Goal: Task Accomplishment & Management: Manage account settings

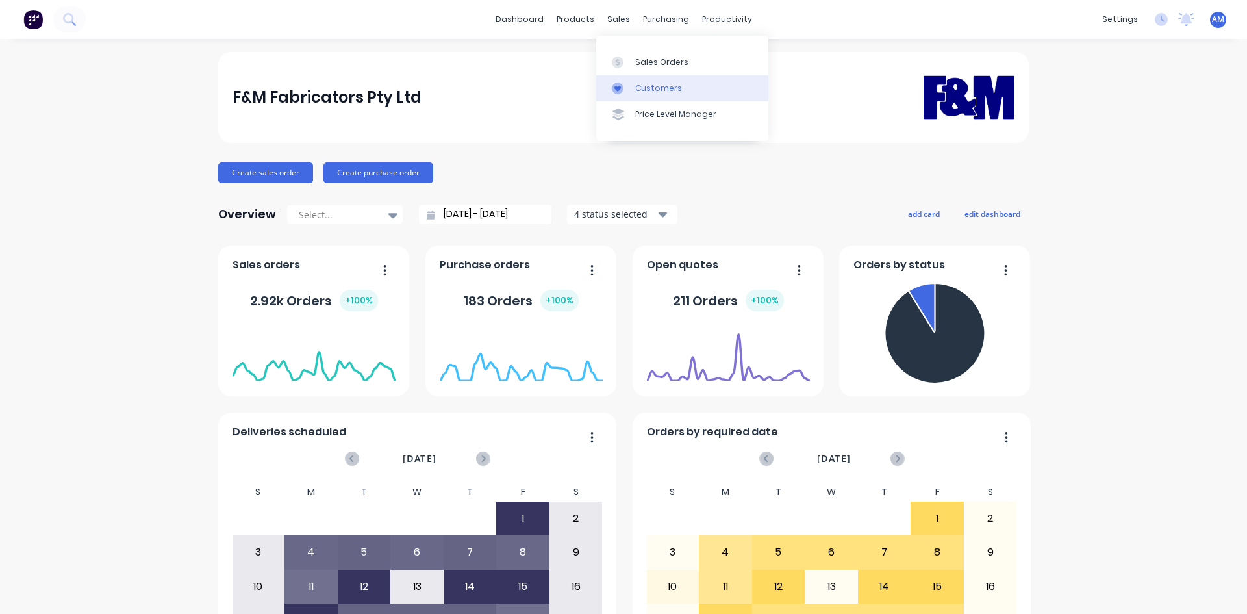
click at [640, 81] on link "Customers" at bounding box center [682, 88] width 172 height 26
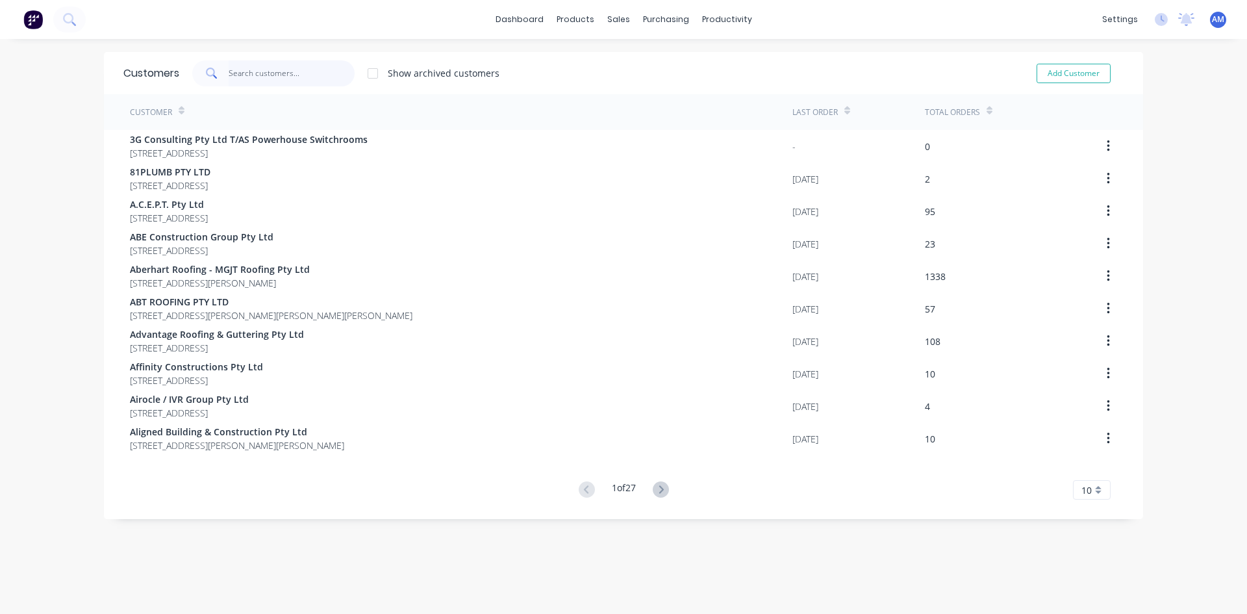
drag, startPoint x: 263, startPoint y: 72, endPoint x: 272, endPoint y: 66, distance: 11.2
click at [269, 71] on input "text" at bounding box center [292, 73] width 127 height 26
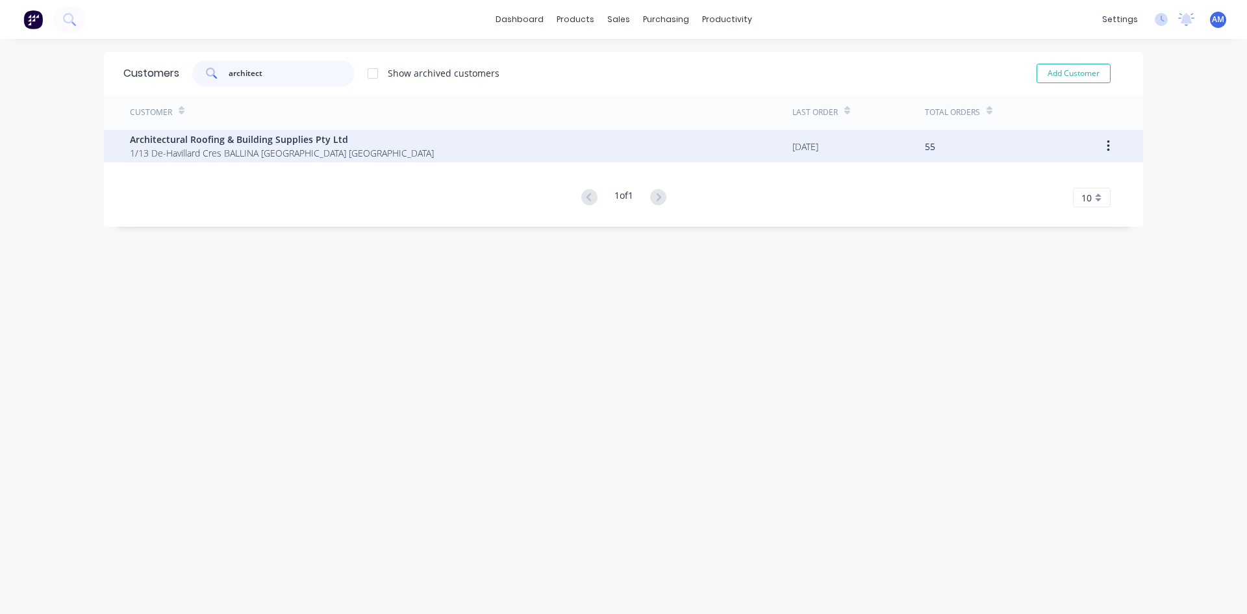
type input "architect"
click at [269, 143] on span "Architectural Roofing & Building Supplies Pty Ltd" at bounding box center [282, 140] width 304 height 14
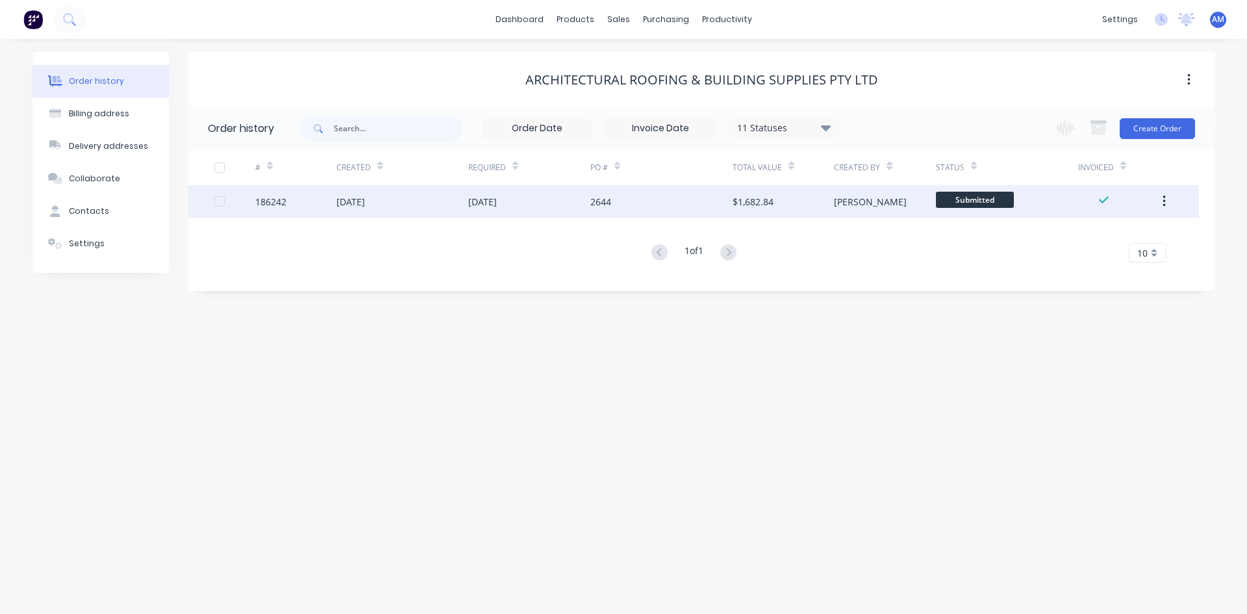
click at [218, 202] on div at bounding box center [220, 201] width 26 height 26
click at [1099, 131] on icon "button" at bounding box center [1099, 128] width 14 height 11
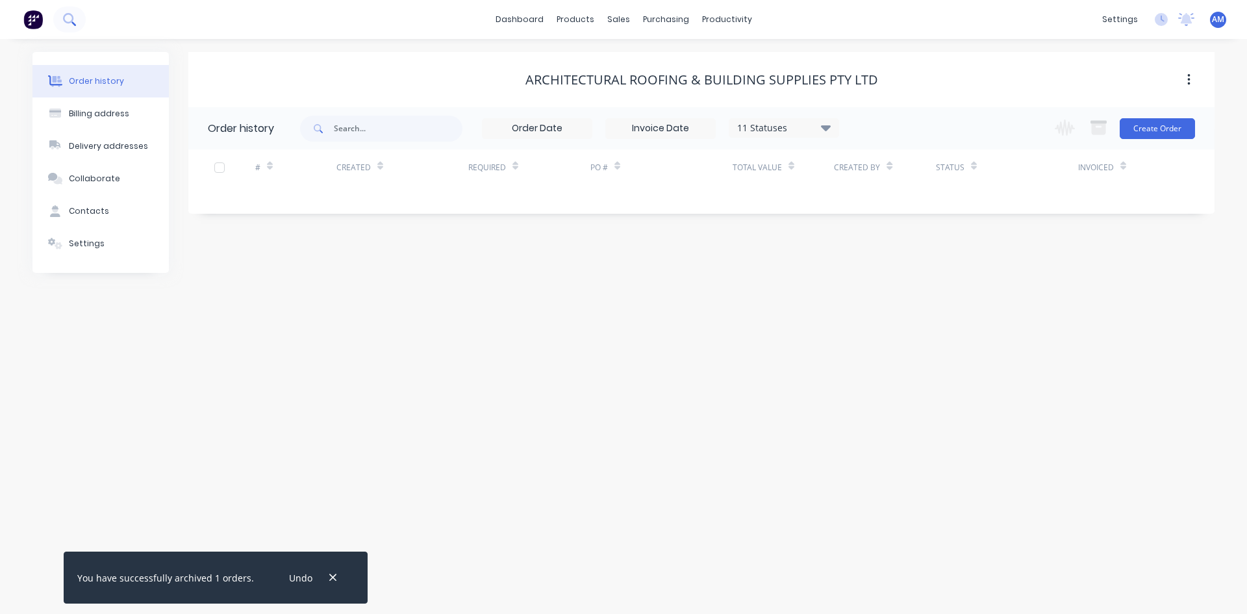
click at [75, 20] on icon at bounding box center [69, 19] width 12 height 12
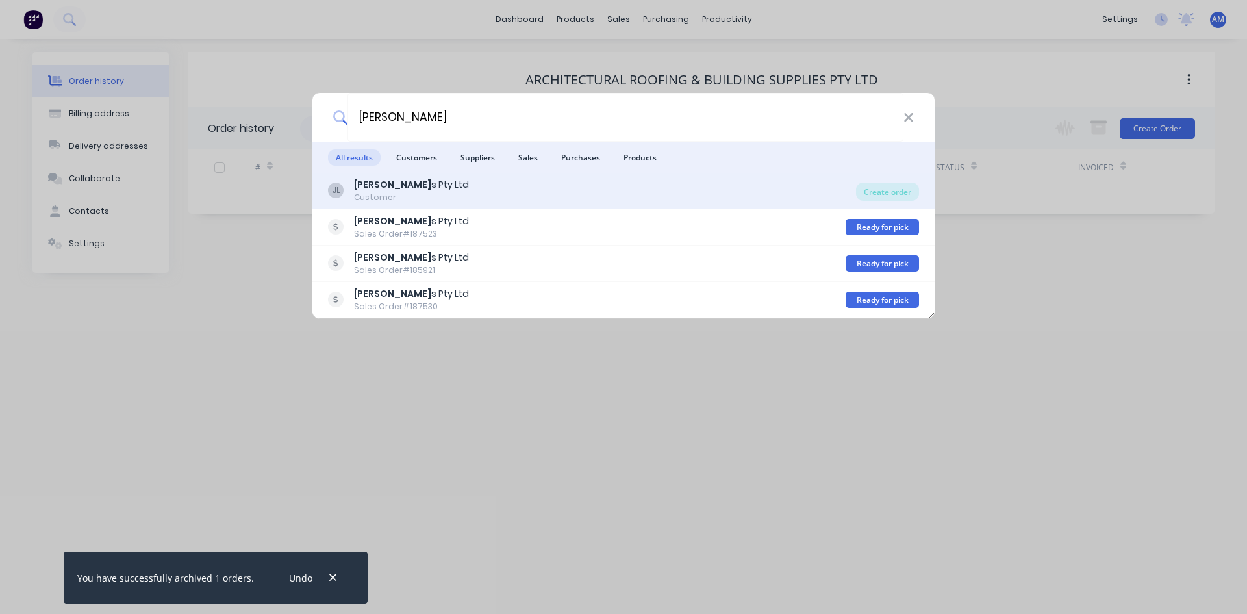
type input "[PERSON_NAME]"
click at [546, 197] on div "[PERSON_NAME] s Pty Ltd Customer" at bounding box center [592, 190] width 528 height 25
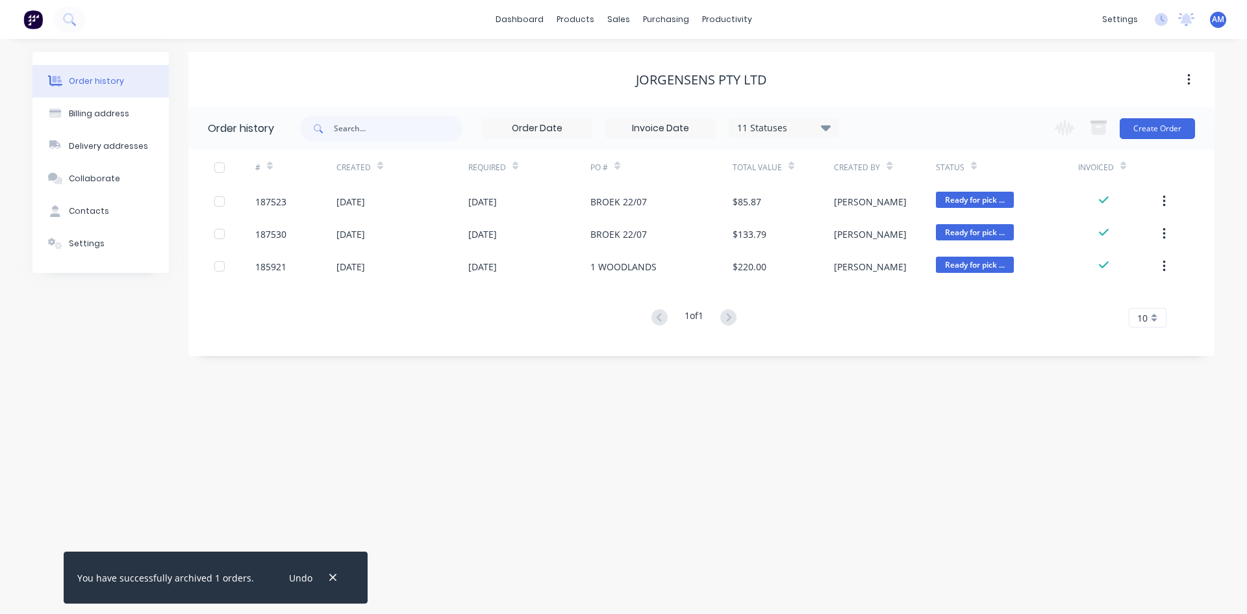
click at [218, 168] on div at bounding box center [220, 168] width 26 height 26
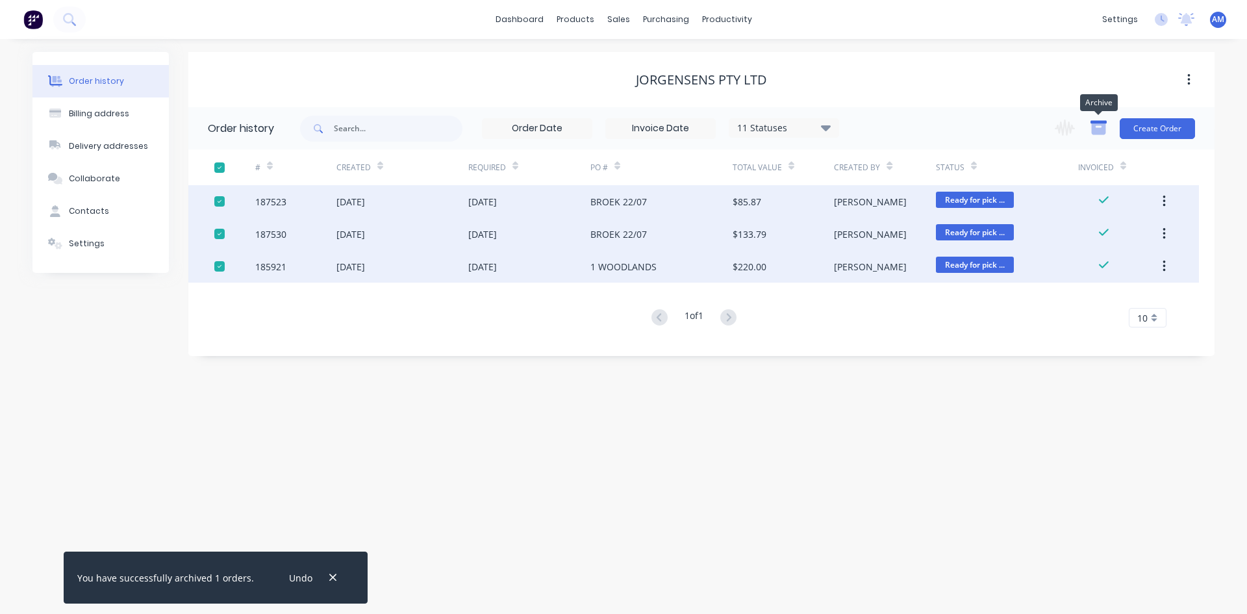
click at [1104, 130] on icon "button" at bounding box center [1099, 128] width 14 height 11
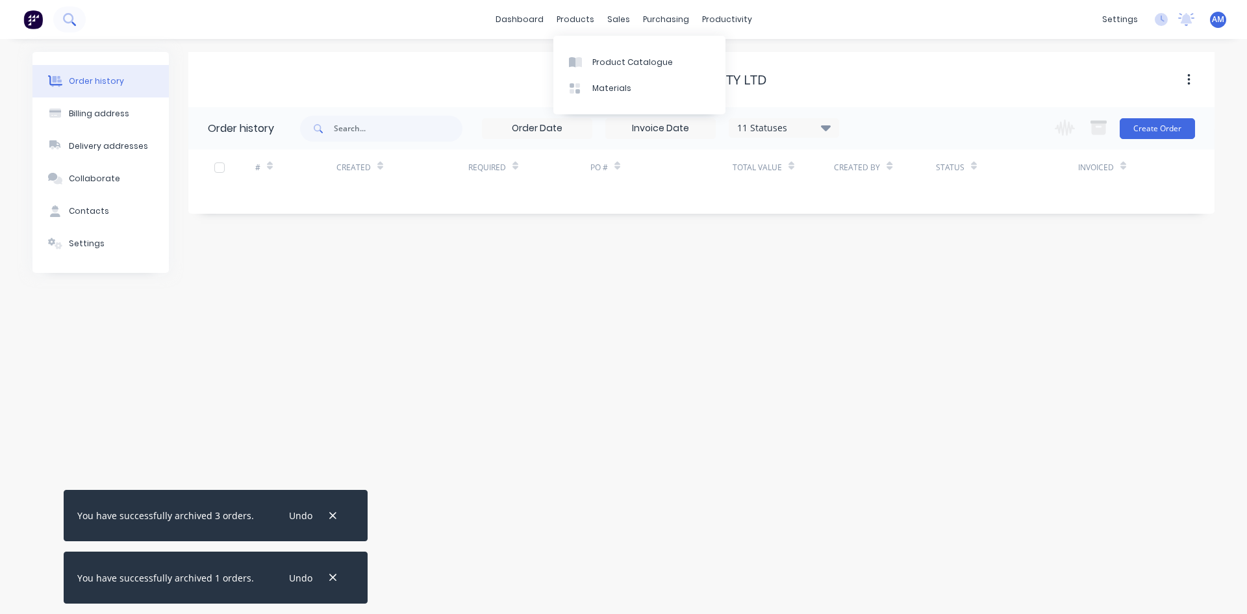
click at [71, 15] on icon at bounding box center [68, 18] width 10 height 10
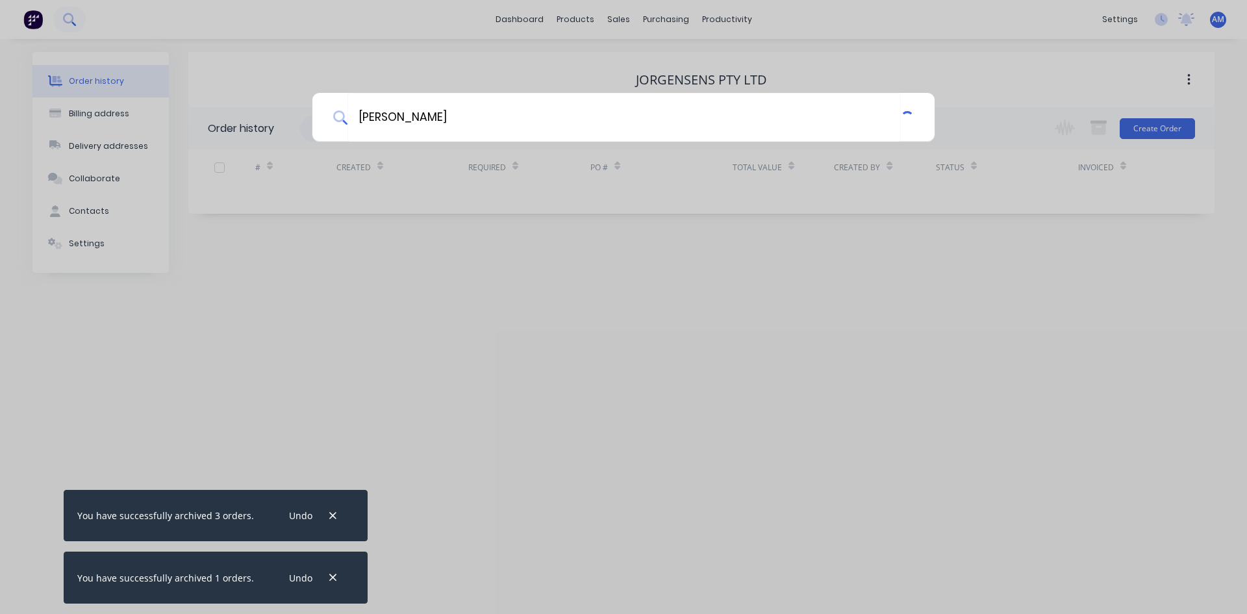
type input "[PERSON_NAME]"
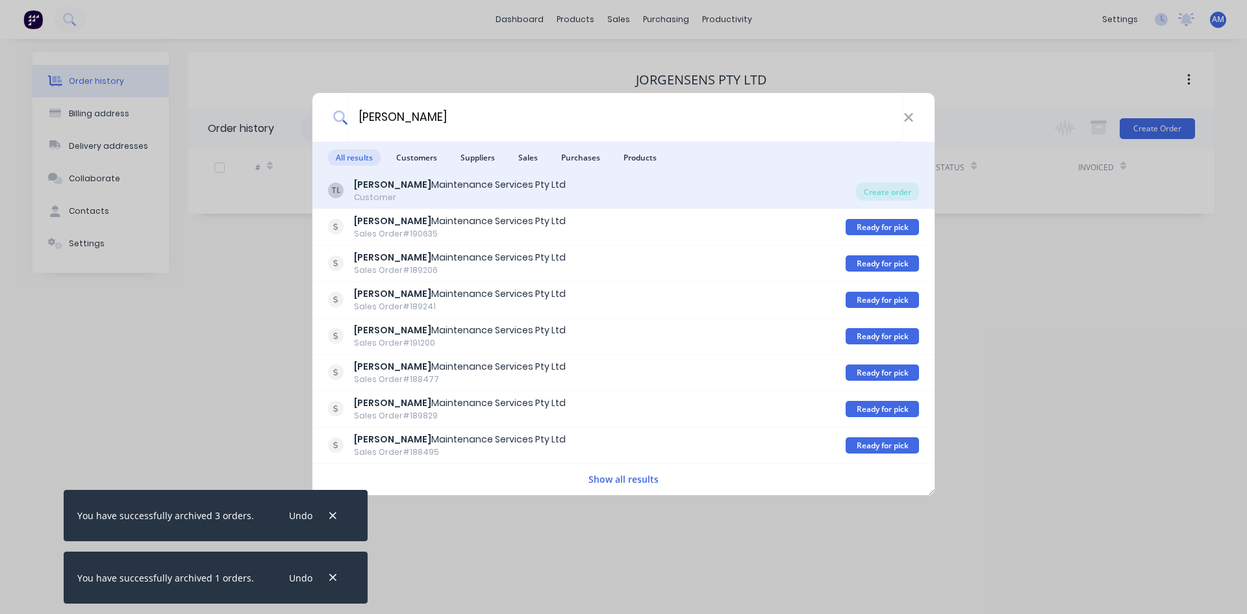
click at [415, 185] on div "[PERSON_NAME] Maintenance Services Pty Ltd" at bounding box center [460, 185] width 212 height 14
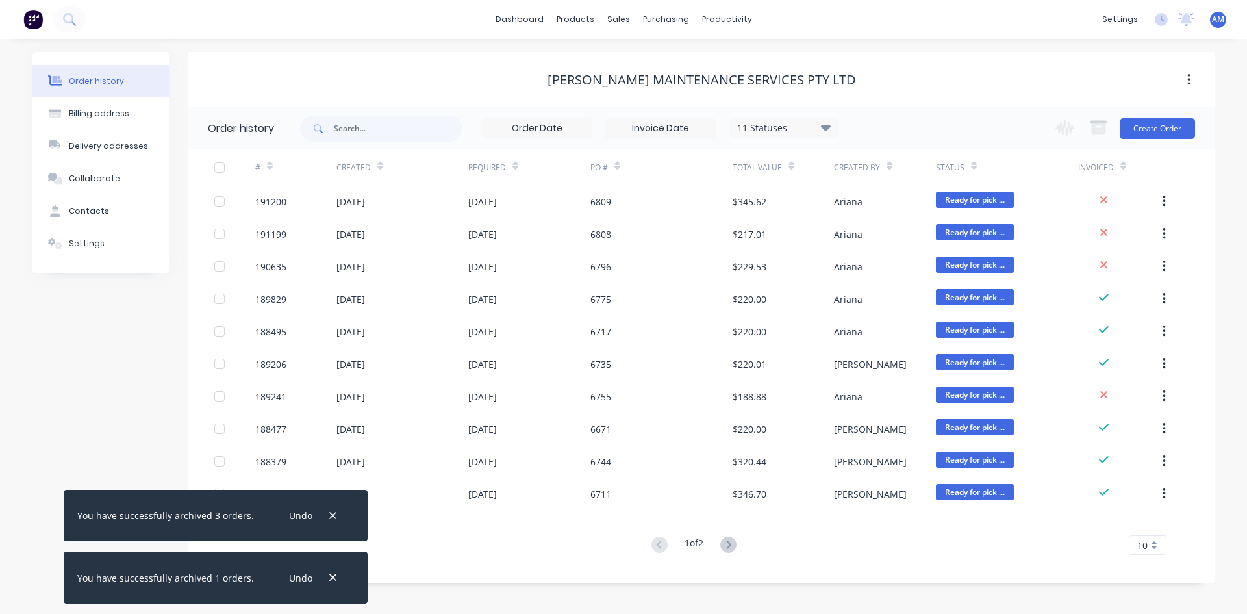
click at [687, 126] on input at bounding box center [660, 128] width 109 height 19
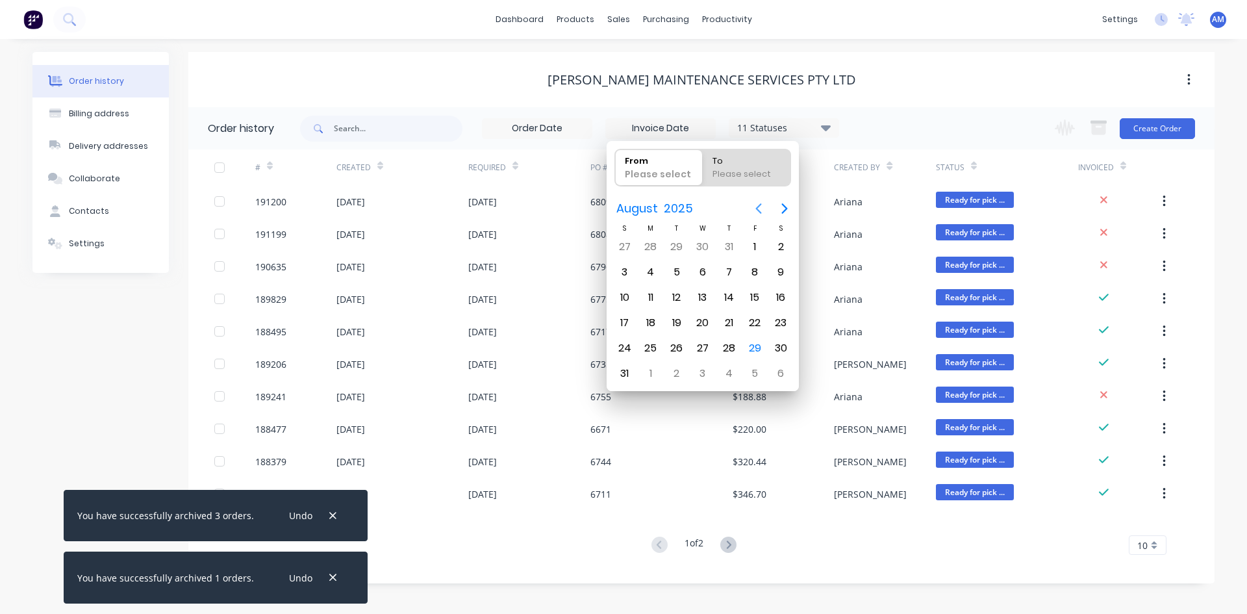
click at [752, 212] on icon "Previous page" at bounding box center [759, 209] width 16 height 16
click at [678, 240] on div "1" at bounding box center [676, 246] width 19 height 19
type input "[DATE]"
radio input "false"
radio input "true"
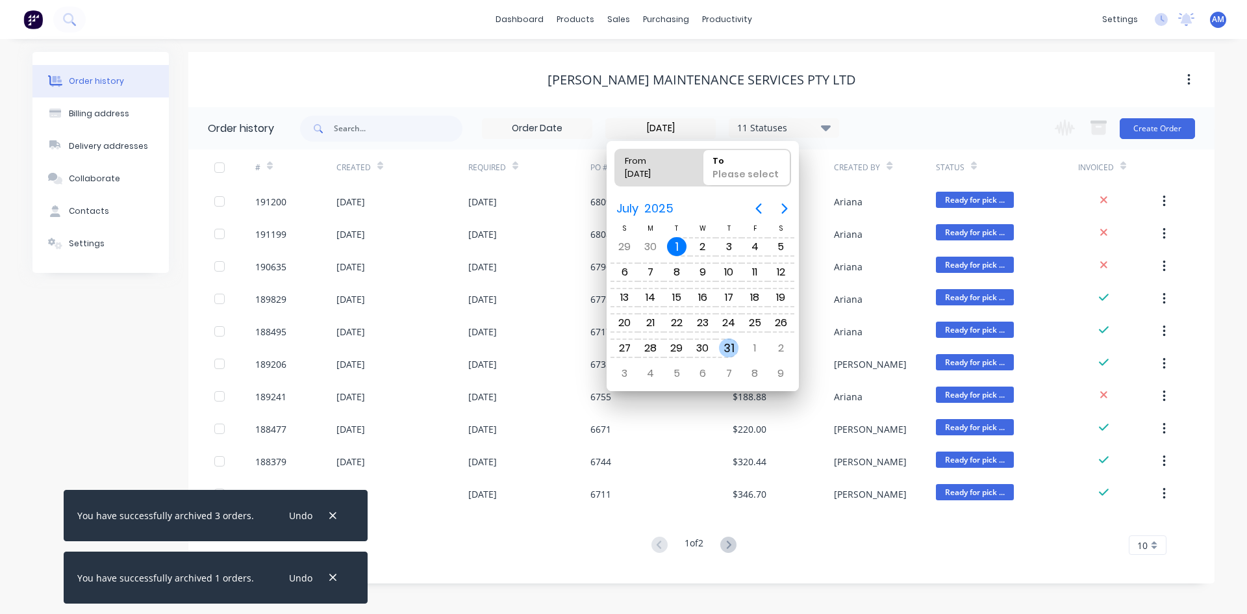
click at [730, 344] on div "31" at bounding box center [728, 347] width 19 height 19
type input "[DATE] - [DATE]"
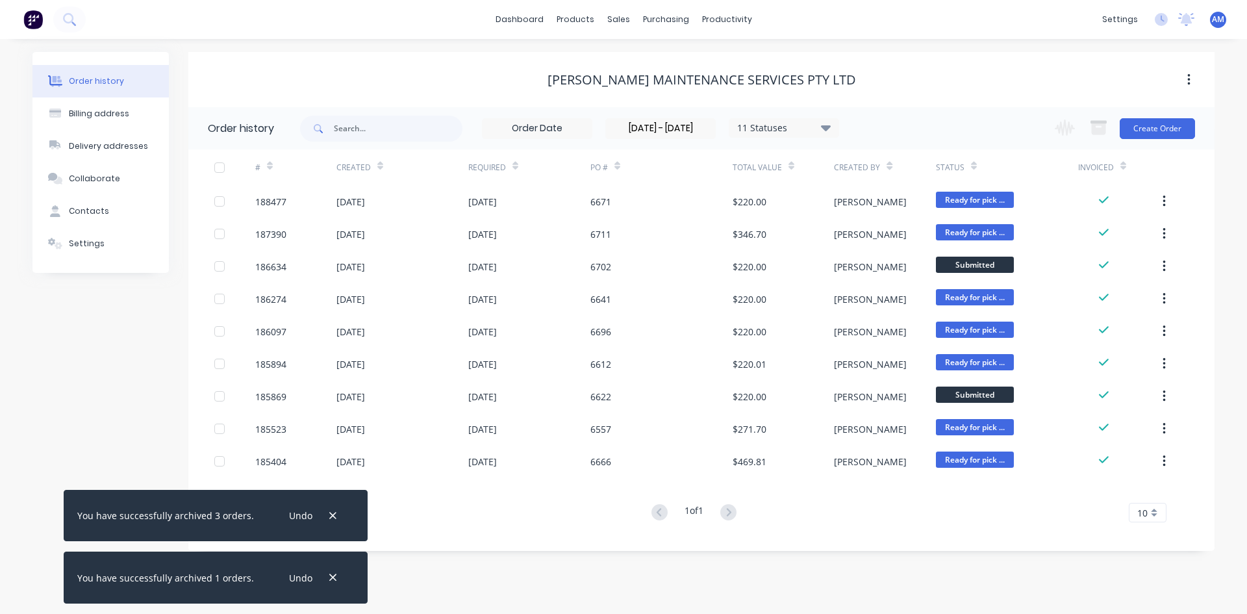
click at [219, 168] on div at bounding box center [220, 168] width 26 height 26
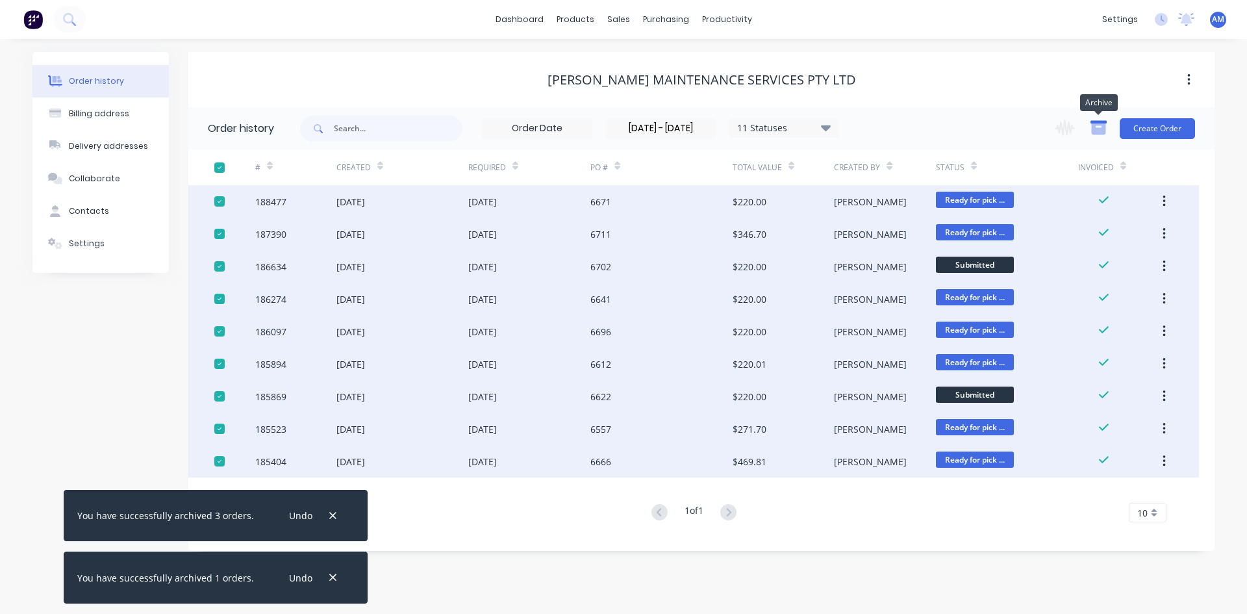
click at [1095, 130] on icon "button" at bounding box center [1099, 128] width 14 height 11
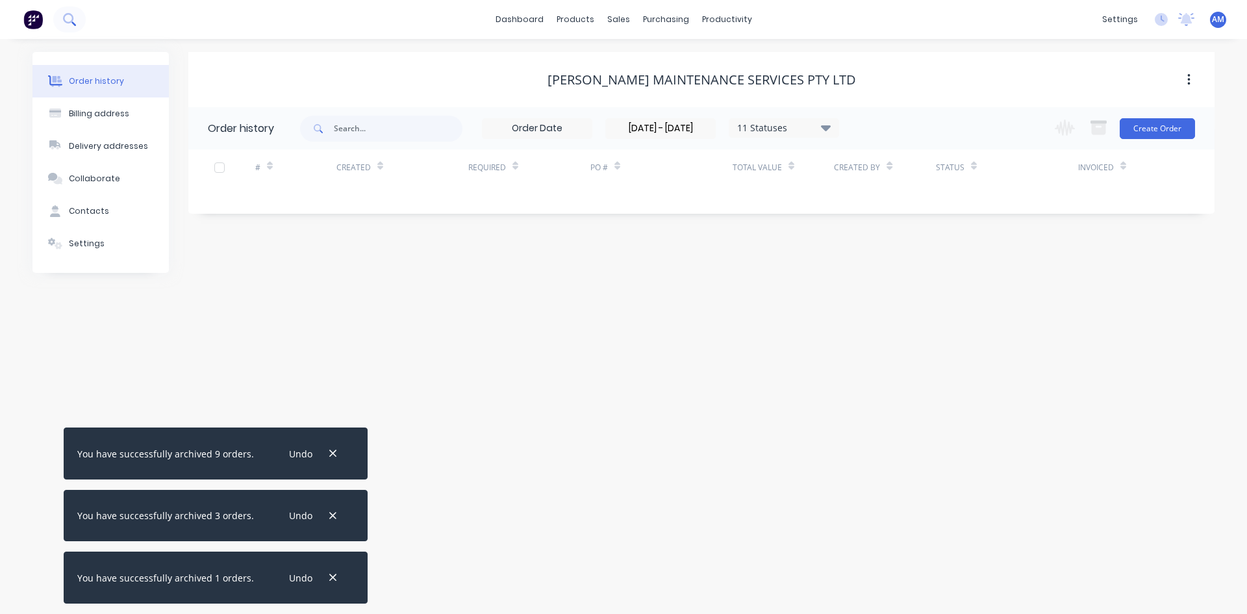
click at [75, 16] on icon at bounding box center [69, 19] width 12 height 12
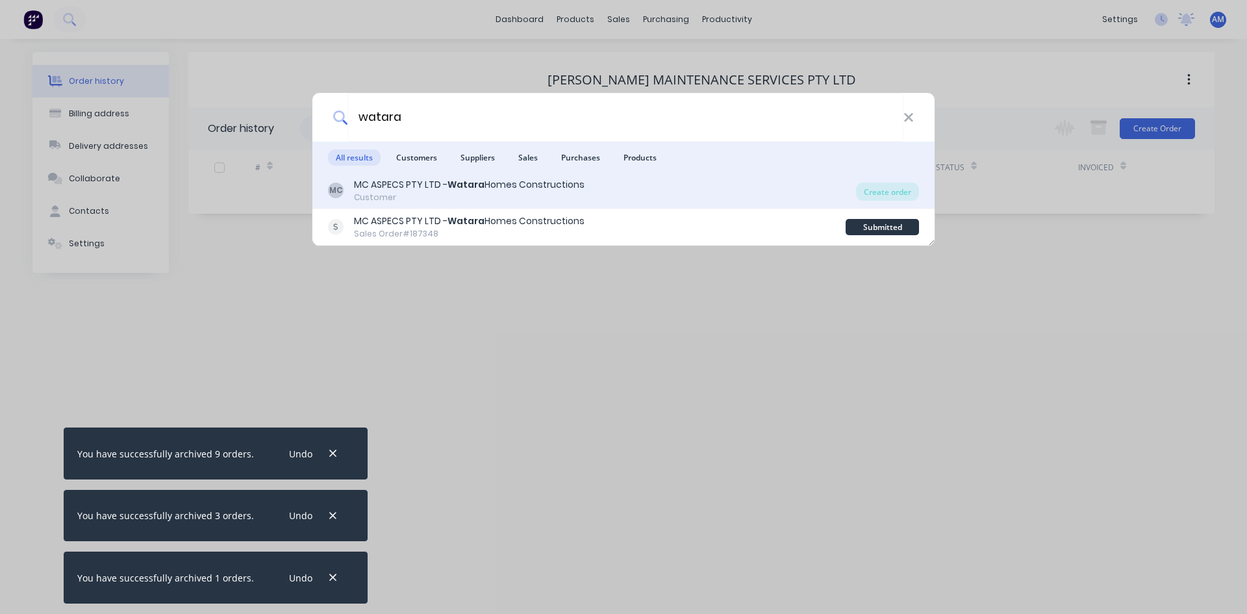
type input "watara"
click at [454, 192] on div "Customer" at bounding box center [469, 198] width 231 height 12
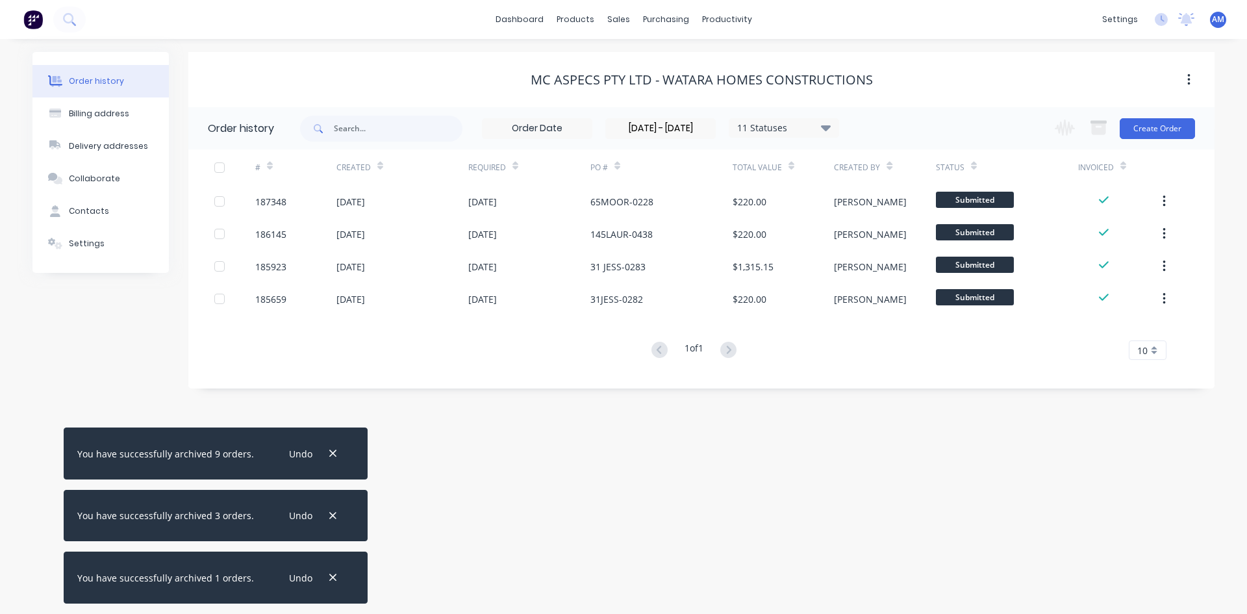
click at [214, 167] on div at bounding box center [220, 168] width 26 height 26
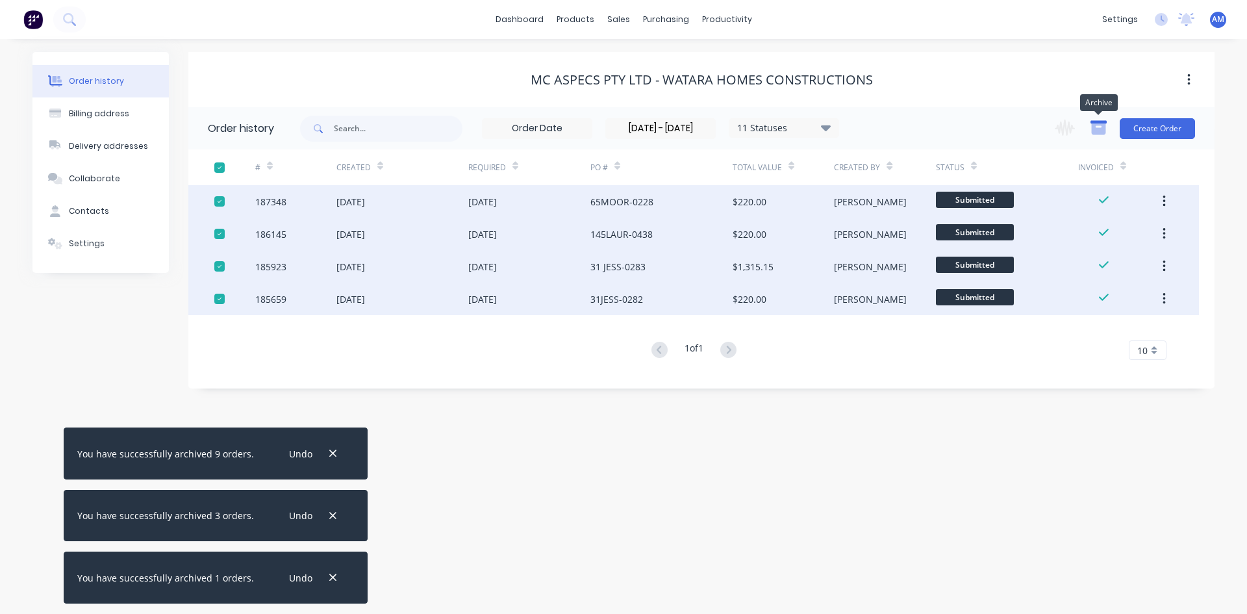
click at [1097, 134] on icon "button" at bounding box center [1099, 128] width 14 height 11
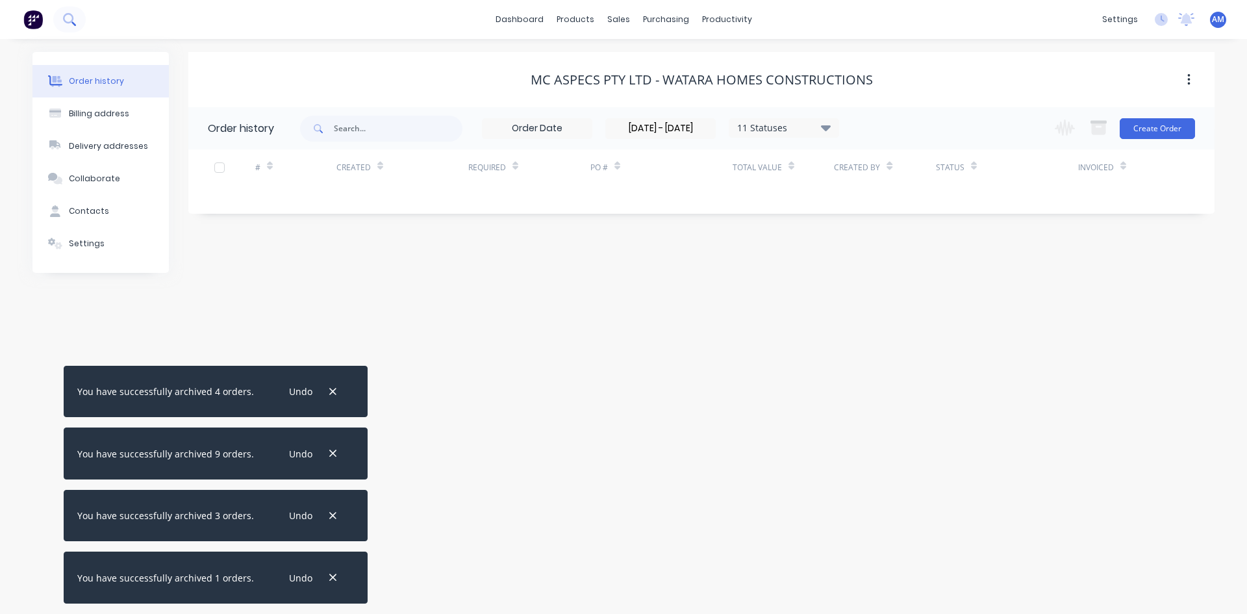
click at [63, 22] on icon at bounding box center [69, 19] width 12 height 12
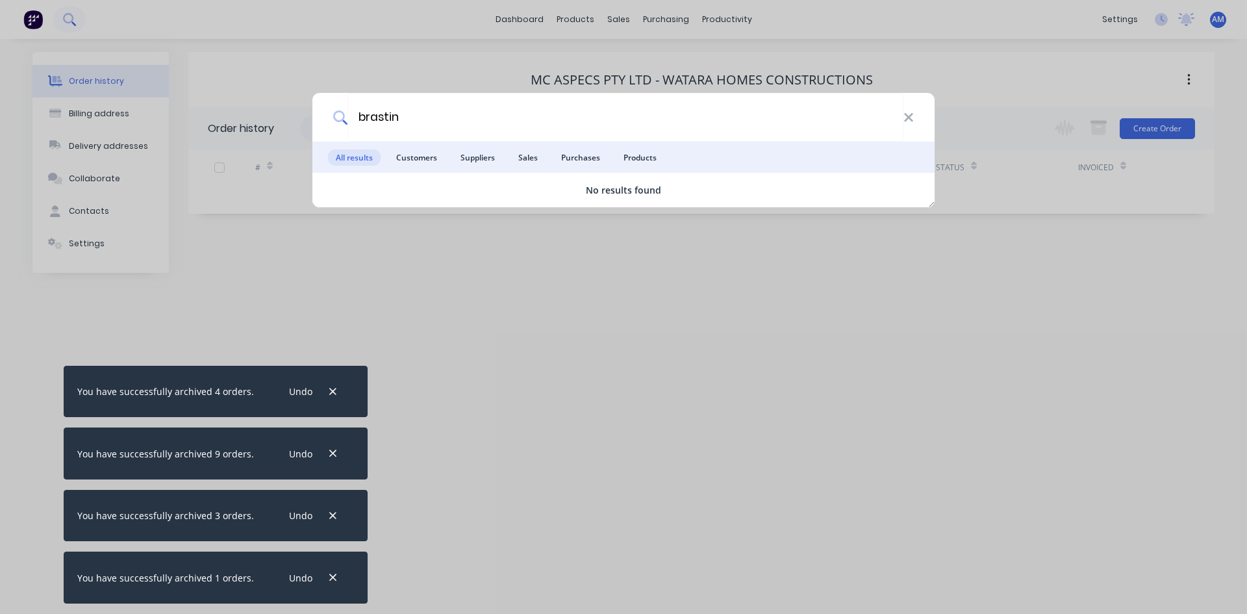
type input "brastin"
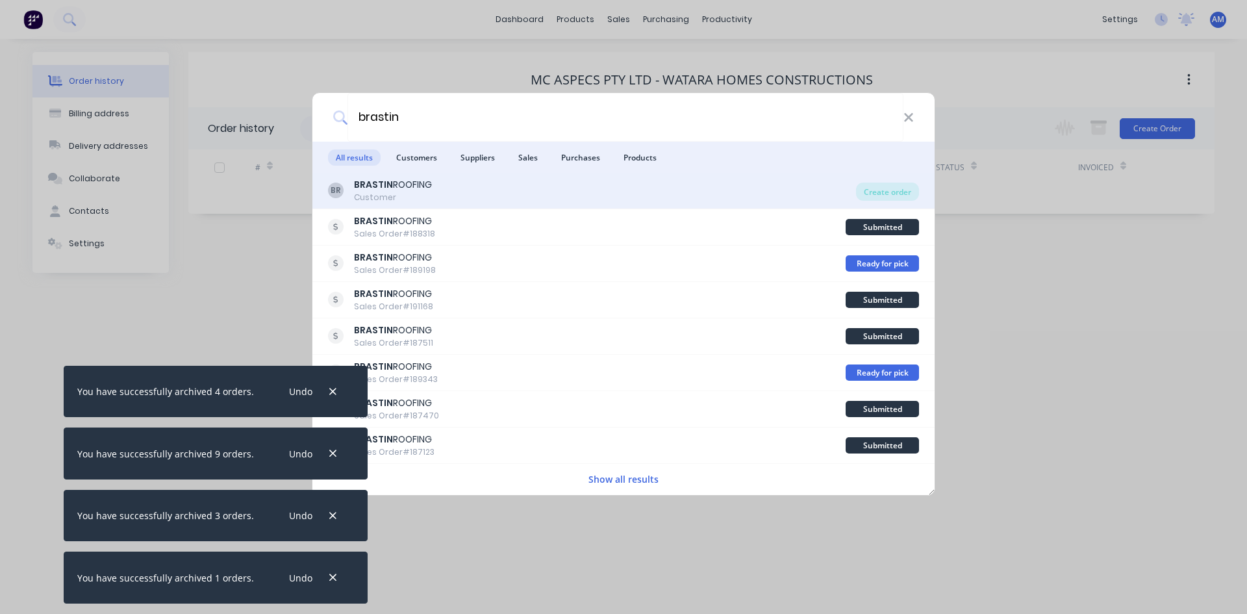
click at [429, 191] on div "BRASTIN ROOFING" at bounding box center [393, 185] width 78 height 14
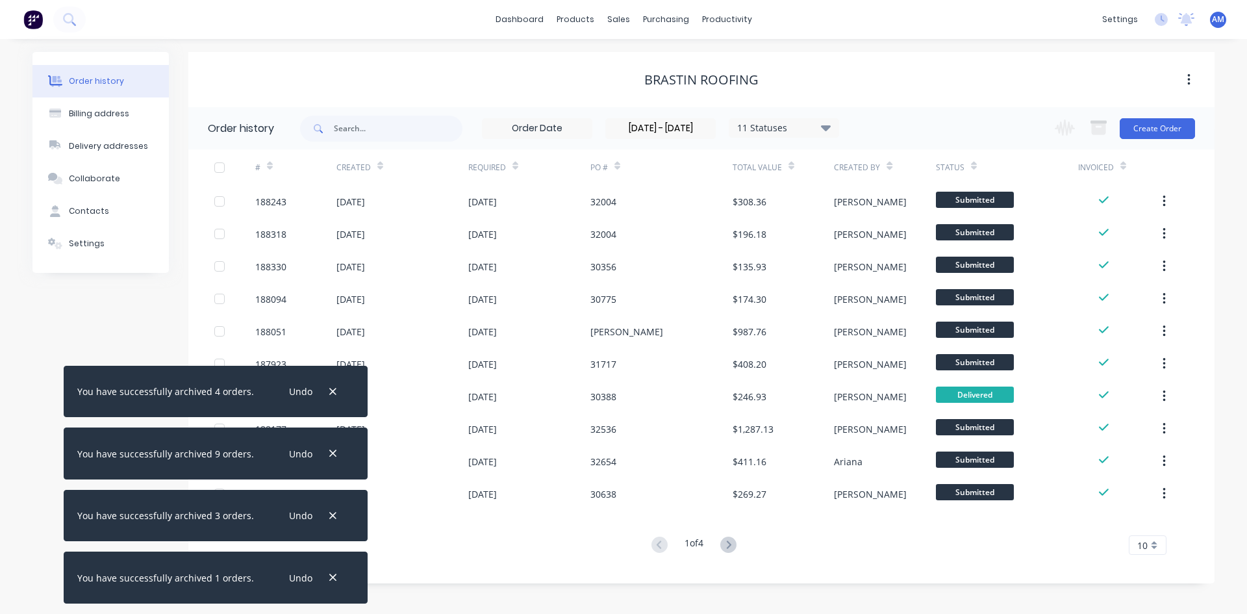
click at [1149, 550] on div "10" at bounding box center [1148, 544] width 38 height 19
click at [1147, 531] on div "35" at bounding box center [1148, 523] width 36 height 23
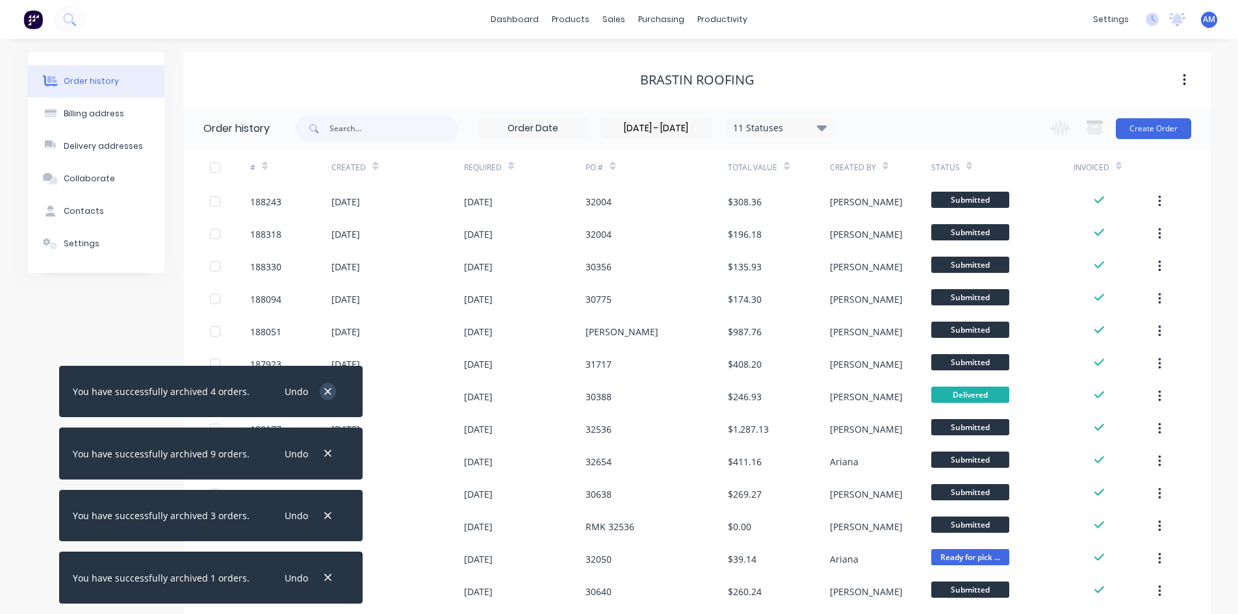
click at [324, 394] on icon "button" at bounding box center [327, 391] width 7 height 7
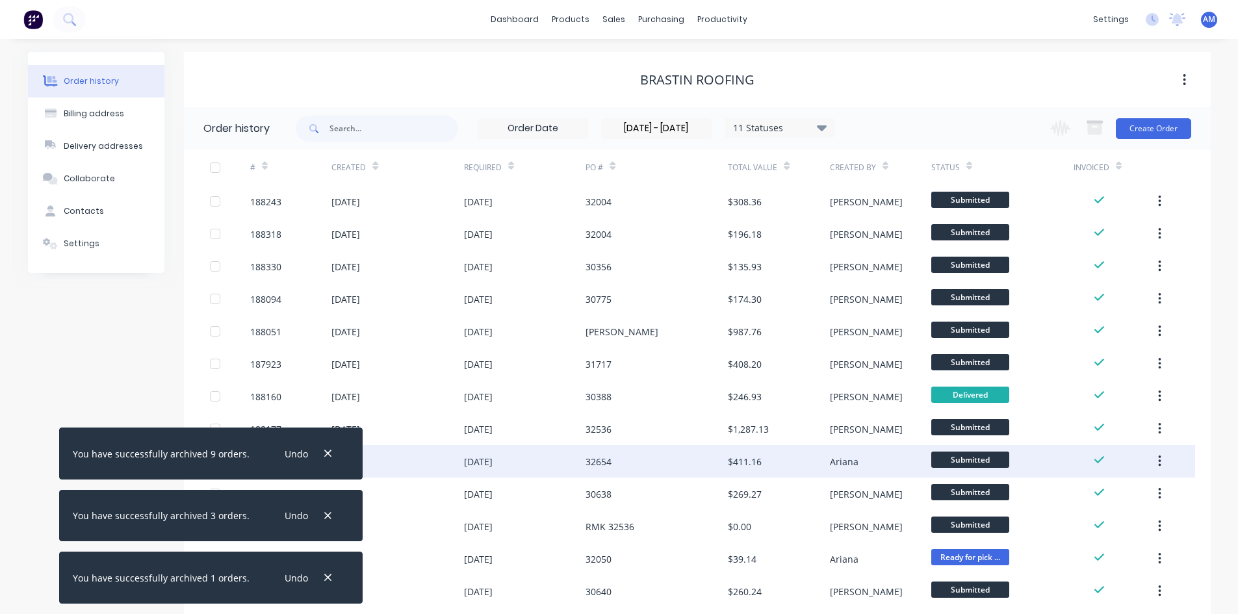
click at [324, 448] on icon "button" at bounding box center [328, 454] width 8 height 12
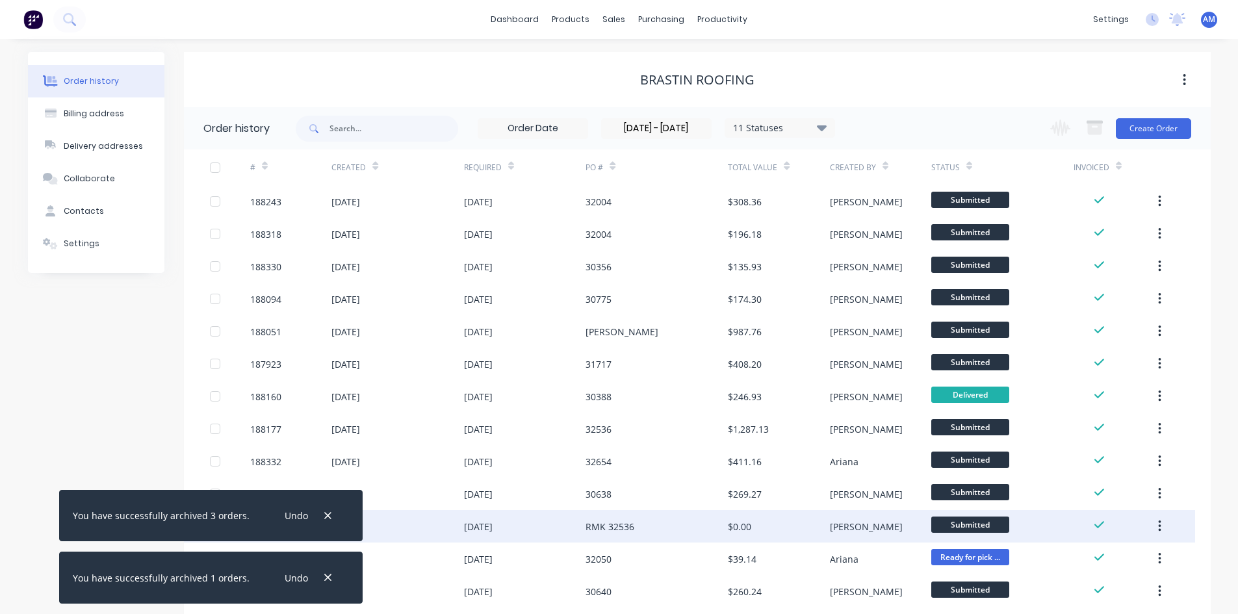
click at [325, 512] on button "button" at bounding box center [328, 516] width 16 height 18
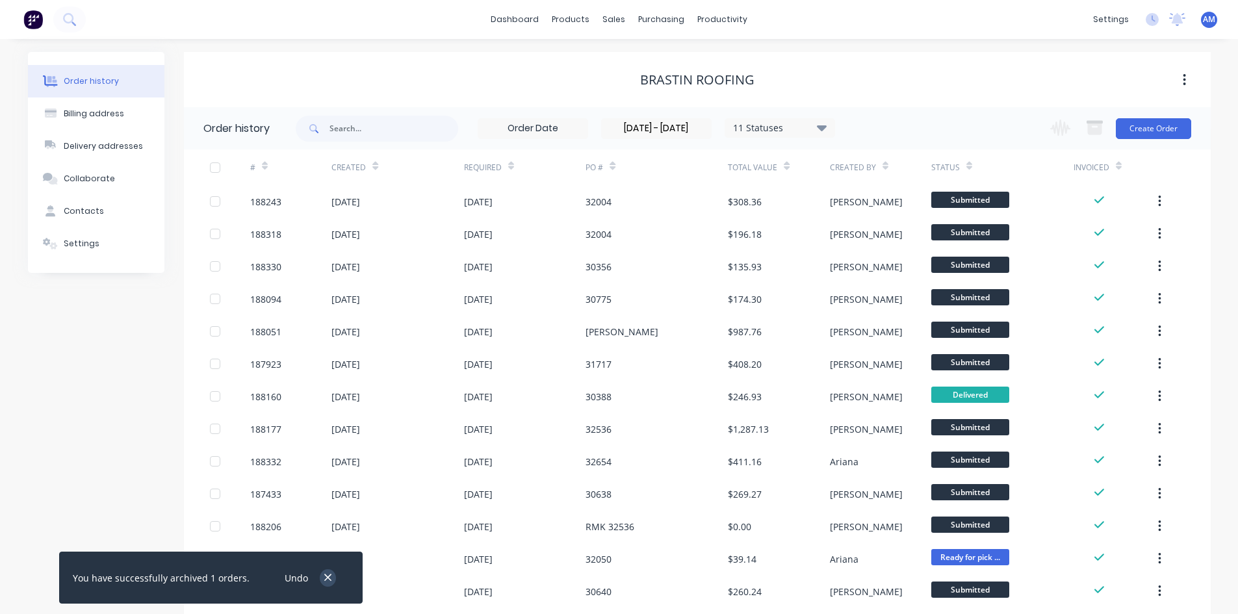
click at [321, 570] on button "button" at bounding box center [328, 578] width 16 height 18
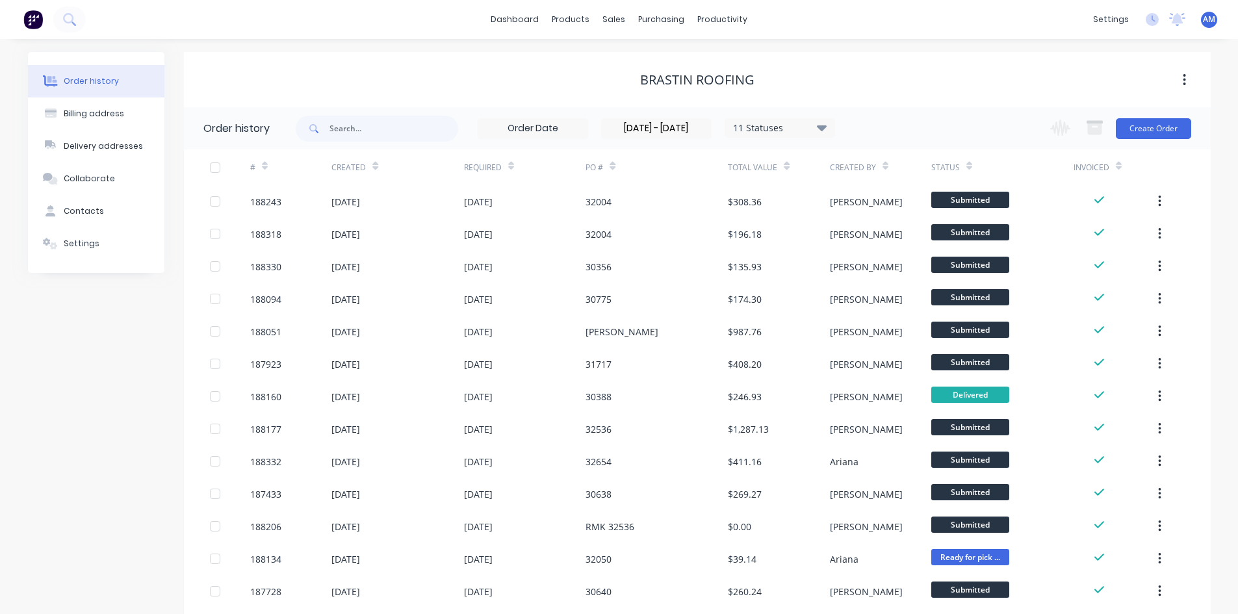
click at [212, 166] on div at bounding box center [215, 168] width 26 height 26
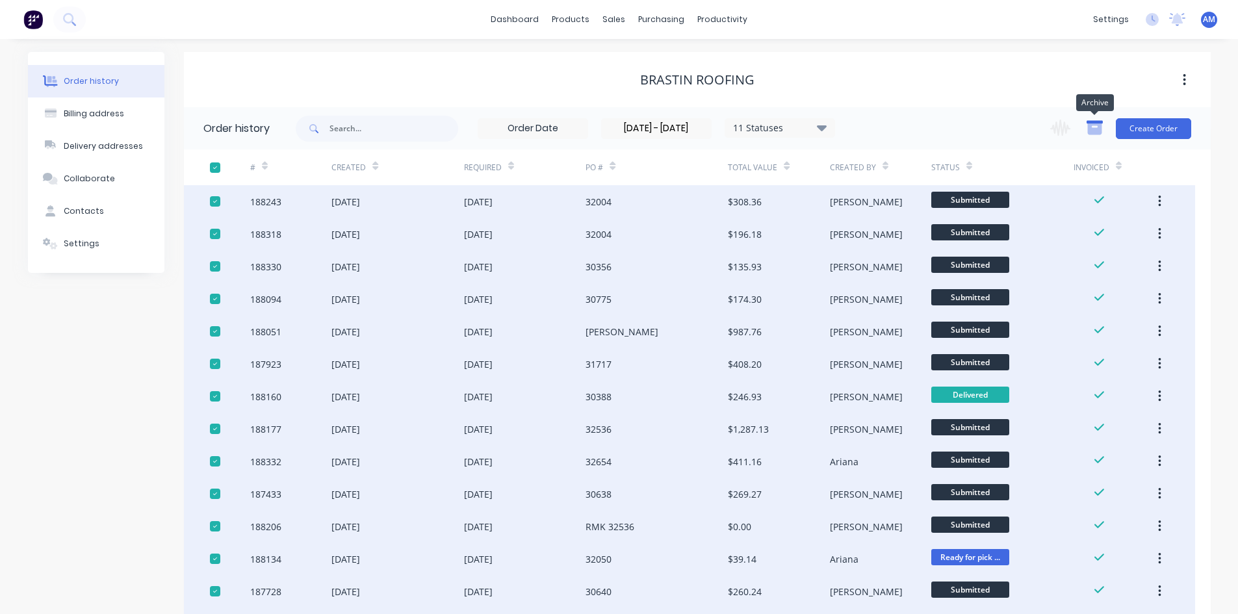
click at [1087, 133] on icon "button" at bounding box center [1094, 128] width 16 height 16
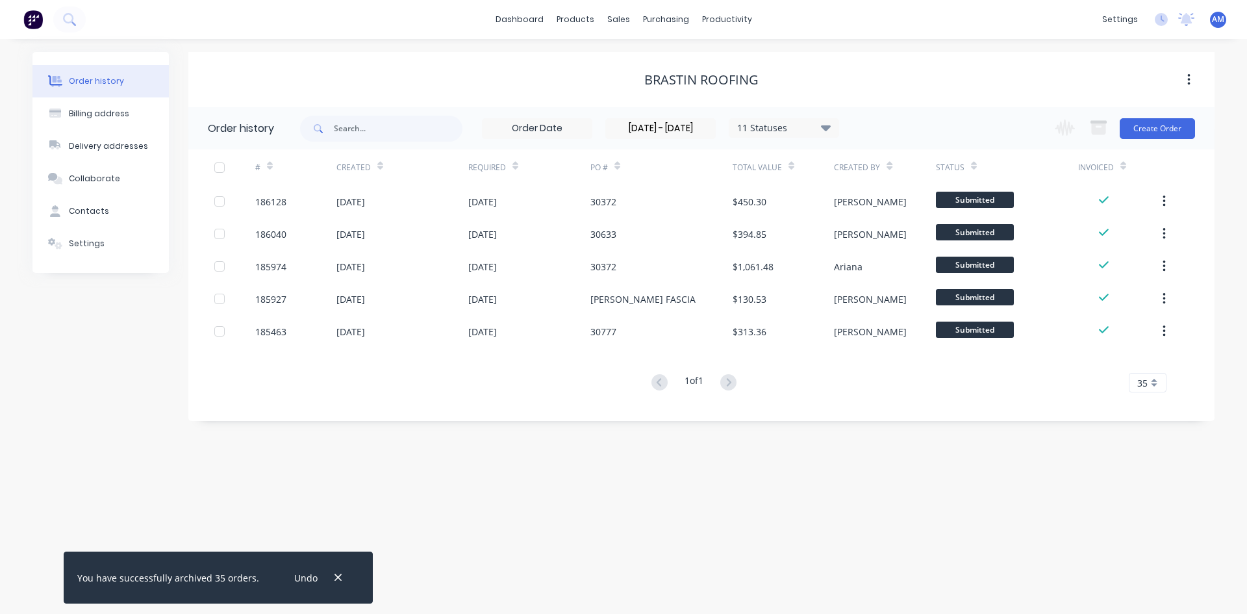
click at [219, 168] on div at bounding box center [220, 168] width 26 height 26
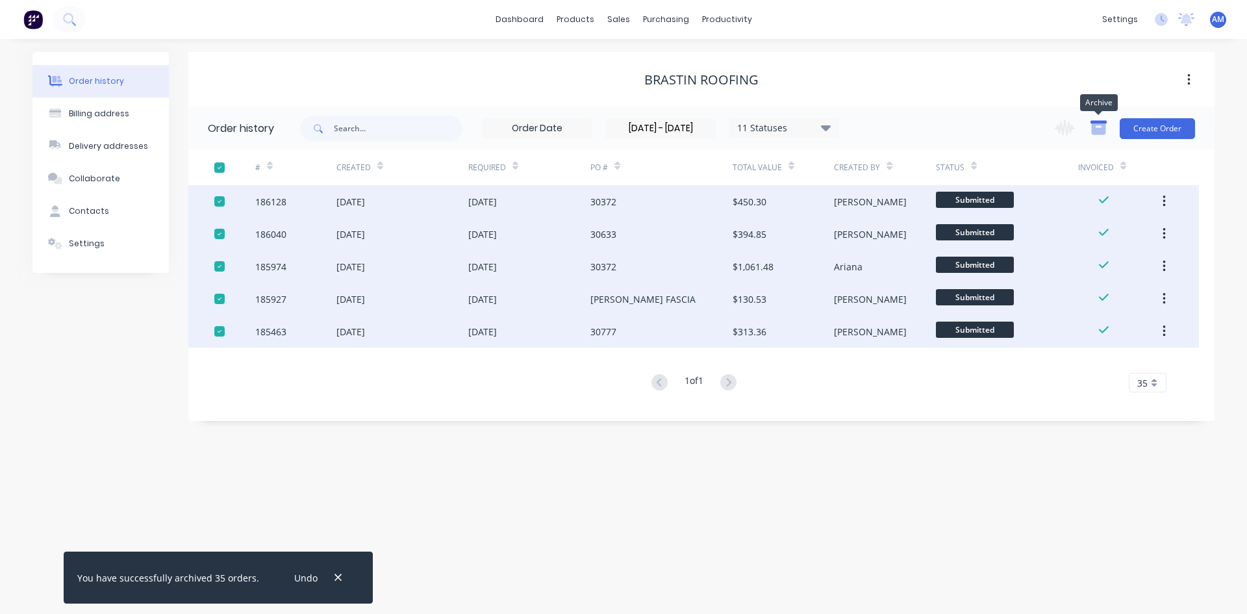
click at [1097, 126] on icon "button" at bounding box center [1099, 128] width 16 height 16
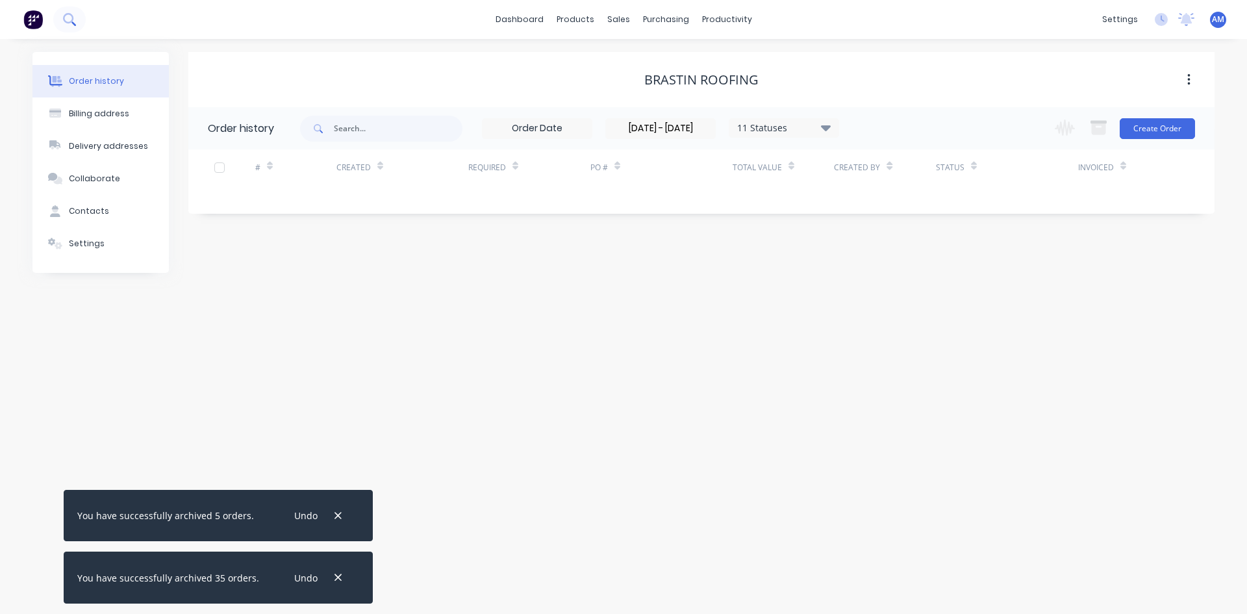
click at [68, 18] on icon at bounding box center [69, 19] width 12 height 12
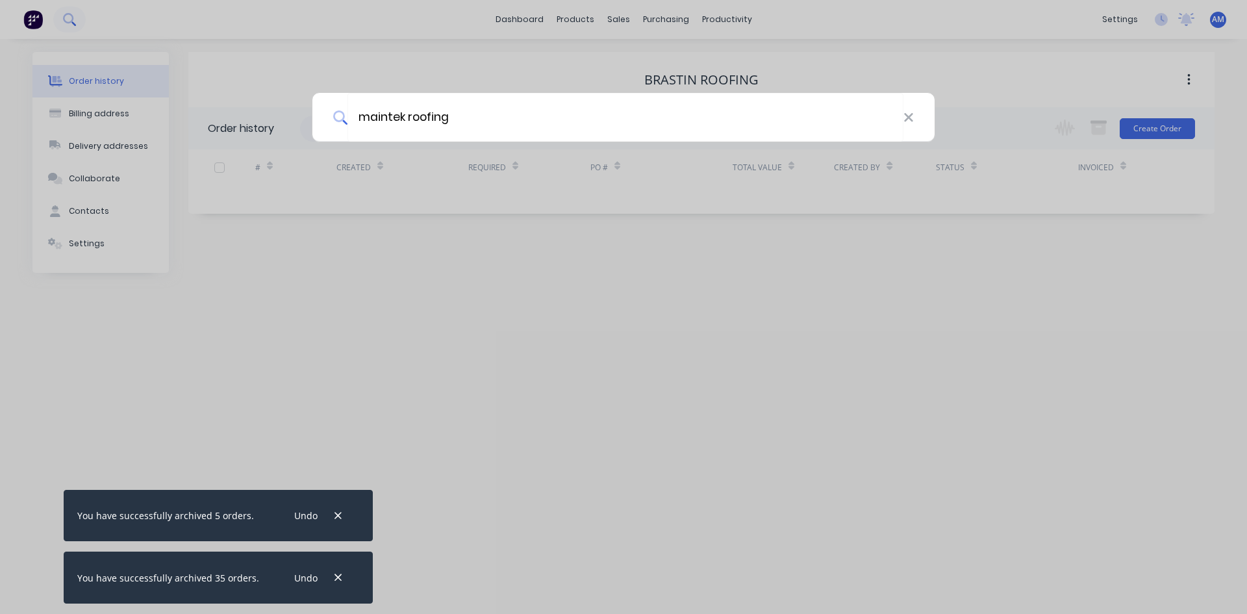
type input "maintek roofing"
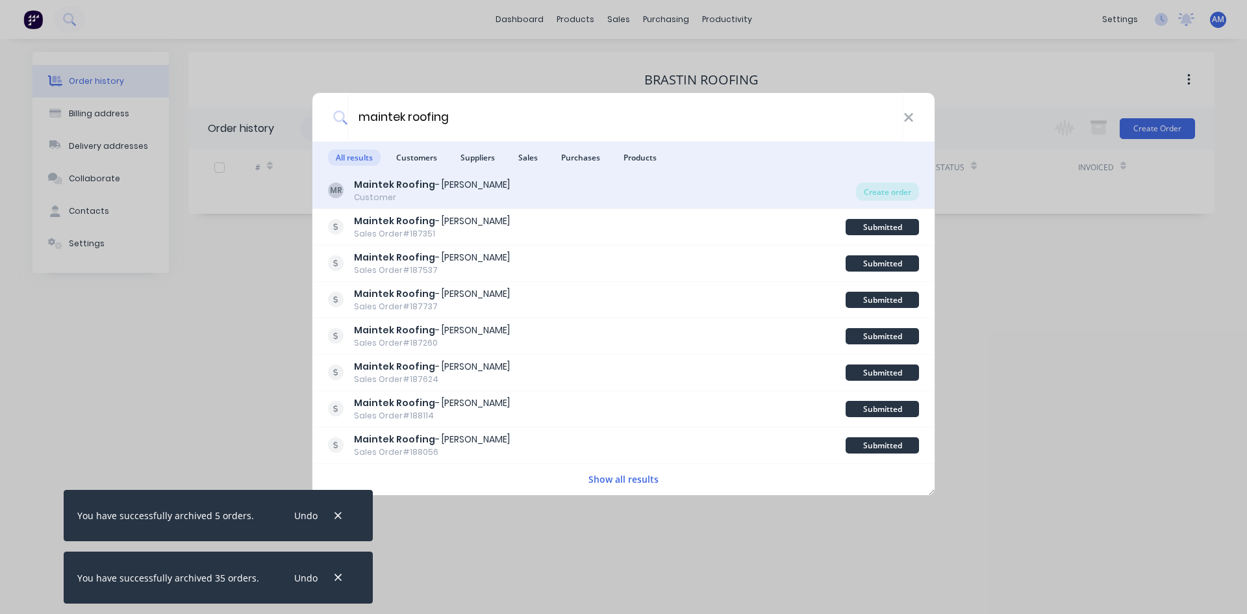
click at [475, 189] on div "Maintek Roofing - [PERSON_NAME]" at bounding box center [432, 185] width 156 height 14
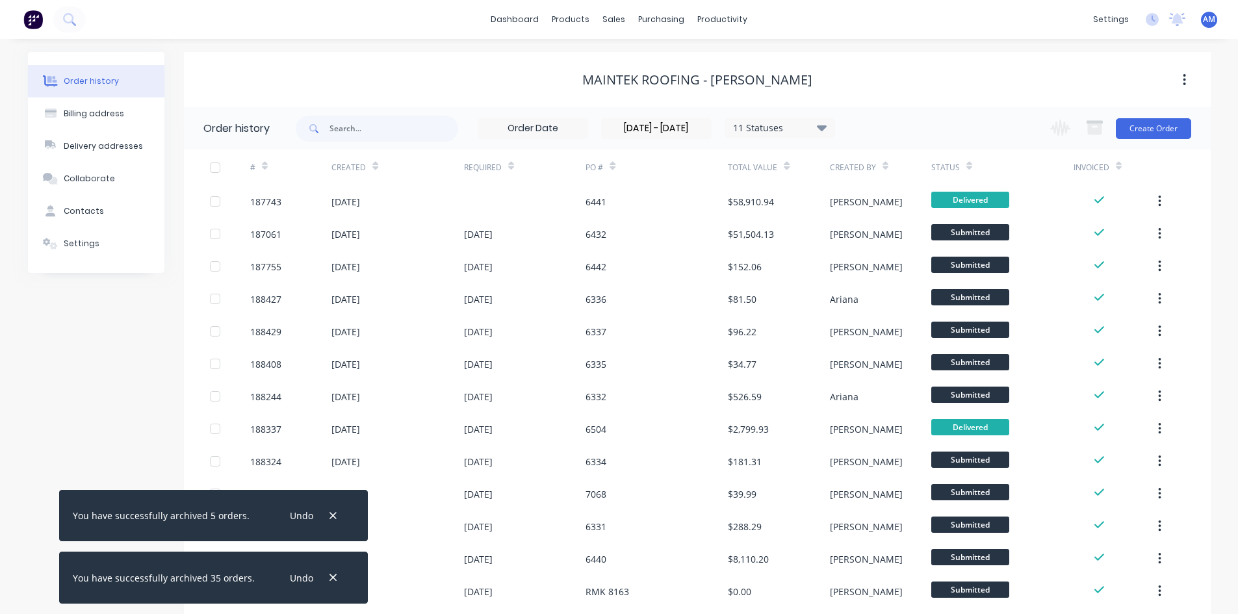
click at [216, 166] on div at bounding box center [215, 168] width 26 height 26
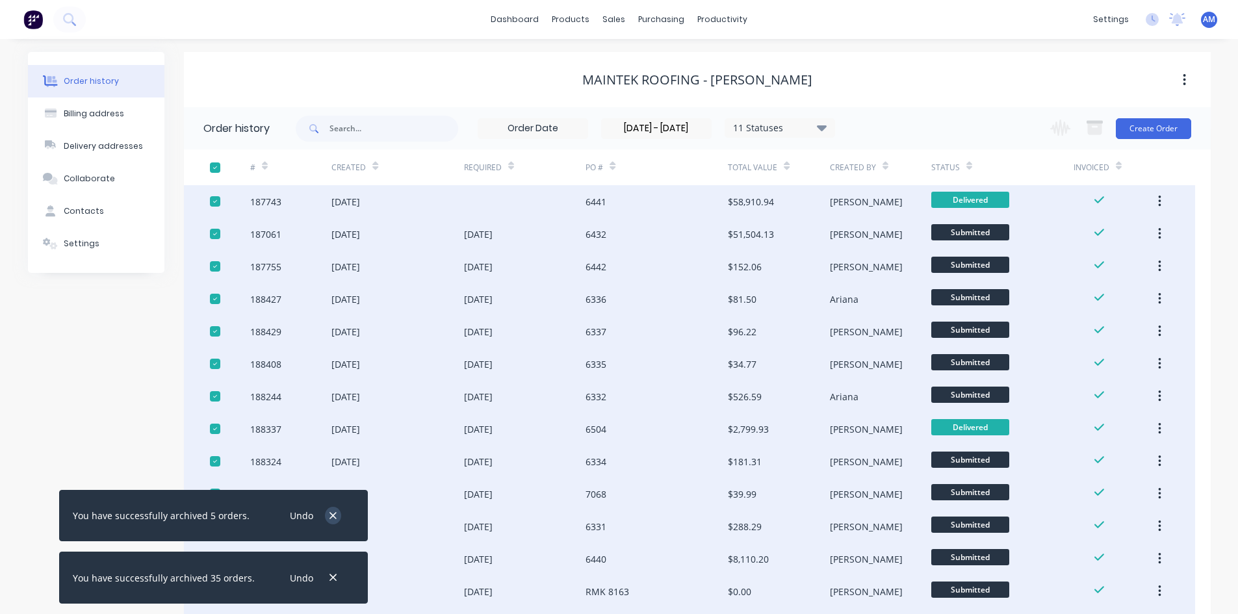
click at [326, 509] on button "button" at bounding box center [333, 516] width 16 height 18
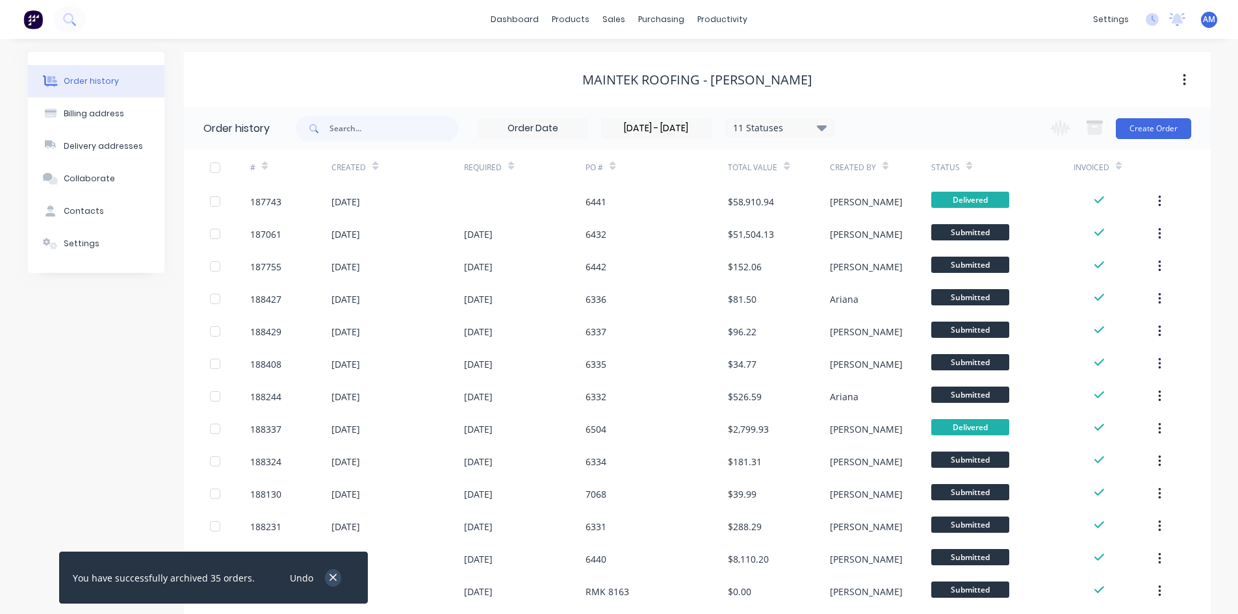
click at [329, 574] on icon "button" at bounding box center [333, 578] width 8 height 12
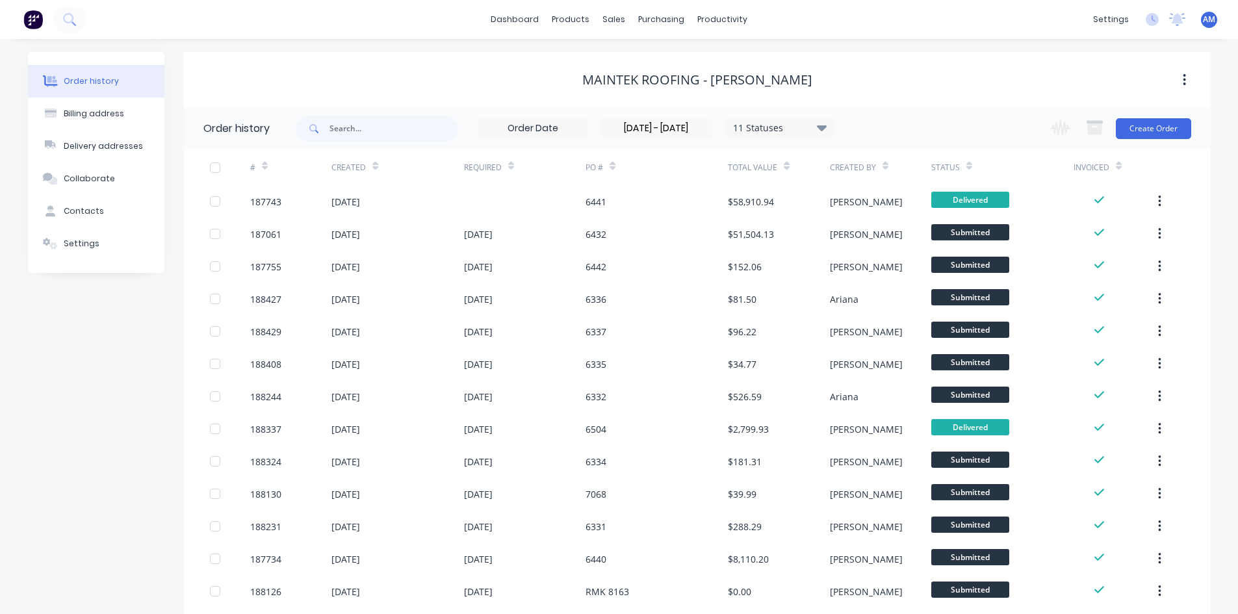
click at [214, 167] on div at bounding box center [215, 168] width 26 height 26
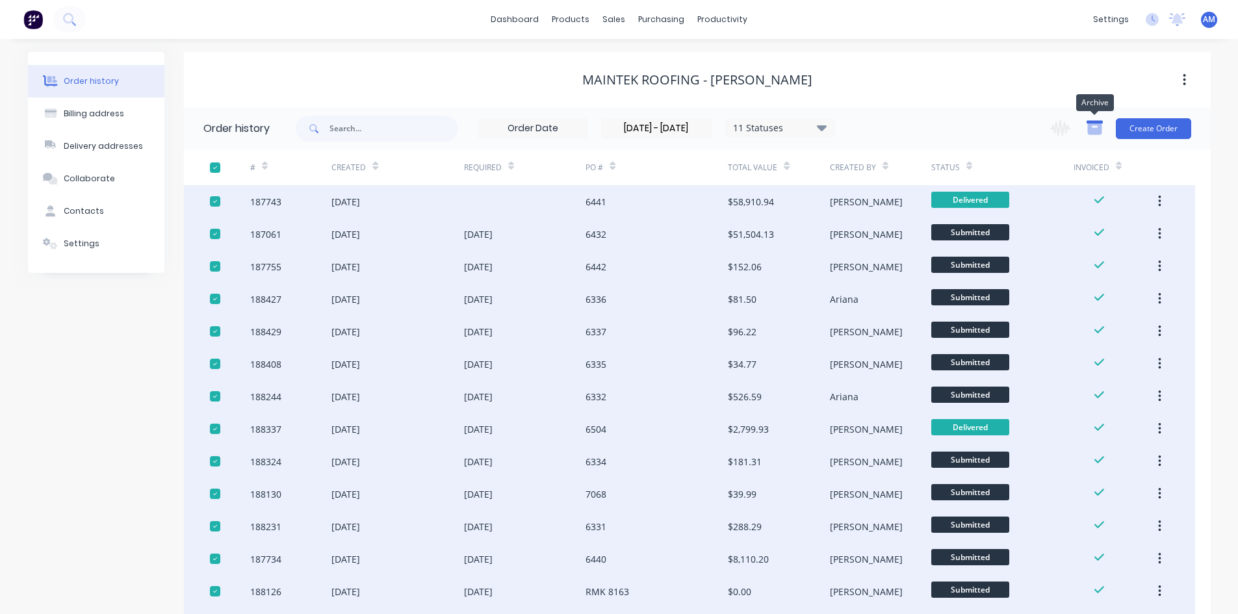
click at [1095, 128] on icon "button" at bounding box center [1094, 128] width 14 height 11
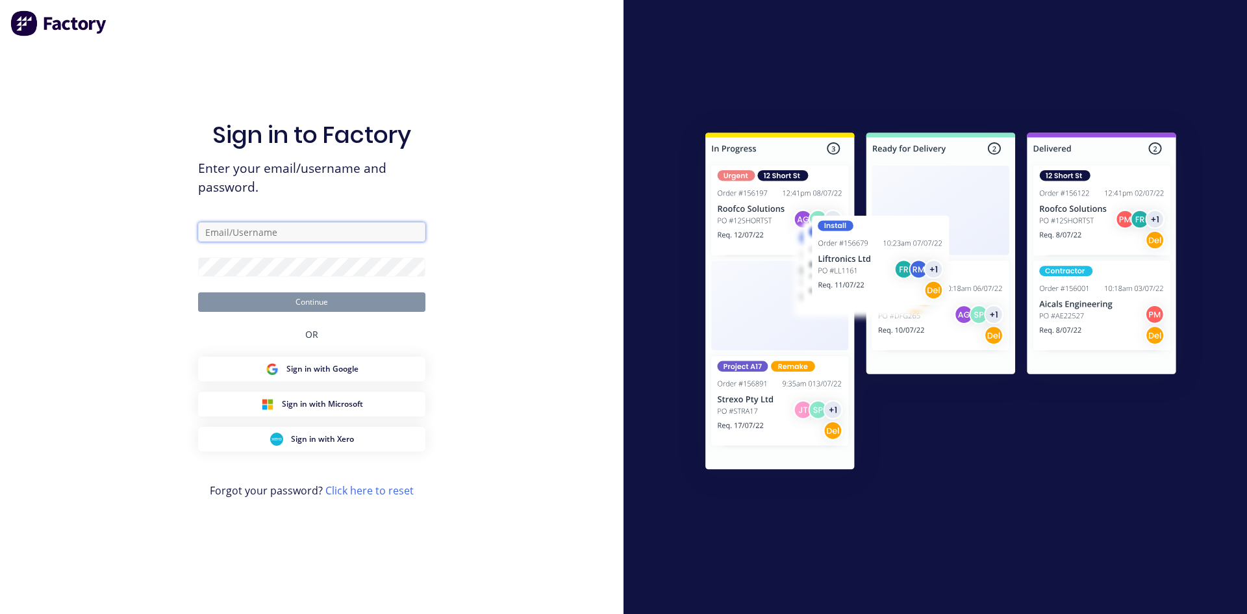
click at [290, 231] on input "text" at bounding box center [311, 231] width 227 height 19
type input "[PERSON_NAME][EMAIL_ADDRESS][DOMAIN_NAME]"
click at [301, 296] on button "Continue" at bounding box center [311, 301] width 227 height 19
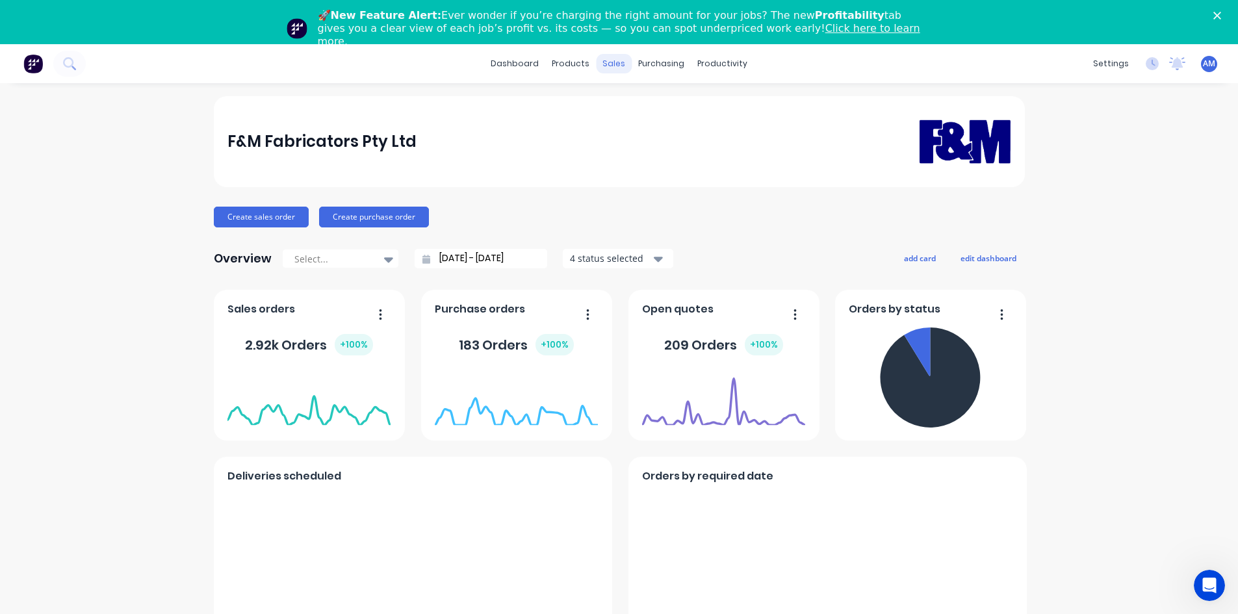
click at [613, 63] on div "sales" at bounding box center [614, 63] width 36 height 19
click at [611, 67] on div "sales" at bounding box center [614, 63] width 36 height 19
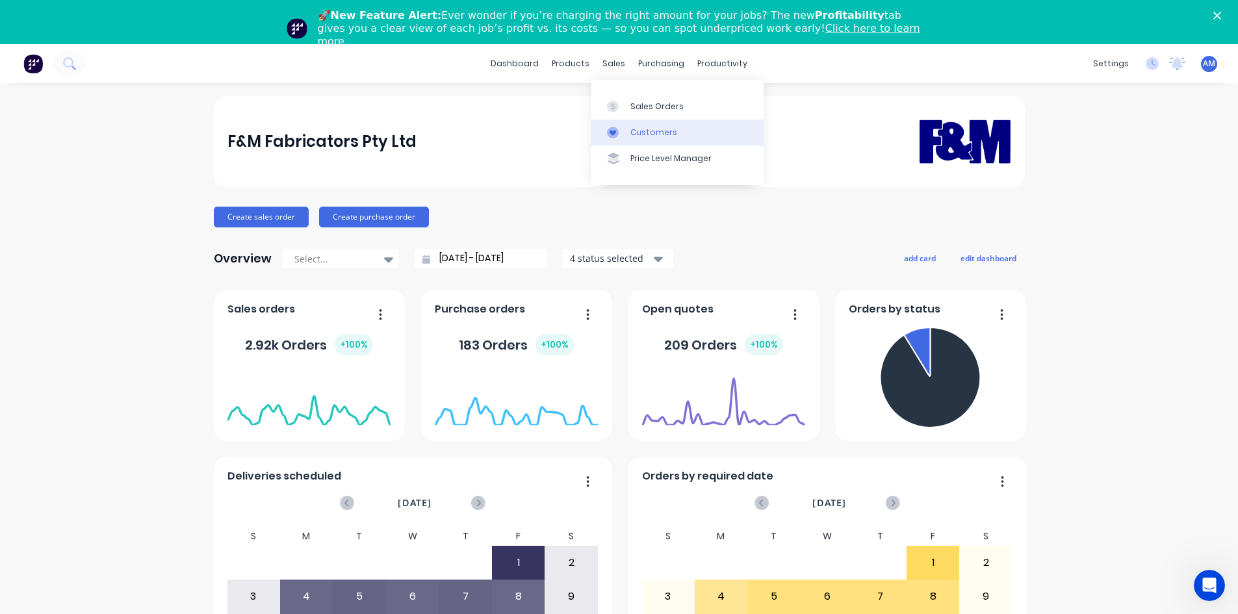
click at [648, 124] on link "Customers" at bounding box center [677, 133] width 172 height 26
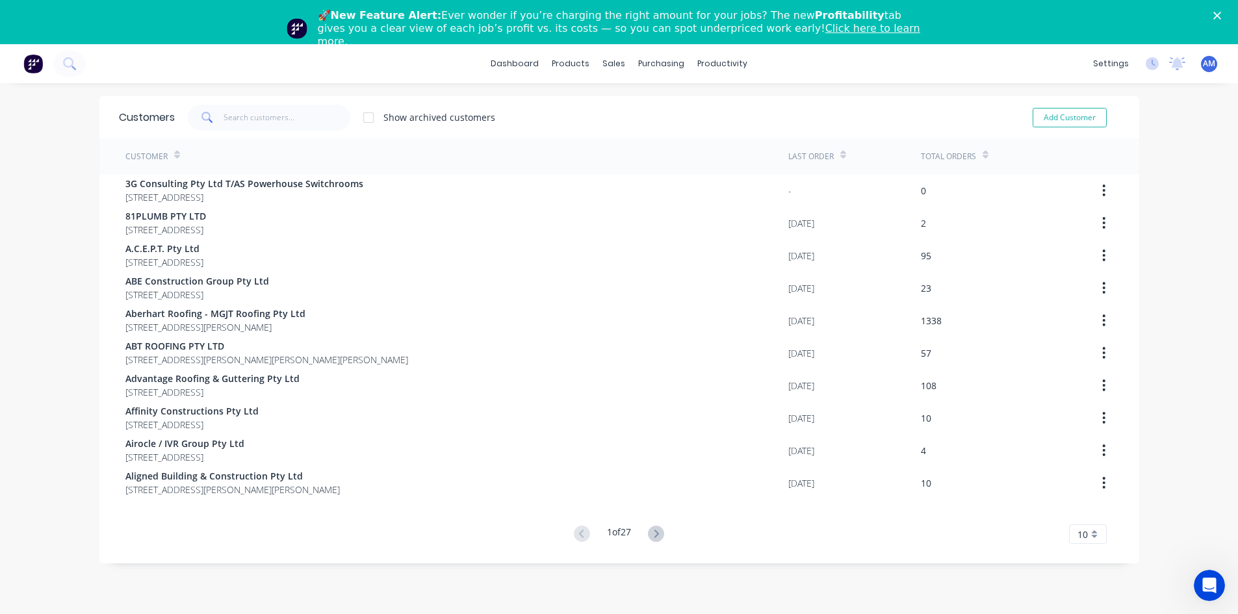
click at [262, 103] on div "Customers Show archived customers Add Customer" at bounding box center [618, 117] width 1039 height 42
click at [262, 110] on input "text" at bounding box center [286, 118] width 127 height 26
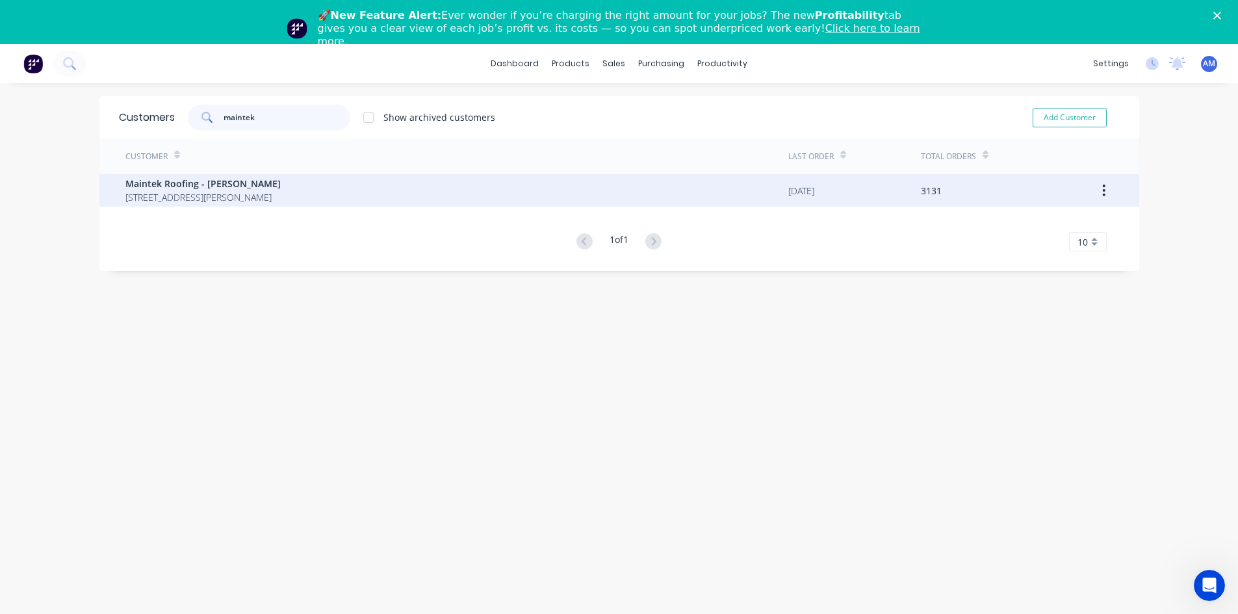
type input "maintek"
click at [255, 186] on span "Maintek Roofing - [PERSON_NAME]" at bounding box center [202, 184] width 155 height 14
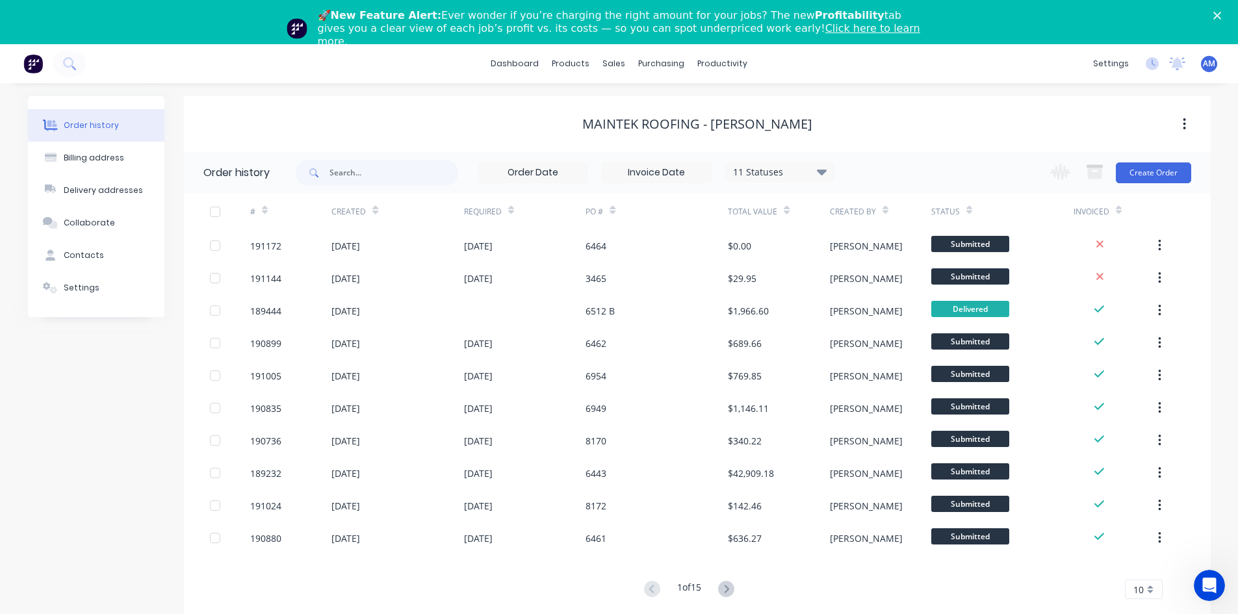
click at [672, 174] on input at bounding box center [656, 172] width 109 height 19
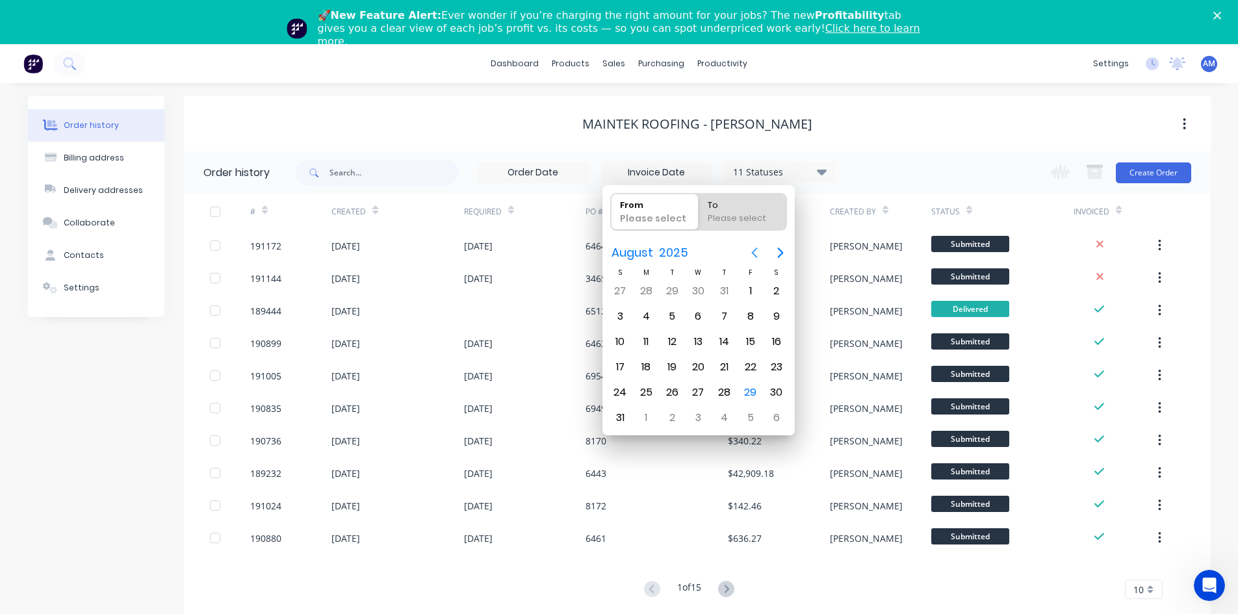
click at [756, 253] on icon "Previous page" at bounding box center [754, 253] width 16 height 16
click at [671, 292] on div "1" at bounding box center [671, 290] width 19 height 19
type input "[DATE]"
radio input "false"
radio input "true"
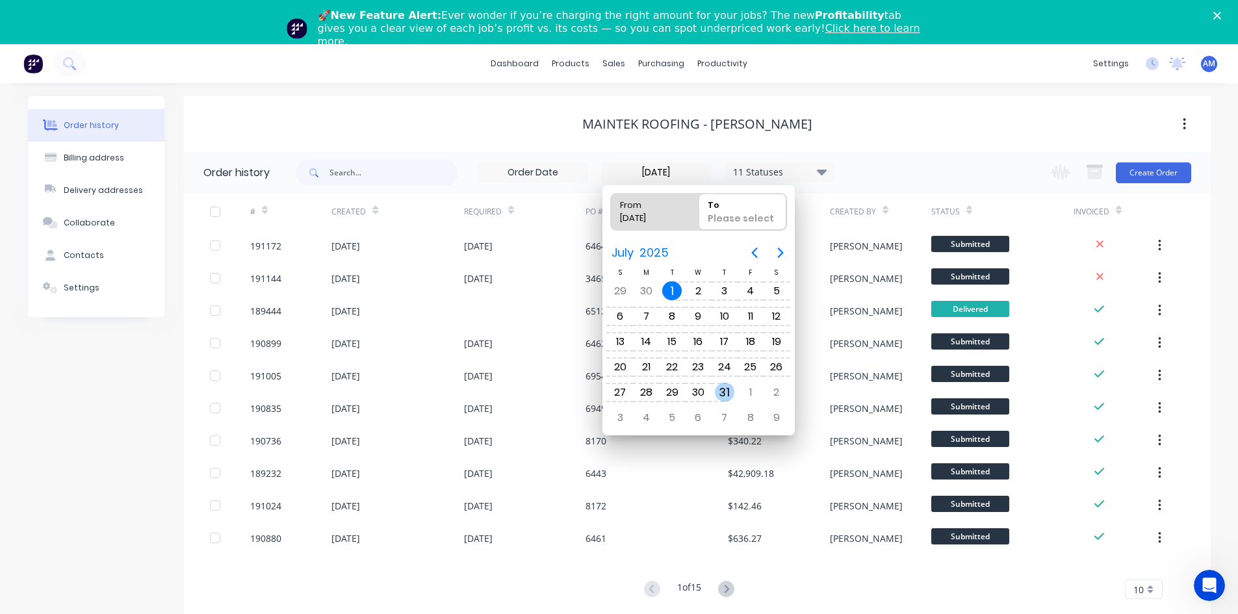
click at [722, 389] on div "31" at bounding box center [724, 392] width 19 height 19
type input "[DATE] - [DATE]"
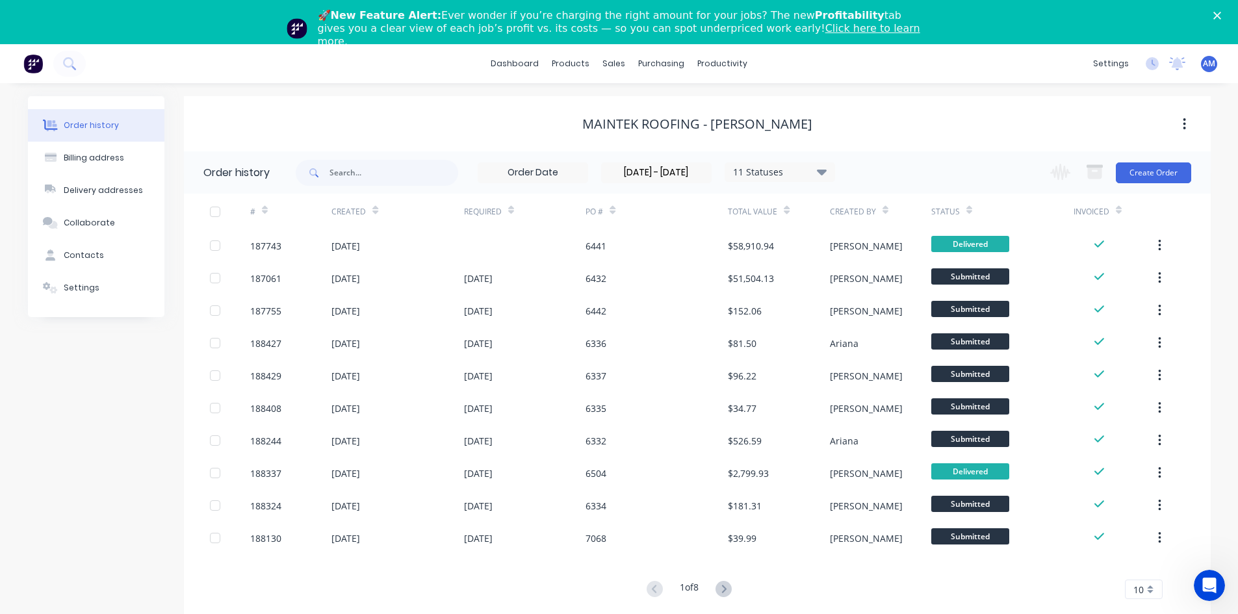
click at [1143, 592] on span "10" at bounding box center [1138, 590] width 10 height 14
click at [1145, 575] on div "35" at bounding box center [1143, 567] width 36 height 23
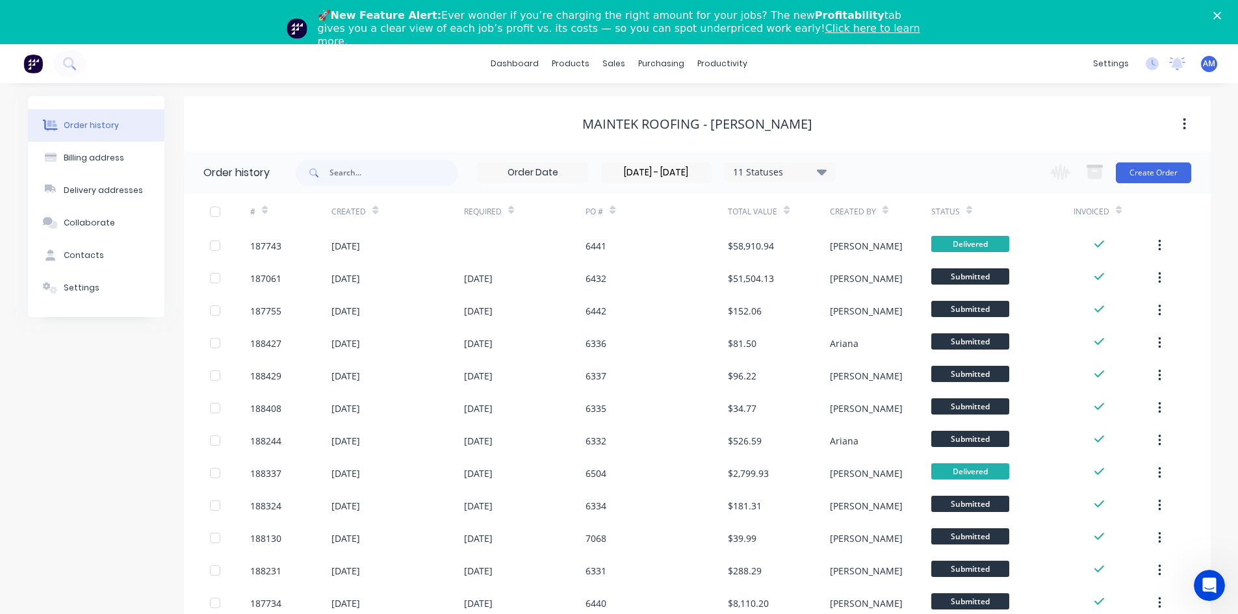
click at [222, 214] on div at bounding box center [215, 212] width 26 height 26
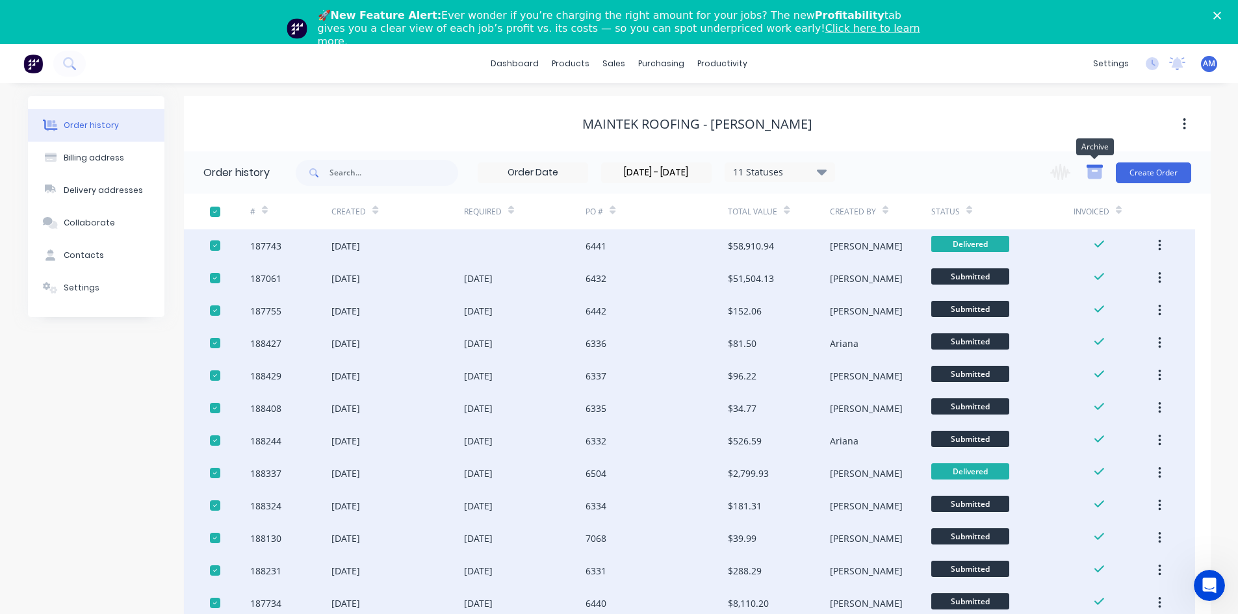
click at [1089, 170] on icon "button" at bounding box center [1094, 173] width 14 height 11
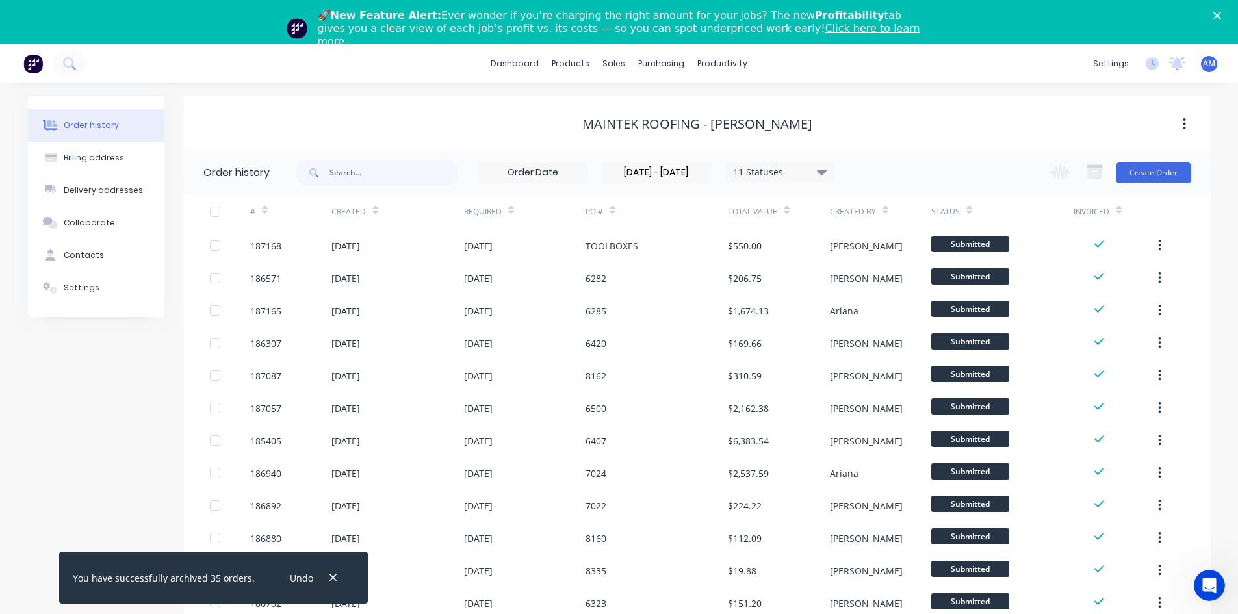
click at [219, 215] on div at bounding box center [215, 212] width 26 height 26
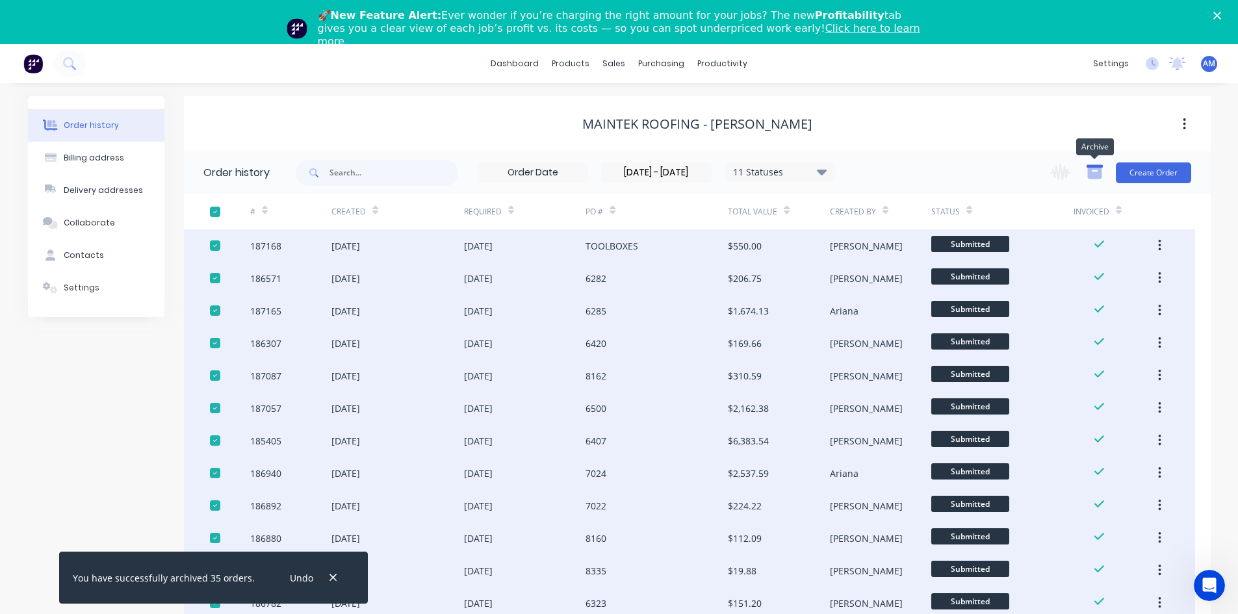
click at [1086, 176] on icon "button" at bounding box center [1094, 172] width 16 height 16
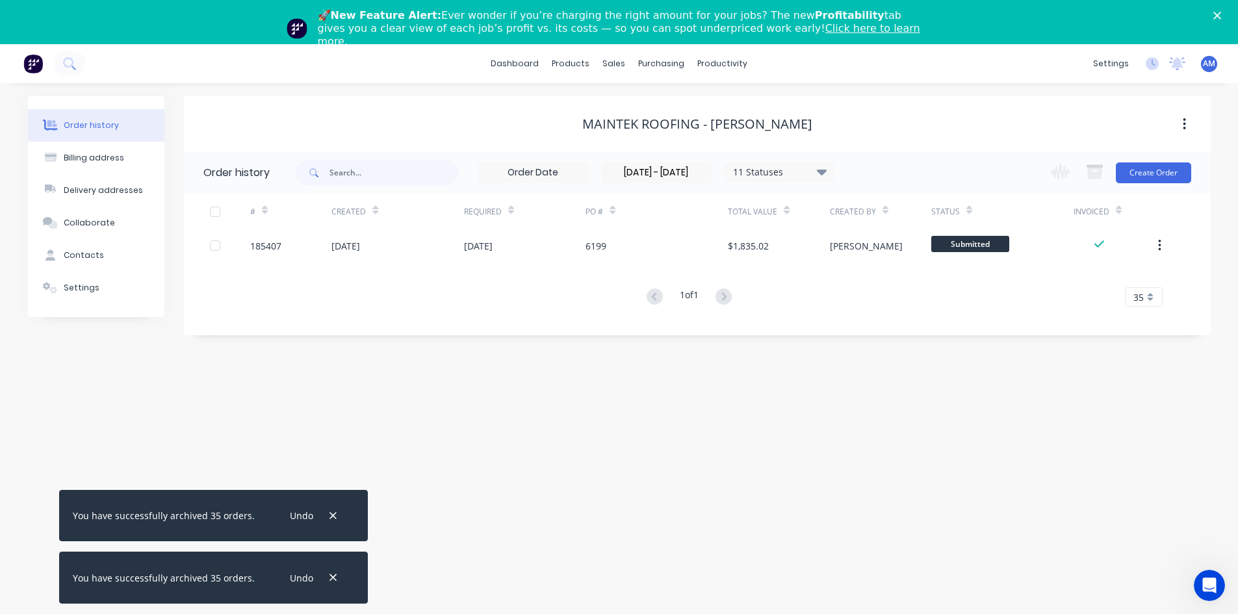
click at [216, 213] on div at bounding box center [215, 212] width 26 height 26
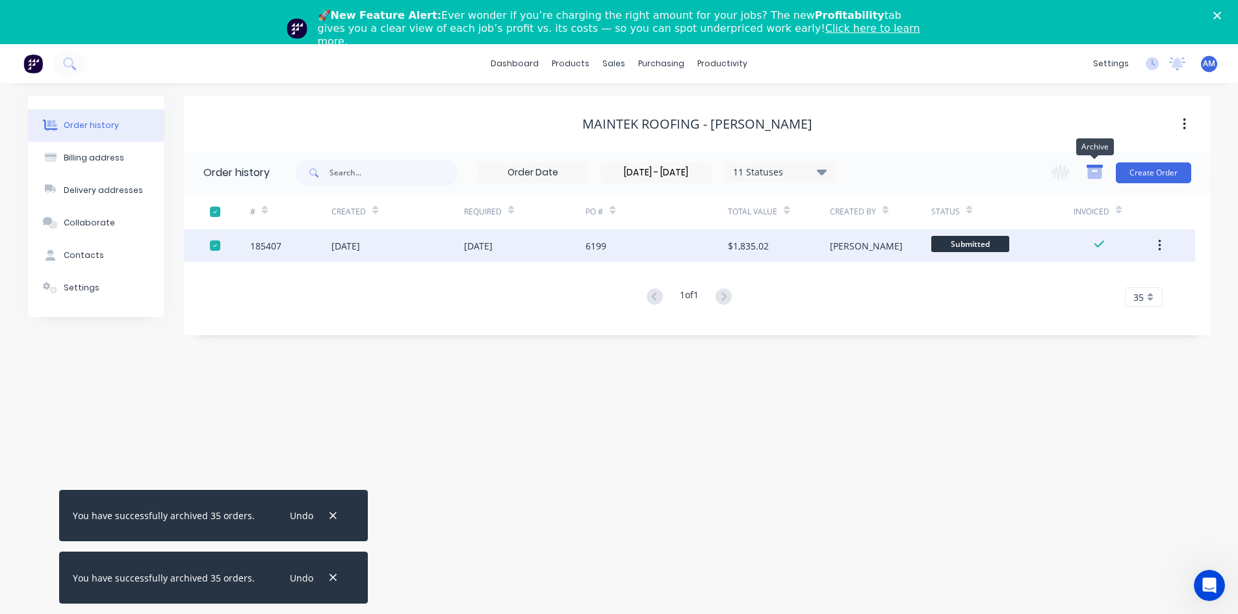
drag, startPoint x: 1099, startPoint y: 172, endPoint x: 1093, endPoint y: 175, distance: 6.7
click at [1099, 172] on icon "button" at bounding box center [1094, 173] width 14 height 11
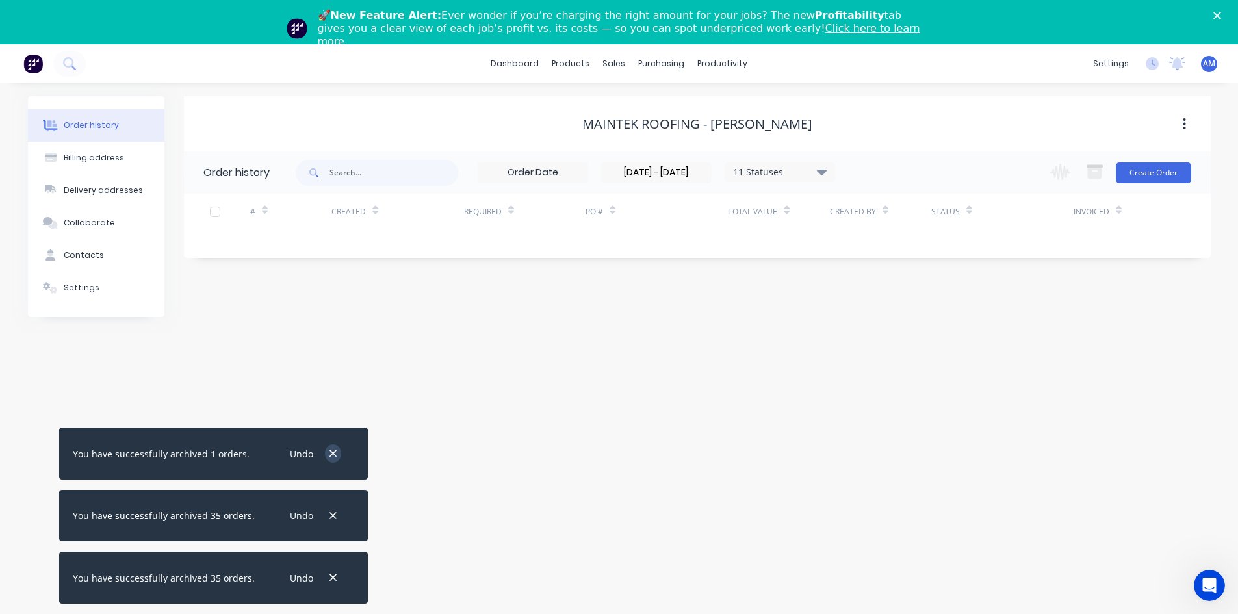
click at [329, 458] on icon "button" at bounding box center [333, 454] width 8 height 12
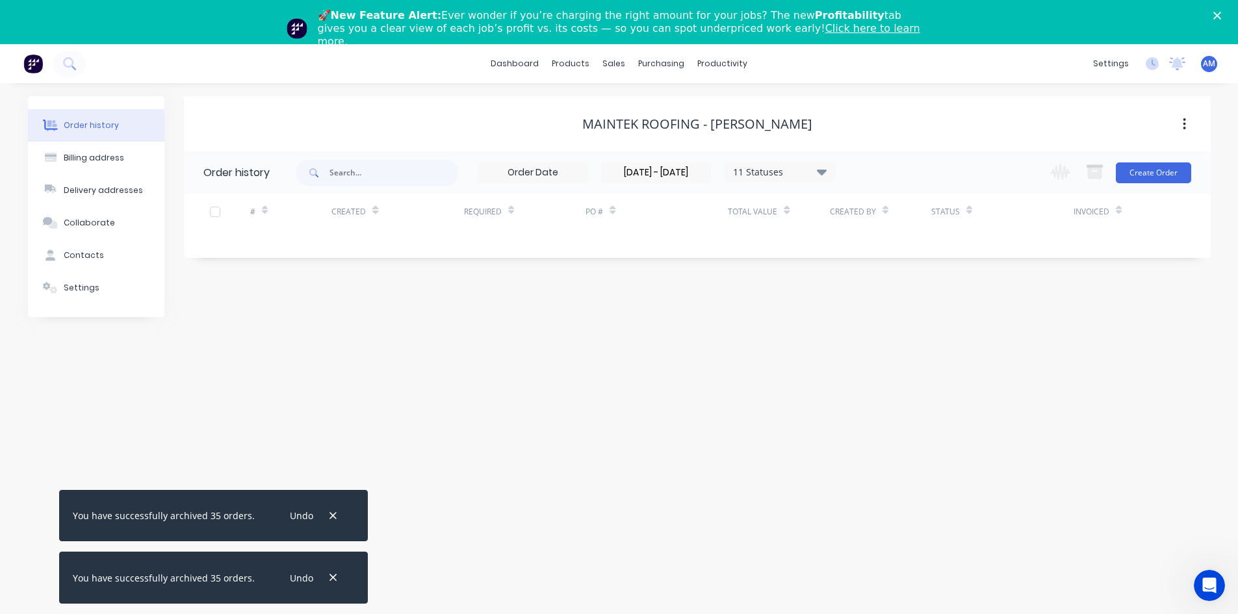
click at [329, 514] on icon "button" at bounding box center [333, 516] width 8 height 12
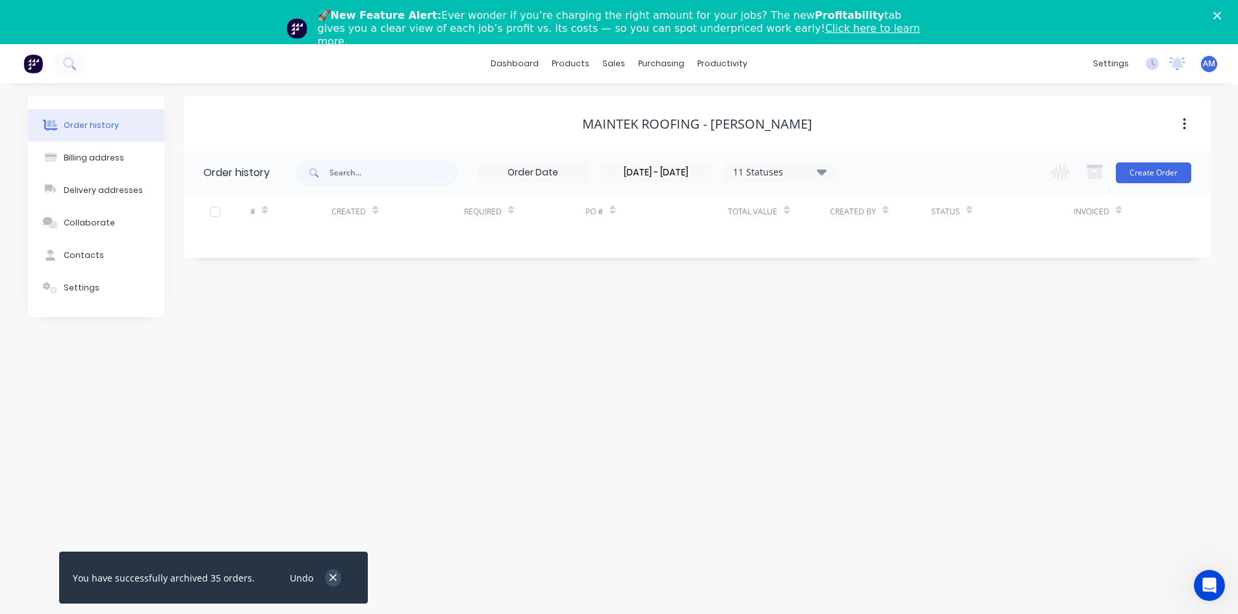
click at [329, 575] on icon "button" at bounding box center [332, 577] width 7 height 7
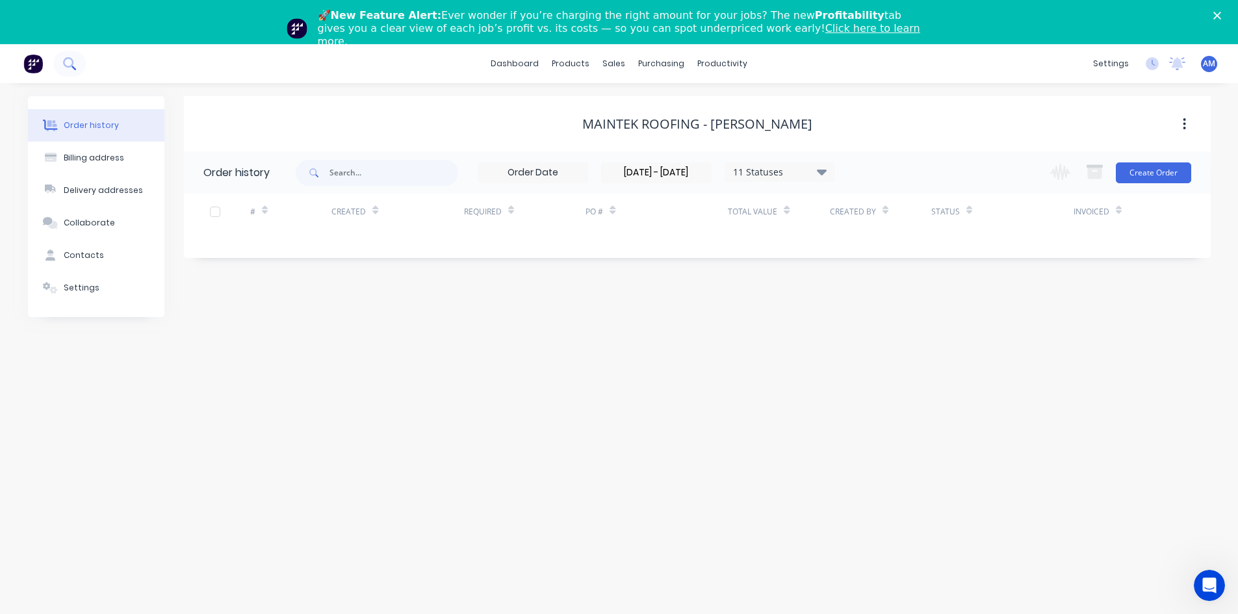
click at [76, 64] on button at bounding box center [69, 64] width 32 height 26
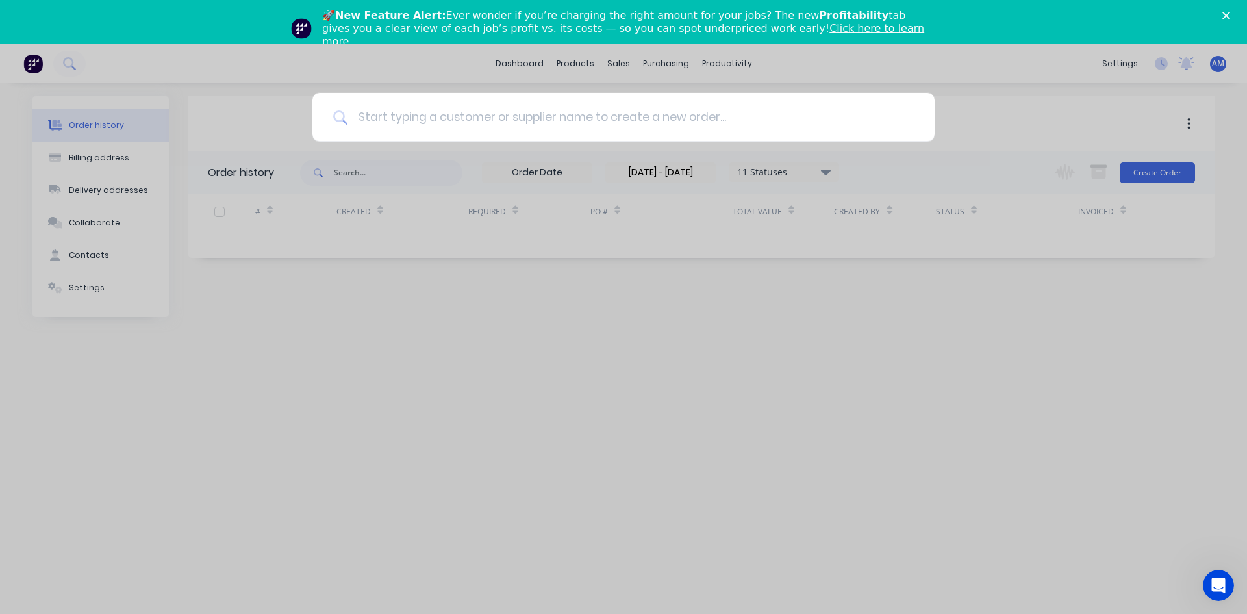
click at [444, 123] on input at bounding box center [631, 117] width 567 height 49
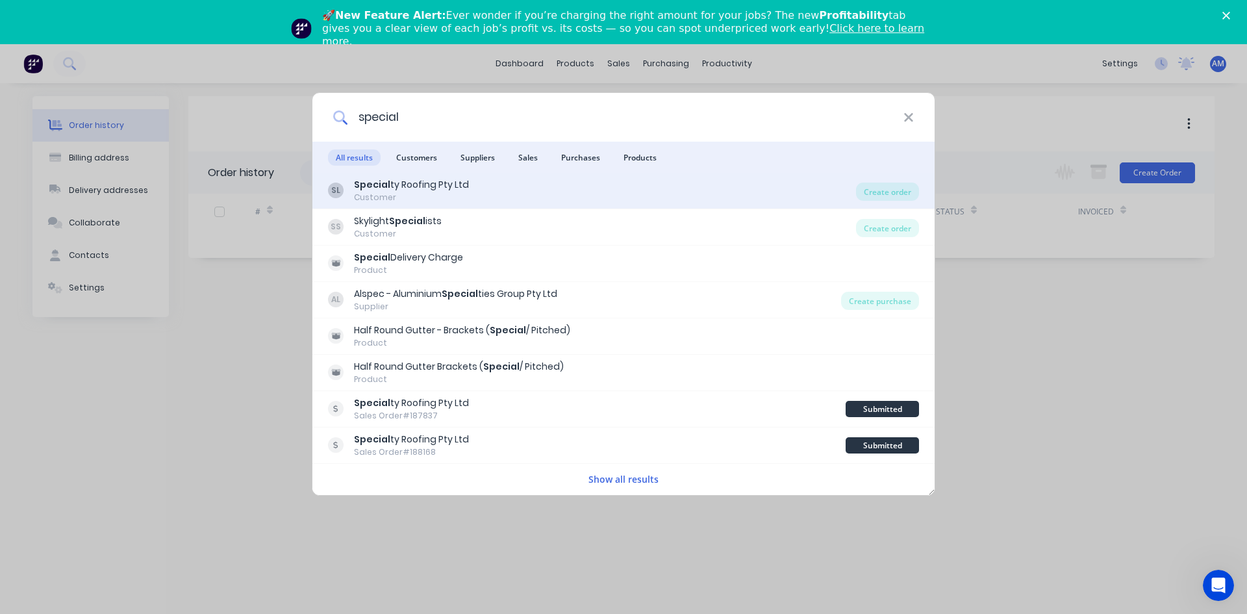
type input "special"
click at [463, 196] on div "Customer" at bounding box center [411, 198] width 115 height 12
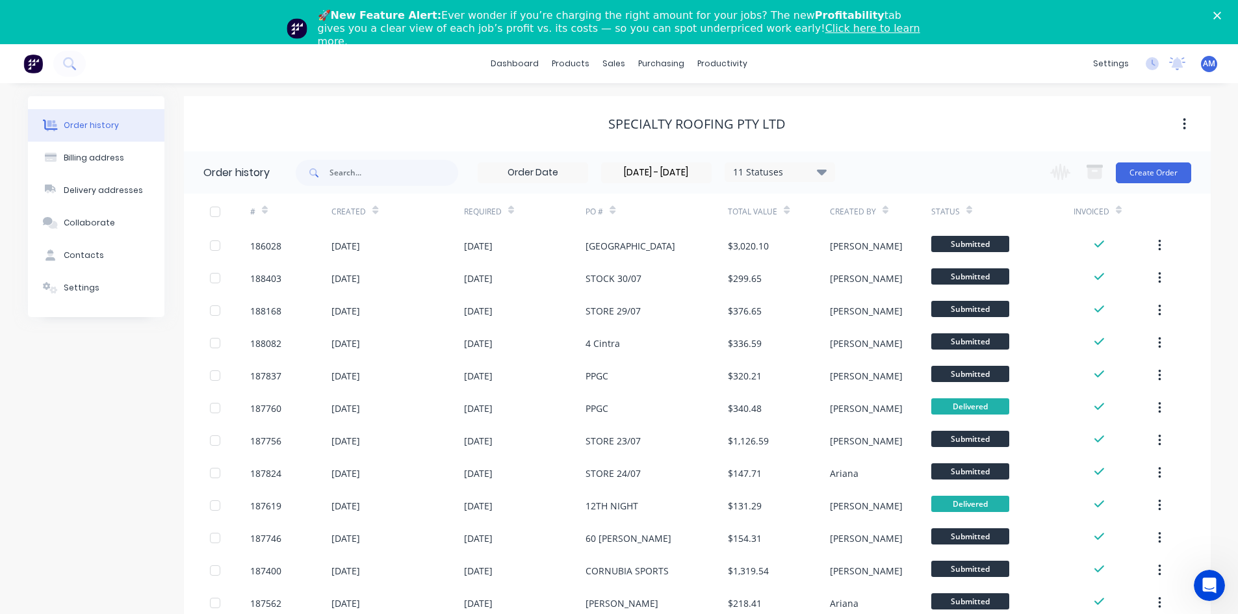
click at [216, 212] on div at bounding box center [215, 212] width 26 height 26
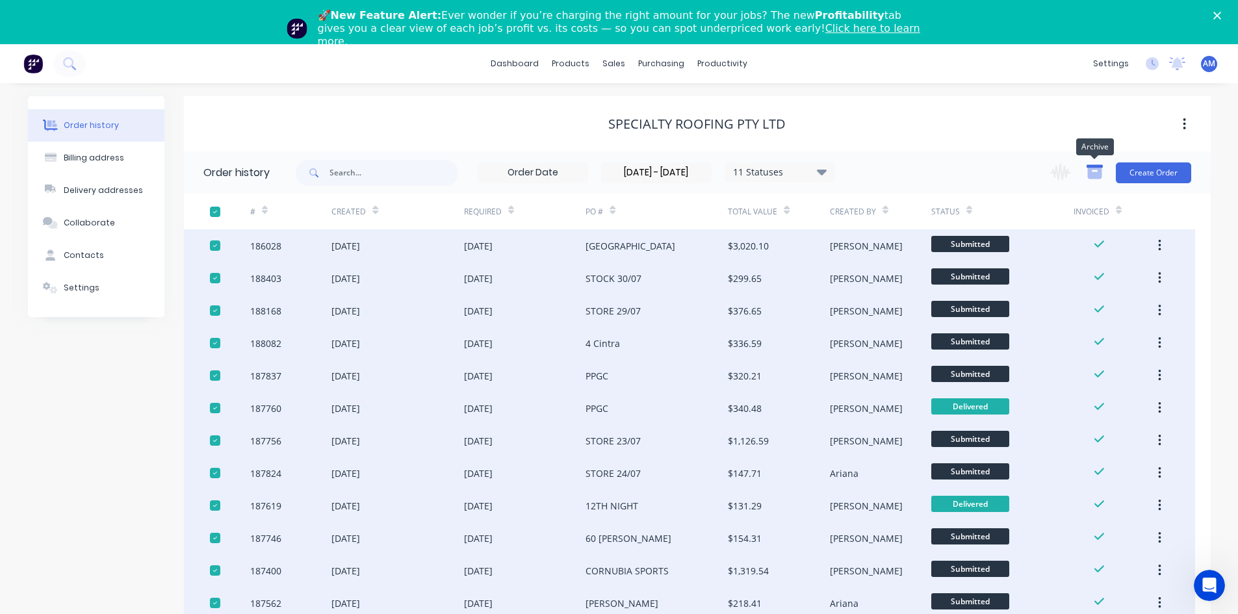
click at [1097, 172] on icon "button" at bounding box center [1094, 172] width 16 height 16
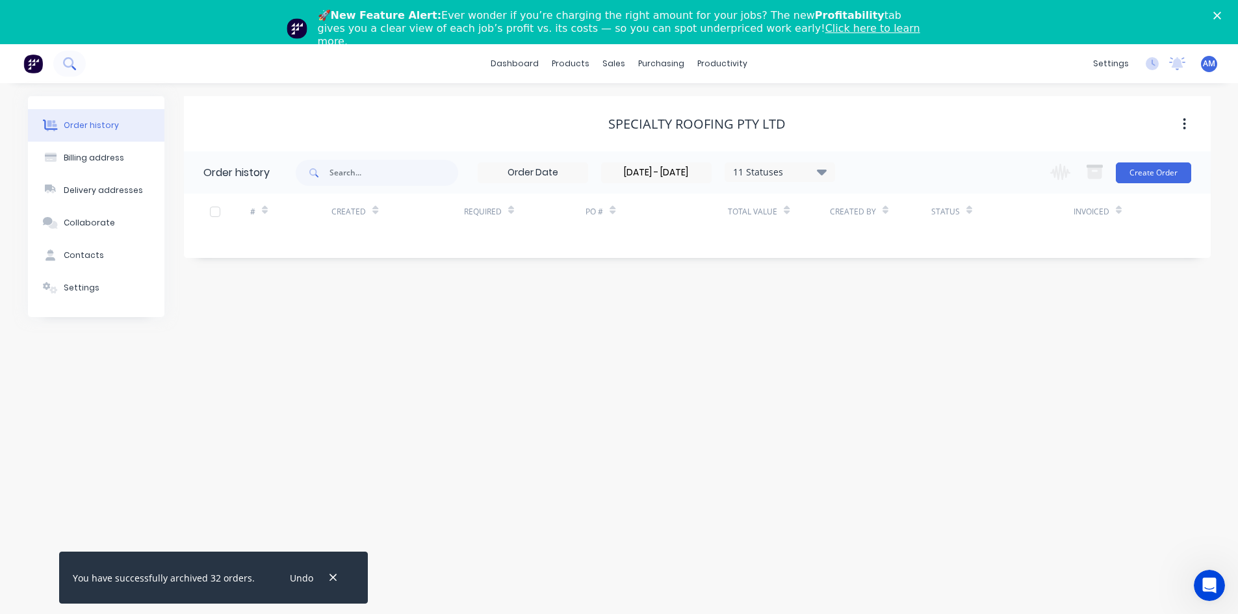
click at [66, 64] on icon at bounding box center [69, 63] width 12 height 12
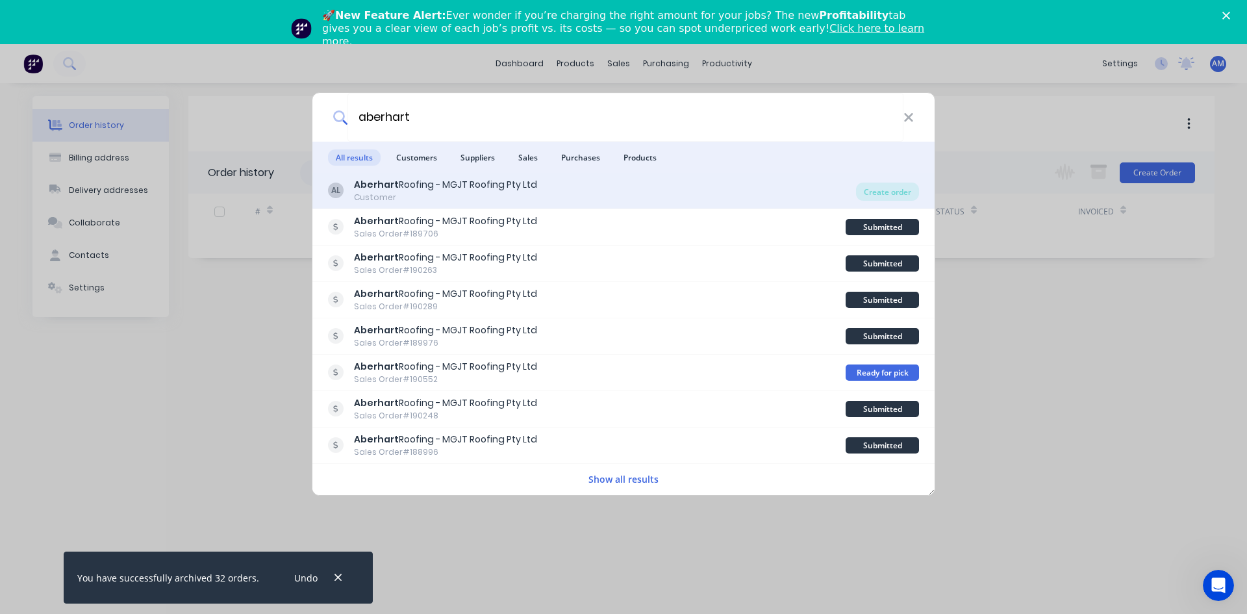
type input "aberhart"
click at [447, 188] on div "Aberhart Roofing - MGJT Roofing Pty Ltd" at bounding box center [445, 185] width 183 height 14
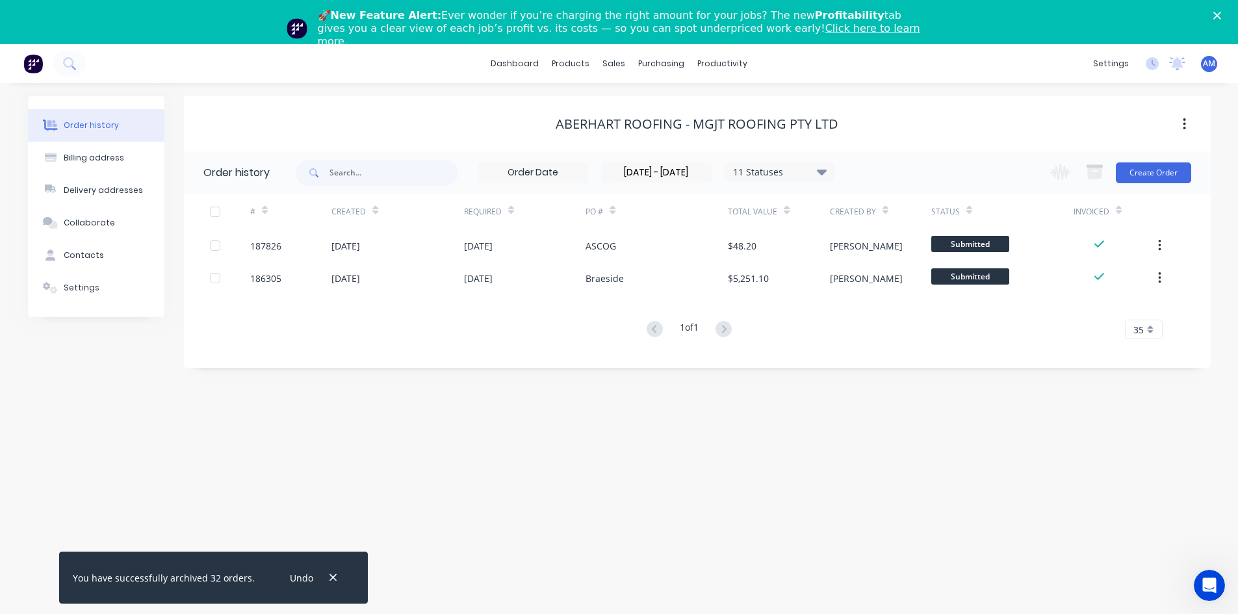
click at [703, 172] on input "[DATE] - [DATE]" at bounding box center [656, 172] width 109 height 19
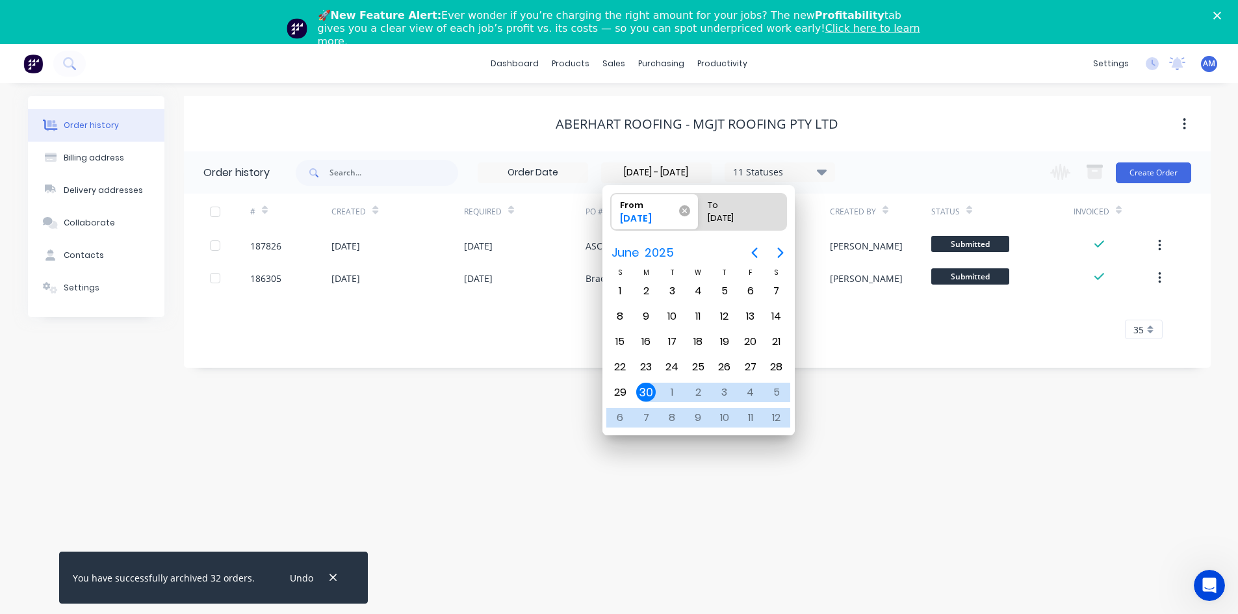
click at [689, 209] on span "From 30/06/25" at bounding box center [655, 212] width 88 height 36
click at [611, 209] on input "From 30/06/25" at bounding box center [611, 212] width 1 height 36
click at [683, 210] on icon at bounding box center [682, 211] width 10 height 10
click at [611, 210] on input "From 30/06/25" at bounding box center [611, 212] width 1 height 36
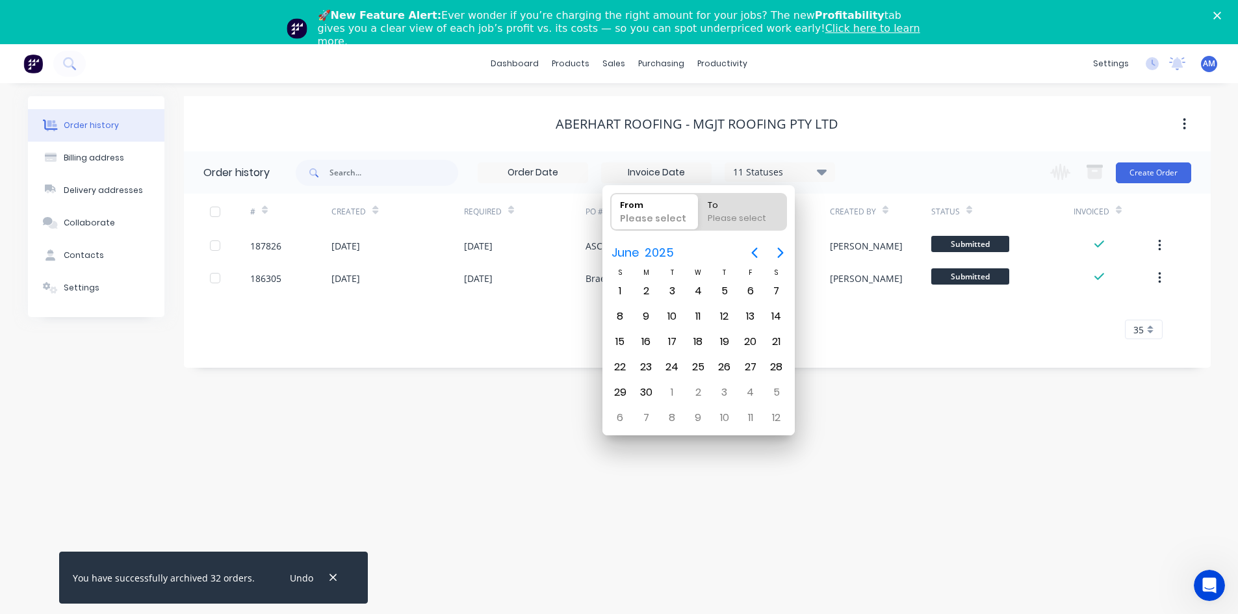
click at [480, 133] on div "Aberhart Roofing - MGJT Roofing Pty Ltd" at bounding box center [697, 123] width 1026 height 23
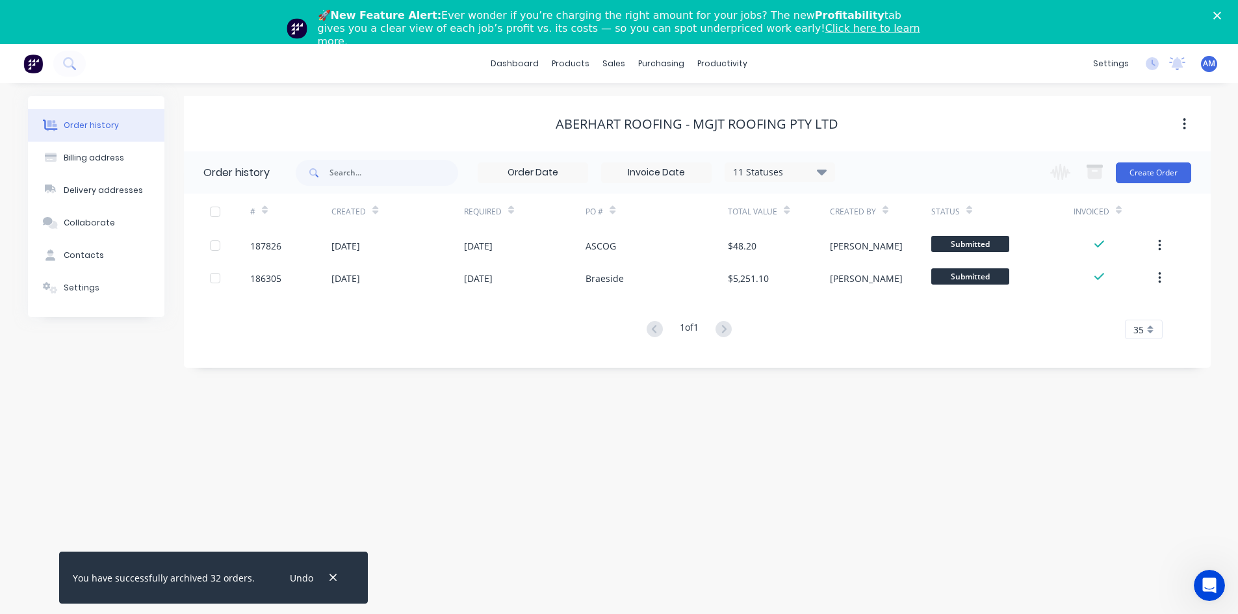
click at [668, 168] on input at bounding box center [656, 172] width 109 height 19
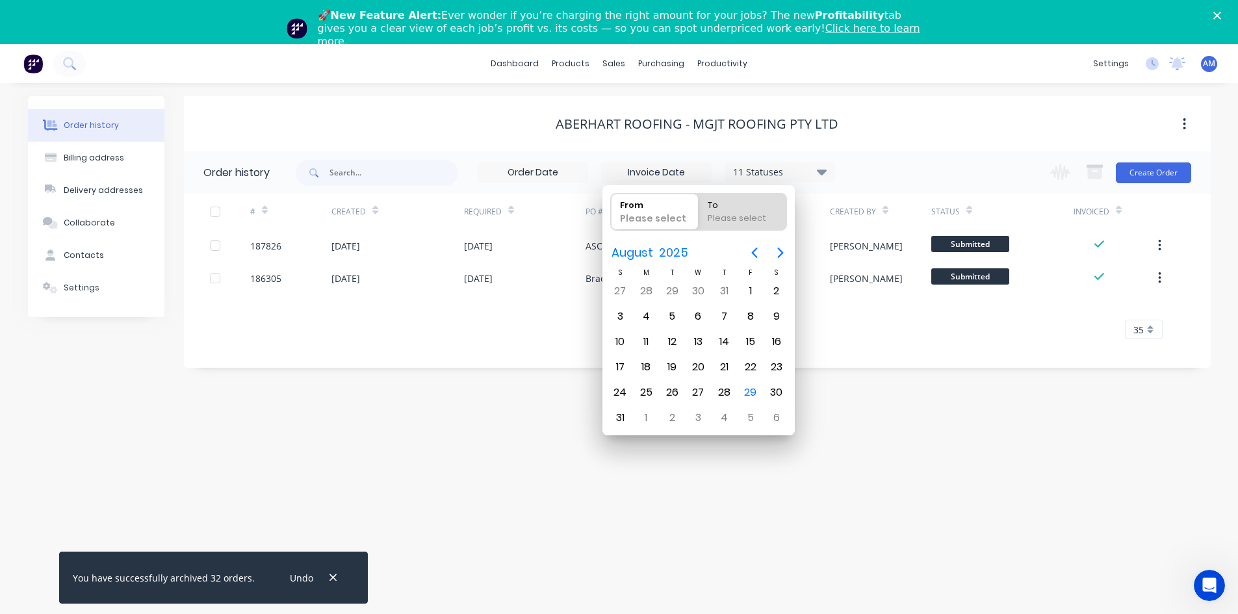
click at [1004, 167] on div "11 Statuses Invoice Status Invoiced Not Invoiced Partial Order Status All Archi…" at bounding box center [753, 172] width 915 height 42
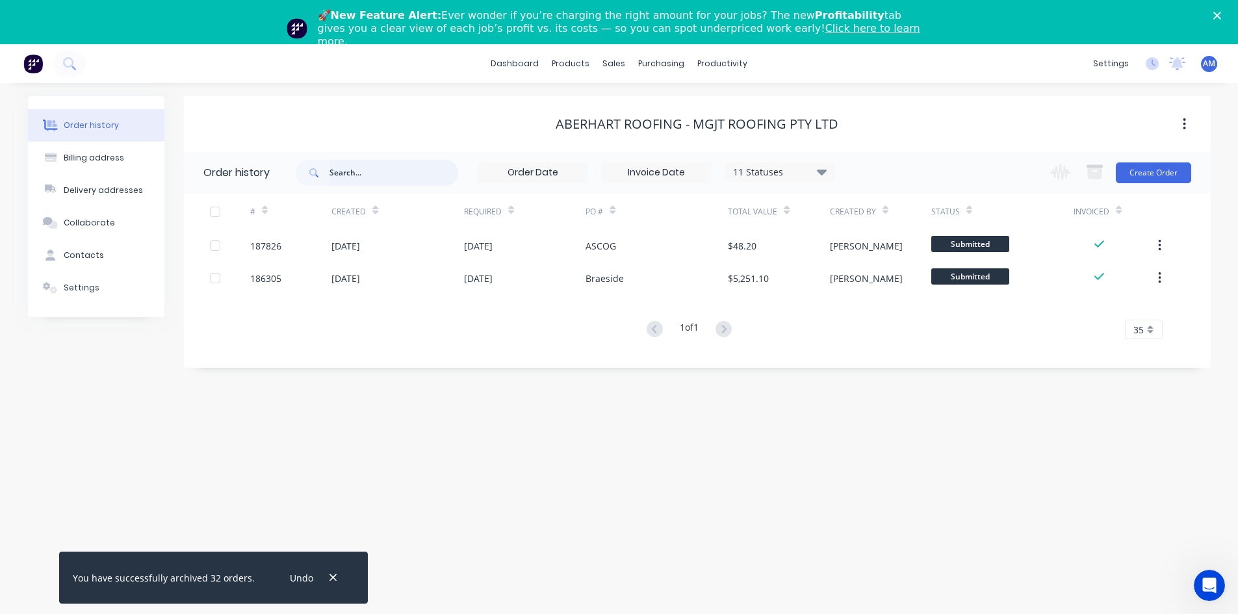
click at [364, 170] on input "text" at bounding box center [393, 173] width 129 height 26
type input "37343"
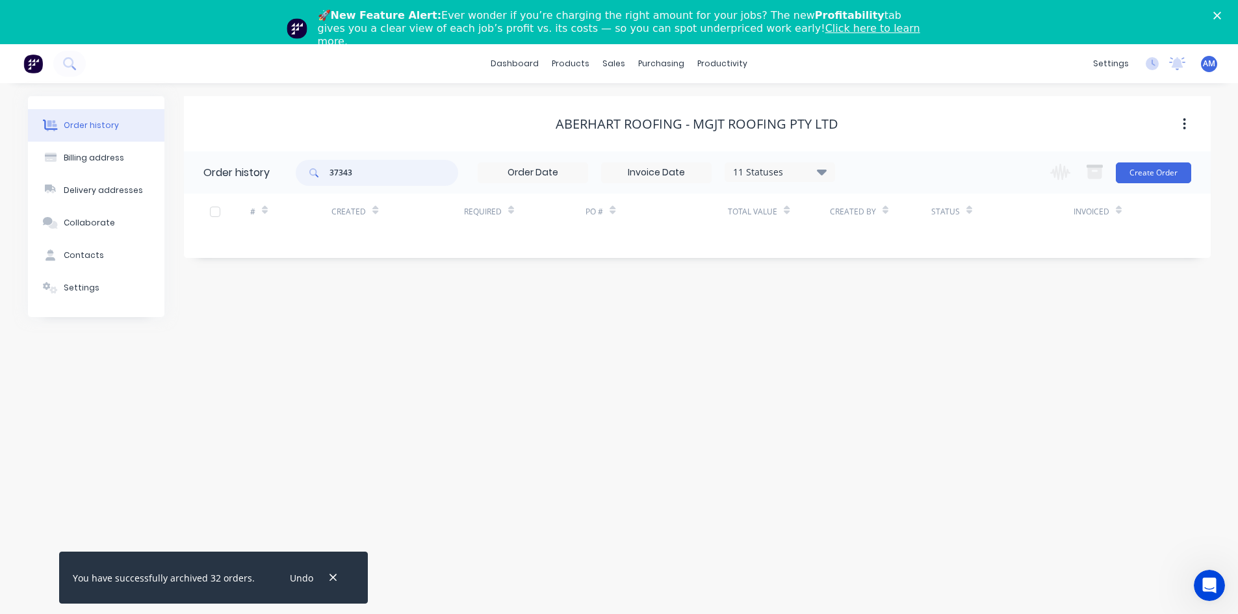
drag, startPoint x: 420, startPoint y: 167, endPoint x: 321, endPoint y: 166, distance: 99.4
click at [321, 166] on div "37343" at bounding box center [377, 173] width 162 height 26
click at [387, 129] on div "Aberhart Roofing - MGJT Roofing Pty Ltd" at bounding box center [697, 124] width 1026 height 16
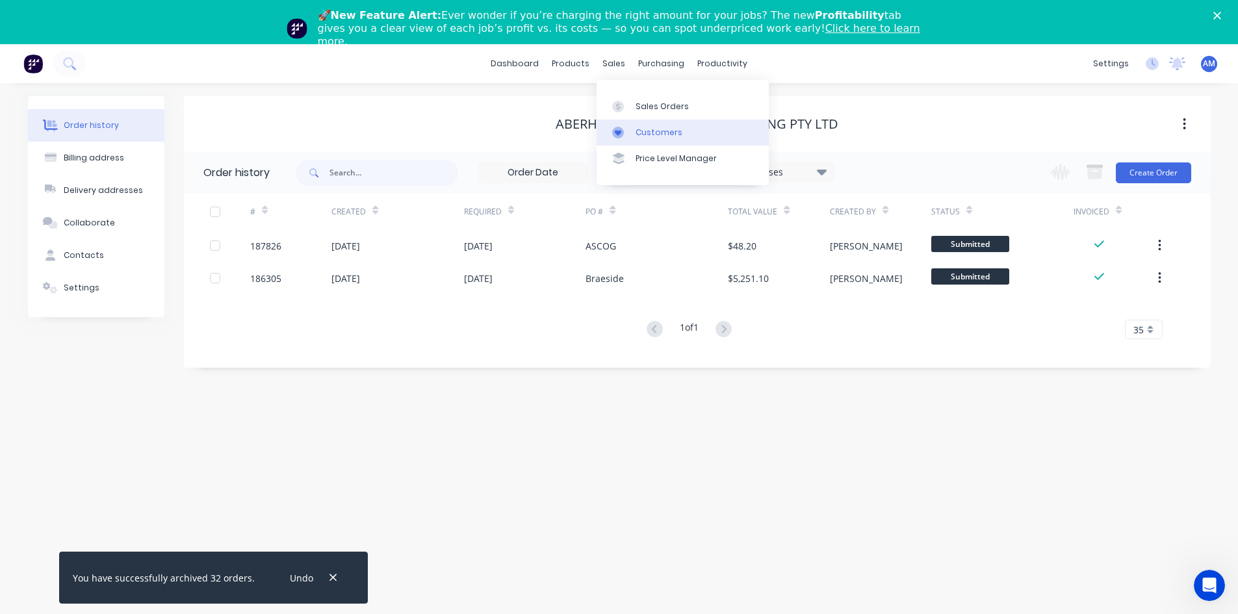
click at [654, 132] on div "Customers" at bounding box center [658, 133] width 47 height 12
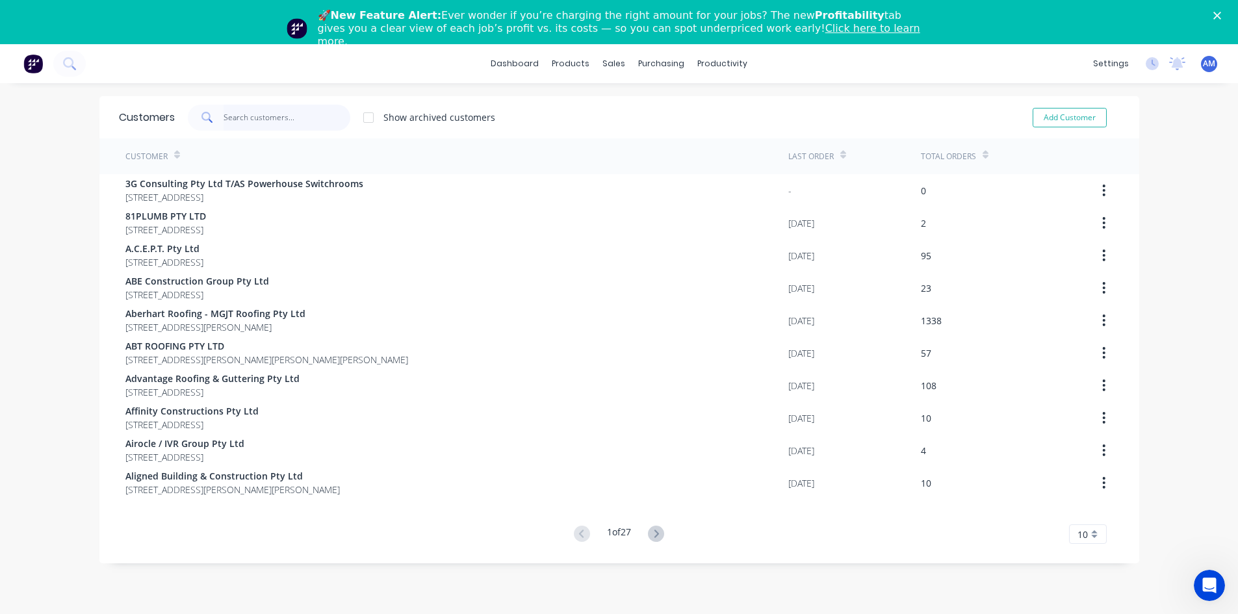
click at [233, 117] on input "text" at bounding box center [286, 118] width 127 height 26
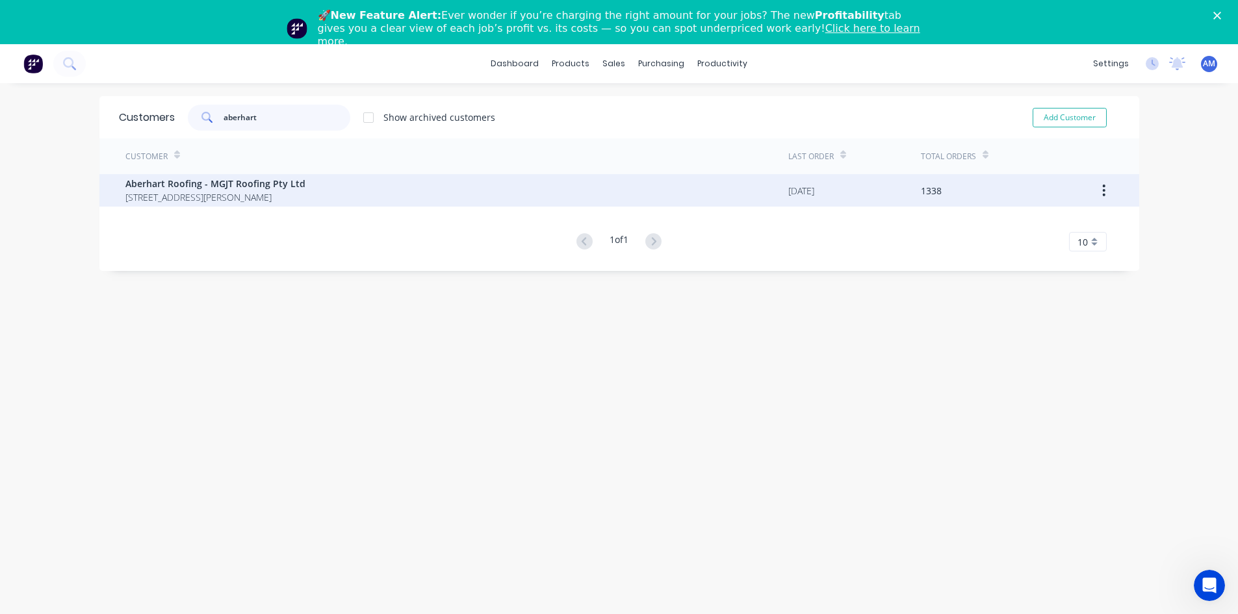
type input "aberhart"
click at [234, 200] on span "[STREET_ADDRESS][PERSON_NAME]" at bounding box center [215, 197] width 180 height 14
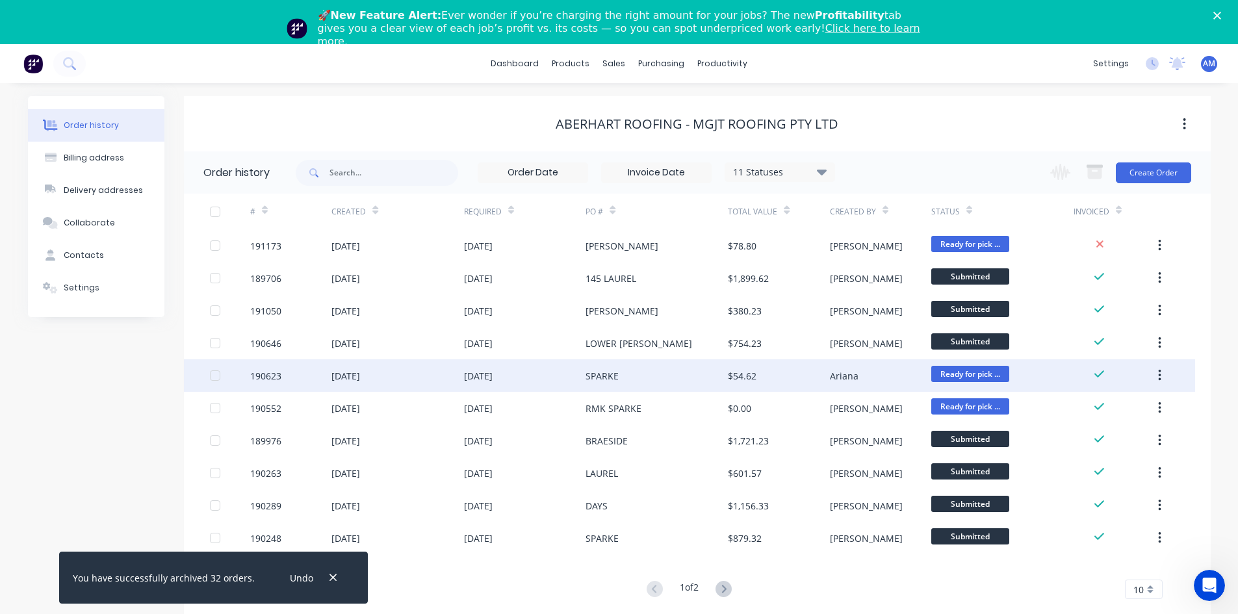
click at [215, 377] on div at bounding box center [215, 376] width 26 height 26
click at [1095, 168] on icon "button" at bounding box center [1094, 173] width 14 height 11
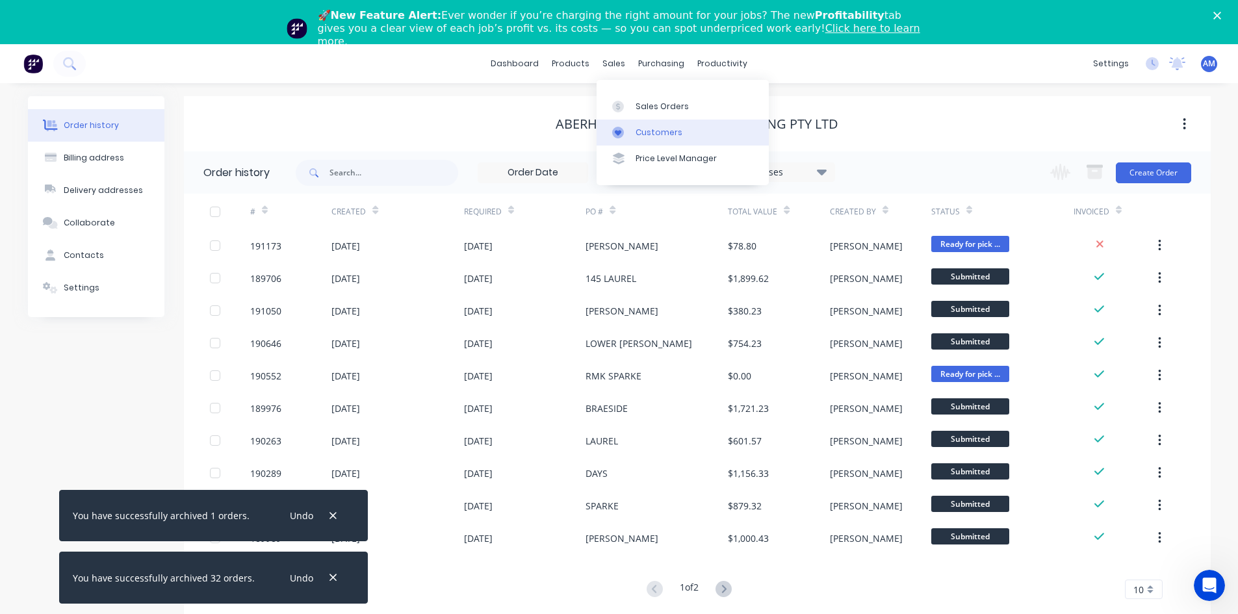
click at [672, 127] on div "Customers" at bounding box center [658, 133] width 47 height 12
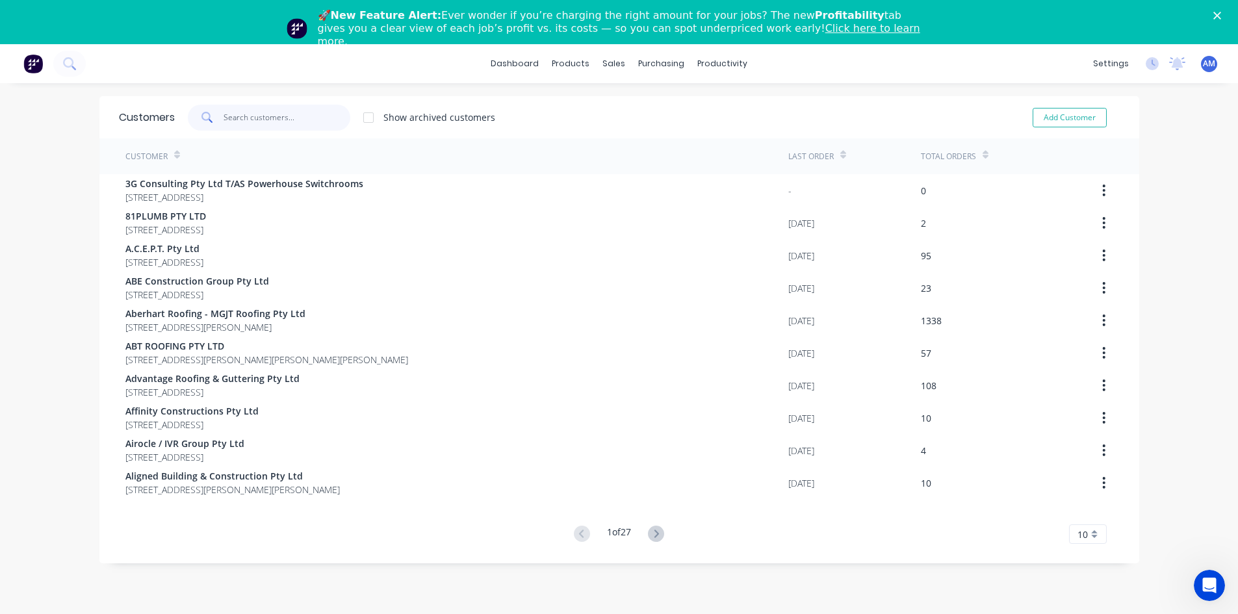
click at [247, 113] on input "text" at bounding box center [286, 118] width 127 height 26
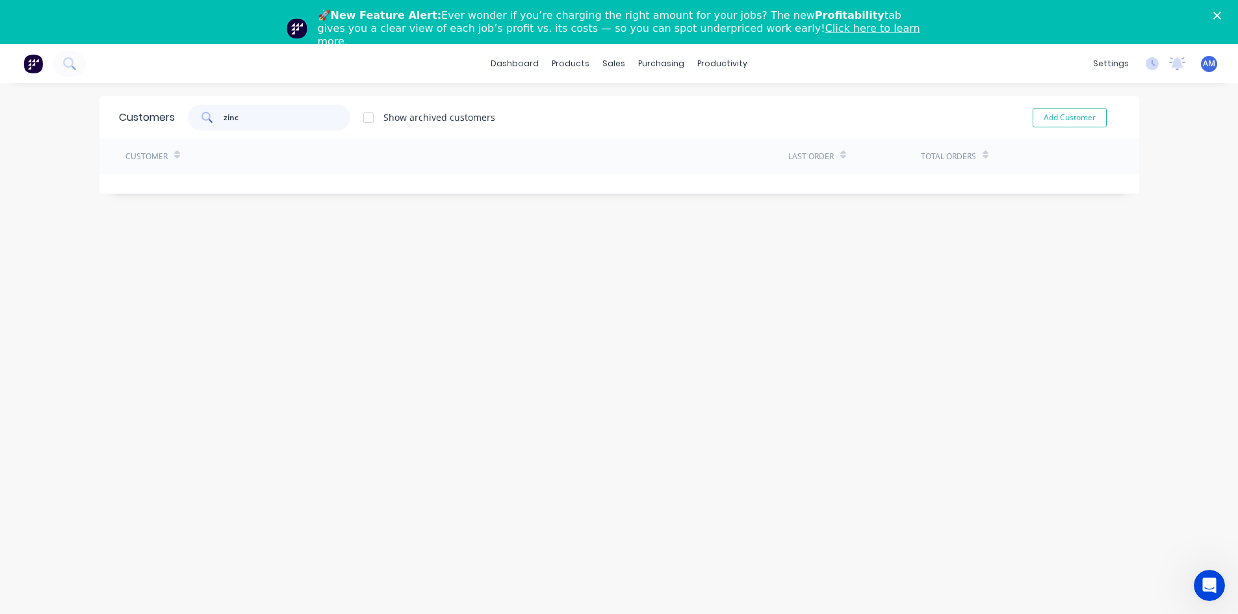
type input "zinc"
drag, startPoint x: 203, startPoint y: 116, endPoint x: 173, endPoint y: 114, distance: 29.3
click at [175, 114] on div "zinc Show archived customers" at bounding box center [335, 118] width 320 height 26
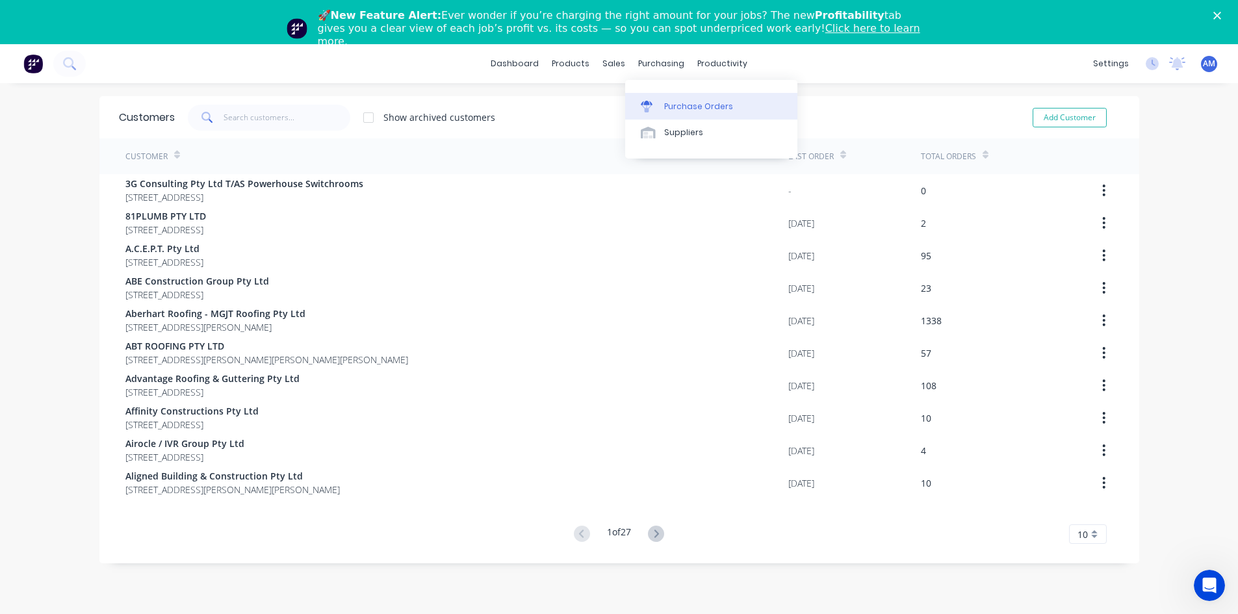
click at [664, 99] on link "Purchase Orders" at bounding box center [711, 106] width 172 height 26
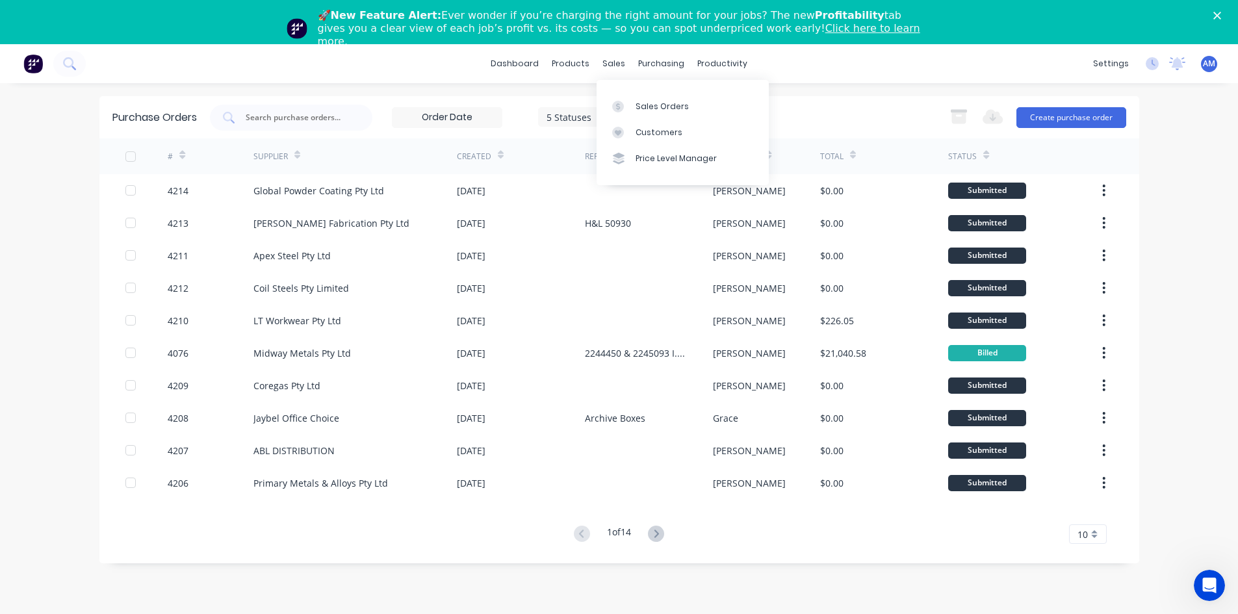
drag, startPoint x: 615, startPoint y: 71, endPoint x: 619, endPoint y: 83, distance: 12.3
click at [615, 71] on div "sales" at bounding box center [614, 63] width 36 height 19
click at [626, 98] on link "Sales Orders" at bounding box center [682, 106] width 172 height 26
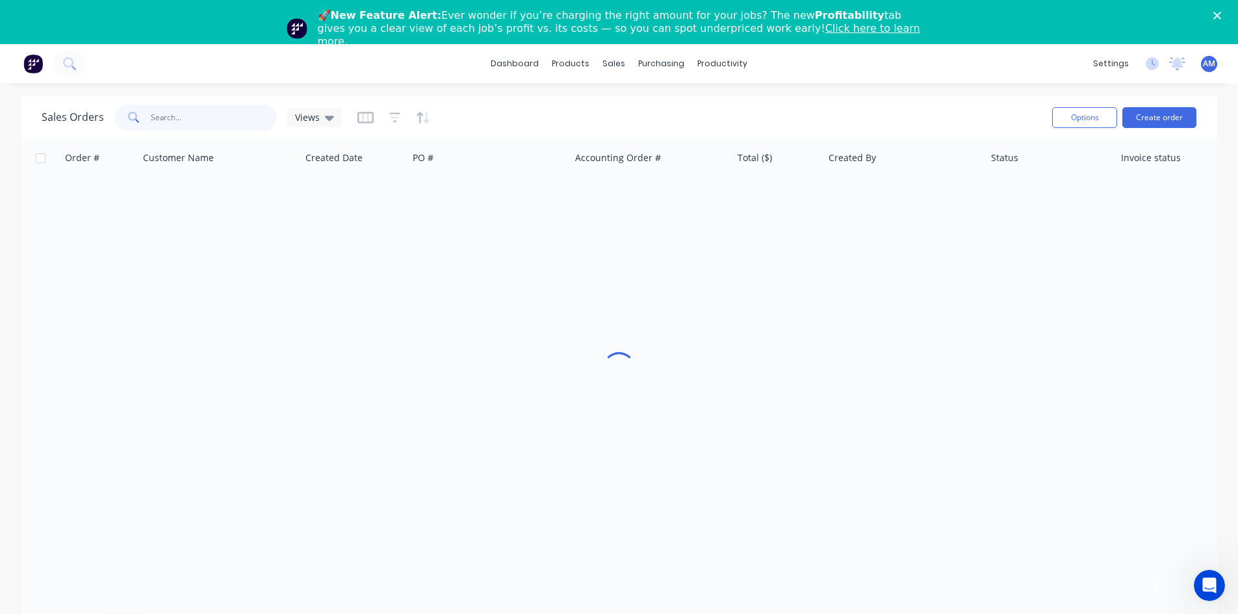
click at [233, 124] on input "text" at bounding box center [214, 118] width 127 height 26
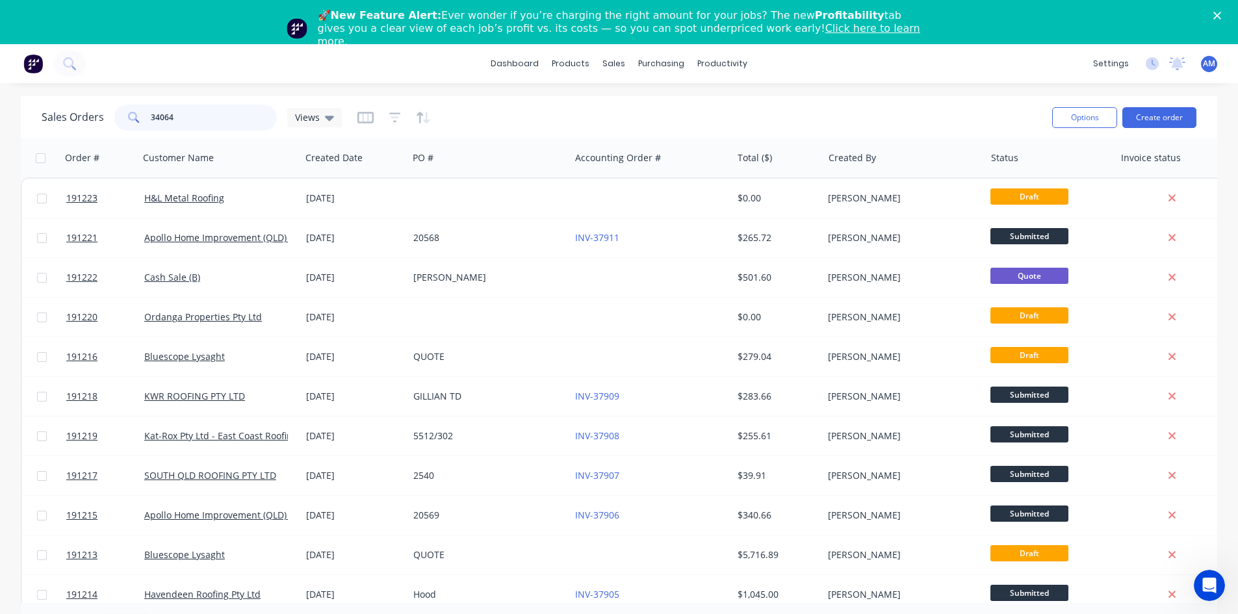
type input "34064"
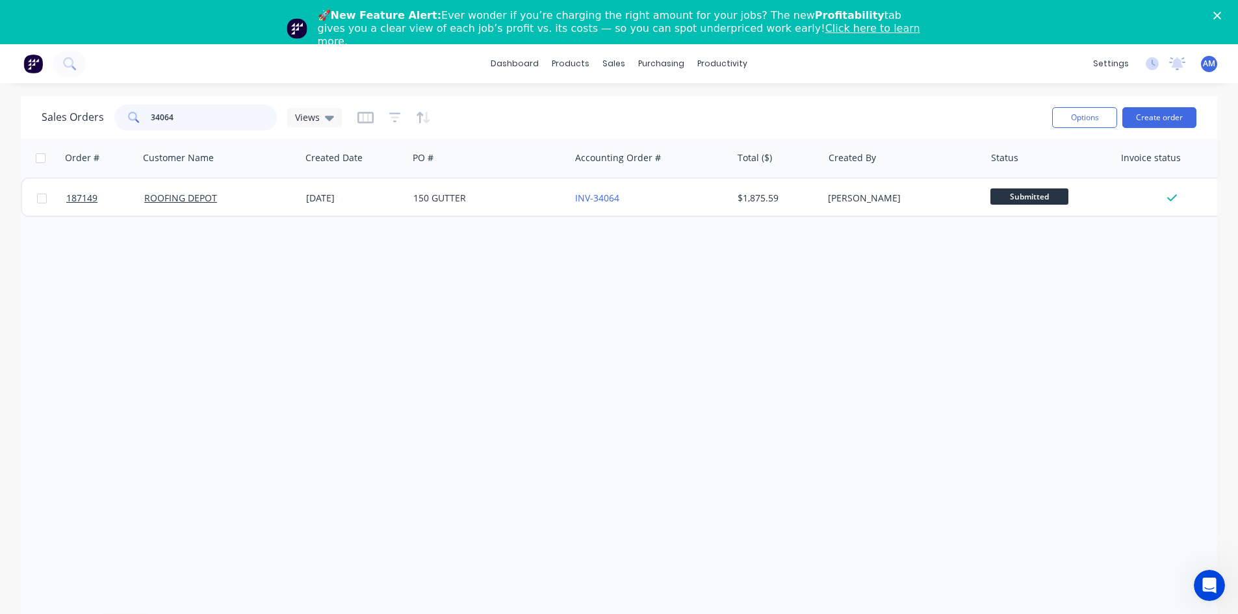
drag, startPoint x: 235, startPoint y: 118, endPoint x: 127, endPoint y: 120, distance: 107.9
click at [127, 120] on div "34064" at bounding box center [195, 118] width 162 height 26
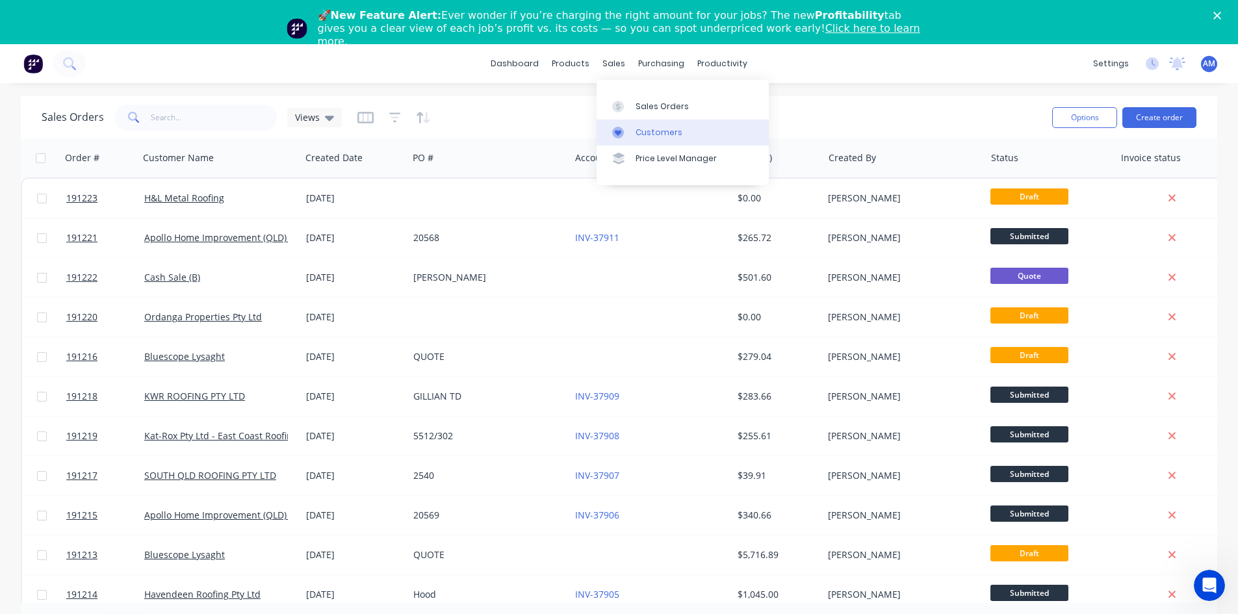
click at [650, 136] on div "Customers" at bounding box center [658, 133] width 47 height 12
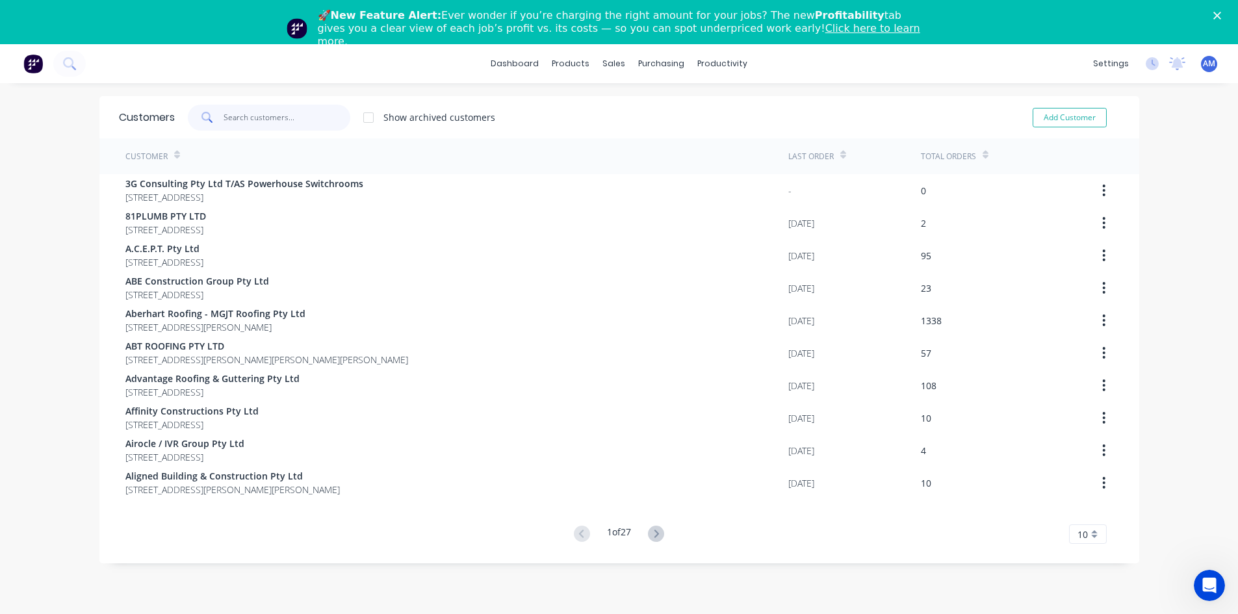
click at [267, 122] on input "text" at bounding box center [286, 118] width 127 height 26
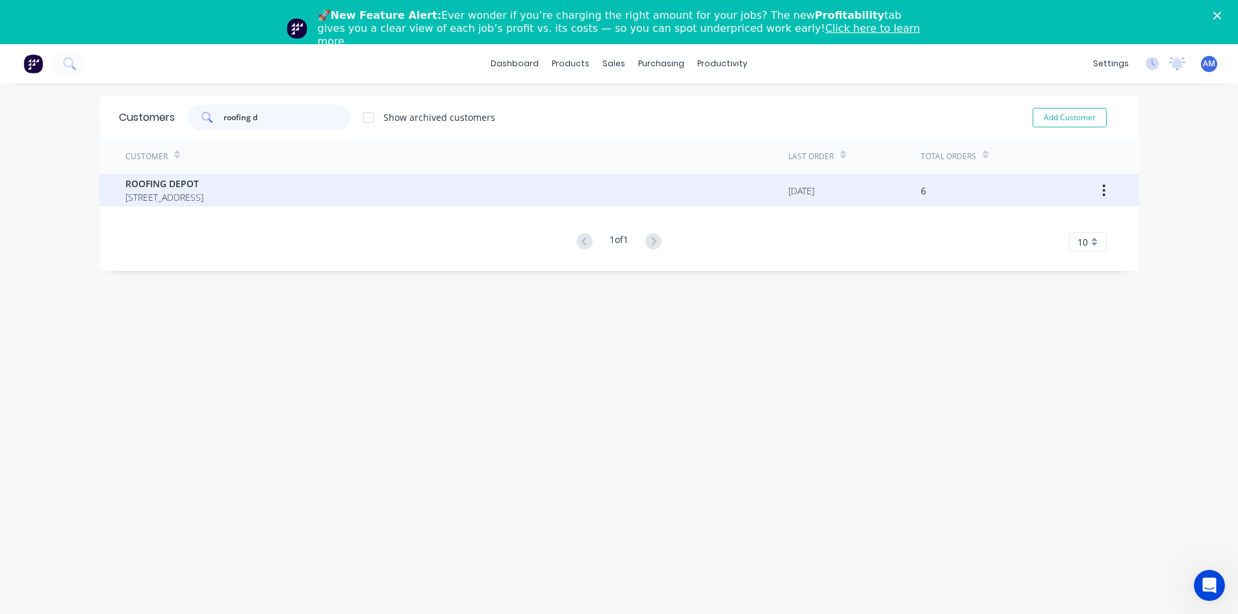
type input "roofing d"
click at [203, 200] on span "5/610 Pine Ridge Road Coombabah Queensland Australia 4216" at bounding box center [164, 197] width 78 height 14
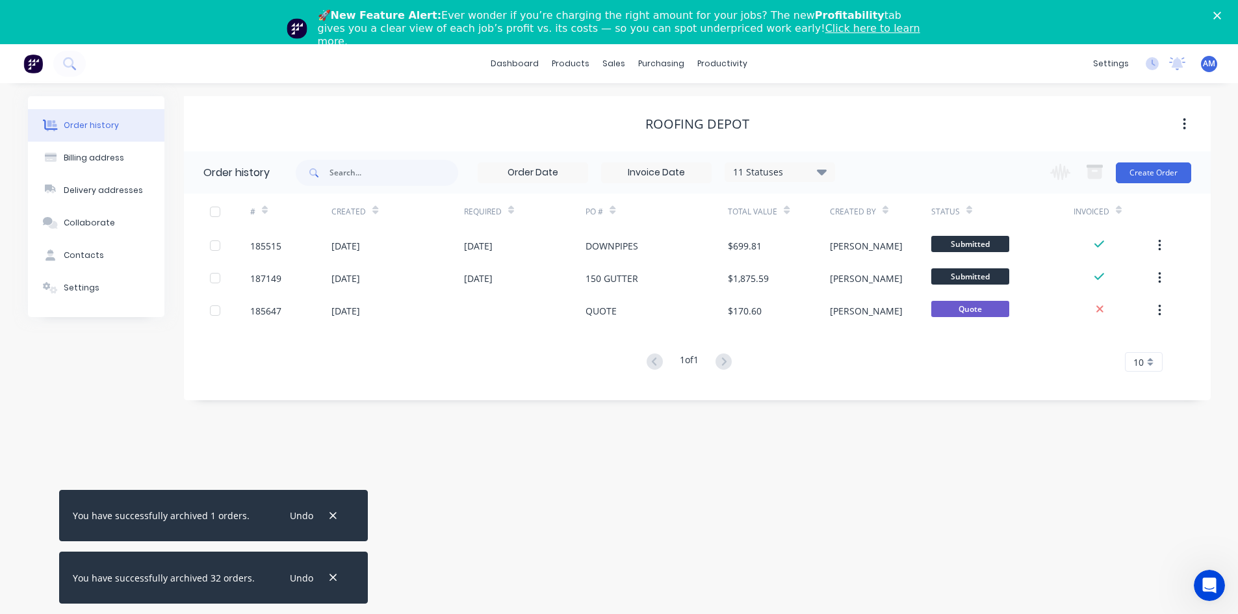
click at [684, 177] on input at bounding box center [656, 172] width 109 height 19
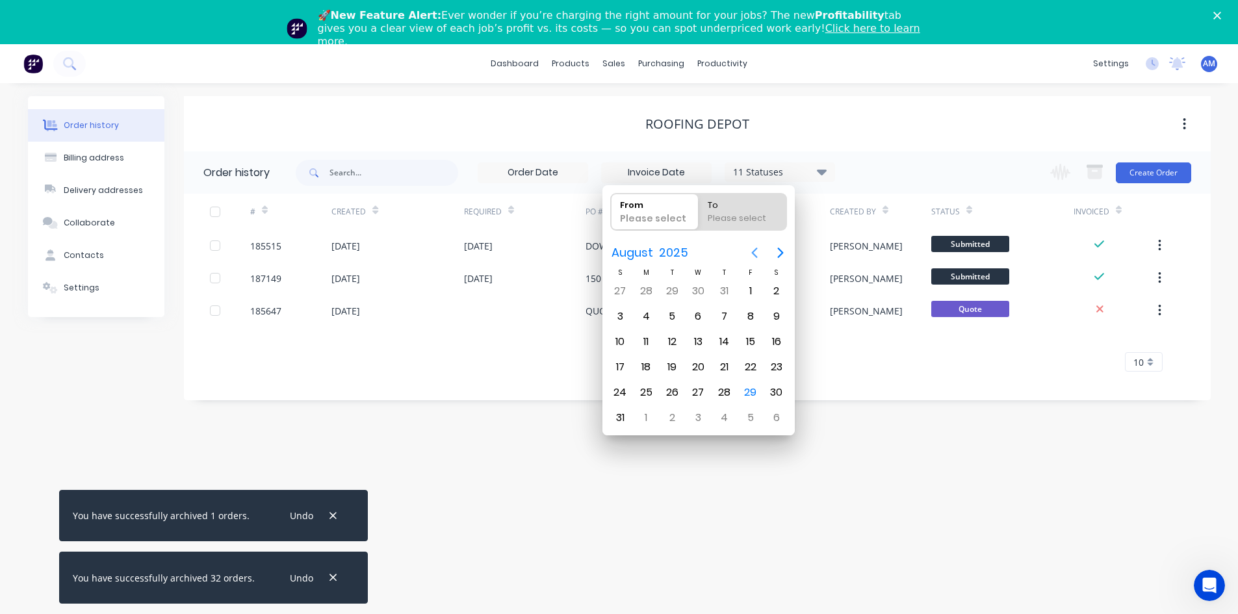
click at [753, 253] on icon "Previous page" at bounding box center [754, 253] width 6 height 10
click at [676, 288] on div "1" at bounding box center [671, 290] width 19 height 19
type input "[DATE]"
radio input "false"
radio input "true"
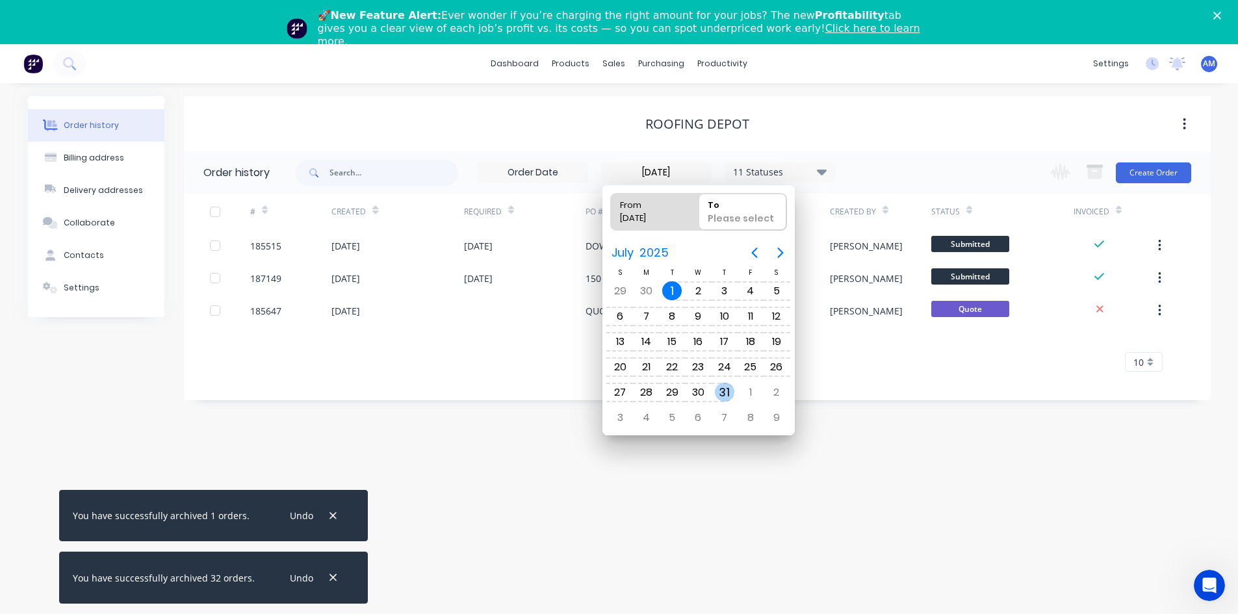
click at [723, 386] on div "31" at bounding box center [724, 392] width 19 height 19
type input "[DATE] - [DATE]"
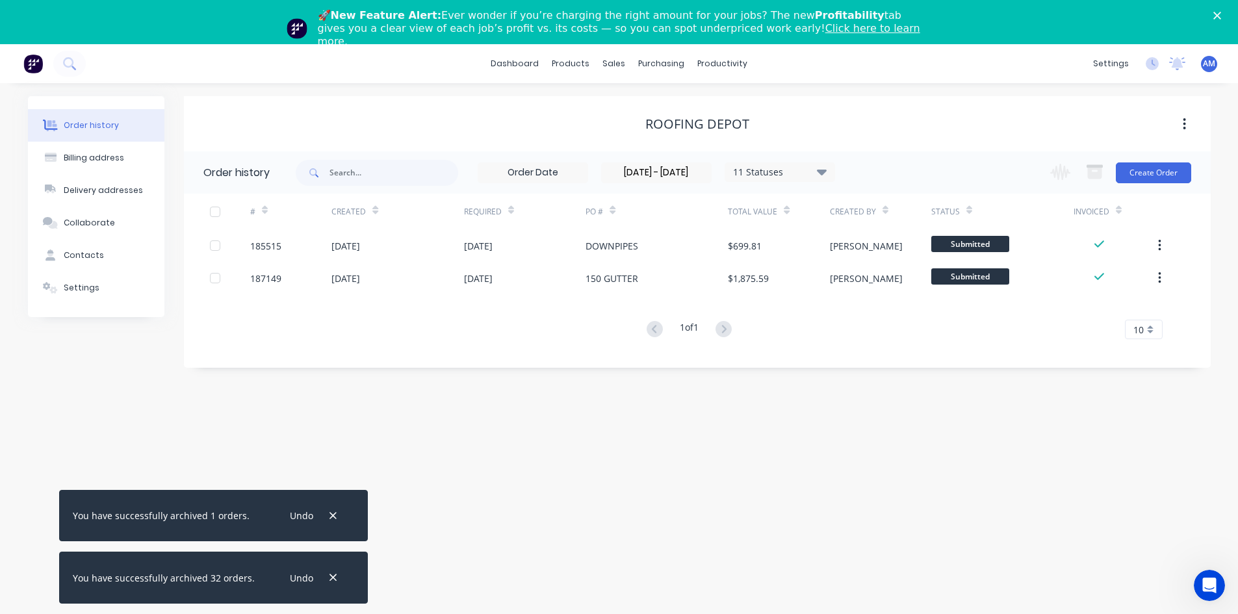
click at [213, 210] on div at bounding box center [215, 212] width 26 height 26
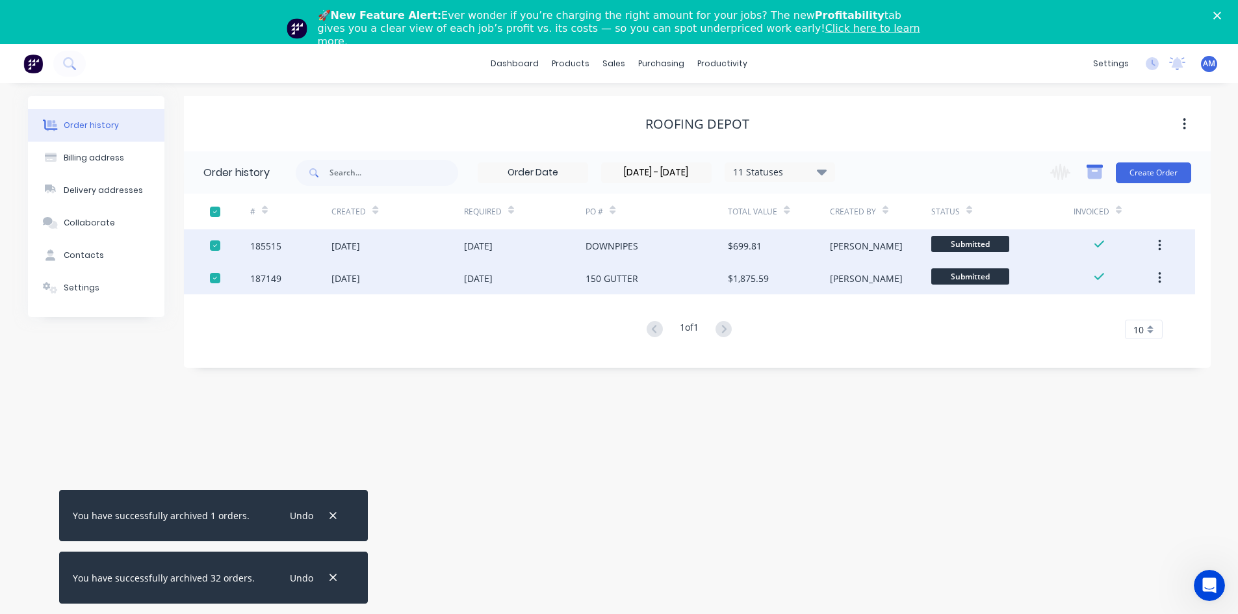
click at [1091, 172] on icon "button" at bounding box center [1094, 173] width 14 height 11
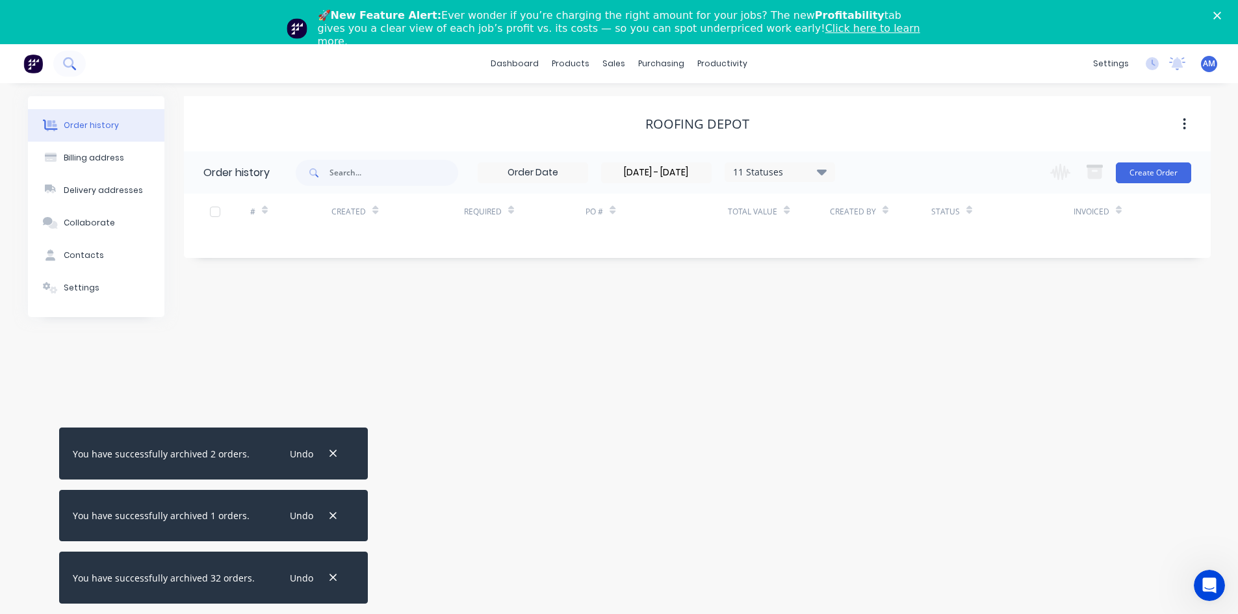
click at [66, 61] on icon at bounding box center [69, 63] width 12 height 12
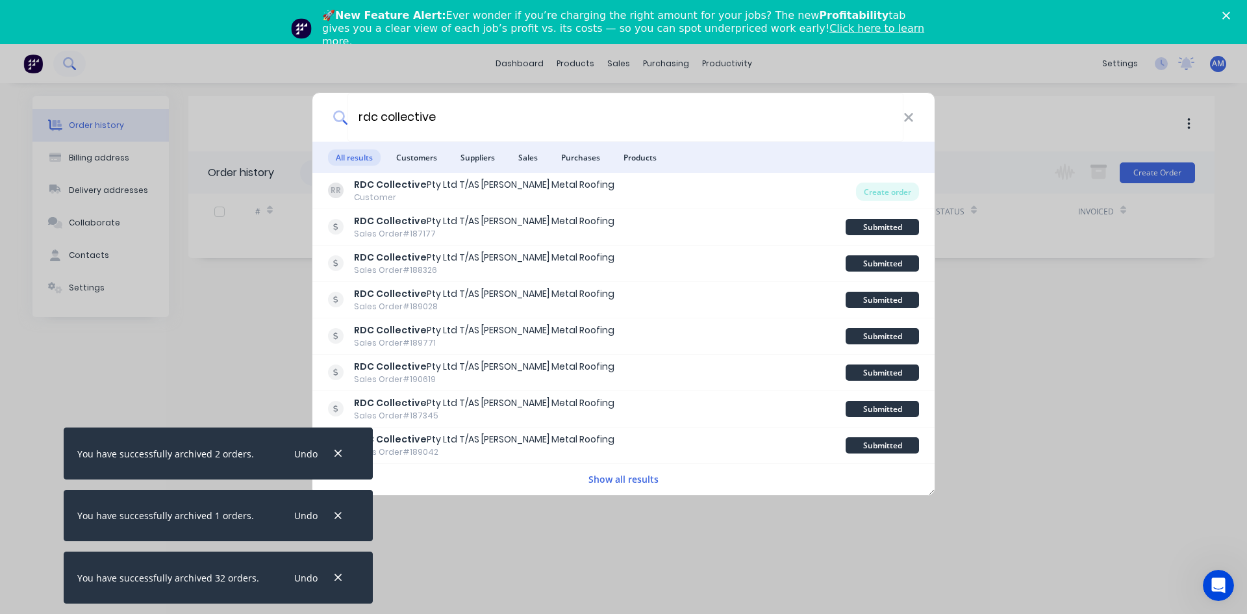
type input "rdc collective"
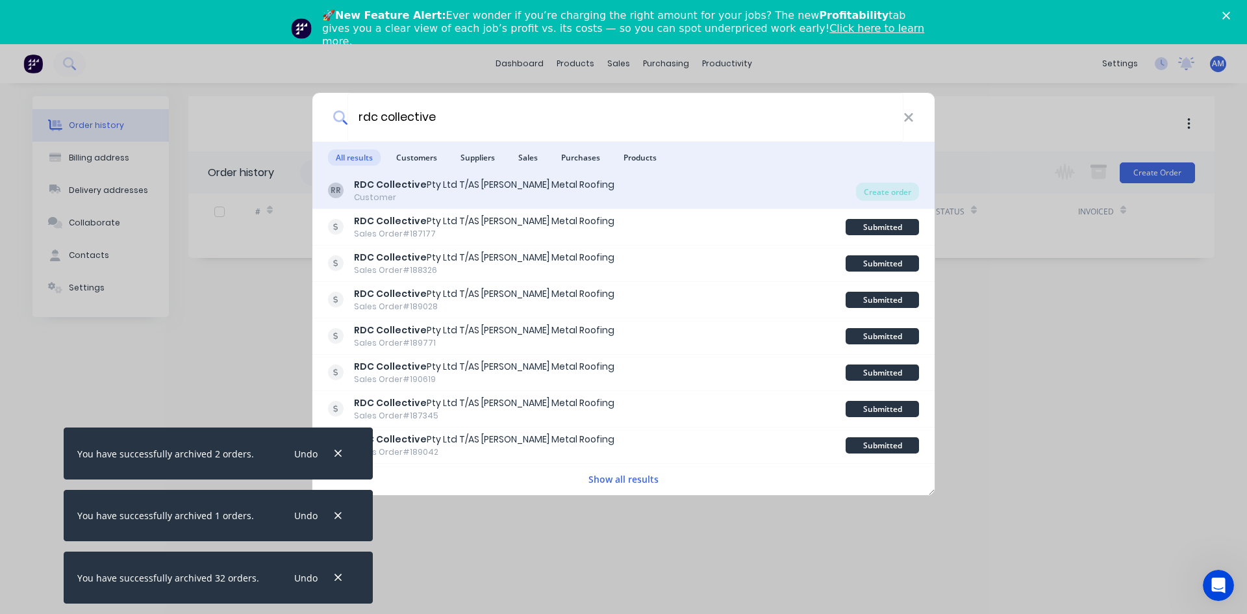
click at [492, 185] on div "RDC Collective Pty Ltd T/AS Owens Metal Roofing" at bounding box center [484, 185] width 261 height 14
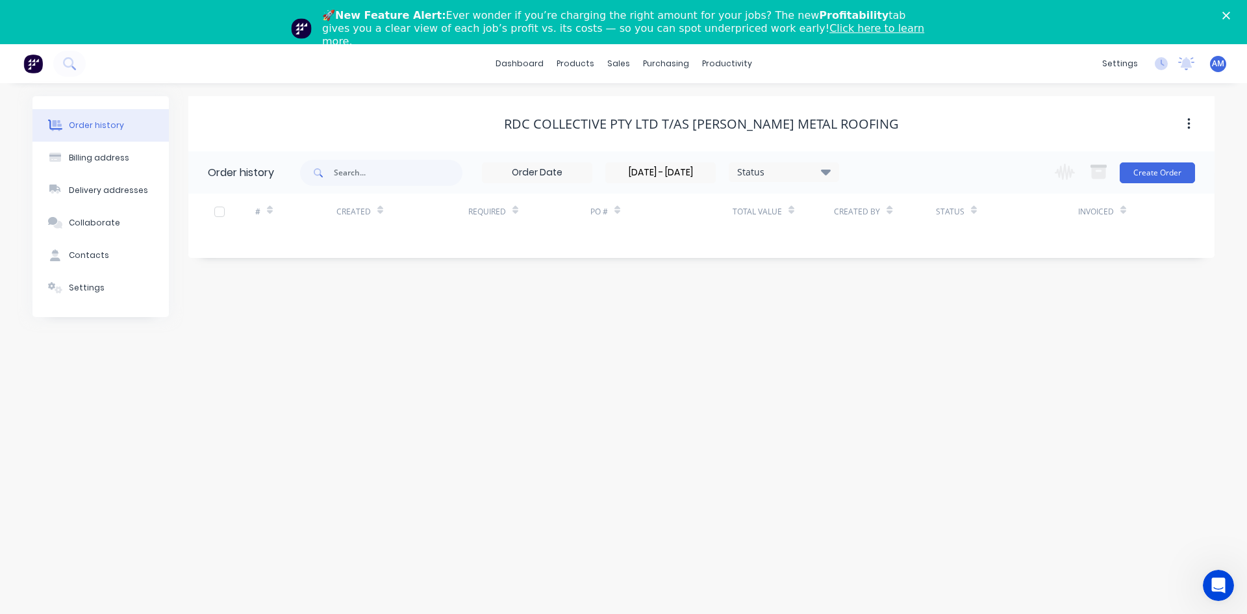
type input "[DATE] - [DATE]"
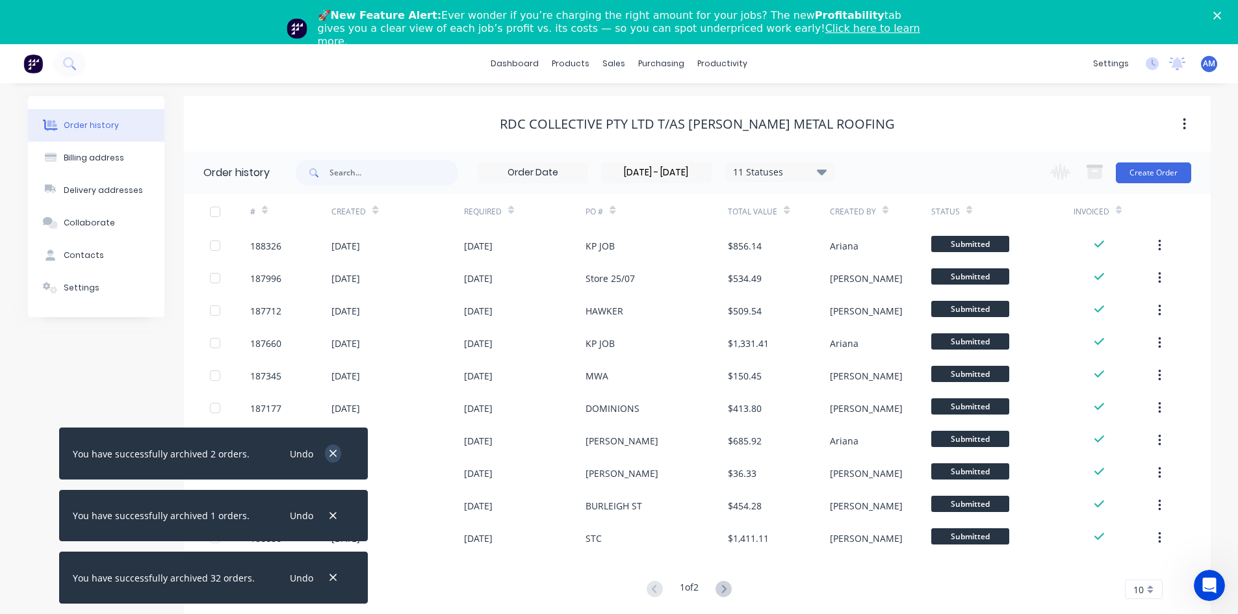
click at [329, 458] on icon "button" at bounding box center [333, 454] width 8 height 12
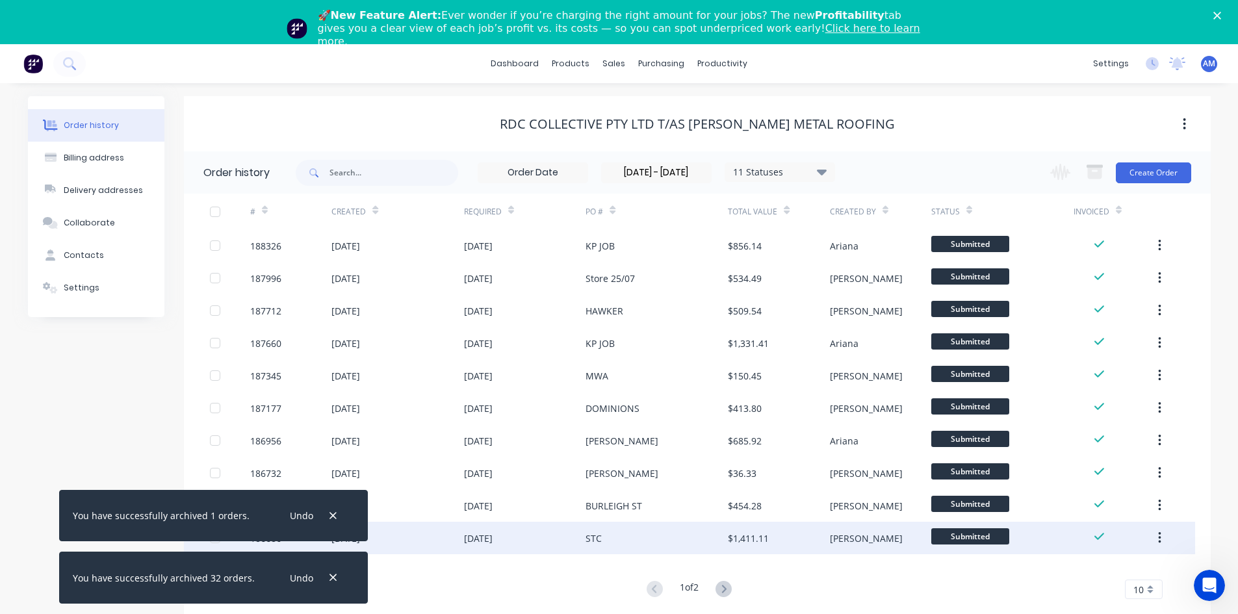
drag, startPoint x: 332, startPoint y: 512, endPoint x: 332, endPoint y: 539, distance: 26.6
click at [332, 513] on button "button" at bounding box center [333, 516] width 16 height 18
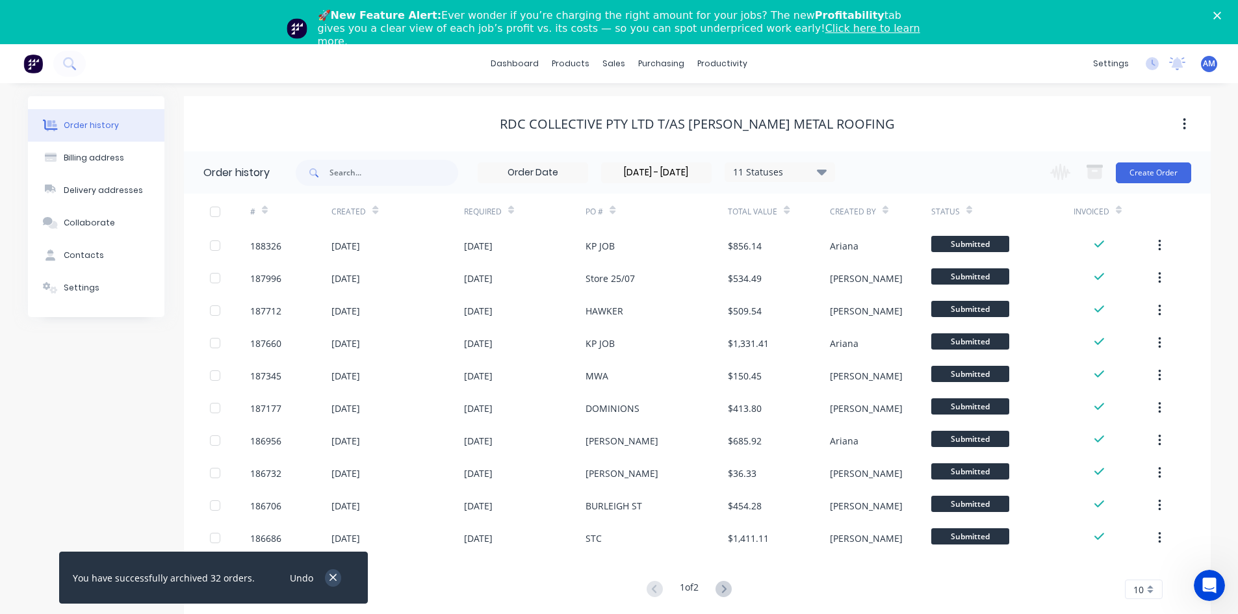
click at [331, 576] on button "button" at bounding box center [333, 578] width 16 height 18
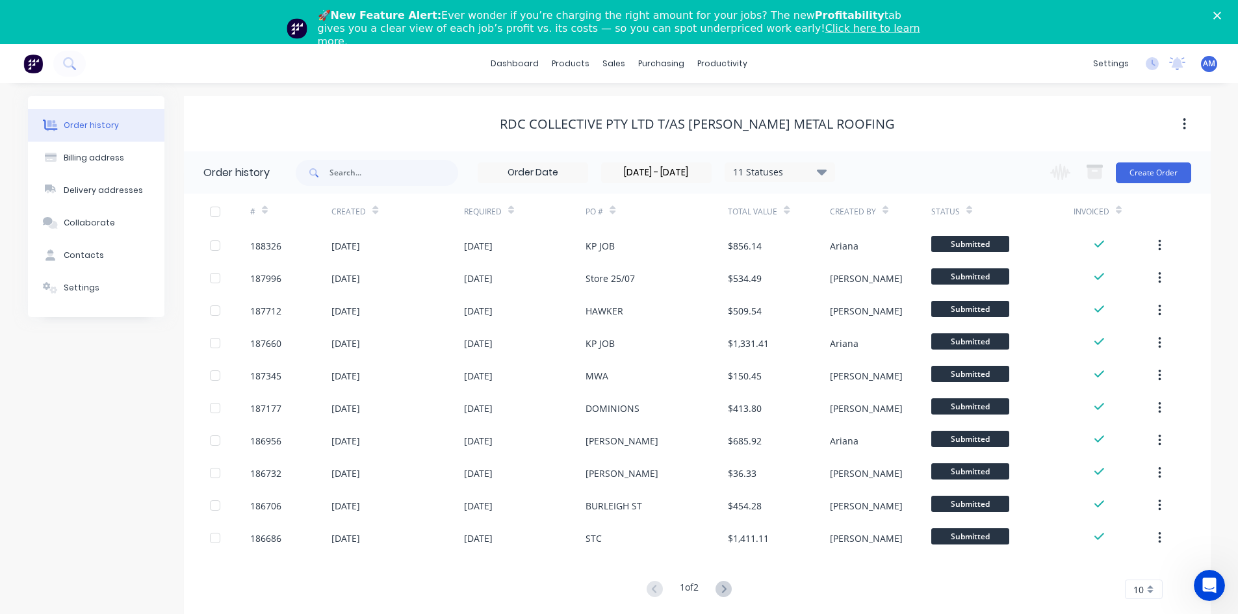
click at [1156, 591] on div "10" at bounding box center [1144, 588] width 38 height 19
click at [1158, 574] on div "35" at bounding box center [1143, 567] width 36 height 23
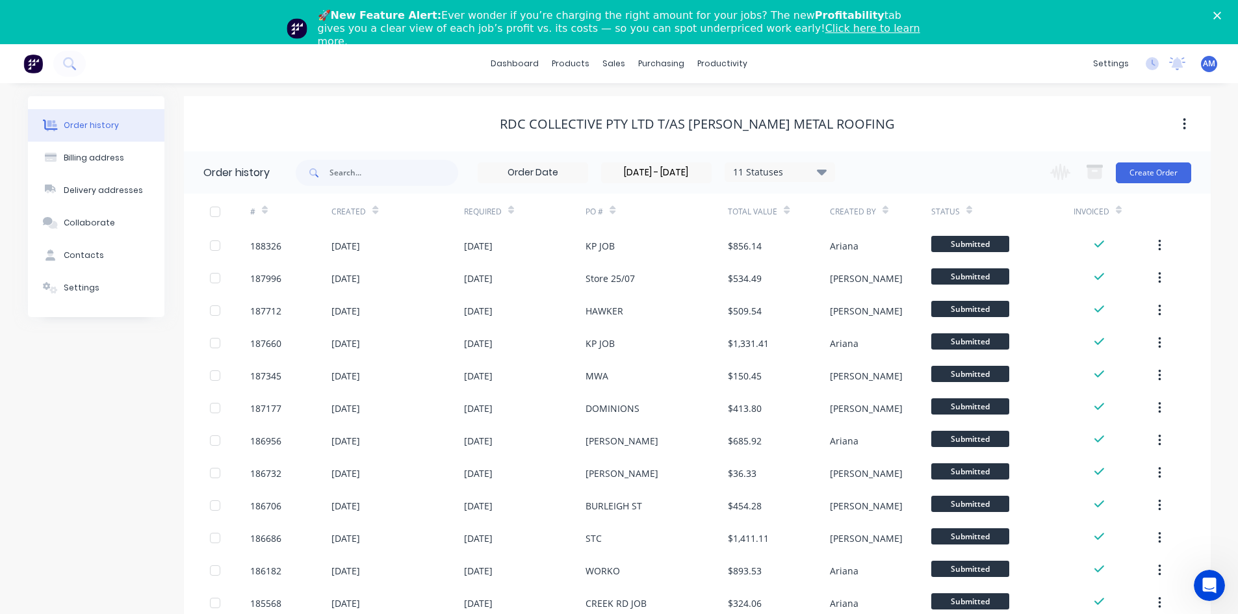
click at [219, 209] on div at bounding box center [215, 212] width 26 height 26
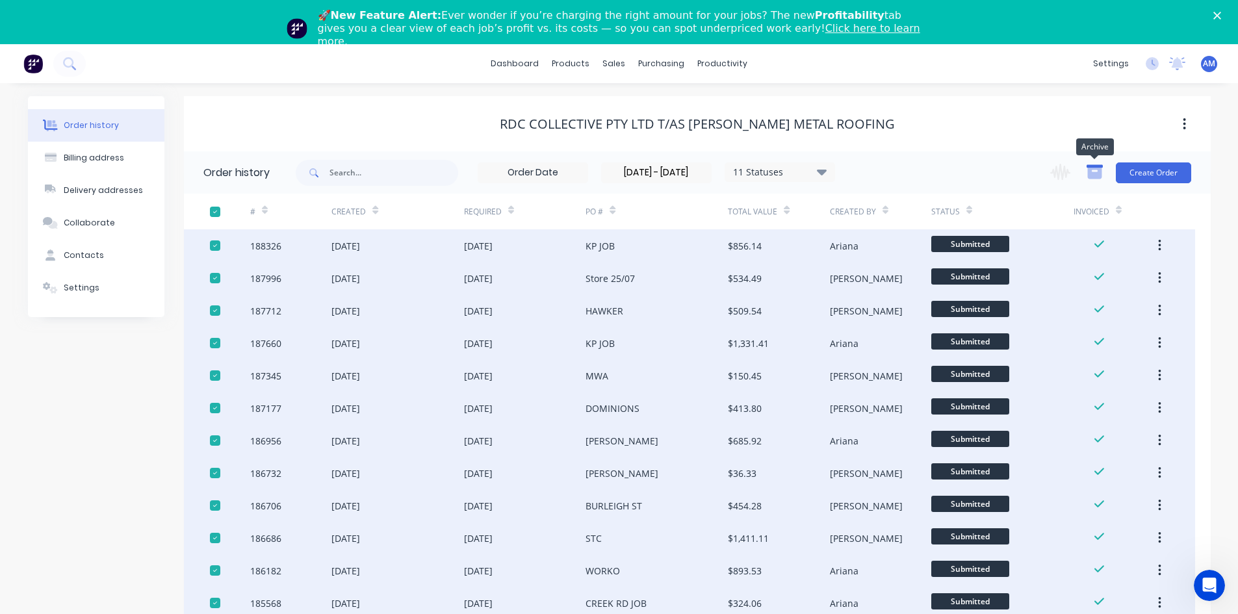
click at [1093, 177] on icon "button" at bounding box center [1094, 173] width 14 height 11
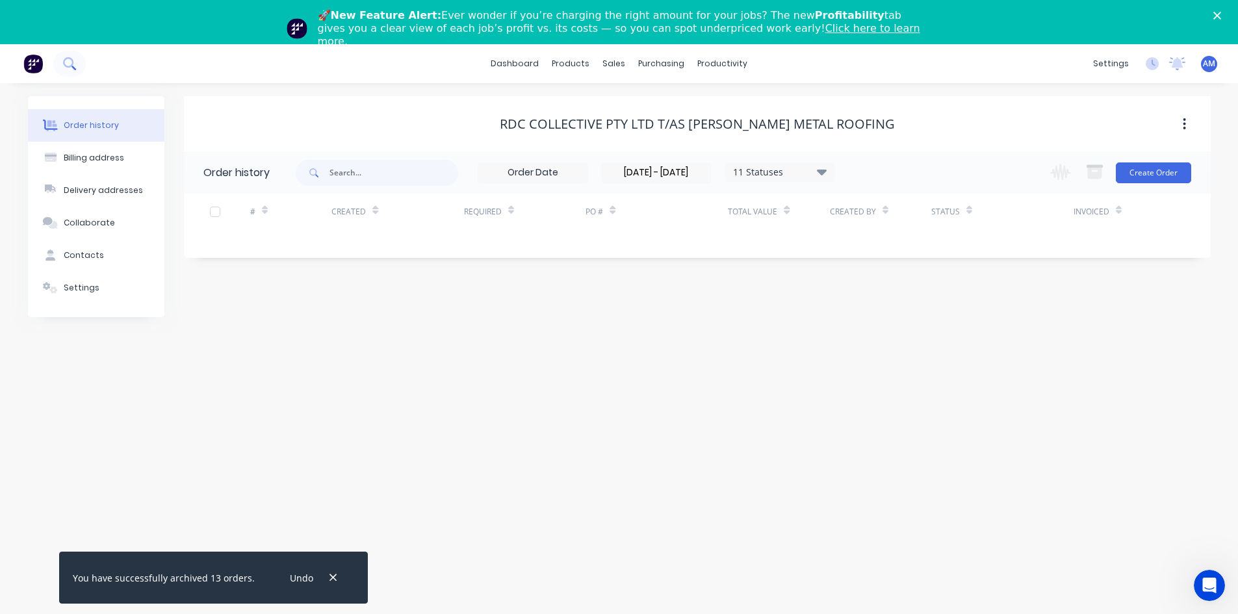
click at [75, 62] on button at bounding box center [69, 64] width 32 height 26
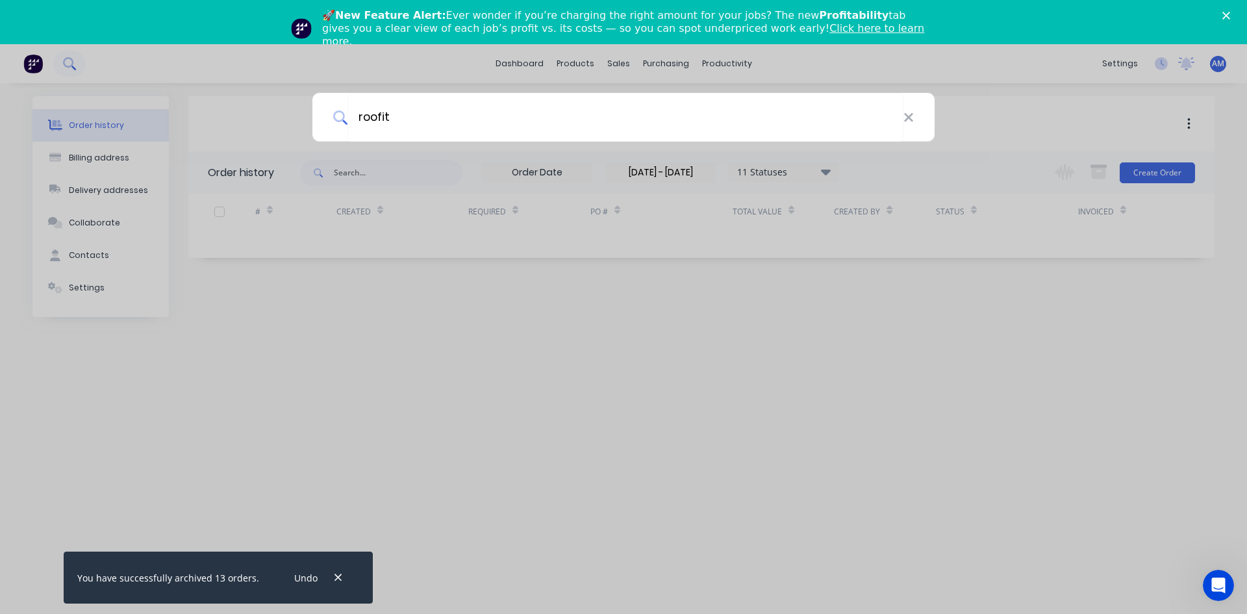
type input "roofit"
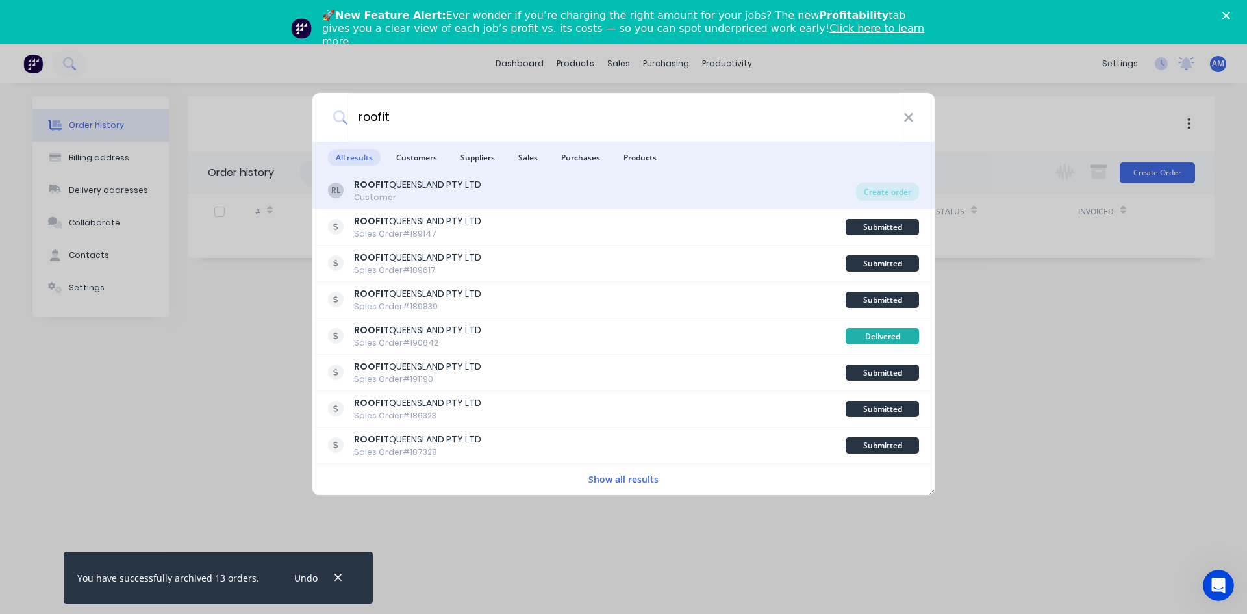
click at [362, 196] on div "Customer" at bounding box center [417, 198] width 127 height 12
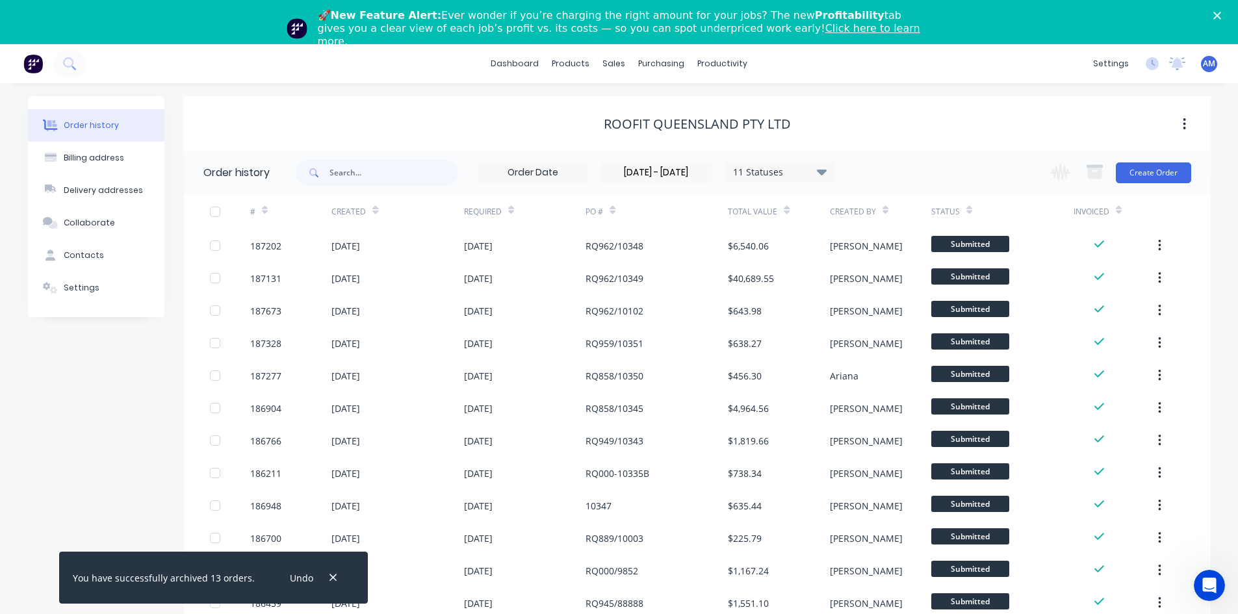
click at [218, 210] on div at bounding box center [215, 212] width 26 height 26
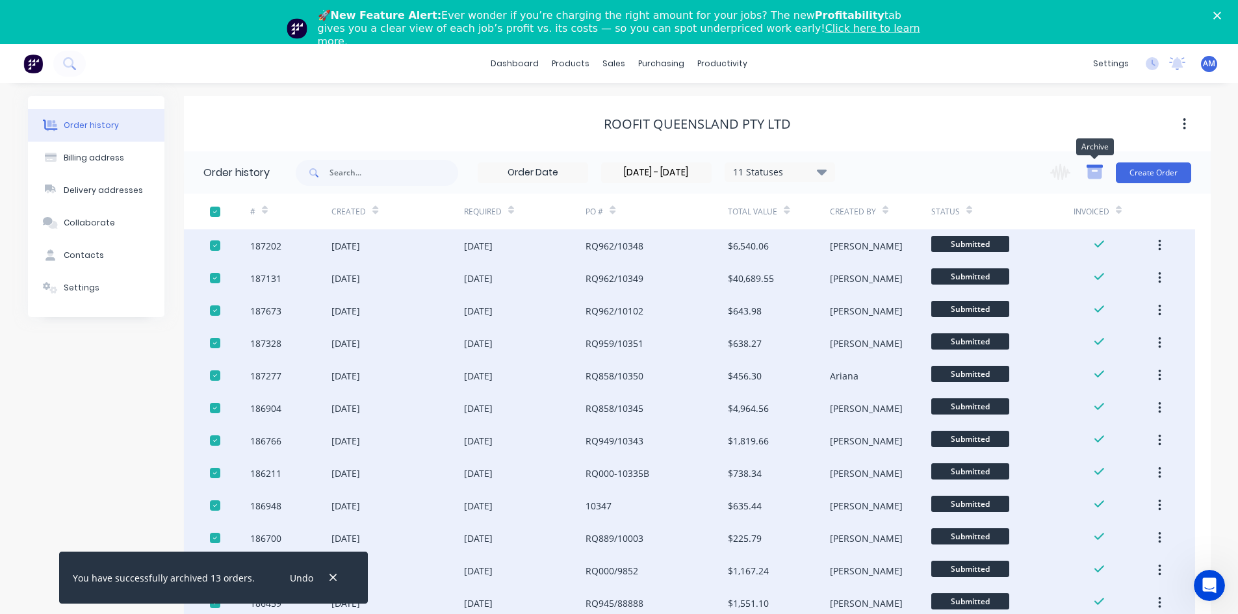
click at [1095, 176] on icon "button" at bounding box center [1094, 173] width 14 height 11
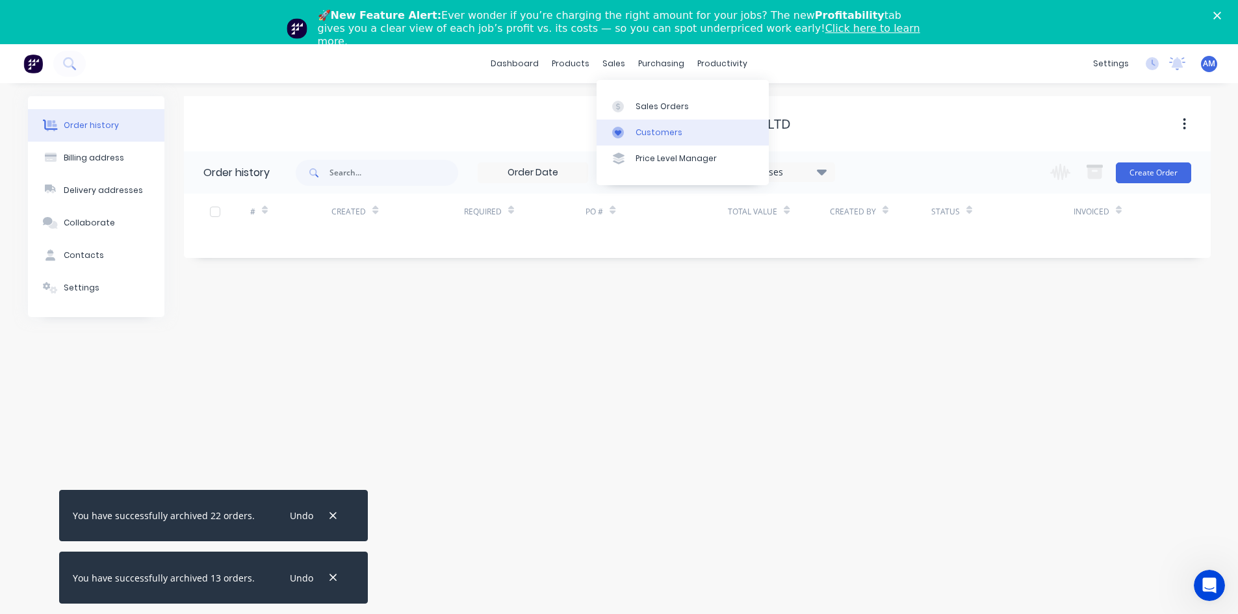
click at [655, 123] on link "Customers" at bounding box center [682, 133] width 172 height 26
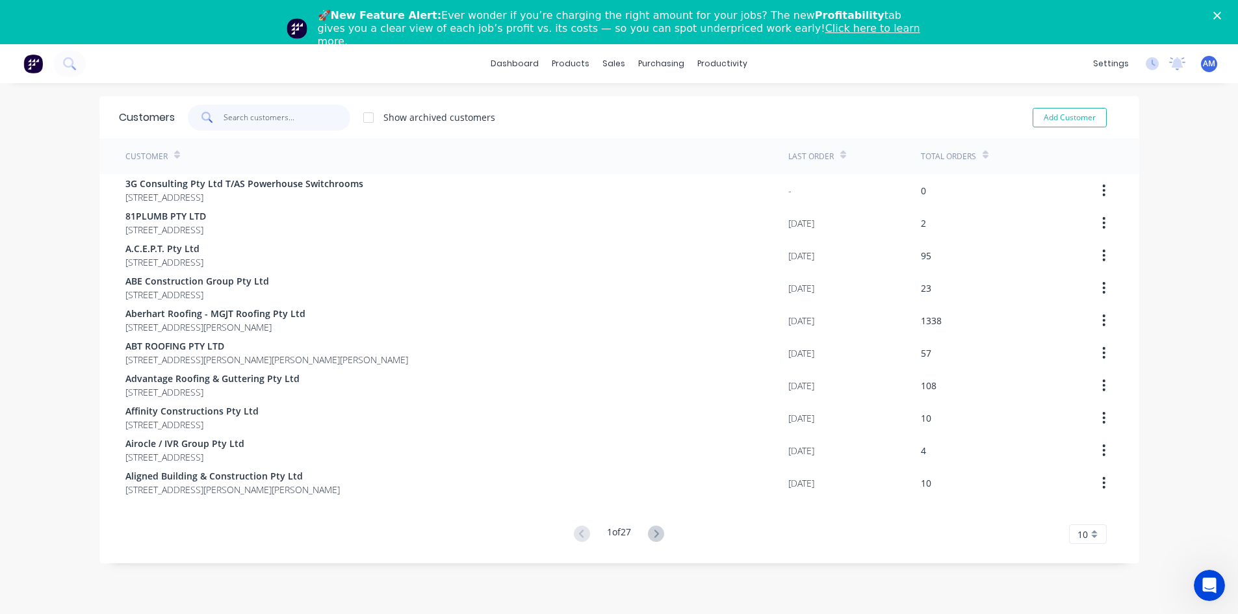
click at [318, 118] on input "text" at bounding box center [286, 118] width 127 height 26
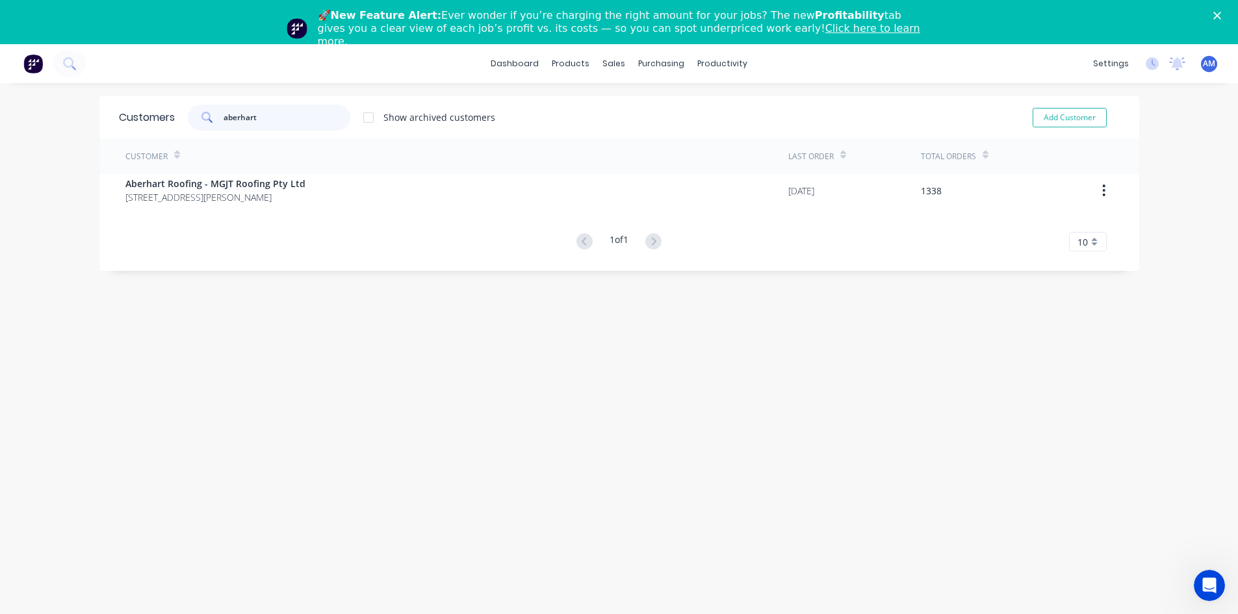
type input "aberhart"
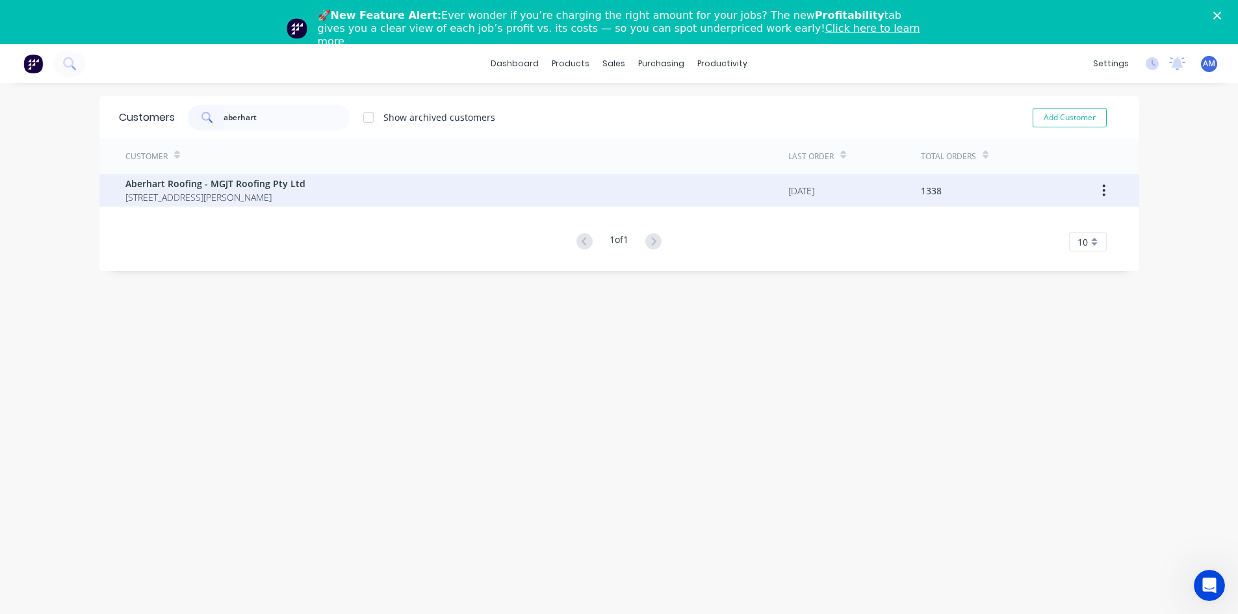
click at [305, 179] on span "Aberhart Roofing - MGJT Roofing Pty Ltd" at bounding box center [215, 184] width 180 height 14
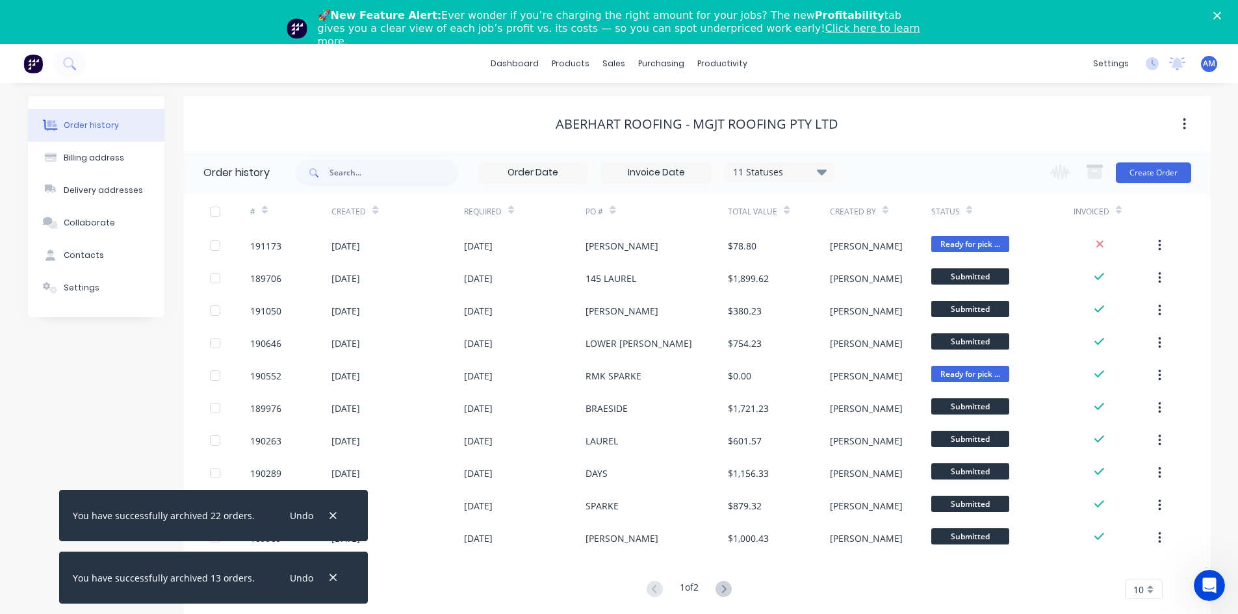
click at [1147, 584] on div "10" at bounding box center [1144, 588] width 38 height 19
click at [1148, 568] on div "35" at bounding box center [1143, 567] width 36 height 23
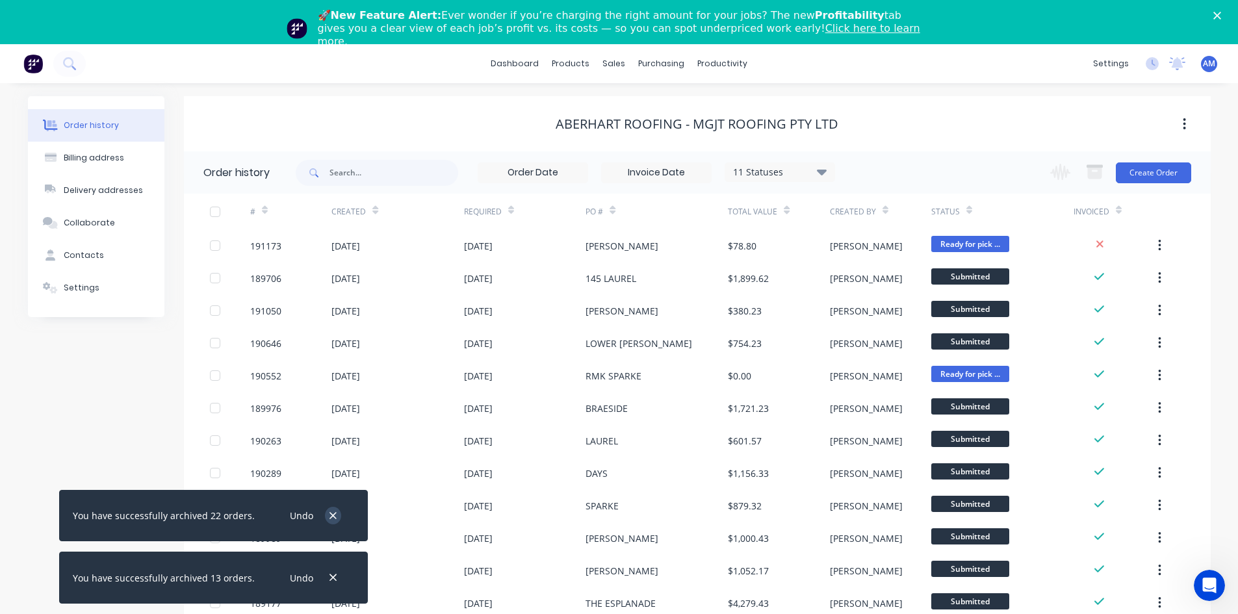
click at [329, 511] on icon "button" at bounding box center [333, 516] width 8 height 12
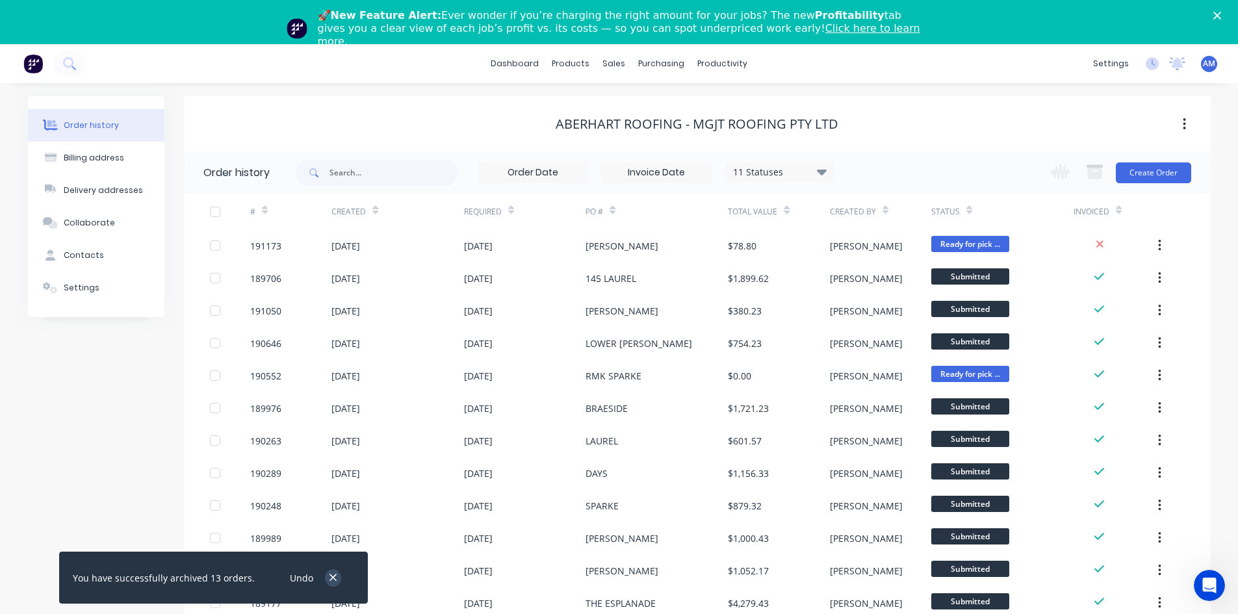
click at [329, 581] on icon "button" at bounding box center [333, 578] width 8 height 12
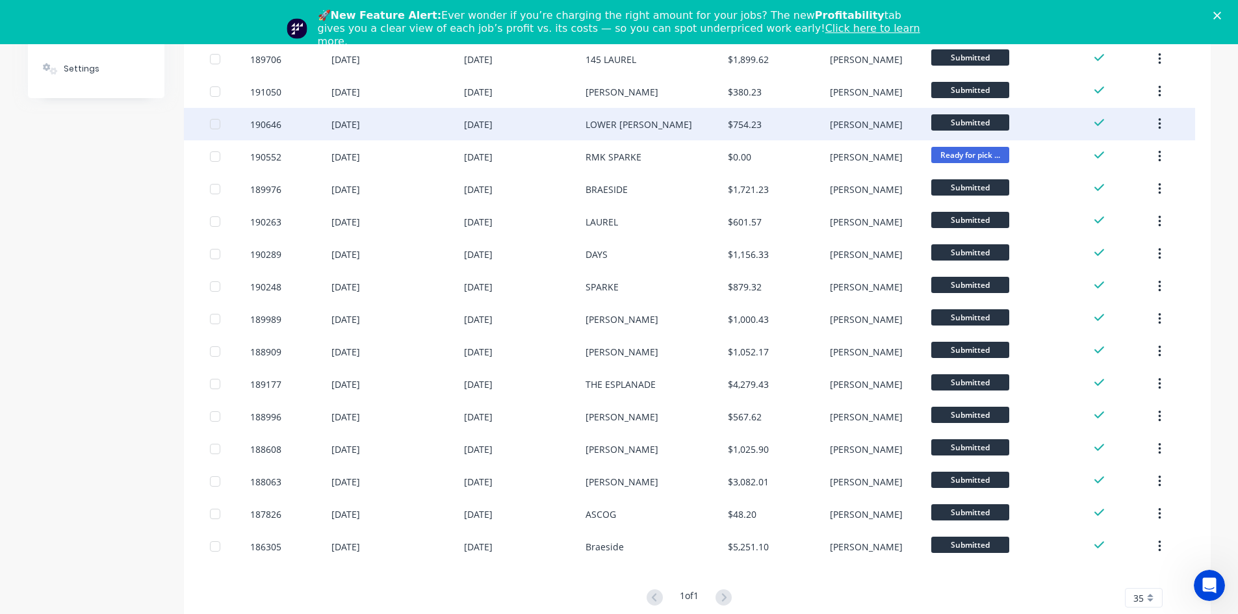
scroll to position [189, 0]
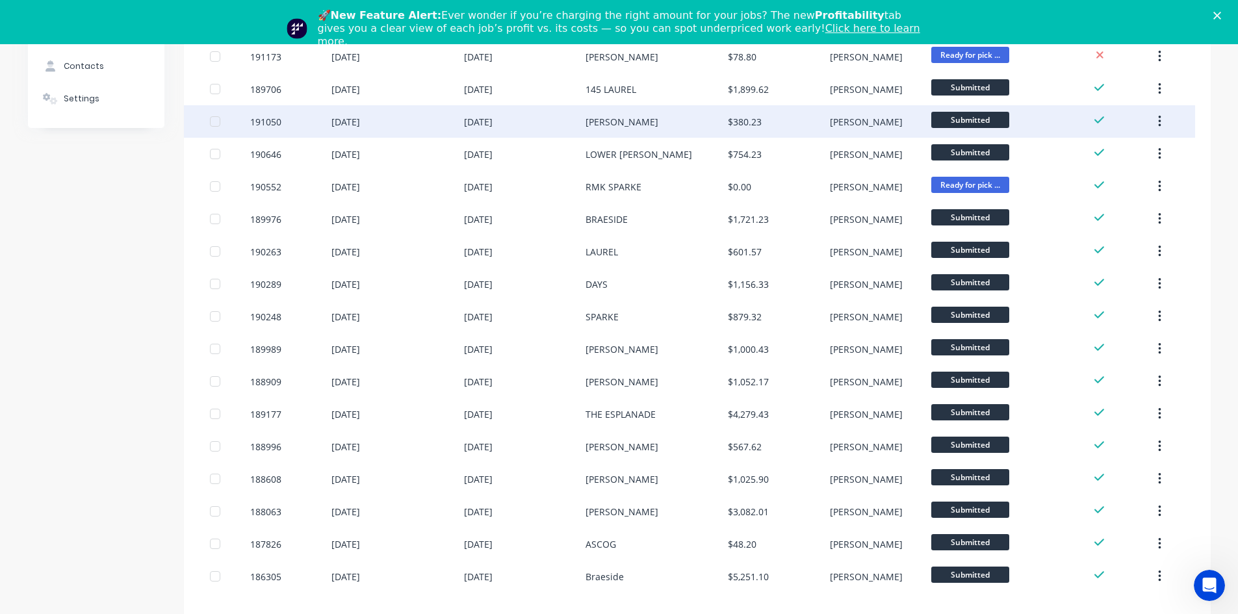
click at [214, 123] on div at bounding box center [215, 121] width 26 height 26
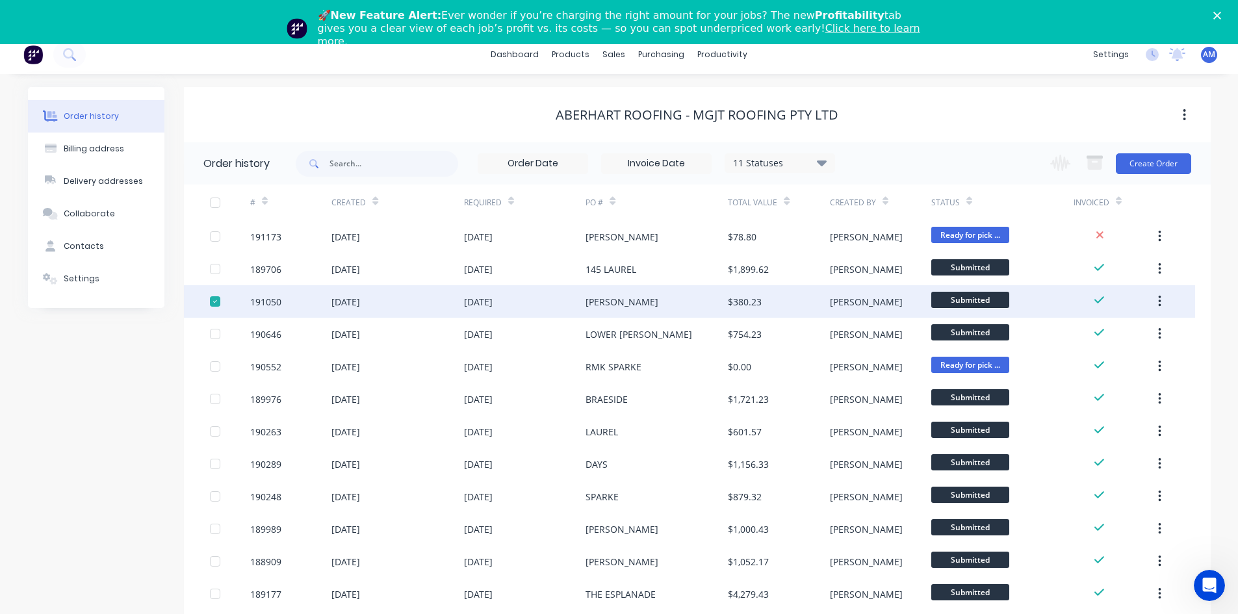
scroll to position [0, 0]
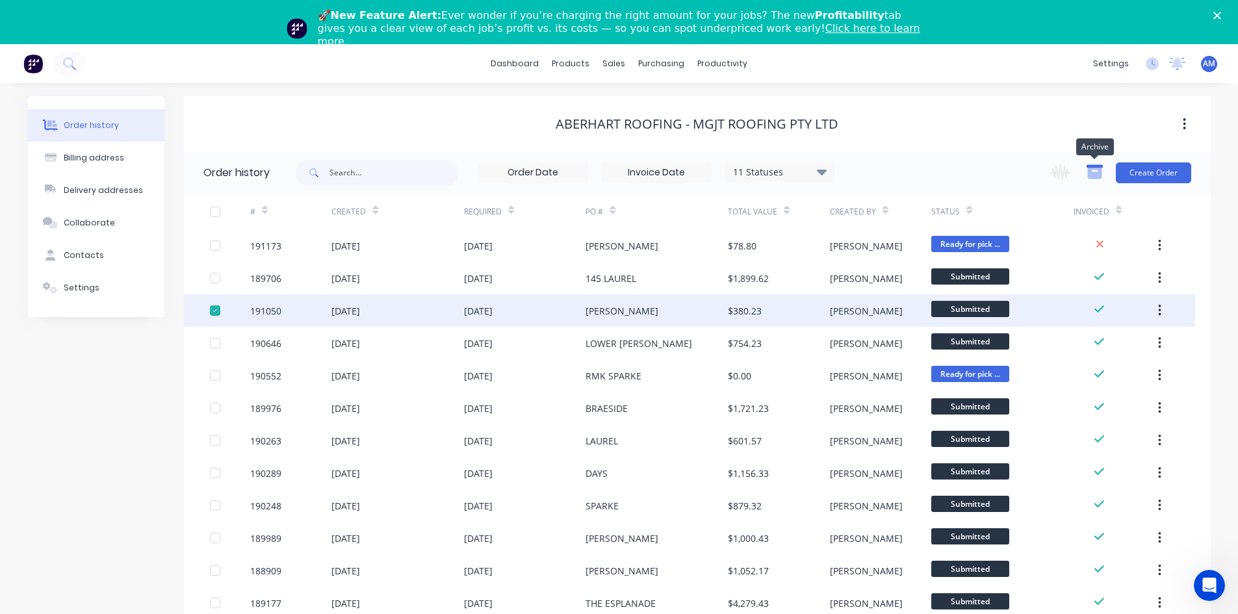
click at [1102, 170] on icon "button" at bounding box center [1094, 172] width 16 height 16
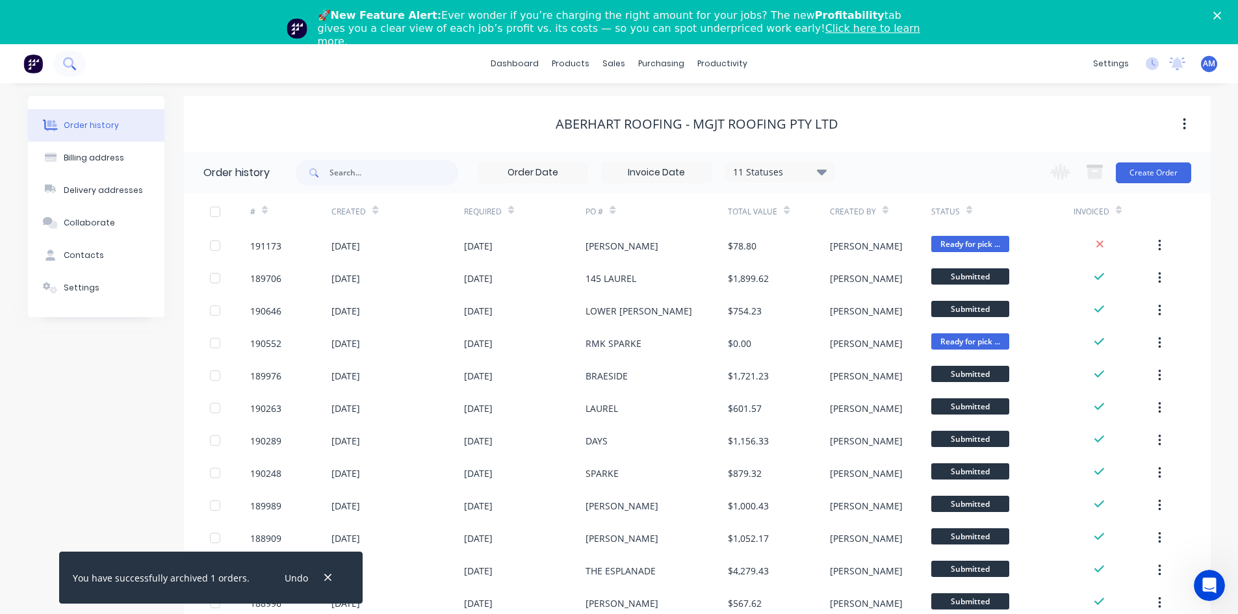
click at [83, 64] on button at bounding box center [69, 64] width 32 height 26
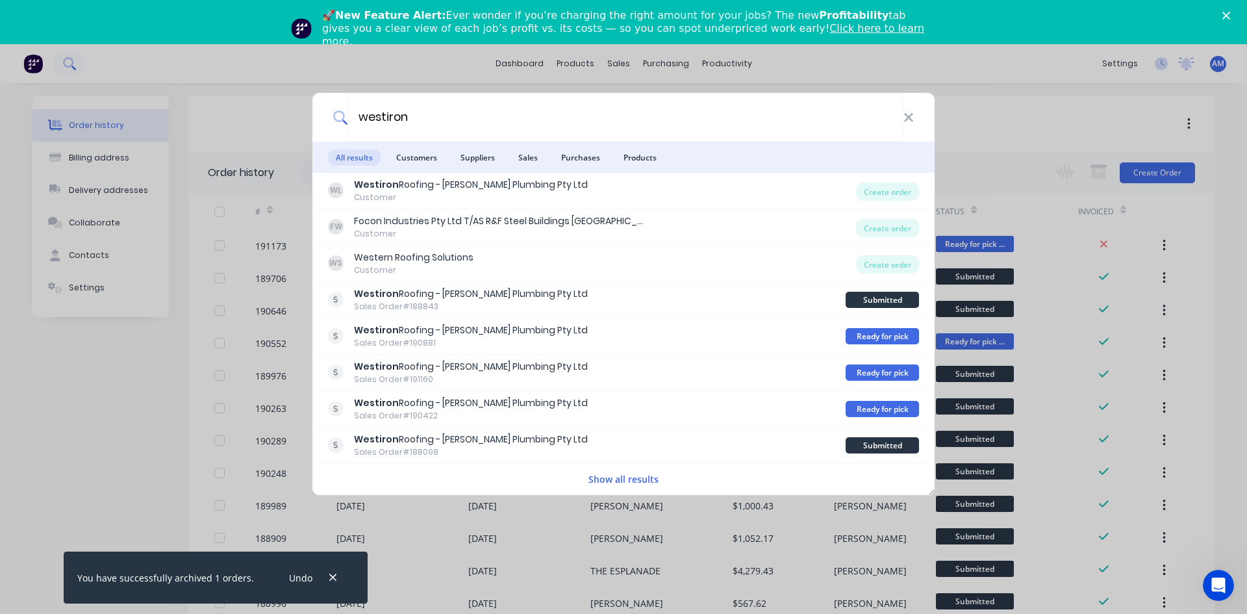
type input "westiron"
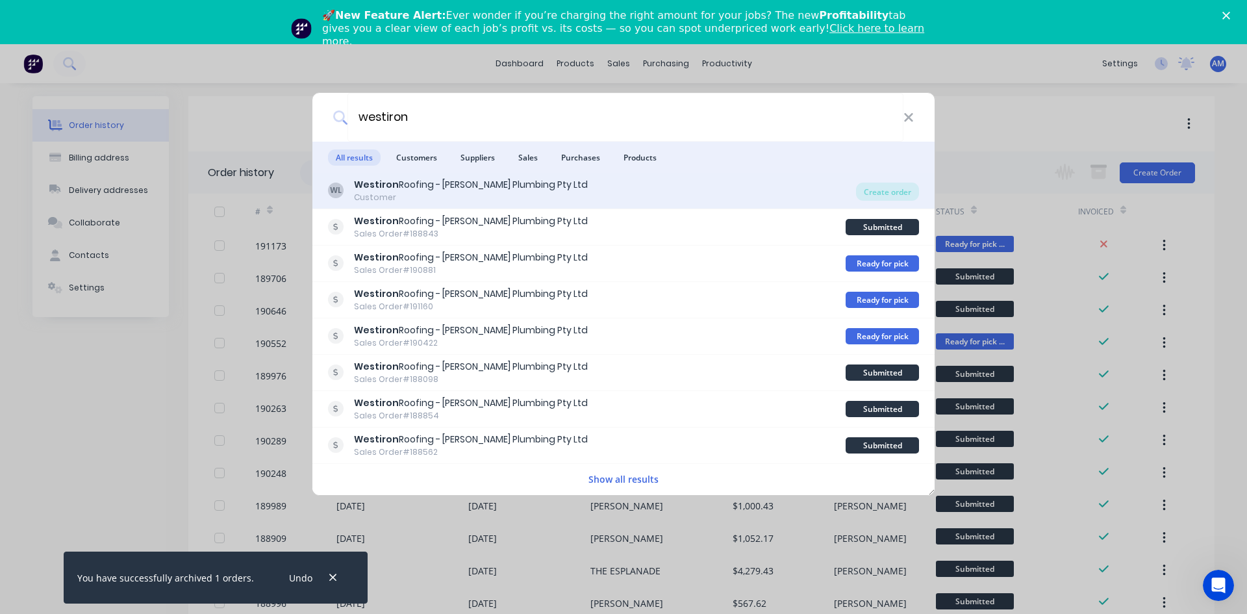
click at [398, 187] on div "Westiron Roofing - Jon West Plumbing Pty Ltd" at bounding box center [471, 185] width 234 height 14
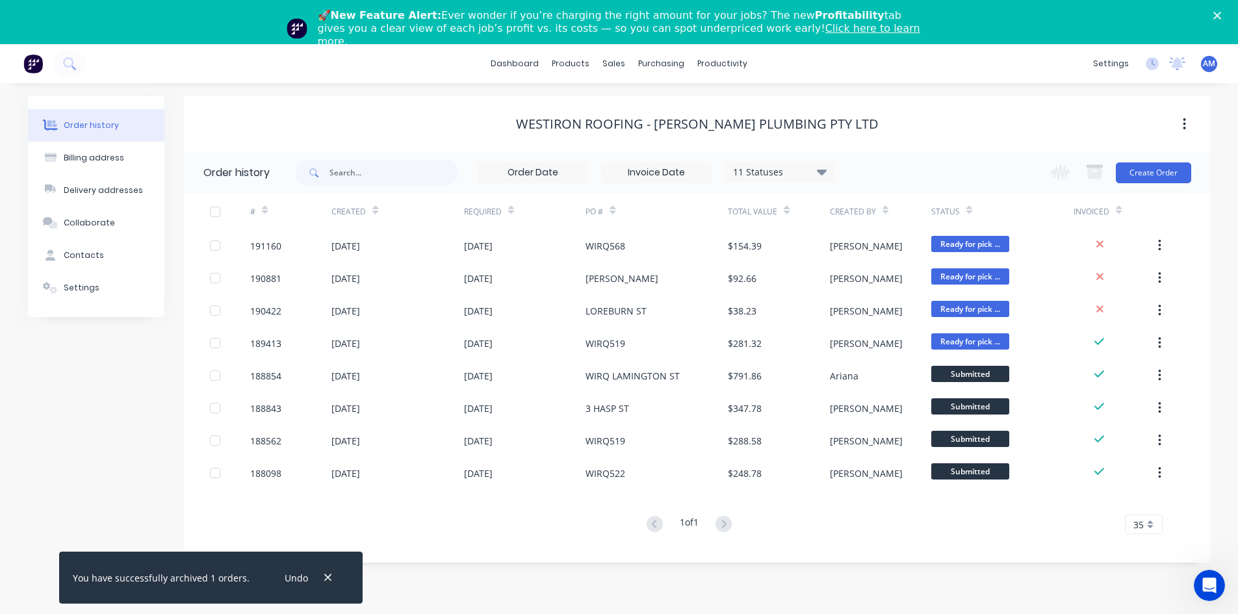
click at [661, 177] on input at bounding box center [656, 172] width 109 height 19
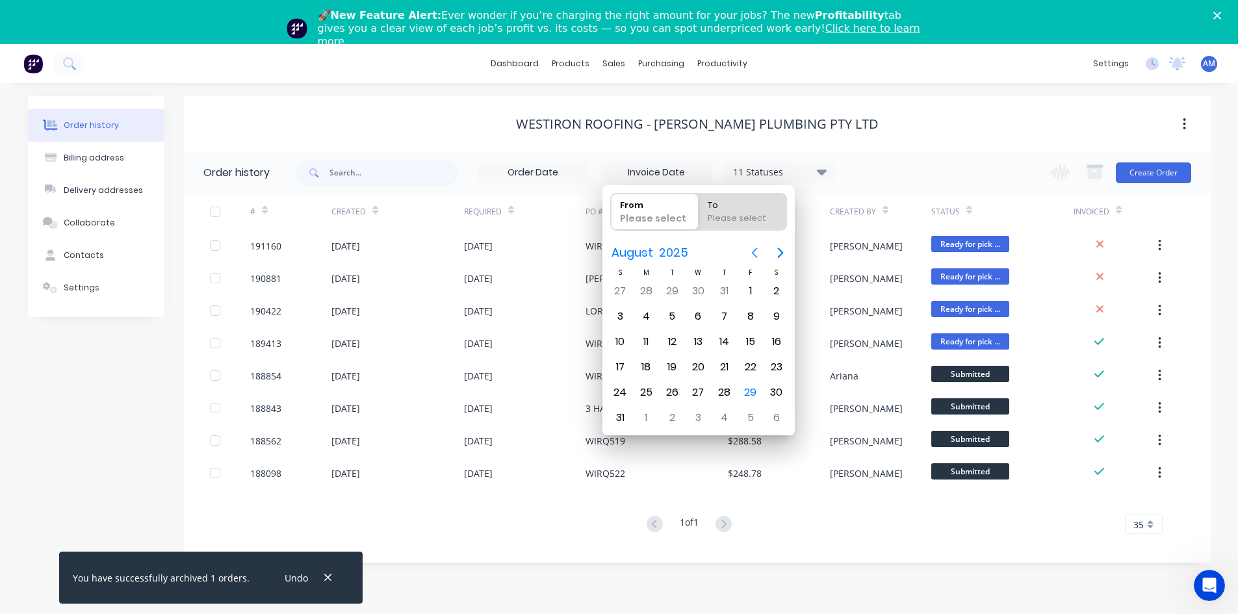
click at [754, 246] on icon "Previous page" at bounding box center [754, 253] width 16 height 16
click at [673, 288] on div "1" at bounding box center [671, 290] width 19 height 19
type input "[DATE]"
radio input "false"
radio input "true"
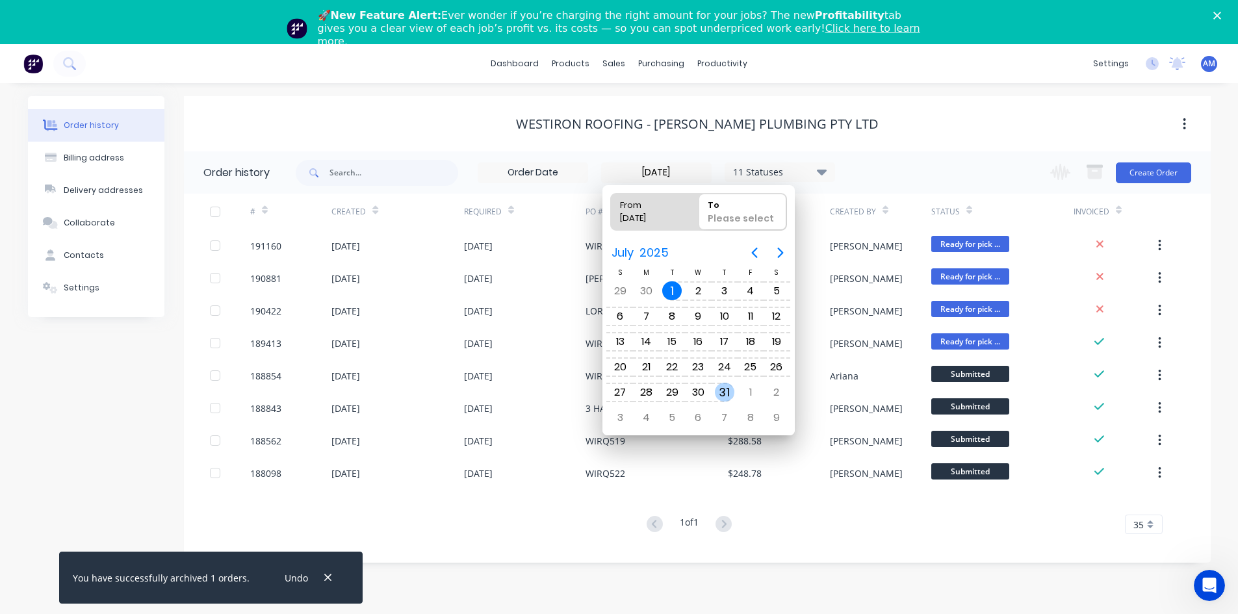
click at [719, 398] on div "31" at bounding box center [724, 392] width 19 height 19
type input "[DATE] - [DATE]"
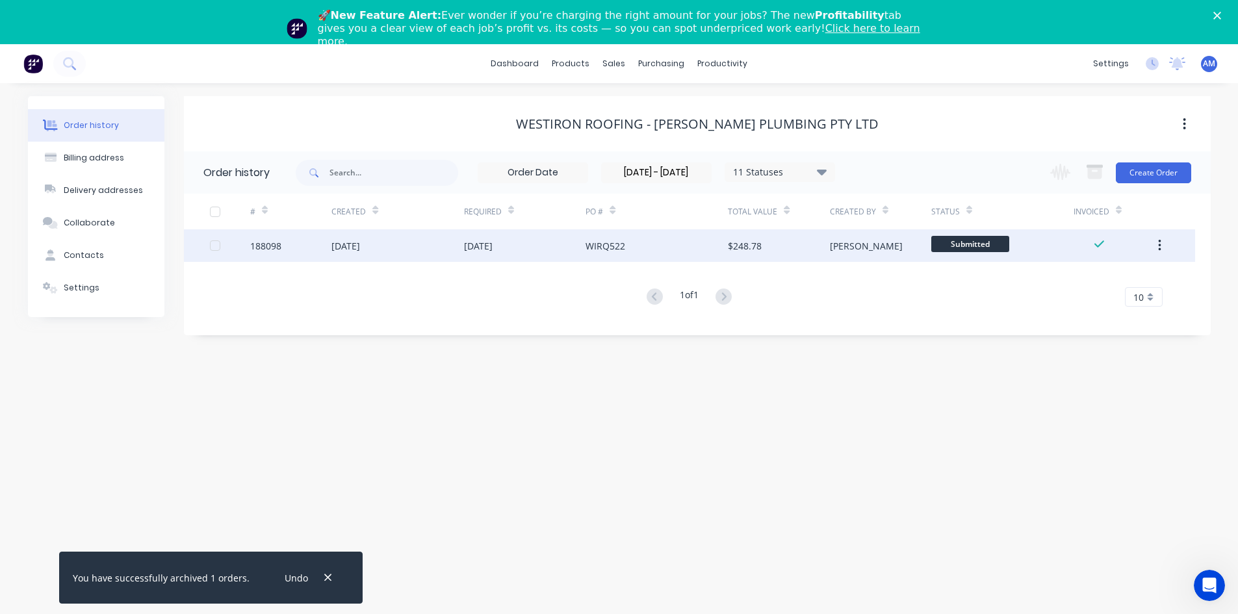
click at [210, 243] on div at bounding box center [215, 246] width 26 height 26
click at [1091, 179] on icon "button" at bounding box center [1094, 172] width 16 height 16
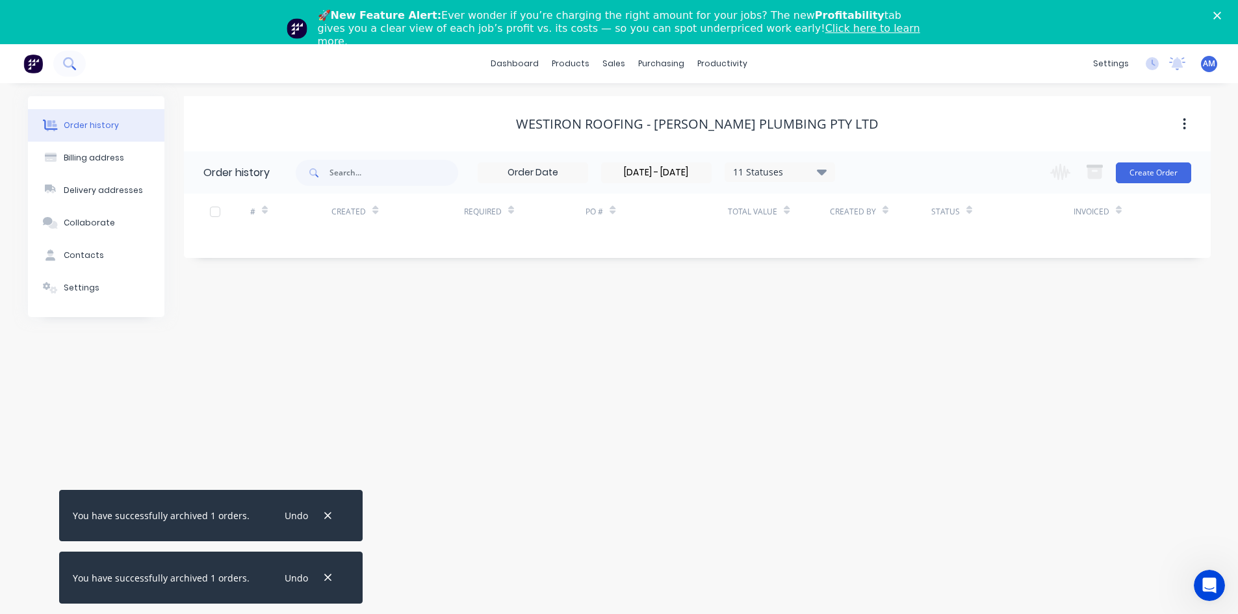
click at [83, 62] on button at bounding box center [69, 64] width 32 height 26
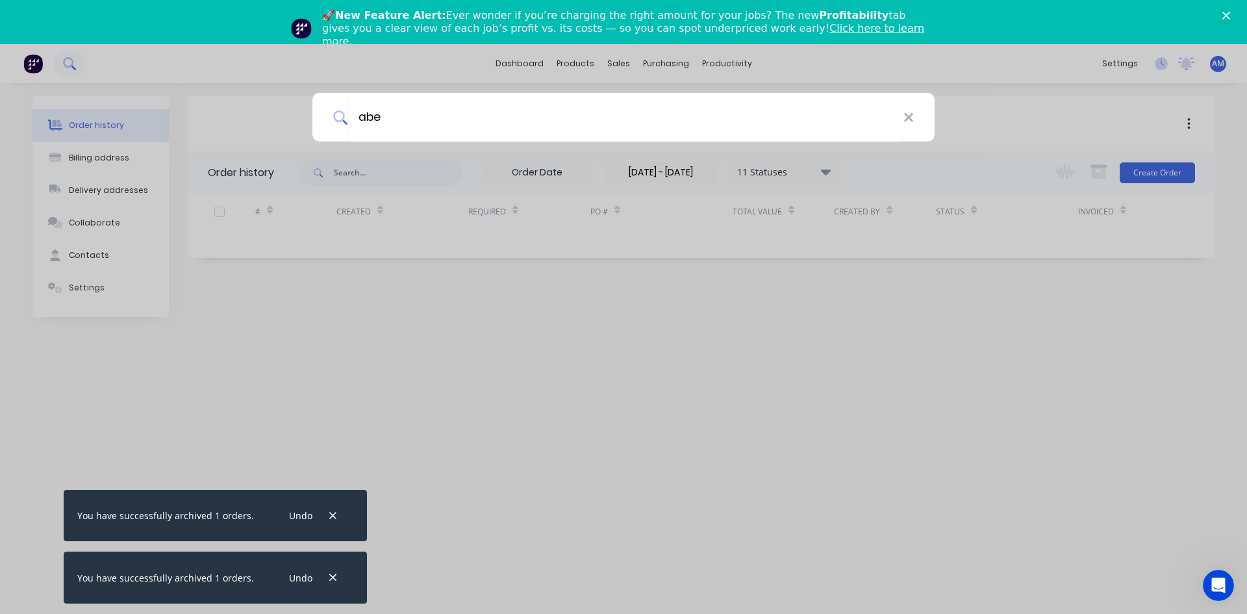
type input "abe"
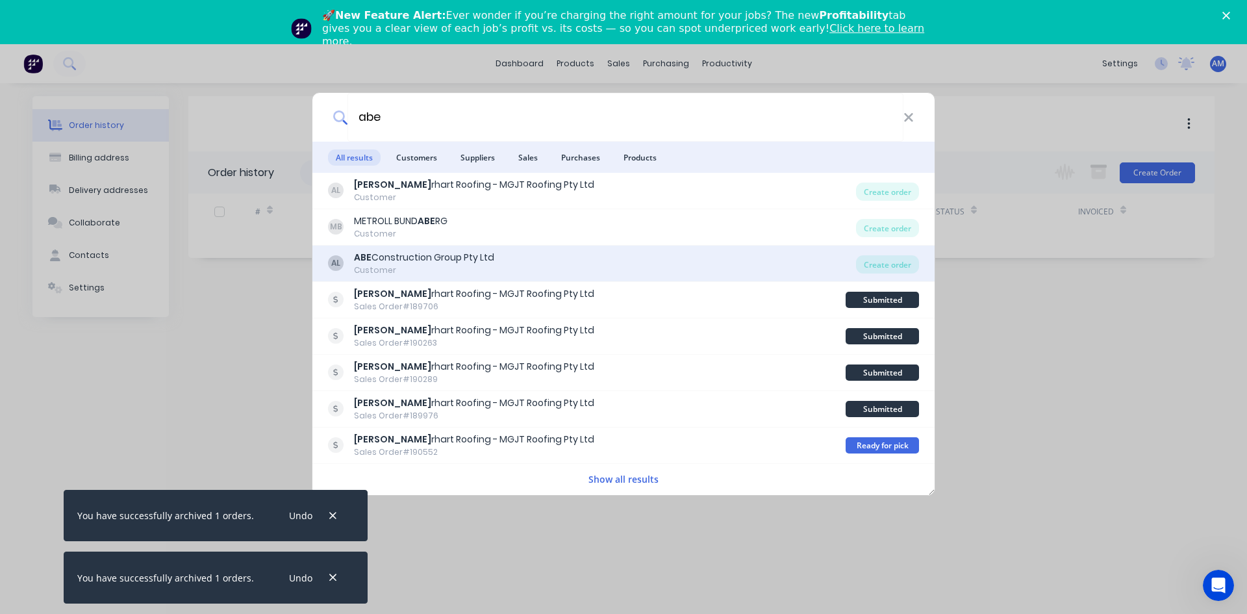
click at [437, 257] on div "ABE Construction Group Pty Ltd" at bounding box center [424, 258] width 140 height 14
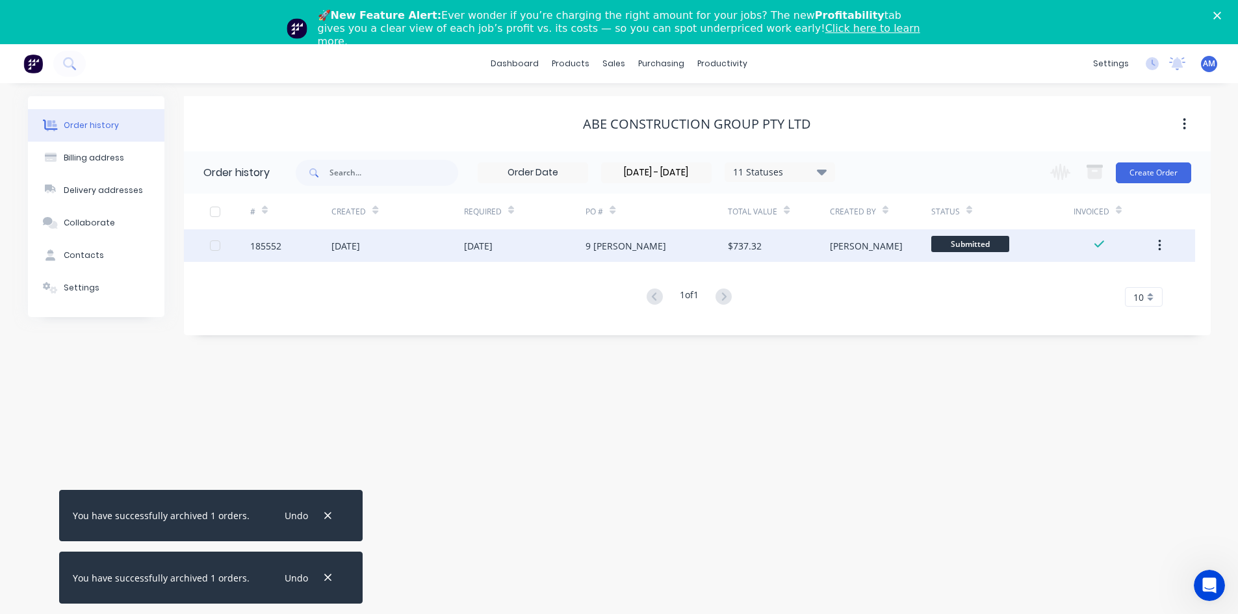
click at [213, 246] on div at bounding box center [215, 246] width 26 height 26
click at [1095, 177] on icon "button" at bounding box center [1094, 173] width 14 height 11
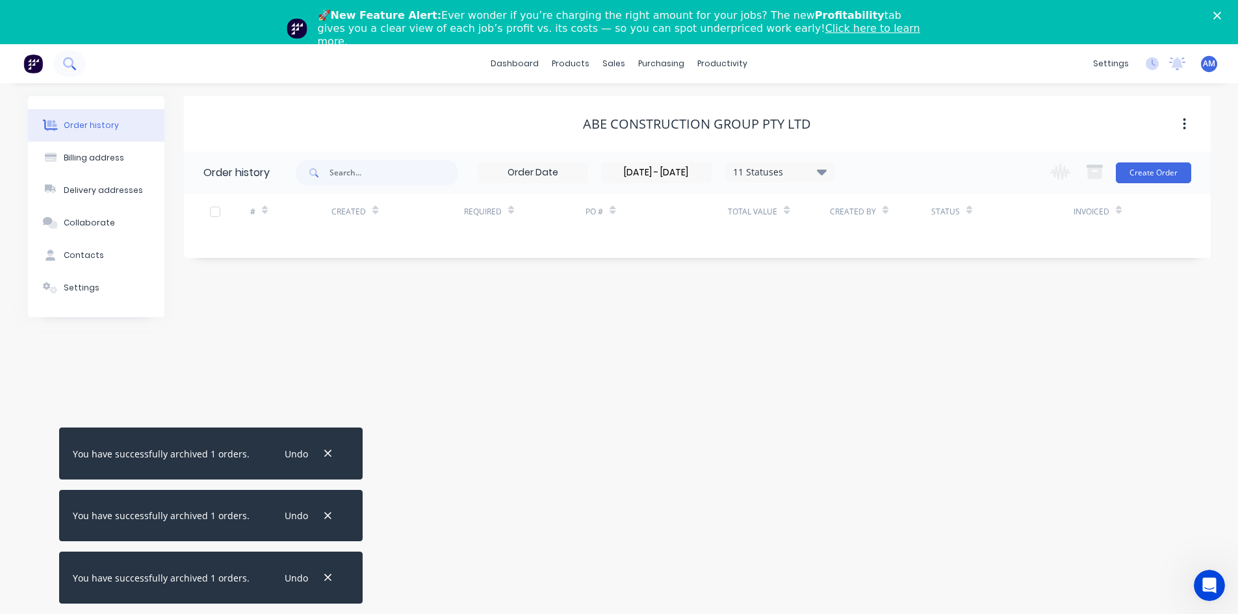
click at [70, 63] on icon at bounding box center [69, 63] width 12 height 12
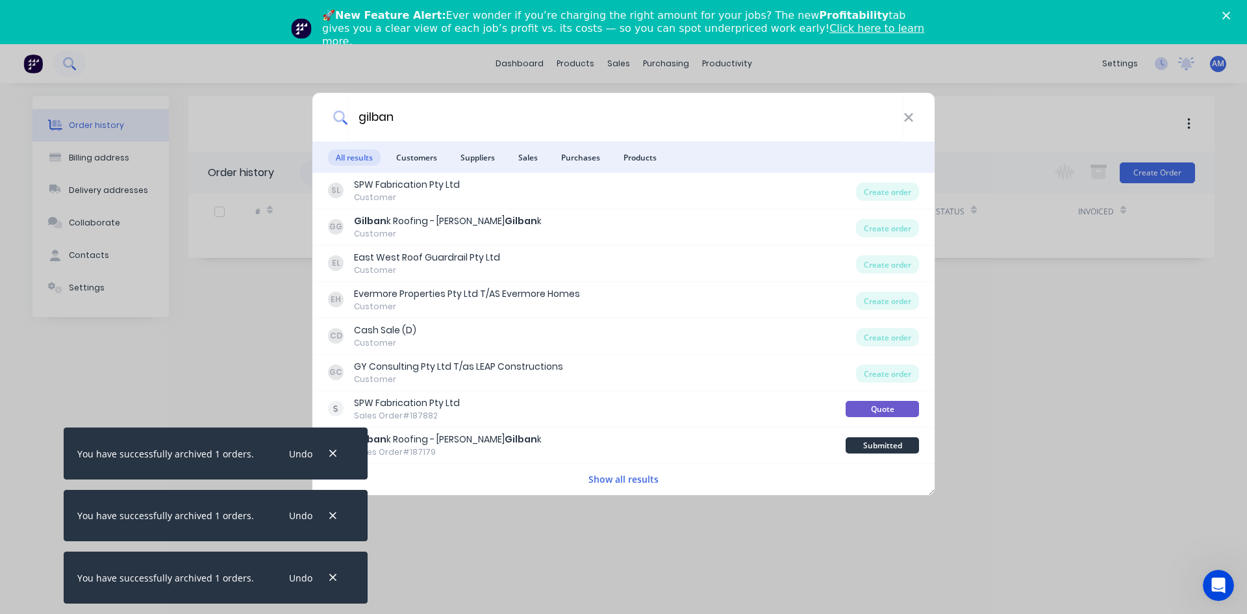
type input "gilban"
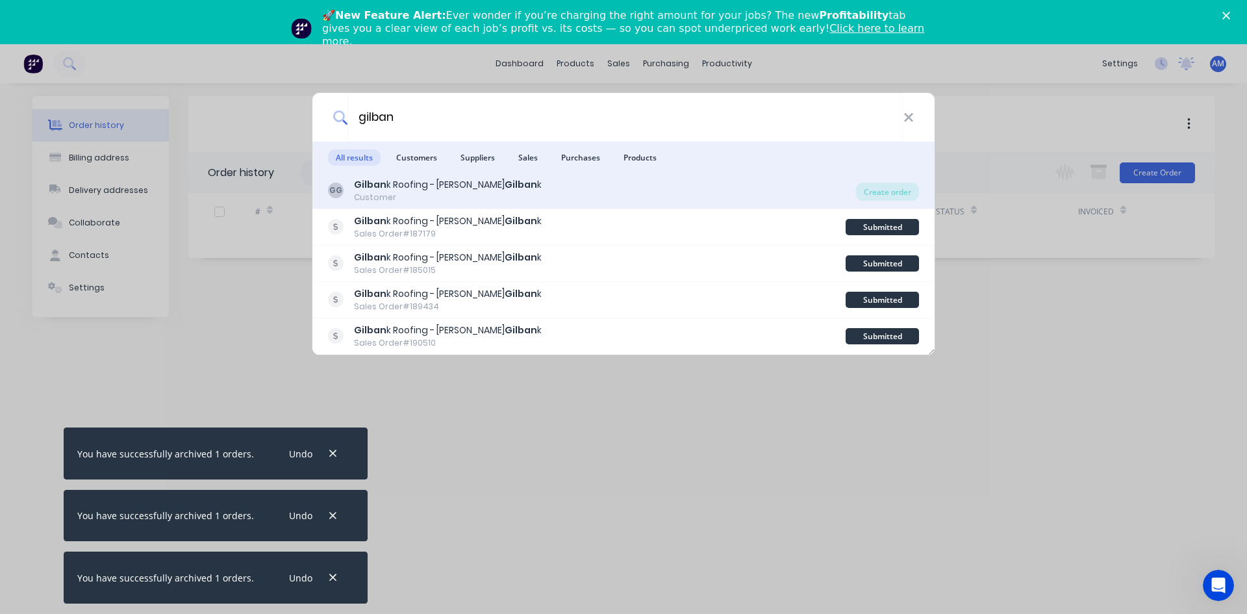
click at [416, 190] on div "Gilban k Roofing - Bradley Gilban k" at bounding box center [448, 185] width 188 height 14
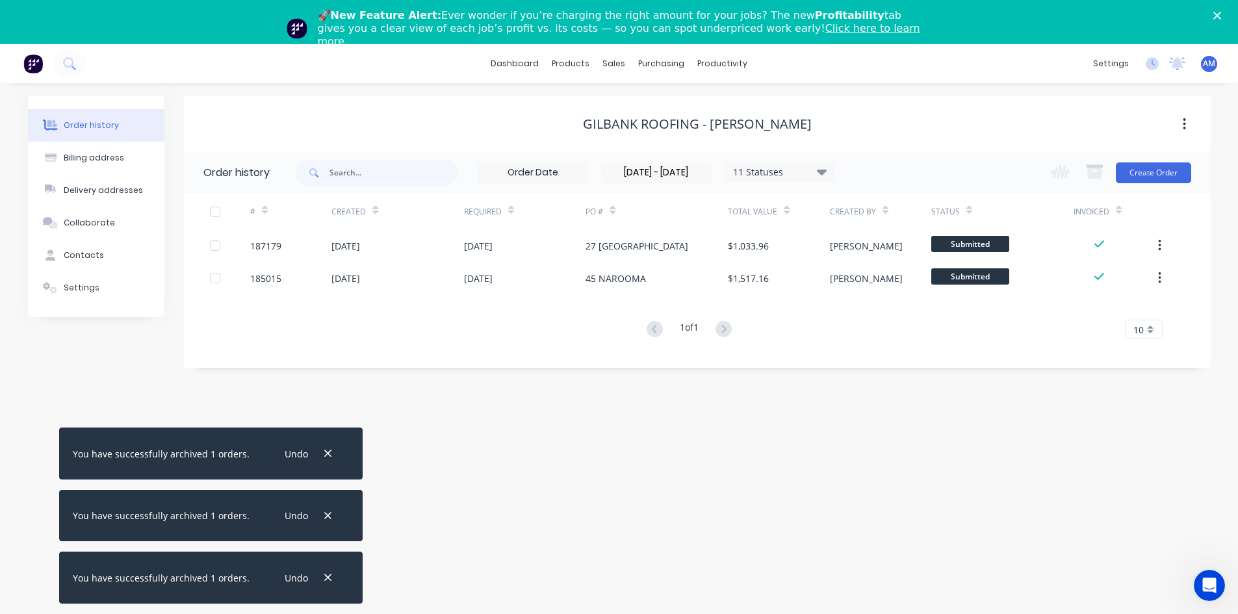
click at [213, 211] on div at bounding box center [215, 212] width 26 height 26
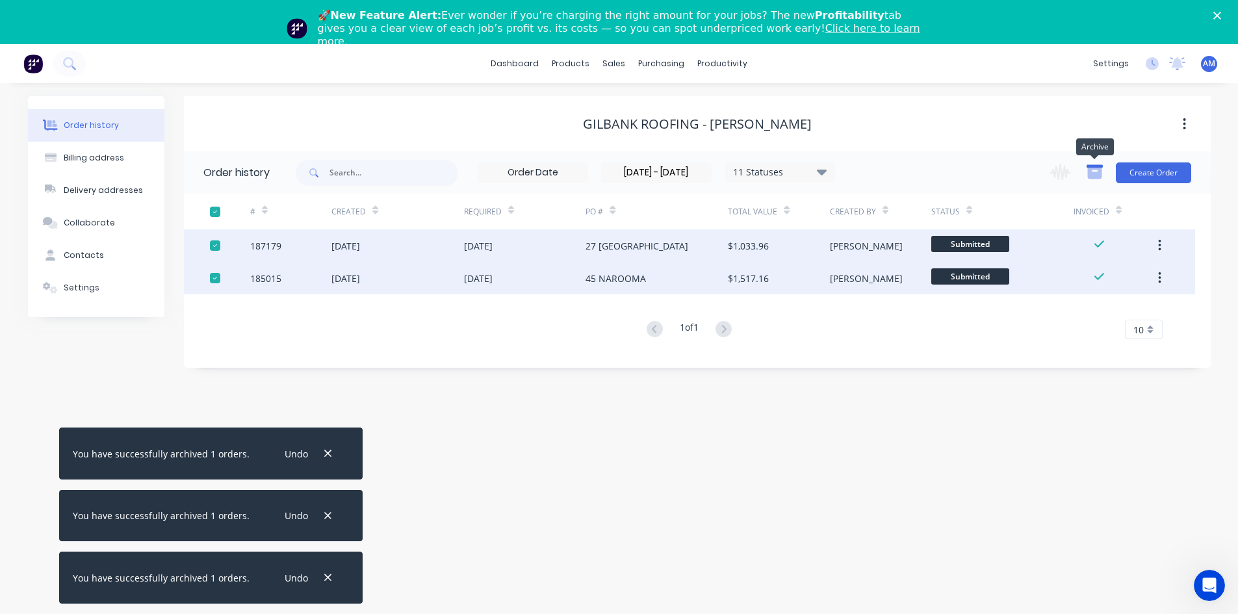
click at [1090, 170] on icon "button" at bounding box center [1094, 173] width 14 height 11
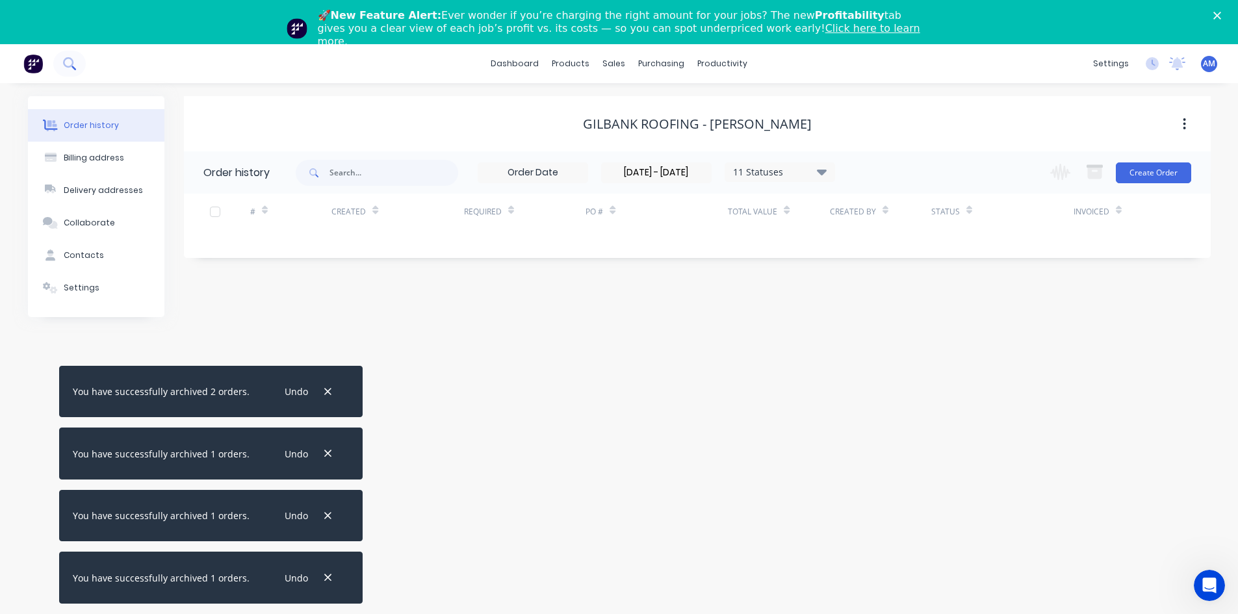
click at [73, 64] on icon at bounding box center [68, 62] width 10 height 10
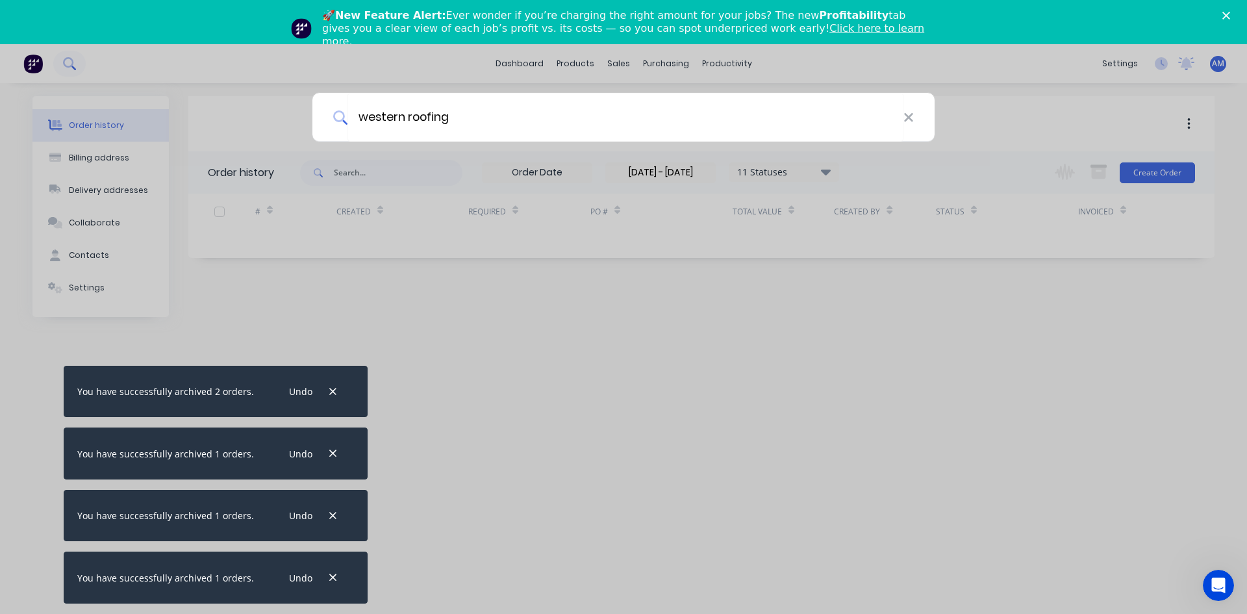
type input "western roofing"
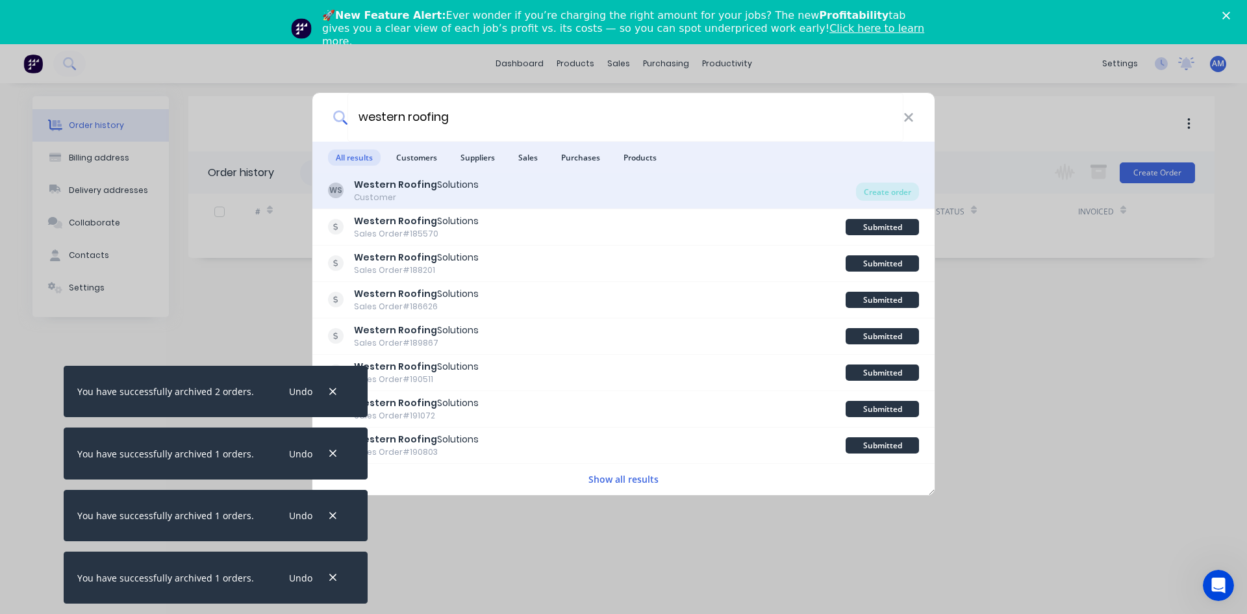
click at [426, 190] on b "Western Roofing" at bounding box center [395, 184] width 83 height 13
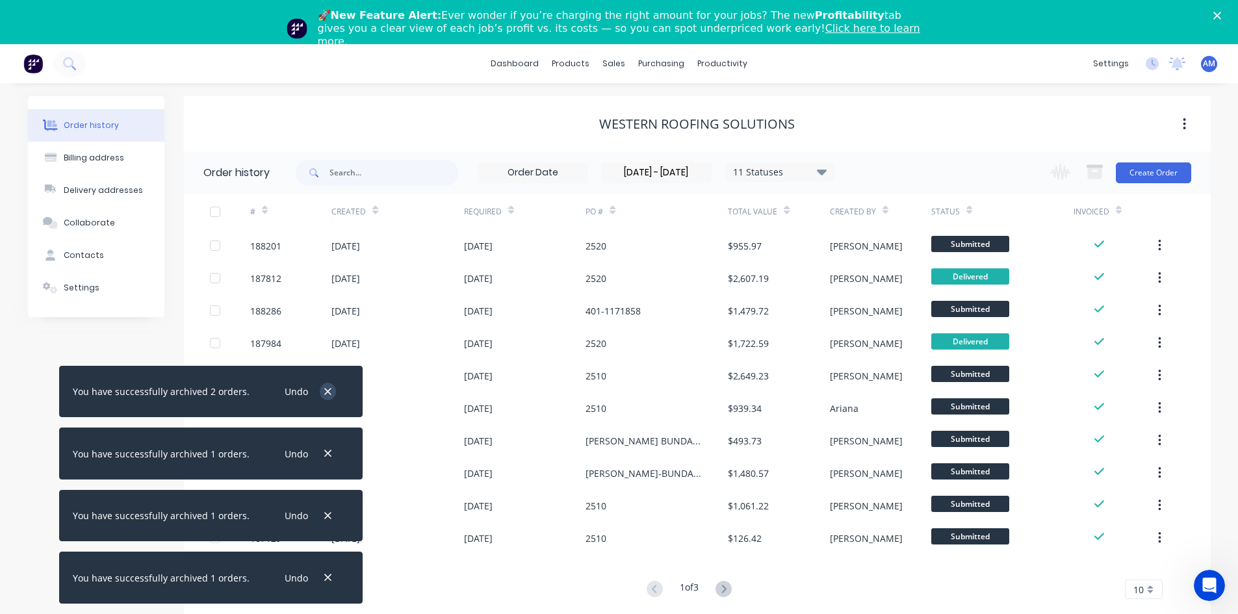
click at [324, 391] on icon "button" at bounding box center [327, 391] width 7 height 7
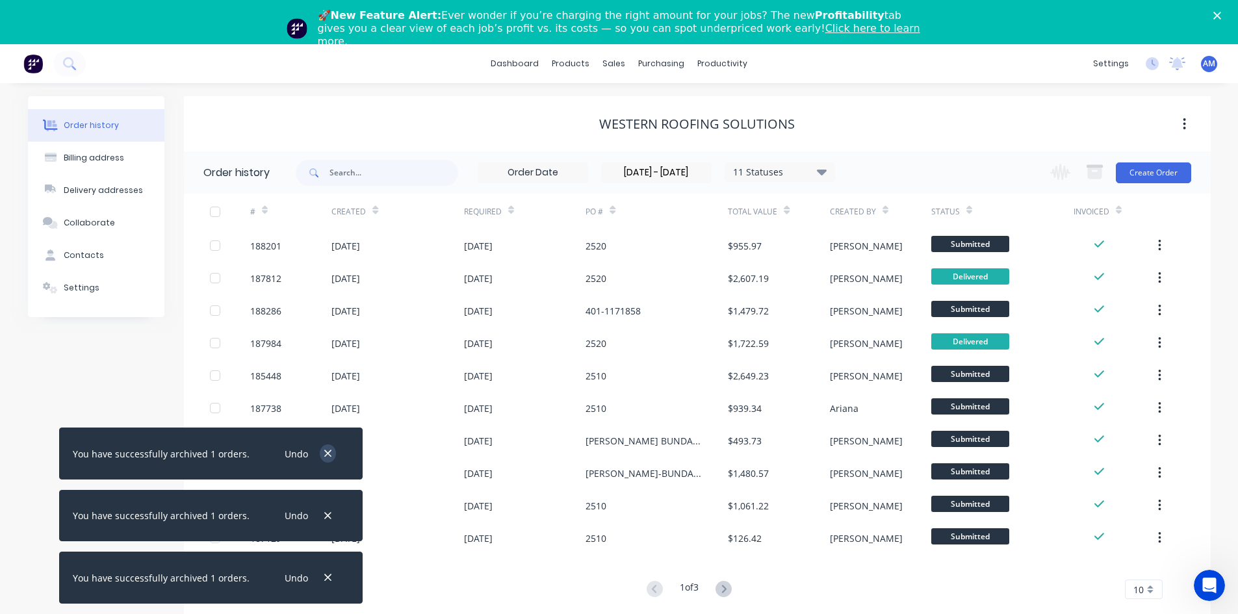
click at [324, 452] on icon "button" at bounding box center [328, 454] width 8 height 12
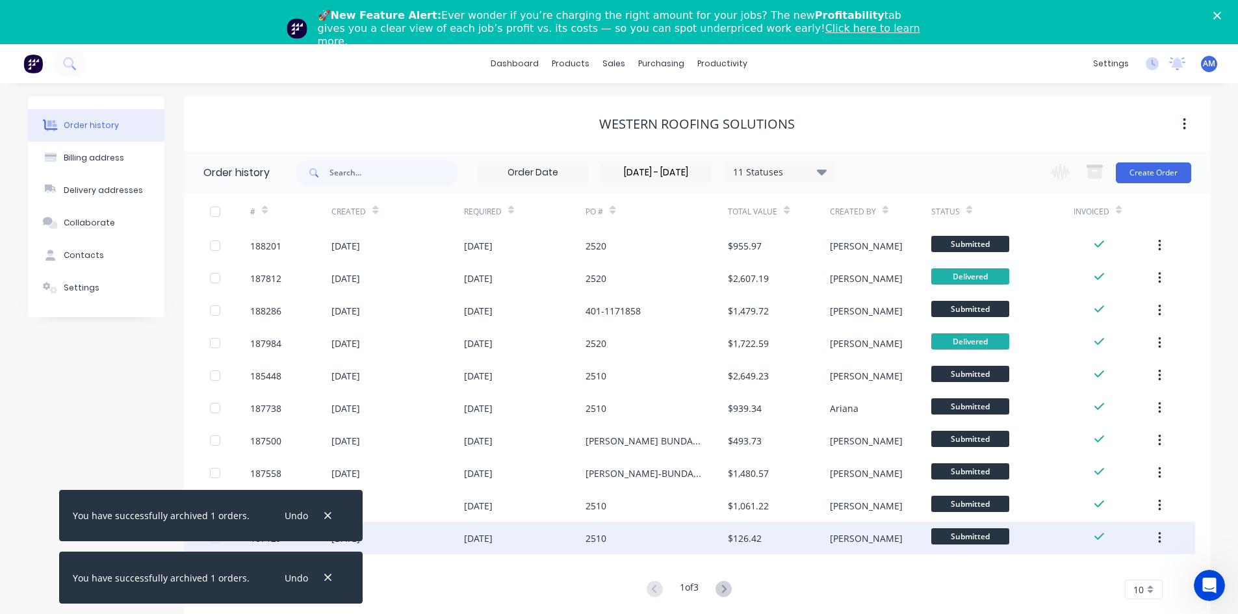
drag, startPoint x: 316, startPoint y: 515, endPoint x: 324, endPoint y: 529, distance: 16.6
click at [324, 515] on icon "button" at bounding box center [328, 516] width 8 height 12
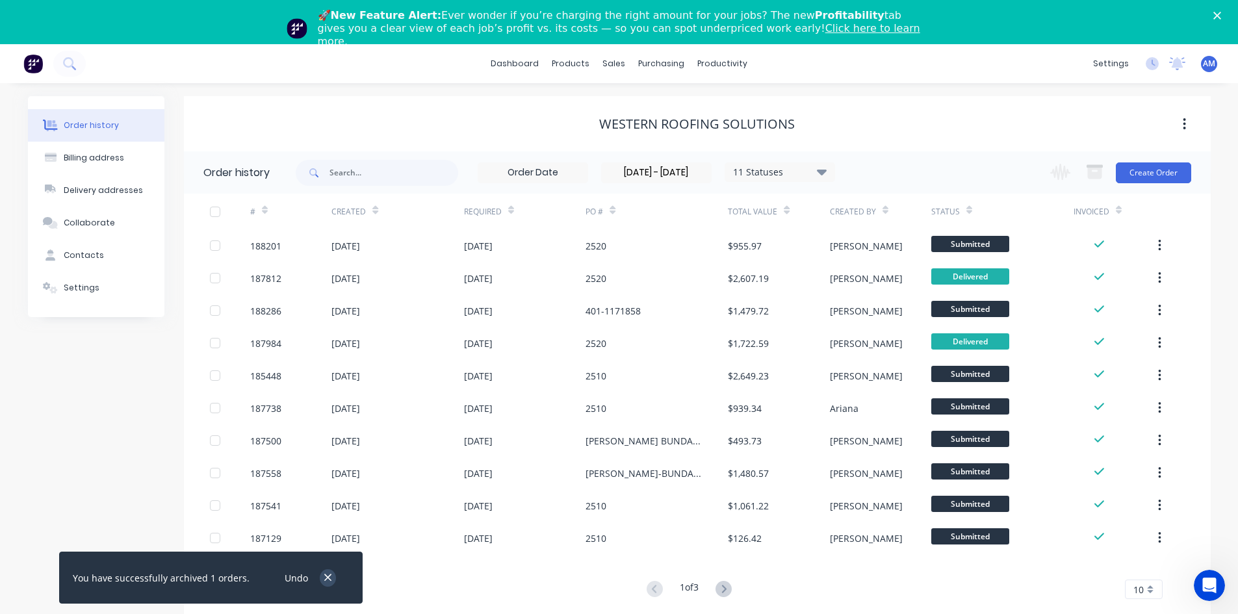
click at [324, 581] on icon "button" at bounding box center [328, 578] width 8 height 12
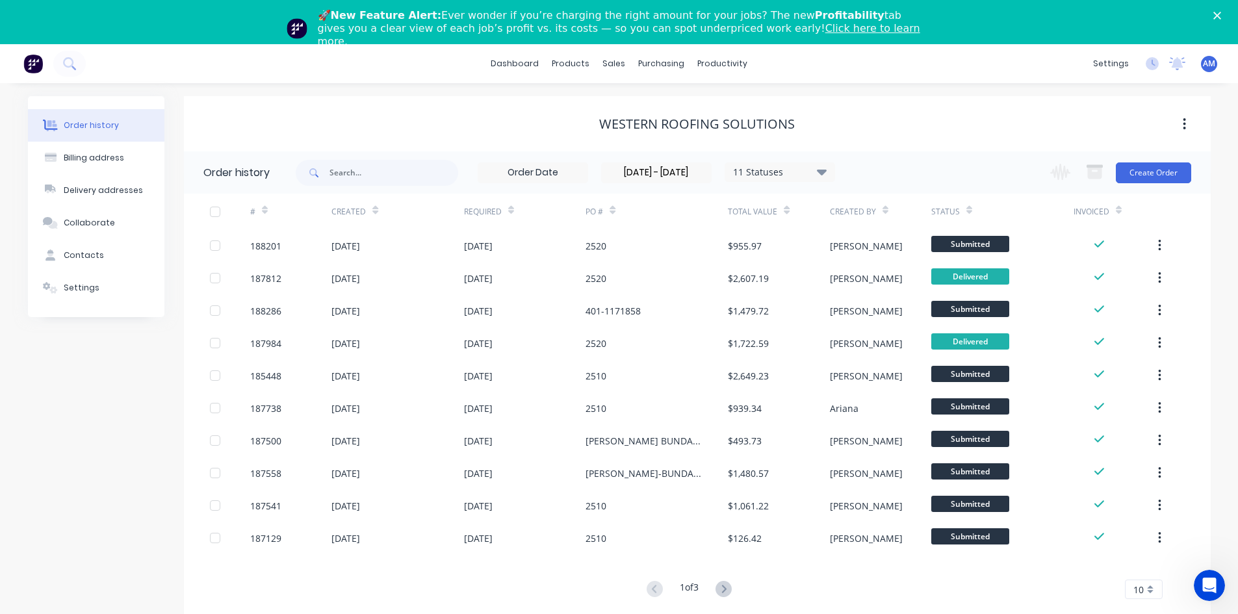
click at [1151, 592] on div "10" at bounding box center [1144, 588] width 38 height 19
click at [1153, 572] on div "35" at bounding box center [1143, 567] width 36 height 23
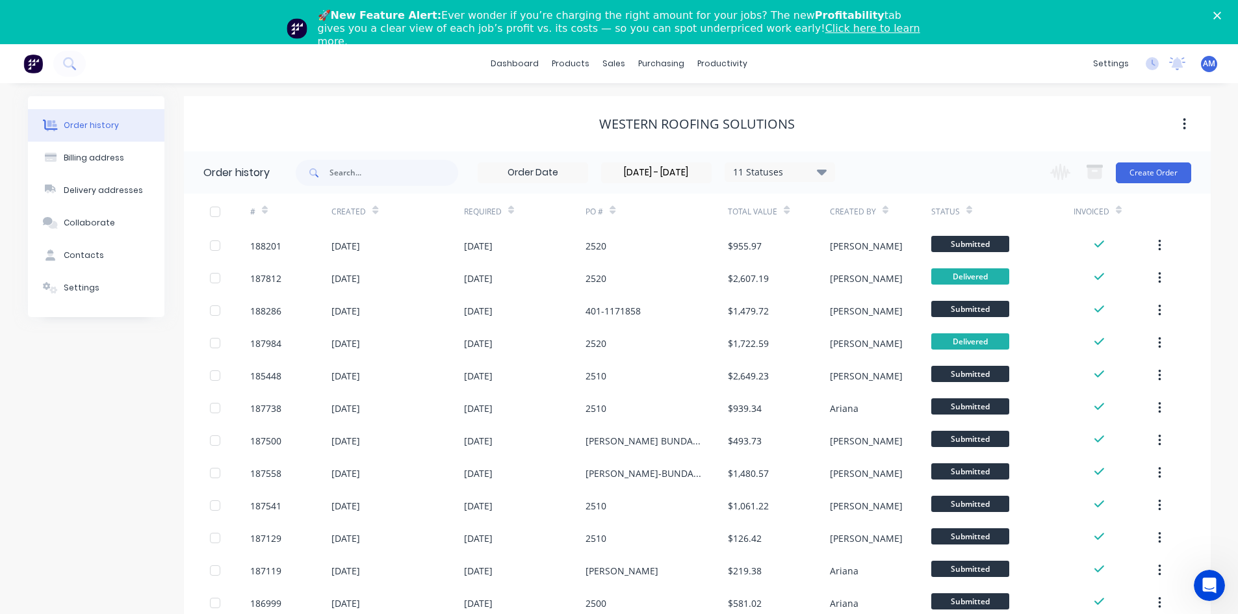
click at [220, 210] on div at bounding box center [215, 212] width 26 height 26
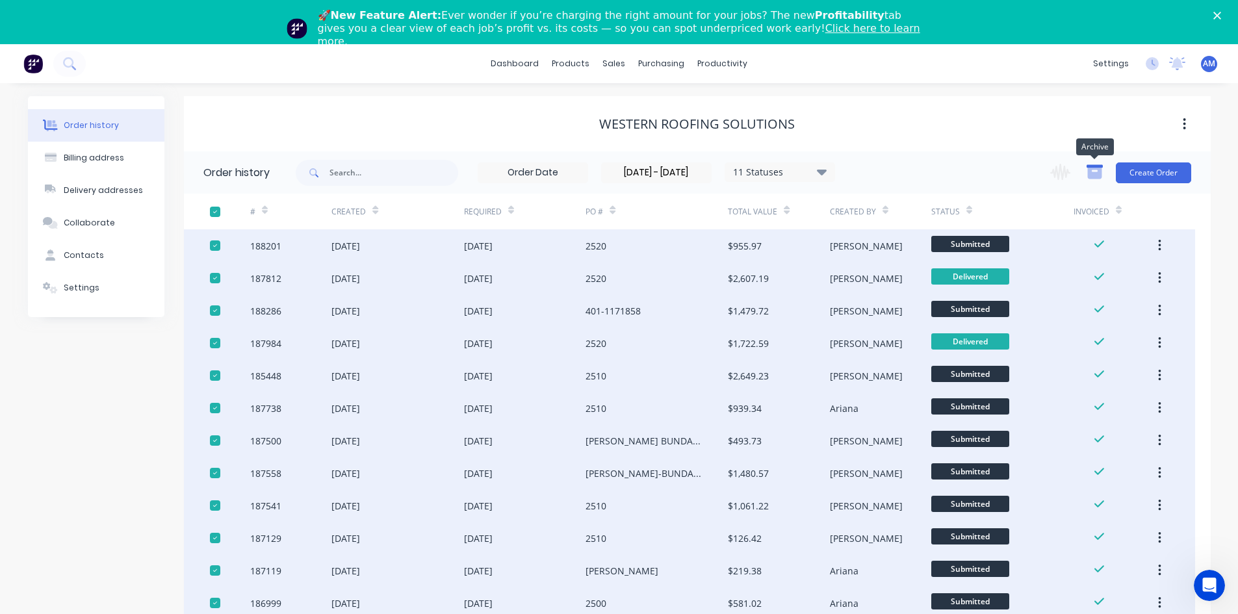
click at [1088, 175] on icon "button" at bounding box center [1094, 173] width 14 height 11
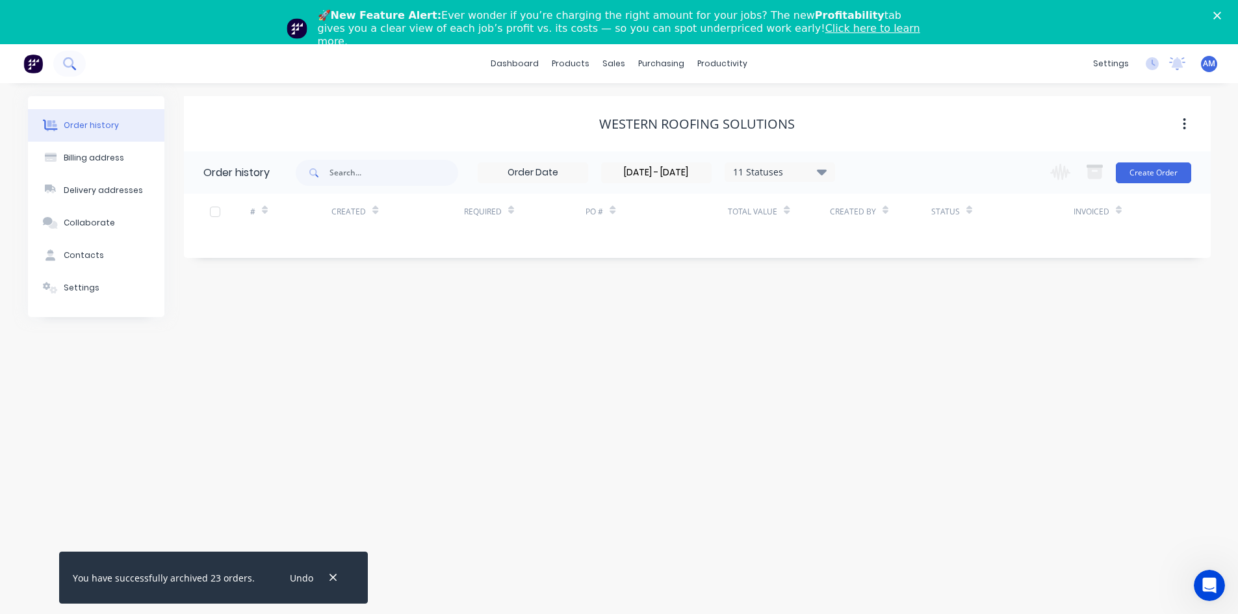
click at [83, 61] on button at bounding box center [69, 64] width 32 height 26
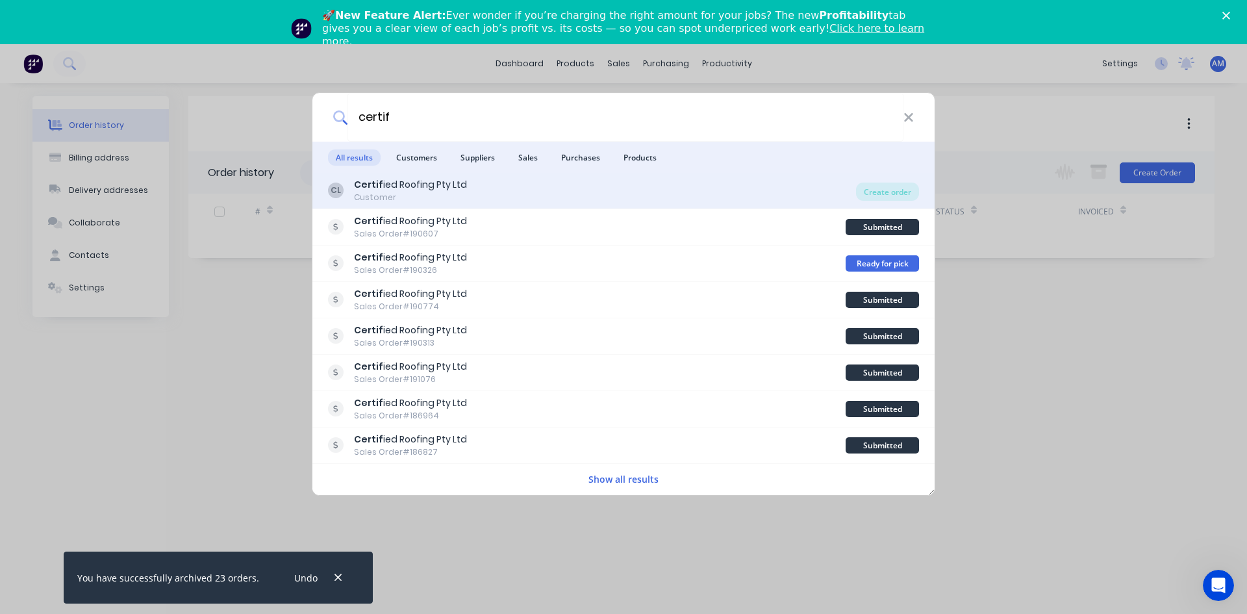
type input "certif"
click at [398, 187] on div "Certif ied Roofing Pty Ltd" at bounding box center [410, 185] width 113 height 14
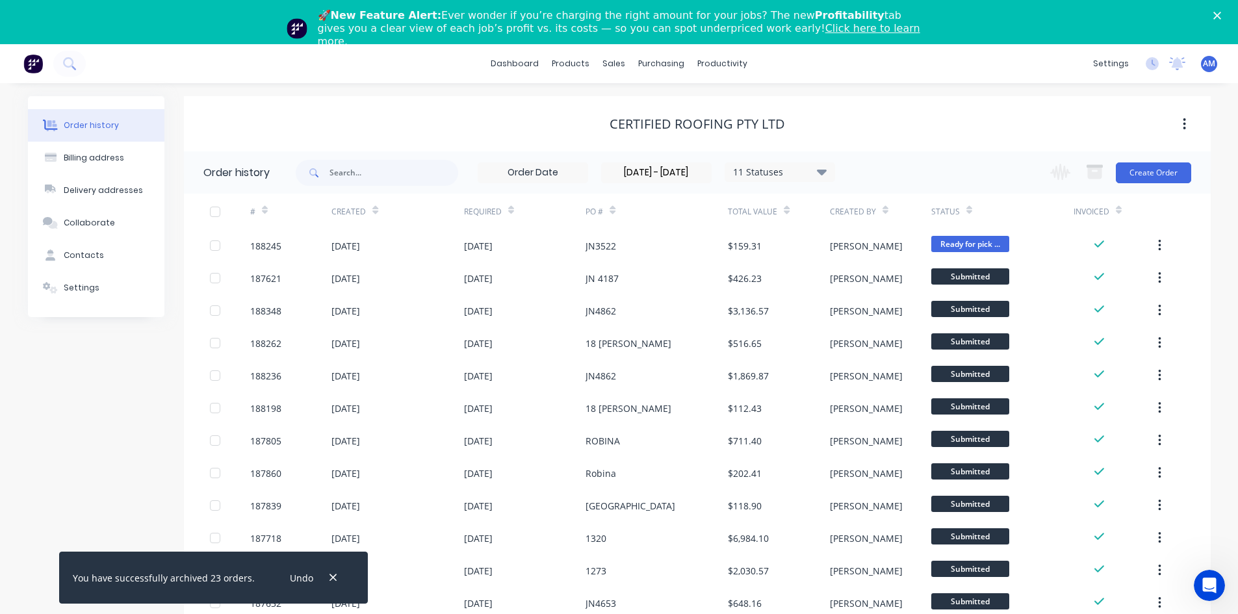
click at [216, 210] on div at bounding box center [215, 212] width 26 height 26
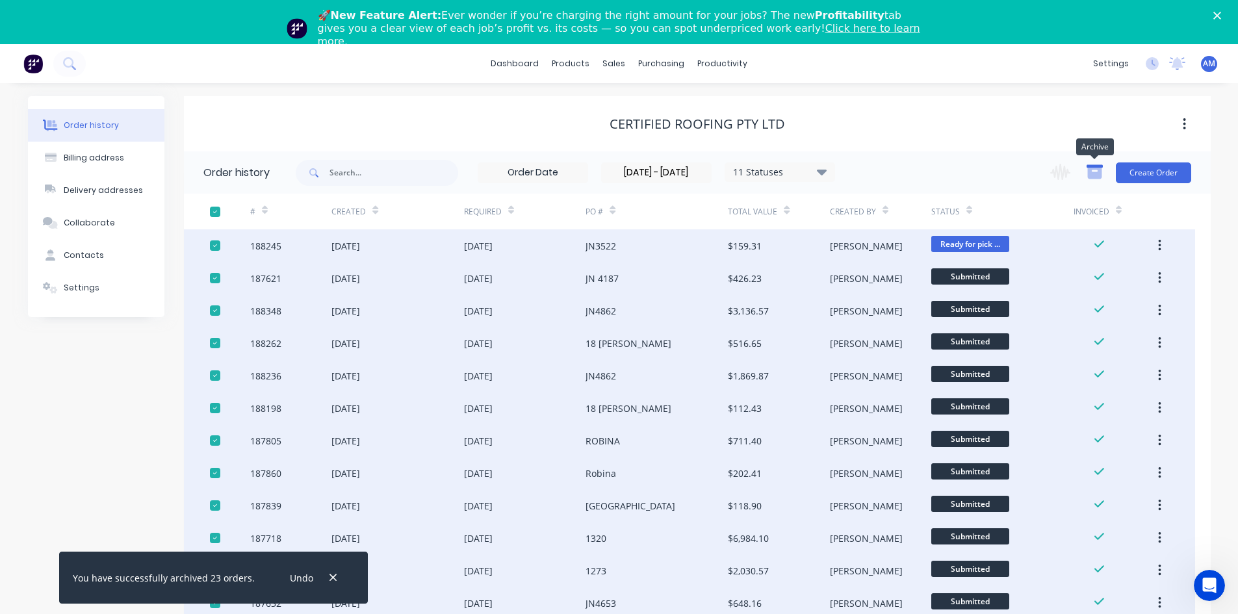
click at [1093, 176] on icon "button" at bounding box center [1094, 173] width 14 height 11
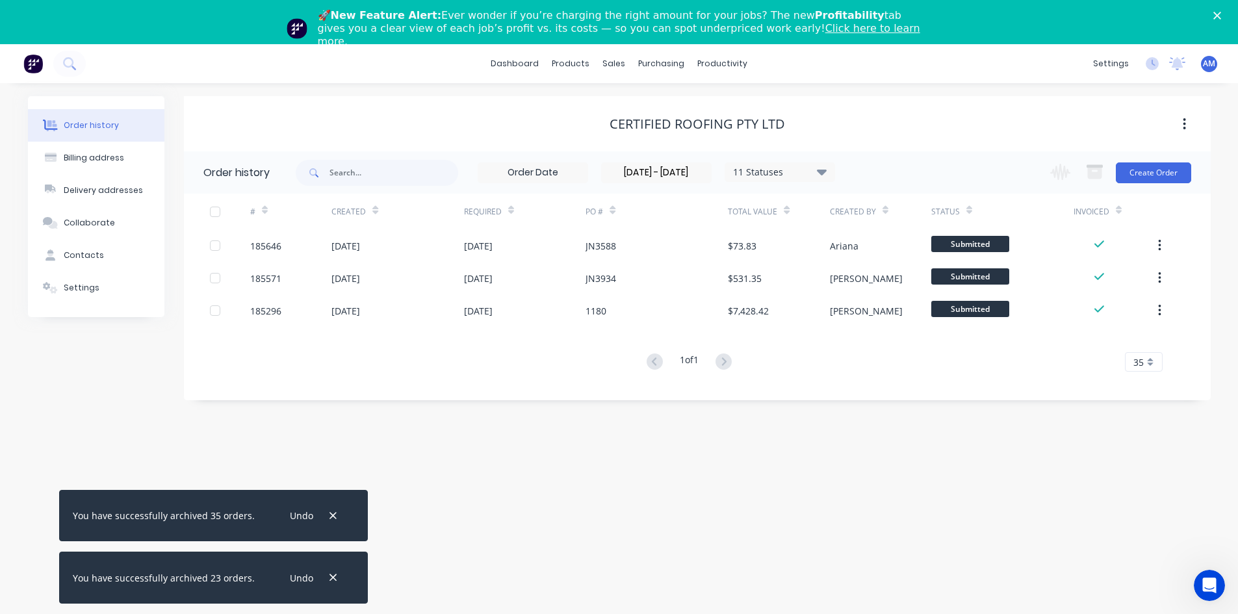
click at [214, 211] on div at bounding box center [215, 212] width 26 height 26
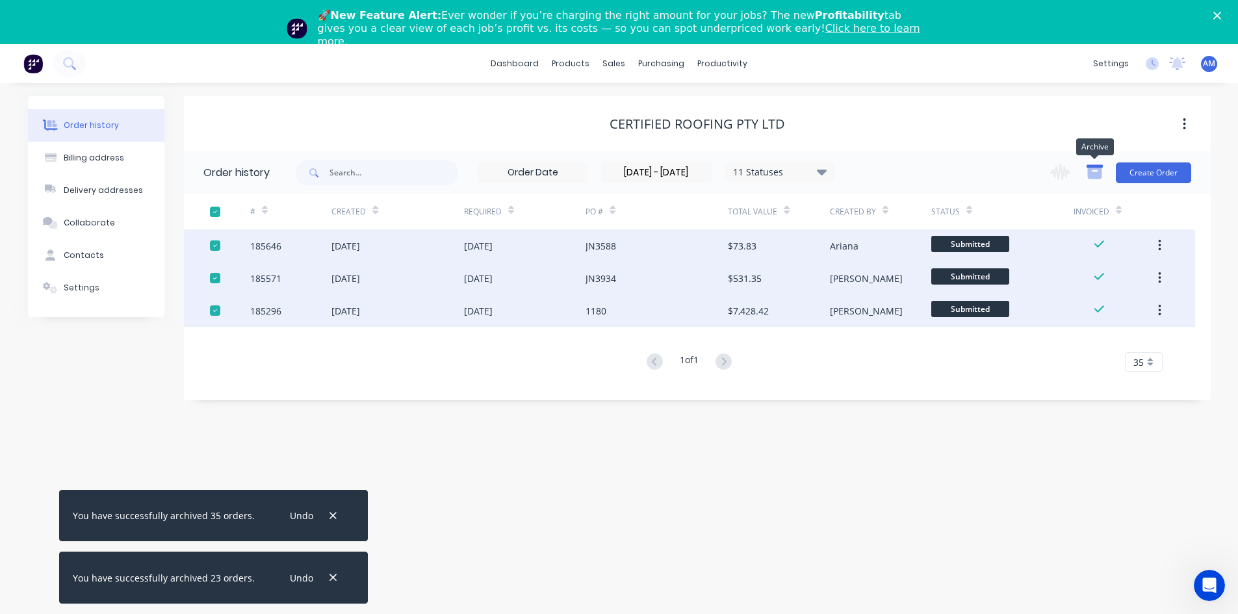
click at [1090, 177] on icon "button" at bounding box center [1094, 173] width 14 height 11
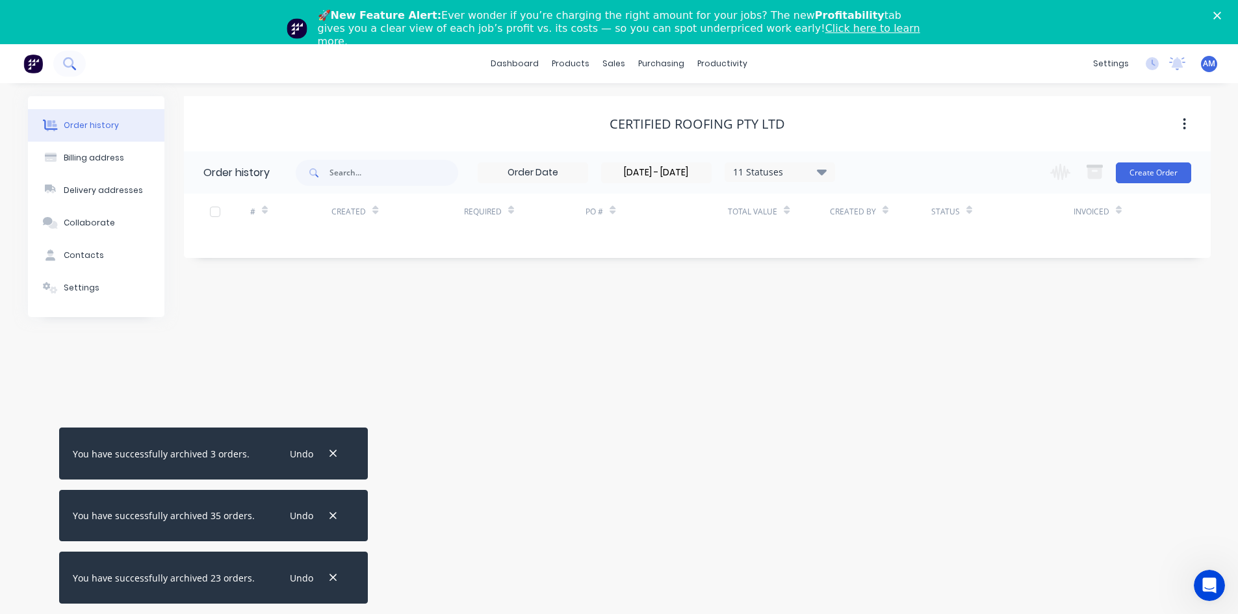
click at [60, 66] on button at bounding box center [69, 64] width 32 height 26
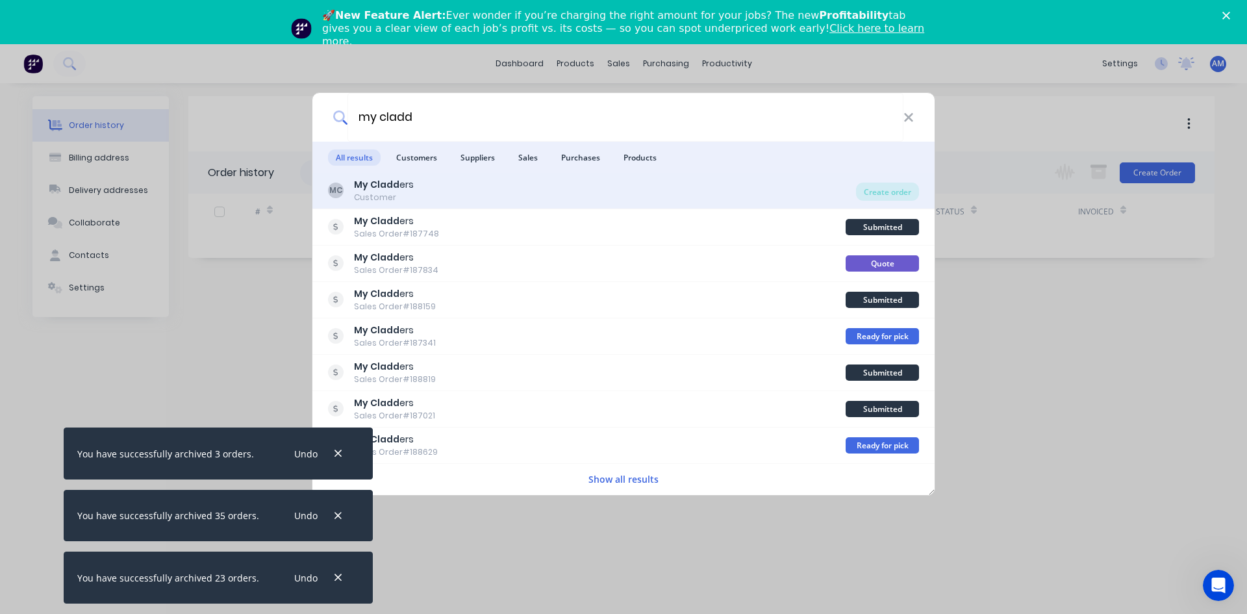
type input "my cladd"
click at [388, 181] on b "My Cladd" at bounding box center [376, 184] width 45 height 13
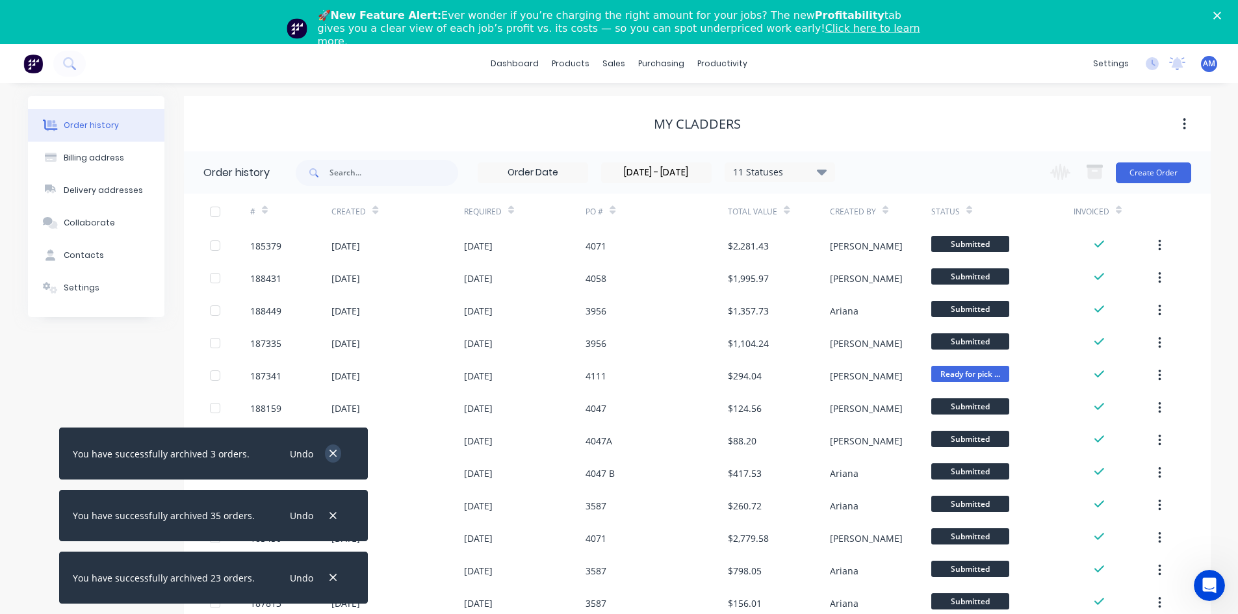
click at [329, 454] on icon "button" at bounding box center [332, 453] width 7 height 7
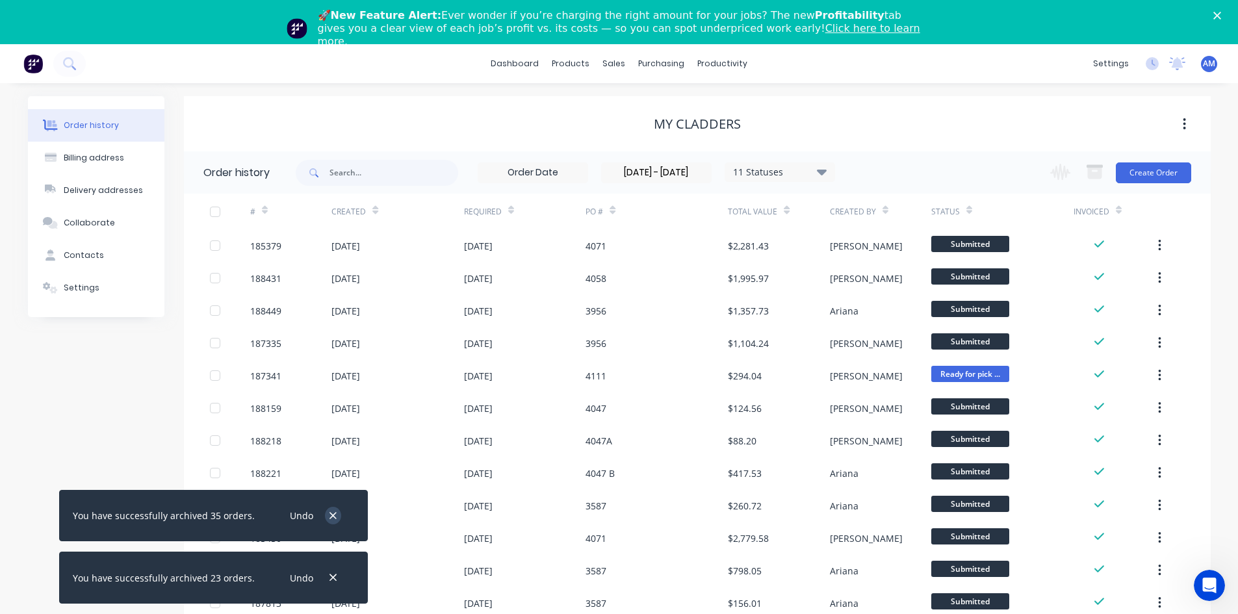
click at [329, 513] on icon "button" at bounding box center [333, 516] width 8 height 12
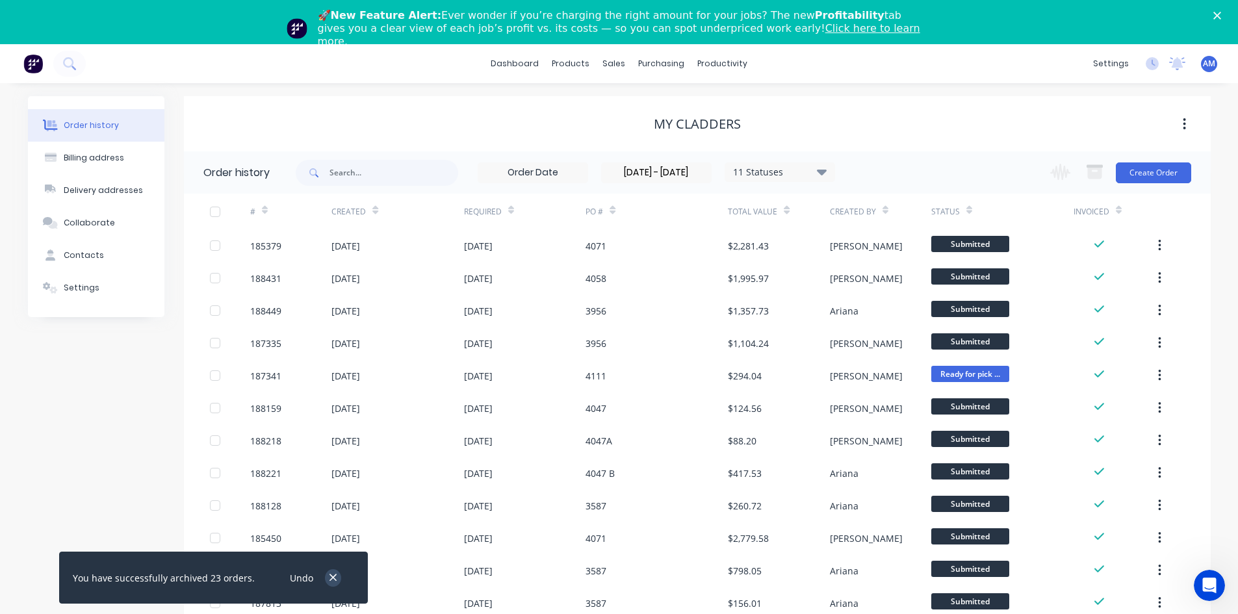
drag, startPoint x: 328, startPoint y: 580, endPoint x: 778, endPoint y: 568, distance: 450.4
click at [329, 579] on icon "button" at bounding box center [332, 577] width 7 height 7
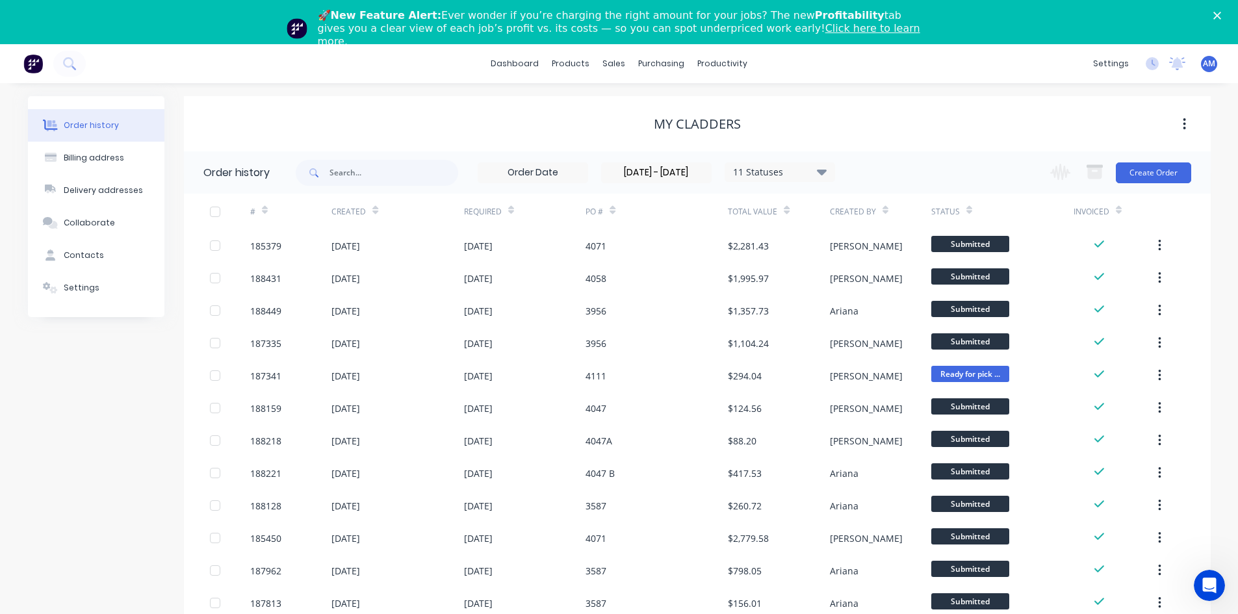
click at [222, 212] on div at bounding box center [215, 212] width 26 height 26
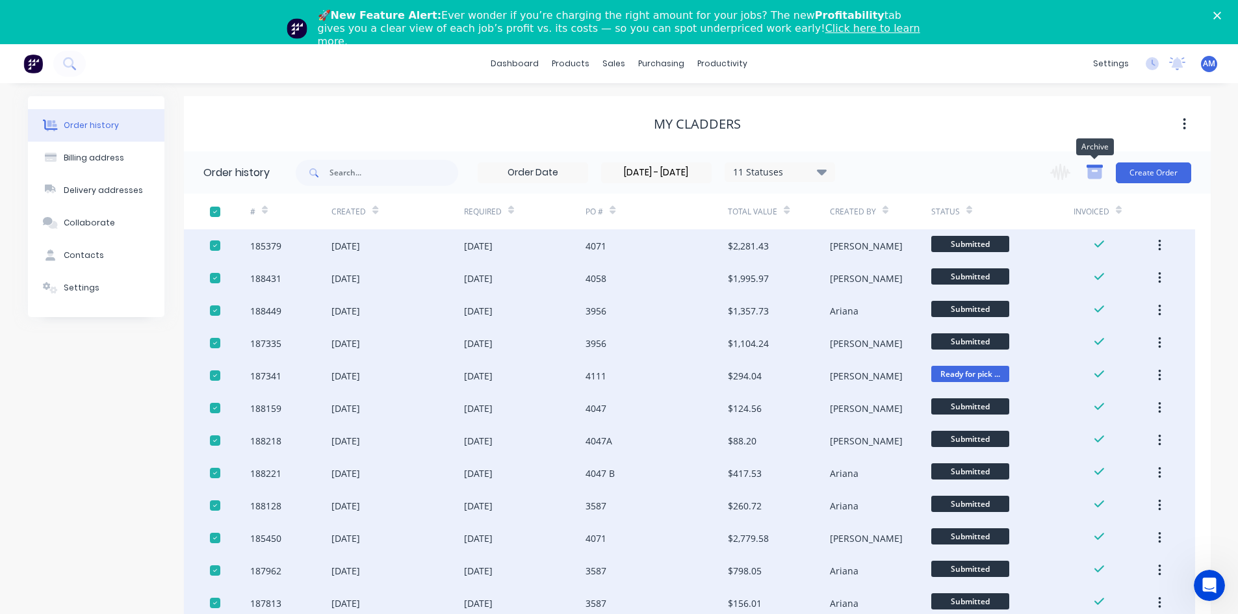
click at [1101, 175] on icon "button" at bounding box center [1094, 173] width 14 height 11
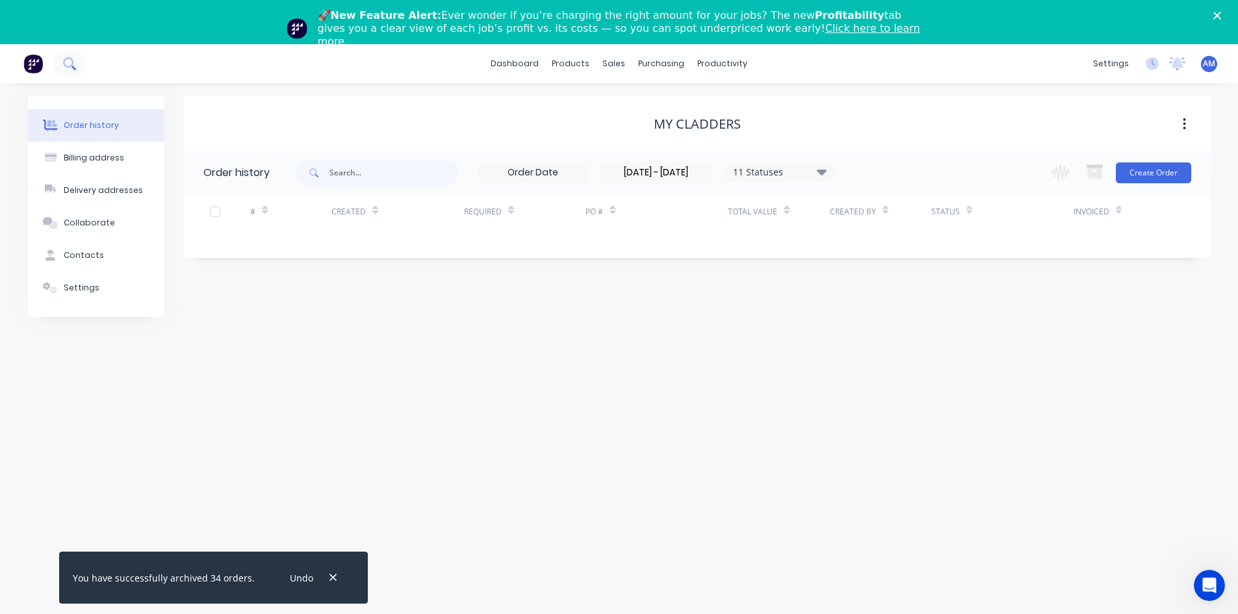
click at [71, 65] on icon at bounding box center [68, 62] width 10 height 10
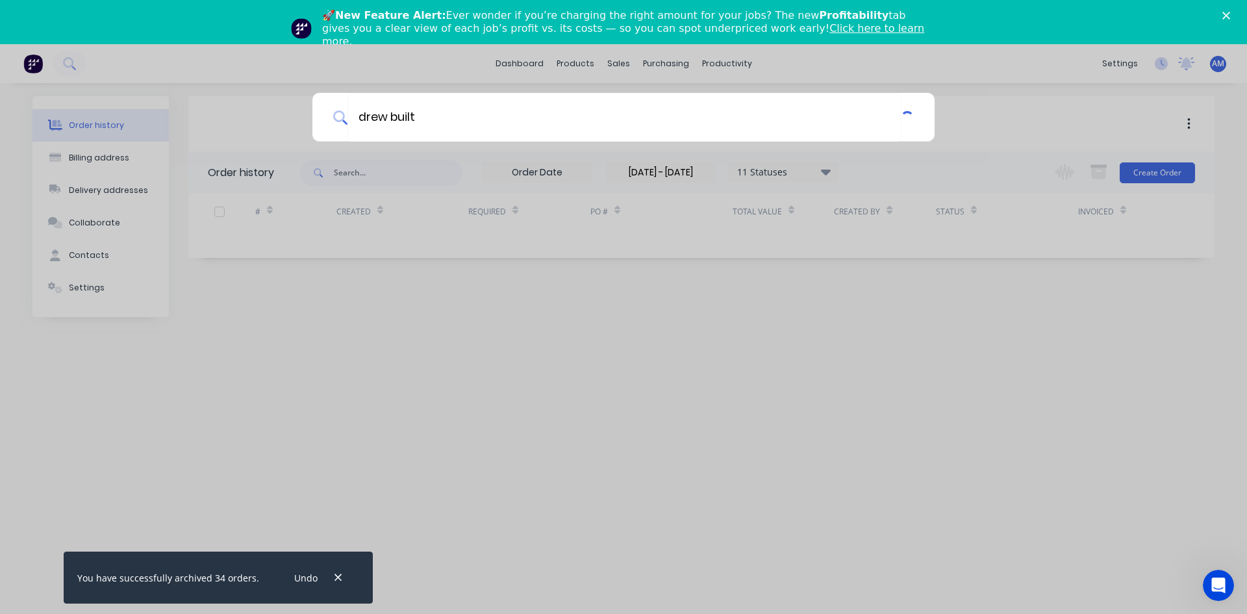
type input "drew built"
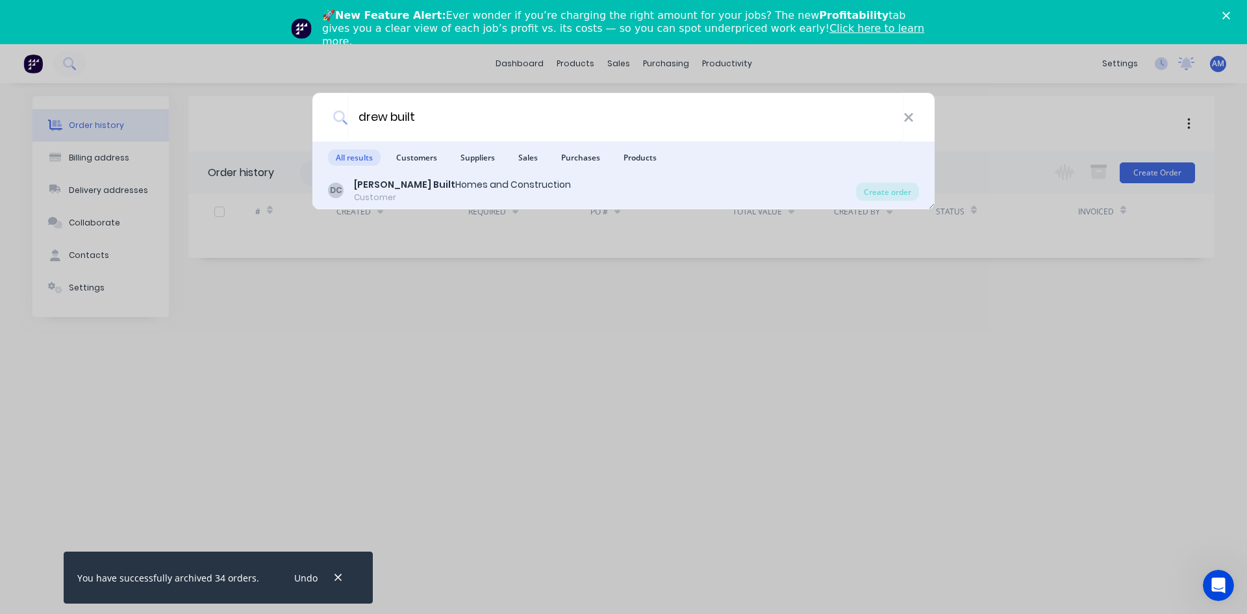
click at [409, 196] on div "Customer" at bounding box center [462, 198] width 217 height 12
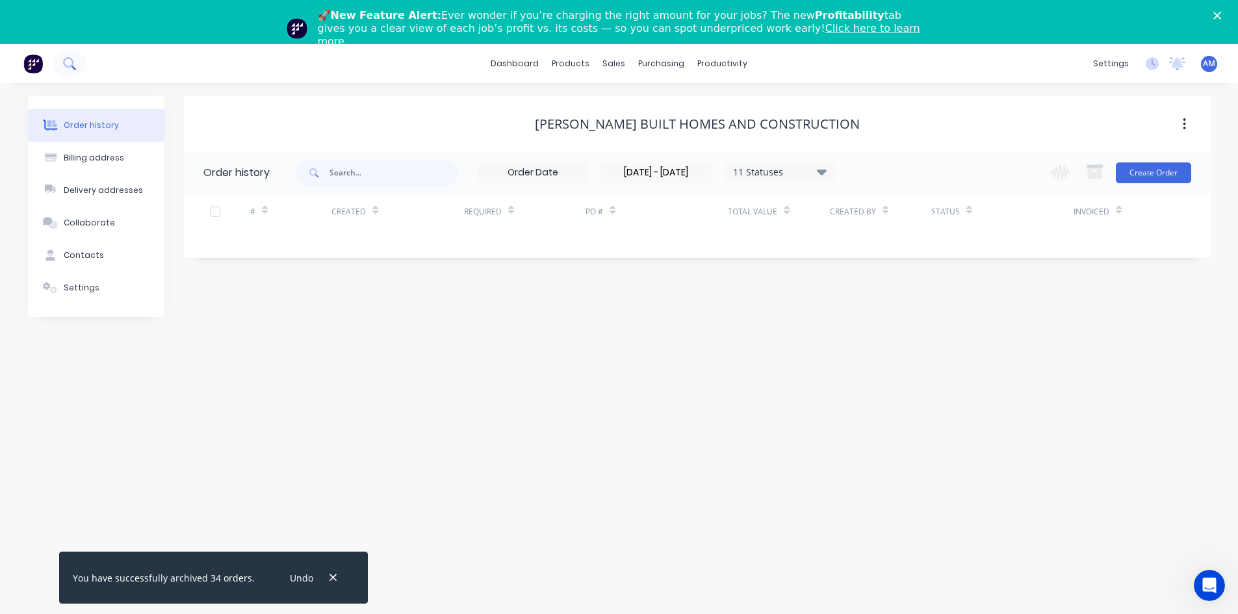
click at [67, 63] on icon at bounding box center [69, 63] width 12 height 12
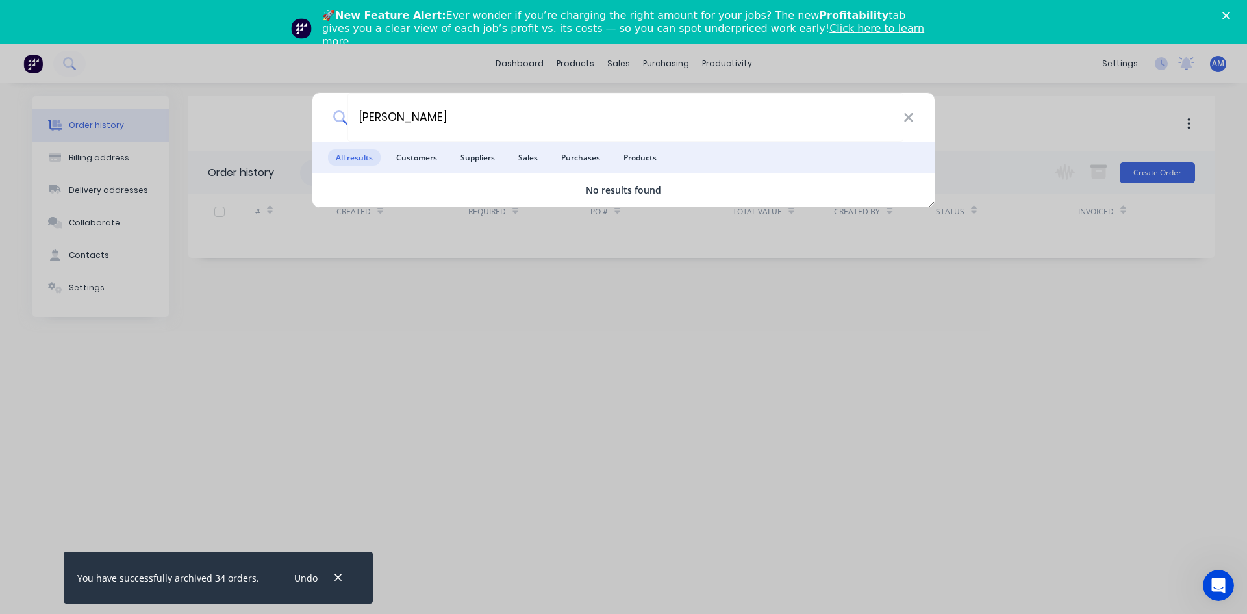
type input "chris taylor"
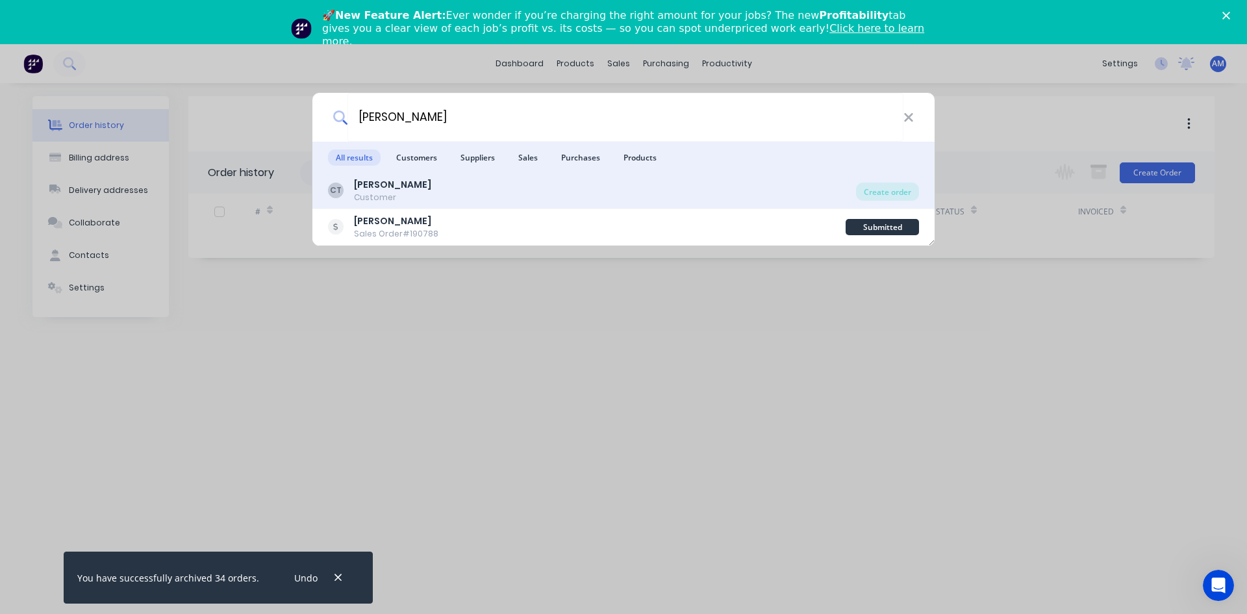
click at [508, 184] on div "CT Chris Taylor Customer" at bounding box center [592, 190] width 528 height 25
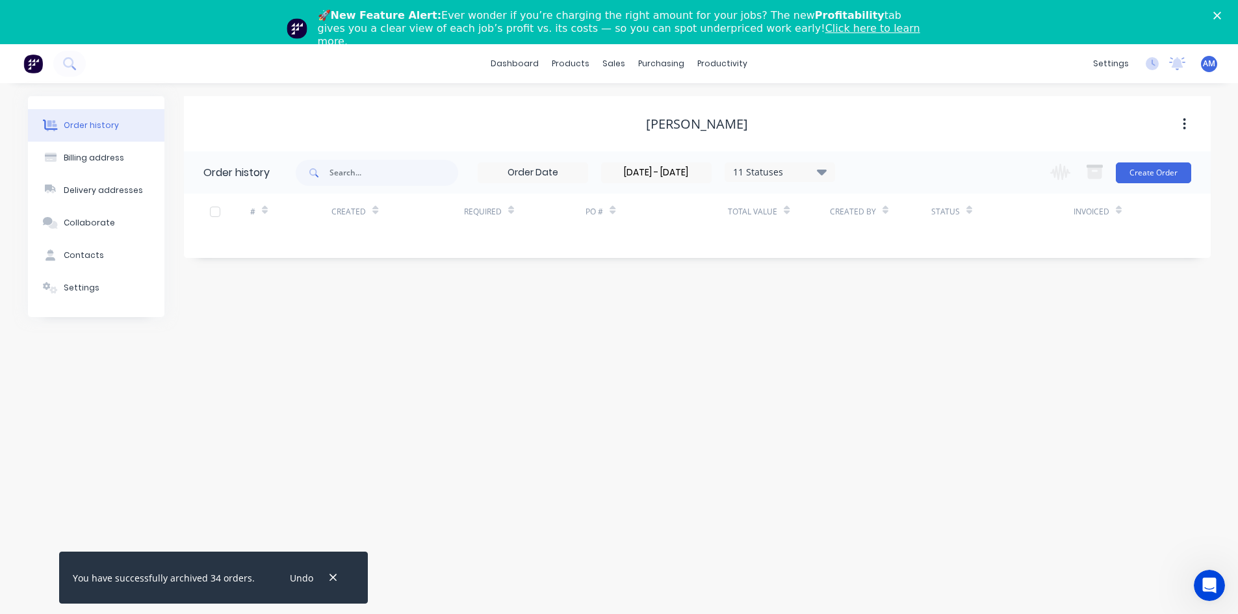
click at [684, 174] on input "[DATE] - [DATE]" at bounding box center [656, 172] width 109 height 19
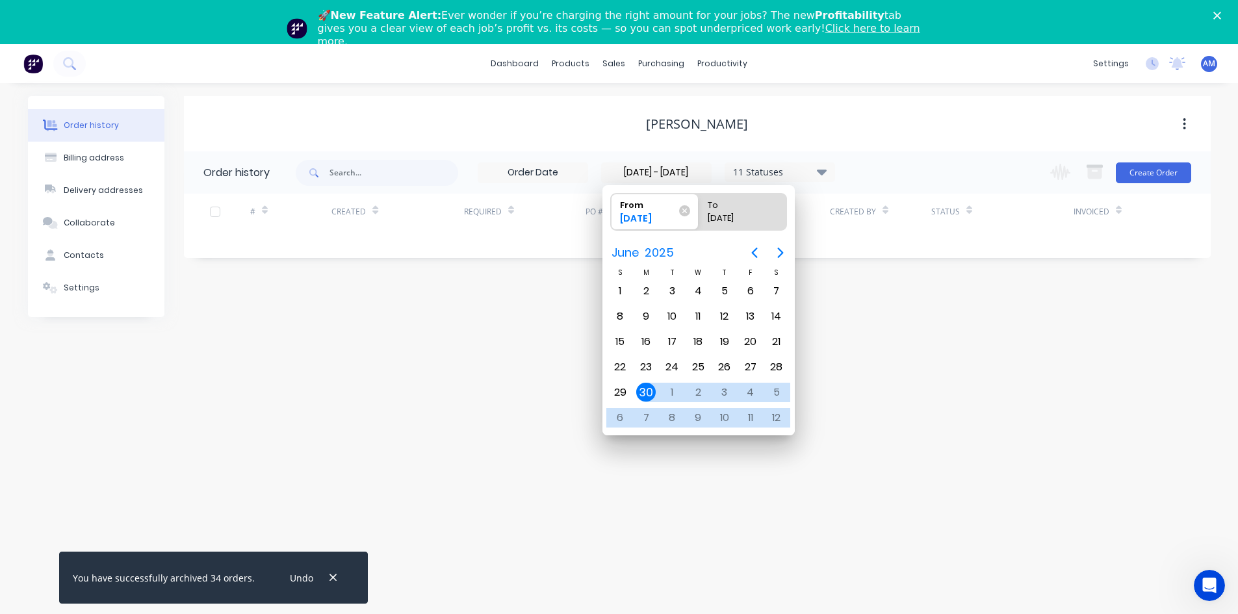
click at [686, 208] on icon at bounding box center [684, 210] width 11 height 11
click at [611, 208] on input "From 30/06/25" at bounding box center [611, 212] width 1 height 36
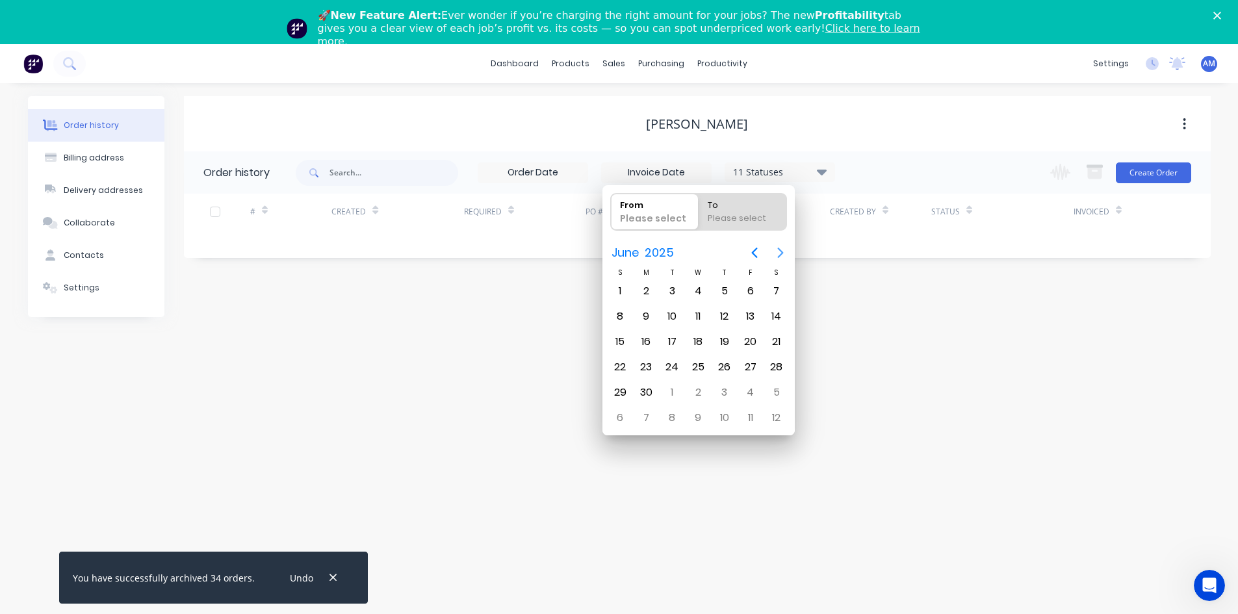
click at [782, 245] on icon "Next page" at bounding box center [780, 253] width 16 height 16
click at [778, 246] on icon "Next page" at bounding box center [780, 253] width 16 height 16
click at [745, 288] on div "1" at bounding box center [750, 290] width 19 height 19
type input "01/08/25"
radio input "false"
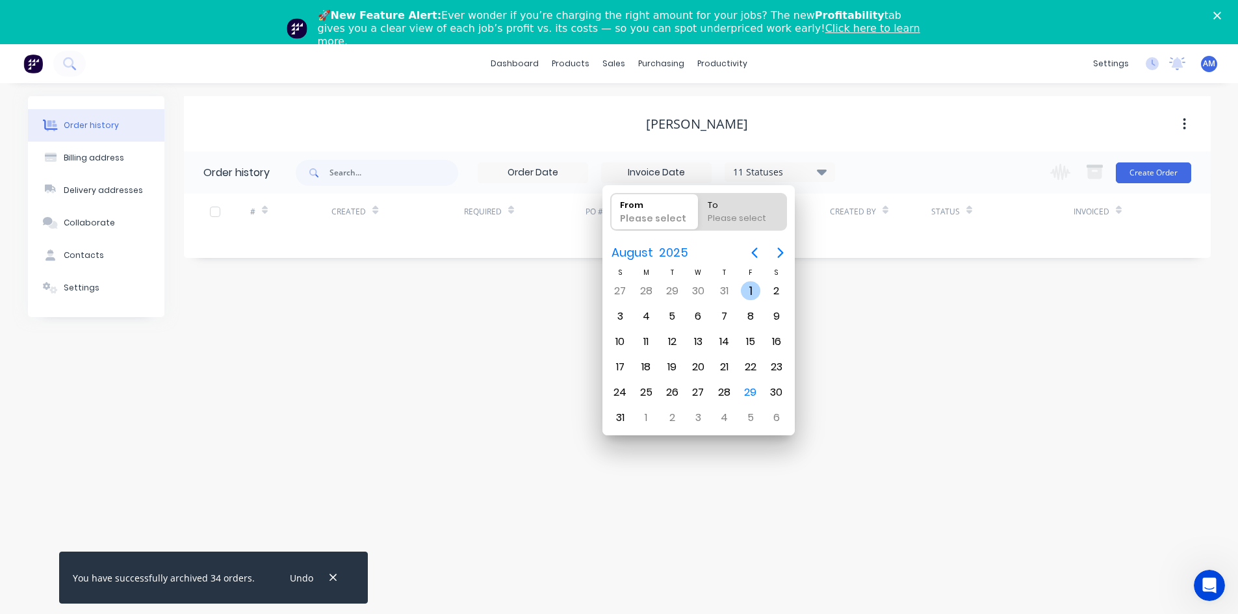
radio input "true"
click at [744, 387] on div "29" at bounding box center [750, 392] width 19 height 19
type input "31/07/25 - 29/08/25"
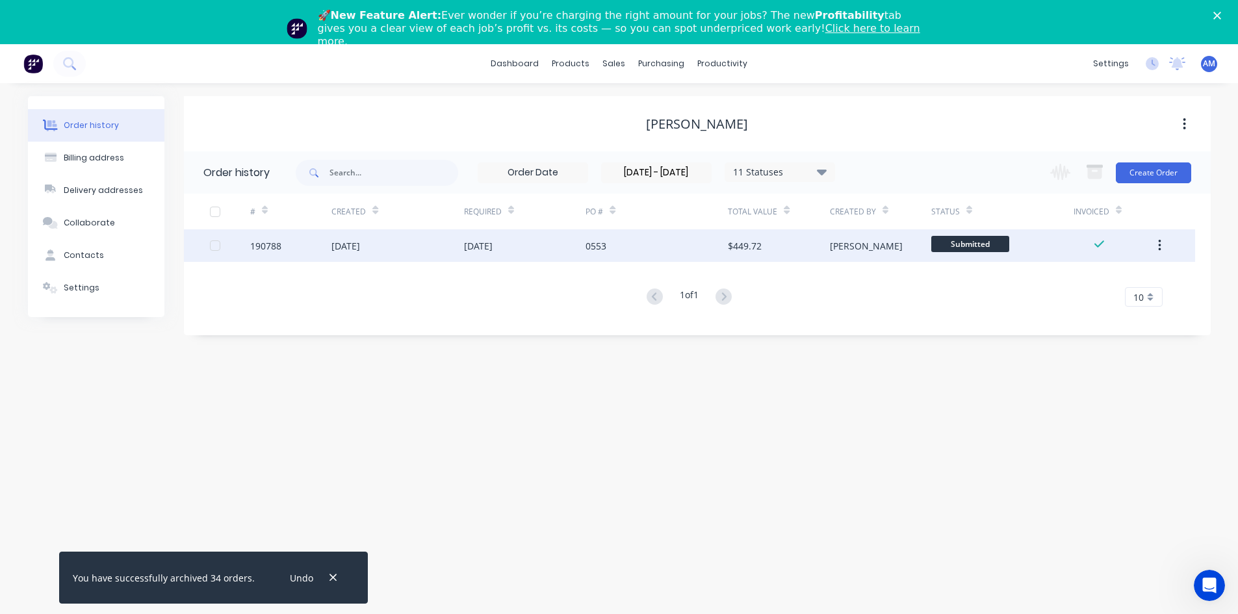
click at [218, 246] on div at bounding box center [215, 246] width 26 height 26
click at [1090, 169] on icon "button" at bounding box center [1094, 173] width 14 height 11
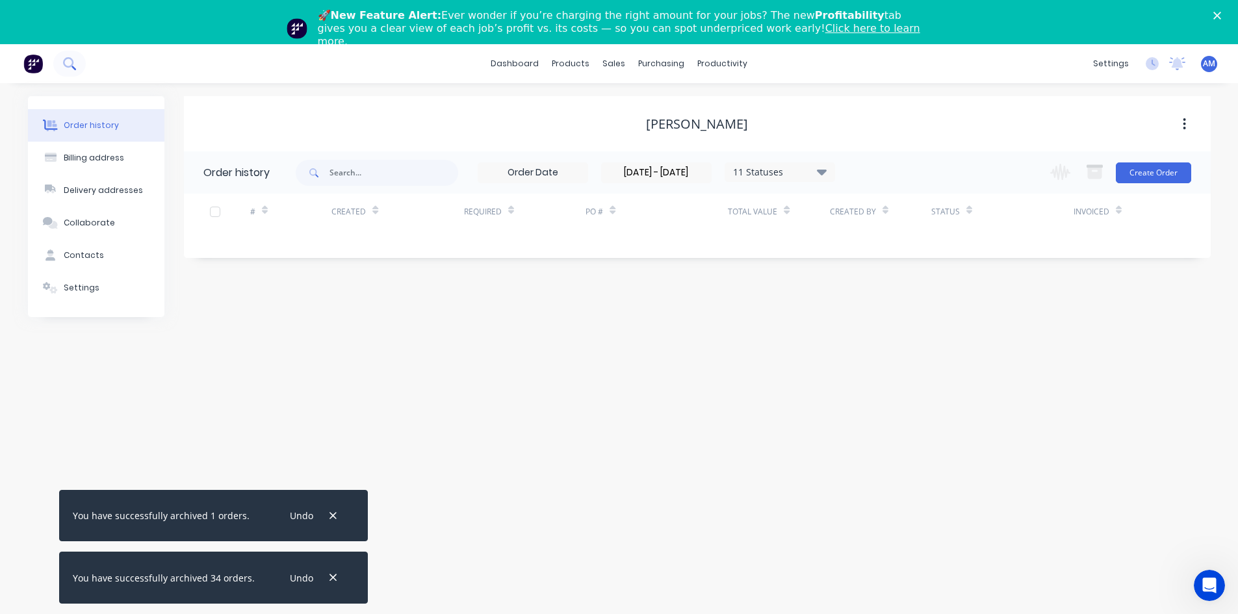
click at [83, 64] on button at bounding box center [69, 64] width 32 height 26
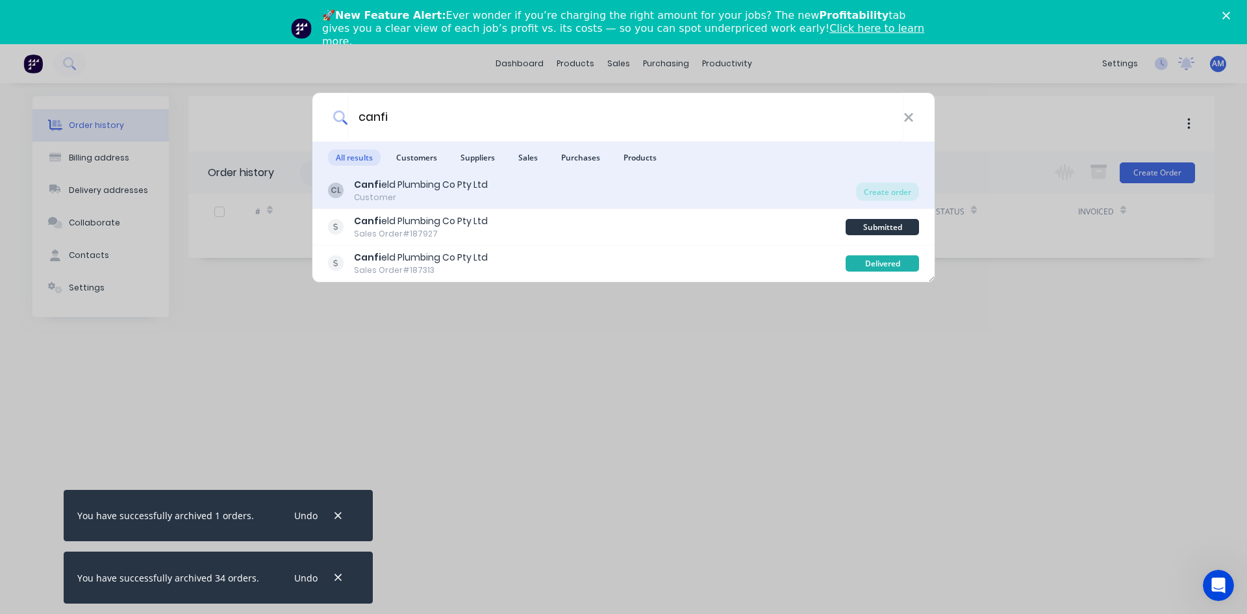
type input "canfi"
click at [445, 202] on div "Customer" at bounding box center [421, 198] width 134 height 12
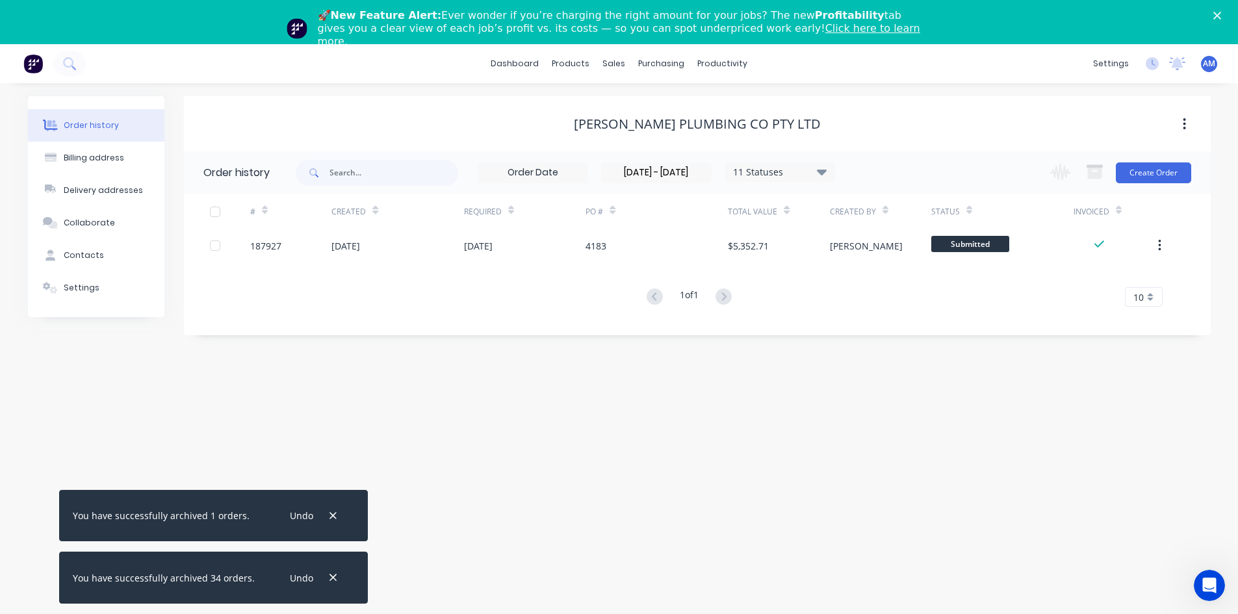
click at [659, 171] on input "31/07/25 - 29/08/25" at bounding box center [656, 172] width 109 height 19
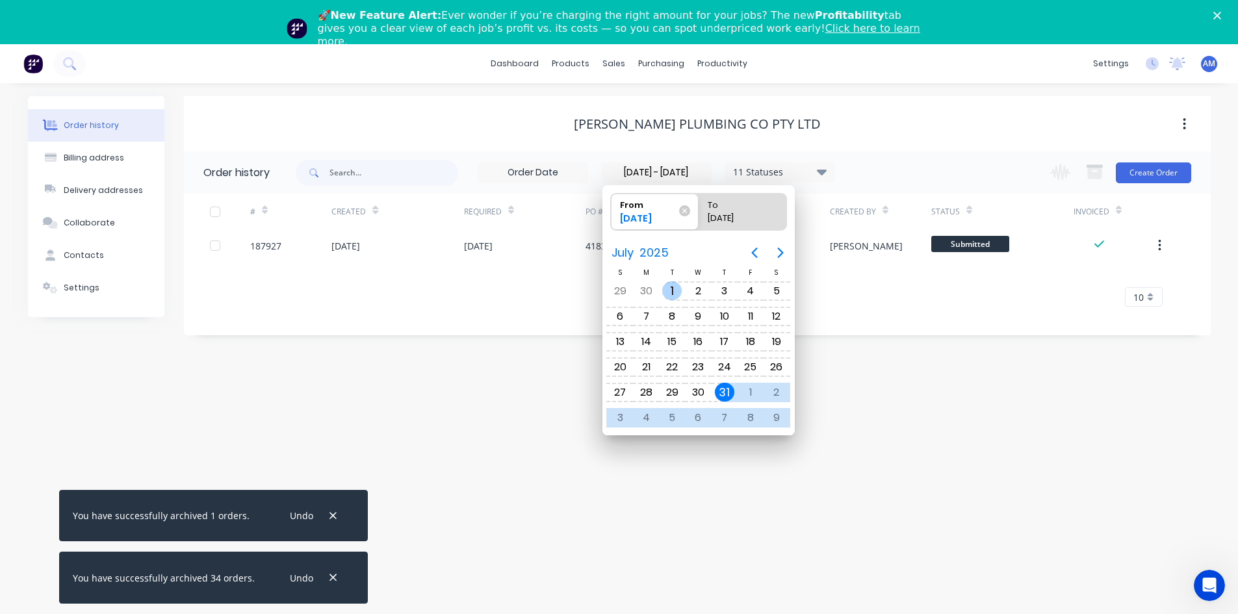
click at [670, 291] on div "1" at bounding box center [671, 290] width 19 height 19
type input "30/06/25 - 29/08/25"
radio input "false"
radio input "true"
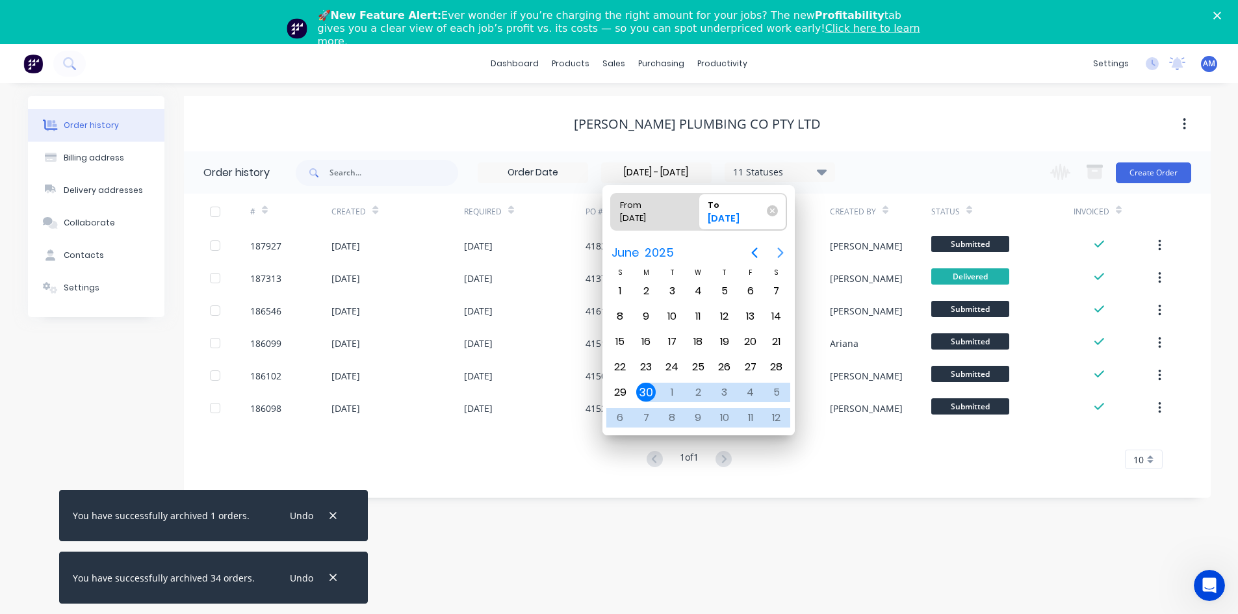
click at [772, 251] on icon "Next page" at bounding box center [780, 253] width 16 height 16
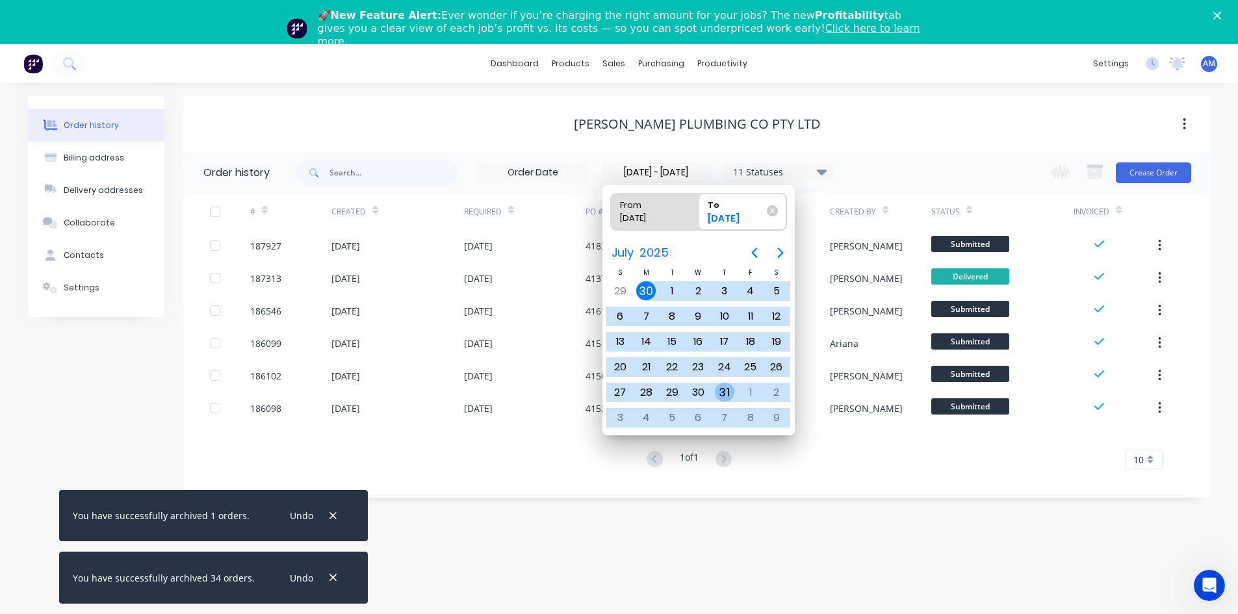
click at [722, 390] on div "31" at bounding box center [724, 392] width 19 height 19
type input "29/06/25 - 31/07/25"
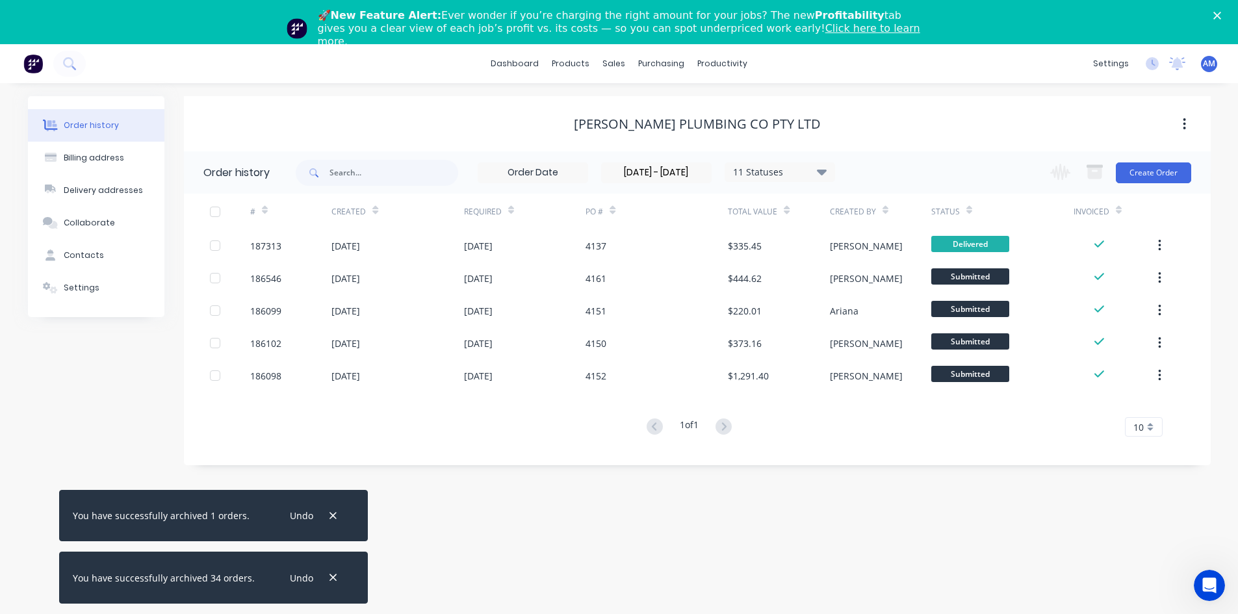
click at [214, 211] on div at bounding box center [215, 212] width 26 height 26
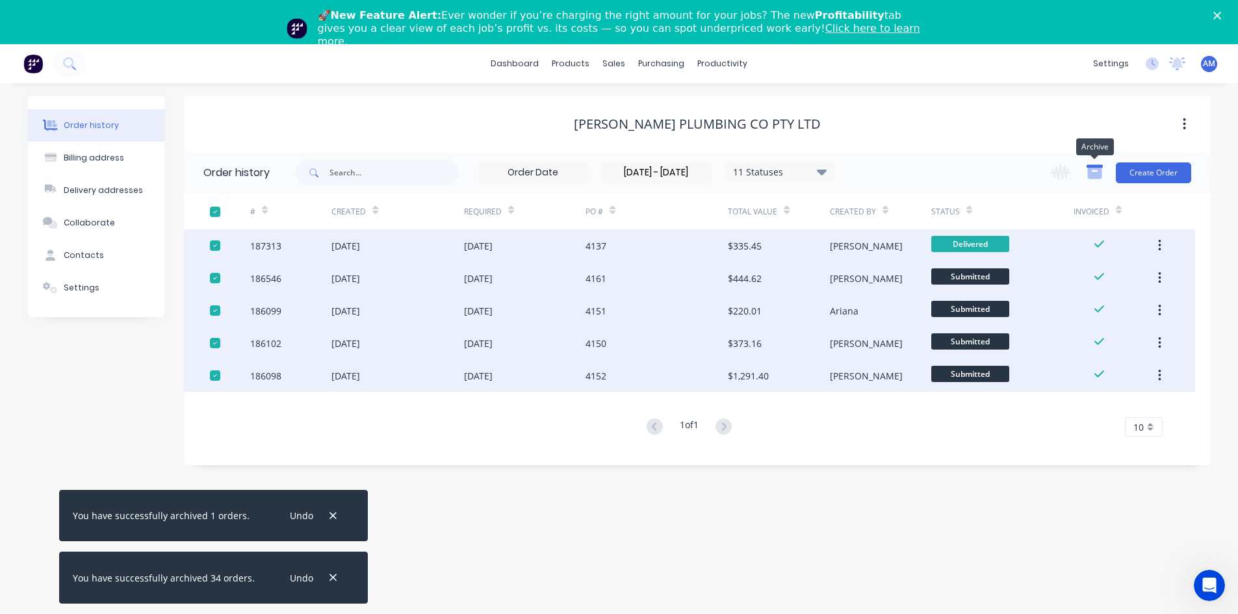
click at [1097, 179] on icon "button" at bounding box center [1094, 172] width 16 height 16
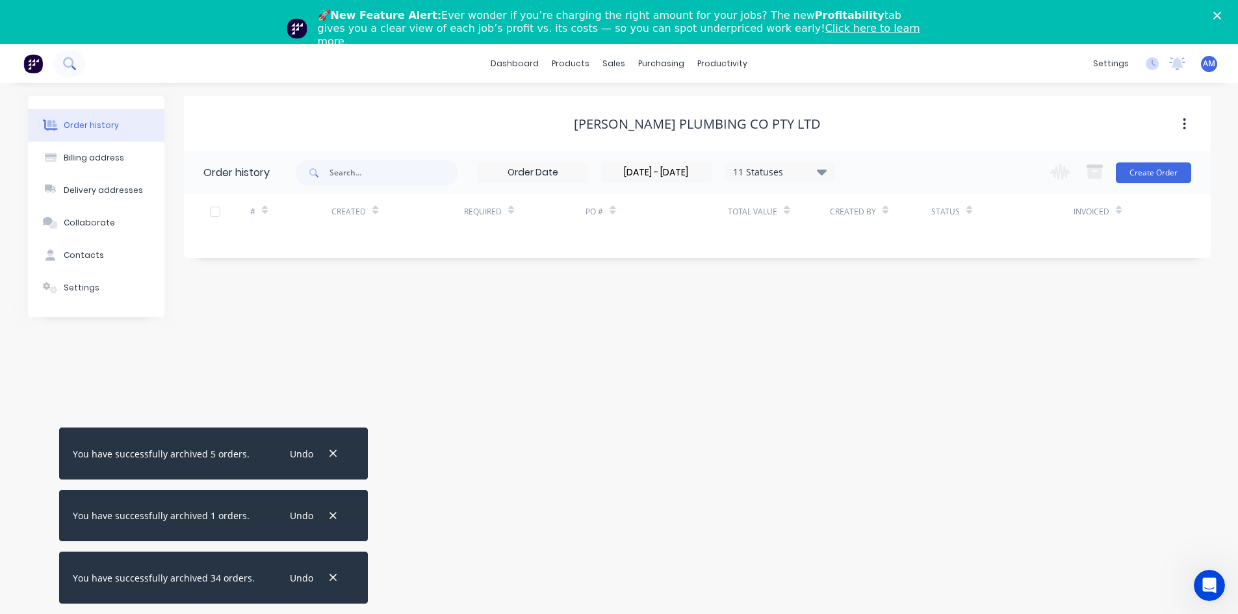
click at [74, 70] on icon at bounding box center [69, 63] width 12 height 12
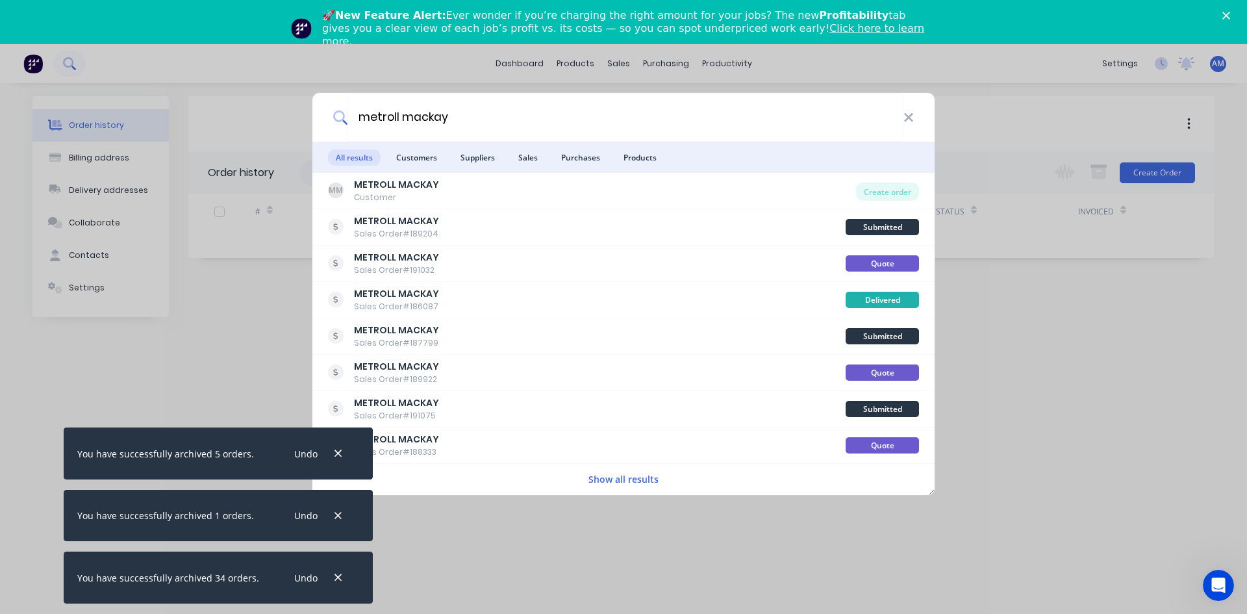
type input "metroll mackay"
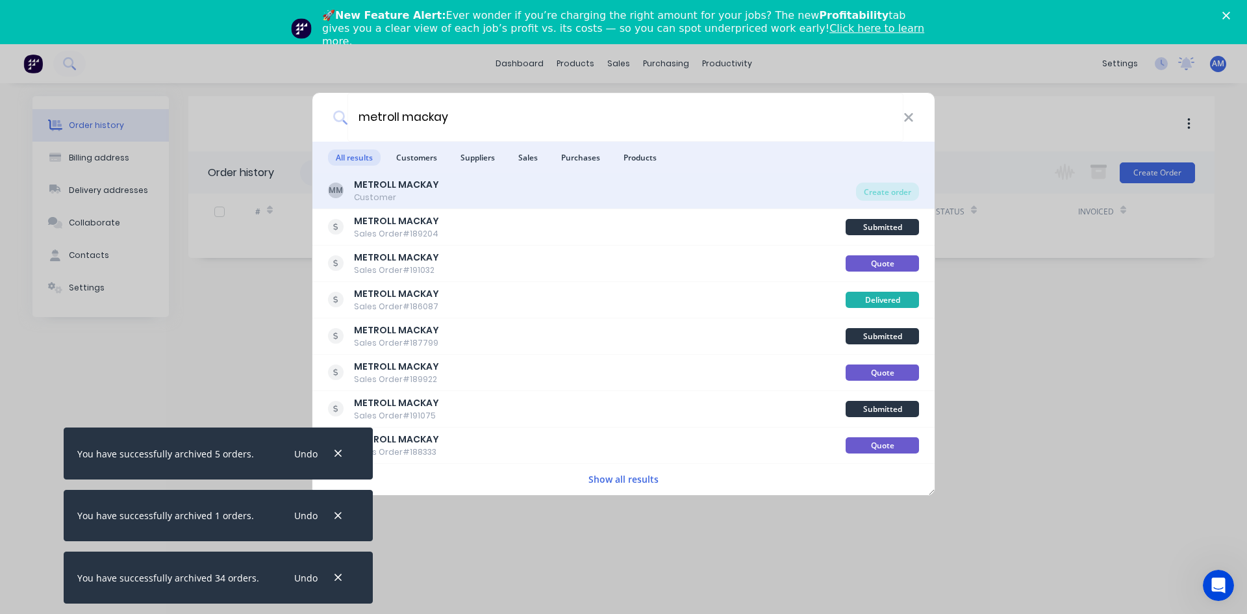
click at [398, 185] on b "METROLL MACKAY" at bounding box center [396, 184] width 85 height 13
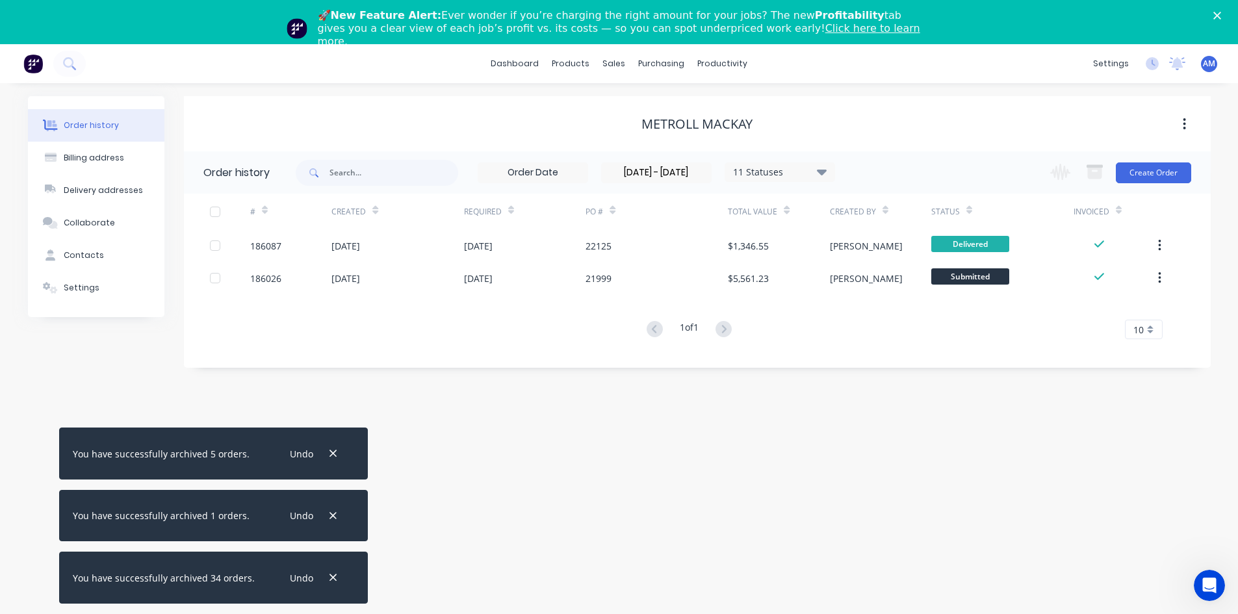
click at [212, 212] on div at bounding box center [215, 212] width 26 height 26
click at [212, 213] on div at bounding box center [215, 212] width 26 height 26
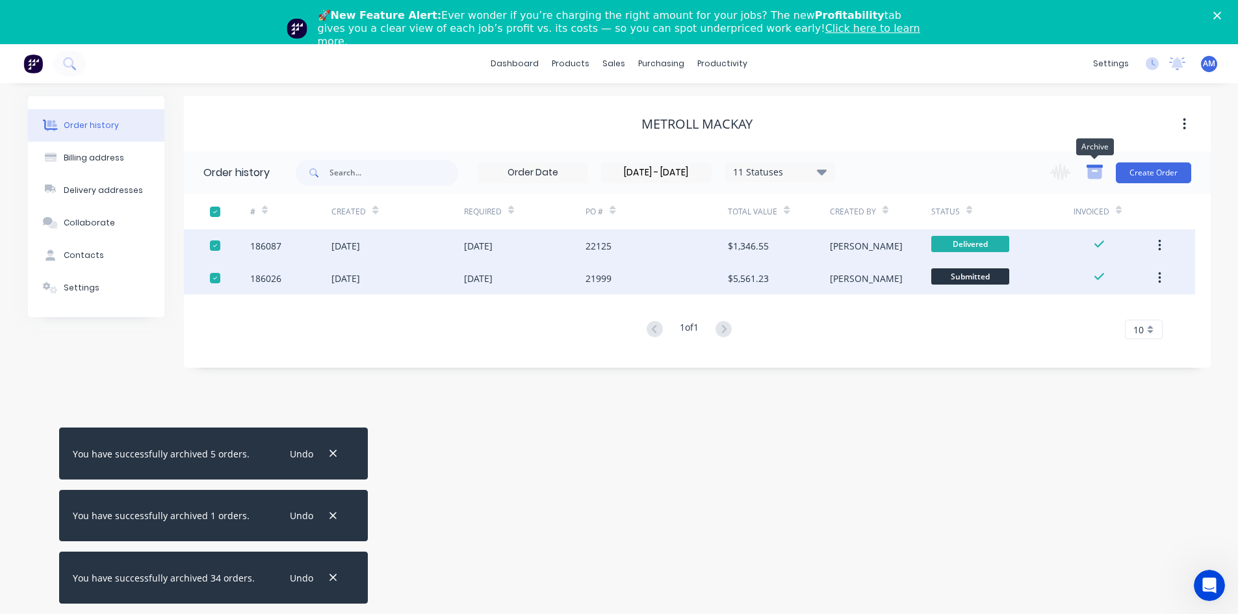
click at [1095, 175] on icon "button" at bounding box center [1094, 173] width 14 height 11
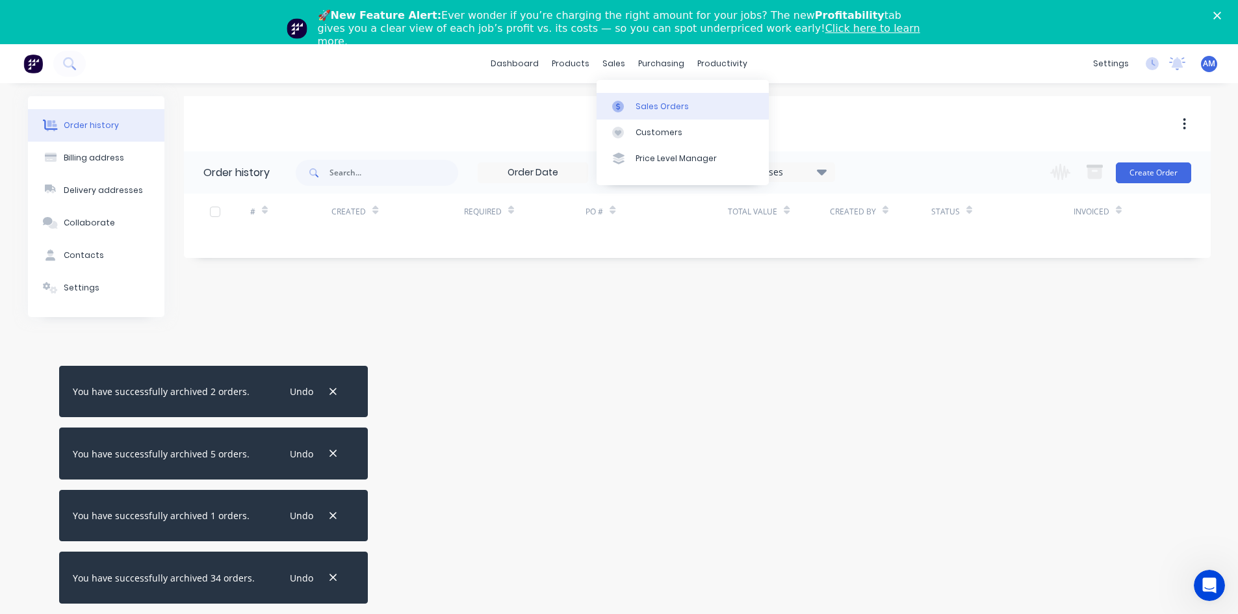
click at [627, 94] on link "Sales Orders" at bounding box center [682, 106] width 172 height 26
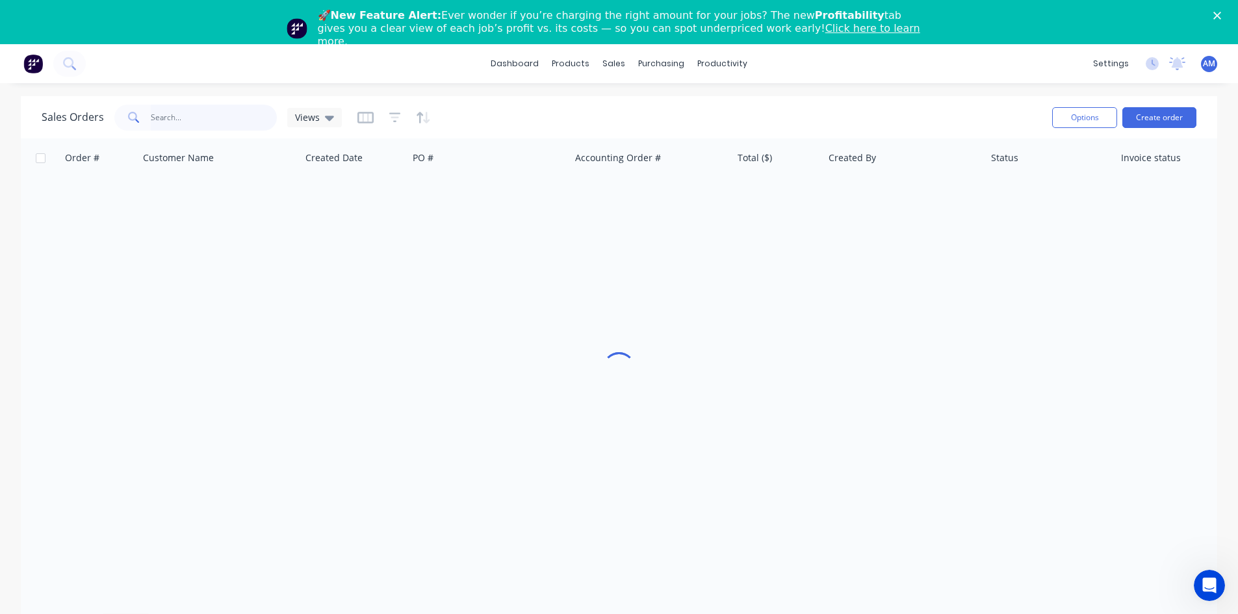
click at [220, 122] on input "text" at bounding box center [214, 118] width 127 height 26
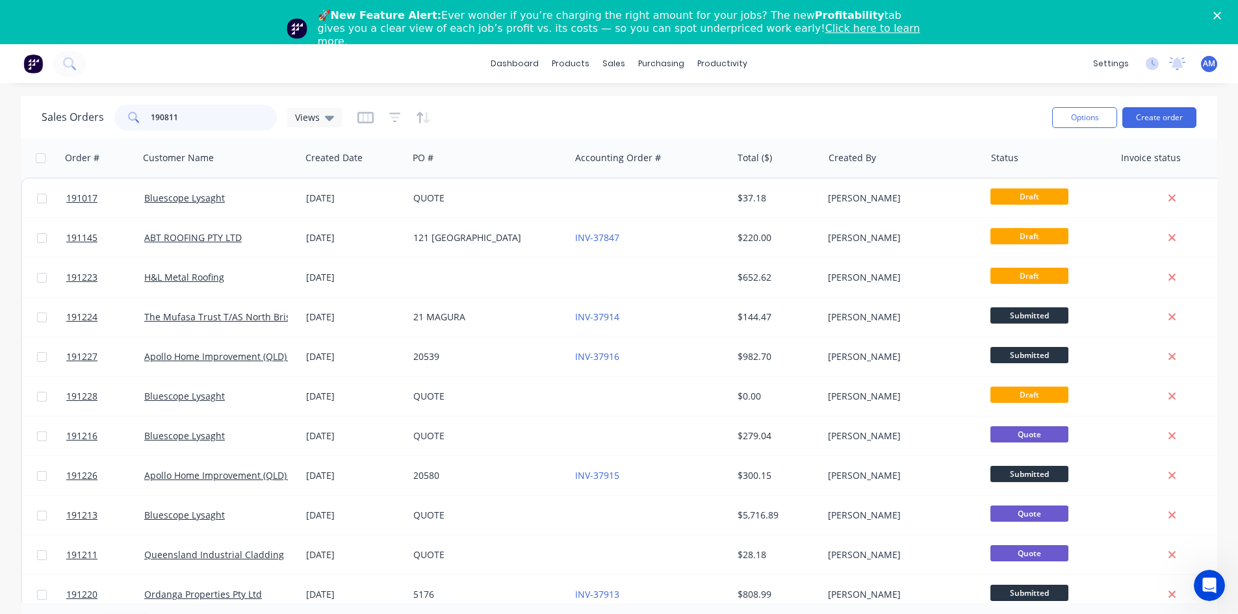
type input "190811"
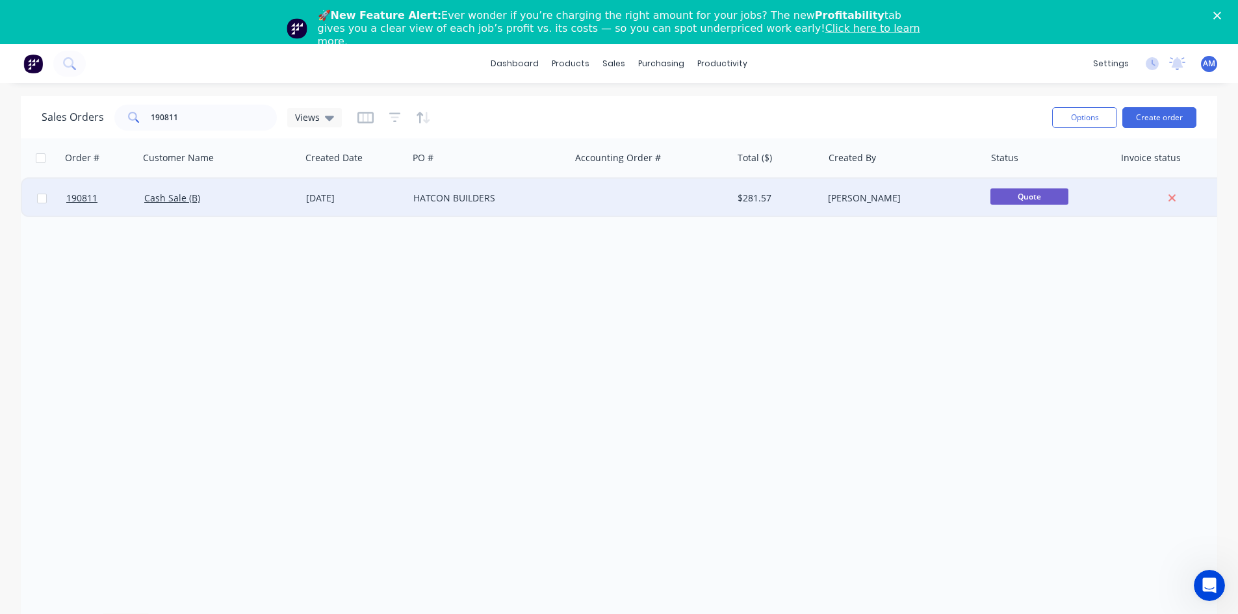
click at [452, 197] on div "HATCON BUILDERS" at bounding box center [485, 198] width 144 height 13
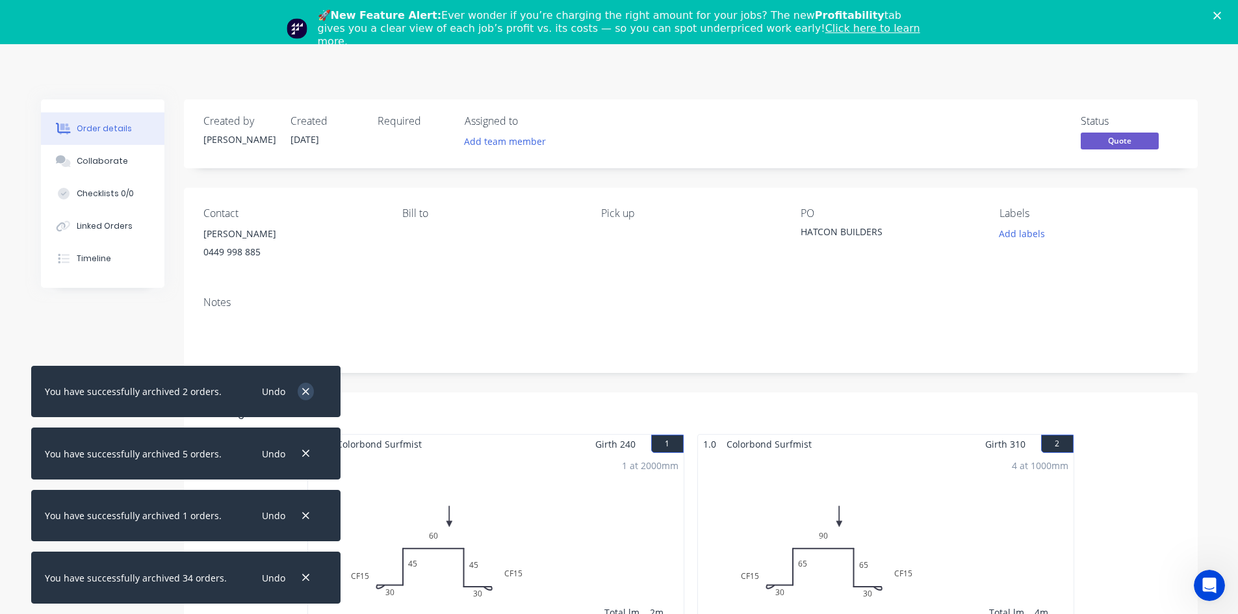
click at [302, 391] on icon "button" at bounding box center [305, 391] width 7 height 7
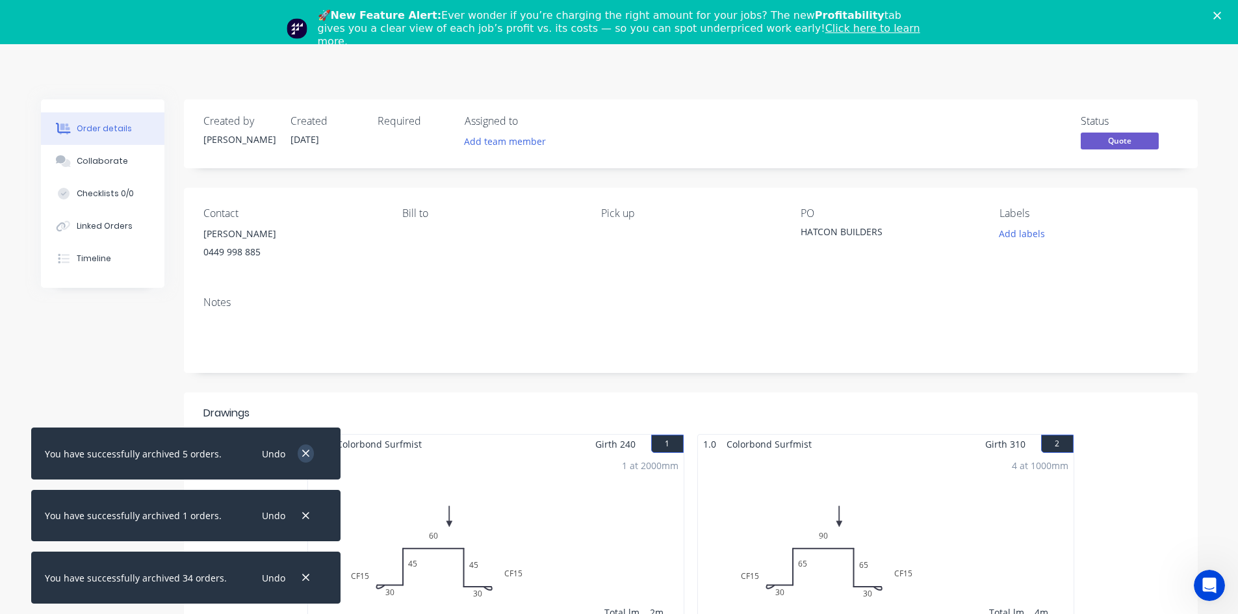
click at [301, 450] on icon "button" at bounding box center [305, 454] width 8 height 12
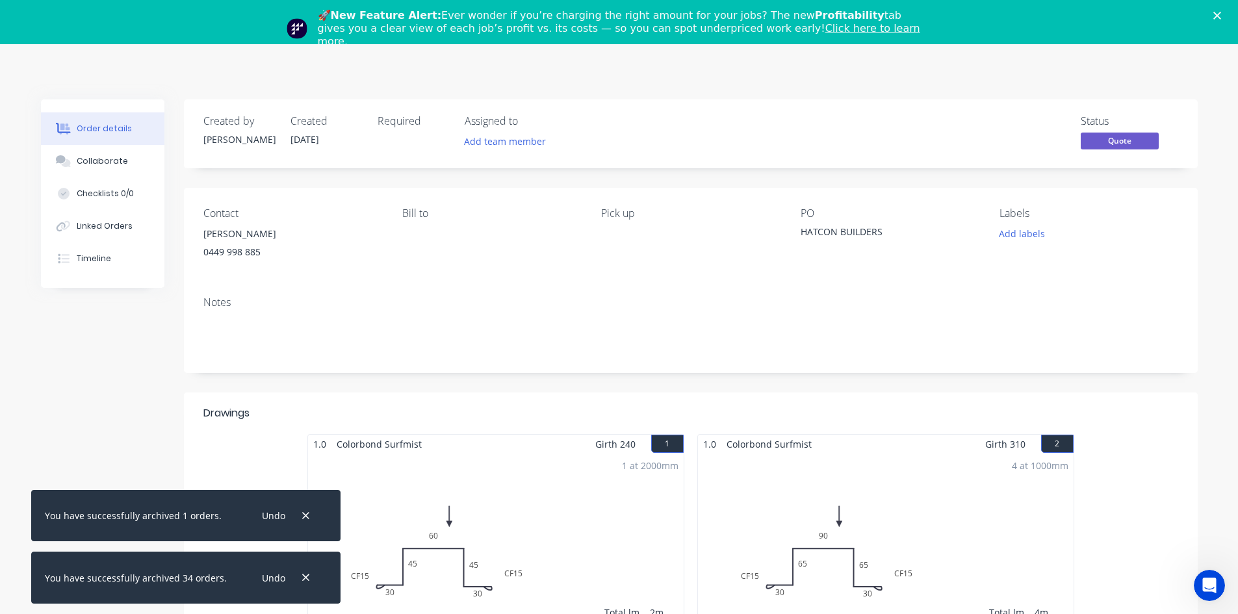
drag, startPoint x: 297, startPoint y: 509, endPoint x: 306, endPoint y: 538, distance: 30.0
click at [301, 510] on icon "button" at bounding box center [305, 516] width 8 height 12
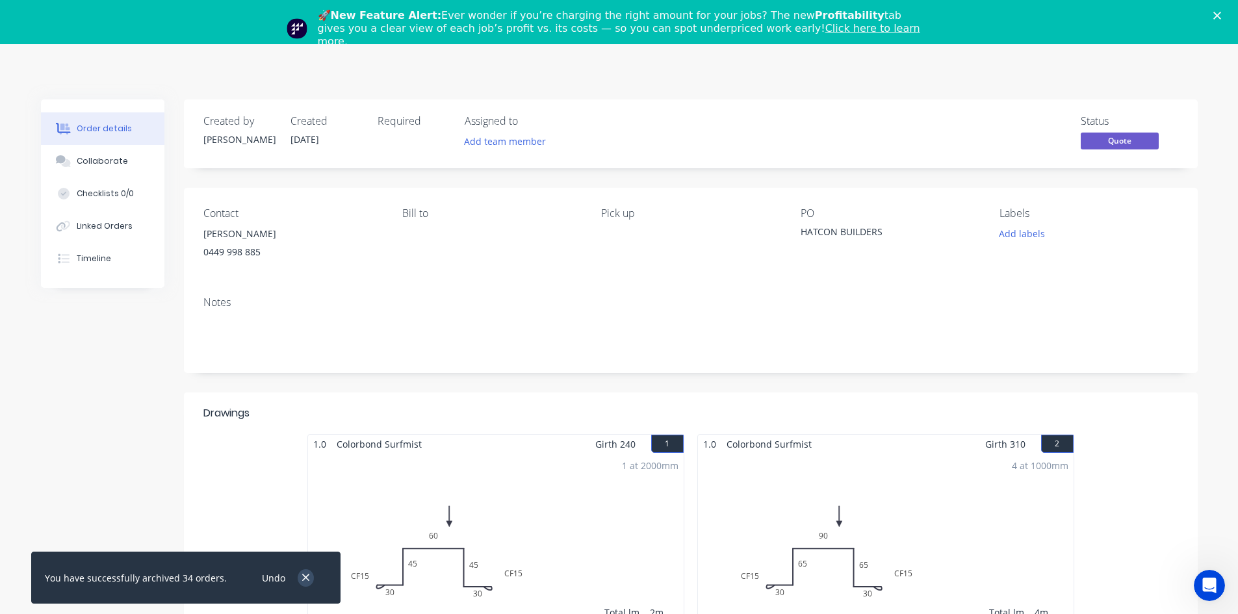
click at [302, 575] on icon "button" at bounding box center [305, 577] width 7 height 7
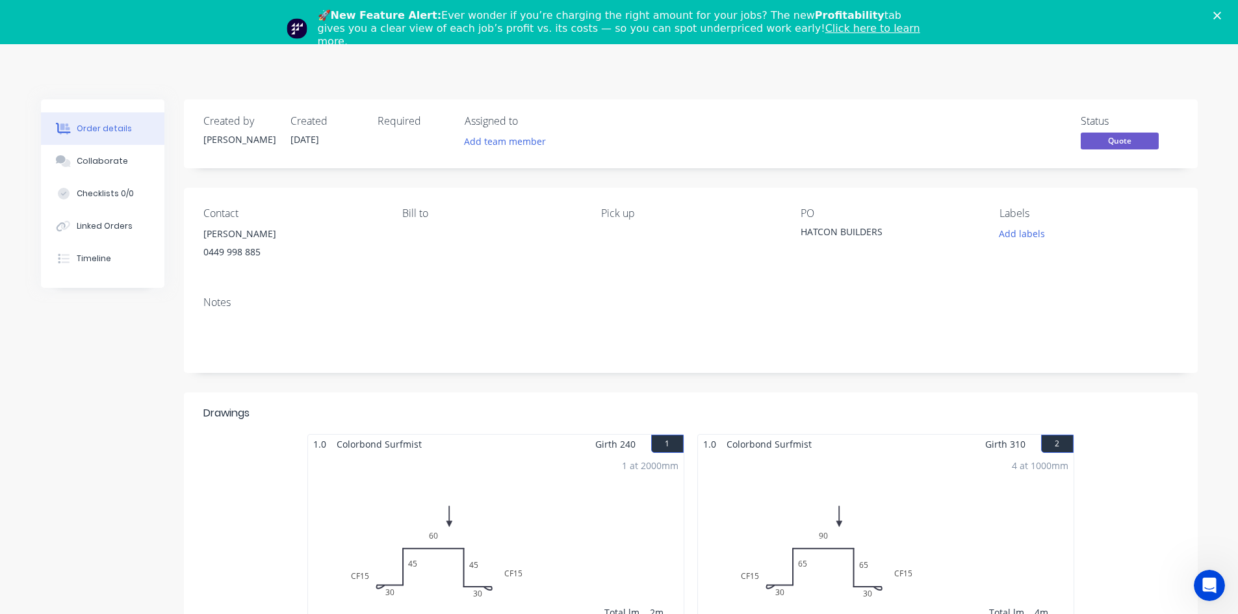
click at [1226, 16] on div "Close" at bounding box center [1219, 16] width 13 height 8
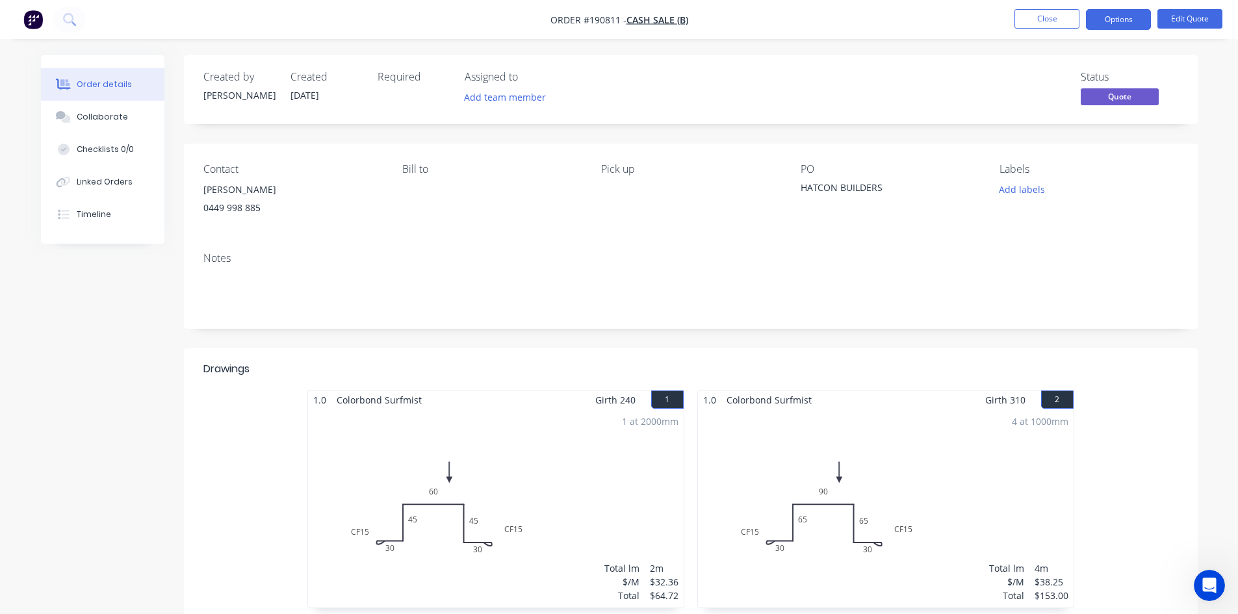
click at [1117, 31] on nav "Order #190811 - Cash Sale (B) Close Options Edit Quote" at bounding box center [619, 19] width 1238 height 39
click at [1119, 20] on button "Options" at bounding box center [1118, 19] width 65 height 21
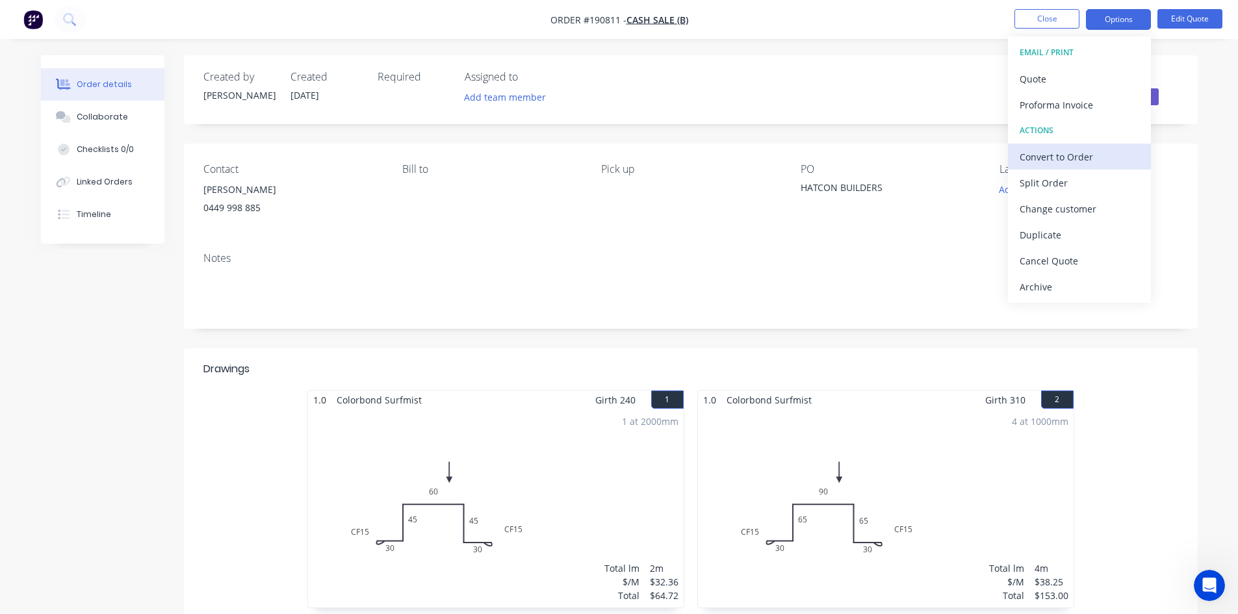
click at [1089, 155] on div "Convert to Order" at bounding box center [1079, 156] width 120 height 19
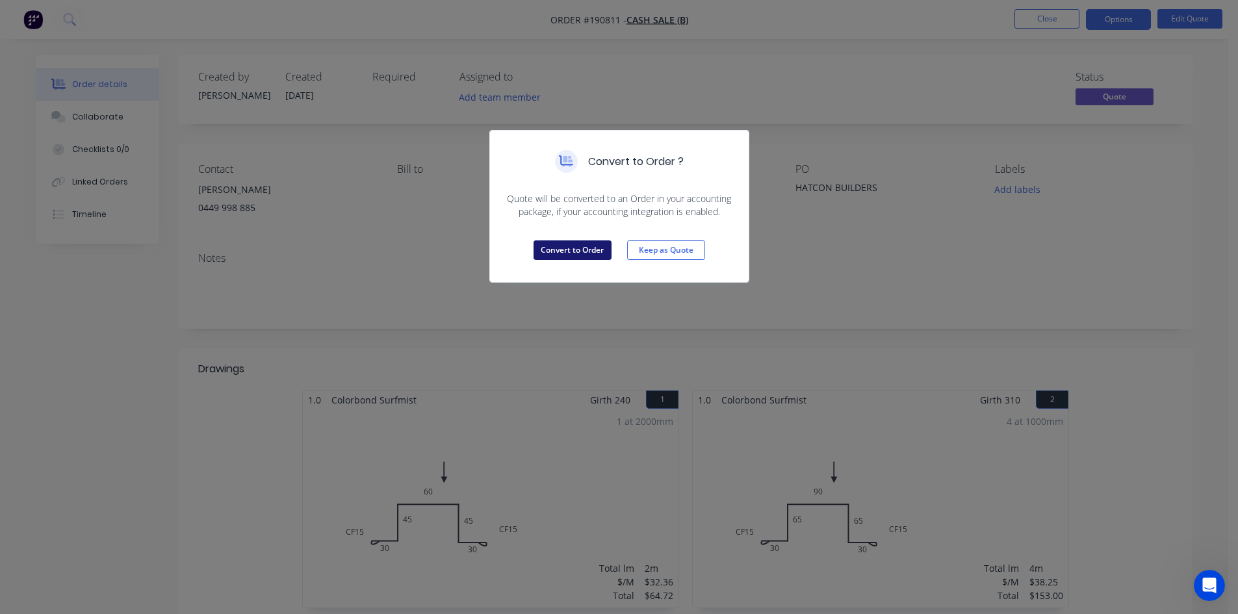
click at [600, 252] on button "Convert to Order" at bounding box center [572, 249] width 78 height 19
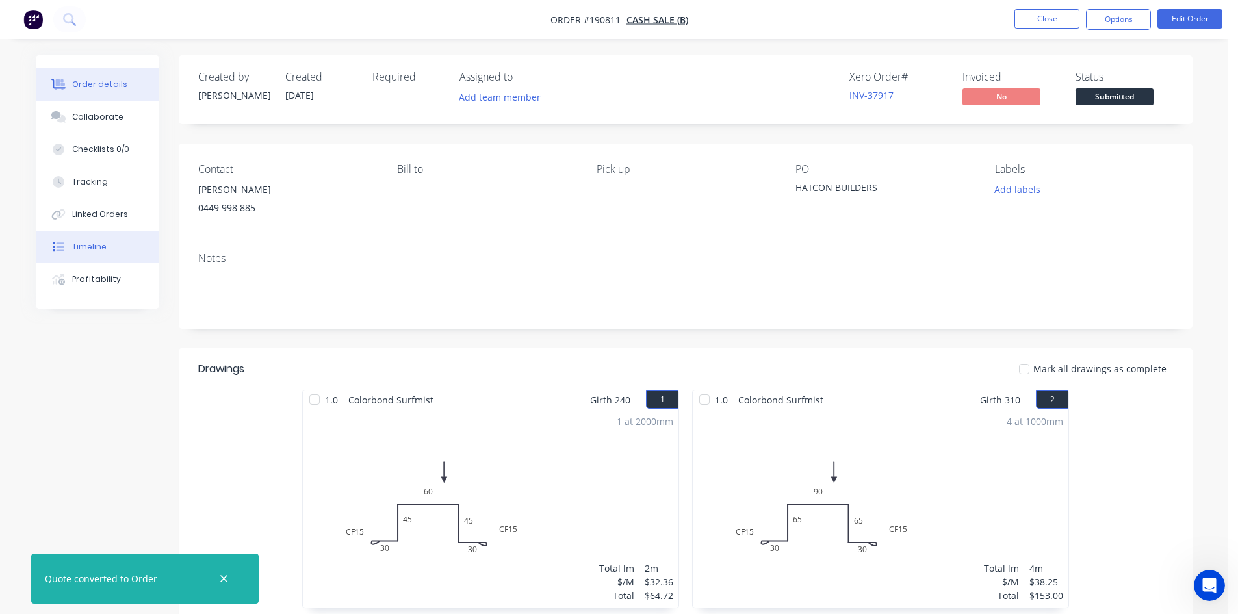
click at [108, 254] on button "Timeline" at bounding box center [97, 247] width 123 height 32
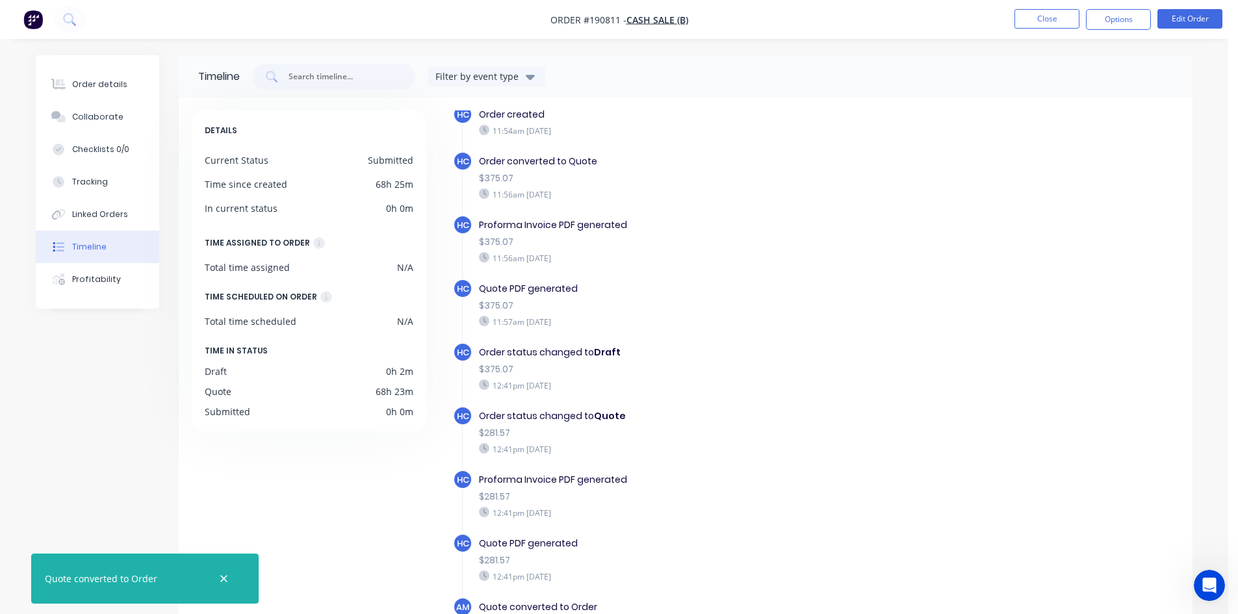
scroll to position [18, 0]
click at [76, 87] on div "Order details" at bounding box center [99, 85] width 55 height 12
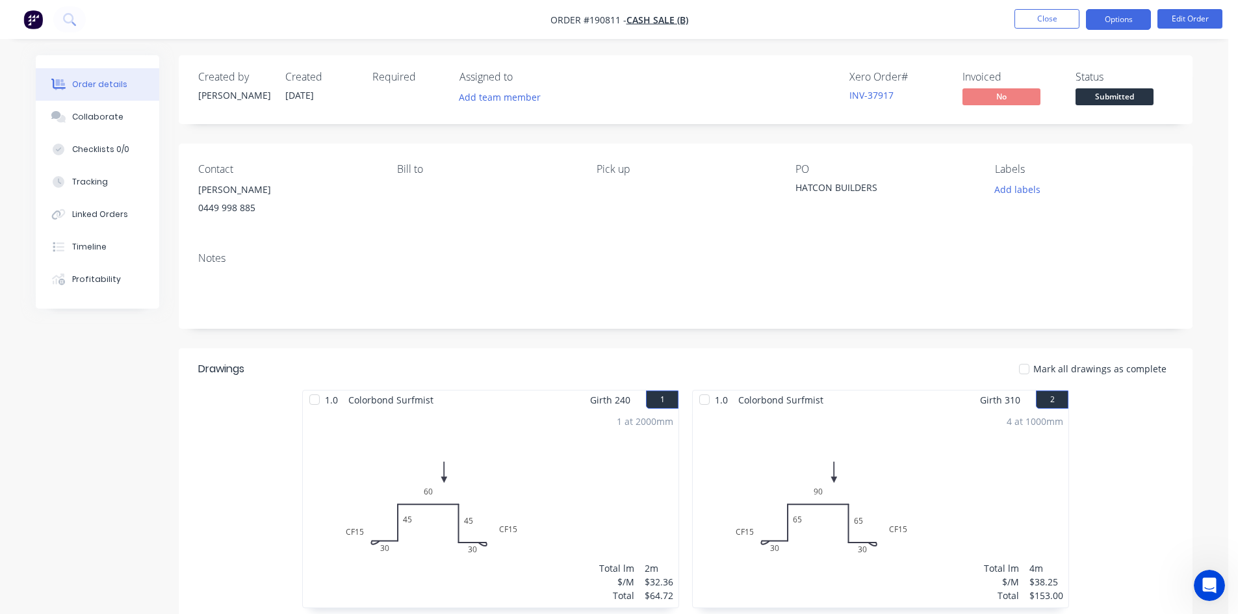
click at [1111, 21] on button "Options" at bounding box center [1118, 19] width 65 height 21
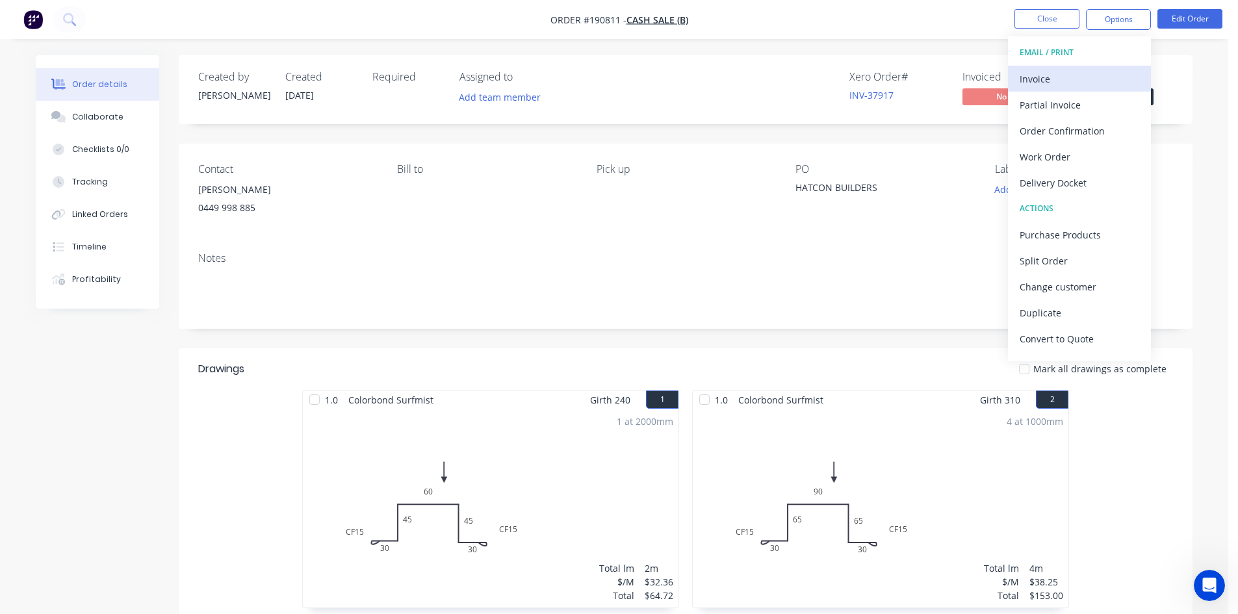
click at [1101, 77] on div "Invoice" at bounding box center [1079, 79] width 120 height 19
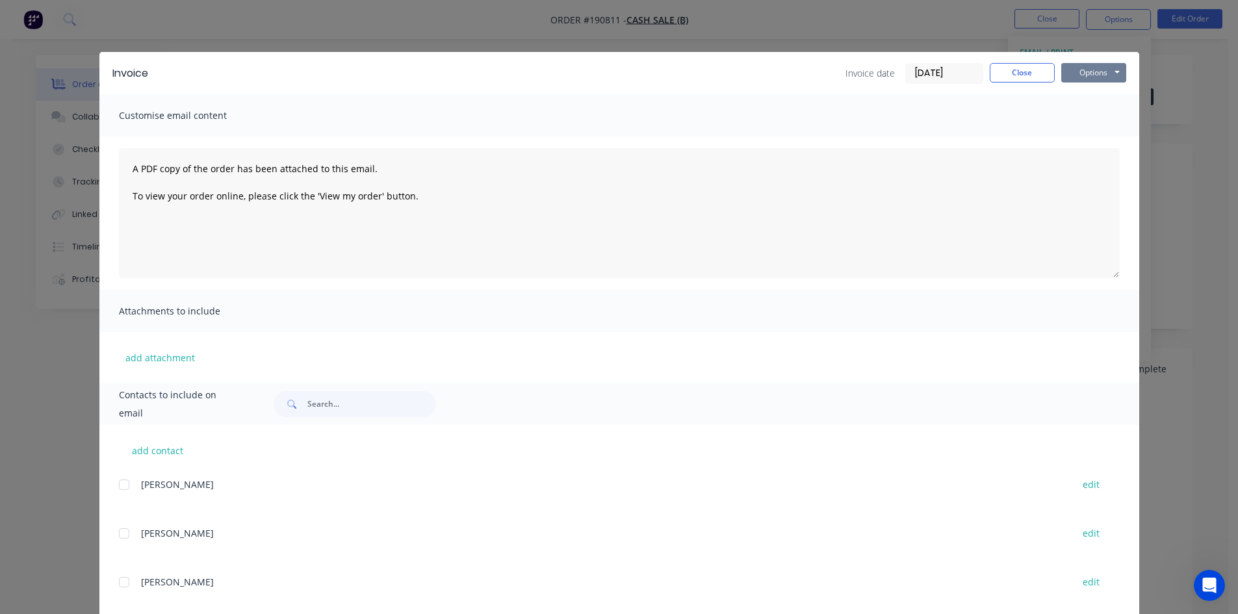
click at [1084, 66] on button "Options" at bounding box center [1093, 72] width 65 height 19
click at [1090, 114] on button "Print" at bounding box center [1102, 117] width 83 height 21
click at [1015, 77] on button "Close" at bounding box center [1021, 72] width 65 height 19
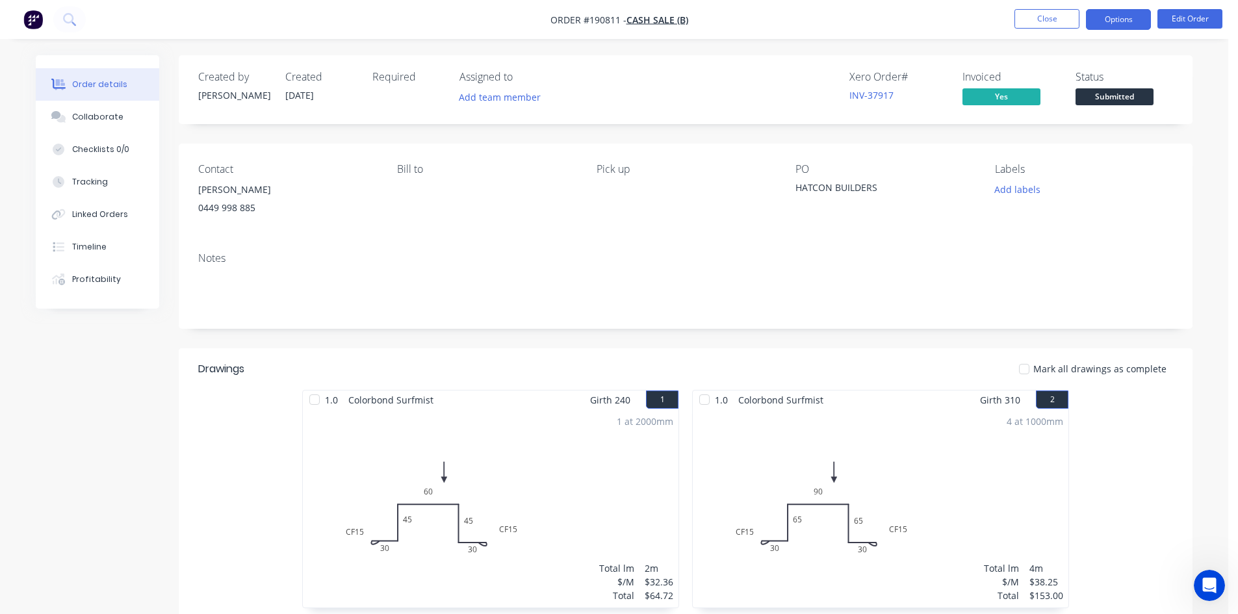
click at [1114, 17] on button "Options" at bounding box center [1118, 19] width 65 height 21
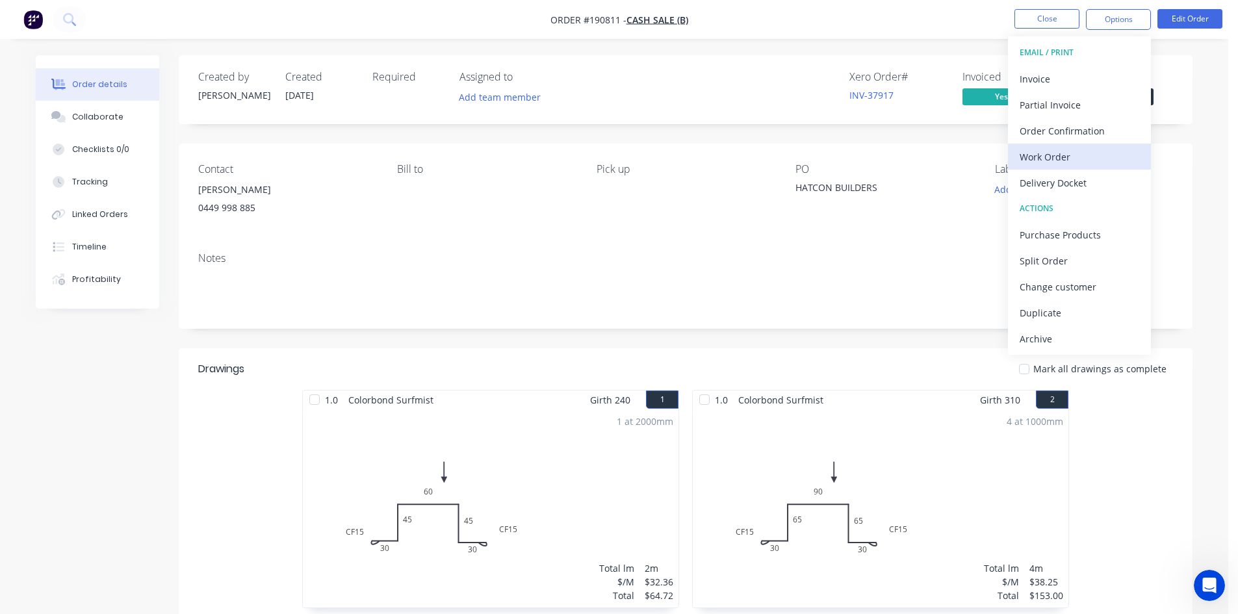
click at [1106, 162] on div "Work Order" at bounding box center [1079, 156] width 120 height 19
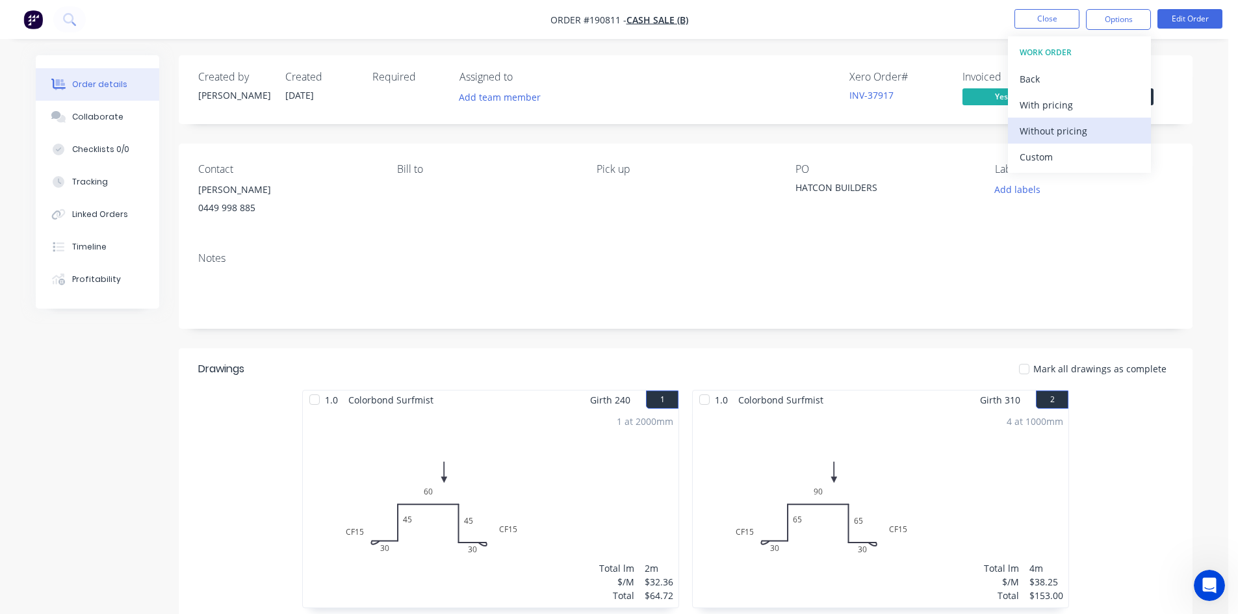
click at [1098, 136] on div "Without pricing" at bounding box center [1079, 130] width 120 height 19
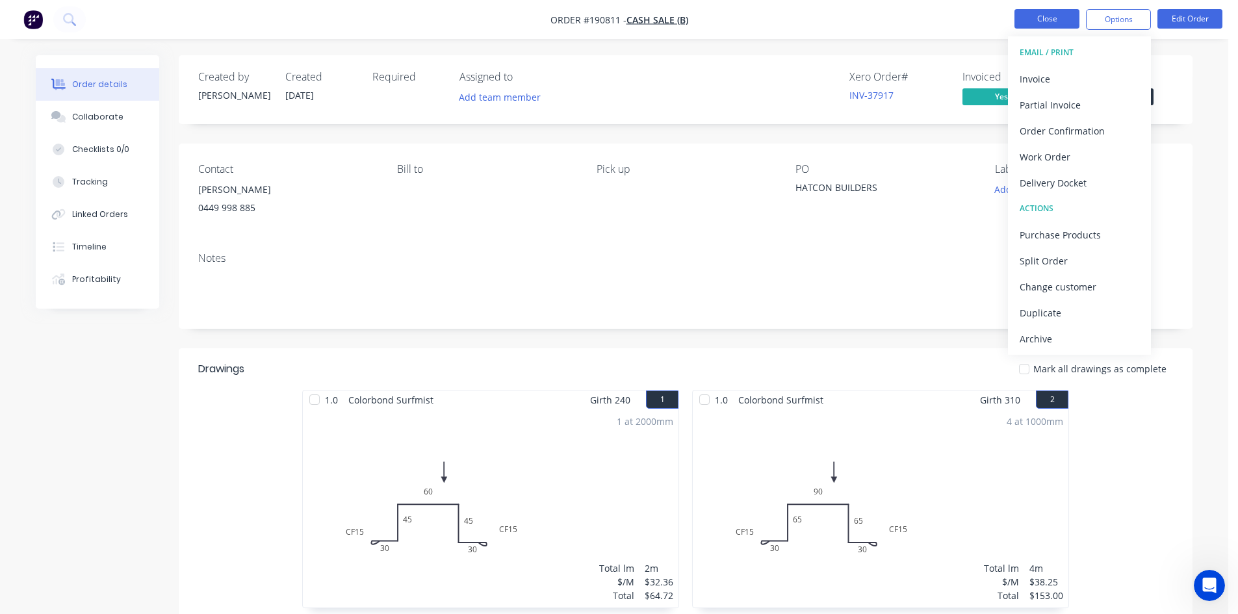
click at [1057, 23] on button "Close" at bounding box center [1046, 18] width 65 height 19
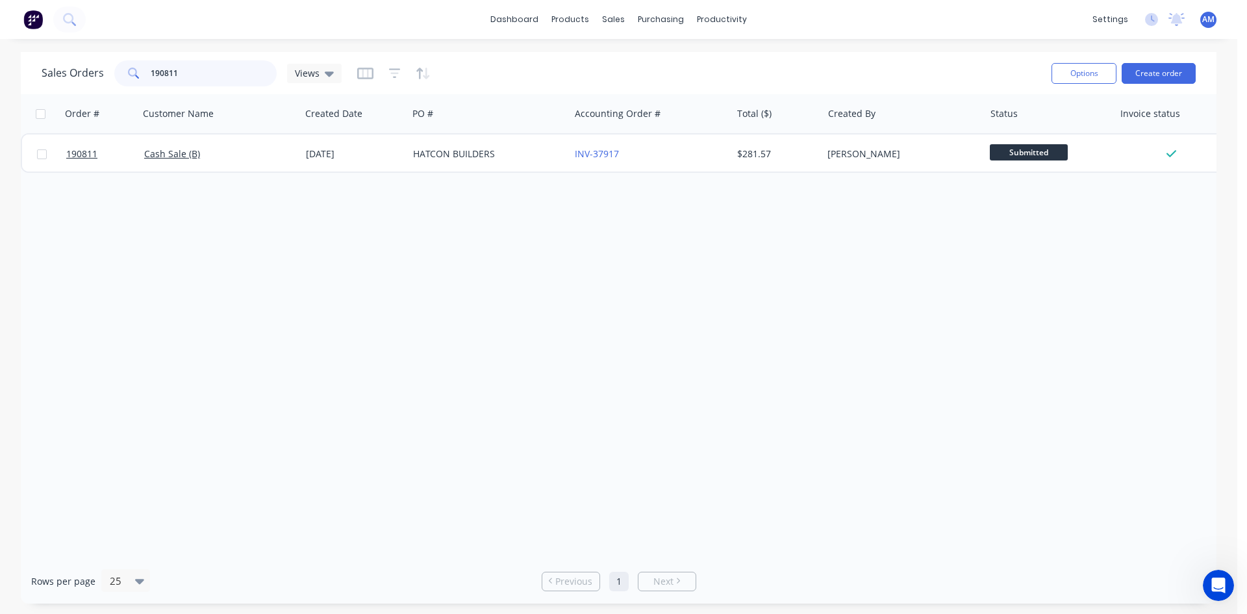
drag, startPoint x: 201, startPoint y: 78, endPoint x: 118, endPoint y: 76, distance: 83.2
click at [118, 77] on div "190811" at bounding box center [195, 73] width 162 height 26
type input "191170"
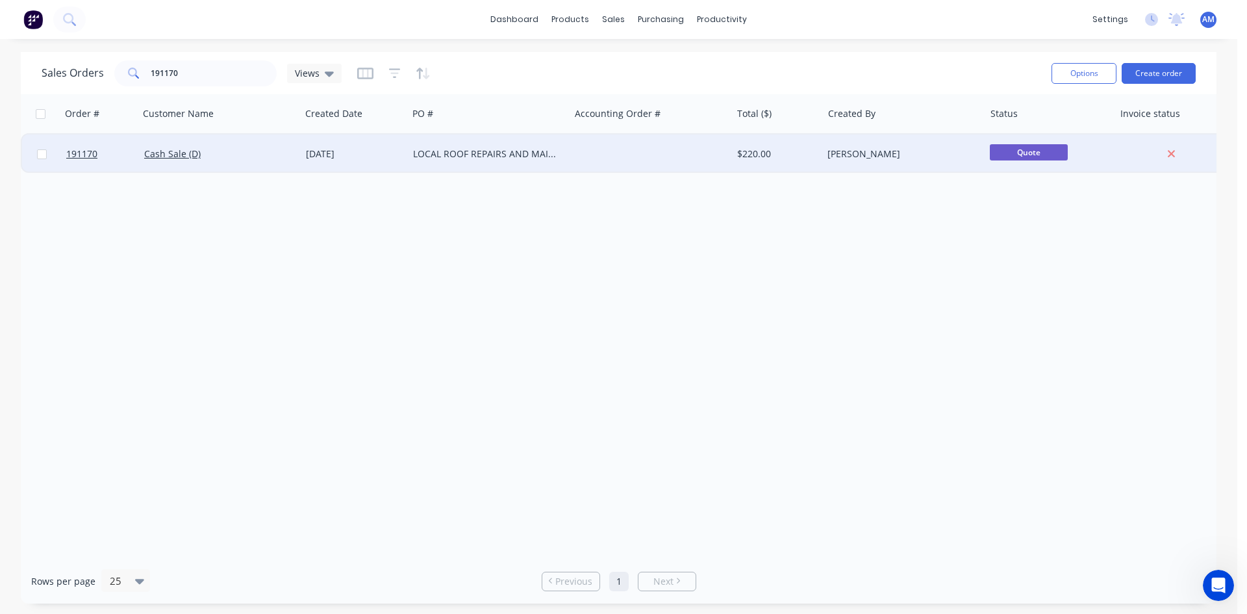
click at [522, 148] on div "LOCAL ROOF REPAIRS AND MAINTENANCE" at bounding box center [485, 153] width 144 height 13
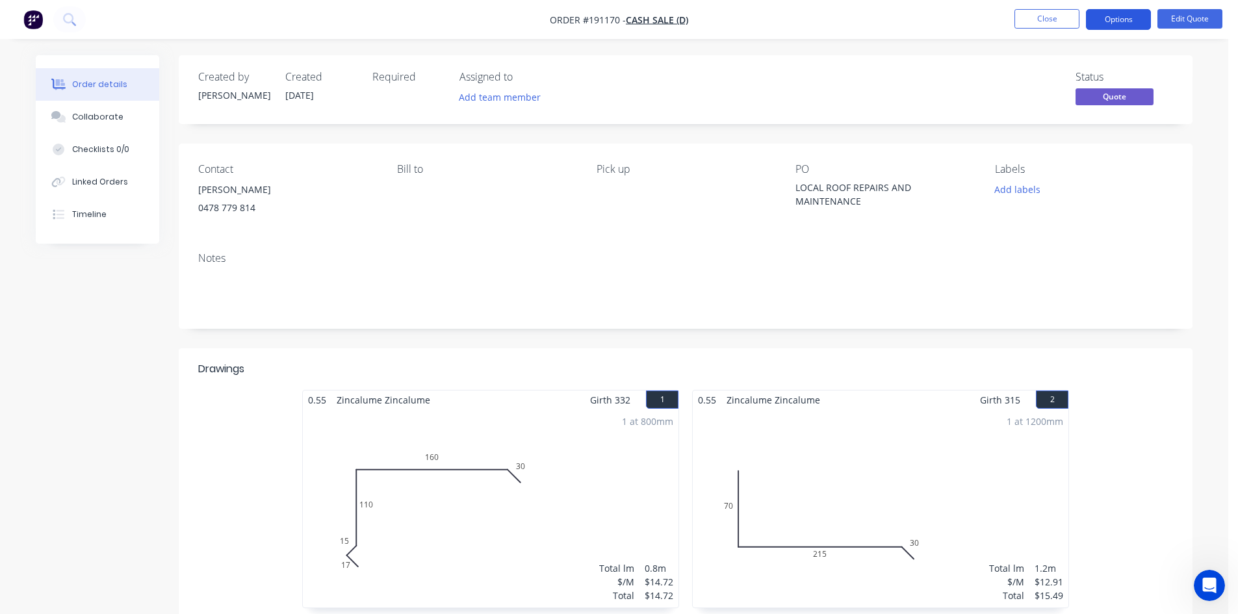
click at [1138, 14] on button "Options" at bounding box center [1118, 19] width 65 height 21
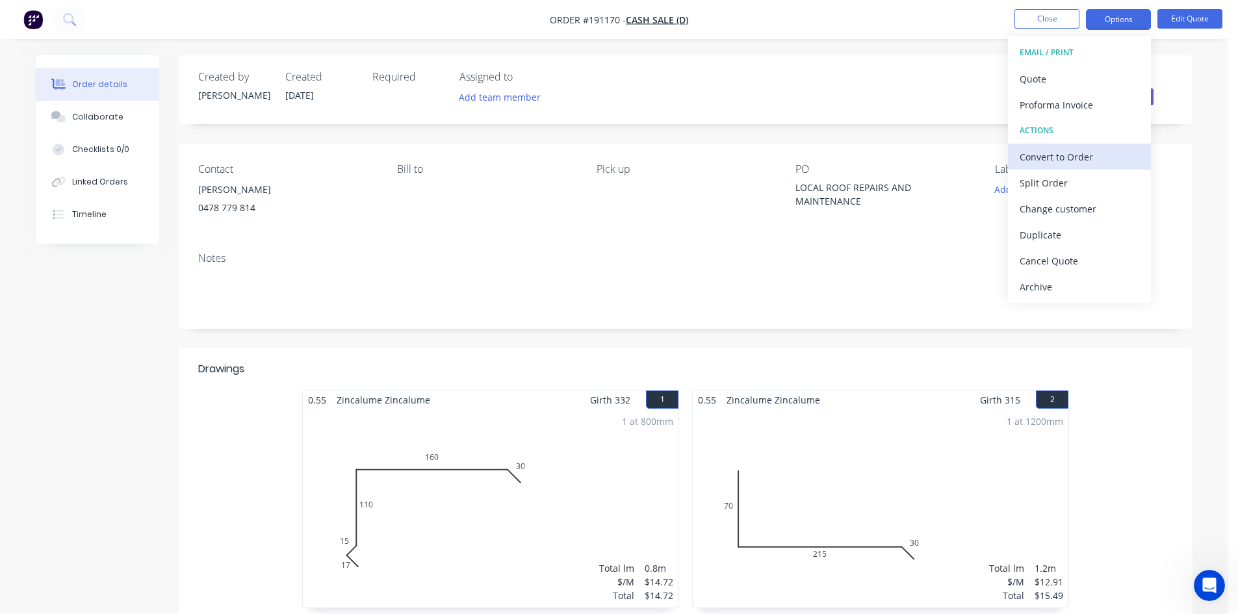
click at [1106, 160] on div "Convert to Order" at bounding box center [1079, 156] width 120 height 19
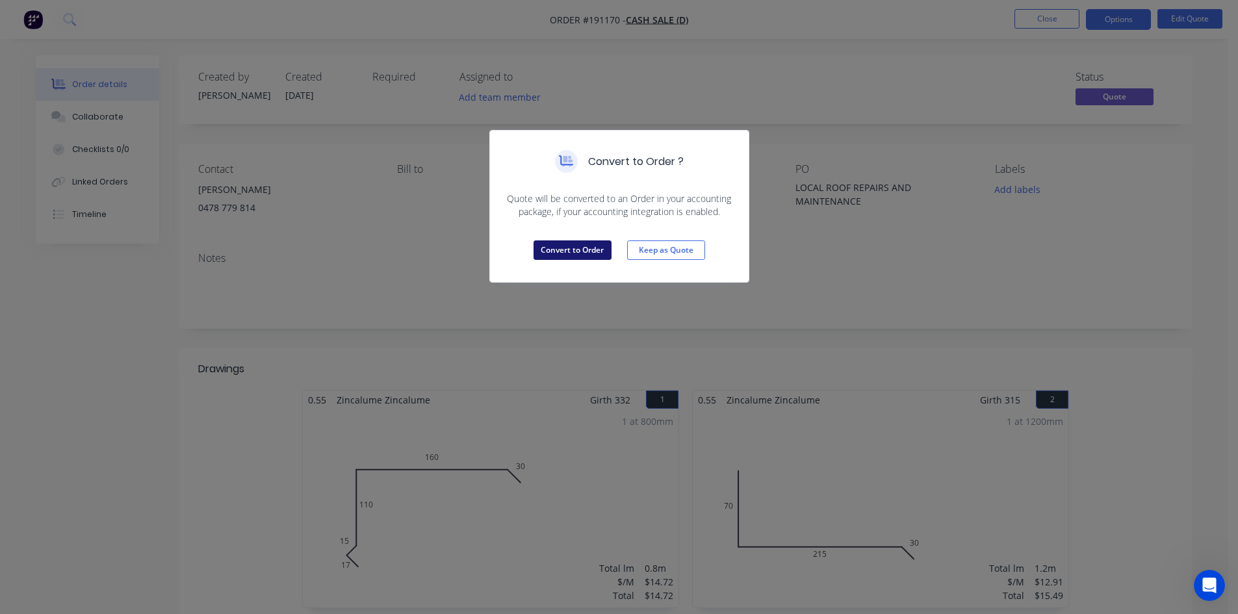
click at [588, 243] on button "Convert to Order" at bounding box center [572, 249] width 78 height 19
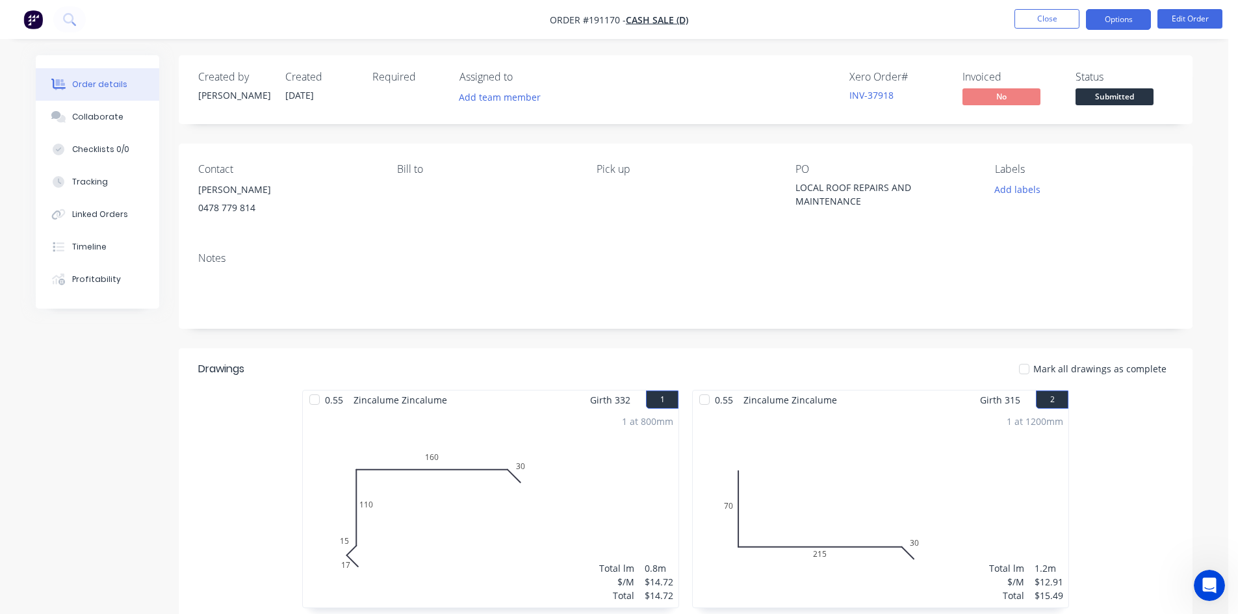
click at [1116, 14] on button "Options" at bounding box center [1118, 19] width 65 height 21
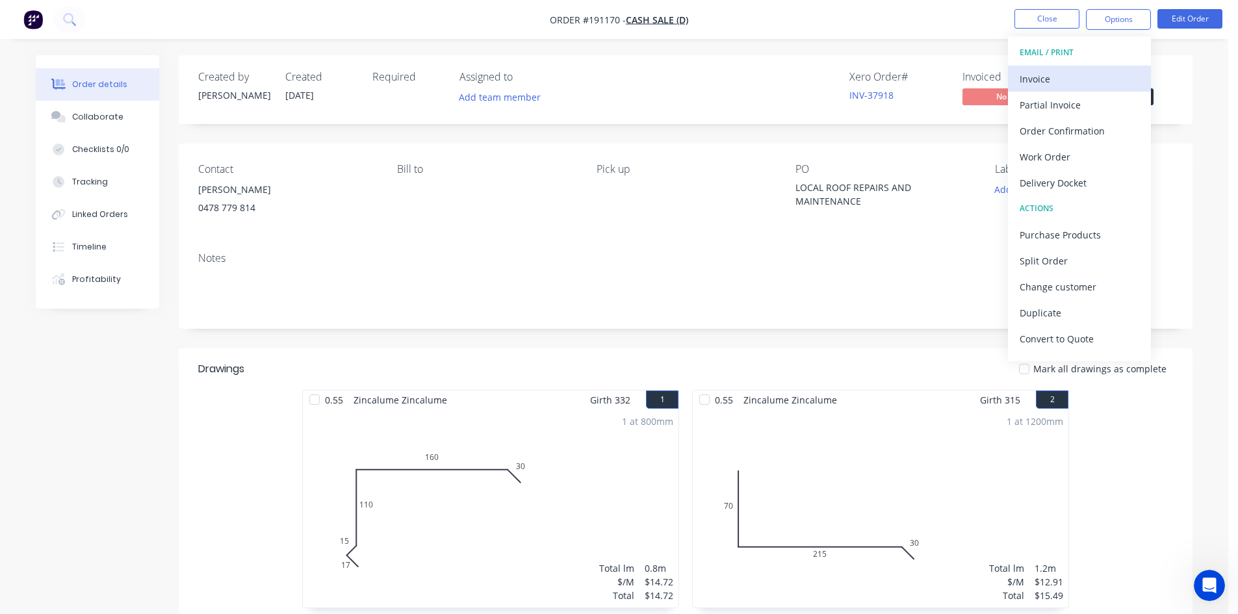
click at [1086, 71] on div "Invoice" at bounding box center [1079, 79] width 120 height 19
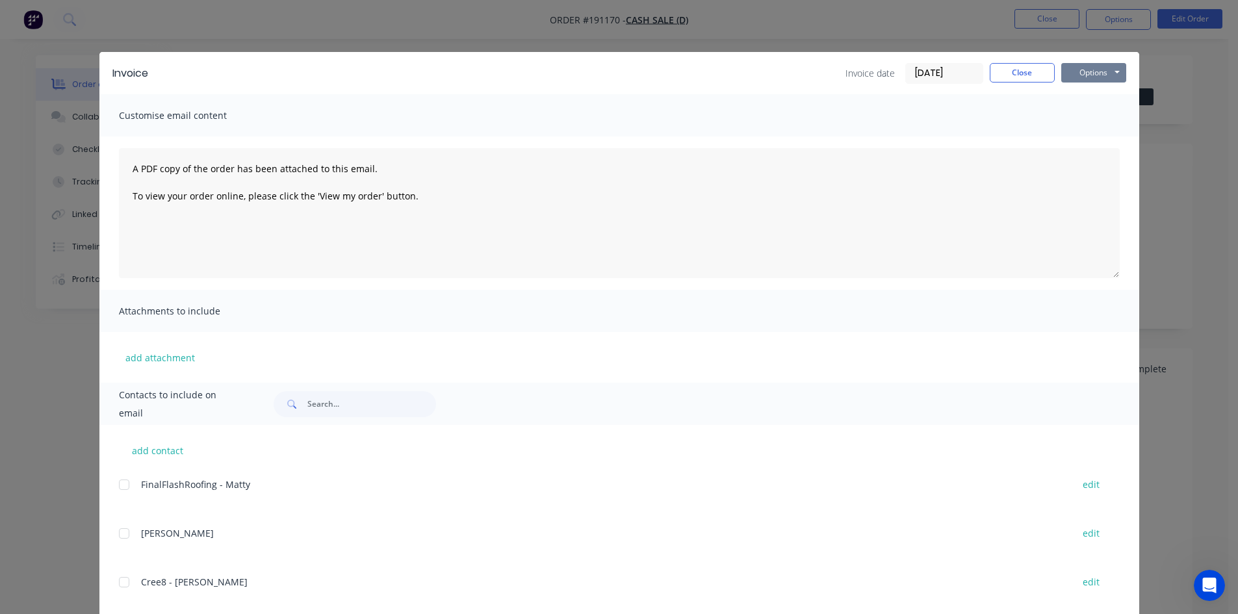
click at [1112, 66] on button "Options" at bounding box center [1093, 72] width 65 height 19
click at [1096, 121] on button "Print" at bounding box center [1102, 117] width 83 height 21
drag, startPoint x: 1004, startPoint y: 69, endPoint x: 1071, endPoint y: 27, distance: 79.1
click at [1005, 69] on button "Close" at bounding box center [1021, 72] width 65 height 19
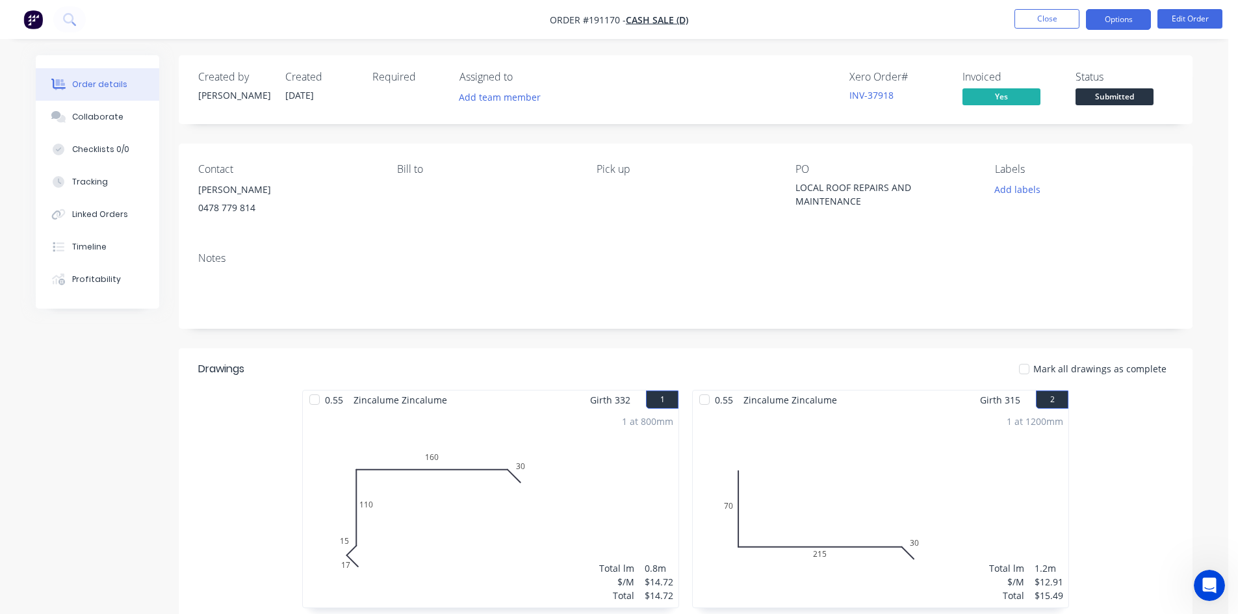
click at [1106, 14] on button "Options" at bounding box center [1118, 19] width 65 height 21
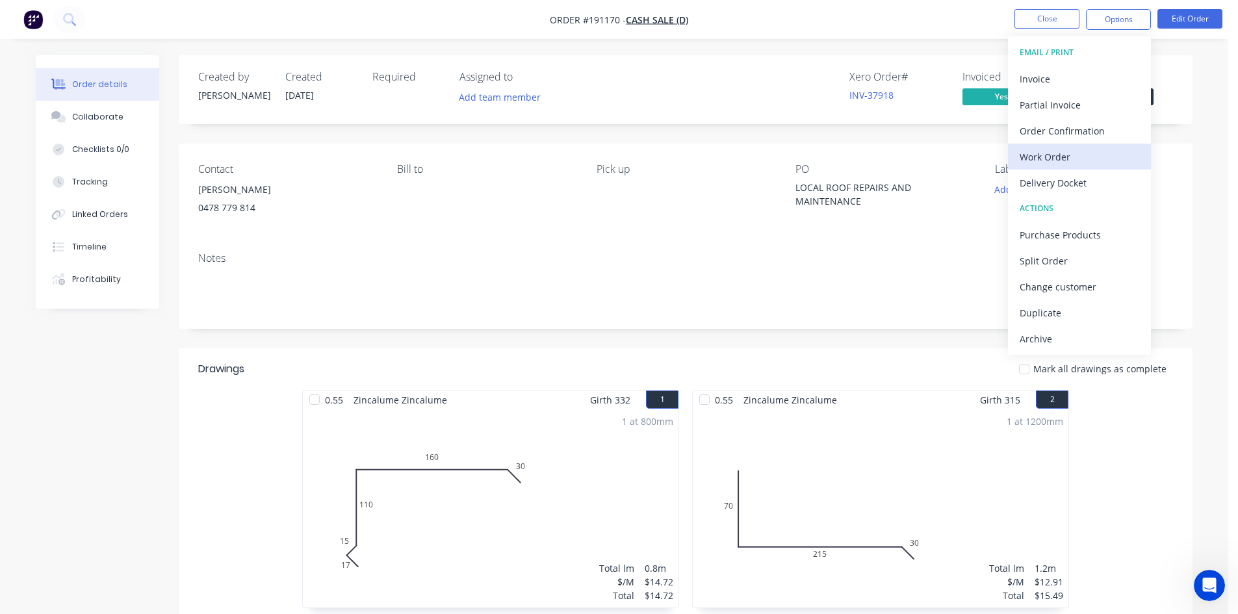
click at [1112, 166] on div "Work Order" at bounding box center [1079, 156] width 120 height 19
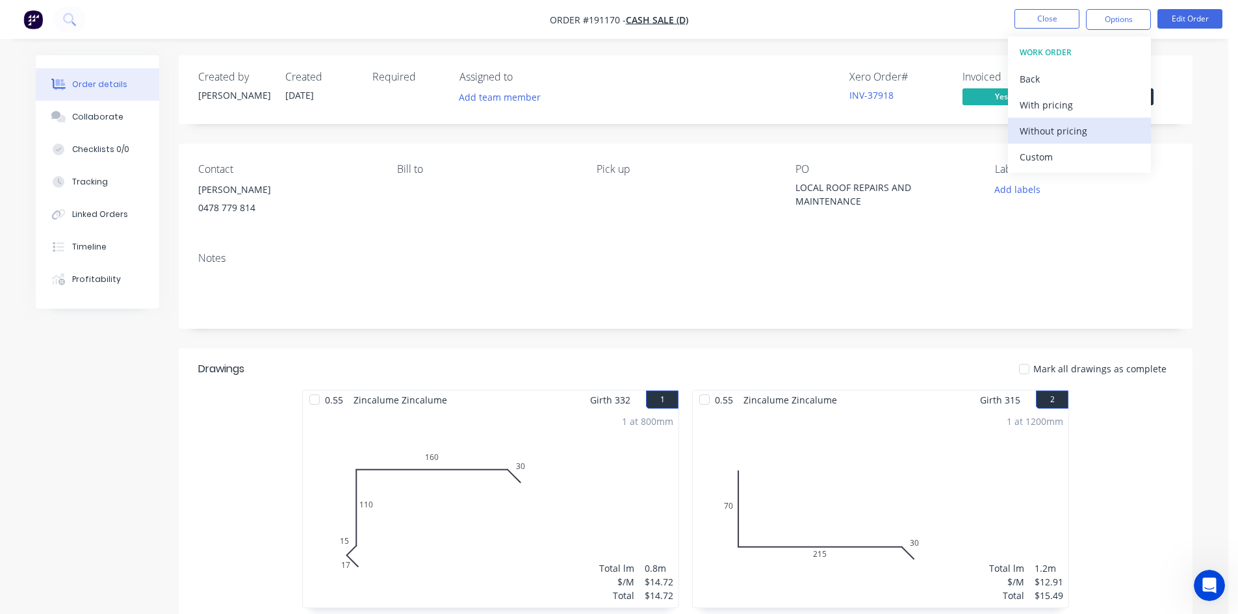
click at [1107, 140] on div "Without pricing" at bounding box center [1079, 130] width 120 height 19
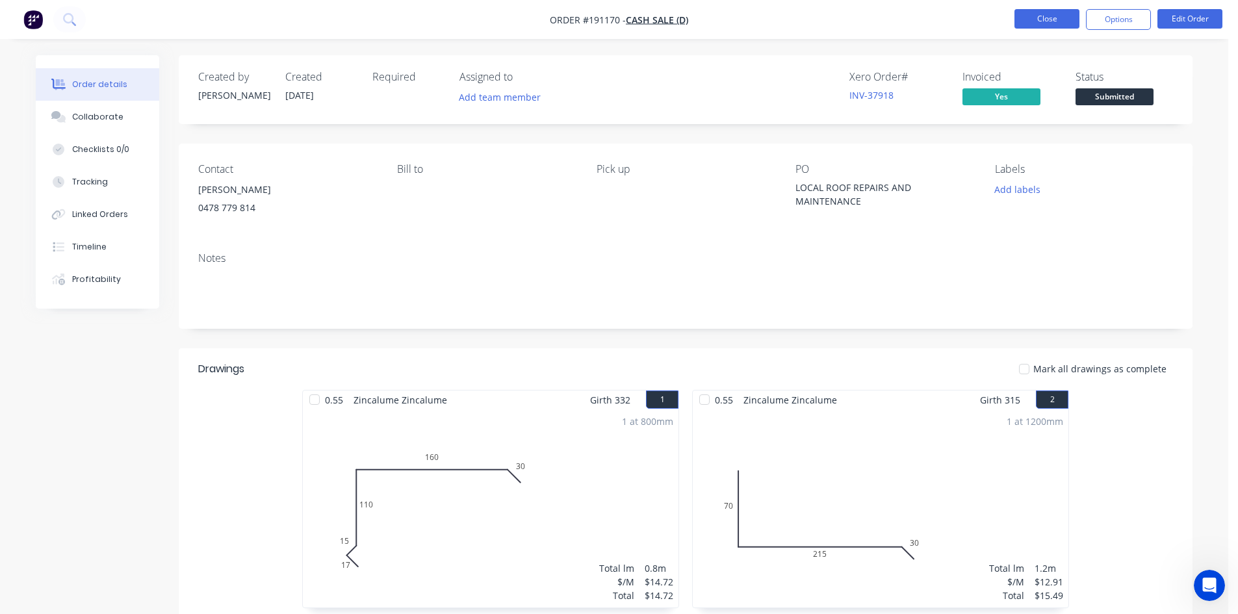
click at [1038, 25] on button "Close" at bounding box center [1046, 18] width 65 height 19
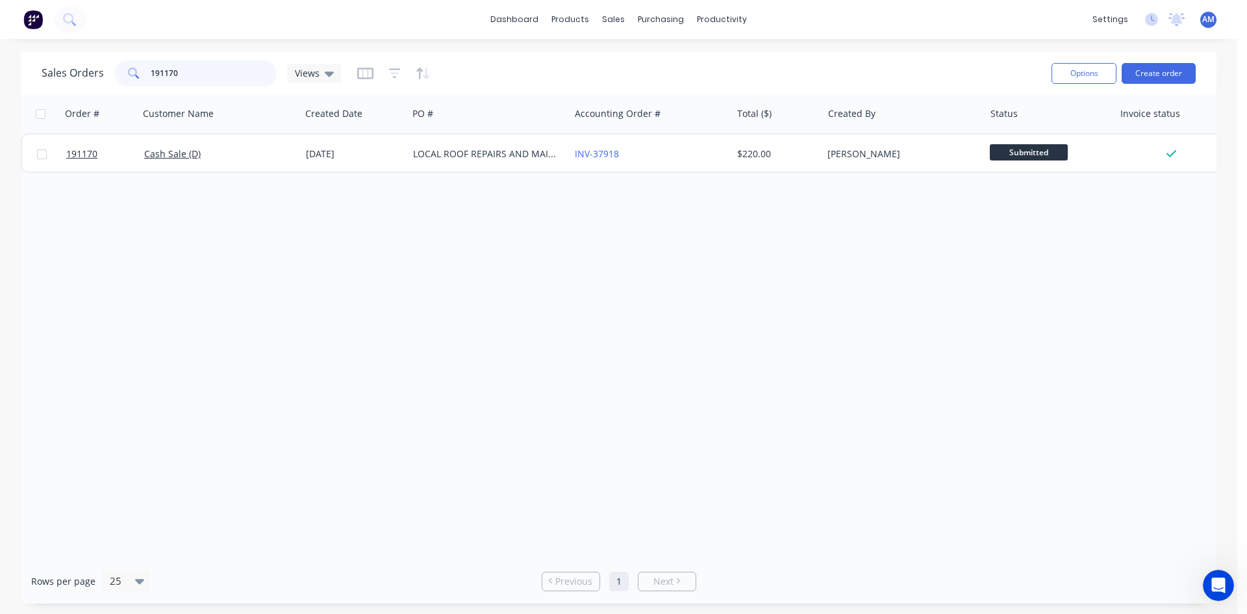
drag, startPoint x: 201, startPoint y: 75, endPoint x: 40, endPoint y: 53, distance: 163.3
click at [58, 49] on div "dashboard products sales purchasing productivity dashboard products Product Cat…" at bounding box center [619, 307] width 1238 height 614
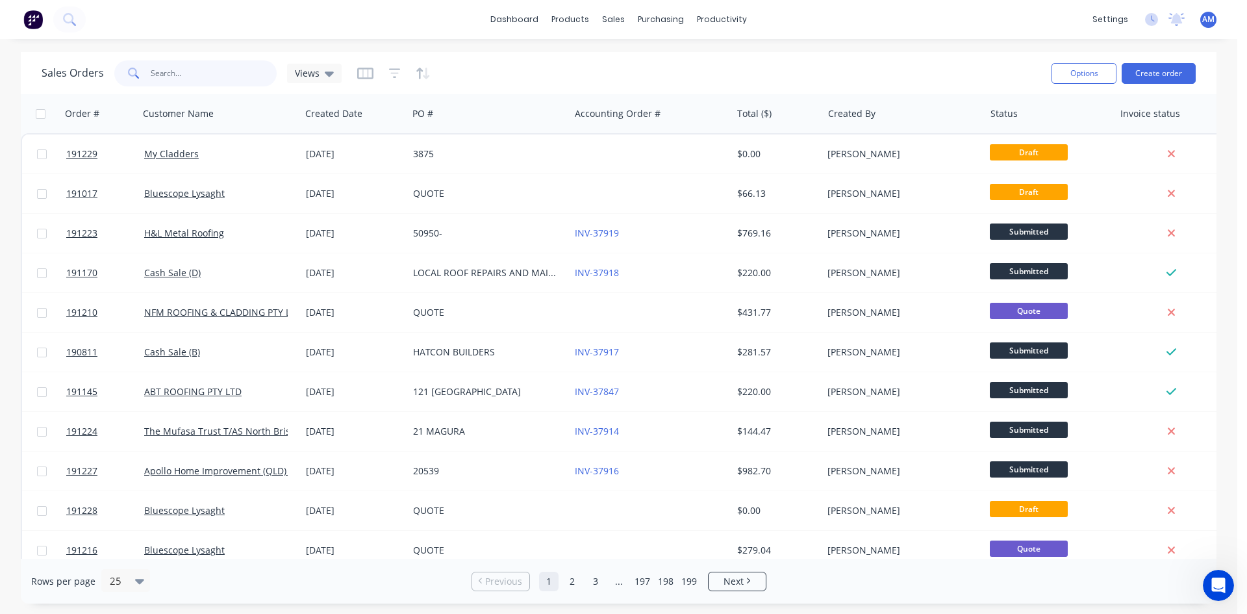
click at [217, 75] on input "text" at bounding box center [214, 73] width 127 height 26
type input "191095"
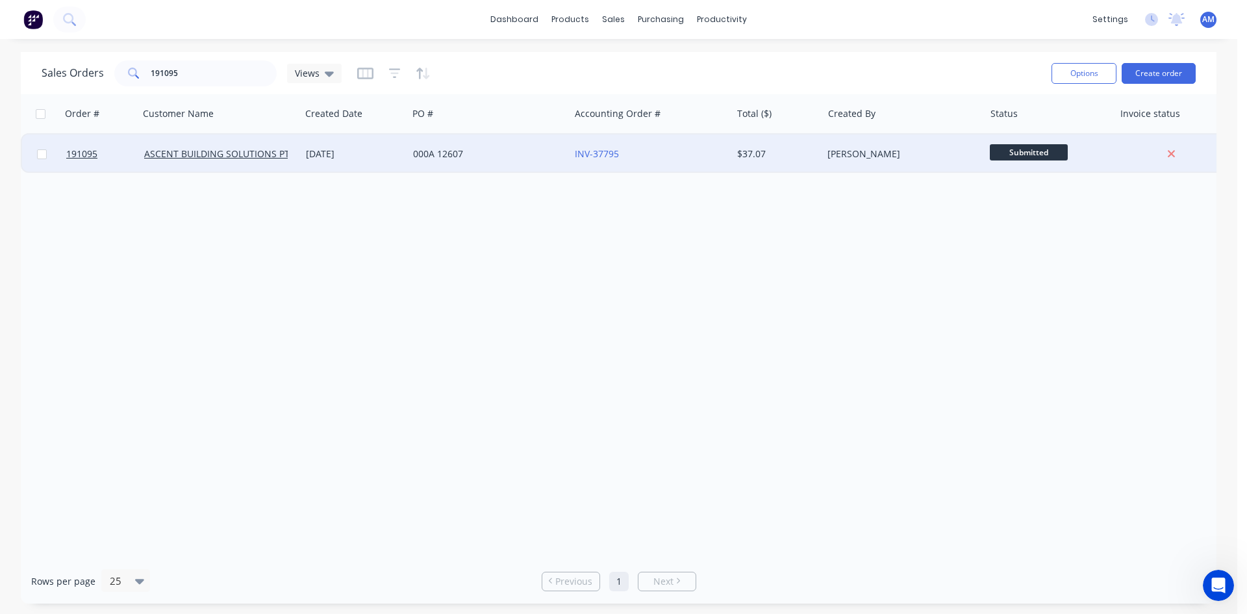
click at [535, 149] on div "000A 12607" at bounding box center [485, 153] width 144 height 13
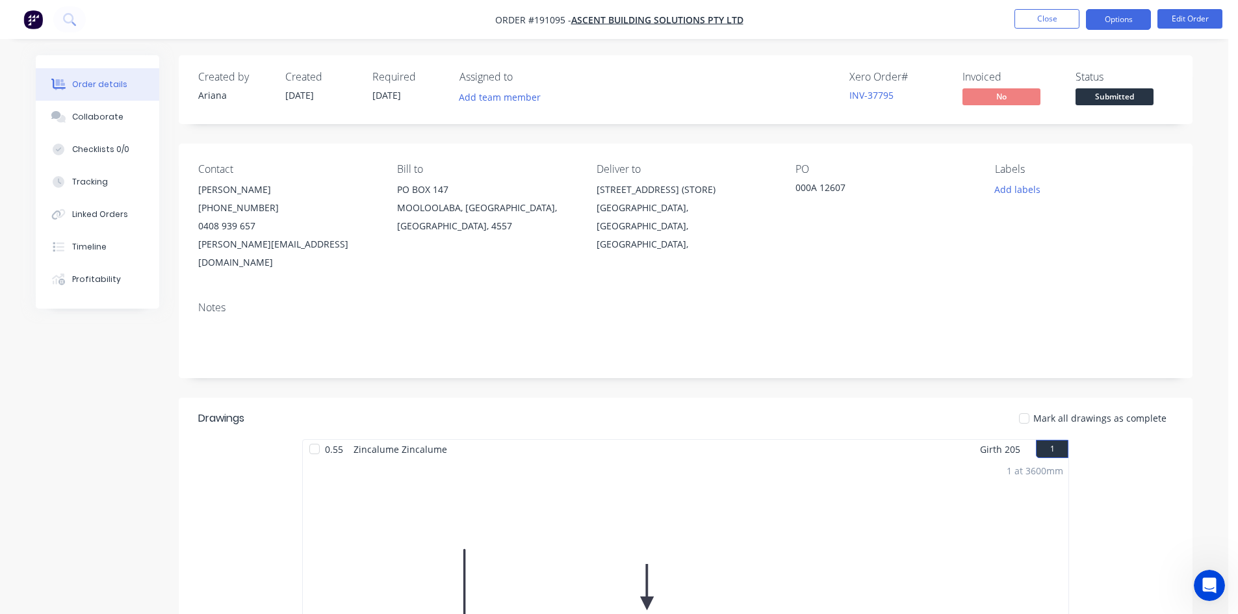
click at [1119, 14] on button "Options" at bounding box center [1118, 19] width 65 height 21
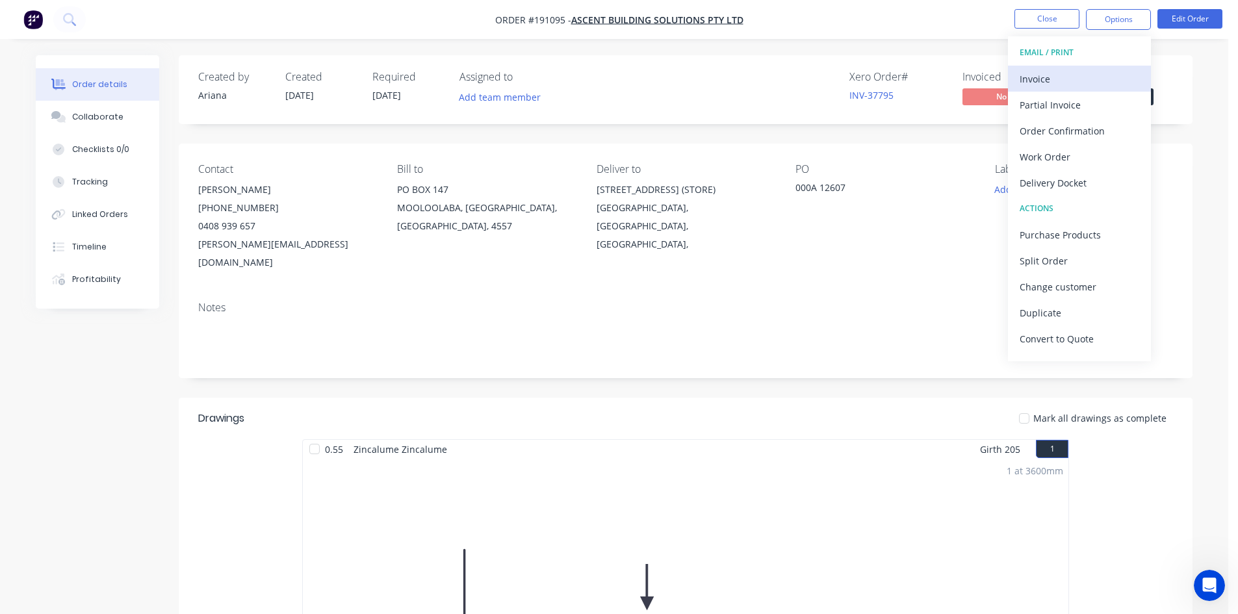
click at [1070, 70] on div "Invoice" at bounding box center [1079, 79] width 120 height 19
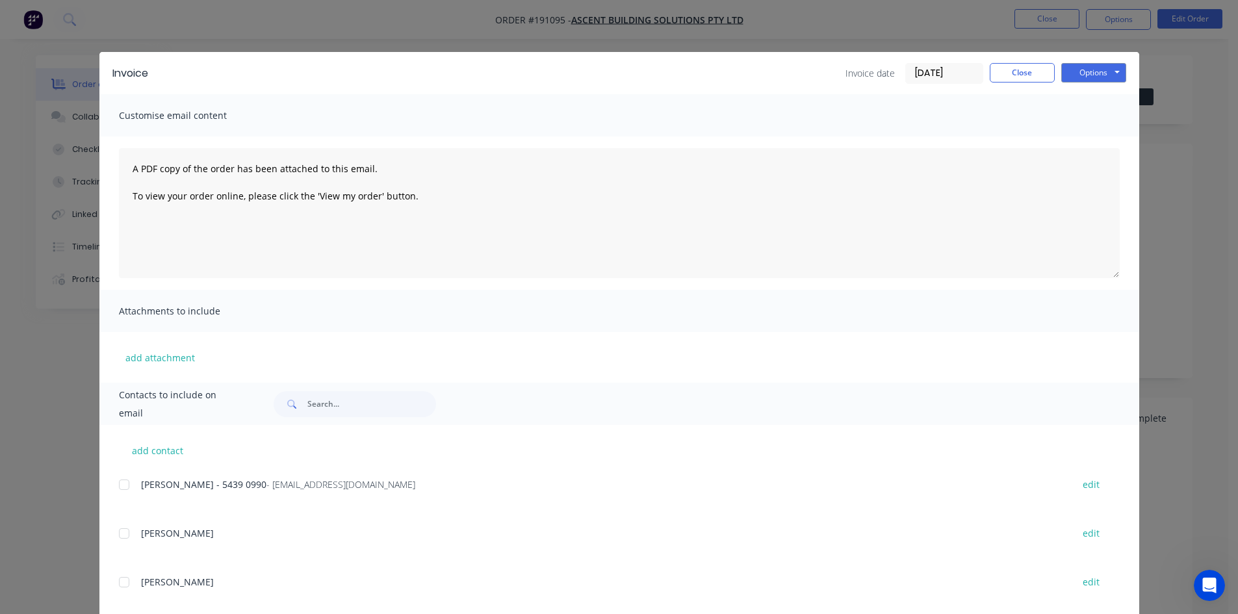
click at [116, 487] on div at bounding box center [124, 485] width 26 height 26
click at [1089, 71] on button "Options" at bounding box center [1093, 72] width 65 height 19
click at [1091, 133] on button "Email" at bounding box center [1102, 138] width 83 height 21
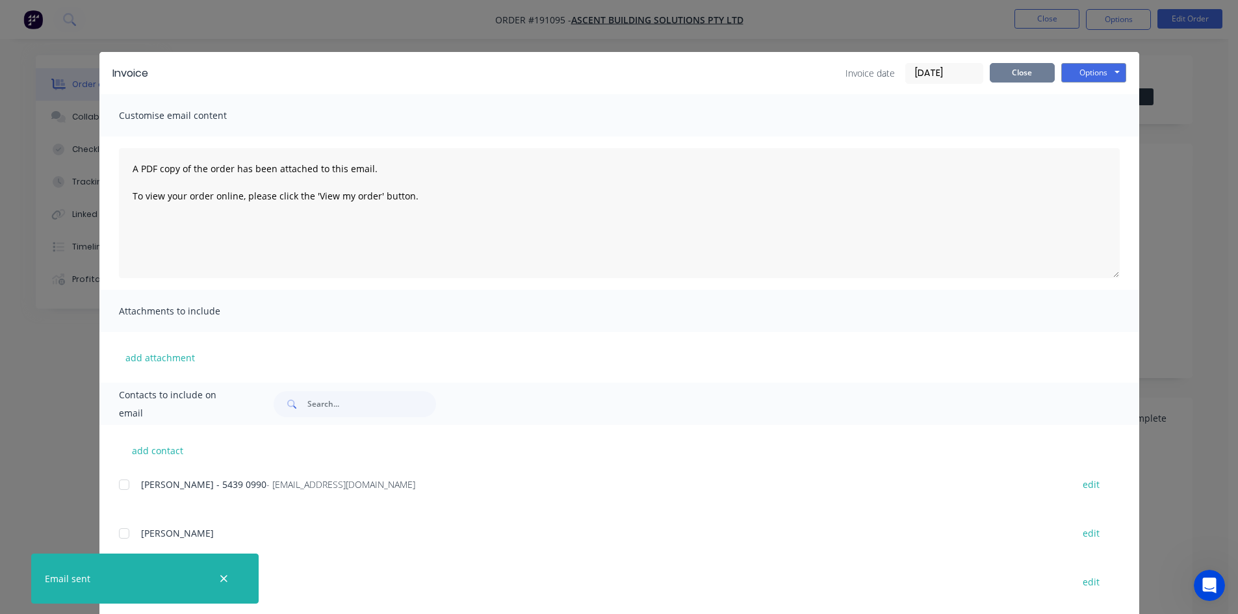
click at [996, 79] on button "Close" at bounding box center [1021, 72] width 65 height 19
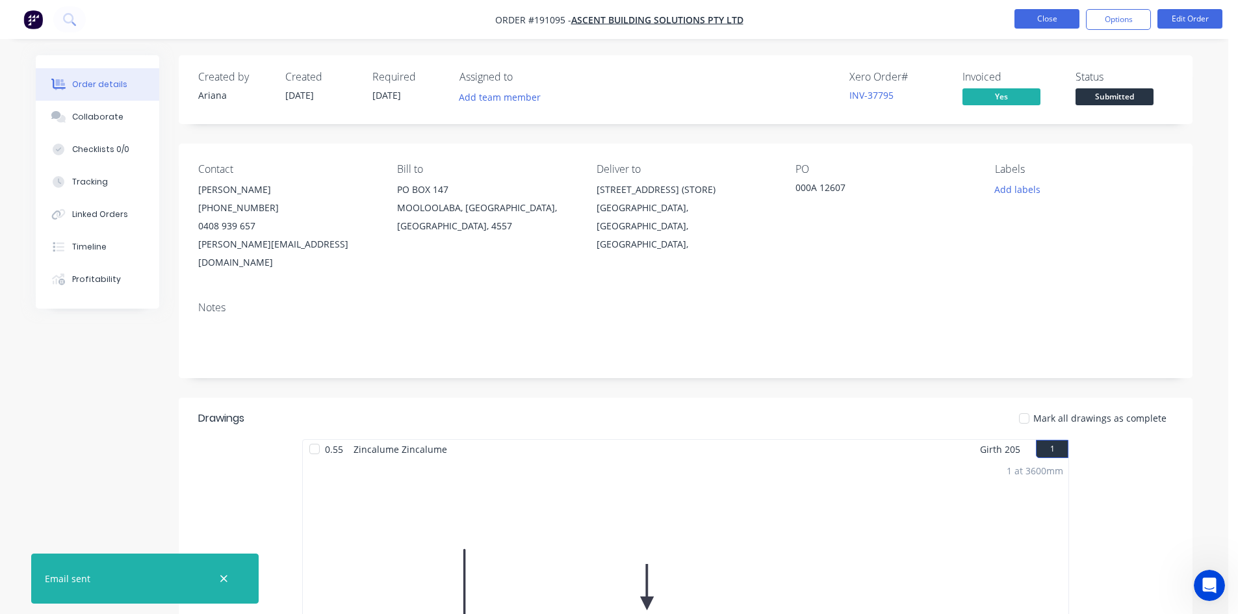
click at [1043, 25] on button "Close" at bounding box center [1046, 18] width 65 height 19
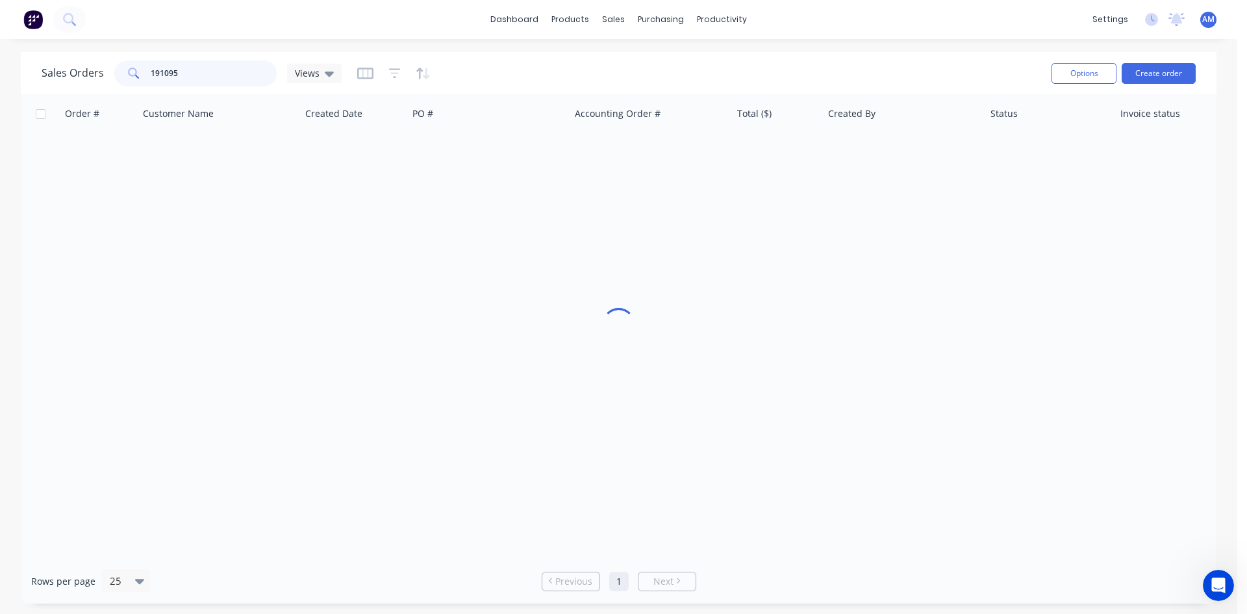
drag, startPoint x: 214, startPoint y: 73, endPoint x: 58, endPoint y: 65, distance: 156.1
click at [58, 65] on div "Sales Orders 191095 Views" at bounding box center [192, 73] width 300 height 26
type input "191085"
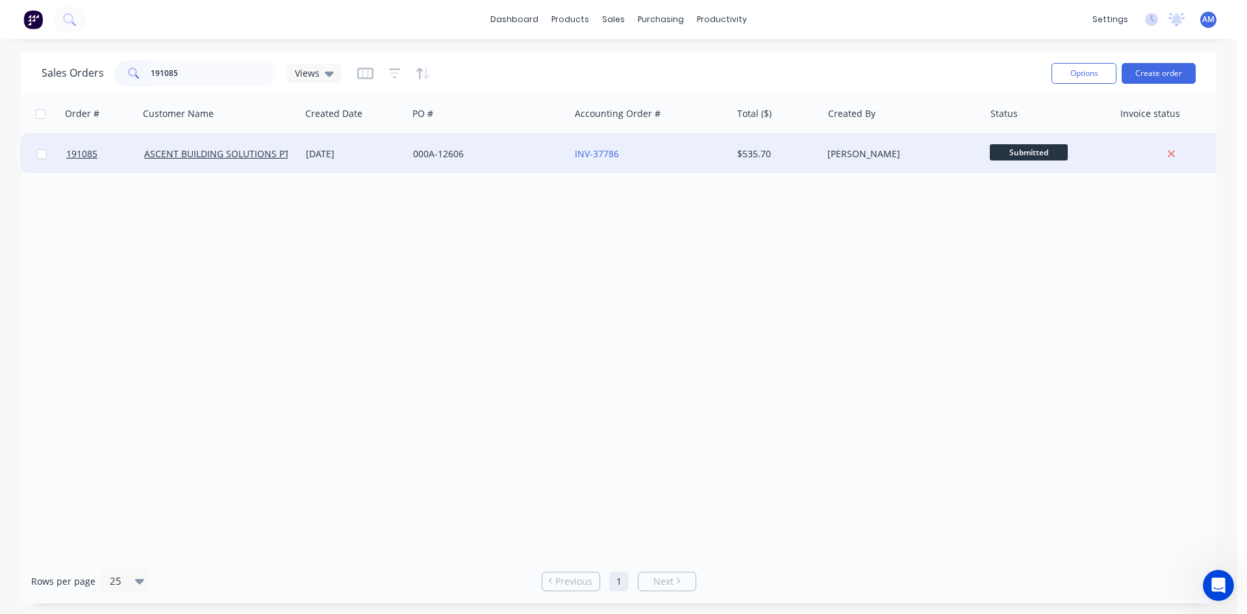
click at [502, 155] on div "000A-12606" at bounding box center [485, 153] width 144 height 13
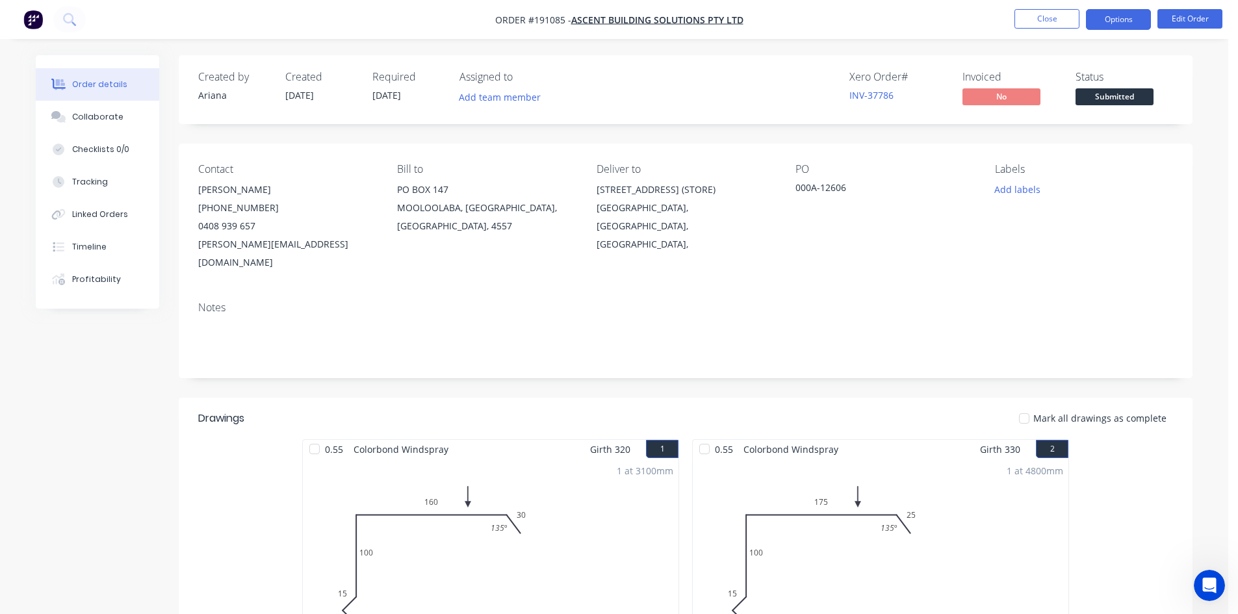
click at [1124, 25] on button "Options" at bounding box center [1118, 19] width 65 height 21
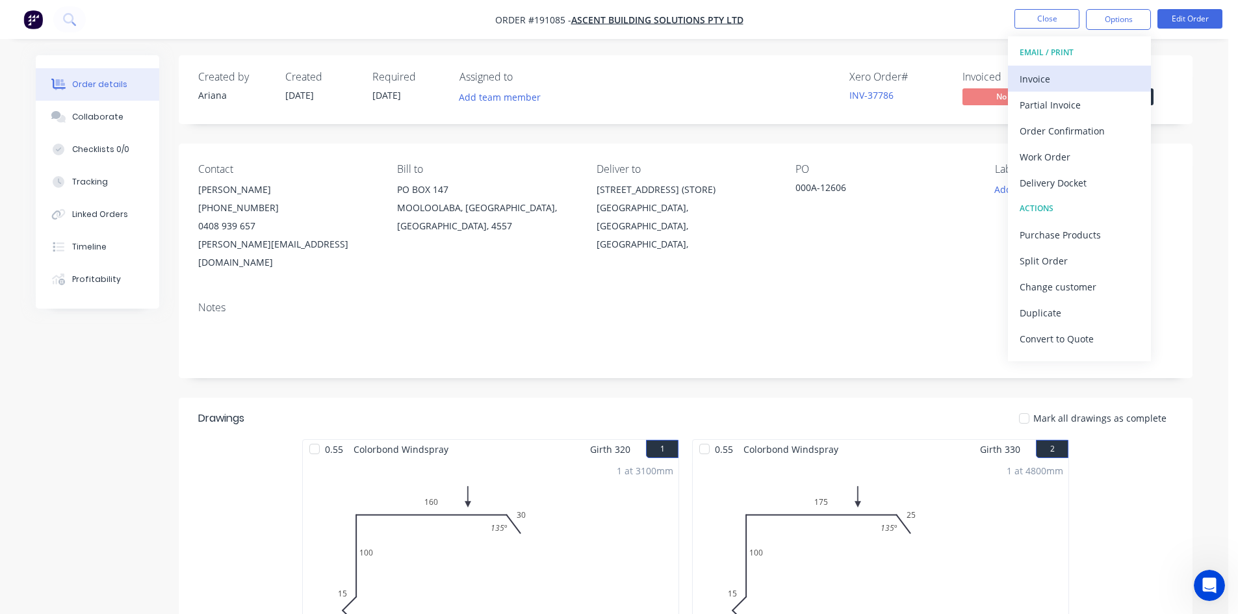
click at [1107, 72] on div "Invoice" at bounding box center [1079, 79] width 120 height 19
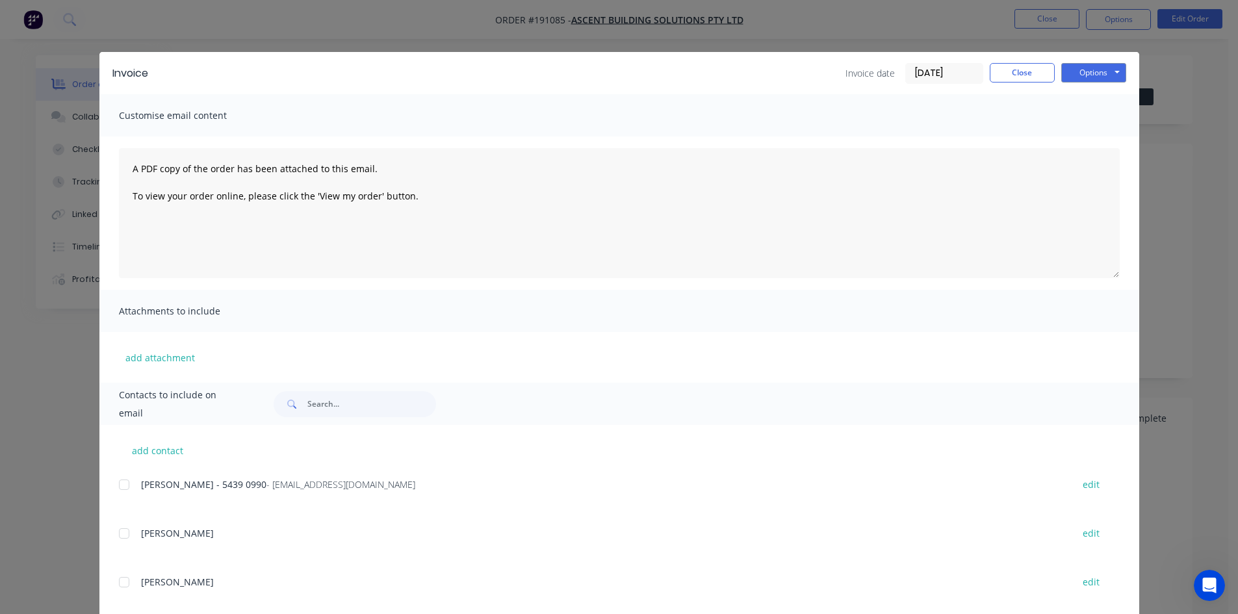
click at [118, 483] on div at bounding box center [124, 485] width 26 height 26
click at [1080, 68] on button "Options" at bounding box center [1093, 72] width 65 height 19
click at [1094, 134] on button "Email" at bounding box center [1102, 138] width 83 height 21
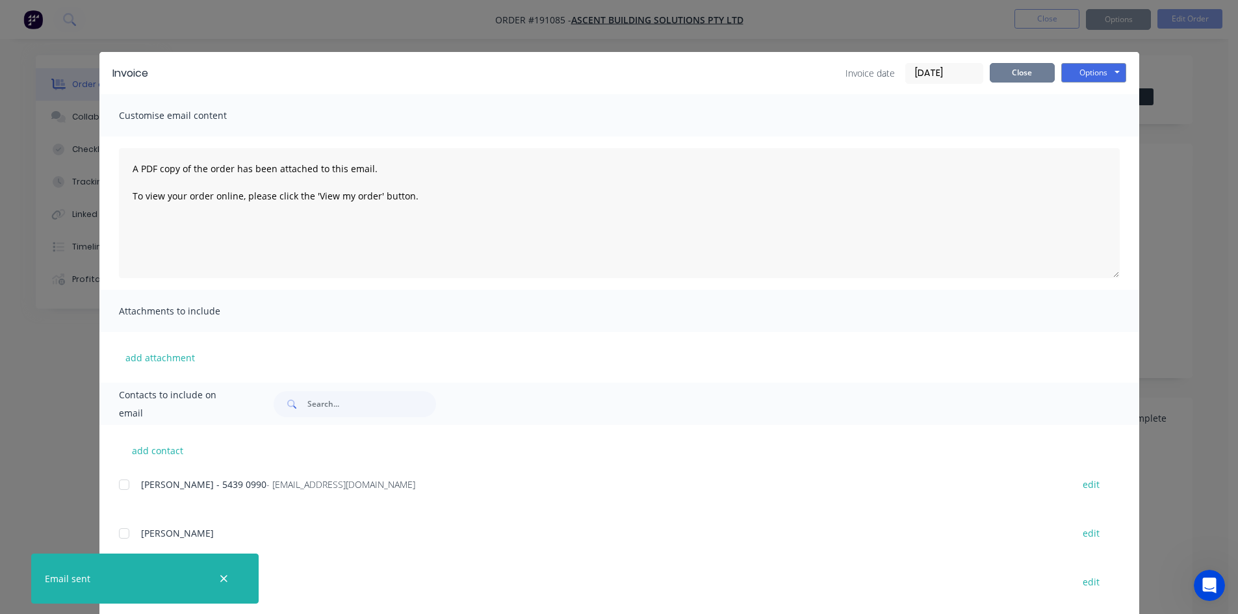
click at [1017, 71] on button "Close" at bounding box center [1021, 72] width 65 height 19
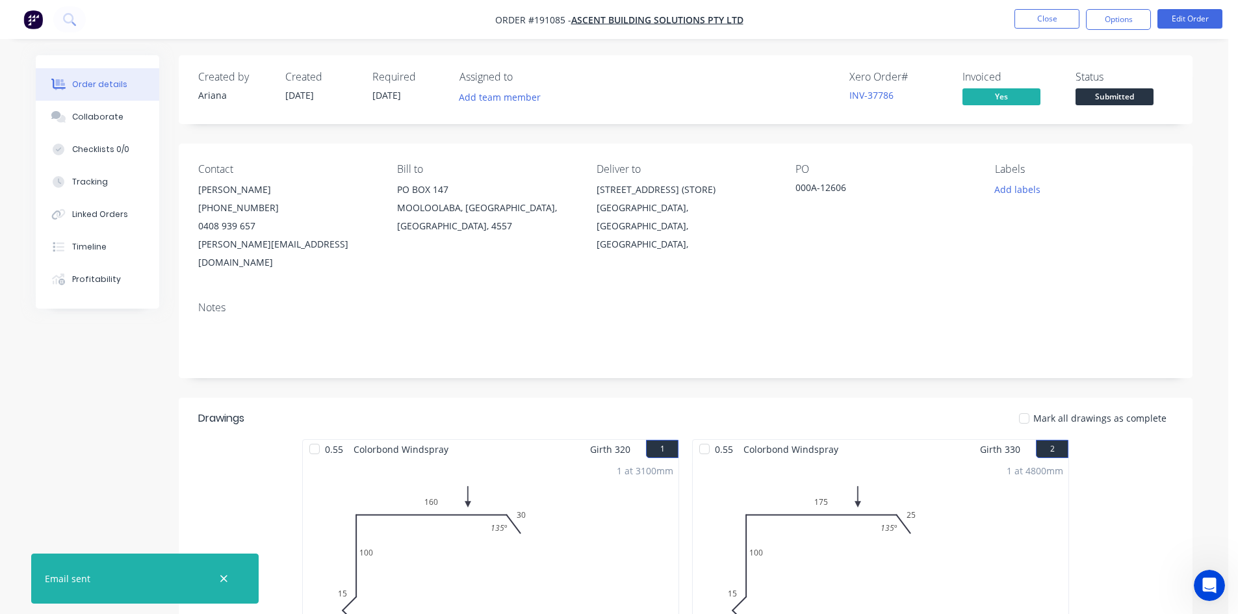
click at [1028, 29] on li "Close" at bounding box center [1046, 19] width 65 height 21
click at [1028, 23] on button "Close" at bounding box center [1046, 18] width 65 height 19
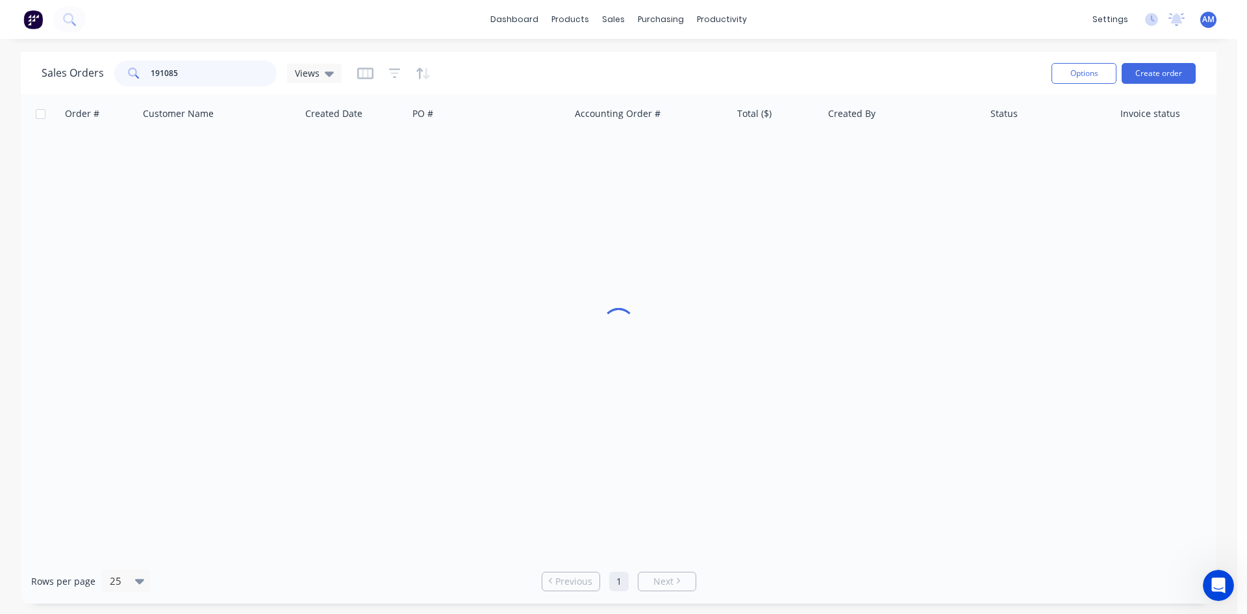
drag, startPoint x: 210, startPoint y: 71, endPoint x: 117, endPoint y: 63, distance: 93.3
click at [117, 64] on div "191085" at bounding box center [195, 73] width 162 height 26
type input "191147"
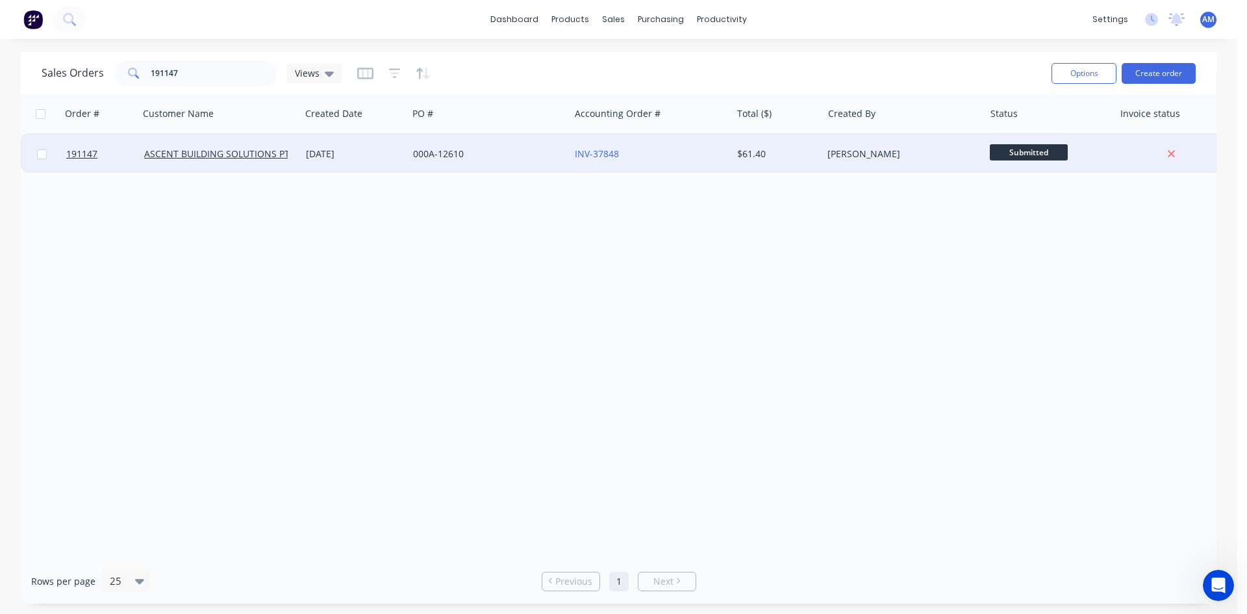
click at [552, 157] on div "000A-12610" at bounding box center [485, 153] width 144 height 13
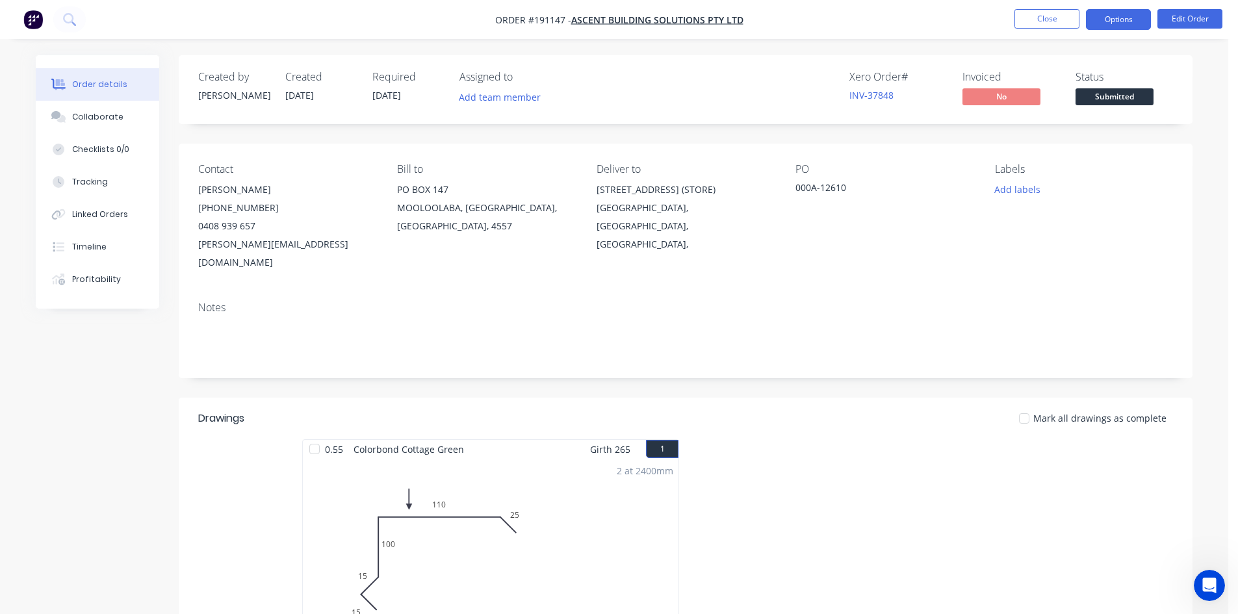
click at [1112, 23] on button "Options" at bounding box center [1118, 19] width 65 height 21
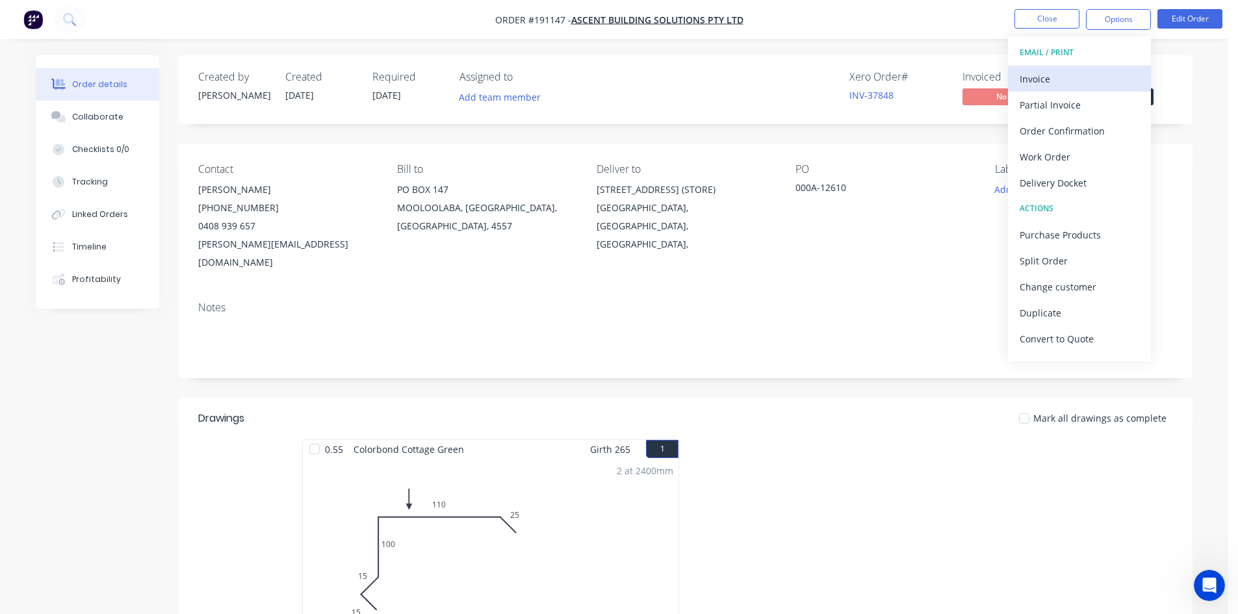
click at [1080, 71] on div "Invoice" at bounding box center [1079, 79] width 120 height 19
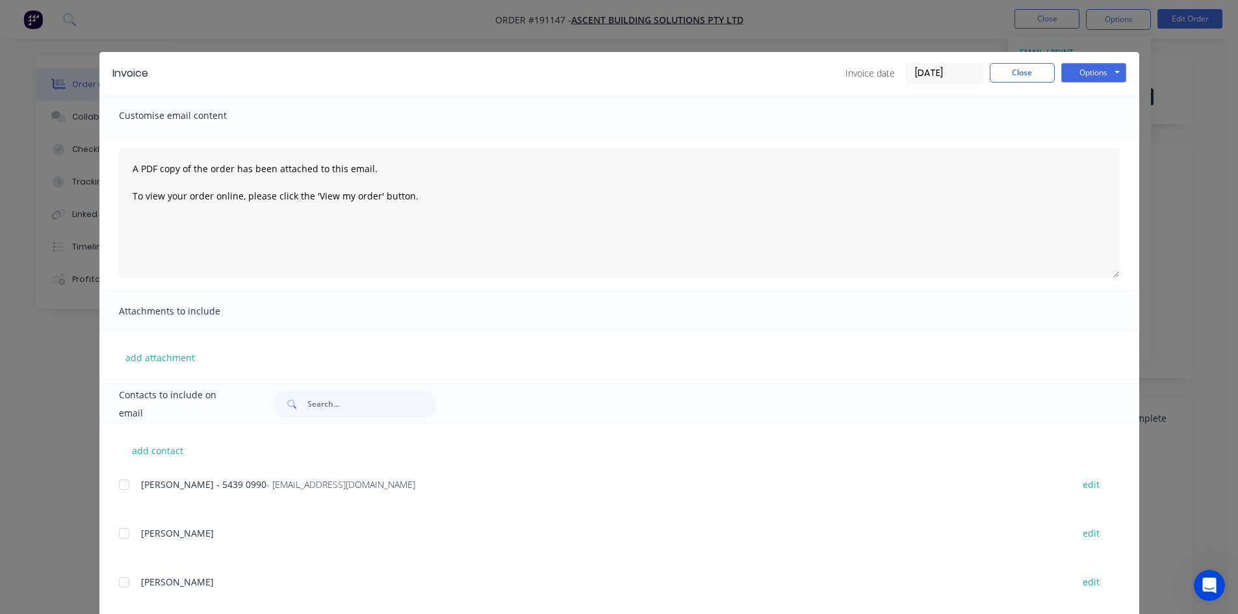
click at [120, 490] on div at bounding box center [124, 485] width 26 height 26
click at [1105, 68] on button "Options" at bounding box center [1093, 72] width 65 height 19
click at [1101, 136] on button "Email" at bounding box center [1102, 138] width 83 height 21
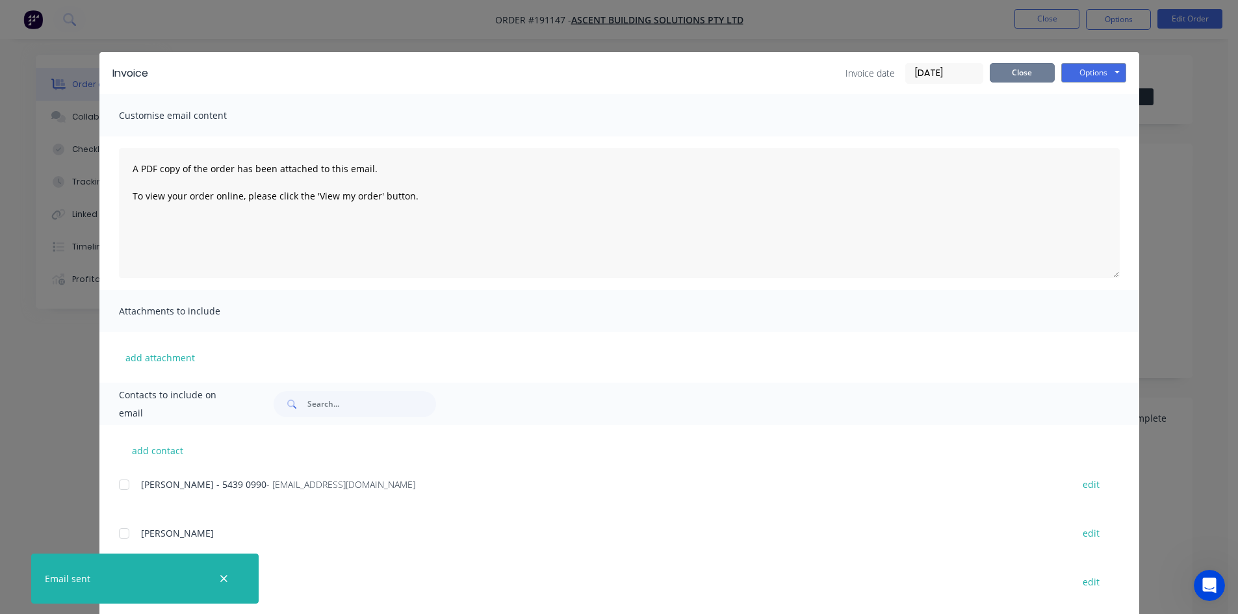
click at [1031, 77] on button "Close" at bounding box center [1021, 72] width 65 height 19
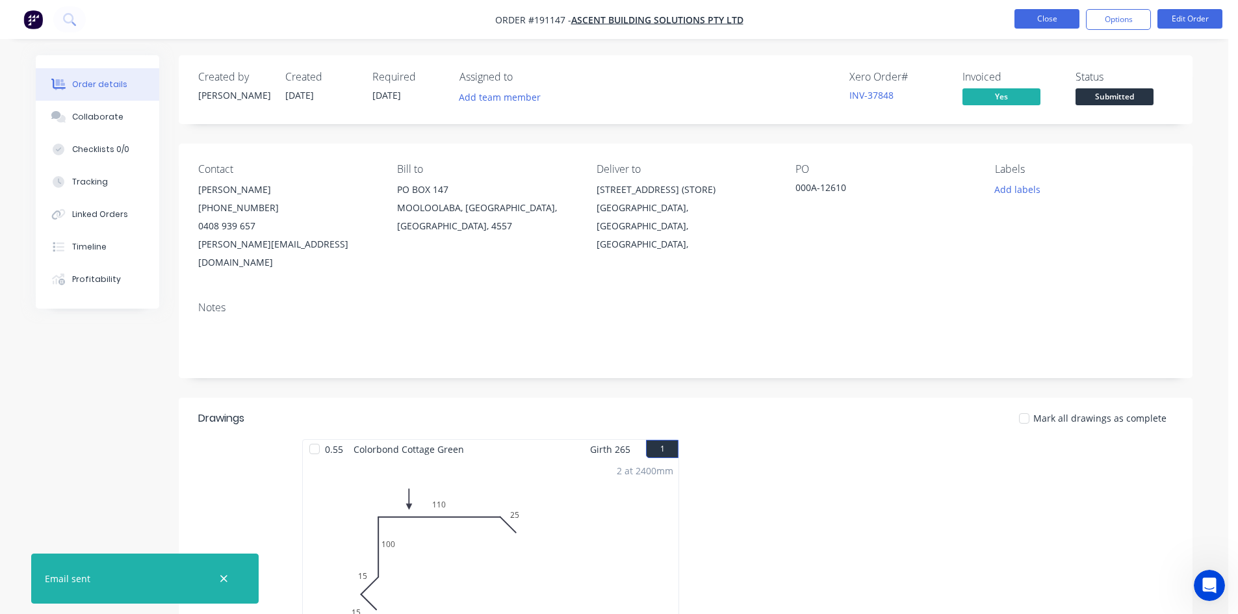
click at [1049, 12] on button "Close" at bounding box center [1046, 18] width 65 height 19
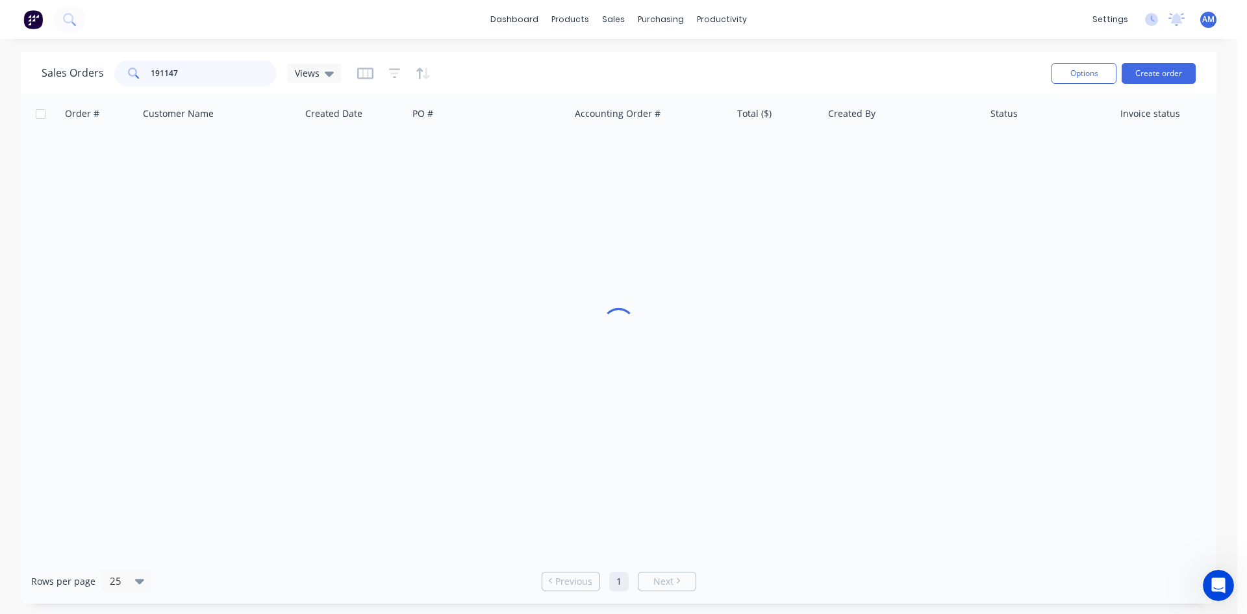
drag, startPoint x: 234, startPoint y: 70, endPoint x: 75, endPoint y: 73, distance: 158.6
click at [75, 74] on div "Sales Orders 191147 Views" at bounding box center [192, 73] width 300 height 26
type input "191123"
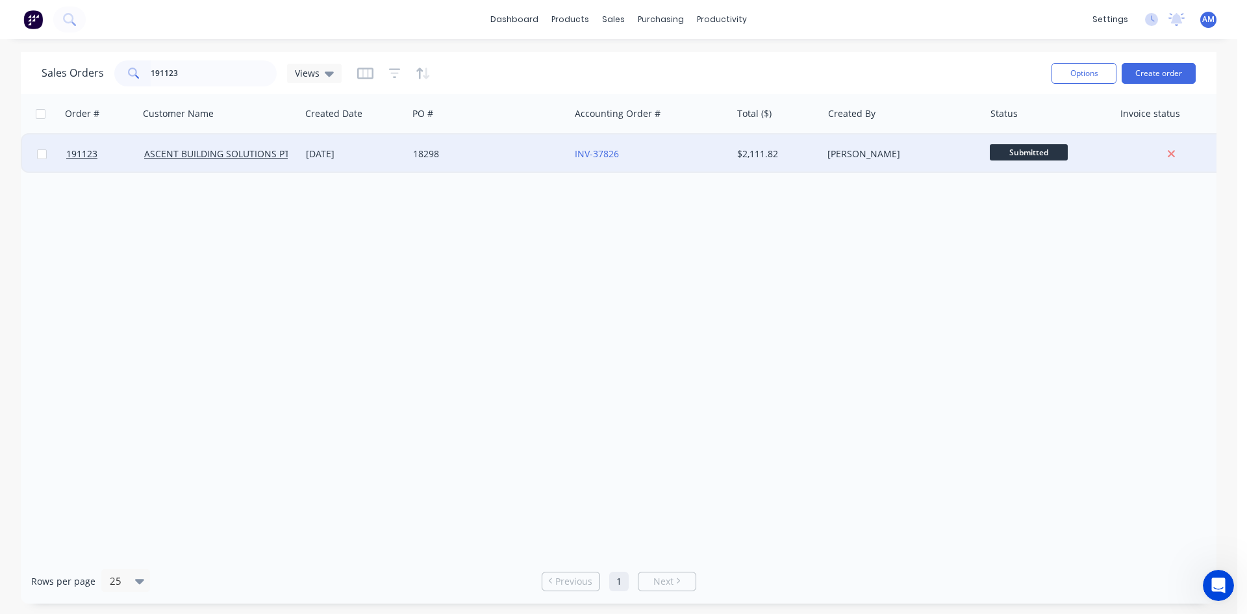
click at [440, 146] on div "18298" at bounding box center [489, 153] width 162 height 39
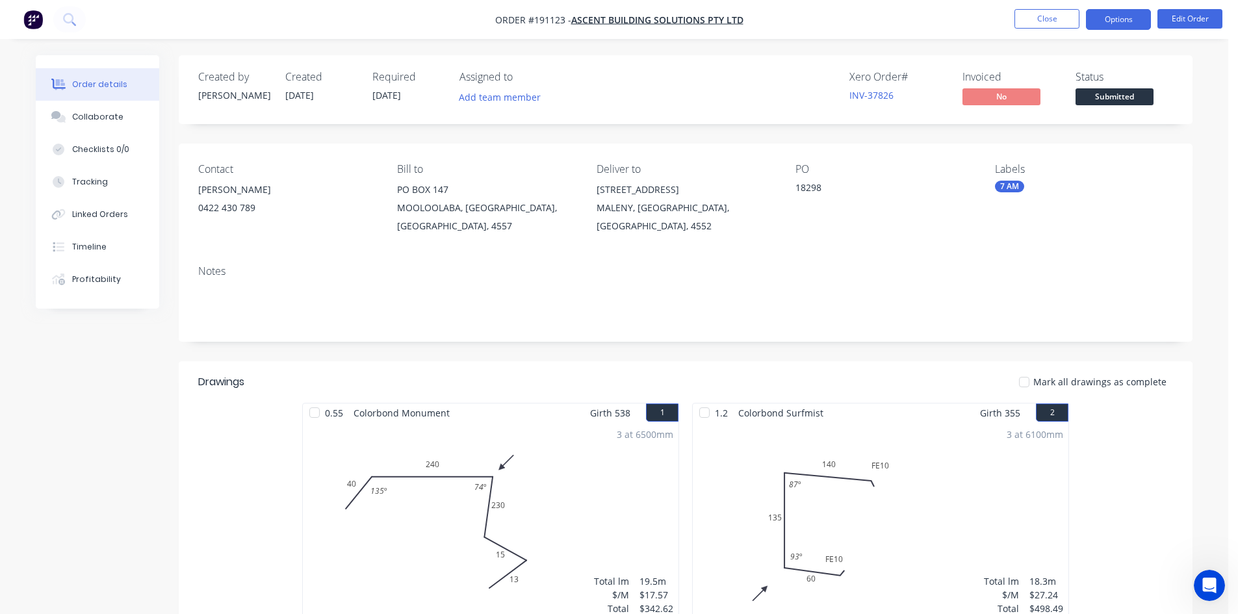
click at [1117, 23] on button "Options" at bounding box center [1118, 19] width 65 height 21
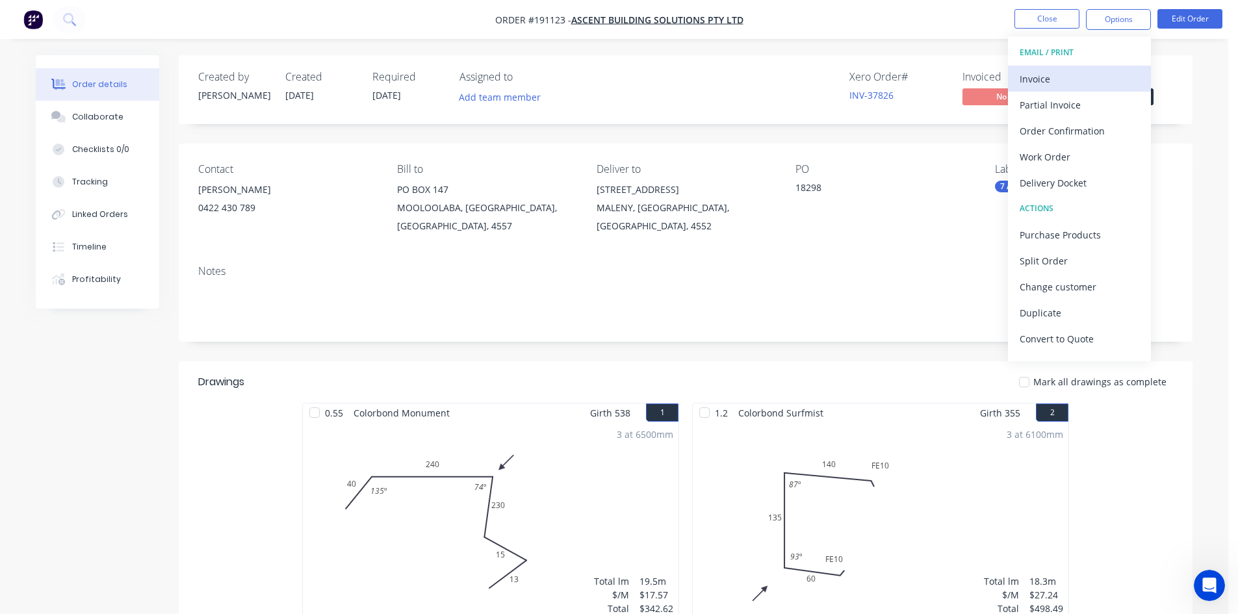
click at [1105, 72] on div "Invoice" at bounding box center [1079, 79] width 120 height 19
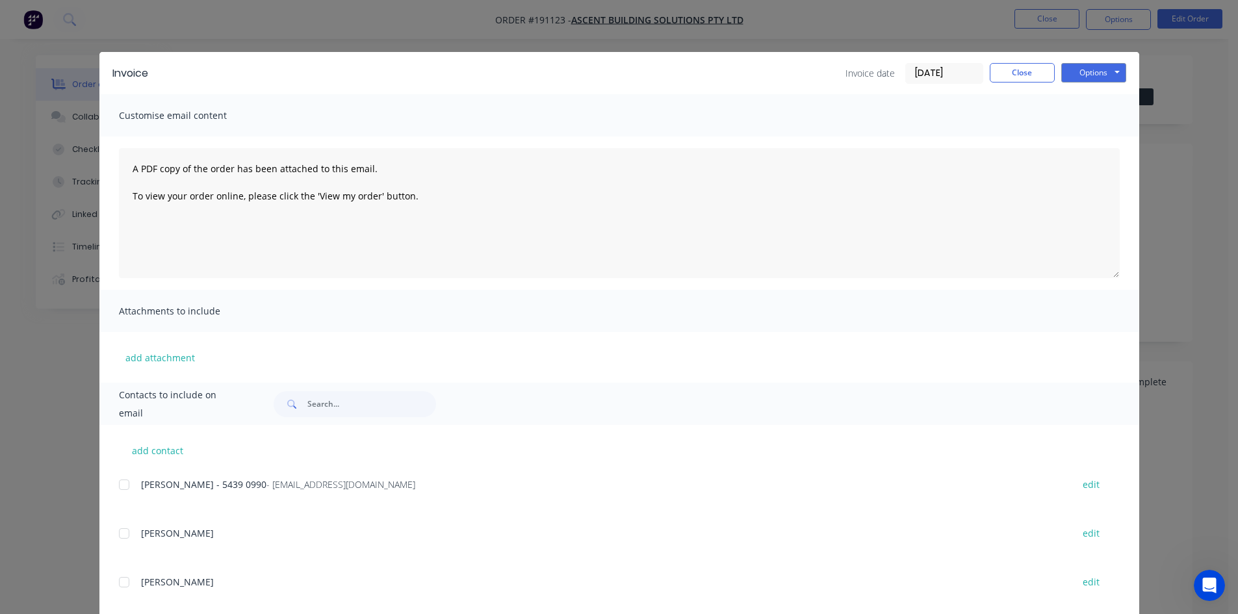
click at [119, 487] on div at bounding box center [124, 485] width 26 height 26
drag, startPoint x: 1114, startPoint y: 68, endPoint x: 1113, endPoint y: 77, distance: 9.8
click at [1114, 67] on button "Options" at bounding box center [1093, 72] width 65 height 19
click at [1112, 135] on button "Email" at bounding box center [1102, 138] width 83 height 21
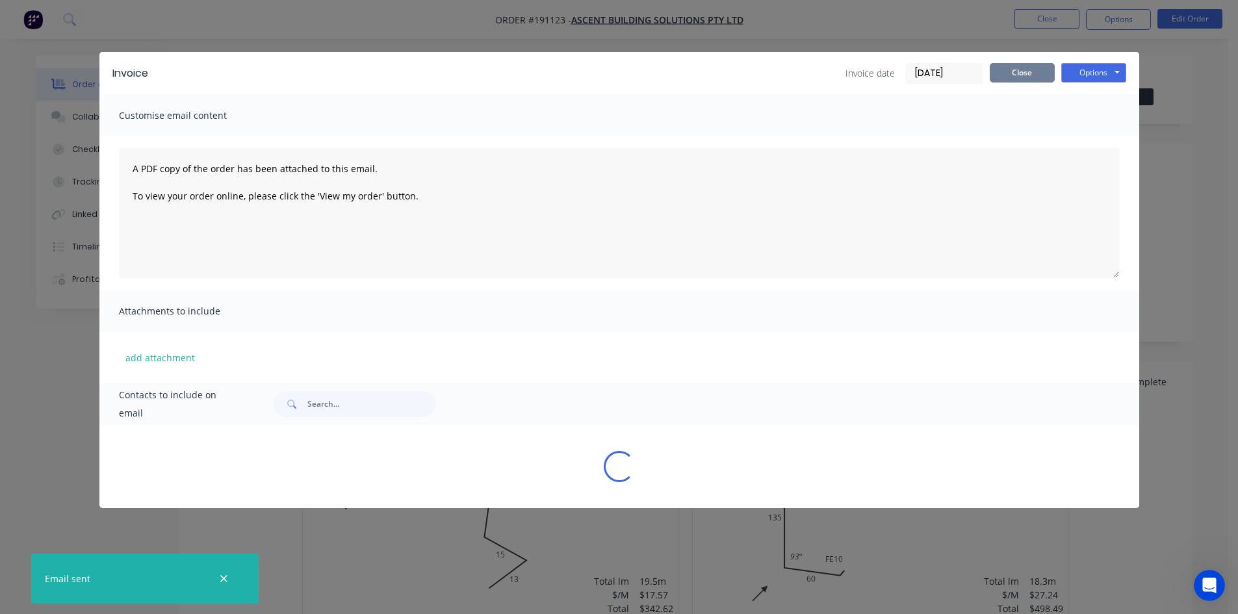
click at [1012, 74] on button "Close" at bounding box center [1021, 72] width 65 height 19
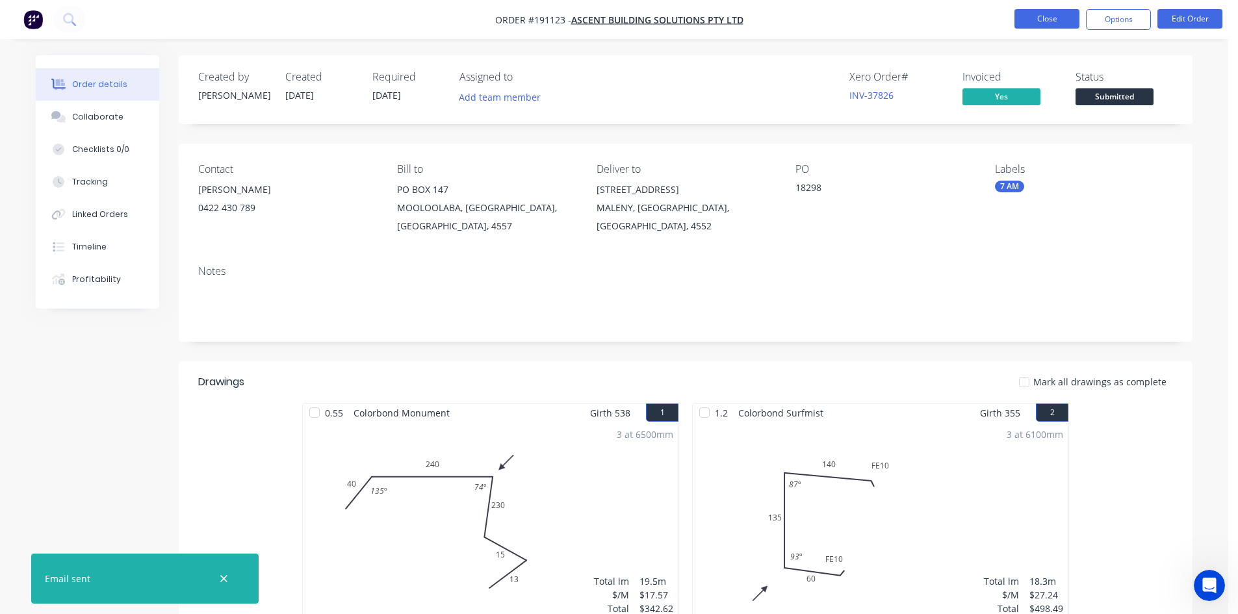
click at [1050, 22] on button "Close" at bounding box center [1046, 18] width 65 height 19
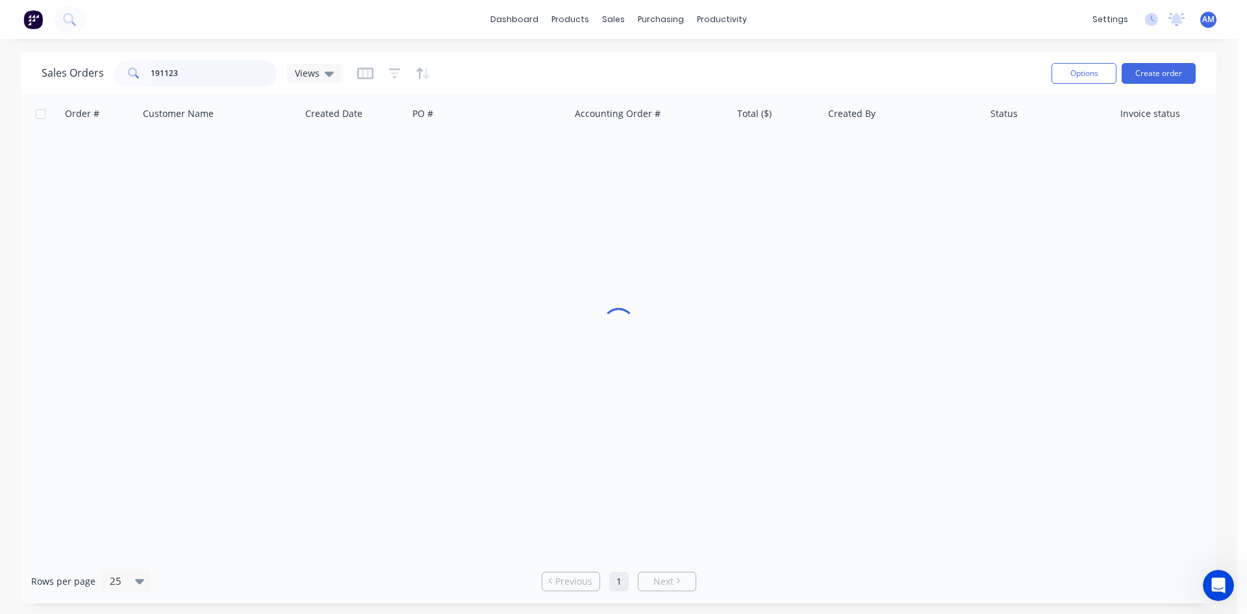
drag, startPoint x: 204, startPoint y: 73, endPoint x: 120, endPoint y: 68, distance: 84.6
click at [120, 68] on div "191123" at bounding box center [195, 73] width 162 height 26
type input "191148"
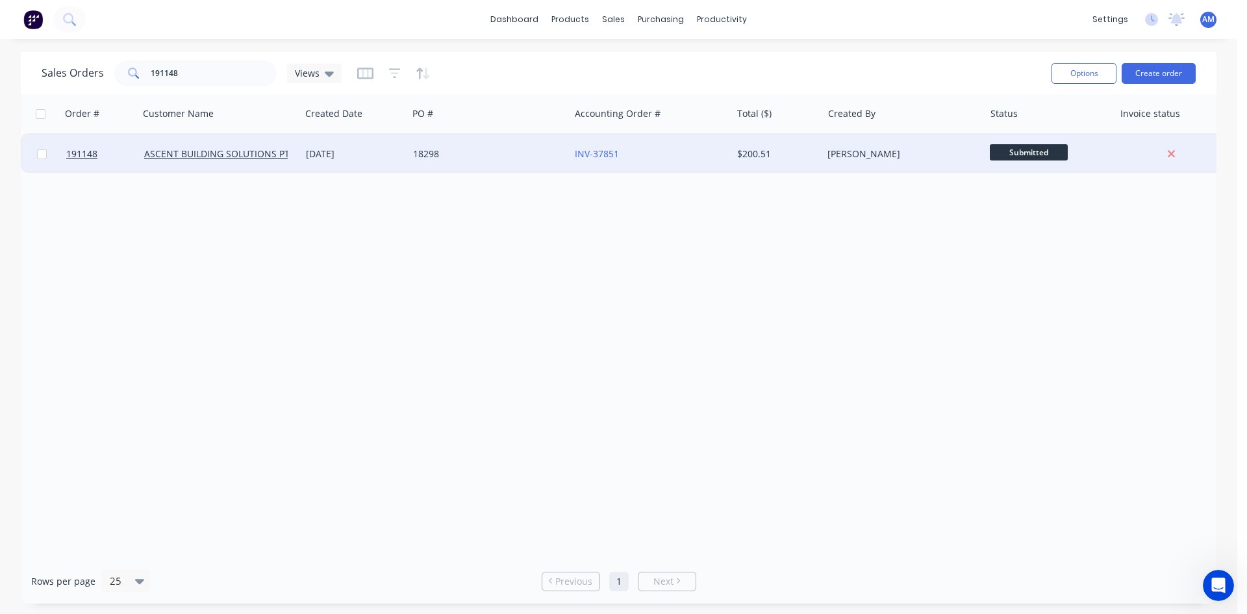
click at [516, 159] on div "18298" at bounding box center [485, 153] width 144 height 13
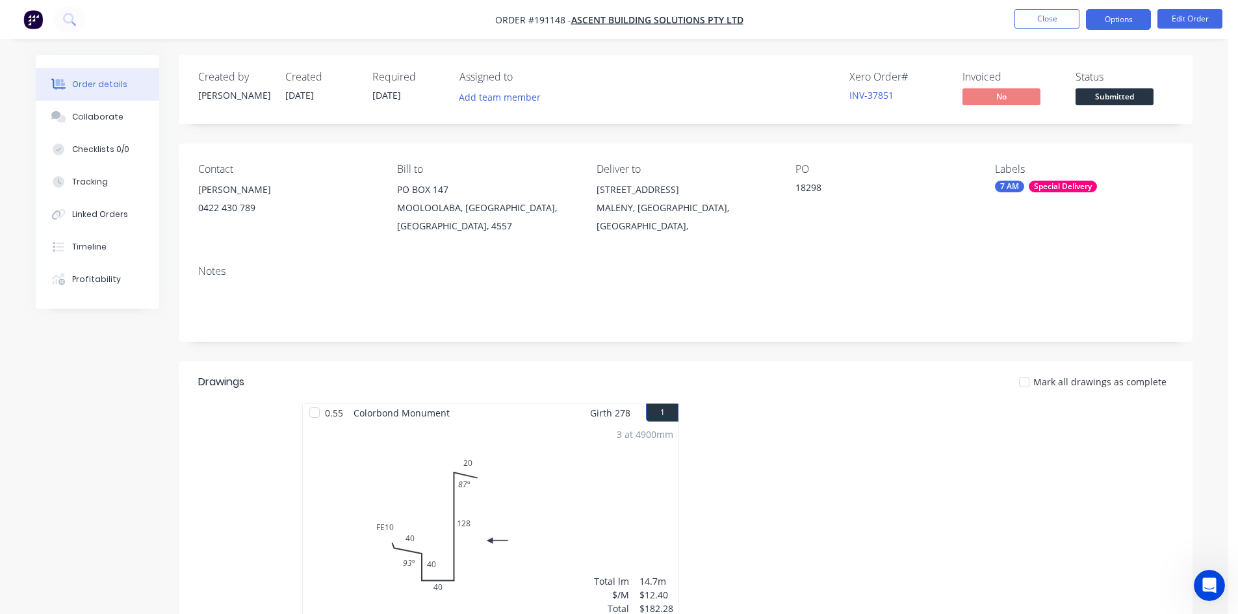
click at [1128, 19] on button "Options" at bounding box center [1118, 19] width 65 height 21
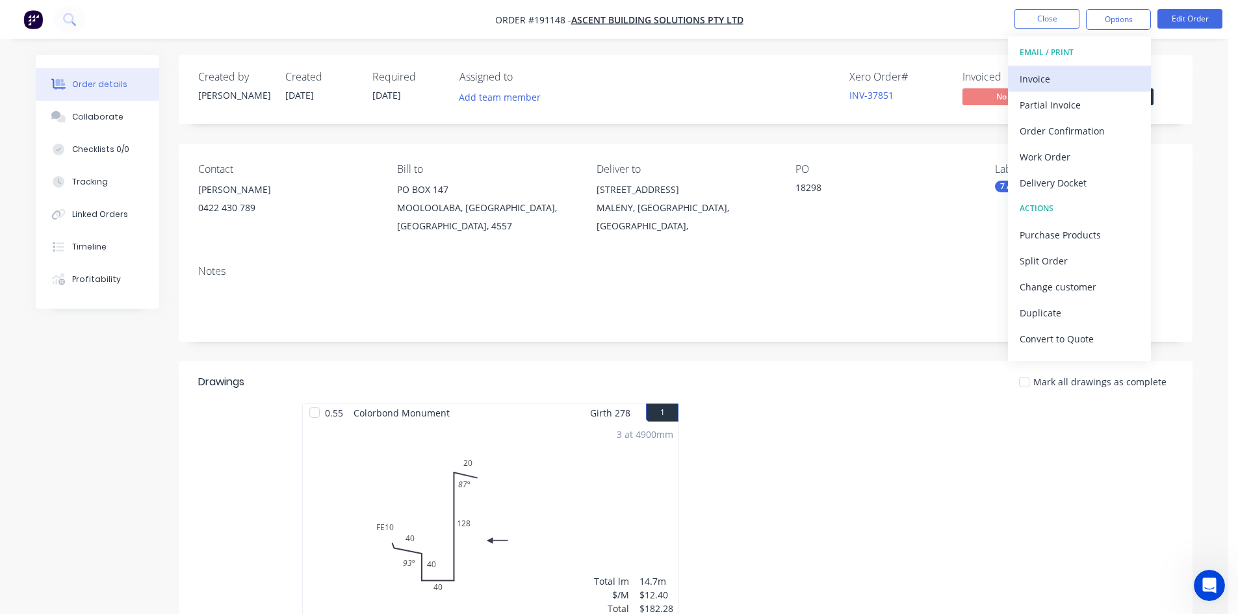
click at [1040, 71] on div "Invoice" at bounding box center [1079, 79] width 120 height 19
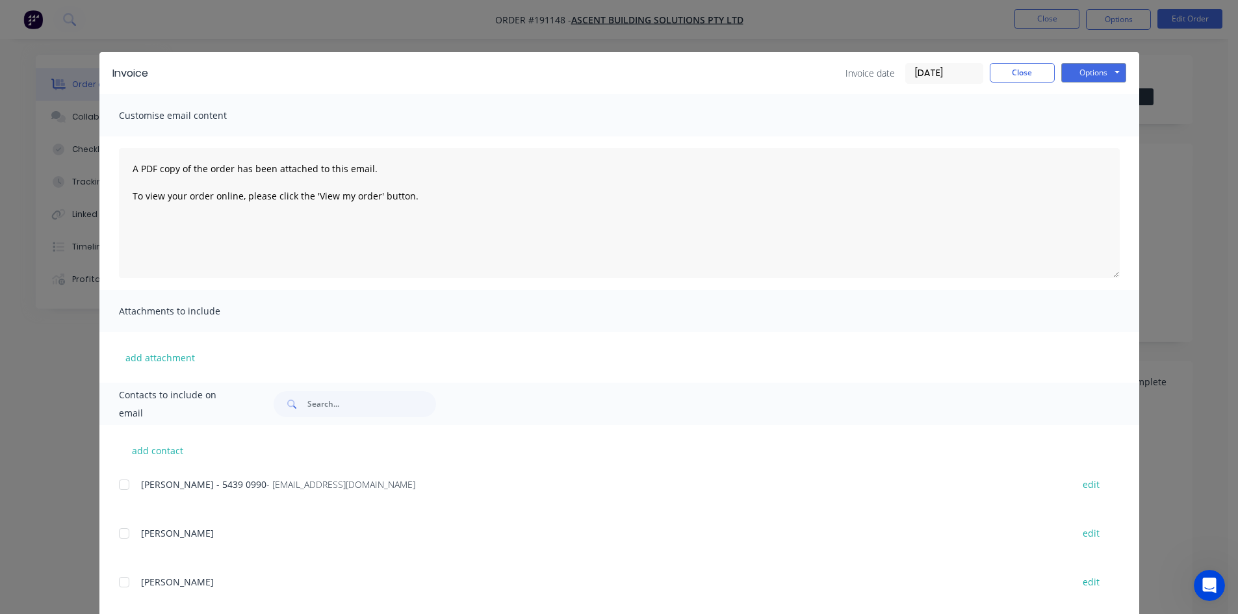
click at [116, 479] on div at bounding box center [124, 485] width 26 height 26
click at [1090, 65] on button "Options" at bounding box center [1093, 72] width 65 height 19
click at [1085, 136] on button "Email" at bounding box center [1102, 138] width 83 height 21
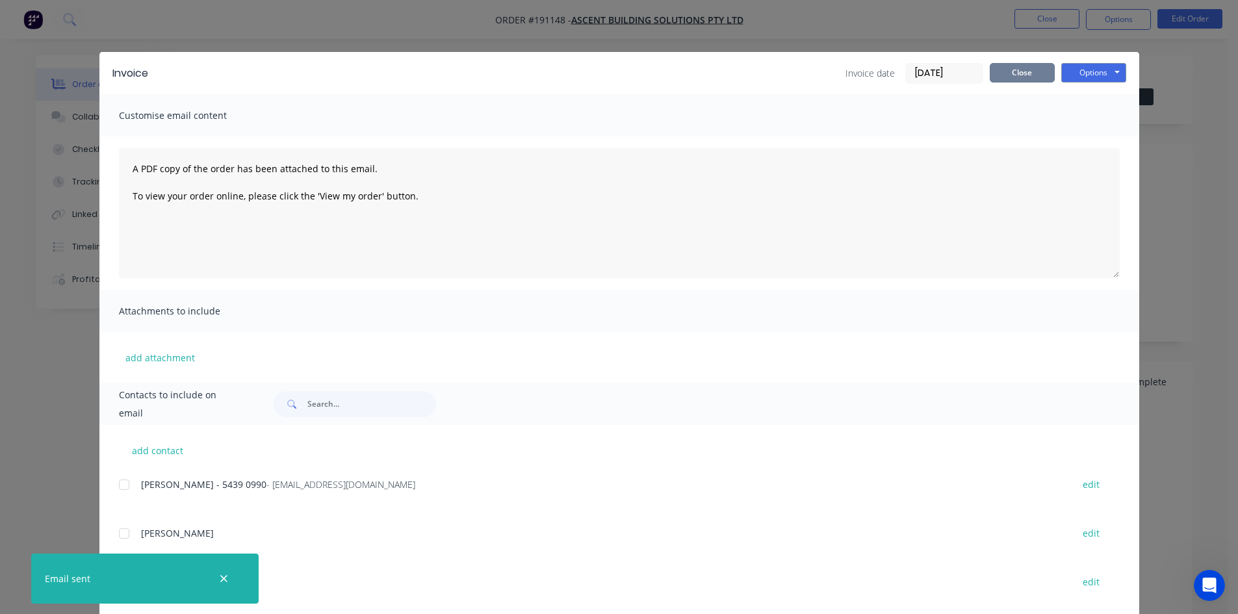
click at [1023, 77] on button "Close" at bounding box center [1021, 72] width 65 height 19
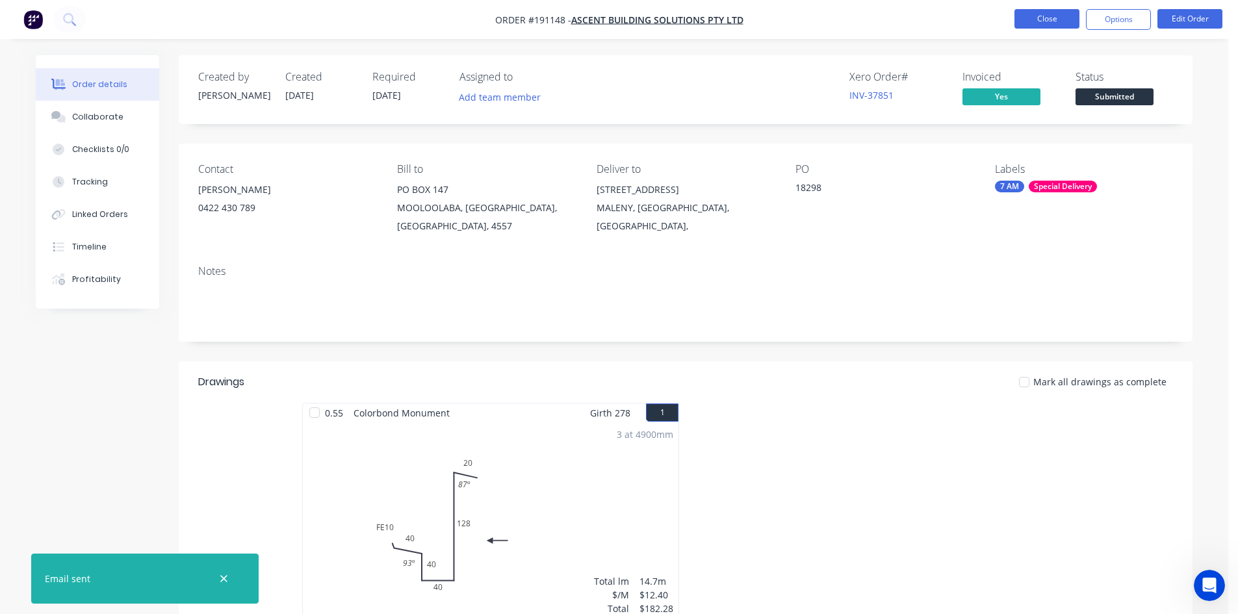
click at [1041, 21] on button "Close" at bounding box center [1046, 18] width 65 height 19
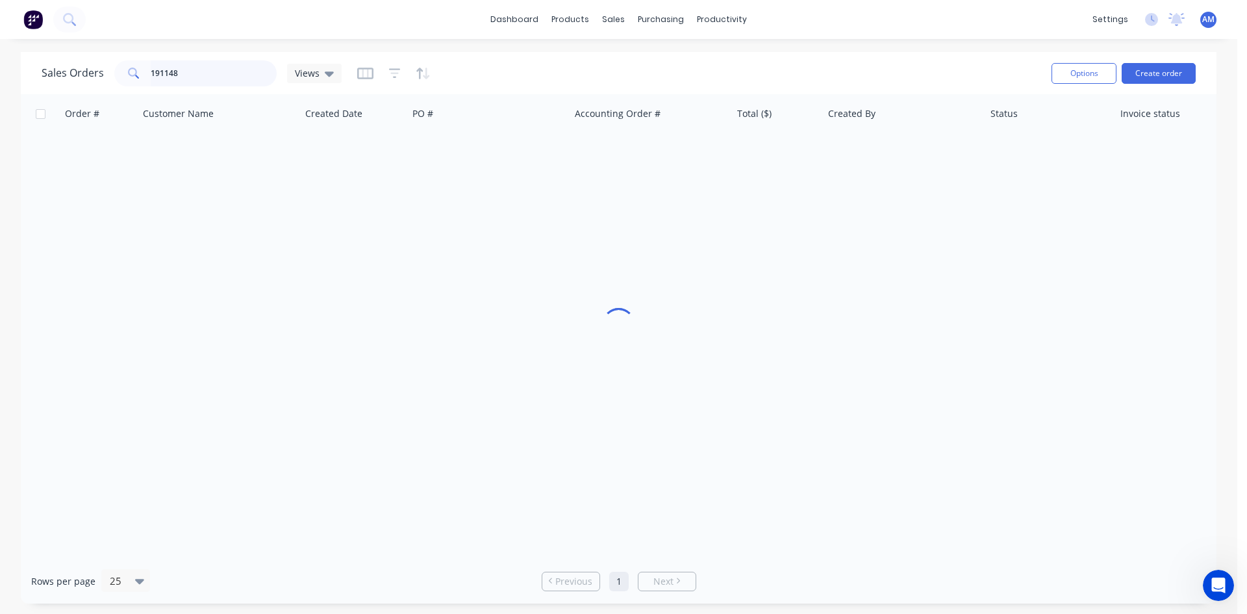
drag, startPoint x: 135, startPoint y: 79, endPoint x: 115, endPoint y: 79, distance: 20.1
click at [115, 79] on div "191148" at bounding box center [195, 73] width 162 height 26
type input "191166"
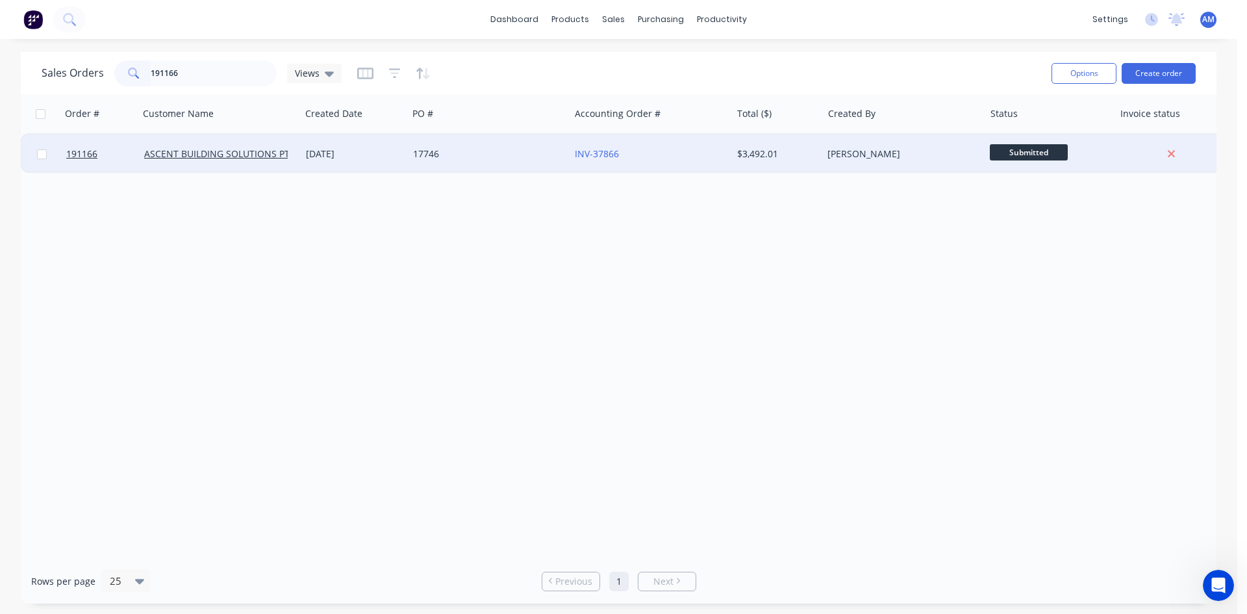
click at [504, 149] on div "17746" at bounding box center [485, 153] width 144 height 13
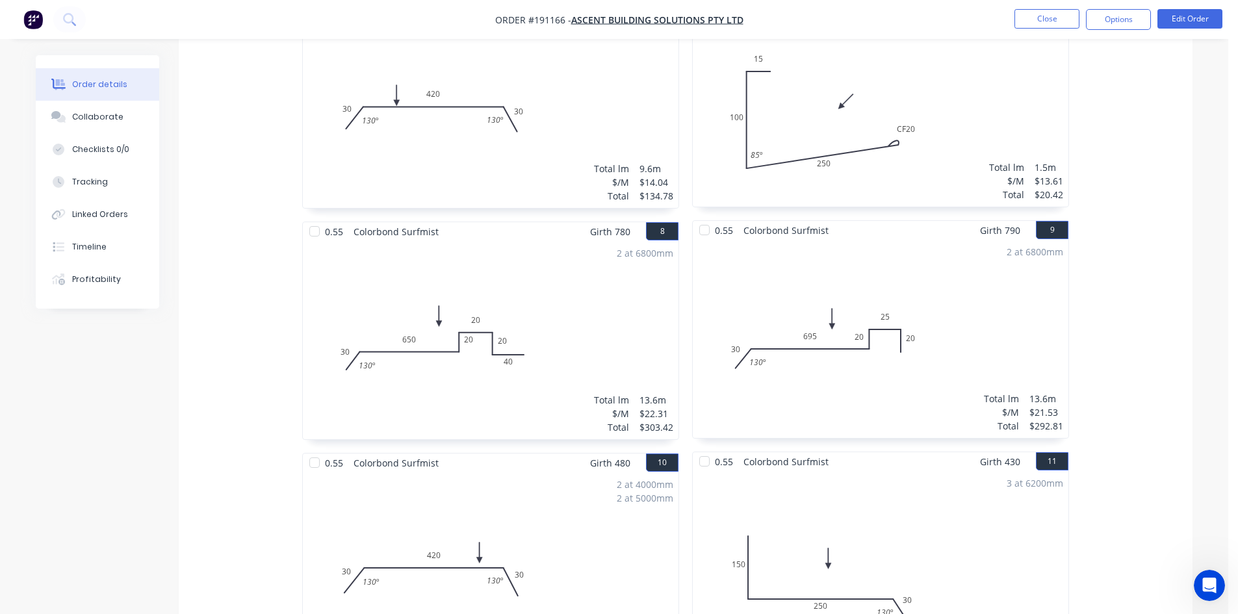
scroll to position [995, 0]
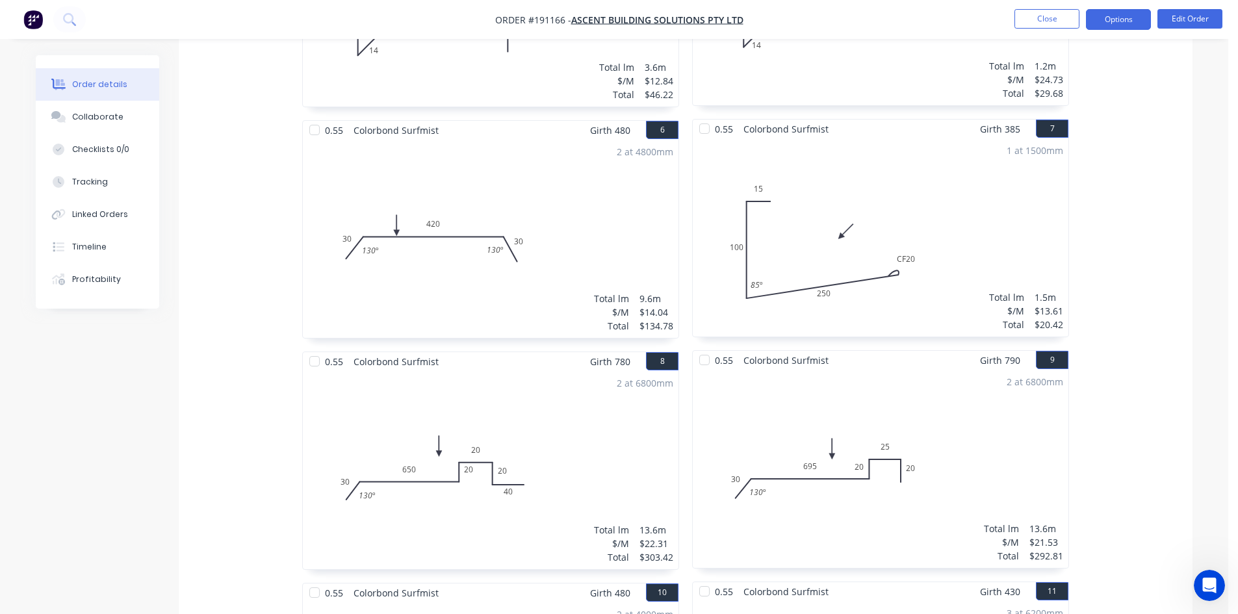
click at [1129, 18] on button "Options" at bounding box center [1118, 19] width 65 height 21
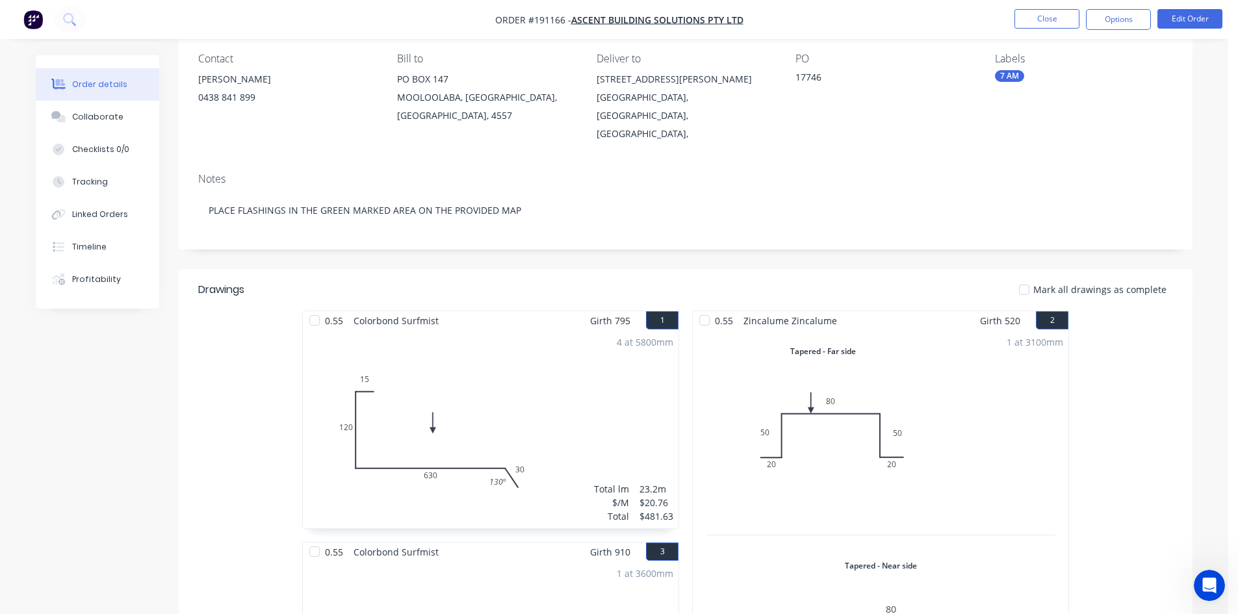
scroll to position [0, 0]
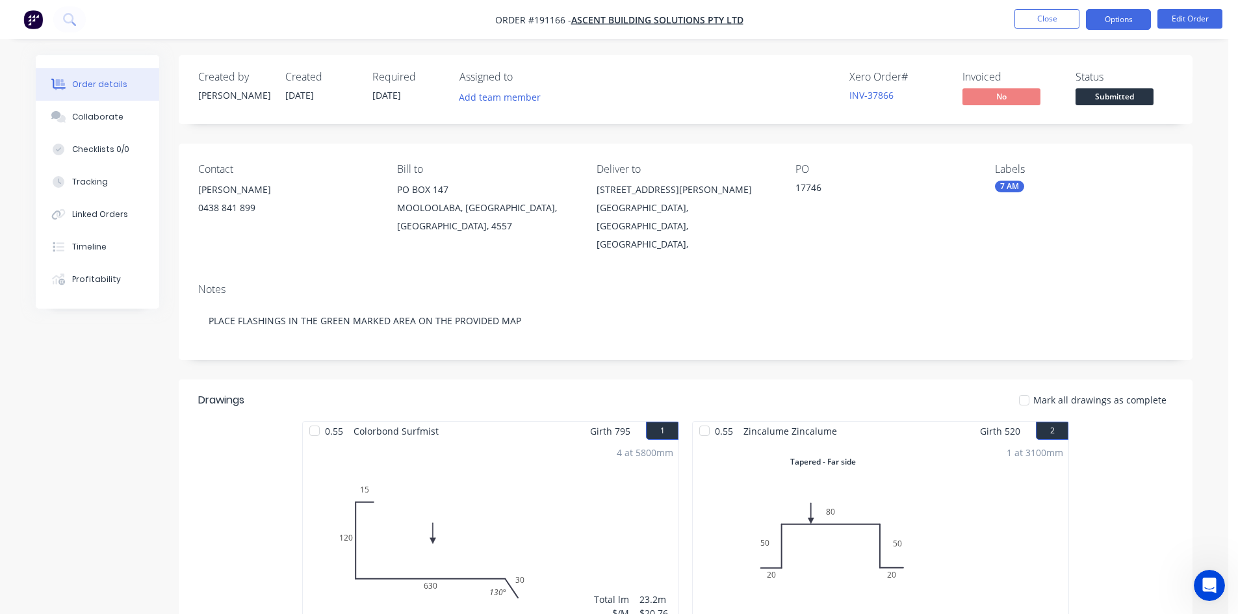
click at [1128, 15] on button "Options" at bounding box center [1118, 19] width 65 height 21
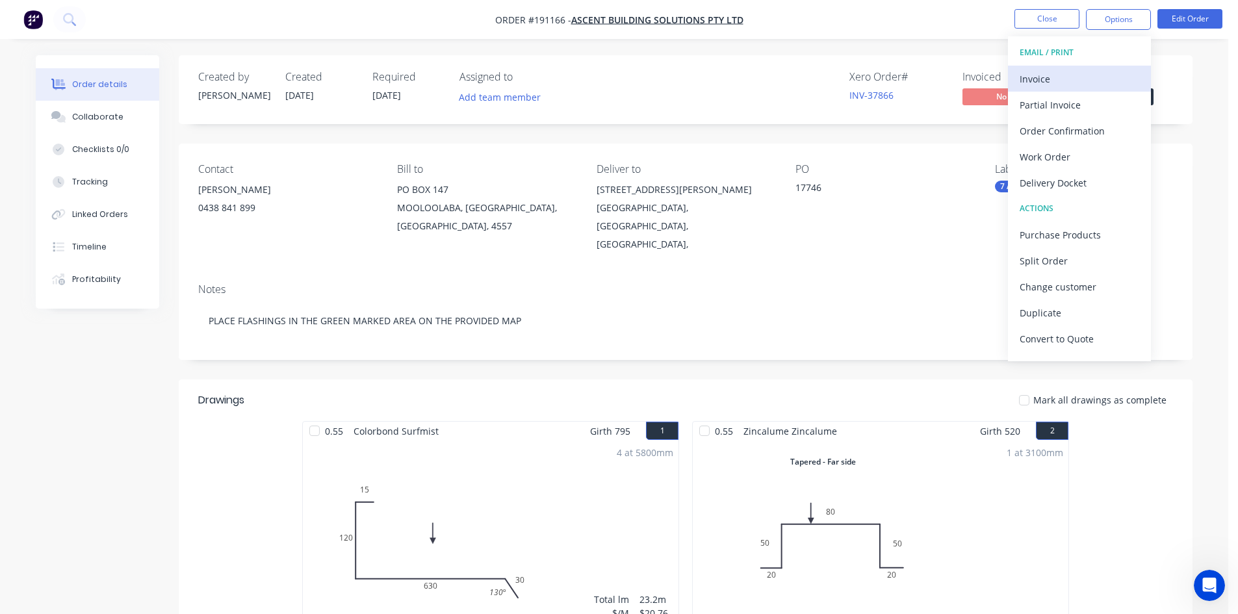
click at [1091, 71] on div "Invoice" at bounding box center [1079, 79] width 120 height 19
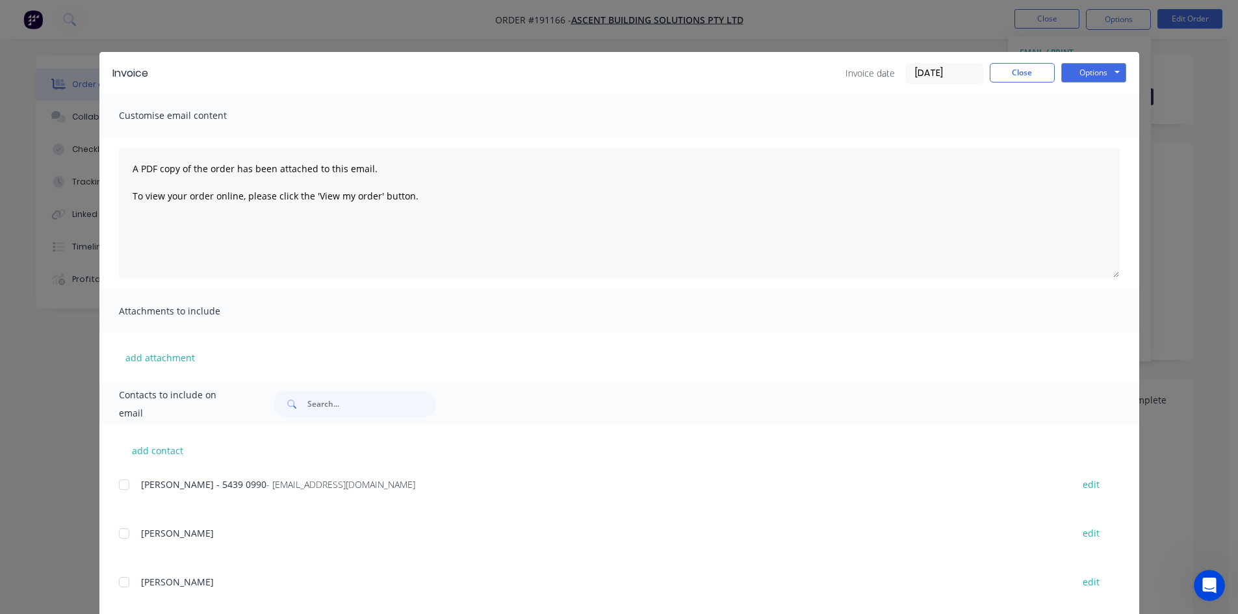
click at [116, 486] on div at bounding box center [124, 485] width 26 height 26
click at [1073, 73] on button "Options" at bounding box center [1093, 72] width 65 height 19
click at [1082, 134] on button "Email" at bounding box center [1102, 138] width 83 height 21
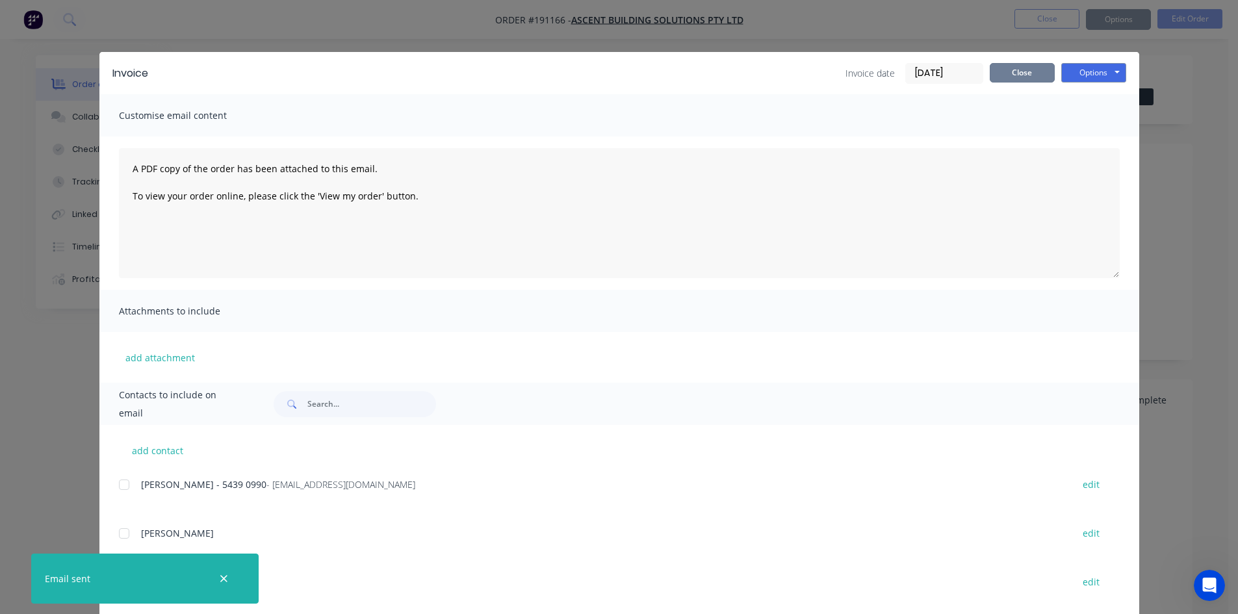
click at [1005, 76] on button "Close" at bounding box center [1021, 72] width 65 height 19
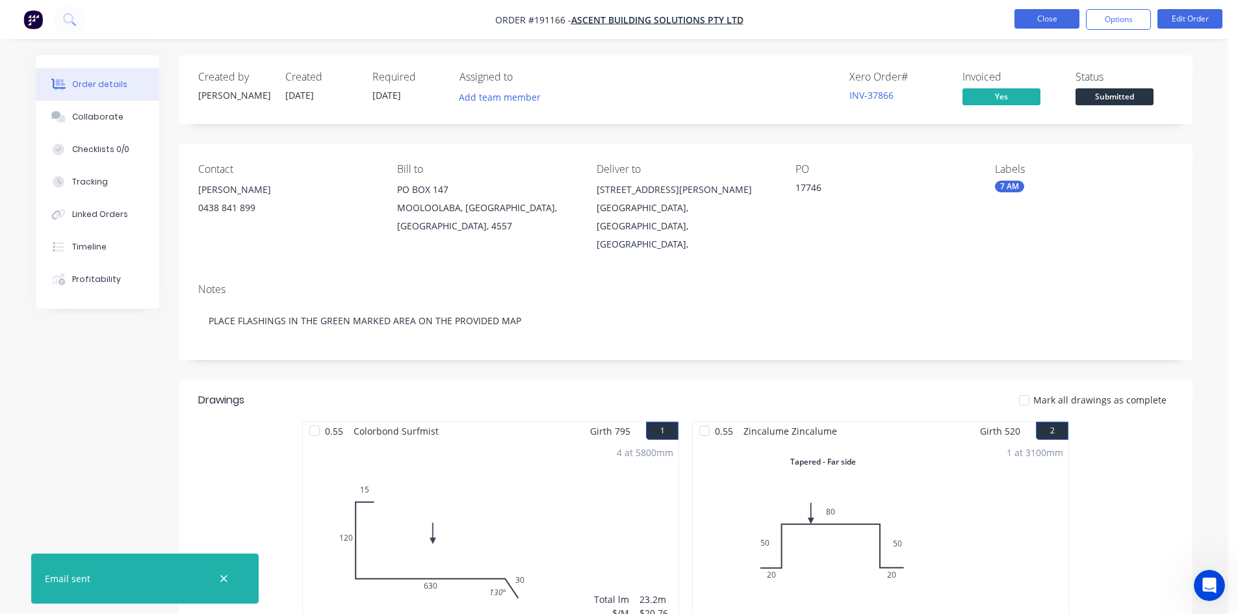
click at [1042, 18] on button "Close" at bounding box center [1046, 18] width 65 height 19
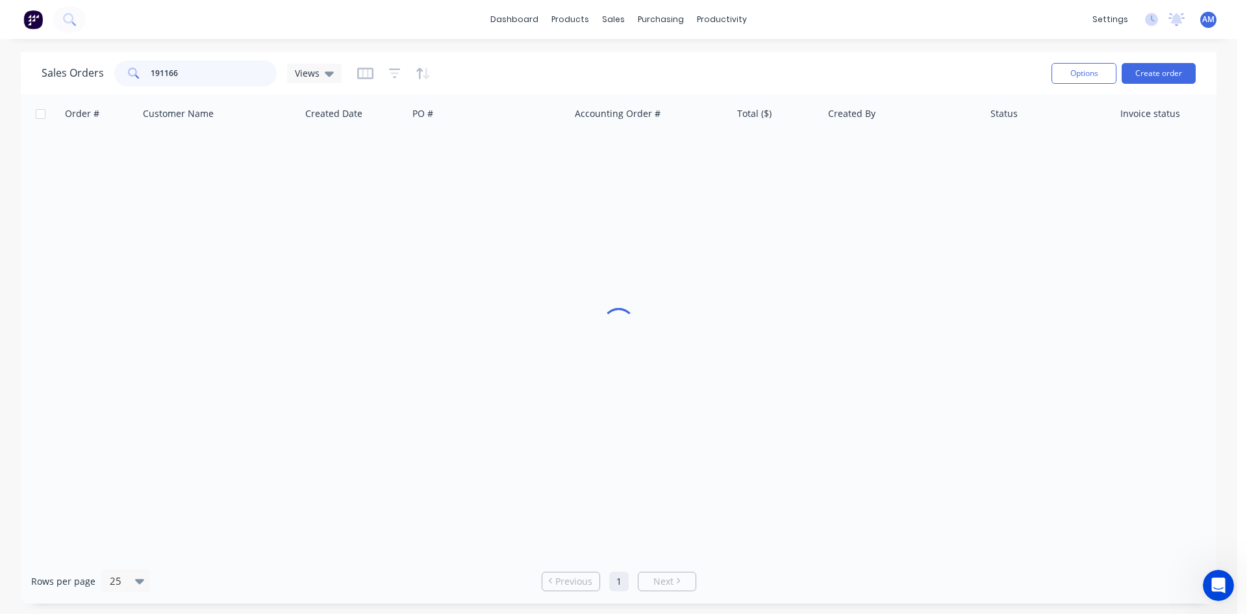
drag, startPoint x: 183, startPoint y: 77, endPoint x: 68, endPoint y: 65, distance: 116.2
click at [68, 65] on div "Sales Orders 191166 Views" at bounding box center [192, 73] width 300 height 26
type input "191094"
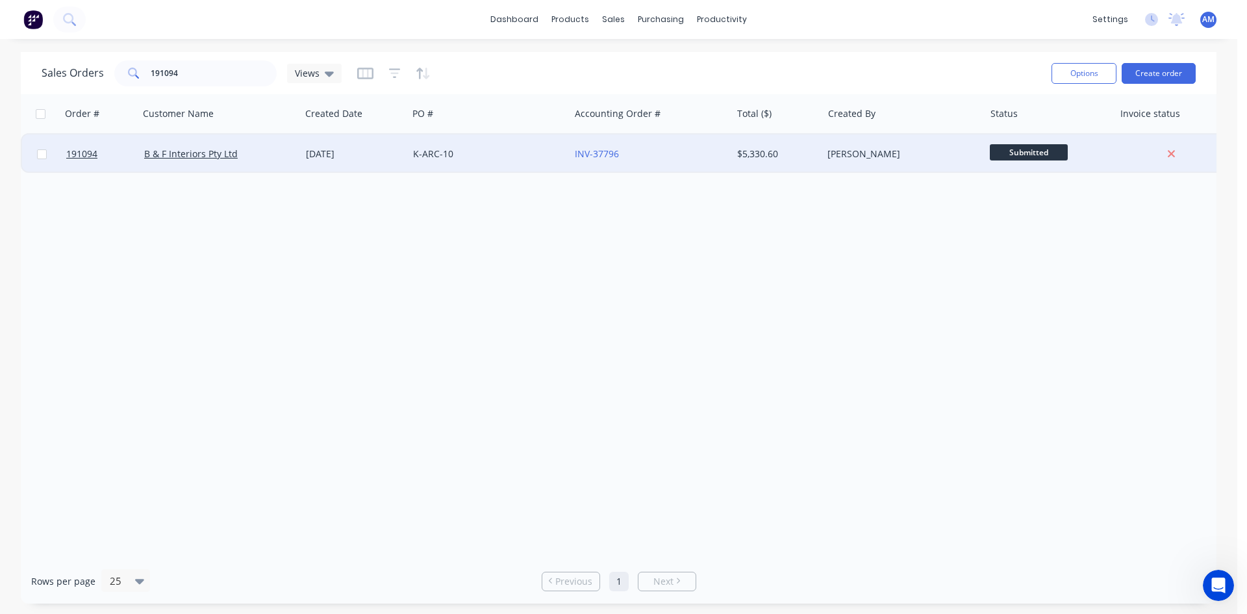
click at [476, 153] on div "K-ARC-10" at bounding box center [485, 153] width 144 height 13
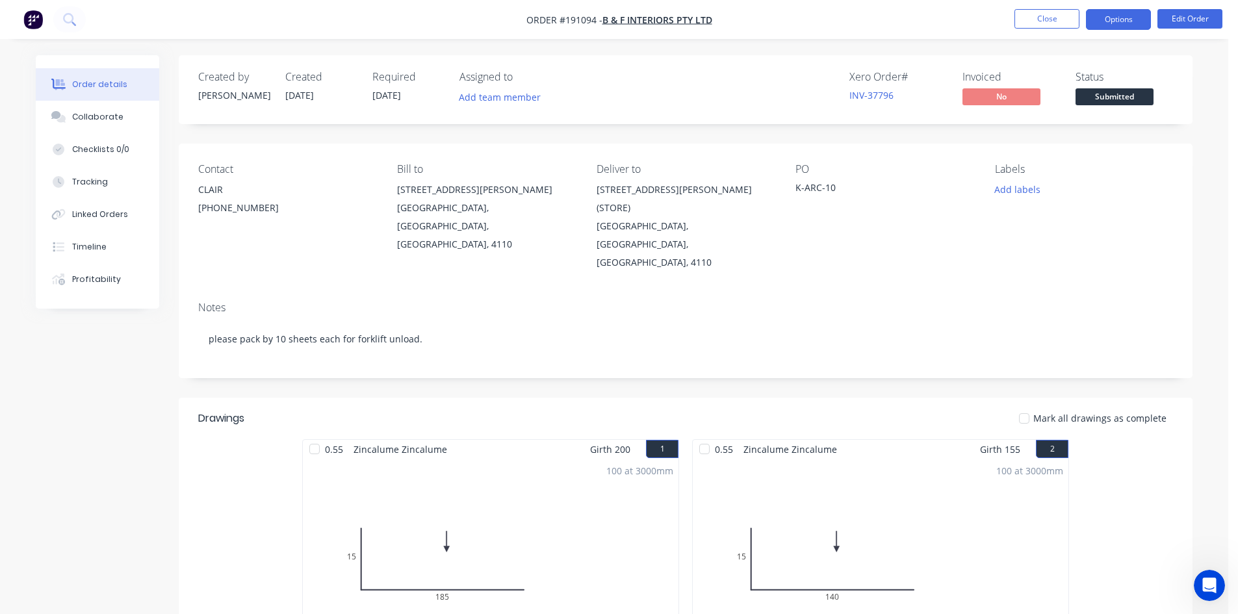
click at [1116, 21] on button "Options" at bounding box center [1118, 19] width 65 height 21
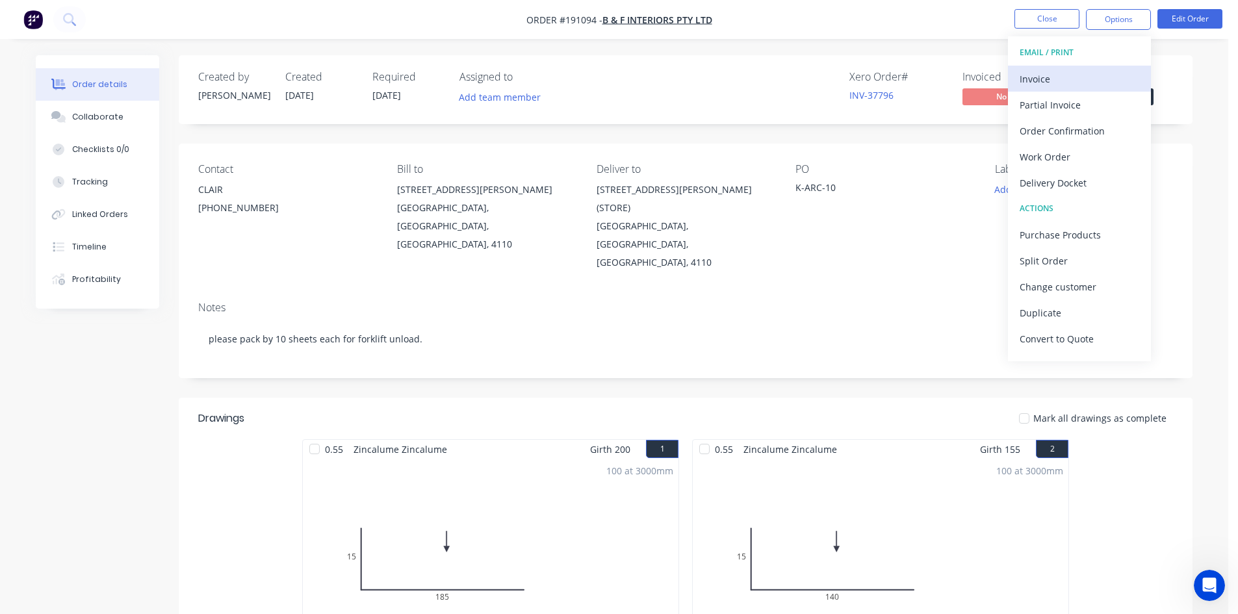
click at [1069, 71] on div "Invoice" at bounding box center [1079, 79] width 120 height 19
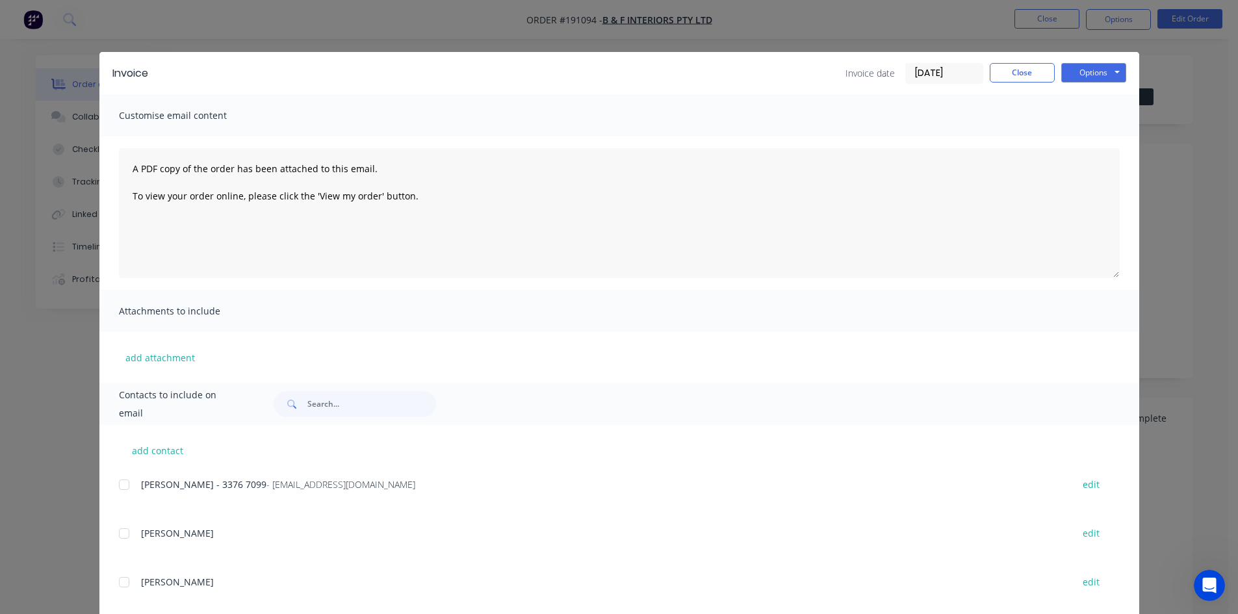
click at [123, 483] on div at bounding box center [124, 485] width 26 height 26
click at [1104, 71] on button "Options" at bounding box center [1093, 72] width 65 height 19
click at [1096, 133] on button "Email" at bounding box center [1102, 138] width 83 height 21
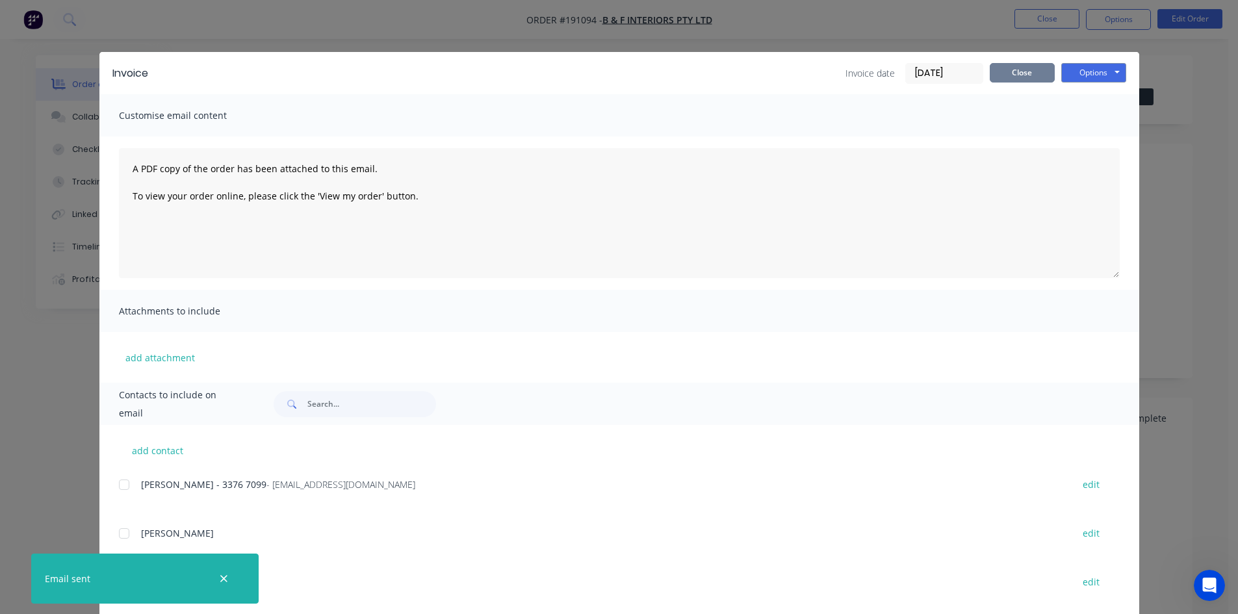
click at [1019, 70] on button "Close" at bounding box center [1021, 72] width 65 height 19
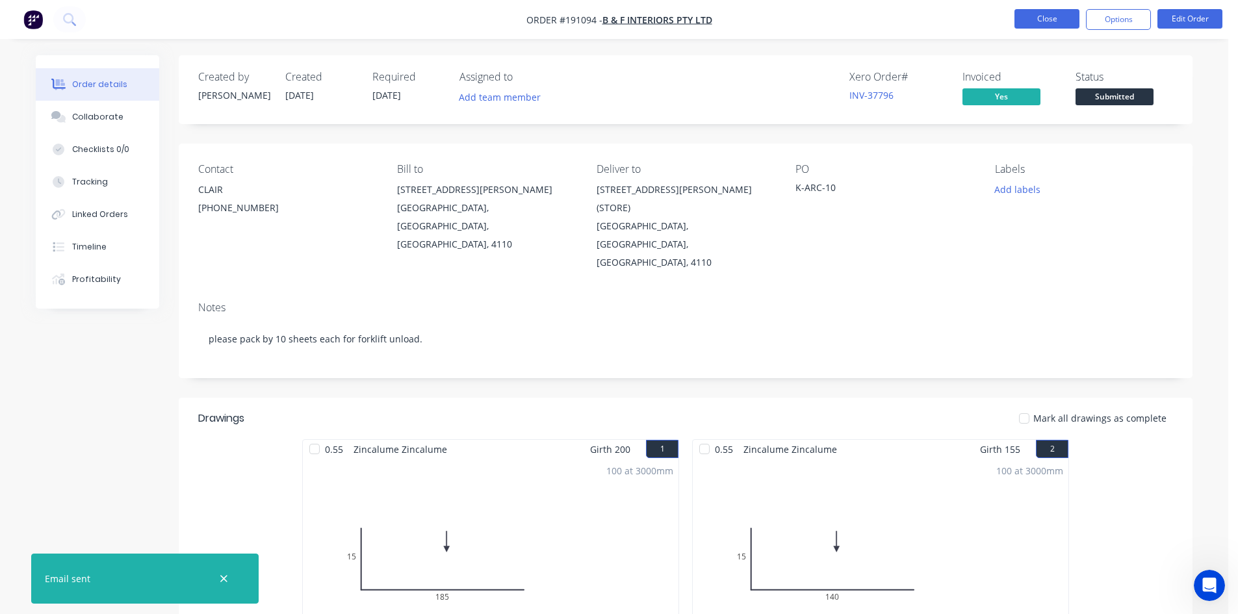
click at [1052, 23] on button "Close" at bounding box center [1046, 18] width 65 height 19
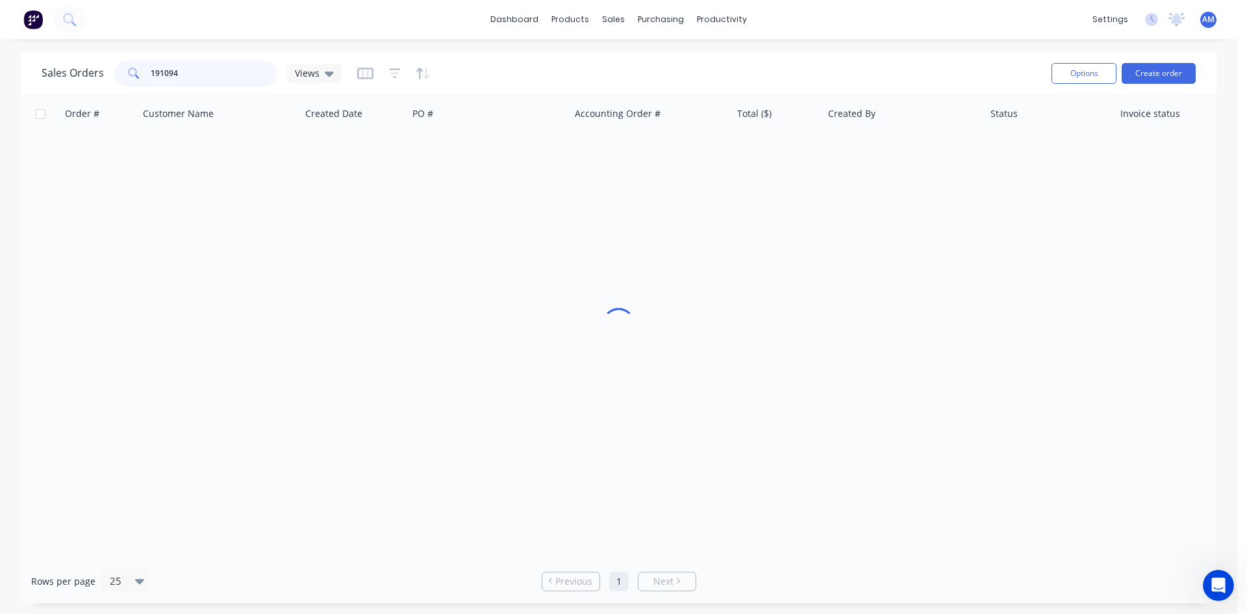
drag, startPoint x: 218, startPoint y: 68, endPoint x: 55, endPoint y: 72, distance: 163.8
click at [55, 72] on div "Sales Orders 191094 Views" at bounding box center [192, 73] width 300 height 26
type input "191157"
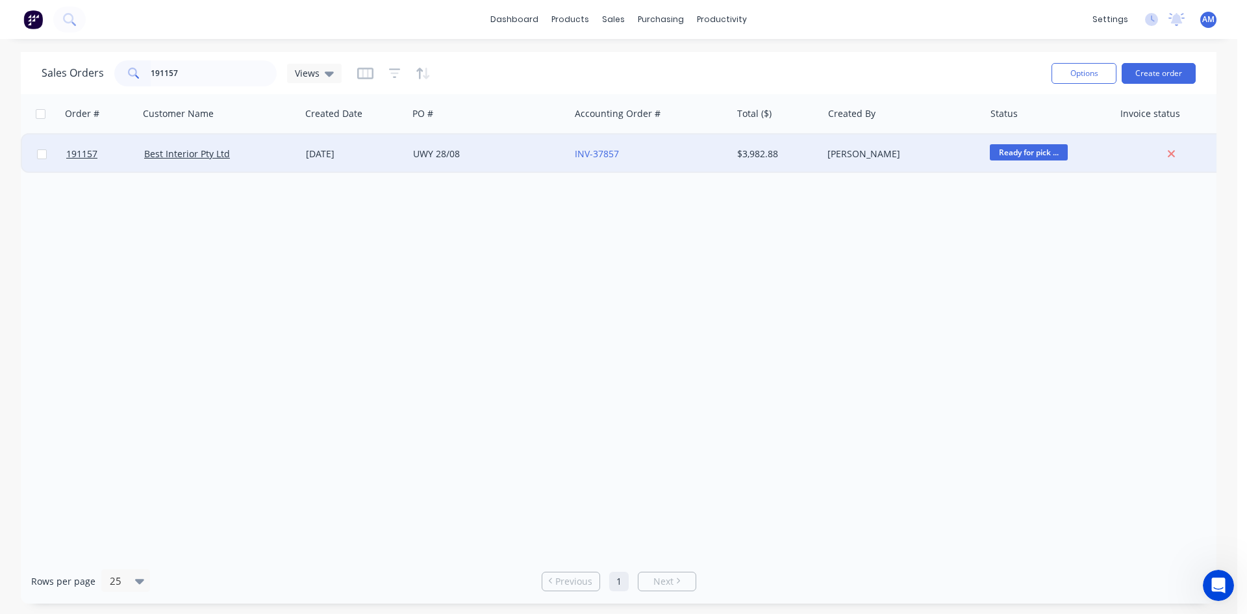
click at [501, 164] on div "UWY 28/08" at bounding box center [489, 153] width 162 height 39
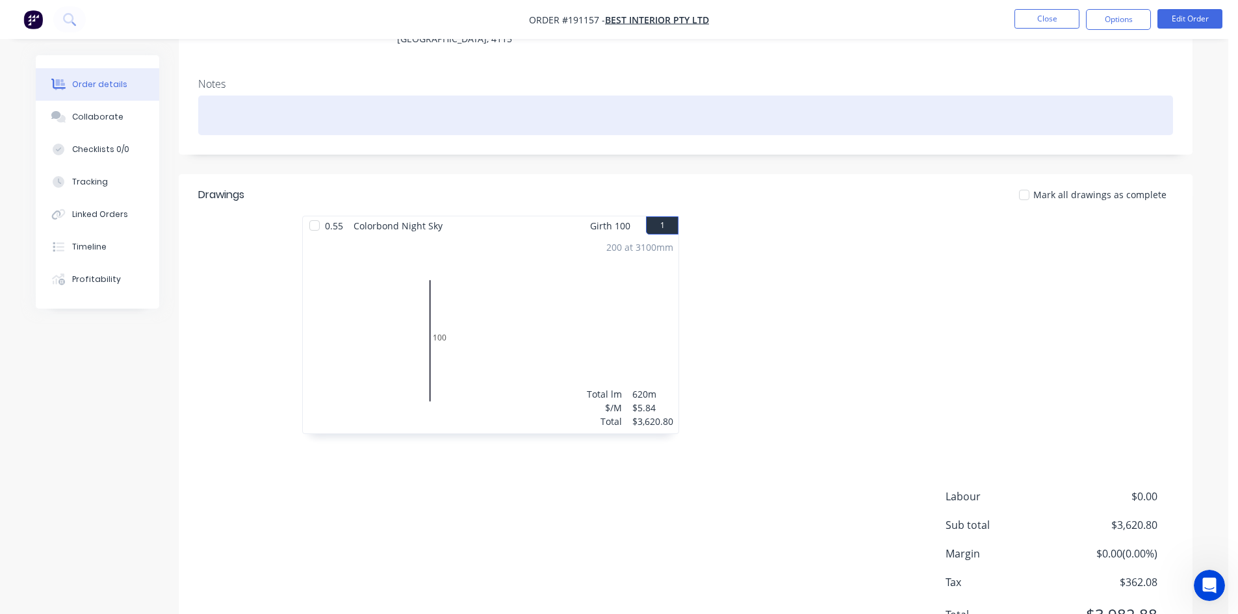
scroll to position [195, 0]
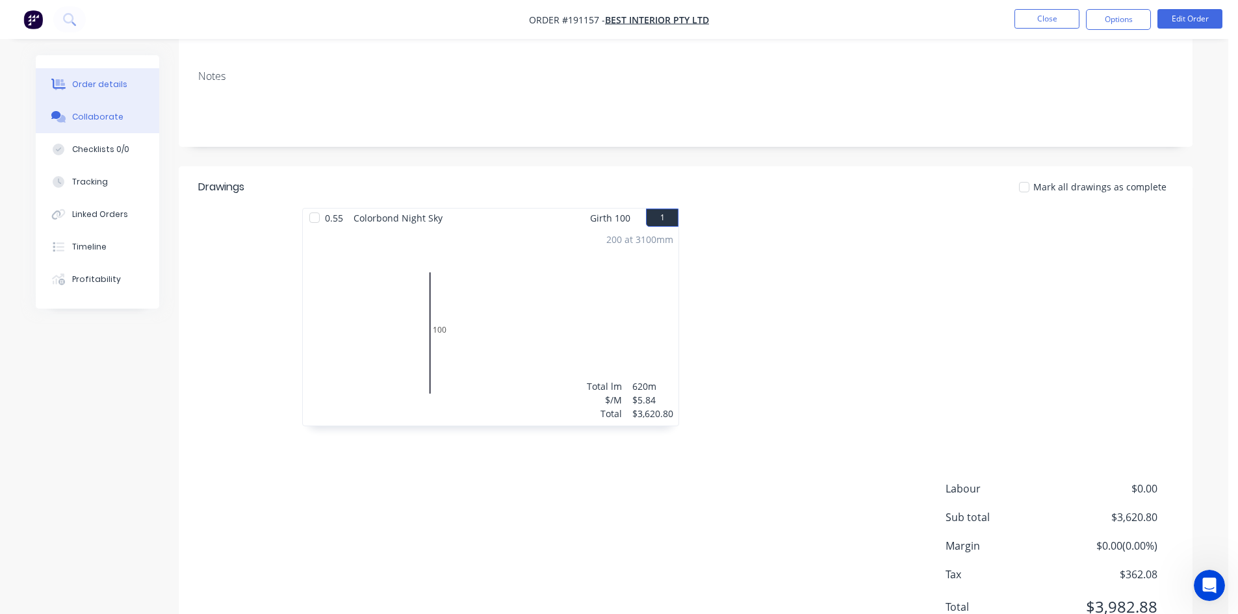
click at [86, 122] on div "Collaborate" at bounding box center [97, 117] width 51 height 12
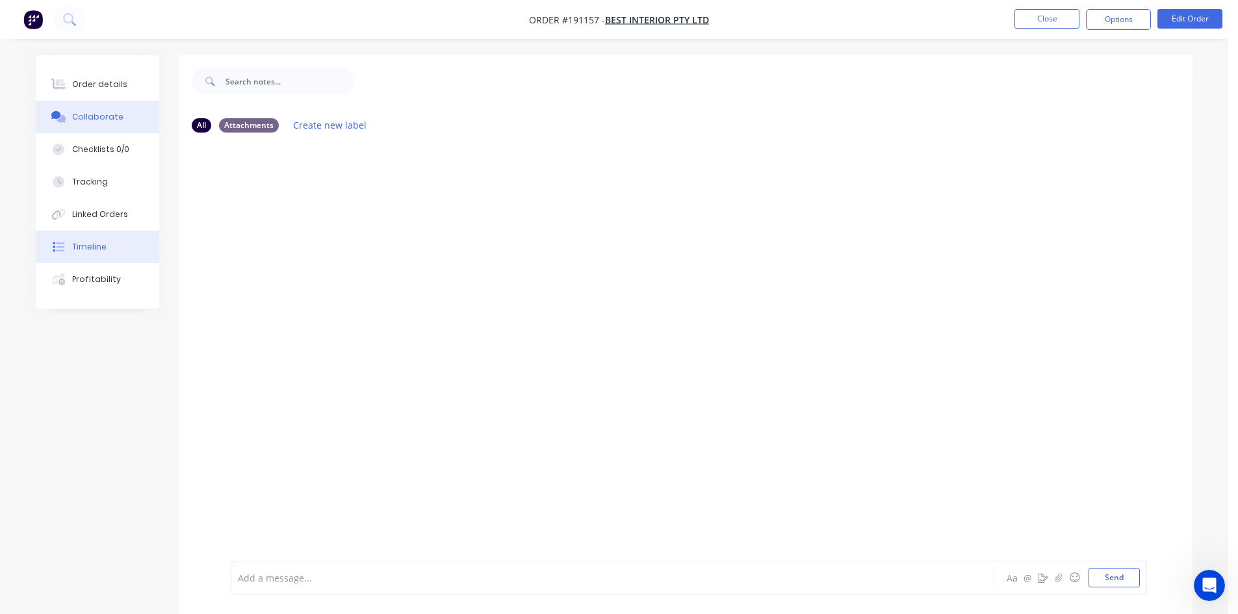
click at [95, 255] on button "Timeline" at bounding box center [97, 247] width 123 height 32
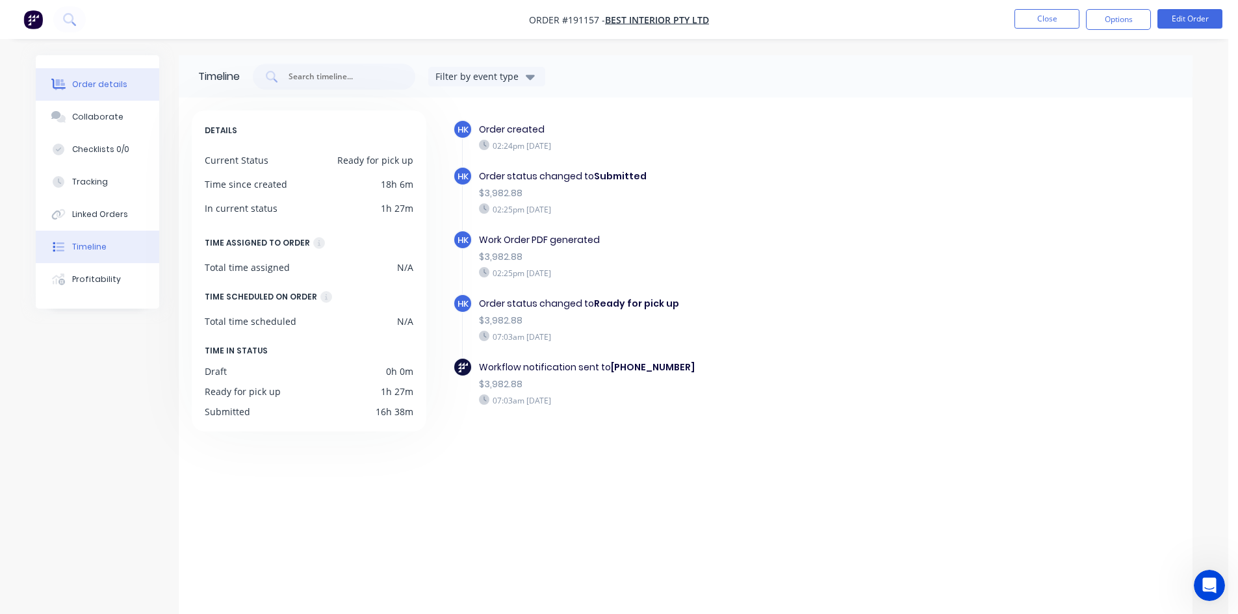
click at [80, 89] on div "Order details" at bounding box center [99, 85] width 55 height 12
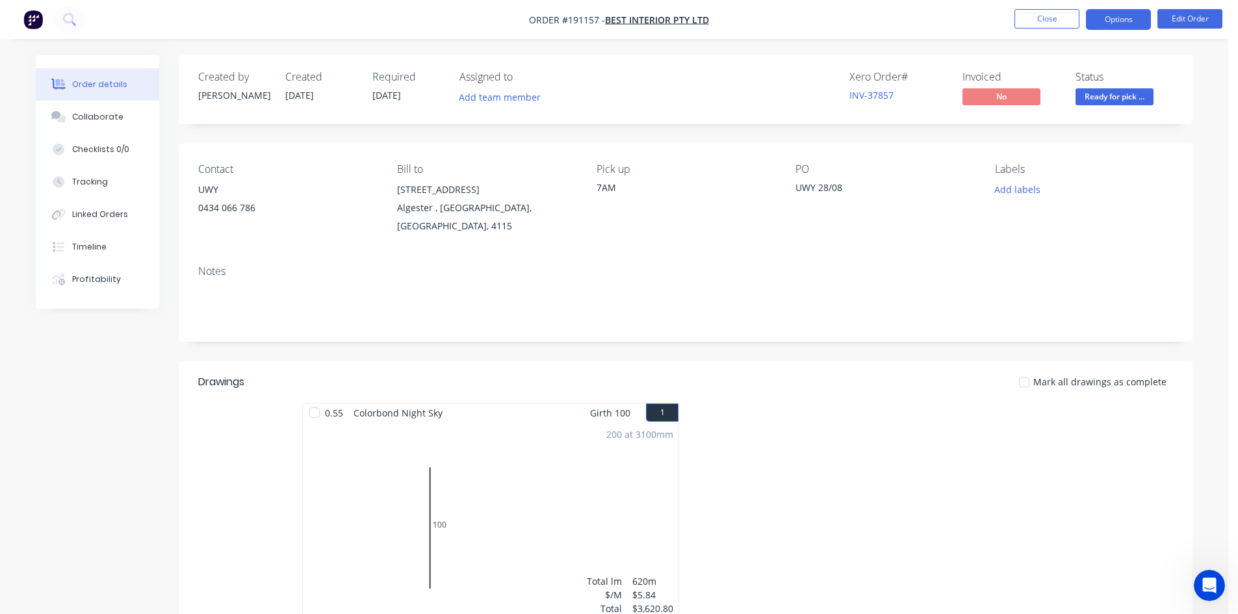
click at [1107, 21] on button "Options" at bounding box center [1118, 19] width 65 height 21
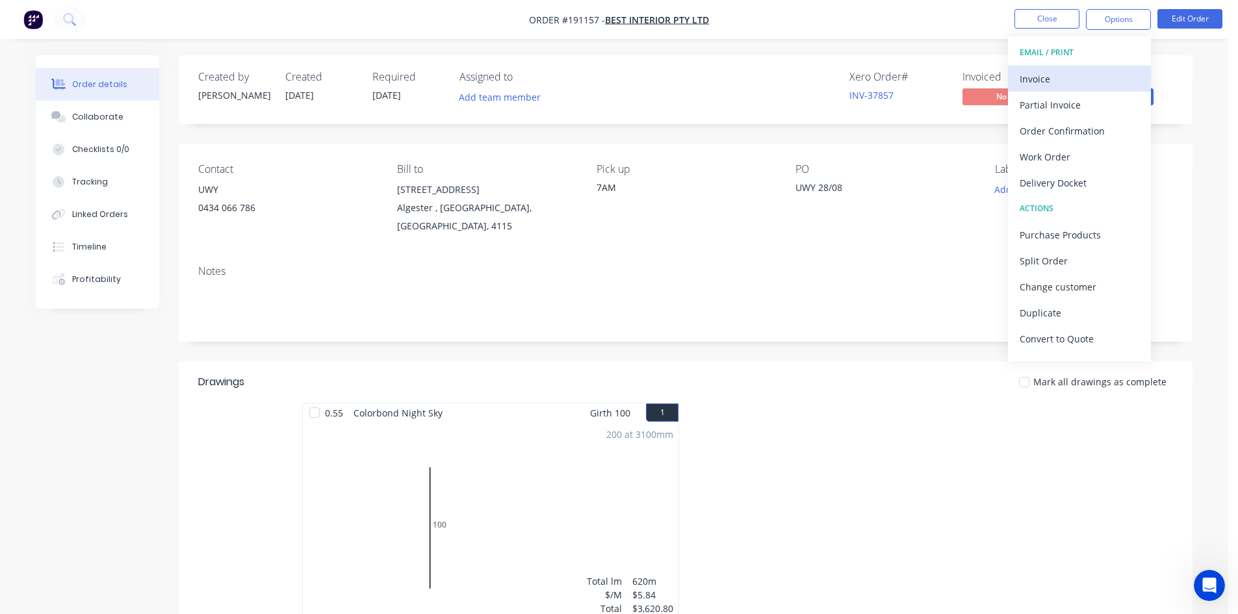
click at [1096, 73] on div "Invoice" at bounding box center [1079, 79] width 120 height 19
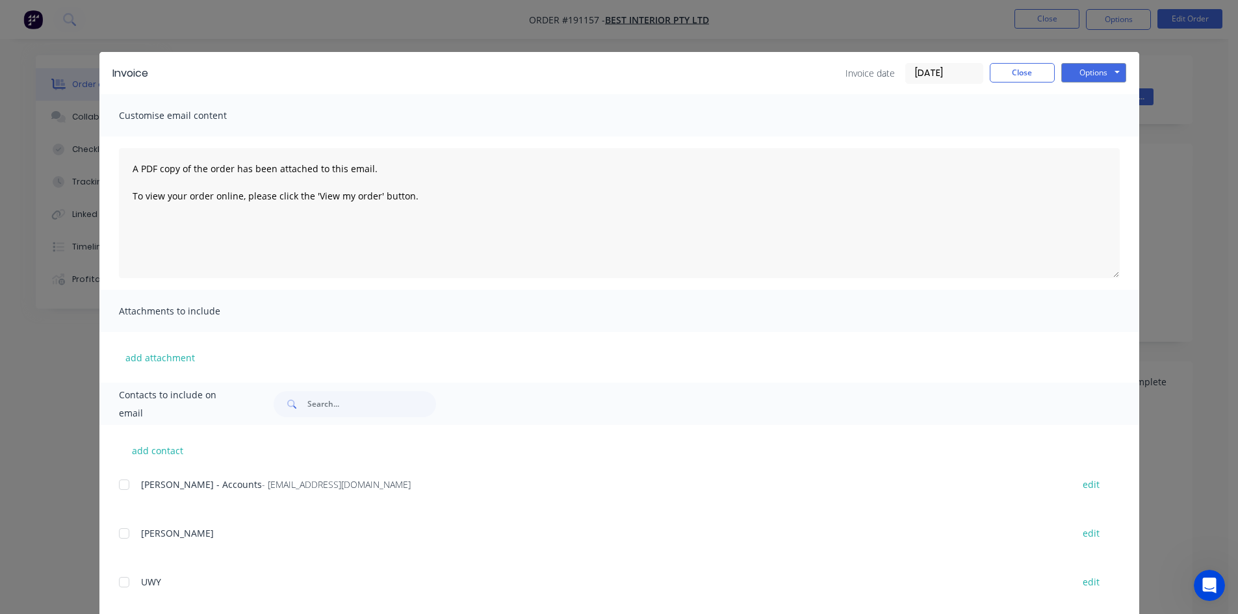
click at [116, 486] on div at bounding box center [124, 485] width 26 height 26
click at [1086, 74] on button "Options" at bounding box center [1093, 72] width 65 height 19
click at [1087, 142] on button "Email" at bounding box center [1102, 138] width 83 height 21
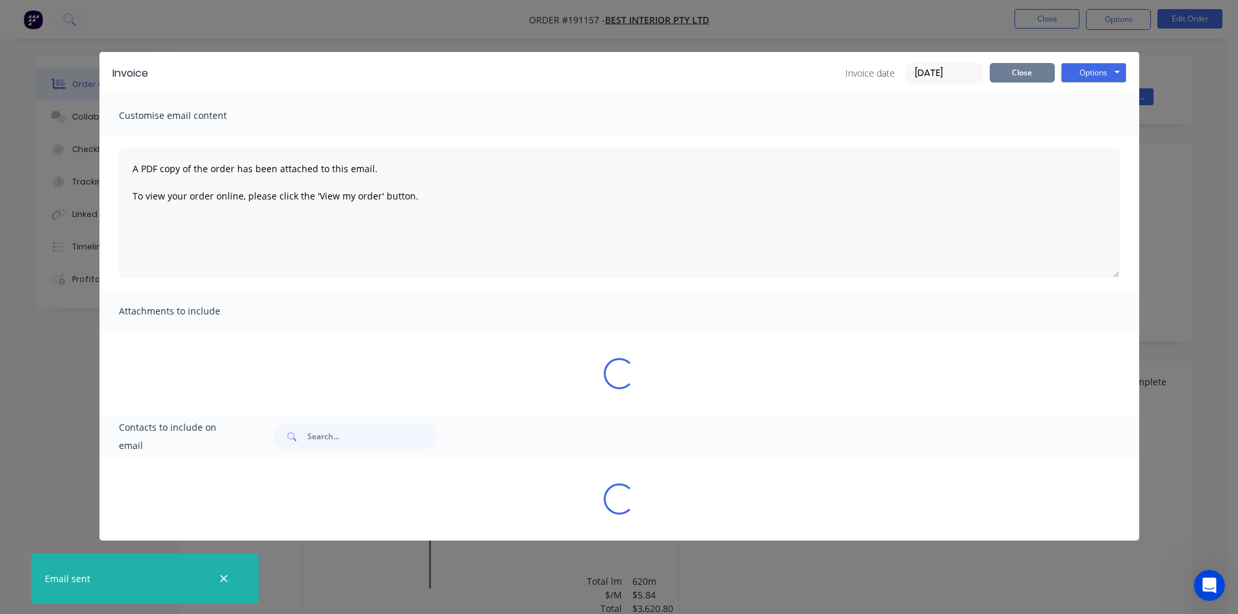
click at [1030, 73] on button "Close" at bounding box center [1021, 72] width 65 height 19
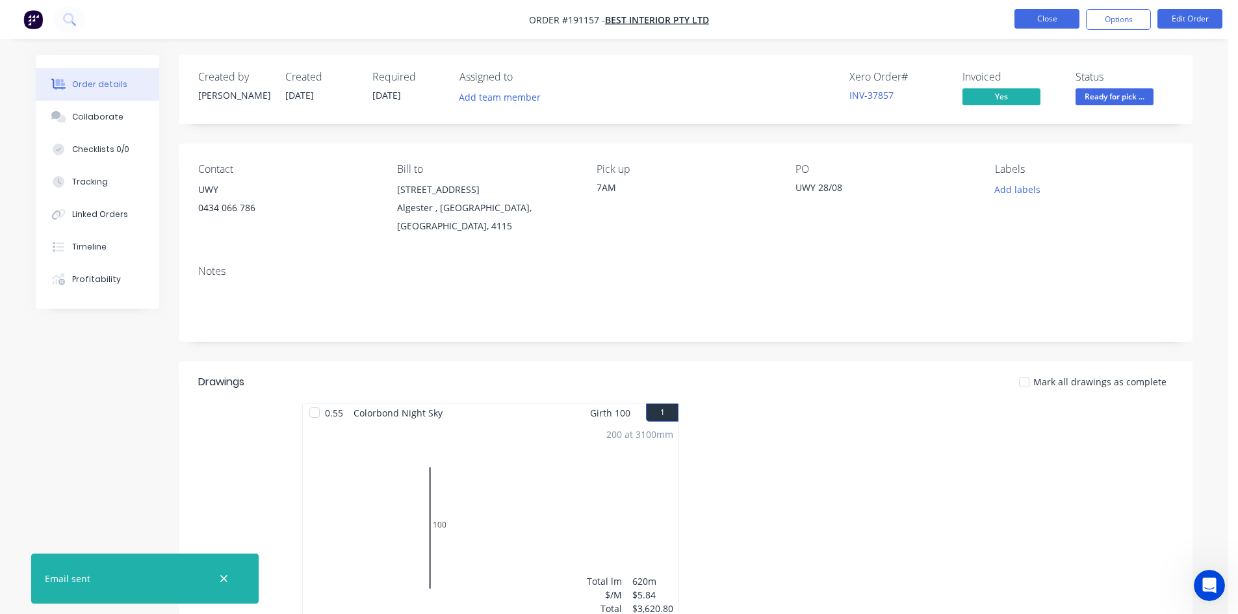
click at [1045, 20] on button "Close" at bounding box center [1046, 18] width 65 height 19
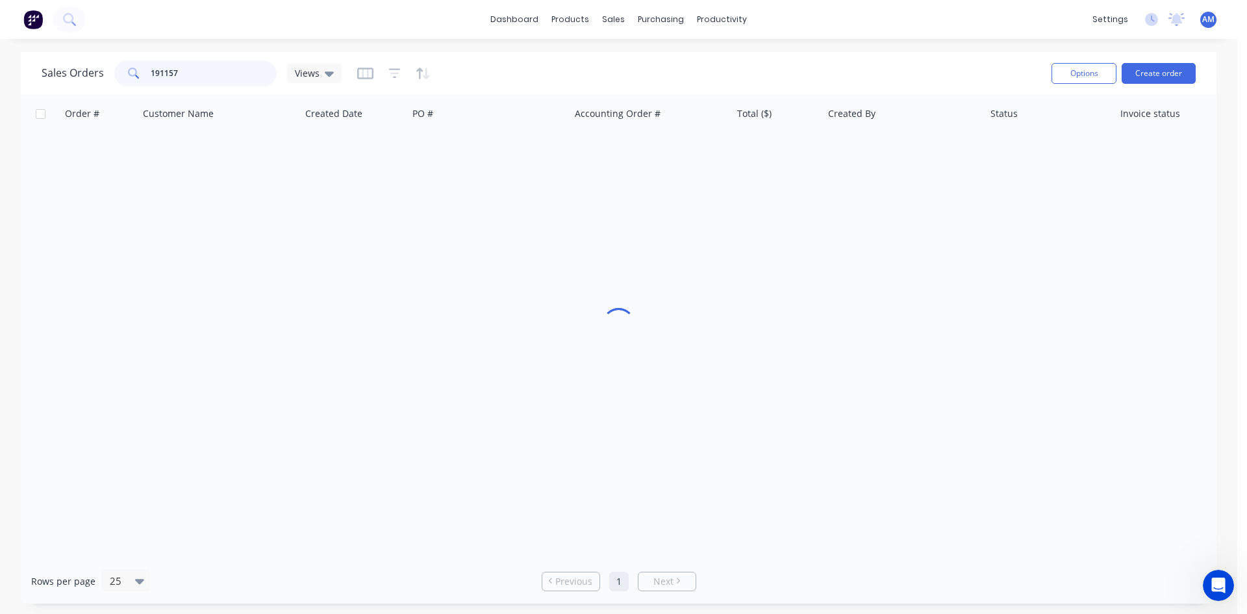
drag, startPoint x: 223, startPoint y: 83, endPoint x: 114, endPoint y: 77, distance: 108.7
click at [115, 80] on div "191157" at bounding box center [195, 73] width 162 height 26
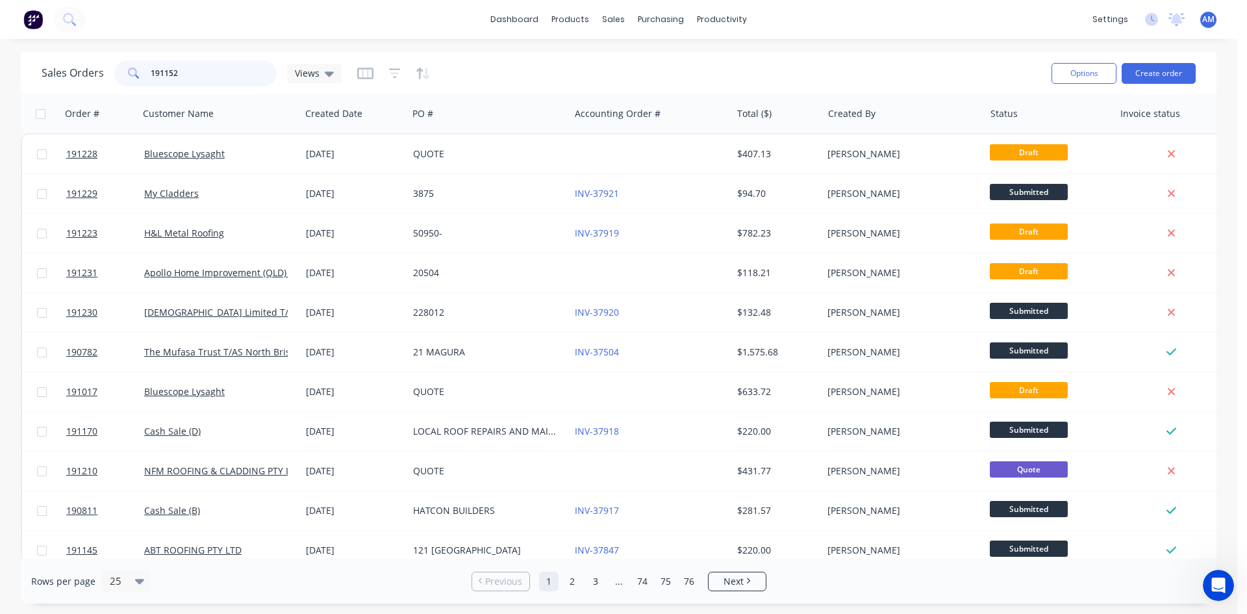
type input "191152"
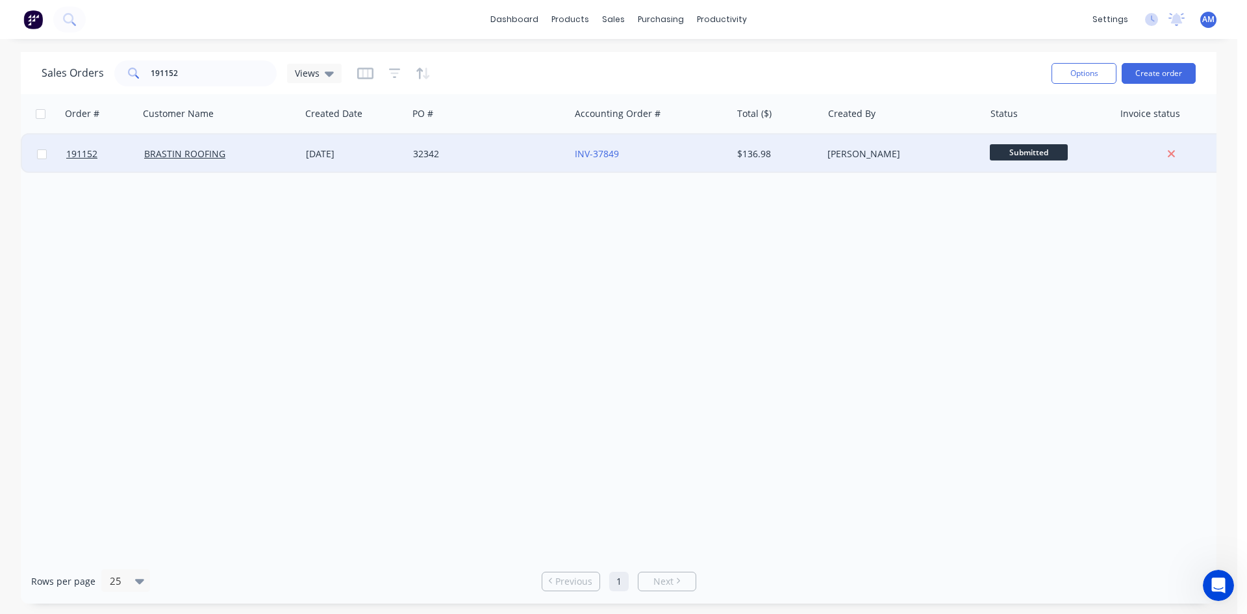
click at [474, 140] on div "32342" at bounding box center [489, 153] width 162 height 39
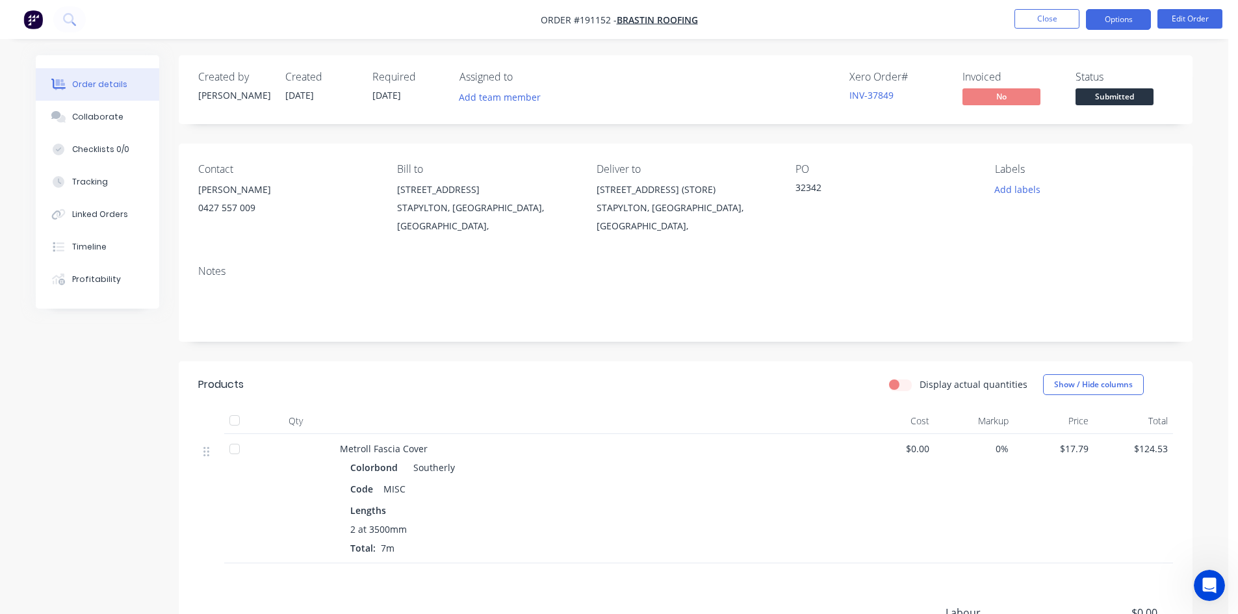
click at [1132, 21] on button "Options" at bounding box center [1118, 19] width 65 height 21
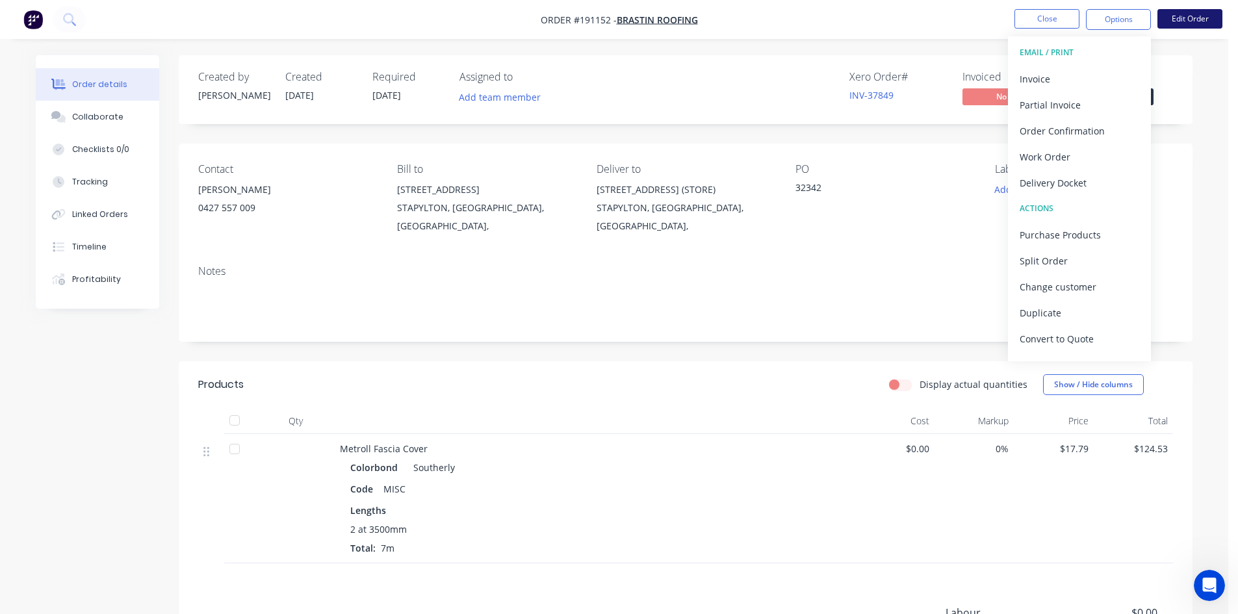
click at [1178, 27] on button "Edit Order" at bounding box center [1189, 18] width 65 height 19
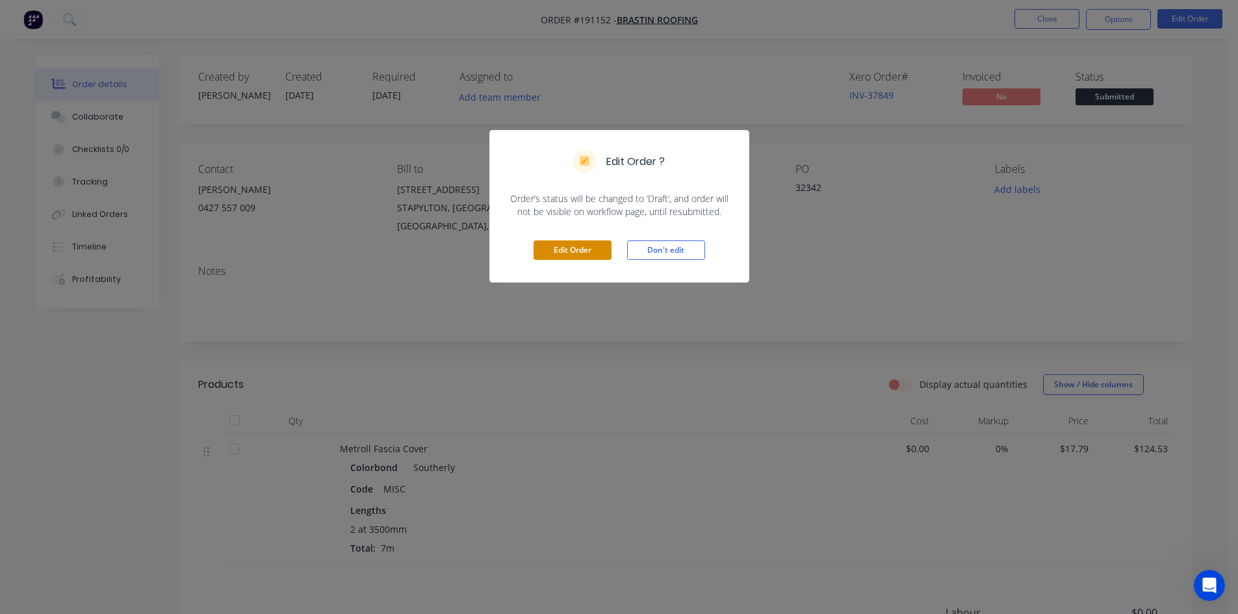
click at [585, 248] on button "Edit Order" at bounding box center [572, 249] width 78 height 19
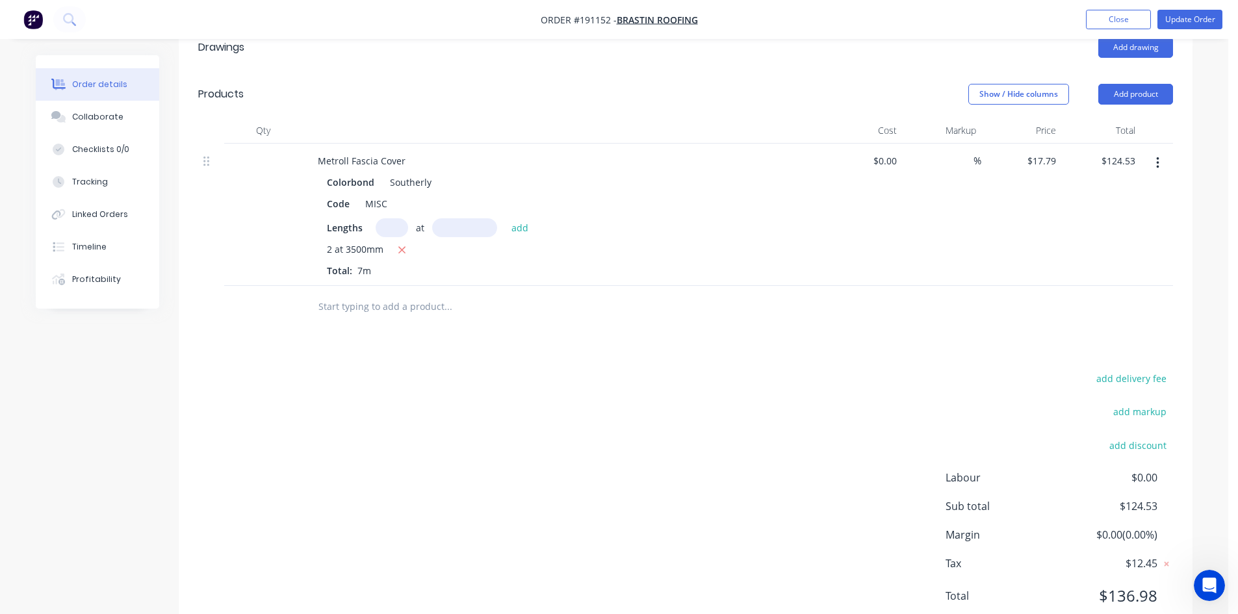
scroll to position [390, 0]
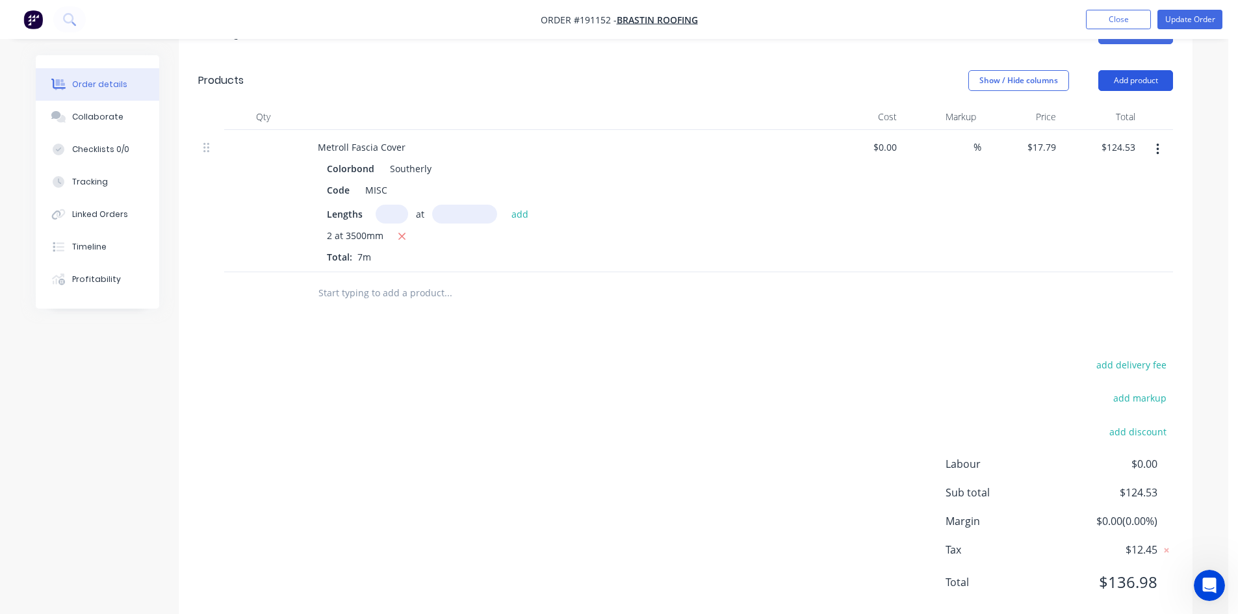
click at [1141, 70] on button "Add product" at bounding box center [1135, 80] width 75 height 21
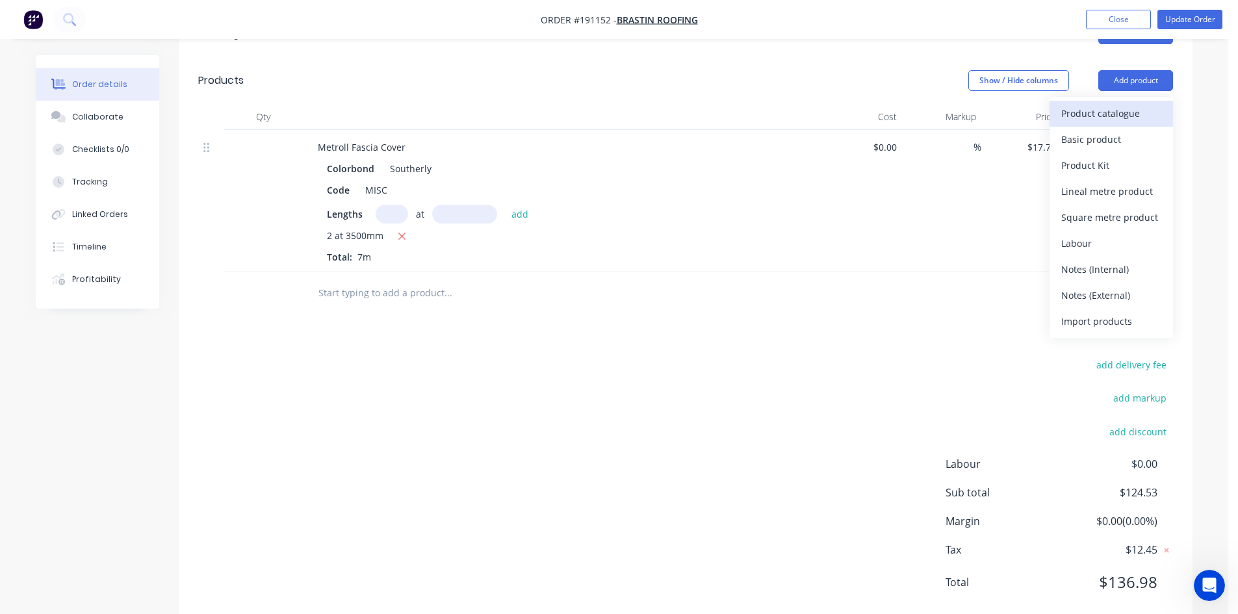
click at [1125, 104] on div "Product catalogue" at bounding box center [1111, 113] width 100 height 19
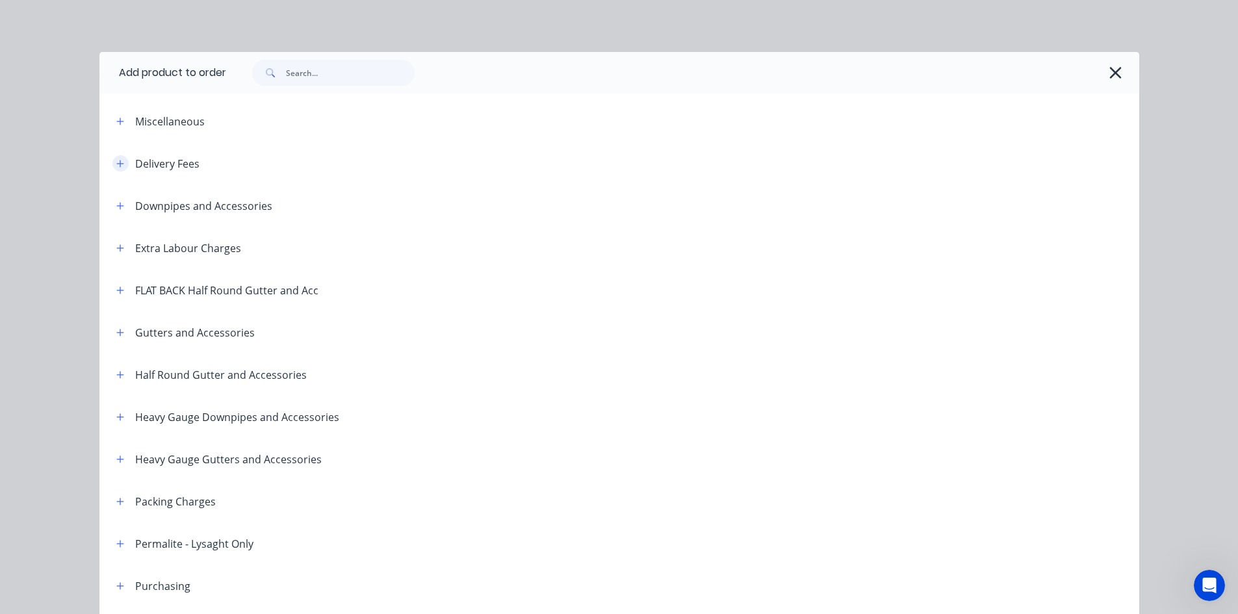
click at [116, 166] on icon "button" at bounding box center [120, 163] width 8 height 9
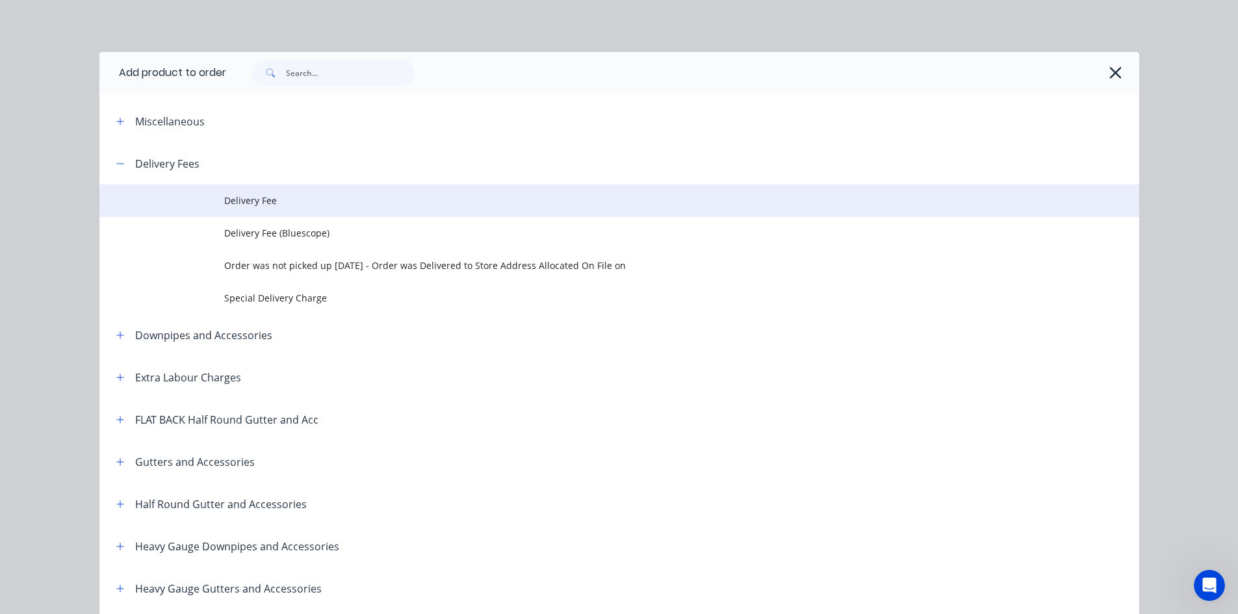
click at [275, 201] on span "Delivery Fee" at bounding box center [590, 201] width 732 height 14
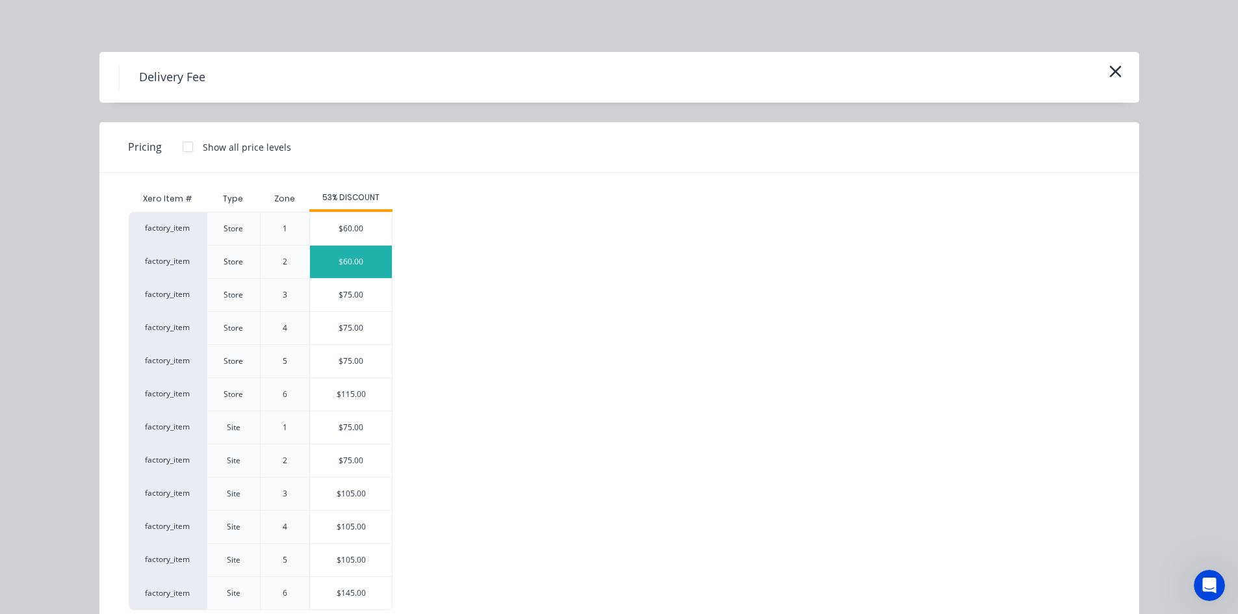
click at [358, 255] on div "$60.00" at bounding box center [351, 262] width 82 height 32
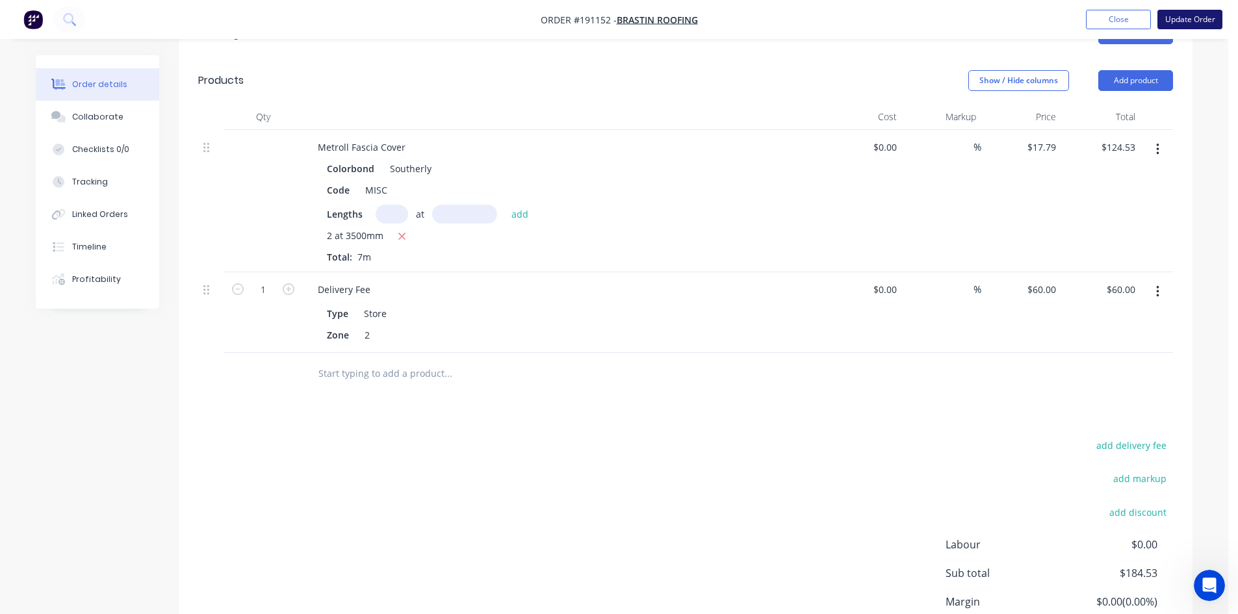
click at [1206, 21] on button "Update Order" at bounding box center [1189, 19] width 65 height 19
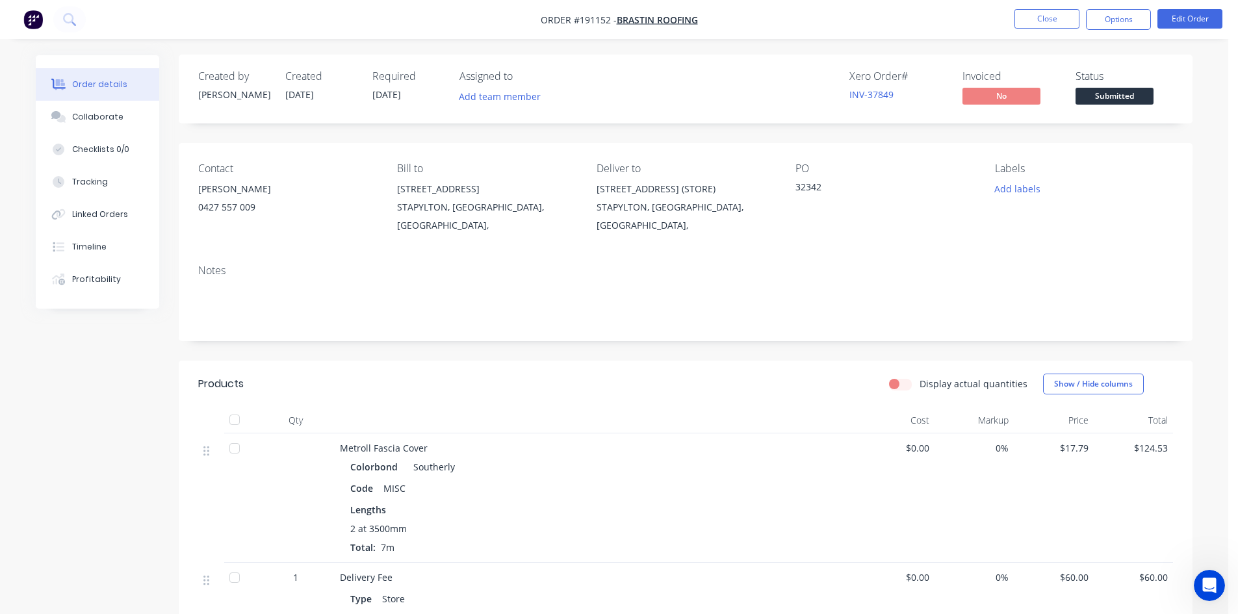
scroll to position [0, 0]
click at [1110, 15] on button "Options" at bounding box center [1118, 19] width 65 height 21
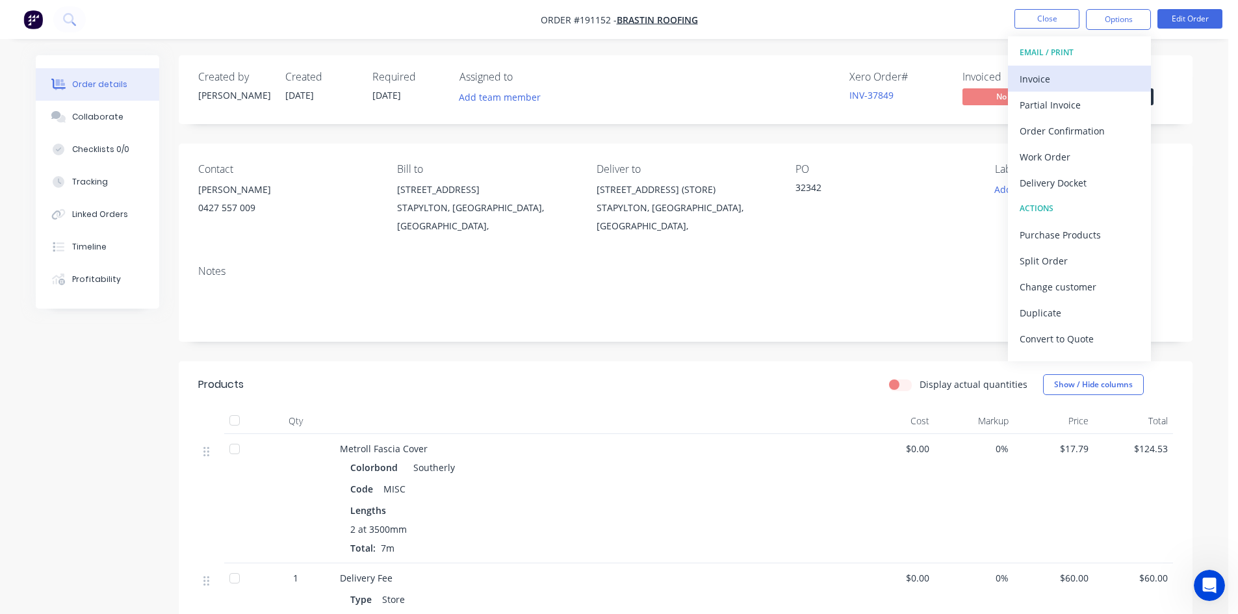
click at [1088, 76] on div "Invoice" at bounding box center [1079, 79] width 120 height 19
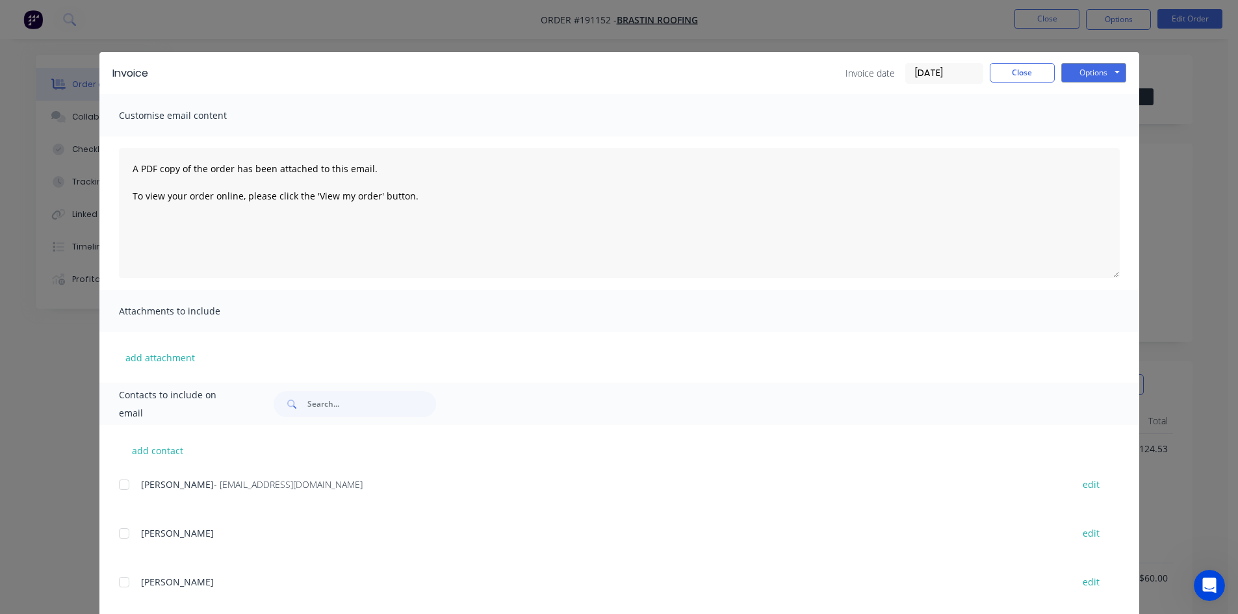
click at [123, 485] on div at bounding box center [124, 485] width 26 height 26
click at [1102, 71] on button "Options" at bounding box center [1093, 72] width 65 height 19
click at [1097, 138] on button "Email" at bounding box center [1102, 138] width 83 height 21
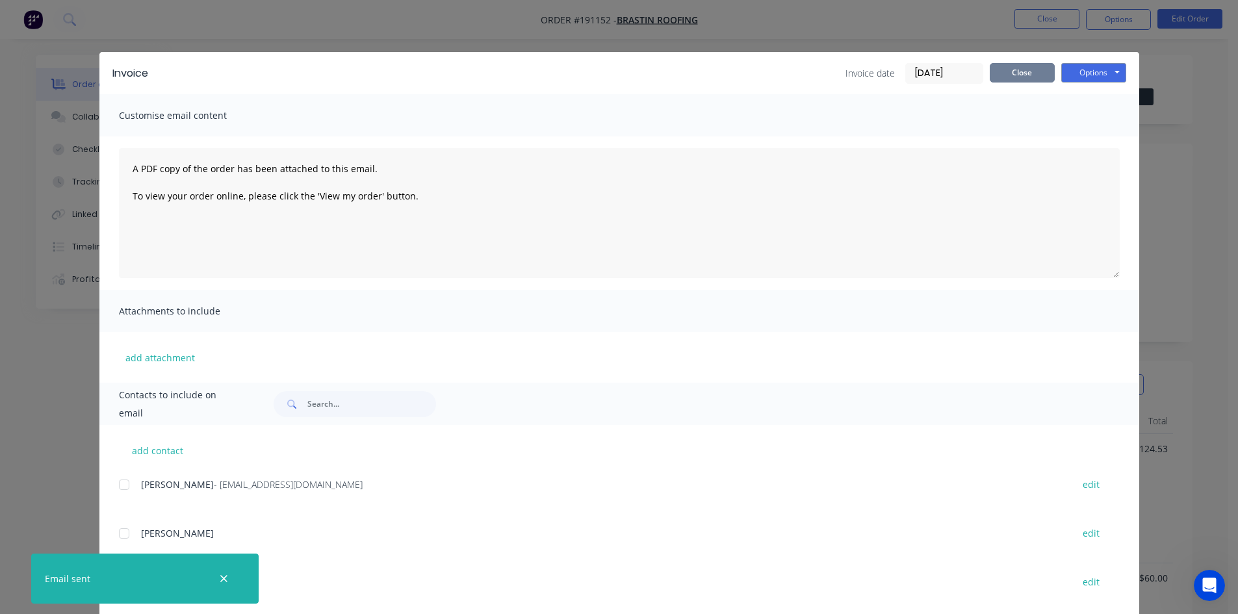
click at [1028, 66] on button "Close" at bounding box center [1021, 72] width 65 height 19
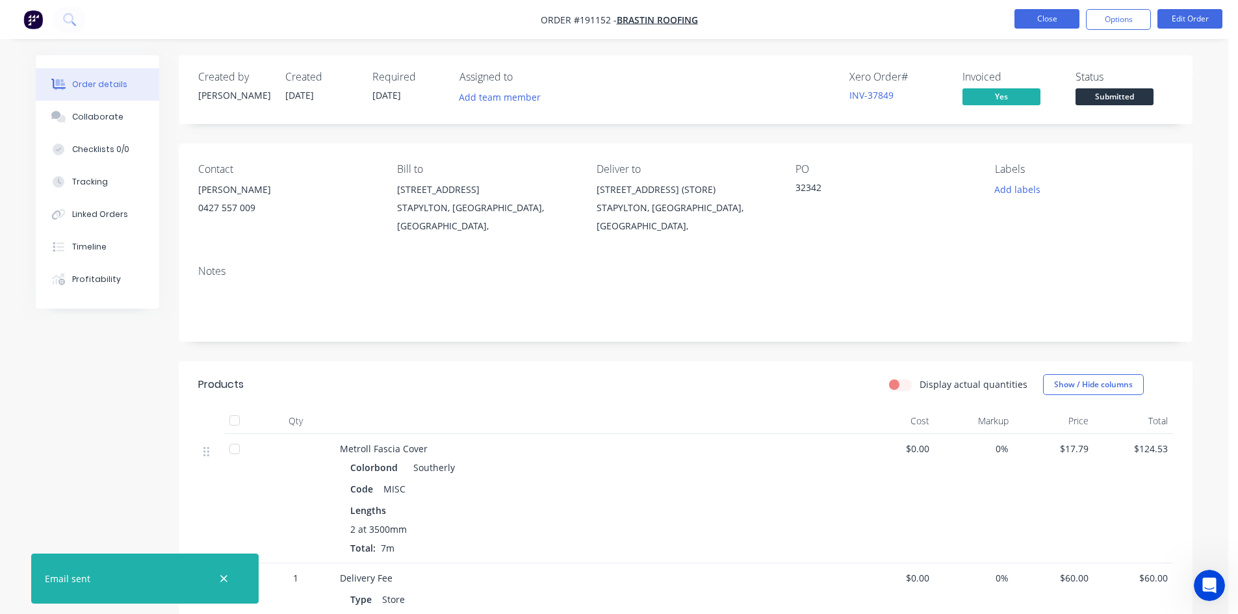
click at [1043, 19] on button "Close" at bounding box center [1046, 18] width 65 height 19
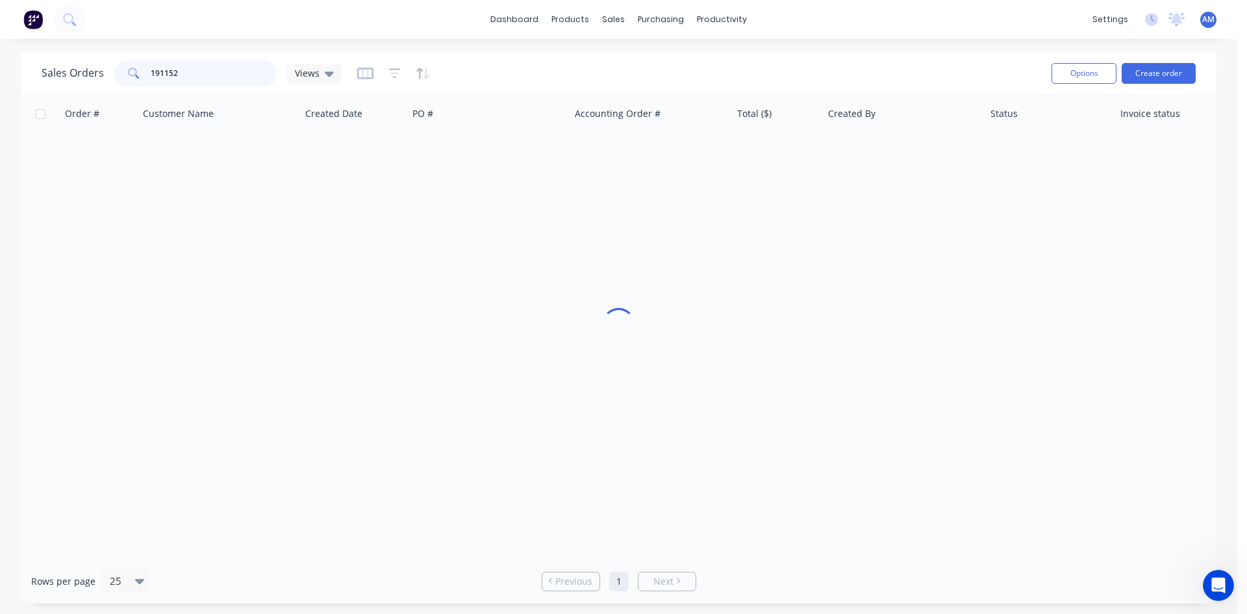
drag, startPoint x: 235, startPoint y: 74, endPoint x: 78, endPoint y: 66, distance: 157.4
click at [78, 66] on div "Sales Orders 191152 Views" at bounding box center [192, 73] width 300 height 26
type input "191052"
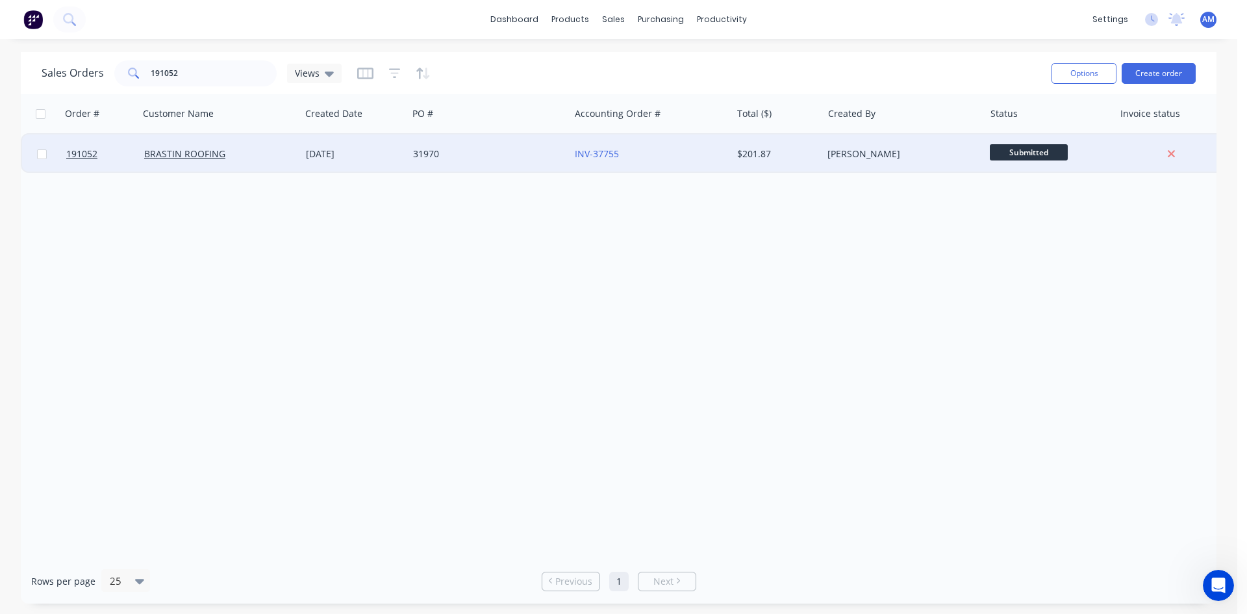
click at [525, 159] on div "31970" at bounding box center [485, 153] width 144 height 13
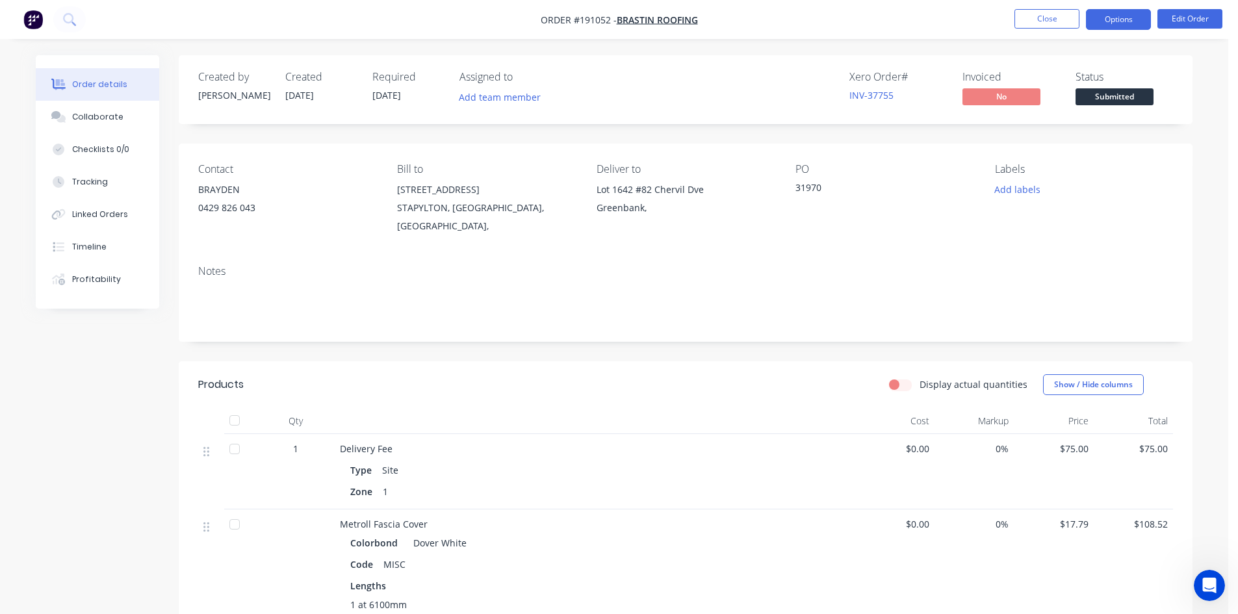
click at [1120, 19] on button "Options" at bounding box center [1118, 19] width 65 height 21
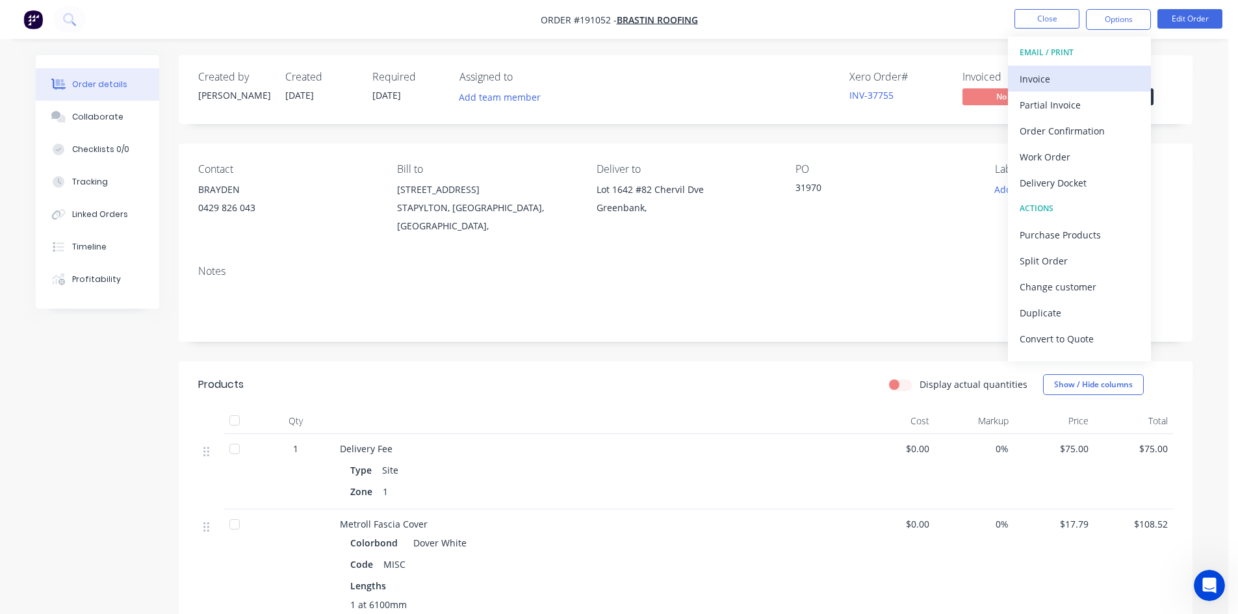
click at [1075, 73] on div "Invoice" at bounding box center [1079, 79] width 120 height 19
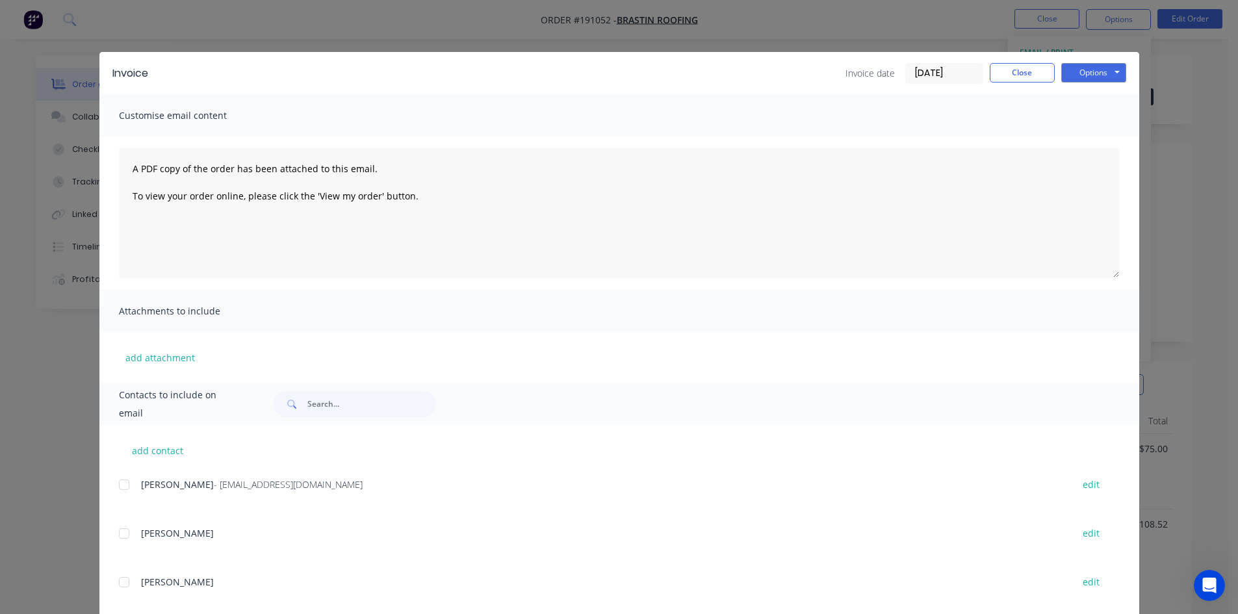
click at [115, 486] on div at bounding box center [124, 485] width 26 height 26
click at [1076, 66] on button "Options" at bounding box center [1093, 72] width 65 height 19
click at [1085, 134] on button "Email" at bounding box center [1102, 138] width 83 height 21
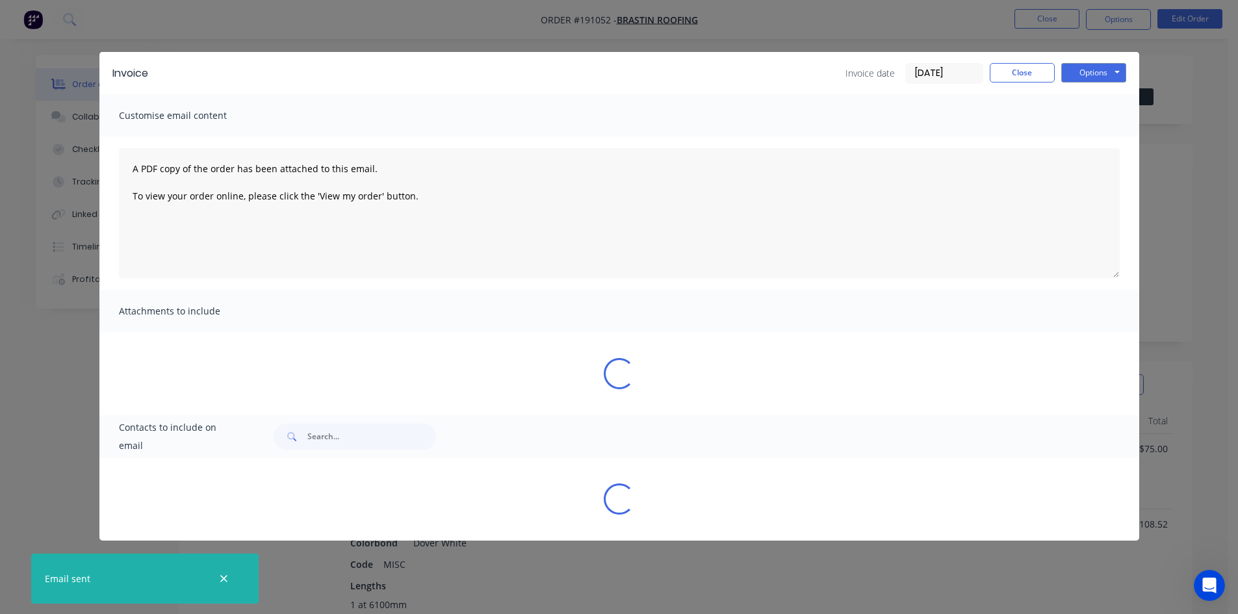
click at [1025, 62] on div "Invoice Invoice date 29/08/25 Close Options Preview Print Email" at bounding box center [618, 73] width 1039 height 42
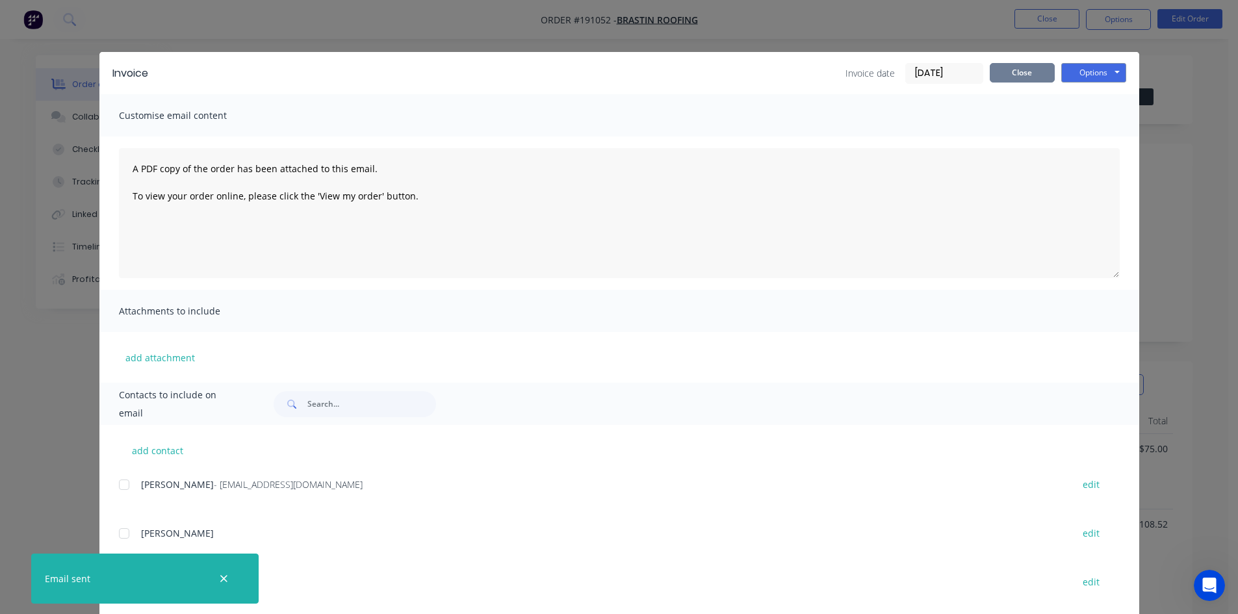
click at [1028, 71] on button "Close" at bounding box center [1021, 72] width 65 height 19
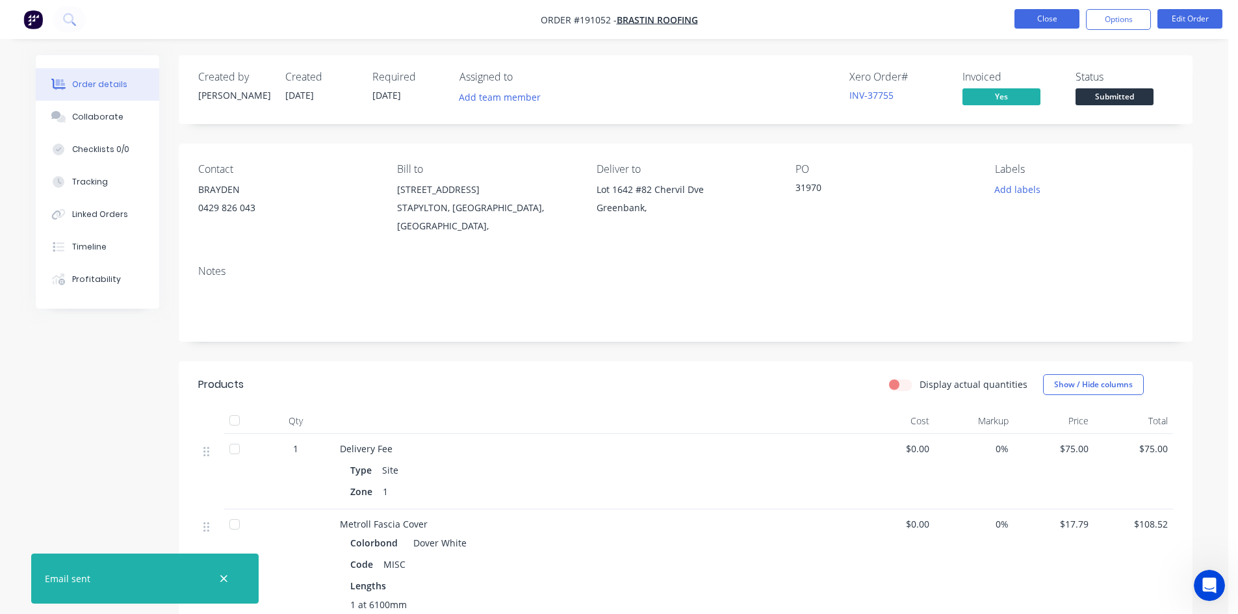
click at [1040, 10] on button "Close" at bounding box center [1046, 18] width 65 height 19
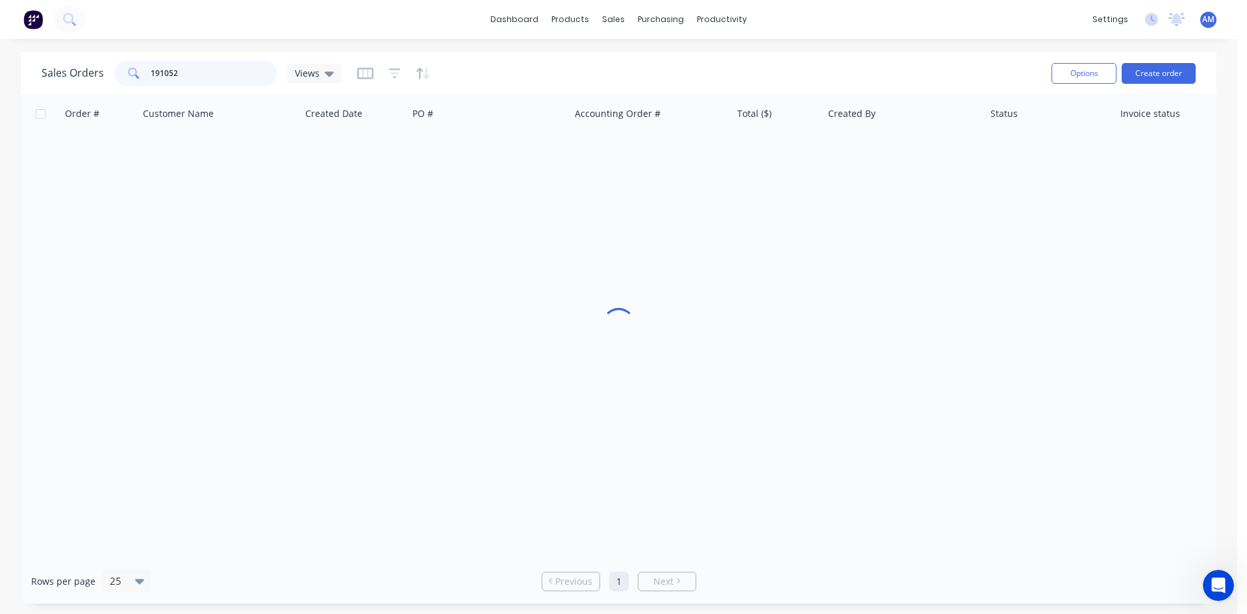
drag, startPoint x: 201, startPoint y: 78, endPoint x: 144, endPoint y: 73, distance: 57.4
click at [144, 73] on div "191052" at bounding box center [195, 73] width 162 height 26
type input "191090"
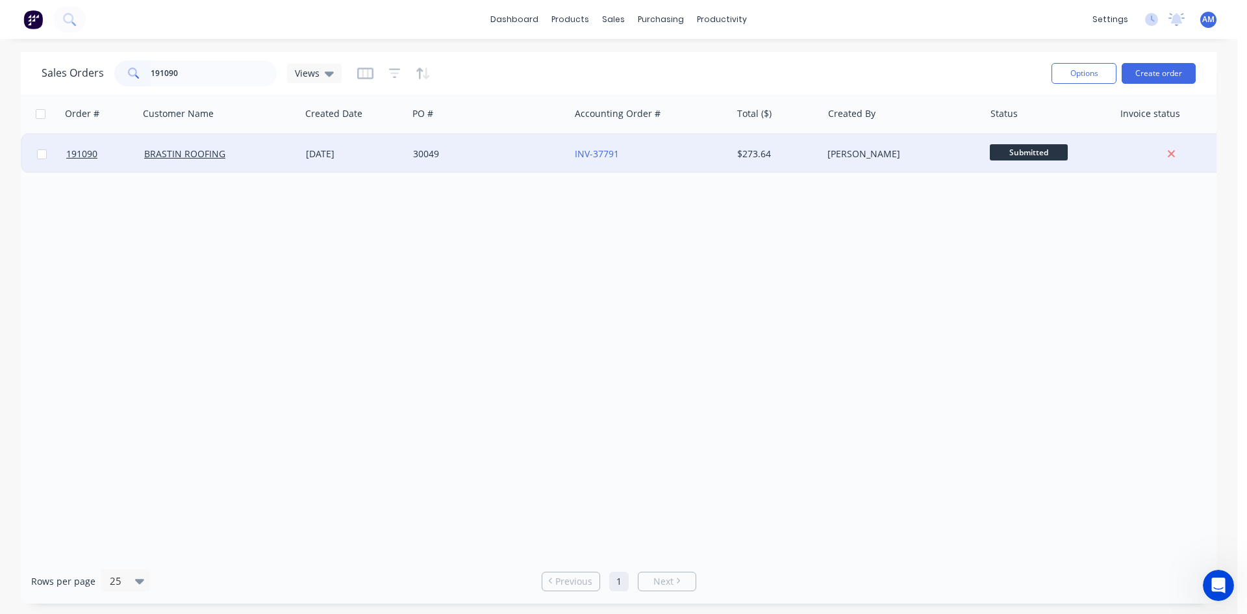
click at [506, 159] on div "30049" at bounding box center [485, 153] width 144 height 13
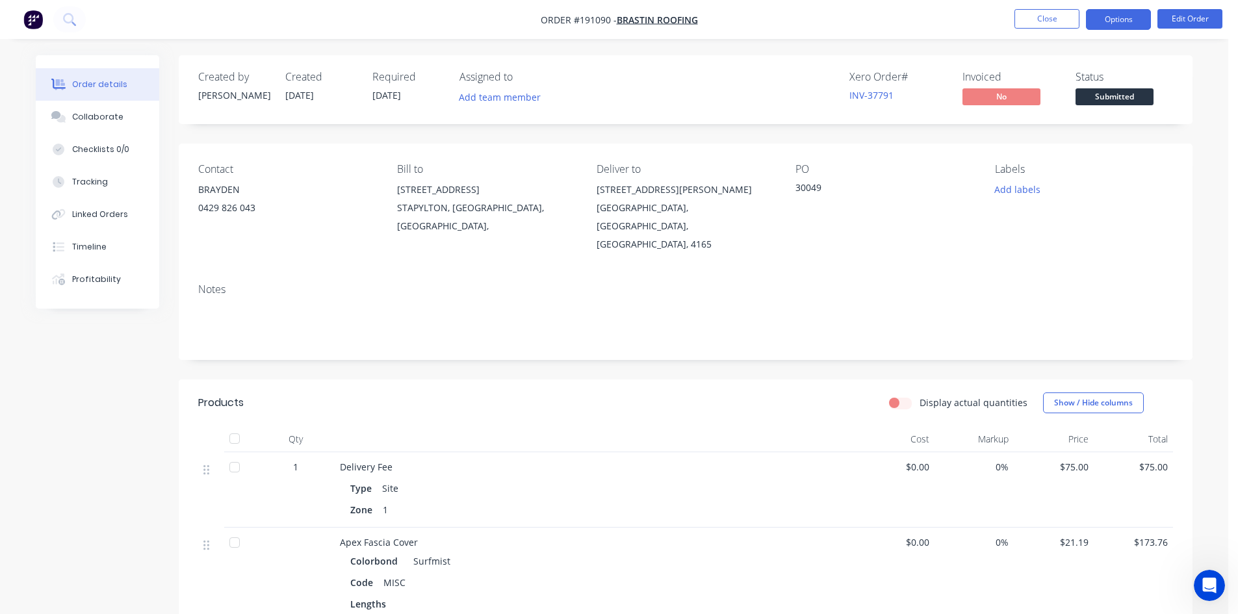
click at [1099, 25] on button "Options" at bounding box center [1118, 19] width 65 height 21
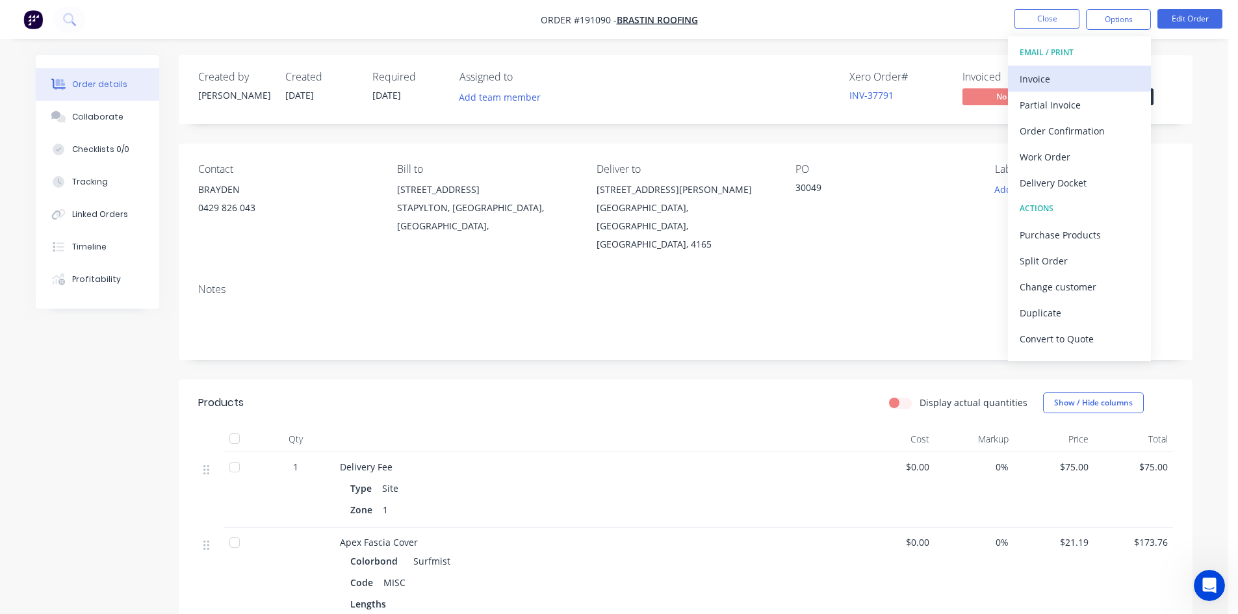
click at [1060, 84] on div "Invoice" at bounding box center [1079, 79] width 120 height 19
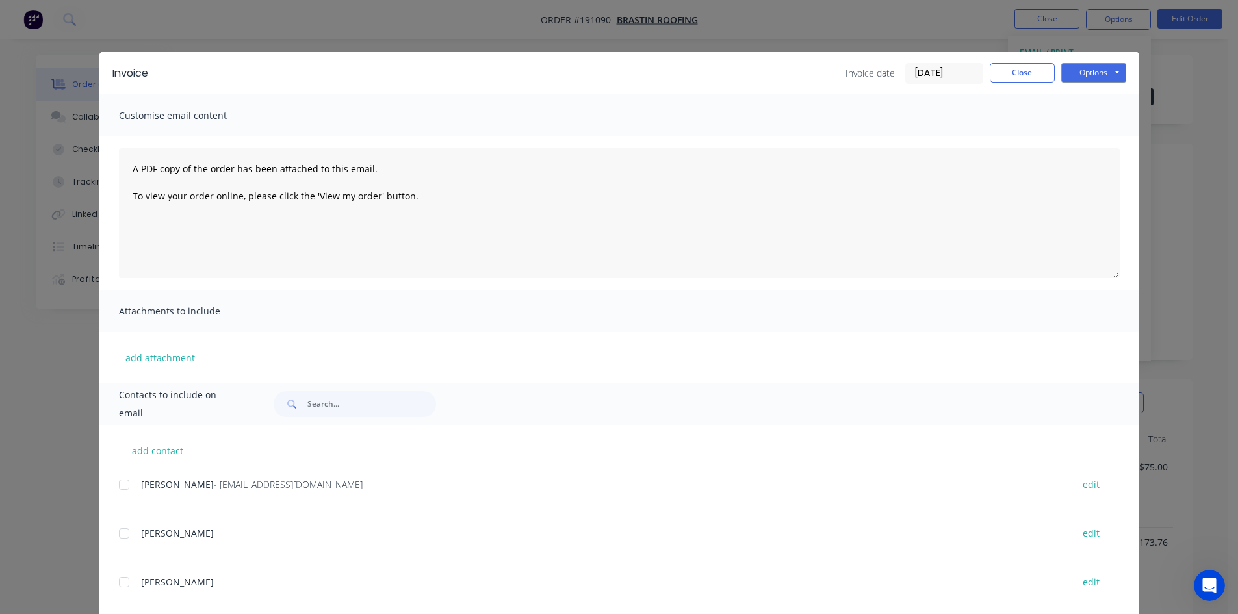
click at [120, 487] on div at bounding box center [124, 485] width 26 height 26
click at [1085, 70] on button "Options" at bounding box center [1093, 72] width 65 height 19
click at [1091, 137] on button "Email" at bounding box center [1102, 138] width 83 height 21
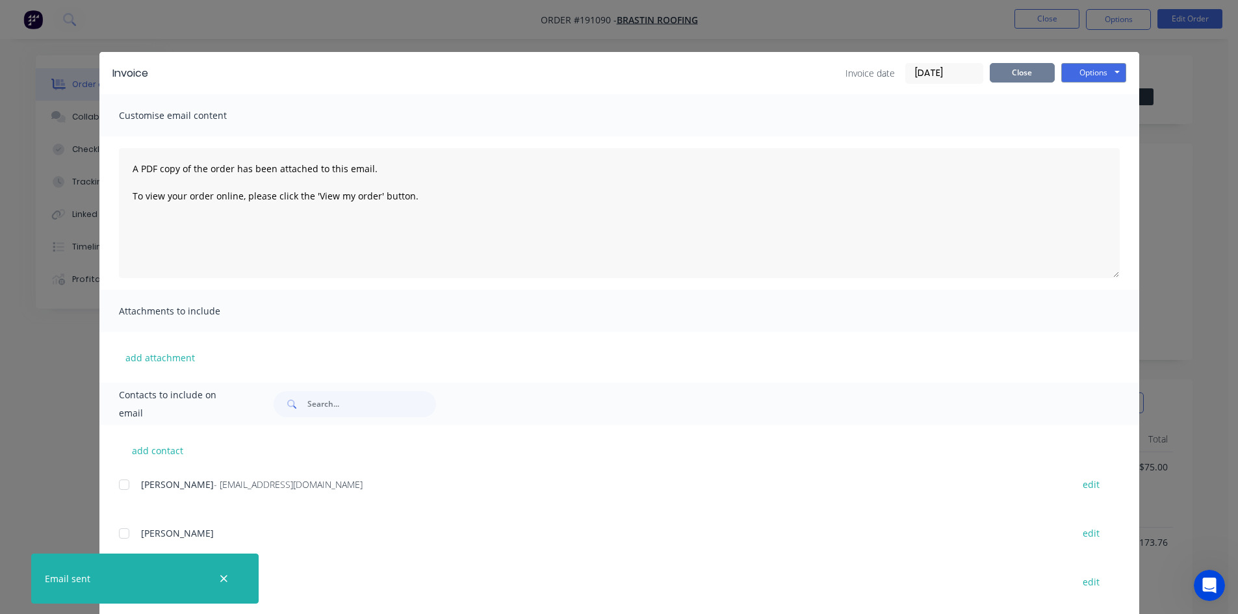
click at [1041, 78] on button "Close" at bounding box center [1021, 72] width 65 height 19
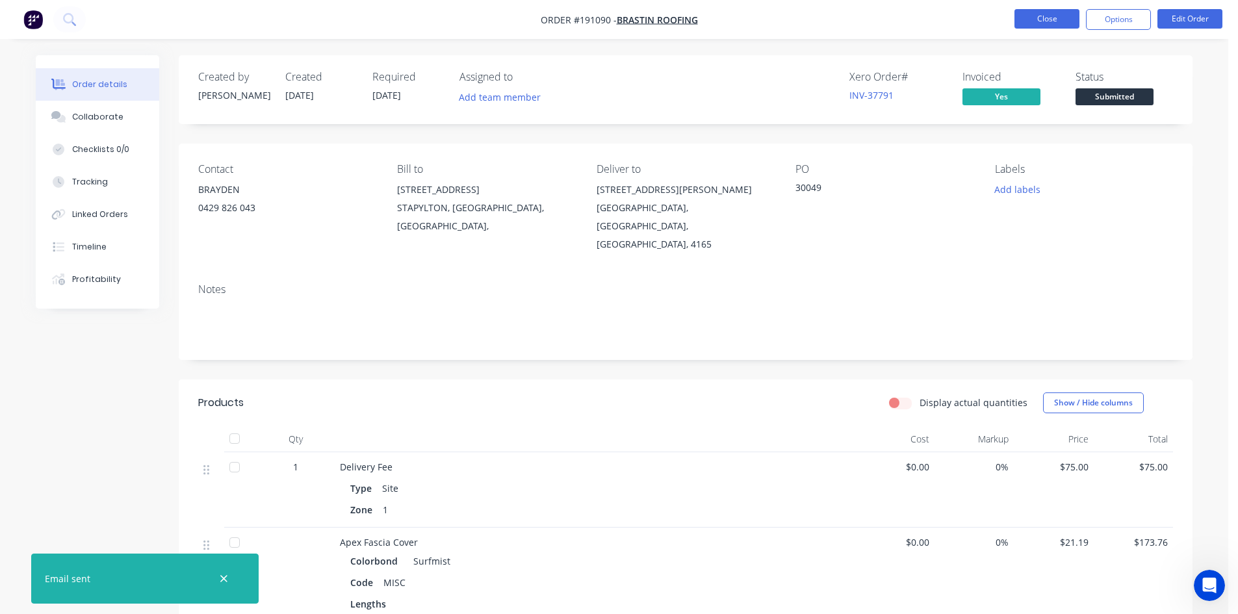
click at [1053, 20] on button "Close" at bounding box center [1046, 18] width 65 height 19
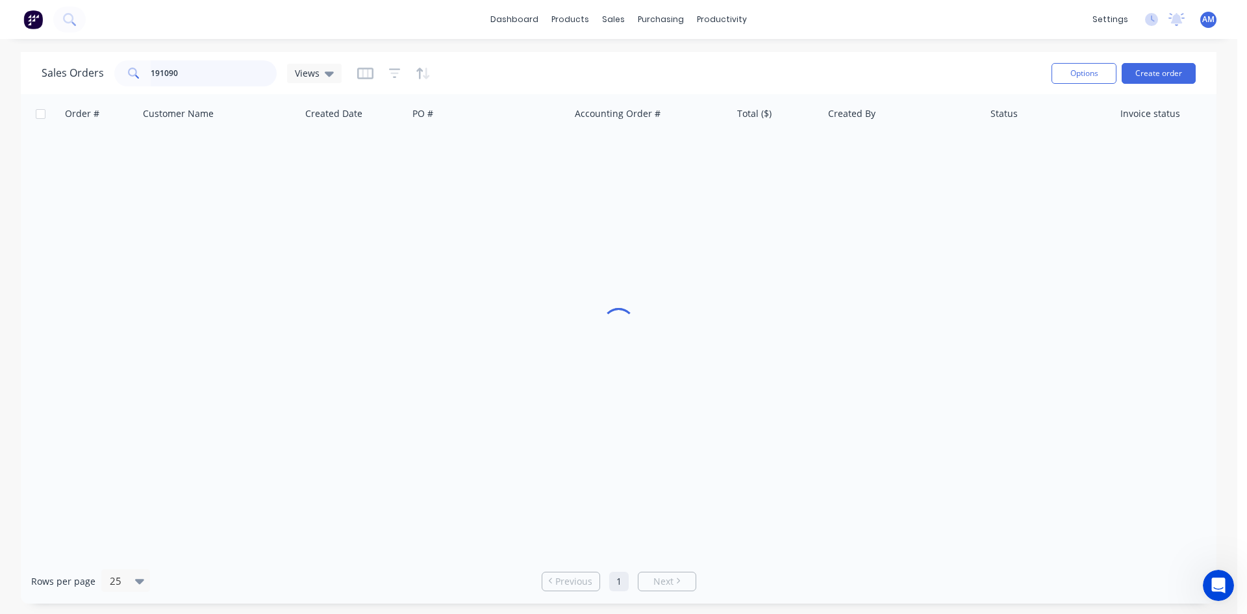
drag, startPoint x: 153, startPoint y: 68, endPoint x: 127, endPoint y: 65, distance: 26.8
click at [127, 65] on div "191090" at bounding box center [195, 73] width 162 height 26
type input "191153"
click at [520, 160] on div "TOOWOOMBA" at bounding box center [489, 153] width 162 height 39
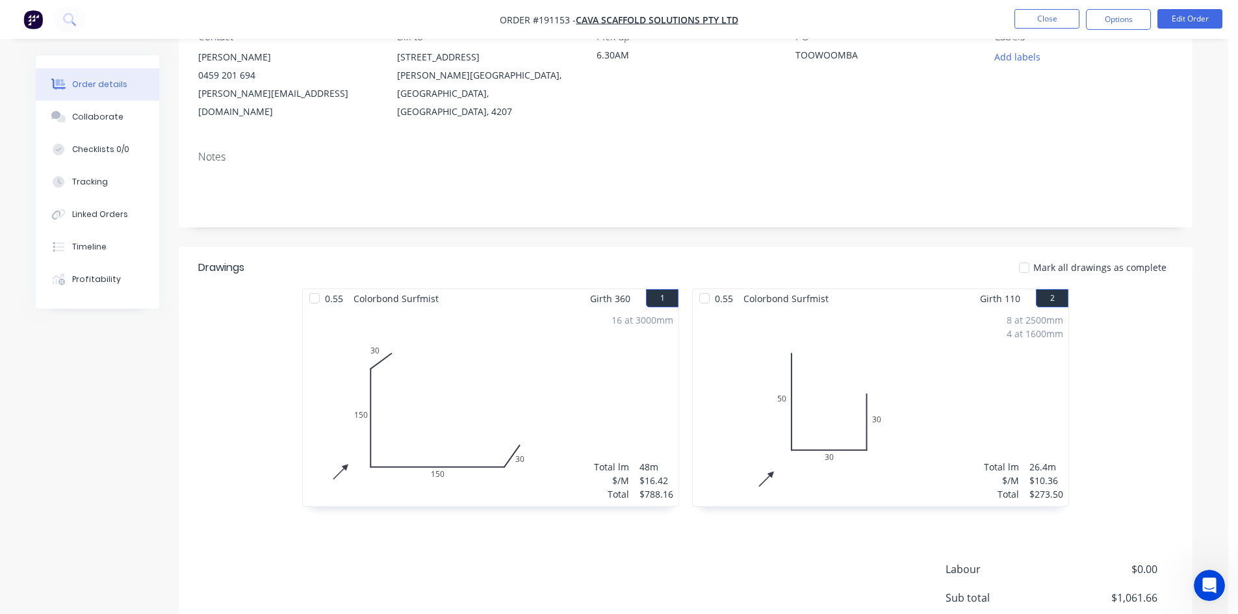
scroll to position [251, 0]
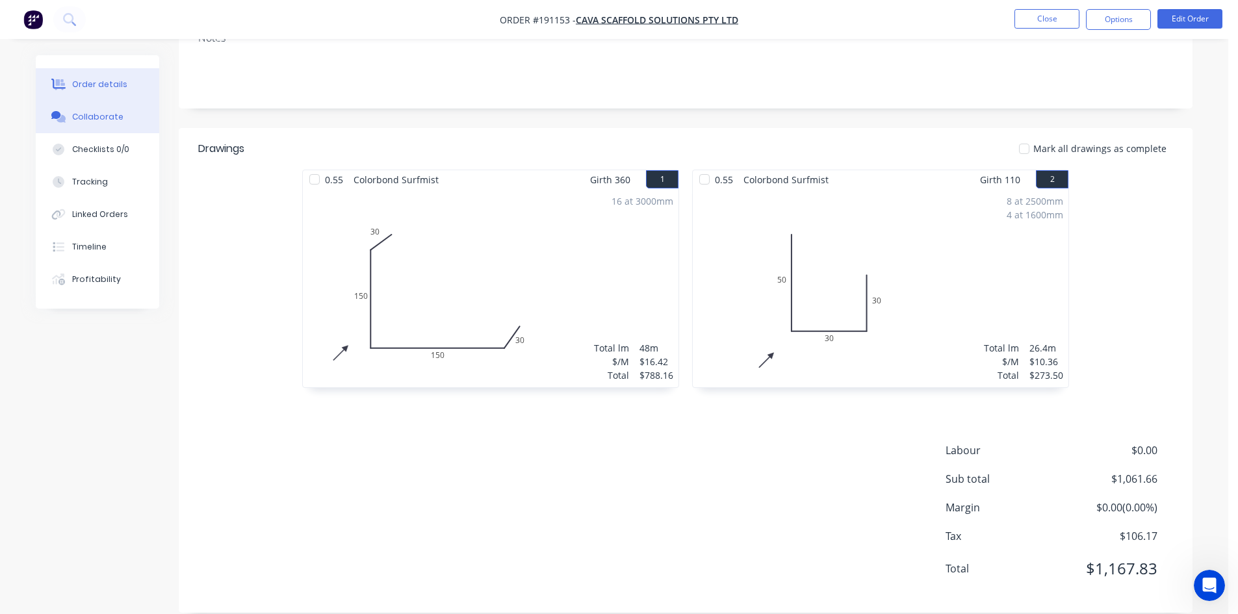
click at [110, 114] on div "Collaborate" at bounding box center [97, 117] width 51 height 12
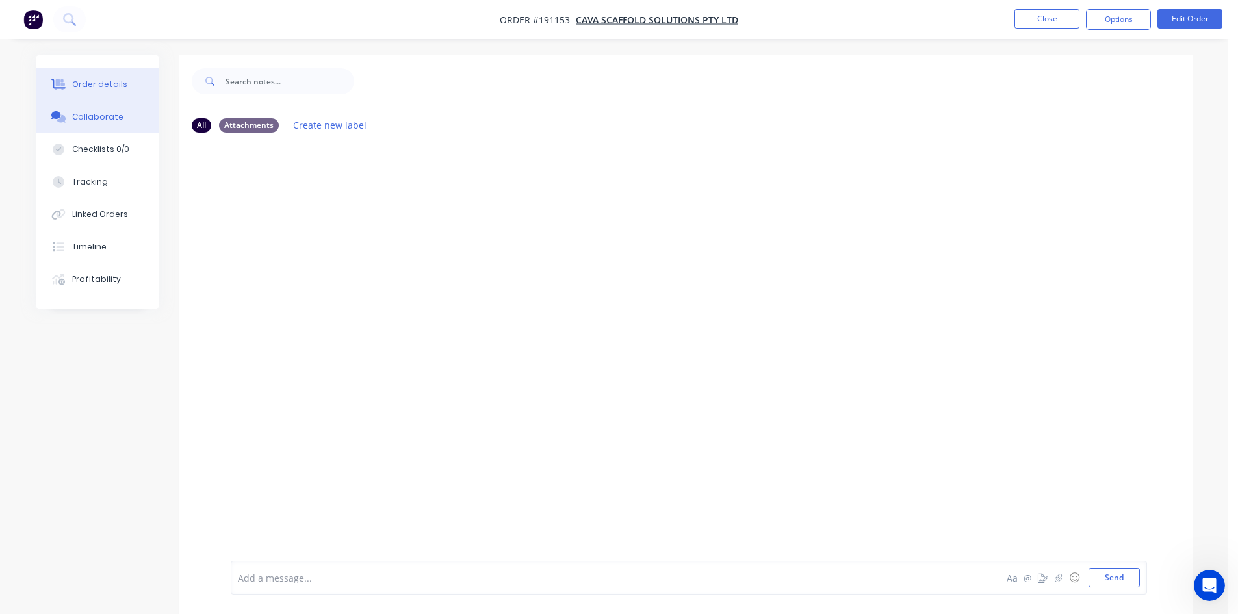
click at [110, 83] on div "Order details" at bounding box center [99, 85] width 55 height 12
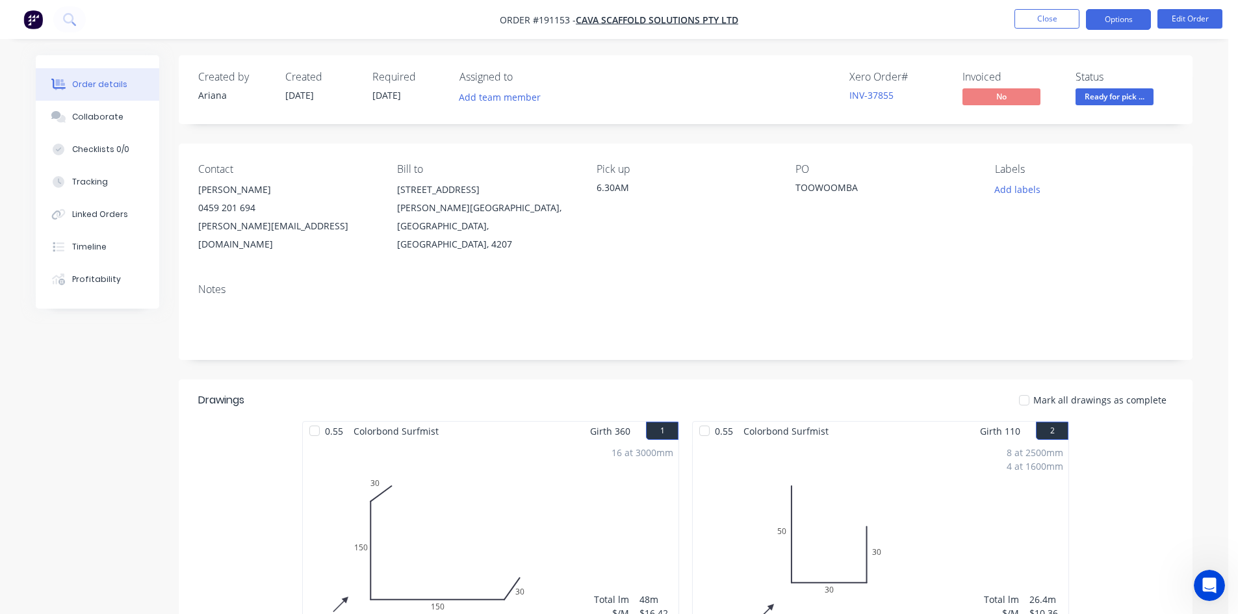
click at [1110, 20] on button "Options" at bounding box center [1118, 19] width 65 height 21
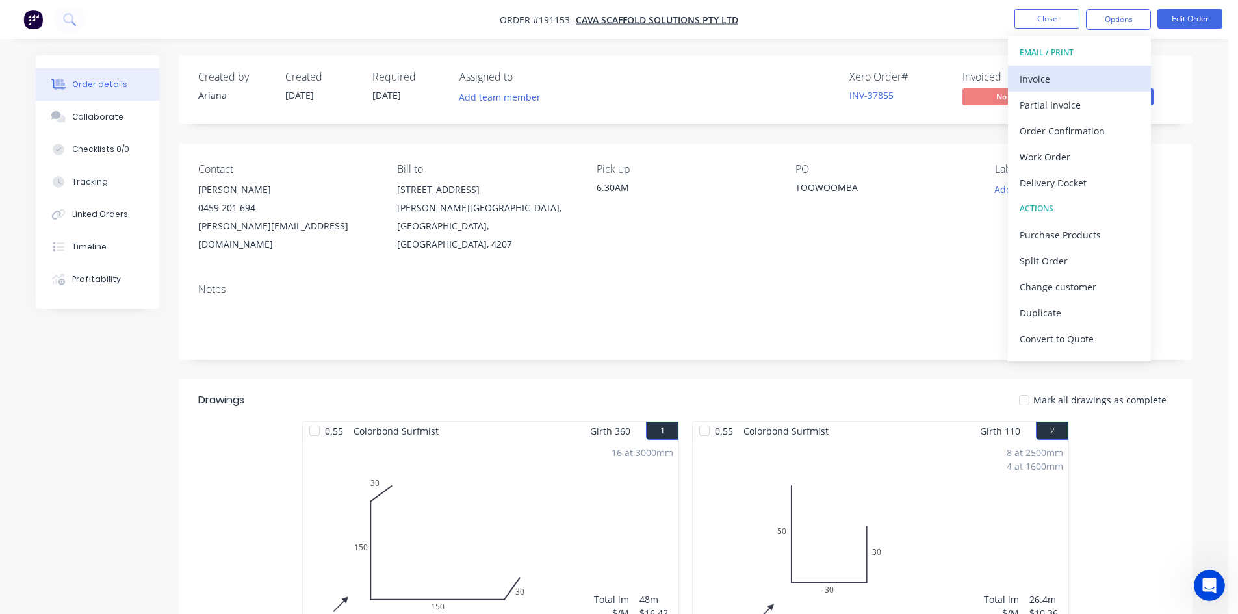
click at [1056, 83] on div "Invoice" at bounding box center [1079, 79] width 120 height 19
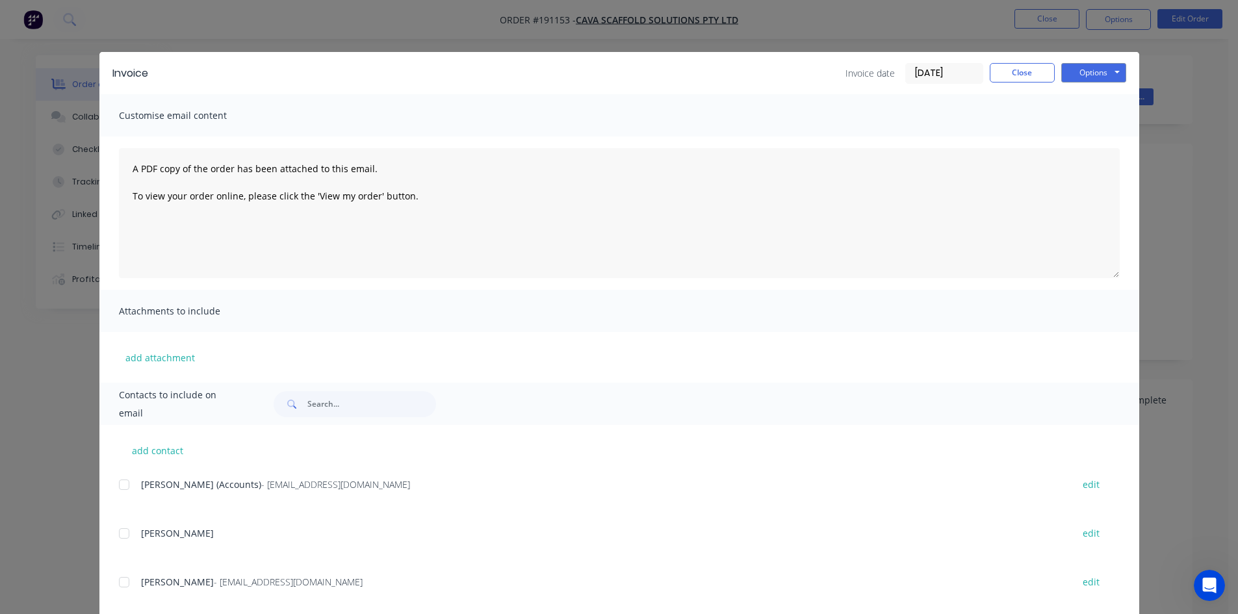
click at [123, 481] on div at bounding box center [124, 485] width 26 height 26
click at [1080, 76] on button "Options" at bounding box center [1093, 72] width 65 height 19
click at [1091, 134] on button "Email" at bounding box center [1102, 138] width 83 height 21
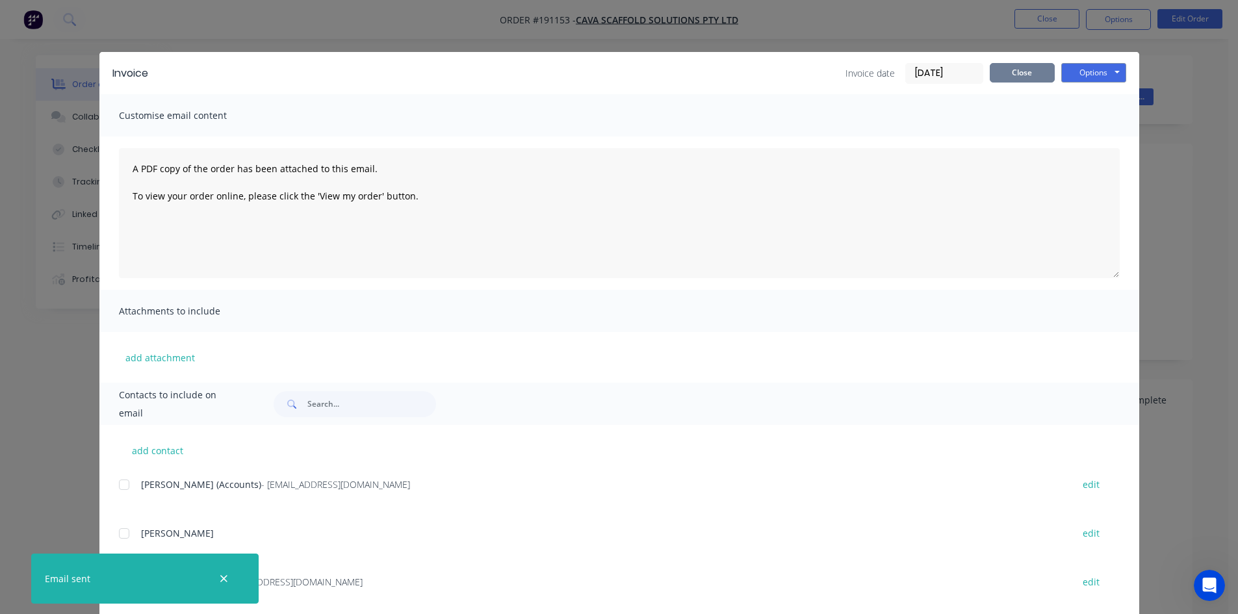
click at [1033, 76] on button "Close" at bounding box center [1021, 72] width 65 height 19
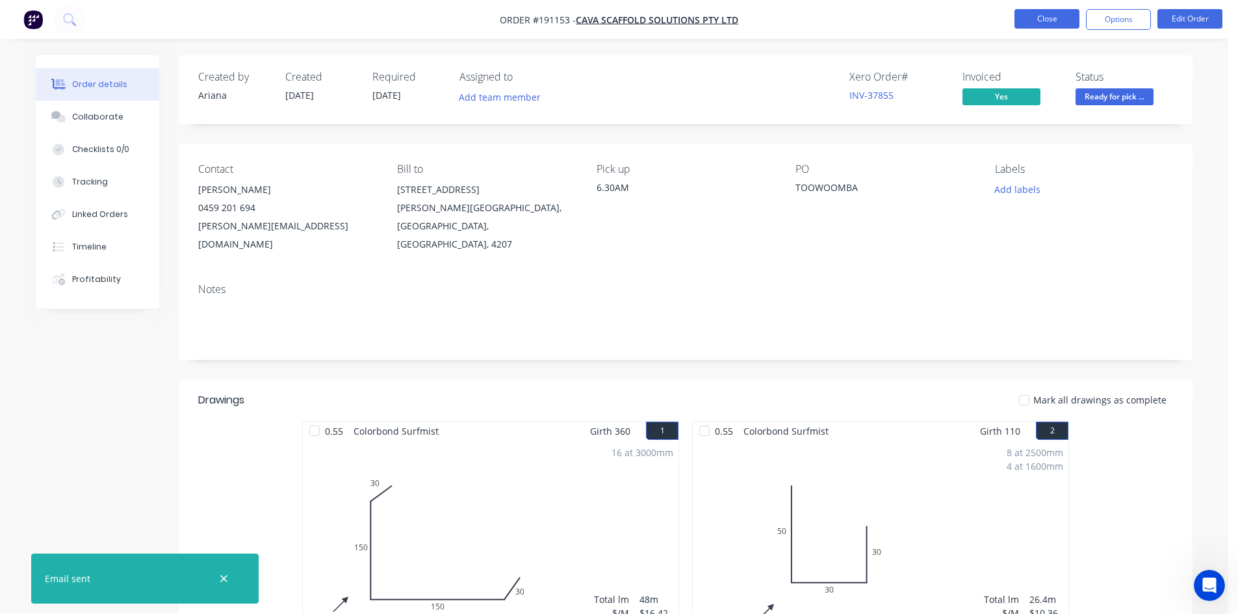
click at [1054, 17] on button "Close" at bounding box center [1046, 18] width 65 height 19
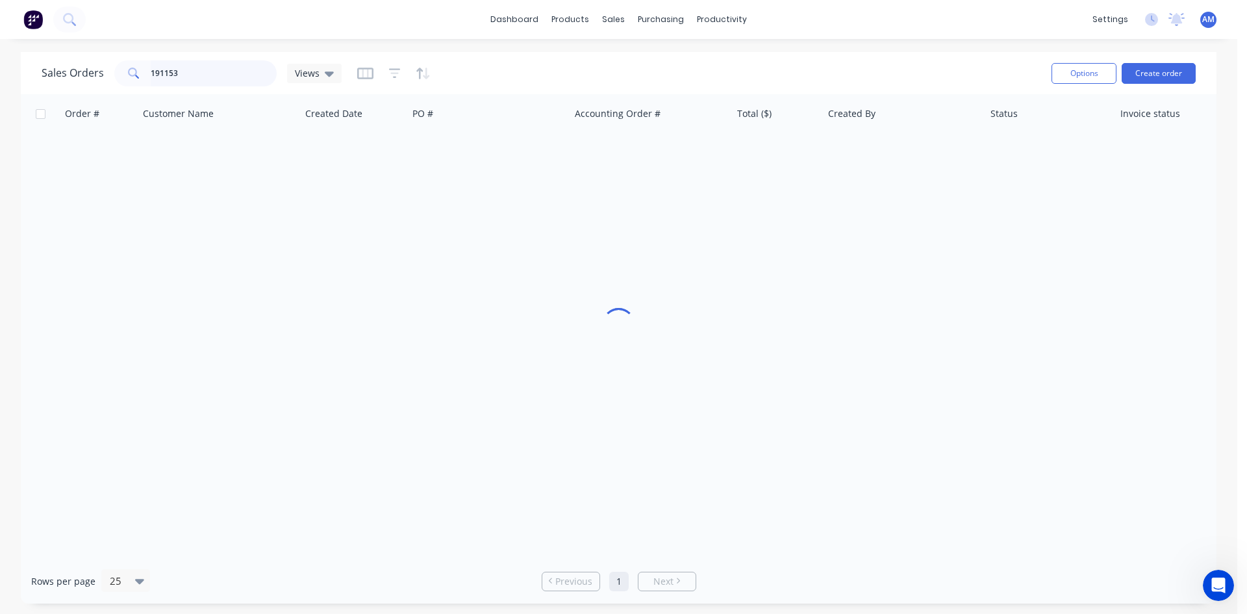
drag, startPoint x: 211, startPoint y: 76, endPoint x: 97, endPoint y: 66, distance: 114.8
click at [97, 66] on div "Sales Orders 191153 Views" at bounding box center [192, 73] width 300 height 26
type input "191109"
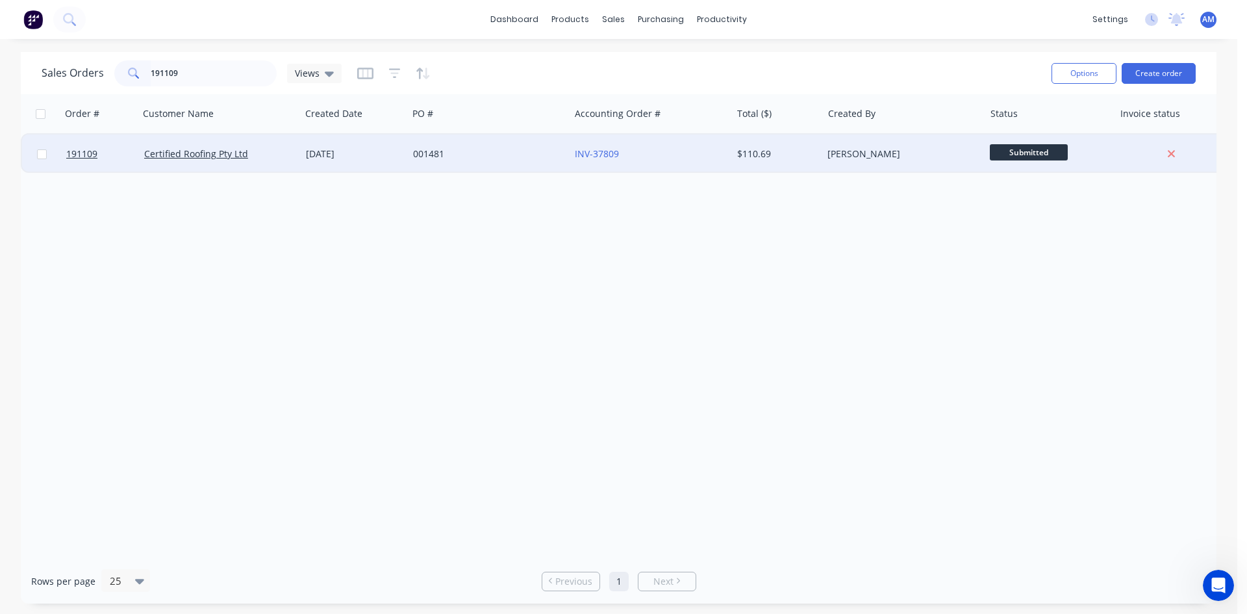
click at [499, 147] on div "001481" at bounding box center [485, 153] width 144 height 13
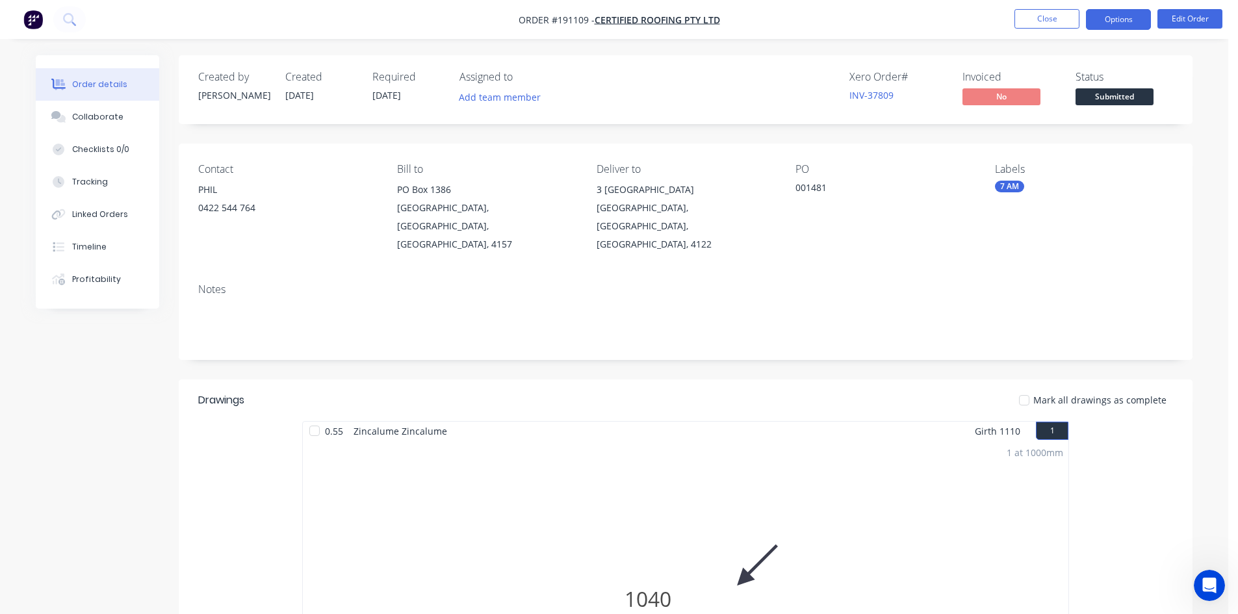
click at [1117, 19] on button "Options" at bounding box center [1118, 19] width 65 height 21
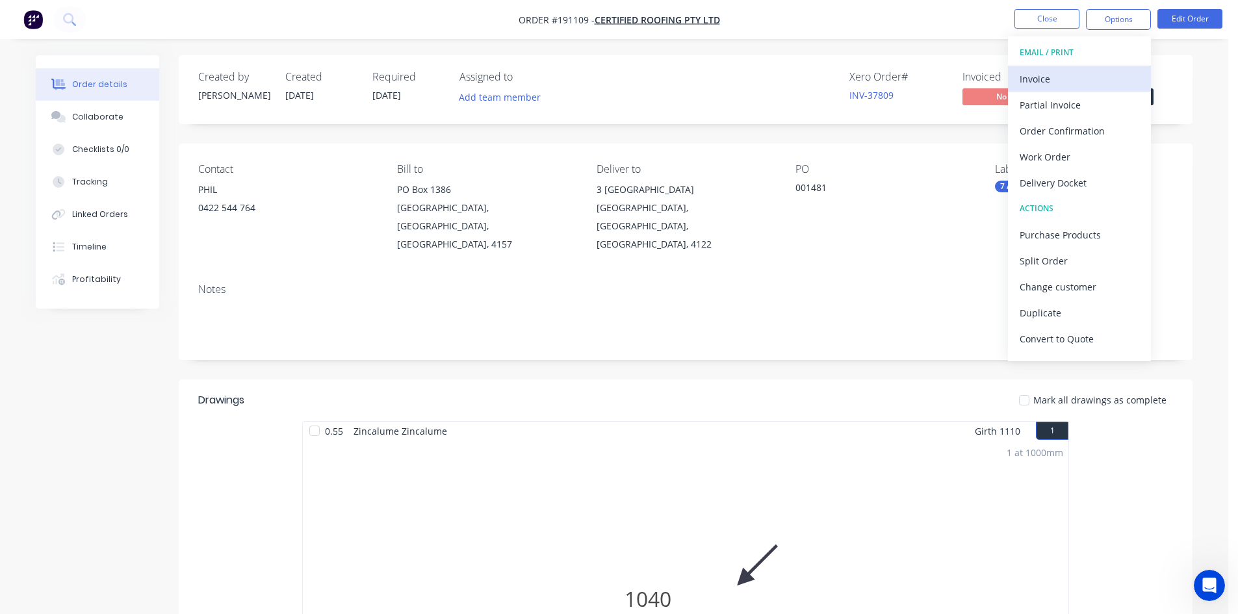
click at [1089, 76] on div "Invoice" at bounding box center [1079, 79] width 120 height 19
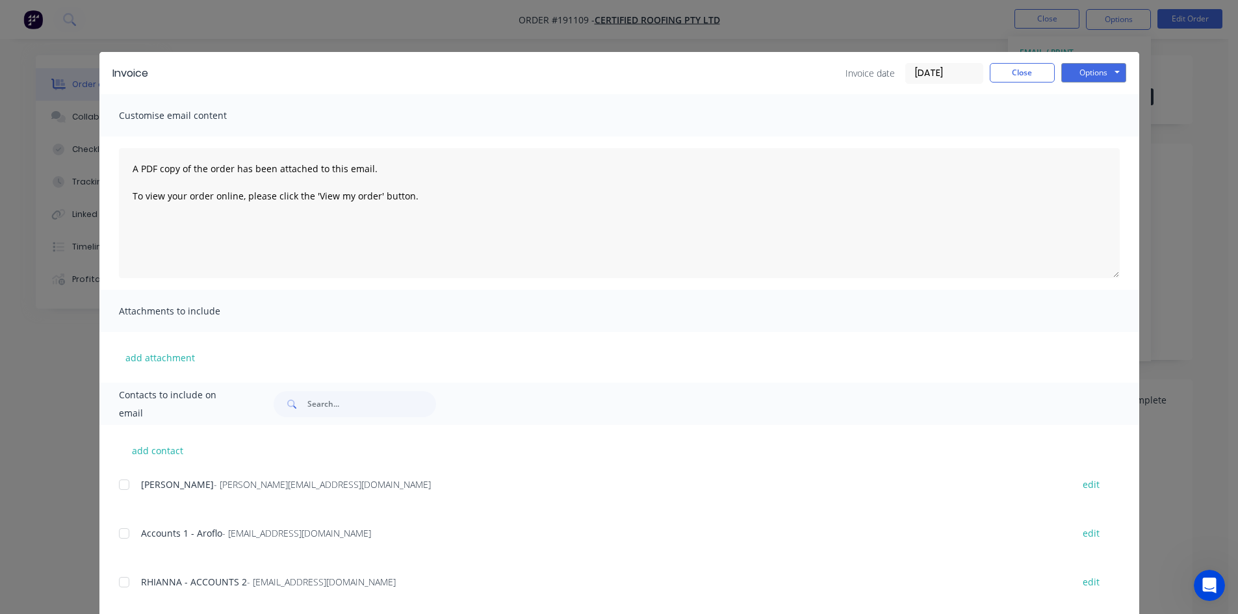
click at [119, 533] on div at bounding box center [124, 533] width 26 height 26
click at [119, 584] on div at bounding box center [124, 582] width 26 height 26
click at [1086, 70] on button "Options" at bounding box center [1093, 72] width 65 height 19
click at [1095, 136] on button "Email" at bounding box center [1102, 138] width 83 height 21
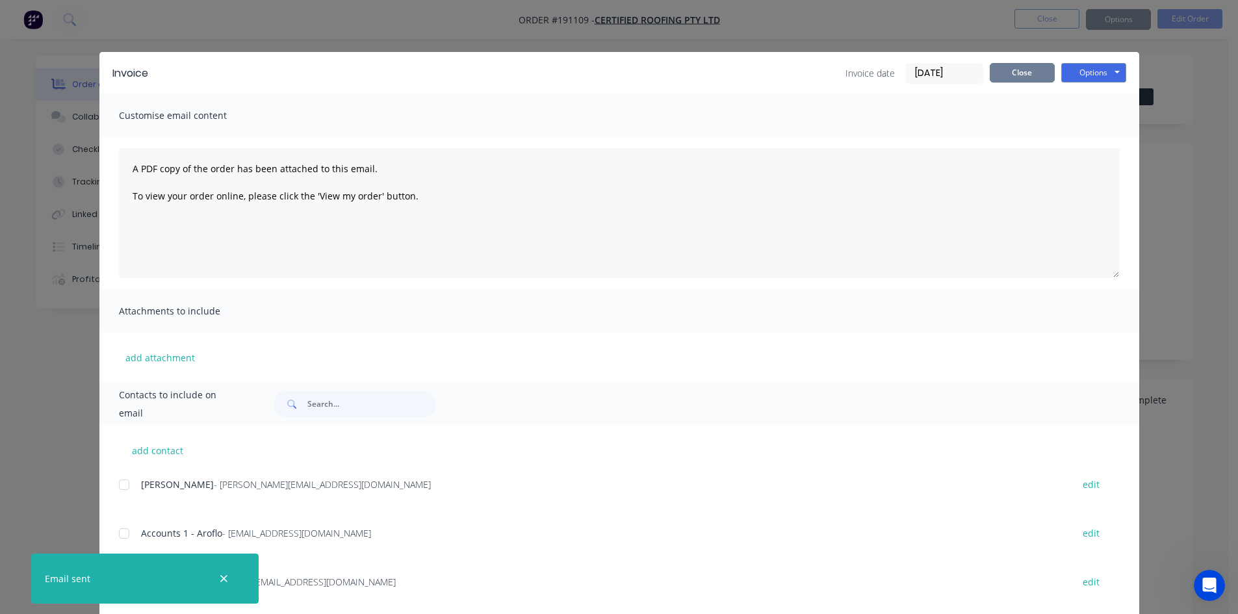
click at [1021, 72] on button "Close" at bounding box center [1021, 72] width 65 height 19
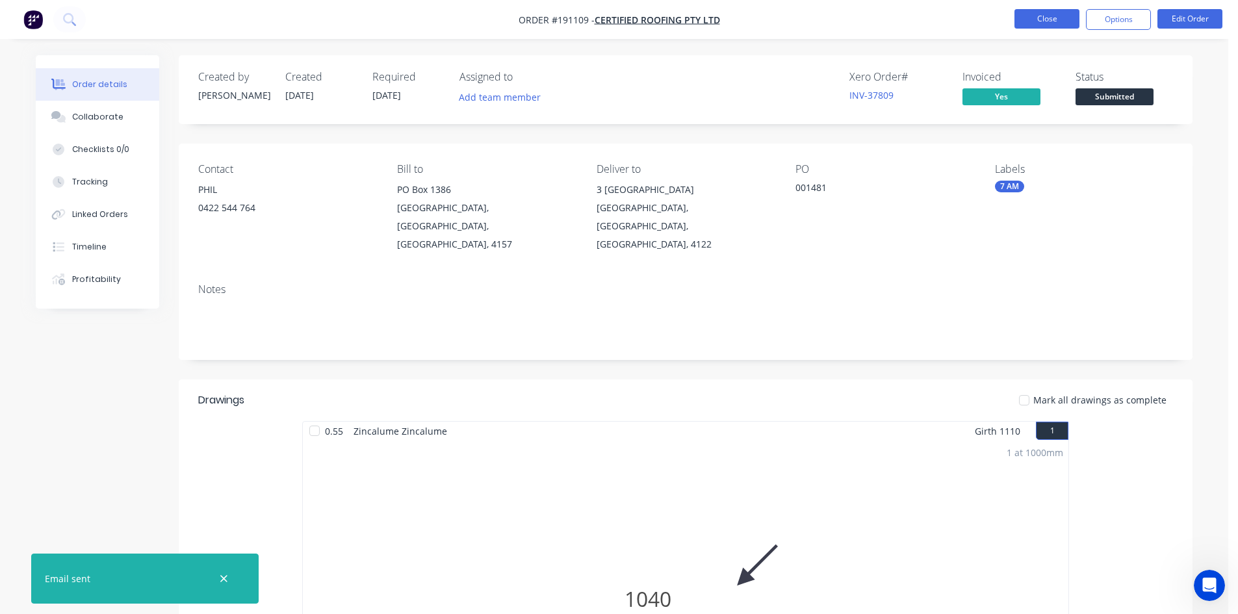
click at [1047, 17] on button "Close" at bounding box center [1046, 18] width 65 height 19
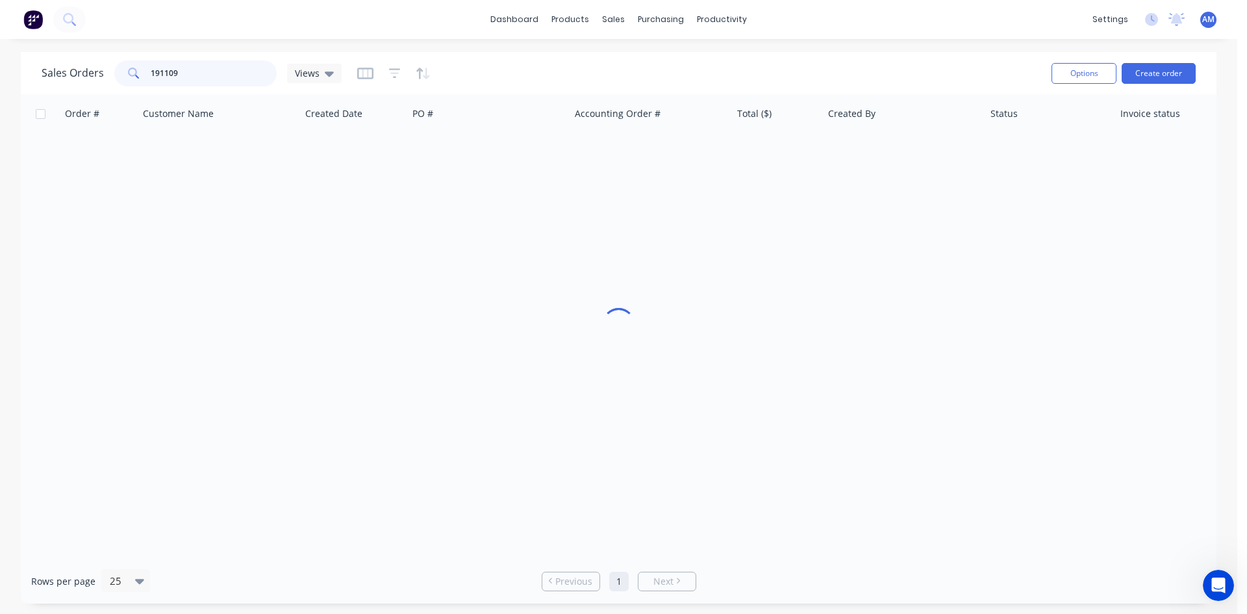
drag, startPoint x: 215, startPoint y: 68, endPoint x: 46, endPoint y: 49, distance: 170.0
click at [46, 49] on div "dashboard products sales purchasing productivity dashboard products Product Cat…" at bounding box center [619, 307] width 1238 height 614
type input "191076"
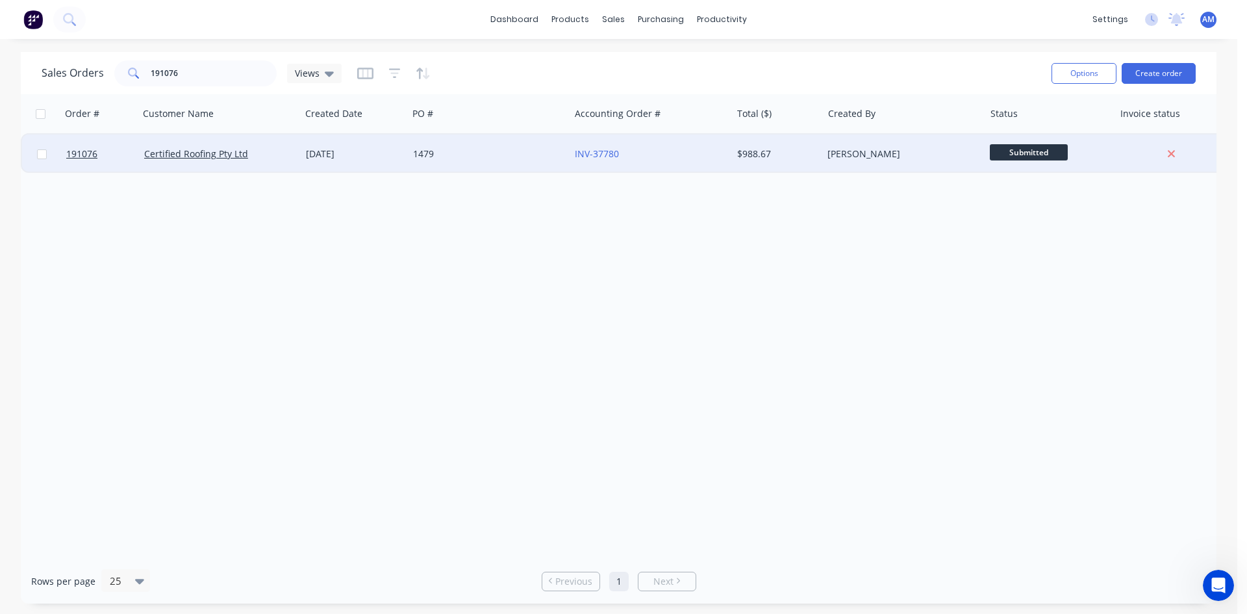
click at [499, 156] on div "1479" at bounding box center [485, 153] width 144 height 13
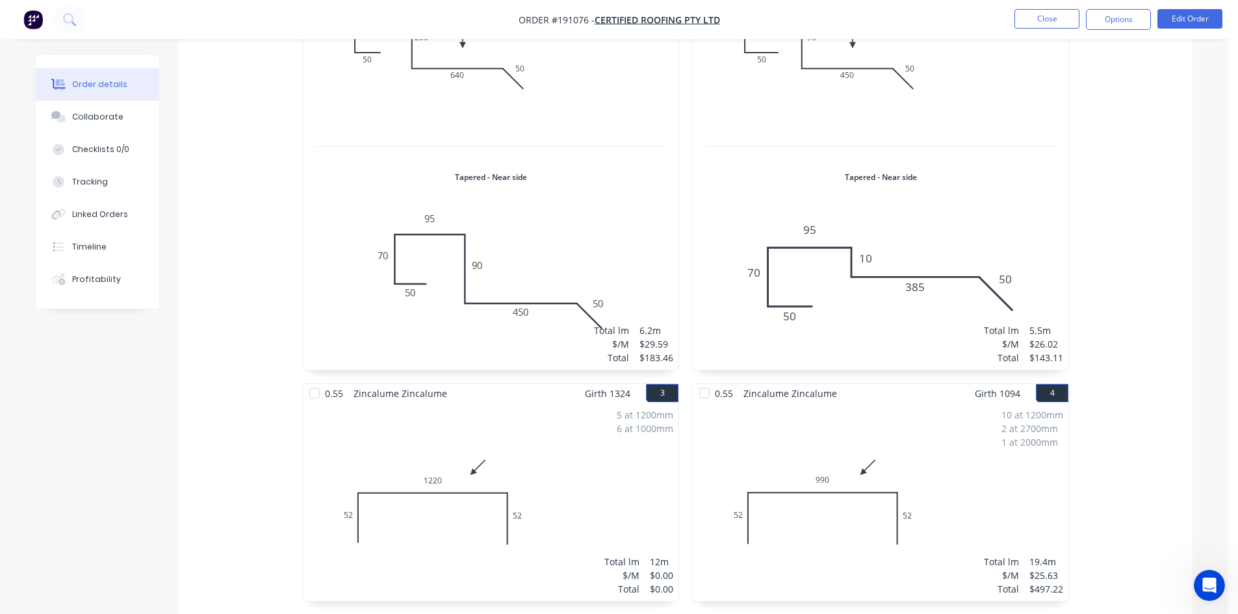
scroll to position [585, 0]
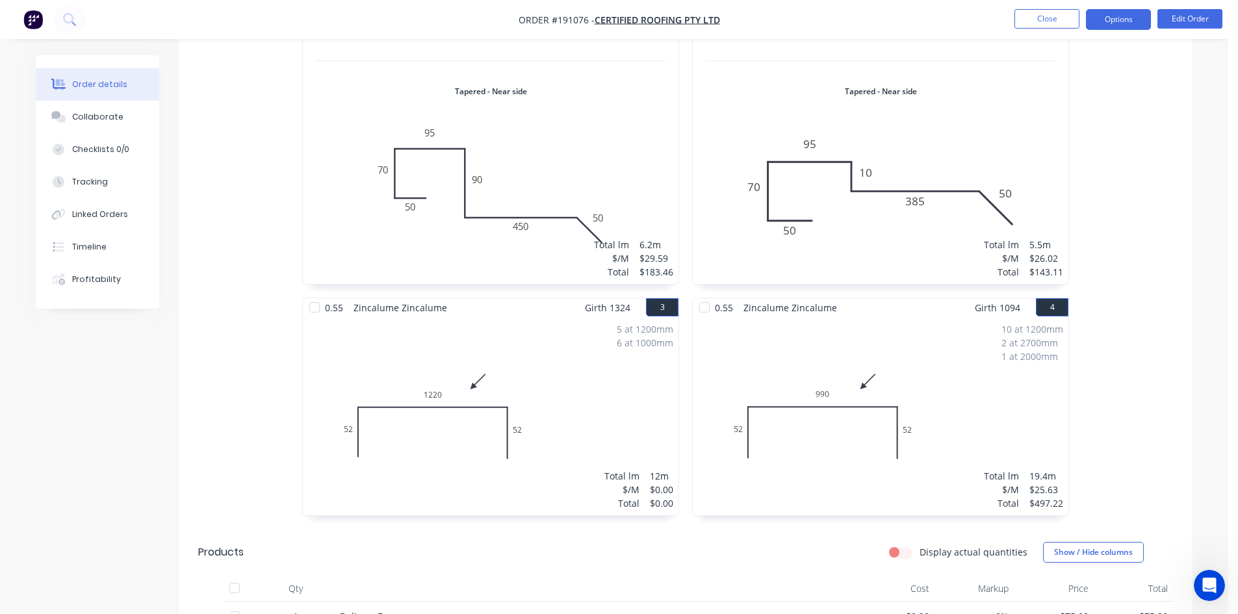
click at [1124, 26] on button "Options" at bounding box center [1118, 19] width 65 height 21
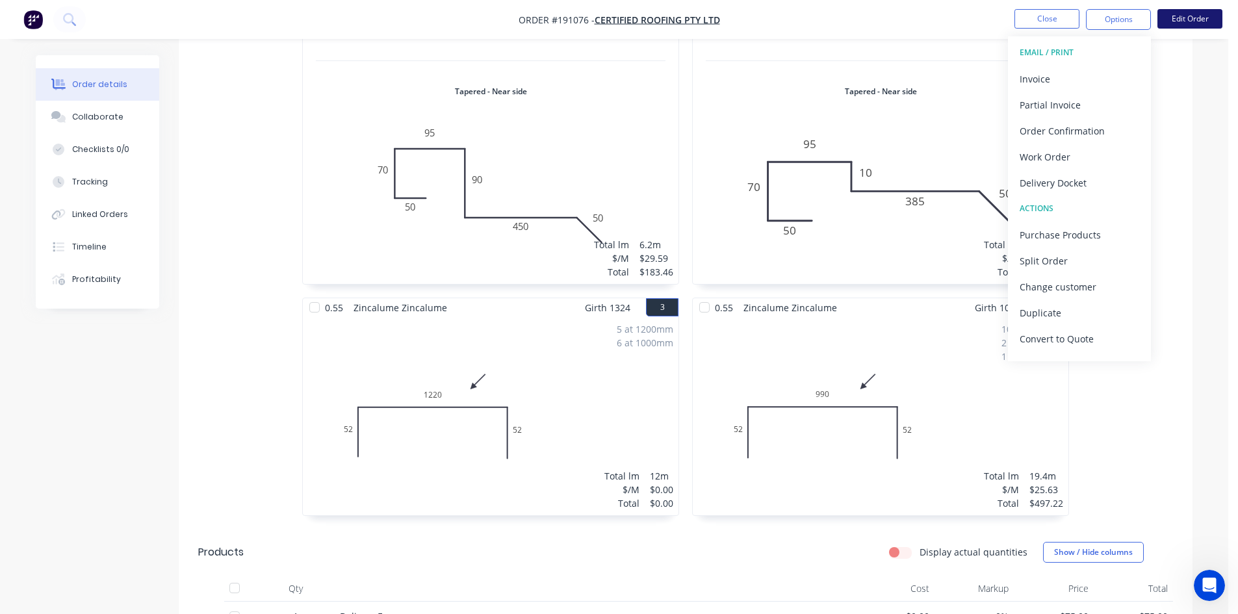
click at [1205, 21] on button "Edit Order" at bounding box center [1189, 18] width 65 height 19
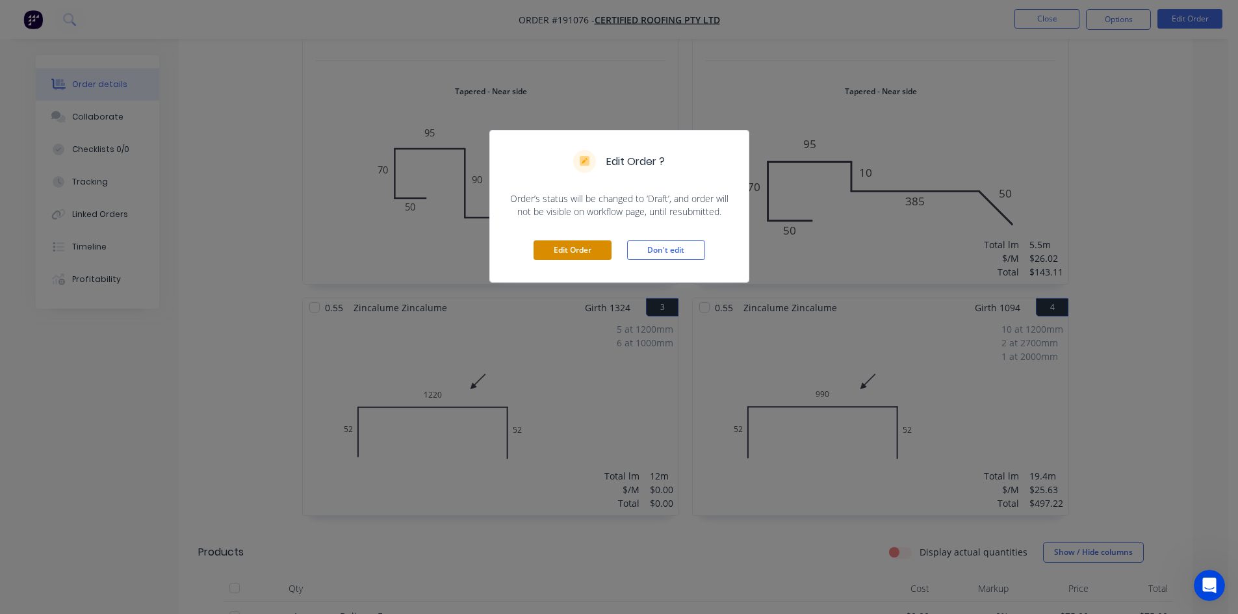
click at [578, 245] on button "Edit Order" at bounding box center [572, 249] width 78 height 19
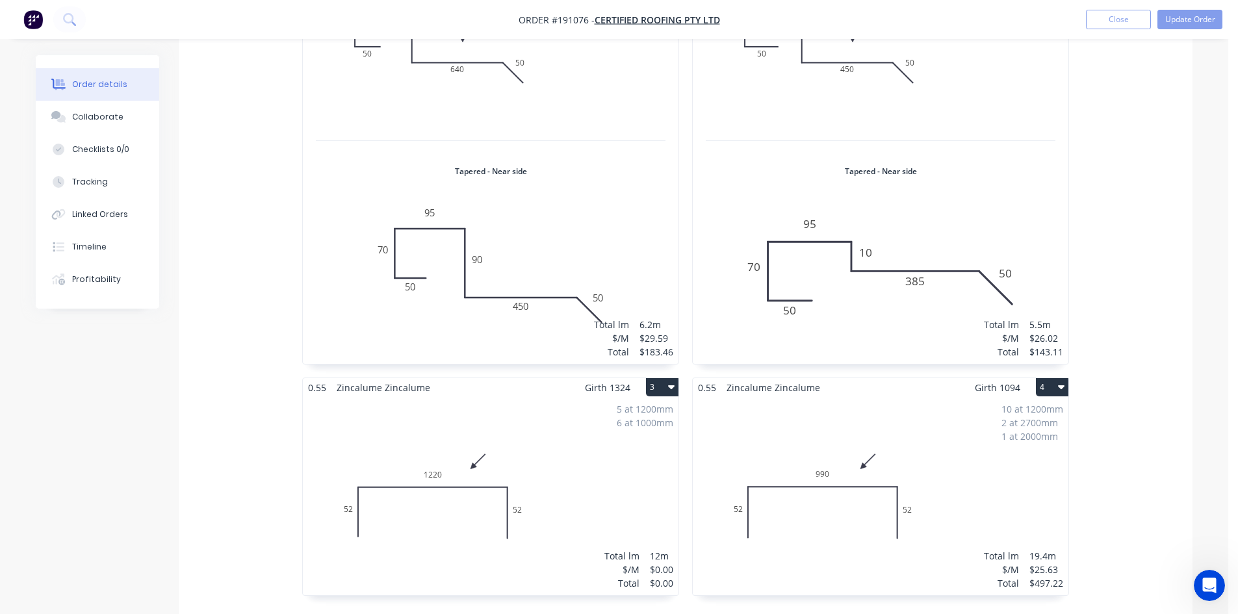
scroll to position [650, 0]
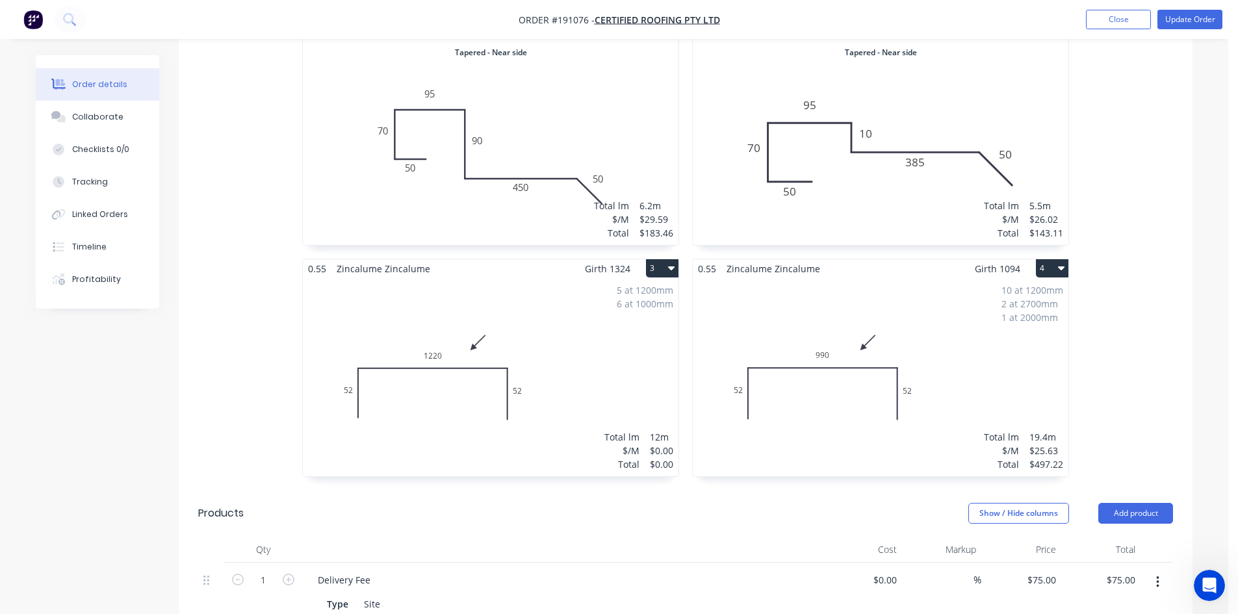
click at [550, 309] on div "5 at 1200mm 6 at 1000mm Total lm $/M Total 12m $0.00 $0.00" at bounding box center [491, 377] width 376 height 198
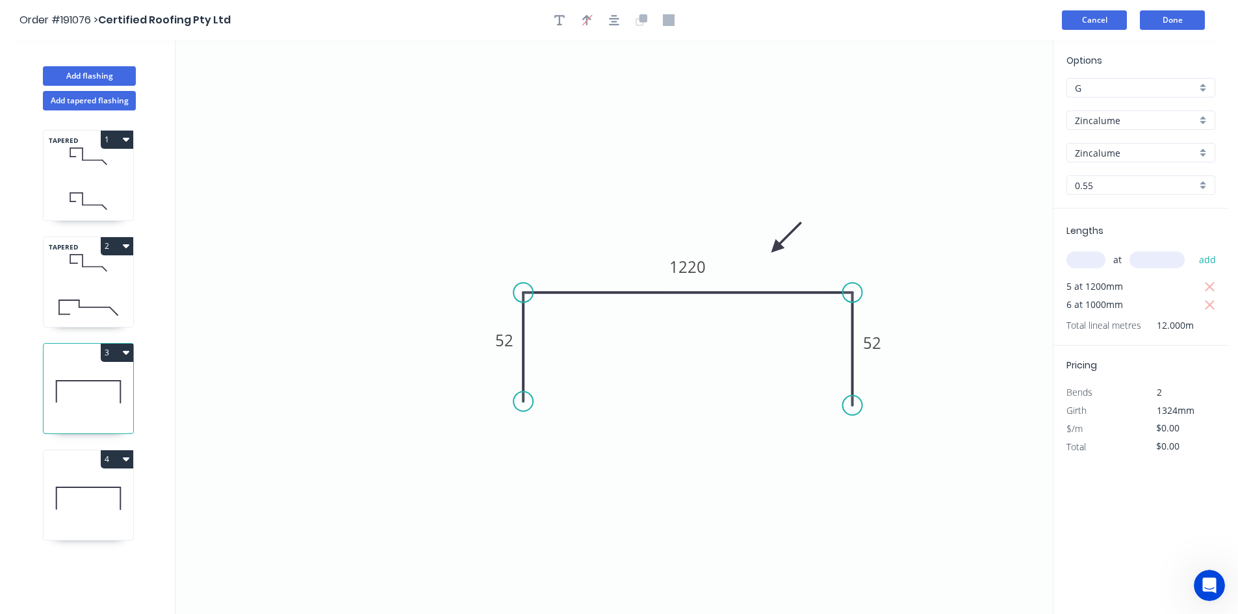
click at [1115, 18] on button "Cancel" at bounding box center [1094, 19] width 65 height 19
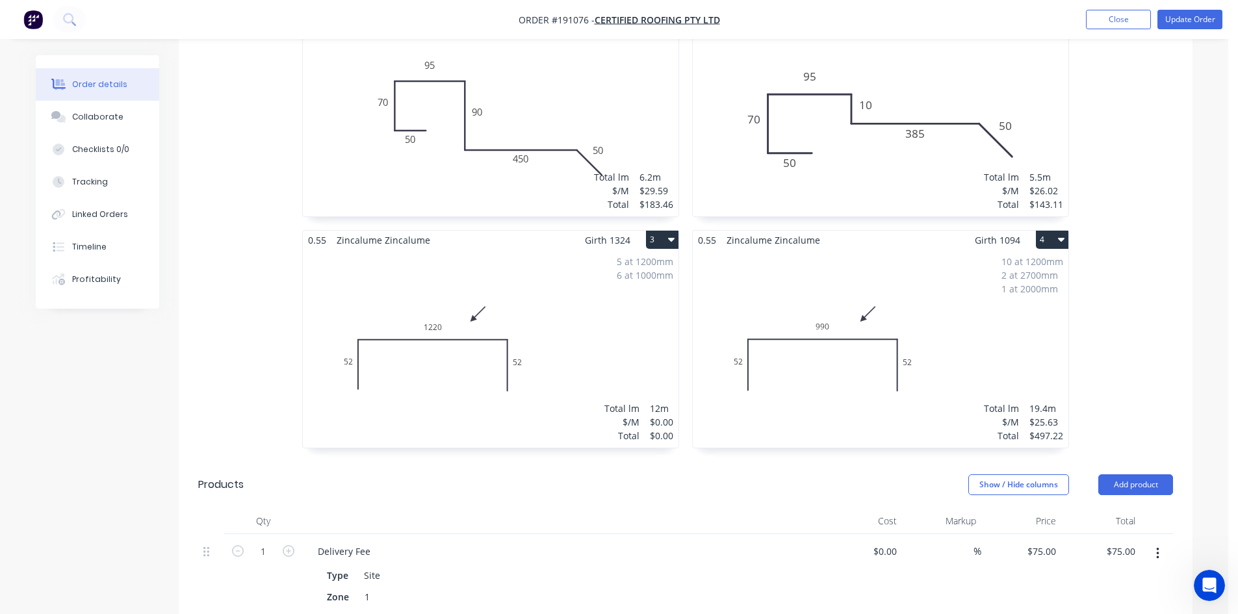
scroll to position [780, 0]
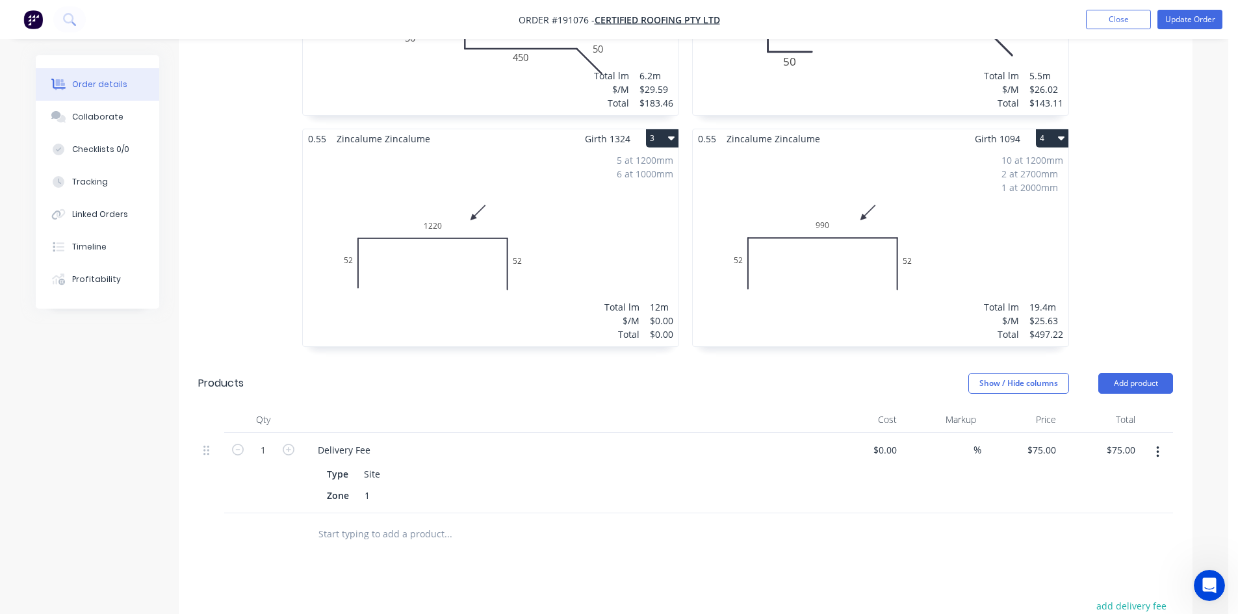
click at [661, 129] on button "3" at bounding box center [662, 138] width 32 height 18
click at [637, 186] on div "Duplicate" at bounding box center [617, 195] width 100 height 19
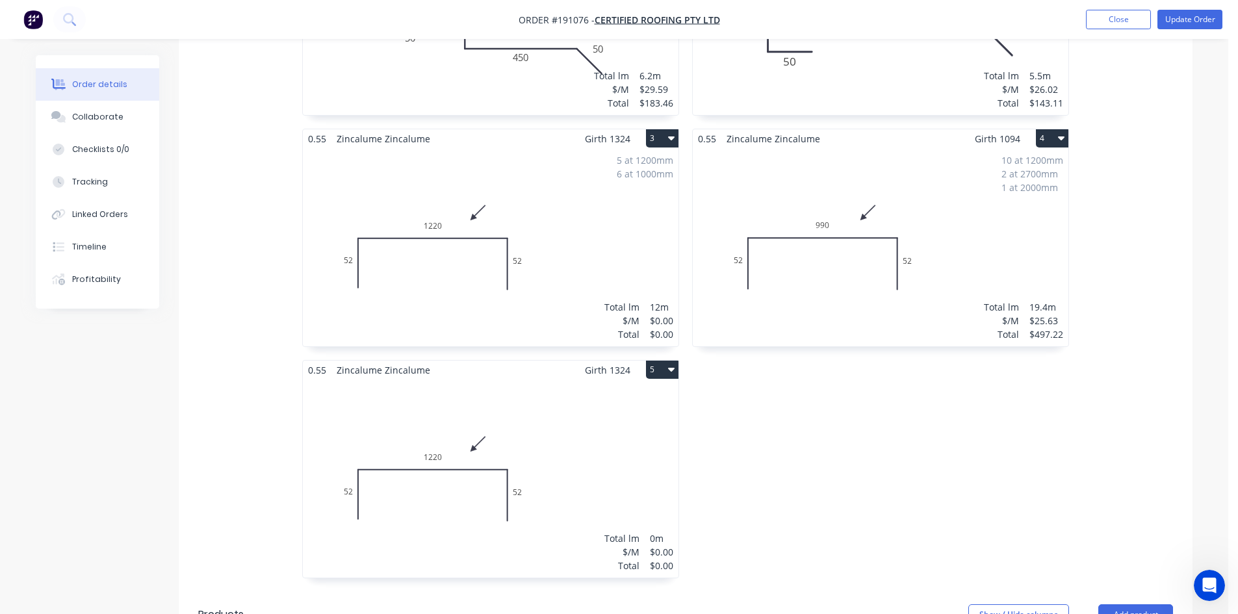
click at [557, 186] on div "5 at 1200mm 6 at 1000mm Total lm $/M Total 12m $0.00 $0.00" at bounding box center [491, 247] width 376 height 198
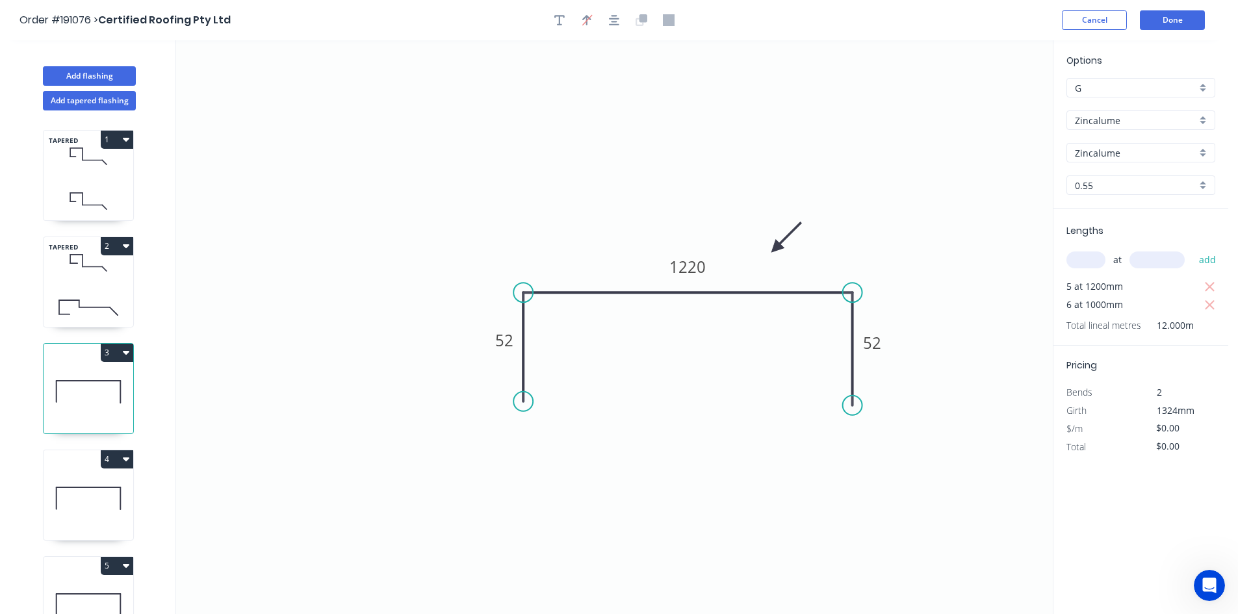
click at [571, 25] on div at bounding box center [614, 19] width 136 height 19
click at [565, 24] on button "button" at bounding box center [559, 19] width 19 height 19
click at [246, 85] on textarea at bounding box center [259, 92] width 105 height 48
type textarea "Changed for Pricing"
click at [1084, 253] on input "text" at bounding box center [1085, 259] width 39 height 17
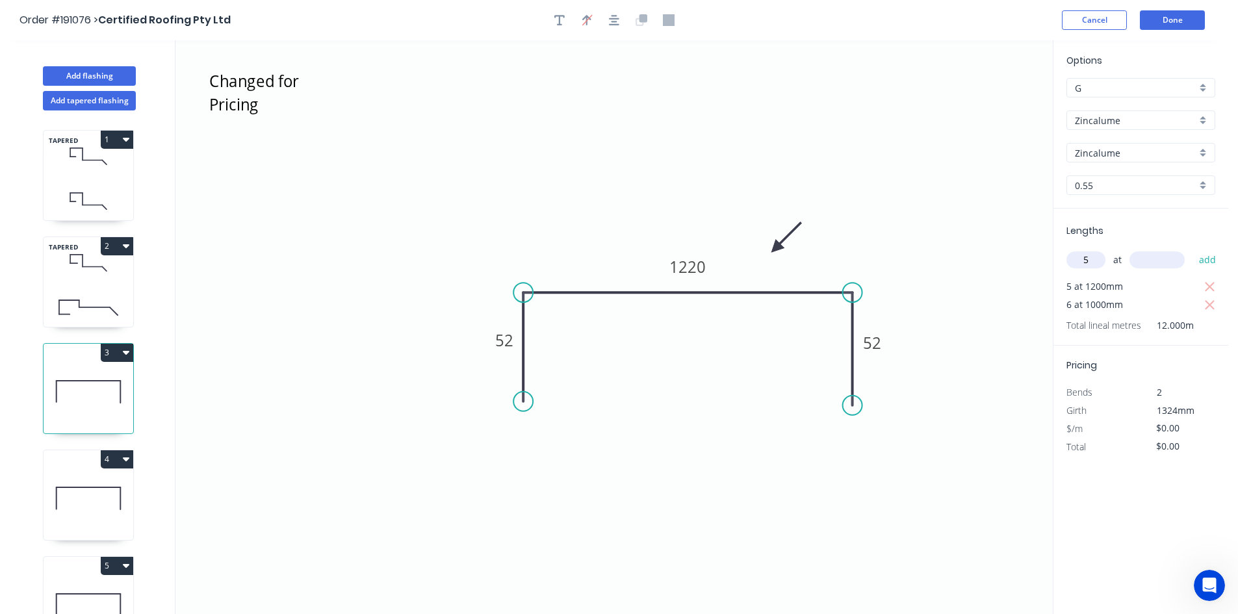
type input "5"
type input "1324"
click at [679, 270] on tspan "1220" at bounding box center [687, 266] width 36 height 21
click at [671, 241] on icon "Changed for Pricing 52 1096 52" at bounding box center [613, 327] width 877 height 574
type input "$25.63"
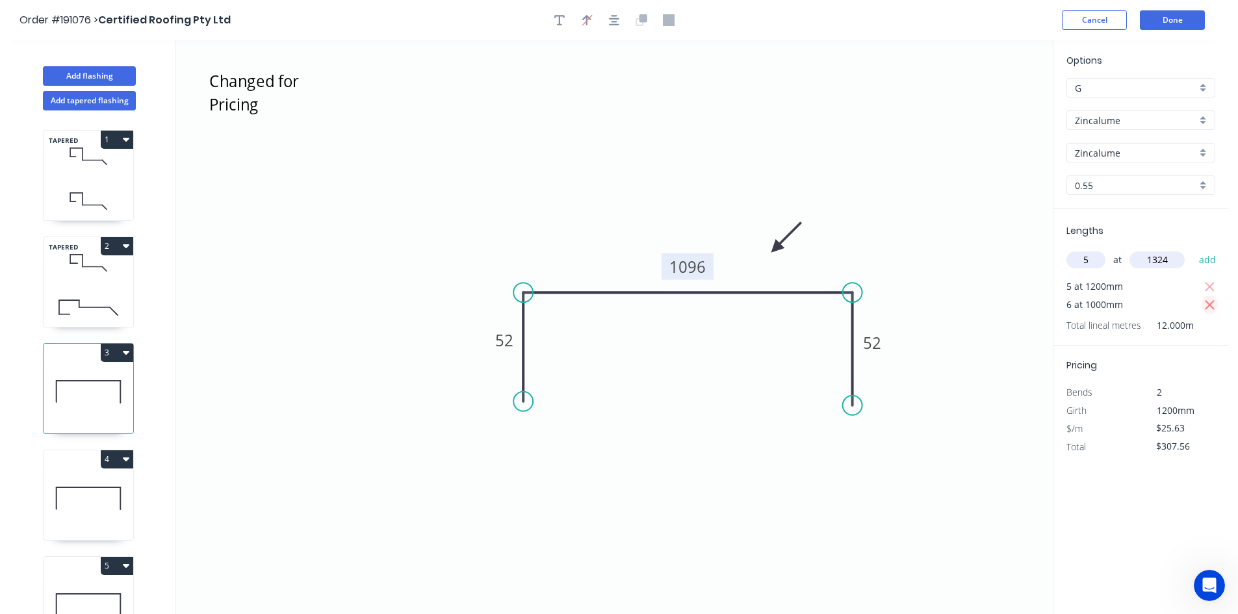
click at [1210, 303] on icon "button" at bounding box center [1209, 305] width 10 height 10
click at [1214, 285] on icon "button" at bounding box center [1210, 287] width 12 height 16
type input "$0.00"
click at [1216, 261] on button "add" at bounding box center [1207, 260] width 31 height 22
type input "$169.67"
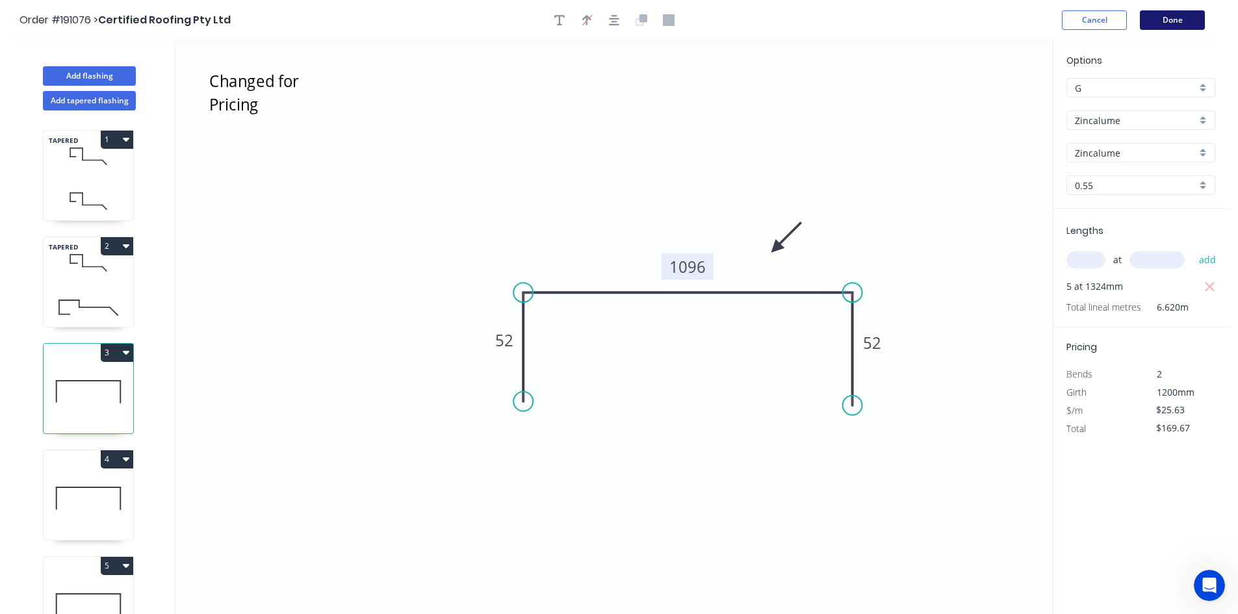
click at [1181, 22] on button "Done" at bounding box center [1172, 19] width 65 height 19
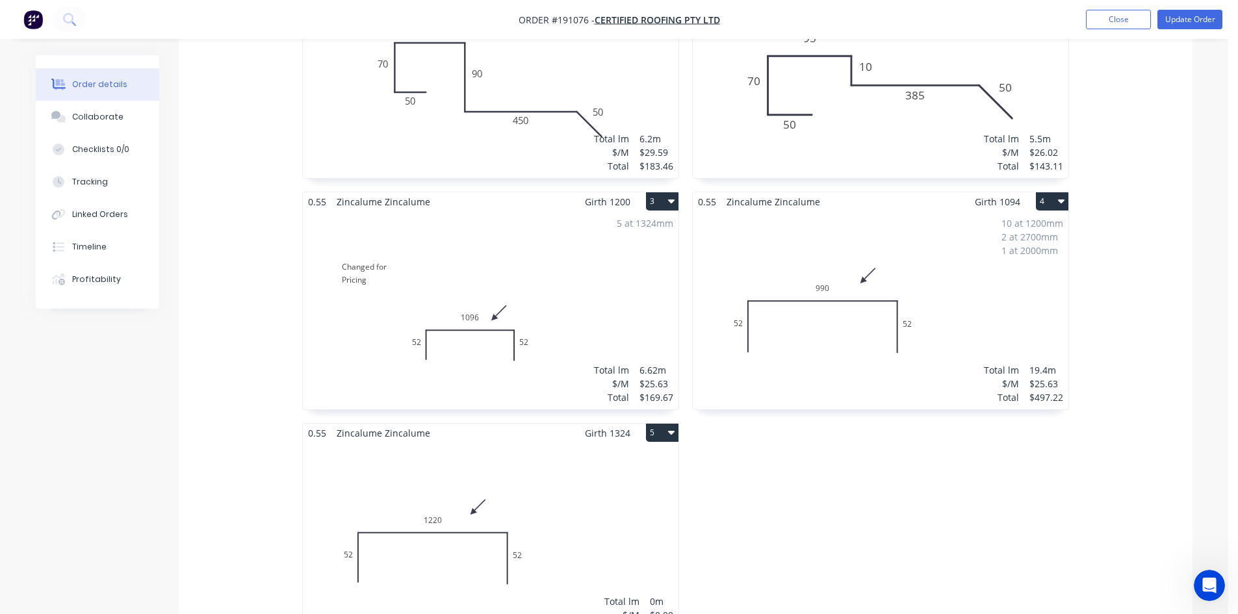
scroll to position [1039, 0]
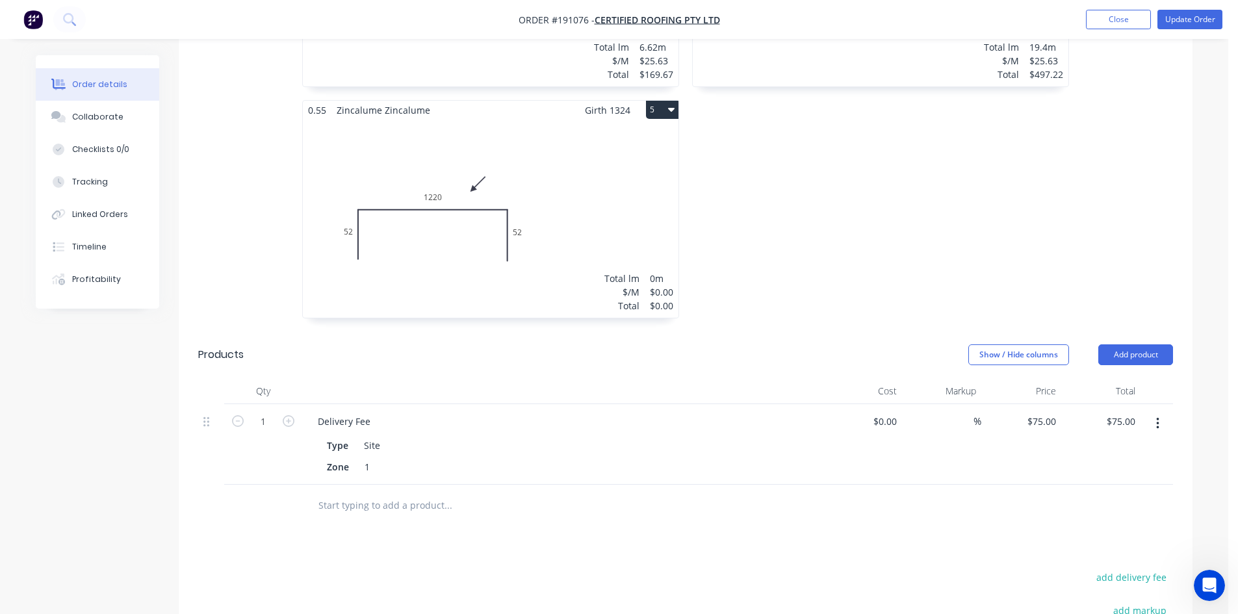
click at [448, 138] on div "Total lm $/M Total 0m $0.00 $0.00" at bounding box center [491, 219] width 376 height 198
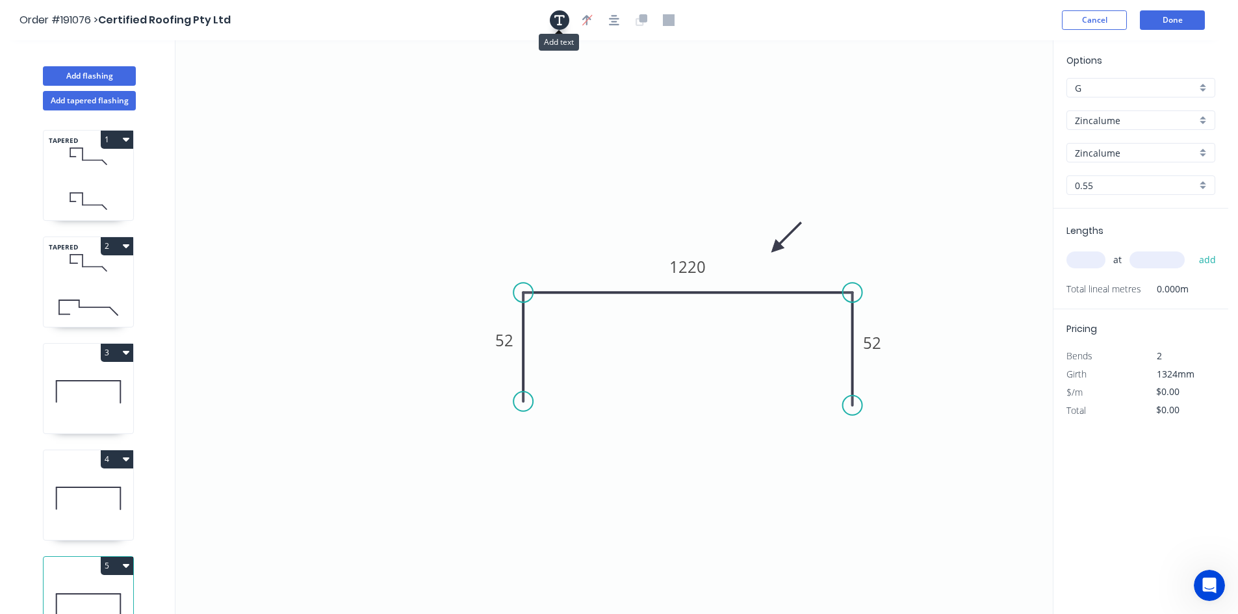
click at [563, 25] on icon "button" at bounding box center [559, 20] width 10 height 12
click at [226, 82] on textarea at bounding box center [259, 92] width 105 height 48
type textarea "Changed for Pricing"
click at [1072, 260] on input "text" at bounding box center [1085, 259] width 39 height 17
type input "6"
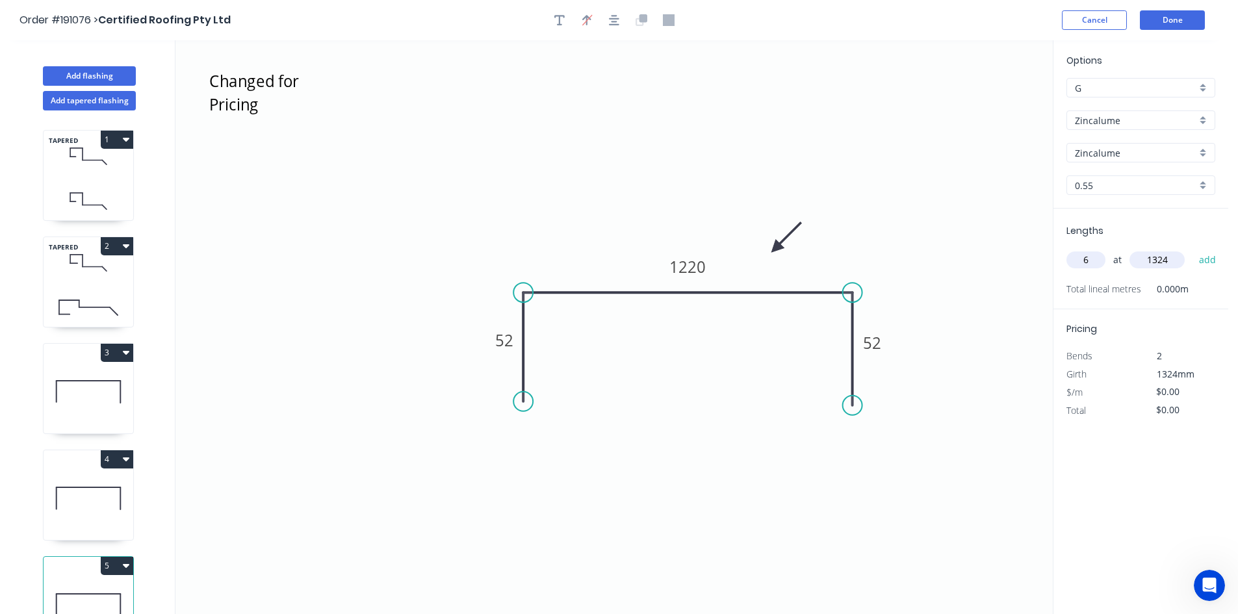
type input "1324"
click at [696, 267] on tspan "1220" at bounding box center [687, 266] width 36 height 21
click at [747, 193] on icon "Changed for Pricing 52 896 52" at bounding box center [613, 327] width 877 height 574
type input "$22.07"
click at [1189, 22] on button "Done" at bounding box center [1172, 19] width 65 height 19
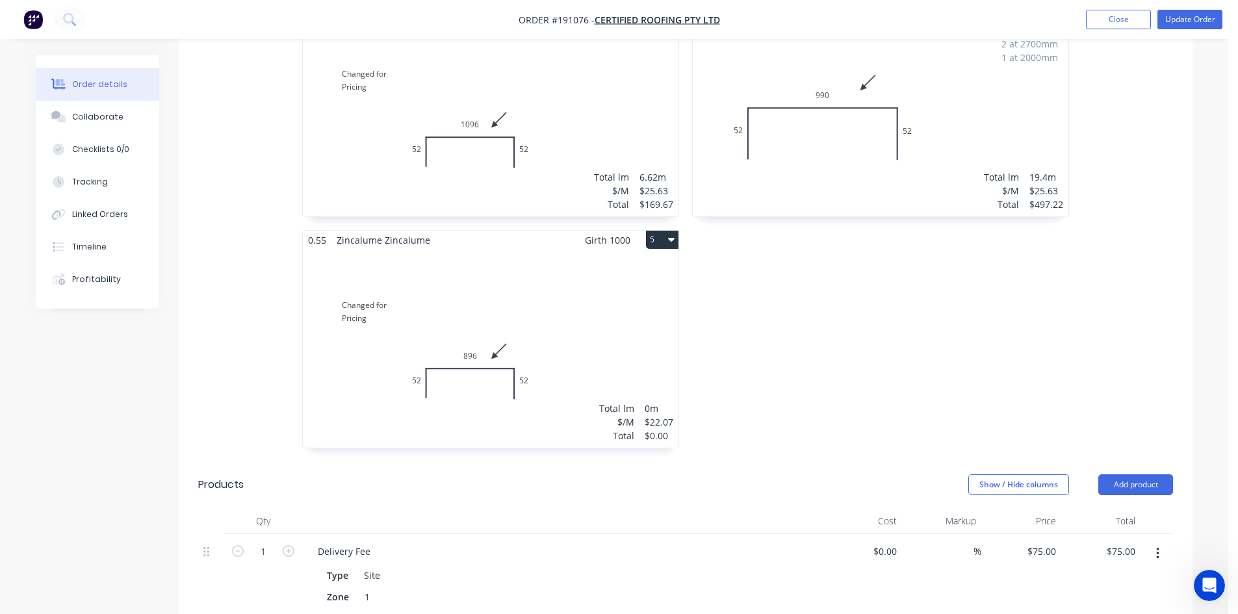
click at [574, 323] on div "Total lm $/M Total 0m $22.07 $0.00" at bounding box center [491, 348] width 376 height 198
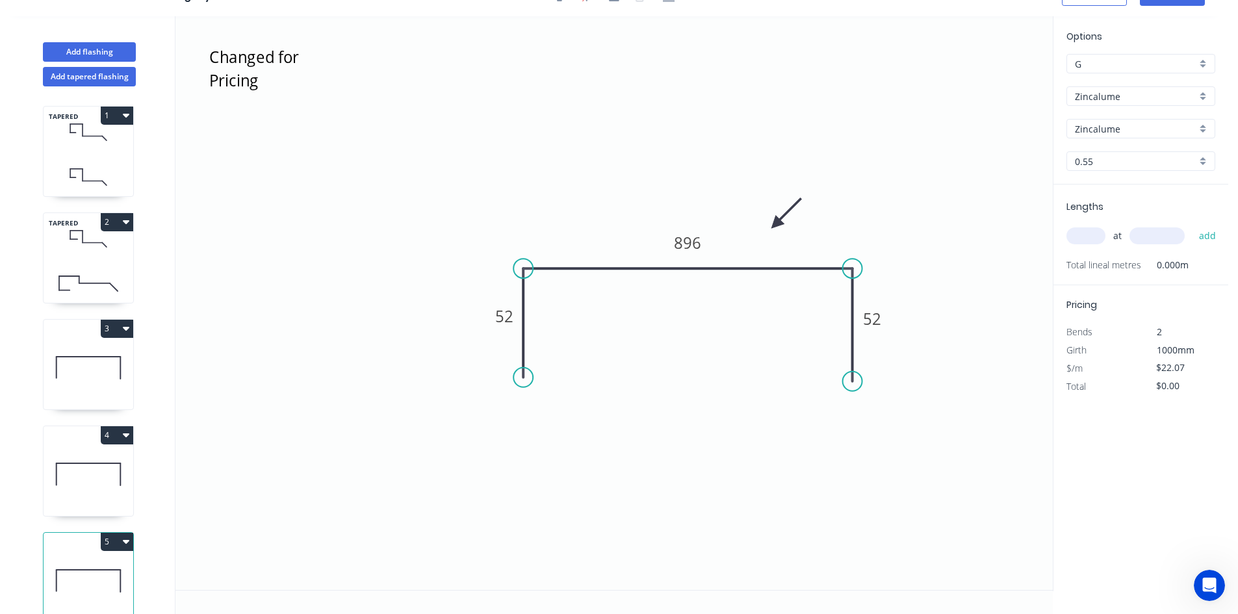
click at [1096, 237] on input "text" at bounding box center [1085, 235] width 39 height 17
type input "6"
type input "1"
type input "1324"
click at [1204, 234] on button "add" at bounding box center [1207, 236] width 31 height 22
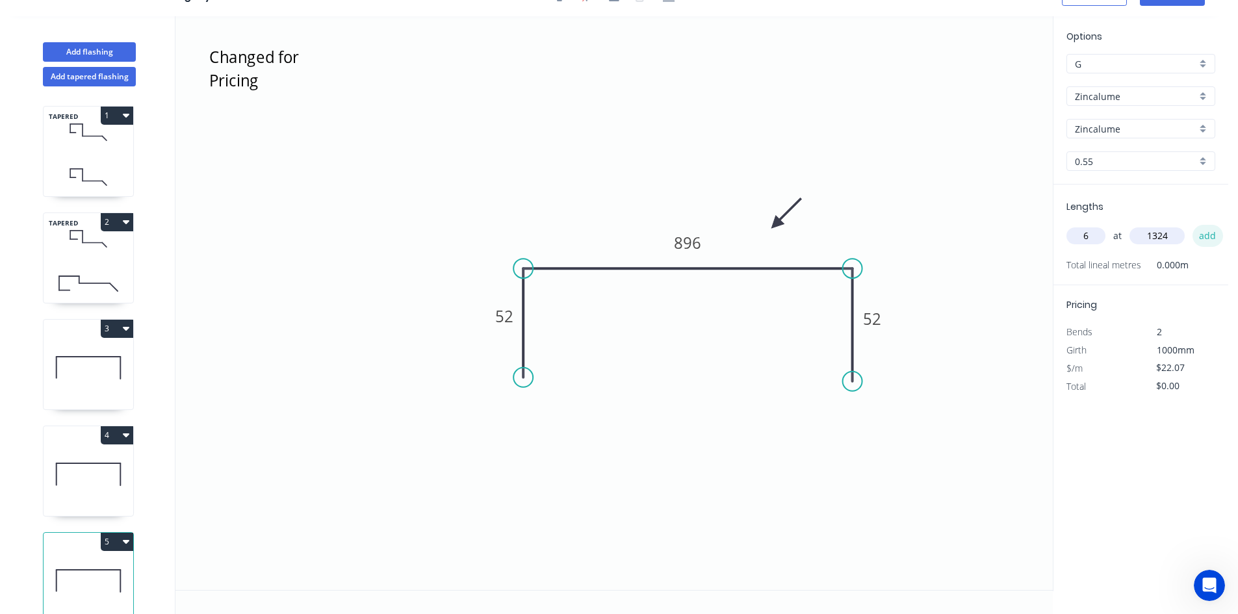
type input "$175.32"
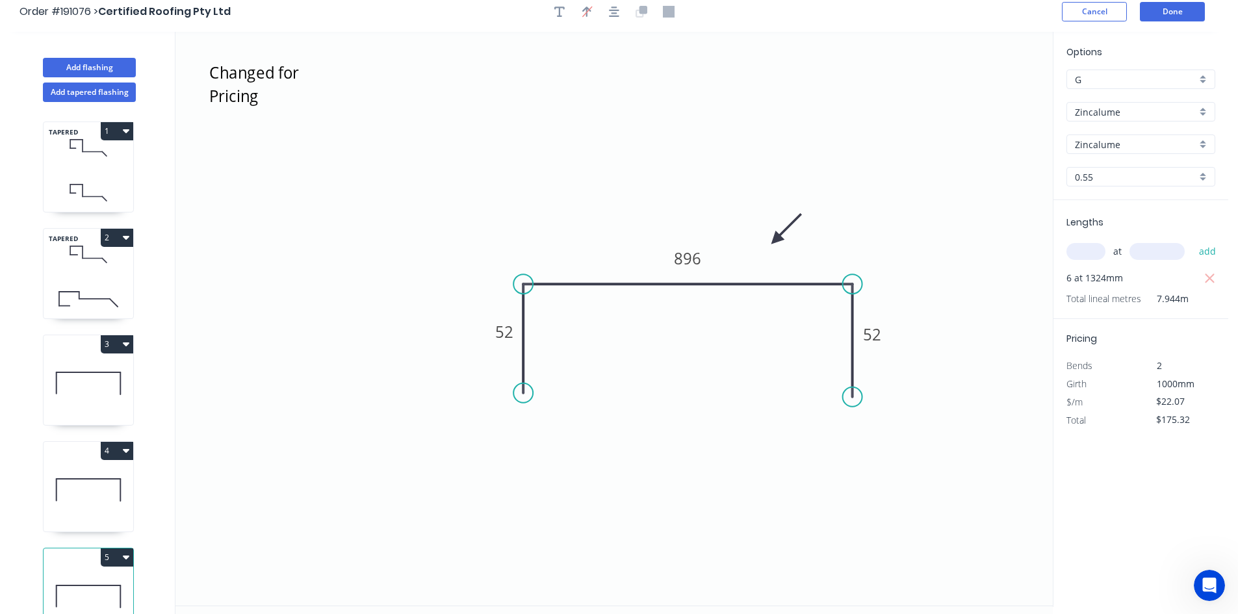
scroll to position [0, 0]
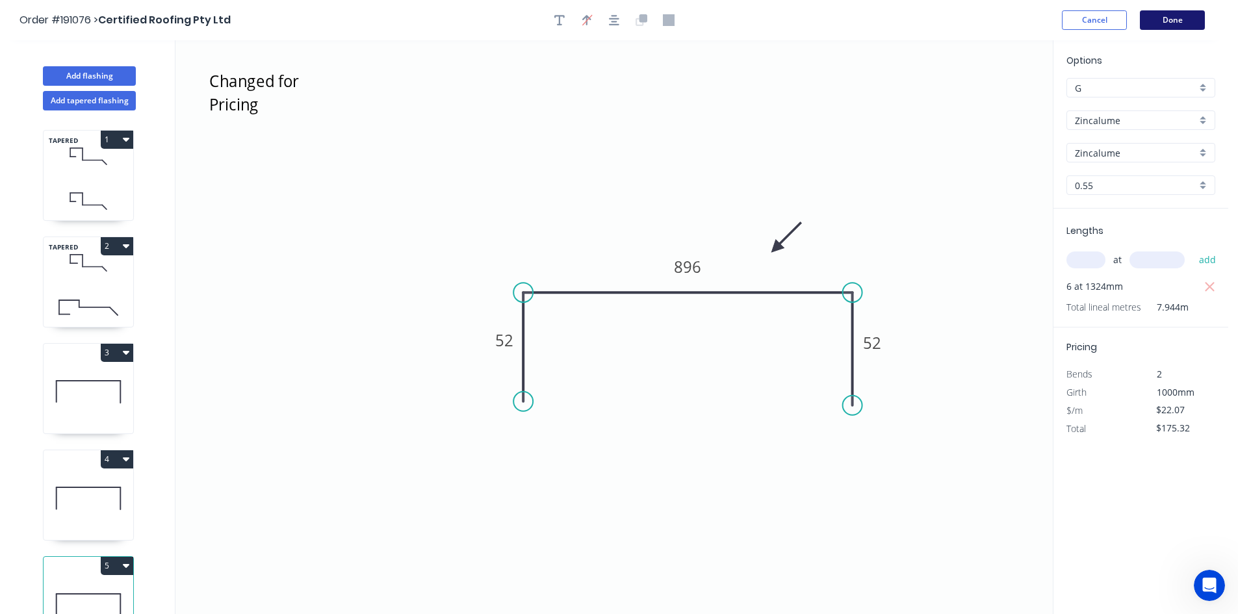
click at [1169, 26] on button "Done" at bounding box center [1172, 19] width 65 height 19
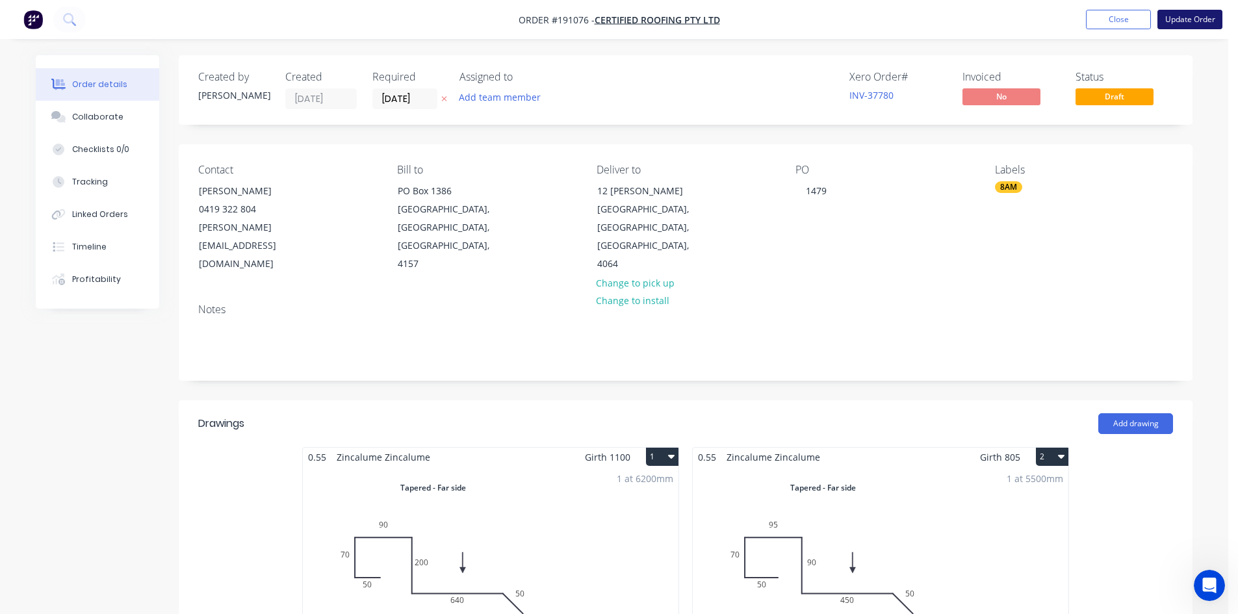
click at [1179, 22] on button "Update Order" at bounding box center [1189, 19] width 65 height 19
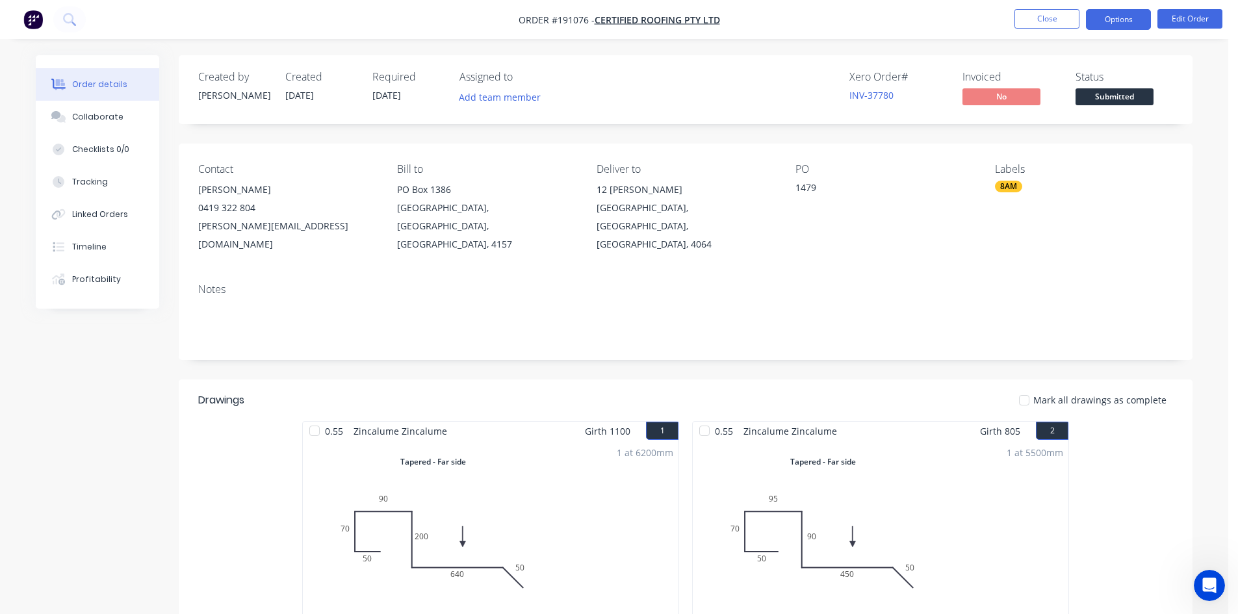
click at [1102, 19] on button "Options" at bounding box center [1118, 19] width 65 height 21
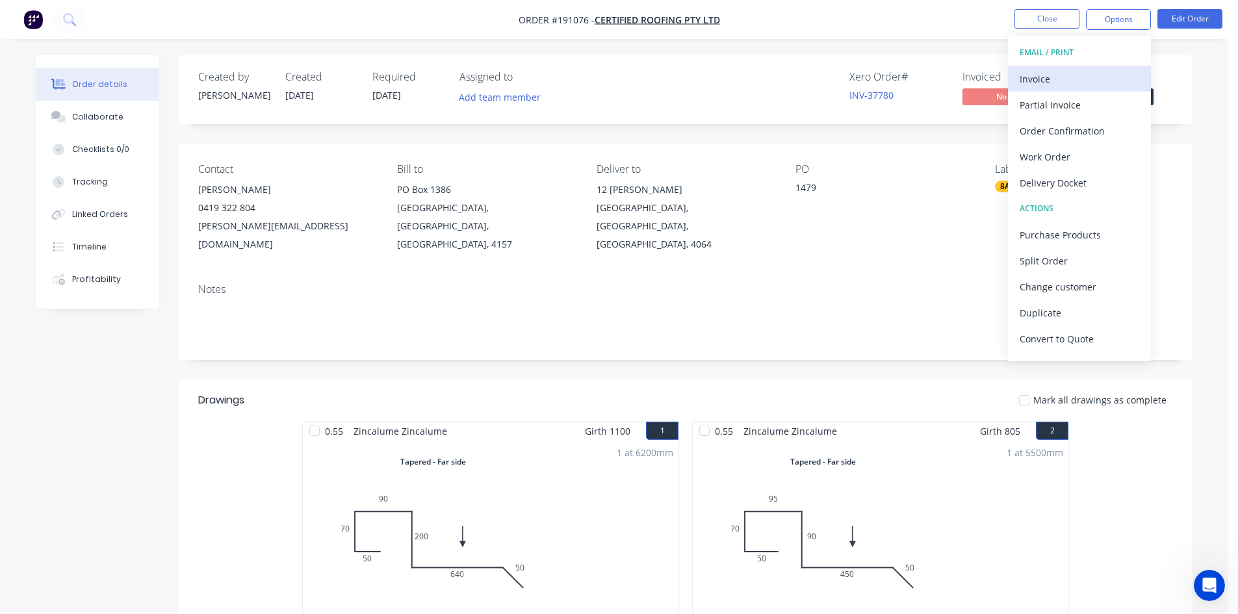
click at [1069, 73] on div "Invoice" at bounding box center [1079, 79] width 120 height 19
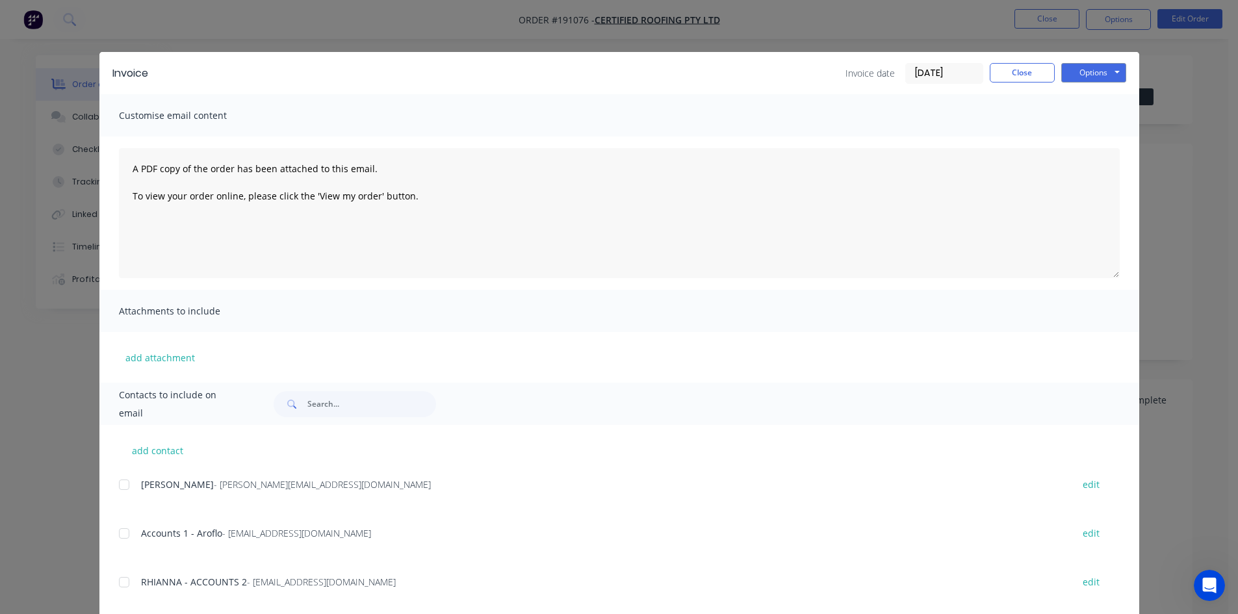
click at [119, 535] on div at bounding box center [124, 533] width 26 height 26
click at [119, 586] on div at bounding box center [124, 582] width 26 height 26
click at [1094, 78] on button "Options" at bounding box center [1093, 72] width 65 height 19
click at [1095, 134] on button "Email" at bounding box center [1102, 138] width 83 height 21
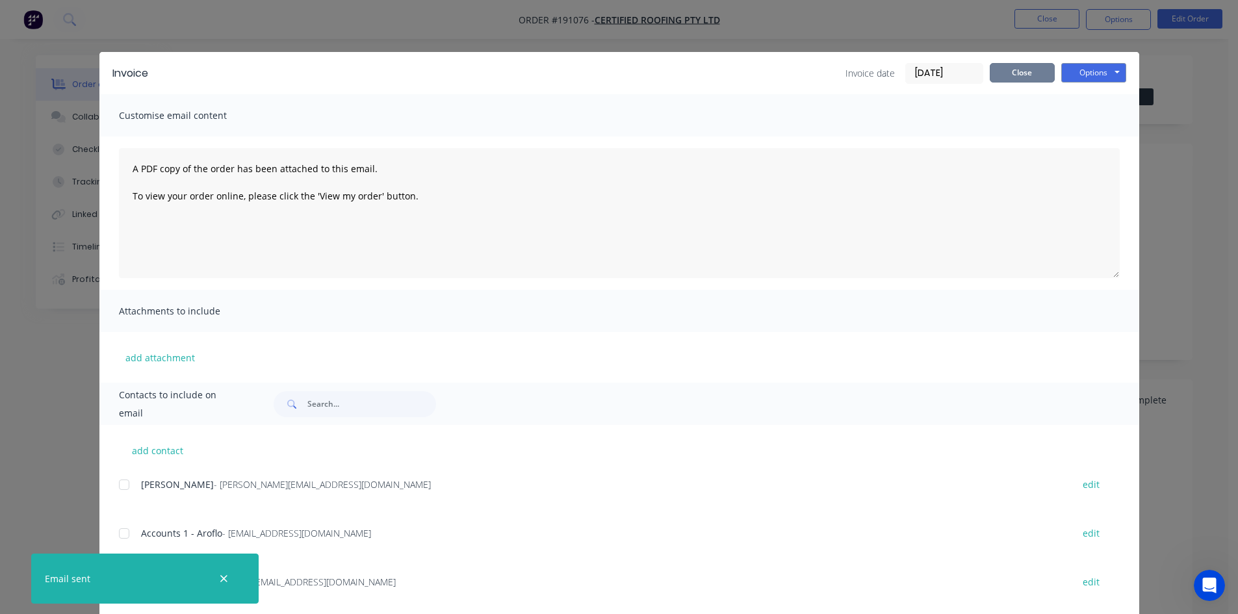
click at [1019, 71] on button "Close" at bounding box center [1021, 72] width 65 height 19
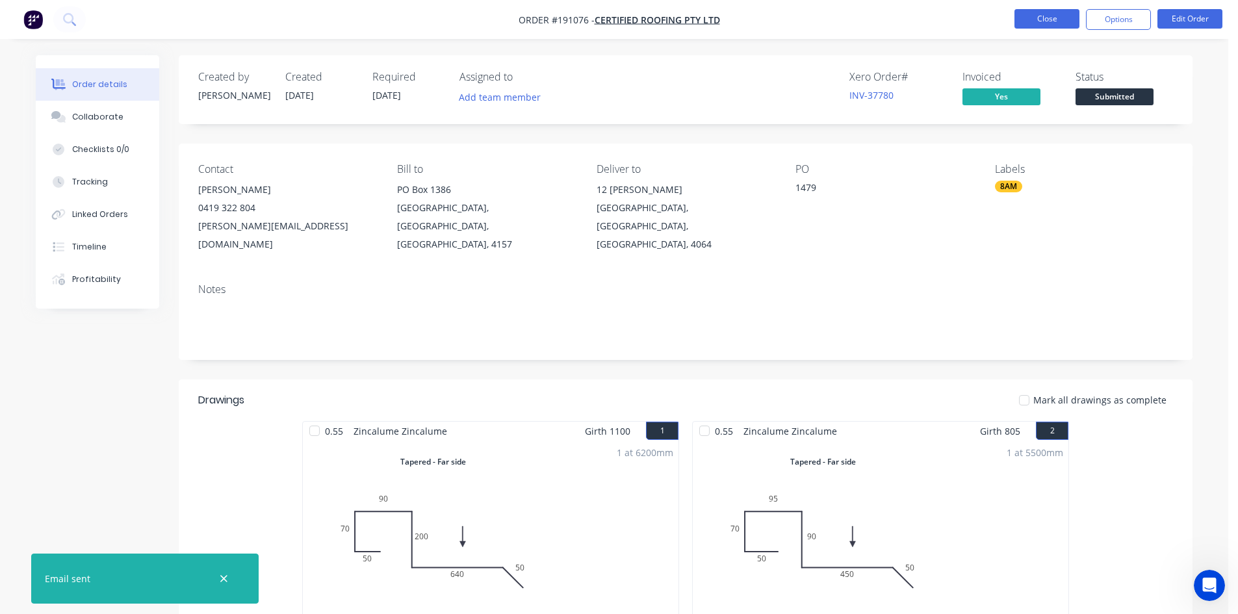
click at [1029, 27] on button "Close" at bounding box center [1046, 18] width 65 height 19
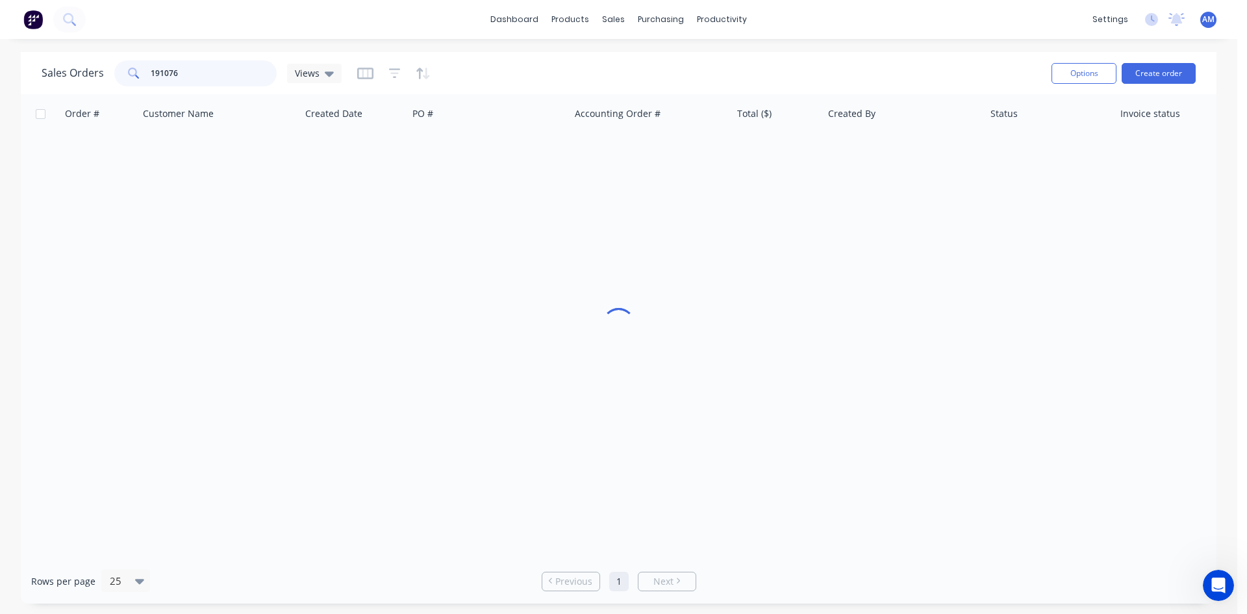
drag, startPoint x: 187, startPoint y: 77, endPoint x: 101, endPoint y: 68, distance: 86.2
click at [101, 75] on div "Sales Orders 191076 Views" at bounding box center [192, 73] width 300 height 26
type input "191102"
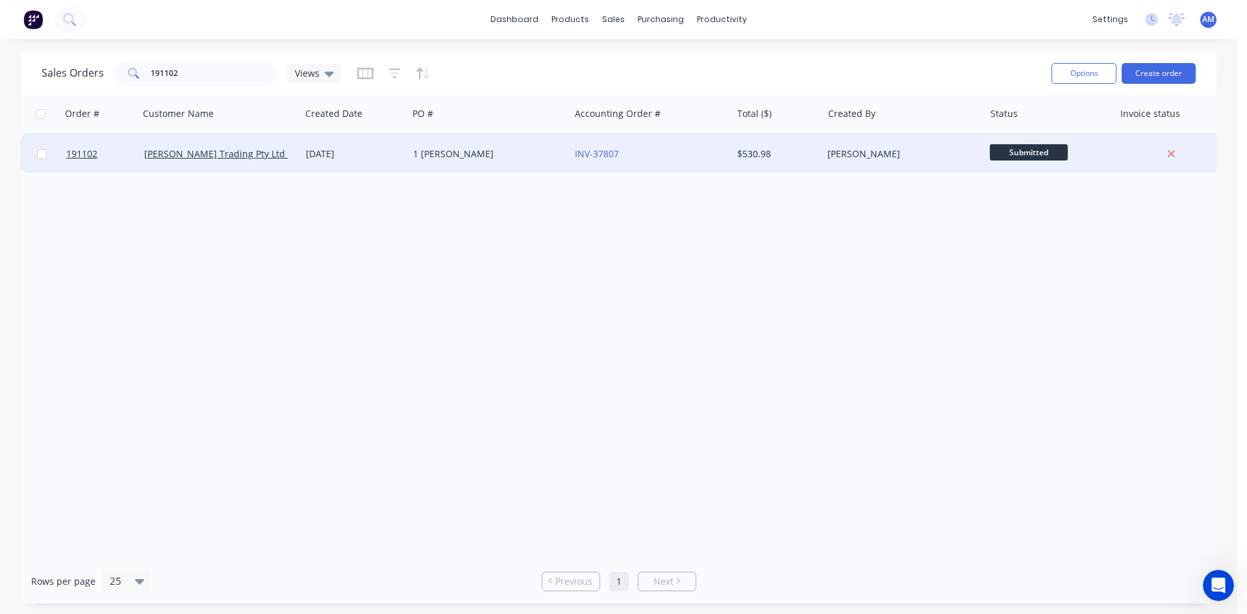
click at [485, 159] on div "1 JOHNSTON" at bounding box center [485, 153] width 144 height 13
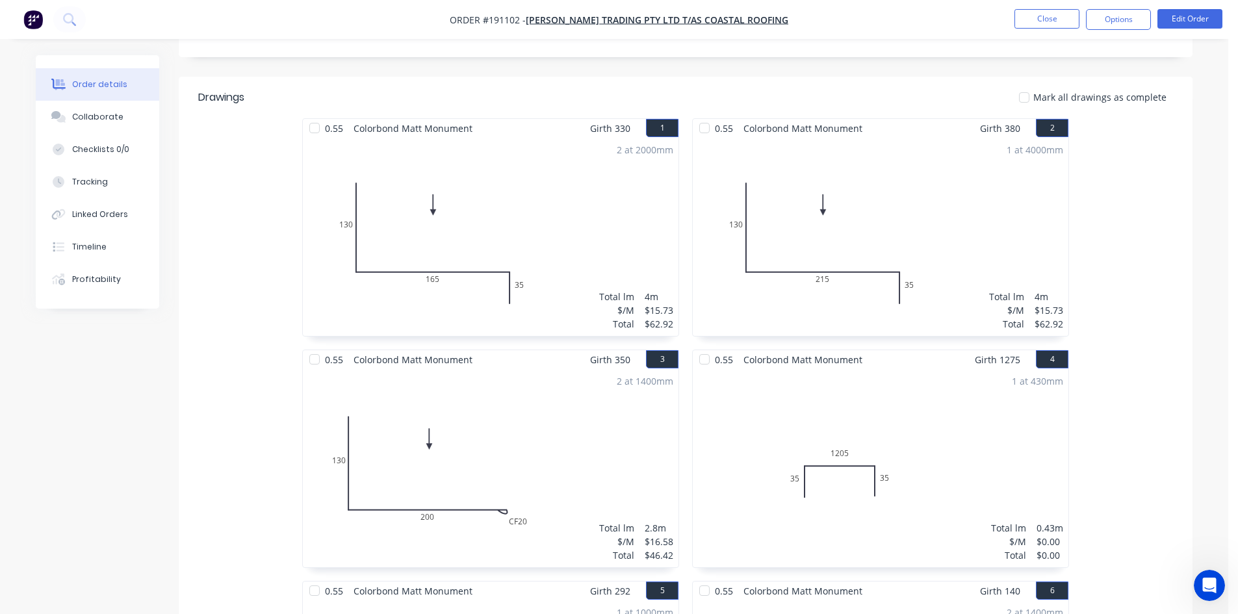
scroll to position [325, 0]
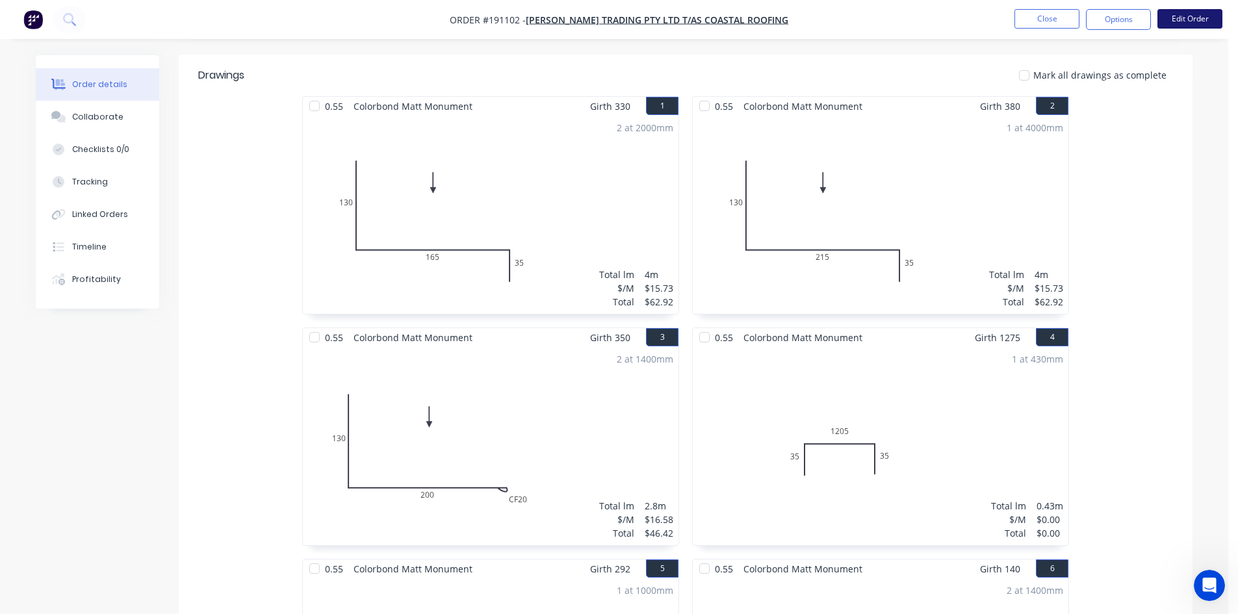
click at [1177, 18] on button "Edit Order" at bounding box center [1189, 18] width 65 height 19
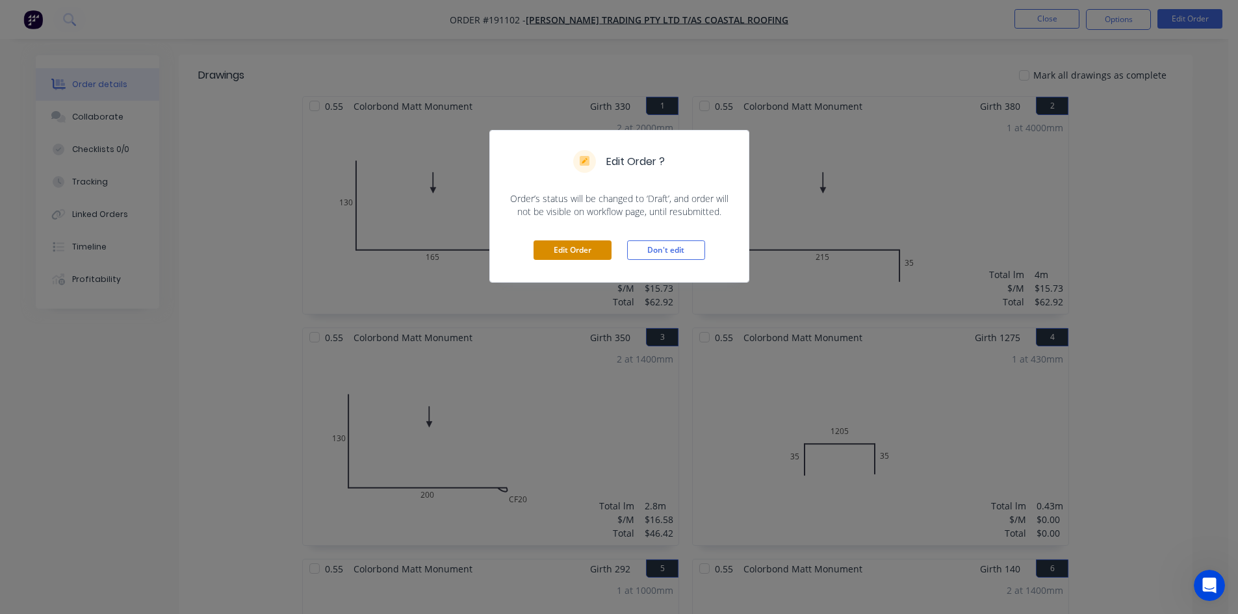
click at [563, 248] on button "Edit Order" at bounding box center [572, 249] width 78 height 19
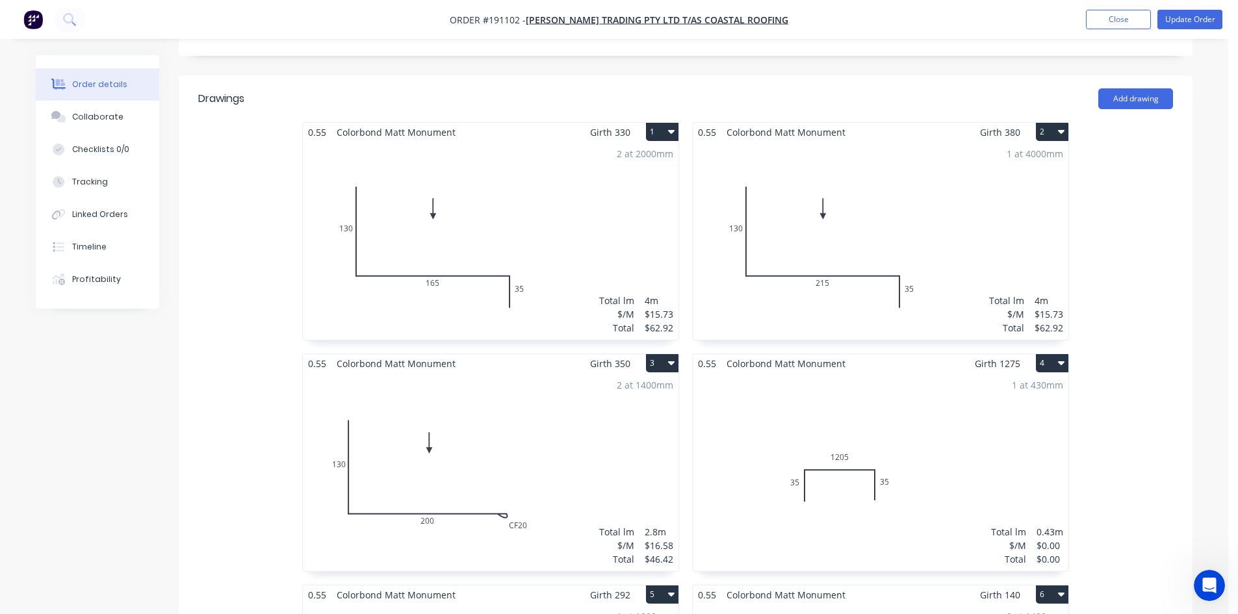
click at [866, 380] on div "1 at 430mm Total lm $/M Total 0.43m $0.00 $0.00" at bounding box center [881, 472] width 376 height 198
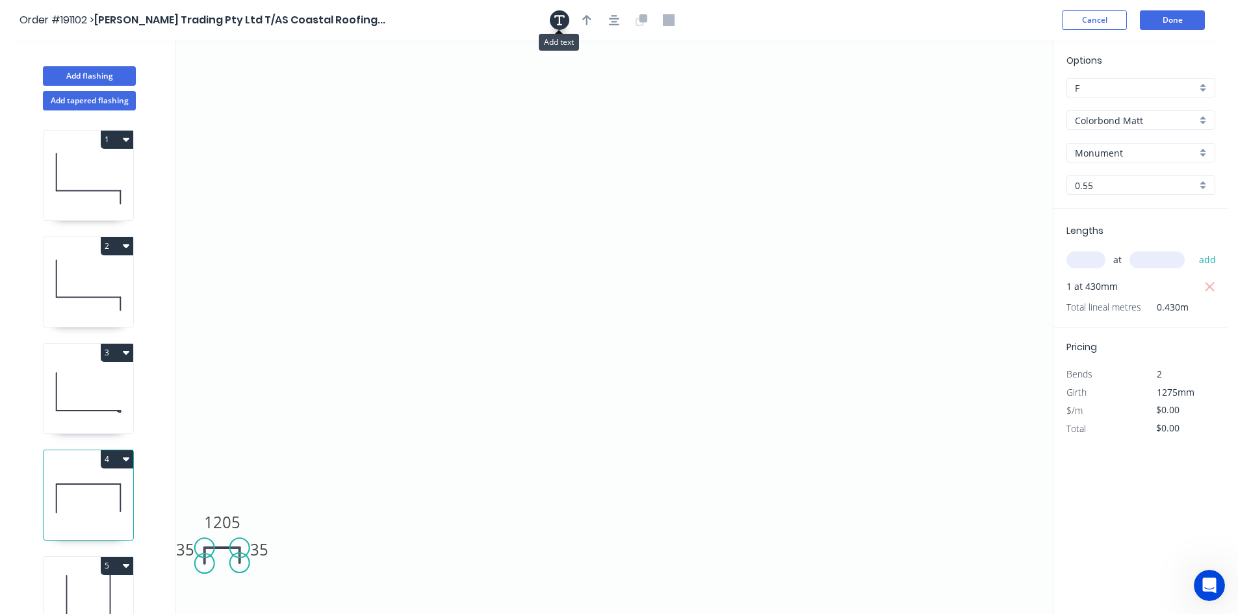
click at [558, 21] on icon "button" at bounding box center [559, 20] width 10 height 12
click at [241, 79] on textarea at bounding box center [259, 92] width 105 height 48
type textarea "Changed for Pricing"
click at [1077, 255] on input "text" at bounding box center [1085, 259] width 39 height 17
type input "1"
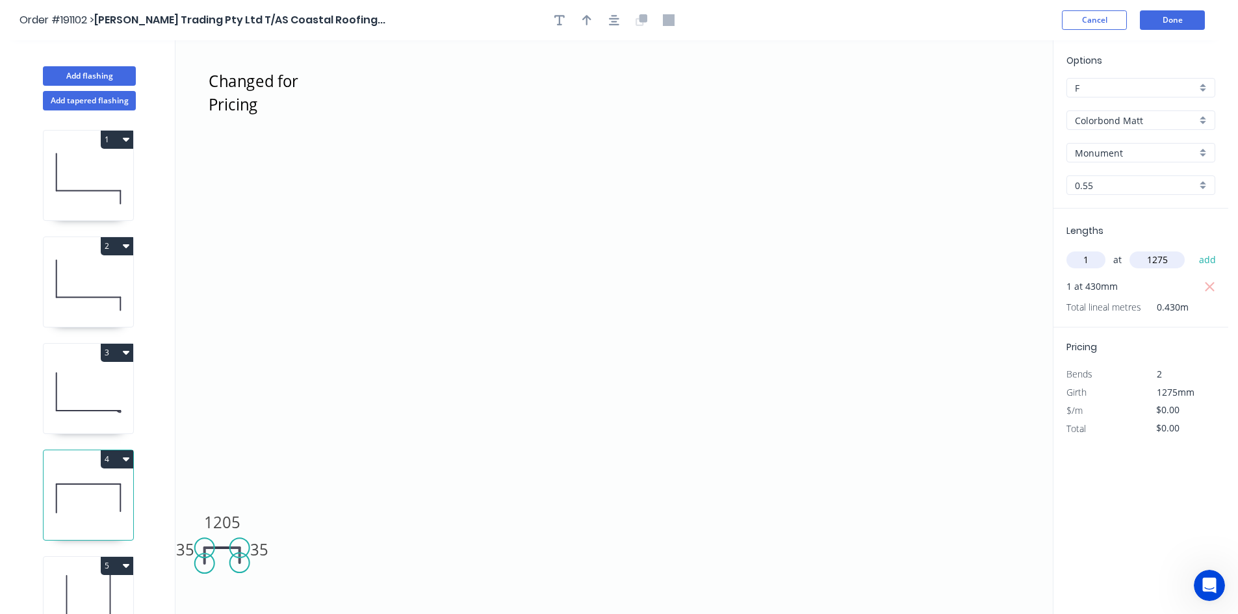
type input "1275"
click at [223, 513] on tspan "1205" at bounding box center [222, 521] width 36 height 21
click at [240, 521] on rect at bounding box center [222, 522] width 52 height 27
click at [238, 521] on tspan "1205" at bounding box center [222, 521] width 36 height 21
drag, startPoint x: 238, startPoint y: 521, endPoint x: 205, endPoint y: 517, distance: 32.7
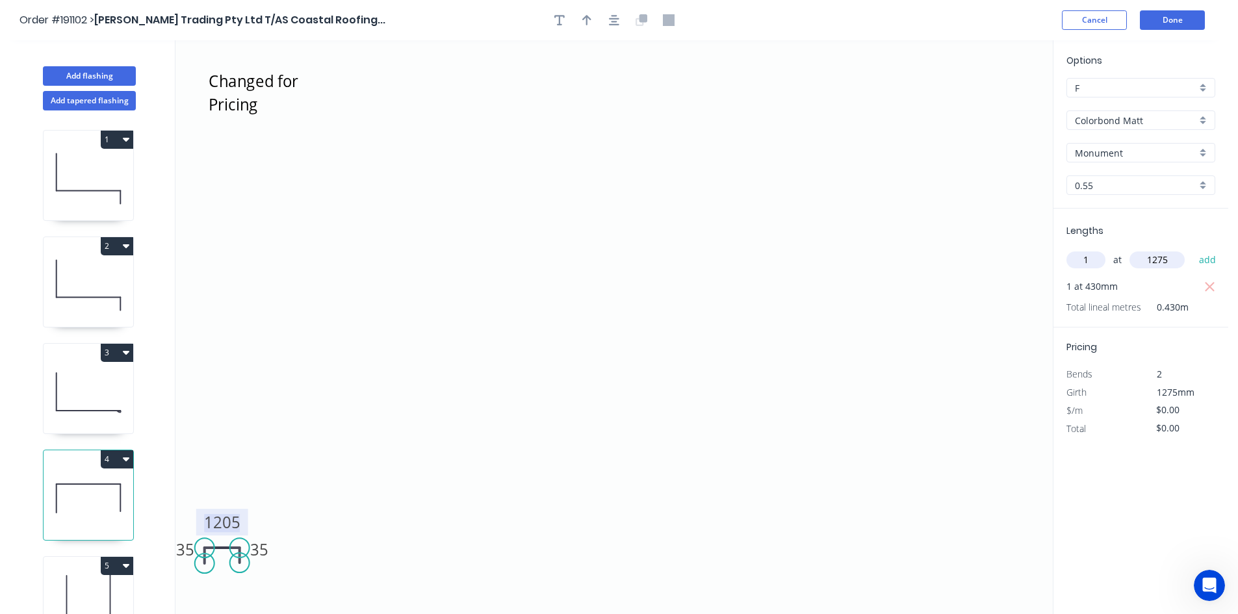
click at [205, 517] on tspan "1205" at bounding box center [222, 521] width 36 height 21
click at [382, 450] on icon "Changed for Pricing 35 360 35" at bounding box center [613, 327] width 877 height 574
type input "$21.32"
click at [1209, 285] on icon "button" at bounding box center [1210, 287] width 12 height 16
type input "$0.00"
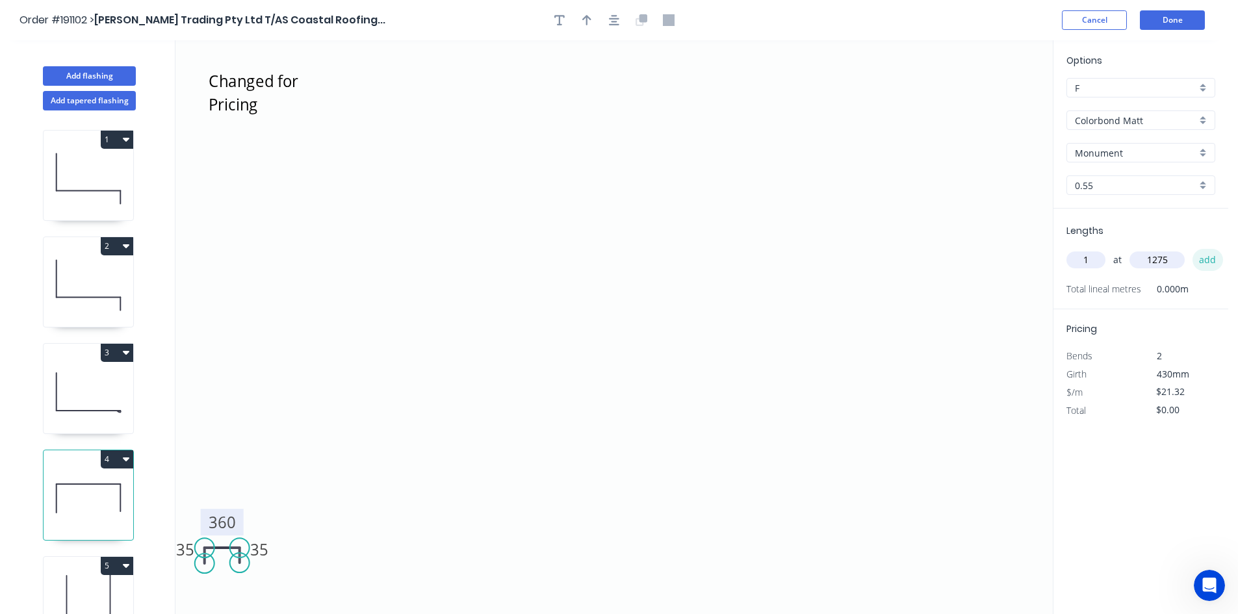
click at [1214, 259] on button "add" at bounding box center [1207, 260] width 31 height 22
type input "$27.18"
click at [1174, 25] on button "Done" at bounding box center [1172, 19] width 65 height 19
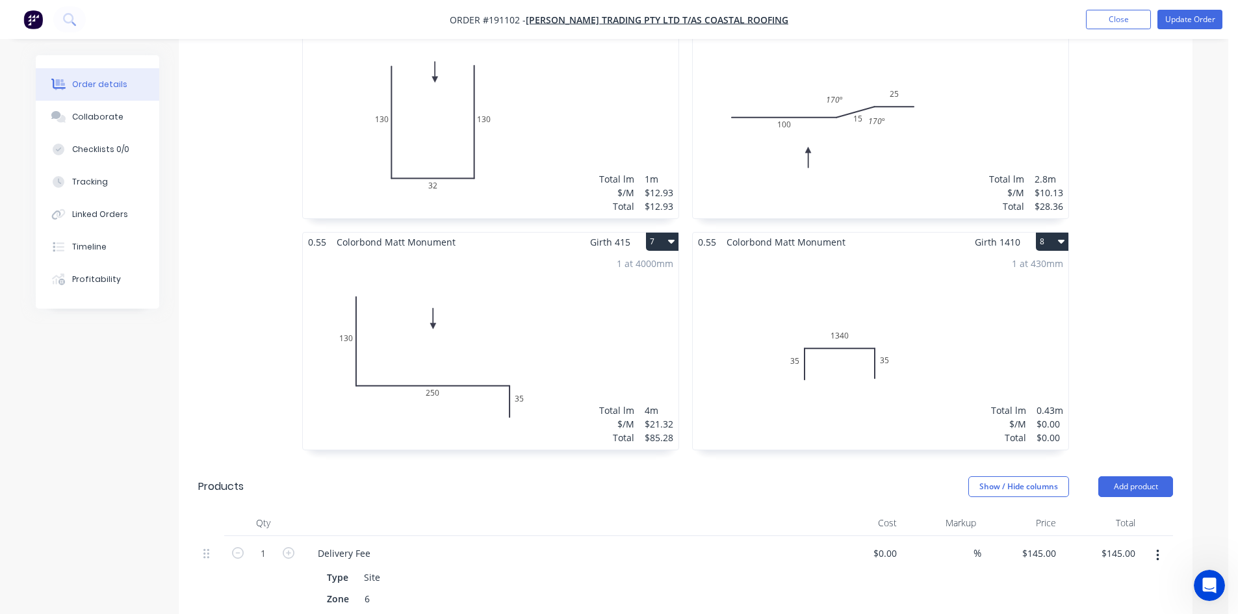
scroll to position [910, 0]
click at [918, 319] on div "1 at 430mm Total lm $/M Total 0.43m $0.00 $0.00" at bounding box center [881, 350] width 376 height 198
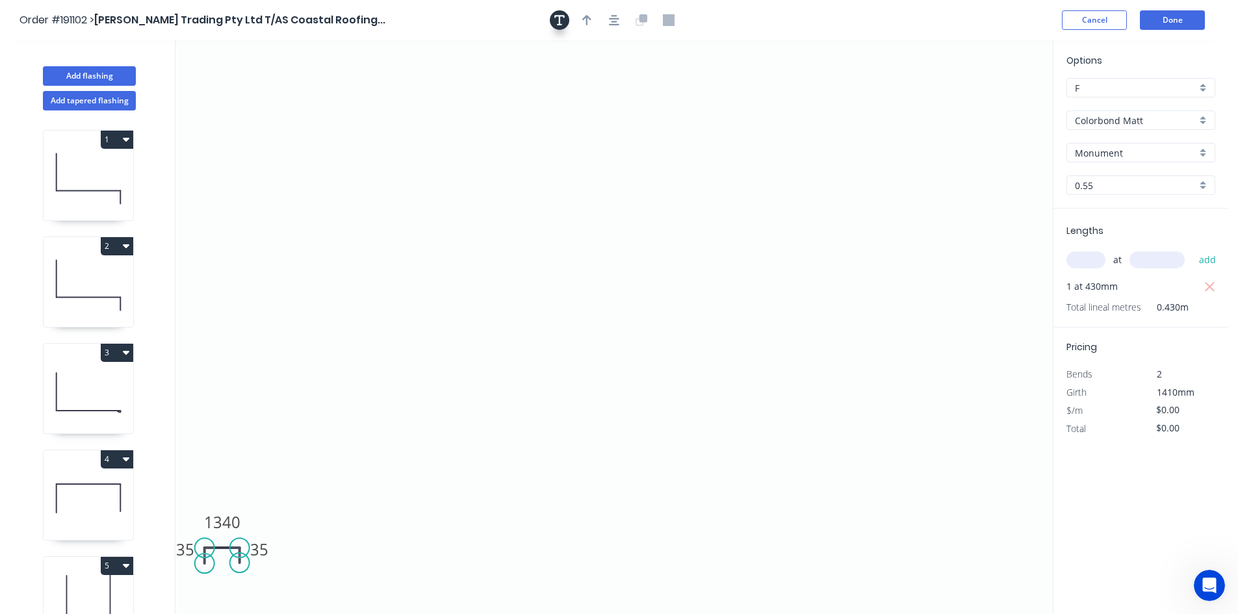
click at [556, 23] on icon "button" at bounding box center [559, 20] width 10 height 12
click at [276, 89] on textarea at bounding box center [259, 92] width 105 height 48
type textarea "Changed for Pricing"
click at [1084, 259] on input "text" at bounding box center [1085, 259] width 39 height 17
type input "1"
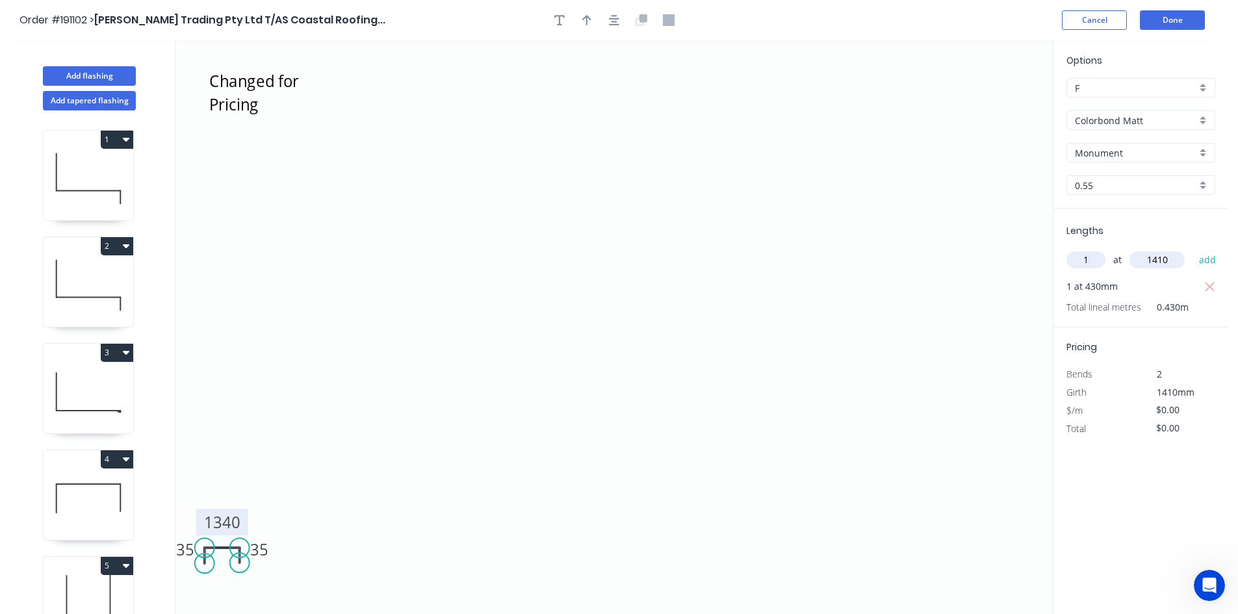
type input "1410"
click at [216, 518] on tspan "1340" at bounding box center [222, 521] width 36 height 21
click at [324, 494] on icon "Changed for Pricing 35 360 35" at bounding box center [613, 327] width 877 height 574
type input "$21.32"
click at [1212, 281] on icon "button" at bounding box center [1210, 287] width 12 height 16
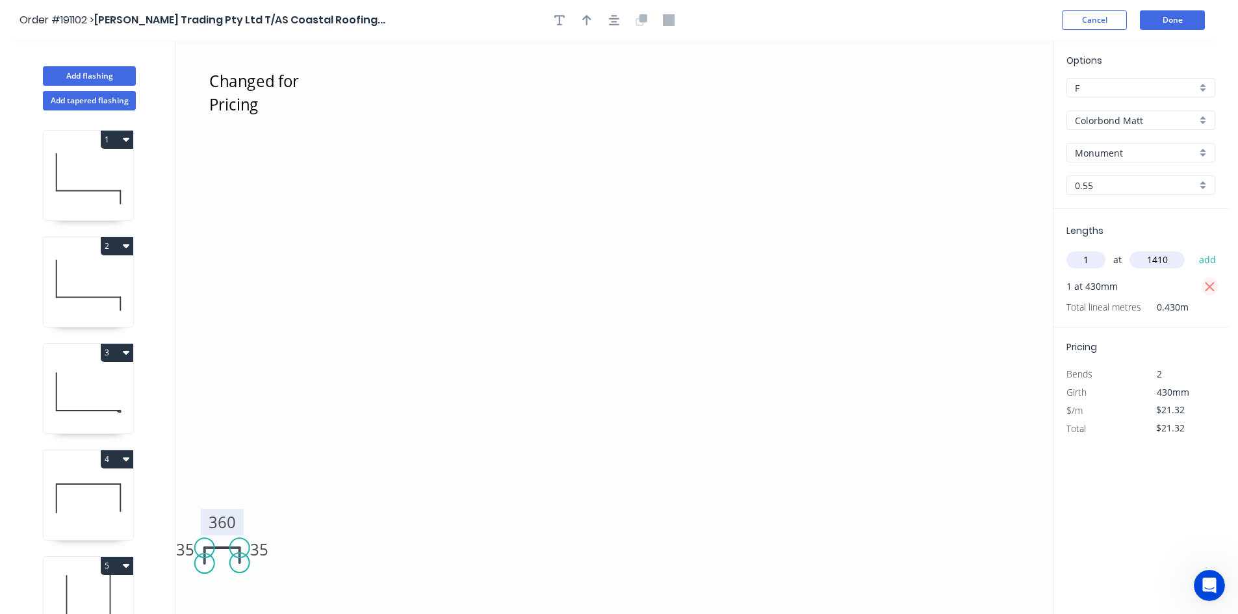
type input "$0.00"
click at [1212, 265] on button "add" at bounding box center [1207, 260] width 31 height 22
type input "$30.06"
click at [1182, 24] on button "Done" at bounding box center [1172, 19] width 65 height 19
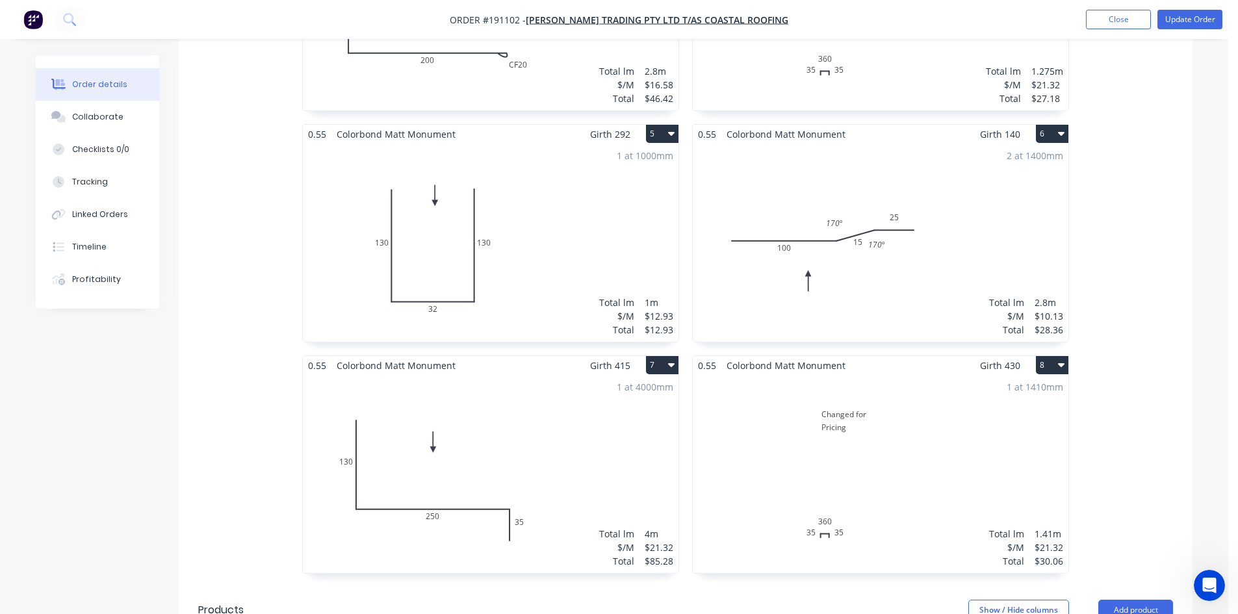
scroll to position [763, 0]
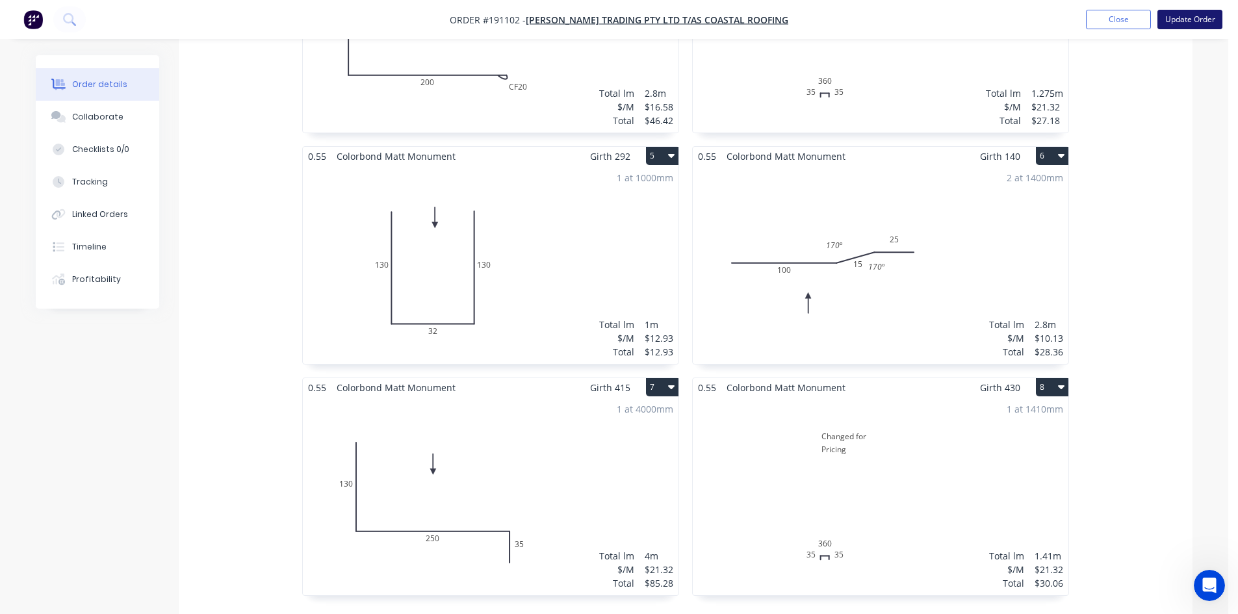
click at [1197, 22] on button "Update Order" at bounding box center [1189, 19] width 65 height 19
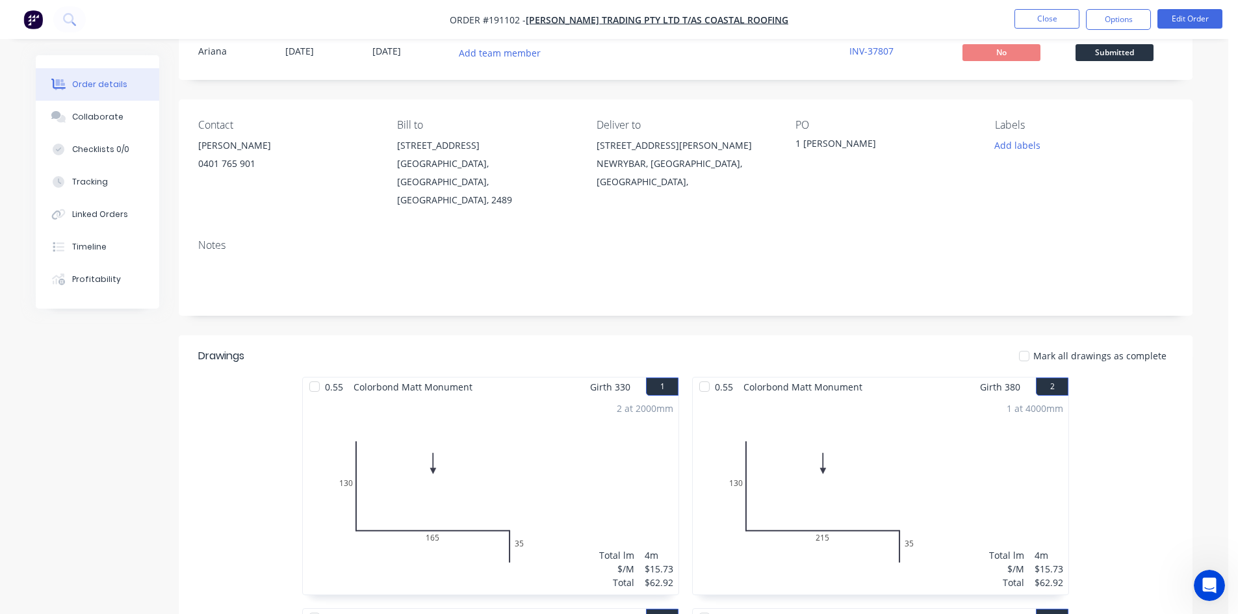
scroll to position [0, 0]
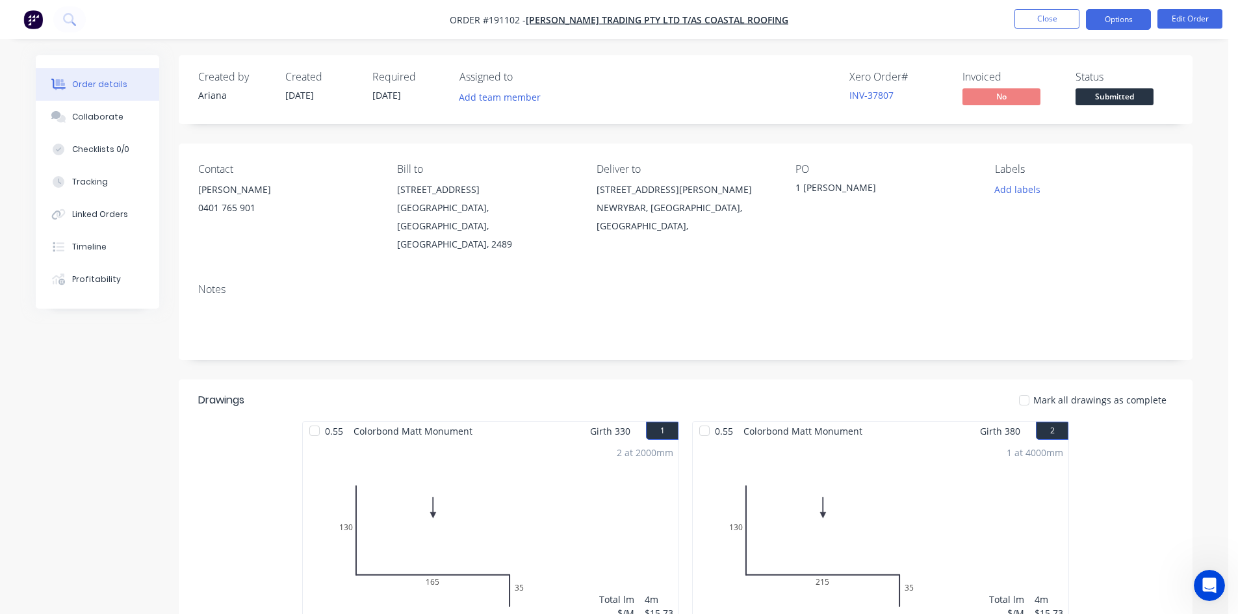
click at [1120, 20] on button "Options" at bounding box center [1118, 19] width 65 height 21
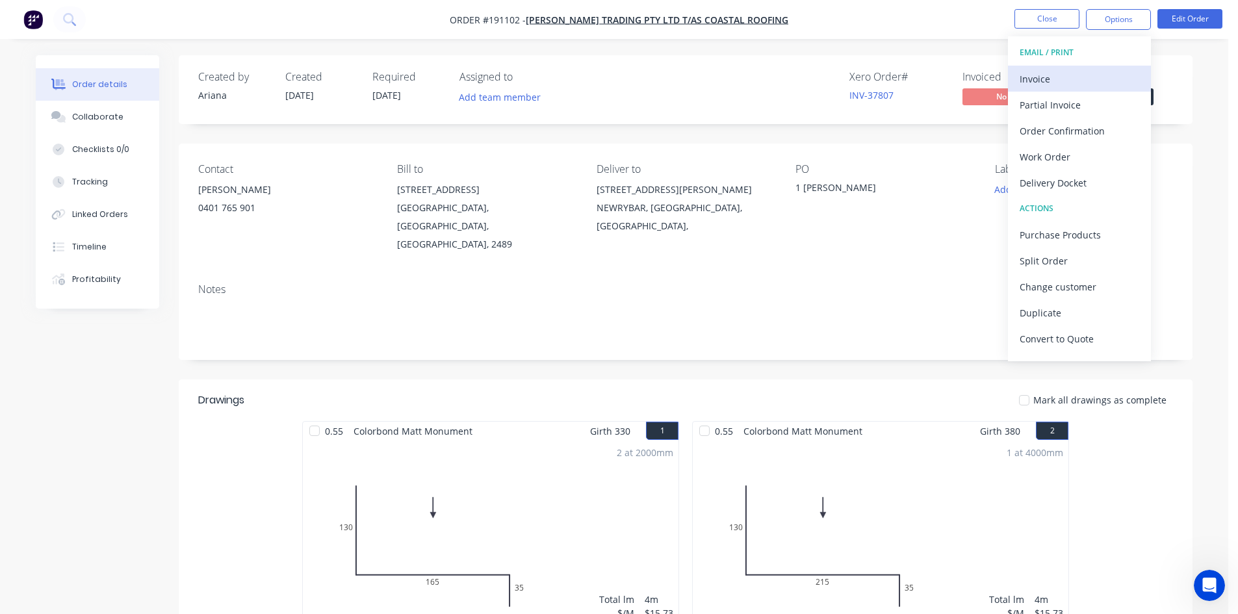
click at [1091, 74] on div "Invoice" at bounding box center [1079, 79] width 120 height 19
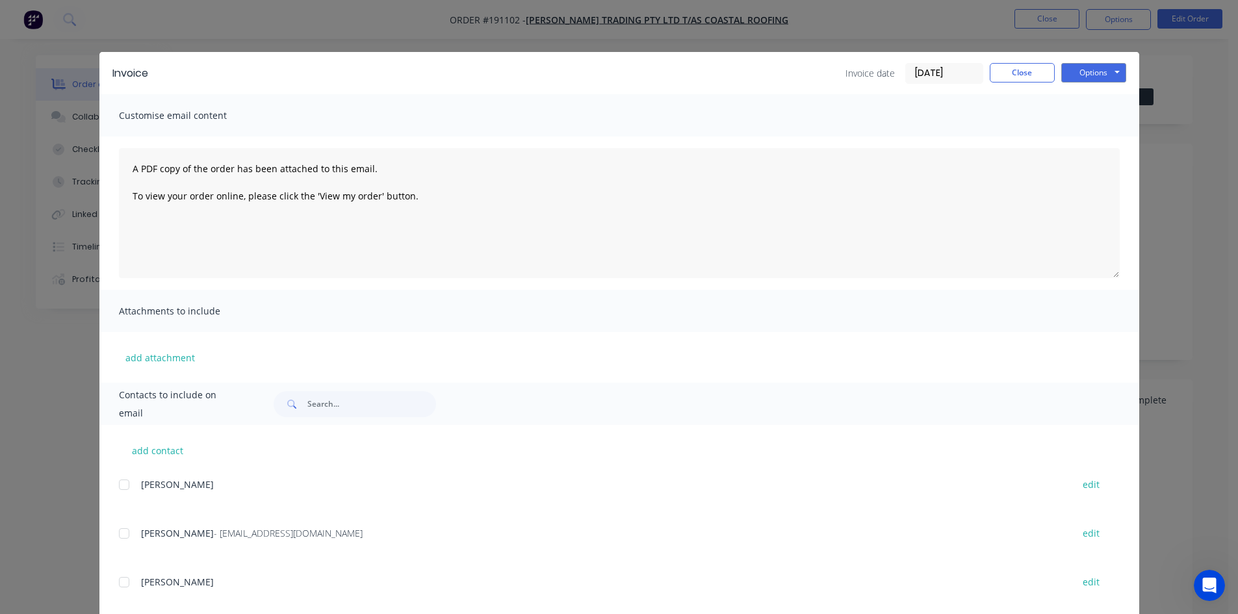
click at [119, 534] on div at bounding box center [124, 533] width 26 height 26
click at [1075, 71] on button "Options" at bounding box center [1093, 72] width 65 height 19
click at [1076, 135] on button "Email" at bounding box center [1102, 138] width 83 height 21
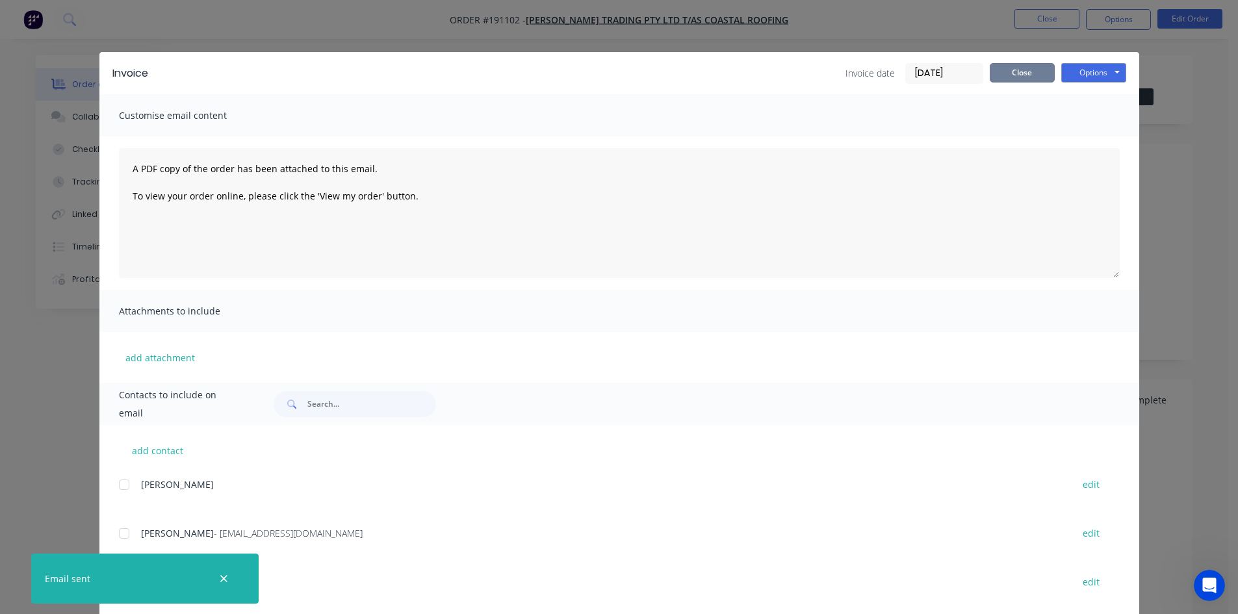
click at [1003, 79] on button "Close" at bounding box center [1021, 72] width 65 height 19
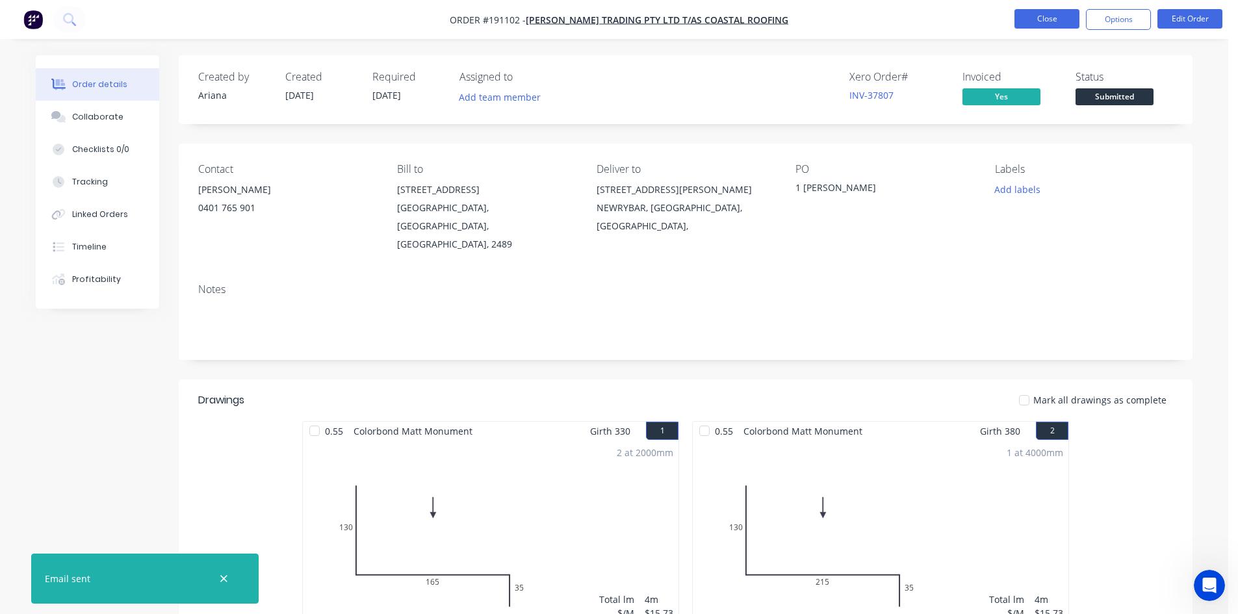
click at [1034, 21] on button "Close" at bounding box center [1046, 18] width 65 height 19
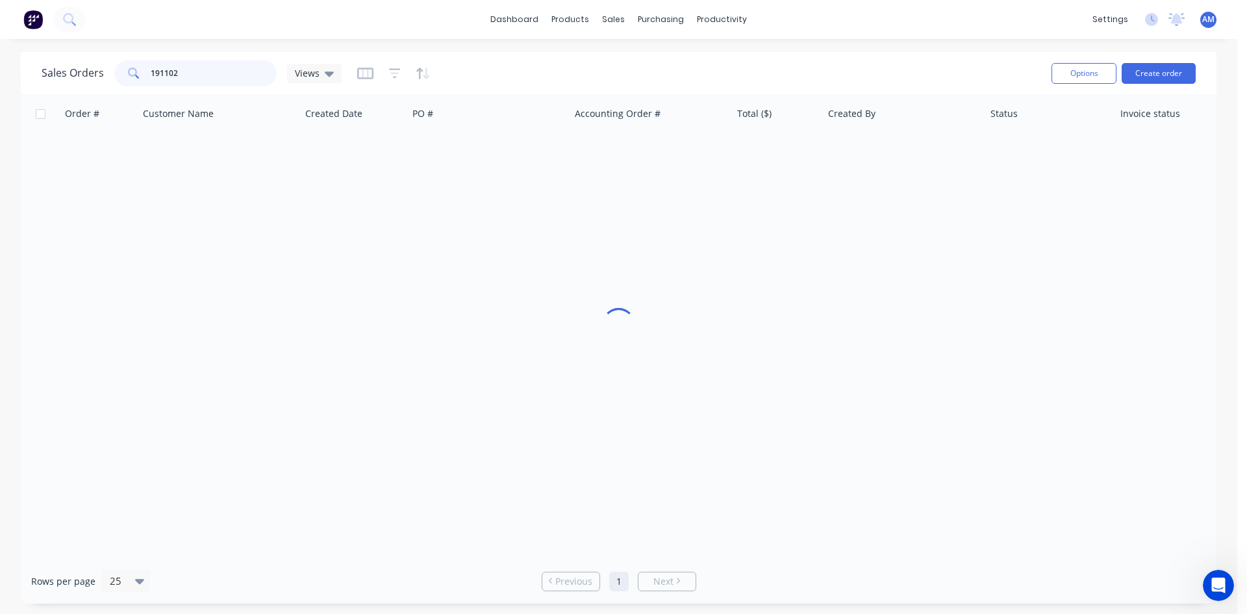
drag, startPoint x: 188, startPoint y: 71, endPoint x: 57, endPoint y: 69, distance: 131.3
click at [57, 69] on div "Sales Orders 191102 Views" at bounding box center [192, 73] width 300 height 26
type input "191185"
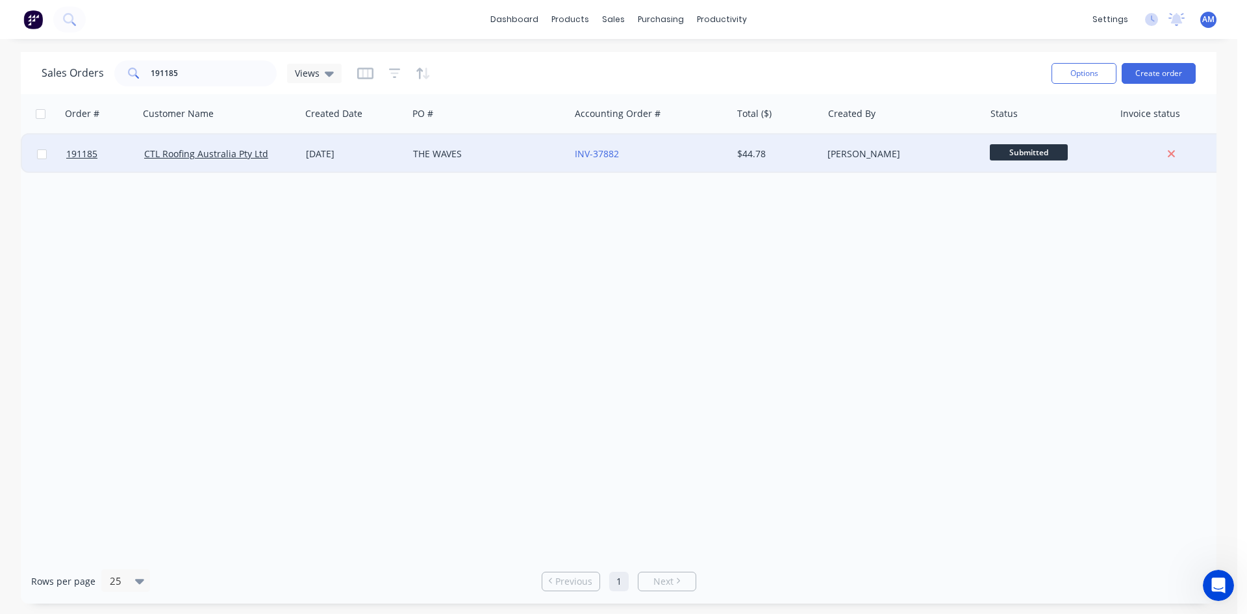
click at [514, 151] on div "THE WAVES" at bounding box center [485, 153] width 144 height 13
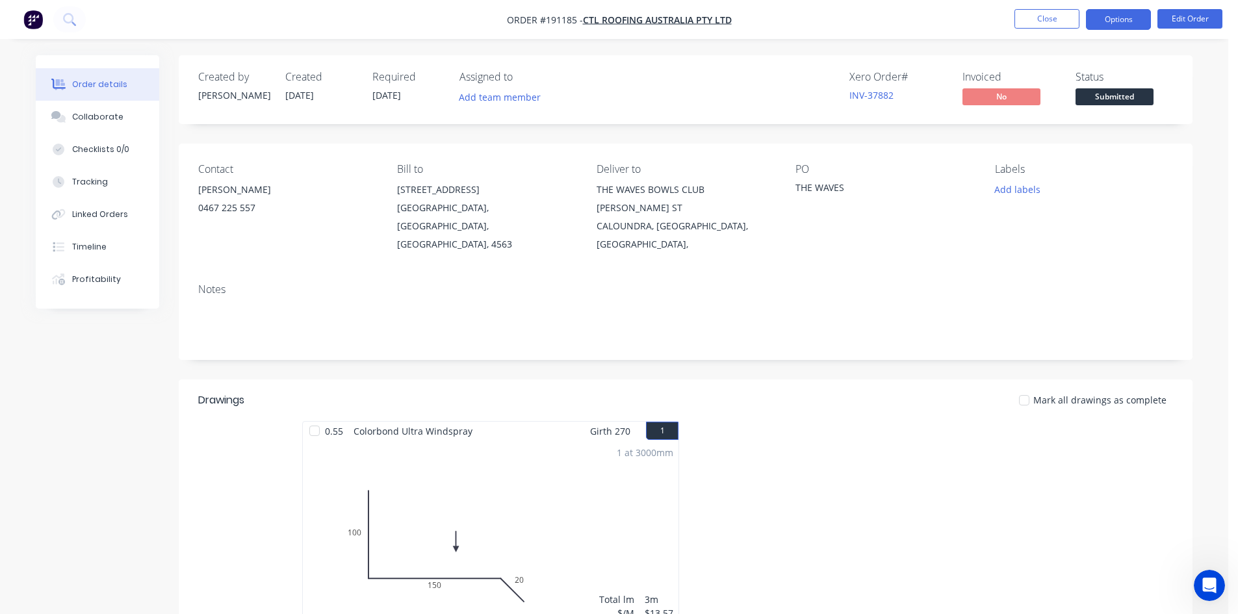
click at [1136, 21] on button "Options" at bounding box center [1118, 19] width 65 height 21
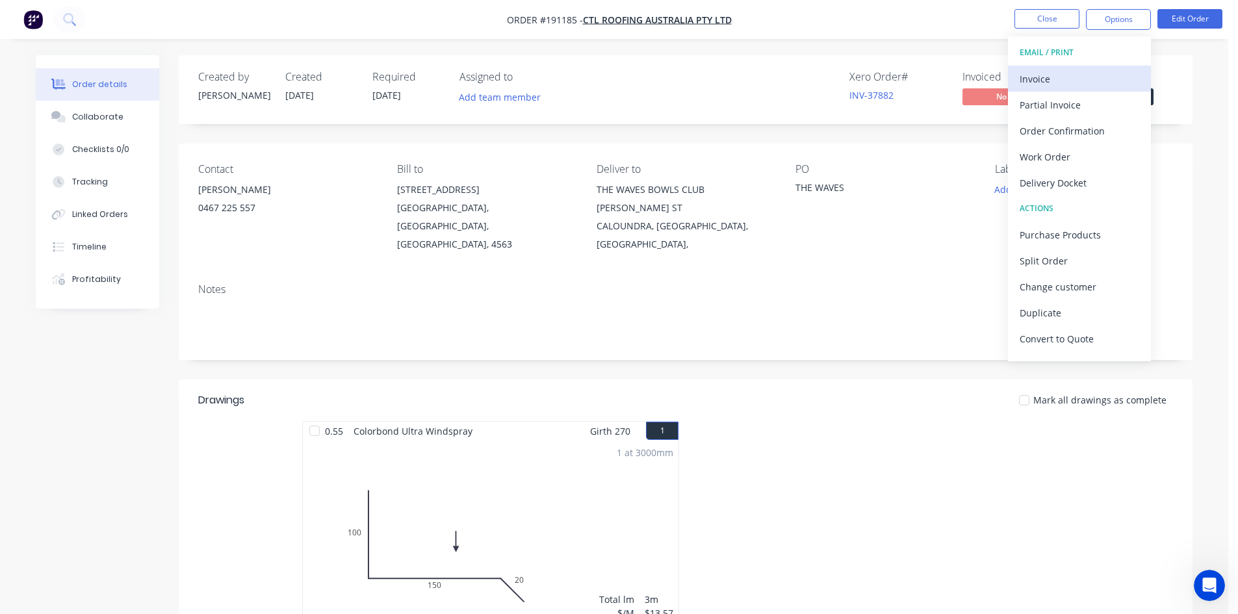
click at [1069, 79] on div "Invoice" at bounding box center [1079, 79] width 120 height 19
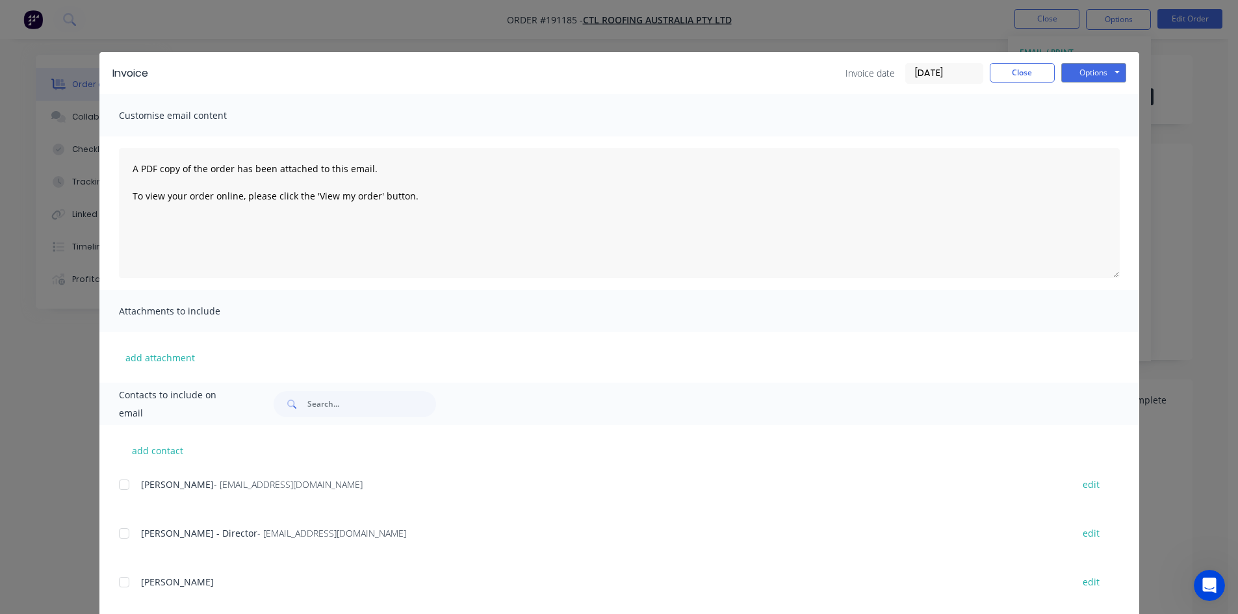
click at [119, 486] on div at bounding box center [124, 485] width 26 height 26
click at [1095, 73] on button "Options" at bounding box center [1093, 72] width 65 height 19
click at [1094, 135] on button "Email" at bounding box center [1102, 138] width 83 height 21
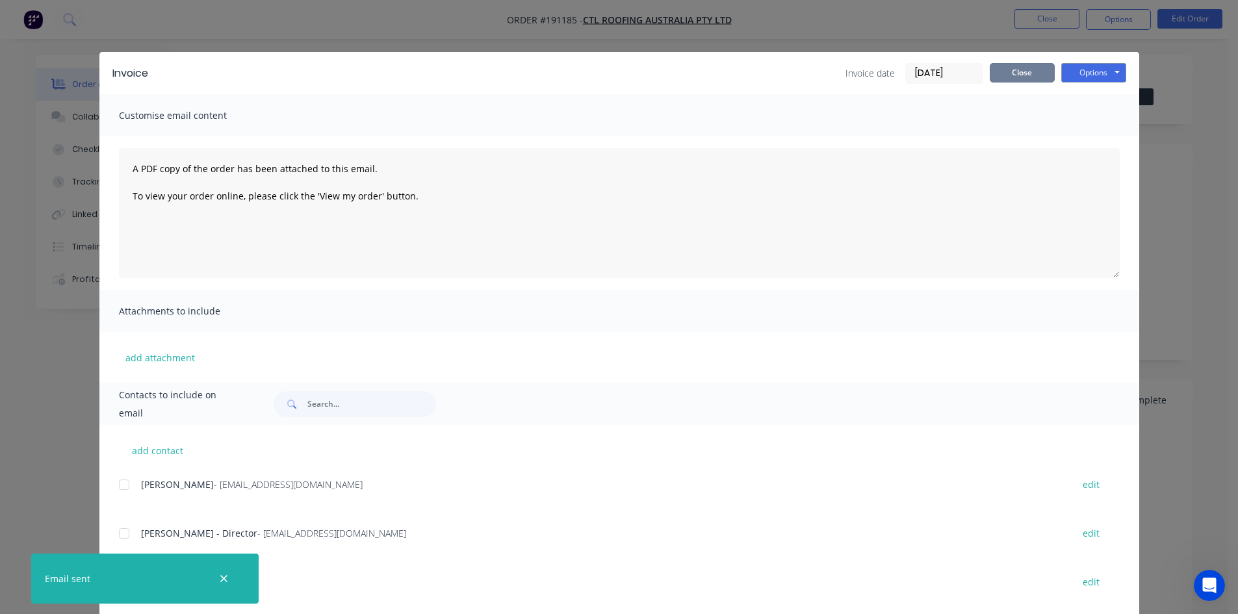
drag, startPoint x: 1008, startPoint y: 74, endPoint x: 1025, endPoint y: 37, distance: 40.4
click at [1009, 74] on button "Close" at bounding box center [1021, 72] width 65 height 19
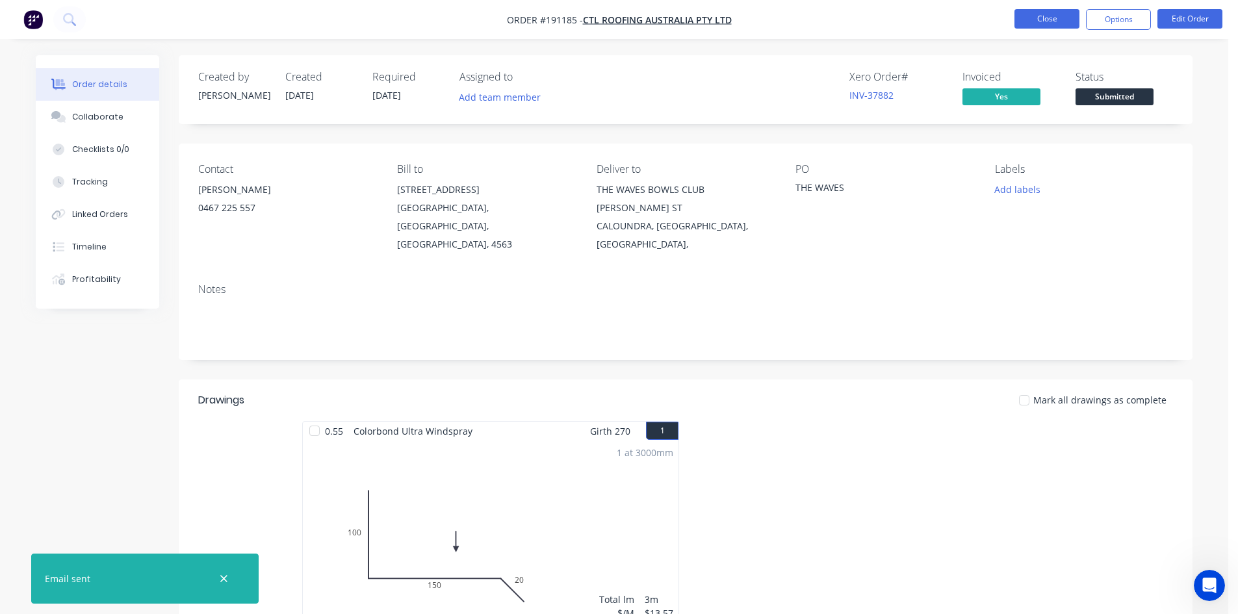
click at [1038, 21] on button "Close" at bounding box center [1046, 18] width 65 height 19
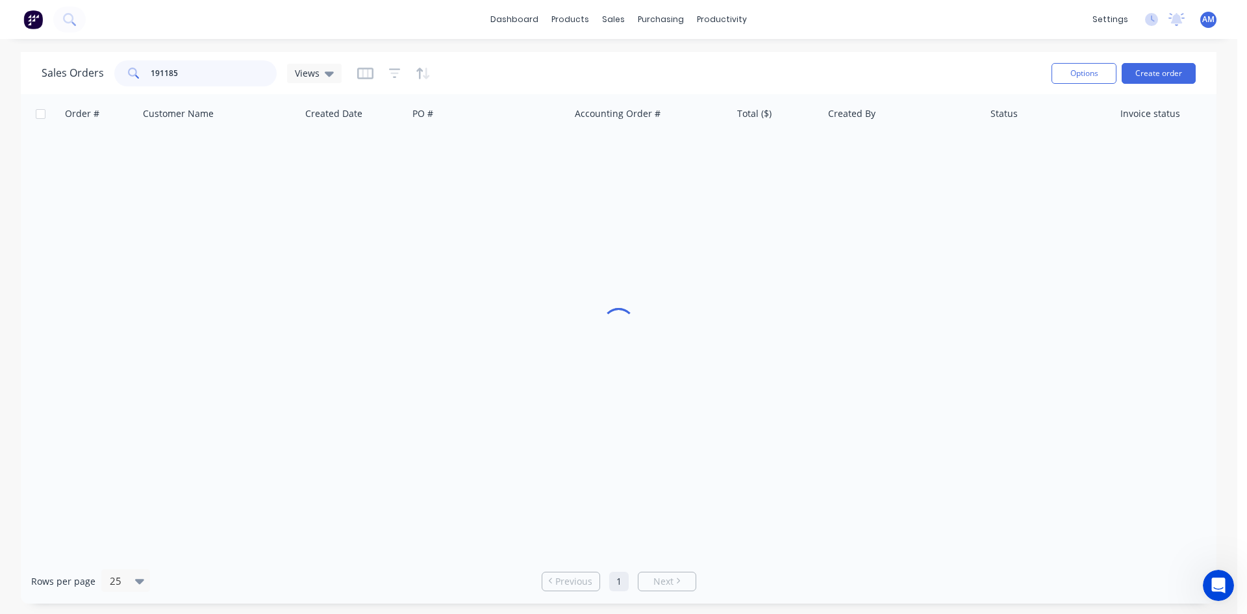
drag, startPoint x: 224, startPoint y: 73, endPoint x: 35, endPoint y: 71, distance: 189.1
click at [32, 75] on div "Sales Orders 191185 Views Options Create order" at bounding box center [619, 73] width 1196 height 42
type input "191092"
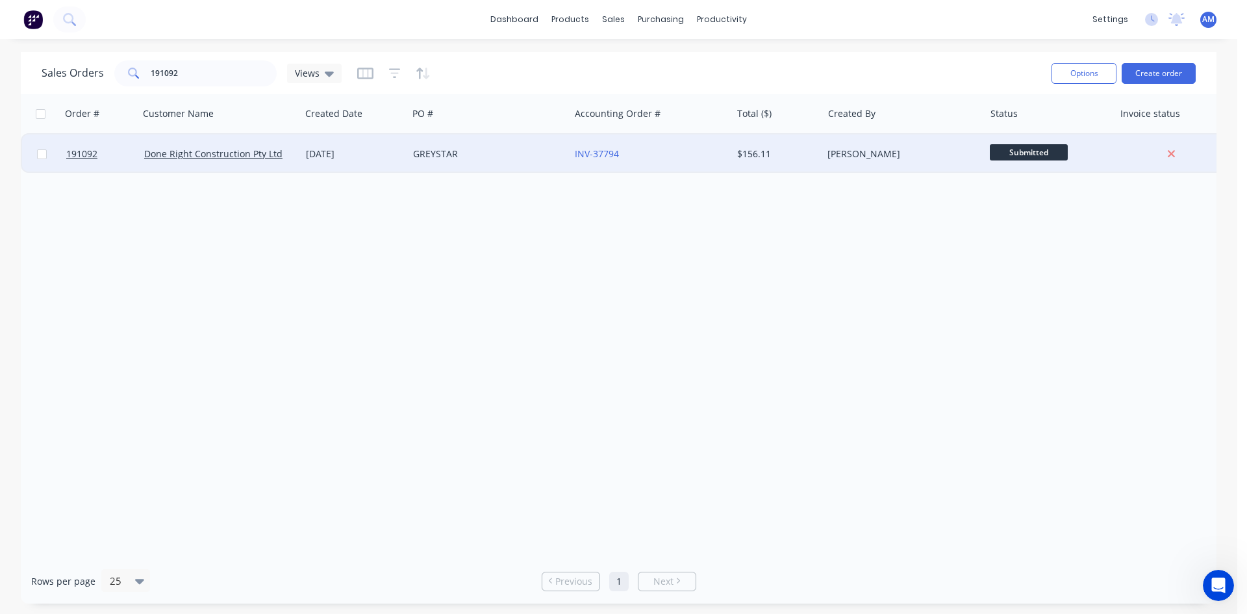
click at [500, 162] on div "GREYSTAR" at bounding box center [489, 153] width 162 height 39
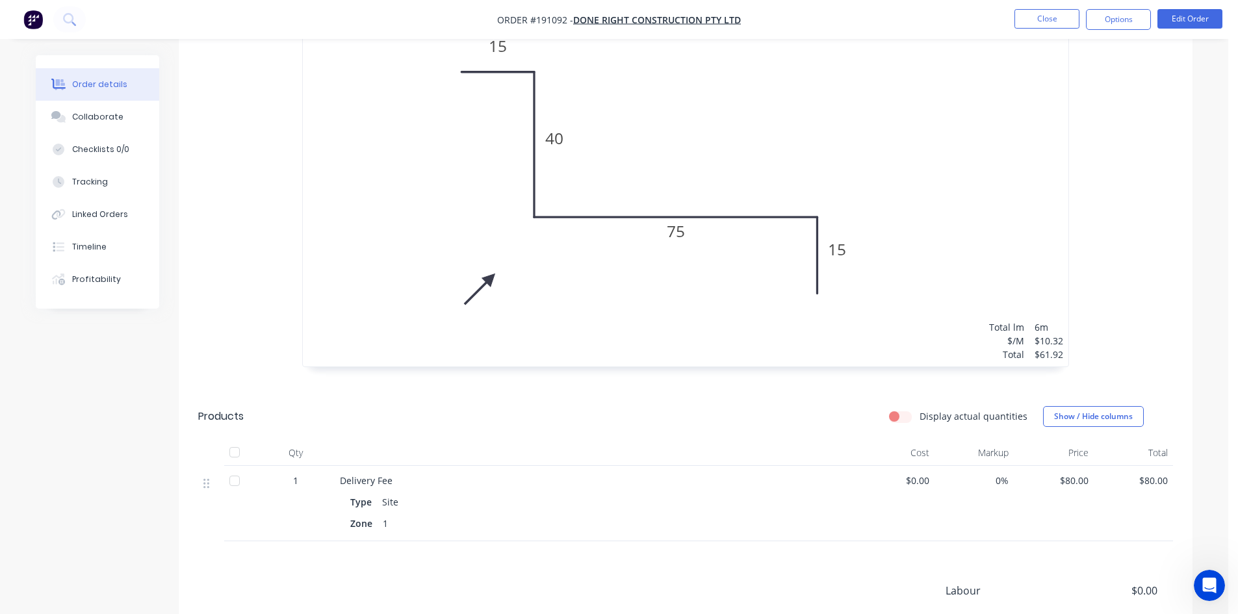
scroll to position [585, 0]
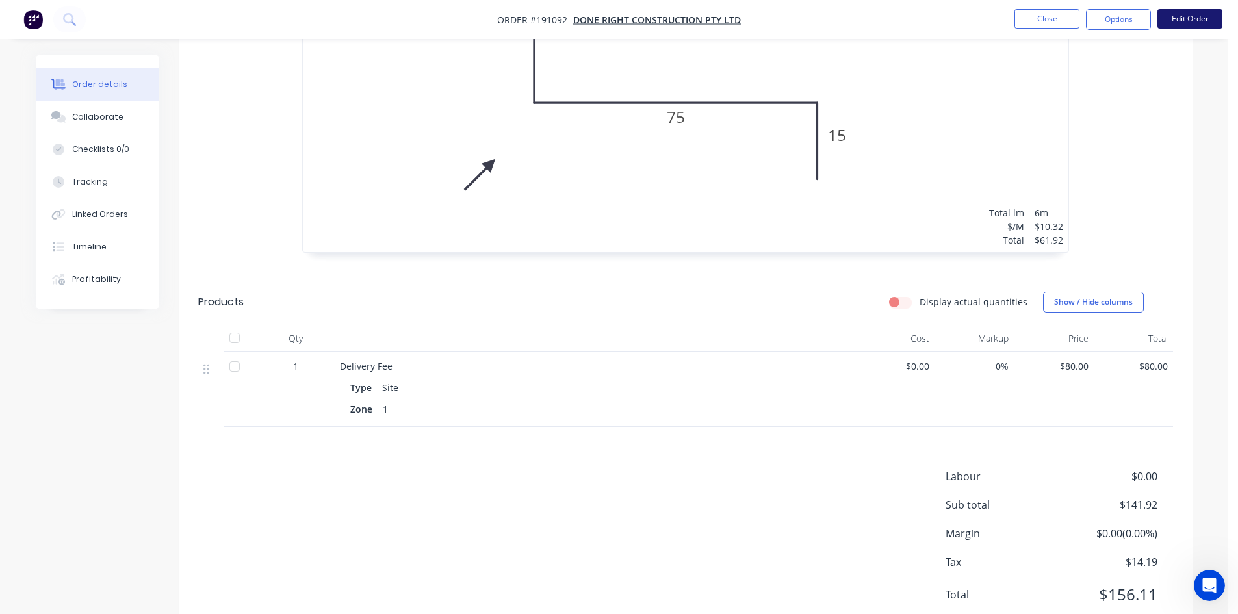
click at [1209, 27] on button "Edit Order" at bounding box center [1189, 18] width 65 height 19
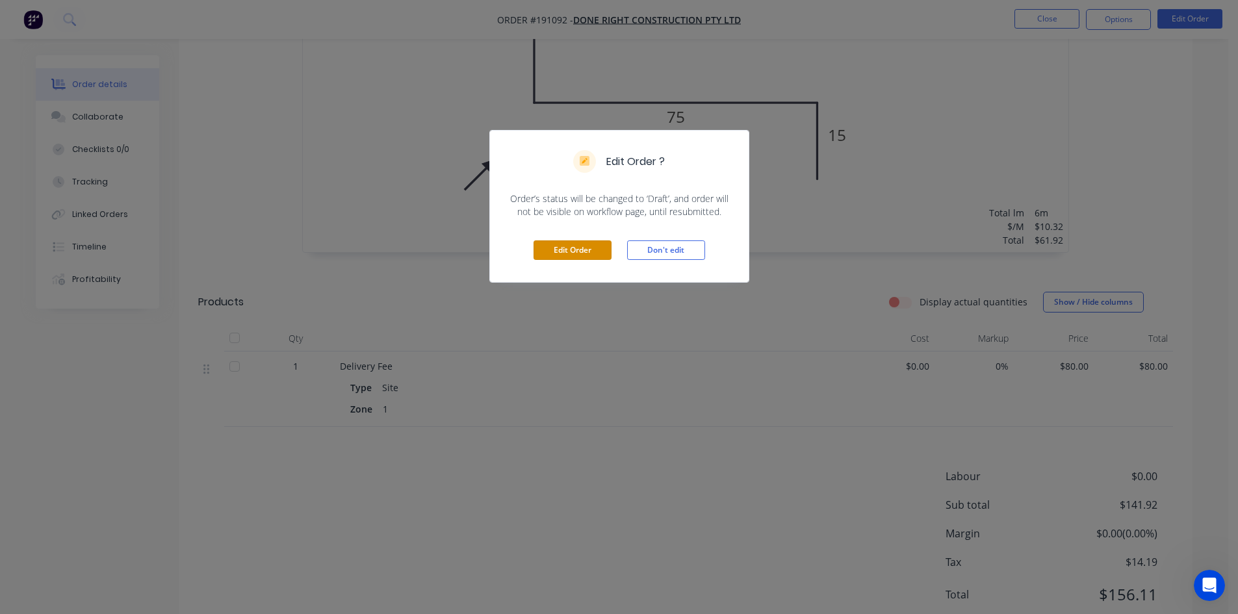
drag, startPoint x: 577, startPoint y: 246, endPoint x: 760, endPoint y: 281, distance: 186.4
click at [577, 246] on button "Edit Order" at bounding box center [572, 249] width 78 height 19
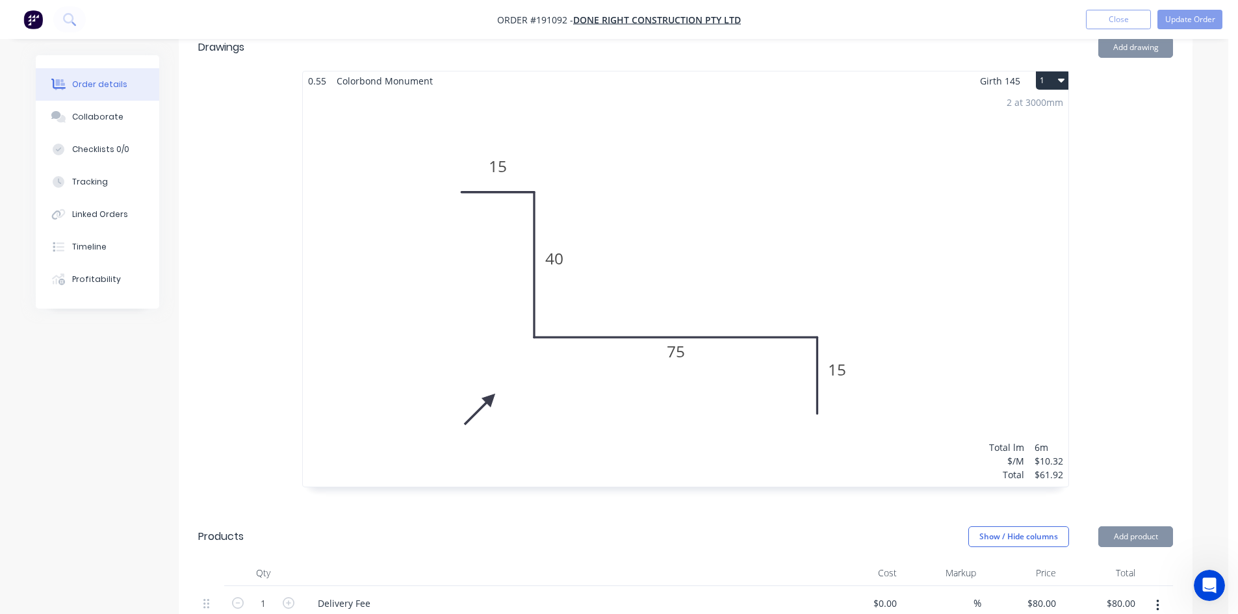
scroll to position [520, 0]
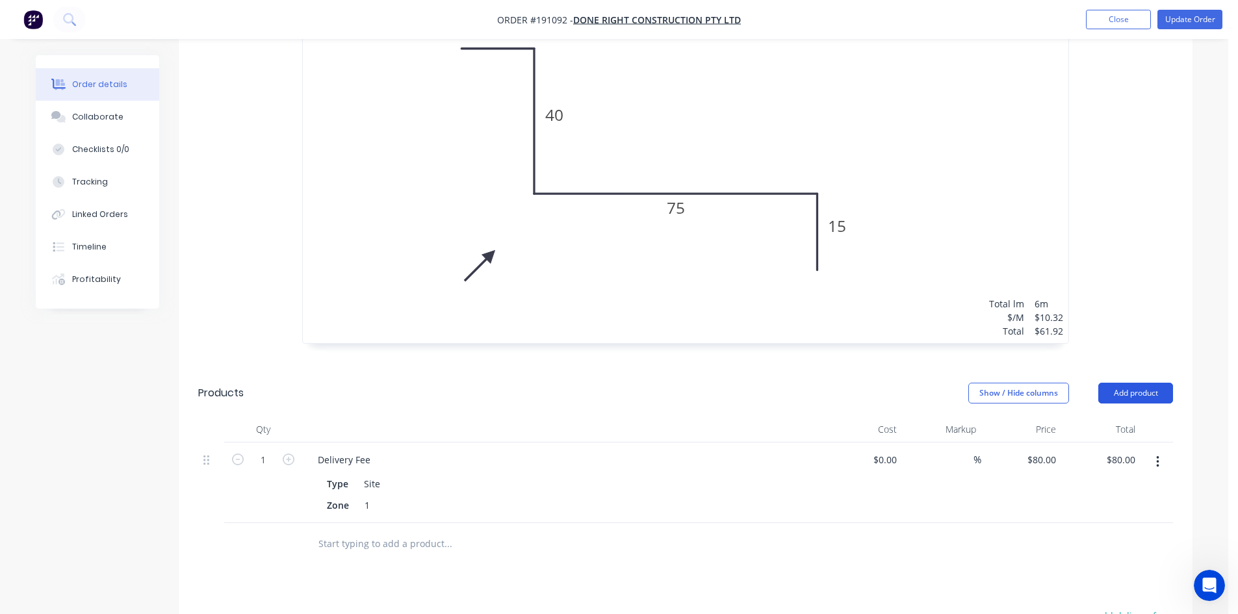
click at [1124, 383] on button "Add product" at bounding box center [1135, 393] width 75 height 21
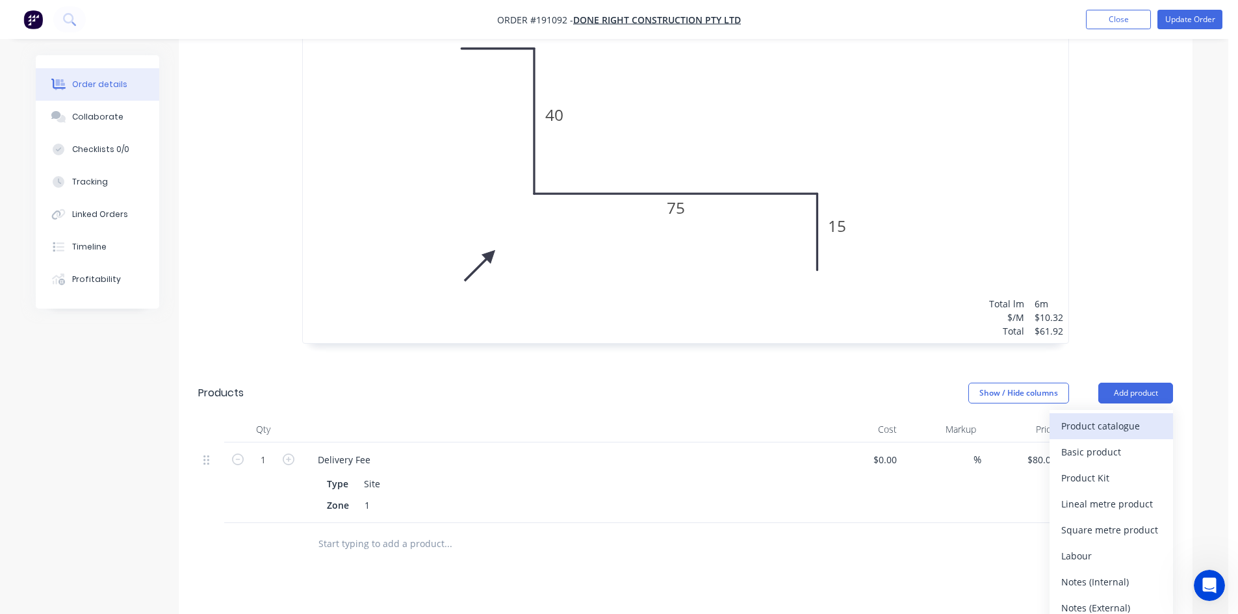
click at [1122, 416] on div "Product catalogue" at bounding box center [1111, 425] width 100 height 19
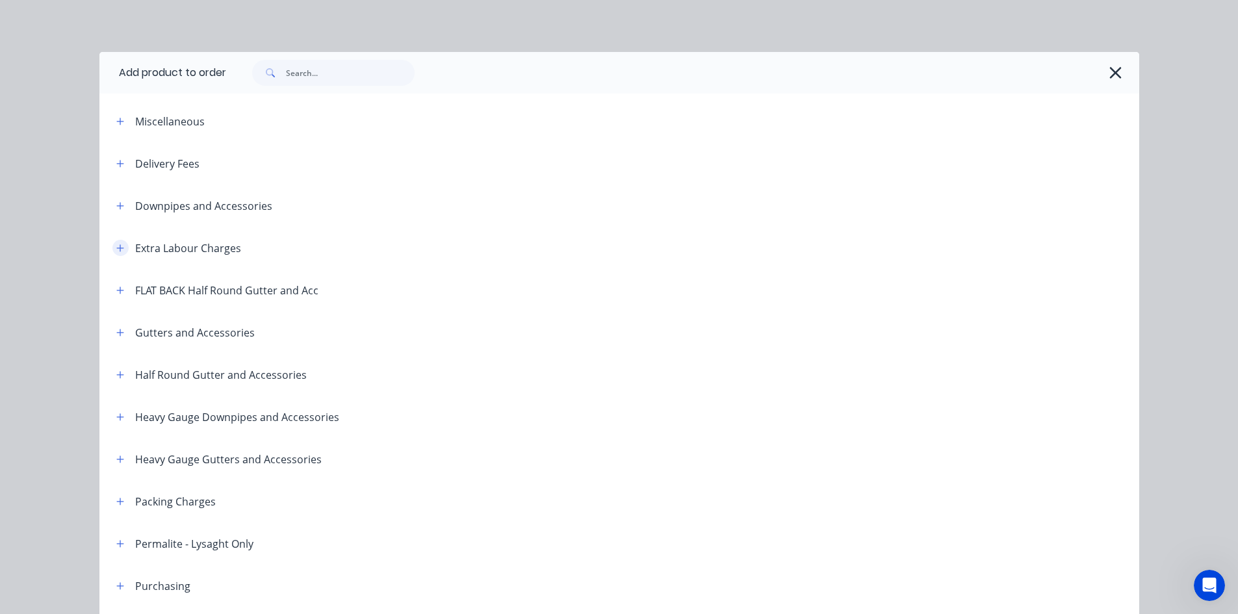
click at [120, 248] on button "button" at bounding box center [120, 248] width 16 height 16
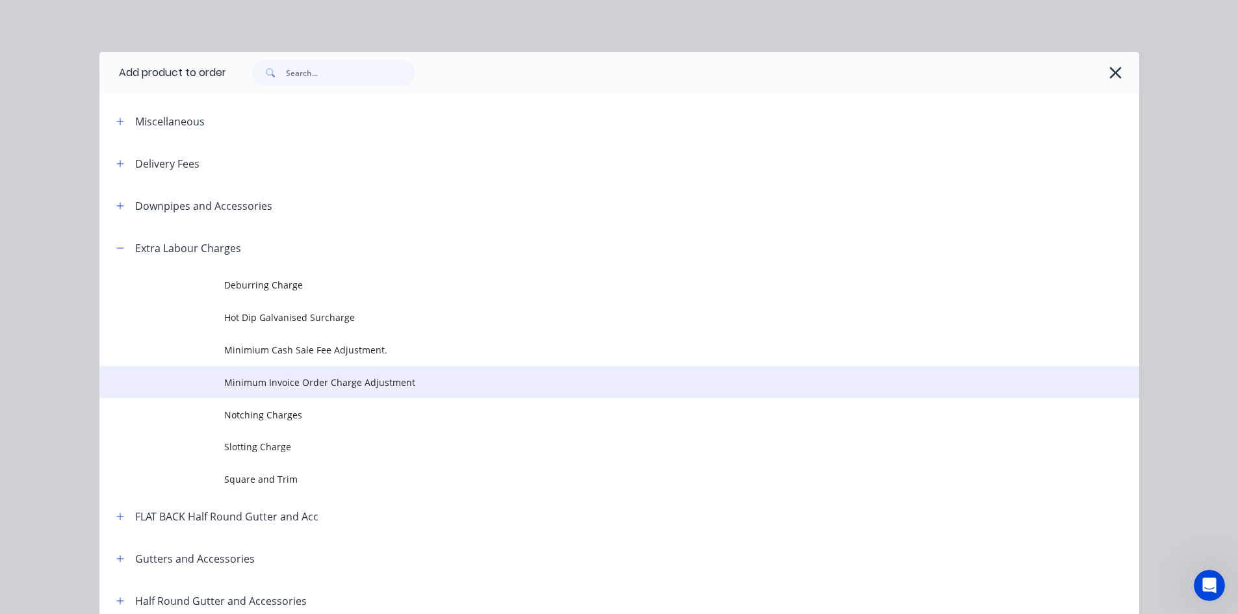
click at [325, 383] on span "Minimum Invoice Order Charge Adjustment" at bounding box center [590, 383] width 732 height 14
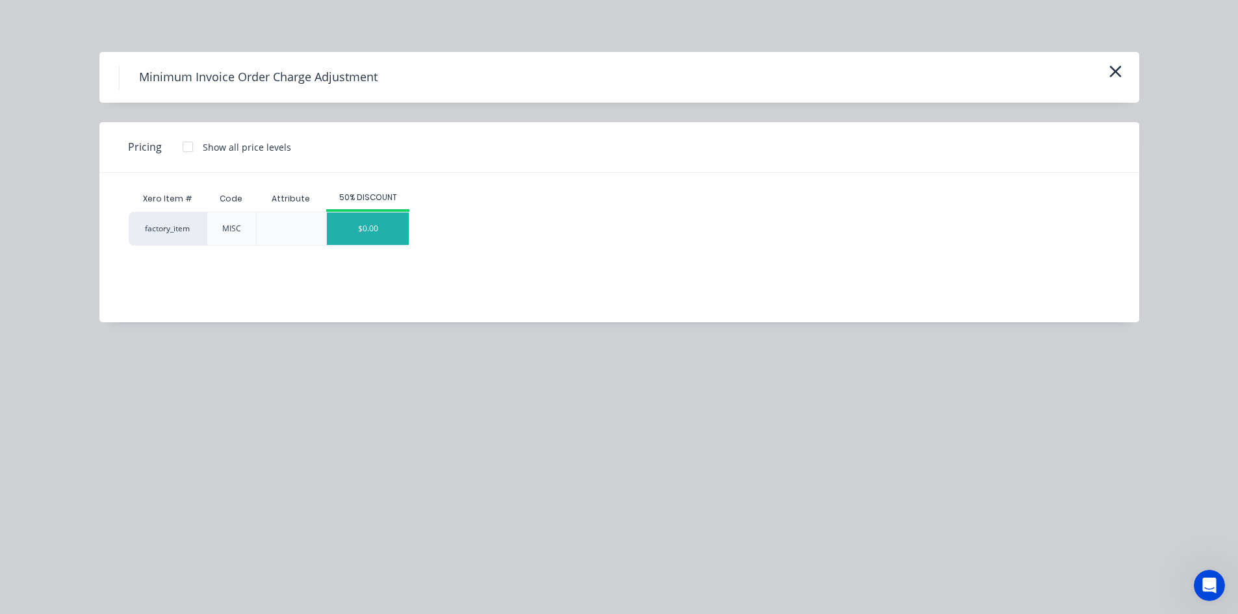
click at [370, 231] on div "$0.00" at bounding box center [368, 228] width 82 height 32
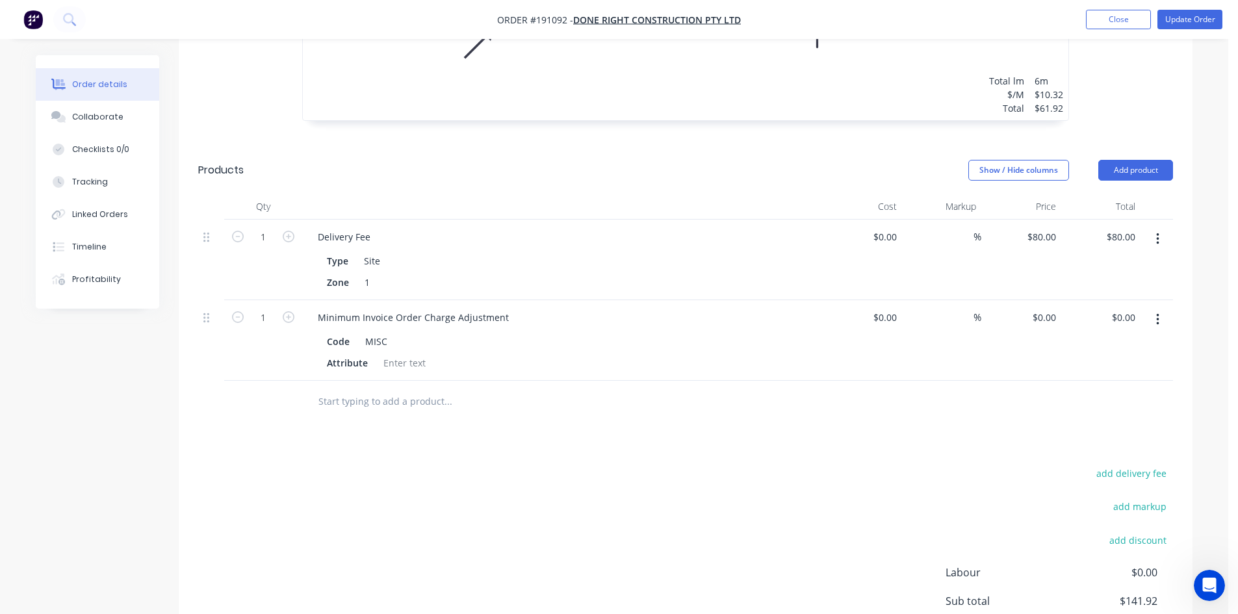
scroll to position [780, 0]
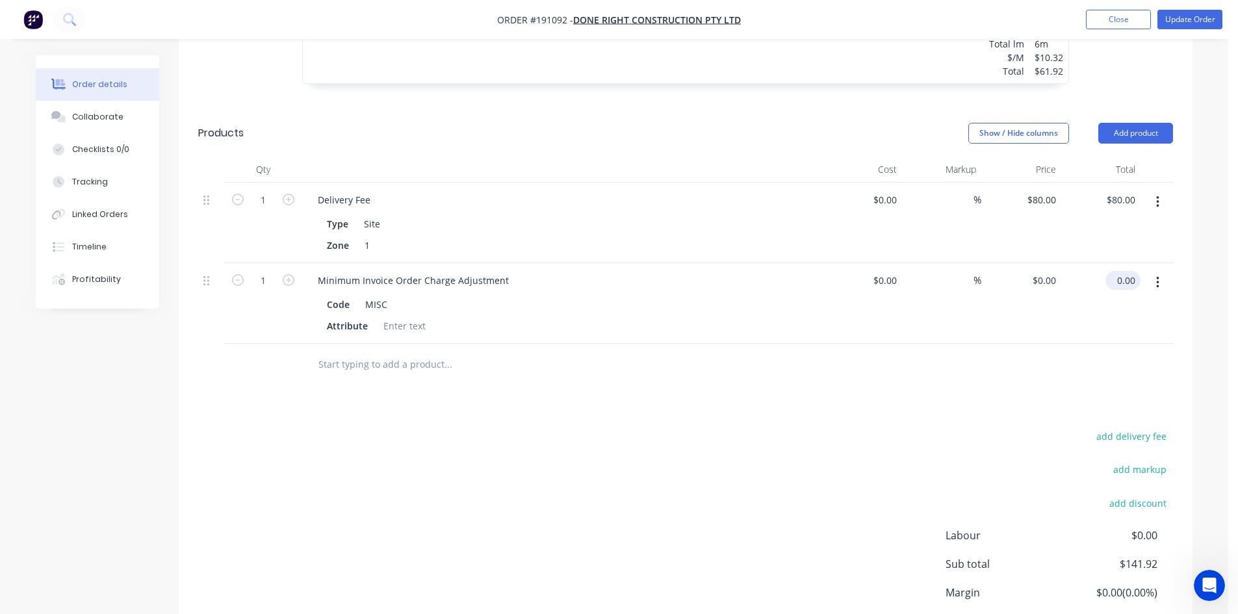
click at [1131, 271] on input "0.00" at bounding box center [1125, 280] width 30 height 19
type input "58.08"
type input "$58.08"
click at [1127, 344] on div at bounding box center [685, 365] width 974 height 42
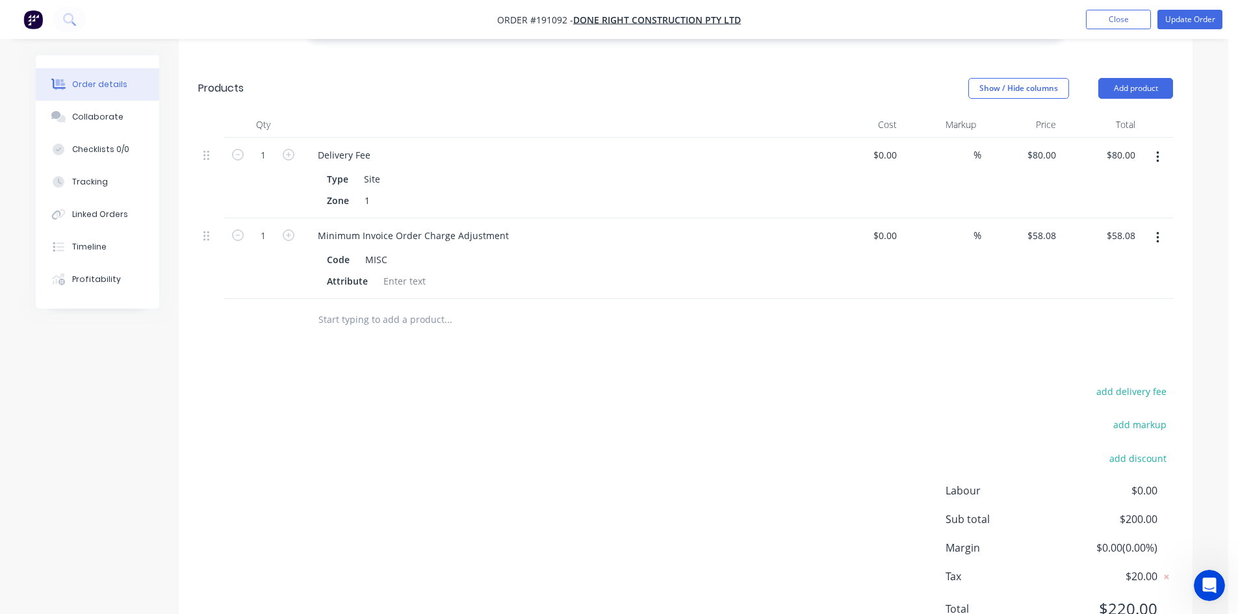
scroll to position [845, 0]
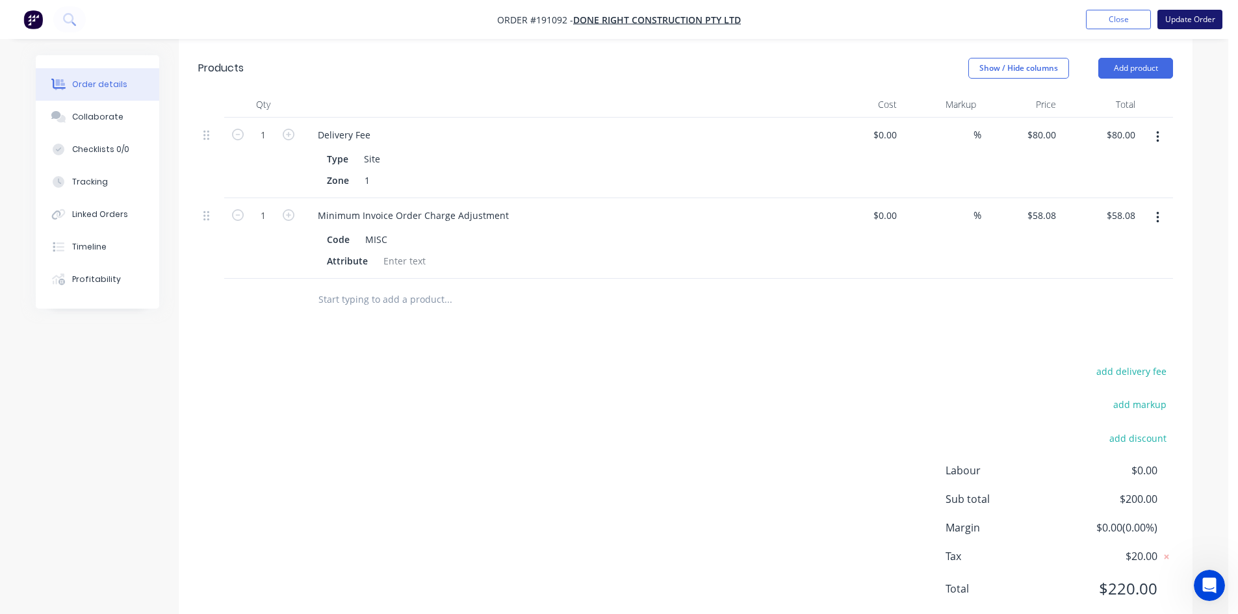
click at [1182, 19] on button "Update Order" at bounding box center [1189, 19] width 65 height 19
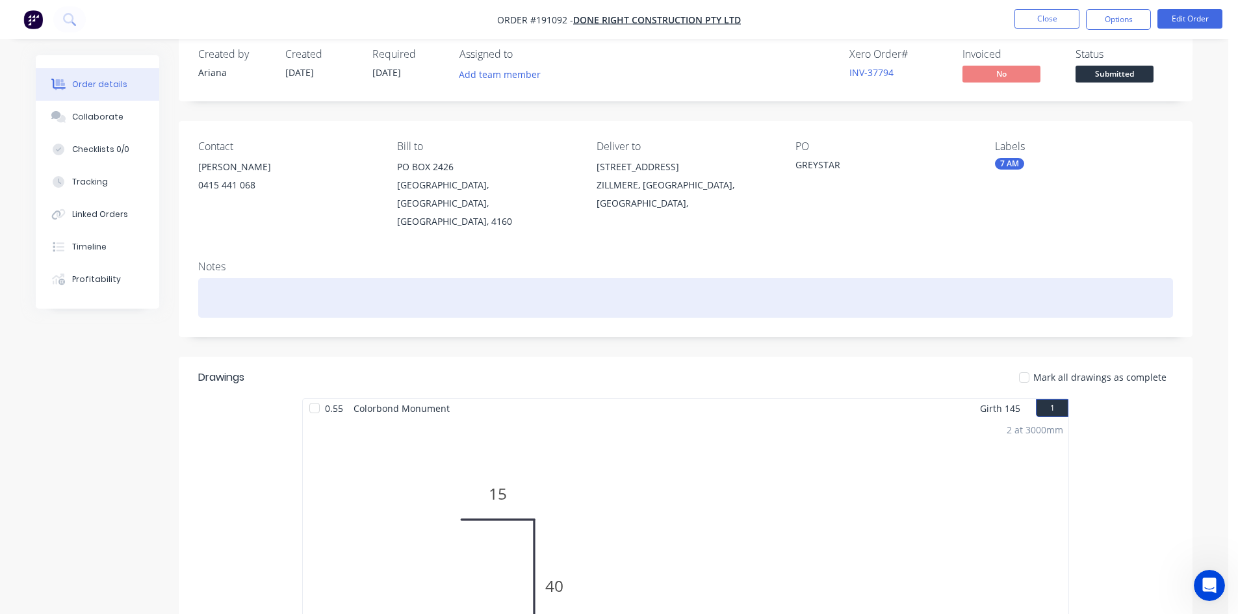
scroll to position [0, 0]
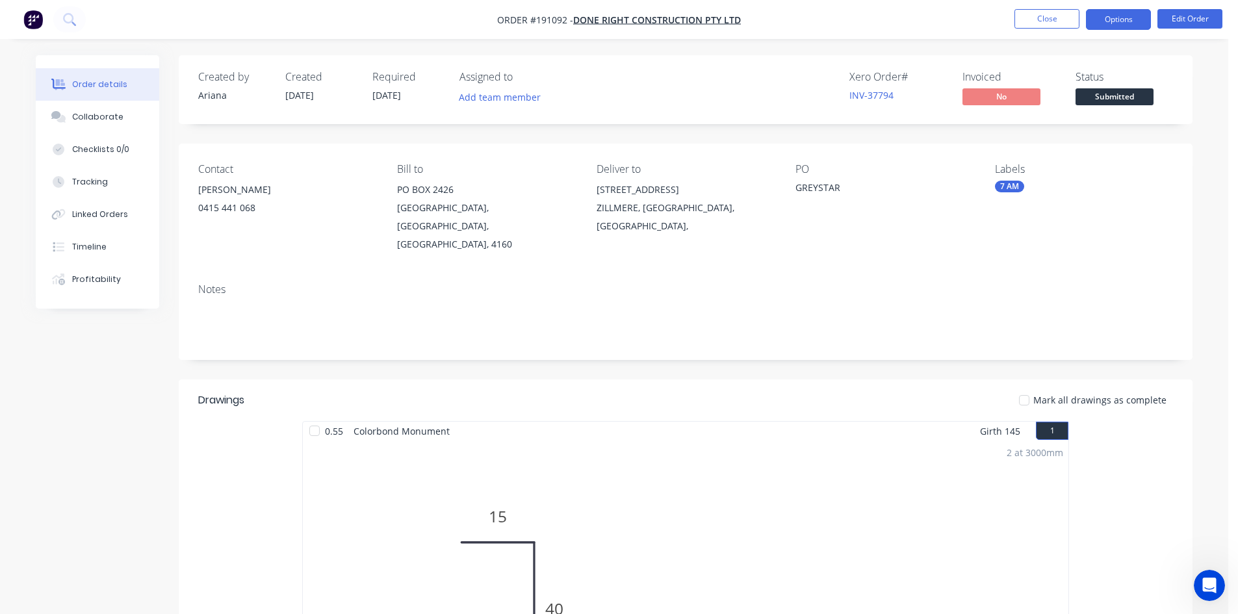
click at [1106, 19] on button "Options" at bounding box center [1118, 19] width 65 height 21
click at [1105, 25] on button "Options" at bounding box center [1118, 19] width 65 height 21
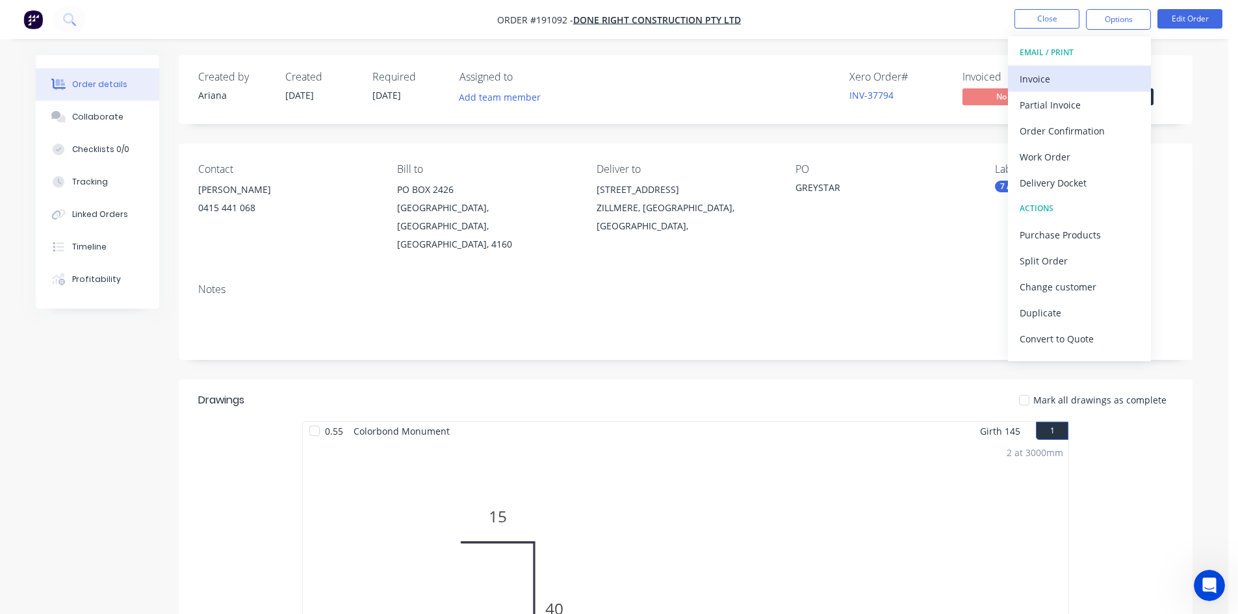
click at [1068, 70] on div "Invoice" at bounding box center [1079, 79] width 120 height 19
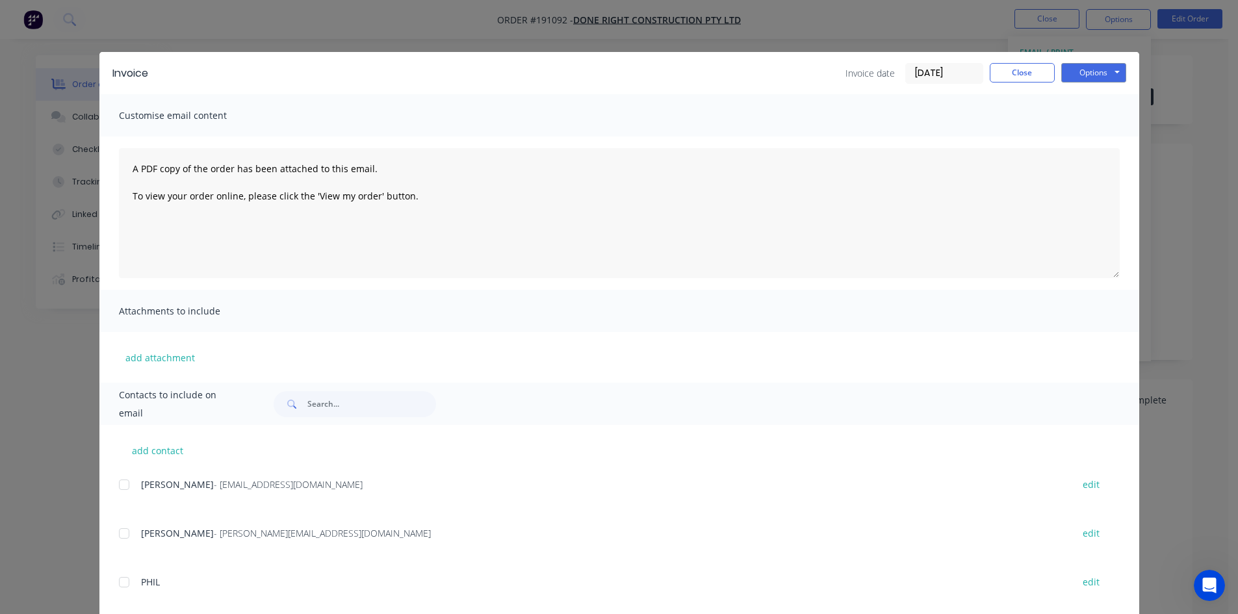
drag, startPoint x: 118, startPoint y: 482, endPoint x: 193, endPoint y: 461, distance: 78.2
click at [118, 483] on div at bounding box center [124, 485] width 26 height 26
click at [1074, 73] on button "Options" at bounding box center [1093, 72] width 65 height 19
click at [1069, 138] on button "Email" at bounding box center [1102, 138] width 83 height 21
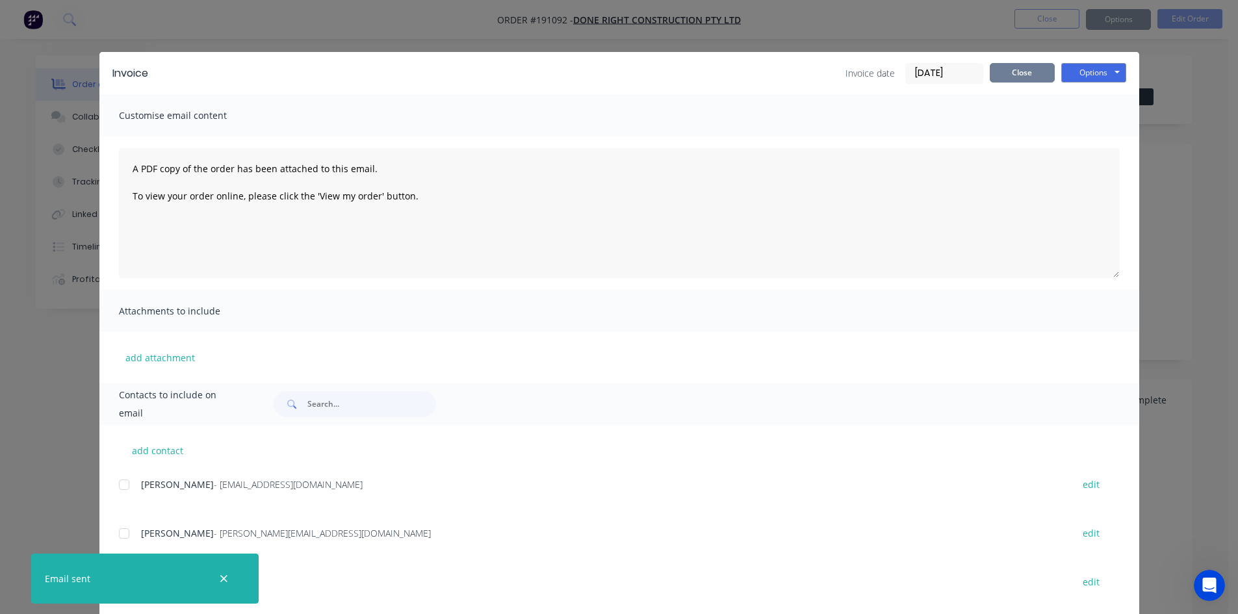
click at [1002, 82] on button "Close" at bounding box center [1021, 72] width 65 height 19
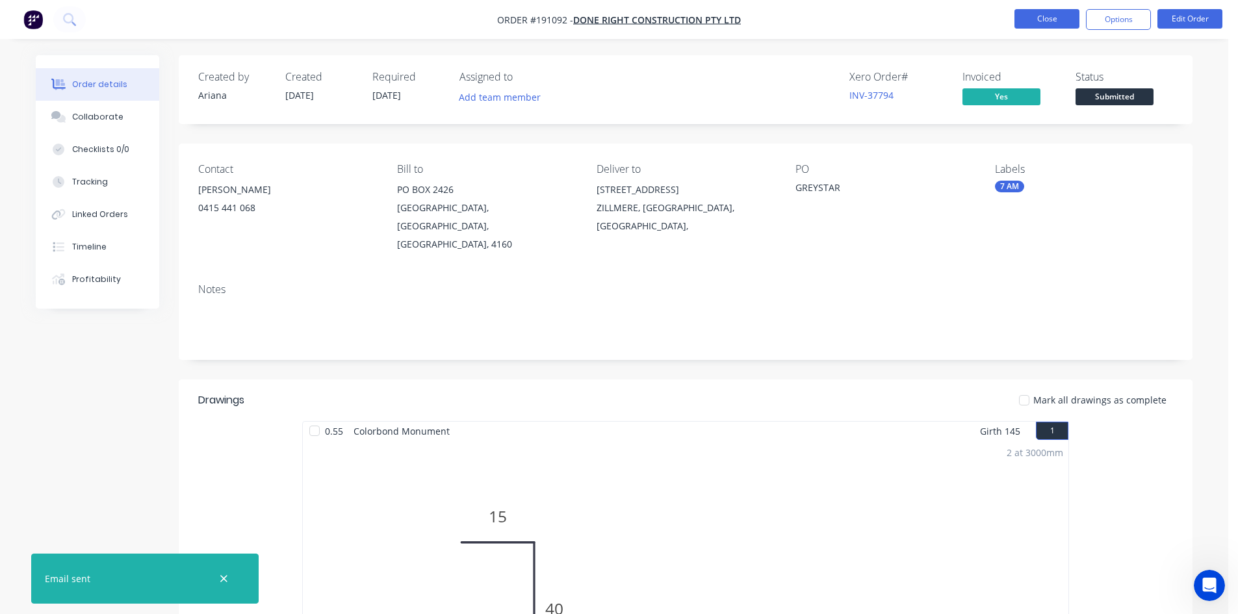
click at [1038, 21] on button "Close" at bounding box center [1046, 18] width 65 height 19
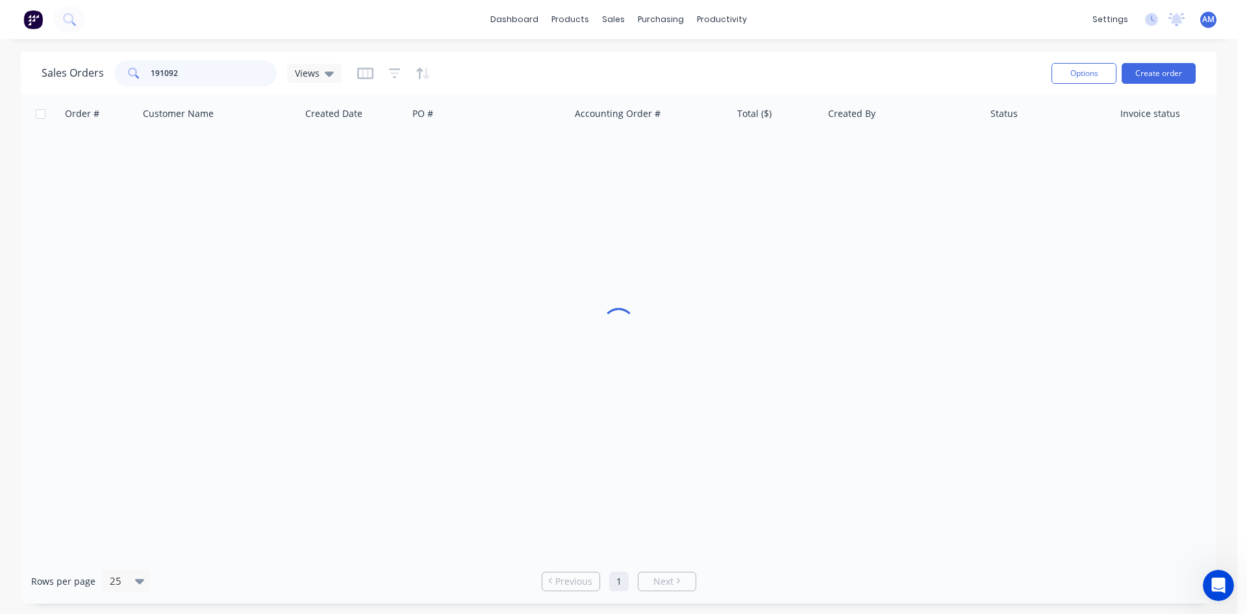
drag, startPoint x: 194, startPoint y: 71, endPoint x: 145, endPoint y: 71, distance: 49.4
click at [145, 71] on div "191092" at bounding box center [195, 73] width 162 height 26
type input "191037"
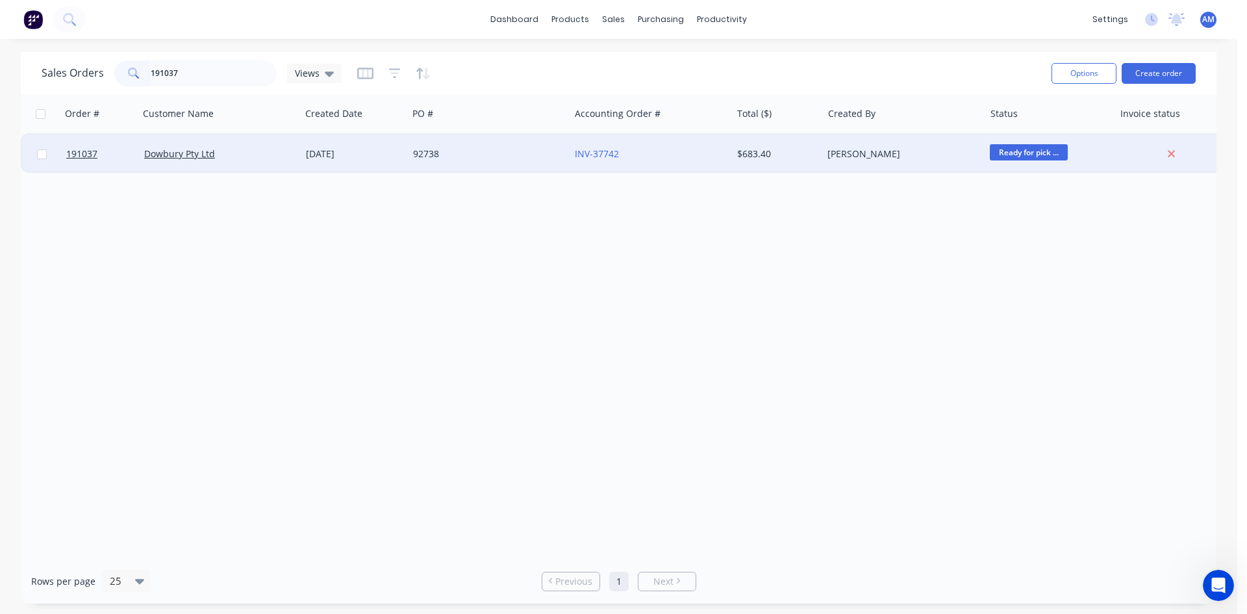
click at [496, 165] on div "92738" at bounding box center [489, 153] width 162 height 39
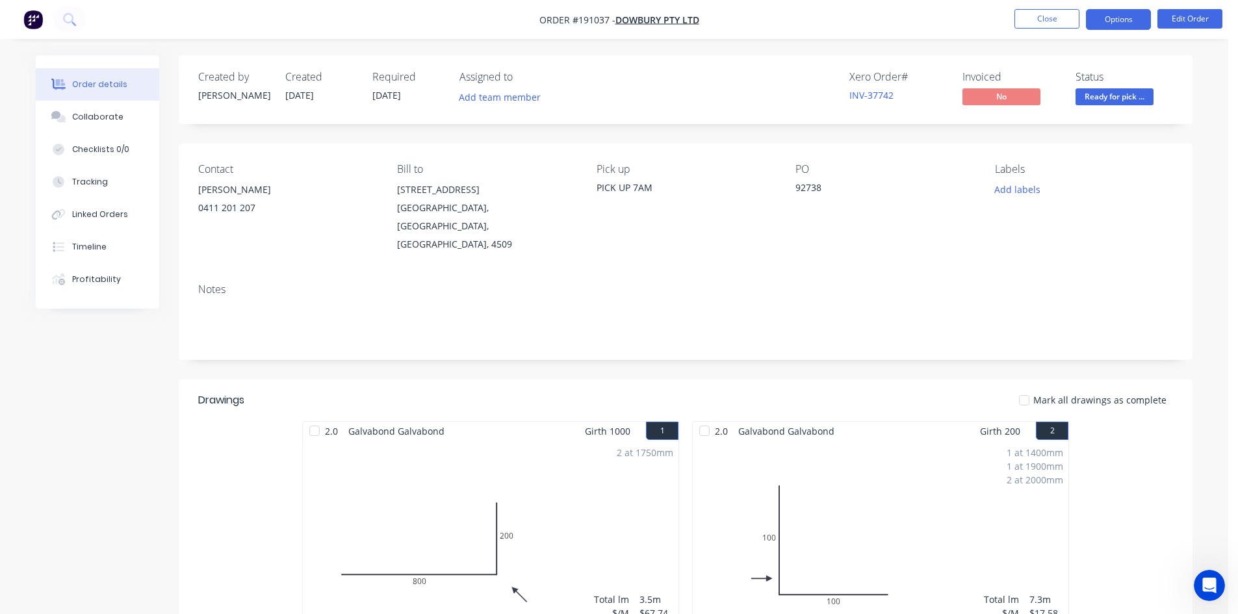
click at [1114, 14] on button "Options" at bounding box center [1118, 19] width 65 height 21
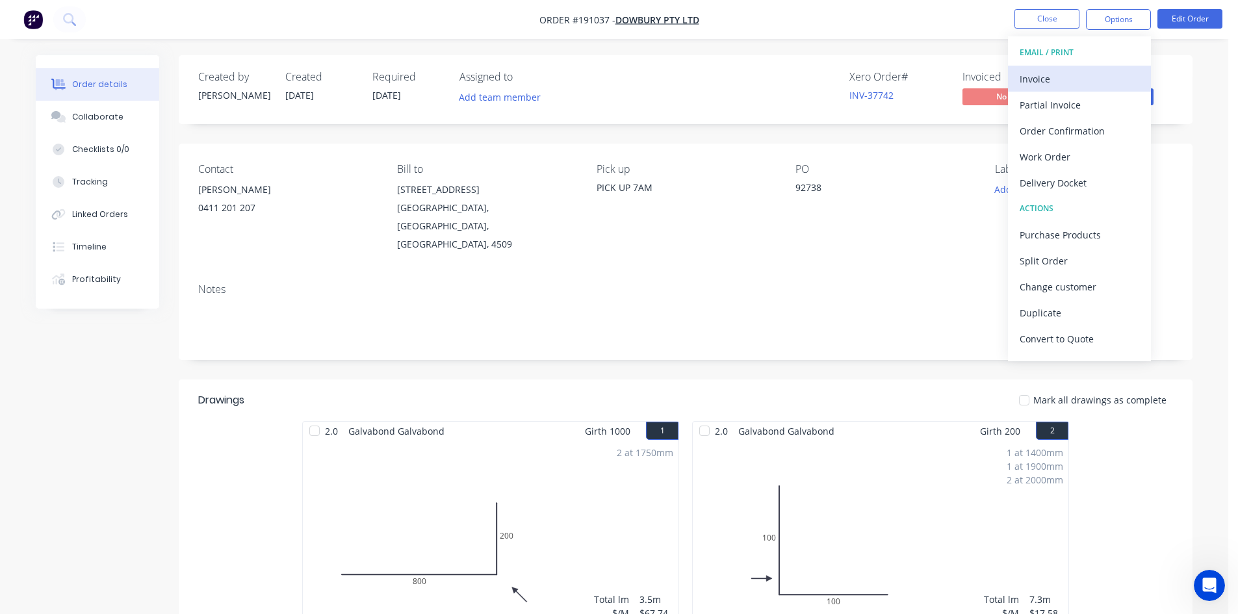
click at [1079, 68] on button "Invoice" at bounding box center [1079, 79] width 143 height 26
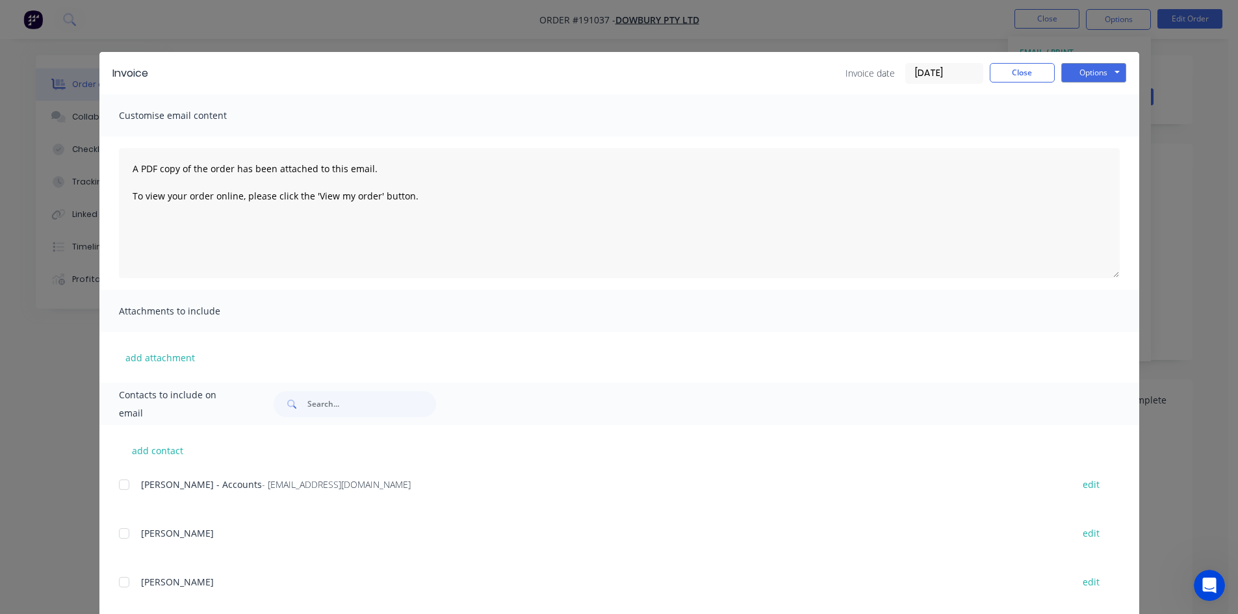
click at [121, 481] on div at bounding box center [124, 485] width 26 height 26
click at [1099, 70] on button "Options" at bounding box center [1093, 72] width 65 height 19
click at [1080, 138] on button "Email" at bounding box center [1102, 138] width 83 height 21
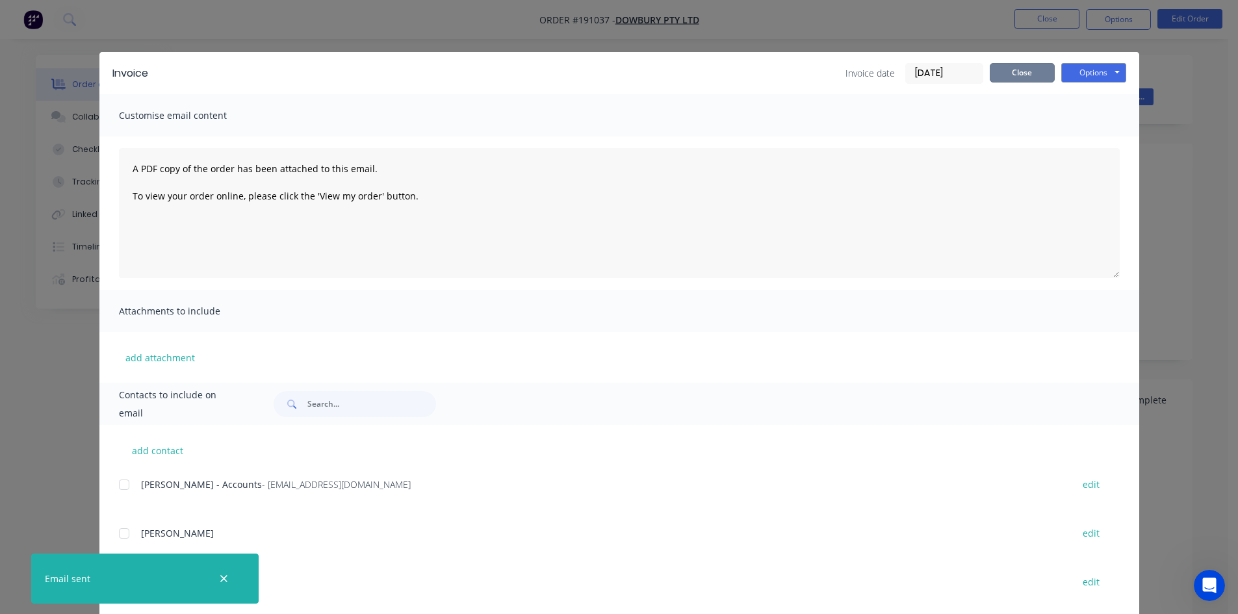
click at [994, 78] on button "Close" at bounding box center [1021, 72] width 65 height 19
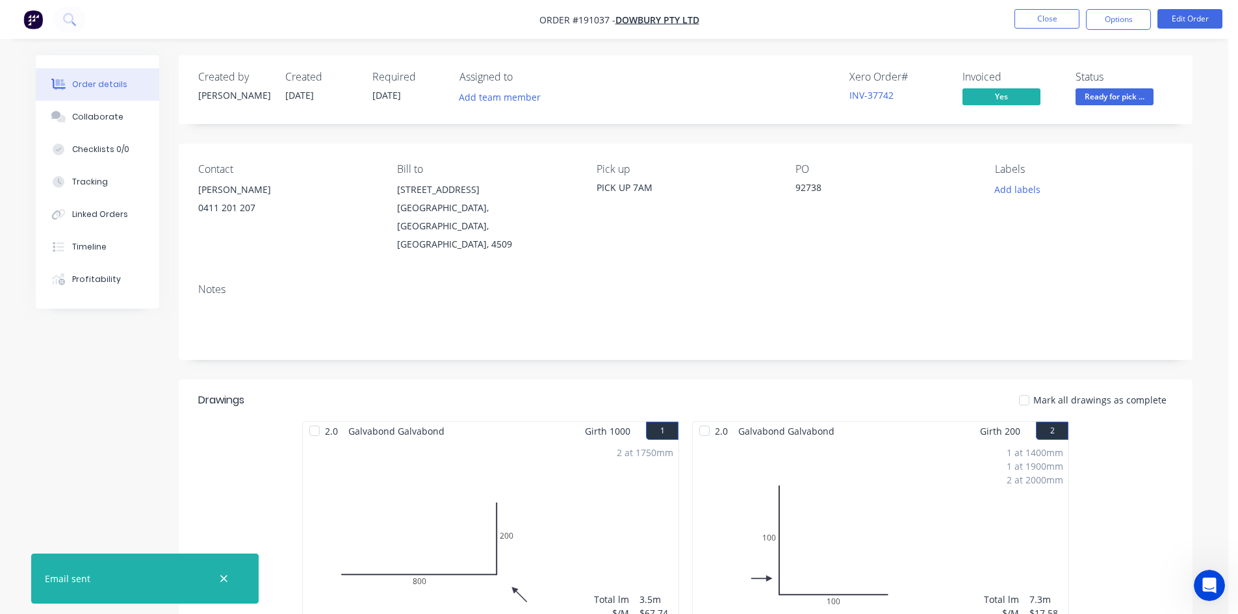
click at [1043, 8] on nav "Order #191037 - Dowbury Pty Ltd Close Options Edit Order" at bounding box center [619, 19] width 1238 height 39
click at [1032, 19] on button "Close" at bounding box center [1046, 18] width 65 height 19
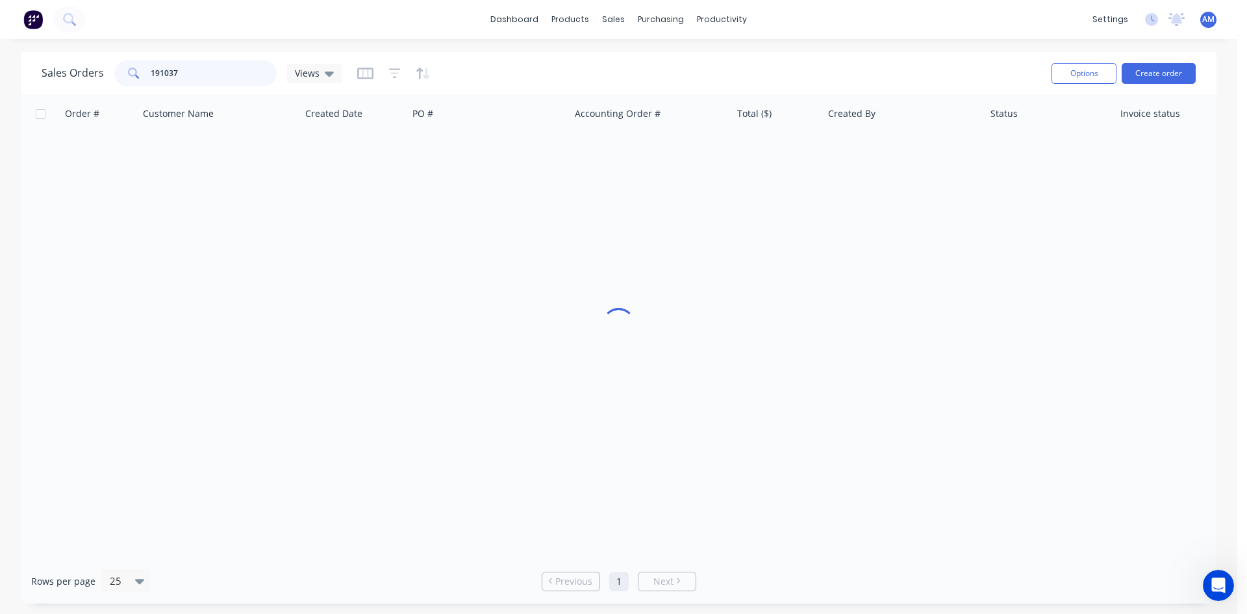
drag, startPoint x: 193, startPoint y: 74, endPoint x: 110, endPoint y: 62, distance: 83.3
click at [110, 62] on div "Sales Orders 191037 Views" at bounding box center [192, 73] width 300 height 26
type input "191065"
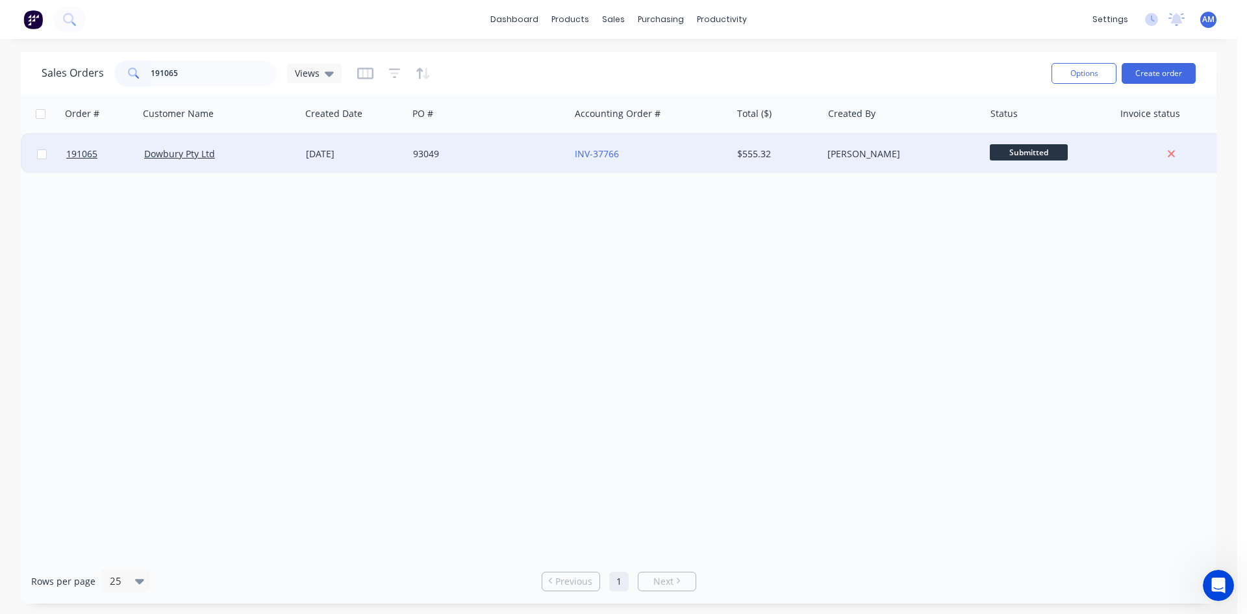
click at [523, 163] on div "93049" at bounding box center [489, 153] width 162 height 39
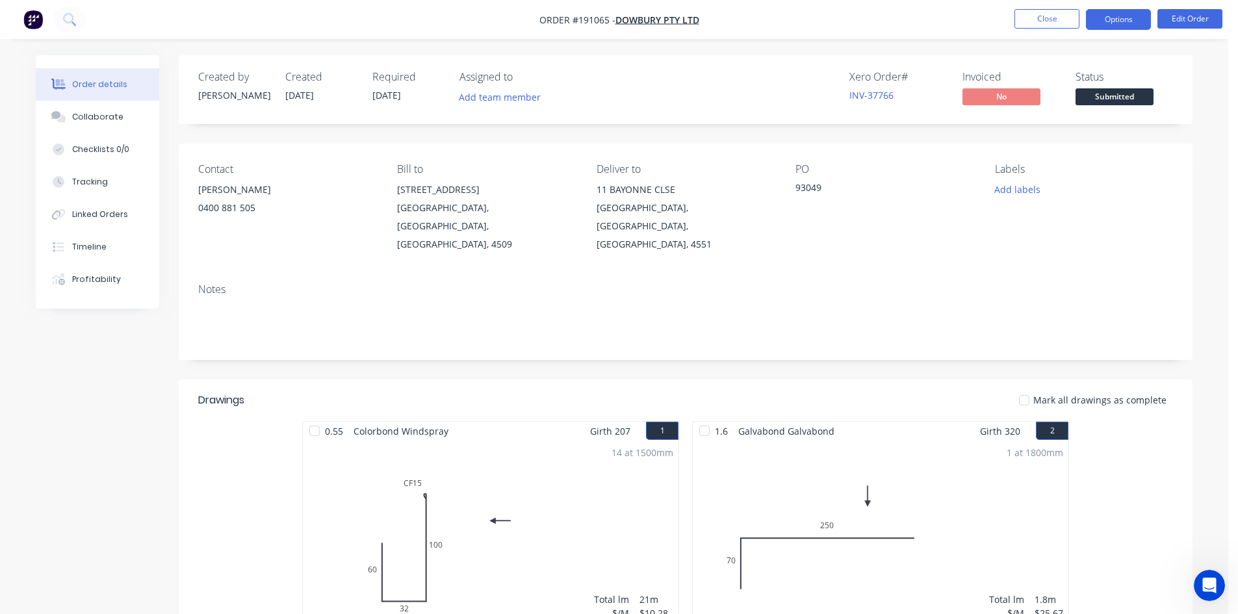
click at [1109, 22] on button "Options" at bounding box center [1118, 19] width 65 height 21
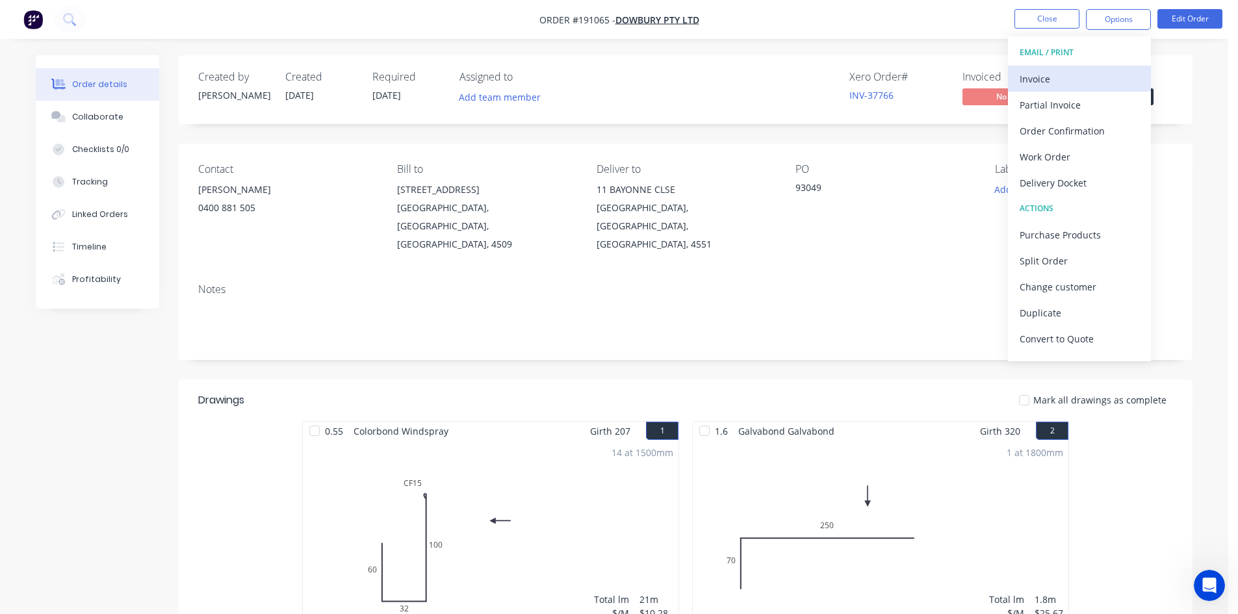
click at [1079, 71] on div "Invoice" at bounding box center [1079, 79] width 120 height 19
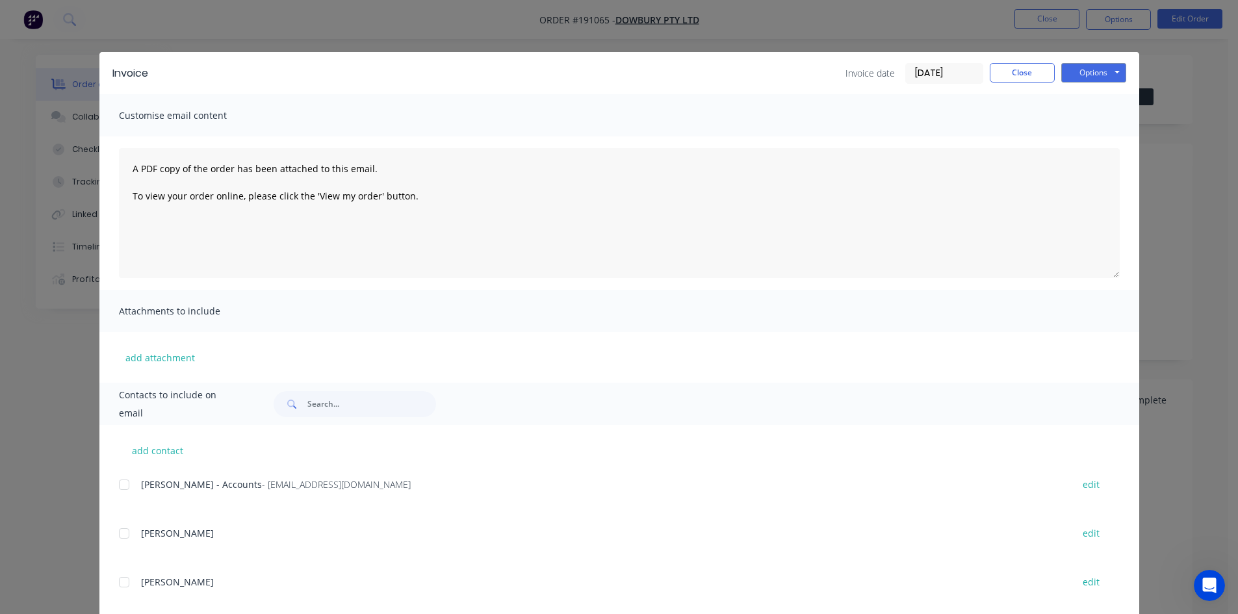
click at [118, 487] on div at bounding box center [124, 485] width 26 height 26
click at [1090, 65] on button "Options" at bounding box center [1093, 72] width 65 height 19
click at [1091, 140] on button "Email" at bounding box center [1102, 138] width 83 height 21
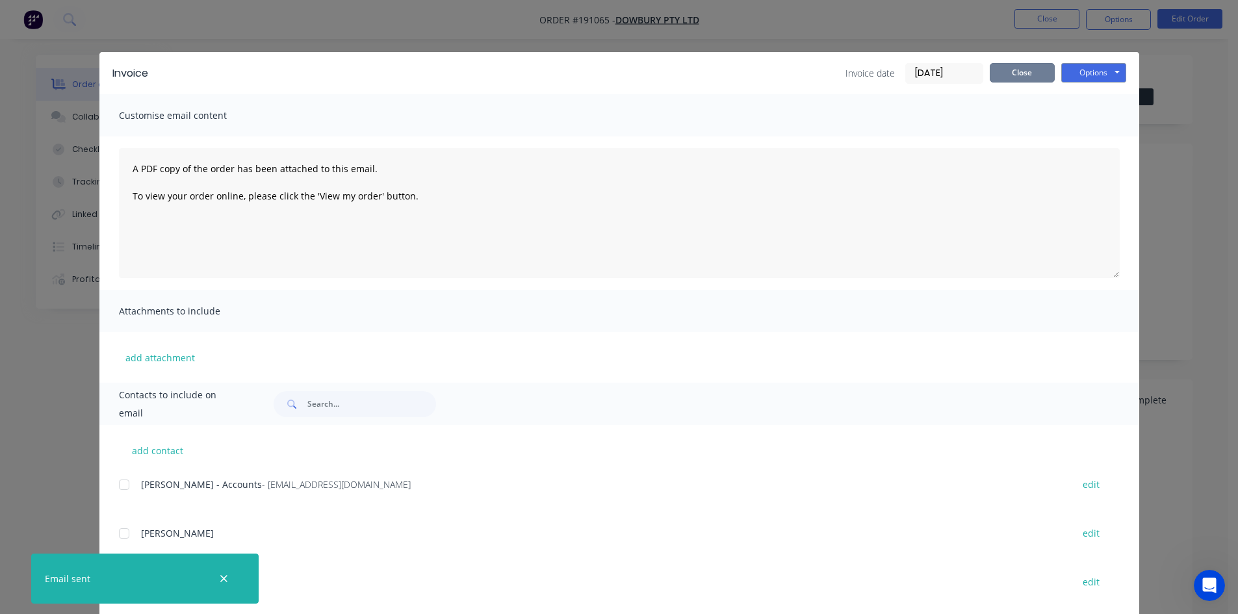
click at [1028, 70] on button "Close" at bounding box center [1021, 72] width 65 height 19
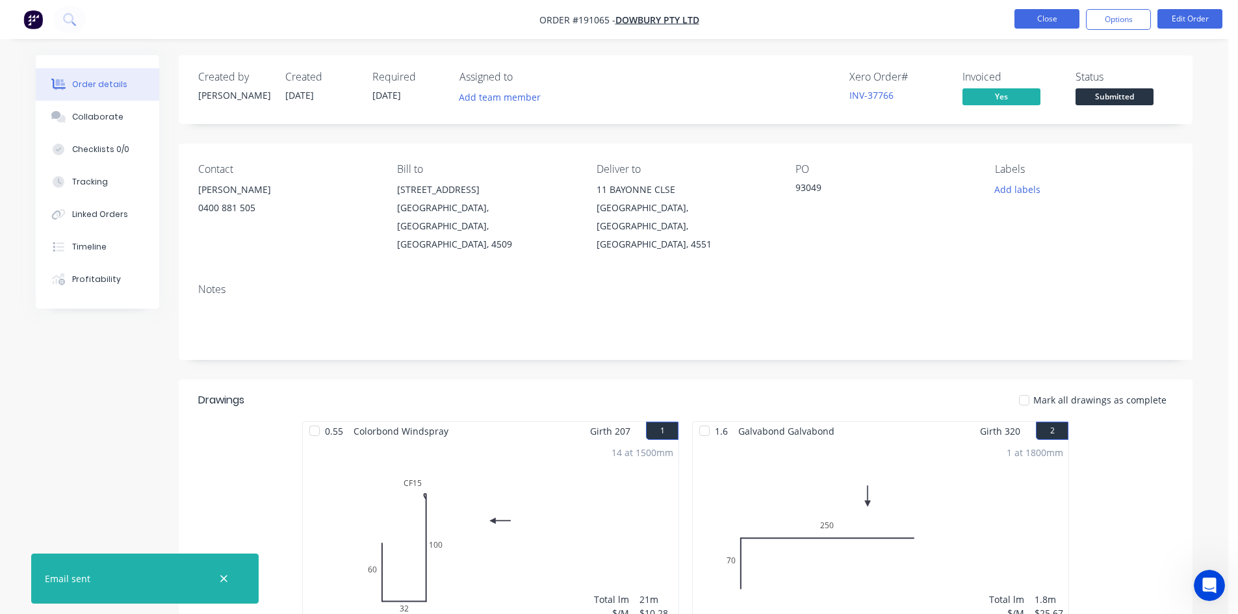
click at [1041, 21] on button "Close" at bounding box center [1046, 18] width 65 height 19
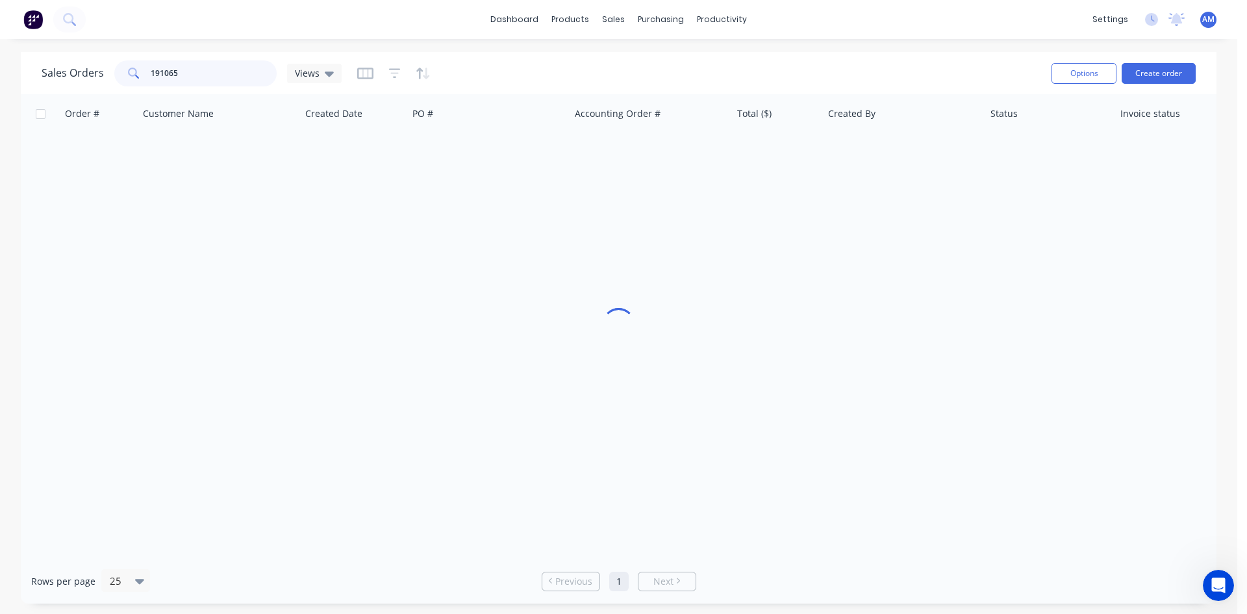
drag, startPoint x: 213, startPoint y: 72, endPoint x: 102, endPoint y: 69, distance: 111.1
click at [102, 69] on div "Sales Orders 191065 Views" at bounding box center [192, 73] width 300 height 26
type input "191051"
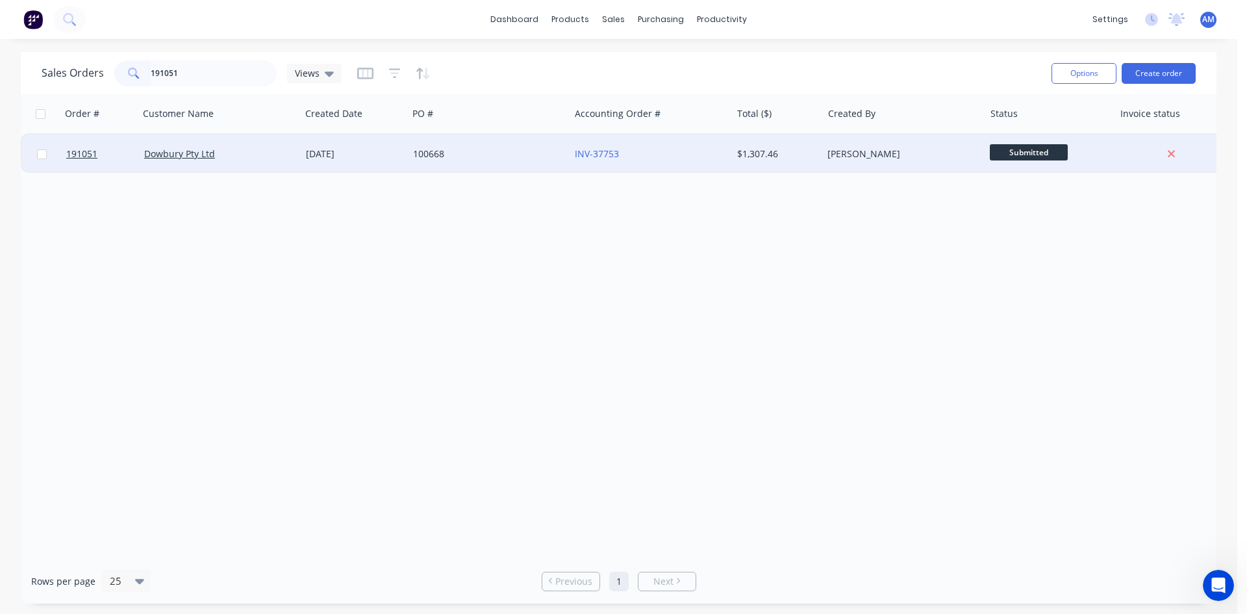
click at [498, 153] on div "100668" at bounding box center [485, 153] width 144 height 13
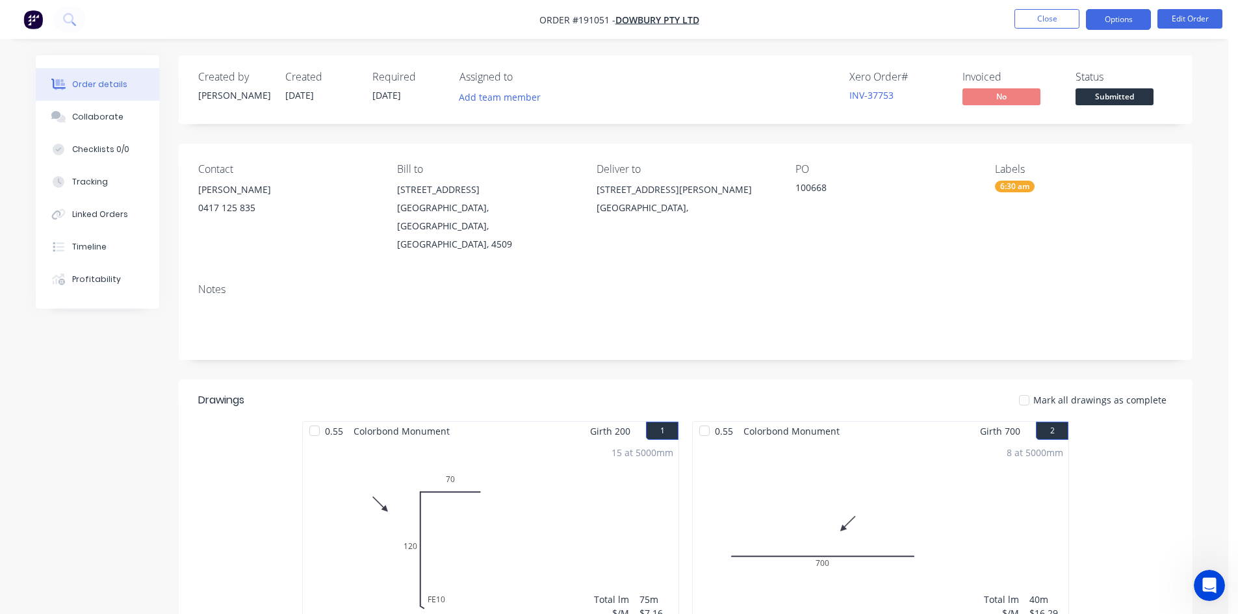
click at [1107, 27] on button "Options" at bounding box center [1118, 19] width 65 height 21
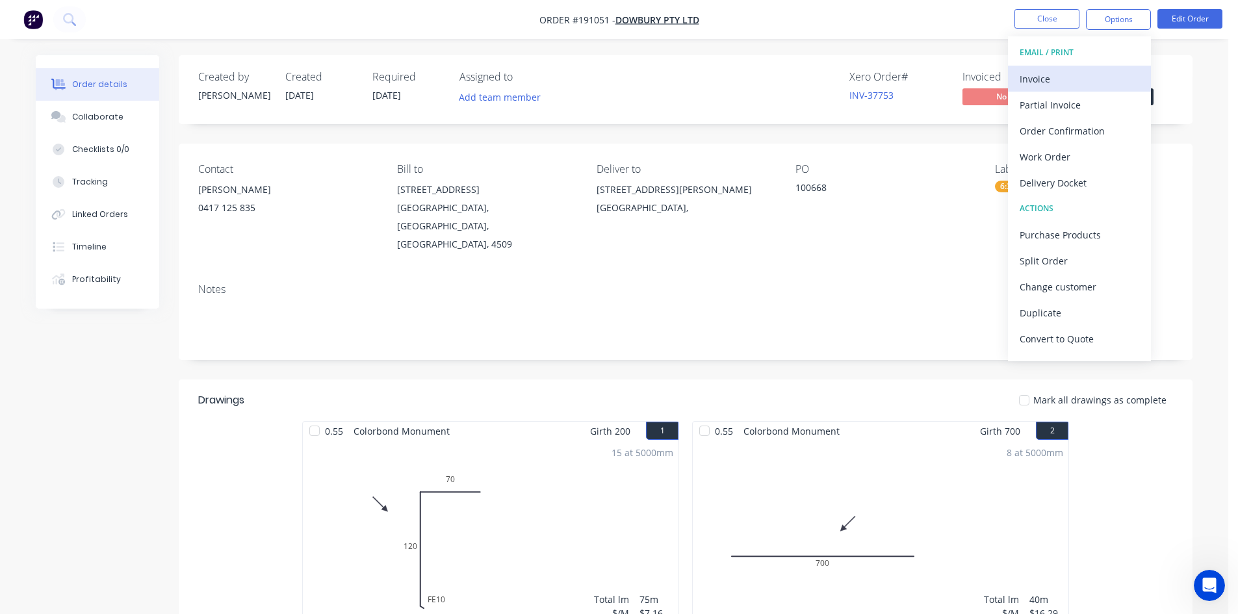
click at [1074, 71] on div "Invoice" at bounding box center [1079, 79] width 120 height 19
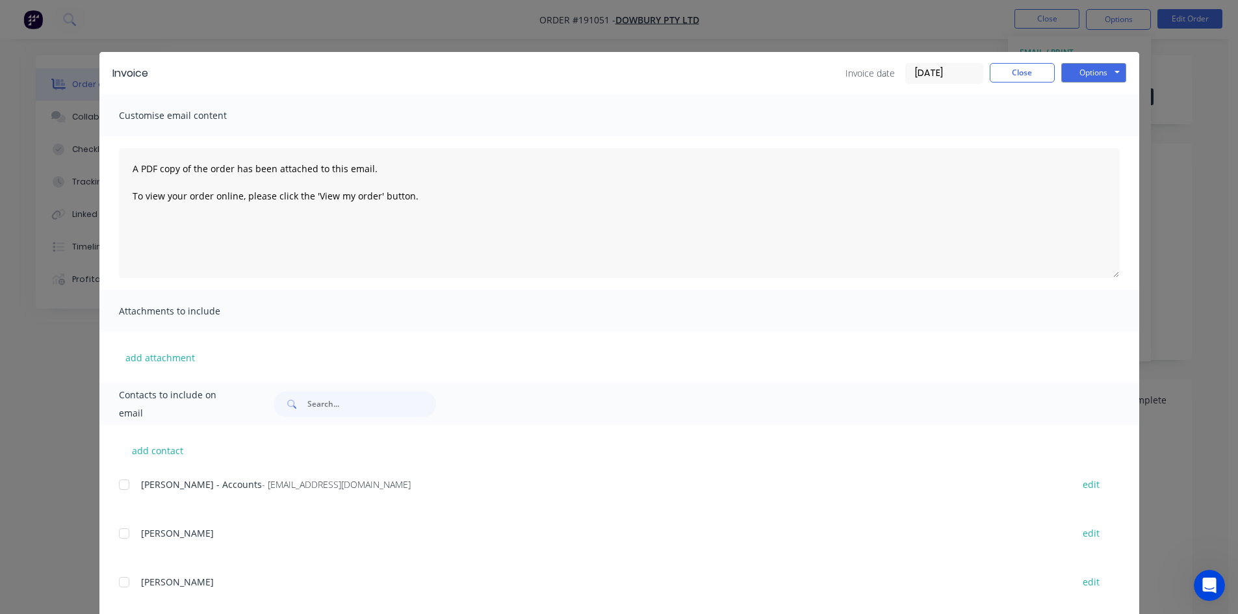
click at [120, 482] on div at bounding box center [124, 485] width 26 height 26
click at [1089, 66] on button "Options" at bounding box center [1093, 72] width 65 height 19
click at [1092, 134] on button "Email" at bounding box center [1102, 138] width 83 height 21
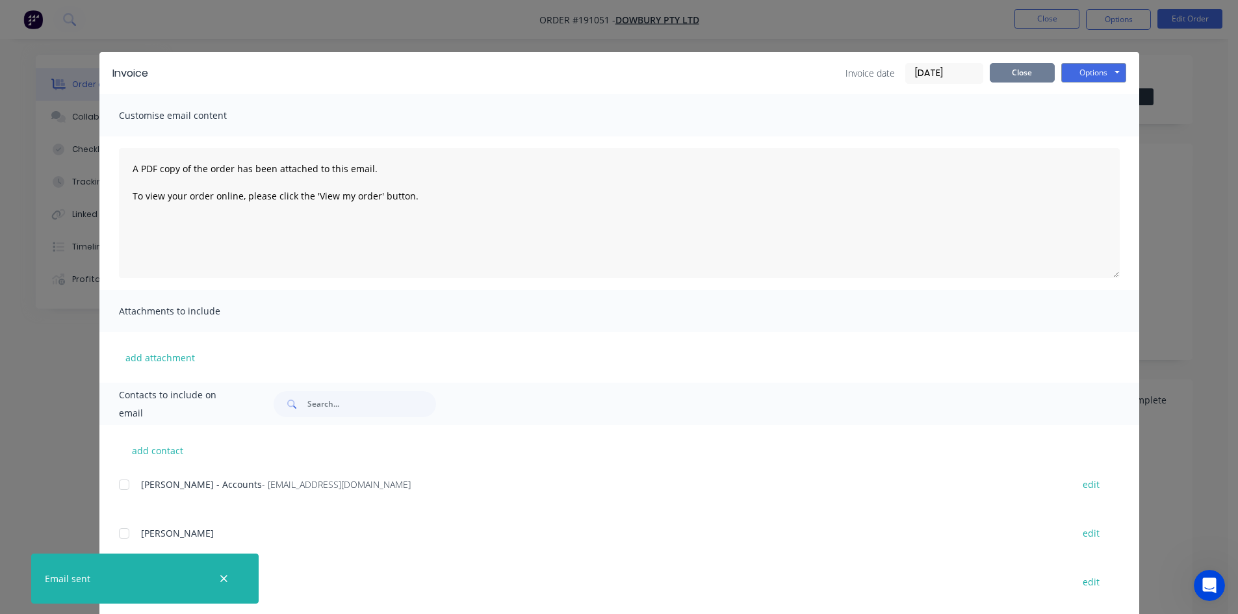
click at [1027, 76] on button "Close" at bounding box center [1021, 72] width 65 height 19
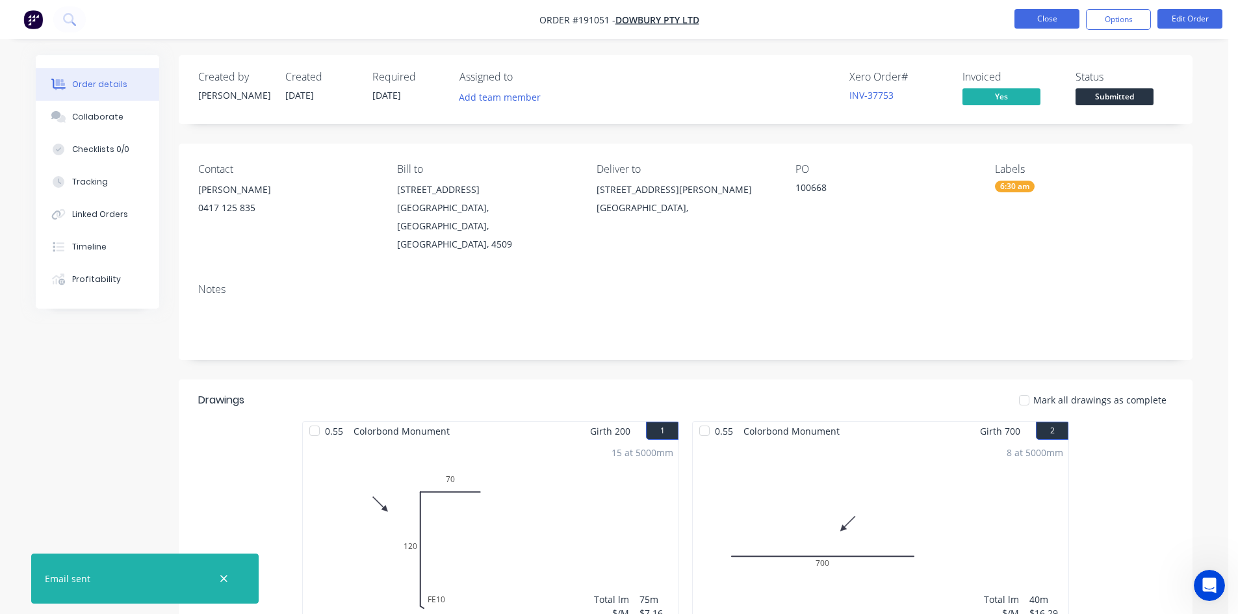
click at [1045, 15] on button "Close" at bounding box center [1046, 18] width 65 height 19
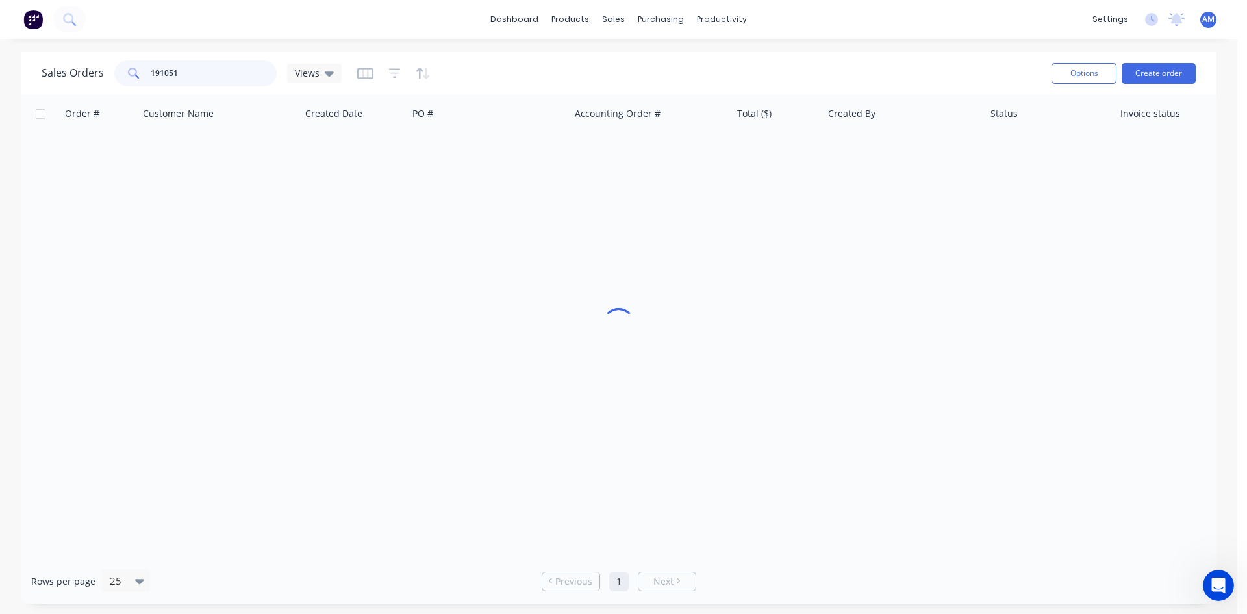
drag, startPoint x: 155, startPoint y: 70, endPoint x: 92, endPoint y: 58, distance: 64.6
click at [92, 58] on div "Sales Orders 191051 Views" at bounding box center [542, 73] width 1000 height 32
type input "191137"
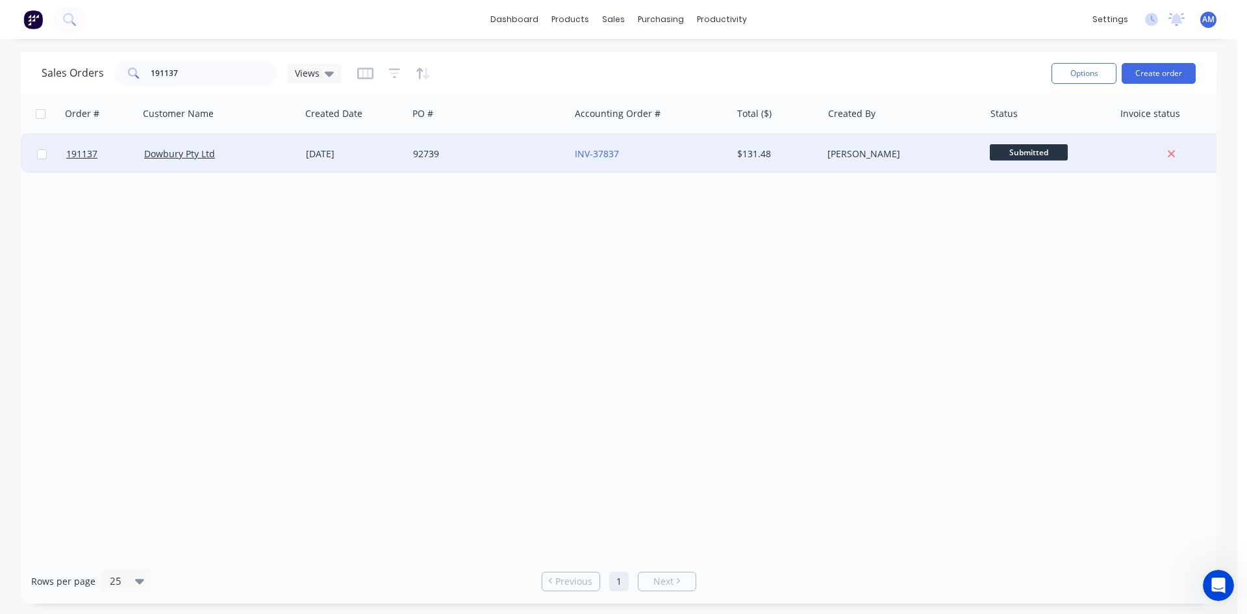
click at [505, 160] on div "92739" at bounding box center [489, 153] width 162 height 39
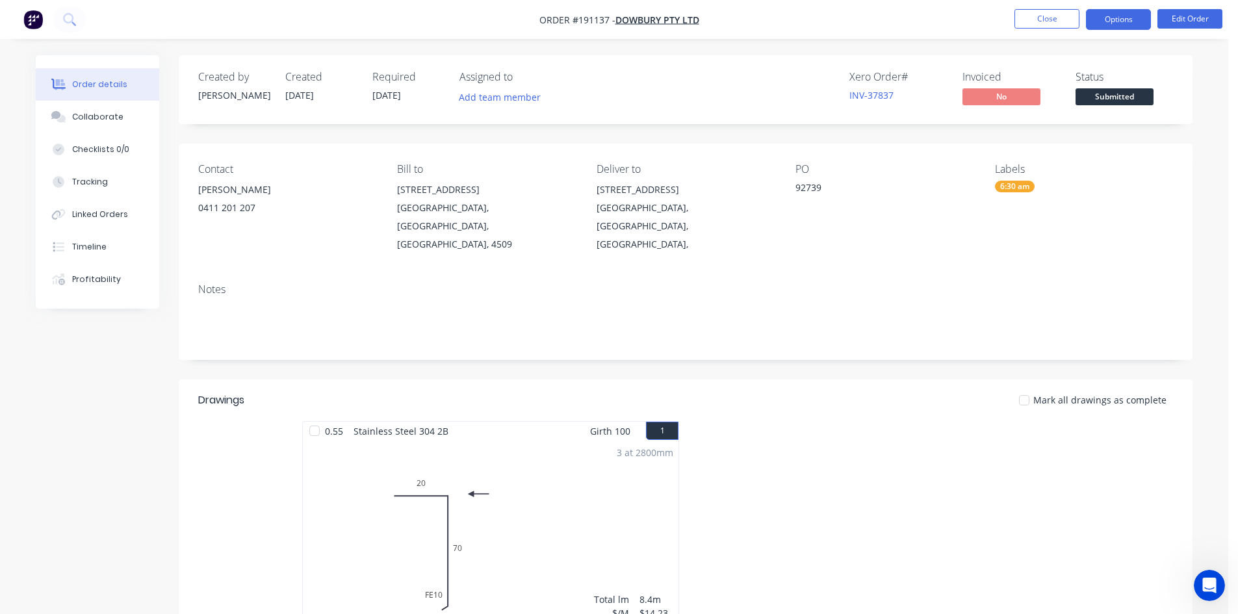
click at [1110, 25] on button "Options" at bounding box center [1118, 19] width 65 height 21
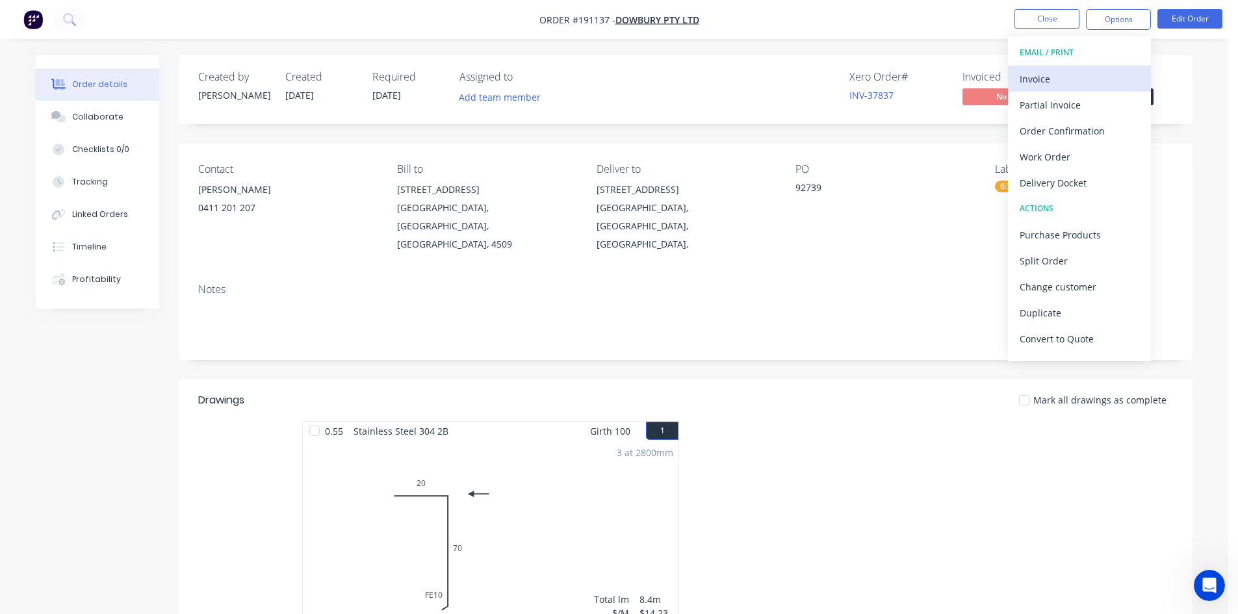
click at [1089, 70] on div "Invoice" at bounding box center [1079, 79] width 120 height 19
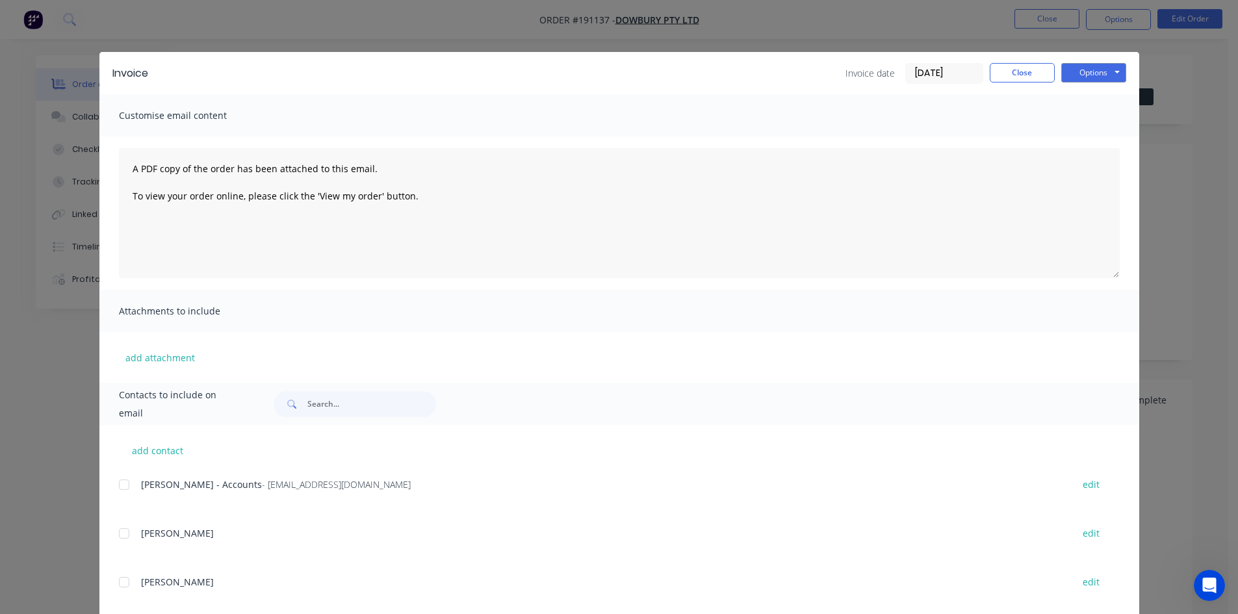
click at [117, 487] on div at bounding box center [124, 485] width 26 height 26
click at [1106, 71] on button "Options" at bounding box center [1093, 72] width 65 height 19
click at [1094, 136] on button "Email" at bounding box center [1102, 138] width 83 height 21
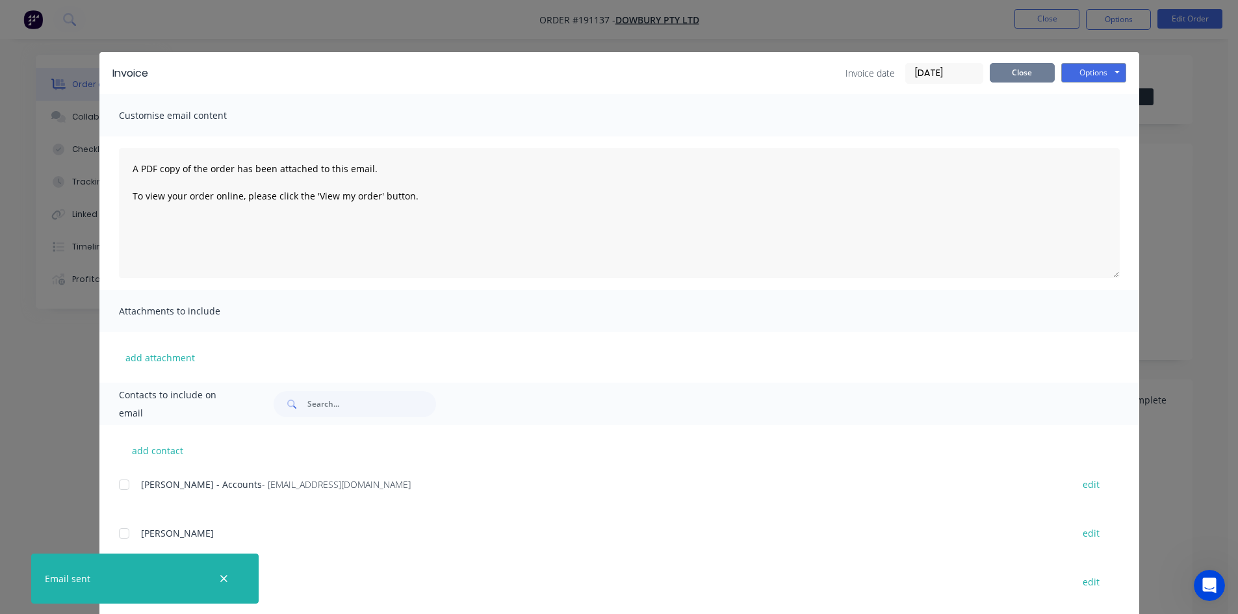
click at [1005, 78] on button "Close" at bounding box center [1021, 72] width 65 height 19
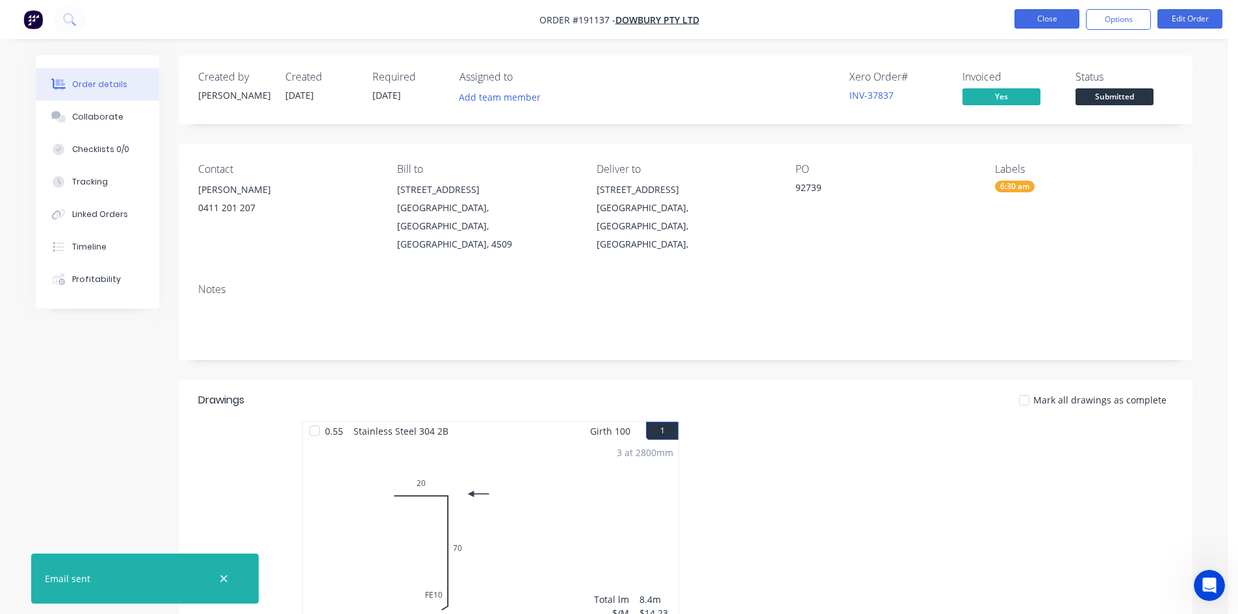
click at [1025, 19] on button "Close" at bounding box center [1046, 18] width 65 height 19
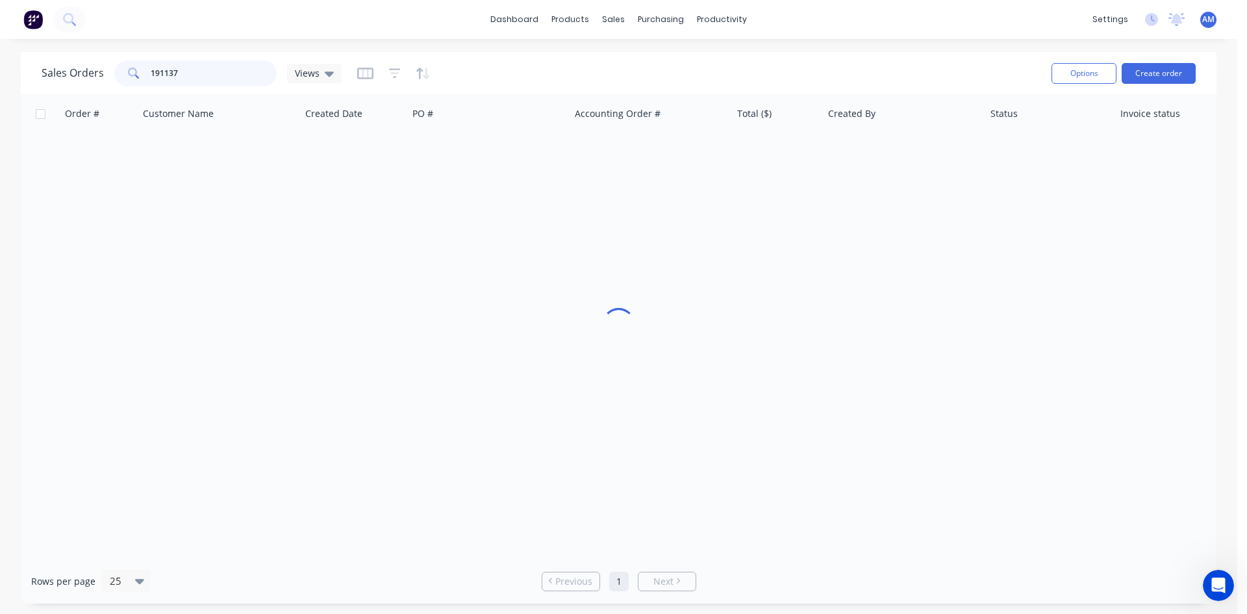
drag, startPoint x: 193, startPoint y: 75, endPoint x: 97, endPoint y: 74, distance: 96.2
click at [97, 74] on div "Sales Orders 191137 Views" at bounding box center [192, 73] width 300 height 26
type input "191158"
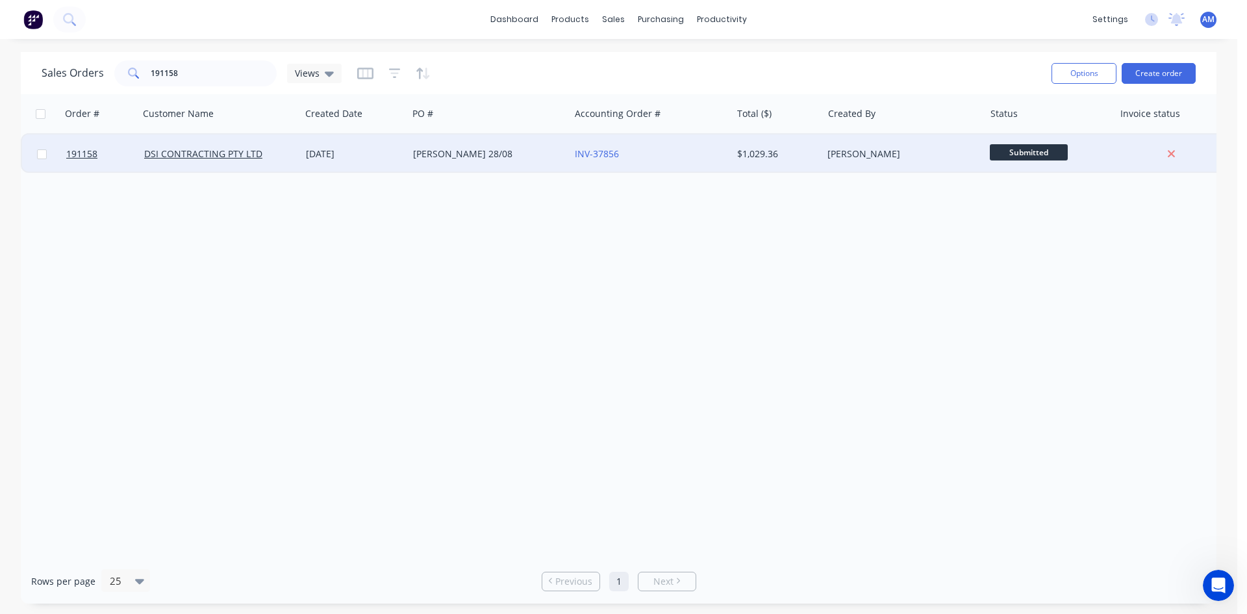
click at [532, 162] on div "STEVE 28/08" at bounding box center [489, 153] width 162 height 39
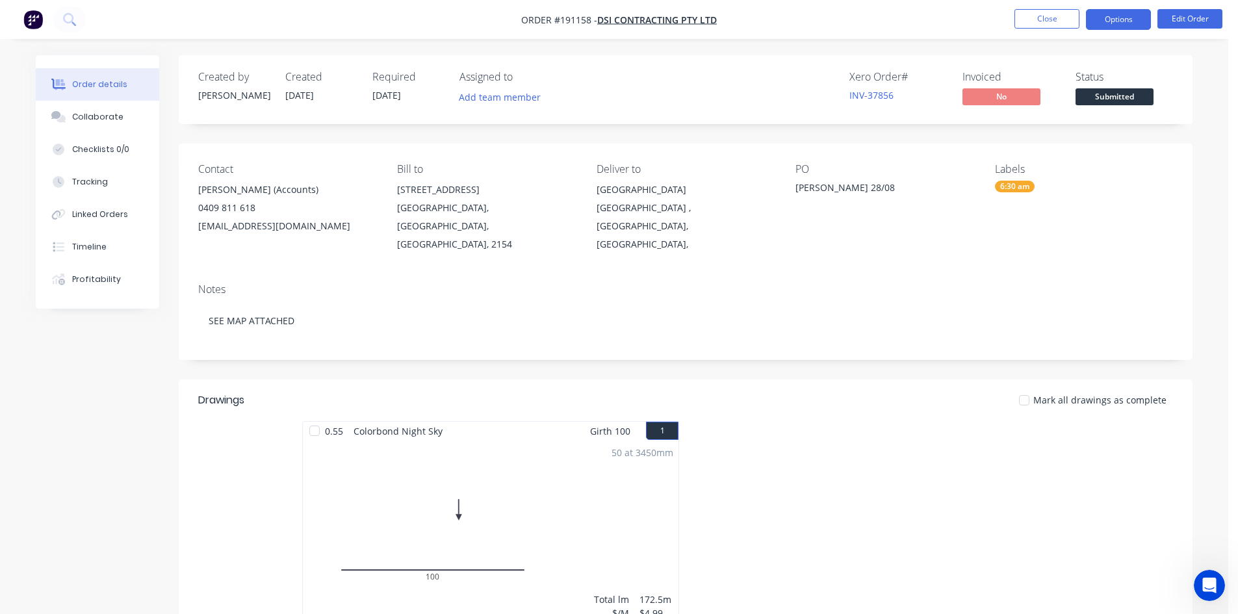
click at [1124, 21] on button "Options" at bounding box center [1118, 19] width 65 height 21
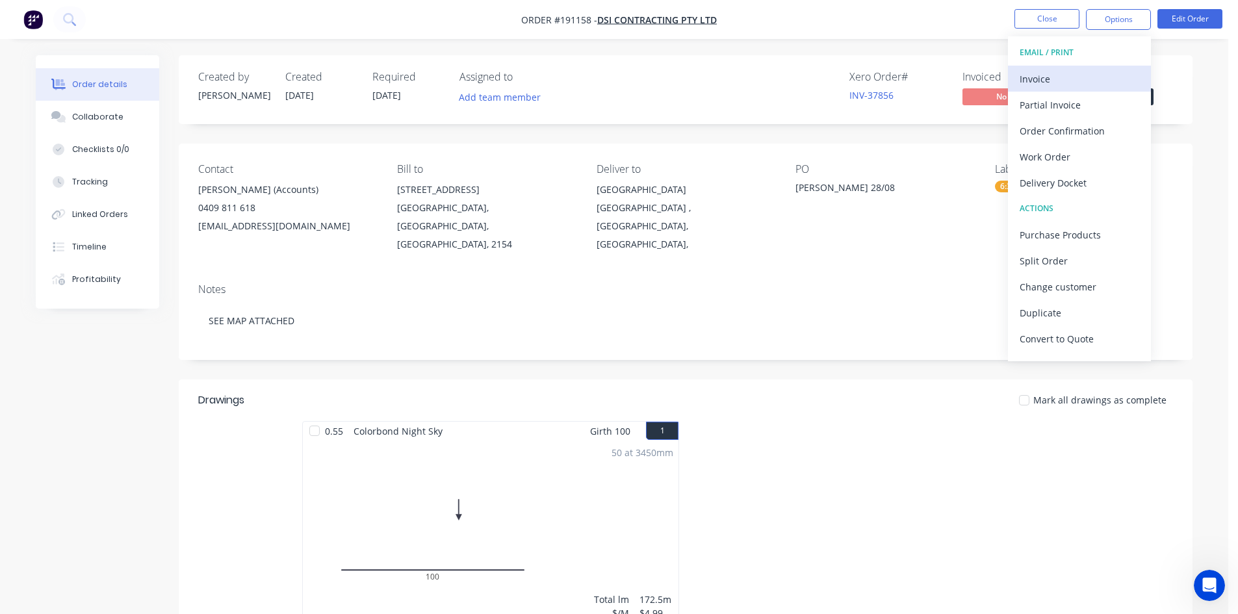
click at [1077, 80] on div "Invoice" at bounding box center [1079, 79] width 120 height 19
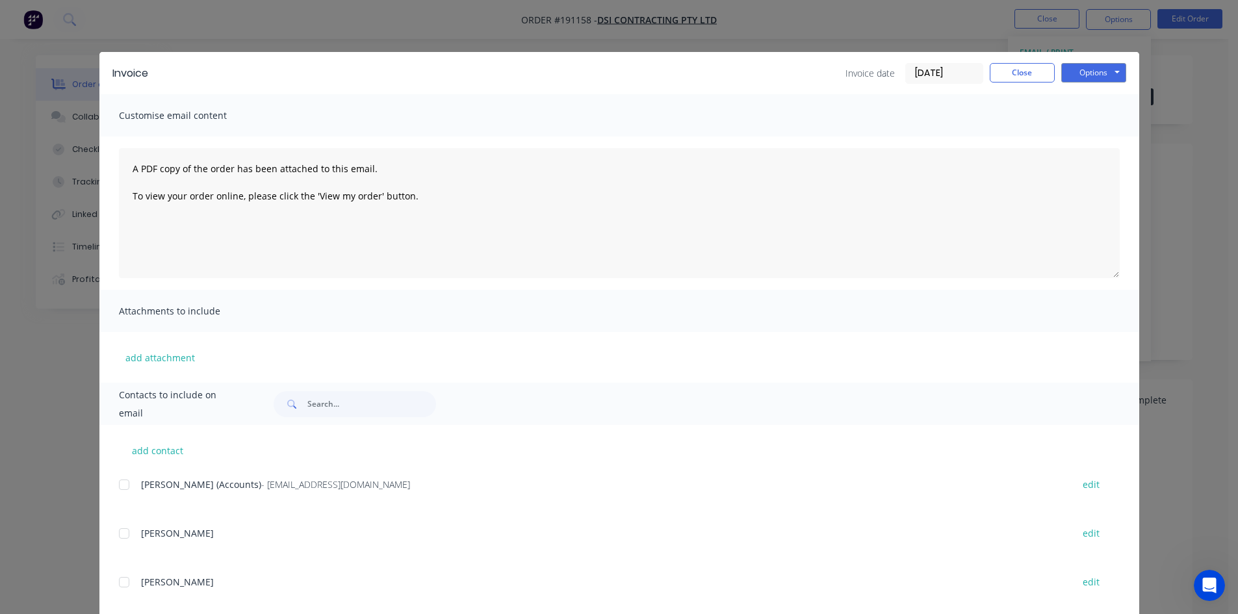
click at [125, 483] on div at bounding box center [124, 485] width 26 height 26
click at [1078, 73] on button "Options" at bounding box center [1093, 72] width 65 height 19
click at [1083, 138] on button "Email" at bounding box center [1102, 138] width 83 height 21
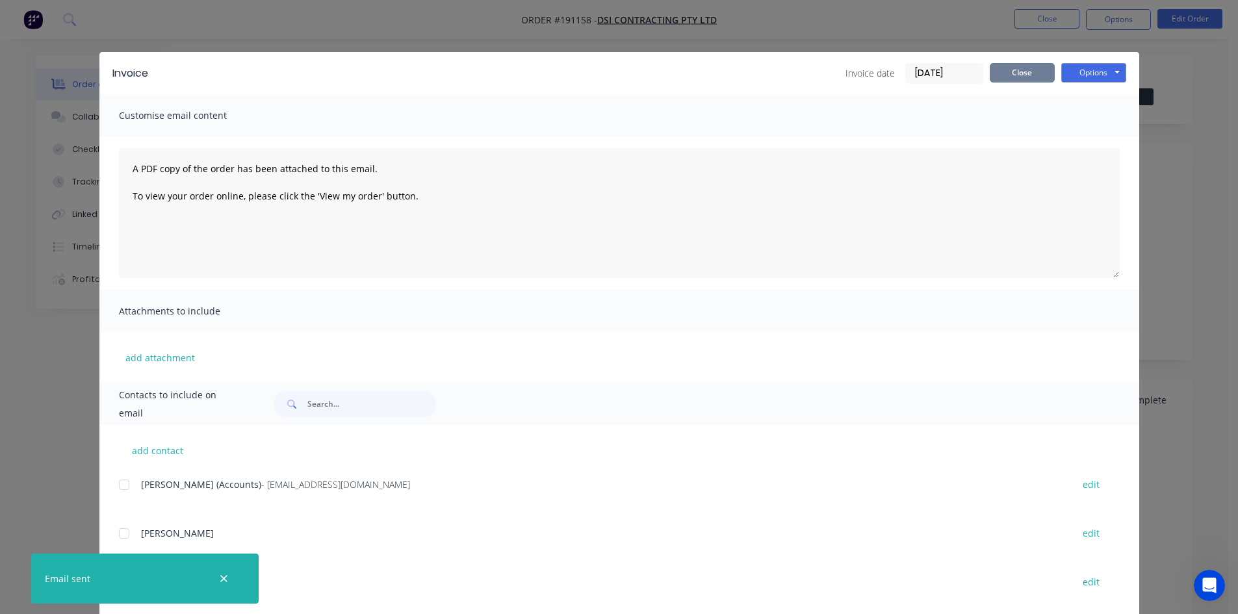
click at [1021, 72] on button "Close" at bounding box center [1021, 72] width 65 height 19
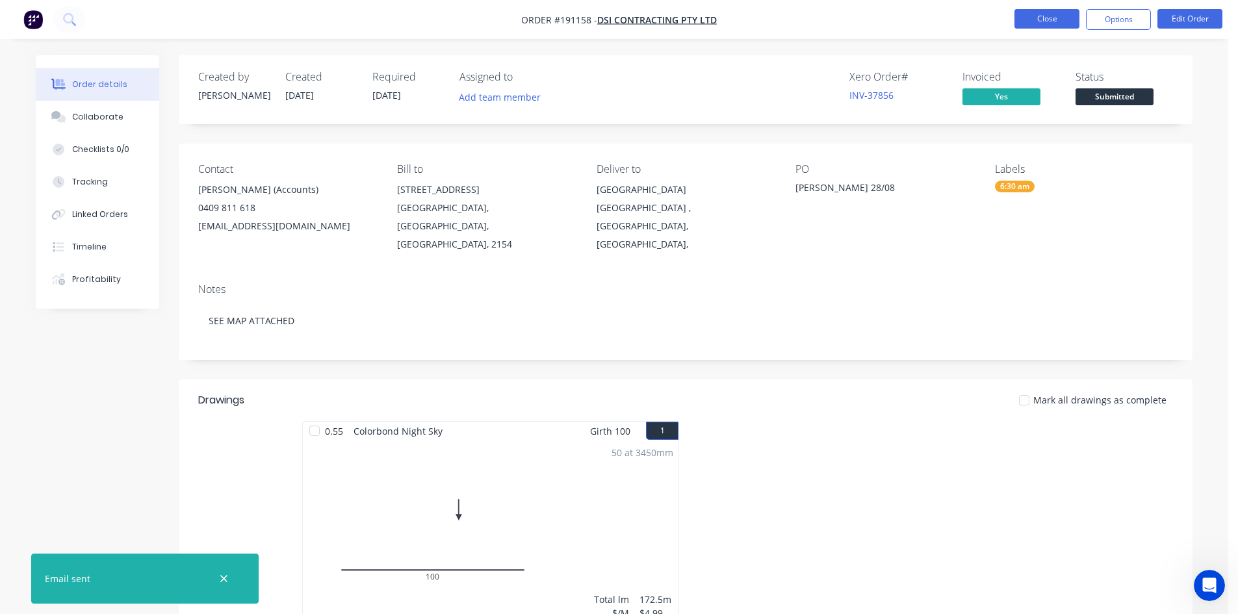
click at [1033, 18] on button "Close" at bounding box center [1046, 18] width 65 height 19
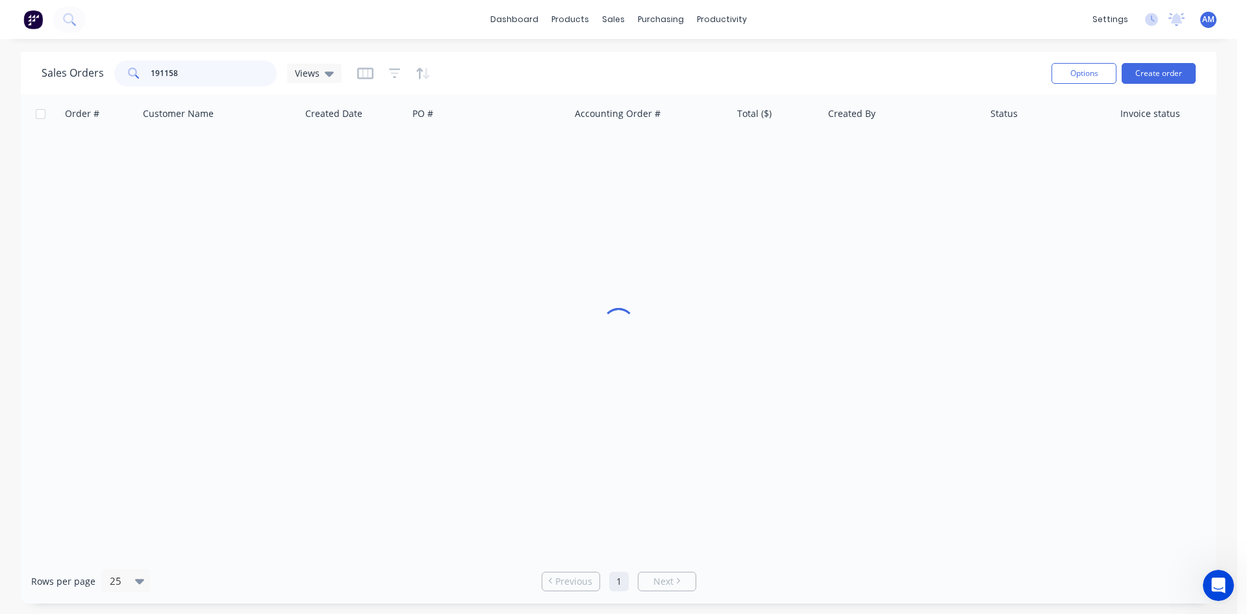
drag, startPoint x: 206, startPoint y: 70, endPoint x: 45, endPoint y: 57, distance: 161.0
click at [45, 57] on div "Sales Orders 191158 Views" at bounding box center [542, 73] width 1000 height 32
type input "191043"
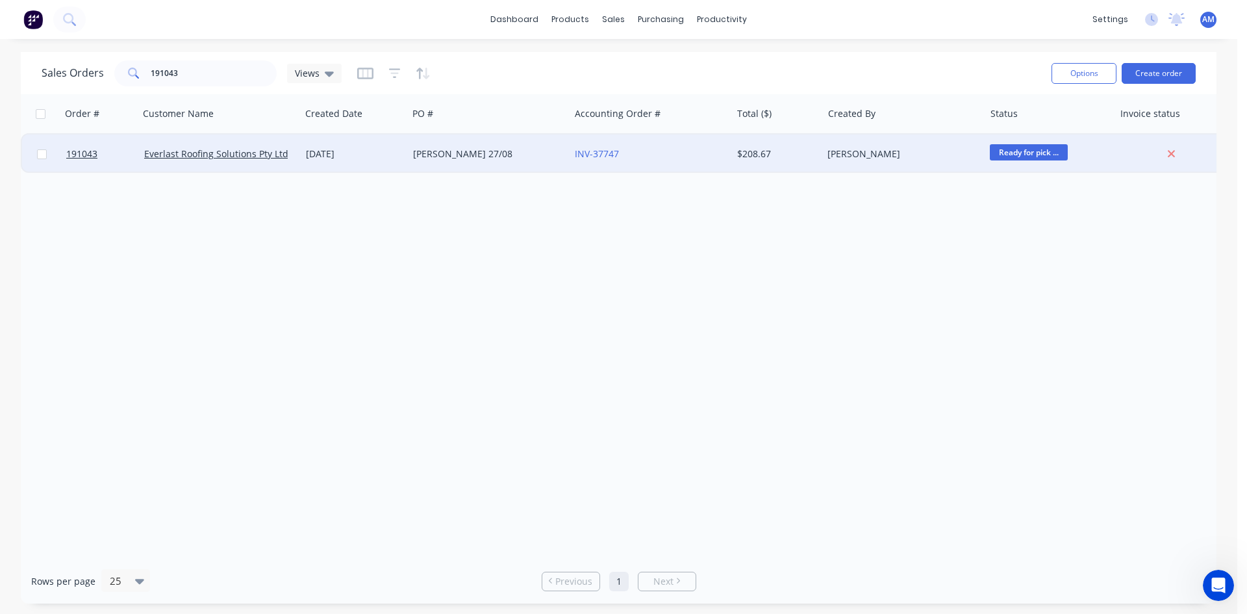
click at [475, 160] on div "LEIGH 27/08" at bounding box center [485, 153] width 144 height 13
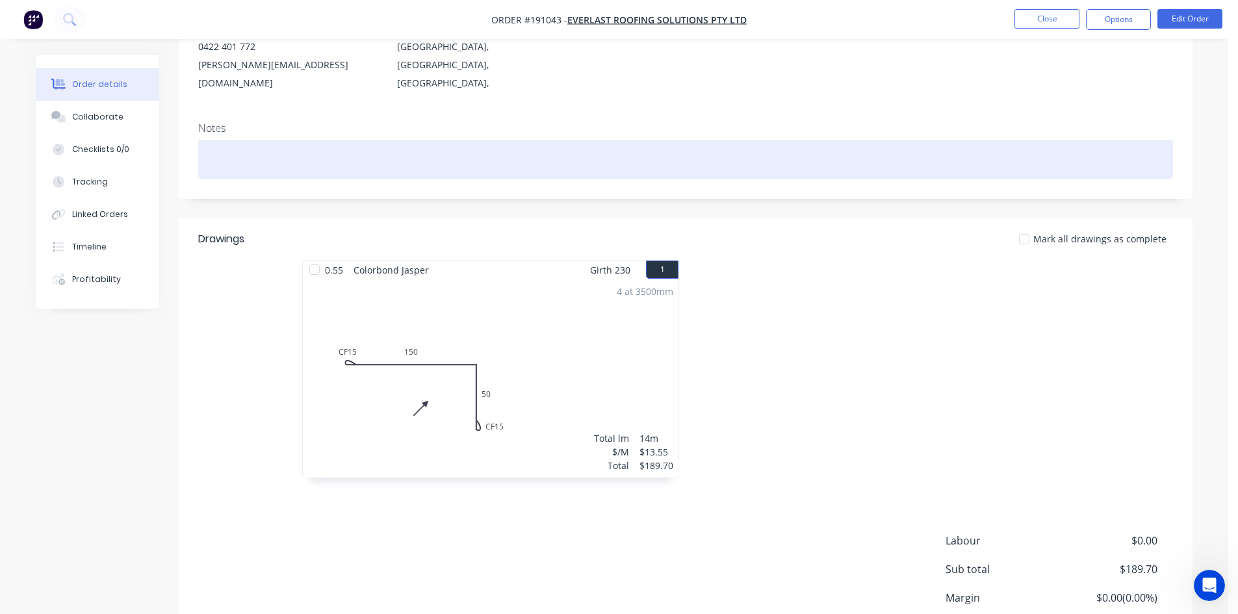
scroll to position [251, 0]
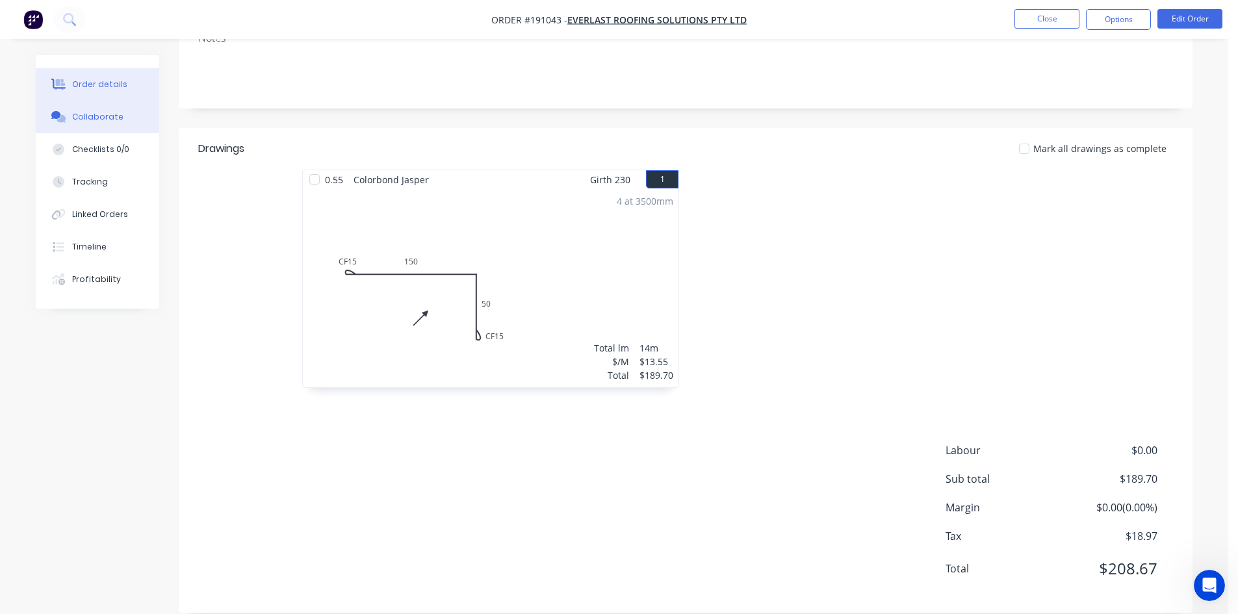
click at [115, 124] on button "Collaborate" at bounding box center [97, 117] width 123 height 32
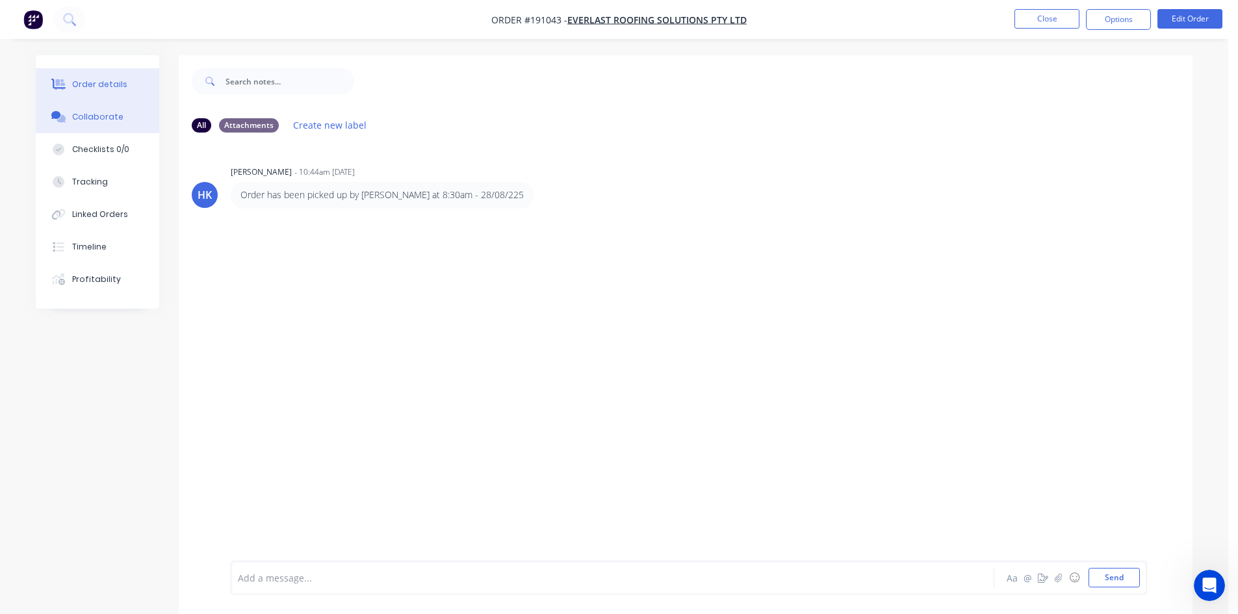
click at [107, 88] on div "Order details" at bounding box center [99, 85] width 55 height 12
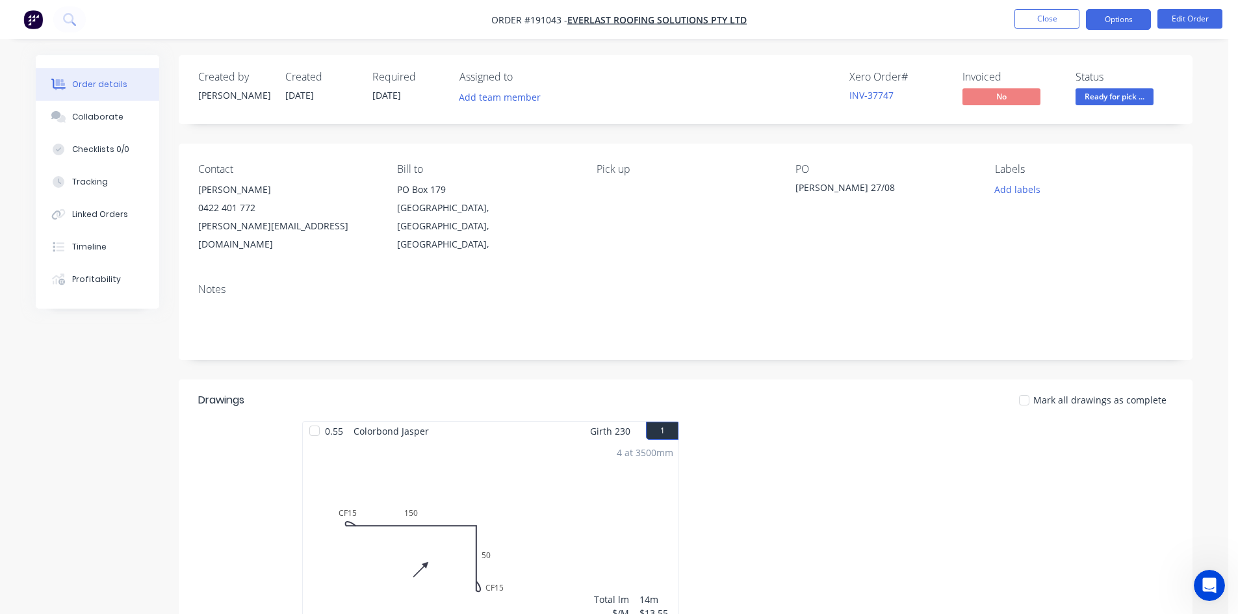
click at [1098, 21] on button "Options" at bounding box center [1118, 19] width 65 height 21
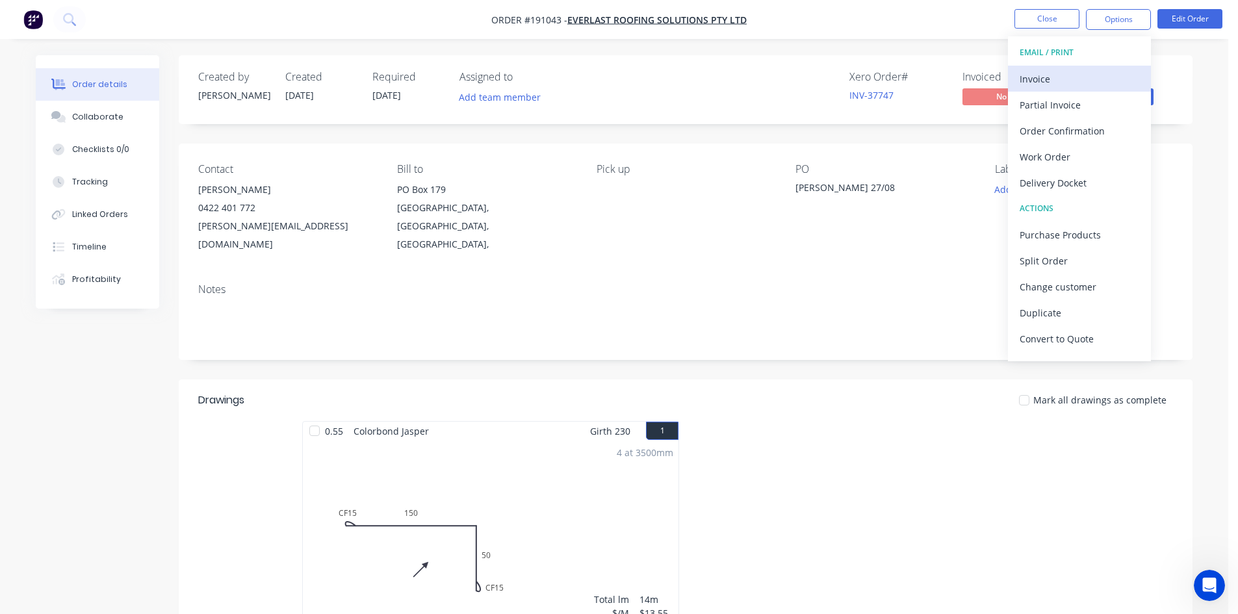
click at [1083, 74] on div "Invoice" at bounding box center [1079, 79] width 120 height 19
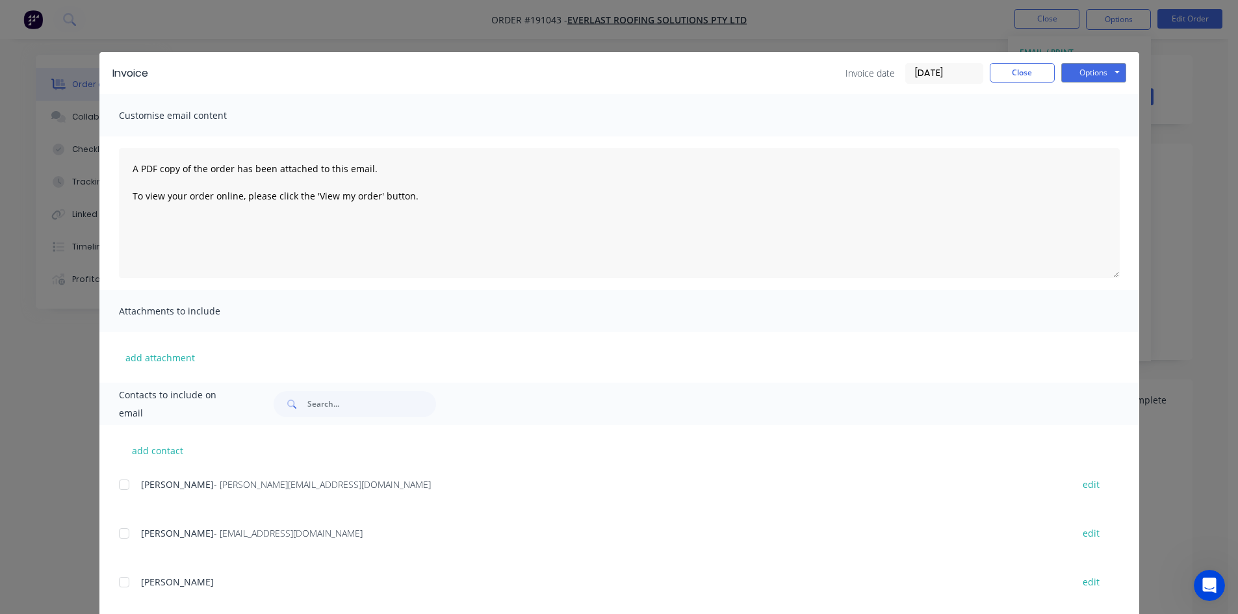
click at [120, 486] on div at bounding box center [124, 485] width 26 height 26
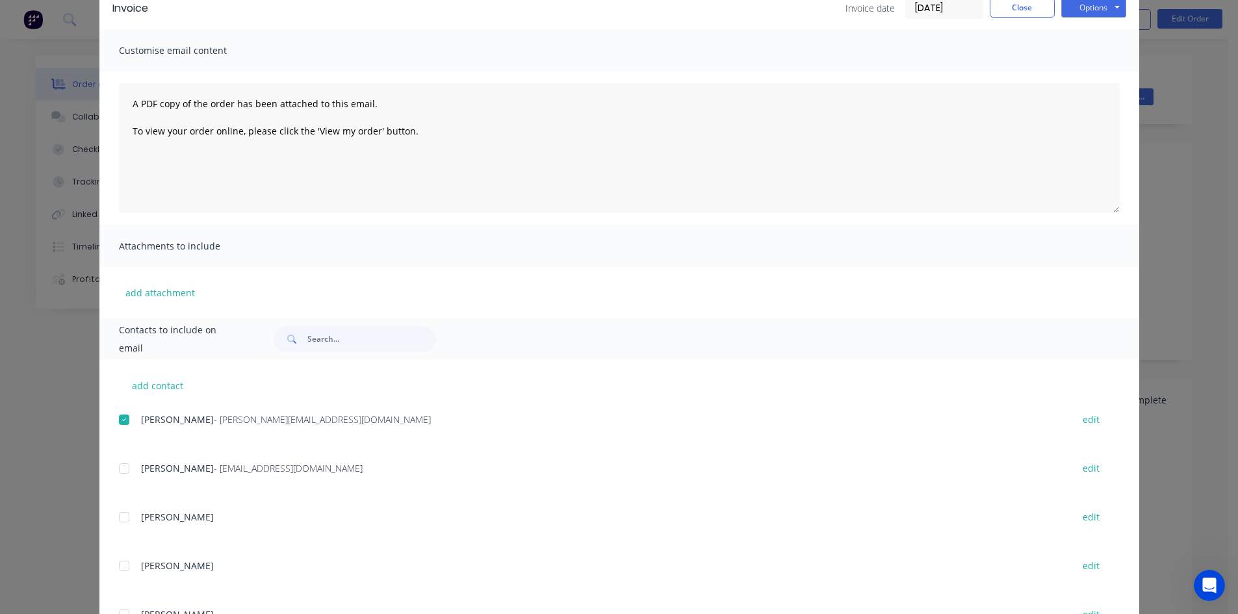
click at [125, 472] on div at bounding box center [124, 468] width 26 height 26
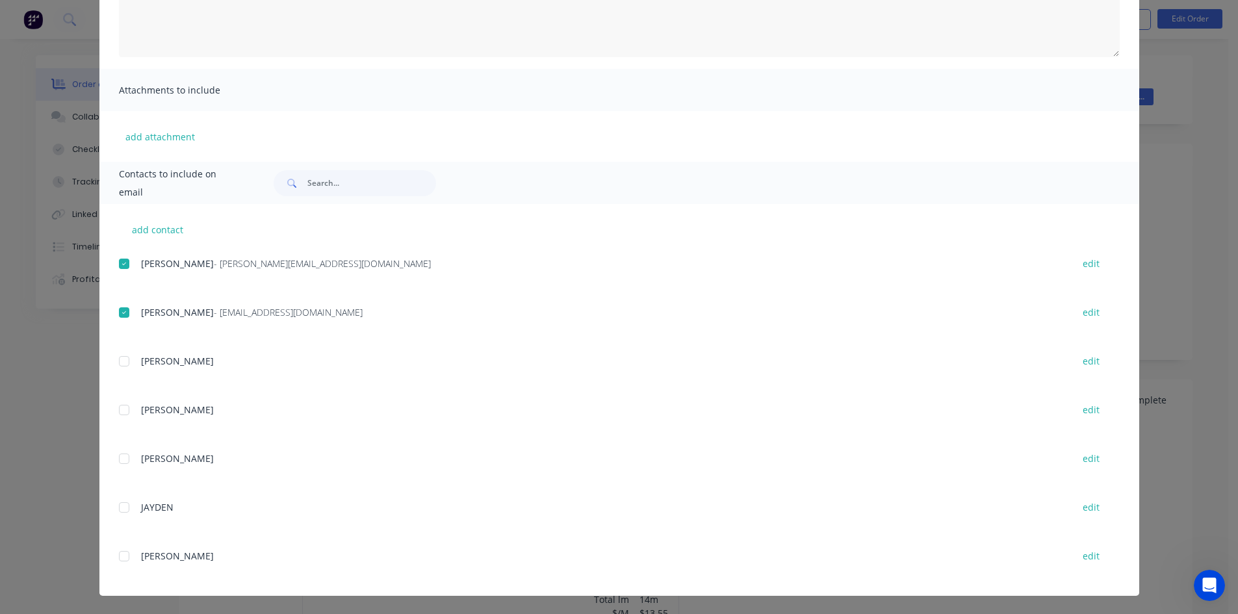
scroll to position [0, 0]
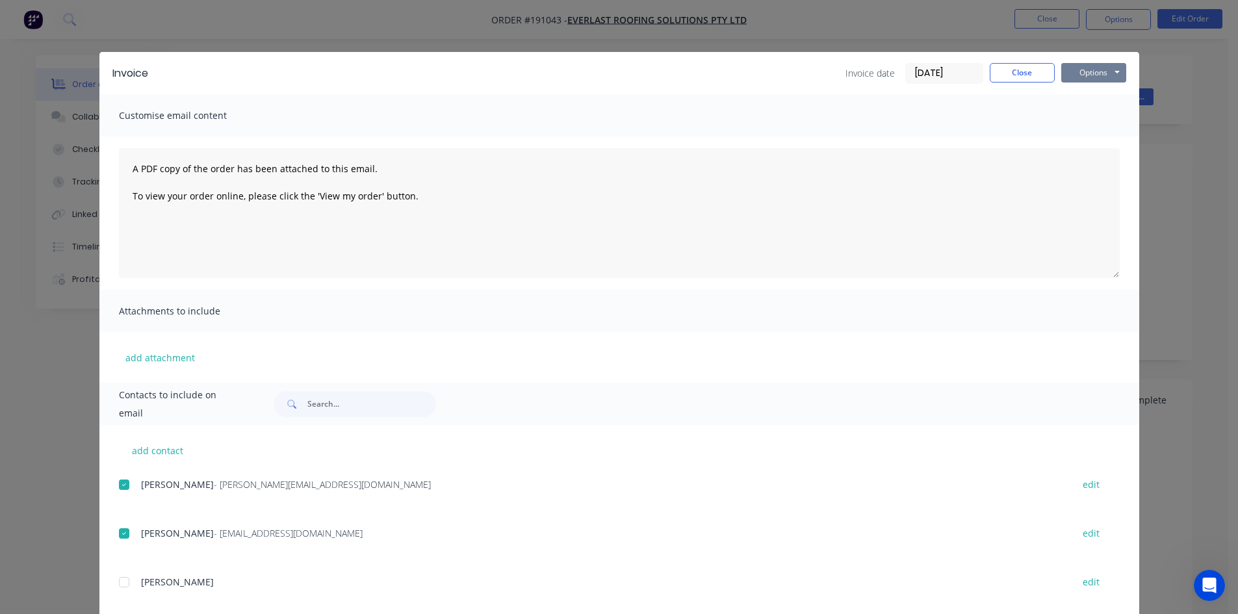
click at [1072, 75] on button "Options" at bounding box center [1093, 72] width 65 height 19
click at [1086, 138] on button "Email" at bounding box center [1102, 138] width 83 height 21
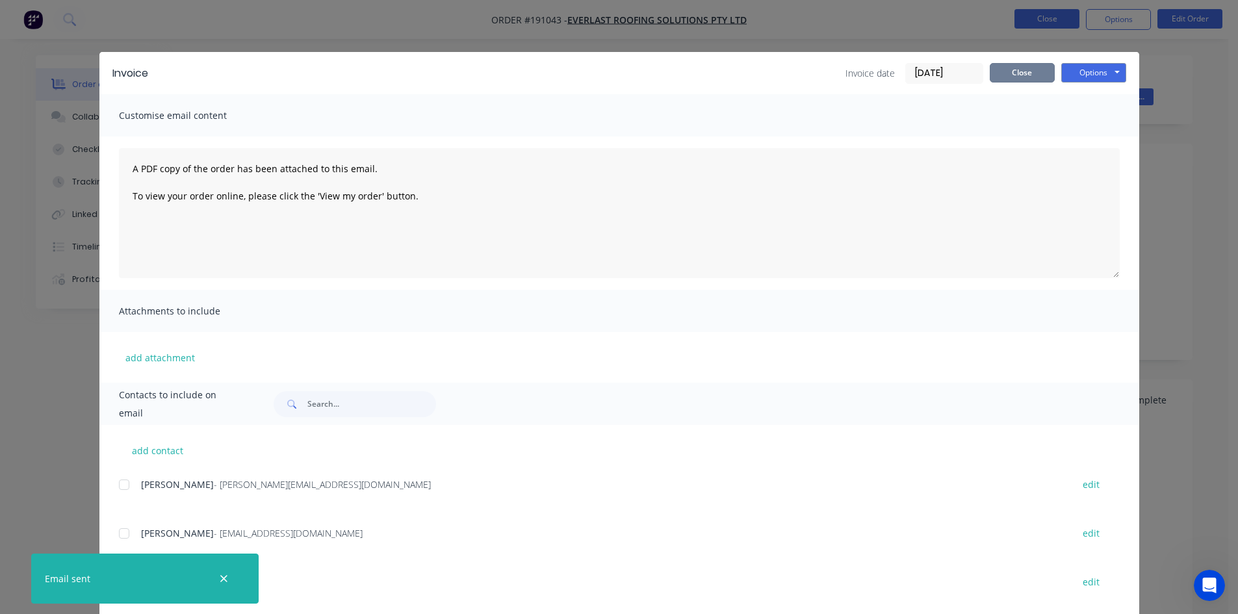
drag, startPoint x: 1011, startPoint y: 74, endPoint x: 1049, endPoint y: 21, distance: 65.3
click at [1012, 73] on button "Close" at bounding box center [1021, 72] width 65 height 19
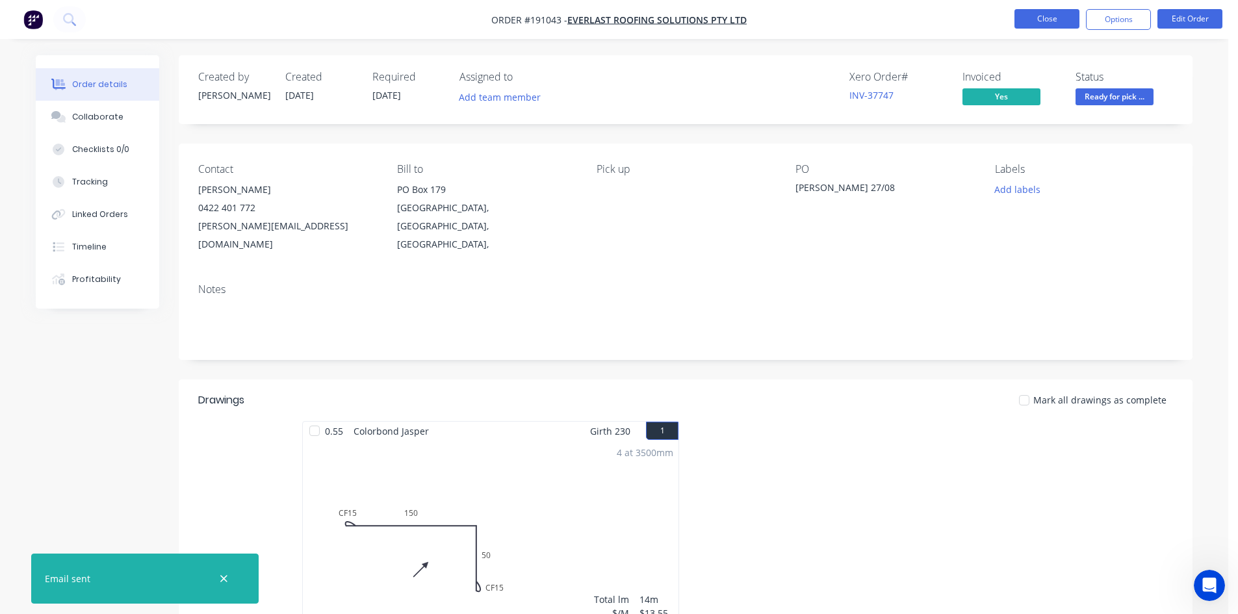
click at [1050, 18] on button "Close" at bounding box center [1046, 18] width 65 height 19
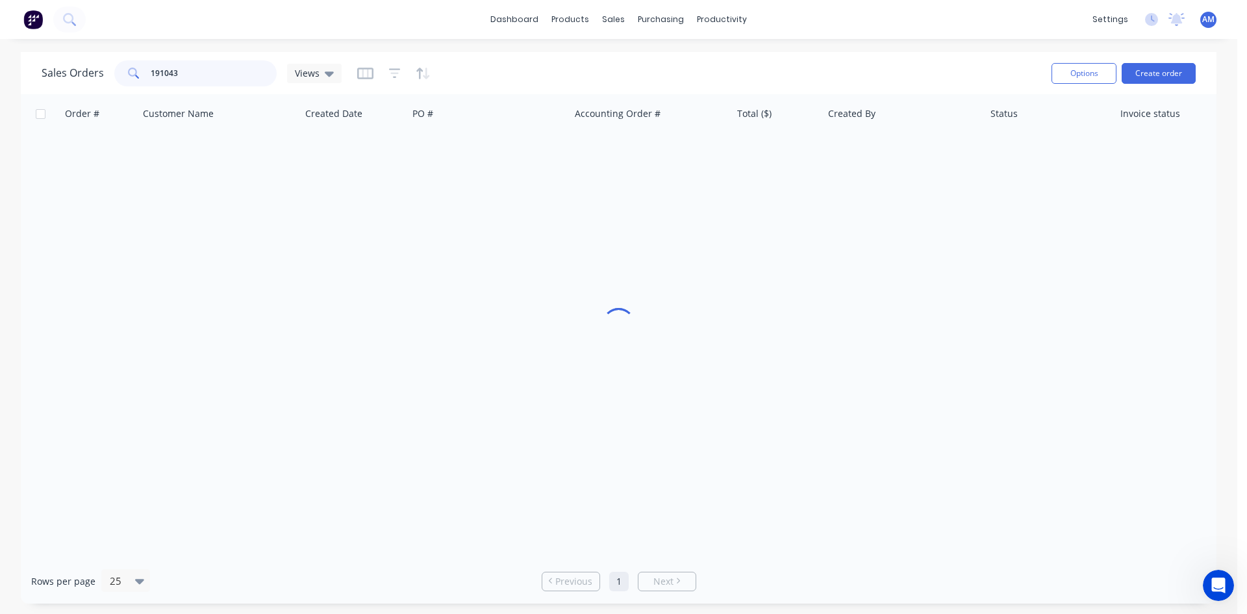
drag, startPoint x: 196, startPoint y: 71, endPoint x: 25, endPoint y: 51, distance: 172.0
click at [25, 51] on div "dashboard products sales purchasing productivity dashboard products Product Cat…" at bounding box center [619, 307] width 1238 height 614
type input "191063"
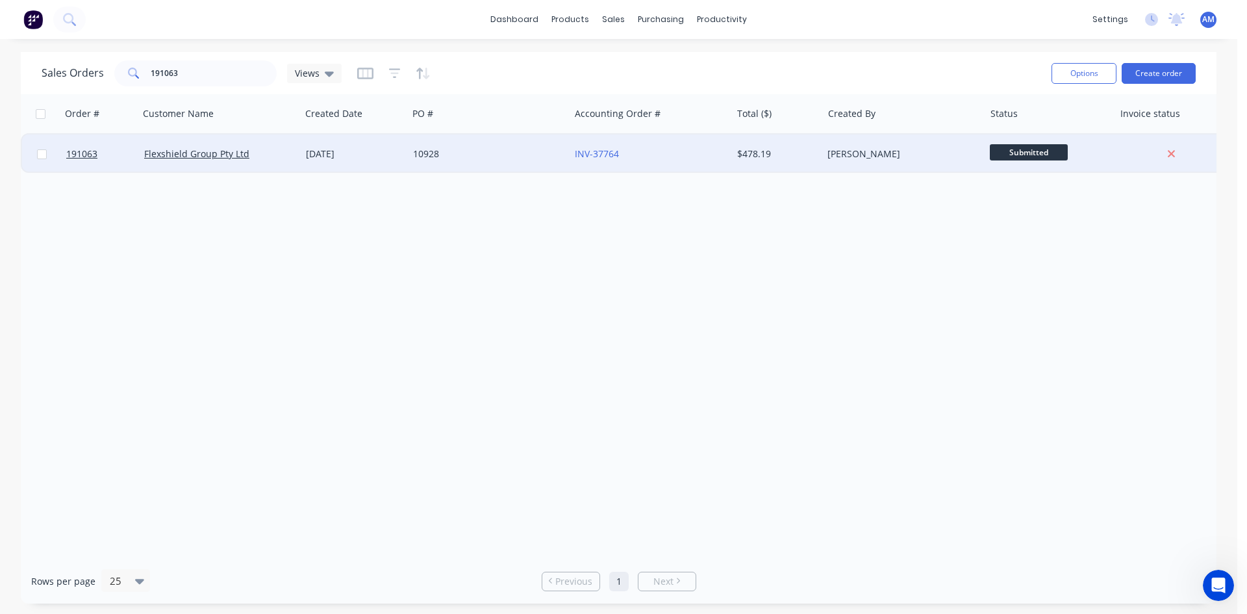
click at [483, 151] on div "10928" at bounding box center [485, 153] width 144 height 13
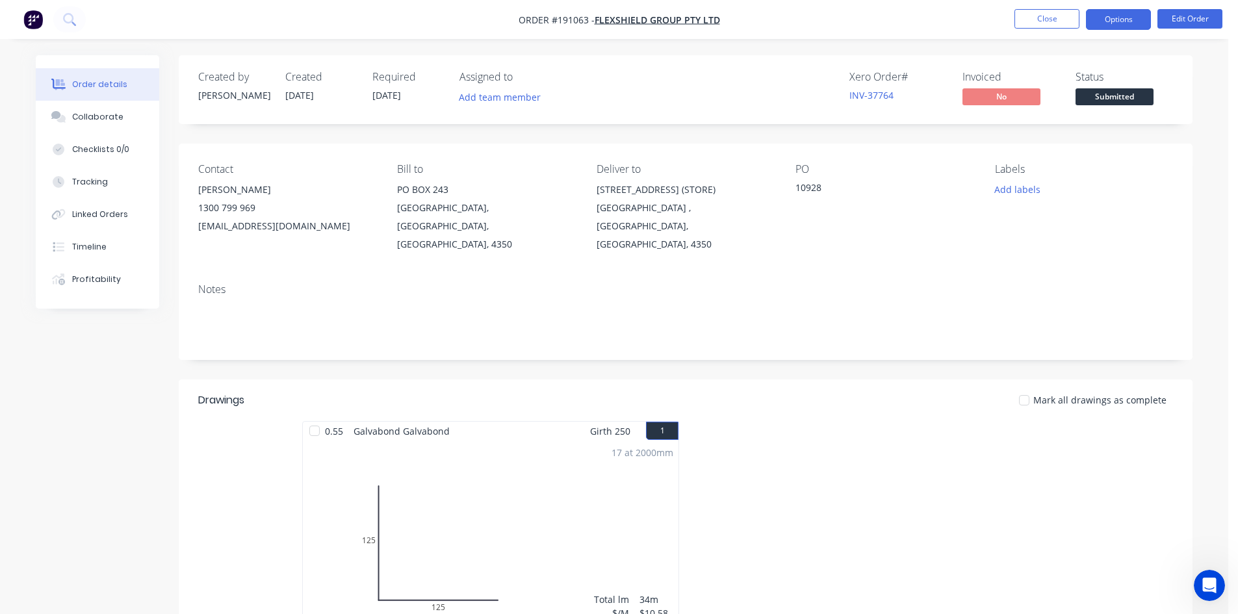
click at [1107, 24] on button "Options" at bounding box center [1118, 19] width 65 height 21
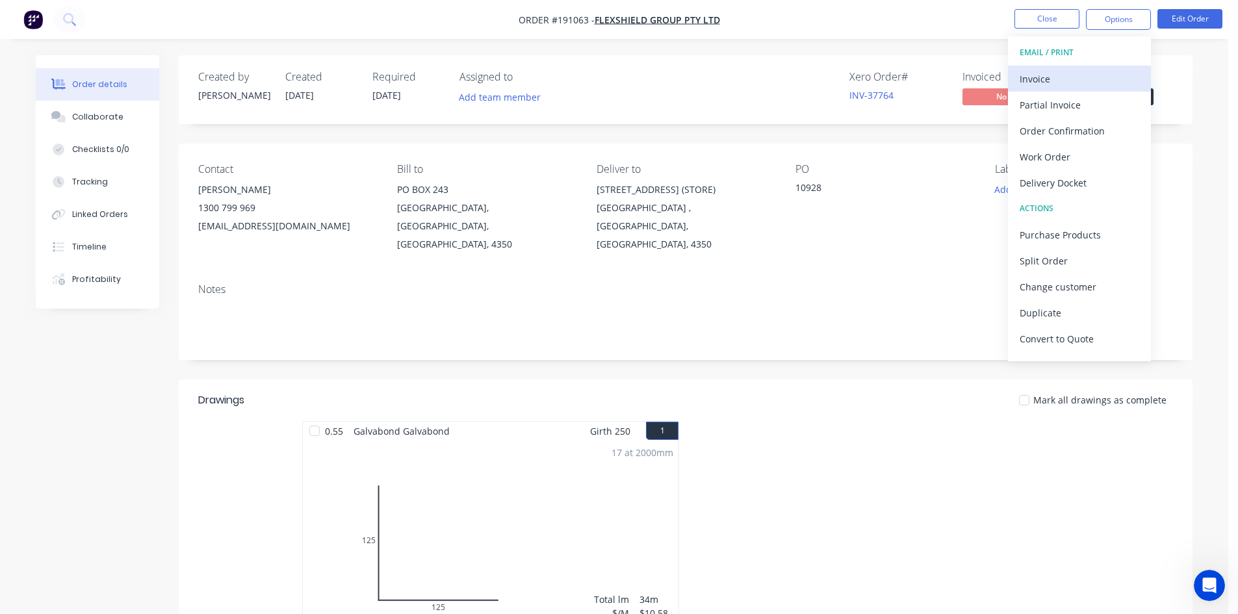
click at [1084, 74] on div "Invoice" at bounding box center [1079, 79] width 120 height 19
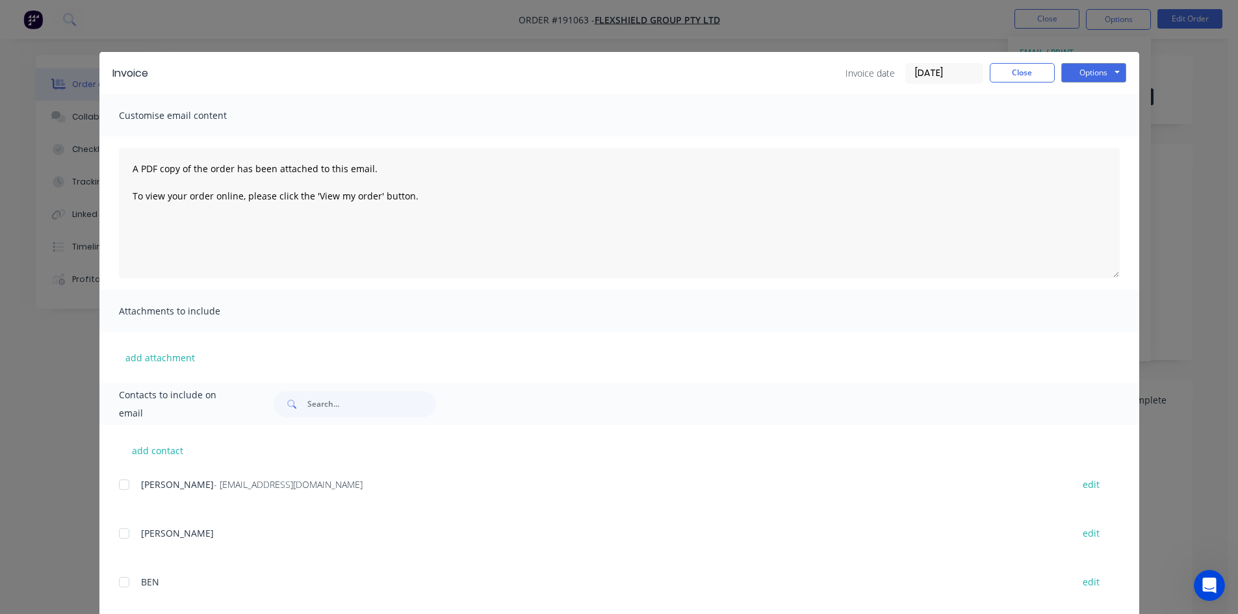
click at [120, 487] on div at bounding box center [124, 485] width 26 height 26
click at [1095, 73] on button "Options" at bounding box center [1093, 72] width 65 height 19
click at [1093, 136] on button "Email" at bounding box center [1102, 138] width 83 height 21
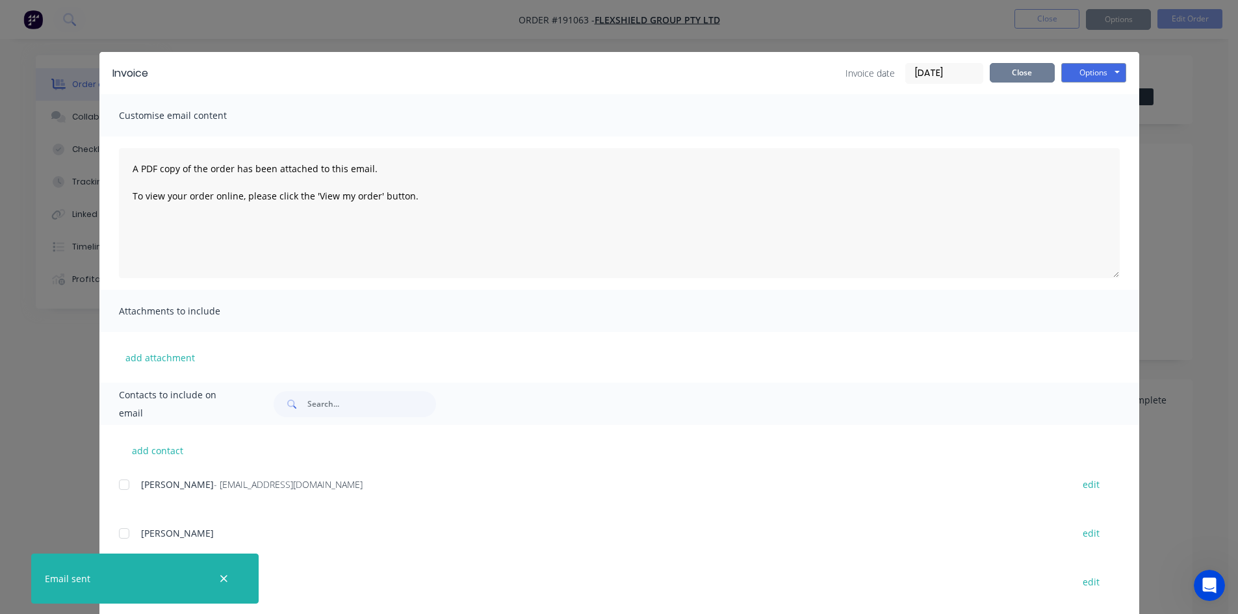
click at [1025, 75] on button "Close" at bounding box center [1021, 72] width 65 height 19
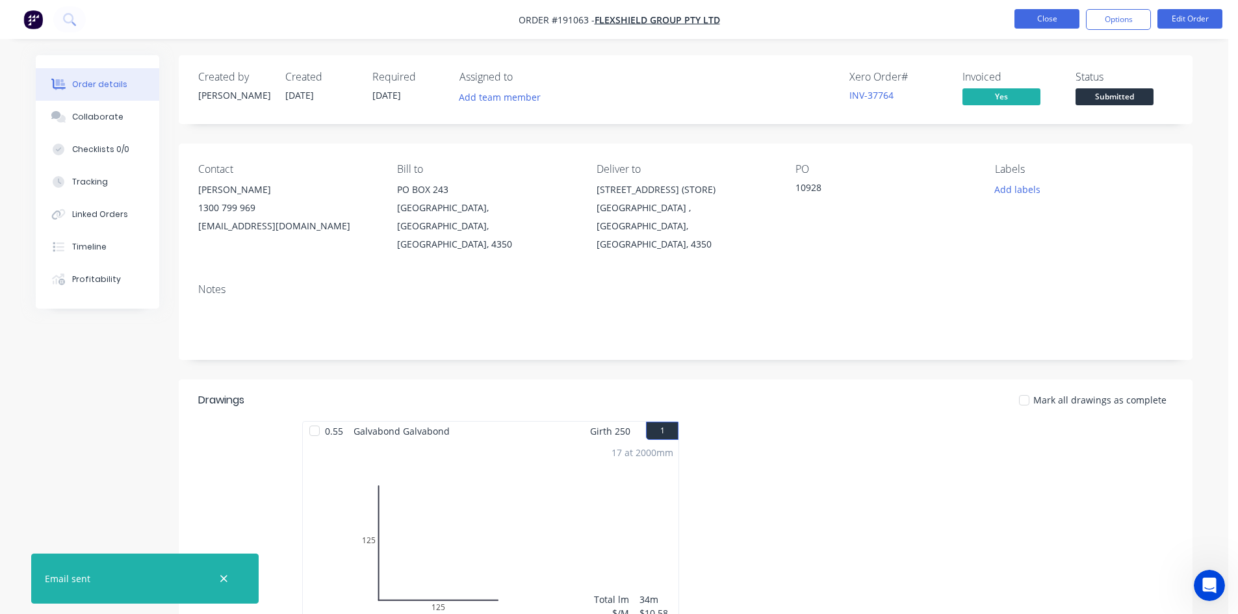
click at [1046, 12] on button "Close" at bounding box center [1046, 18] width 65 height 19
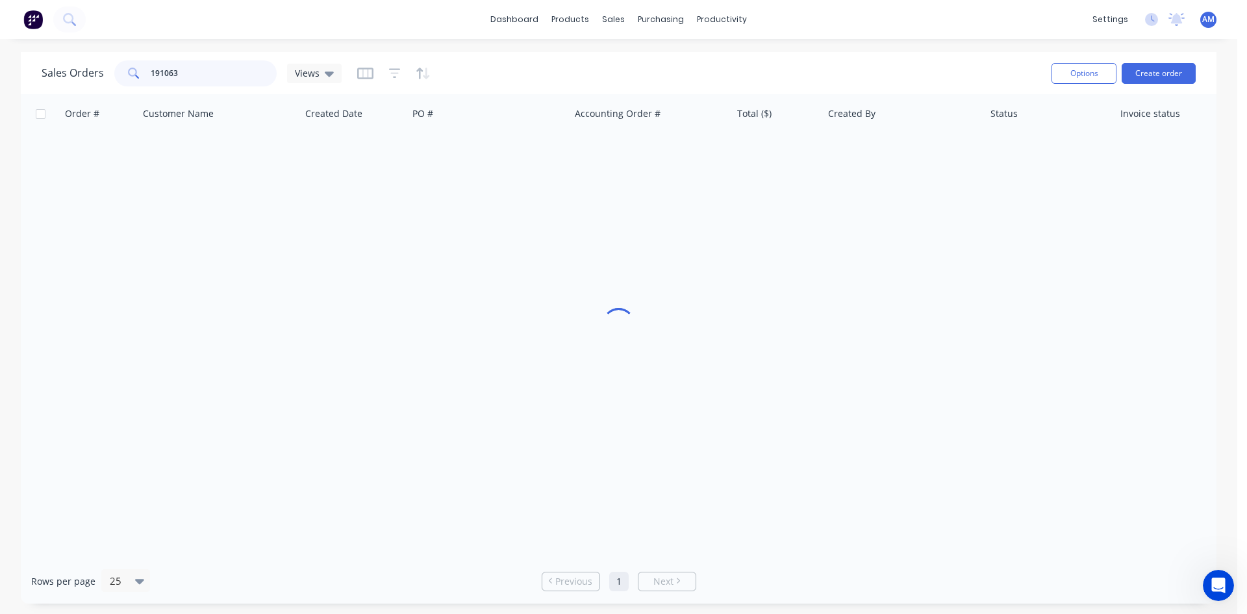
drag, startPoint x: 216, startPoint y: 75, endPoint x: 90, endPoint y: 66, distance: 126.3
click at [93, 66] on div "Sales Orders 191063 Views" at bounding box center [192, 73] width 300 height 26
type input "191096"
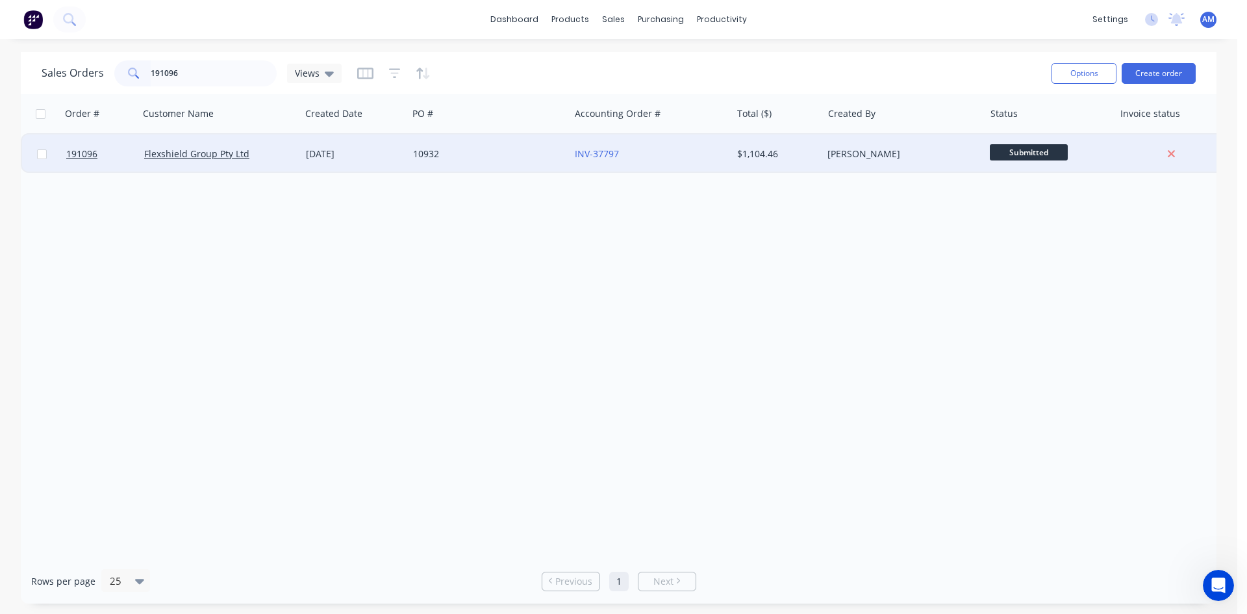
click at [528, 162] on div "10932" at bounding box center [489, 153] width 162 height 39
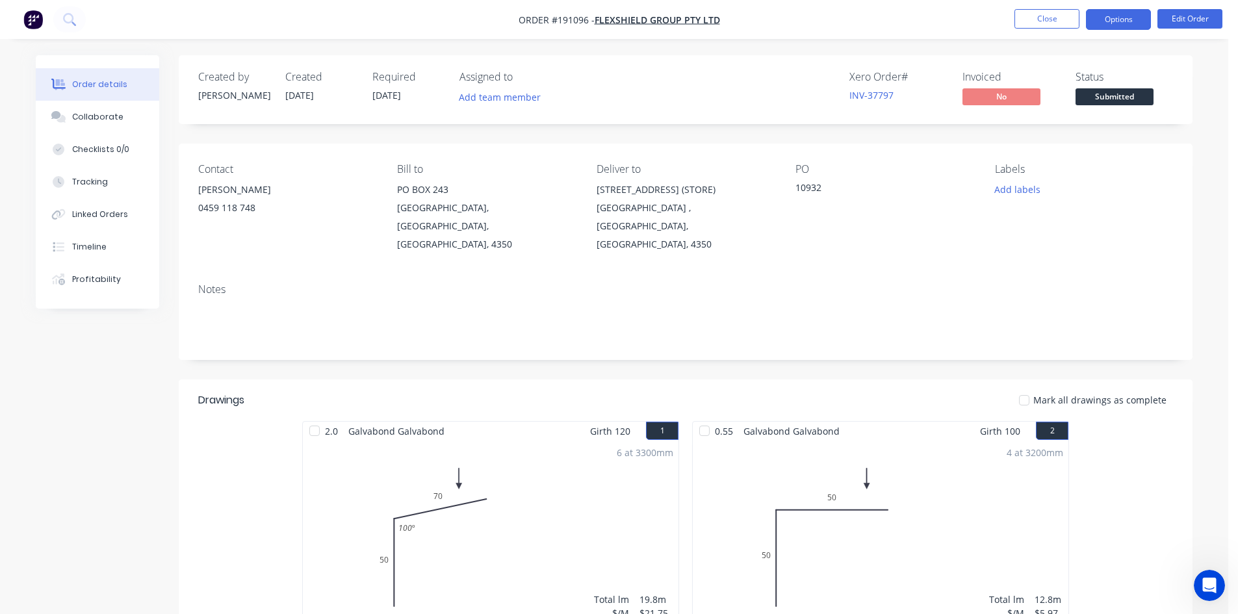
click at [1115, 25] on button "Options" at bounding box center [1118, 19] width 65 height 21
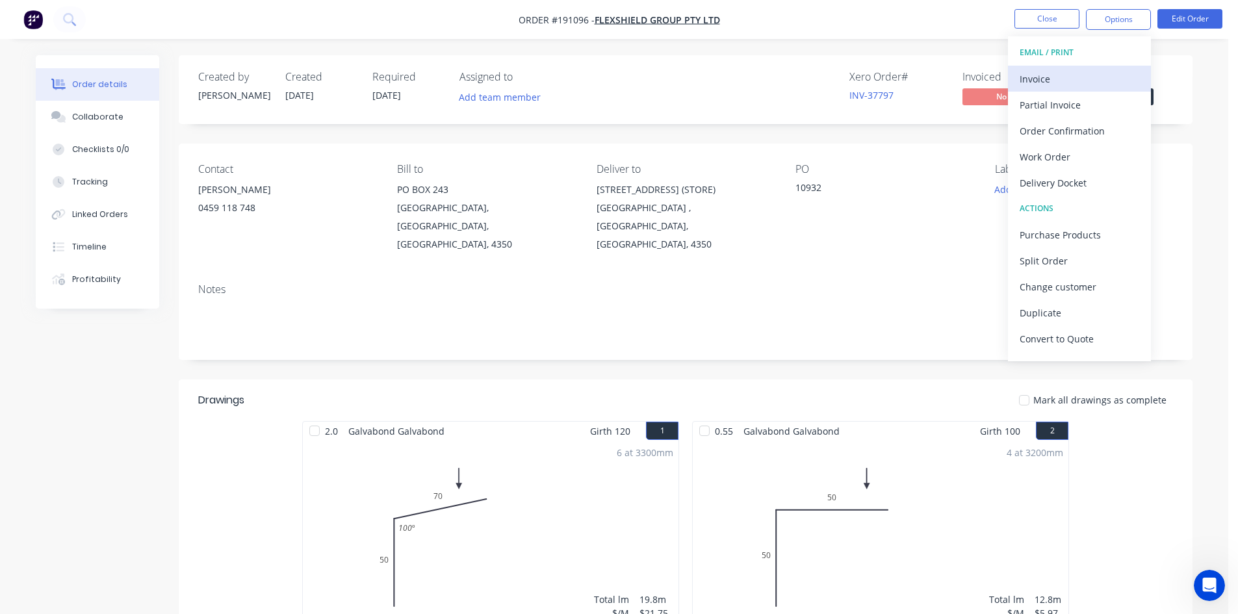
click at [1080, 74] on div "Invoice" at bounding box center [1079, 79] width 120 height 19
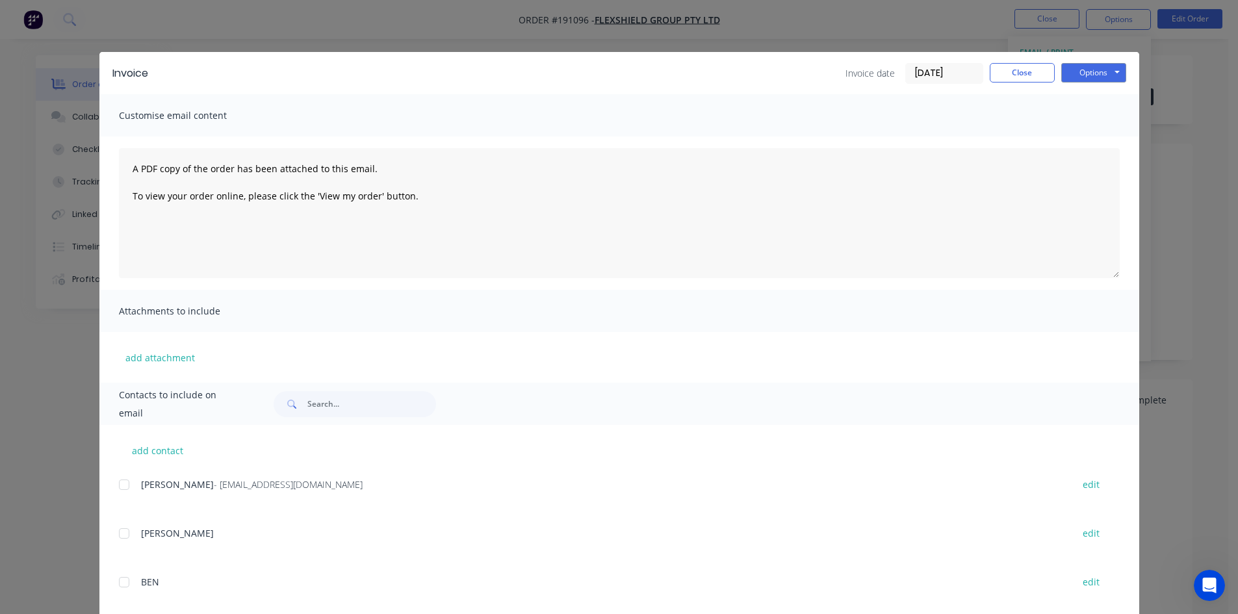
click at [122, 483] on div at bounding box center [124, 485] width 26 height 26
click at [1102, 73] on button "Options" at bounding box center [1093, 72] width 65 height 19
click at [1089, 138] on button "Email" at bounding box center [1102, 138] width 83 height 21
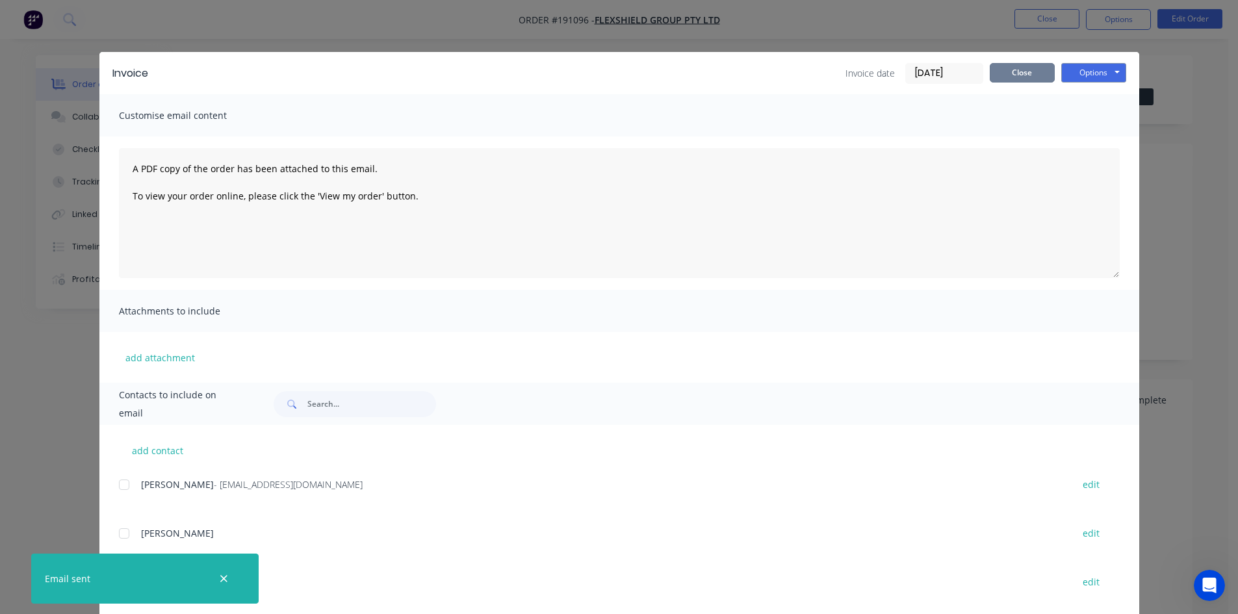
click at [1004, 79] on button "Close" at bounding box center [1021, 72] width 65 height 19
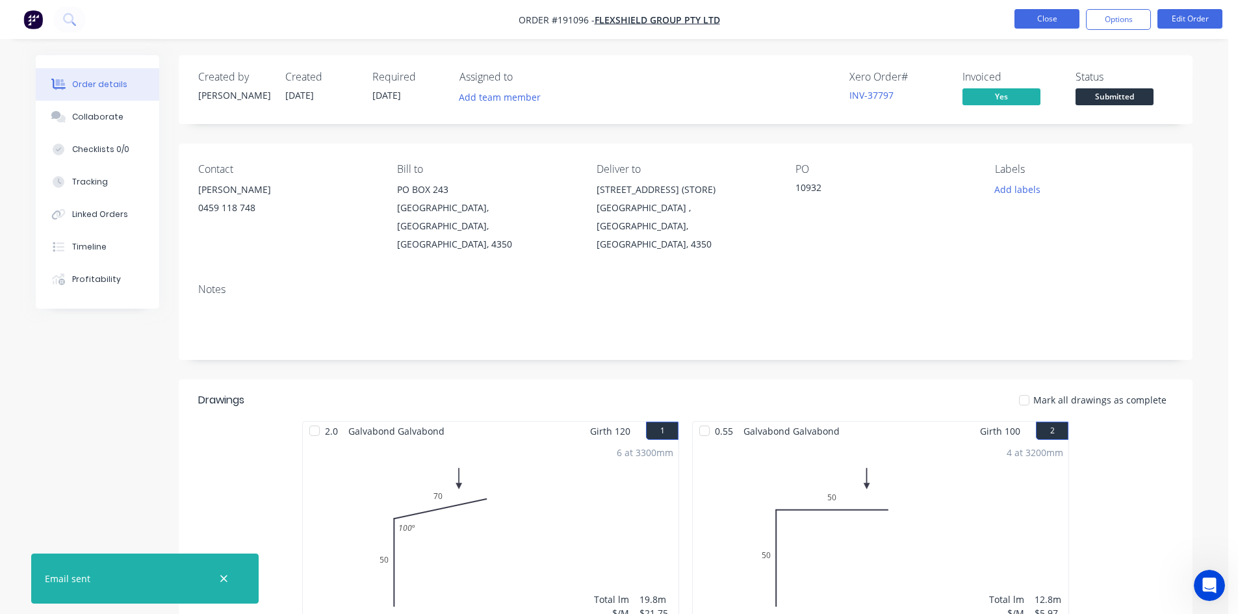
click at [1021, 21] on button "Close" at bounding box center [1046, 18] width 65 height 19
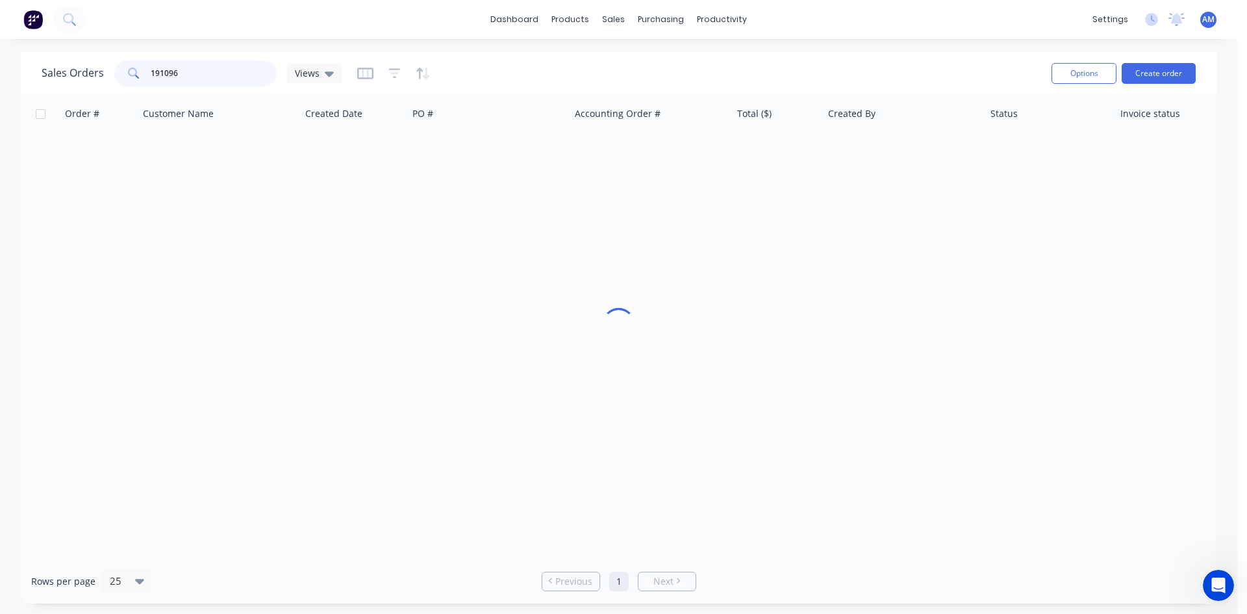
drag, startPoint x: 216, startPoint y: 73, endPoint x: 88, endPoint y: 71, distance: 128.0
click at [88, 71] on div "Sales Orders 191096 Views" at bounding box center [192, 73] width 300 height 26
type input "191159"
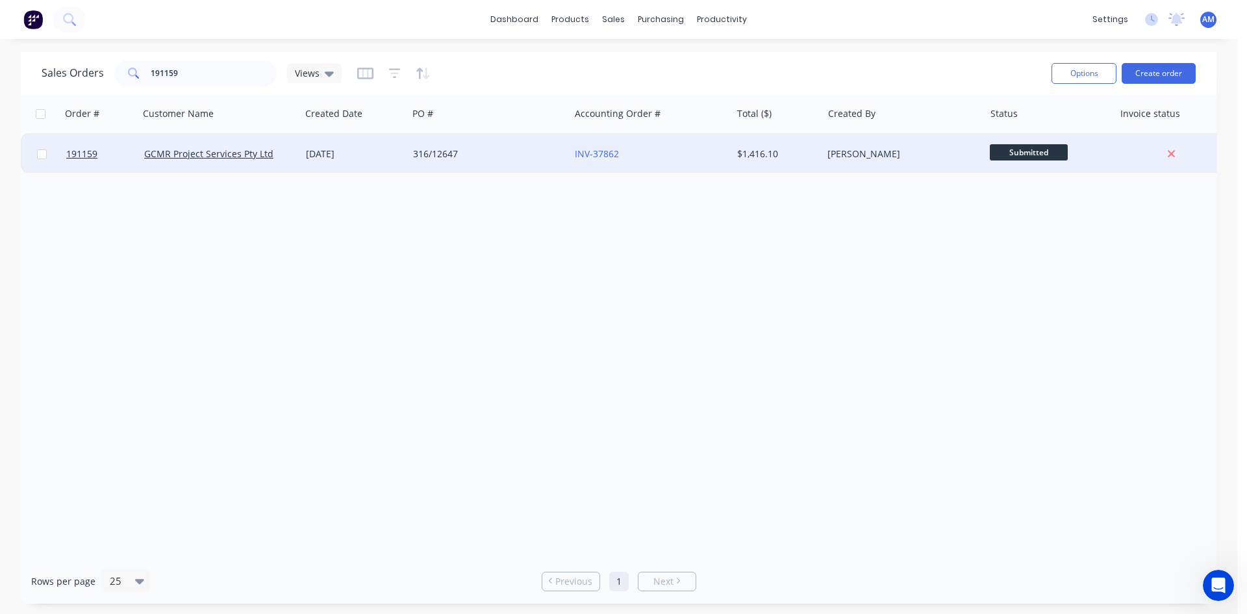
click at [495, 157] on div "316/12647" at bounding box center [485, 153] width 144 height 13
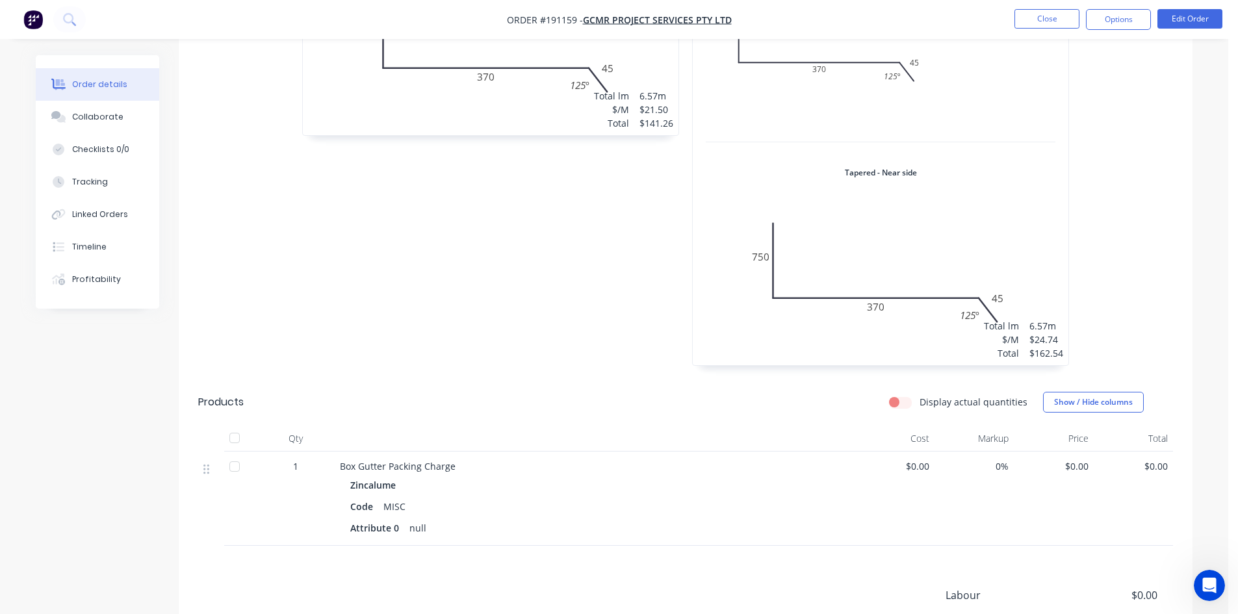
scroll to position [974, 0]
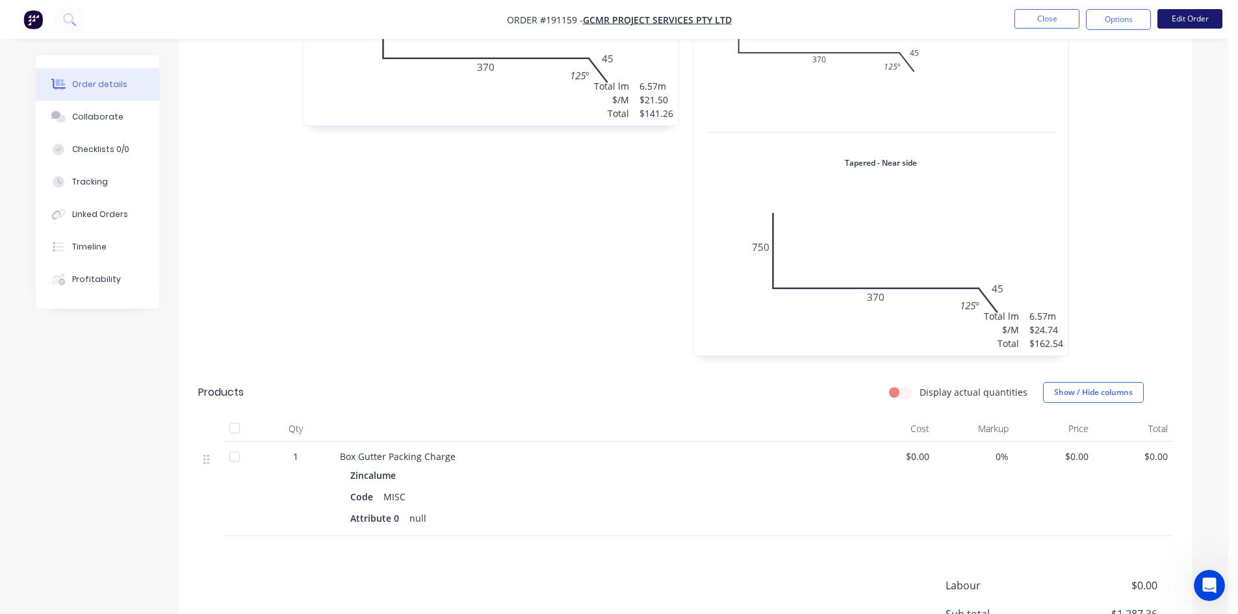
click at [1206, 16] on button "Edit Order" at bounding box center [1189, 18] width 65 height 19
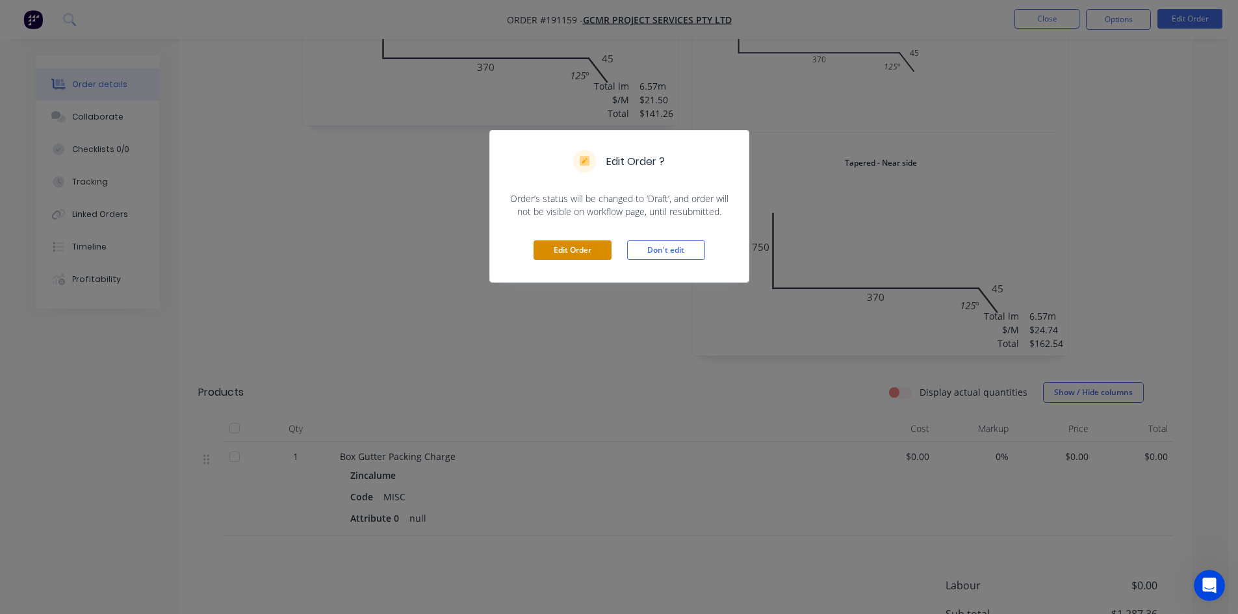
click at [562, 249] on button "Edit Order" at bounding box center [572, 249] width 78 height 19
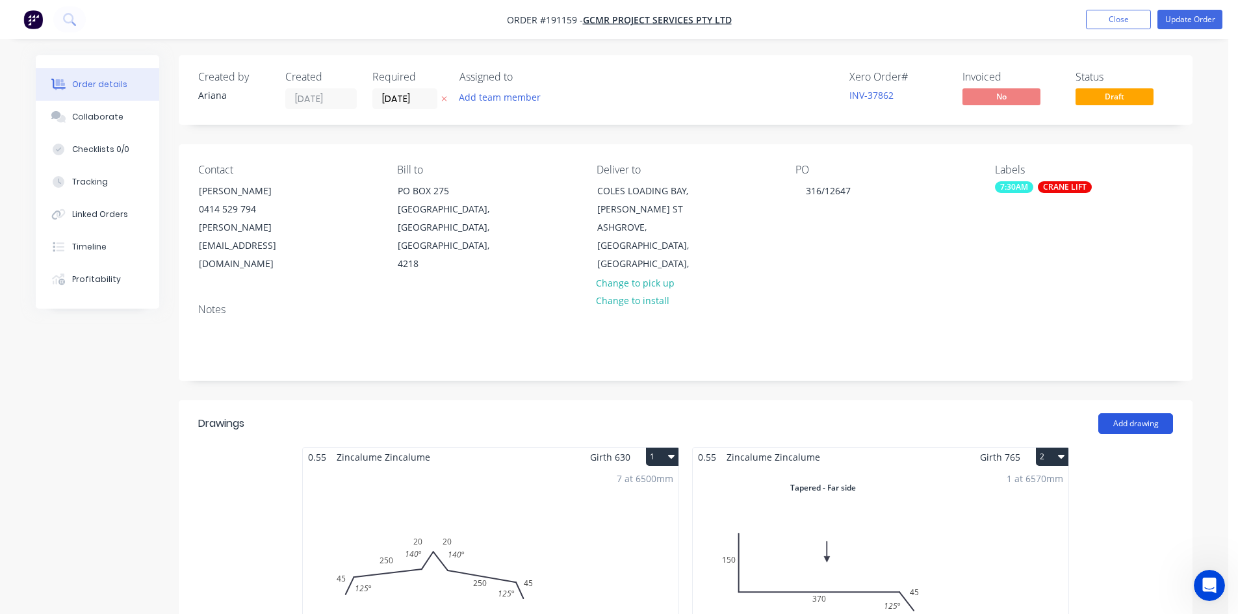
click at [1123, 413] on button "Add drawing" at bounding box center [1135, 423] width 75 height 21
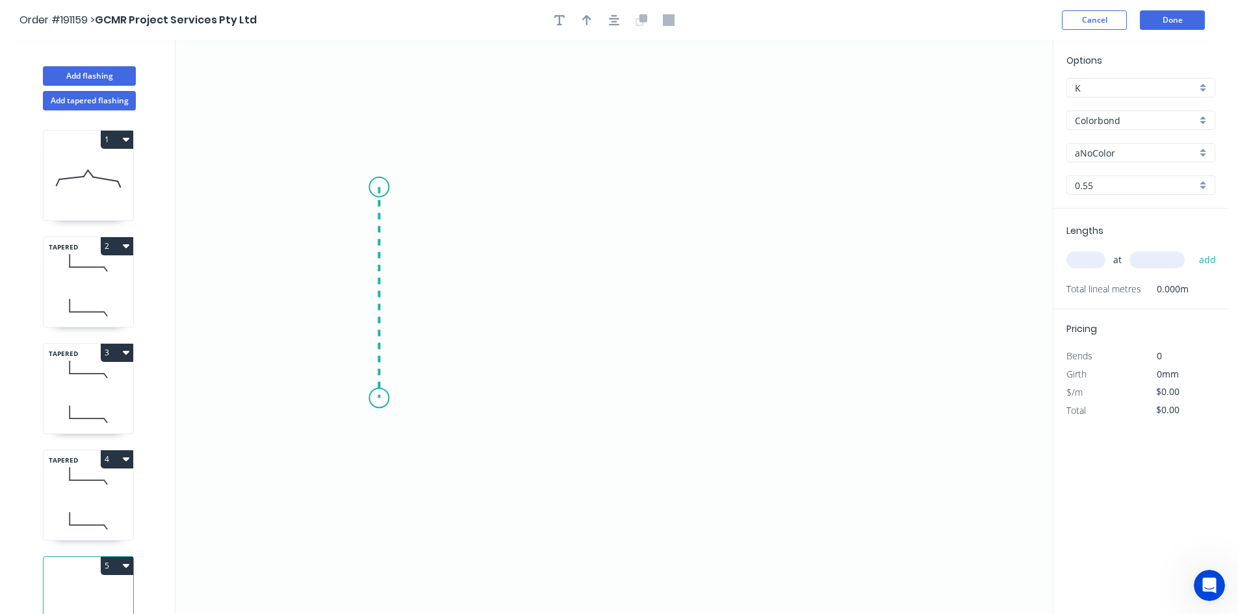
drag, startPoint x: 379, startPoint y: 187, endPoint x: 374, endPoint y: 398, distance: 211.2
click at [374, 398] on icon "0" at bounding box center [613, 327] width 877 height 574
click at [726, 401] on icon "0 ?" at bounding box center [613, 327] width 877 height 574
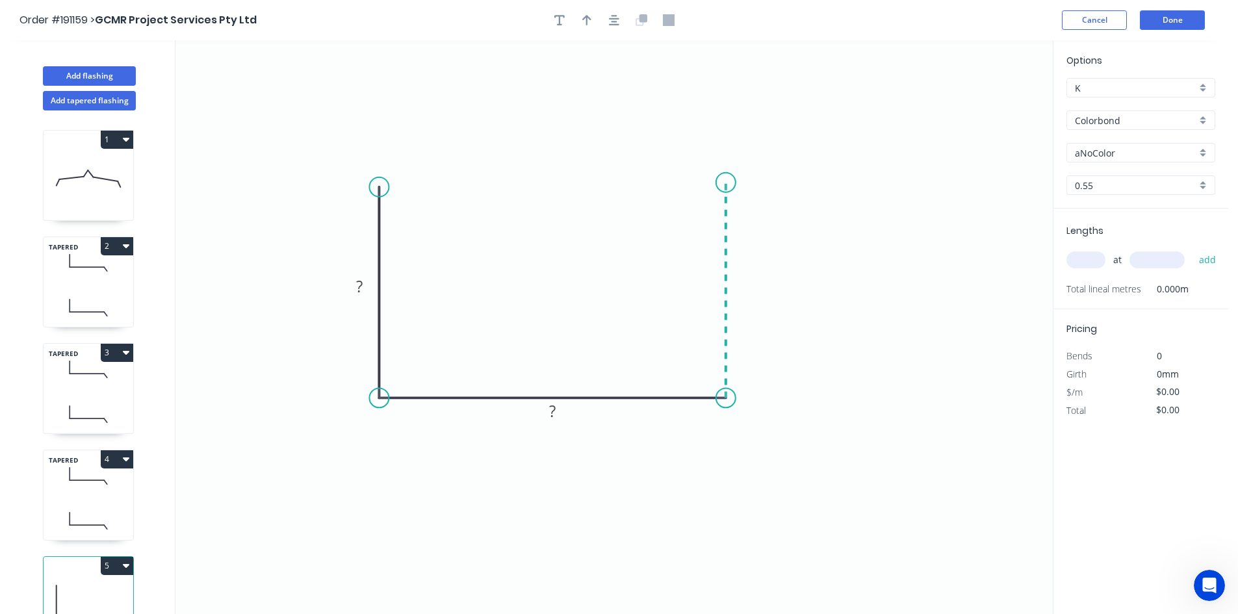
click at [715, 183] on icon "0 ? ?" at bounding box center [613, 327] width 877 height 574
click at [726, 186] on circle at bounding box center [725, 182] width 19 height 19
click at [363, 294] on tspan "?" at bounding box center [359, 285] width 6 height 21
click at [750, 285] on rect at bounding box center [745, 285] width 26 height 18
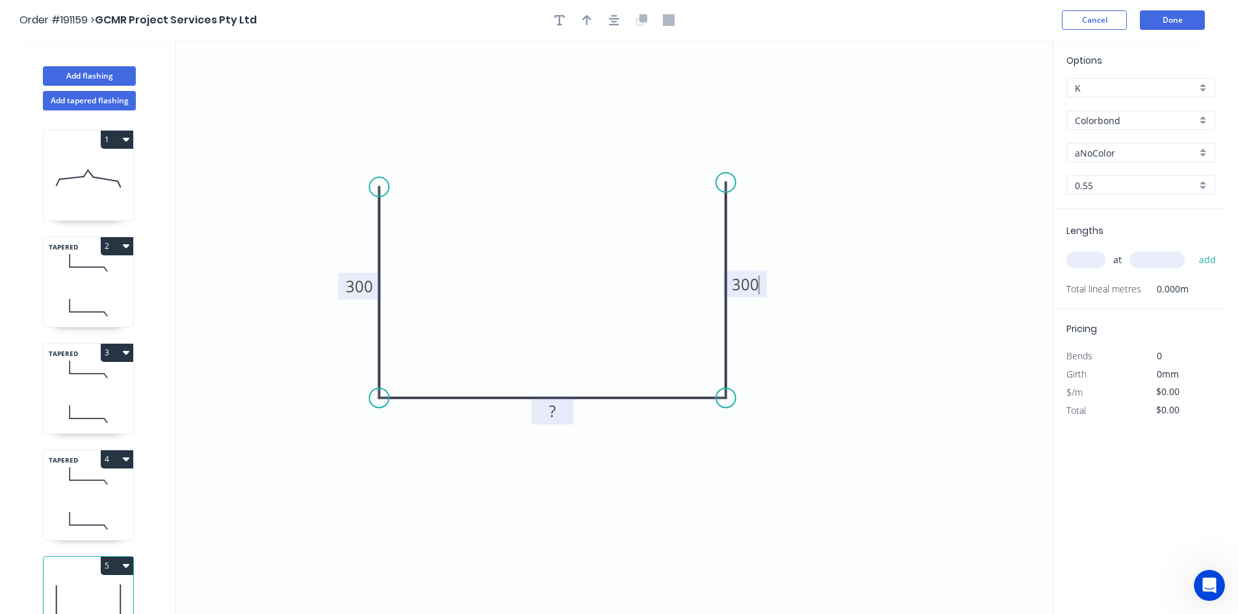
click at [551, 411] on tspan "?" at bounding box center [552, 410] width 6 height 21
click at [858, 369] on icon "0 300 600 300" at bounding box center [613, 327] width 877 height 574
type input "$25.97"
click at [1130, 124] on input "Colorbond" at bounding box center [1135, 121] width 121 height 14
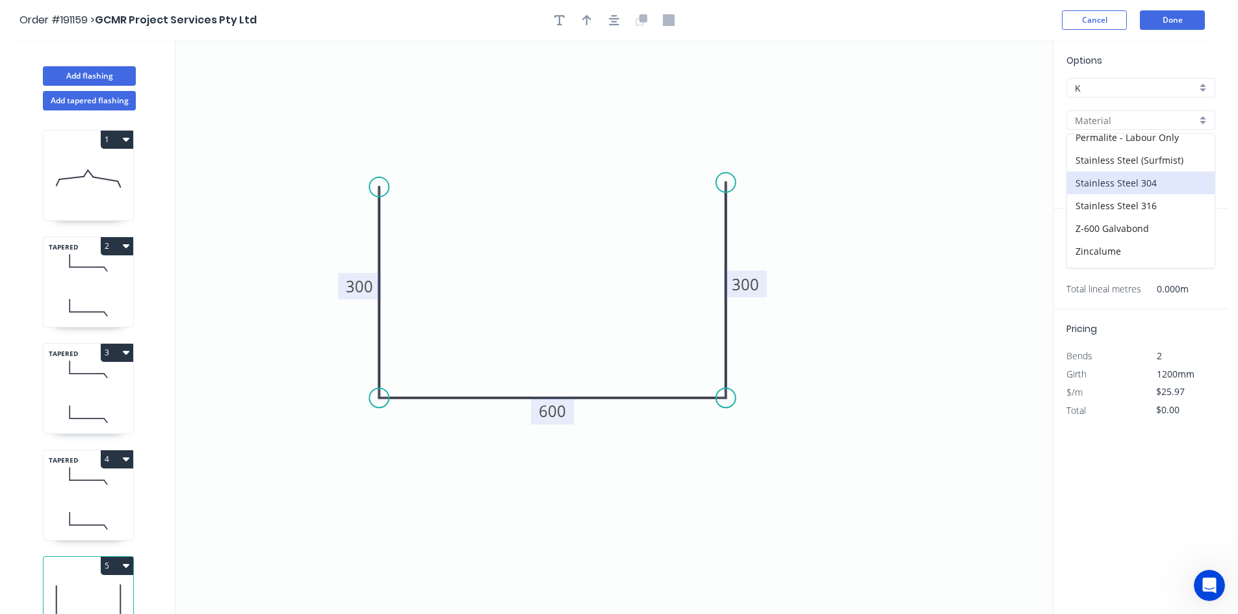
scroll to position [298, 0]
click at [1123, 233] on div "Zincalume" at bounding box center [1140, 233] width 147 height 23
type input "Zincalume"
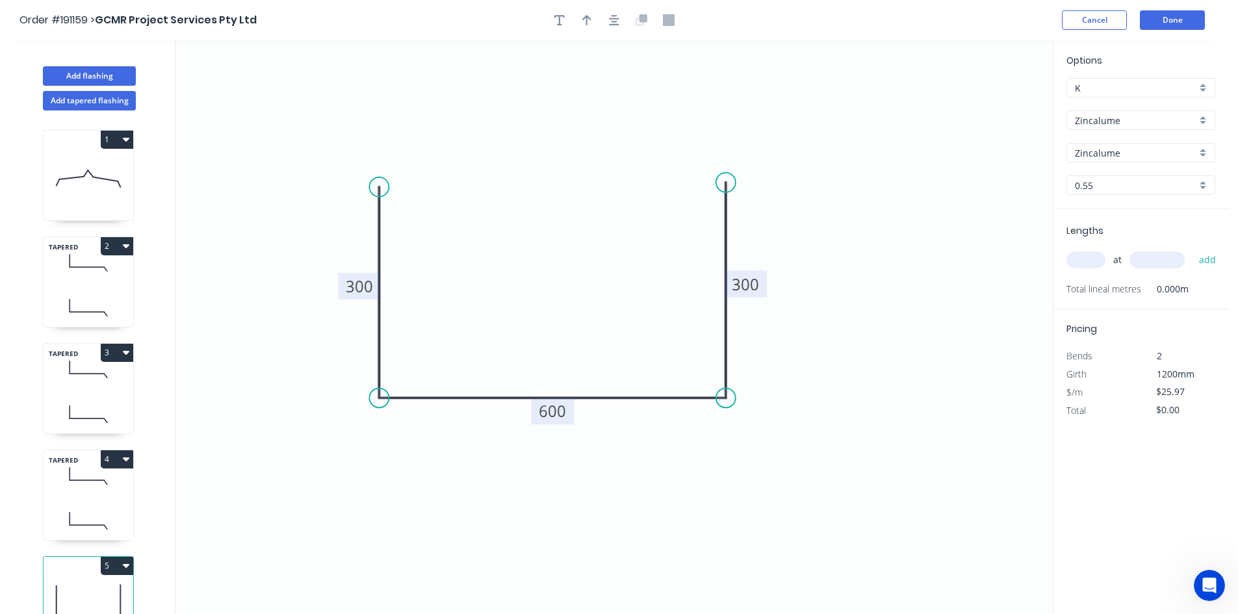
type input "$23.30"
click at [1090, 265] on input "text" at bounding box center [1085, 259] width 39 height 17
type input "1"
type input "6600"
click at [1206, 264] on button "add" at bounding box center [1207, 260] width 31 height 22
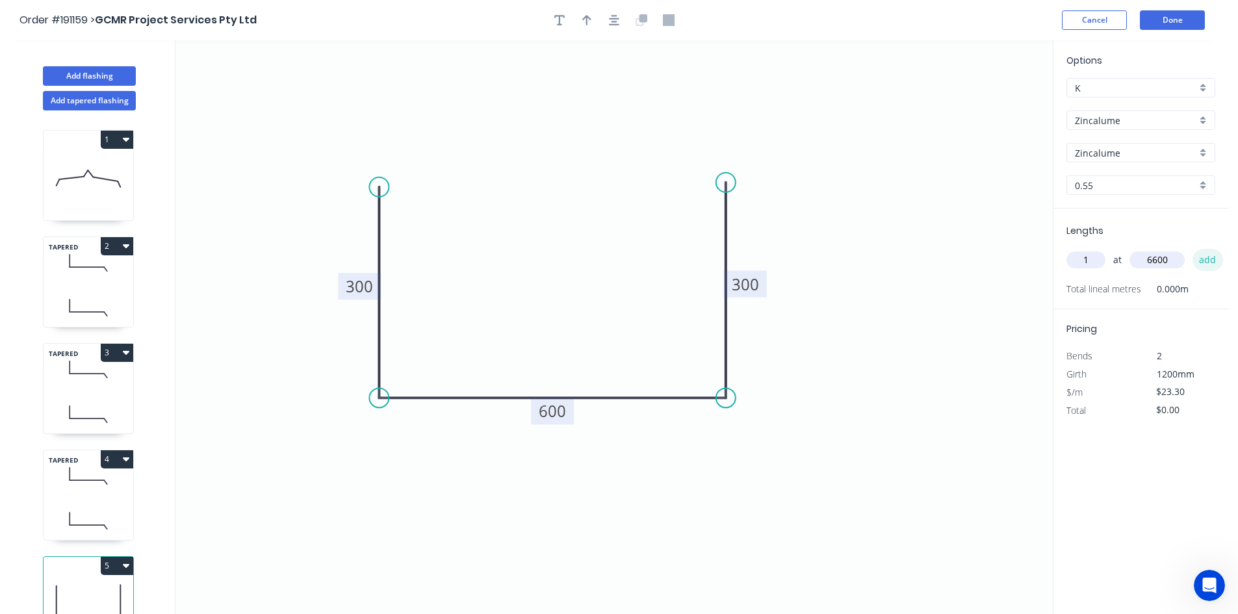
type input "$153.78"
click at [127, 565] on icon "button" at bounding box center [126, 566] width 6 height 4
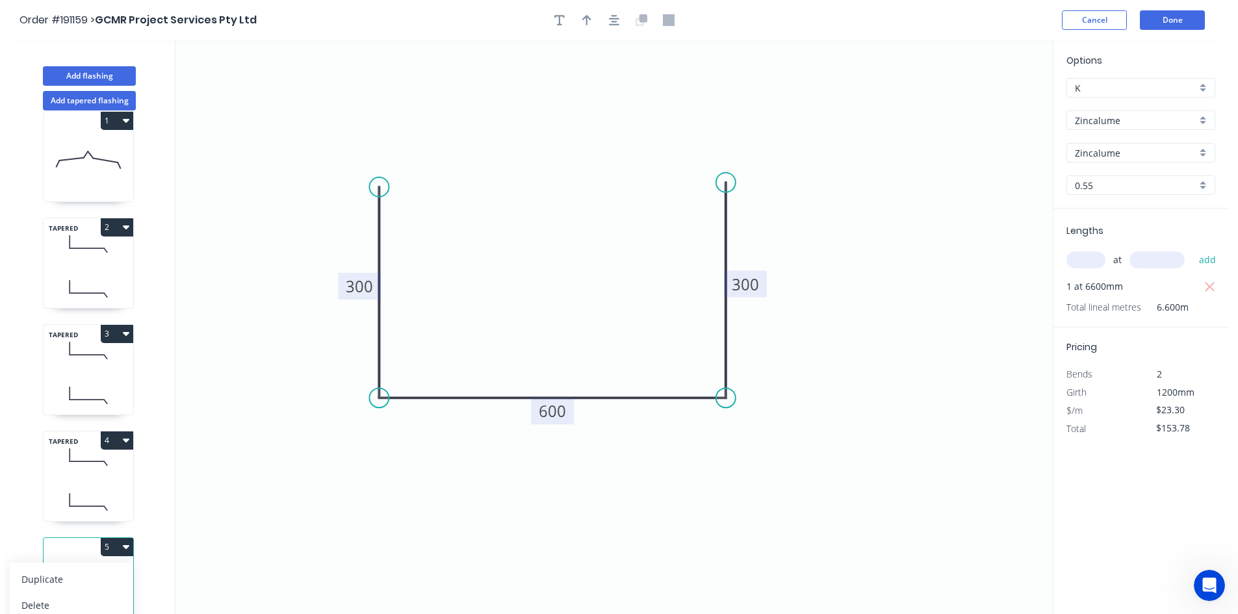
scroll to position [34, 0]
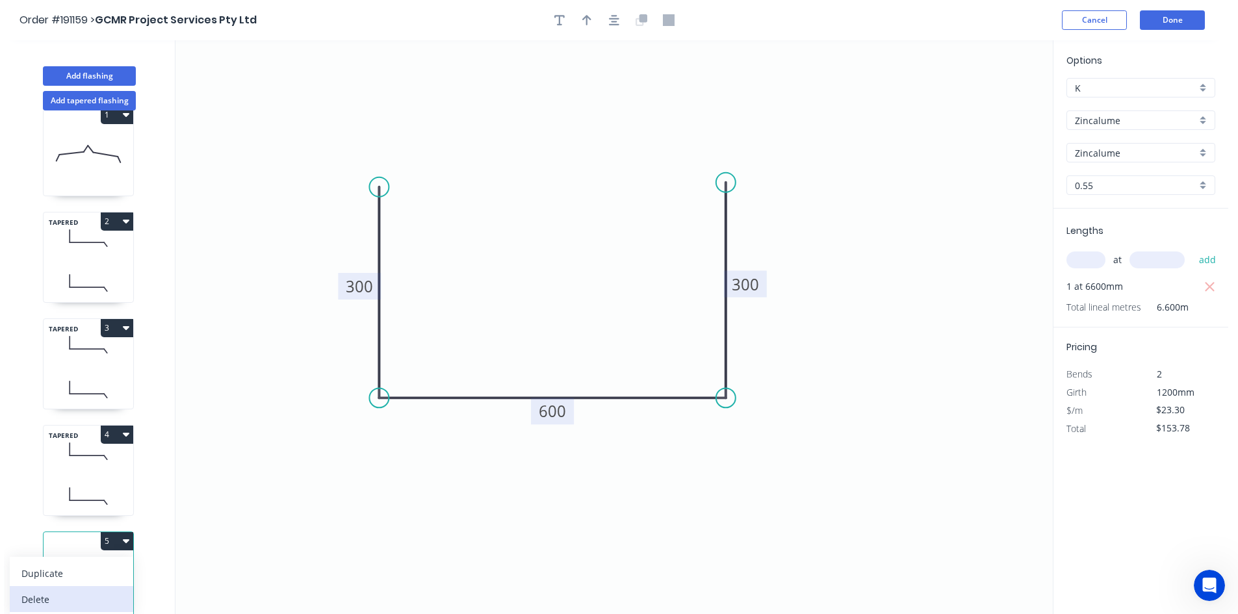
click at [84, 590] on div "Delete" at bounding box center [71, 599] width 100 height 19
type input "$0.00"
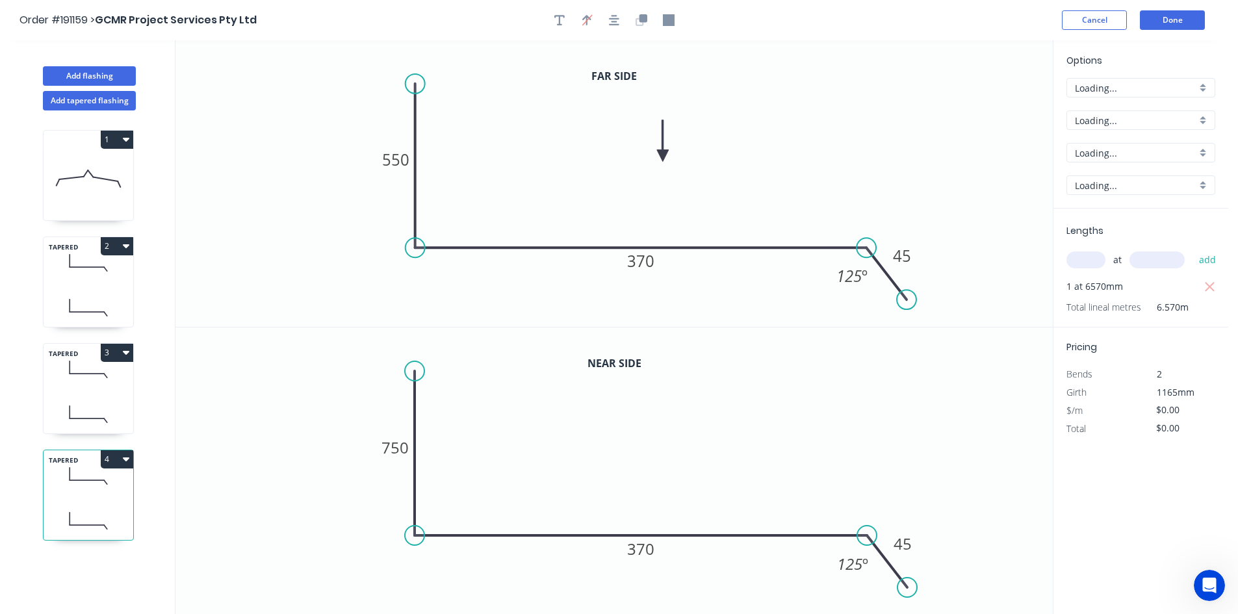
scroll to position [0, 0]
type input "$24.74"
type input "$162.54"
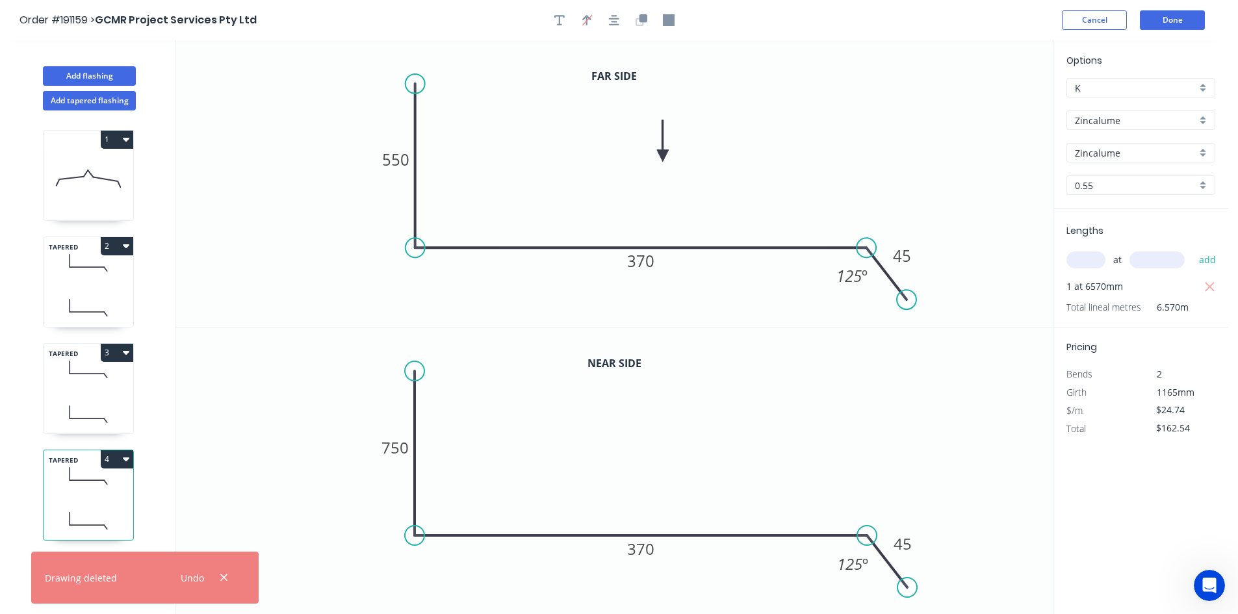
click at [1173, 30] on header "Order #191159 > GCMR Project Services Pty Ltd Cancel Done" at bounding box center [614, 20] width 1228 height 40
click at [1177, 27] on button "Done" at bounding box center [1172, 19] width 65 height 19
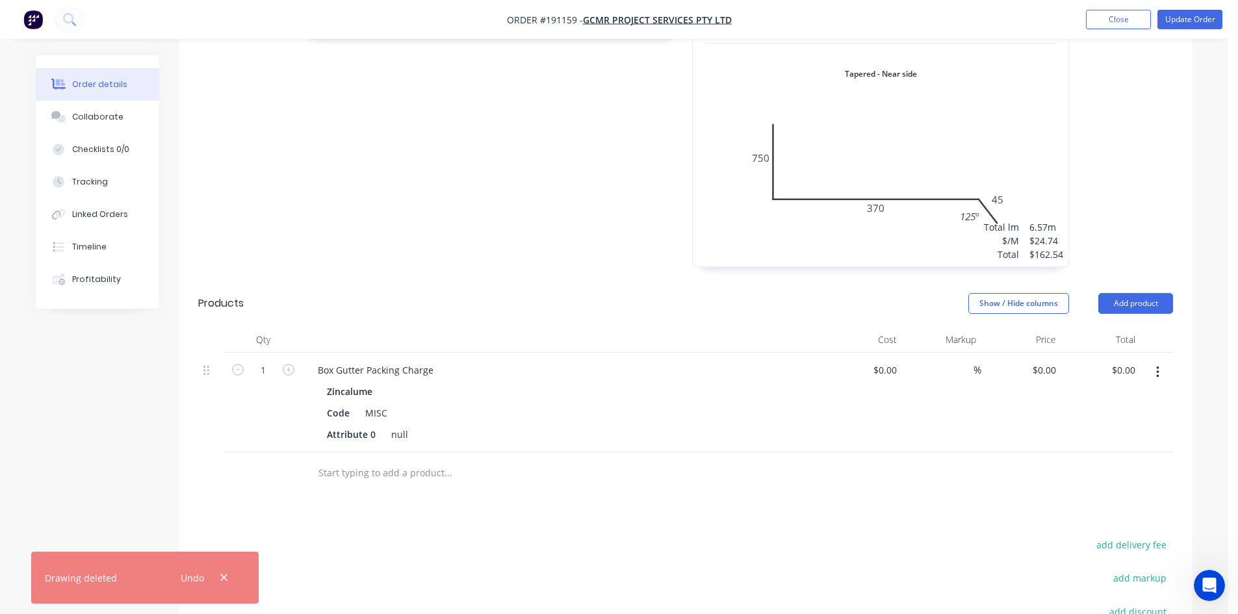
scroll to position [1104, 0]
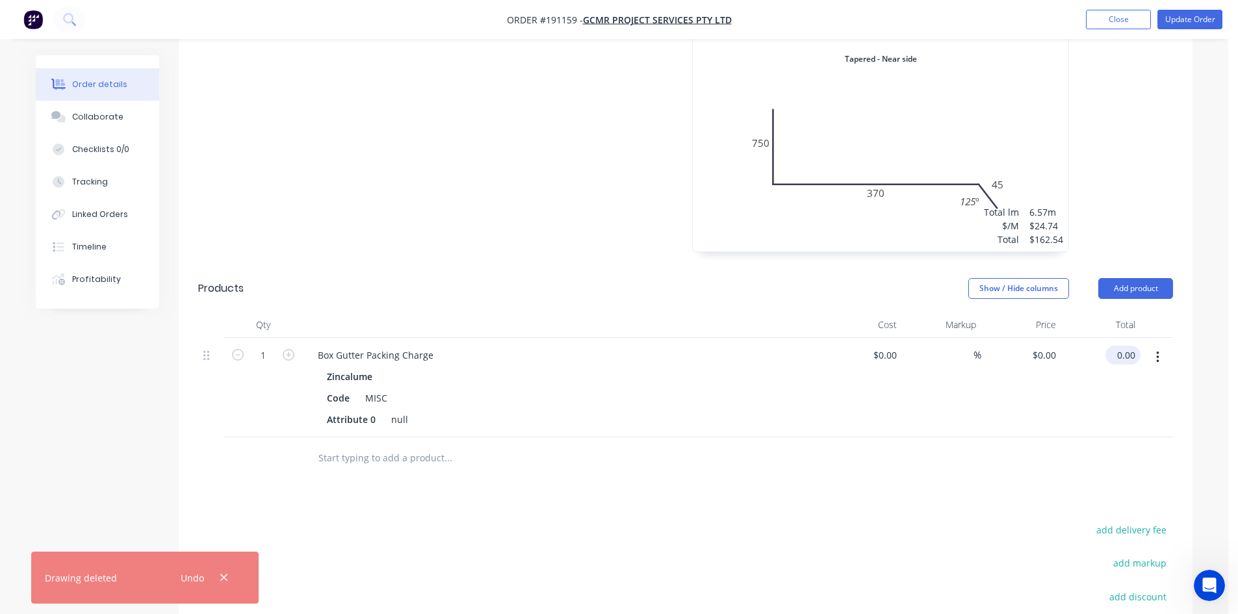
click at [1117, 346] on input "0.00" at bounding box center [1125, 355] width 30 height 19
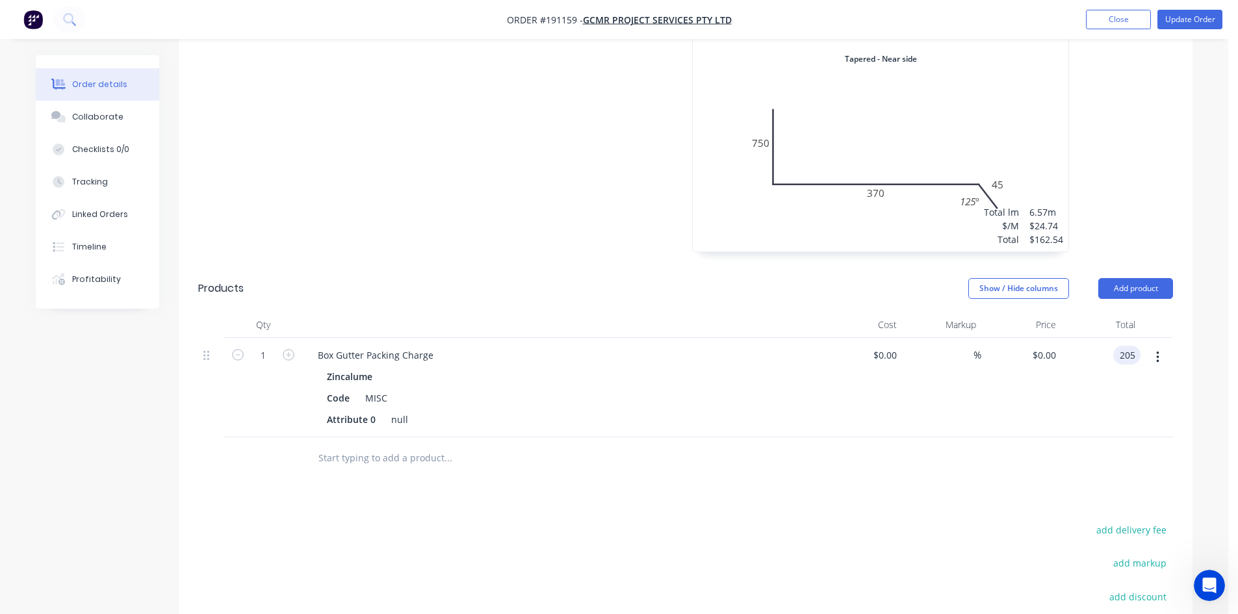
type input "205"
type input "$205.00"
click at [1105, 372] on div "$205.00 $205.00" at bounding box center [1101, 387] width 80 height 99
click at [1193, 17] on button "Update Order" at bounding box center [1189, 19] width 65 height 19
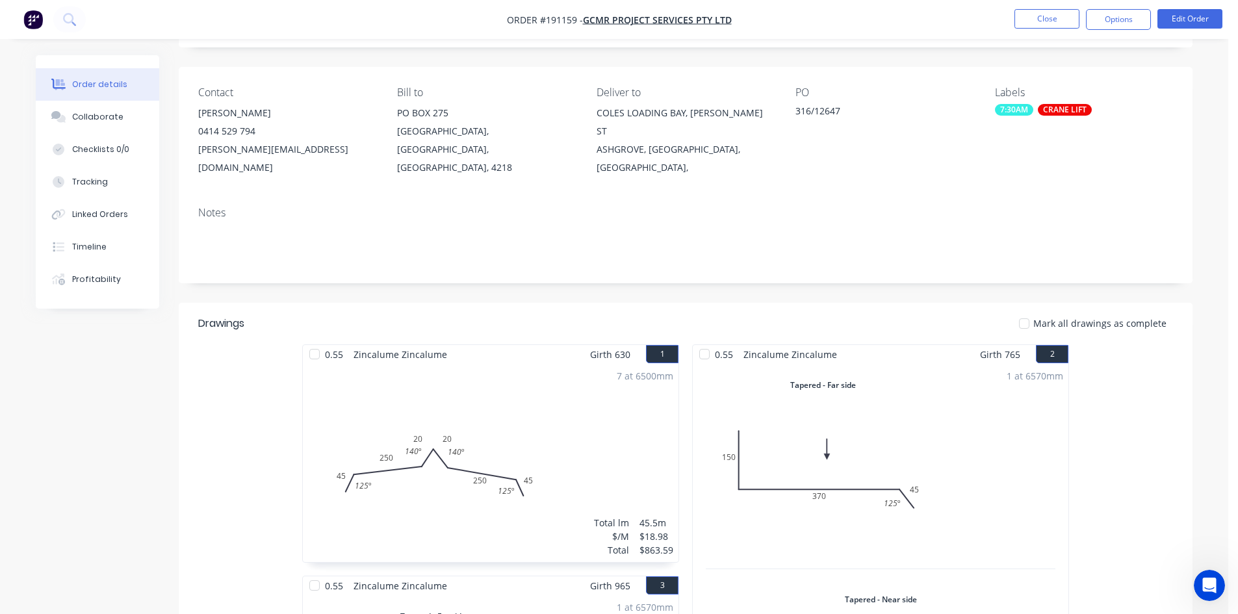
scroll to position [0, 0]
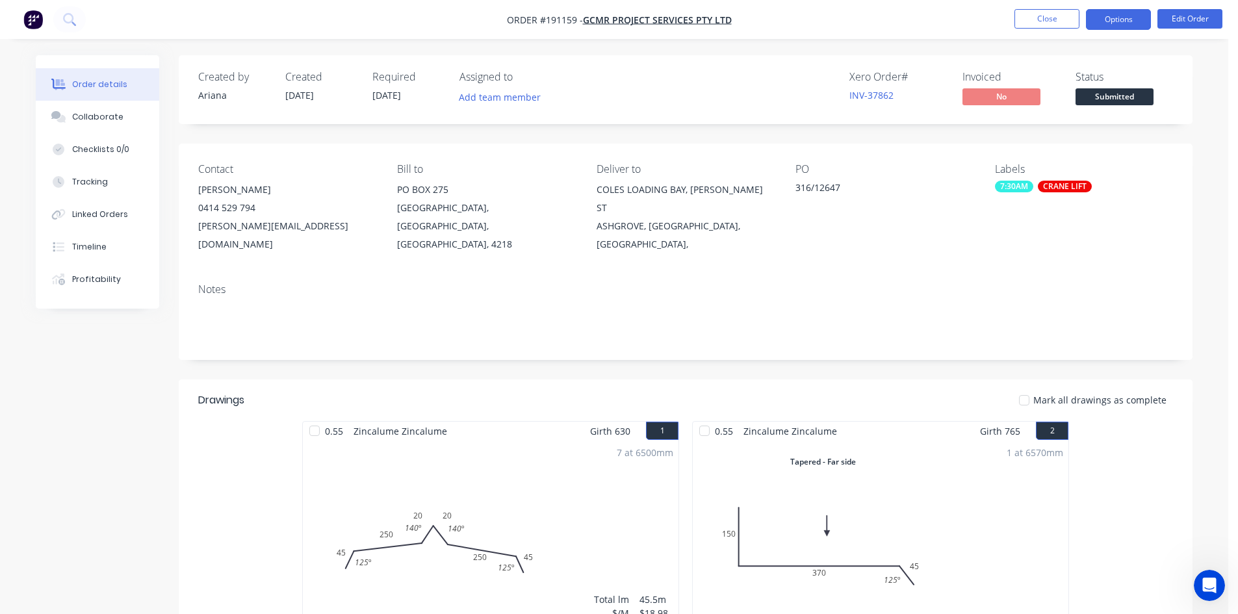
click at [1120, 27] on button "Options" at bounding box center [1118, 19] width 65 height 21
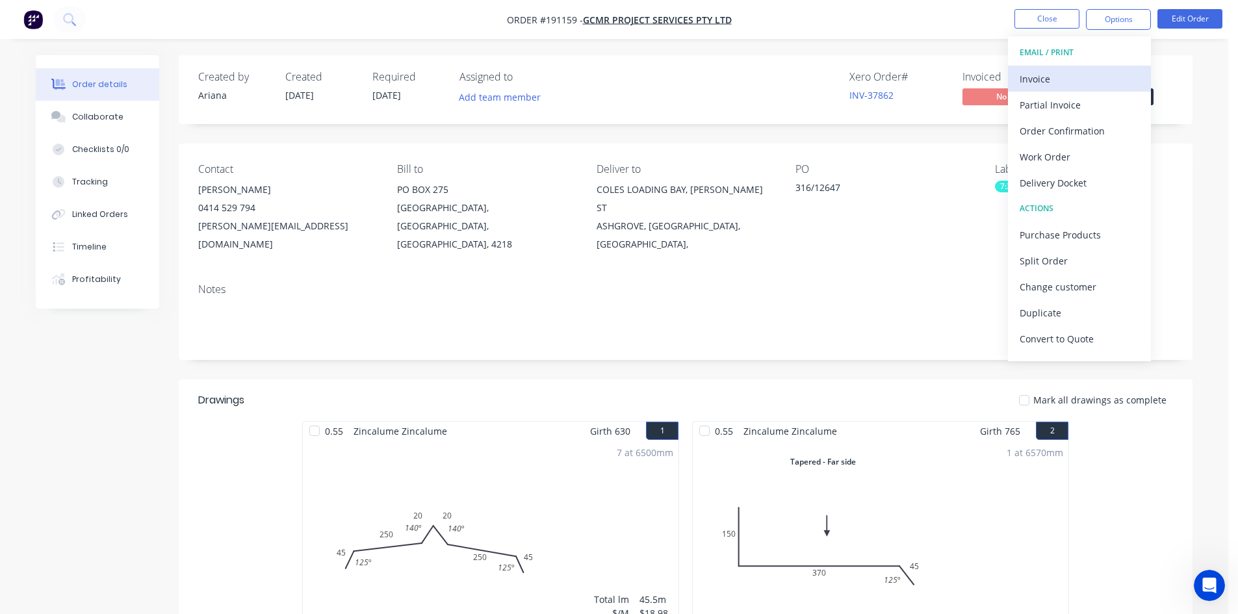
click at [1056, 82] on div "Invoice" at bounding box center [1079, 79] width 120 height 19
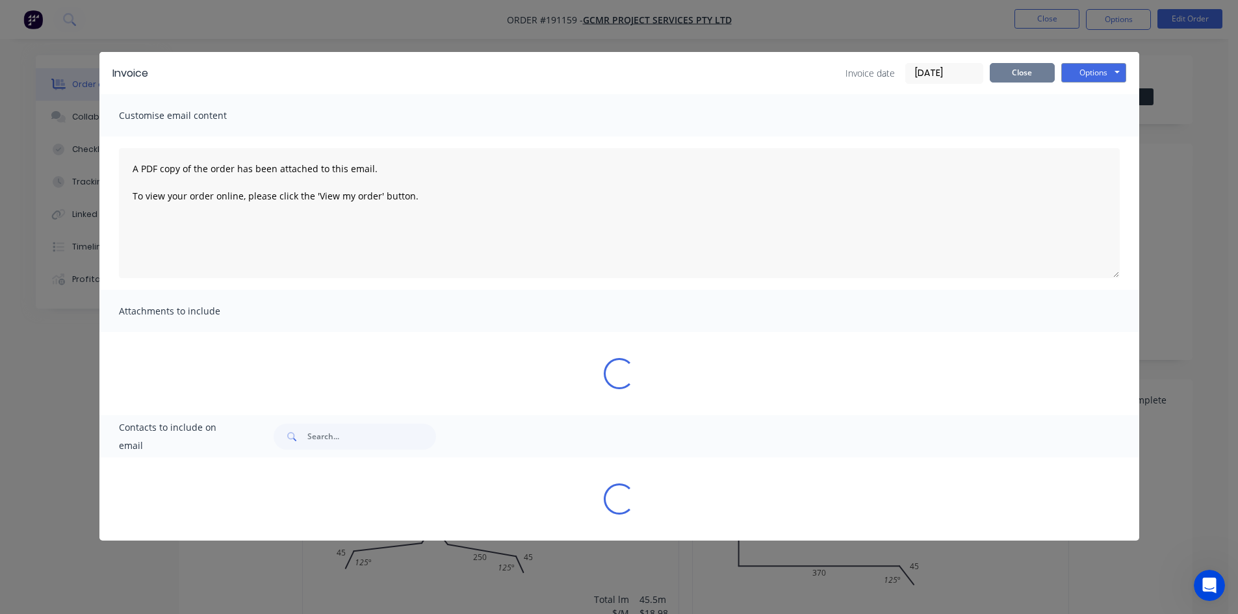
click at [1041, 71] on button "Close" at bounding box center [1021, 72] width 65 height 19
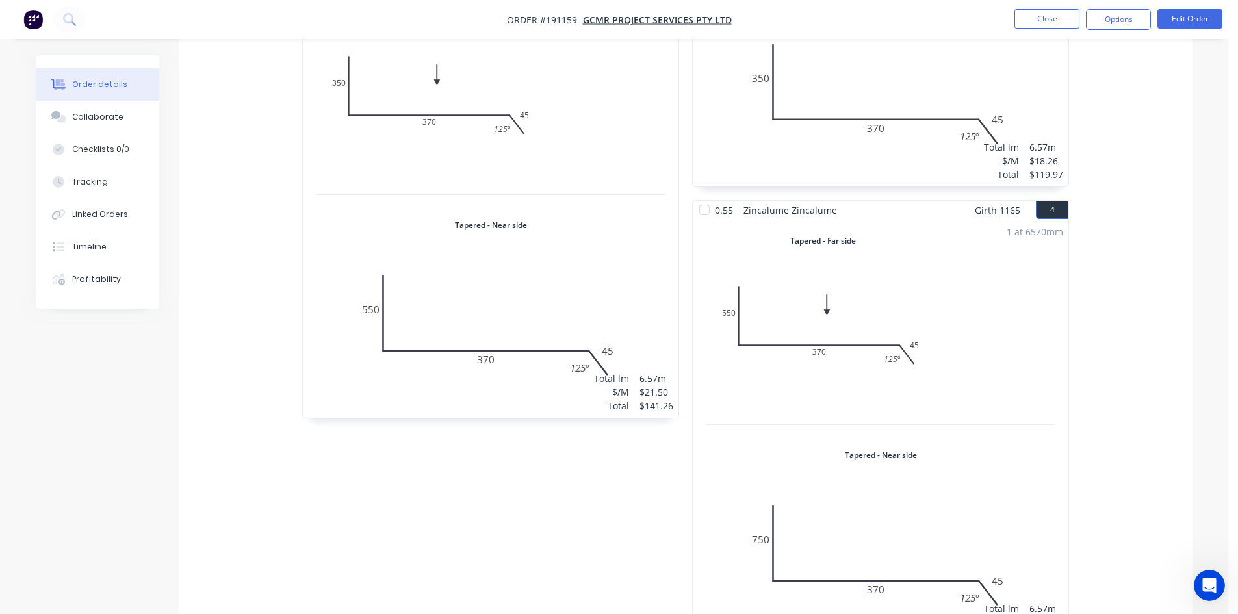
scroll to position [780, 0]
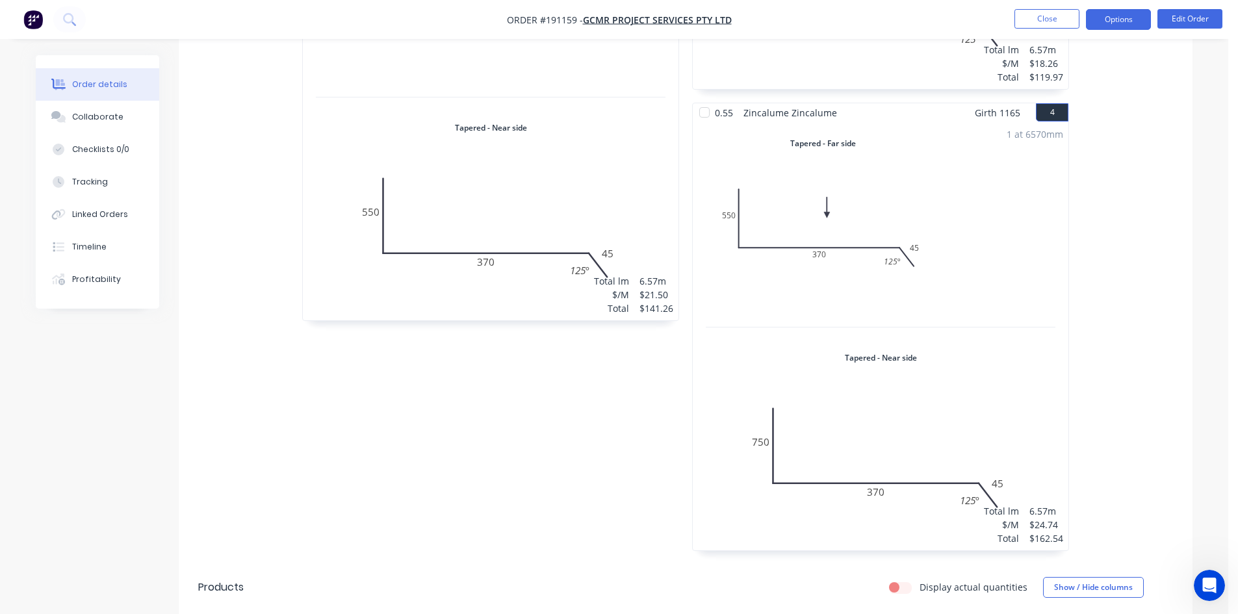
click at [1137, 25] on button "Options" at bounding box center [1118, 19] width 65 height 21
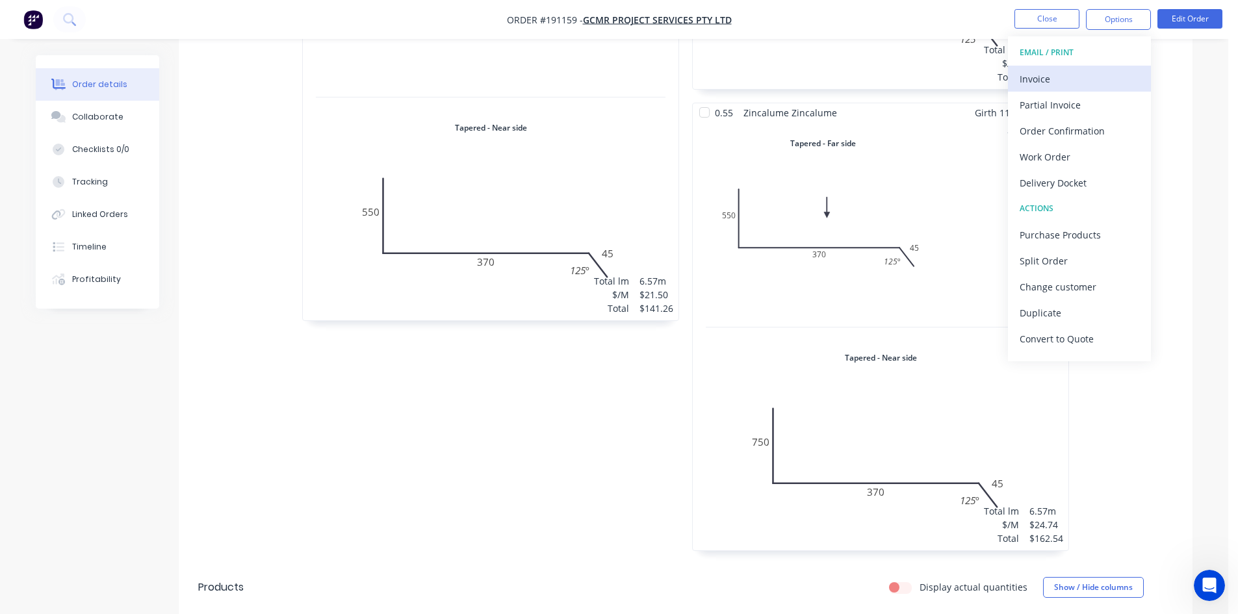
click at [1108, 74] on div "Invoice" at bounding box center [1079, 79] width 120 height 19
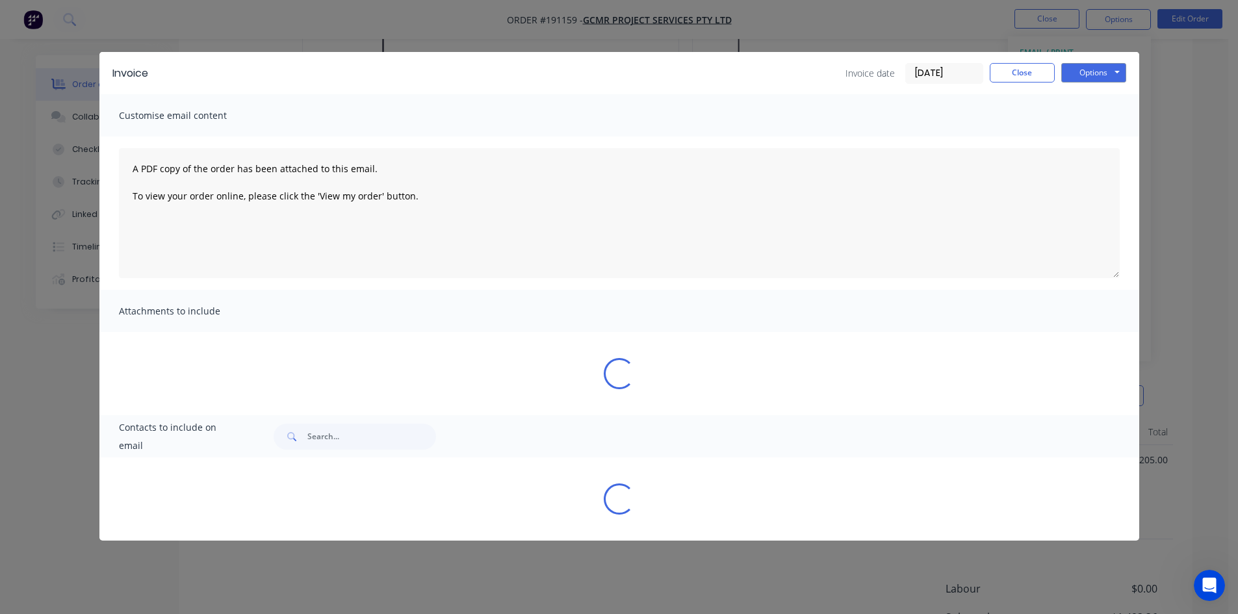
scroll to position [974, 0]
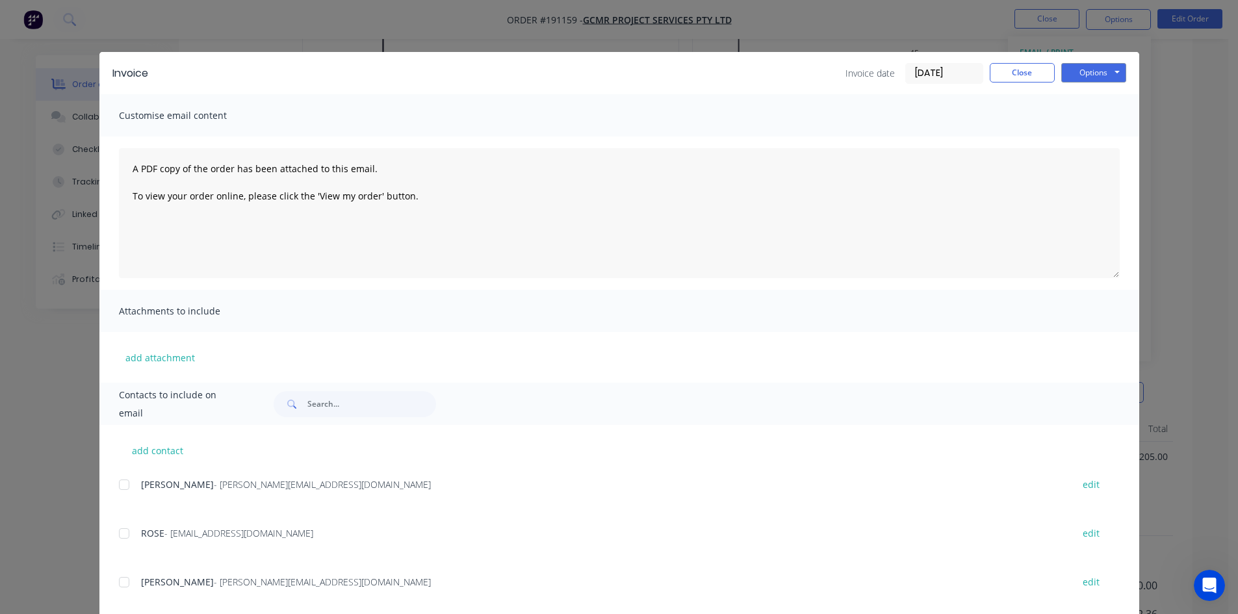
click at [119, 485] on div at bounding box center [124, 485] width 26 height 26
click at [120, 532] on div at bounding box center [124, 533] width 26 height 26
click at [1111, 63] on button "Options" at bounding box center [1093, 72] width 65 height 19
click at [1104, 138] on button "Email" at bounding box center [1102, 138] width 83 height 21
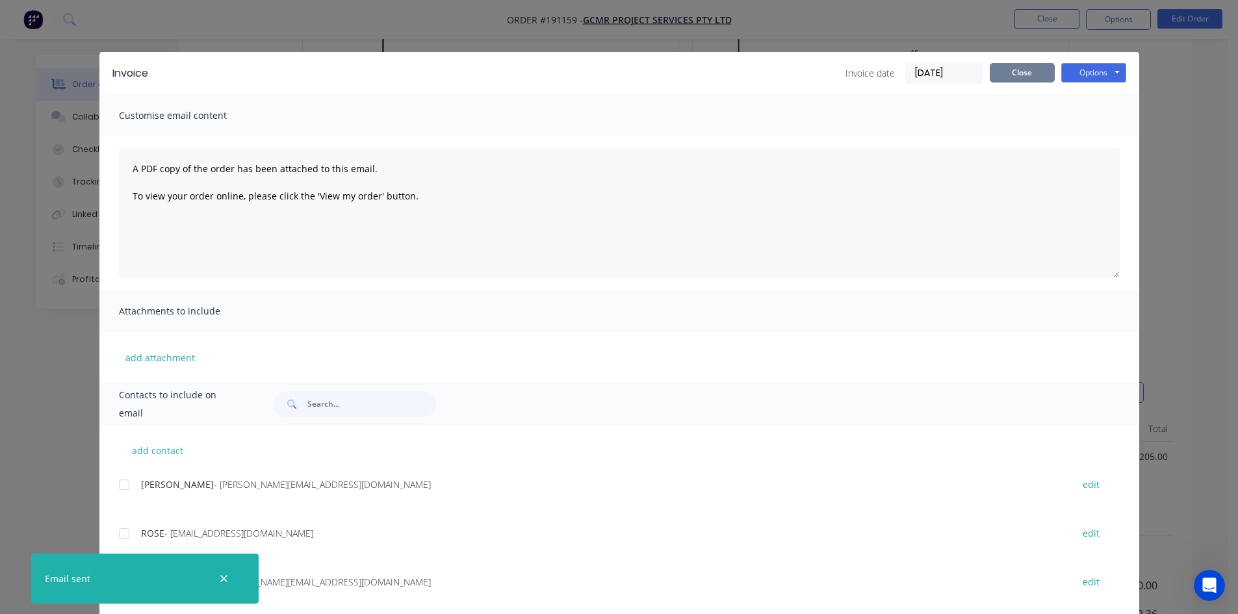
click at [1004, 82] on button "Close" at bounding box center [1021, 72] width 65 height 19
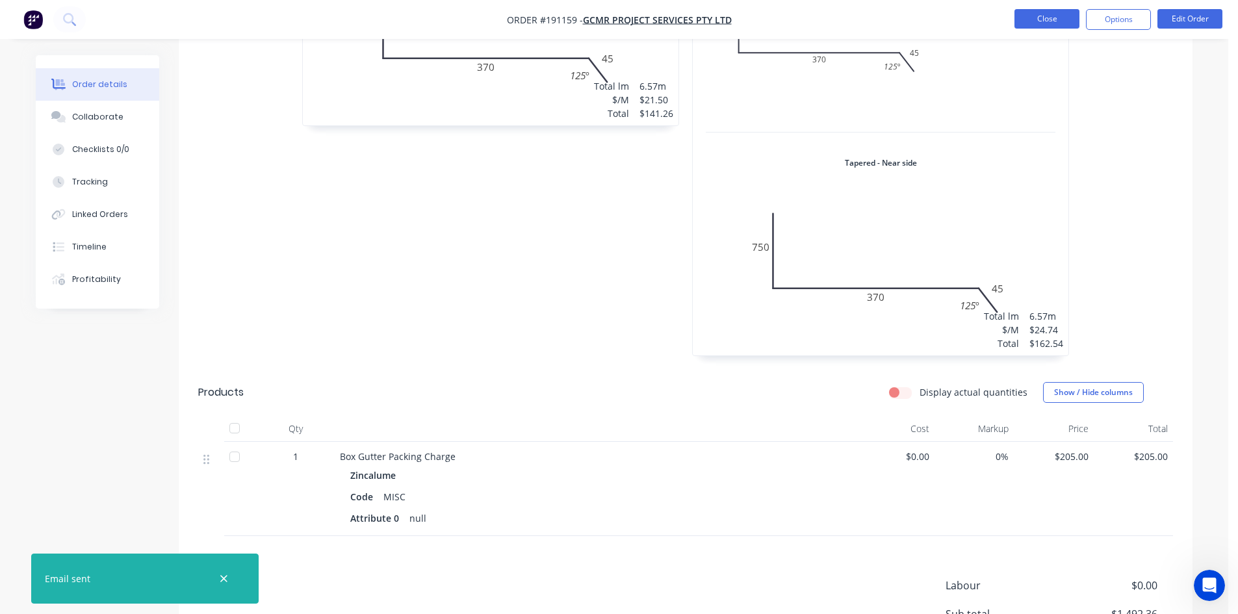
click at [1049, 24] on button "Close" at bounding box center [1046, 18] width 65 height 19
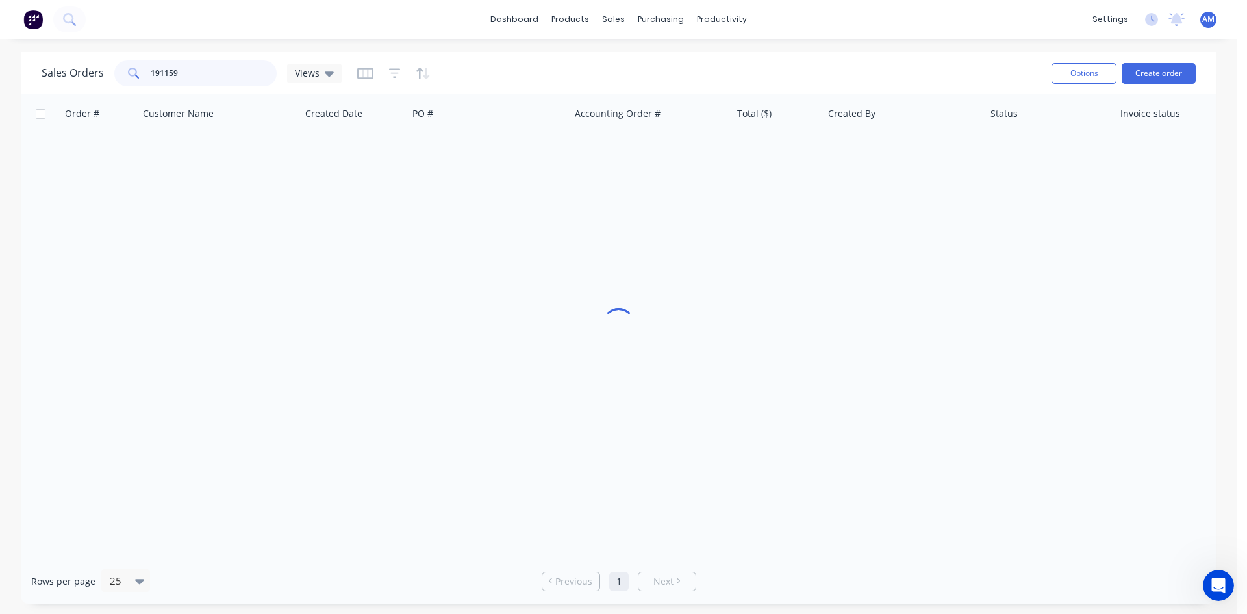
drag, startPoint x: 179, startPoint y: 67, endPoint x: 81, endPoint y: 70, distance: 97.5
click at [78, 71] on div "Sales Orders 191159 Views" at bounding box center [192, 73] width 300 height 26
type input "191150"
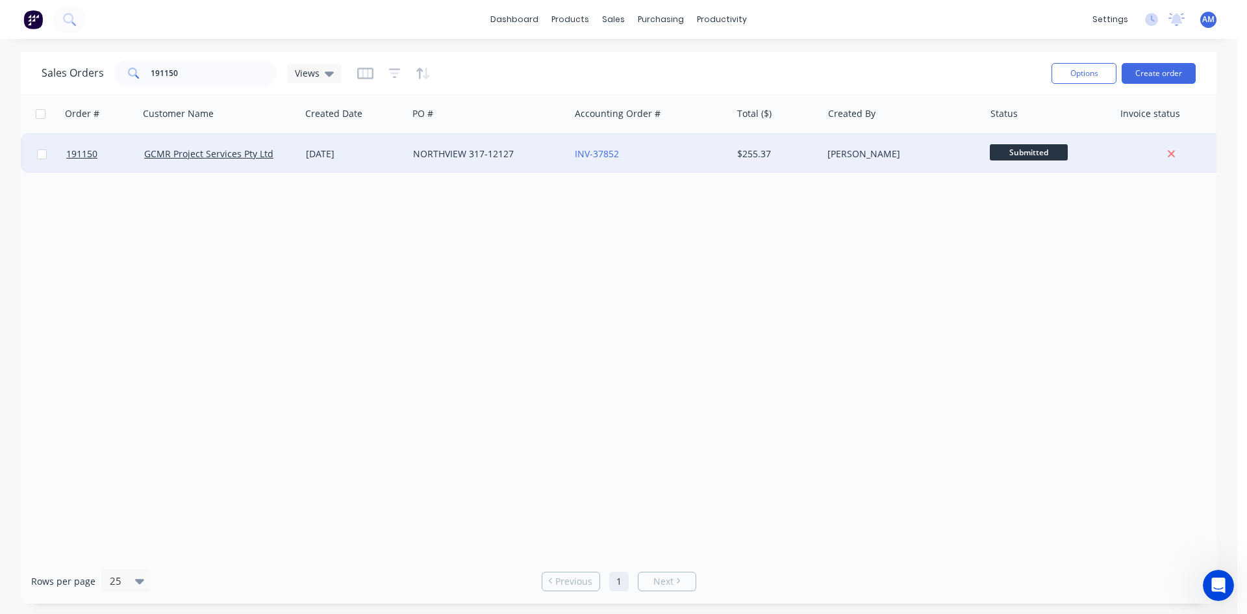
click at [532, 164] on div "NORTHVIEW 317-12127" at bounding box center [489, 153] width 162 height 39
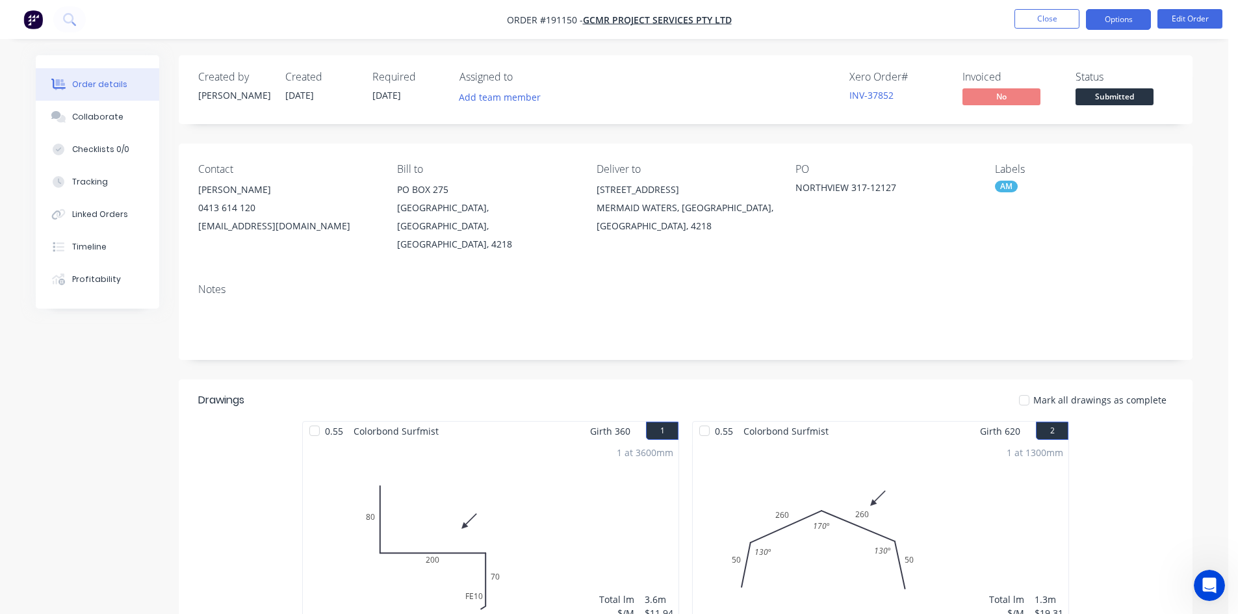
click at [1110, 19] on button "Options" at bounding box center [1118, 19] width 65 height 21
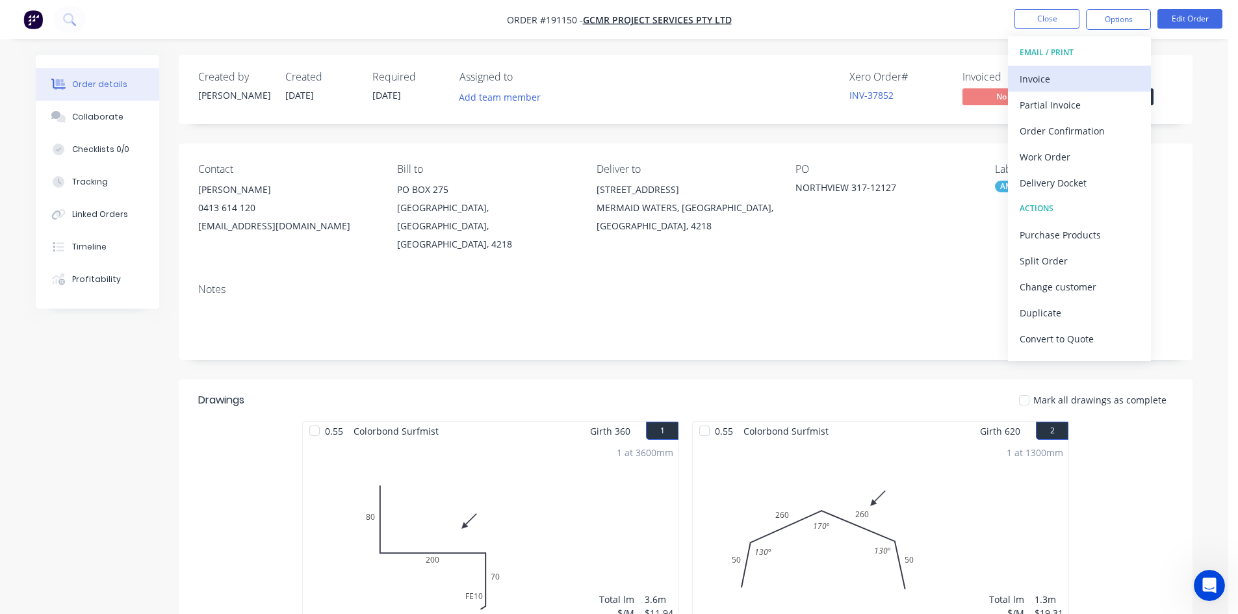
click at [1084, 75] on div "Invoice" at bounding box center [1079, 79] width 120 height 19
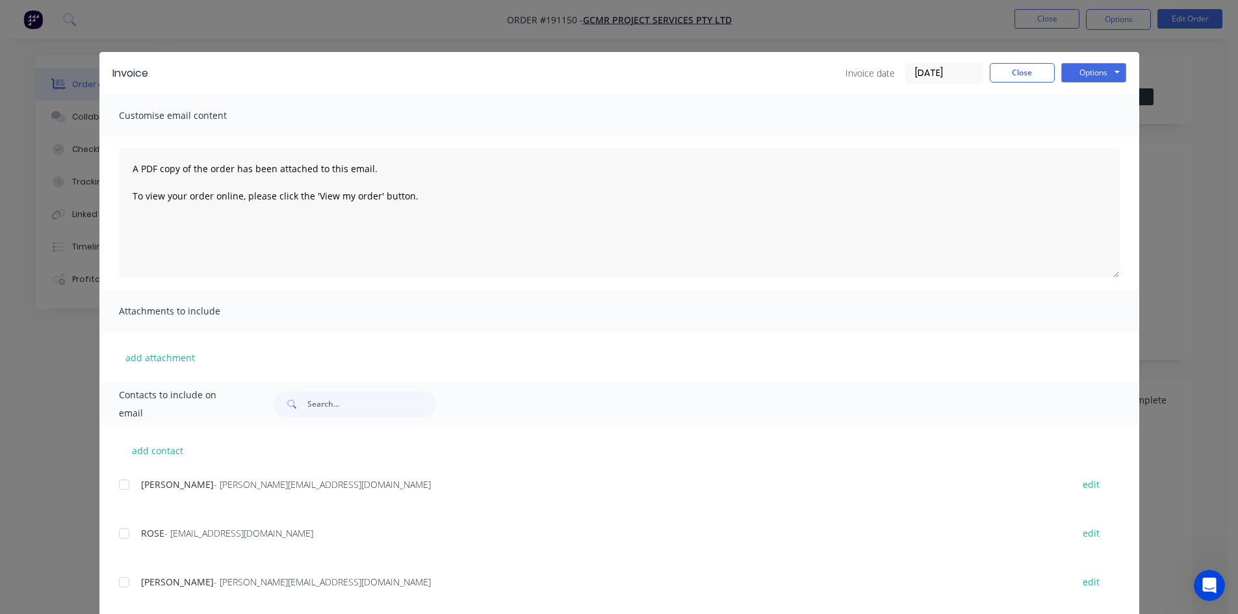
click at [124, 481] on div at bounding box center [124, 485] width 26 height 26
click at [121, 532] on div at bounding box center [124, 533] width 26 height 26
click at [1091, 71] on button "Options" at bounding box center [1093, 72] width 65 height 19
click at [1085, 137] on button "Email" at bounding box center [1102, 138] width 83 height 21
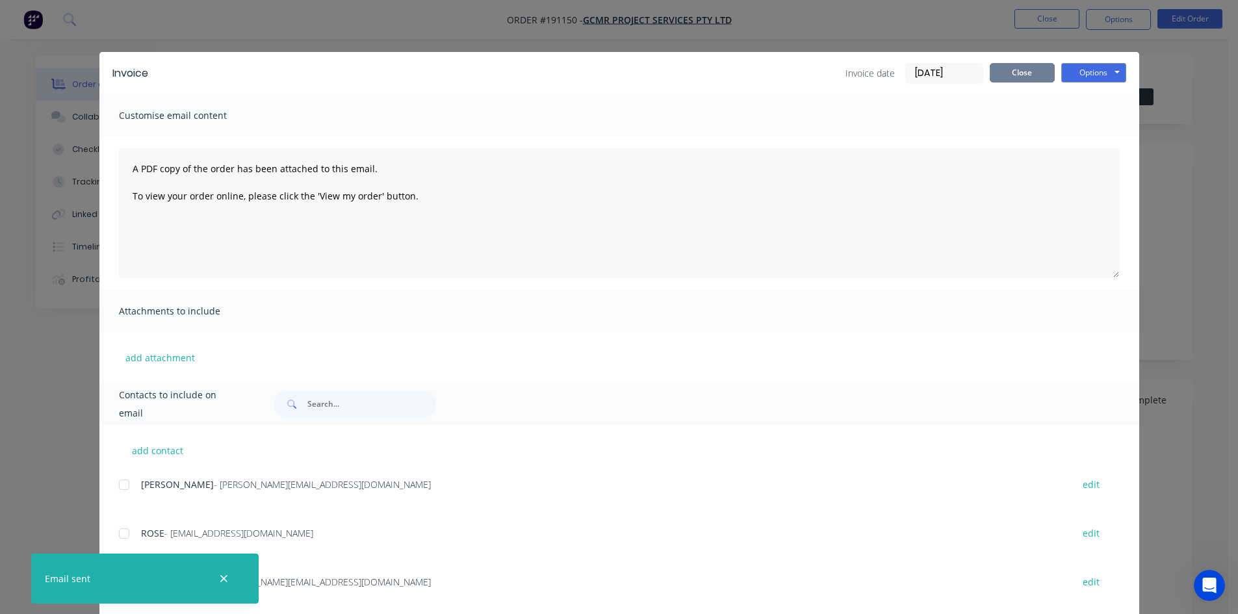
click at [1013, 75] on button "Close" at bounding box center [1021, 72] width 65 height 19
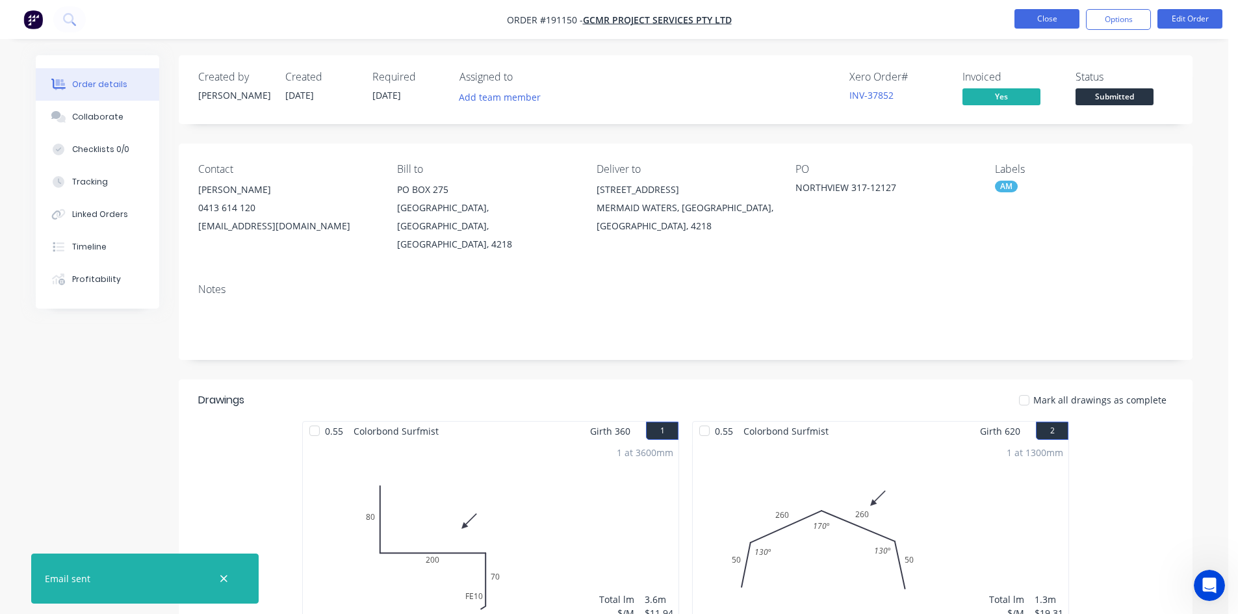
click at [1043, 19] on button "Close" at bounding box center [1046, 18] width 65 height 19
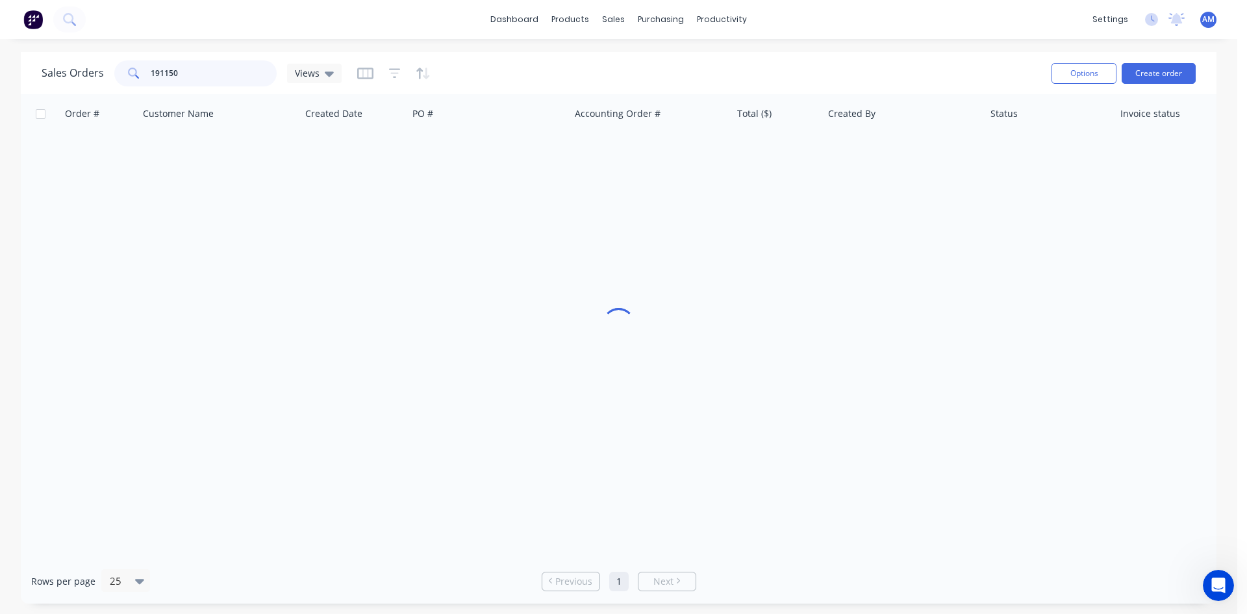
drag, startPoint x: 237, startPoint y: 74, endPoint x: 110, endPoint y: 68, distance: 126.8
click at [110, 68] on div "Sales Orders 191150 Views" at bounding box center [192, 73] width 300 height 26
type input "191046"
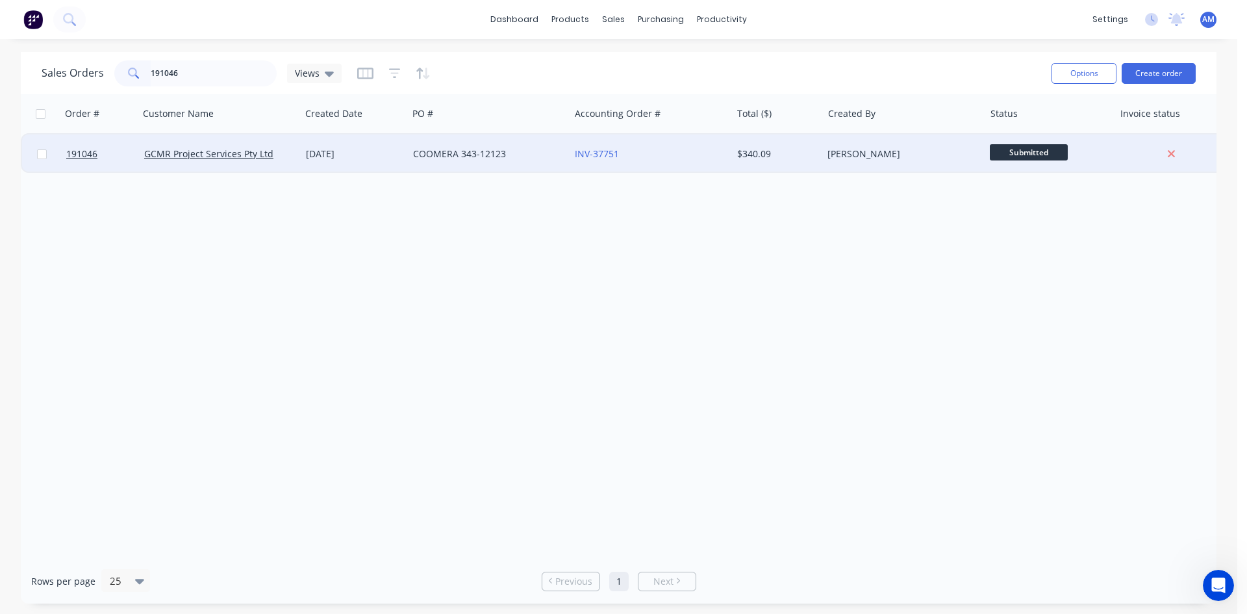
click at [510, 156] on div "COOMERA 343-12123" at bounding box center [485, 153] width 144 height 13
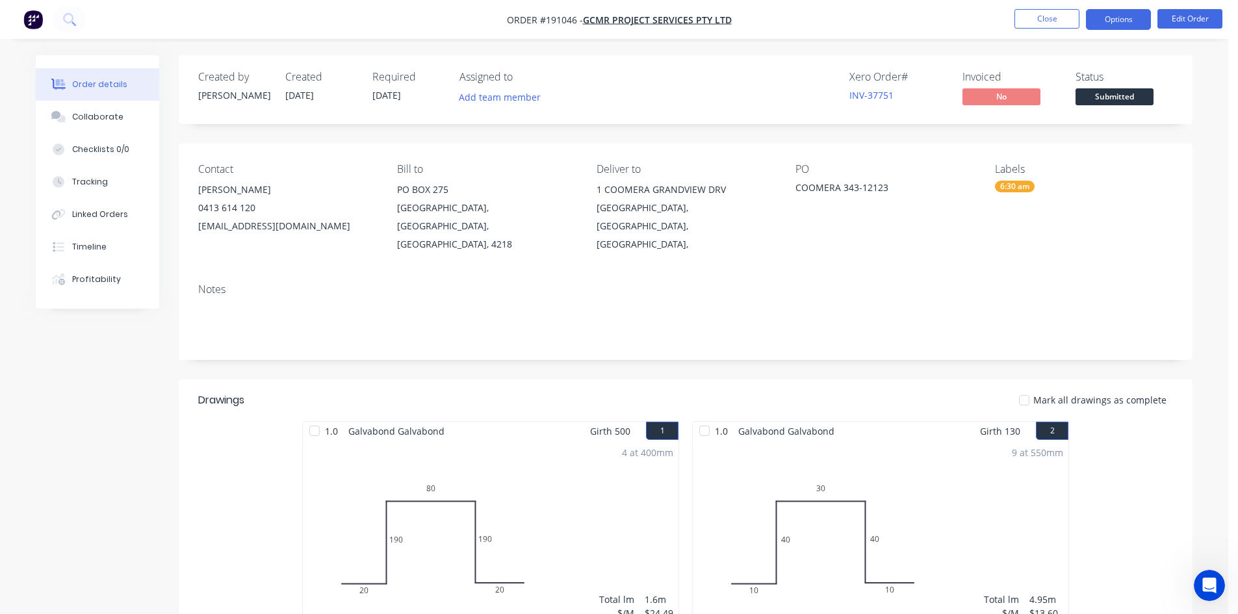
click at [1106, 18] on button "Options" at bounding box center [1118, 19] width 65 height 21
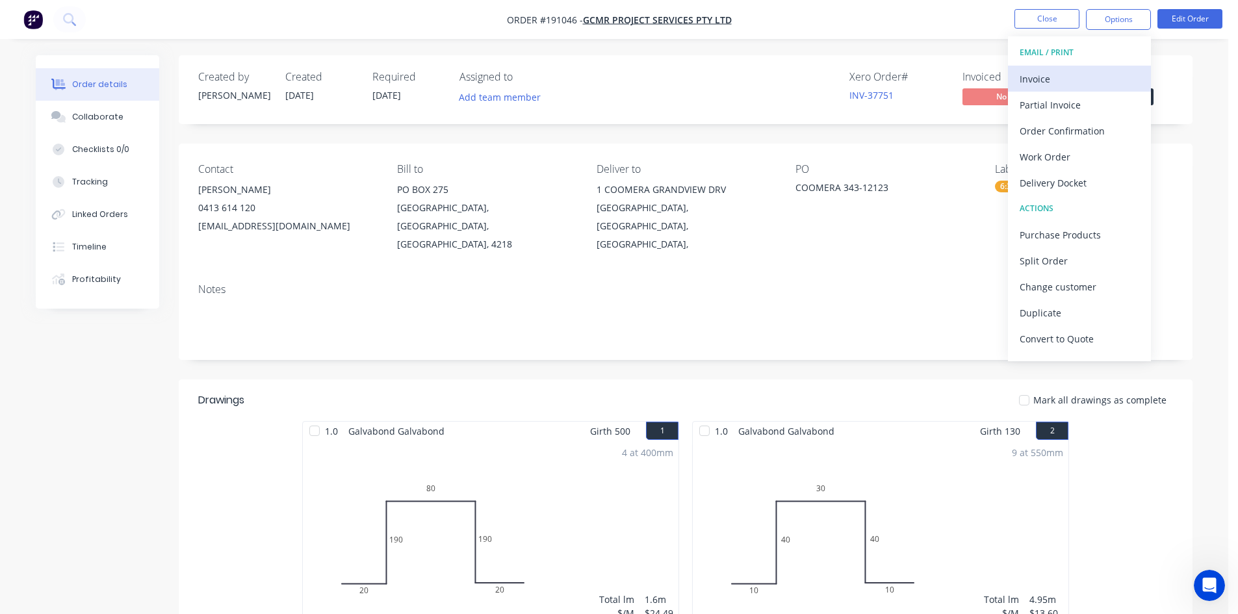
click at [1082, 66] on button "Invoice" at bounding box center [1079, 79] width 143 height 26
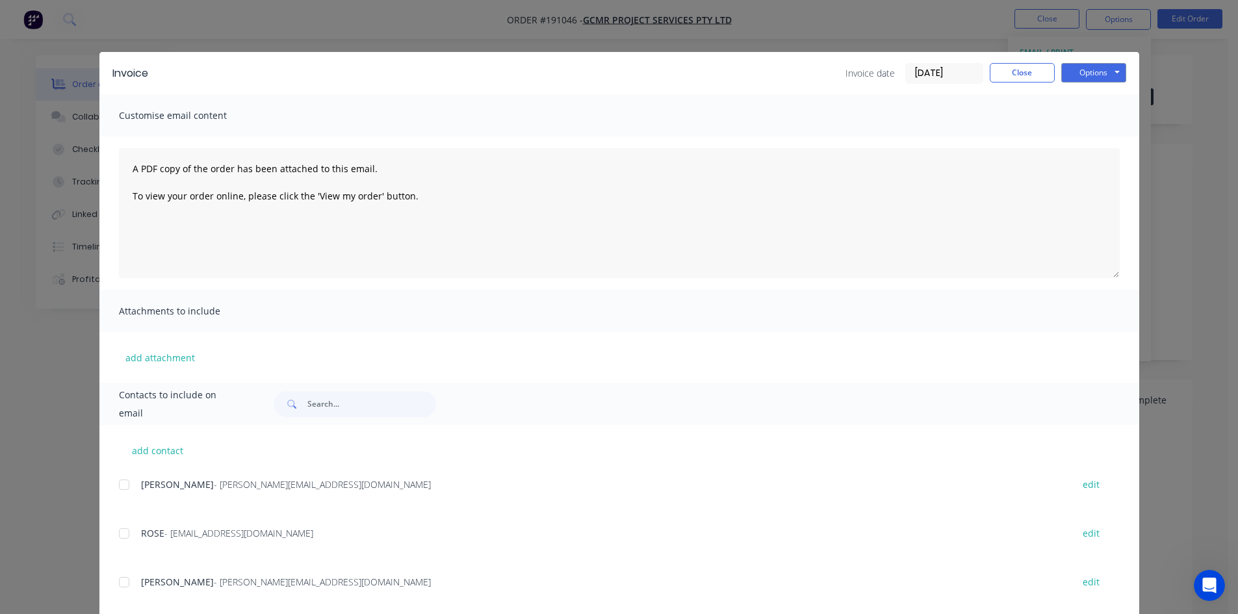
click at [119, 483] on div at bounding box center [124, 485] width 26 height 26
click at [120, 533] on div at bounding box center [124, 533] width 26 height 26
click at [1076, 77] on button "Options" at bounding box center [1093, 72] width 65 height 19
click at [1080, 134] on button "Email" at bounding box center [1102, 138] width 83 height 21
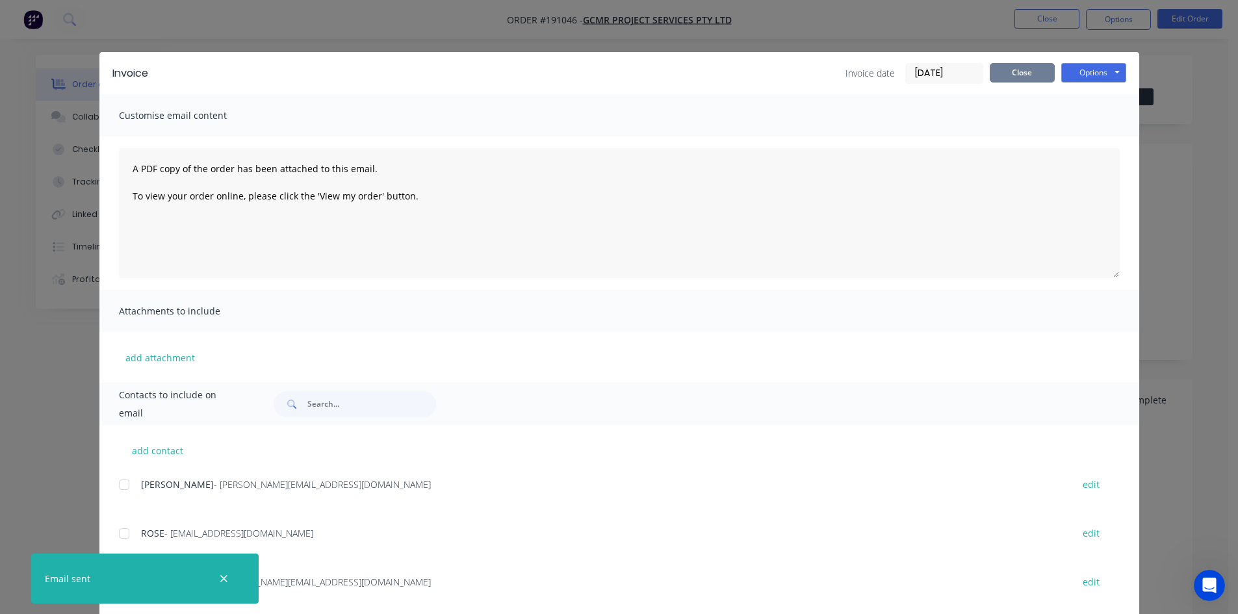
click at [1035, 77] on button "Close" at bounding box center [1021, 72] width 65 height 19
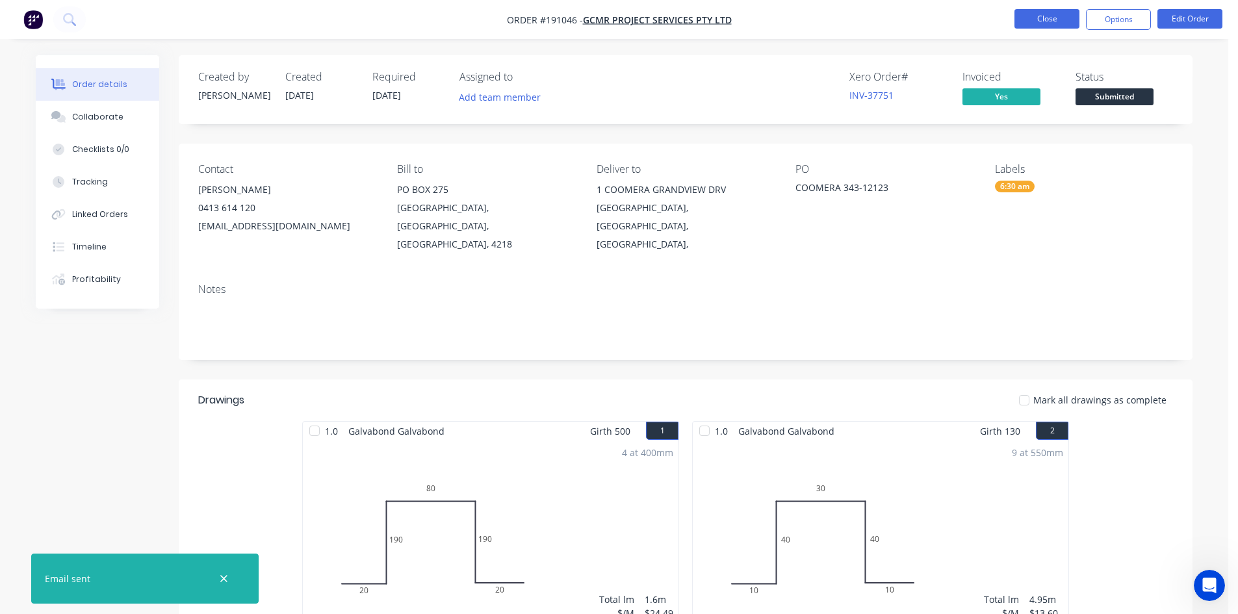
click at [1040, 24] on button "Close" at bounding box center [1046, 18] width 65 height 19
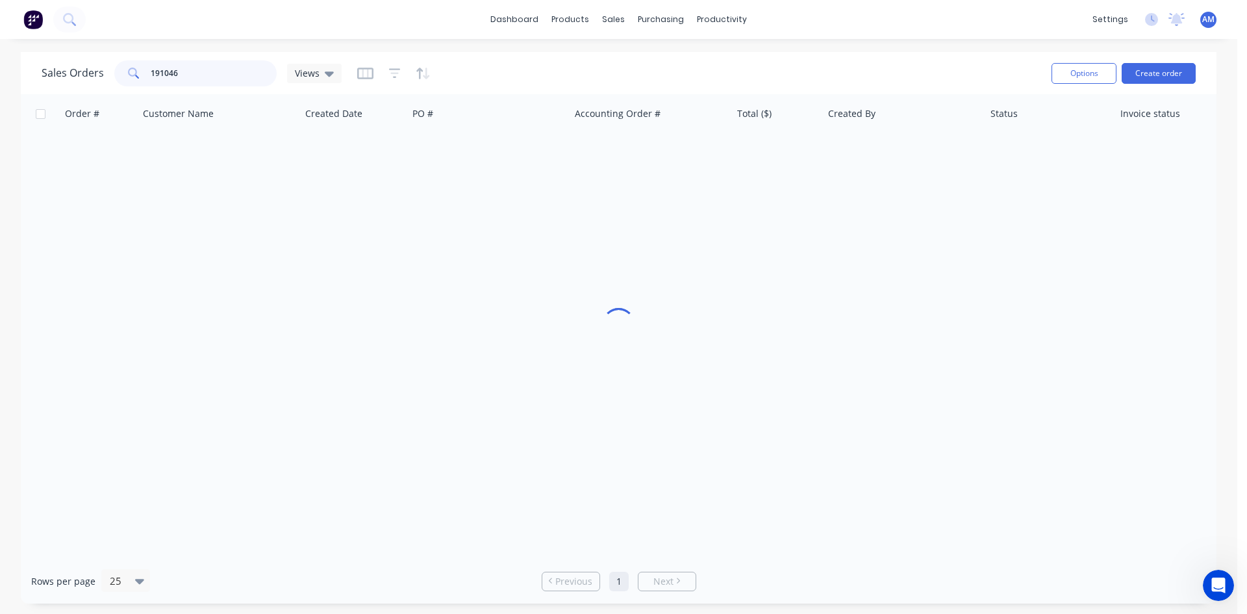
drag, startPoint x: 222, startPoint y: 69, endPoint x: 84, endPoint y: 68, distance: 138.4
click at [84, 68] on div "Sales Orders 191046 Views" at bounding box center [192, 73] width 300 height 26
type input "191149"
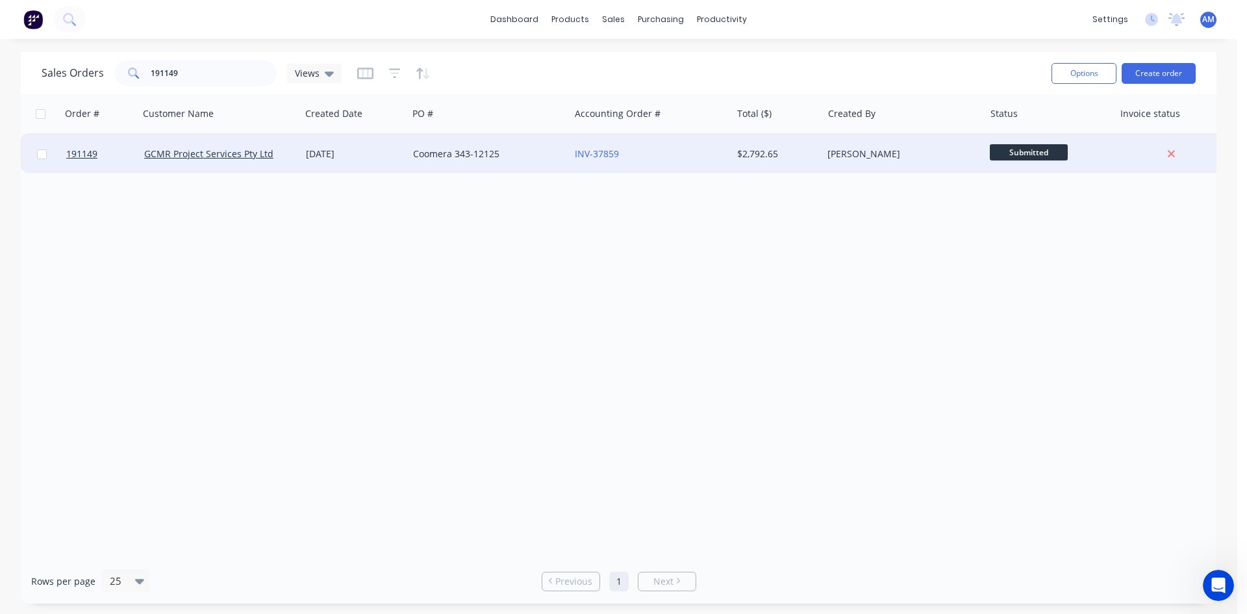
click at [518, 162] on div "Coomera 343-12125" at bounding box center [489, 153] width 162 height 39
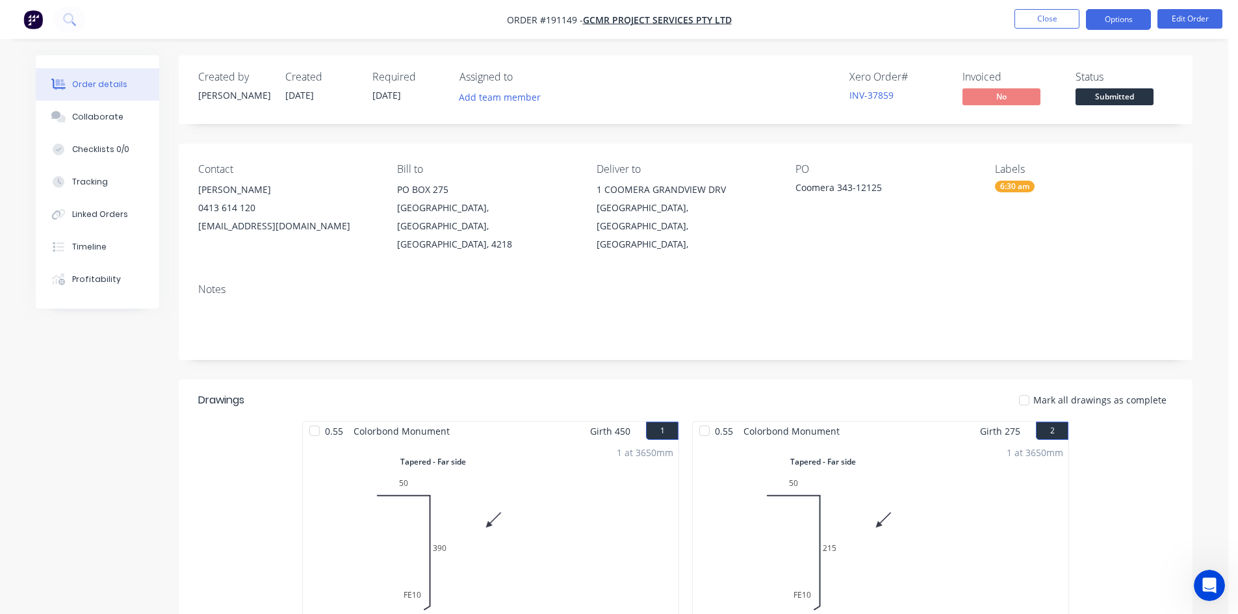
click at [1094, 18] on button "Options" at bounding box center [1118, 19] width 65 height 21
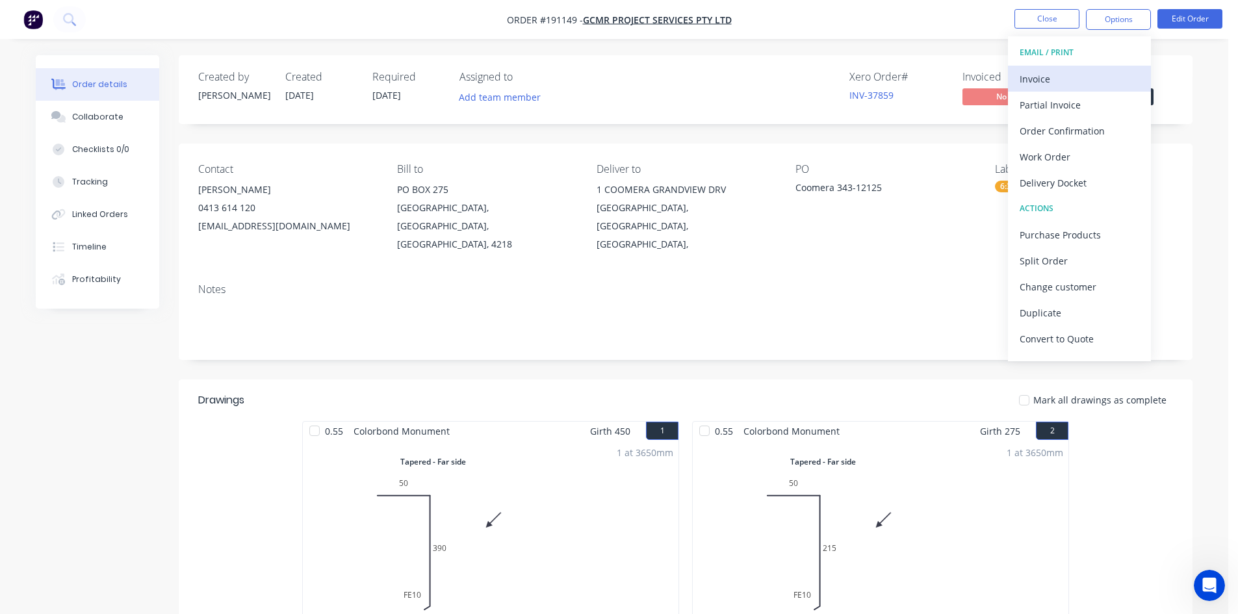
click at [1077, 79] on div "Invoice" at bounding box center [1079, 79] width 120 height 19
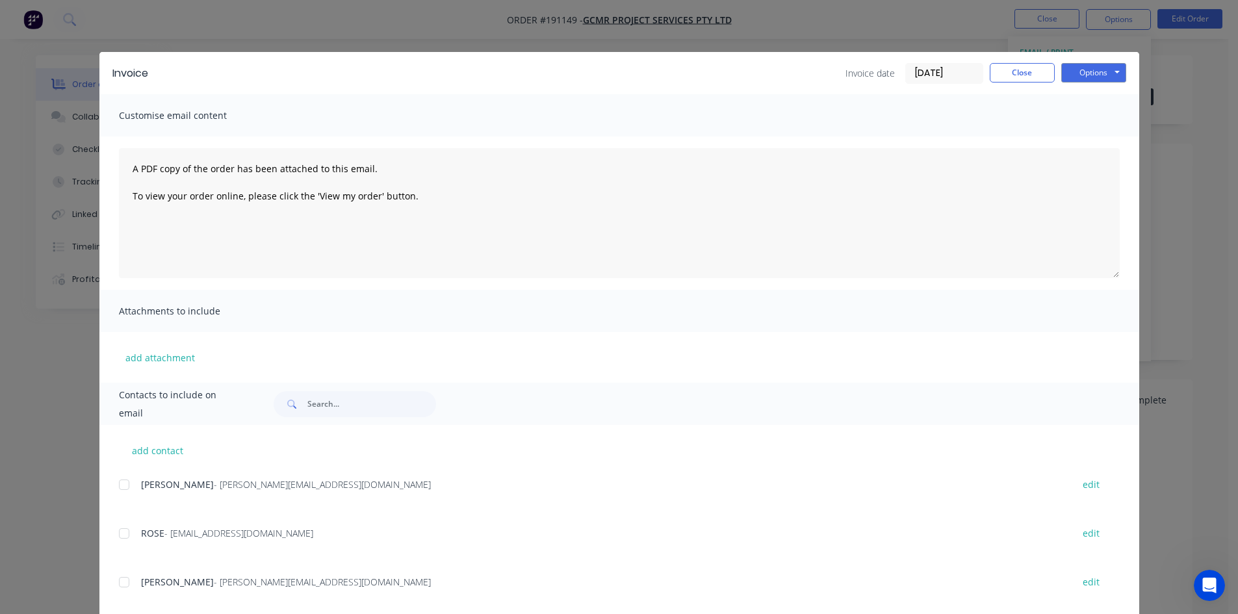
click at [120, 484] on div at bounding box center [124, 485] width 26 height 26
click at [121, 532] on div at bounding box center [124, 533] width 26 height 26
click at [1080, 71] on button "Options" at bounding box center [1093, 72] width 65 height 19
click at [1088, 134] on button "Email" at bounding box center [1102, 138] width 83 height 21
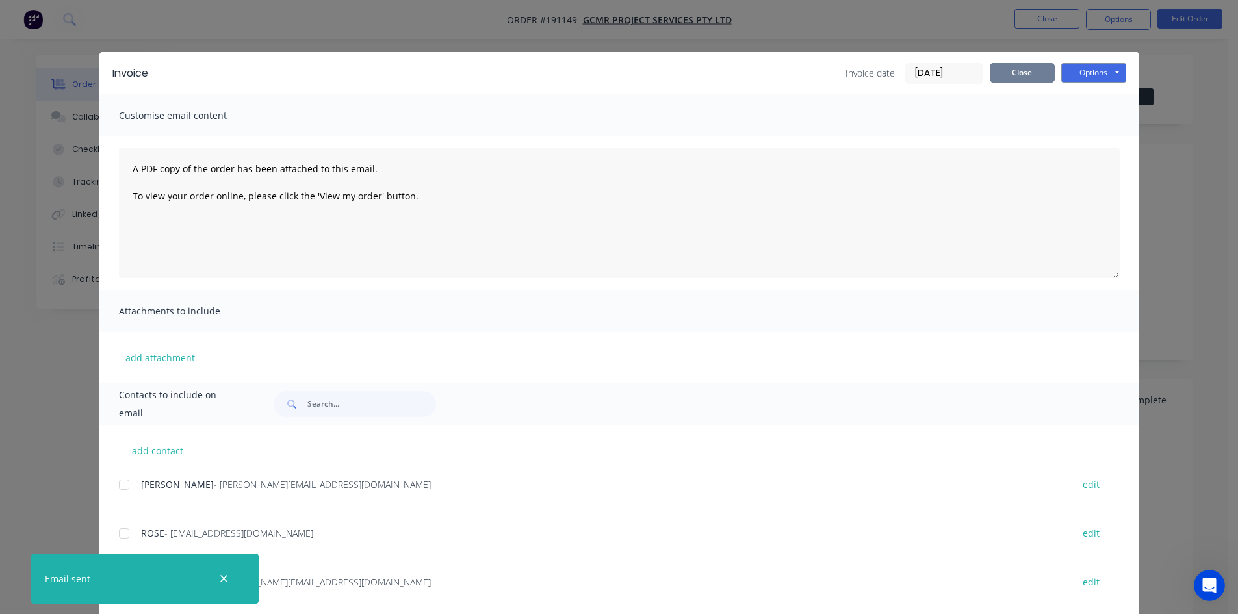
click at [1030, 71] on button "Close" at bounding box center [1021, 72] width 65 height 19
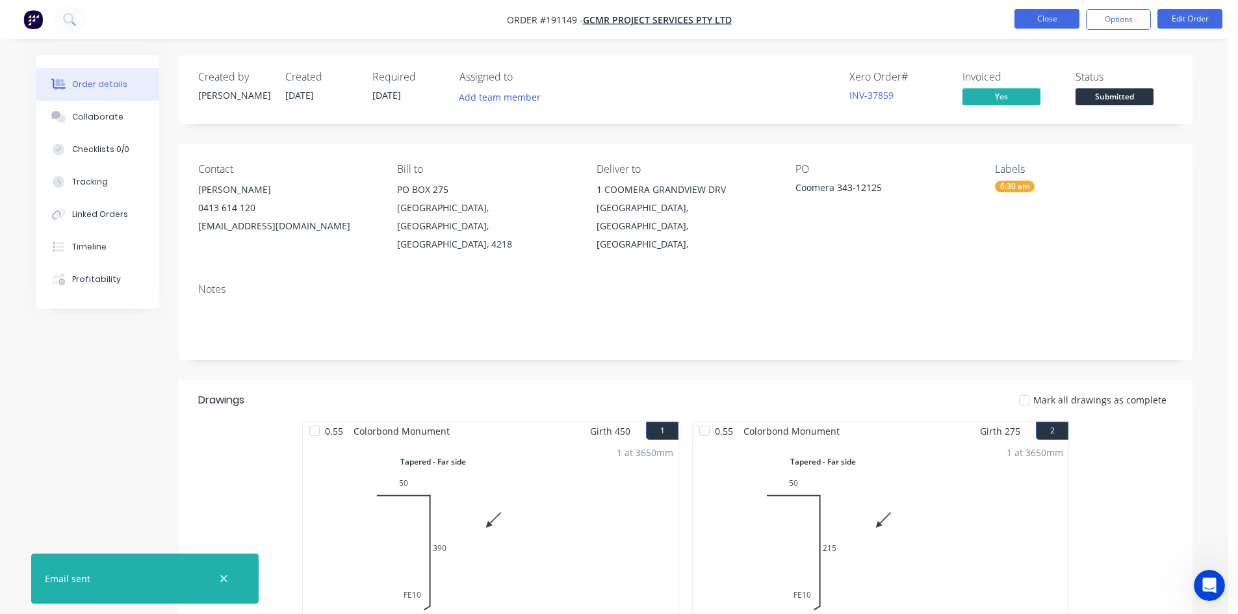
click at [1039, 21] on button "Close" at bounding box center [1046, 18] width 65 height 19
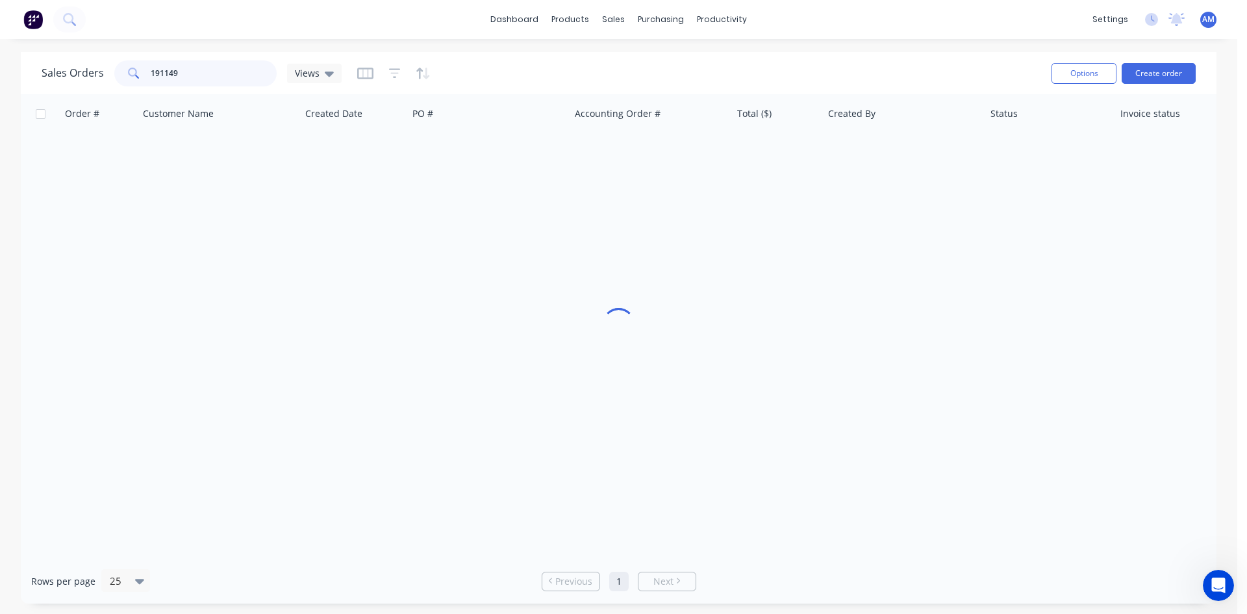
drag, startPoint x: 179, startPoint y: 64, endPoint x: 43, endPoint y: 66, distance: 136.4
click at [43, 66] on div "Sales Orders 191149 Views" at bounding box center [192, 73] width 300 height 26
type input "191089"
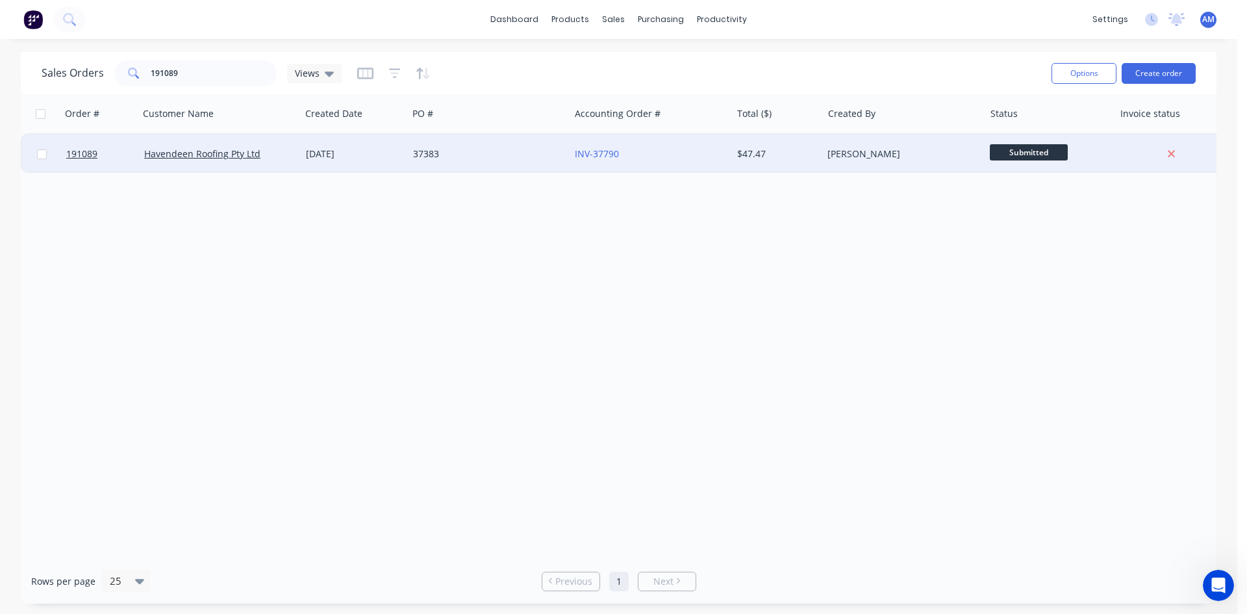
click at [477, 155] on div "37383" at bounding box center [485, 153] width 144 height 13
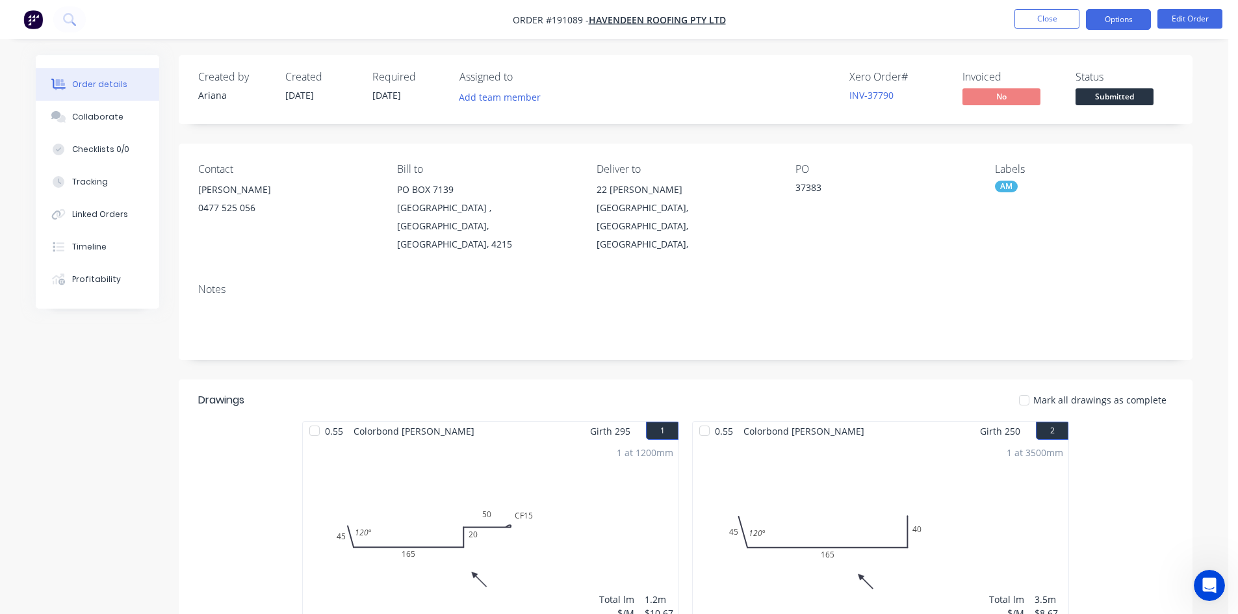
click at [1108, 23] on button "Options" at bounding box center [1118, 19] width 65 height 21
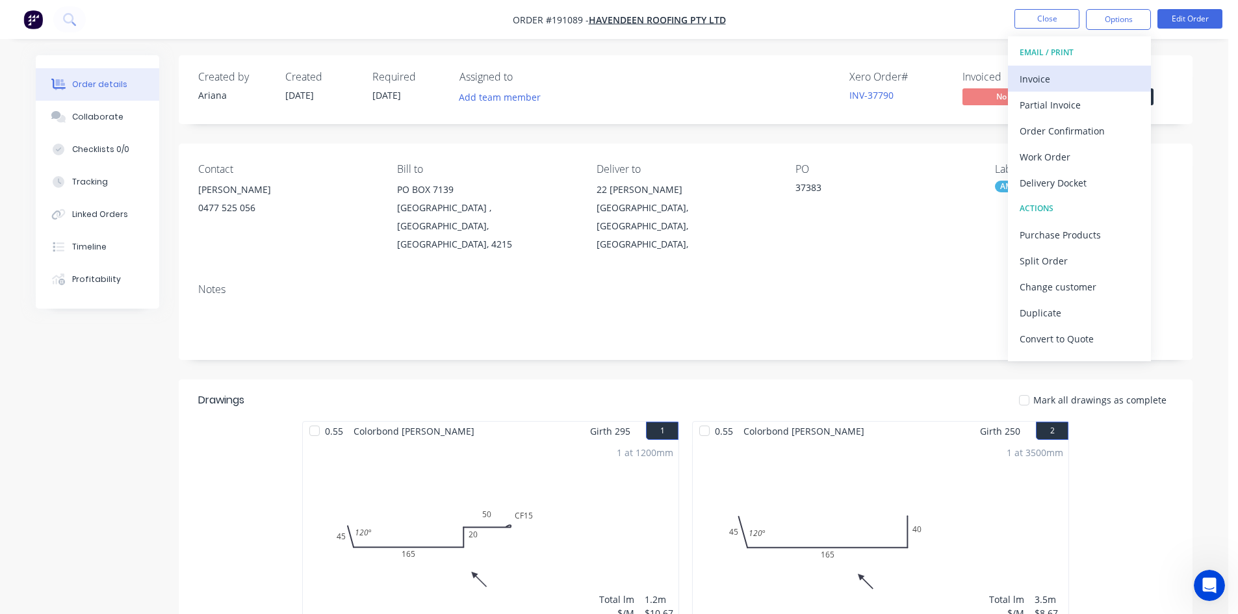
click at [1068, 83] on div "Invoice" at bounding box center [1079, 79] width 120 height 19
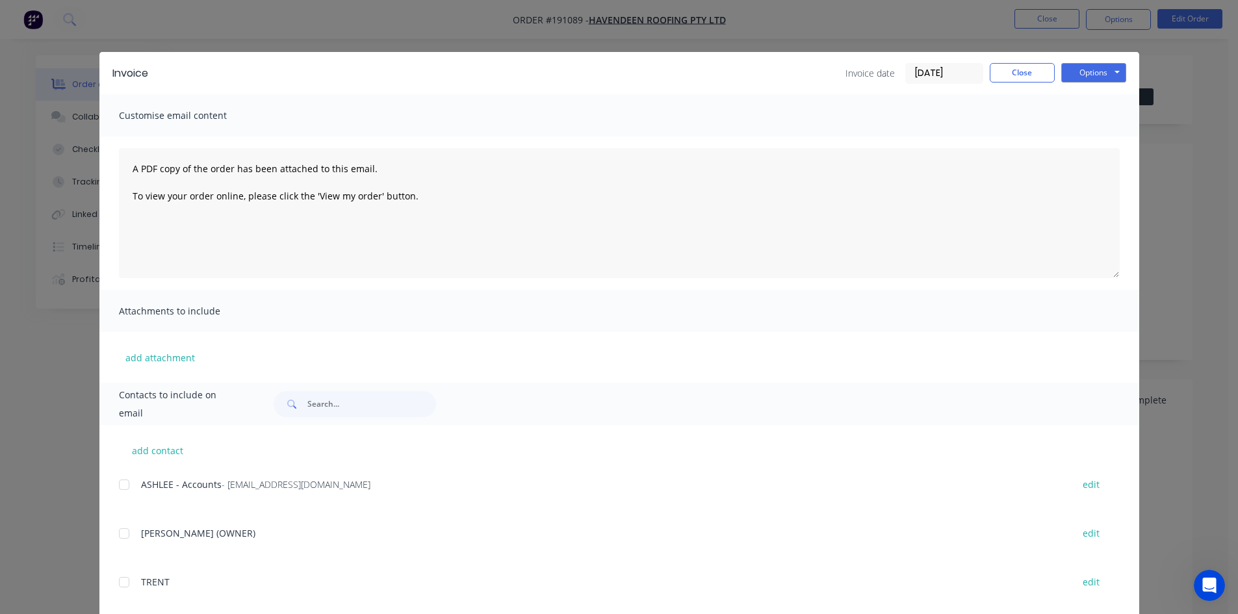
click at [119, 484] on div at bounding box center [124, 485] width 26 height 26
click at [1090, 73] on button "Options" at bounding box center [1093, 72] width 65 height 19
click at [1093, 134] on button "Email" at bounding box center [1102, 138] width 83 height 21
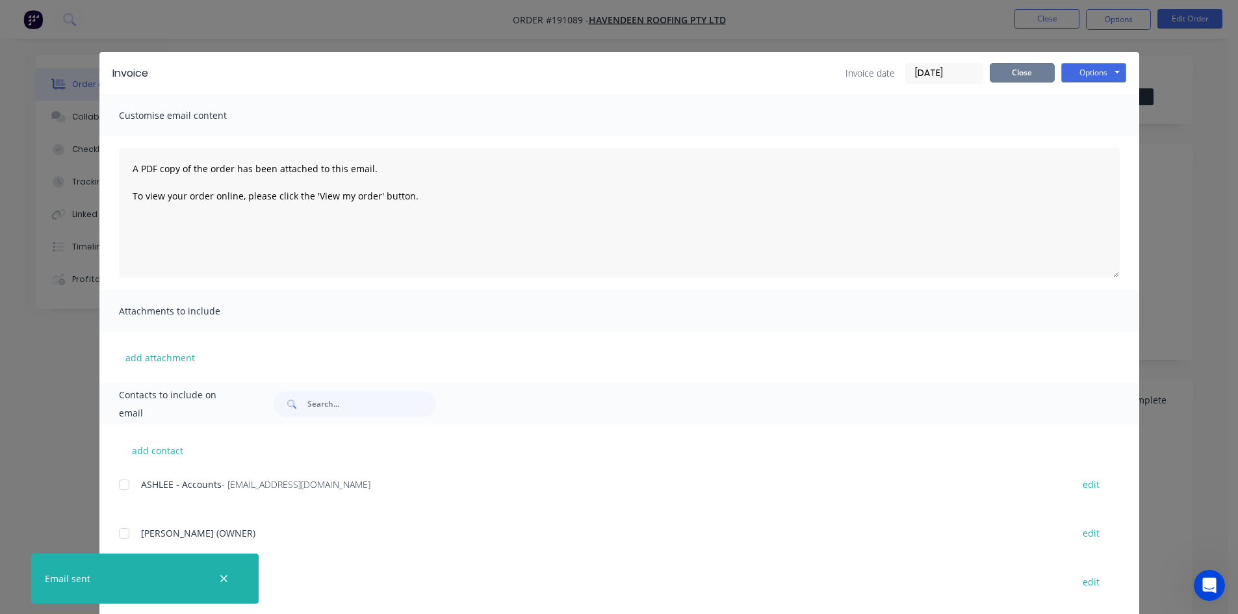
click at [1038, 68] on button "Close" at bounding box center [1021, 72] width 65 height 19
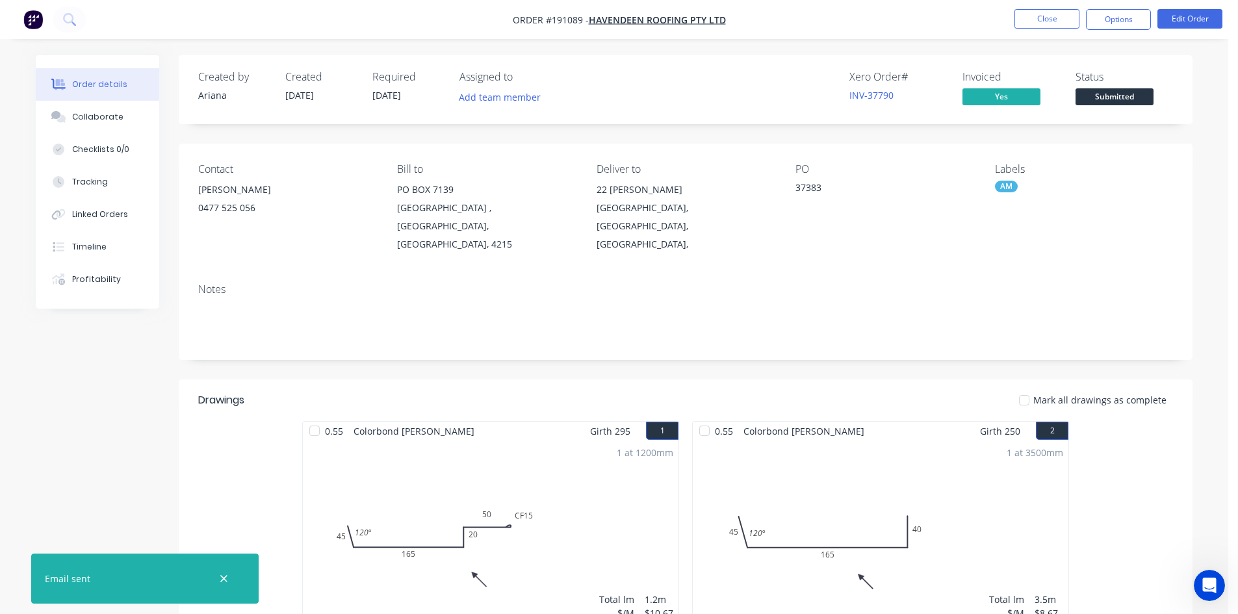
click at [1049, 29] on li "Close" at bounding box center [1046, 19] width 65 height 21
click at [1042, 12] on button "Close" at bounding box center [1046, 18] width 65 height 19
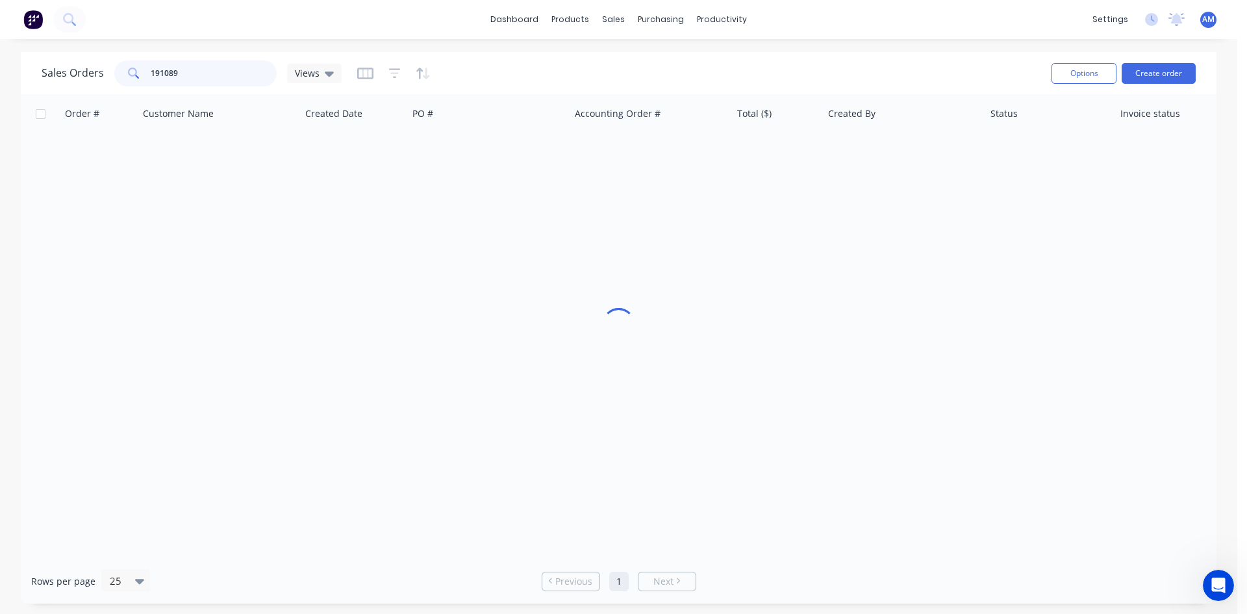
drag, startPoint x: 207, startPoint y: 67, endPoint x: 100, endPoint y: 68, distance: 106.5
click at [100, 68] on div "Sales Orders 191089 Views" at bounding box center [192, 73] width 300 height 26
type input "191161"
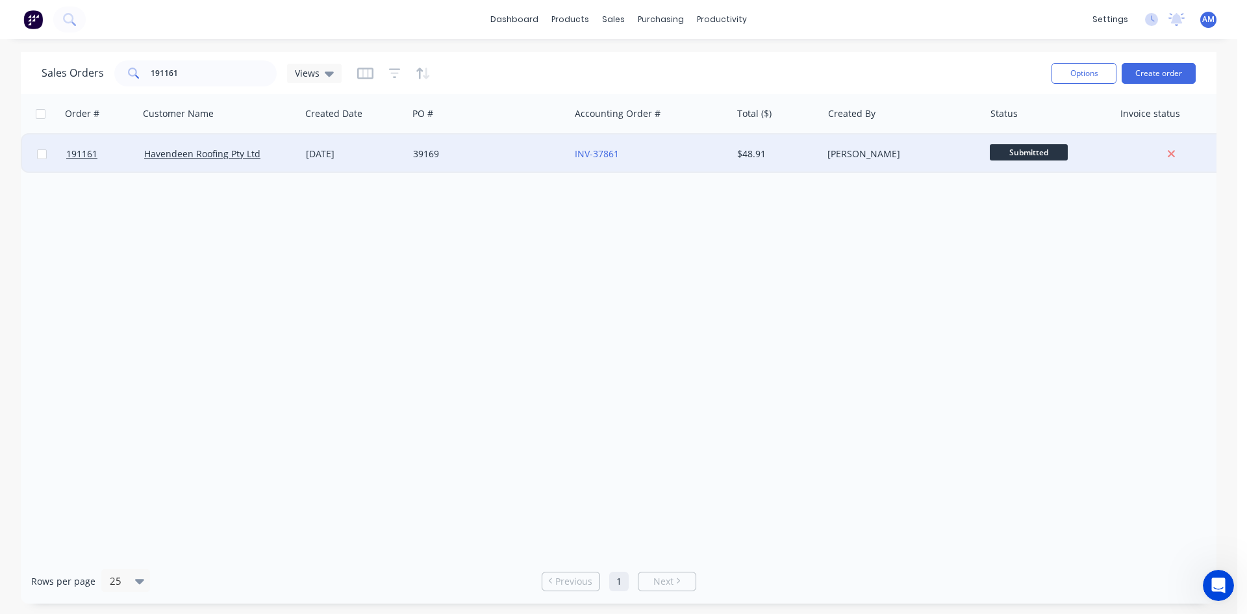
click at [486, 153] on div "39169" at bounding box center [485, 153] width 144 height 13
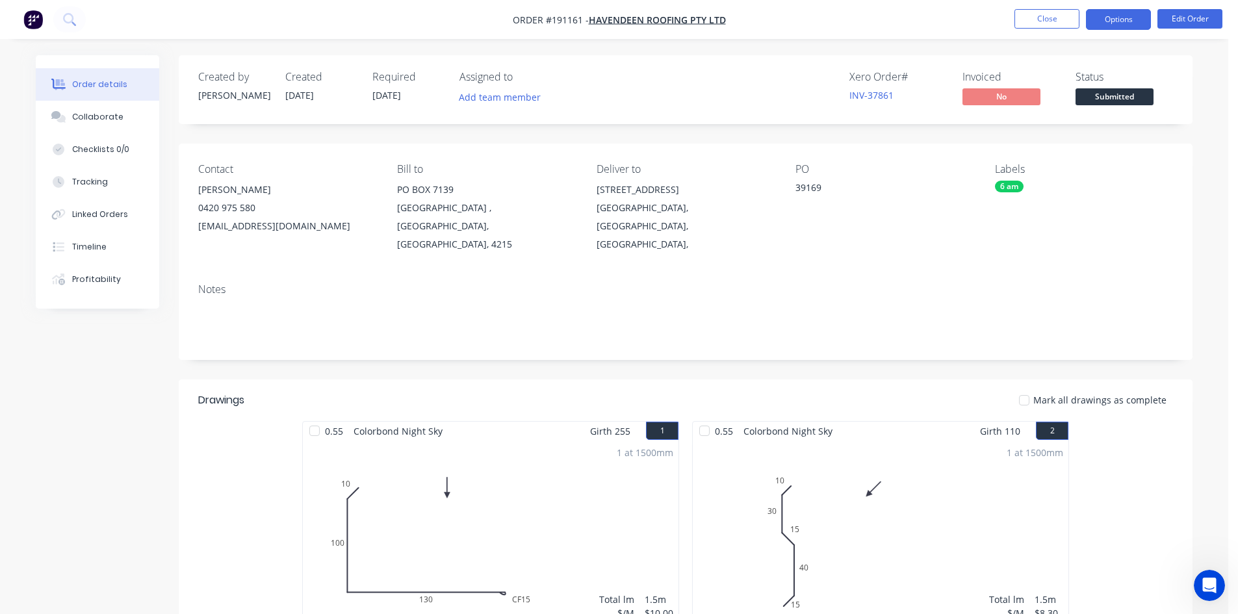
click at [1121, 25] on button "Options" at bounding box center [1118, 19] width 65 height 21
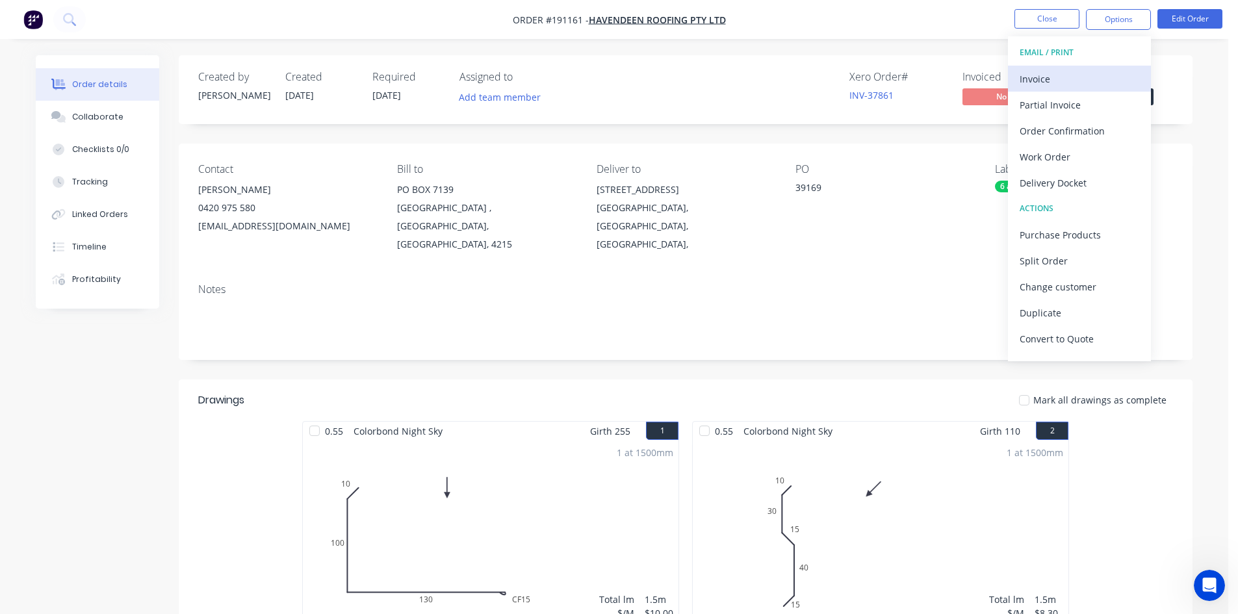
click at [1088, 76] on div "Invoice" at bounding box center [1079, 79] width 120 height 19
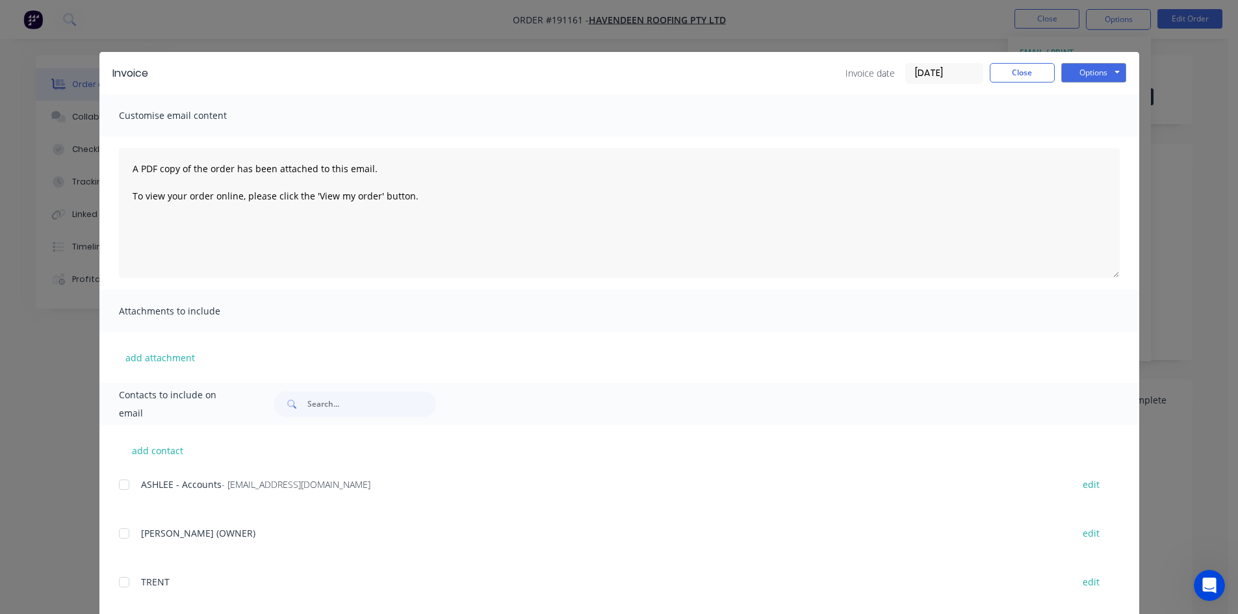
click at [122, 485] on div at bounding box center [124, 485] width 26 height 26
click at [1067, 68] on button "Options" at bounding box center [1093, 72] width 65 height 19
click at [1078, 132] on button "Email" at bounding box center [1102, 138] width 83 height 21
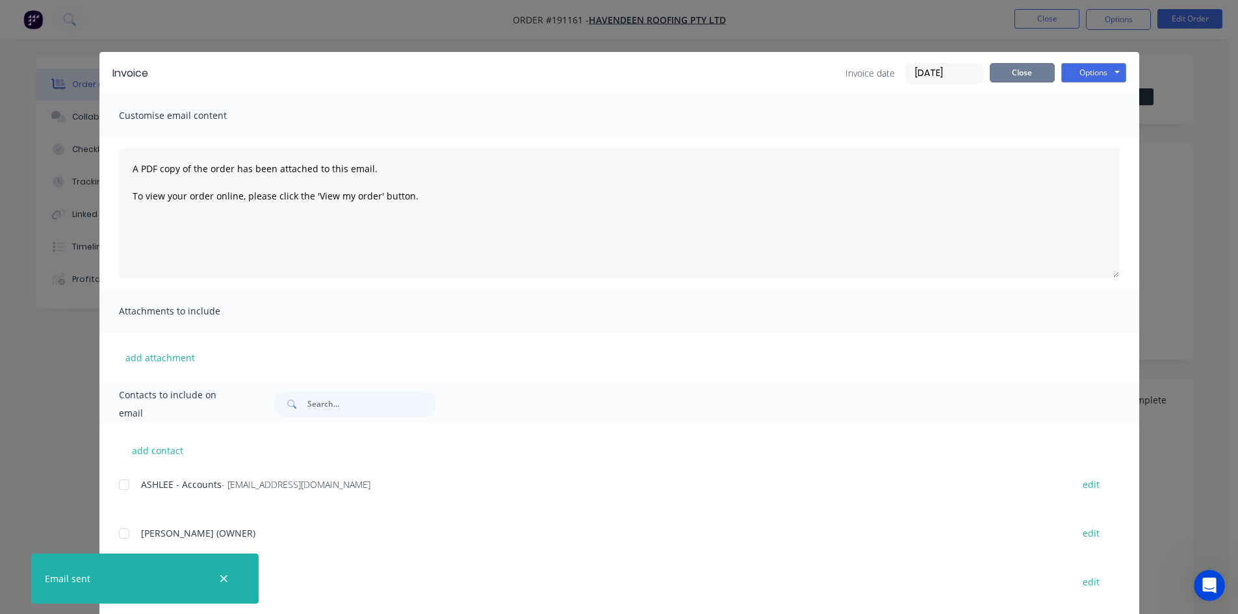
click at [1015, 72] on button "Close" at bounding box center [1021, 72] width 65 height 19
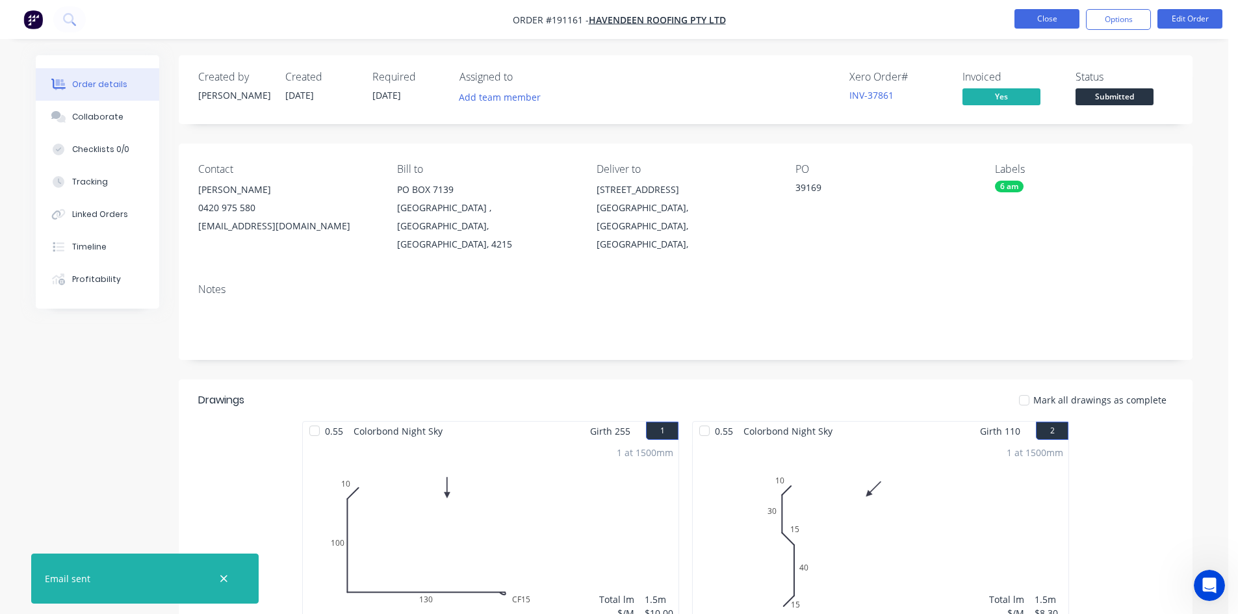
click at [1028, 23] on button "Close" at bounding box center [1046, 18] width 65 height 19
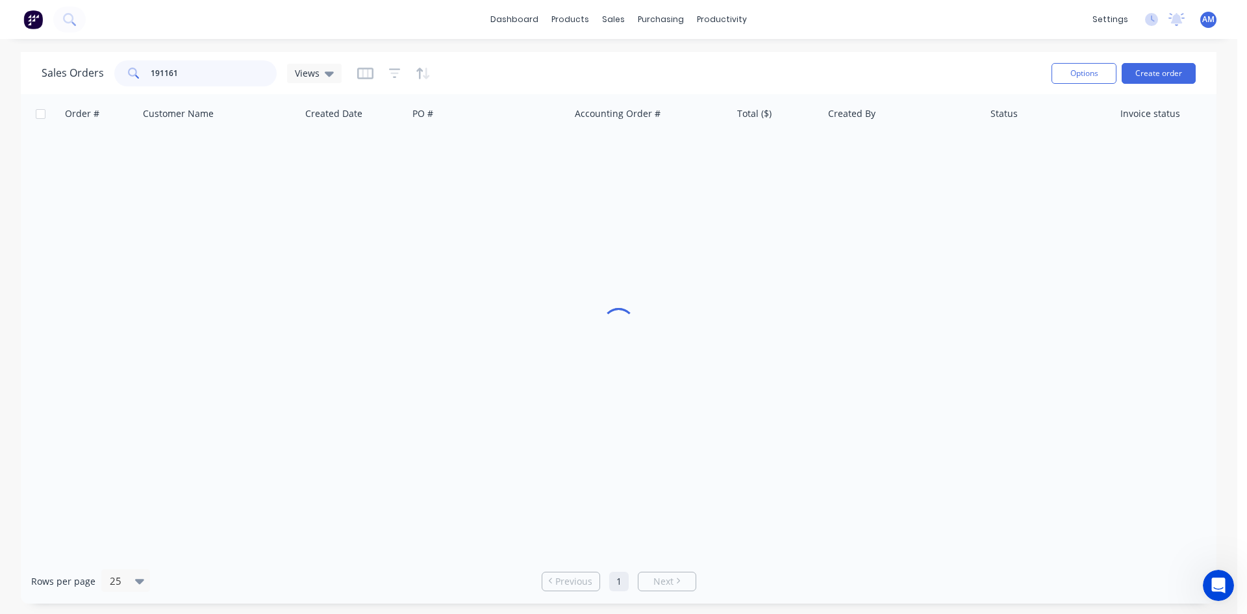
drag, startPoint x: 223, startPoint y: 79, endPoint x: 141, endPoint y: 75, distance: 82.0
click at [141, 75] on div "191161" at bounding box center [195, 73] width 162 height 26
type input "191130"
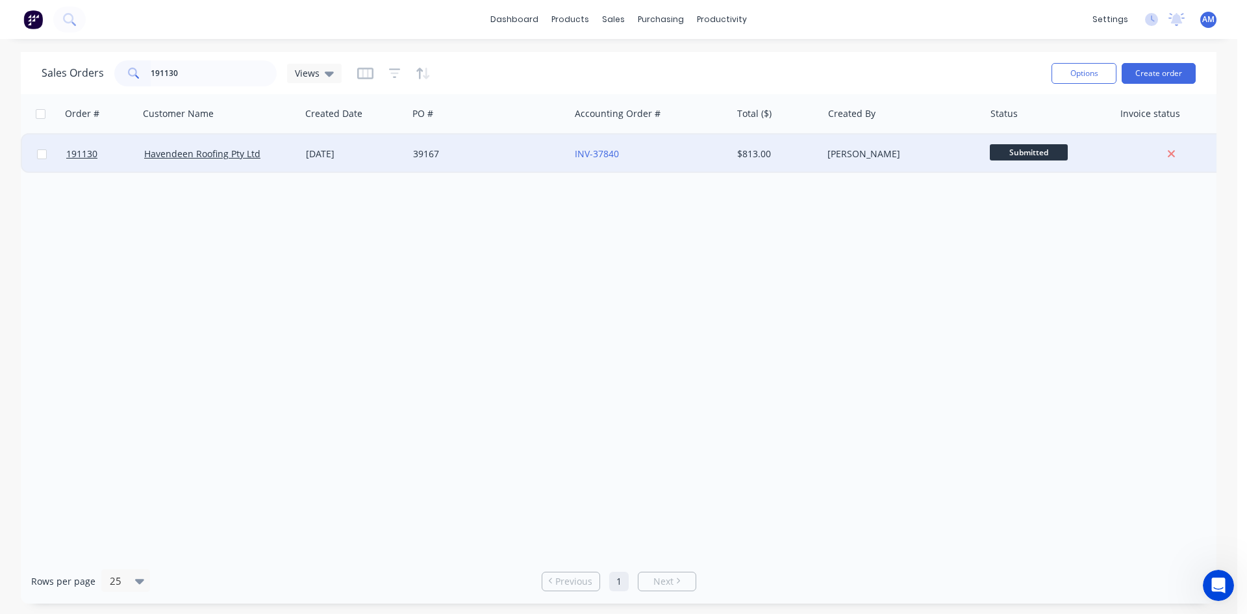
click at [489, 157] on div "39167" at bounding box center [485, 153] width 144 height 13
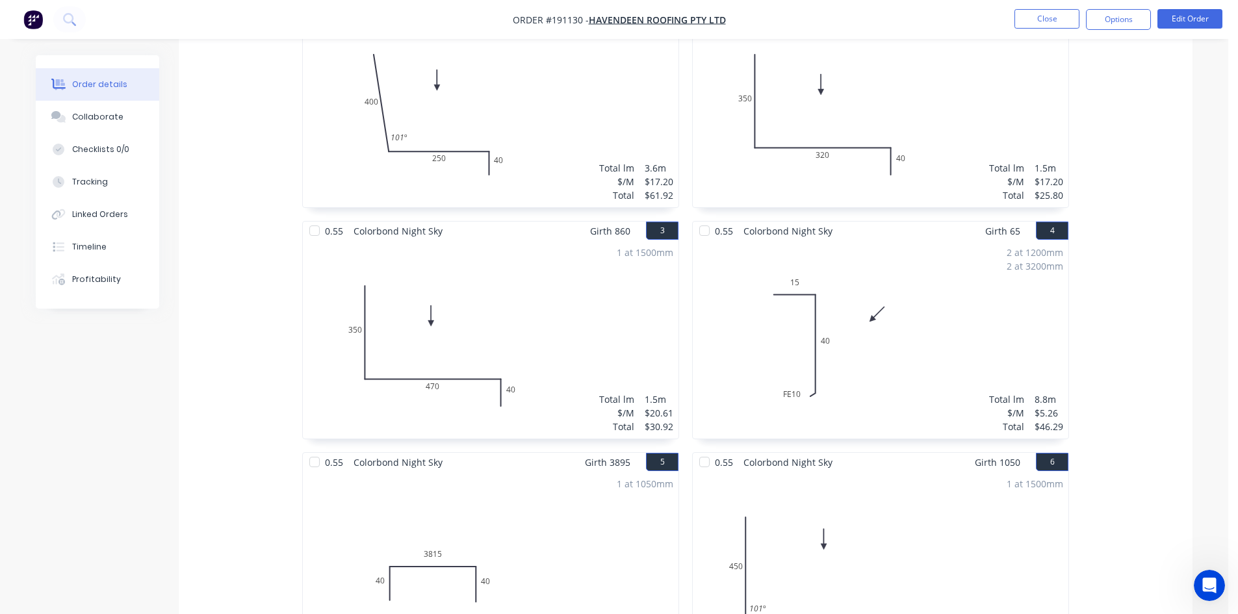
scroll to position [650, 0]
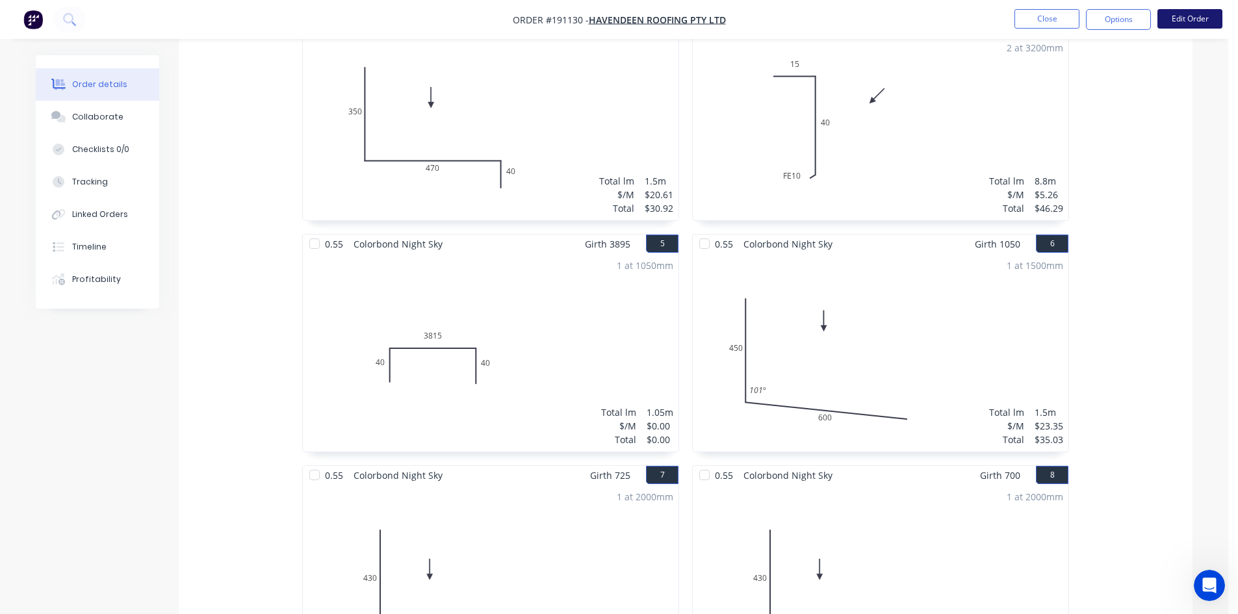
click at [1195, 19] on button "Edit Order" at bounding box center [1189, 18] width 65 height 19
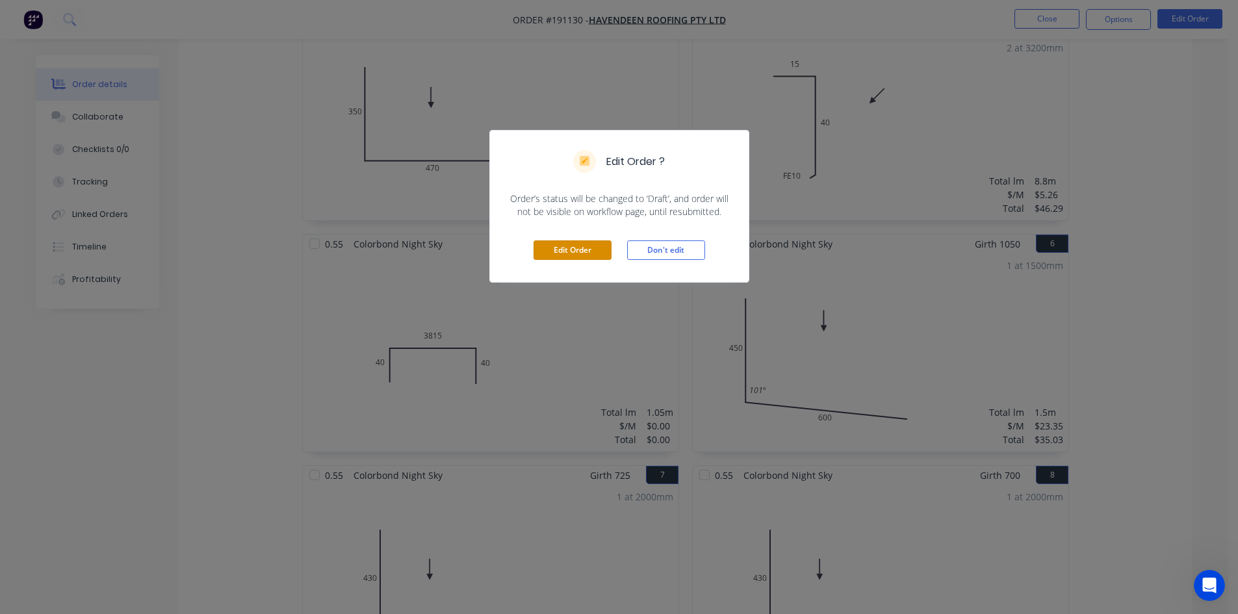
click at [569, 253] on button "Edit Order" at bounding box center [572, 249] width 78 height 19
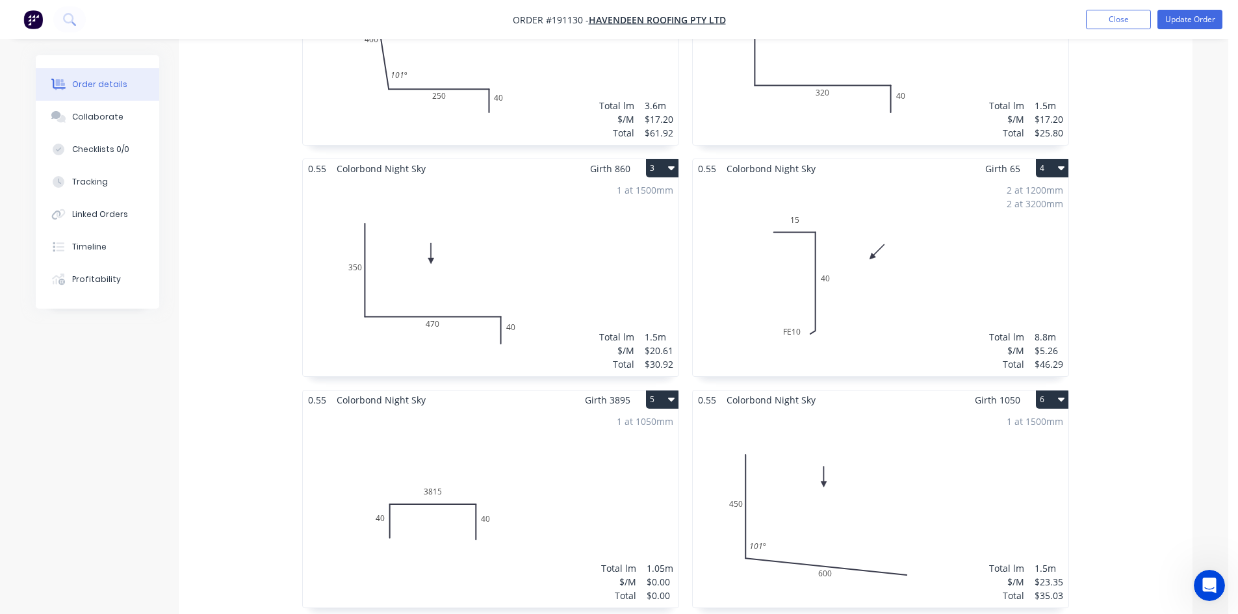
click at [574, 435] on div "1 at 1050mm Total lm $/M Total 1.05m $0.00 $0.00" at bounding box center [491, 508] width 376 height 198
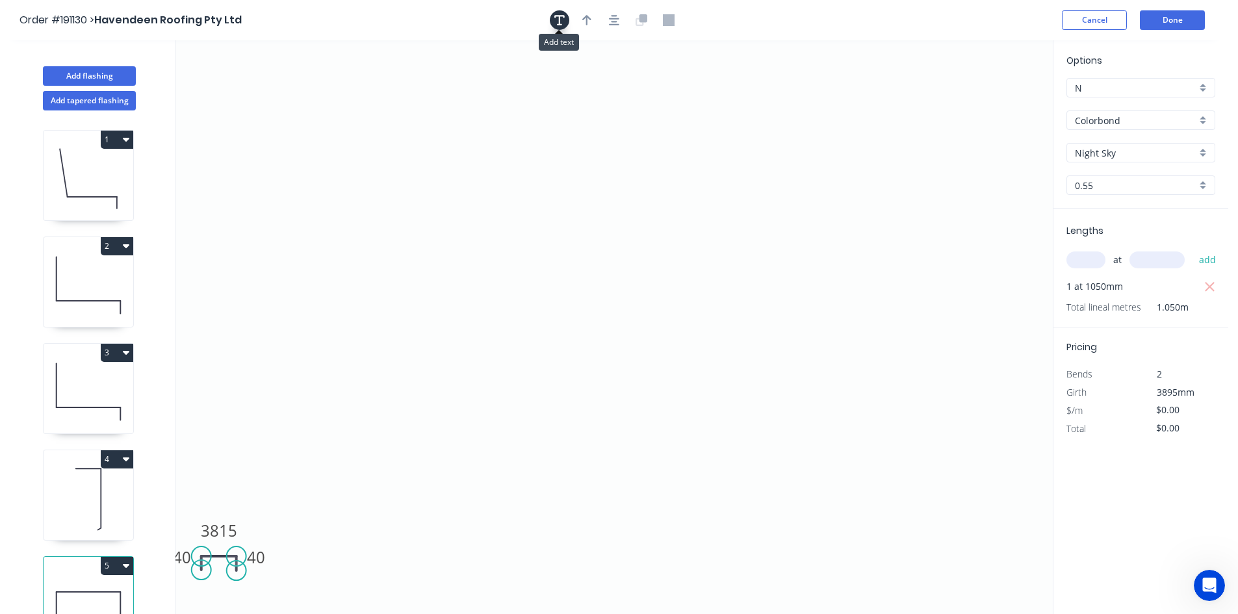
click at [562, 19] on icon "button" at bounding box center [559, 20] width 10 height 12
click at [231, 79] on textarea at bounding box center [259, 92] width 105 height 48
type textarea "Changed for Pricing"
click at [1093, 261] on input "text" at bounding box center [1085, 259] width 39 height 17
type input "1"
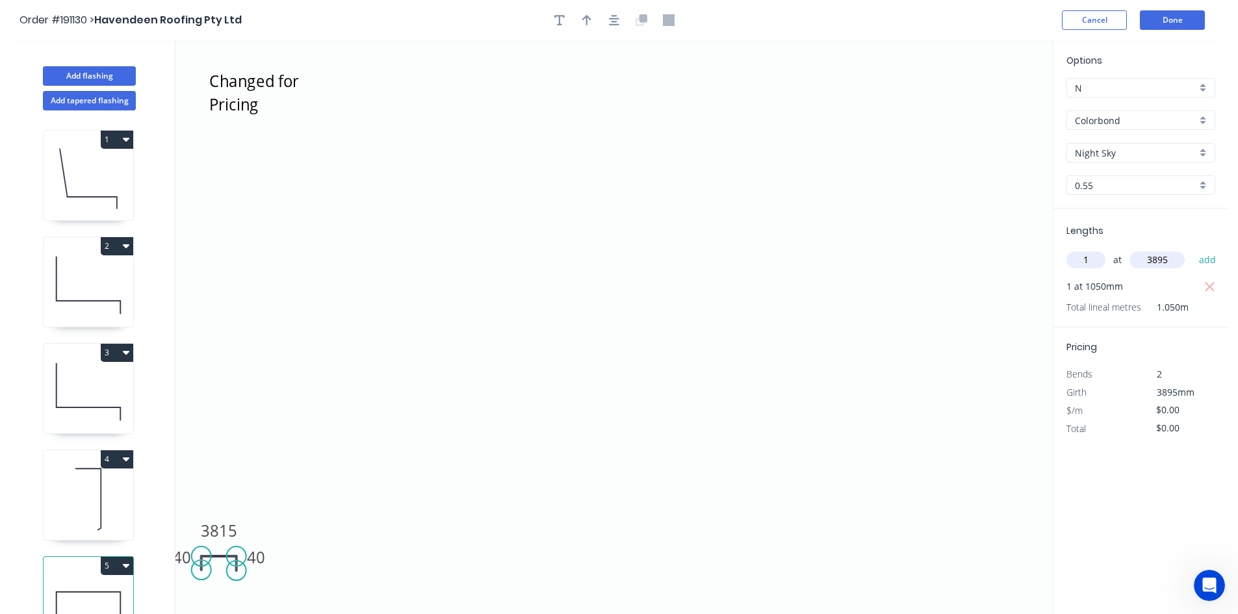
type input "3895"
click at [210, 527] on tspan "3815" at bounding box center [219, 530] width 36 height 21
click at [493, 437] on icon "Changed for Pricing 40 970 40" at bounding box center [613, 327] width 877 height 574
type input "$24.02"
click at [1209, 286] on icon "button" at bounding box center [1209, 287] width 10 height 10
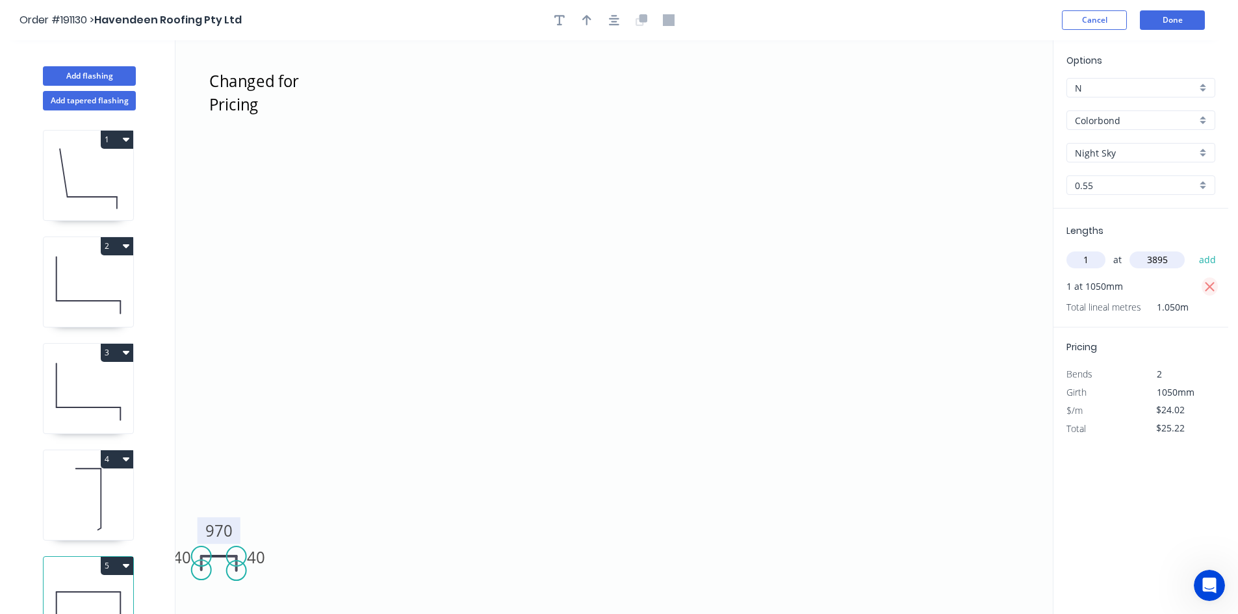
type input "$0.00"
click at [1209, 266] on button "add" at bounding box center [1207, 260] width 31 height 22
type input "$93.56"
click at [1173, 18] on button "Done" at bounding box center [1172, 19] width 65 height 19
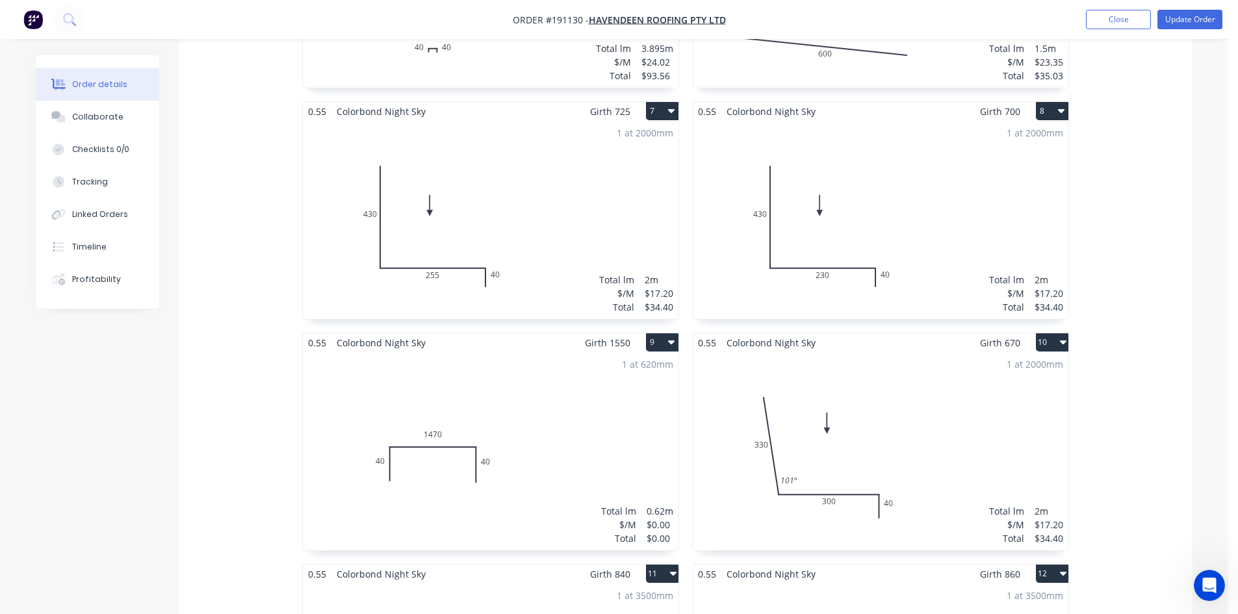
scroll to position [1104, 0]
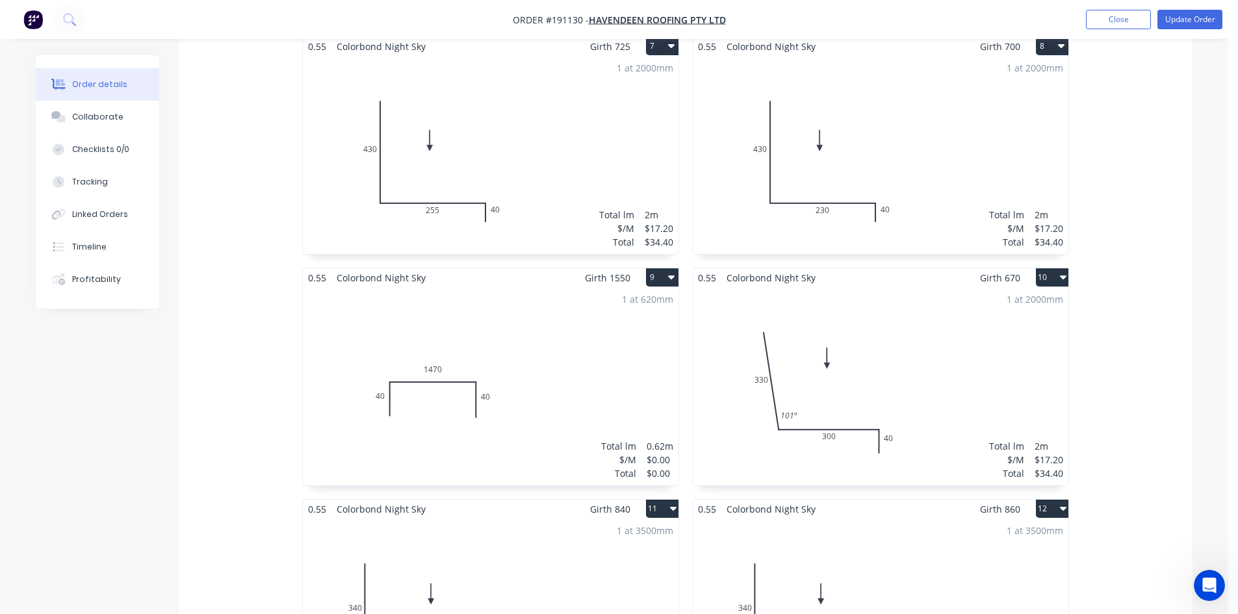
click at [653, 355] on div "1 at 620mm Total lm $/M Total 0.62m $0.00 $0.00" at bounding box center [491, 386] width 376 height 198
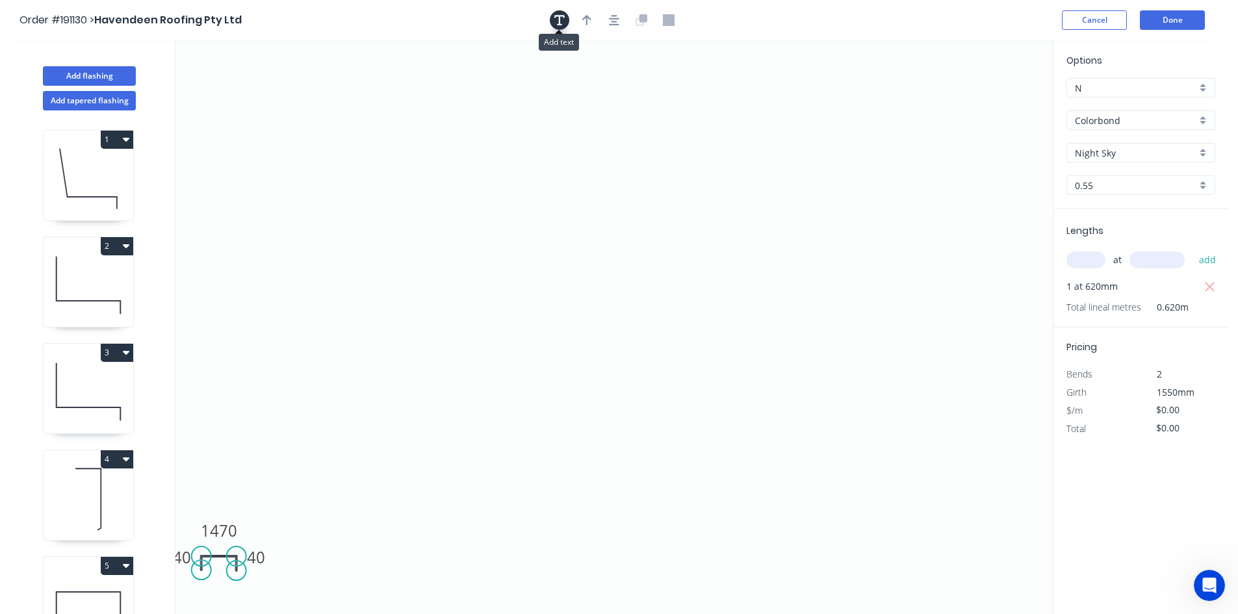
click at [565, 23] on button "button" at bounding box center [559, 19] width 19 height 19
click at [248, 91] on textarea at bounding box center [259, 92] width 105 height 48
type textarea "Changed for Pricing"
click at [1097, 265] on input "text" at bounding box center [1085, 259] width 39 height 17
type input "1"
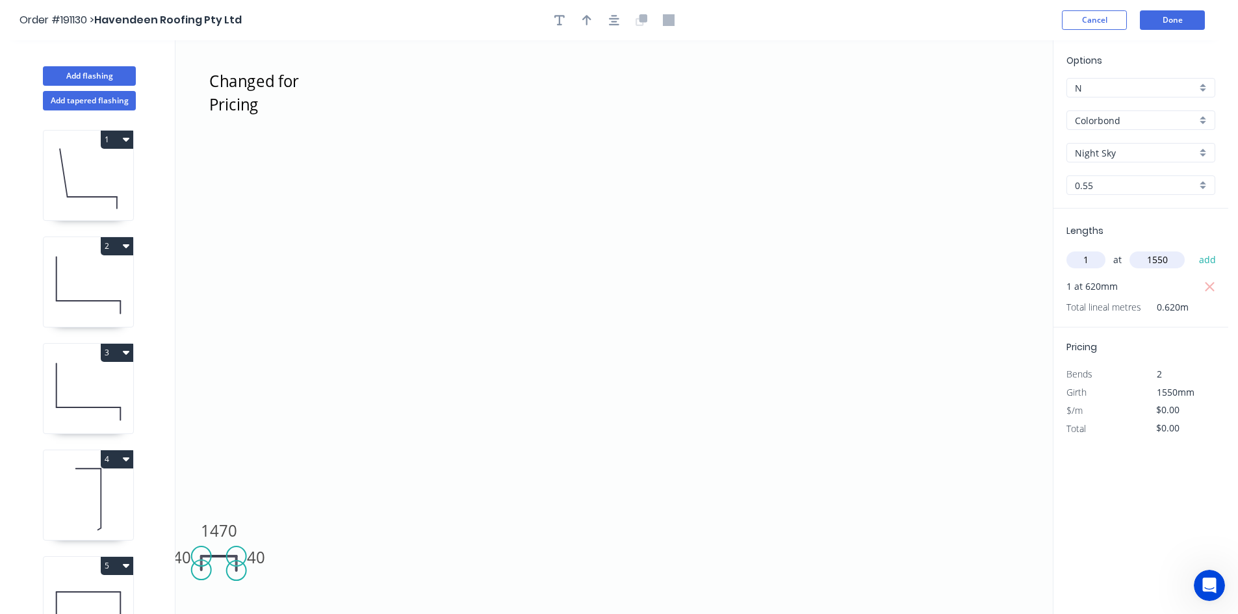
type input "1550"
click at [210, 533] on tspan "1470" at bounding box center [219, 530] width 36 height 21
click at [409, 457] on icon "Changed for Pricing 40 540 40" at bounding box center [613, 327] width 877 height 574
type input "$17.20"
click at [1207, 290] on icon "button" at bounding box center [1210, 287] width 12 height 16
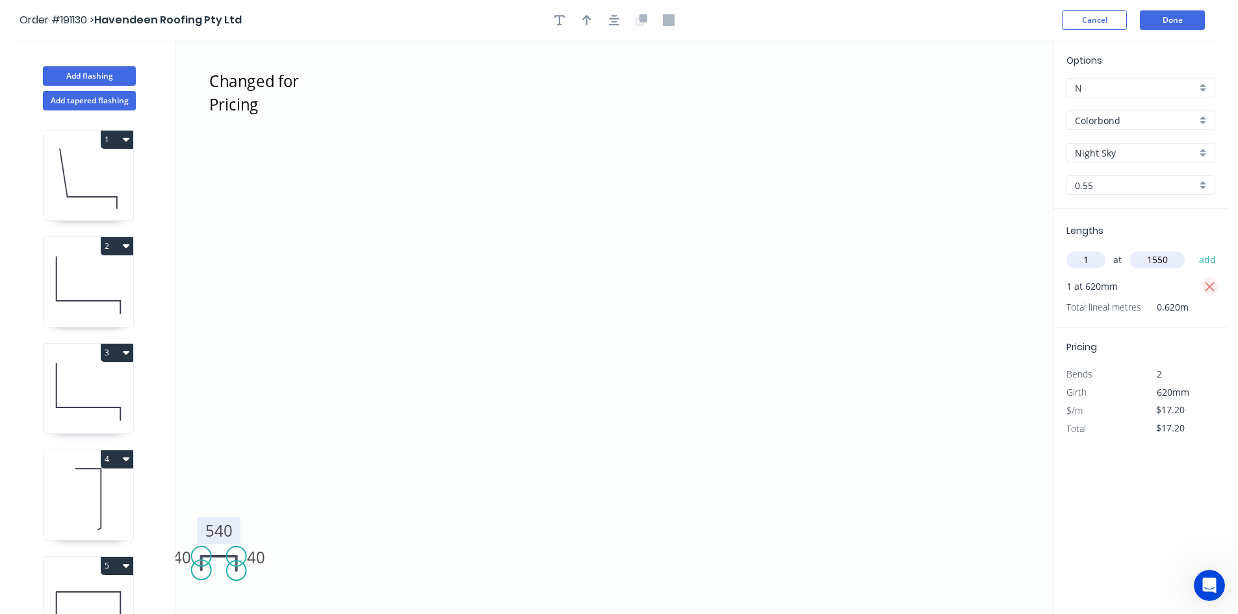
type input "$0.00"
click at [1211, 266] on button "add" at bounding box center [1207, 260] width 31 height 22
type input "$26.66"
click at [1170, 24] on button "Done" at bounding box center [1172, 19] width 65 height 19
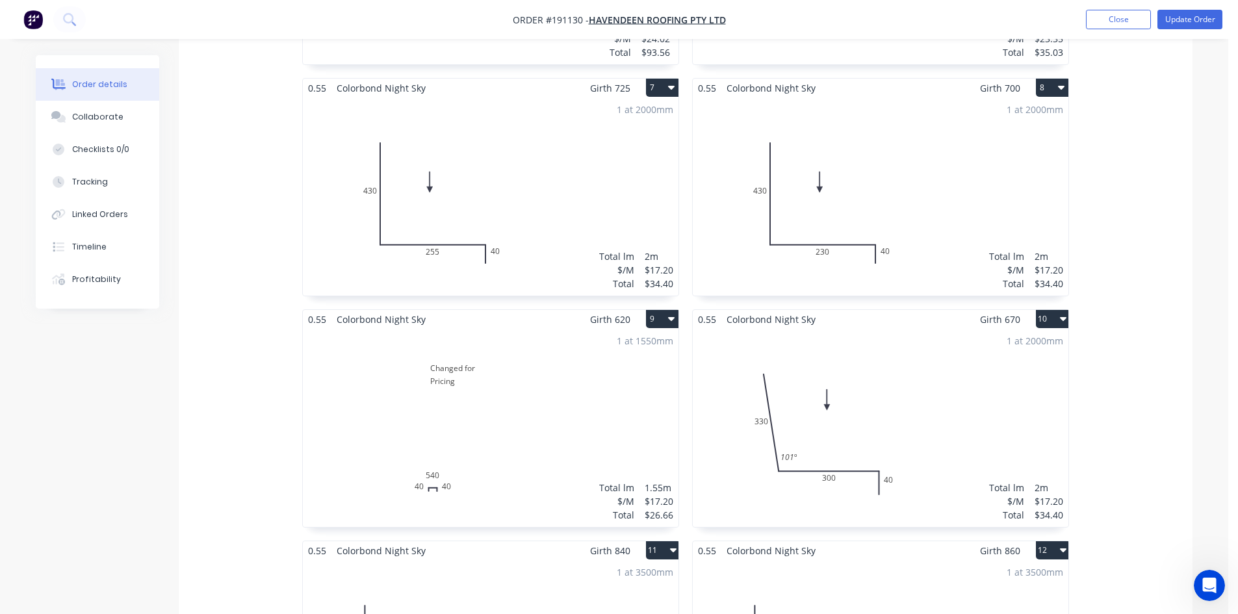
scroll to position [1104, 0]
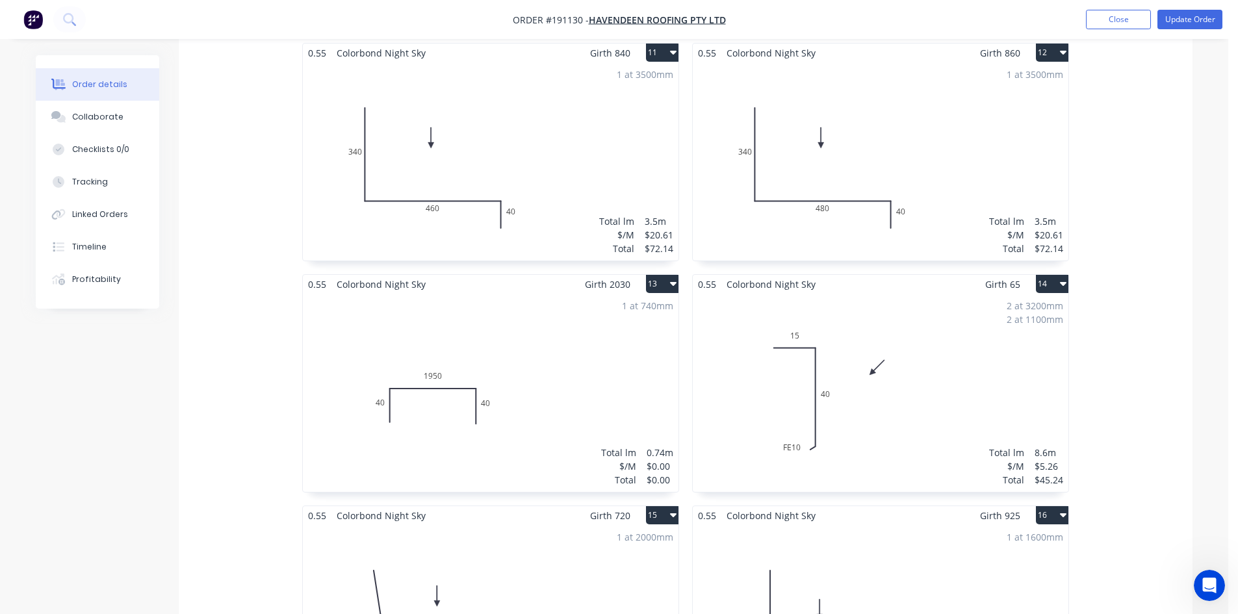
scroll to position [1624, 0]
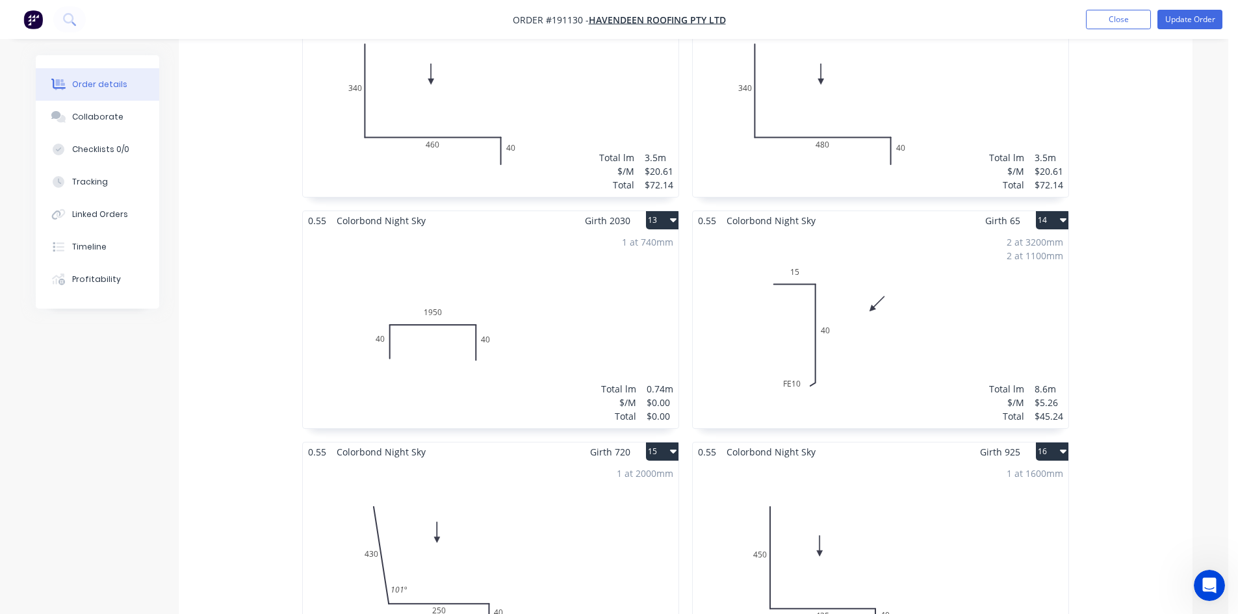
click at [588, 321] on div "1 at 740mm Total lm $/M Total 0.74m $0.00 $0.00" at bounding box center [491, 329] width 376 height 198
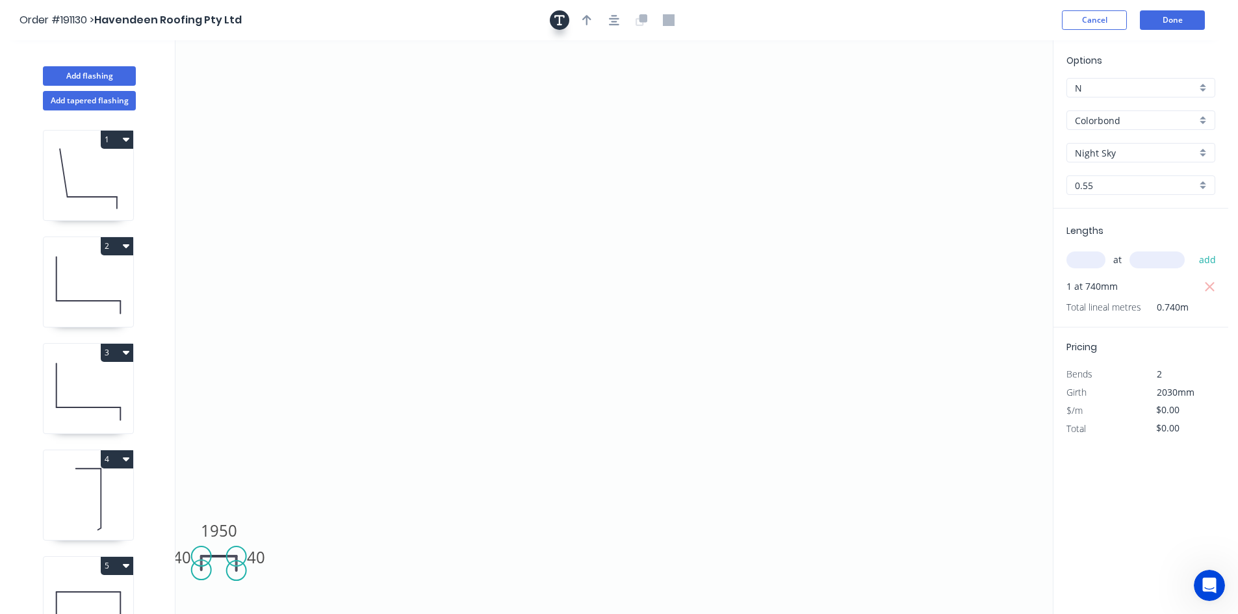
click at [565, 17] on button "button" at bounding box center [559, 19] width 19 height 19
click at [233, 92] on textarea at bounding box center [259, 92] width 105 height 48
type textarea "Changed for Pricing"
click at [1076, 264] on input "text" at bounding box center [1085, 259] width 39 height 17
type input "1"
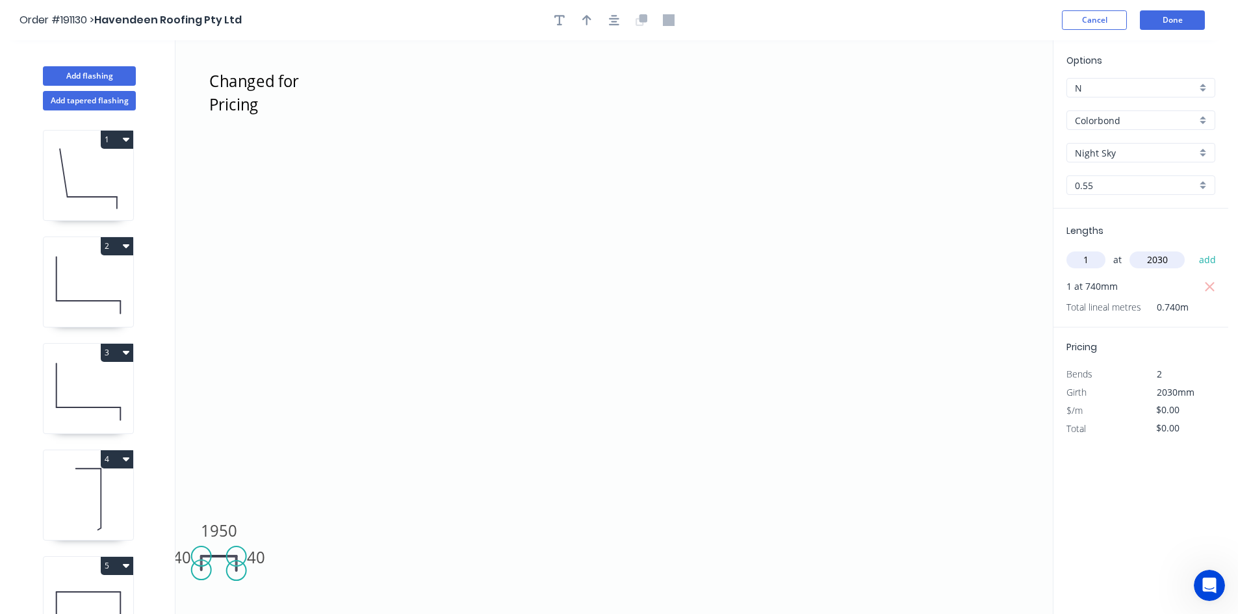
type input "2030"
click at [213, 525] on tspan "1950" at bounding box center [219, 530] width 36 height 21
drag, startPoint x: 233, startPoint y: 531, endPoint x: 199, endPoint y: 527, distance: 33.4
click at [199, 527] on g "1950" at bounding box center [219, 530] width 52 height 27
click at [344, 473] on icon "Changed for Pricing 40 660 40" at bounding box center [613, 327] width 877 height 574
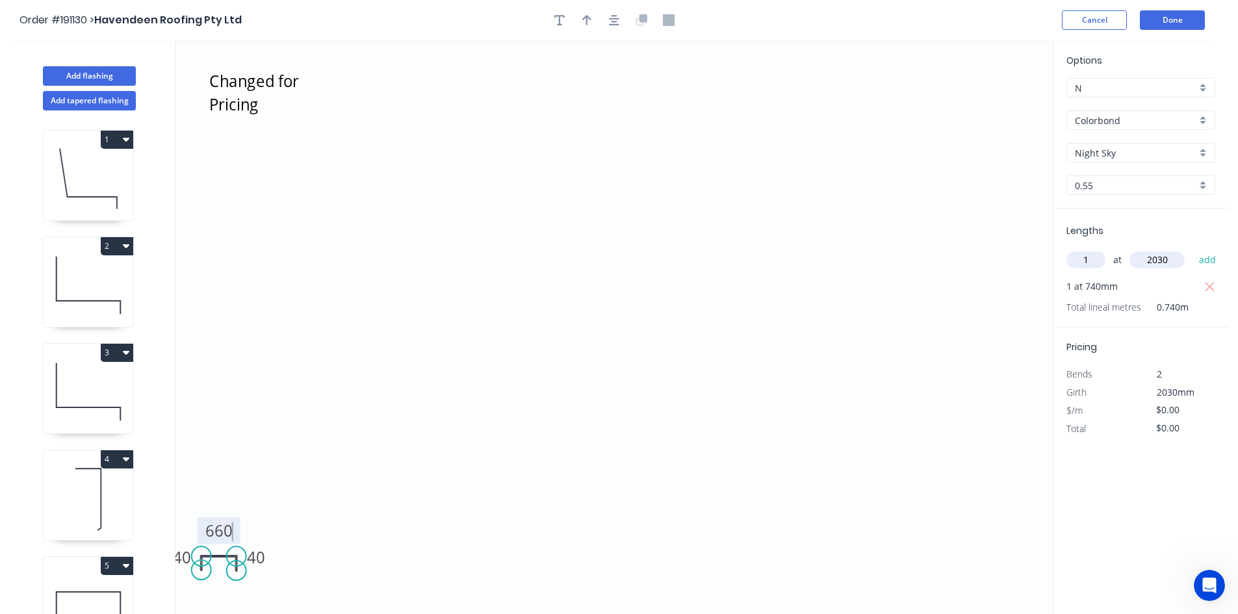
type input "$17.20"
click at [1209, 292] on icon "button" at bounding box center [1210, 287] width 12 height 16
type input "$0.00"
click at [1208, 265] on button "add" at bounding box center [1207, 260] width 31 height 22
type input "$34.92"
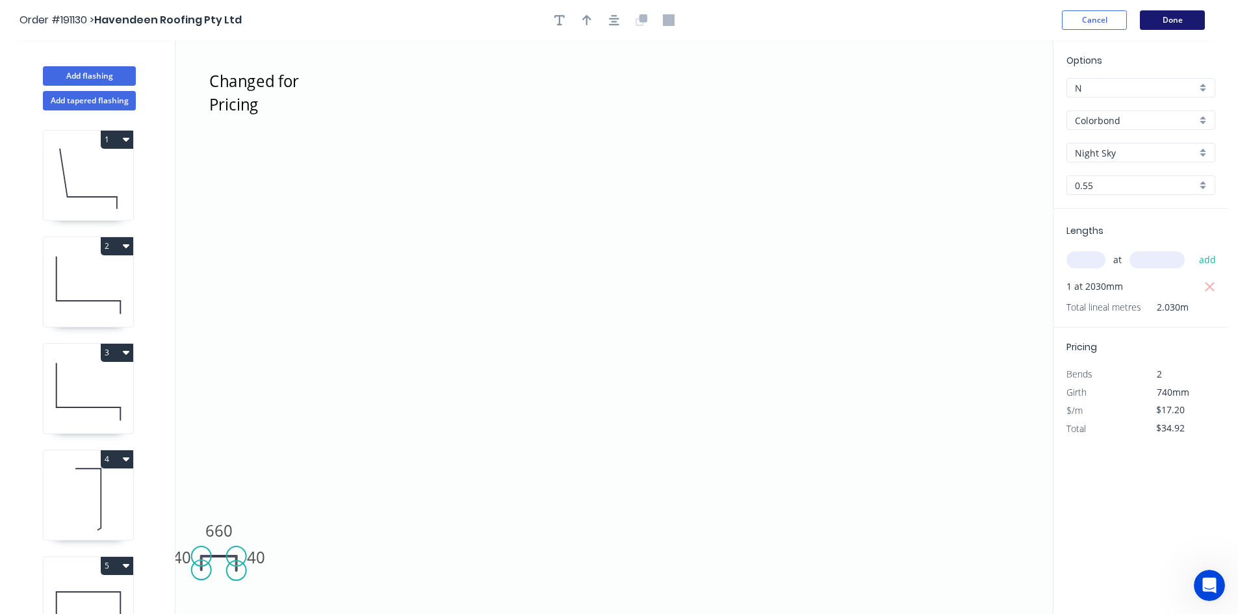
click at [1178, 29] on button "Done" at bounding box center [1172, 19] width 65 height 19
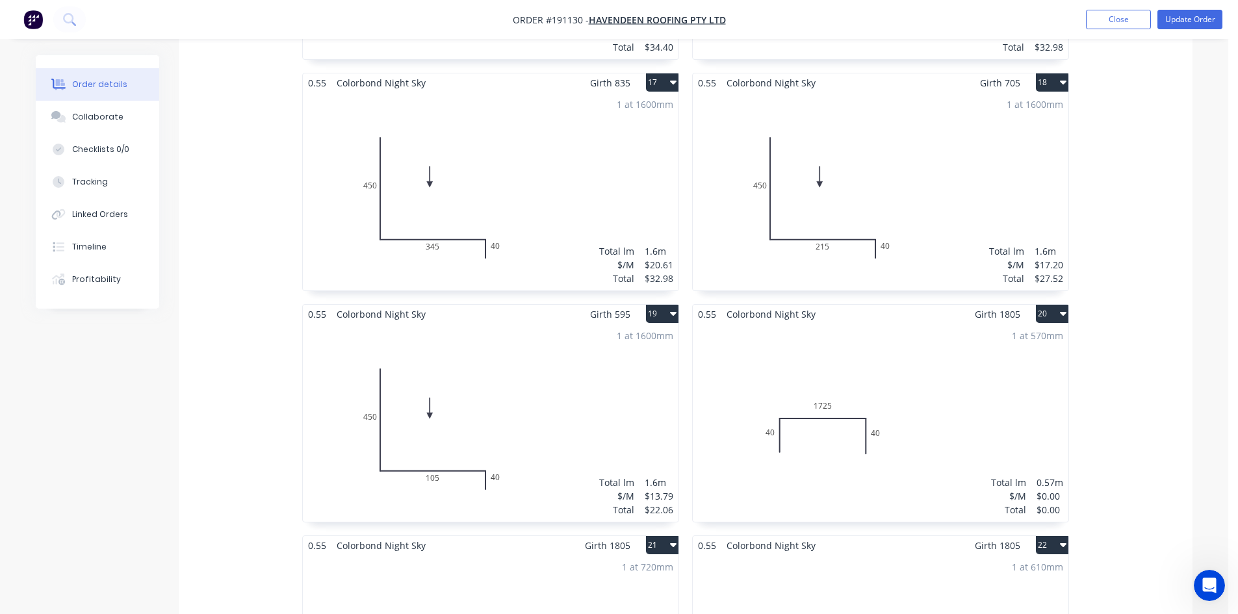
scroll to position [2339, 0]
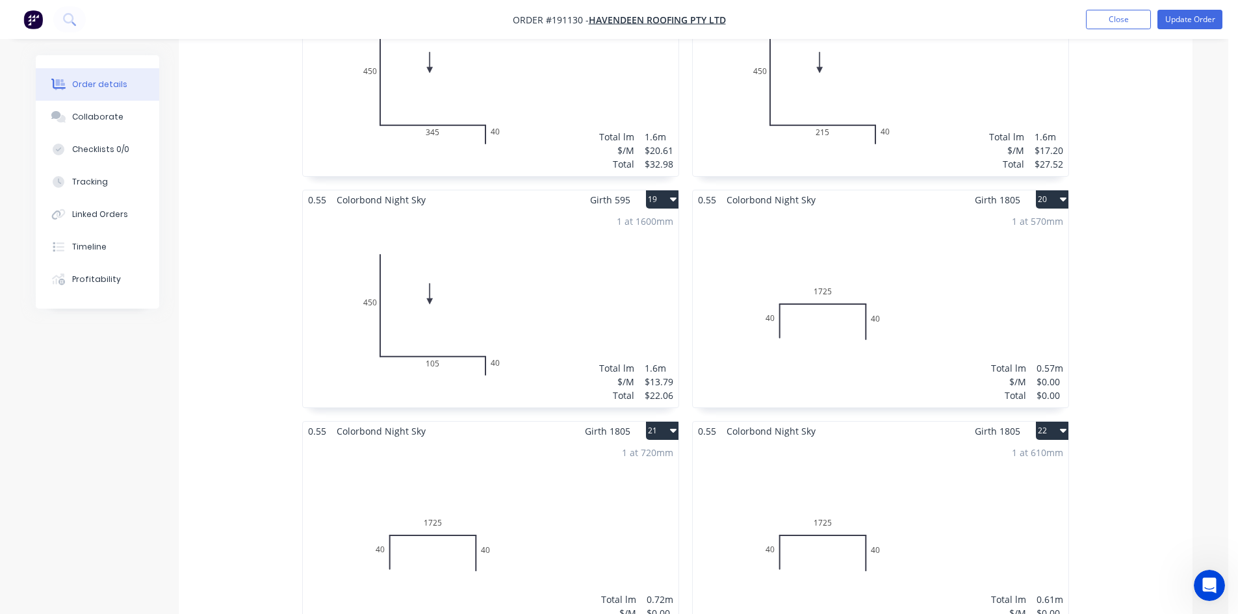
click at [957, 268] on div "1 at 570mm Total lm $/M Total 0.57m $0.00 $0.00" at bounding box center [881, 308] width 376 height 198
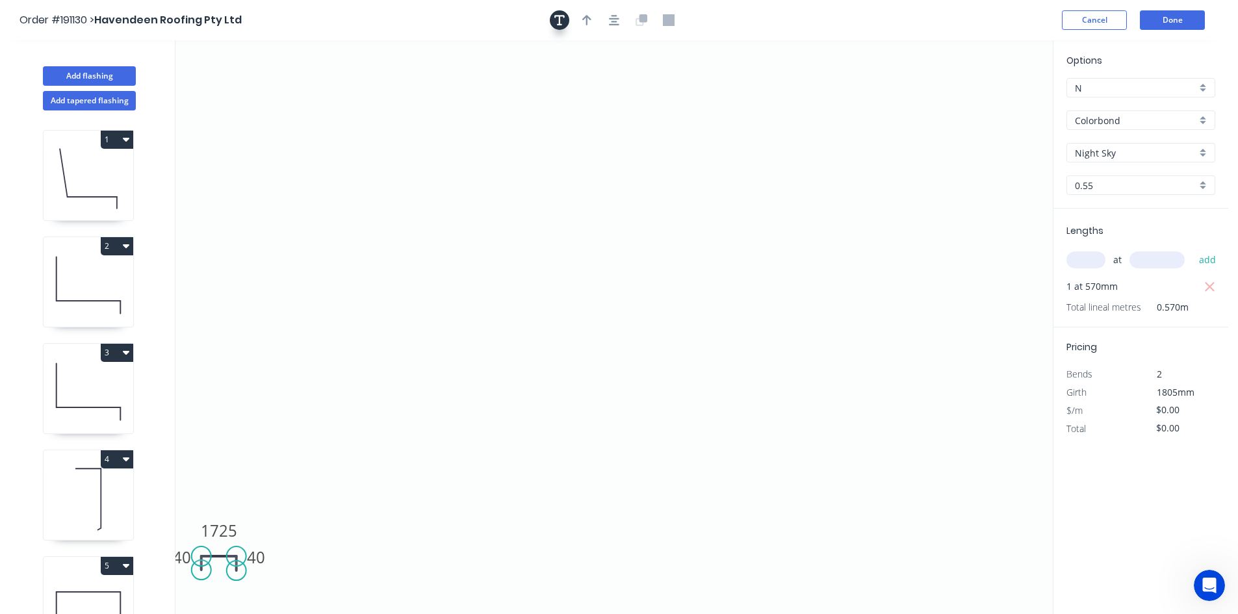
click at [558, 24] on icon "button" at bounding box center [559, 20] width 10 height 10
click at [239, 86] on textarea at bounding box center [259, 92] width 105 height 48
type textarea "Changed for Pricing"
click at [1074, 261] on input "text" at bounding box center [1085, 259] width 39 height 17
type input "1"
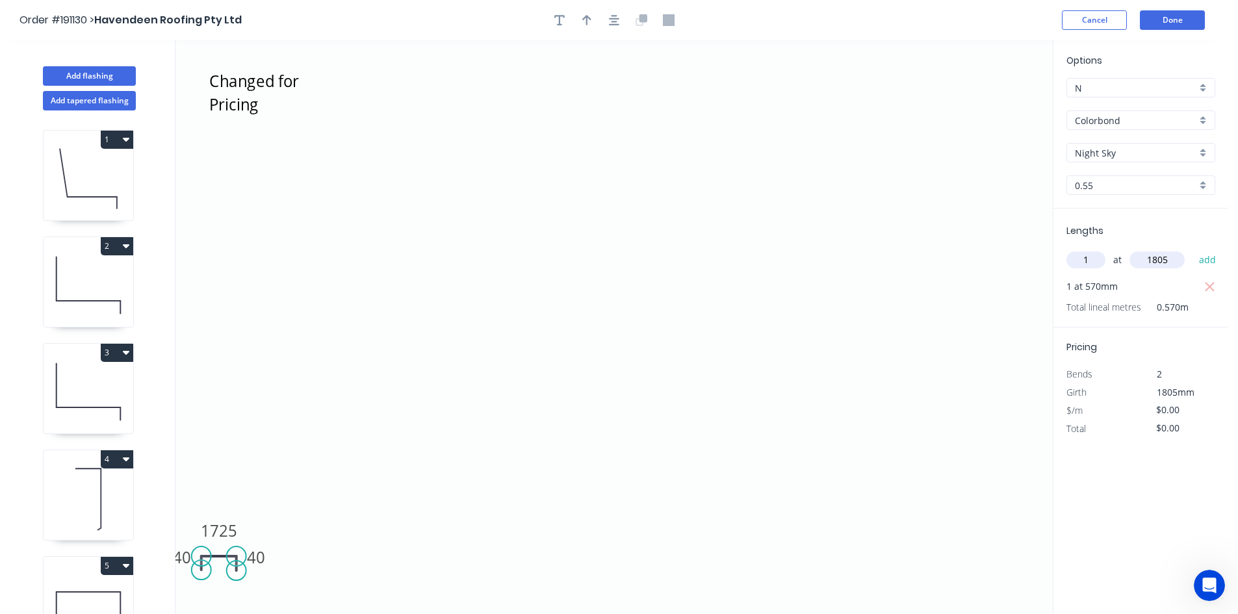
type input "1805"
click at [212, 519] on rect at bounding box center [219, 530] width 52 height 27
click at [225, 531] on tspan "1725" at bounding box center [219, 530] width 36 height 21
drag, startPoint x: 237, startPoint y: 530, endPoint x: 222, endPoint y: 527, distance: 15.9
click at [222, 527] on rect at bounding box center [204, 527] width 52 height 27
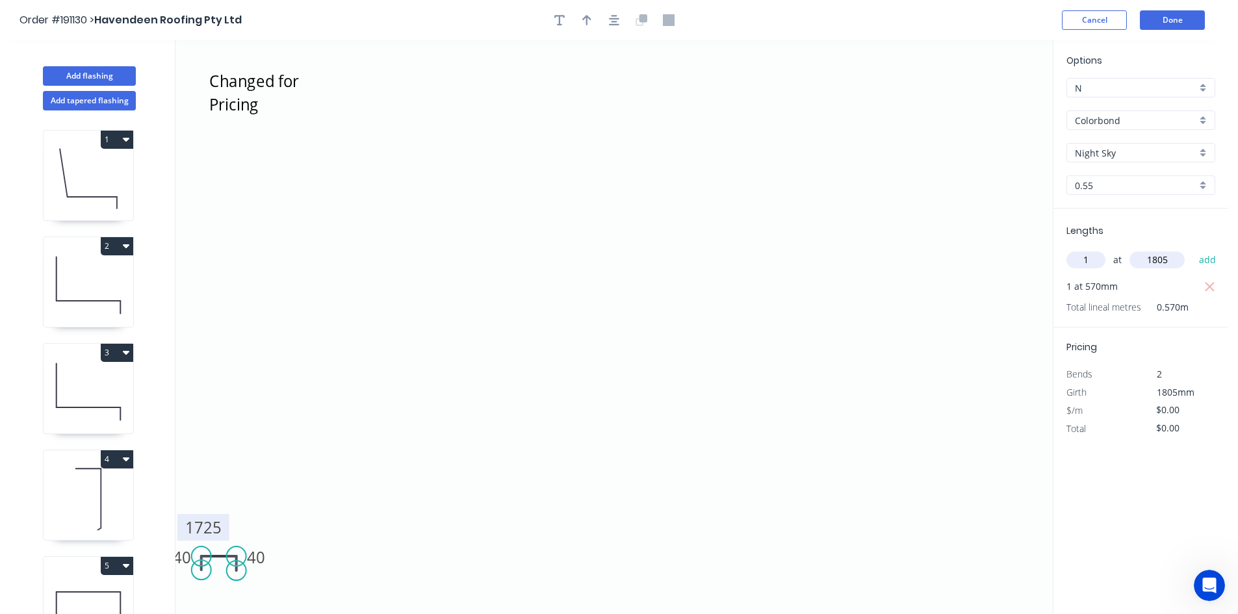
click at [216, 522] on tspan "1725" at bounding box center [203, 526] width 36 height 21
click at [213, 513] on icon "Changed for Pricing 40 1725 40" at bounding box center [613, 327] width 877 height 574
drag, startPoint x: 214, startPoint y: 515, endPoint x: 229, endPoint y: 523, distance: 17.4
click at [229, 523] on rect at bounding box center [219, 535] width 52 height 27
click at [238, 533] on rect at bounding box center [219, 535] width 52 height 27
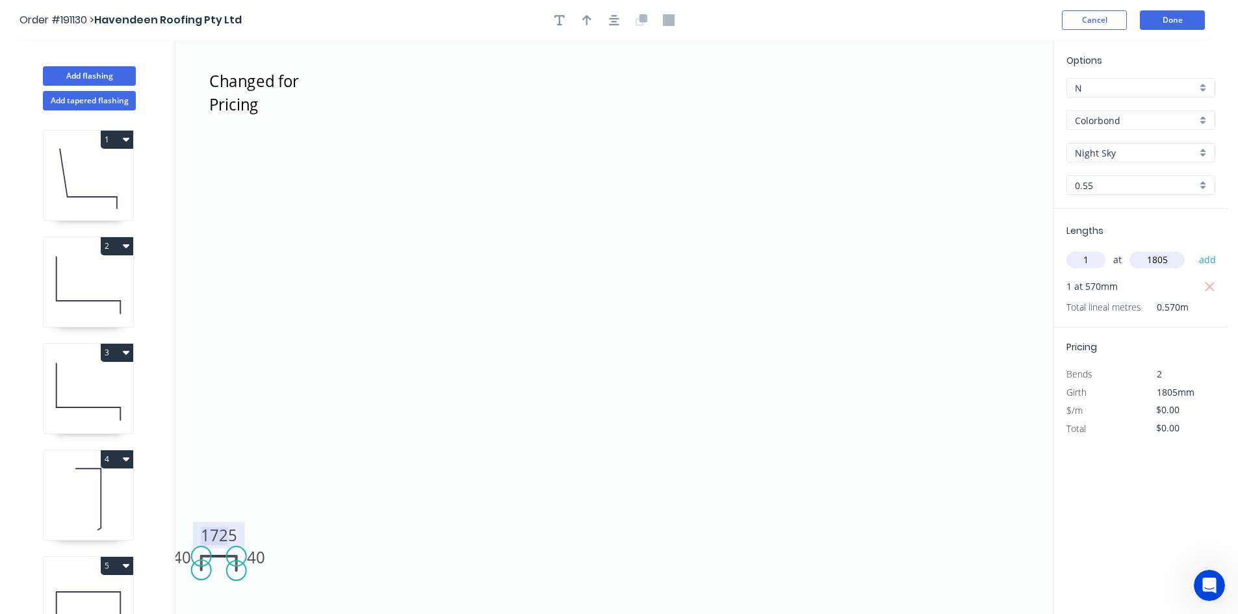
drag, startPoint x: 235, startPoint y: 533, endPoint x: 227, endPoint y: 532, distance: 7.2
click at [227, 532] on tspan "1725" at bounding box center [219, 534] width 36 height 21
click at [300, 509] on icon "Changed for Pricing 40 490 40" at bounding box center [613, 327] width 877 height 574
type input "$13.79"
click at [1208, 286] on icon "button" at bounding box center [1210, 287] width 12 height 16
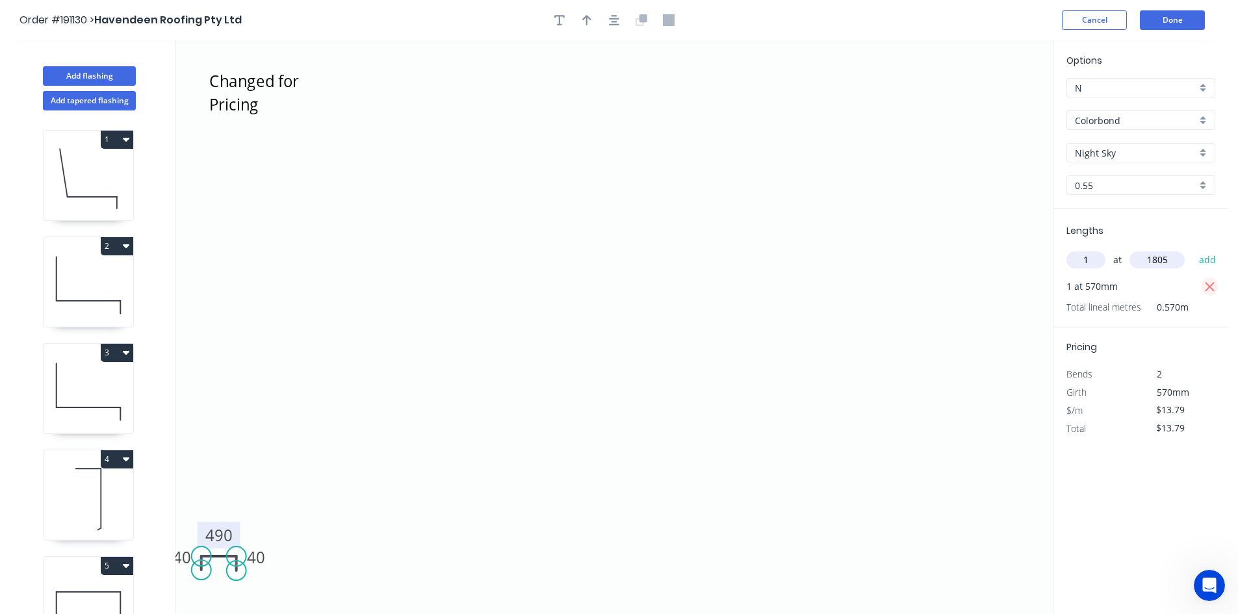
type input "$0.00"
click at [1209, 262] on button "add" at bounding box center [1207, 260] width 31 height 22
type input "$24.89"
click at [1162, 27] on button "Done" at bounding box center [1172, 19] width 65 height 19
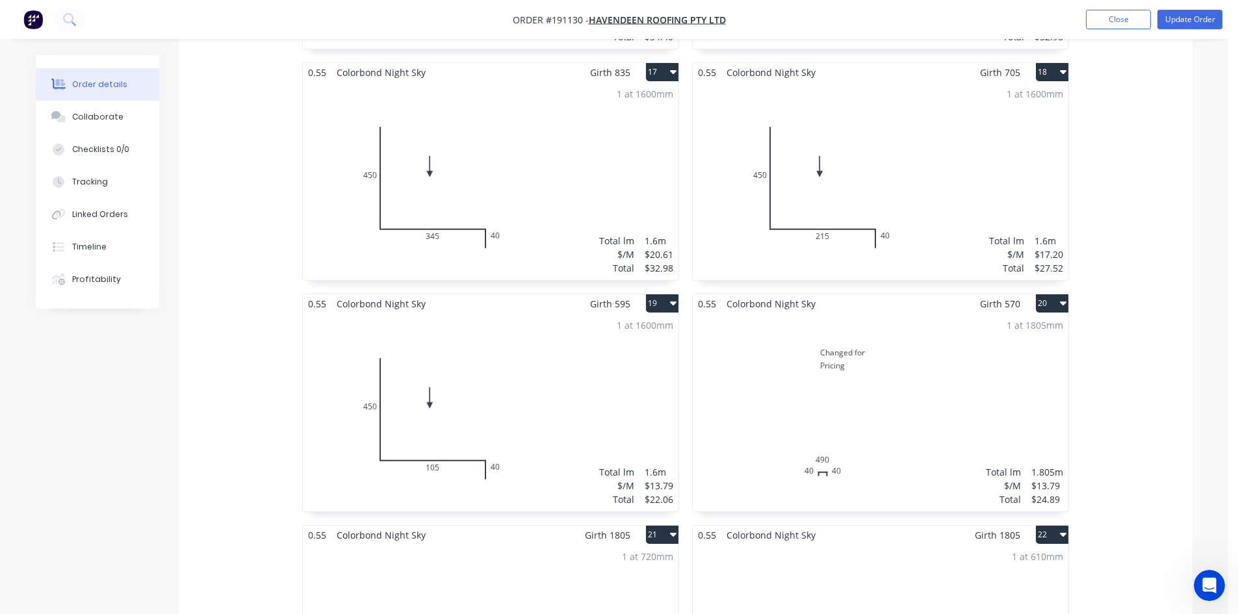
scroll to position [2274, 0]
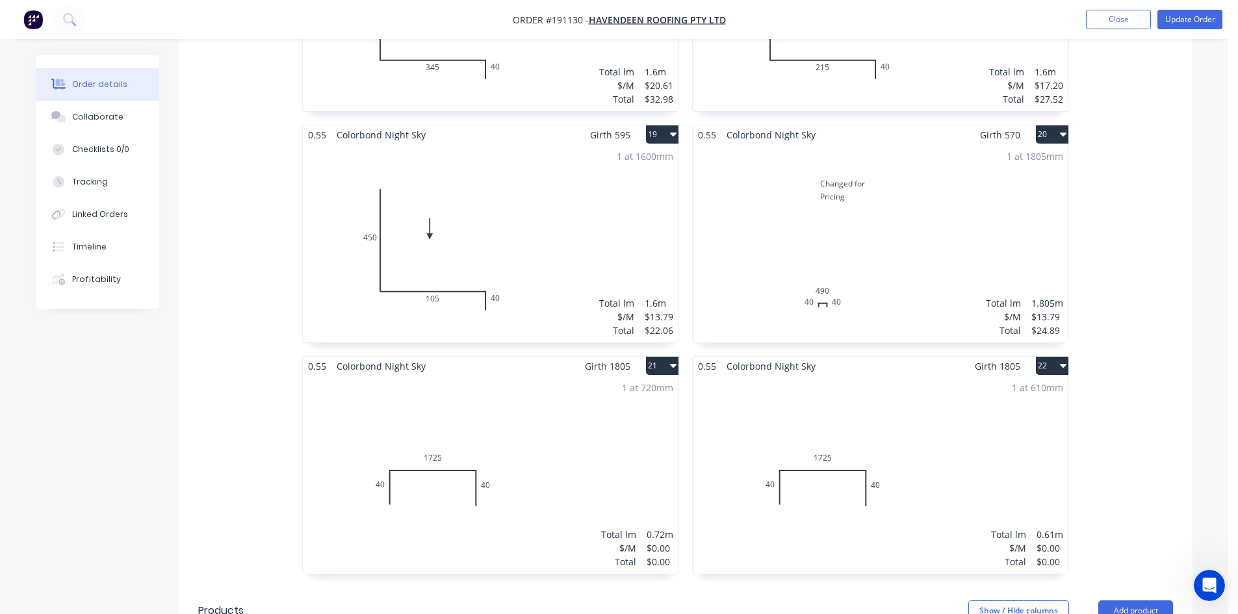
click at [548, 407] on div "1 at 720mm Total lm $/M Total 0.72m $0.00 $0.00" at bounding box center [491, 475] width 376 height 198
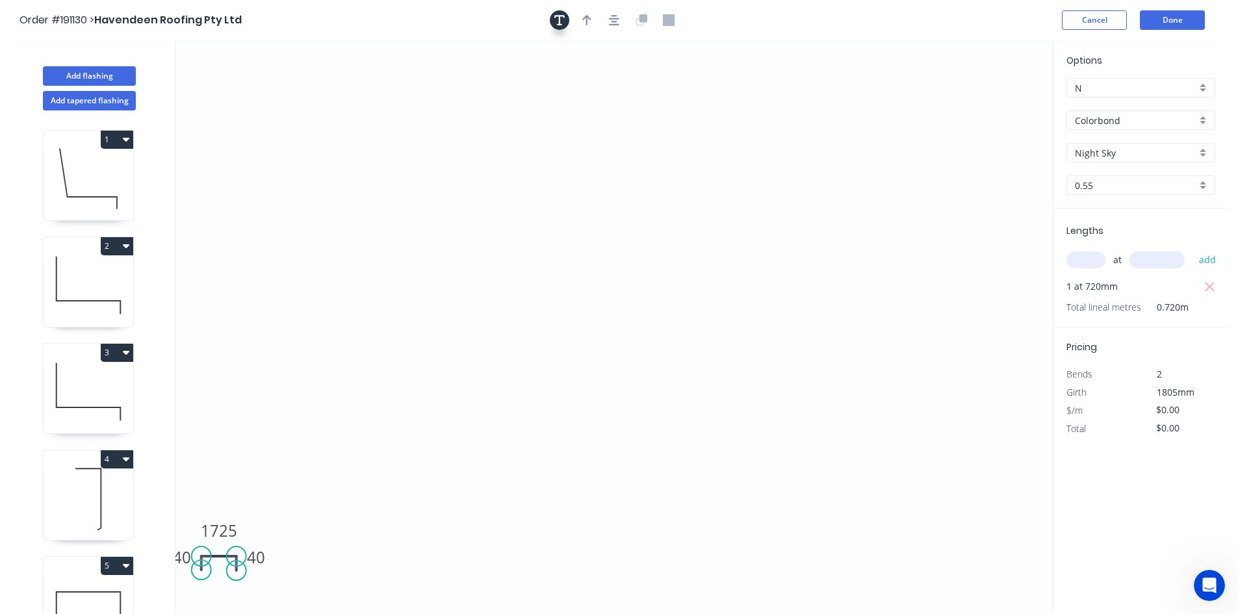
click at [561, 19] on icon "button" at bounding box center [559, 20] width 10 height 12
click at [261, 80] on textarea at bounding box center [259, 92] width 105 height 48
type textarea "Changed for Pricing"
click at [1097, 268] on input "text" at bounding box center [1085, 259] width 39 height 17
type input "1"
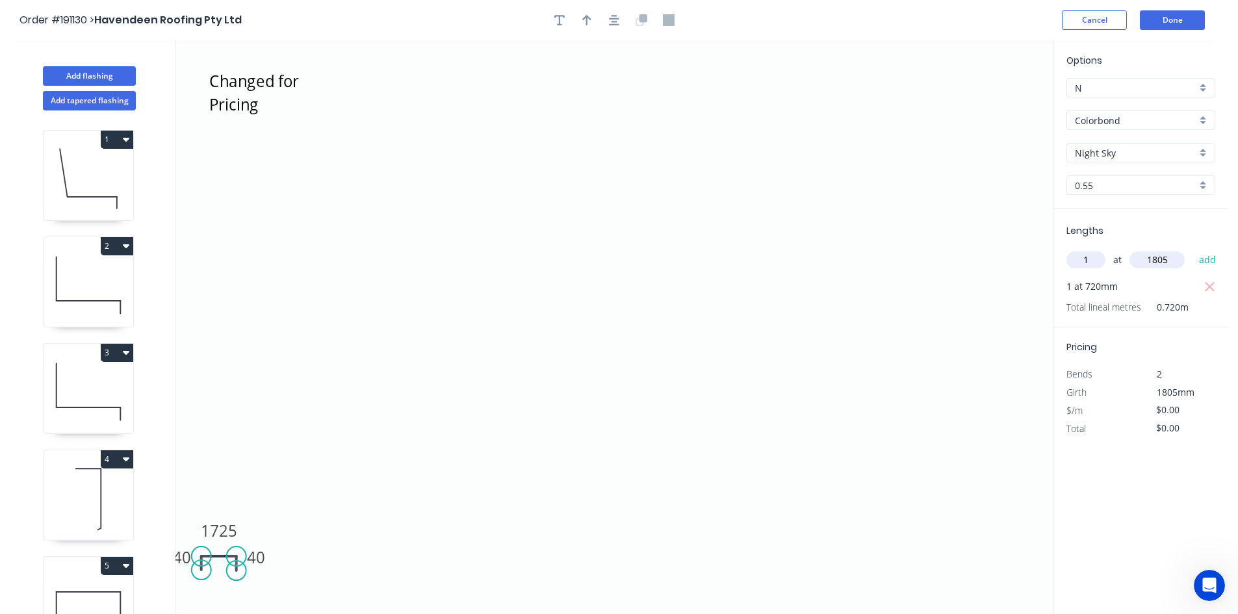
type input "1805"
click at [225, 528] on tspan "1725" at bounding box center [219, 530] width 36 height 21
click at [233, 529] on tspan "1725" at bounding box center [219, 530] width 36 height 21
click at [331, 494] on icon "Changed for Pricing 40 640 40" at bounding box center [613, 327] width 877 height 574
type input "$17.20"
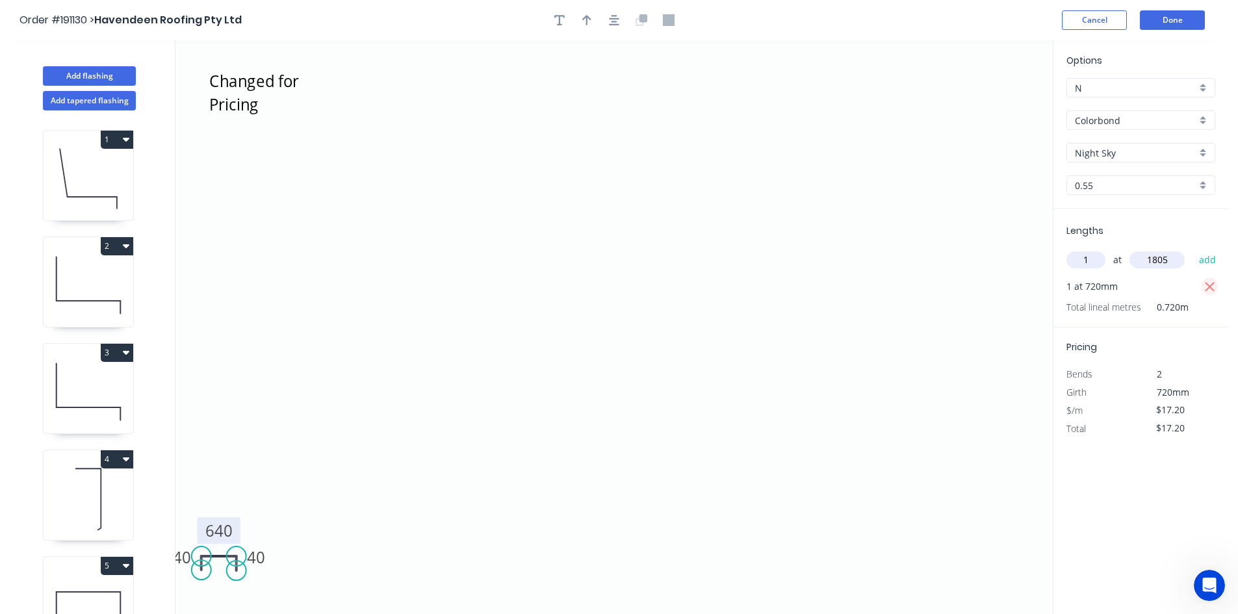
click at [1211, 288] on icon "button" at bounding box center [1209, 287] width 10 height 10
type input "$0.00"
click at [1213, 266] on button "add" at bounding box center [1207, 260] width 31 height 22
type input "$31.05"
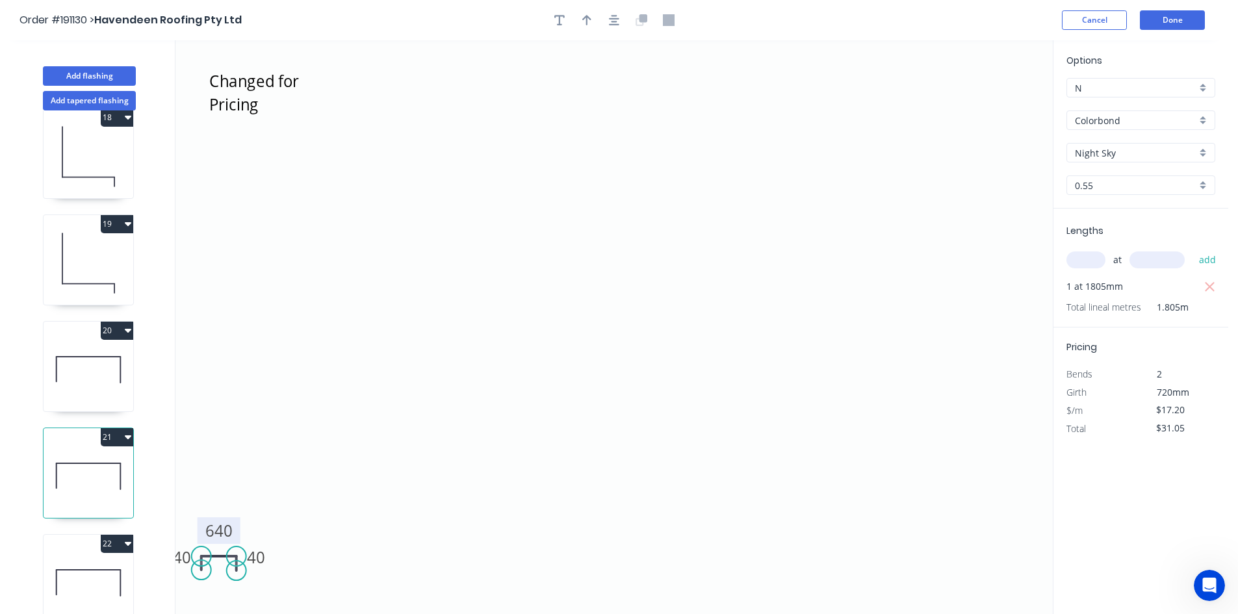
scroll to position [1846, 0]
click at [97, 567] on icon at bounding box center [89, 567] width 64 height 0
type input "$0.00"
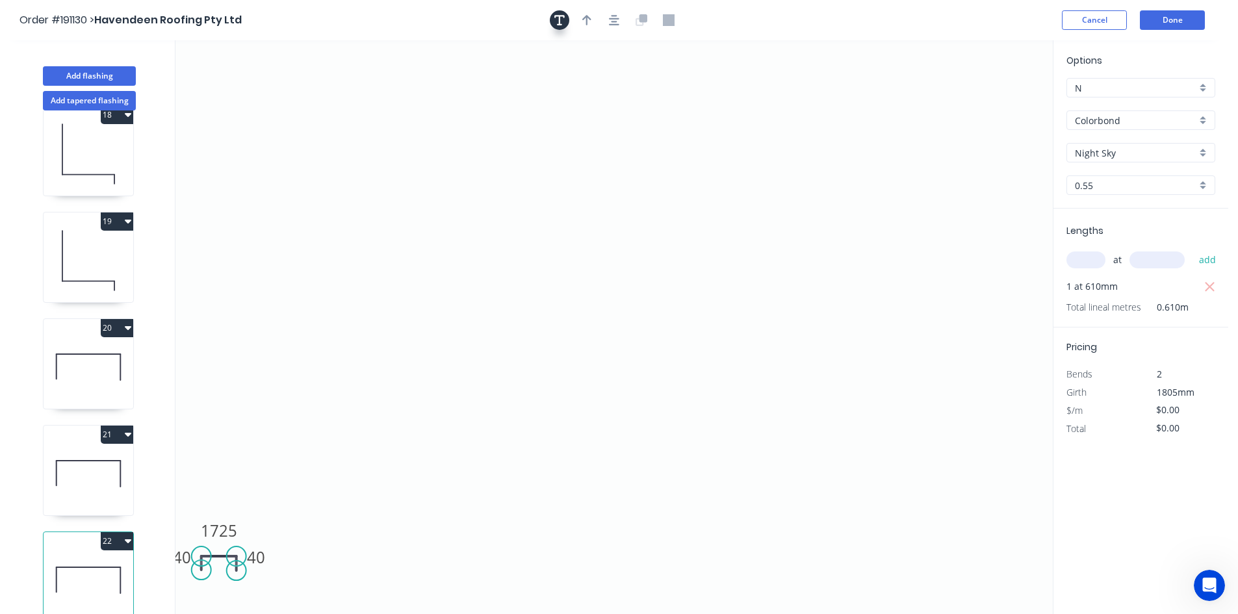
click at [557, 22] on icon "button" at bounding box center [559, 20] width 10 height 12
click at [248, 84] on textarea at bounding box center [259, 92] width 105 height 48
type textarea "Changed for Pricing"
click at [1091, 259] on input "text" at bounding box center [1085, 259] width 39 height 17
type input "1"
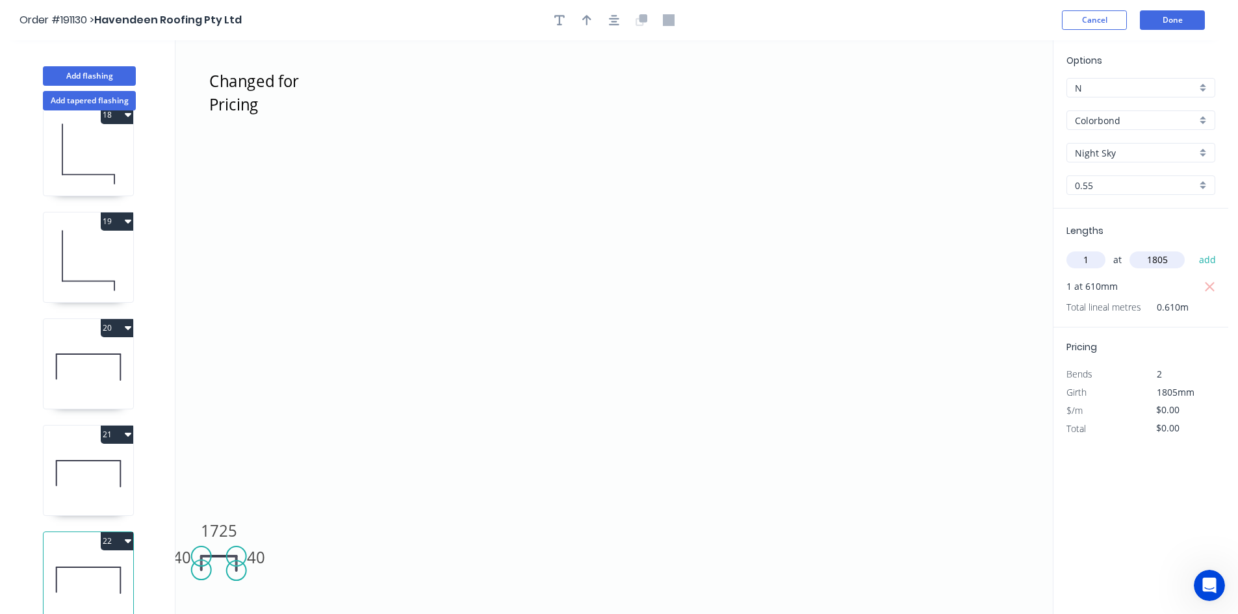
type input "1805"
click at [224, 524] on tspan "1725" at bounding box center [219, 530] width 36 height 21
click at [365, 487] on icon "Changed for Pricing 40 530 40" at bounding box center [613, 327] width 877 height 574
type input "$17.20"
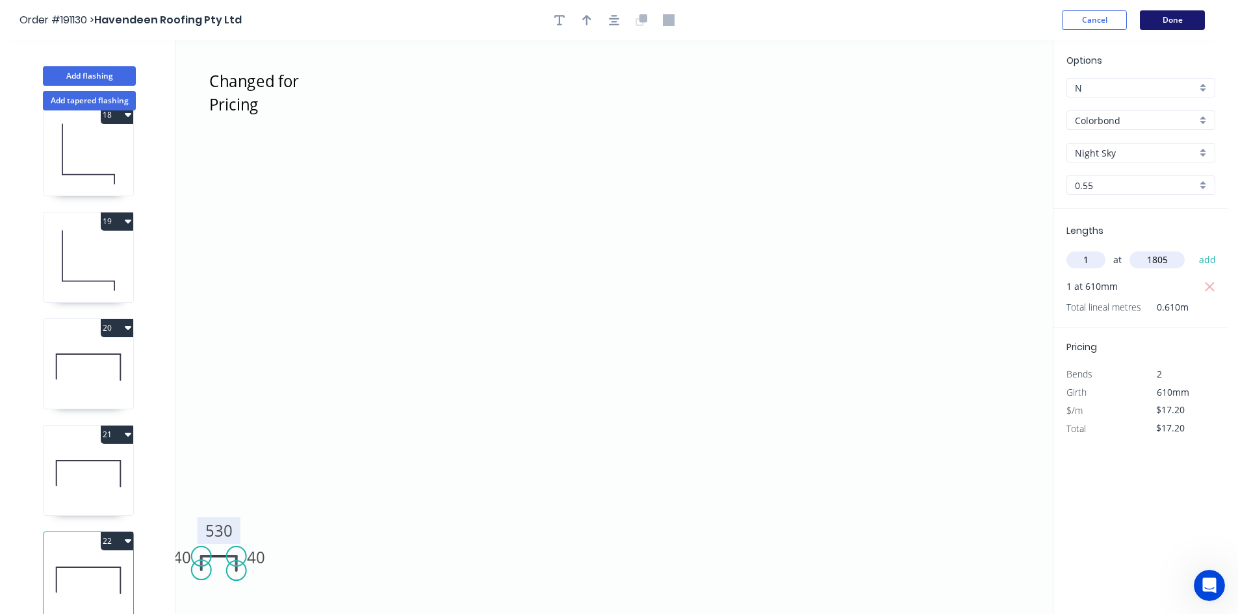
click at [1165, 24] on button "Done" at bounding box center [1172, 19] width 65 height 19
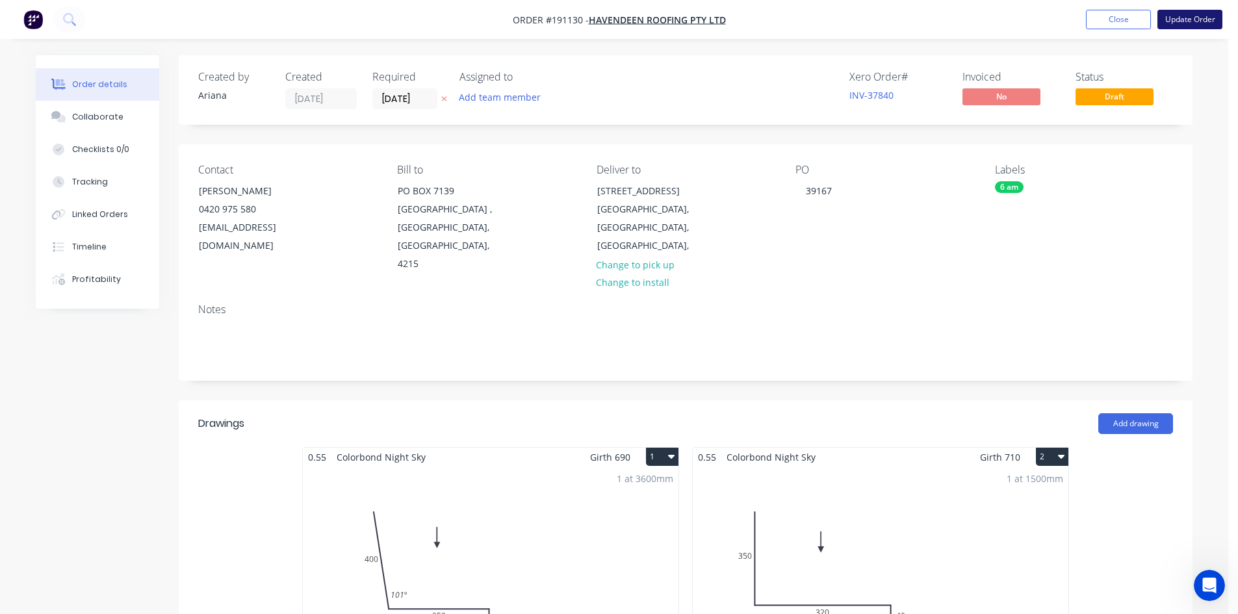
click at [1175, 23] on button "Update Order" at bounding box center [1189, 19] width 65 height 19
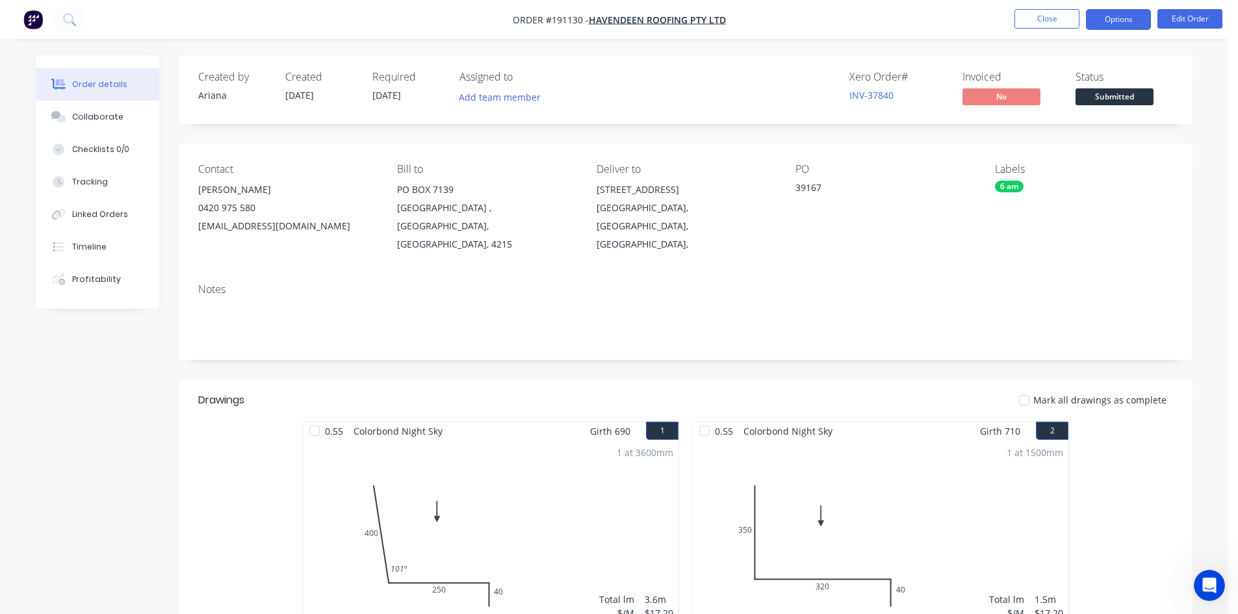
click at [1110, 22] on button "Options" at bounding box center [1118, 19] width 65 height 21
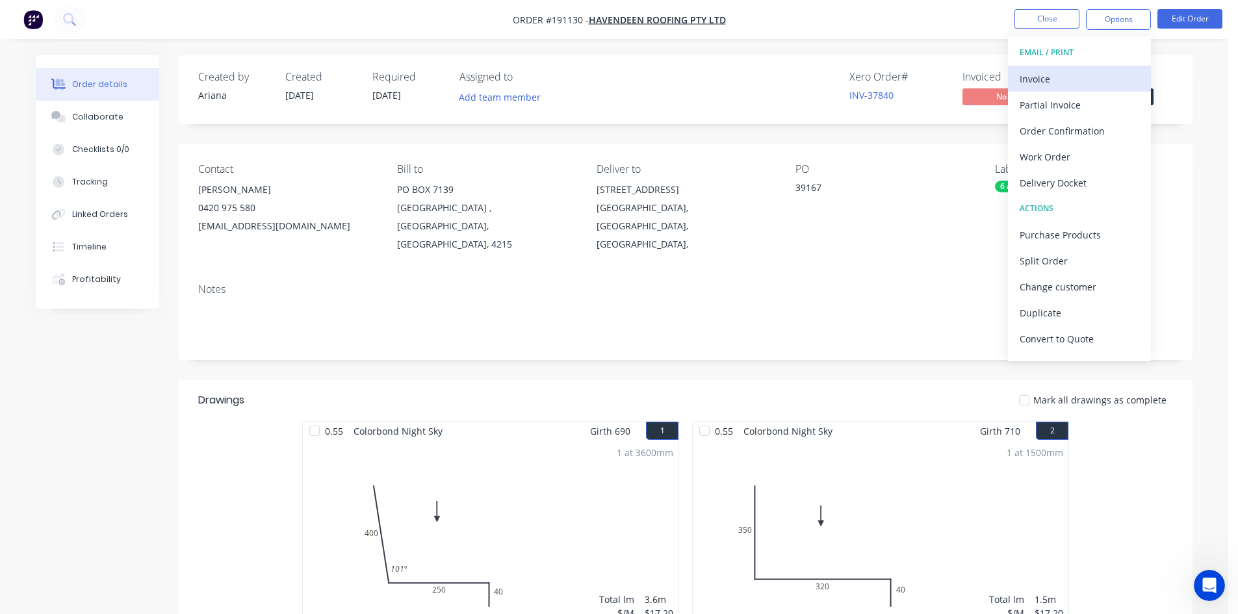
click at [1096, 68] on button "Invoice" at bounding box center [1079, 79] width 143 height 26
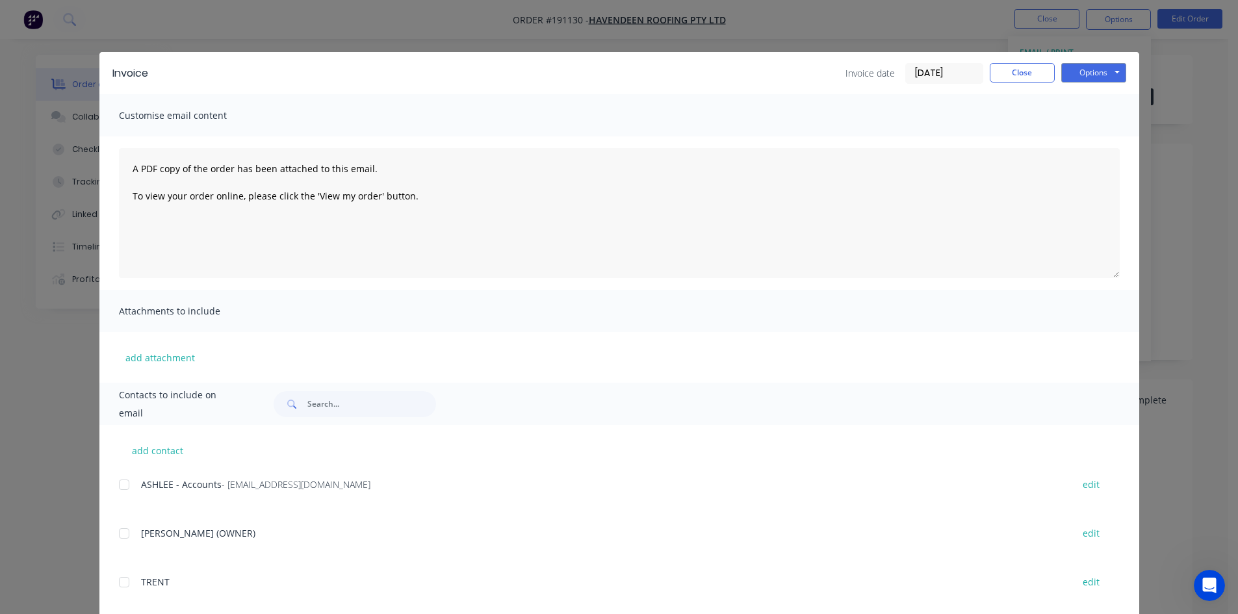
click at [120, 483] on div at bounding box center [124, 485] width 26 height 26
click at [1090, 73] on button "Options" at bounding box center [1093, 72] width 65 height 19
click at [1086, 137] on button "Email" at bounding box center [1102, 138] width 83 height 21
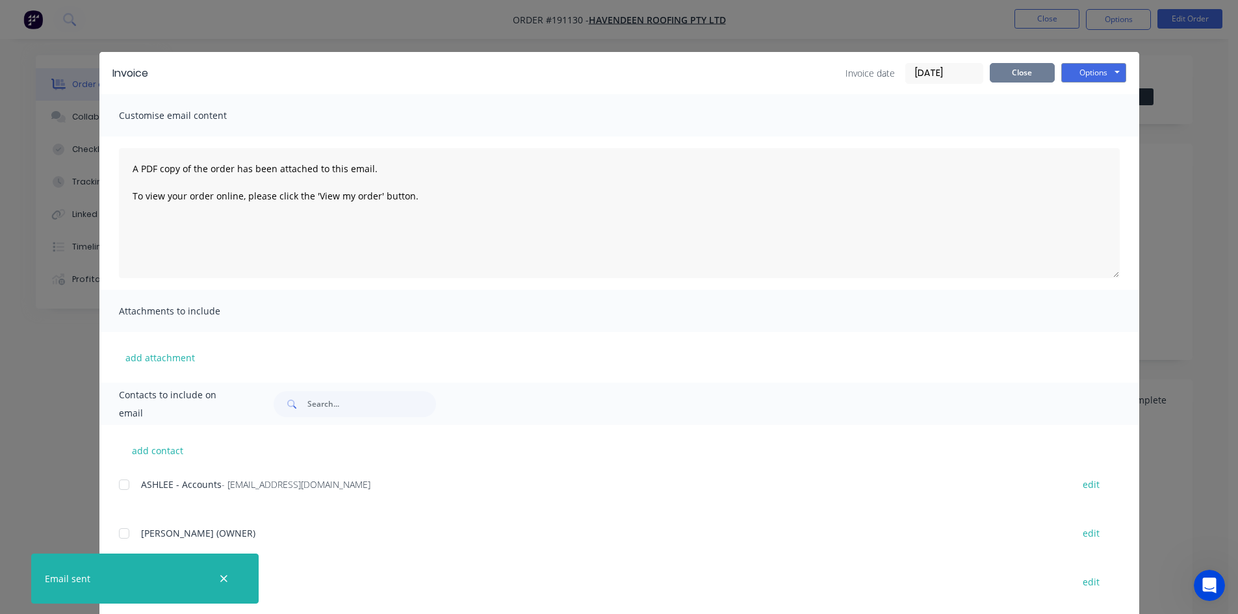
click at [1014, 77] on button "Close" at bounding box center [1021, 72] width 65 height 19
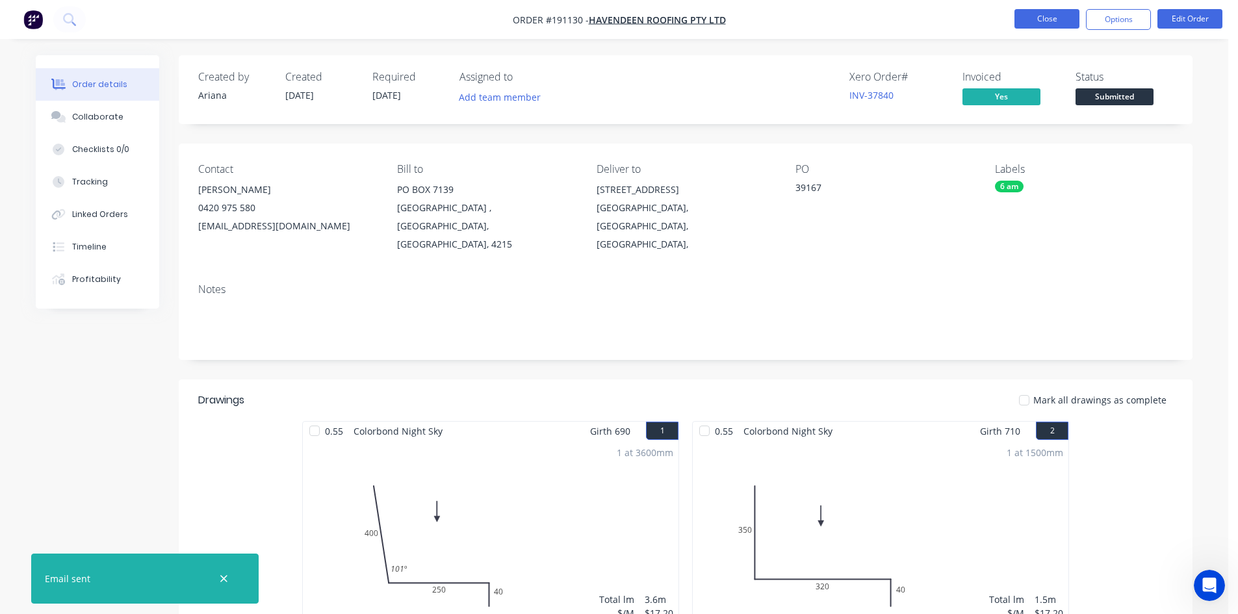
click at [1056, 19] on button "Close" at bounding box center [1046, 18] width 65 height 19
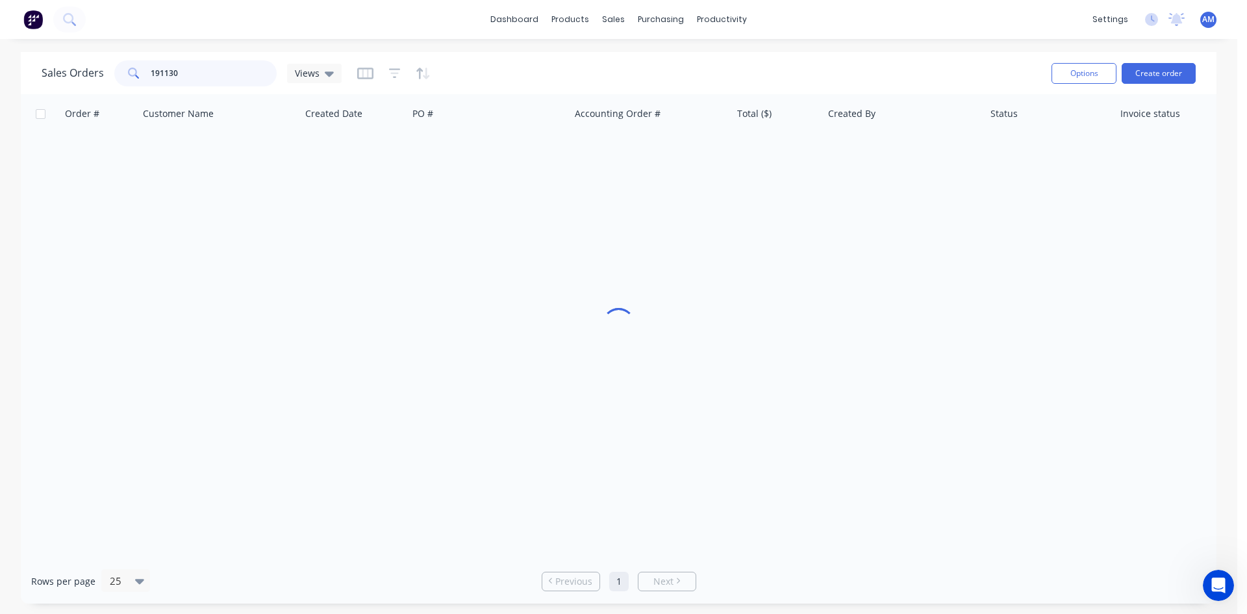
drag, startPoint x: 202, startPoint y: 64, endPoint x: 127, endPoint y: 72, distance: 75.2
click at [127, 72] on div "191130" at bounding box center [195, 73] width 162 height 26
type input "191156"
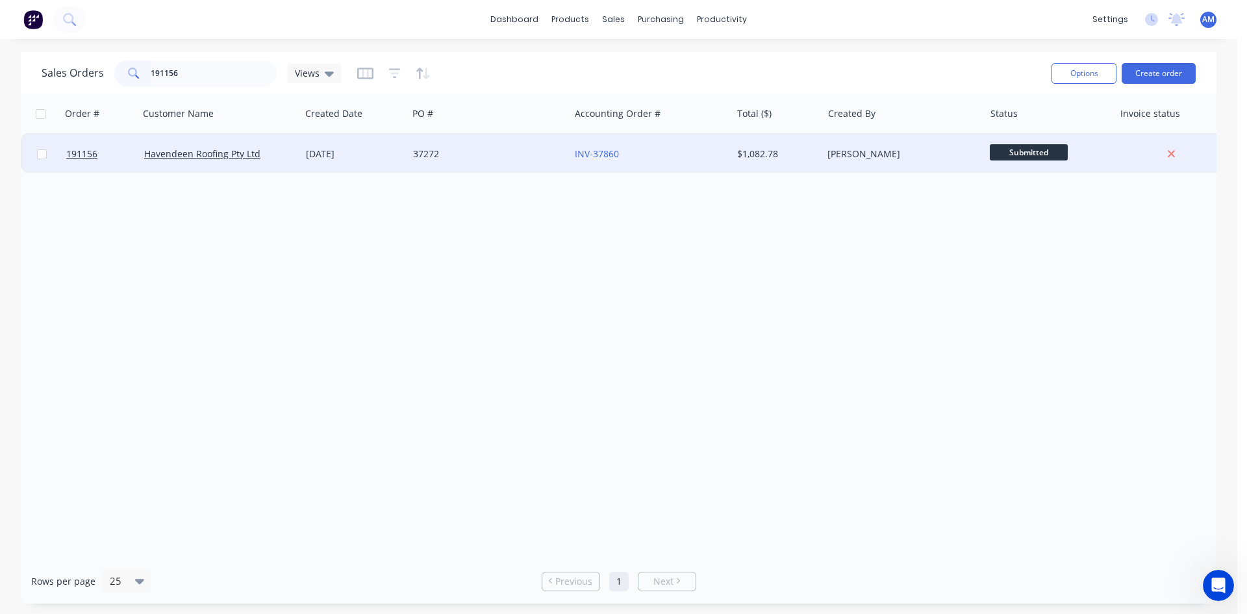
click at [481, 153] on div "37272" at bounding box center [485, 153] width 144 height 13
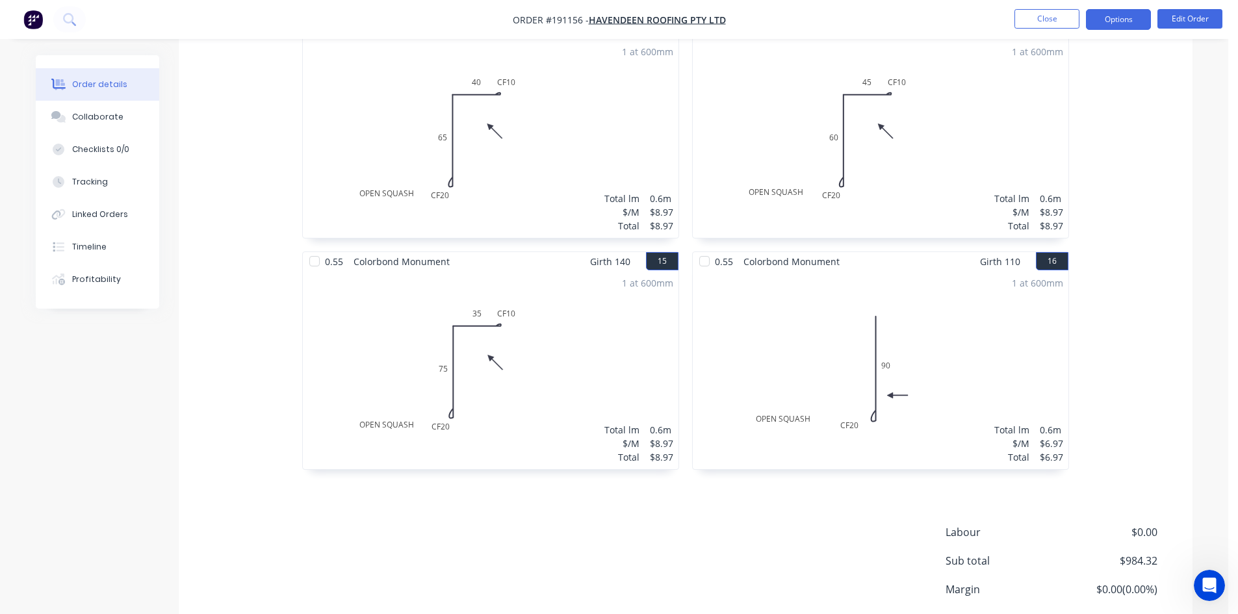
scroll to position [2465, 0]
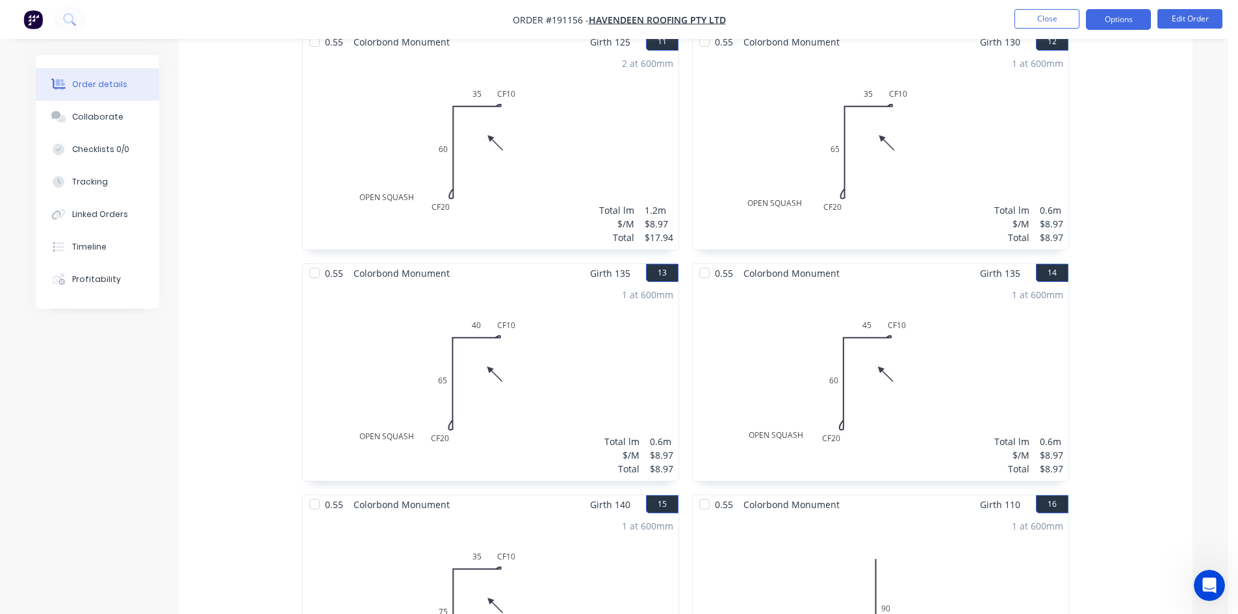
click at [1114, 19] on button "Options" at bounding box center [1118, 19] width 65 height 21
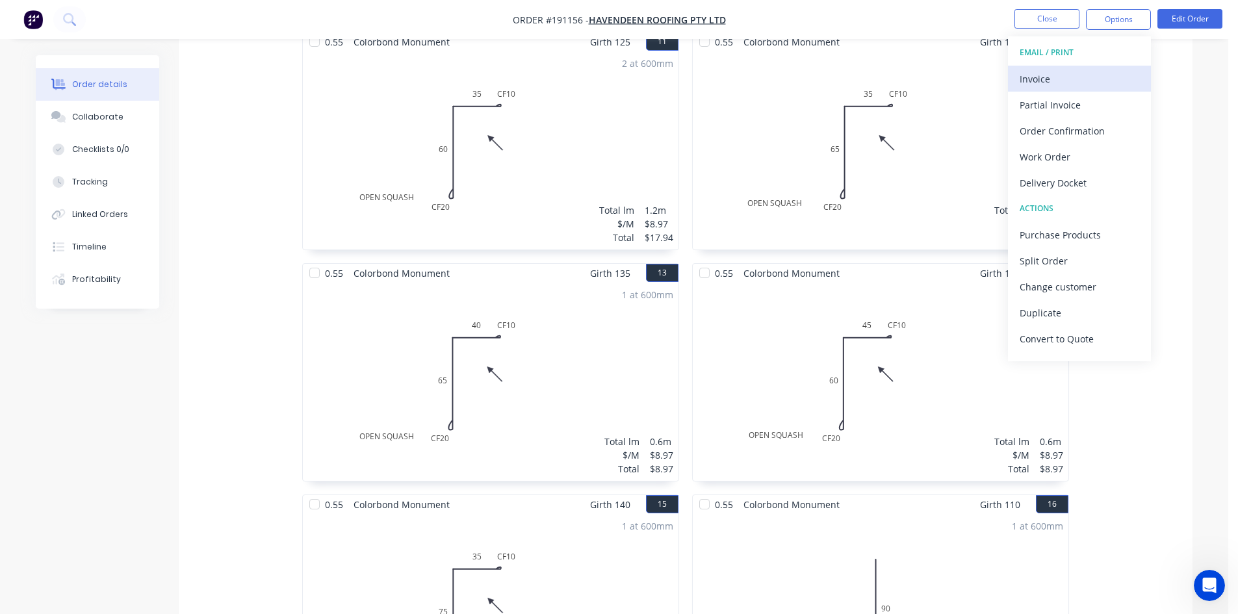
click at [1065, 68] on button "Invoice" at bounding box center [1079, 79] width 143 height 26
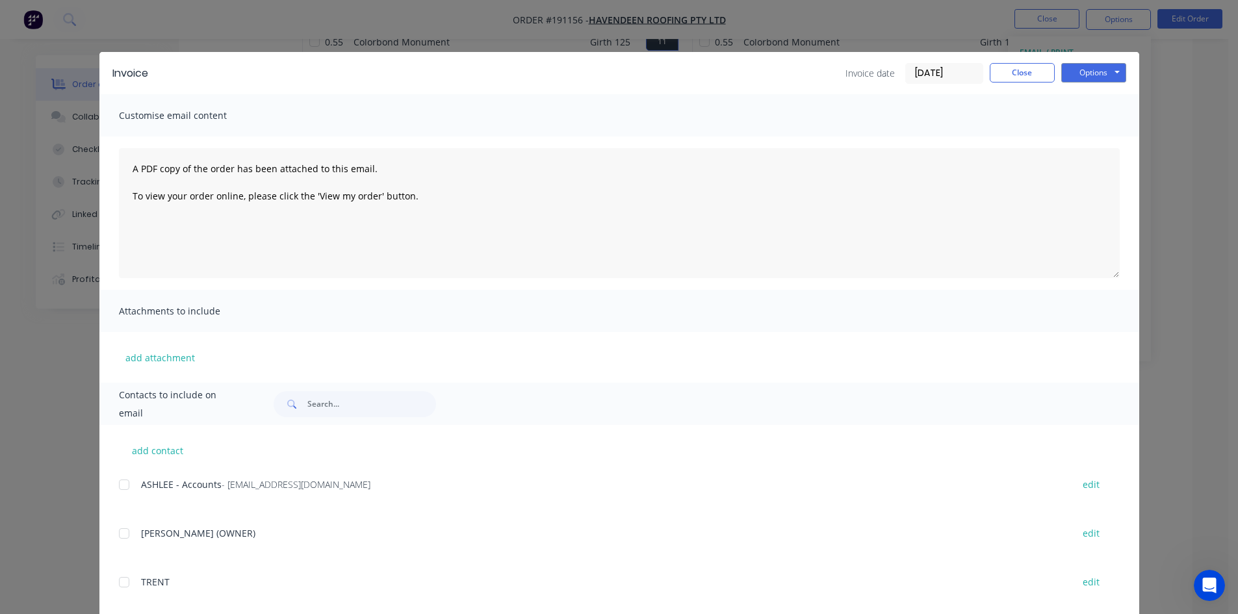
click at [120, 483] on div at bounding box center [124, 485] width 26 height 26
click at [1101, 74] on button "Options" at bounding box center [1093, 72] width 65 height 19
click at [1086, 142] on button "Email" at bounding box center [1102, 138] width 83 height 21
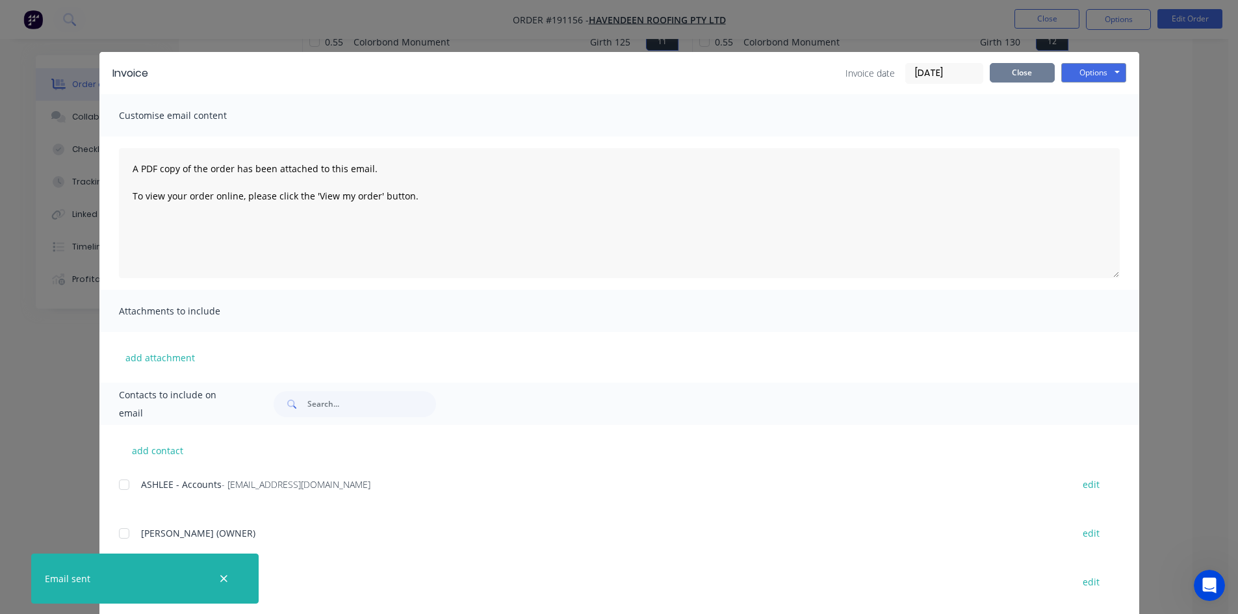
click at [1000, 76] on button "Close" at bounding box center [1021, 72] width 65 height 19
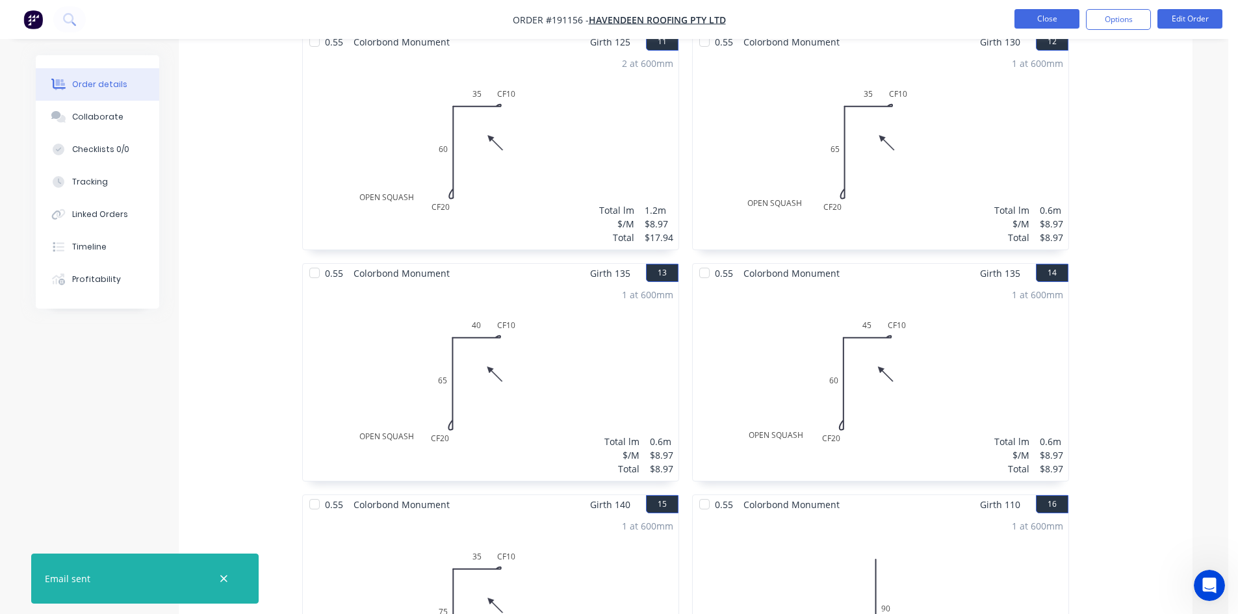
click at [1032, 25] on button "Close" at bounding box center [1046, 18] width 65 height 19
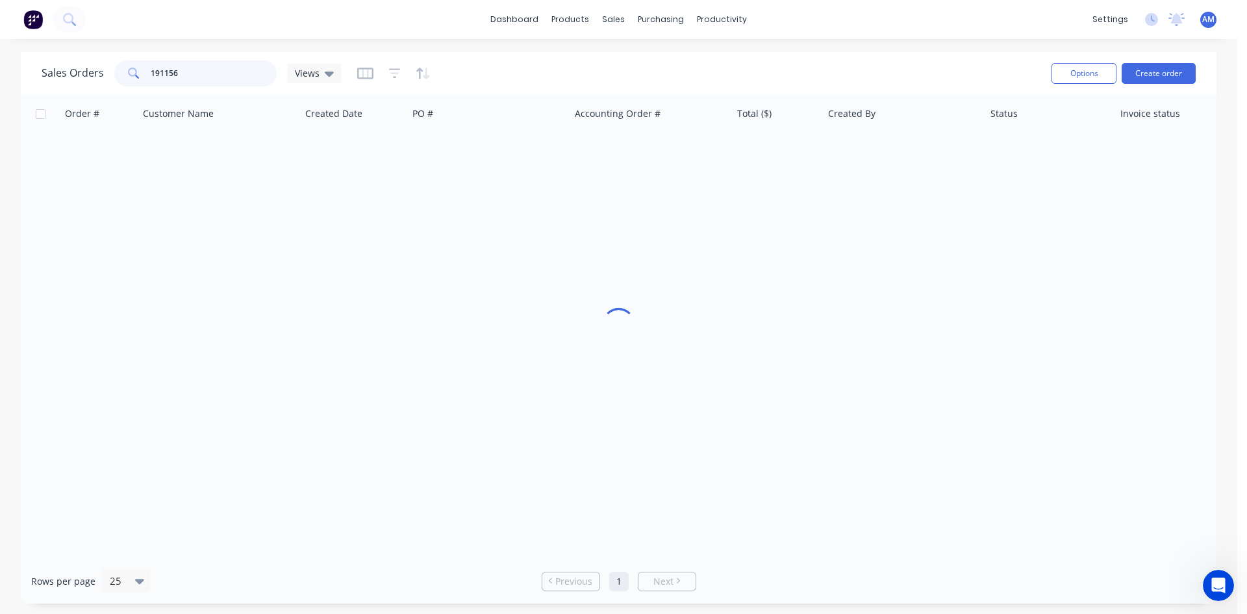
drag, startPoint x: 191, startPoint y: 71, endPoint x: 118, endPoint y: 72, distance: 72.8
click at [118, 72] on div "191156" at bounding box center [195, 73] width 162 height 26
type input "191122"
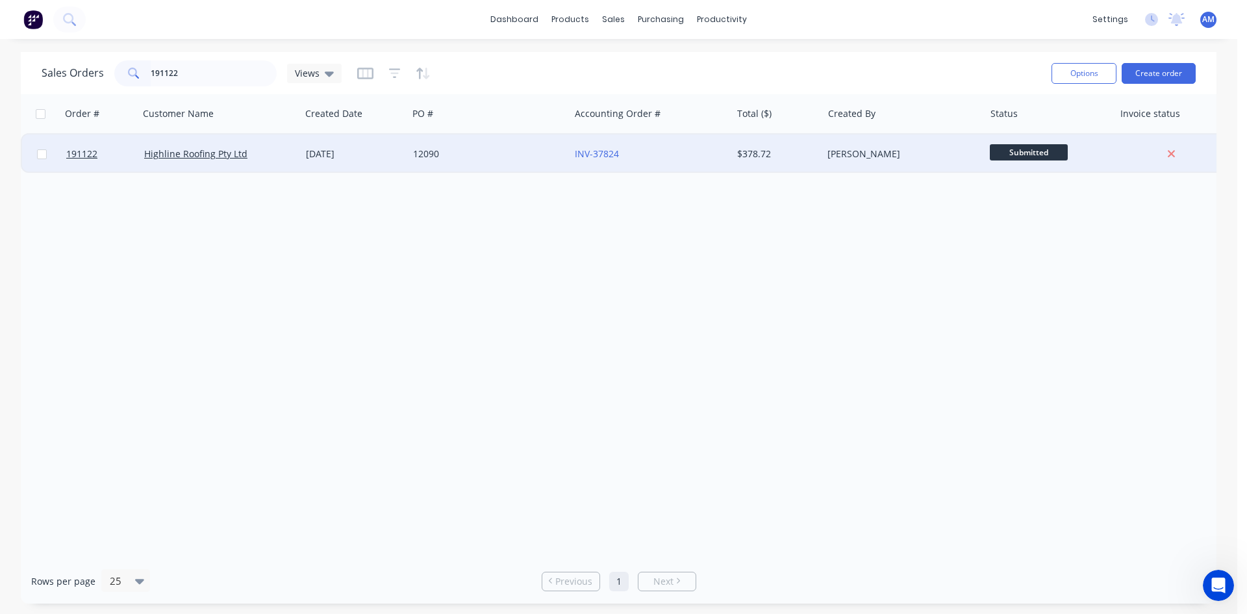
click at [479, 155] on div "12090" at bounding box center [485, 153] width 144 height 13
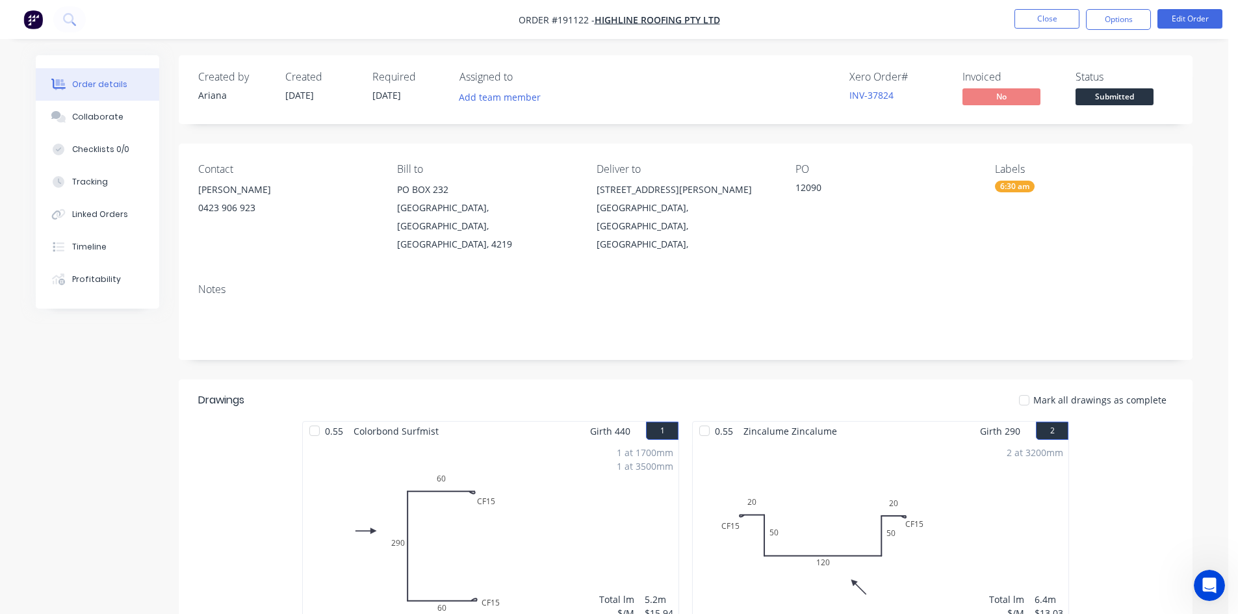
click at [1119, 31] on nav "Order #191122 - Highline Roofing Pty Ltd Close Options Edit Order" at bounding box center [619, 19] width 1238 height 39
click at [1117, 26] on button "Options" at bounding box center [1118, 19] width 65 height 21
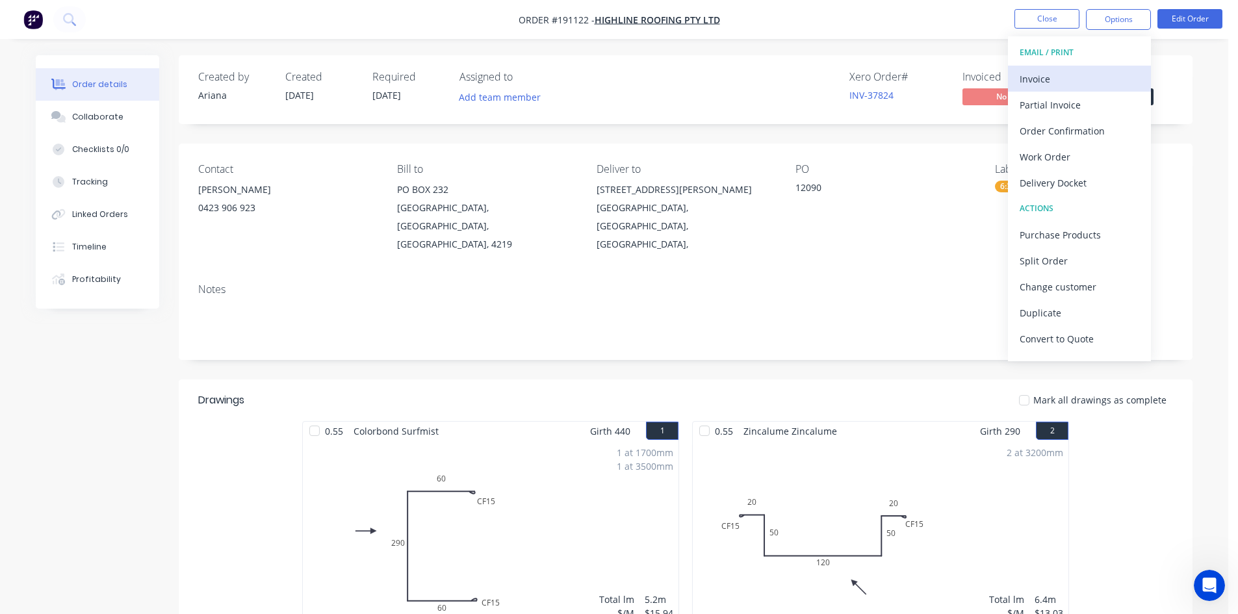
click at [1079, 71] on div "Invoice" at bounding box center [1079, 79] width 120 height 19
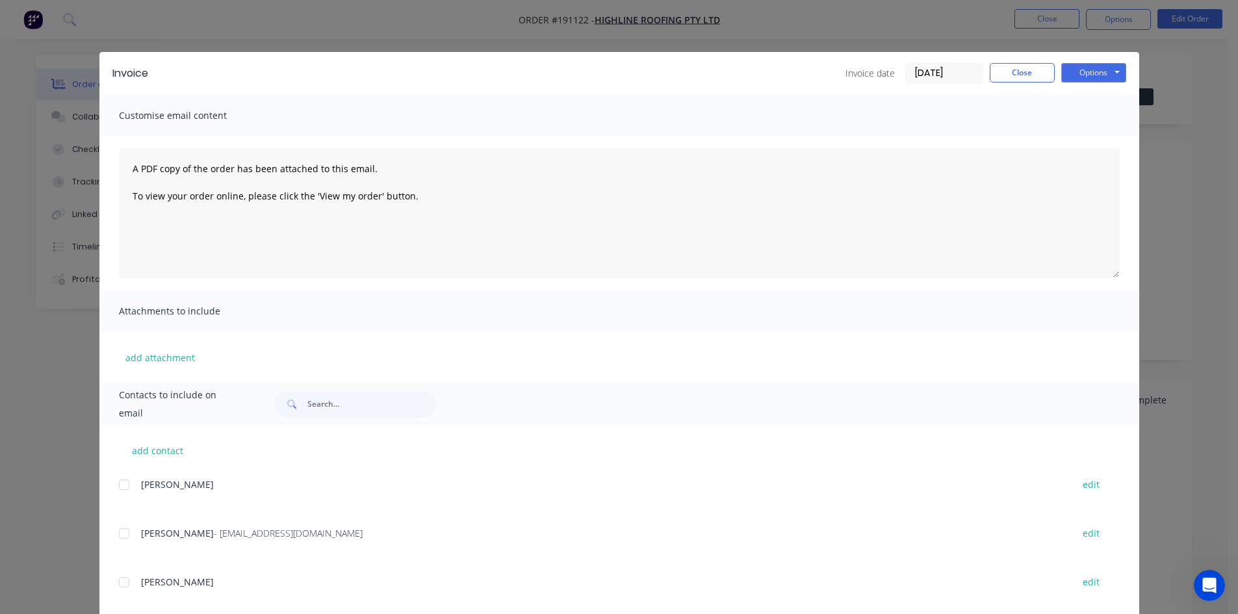
click at [120, 539] on div at bounding box center [124, 533] width 26 height 26
click at [1104, 75] on button "Options" at bounding box center [1093, 72] width 65 height 19
click at [1101, 134] on button "Email" at bounding box center [1102, 138] width 83 height 21
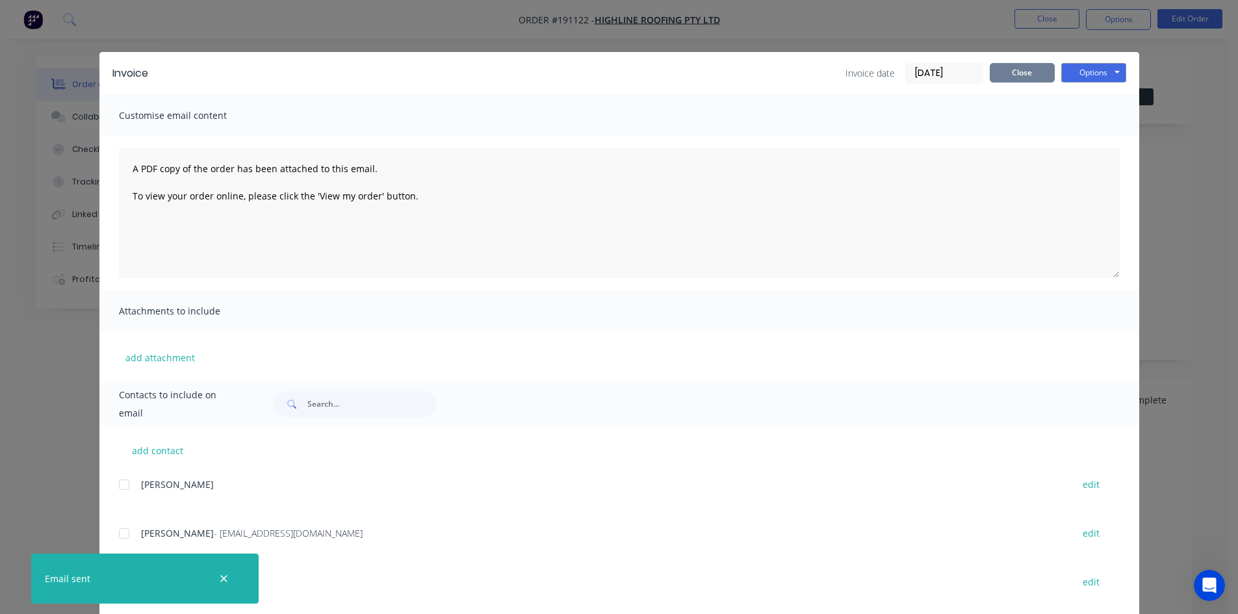
click at [989, 77] on button "Close" at bounding box center [1021, 72] width 65 height 19
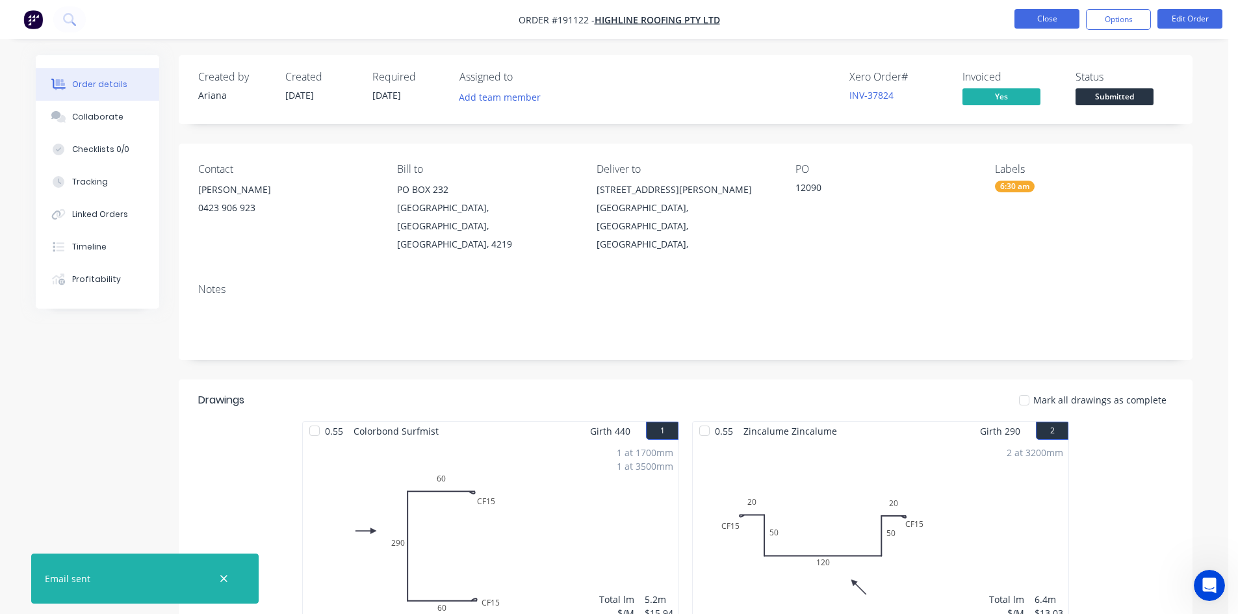
click at [1030, 20] on button "Close" at bounding box center [1046, 18] width 65 height 19
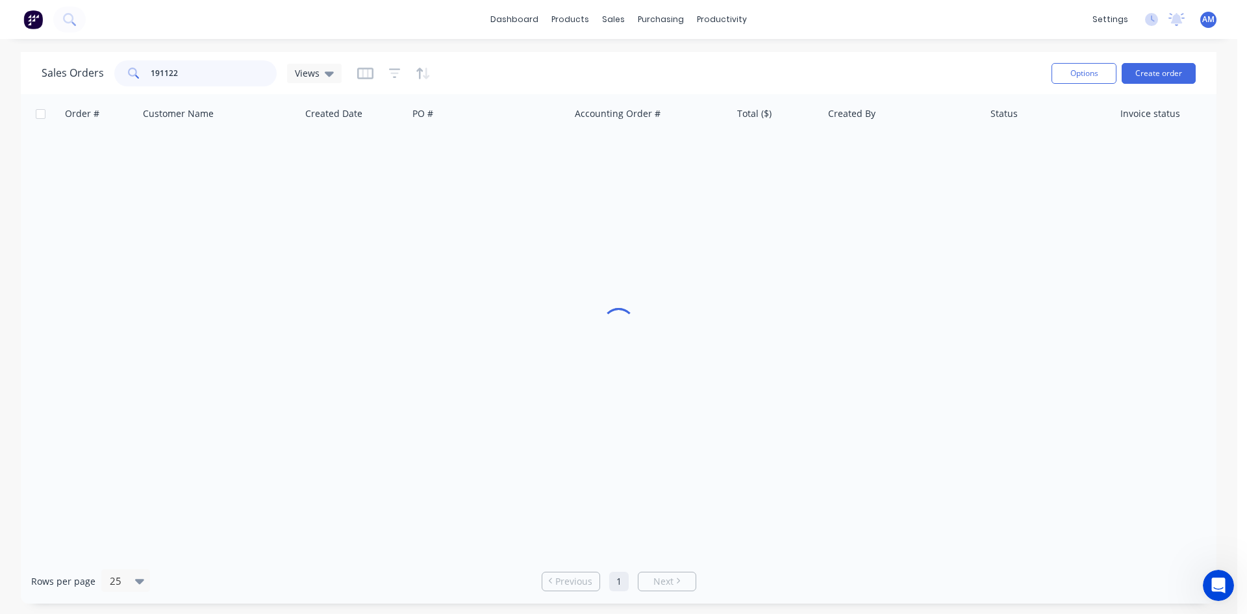
drag, startPoint x: 226, startPoint y: 70, endPoint x: 138, endPoint y: 60, distance: 88.8
click at [144, 68] on div "191122" at bounding box center [195, 73] width 162 height 26
type input "191074"
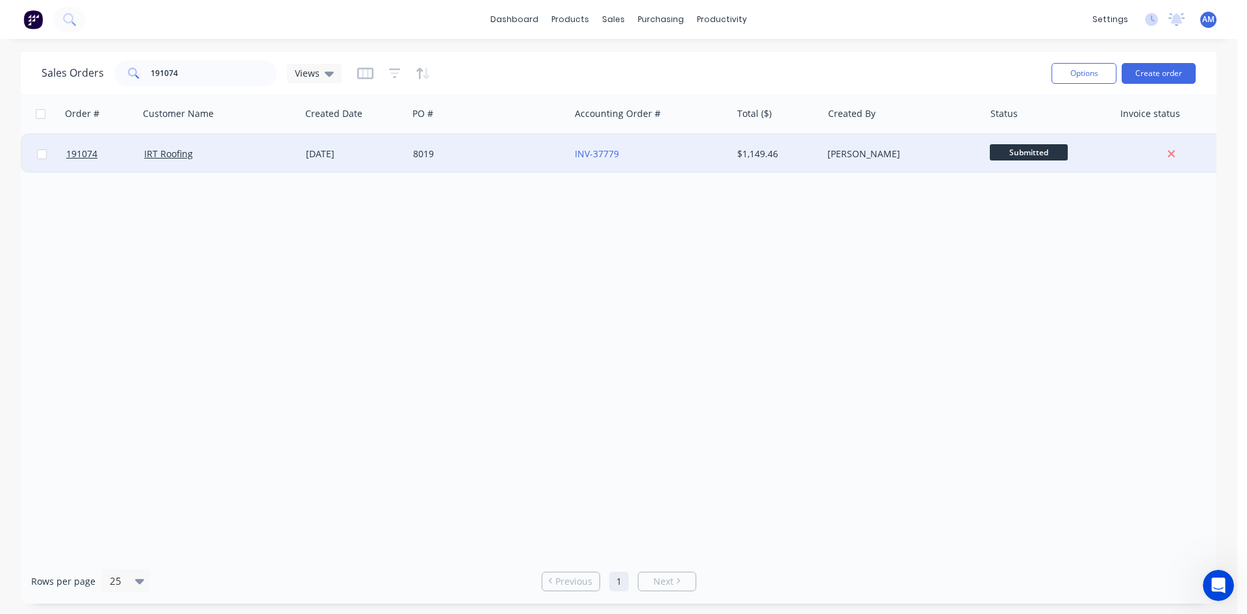
click at [531, 157] on div "8019" at bounding box center [485, 153] width 144 height 13
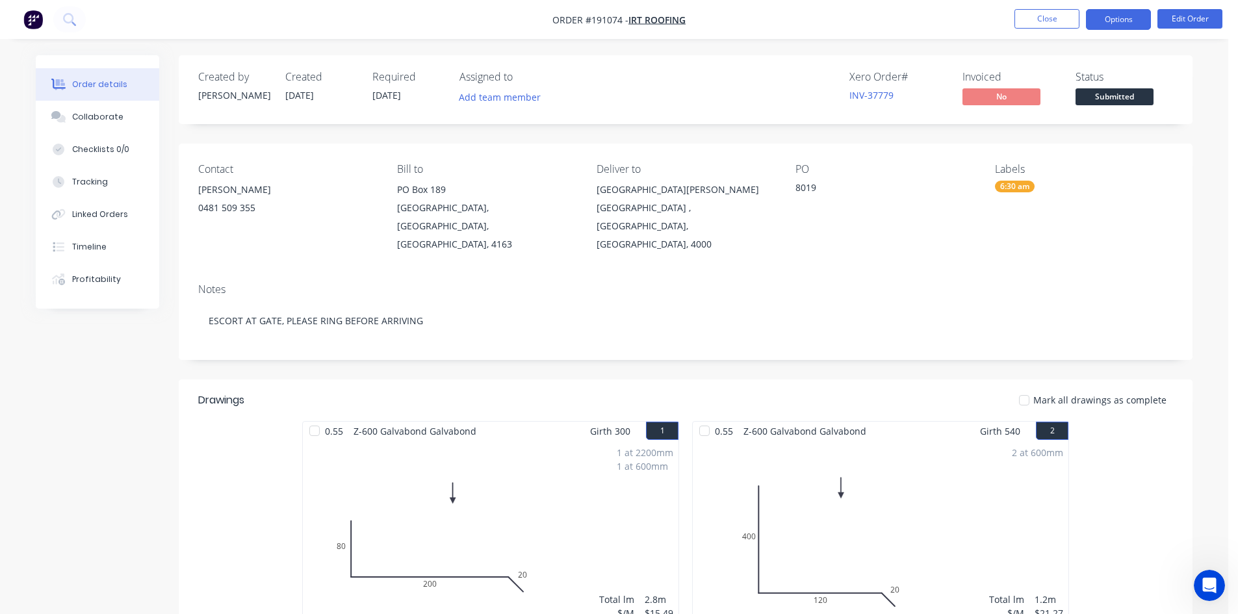
click at [1119, 15] on button "Options" at bounding box center [1118, 19] width 65 height 21
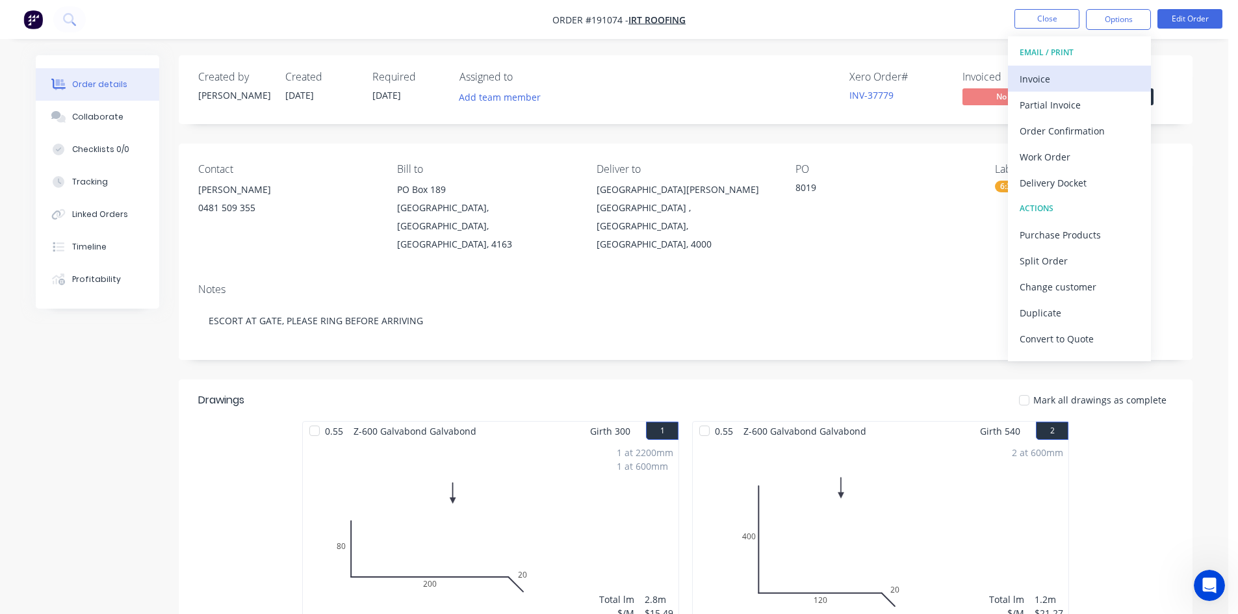
click at [1040, 82] on div "Invoice" at bounding box center [1079, 79] width 120 height 19
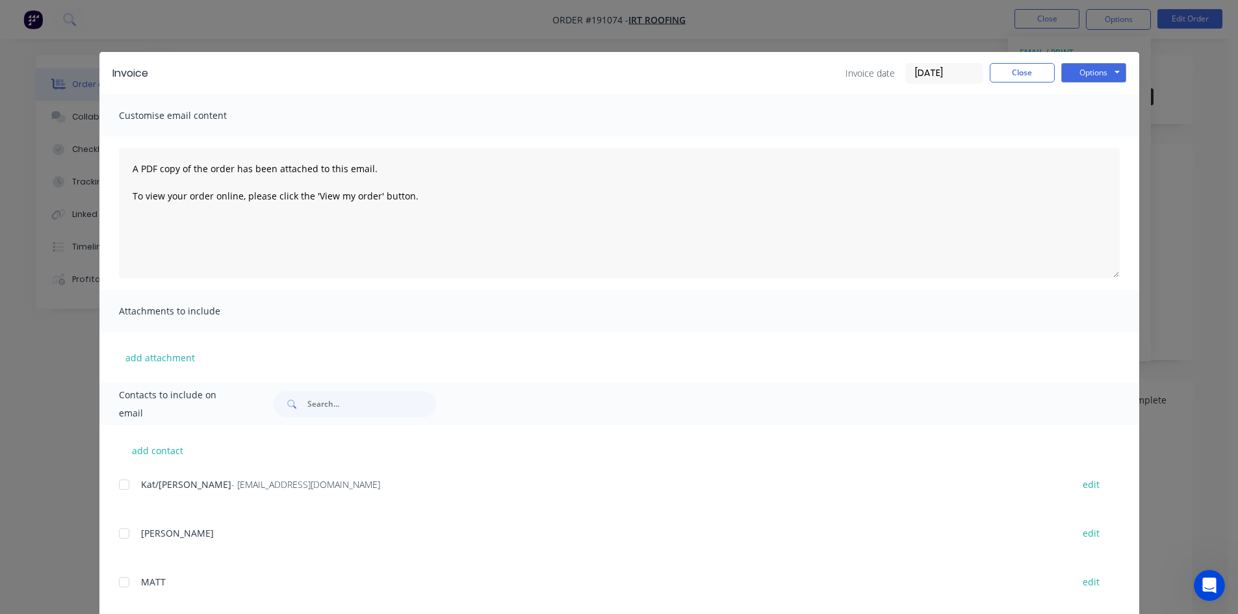
click at [118, 483] on div at bounding box center [124, 485] width 26 height 26
click at [1080, 74] on button "Options" at bounding box center [1093, 72] width 65 height 19
click at [1078, 133] on button "Email" at bounding box center [1102, 138] width 83 height 21
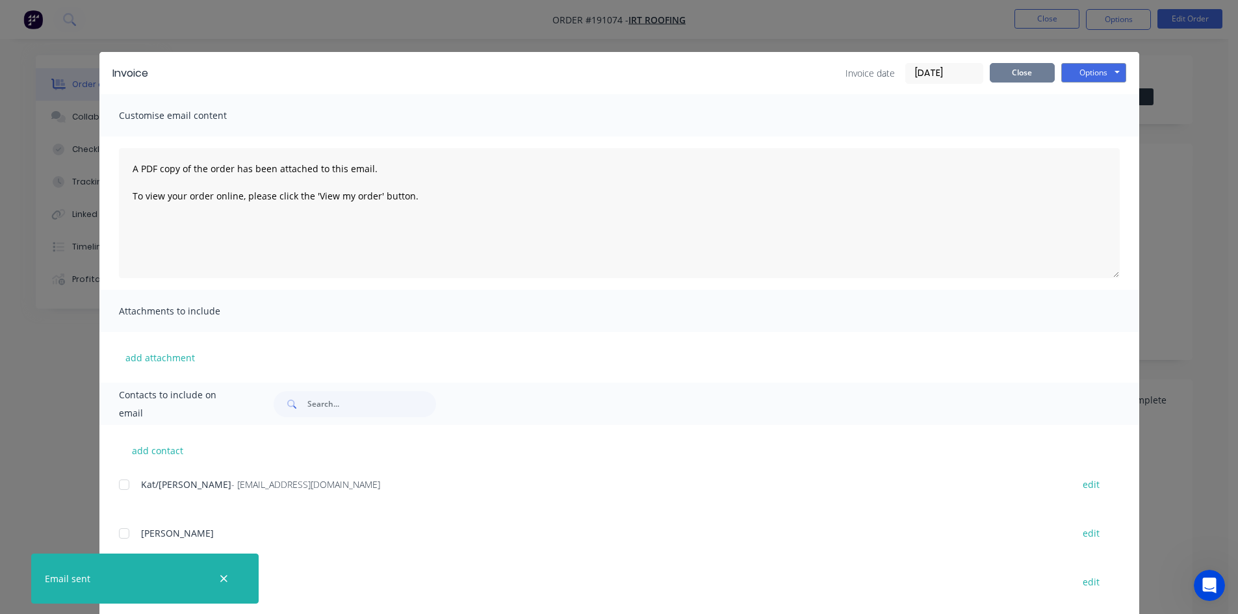
click at [1021, 73] on button "Close" at bounding box center [1021, 72] width 65 height 19
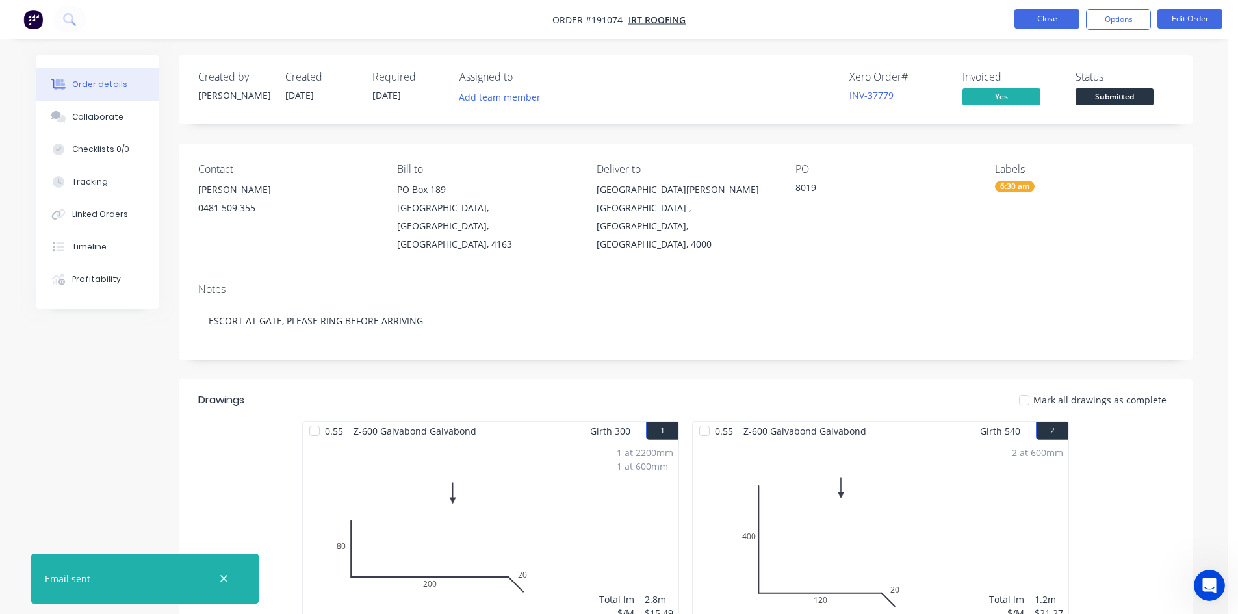
click at [1047, 15] on button "Close" at bounding box center [1046, 18] width 65 height 19
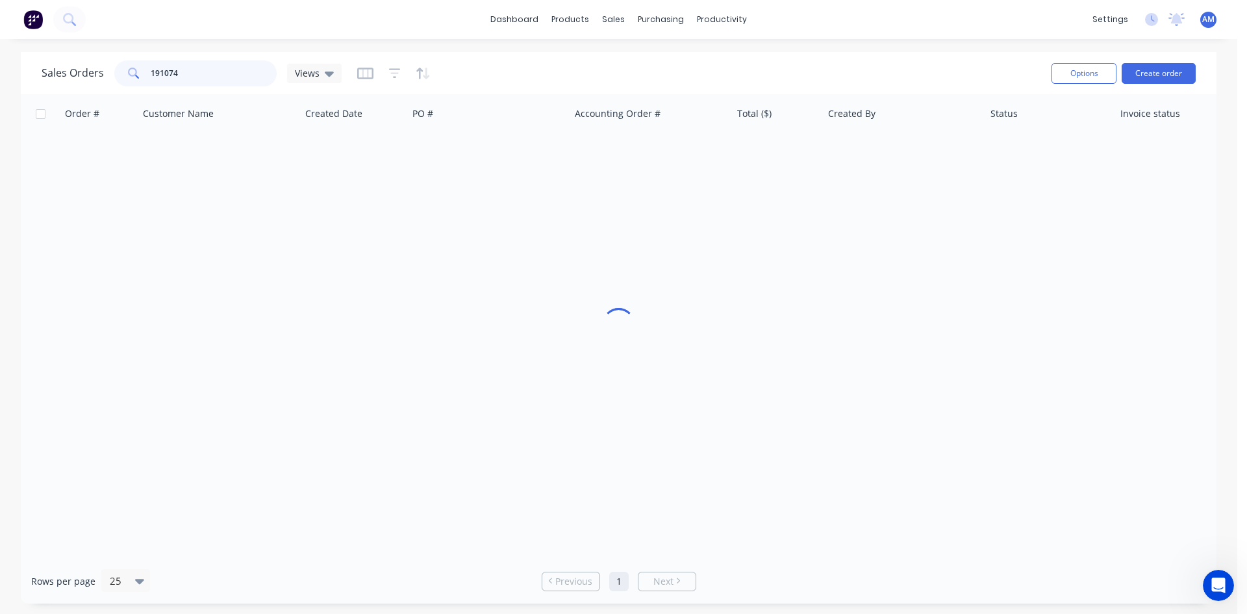
drag, startPoint x: 162, startPoint y: 65, endPoint x: 99, endPoint y: 60, distance: 62.5
click at [99, 61] on div "Sales Orders 191074 Views" at bounding box center [192, 73] width 300 height 26
type input "191189"
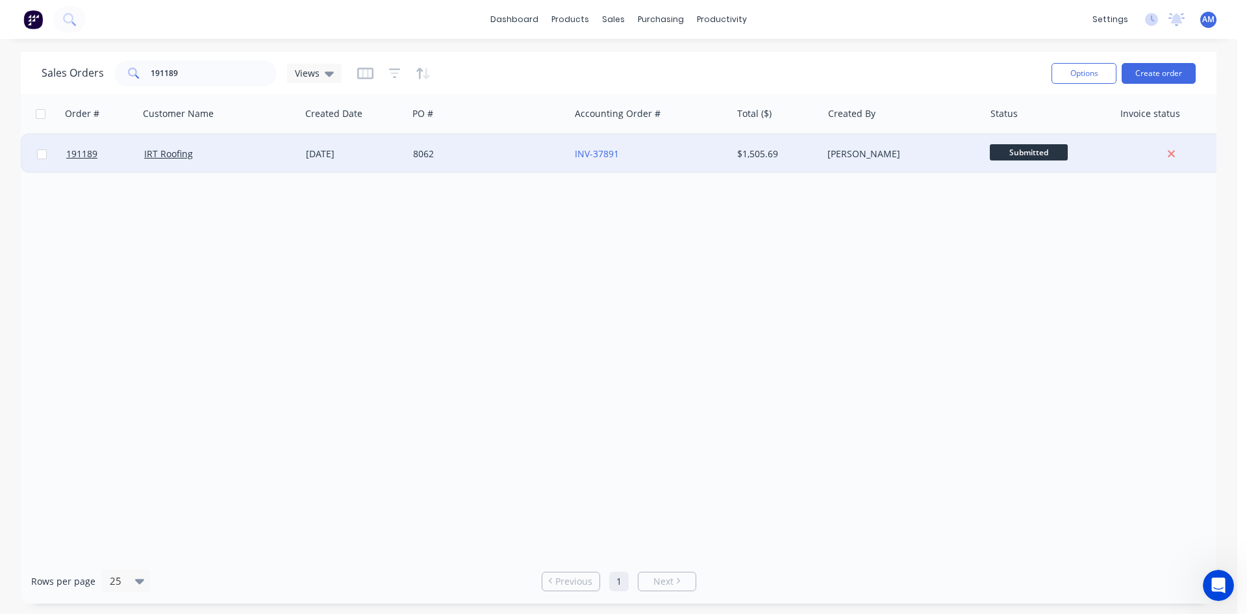
click at [526, 158] on div "8062" at bounding box center [485, 153] width 144 height 13
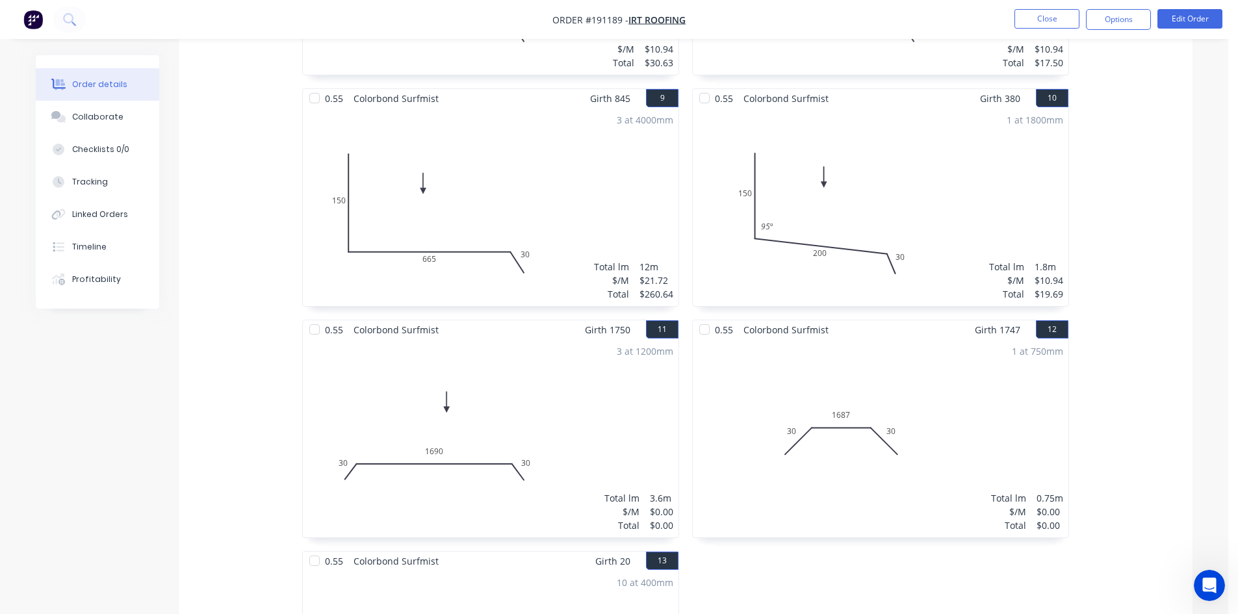
scroll to position [1299, 0]
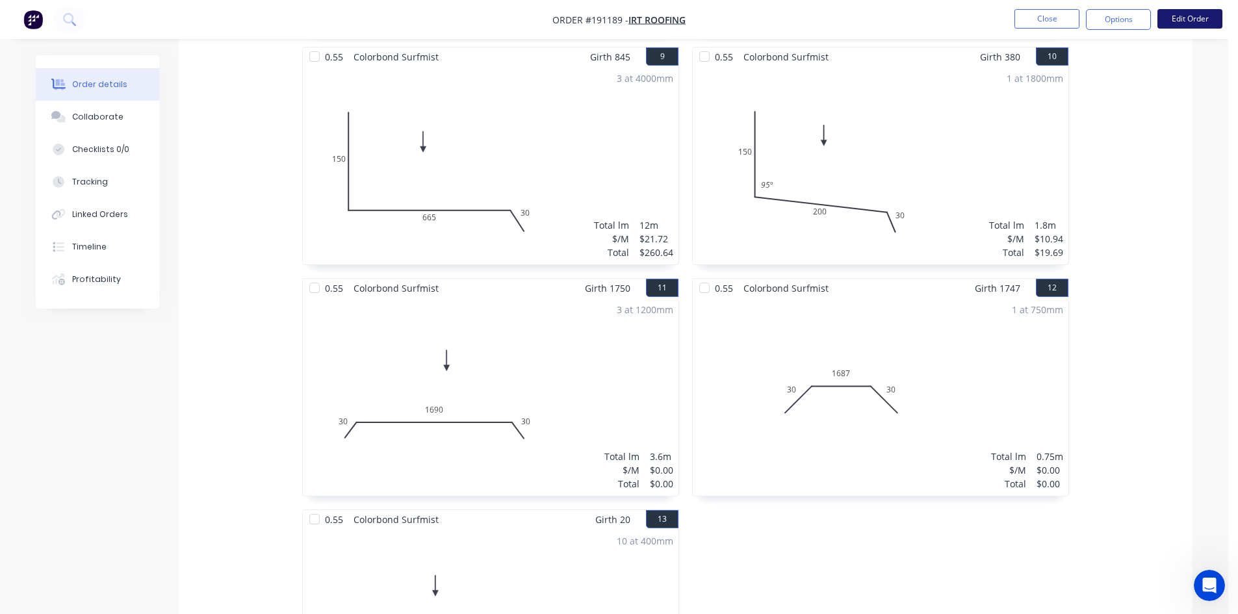
click at [1184, 17] on button "Edit Order" at bounding box center [1189, 18] width 65 height 19
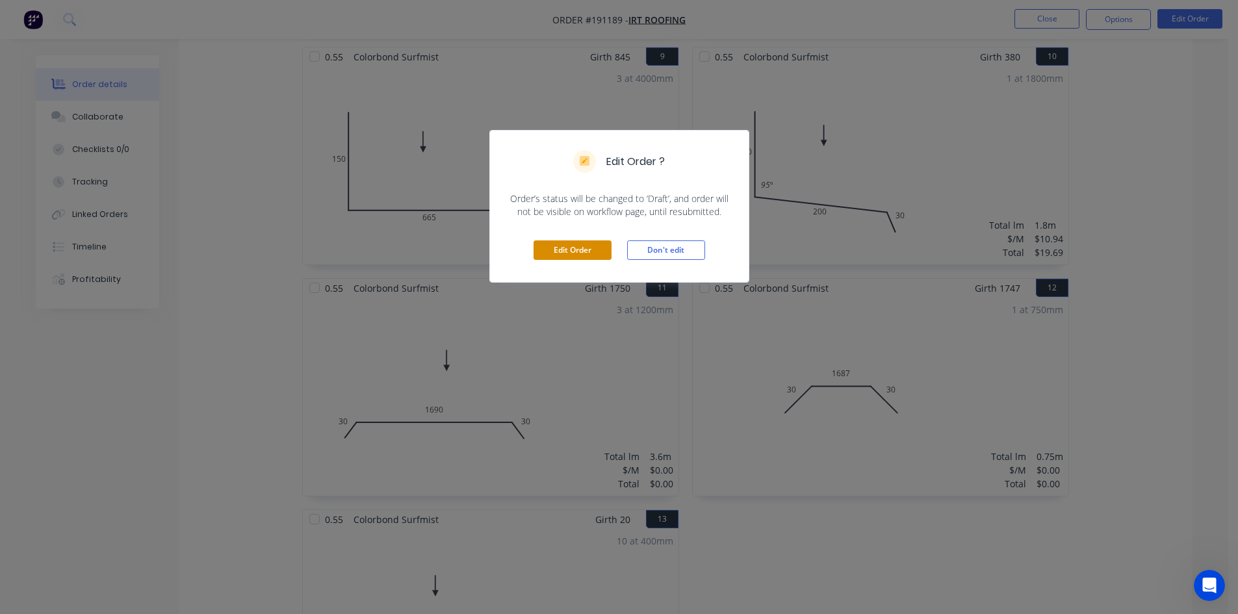
click at [562, 247] on button "Edit Order" at bounding box center [572, 249] width 78 height 19
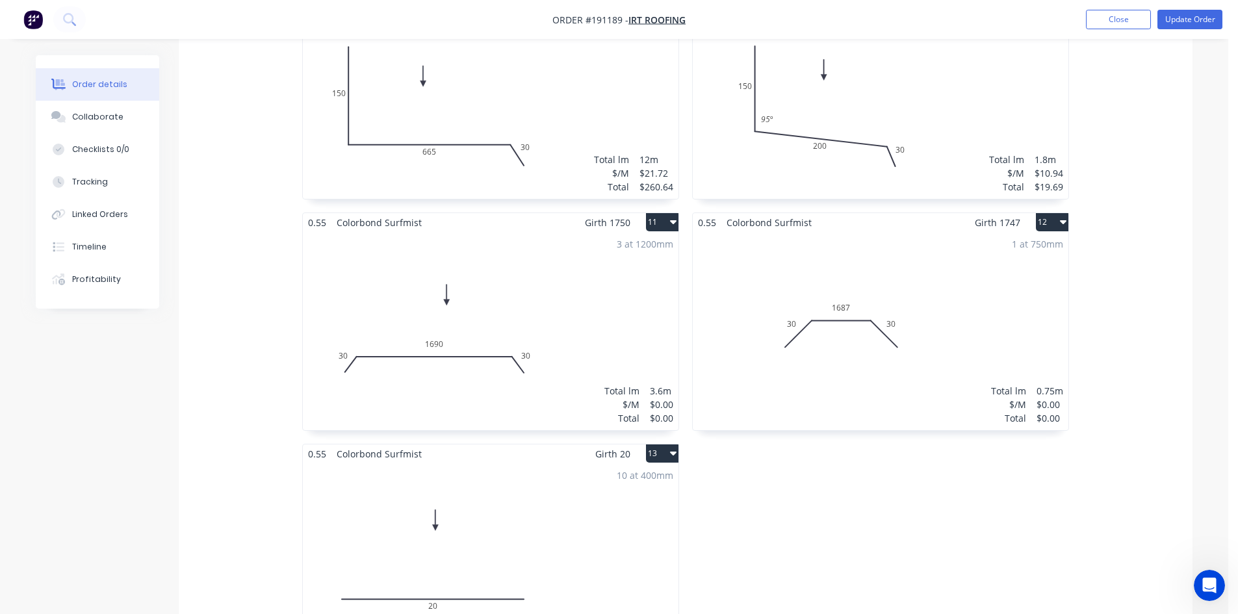
scroll to position [1364, 0]
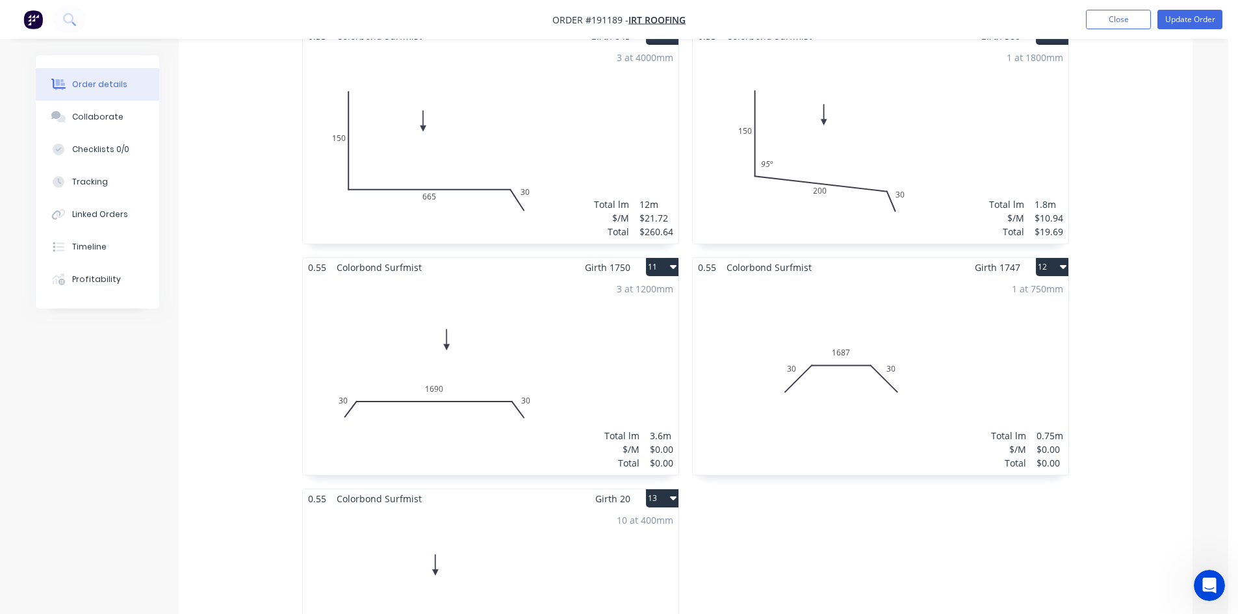
click at [539, 277] on div "3 at 1200mm Total lm $/M Total 3.6m $0.00 $0.00" at bounding box center [491, 376] width 376 height 198
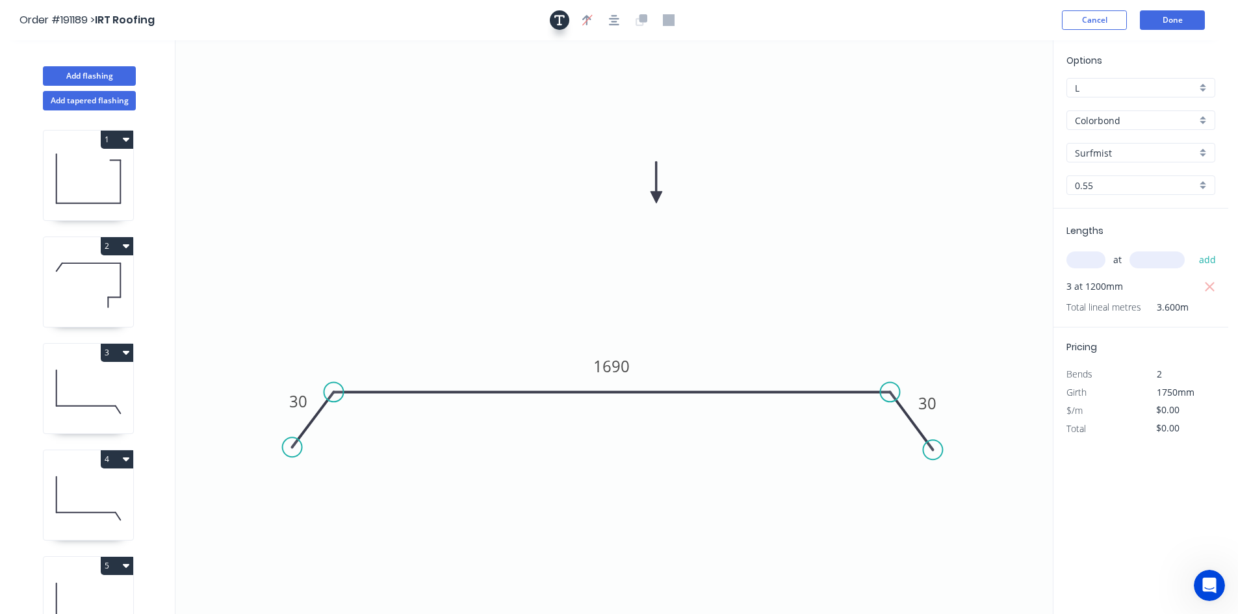
click at [560, 21] on icon "button" at bounding box center [559, 20] width 10 height 10
click at [222, 83] on textarea at bounding box center [259, 92] width 105 height 48
type textarea "Changed for Pricing"
click at [1081, 257] on input "text" at bounding box center [1085, 259] width 39 height 17
type input "3"
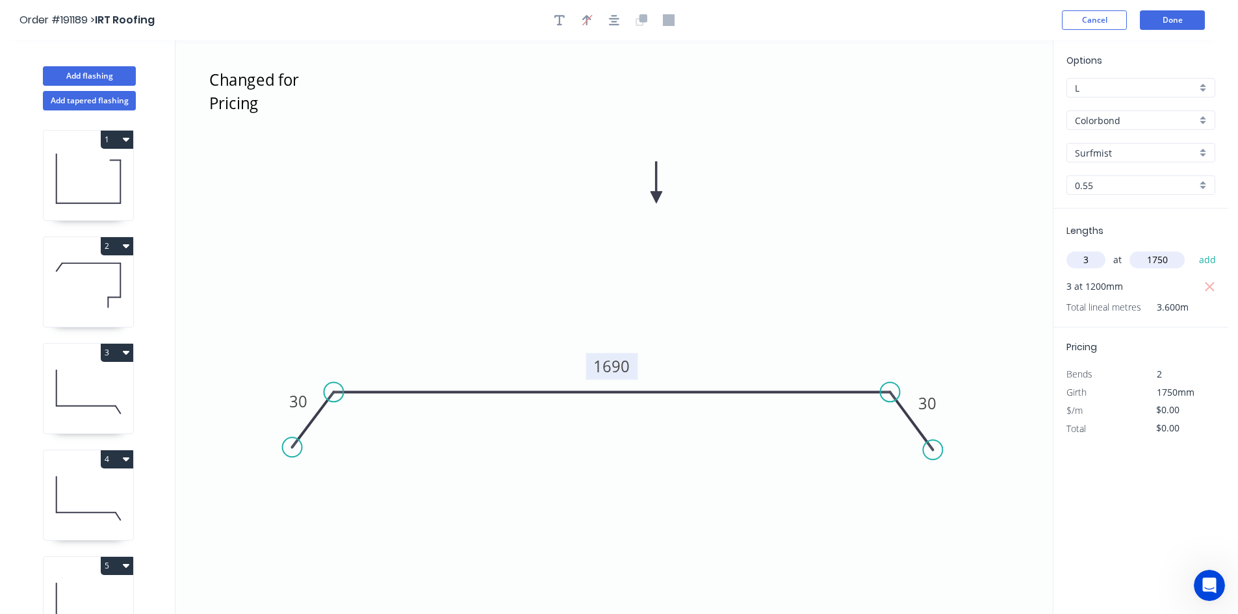
type input "1750"
click at [624, 364] on tspan "1690" at bounding box center [612, 365] width 36 height 21
click at [804, 314] on icon "Changed for Pricing 30 1140 30" at bounding box center [613, 327] width 877 height 574
type input "$25.32"
click at [1214, 288] on icon "button" at bounding box center [1210, 287] width 12 height 16
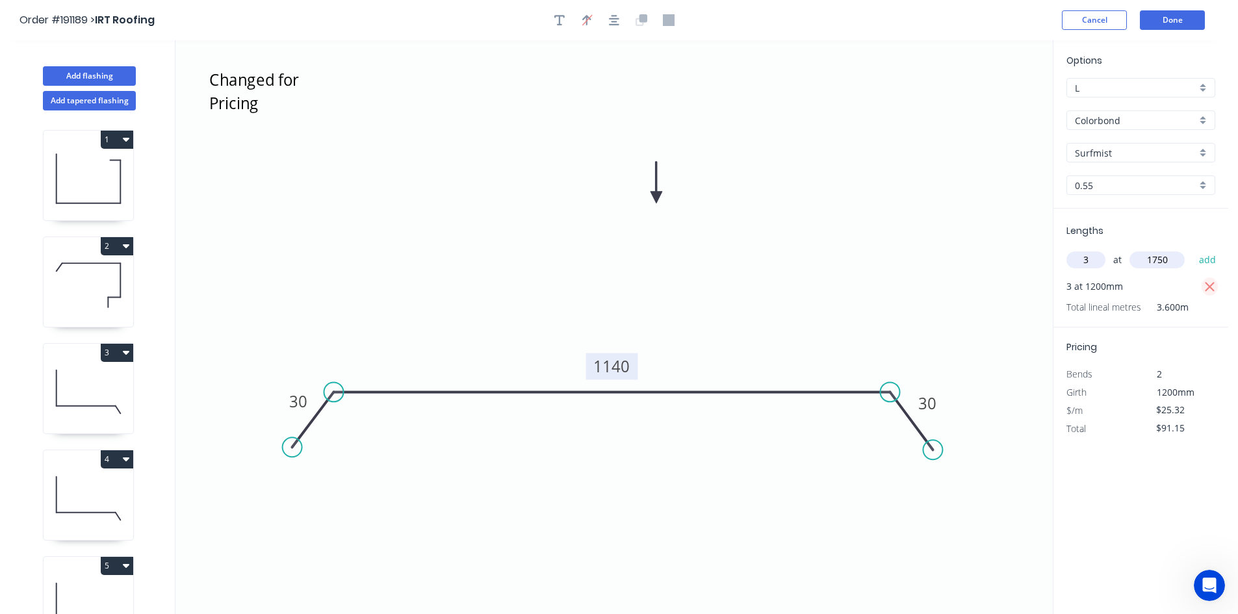
type input "$0.00"
click at [1213, 262] on button "add" at bounding box center [1207, 260] width 31 height 22
type input "$132.93"
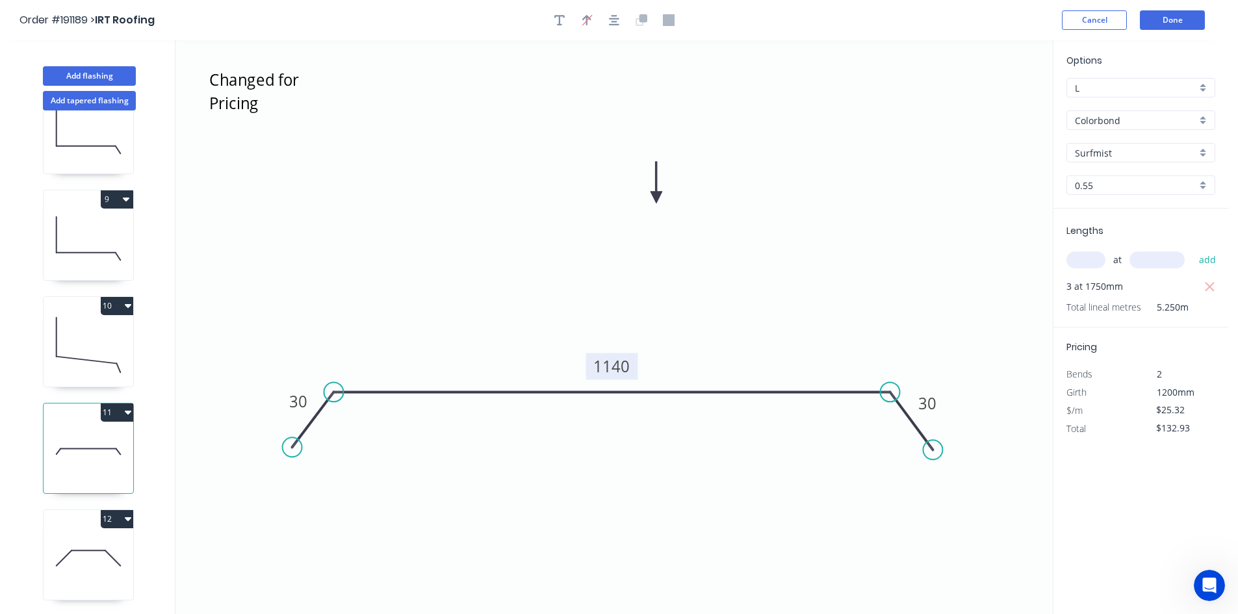
scroll to position [887, 0]
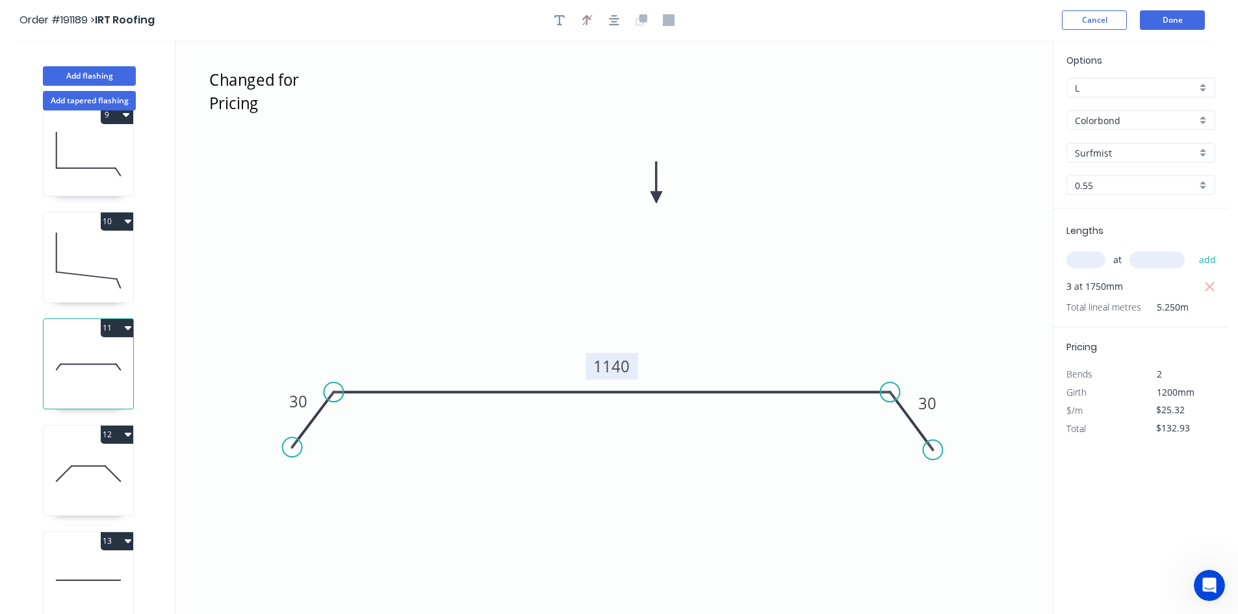
click at [93, 475] on icon at bounding box center [89, 473] width 90 height 83
type input "$0.00"
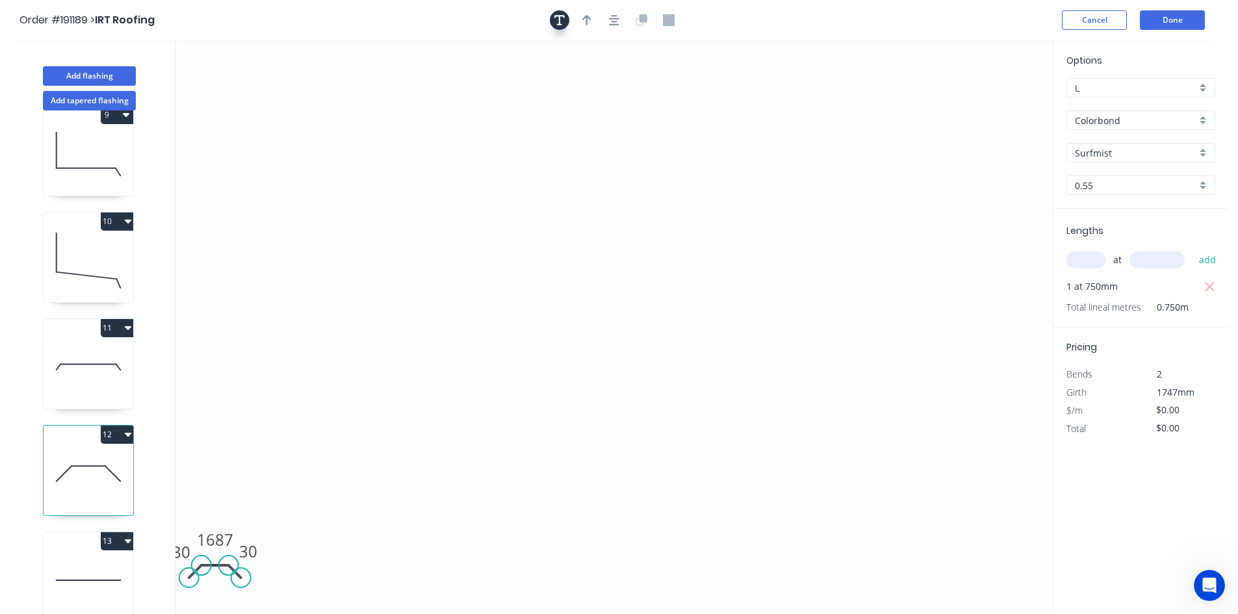
click at [561, 29] on button "button" at bounding box center [559, 19] width 19 height 19
click at [252, 84] on textarea at bounding box center [259, 92] width 105 height 48
type textarea "Changed for Pricing"
click at [1095, 259] on input "text" at bounding box center [1085, 259] width 39 height 17
type input "1"
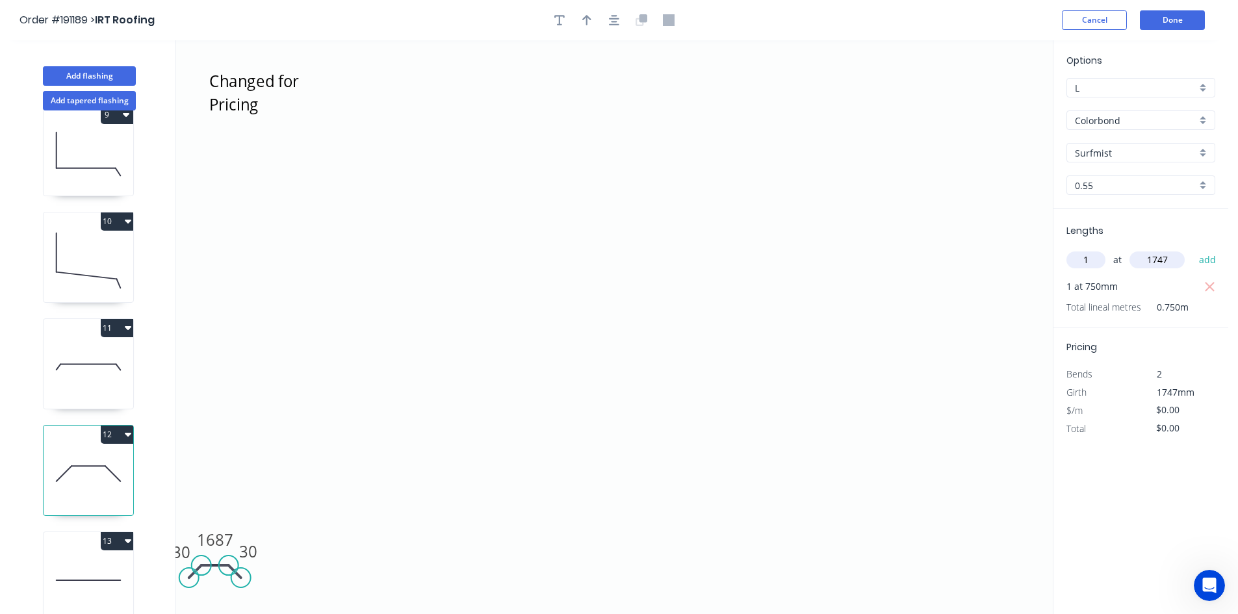
type input "1747"
click at [211, 537] on tspan "1687" at bounding box center [215, 539] width 36 height 21
click at [321, 481] on icon "Changed for Pricing 30 690 30" at bounding box center [613, 327] width 877 height 574
type input "$18.13"
click at [1211, 288] on icon "button" at bounding box center [1209, 287] width 10 height 10
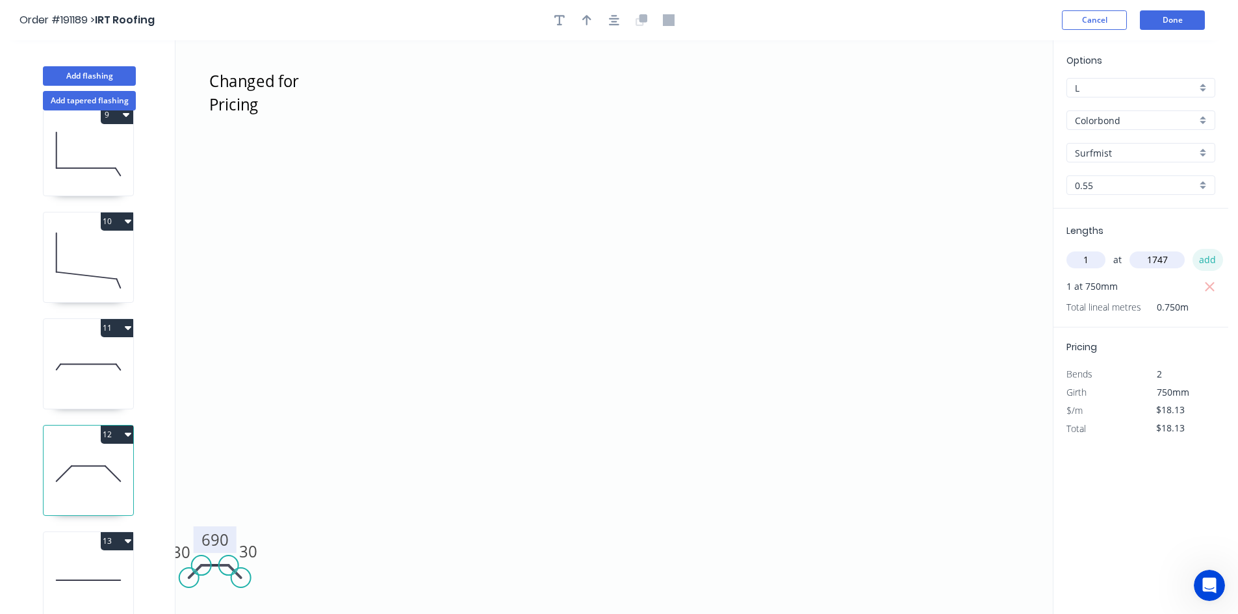
type input "$0.00"
click at [1210, 265] on button "add" at bounding box center [1207, 260] width 31 height 22
type input "$31.67"
click at [1184, 25] on button "Done" at bounding box center [1172, 19] width 65 height 19
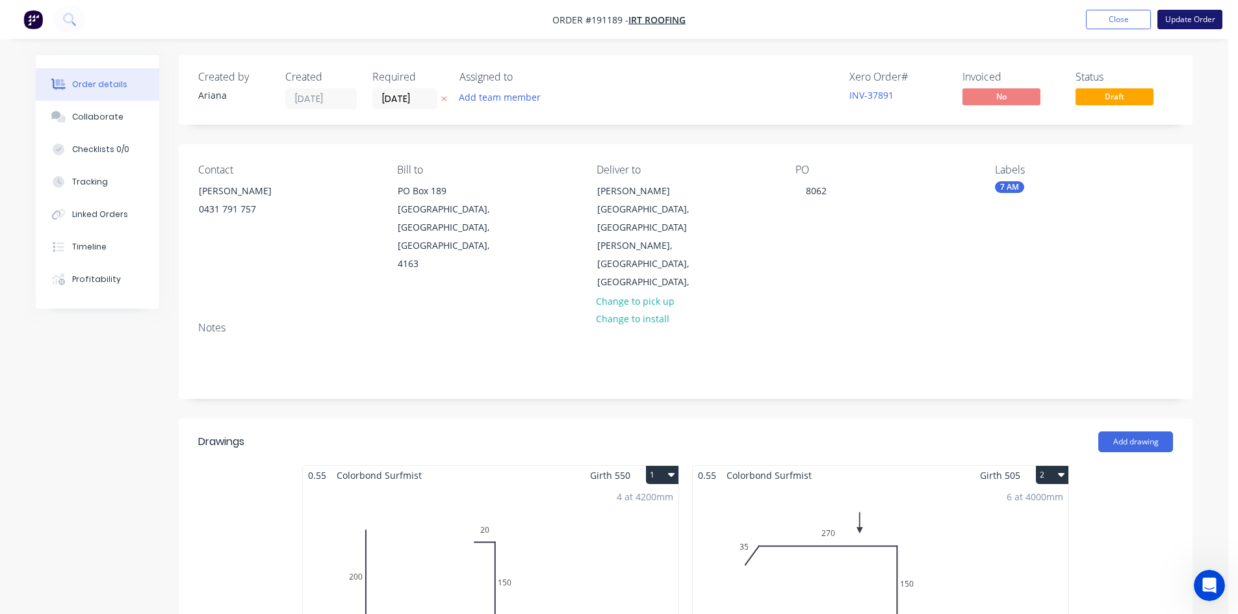
click at [1184, 23] on button "Update Order" at bounding box center [1189, 19] width 65 height 19
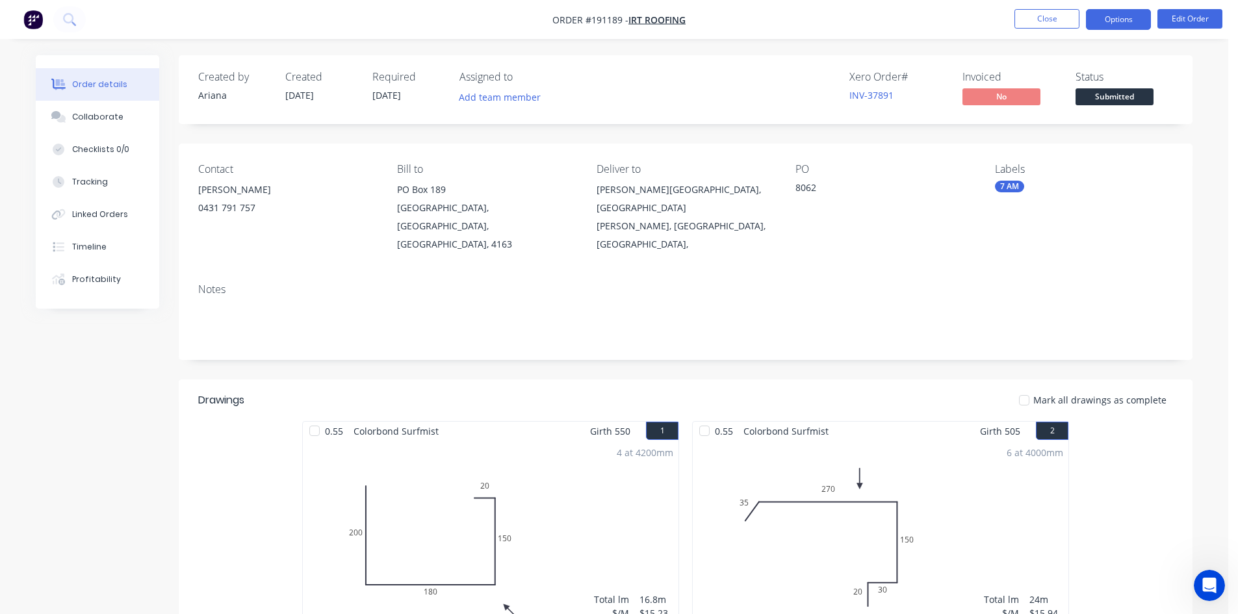
click at [1127, 17] on button "Options" at bounding box center [1118, 19] width 65 height 21
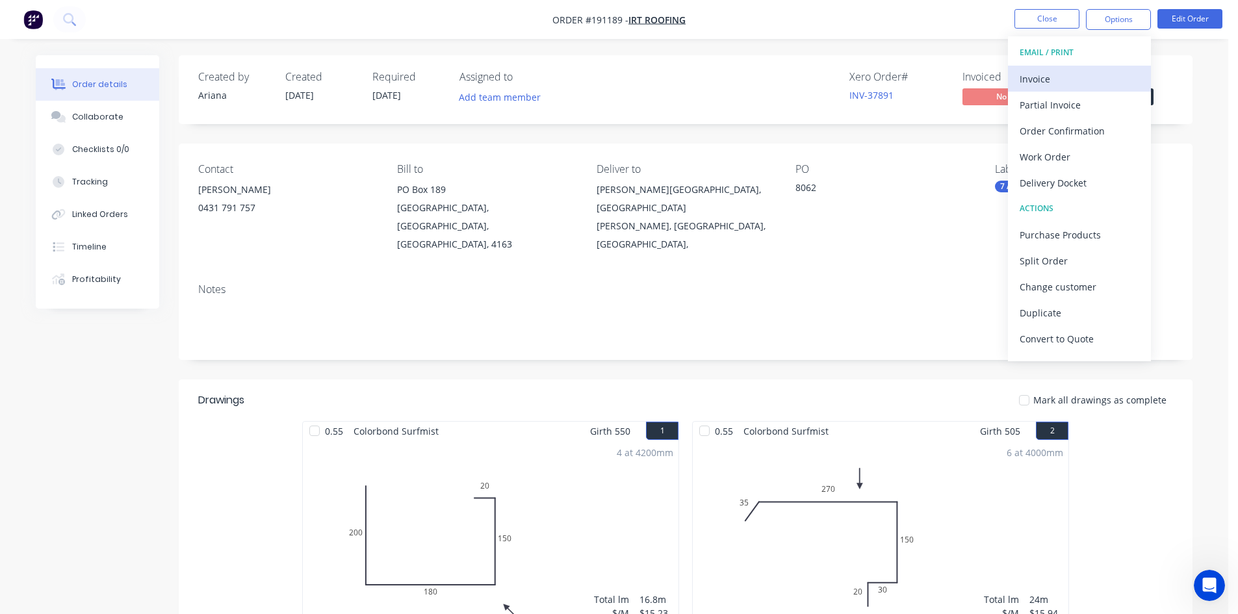
click at [1092, 68] on button "Invoice" at bounding box center [1079, 79] width 143 height 26
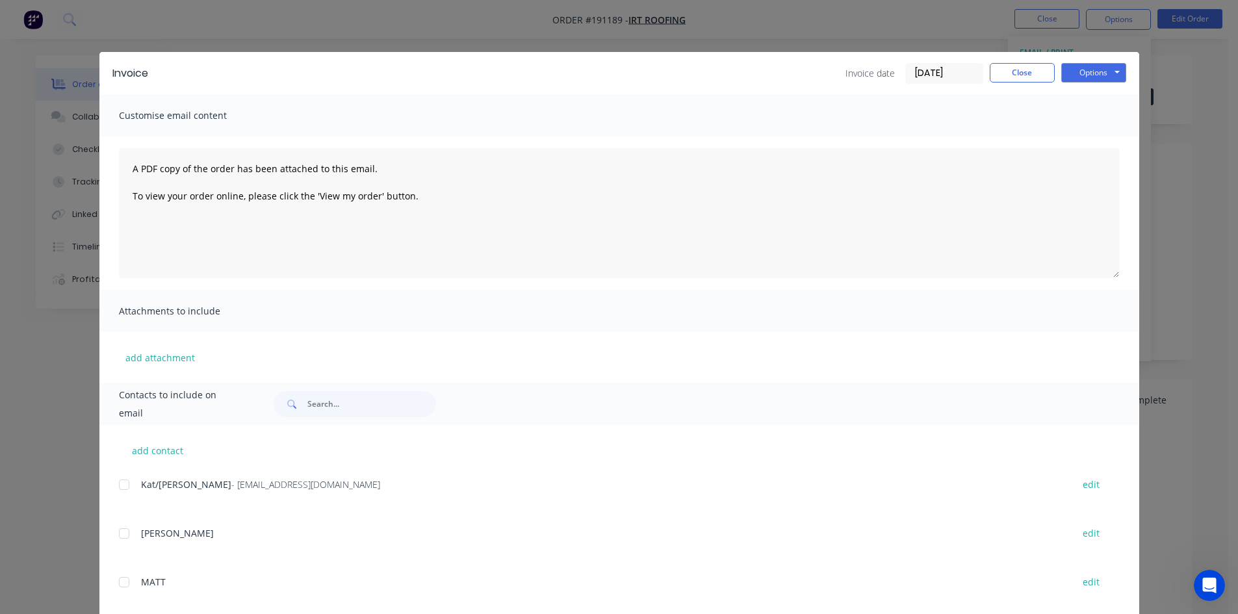
click at [121, 490] on div at bounding box center [124, 485] width 26 height 26
click at [1088, 72] on button "Options" at bounding box center [1093, 72] width 65 height 19
click at [1083, 136] on button "Email" at bounding box center [1102, 138] width 83 height 21
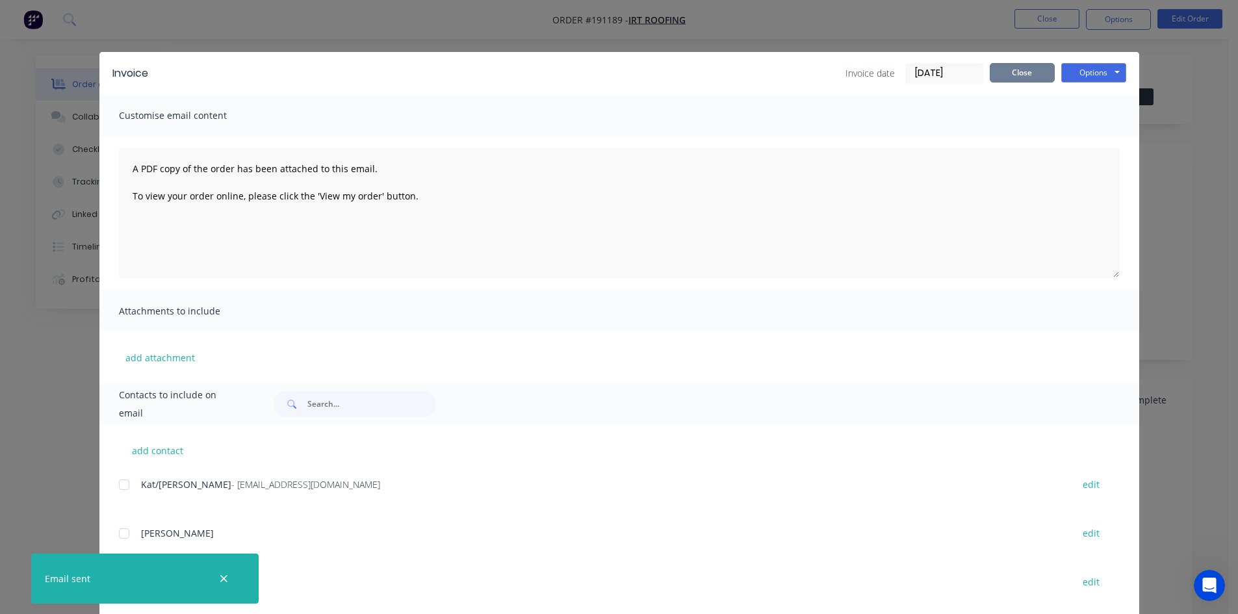
drag, startPoint x: 1012, startPoint y: 77, endPoint x: 1017, endPoint y: 57, distance: 20.2
click at [1012, 75] on button "Close" at bounding box center [1021, 72] width 65 height 19
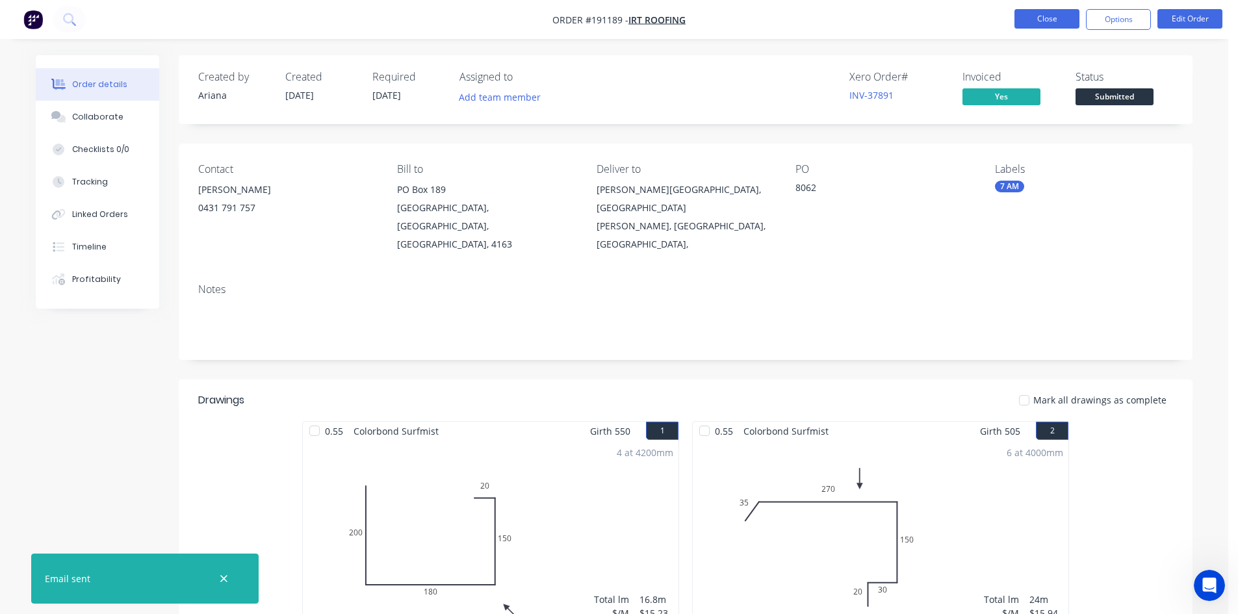
click at [1033, 21] on button "Close" at bounding box center [1046, 18] width 65 height 19
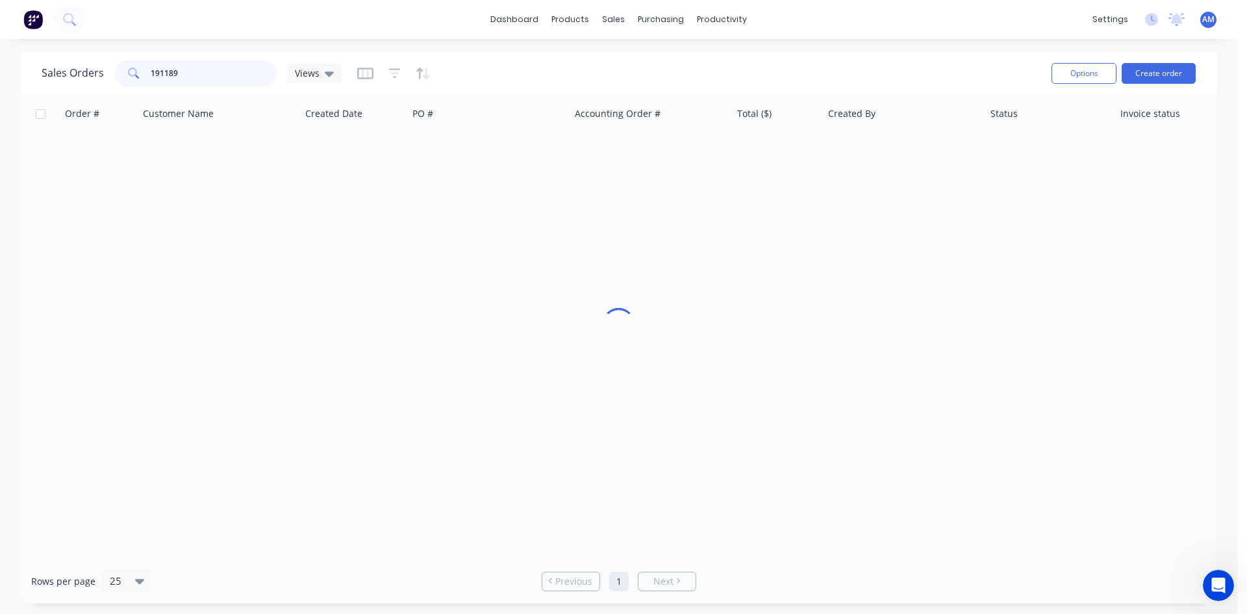
drag, startPoint x: 248, startPoint y: 65, endPoint x: 49, endPoint y: 81, distance: 198.8
click at [44, 81] on div "Sales Orders 191189 Views" at bounding box center [192, 73] width 300 height 26
type input "191045"
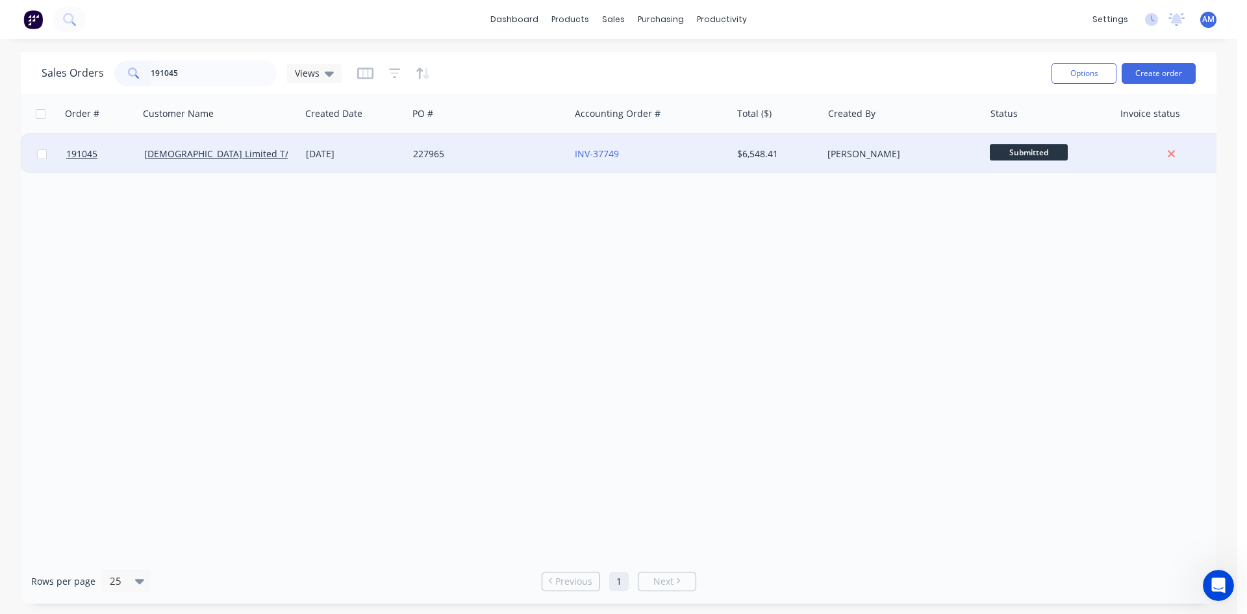
click at [526, 162] on div "227965" at bounding box center [489, 153] width 162 height 39
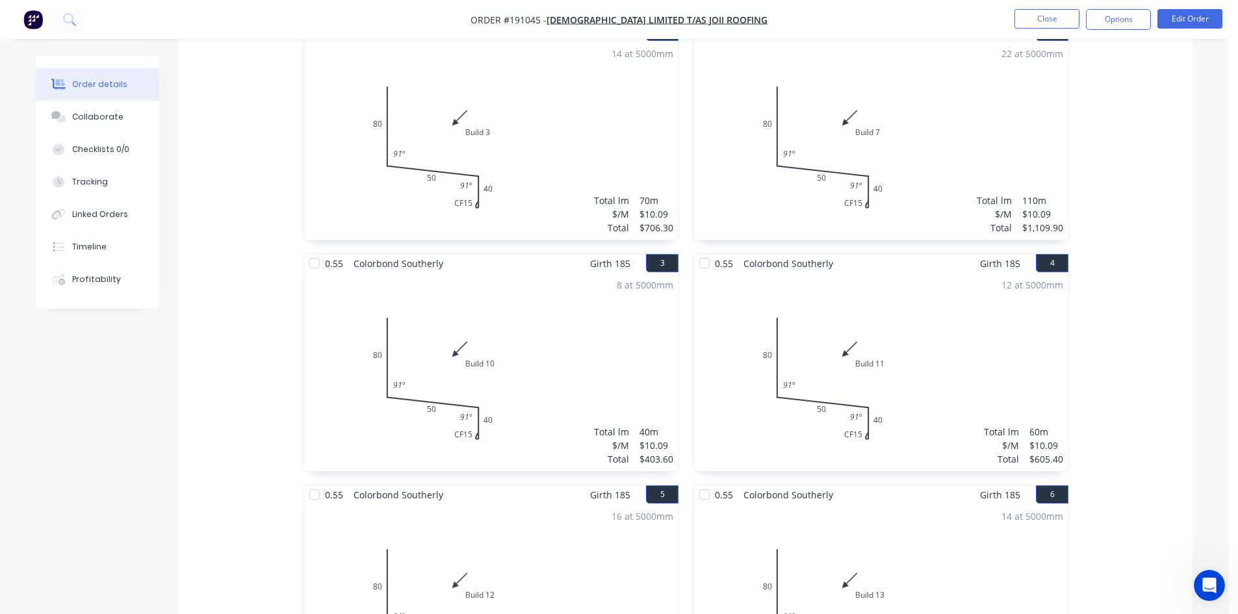
scroll to position [231, 0]
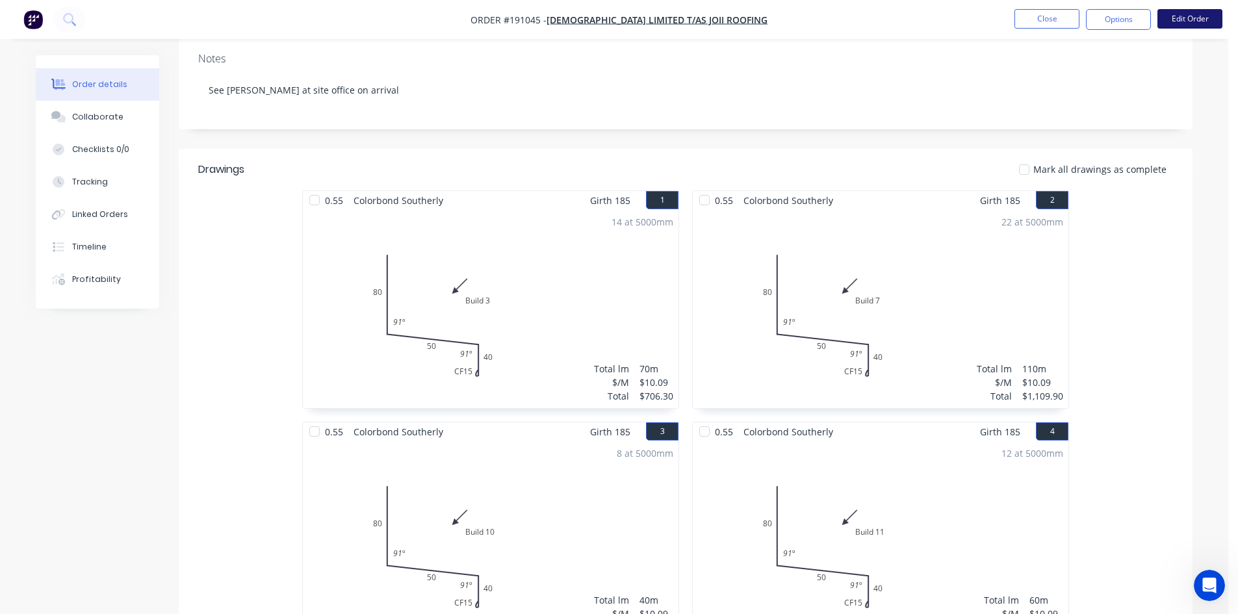
click at [1169, 18] on button "Edit Order" at bounding box center [1189, 18] width 65 height 19
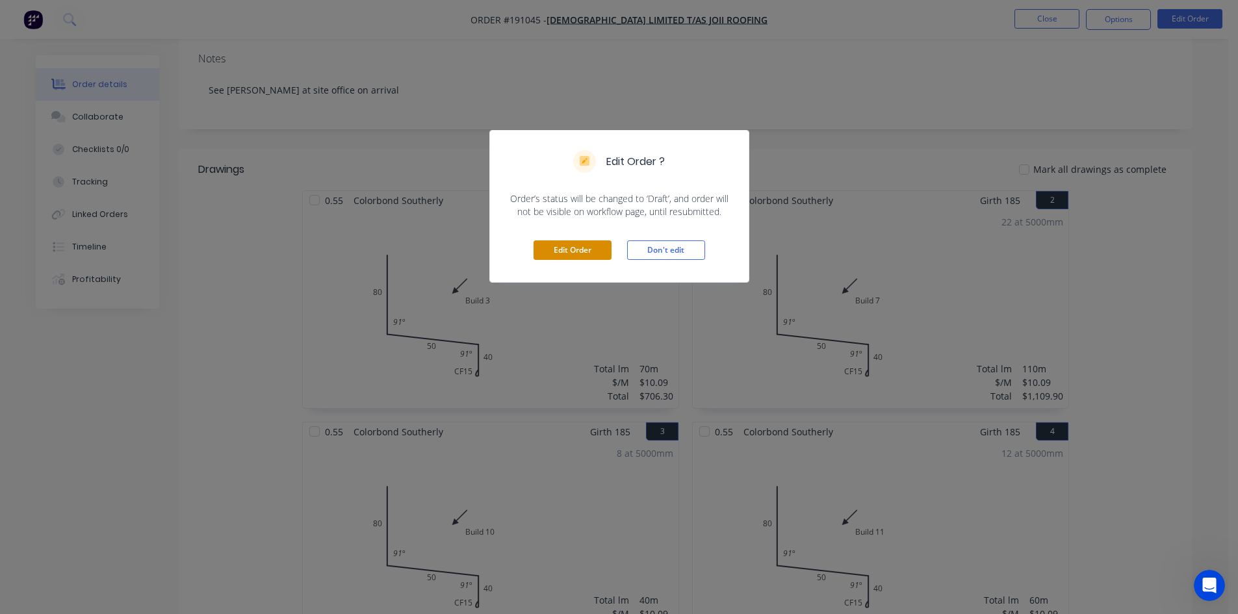
click at [567, 246] on button "Edit Order" at bounding box center [572, 249] width 78 height 19
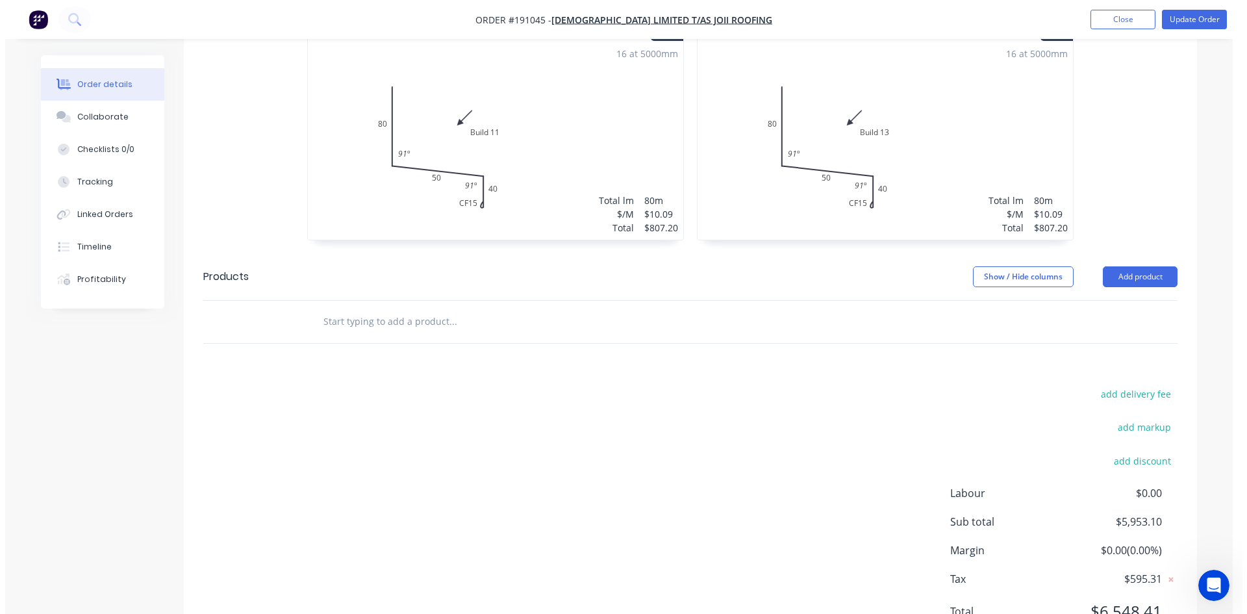
scroll to position [1162, 0]
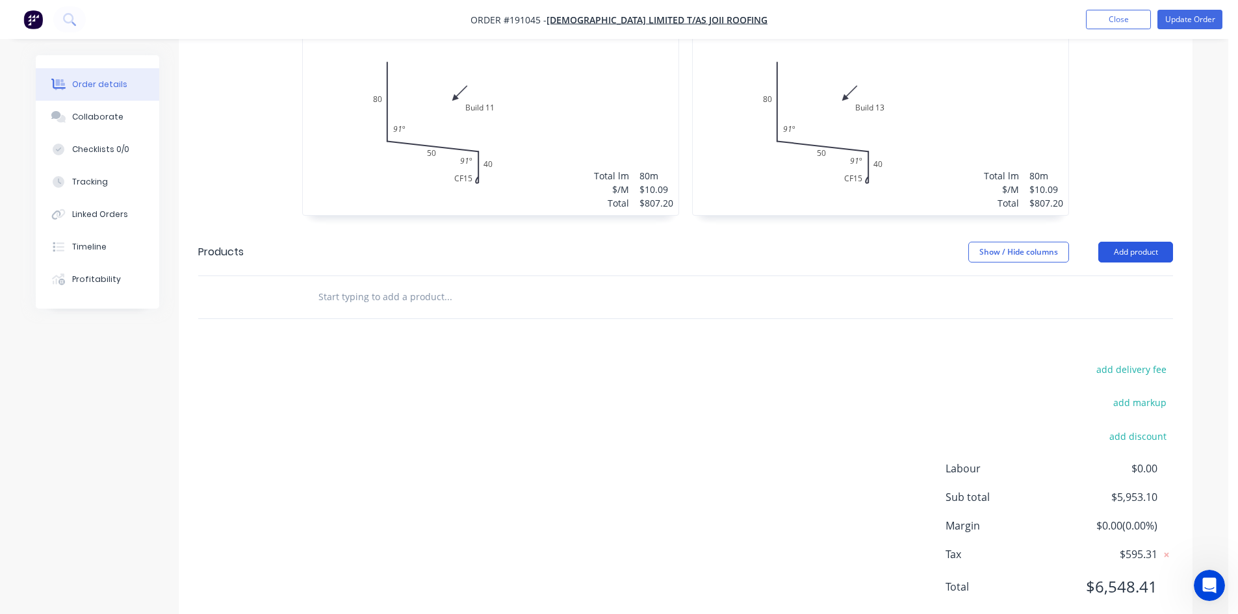
click at [1138, 242] on button "Add product" at bounding box center [1135, 252] width 75 height 21
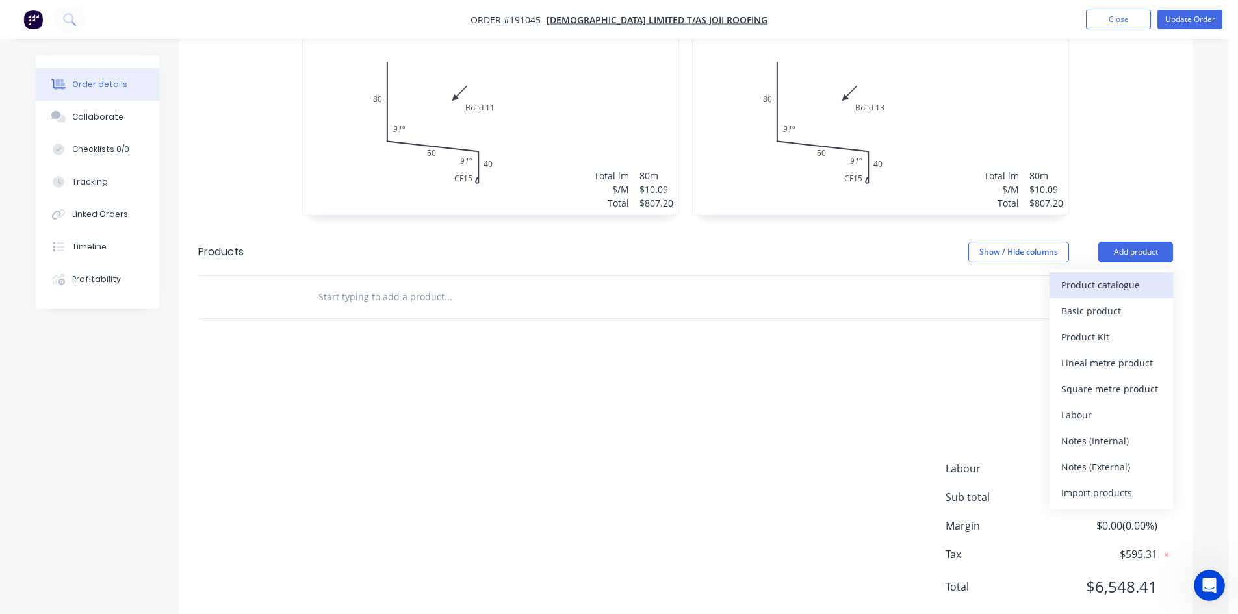
click at [1131, 275] on div "Product catalogue" at bounding box center [1111, 284] width 100 height 19
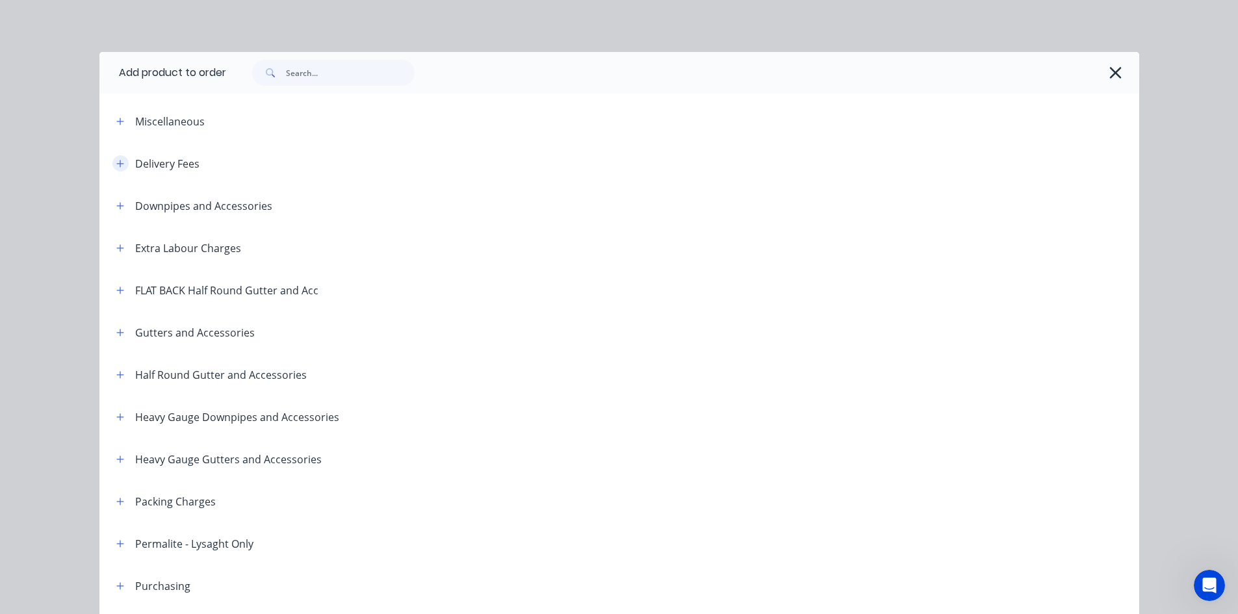
click at [122, 167] on button "button" at bounding box center [120, 163] width 16 height 16
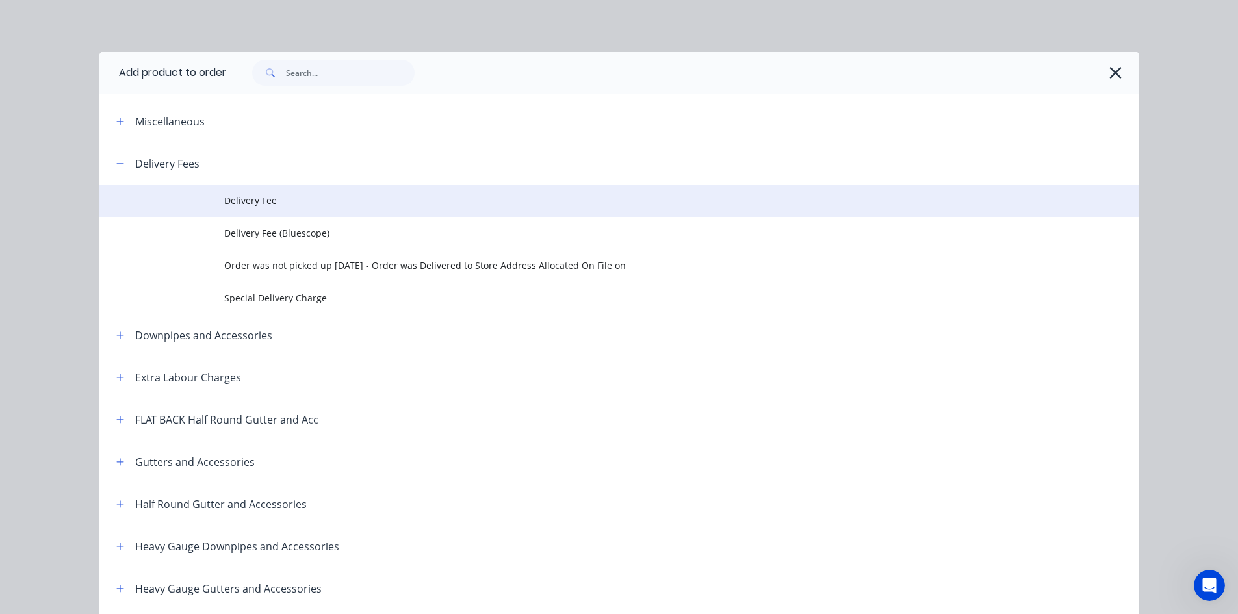
click at [230, 201] on span "Delivery Fee" at bounding box center [590, 201] width 732 height 14
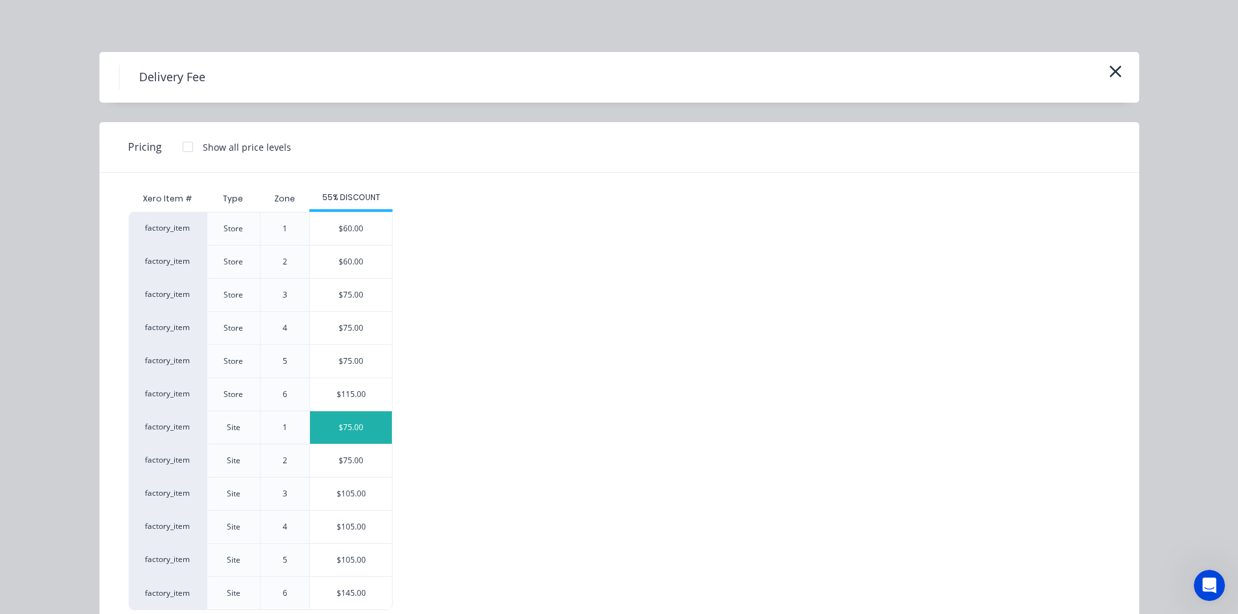
click at [371, 418] on div "$75.00" at bounding box center [351, 427] width 82 height 32
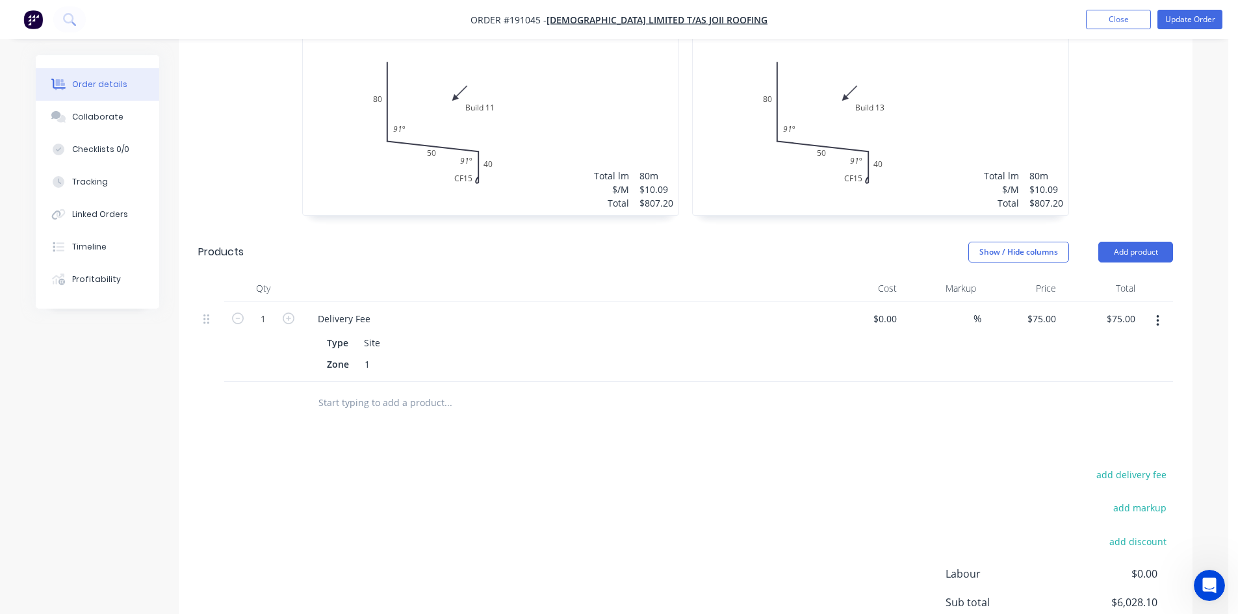
click at [1193, 9] on nav "Order #191045 - Joii Limited T/as Joii Roofing Add product Close Update Order" at bounding box center [619, 19] width 1238 height 39
click at [1193, 16] on button "Update Order" at bounding box center [1189, 19] width 65 height 19
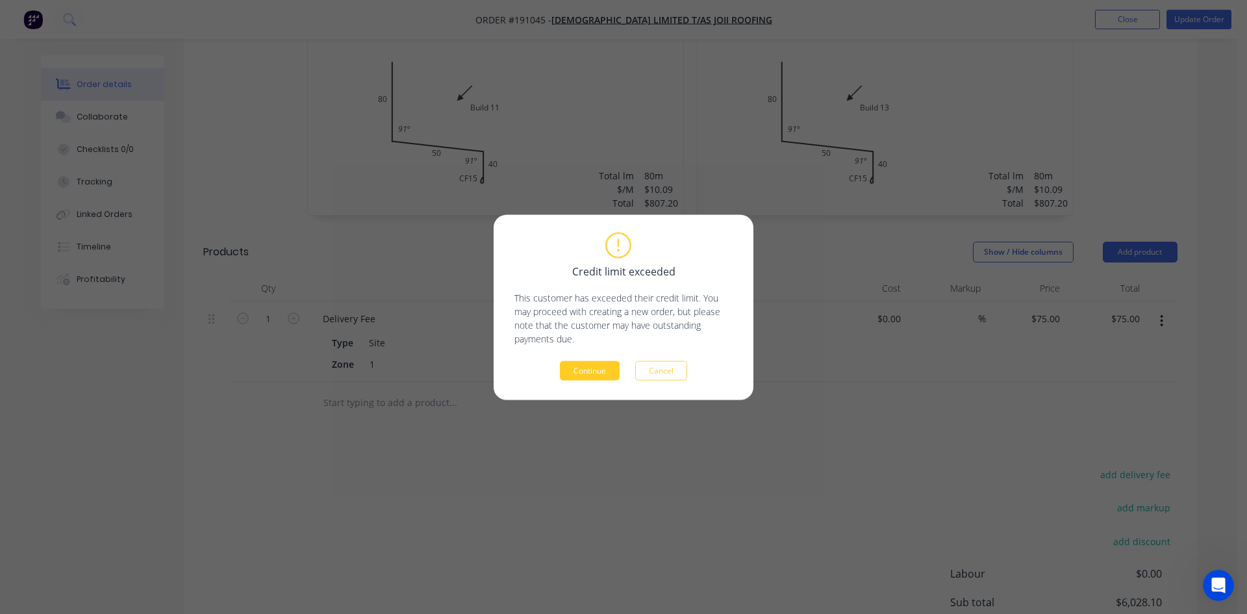
click at [579, 376] on button "Continue" at bounding box center [590, 370] width 60 height 19
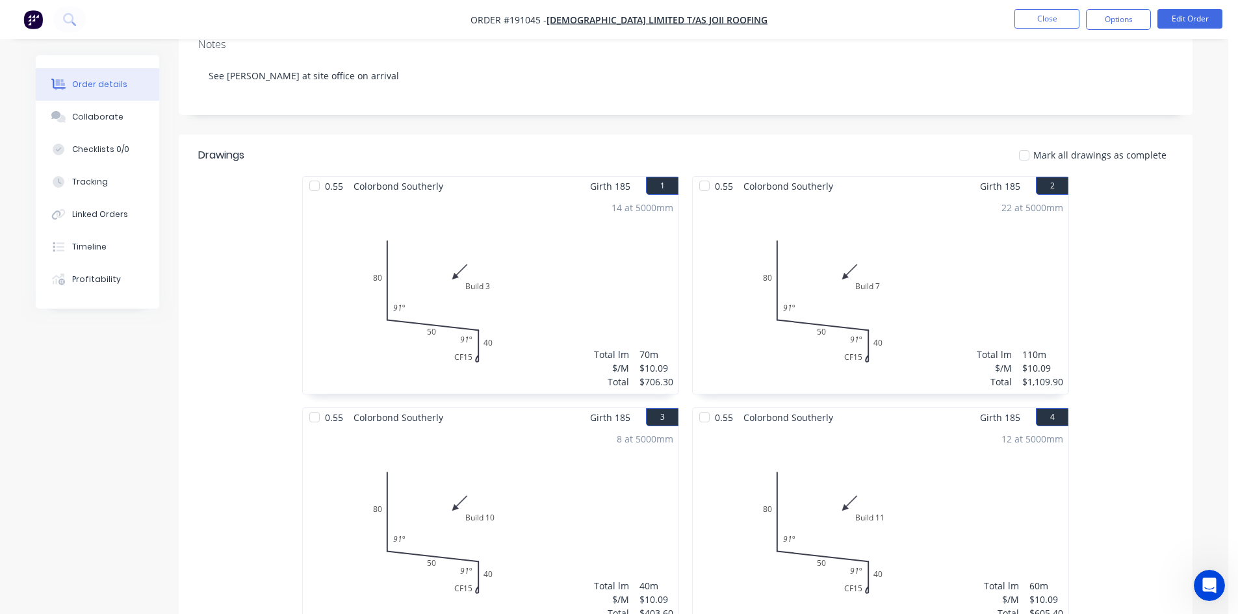
scroll to position [0, 0]
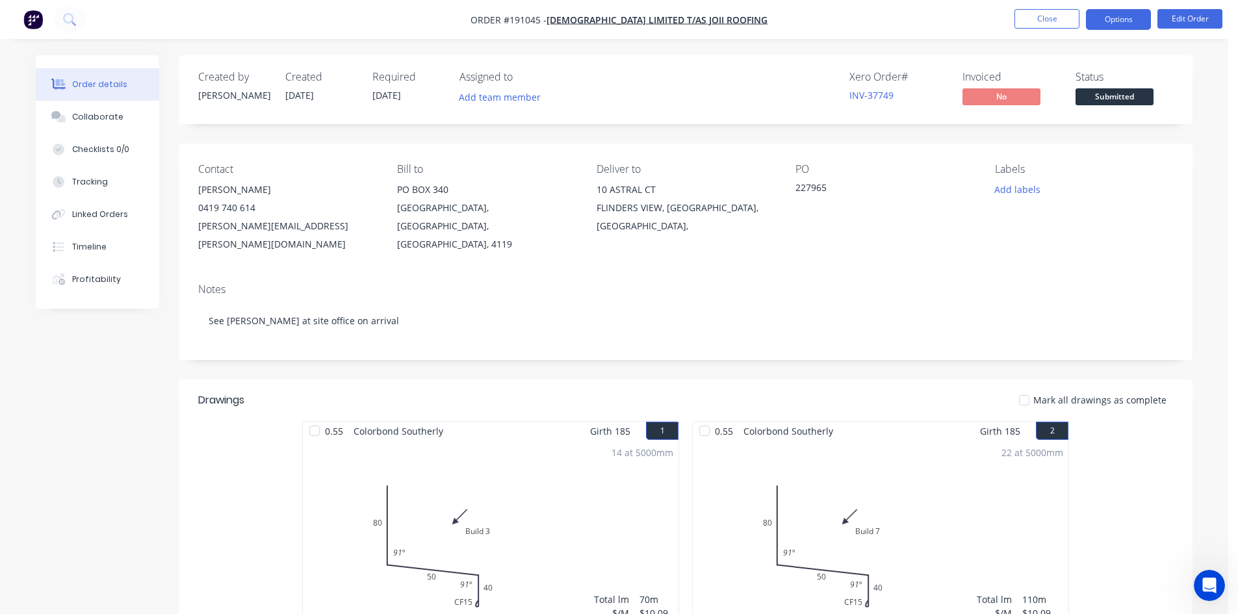
click at [1118, 23] on button "Options" at bounding box center [1118, 19] width 65 height 21
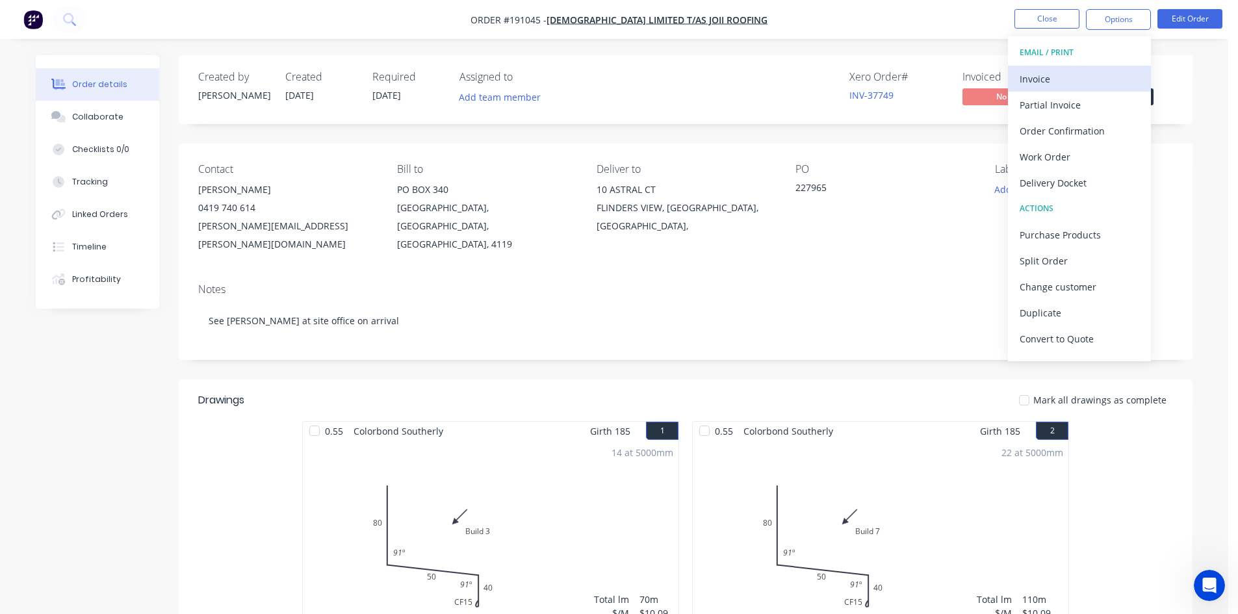
click at [1067, 70] on div "Invoice" at bounding box center [1079, 79] width 120 height 19
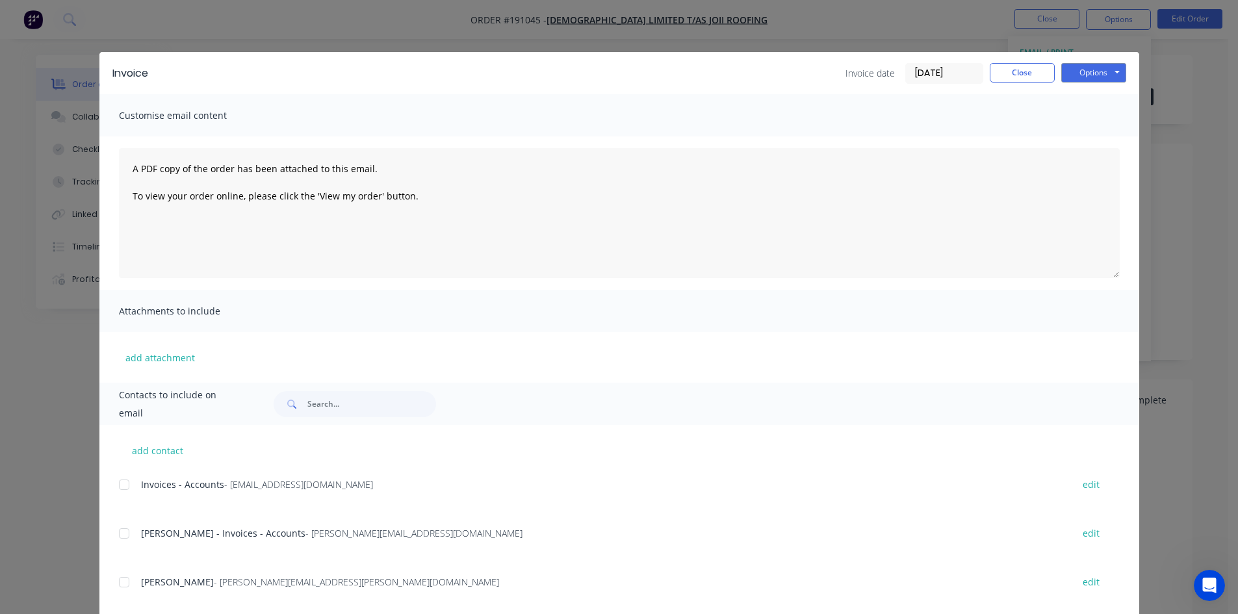
click at [118, 481] on div at bounding box center [124, 485] width 26 height 26
click at [117, 536] on div at bounding box center [124, 533] width 26 height 26
click at [1093, 70] on button "Options" at bounding box center [1093, 72] width 65 height 19
click at [1097, 131] on button "Email" at bounding box center [1102, 138] width 83 height 21
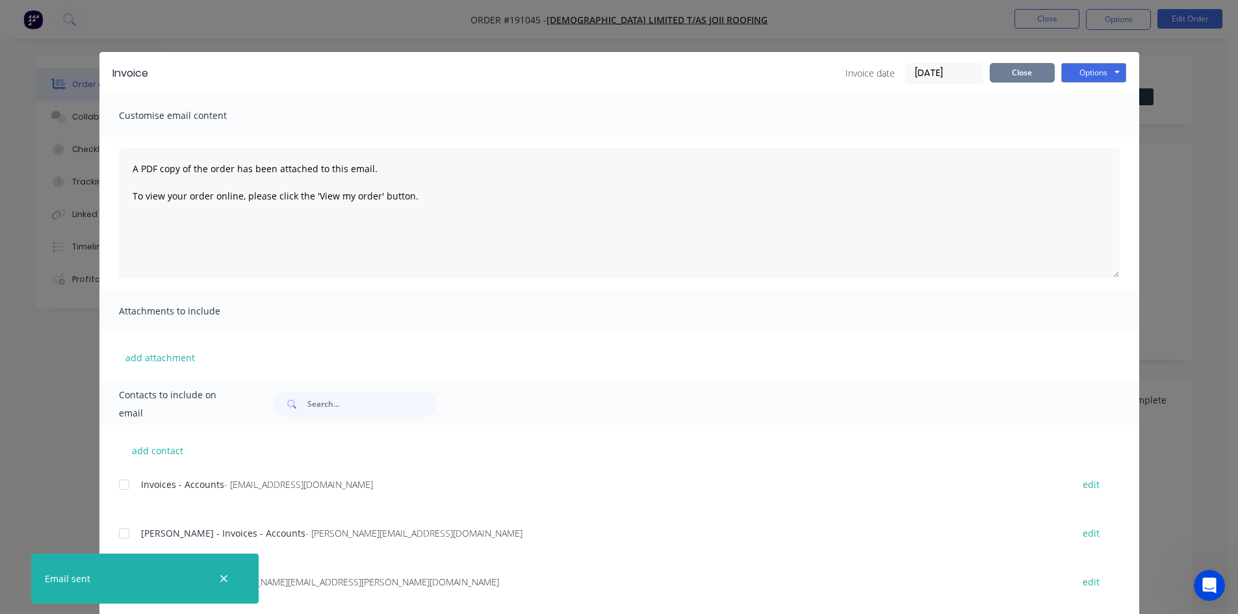
click at [1002, 77] on button "Close" at bounding box center [1021, 72] width 65 height 19
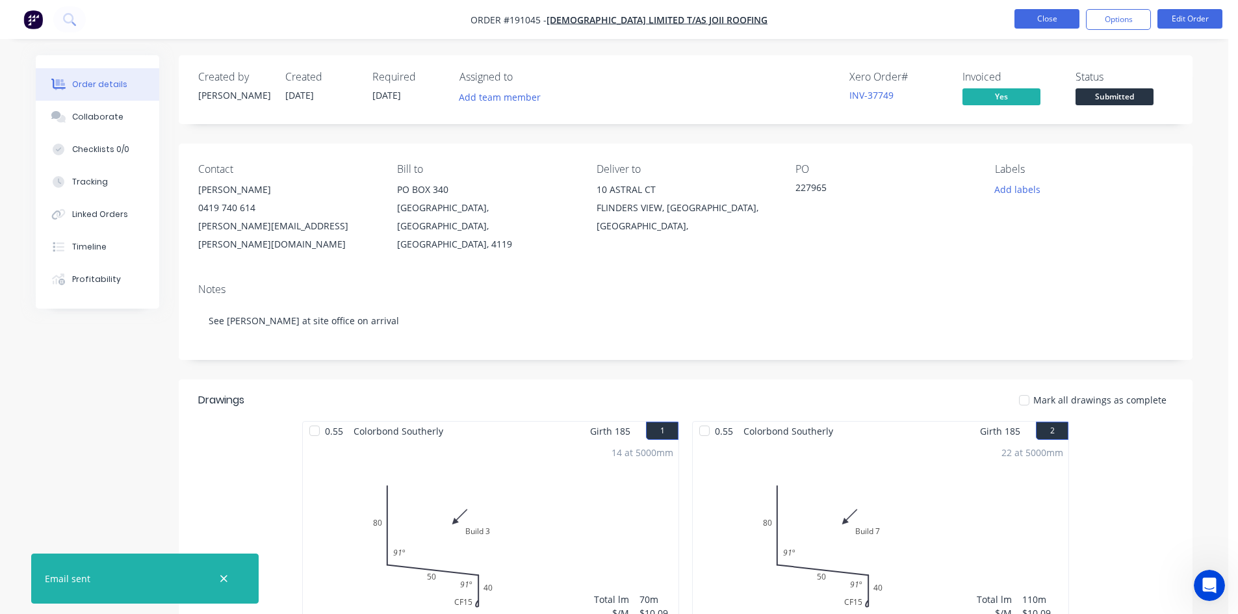
click at [1038, 24] on button "Close" at bounding box center [1046, 18] width 65 height 19
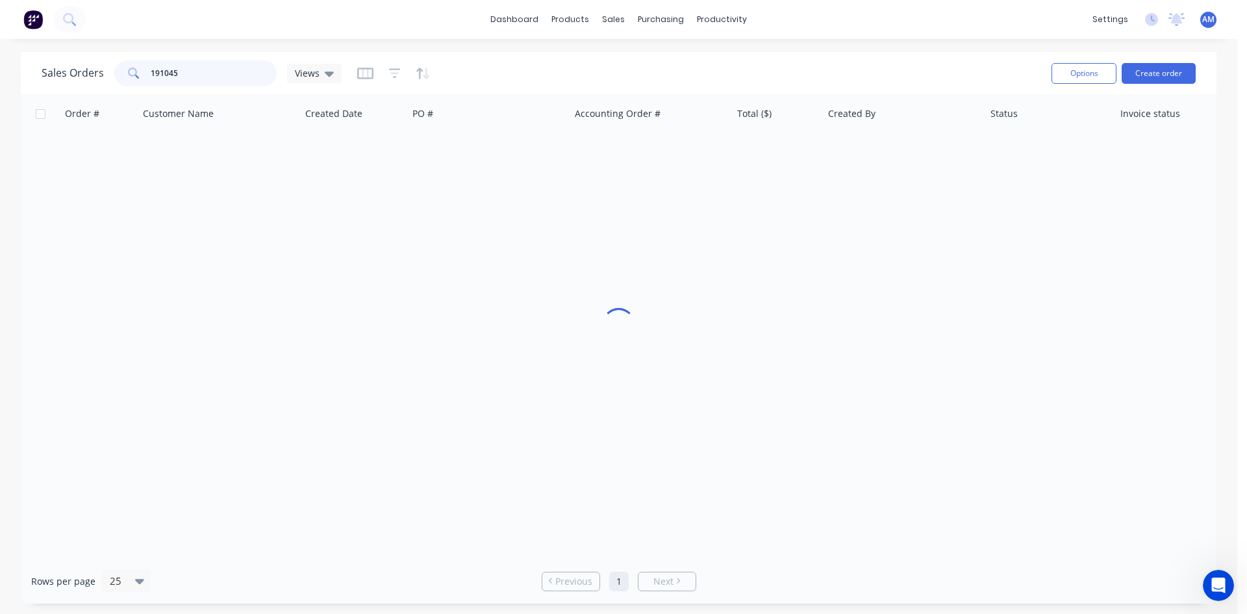
drag, startPoint x: 238, startPoint y: 67, endPoint x: 125, endPoint y: 57, distance: 112.8
click at [125, 58] on div "Sales Orders 191045 Views" at bounding box center [542, 73] width 1000 height 32
type input "191121"
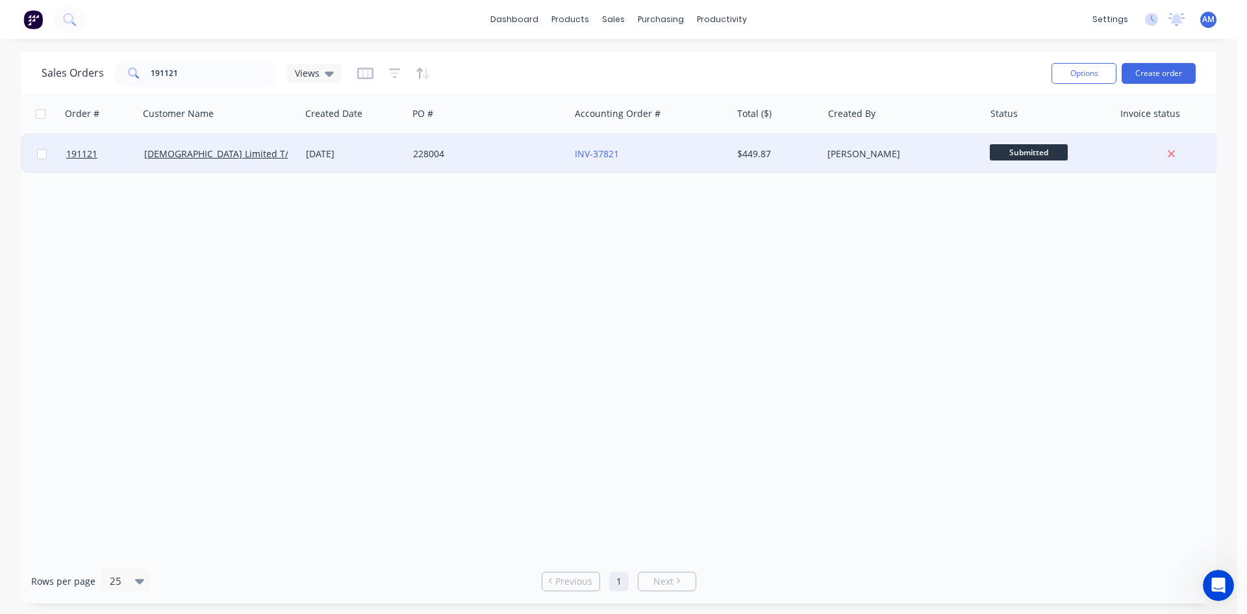
click at [653, 164] on div "INV-37821" at bounding box center [651, 153] width 162 height 39
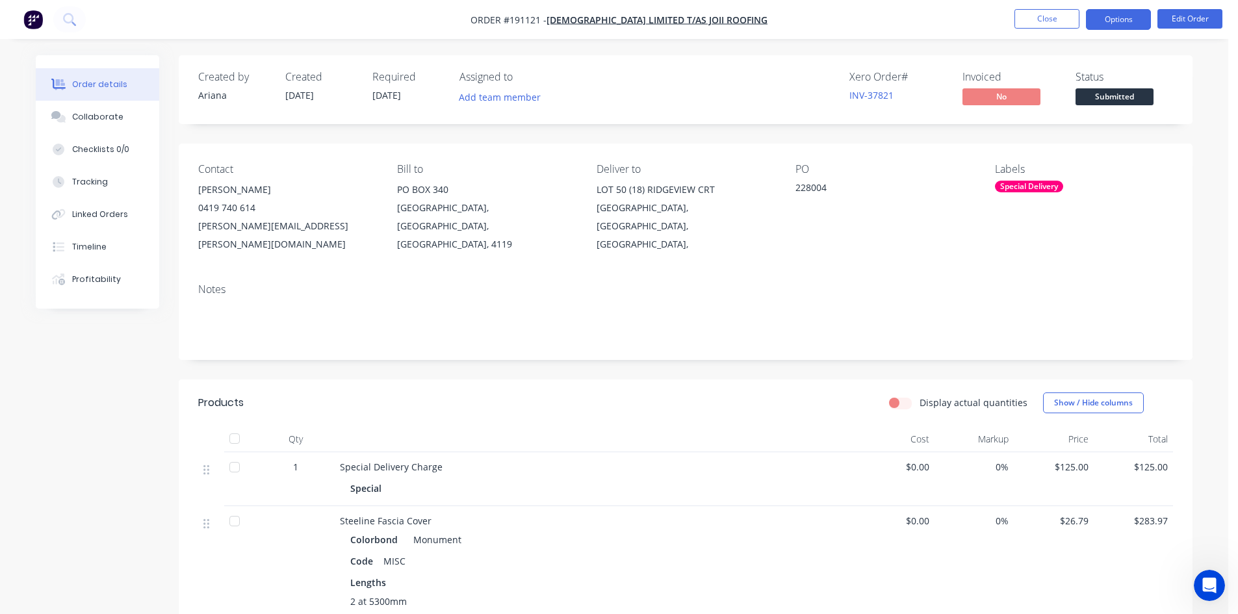
click at [1118, 21] on button "Options" at bounding box center [1118, 19] width 65 height 21
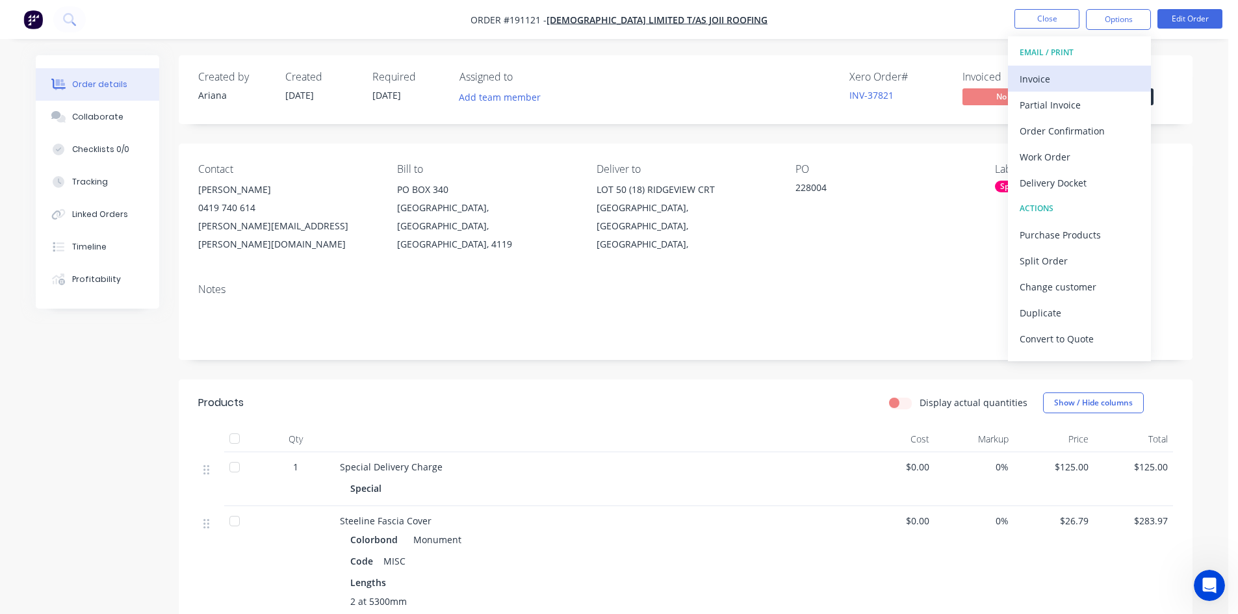
click at [1086, 81] on div "Invoice" at bounding box center [1079, 79] width 120 height 19
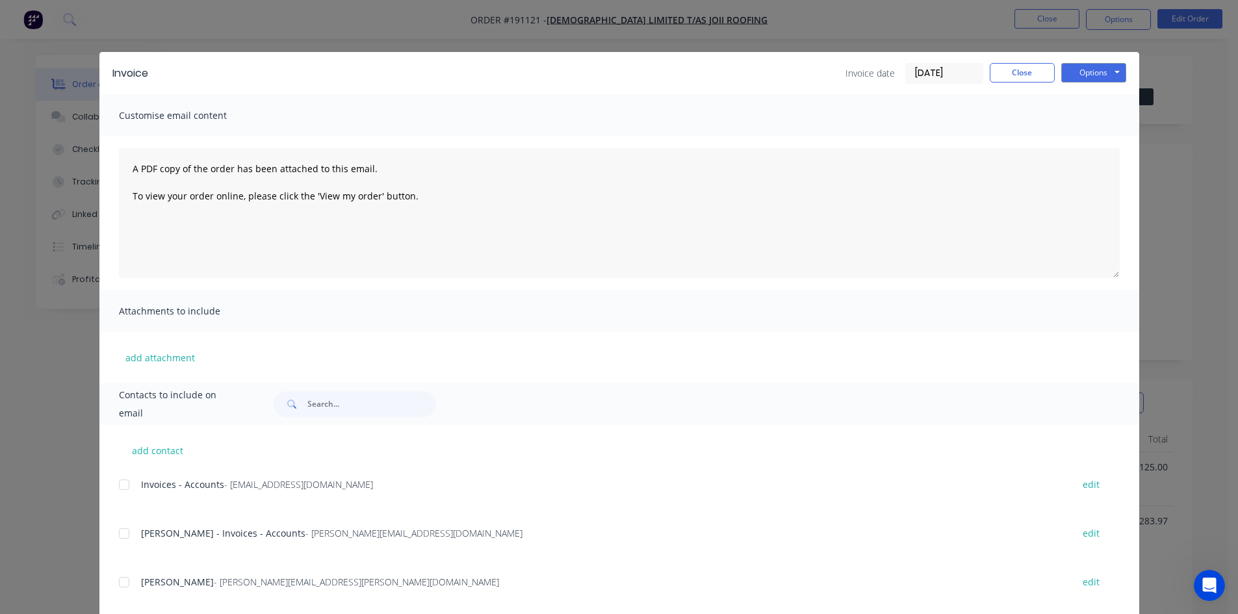
click at [119, 483] on div at bounding box center [124, 485] width 26 height 26
click at [120, 537] on div at bounding box center [124, 533] width 26 height 26
click at [1104, 77] on button "Options" at bounding box center [1093, 72] width 65 height 19
click at [1106, 132] on button "Email" at bounding box center [1102, 138] width 83 height 21
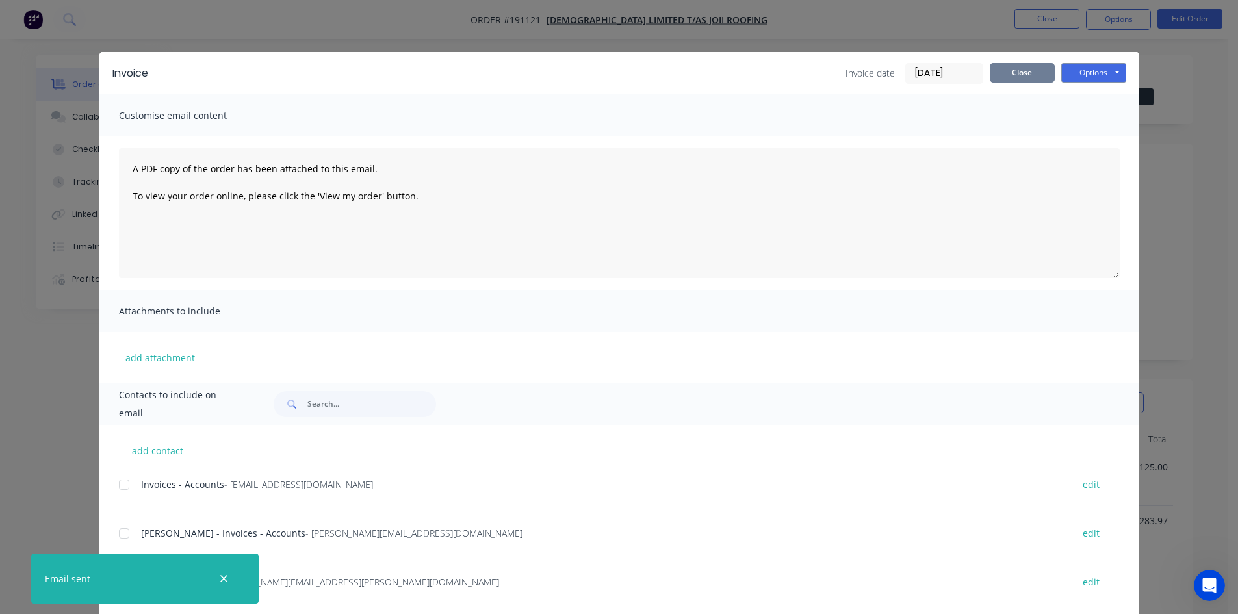
click at [1021, 76] on button "Close" at bounding box center [1021, 72] width 65 height 19
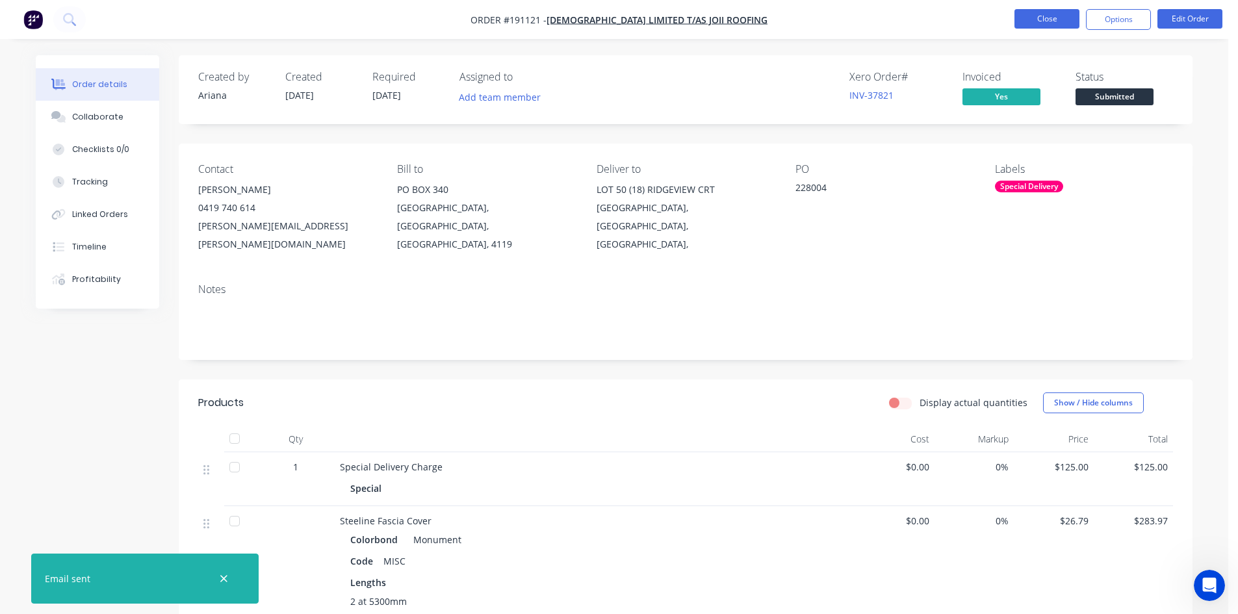
click at [1037, 19] on button "Close" at bounding box center [1046, 18] width 65 height 19
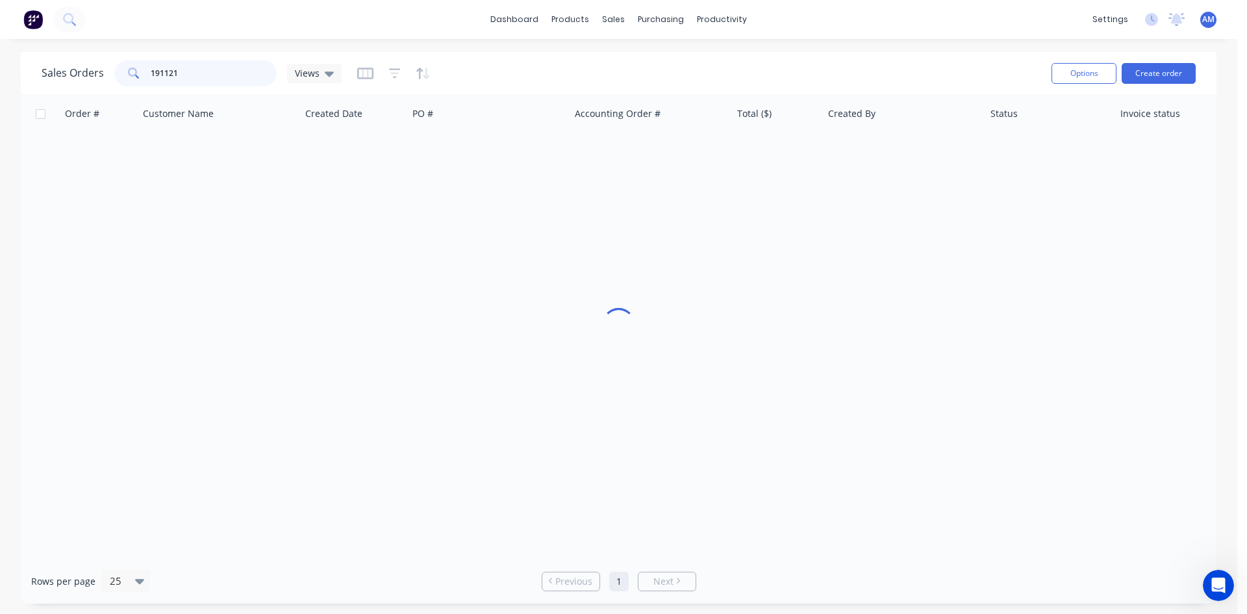
drag, startPoint x: 257, startPoint y: 76, endPoint x: 95, endPoint y: 69, distance: 162.6
click at [95, 69] on div "Sales Orders 191121 Views" at bounding box center [192, 73] width 300 height 26
type input "191195"
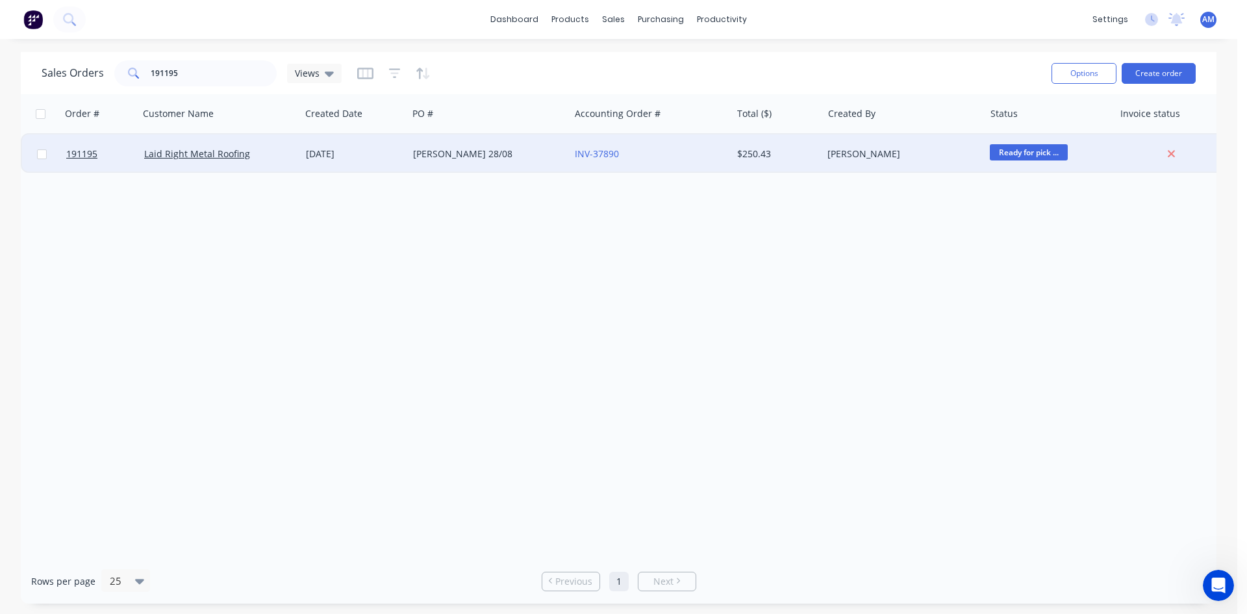
click at [520, 161] on div "John 28/08" at bounding box center [489, 153] width 162 height 39
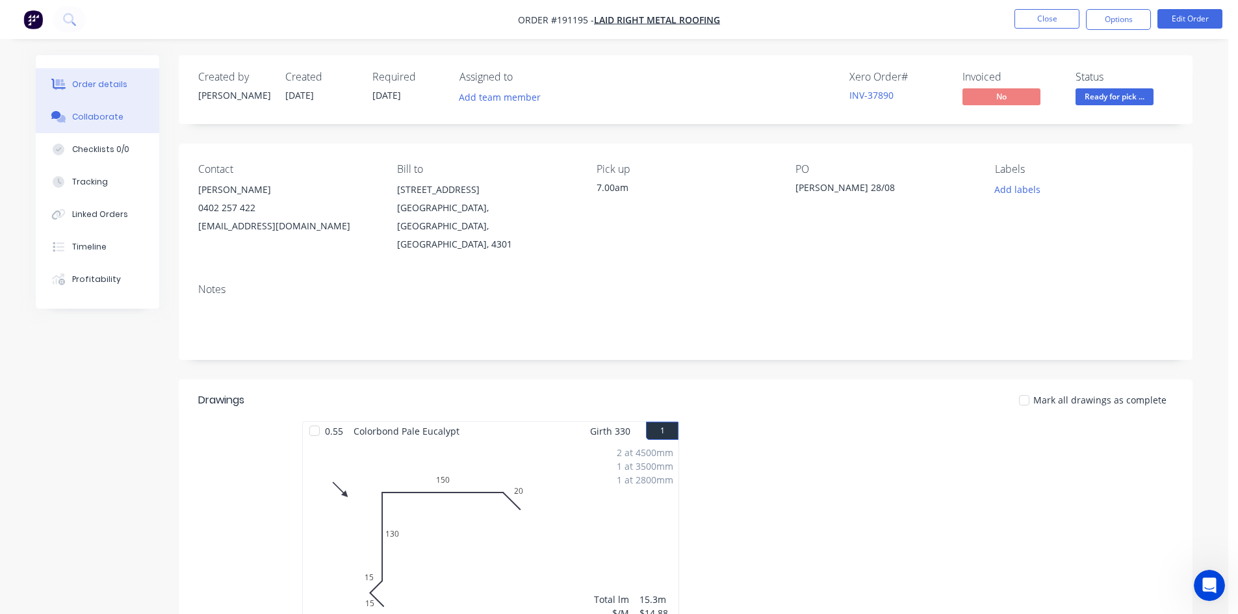
click at [117, 118] on div "Collaborate" at bounding box center [97, 117] width 51 height 12
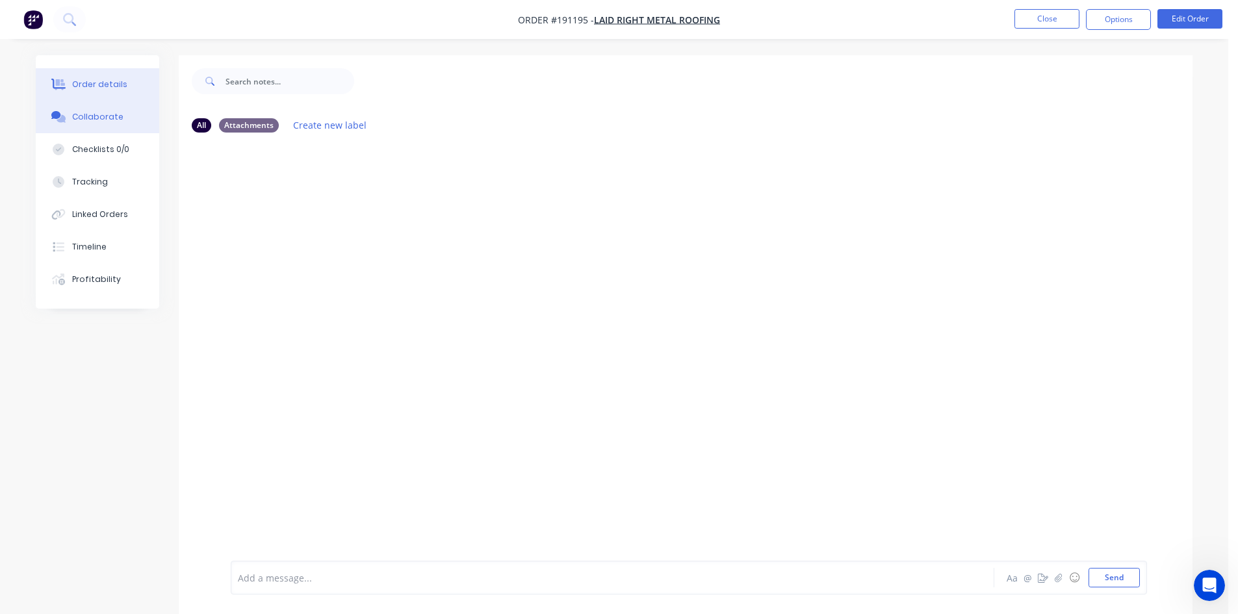
click at [117, 91] on button "Order details" at bounding box center [97, 84] width 123 height 32
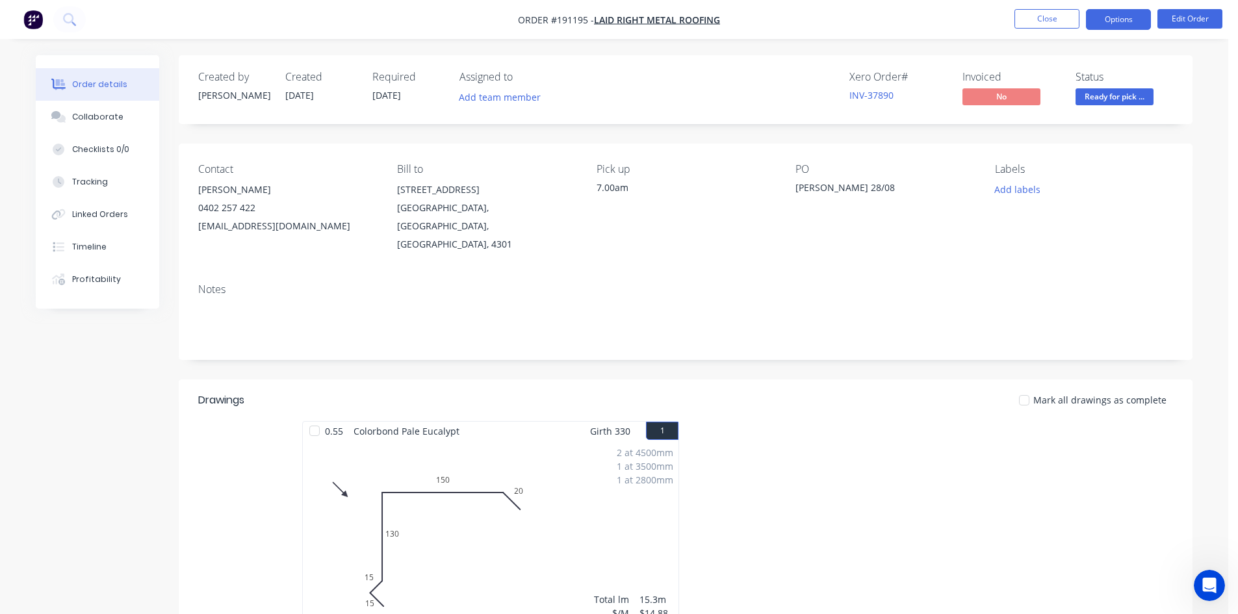
click at [1110, 19] on button "Options" at bounding box center [1118, 19] width 65 height 21
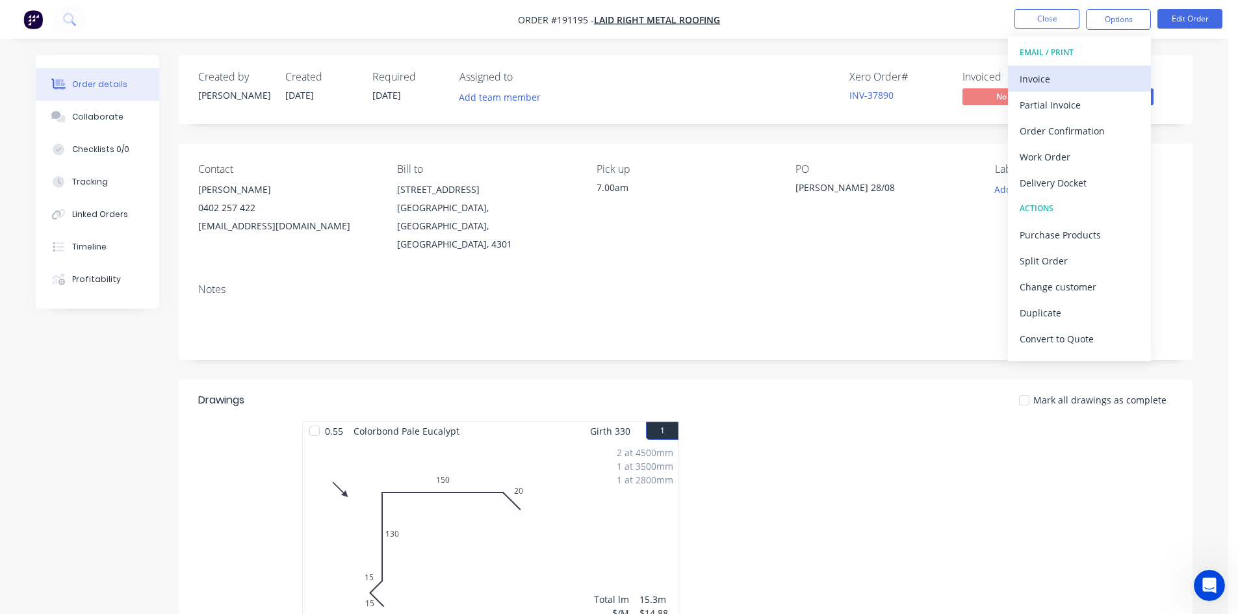
click at [1099, 75] on div "Invoice" at bounding box center [1079, 79] width 120 height 19
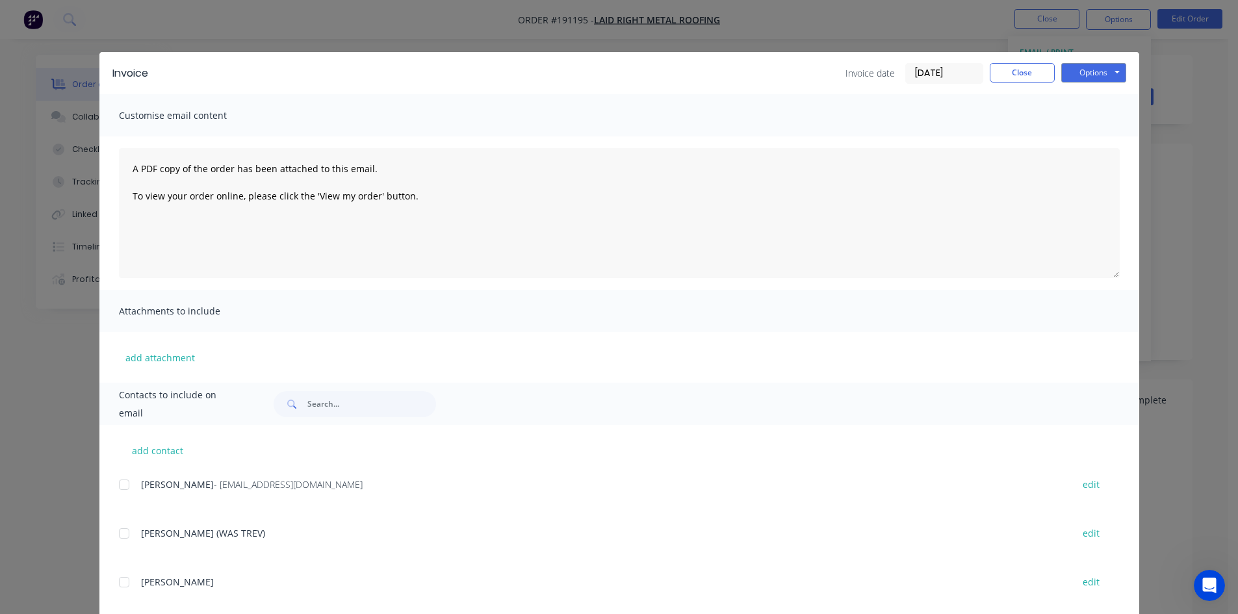
click at [123, 484] on div at bounding box center [124, 485] width 26 height 26
click at [1077, 74] on button "Options" at bounding box center [1093, 72] width 65 height 19
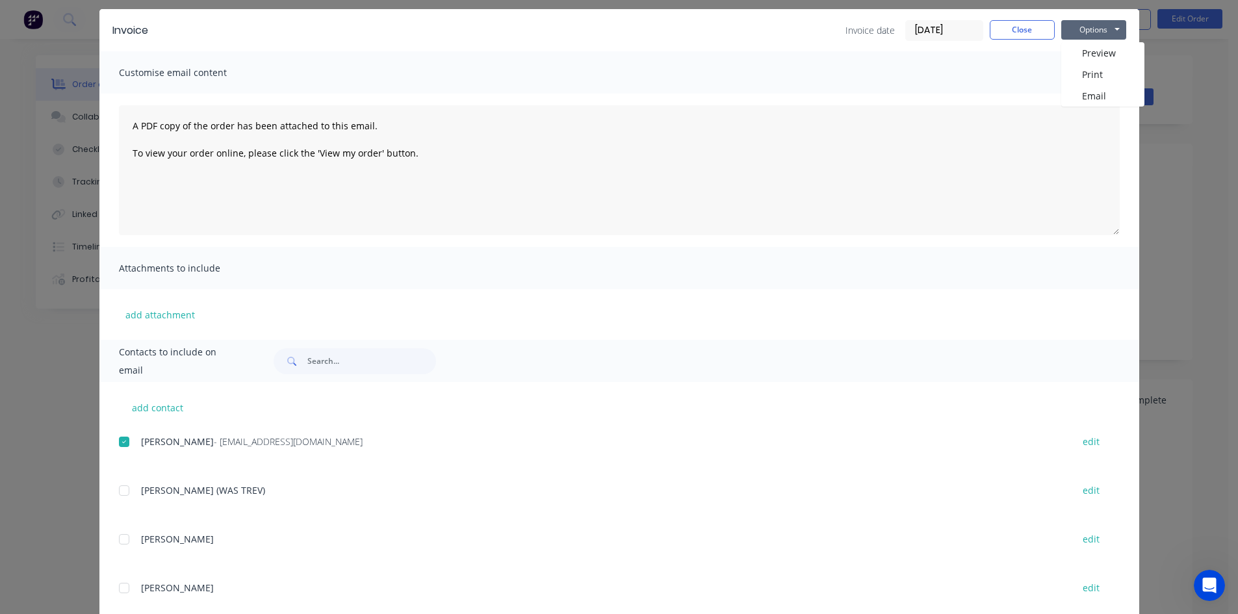
scroll to position [65, 0]
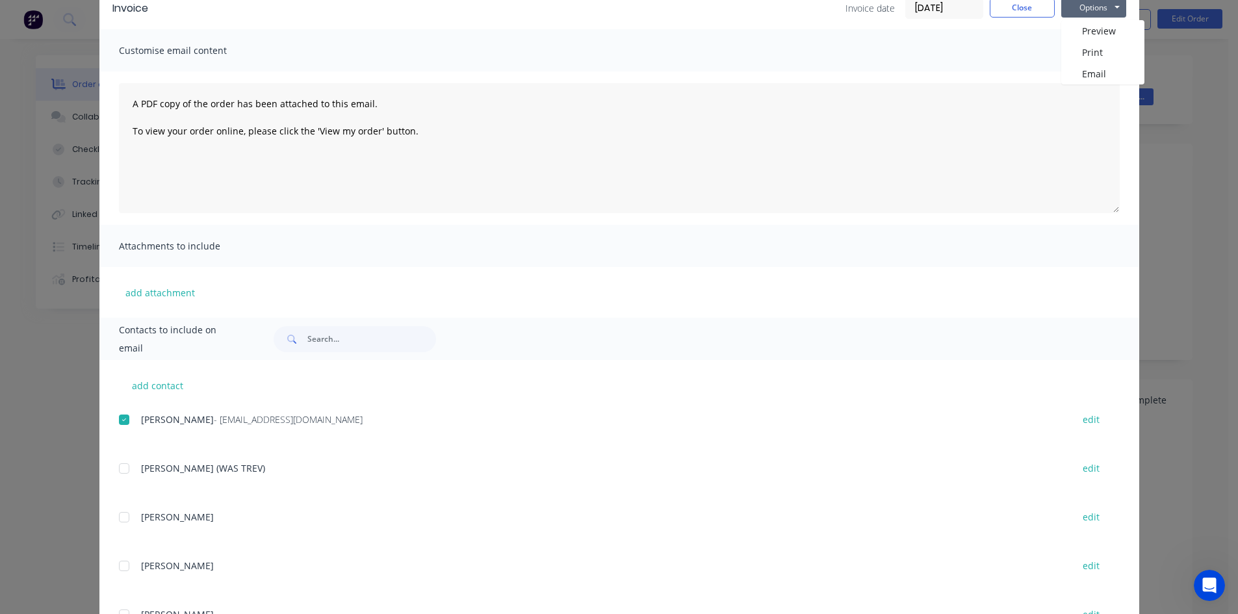
drag, startPoint x: 576, startPoint y: 486, endPoint x: 1117, endPoint y: 220, distance: 603.5
click at [1117, 220] on div "A PDF copy of the order has been attached to this email. To view your order onl…" at bounding box center [618, 147] width 1039 height 153
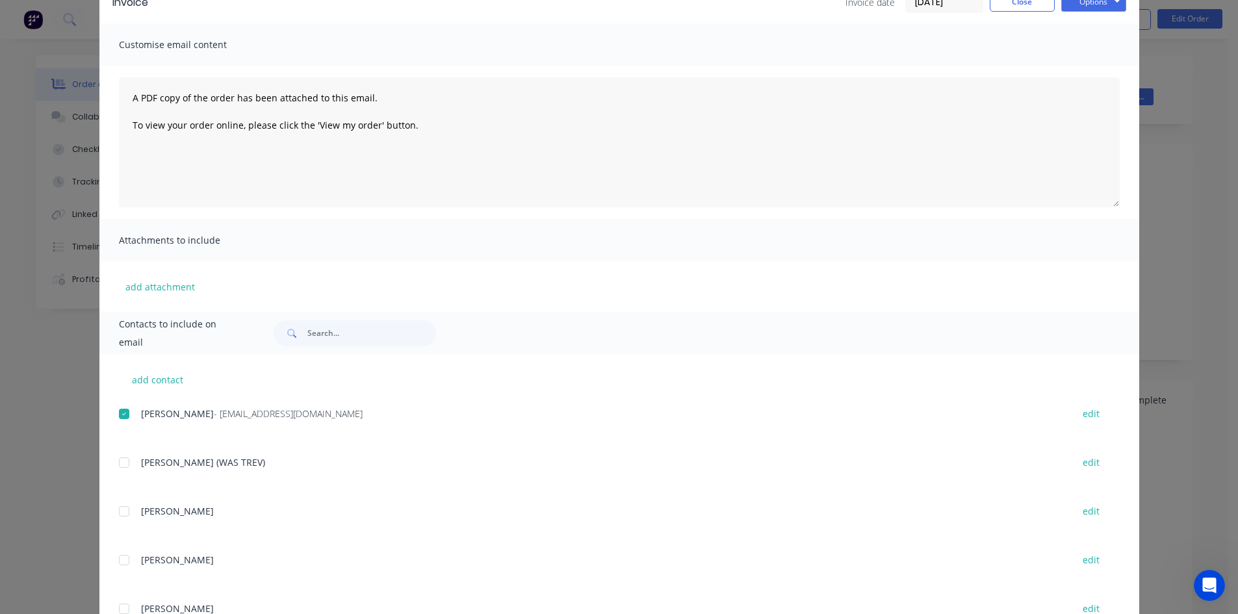
scroll to position [0, 0]
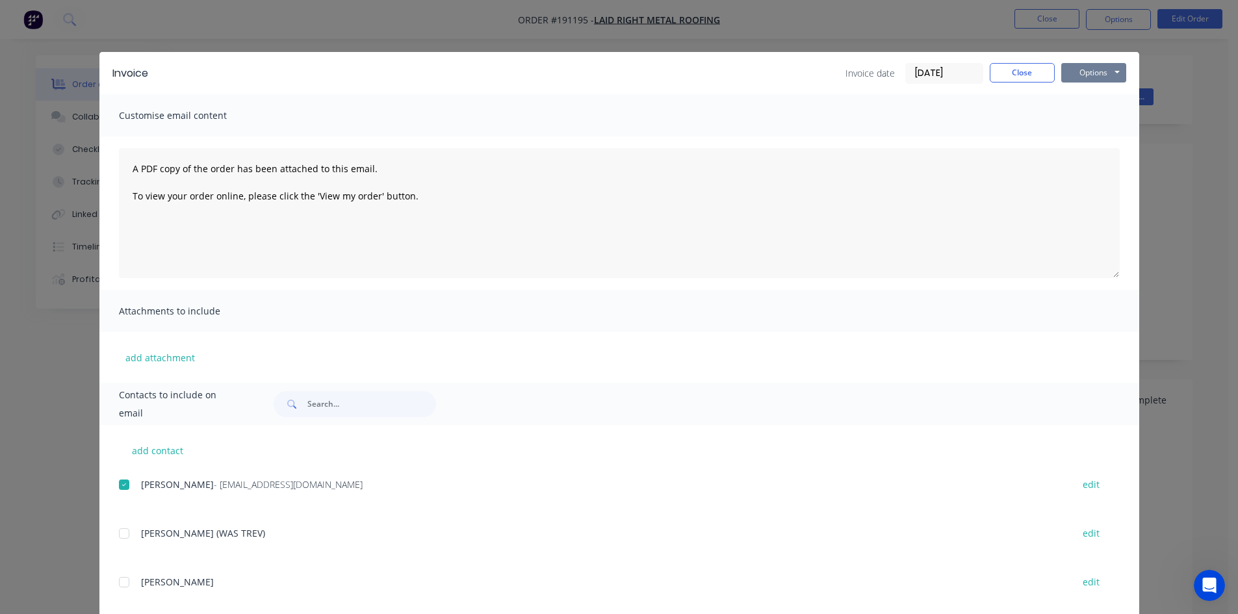
click at [1092, 74] on button "Options" at bounding box center [1093, 72] width 65 height 19
click at [1097, 133] on button "Email" at bounding box center [1102, 138] width 83 height 21
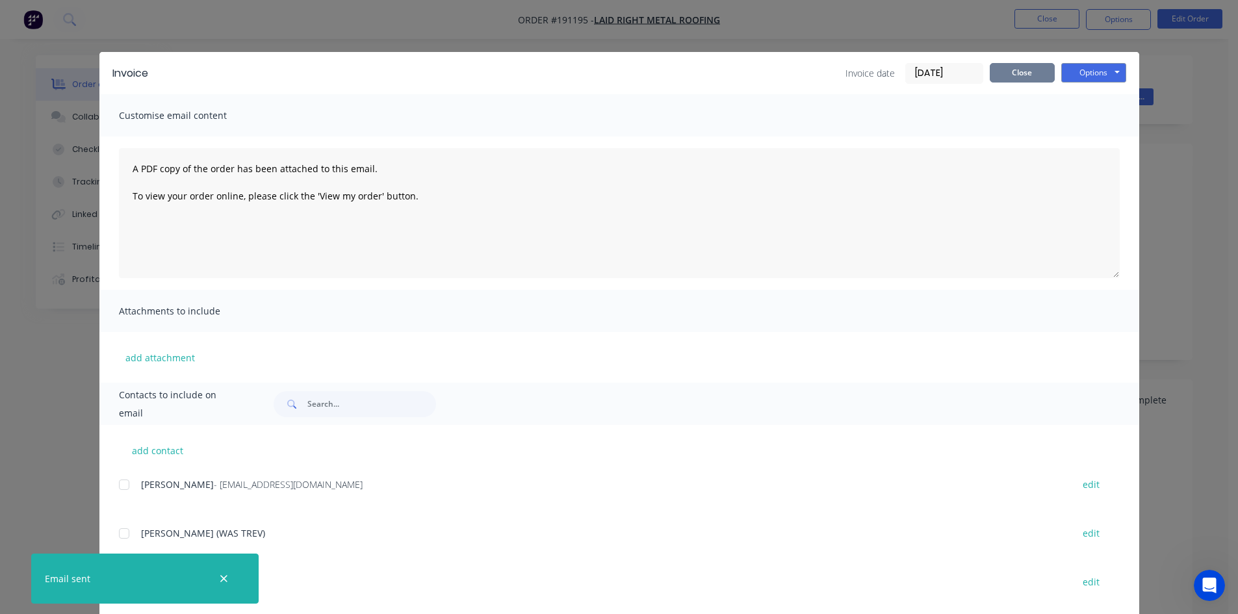
click at [1034, 76] on button "Close" at bounding box center [1021, 72] width 65 height 19
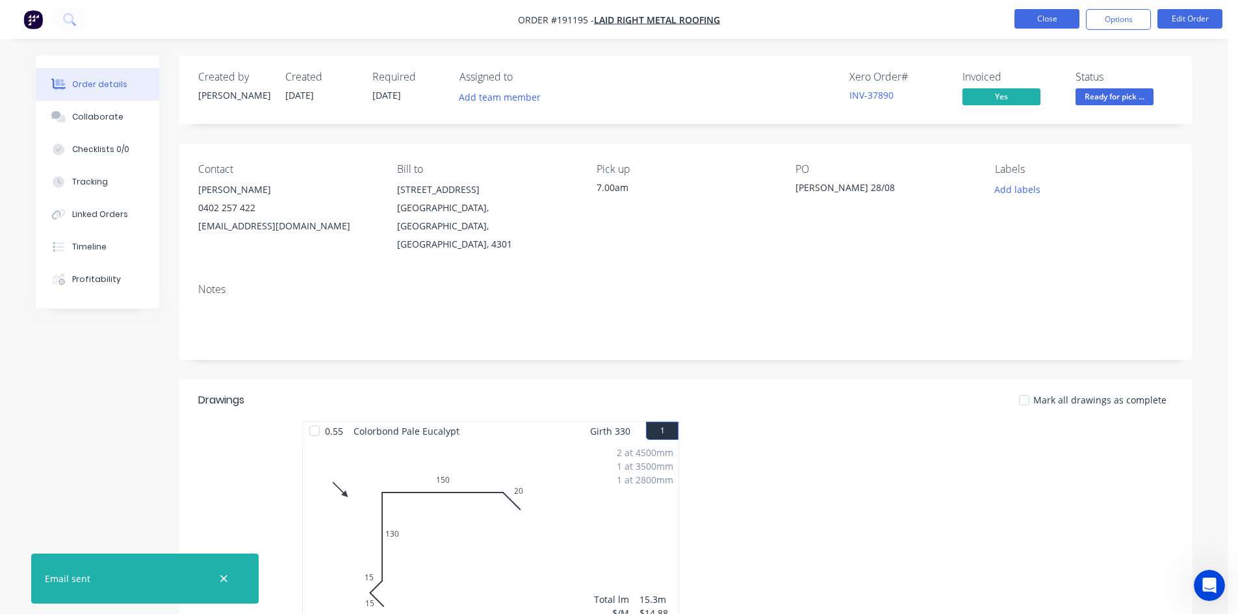
click at [1041, 20] on button "Close" at bounding box center [1046, 18] width 65 height 19
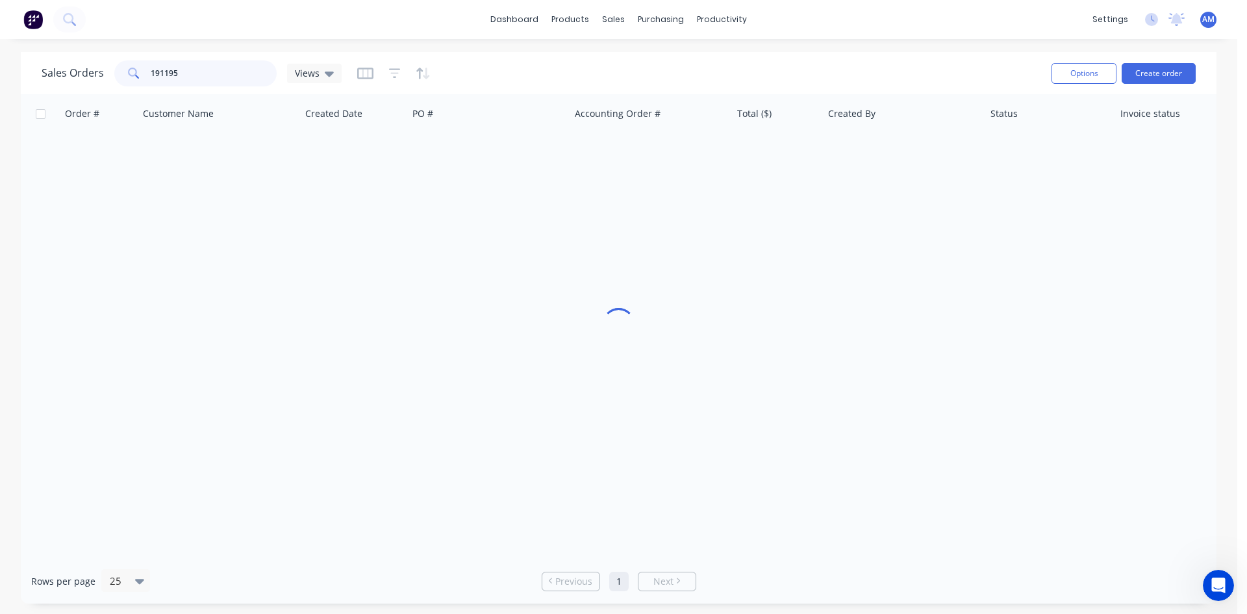
drag, startPoint x: 213, startPoint y: 72, endPoint x: 96, endPoint y: 63, distance: 117.3
click at [99, 66] on div "Sales Orders 191195 Views" at bounding box center [192, 73] width 300 height 26
type input "1"
type input "191144"
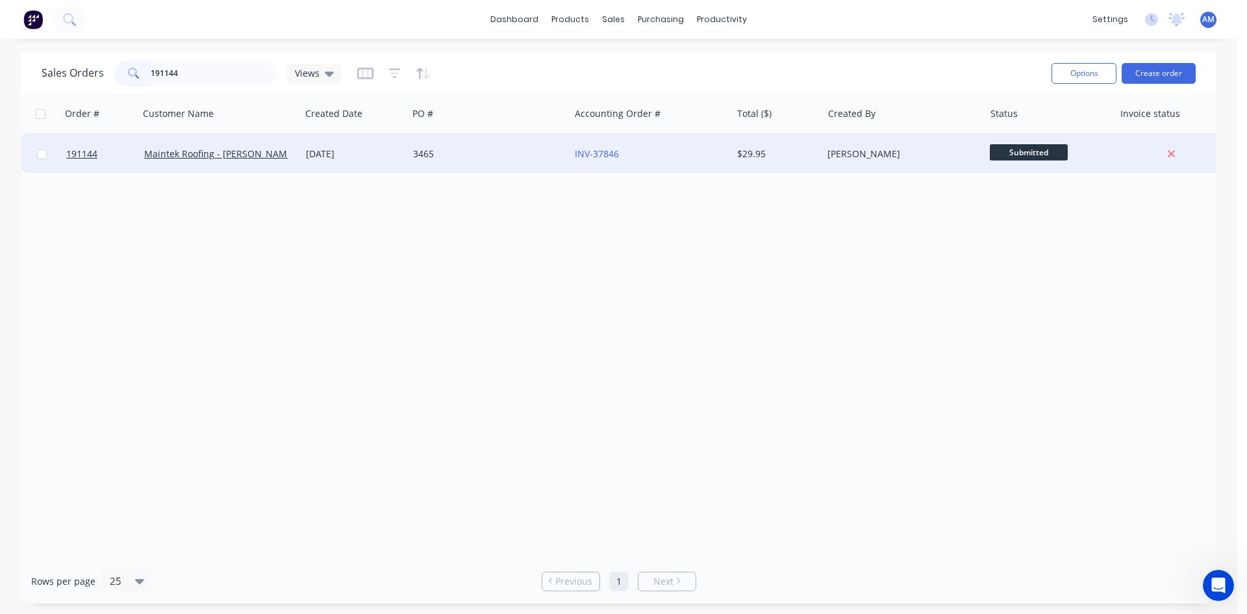
click at [513, 156] on div "3465" at bounding box center [485, 153] width 144 height 13
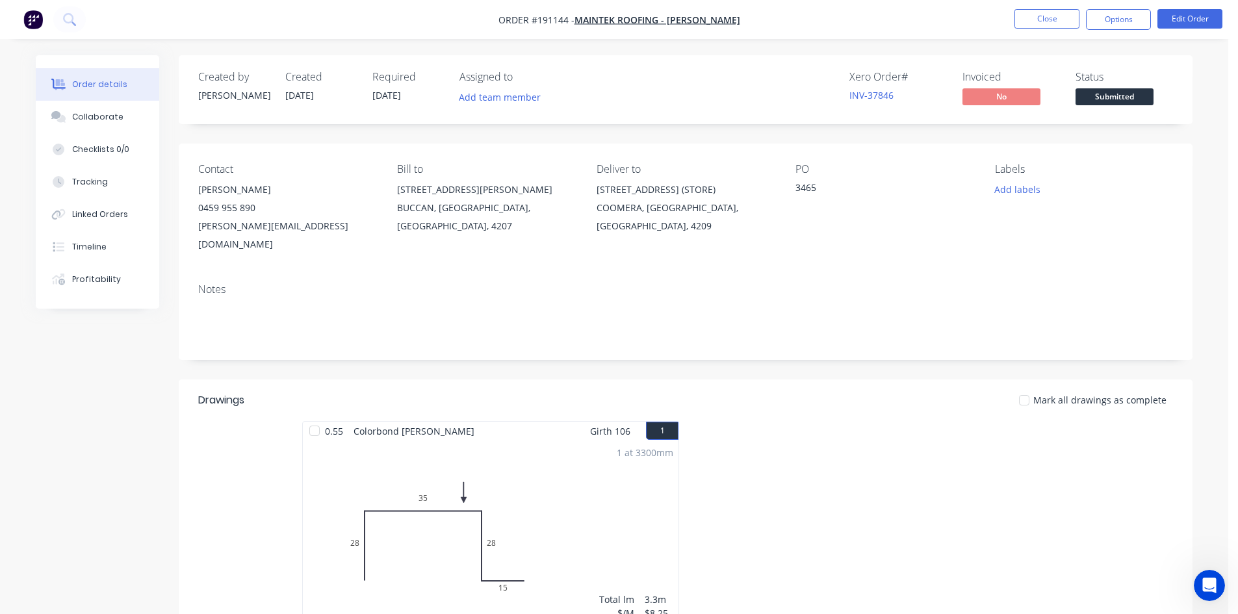
click at [1127, 31] on nav "Order #191144 - Maintek Roofing - Shaun Rahurahu Close Options Edit Order" at bounding box center [619, 19] width 1238 height 39
click at [1108, 16] on button "Options" at bounding box center [1118, 19] width 65 height 21
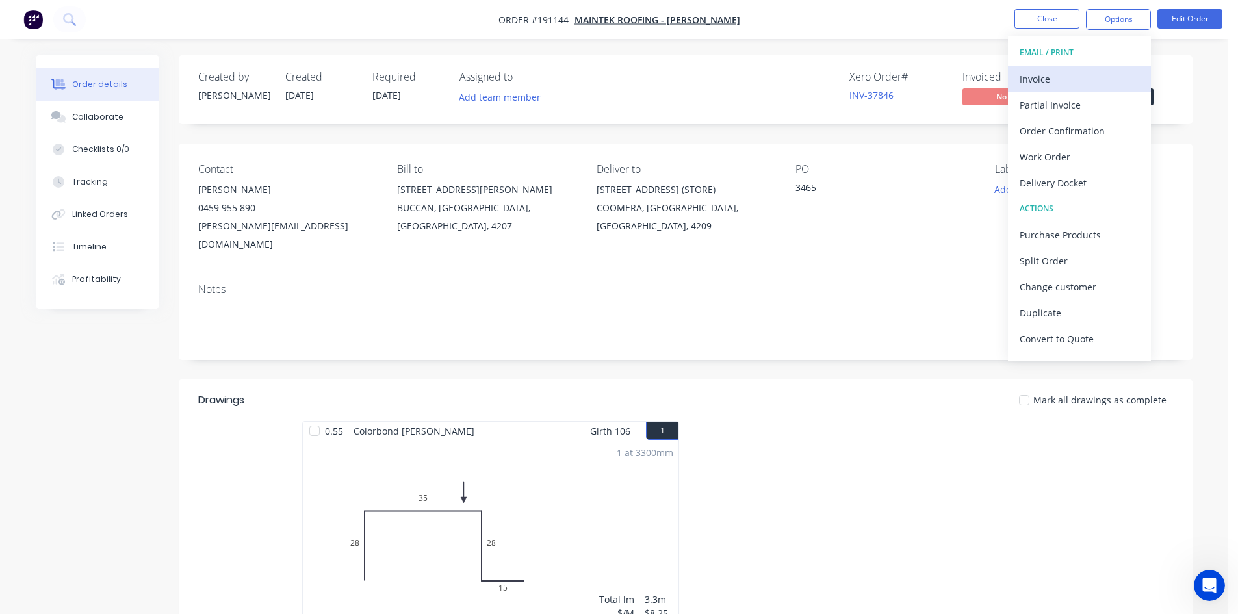
click at [1089, 66] on button "Invoice" at bounding box center [1079, 79] width 143 height 26
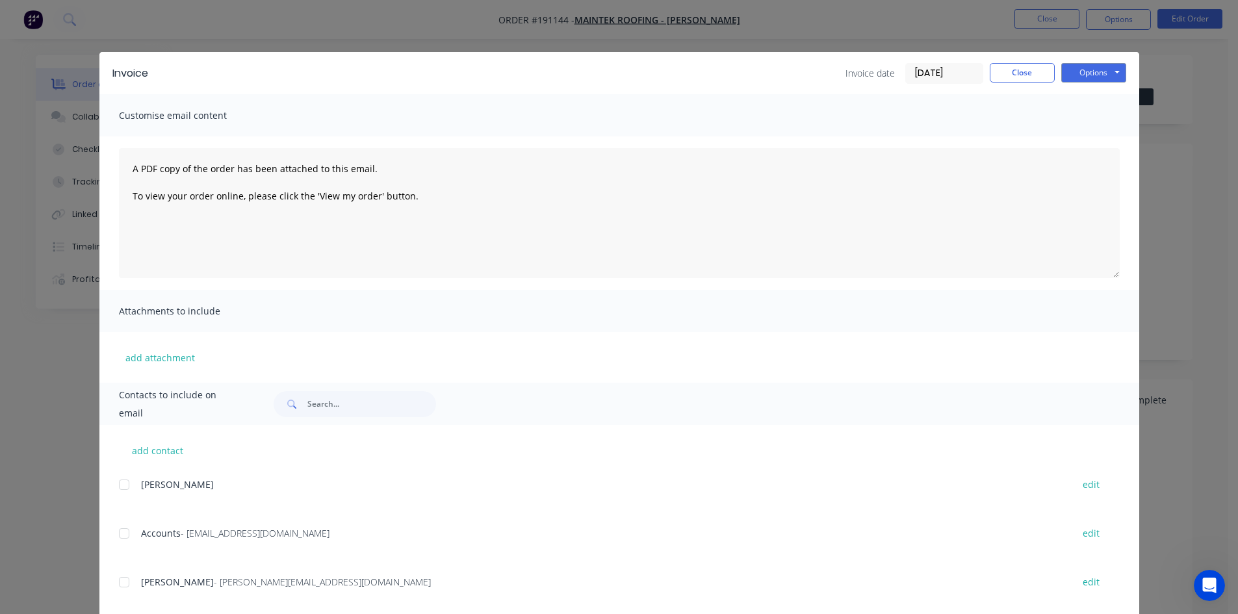
click at [120, 537] on div at bounding box center [124, 533] width 26 height 26
click at [1096, 72] on button "Options" at bounding box center [1093, 72] width 65 height 19
click at [1093, 135] on button "Email" at bounding box center [1102, 138] width 83 height 21
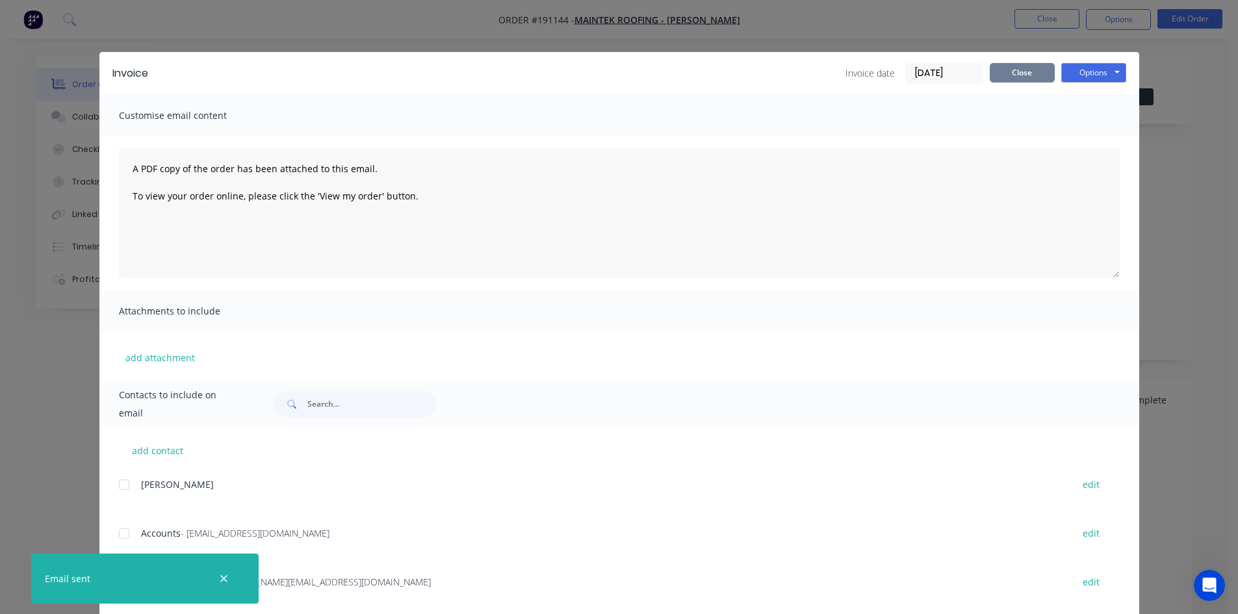
click at [1004, 75] on button "Close" at bounding box center [1021, 72] width 65 height 19
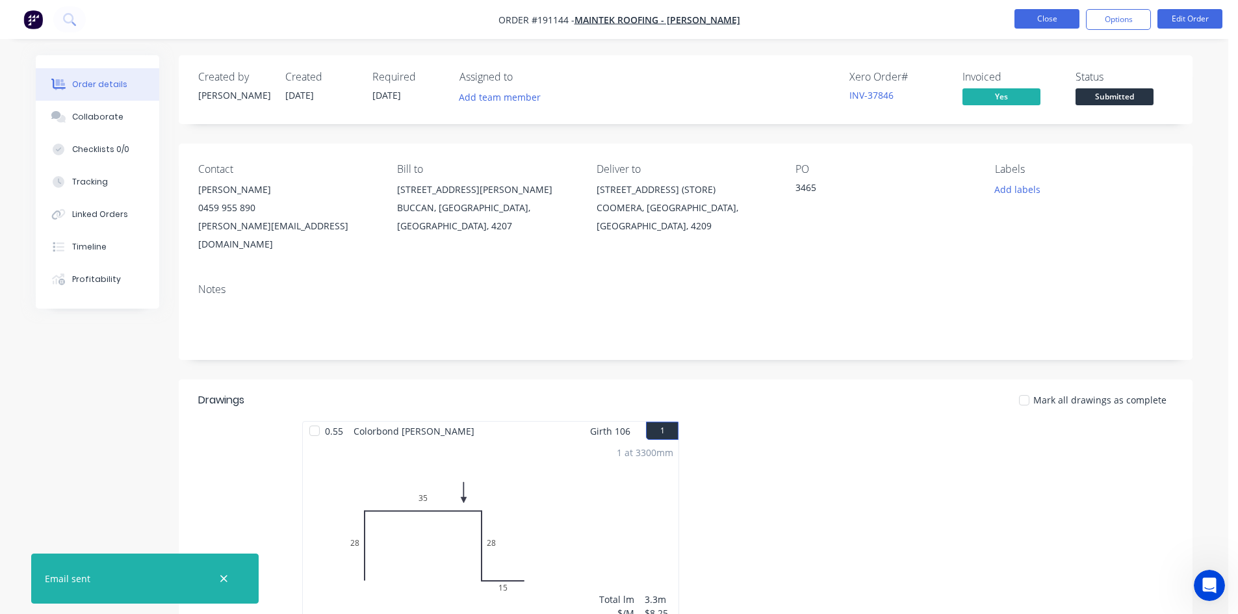
click at [1026, 21] on button "Close" at bounding box center [1046, 18] width 65 height 19
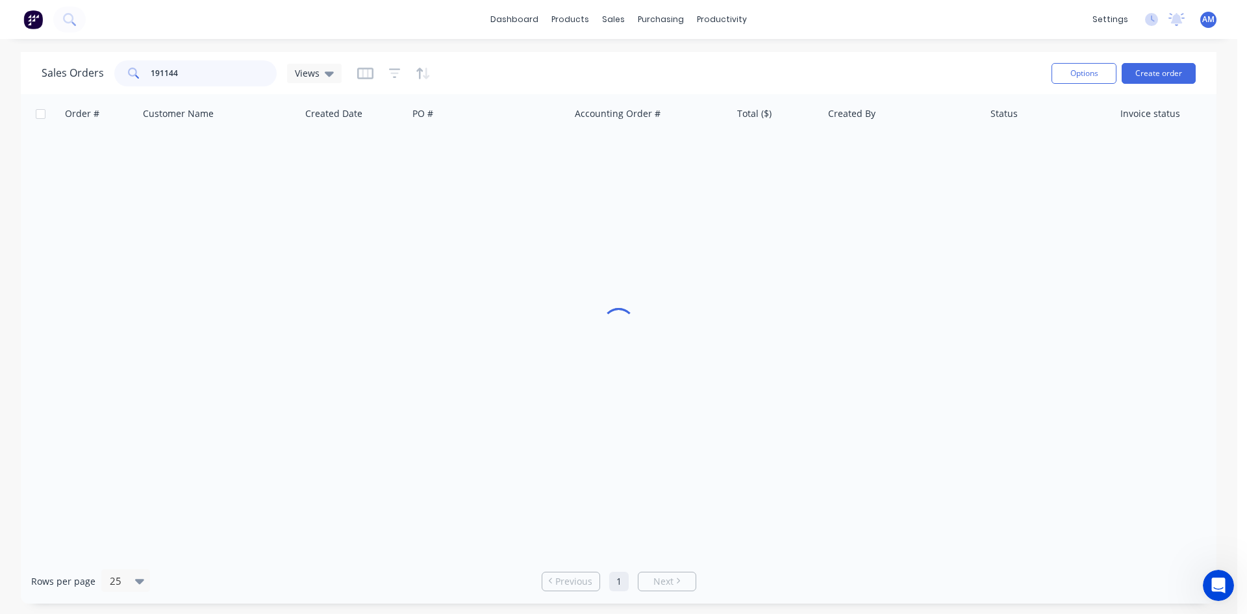
drag, startPoint x: 197, startPoint y: 73, endPoint x: 103, endPoint y: 70, distance: 94.9
click at [103, 70] on div "Sales Orders 191144 Views" at bounding box center [192, 73] width 300 height 26
type input "191041"
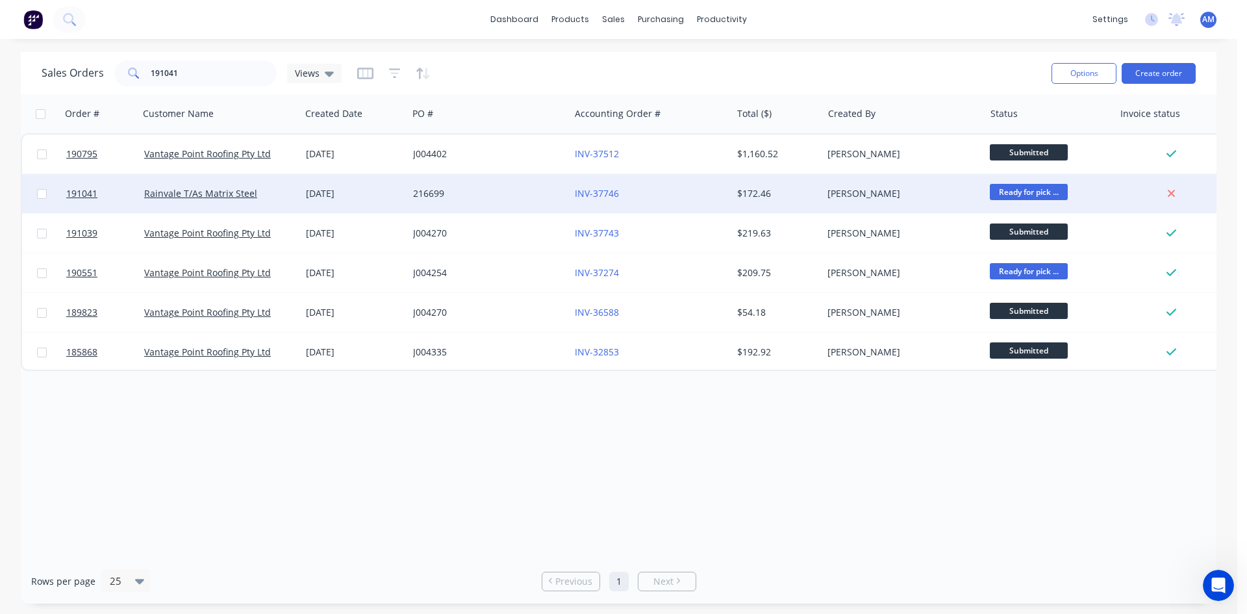
click at [487, 197] on div "216699" at bounding box center [485, 193] width 144 height 13
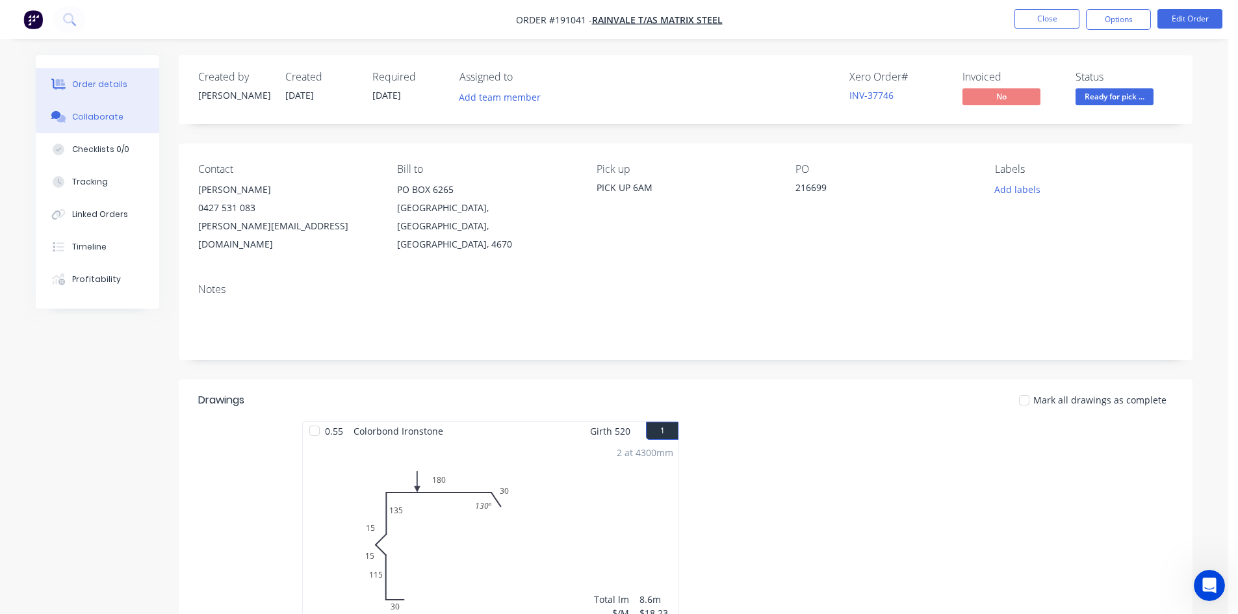
click at [122, 115] on button "Collaborate" at bounding box center [97, 117] width 123 height 32
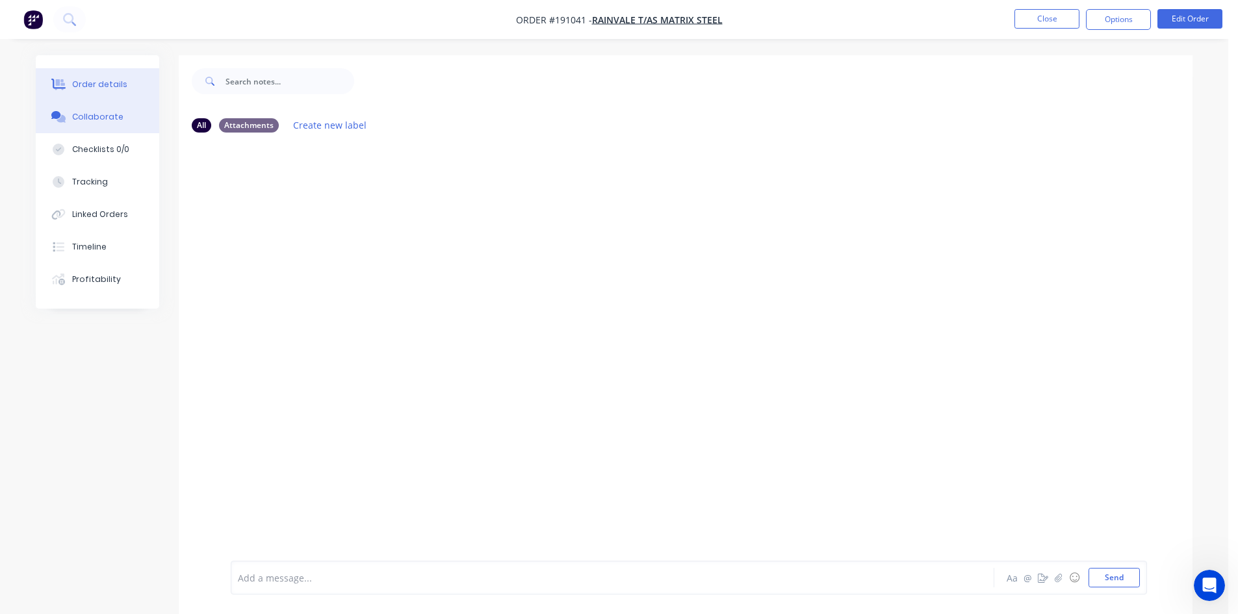
click at [123, 90] on button "Order details" at bounding box center [97, 84] width 123 height 32
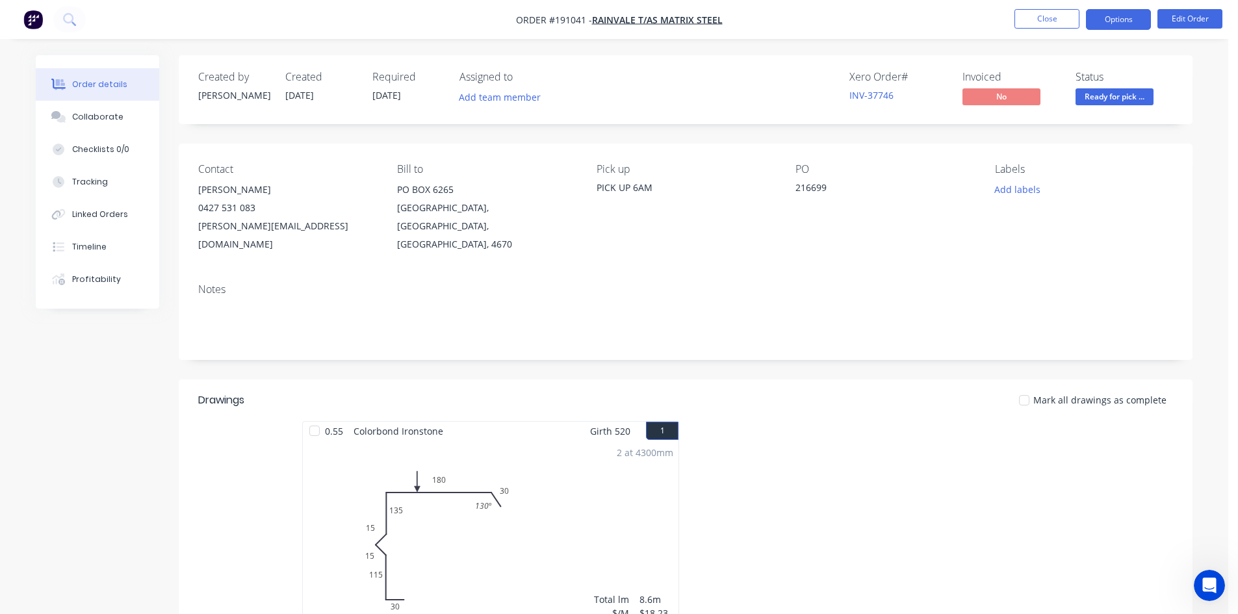
click at [1128, 18] on button "Options" at bounding box center [1118, 19] width 65 height 21
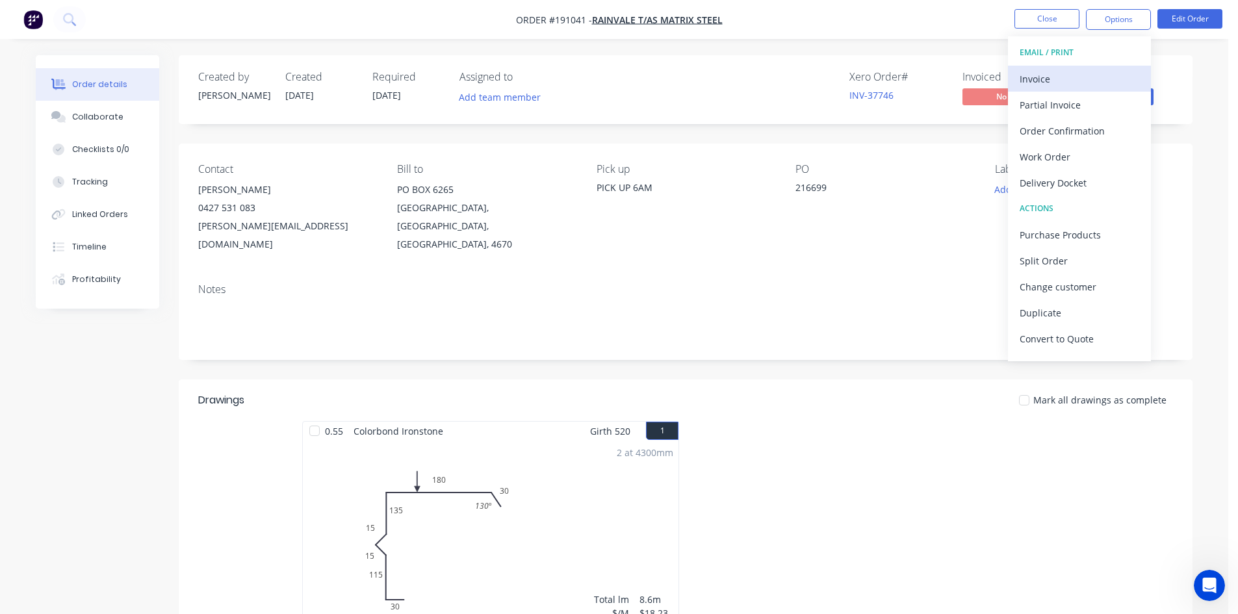
click at [1090, 66] on button "Invoice" at bounding box center [1079, 79] width 143 height 26
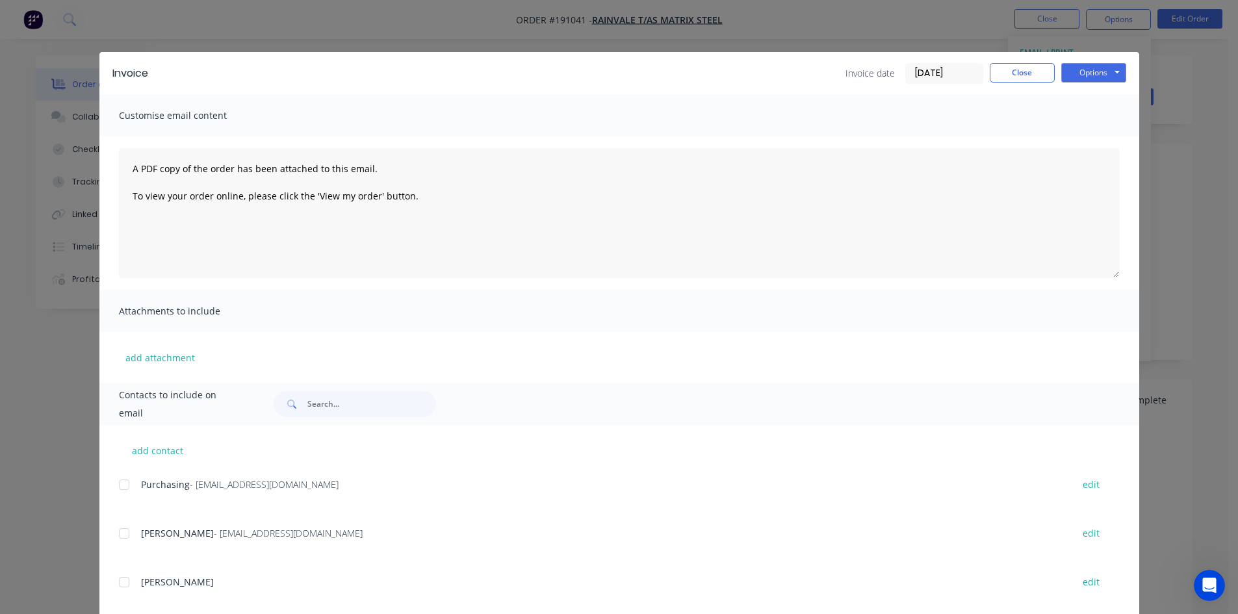
click at [121, 487] on div at bounding box center [124, 485] width 26 height 26
click at [120, 533] on div at bounding box center [124, 533] width 26 height 26
click at [1093, 70] on button "Options" at bounding box center [1093, 72] width 65 height 19
click at [1094, 140] on button "Email" at bounding box center [1102, 138] width 83 height 21
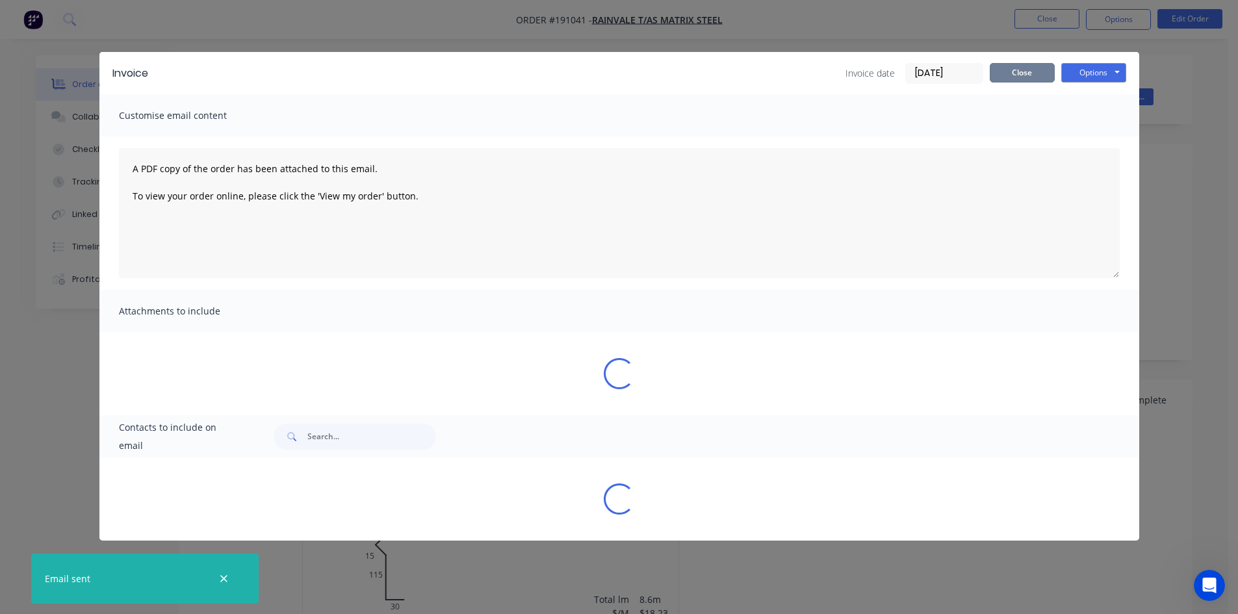
click at [1015, 71] on button "Close" at bounding box center [1021, 72] width 65 height 19
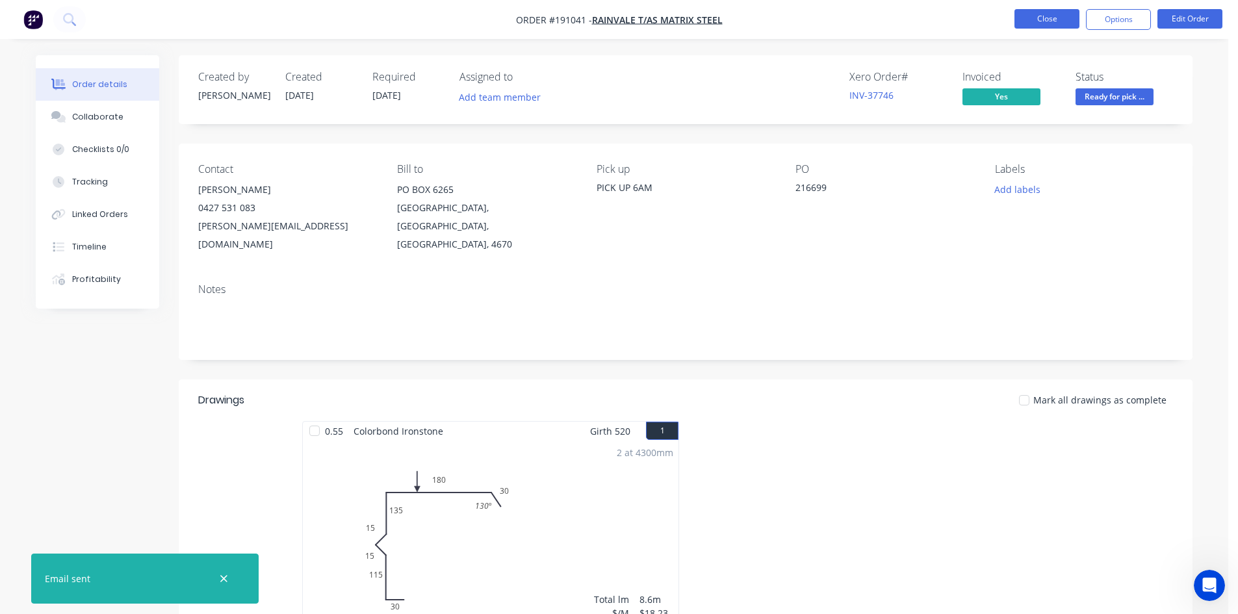
click at [1036, 19] on button "Close" at bounding box center [1046, 18] width 65 height 19
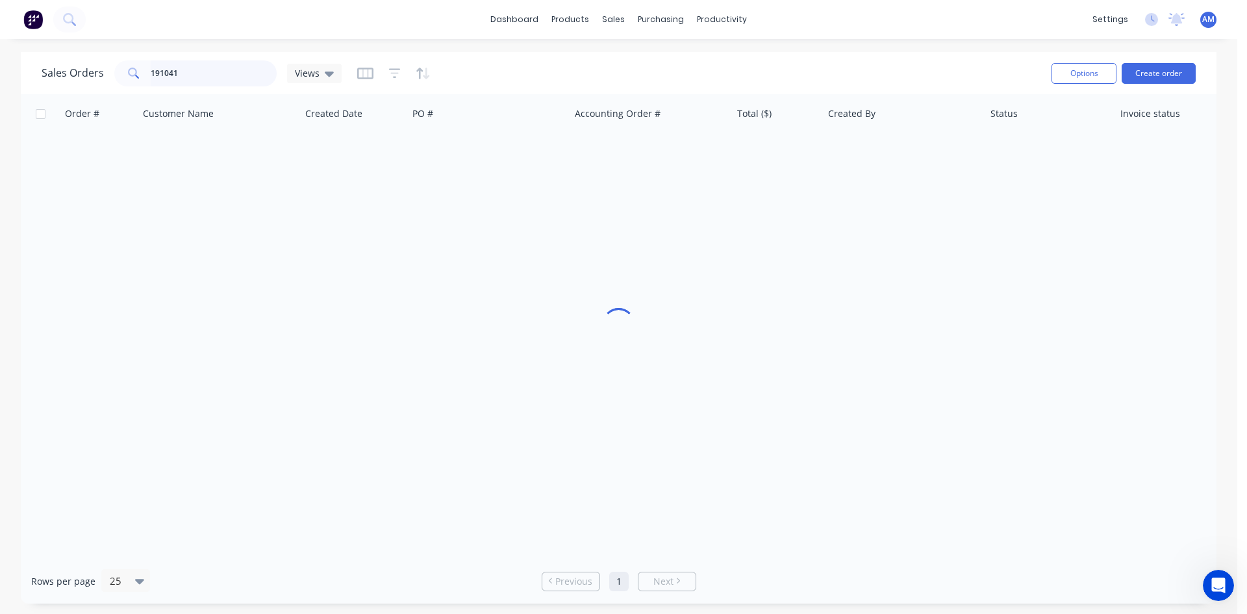
drag, startPoint x: 194, startPoint y: 73, endPoint x: 70, endPoint y: 49, distance: 126.5
click at [70, 49] on div "dashboard products sales purchasing productivity dashboard products Product Cat…" at bounding box center [619, 307] width 1238 height 614
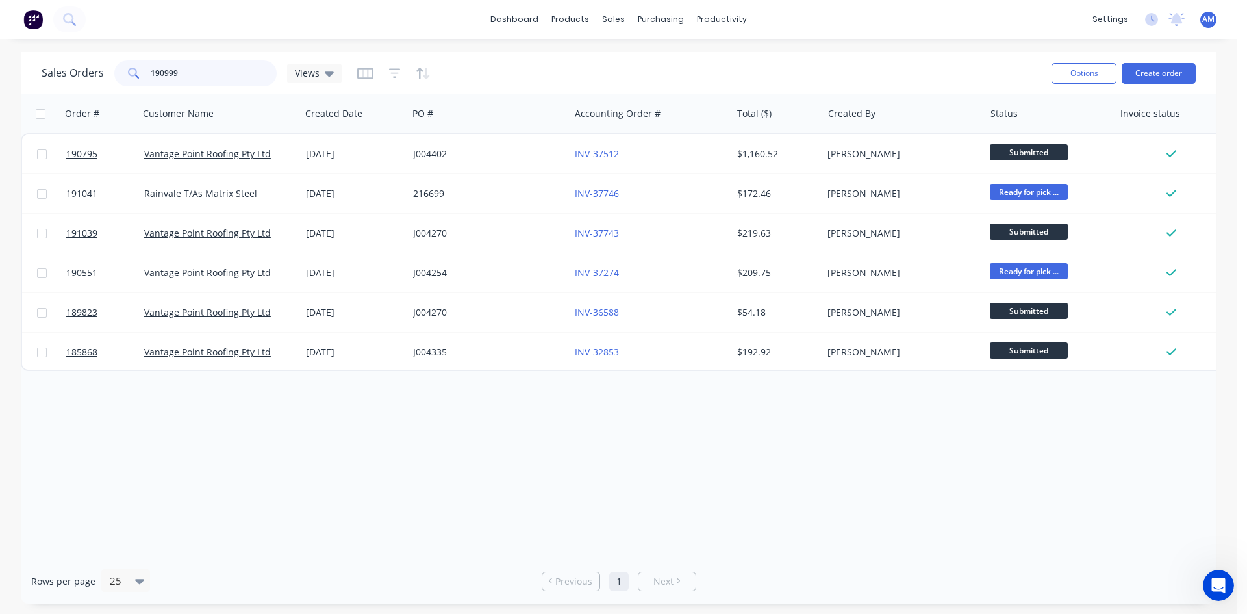
type input "190999"
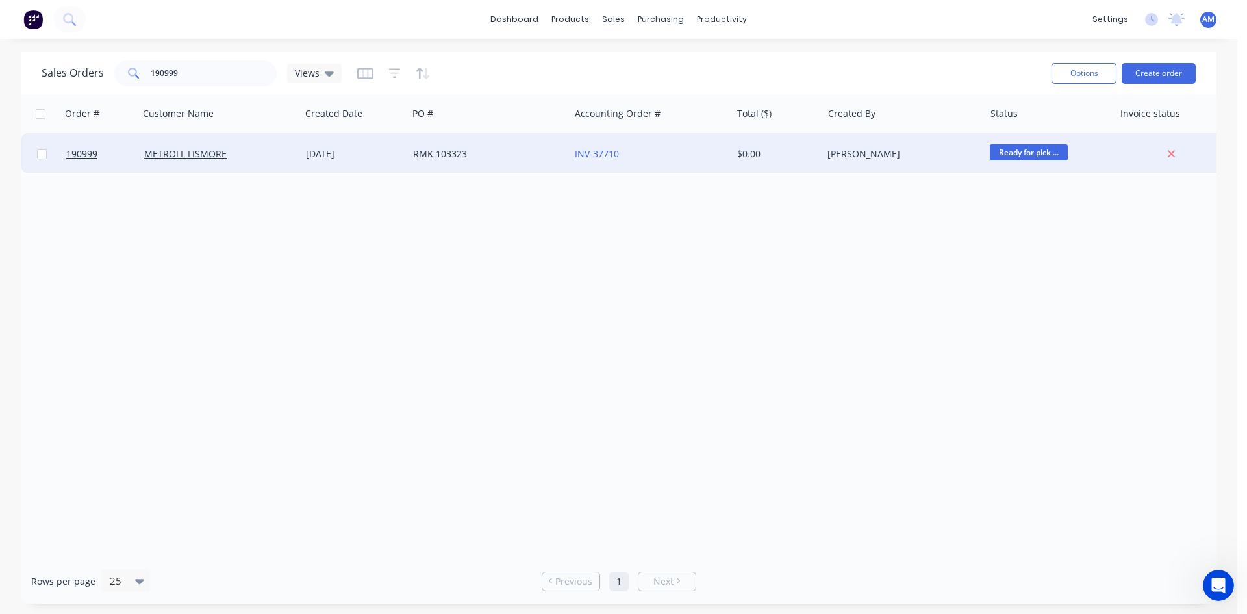
click at [508, 151] on div "RMK 103323" at bounding box center [485, 153] width 144 height 13
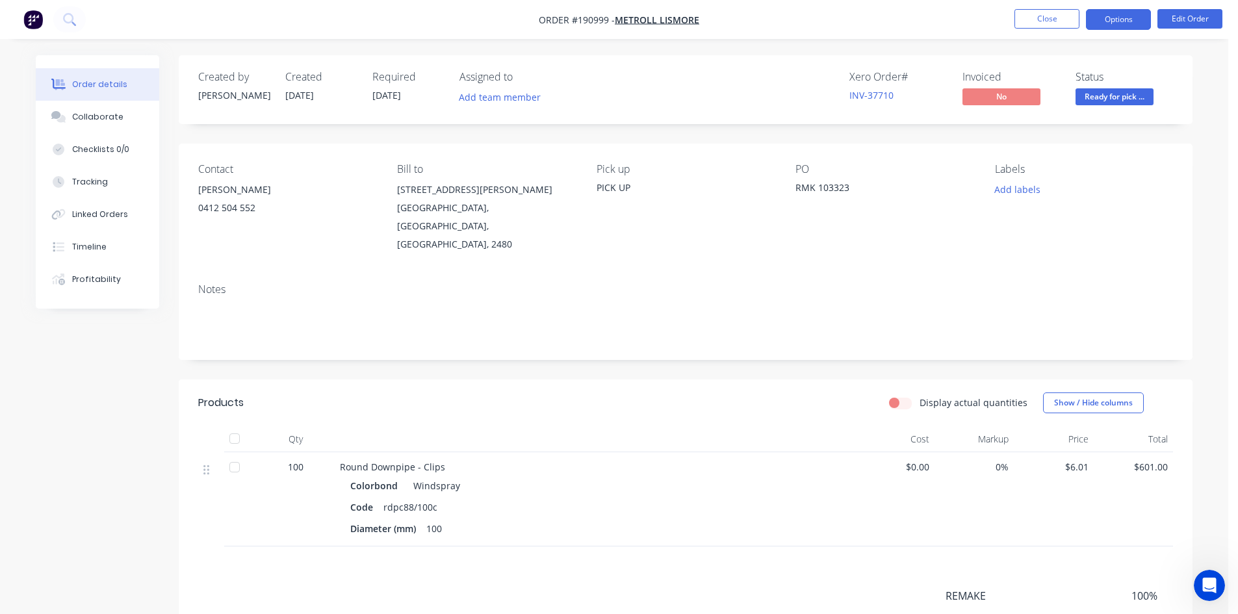
click at [1141, 22] on button "Options" at bounding box center [1118, 19] width 65 height 21
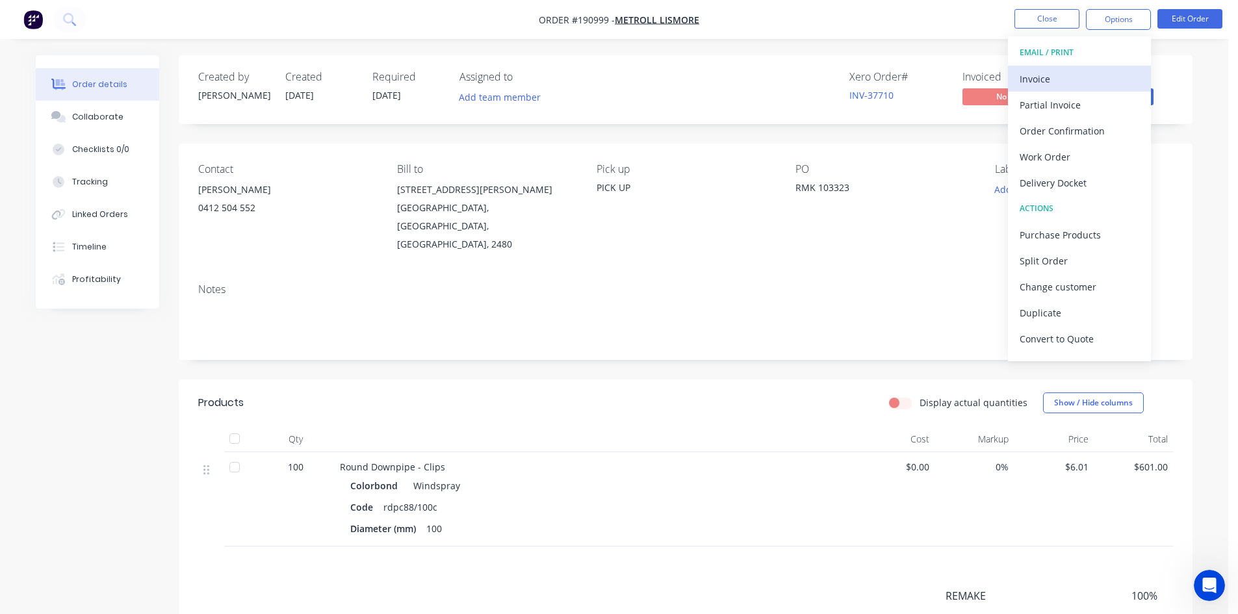
click at [1070, 72] on div "Invoice" at bounding box center [1079, 79] width 120 height 19
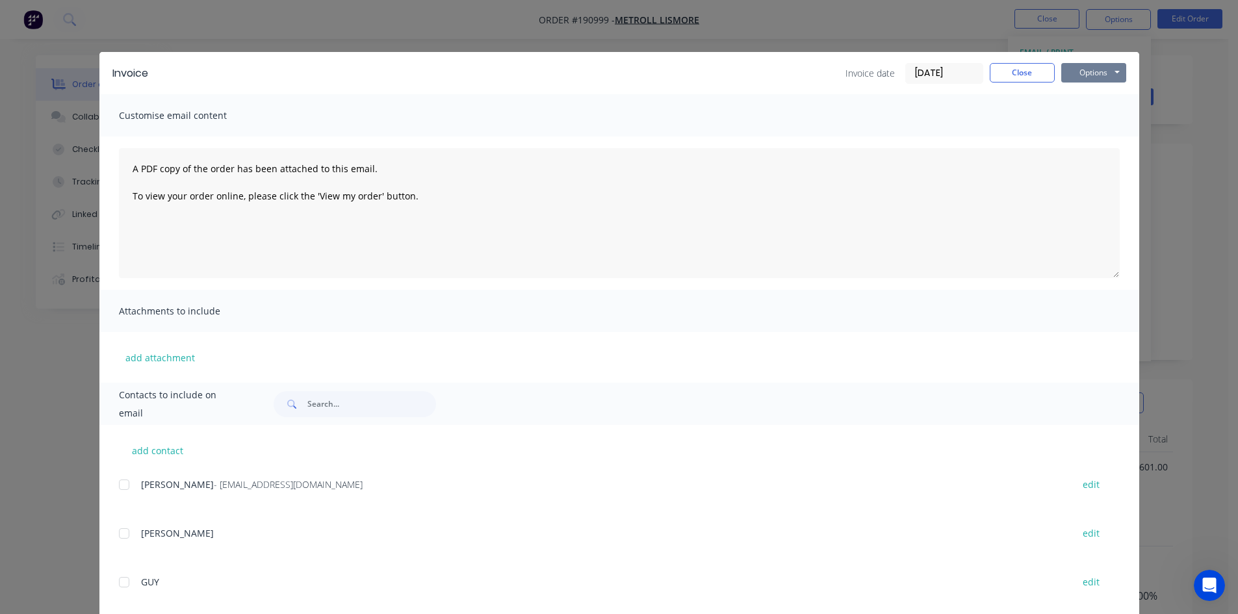
click at [1070, 75] on button "Options" at bounding box center [1093, 72] width 65 height 19
click at [1075, 113] on button "Print" at bounding box center [1102, 117] width 83 height 21
click at [1044, 67] on button "Close" at bounding box center [1021, 72] width 65 height 19
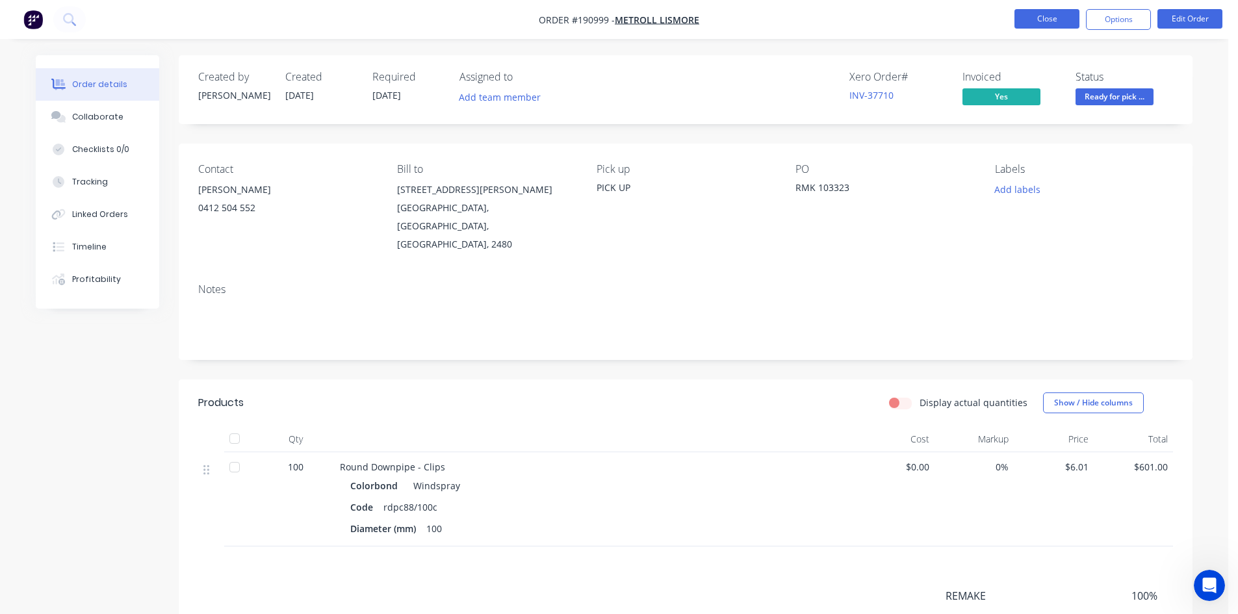
click at [1052, 23] on button "Close" at bounding box center [1046, 18] width 65 height 19
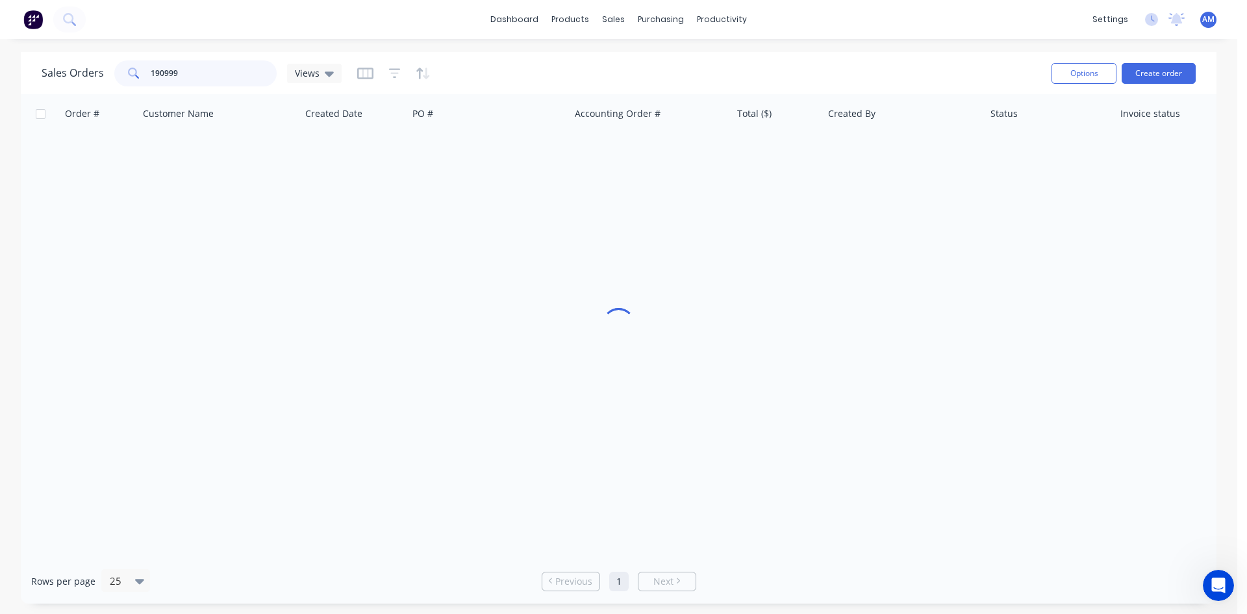
drag, startPoint x: 201, startPoint y: 71, endPoint x: 116, endPoint y: 62, distance: 84.9
click at [116, 62] on div "190999" at bounding box center [195, 73] width 162 height 26
type input "191100"
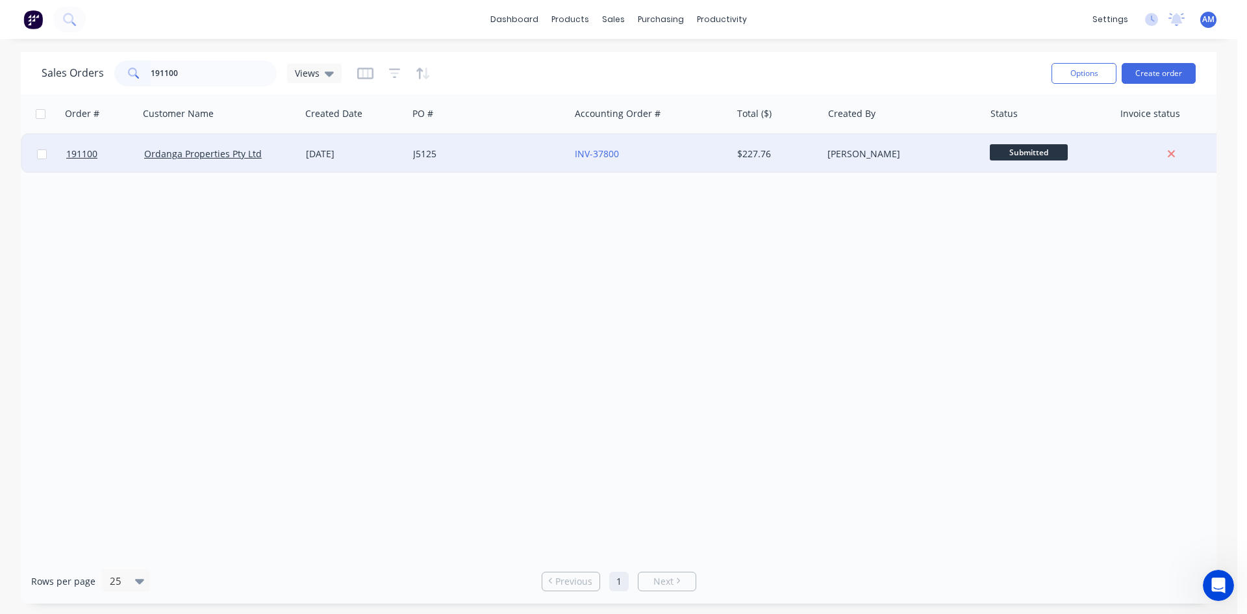
click at [537, 152] on div "J5125" at bounding box center [485, 153] width 144 height 13
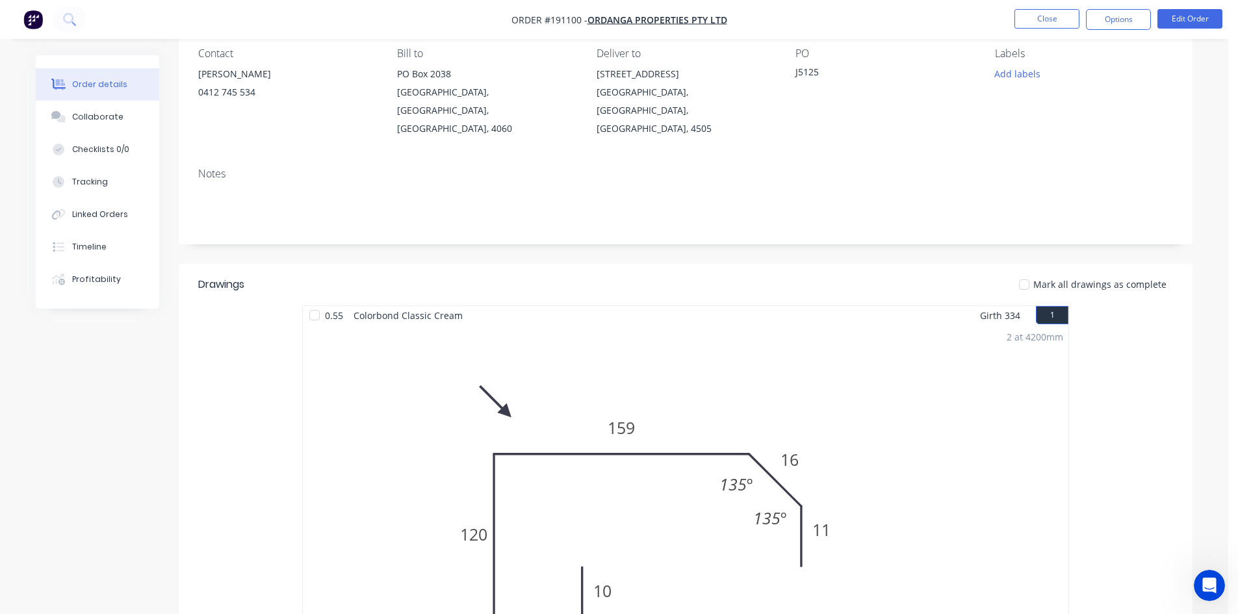
scroll to position [91, 0]
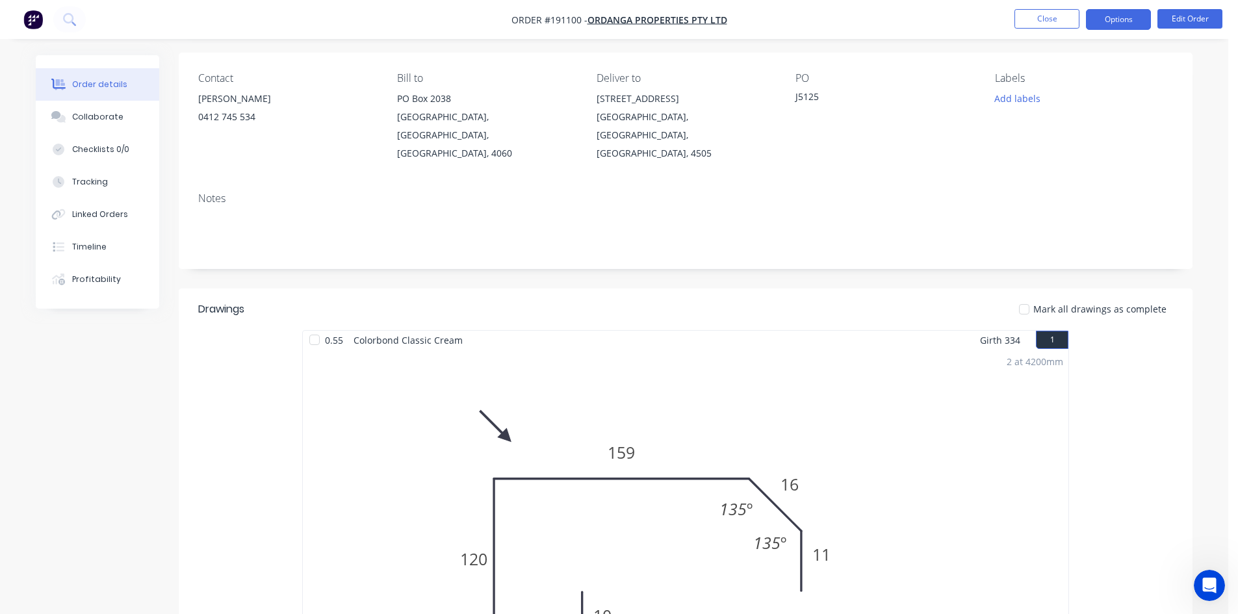
click at [1121, 18] on button "Options" at bounding box center [1118, 19] width 65 height 21
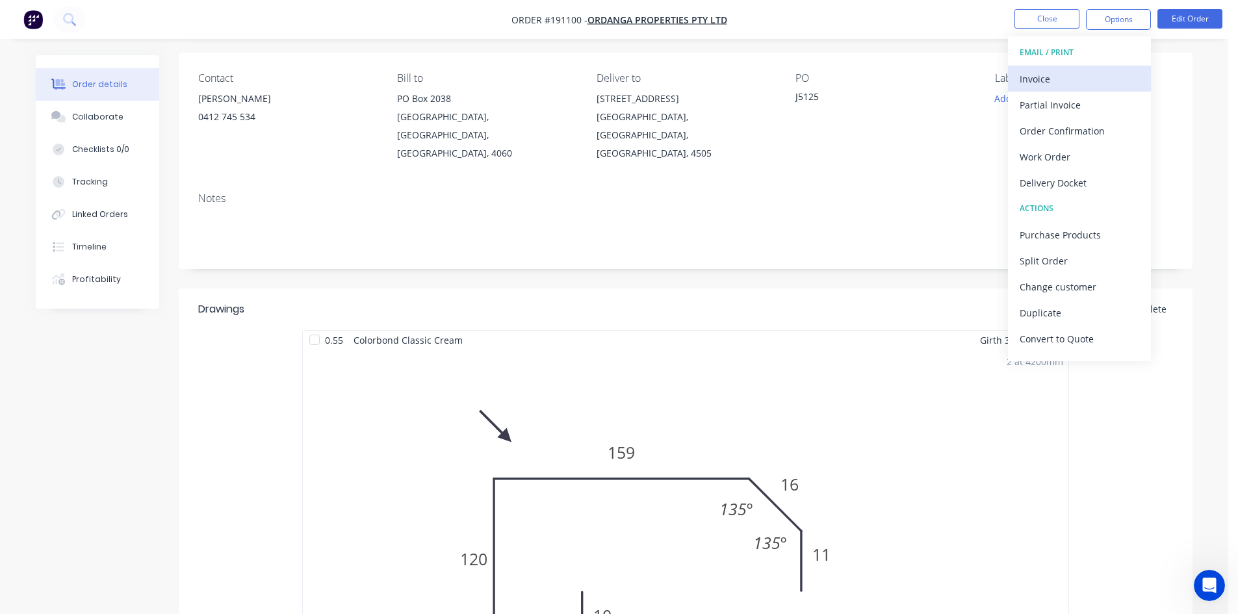
click at [1087, 73] on div "Invoice" at bounding box center [1079, 79] width 120 height 19
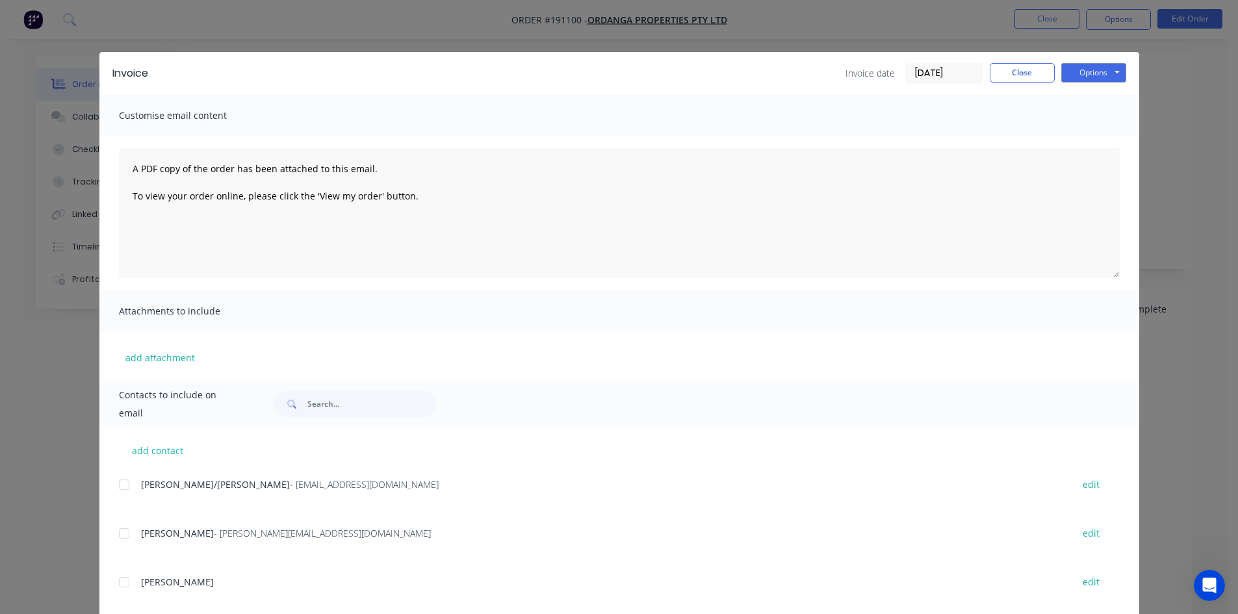
click at [119, 487] on div at bounding box center [124, 485] width 26 height 26
click at [1038, 79] on button "Close" at bounding box center [1021, 72] width 65 height 19
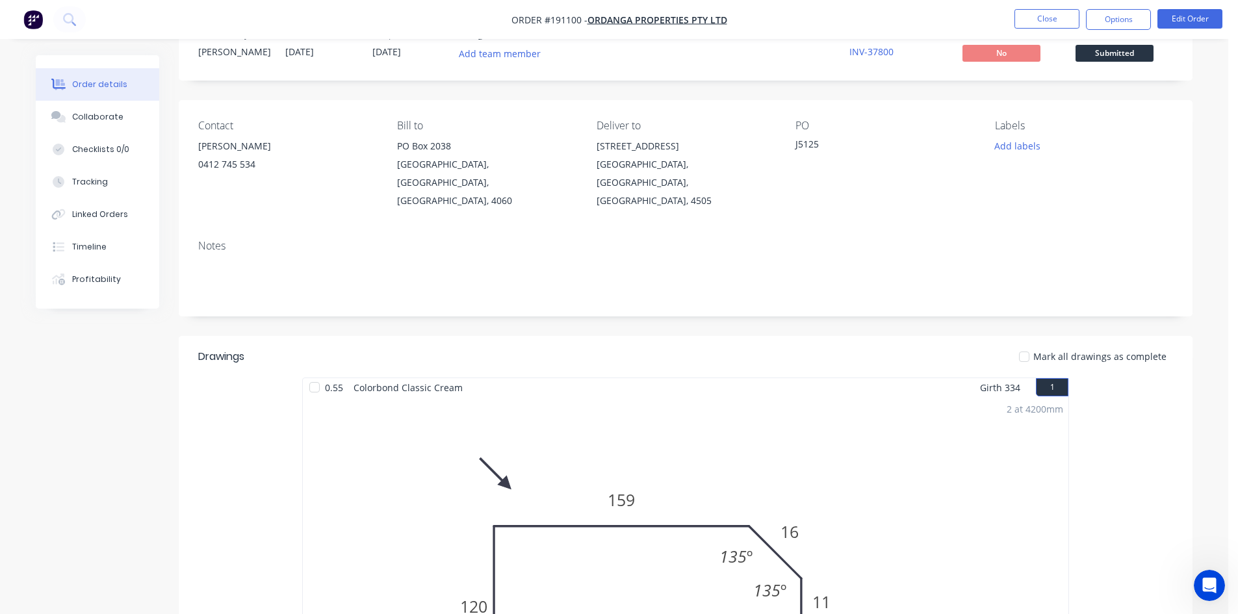
scroll to position [26, 0]
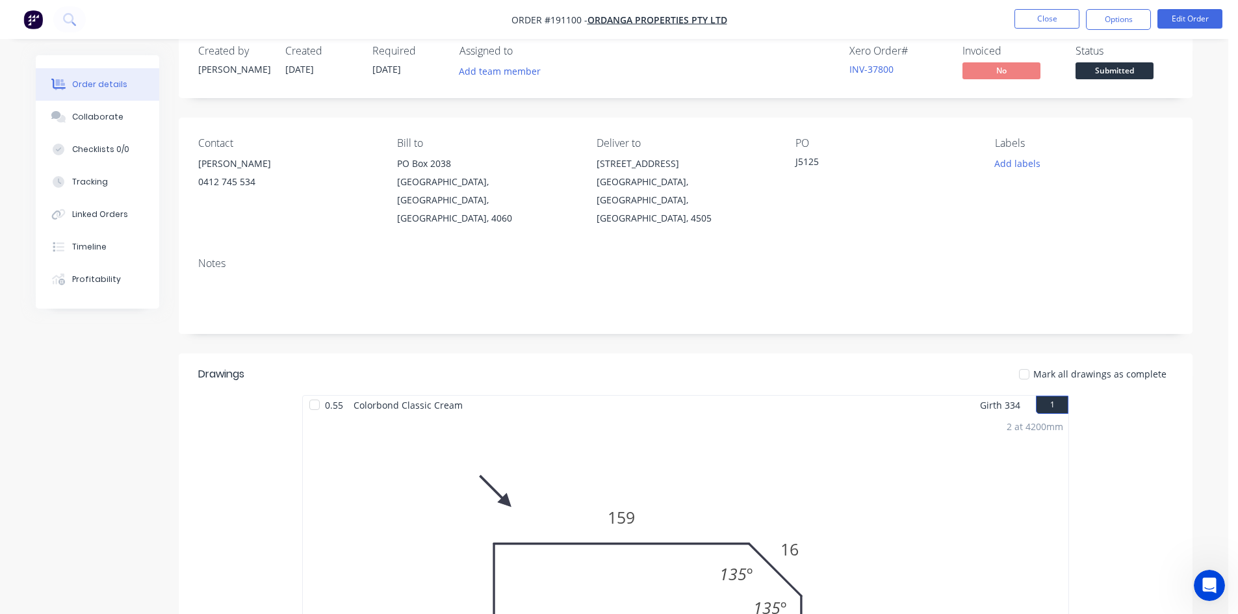
click at [1095, 30] on nav "Order #191100 - Ordanga Properties Pty Ltd Close Options Edit Order" at bounding box center [619, 19] width 1238 height 39
click at [1098, 22] on button "Options" at bounding box center [1118, 19] width 65 height 21
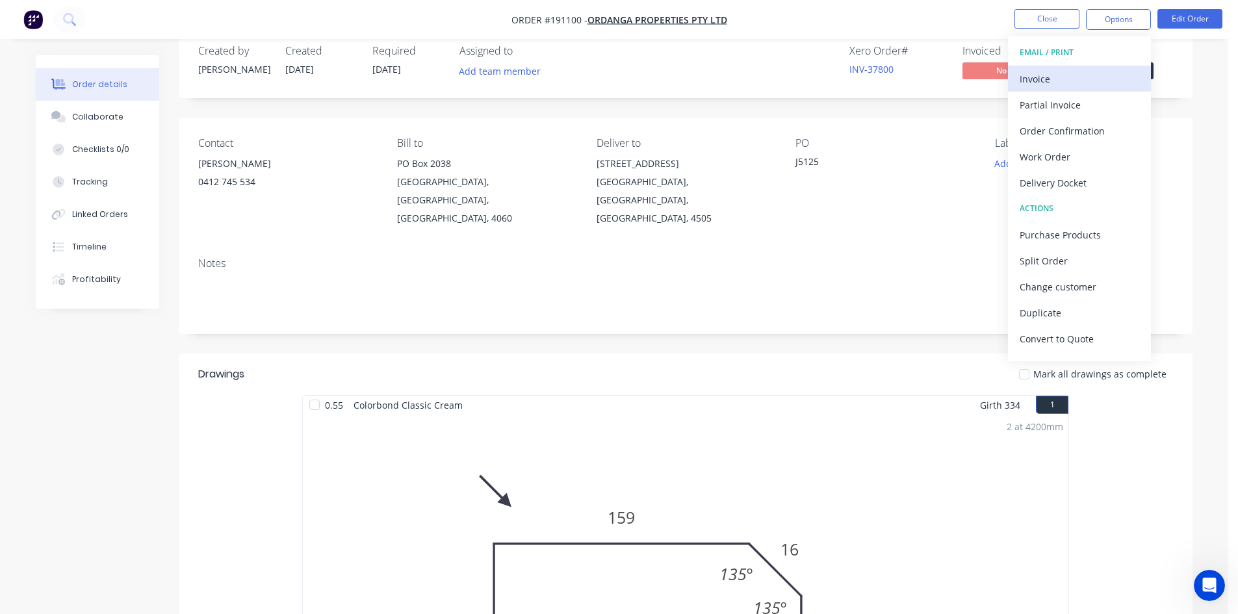
click at [1085, 70] on div "Invoice" at bounding box center [1079, 79] width 120 height 19
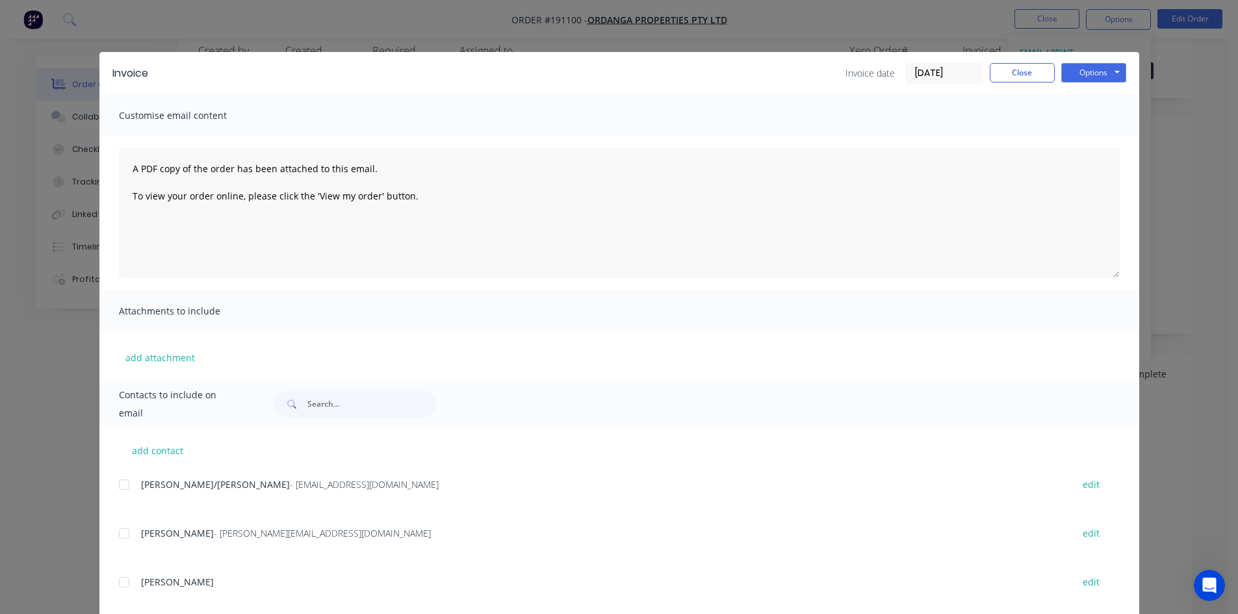
click at [121, 487] on div at bounding box center [124, 485] width 26 height 26
click at [1095, 69] on button "Options" at bounding box center [1093, 72] width 65 height 19
click at [1093, 134] on button "Email" at bounding box center [1102, 138] width 83 height 21
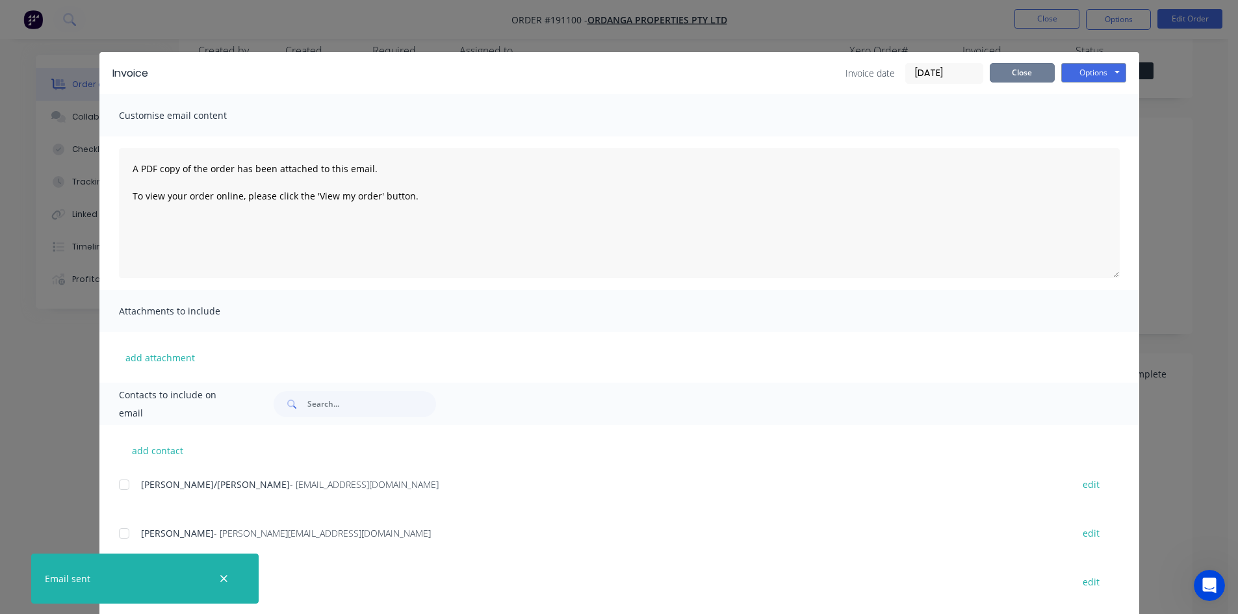
click at [1012, 72] on button "Close" at bounding box center [1021, 72] width 65 height 19
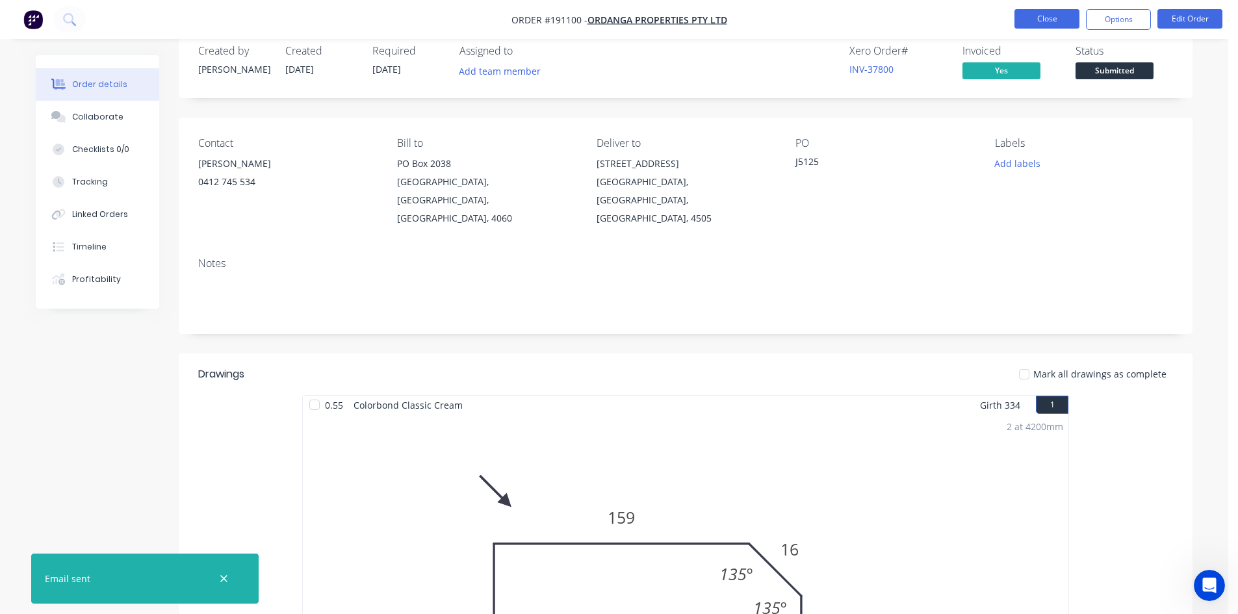
click at [1030, 25] on button "Close" at bounding box center [1046, 18] width 65 height 19
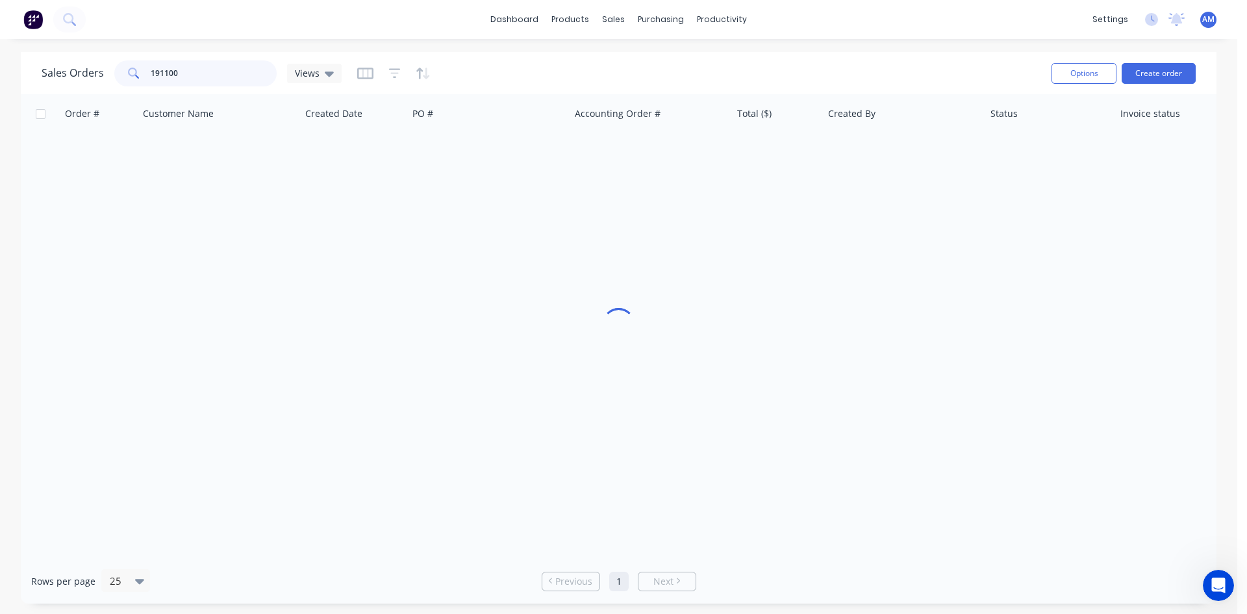
drag, startPoint x: 194, startPoint y: 80, endPoint x: 127, endPoint y: 80, distance: 66.9
click at [127, 80] on div "191100" at bounding box center [195, 73] width 162 height 26
type input "191055"
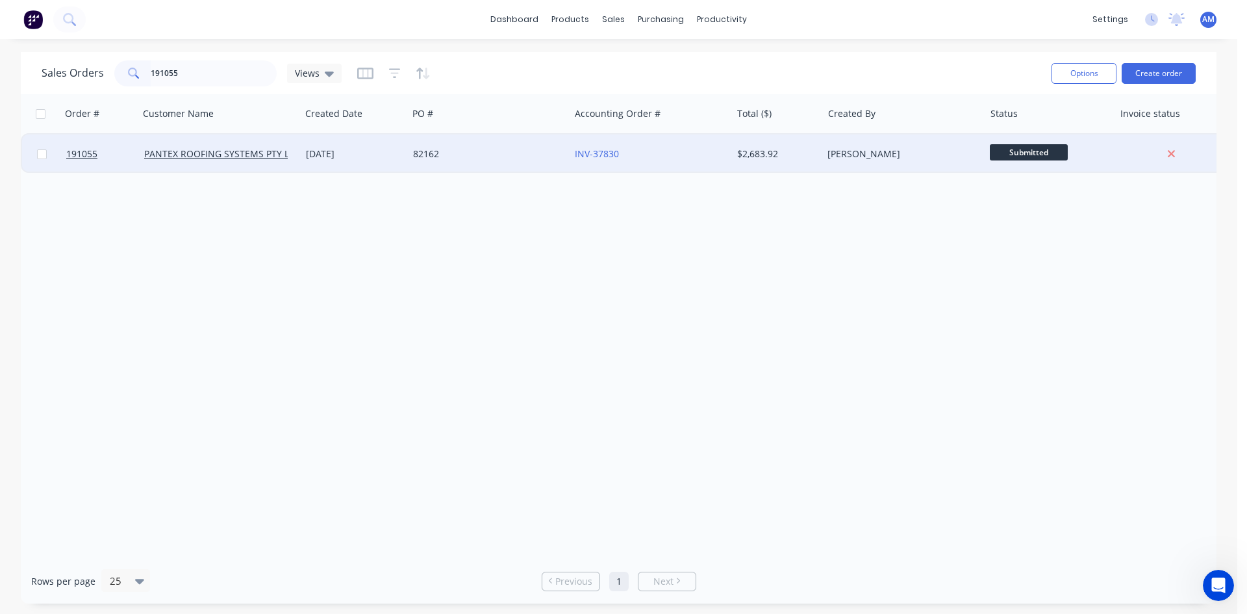
click at [511, 153] on div "82162" at bounding box center [485, 153] width 144 height 13
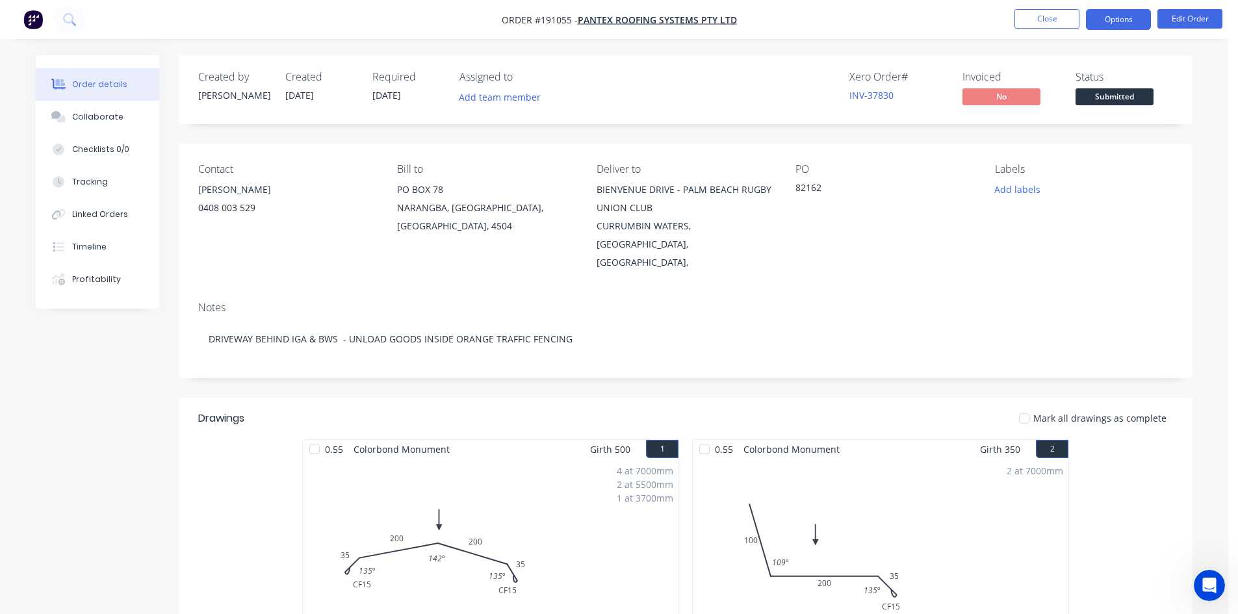
click at [1115, 17] on button "Options" at bounding box center [1118, 19] width 65 height 21
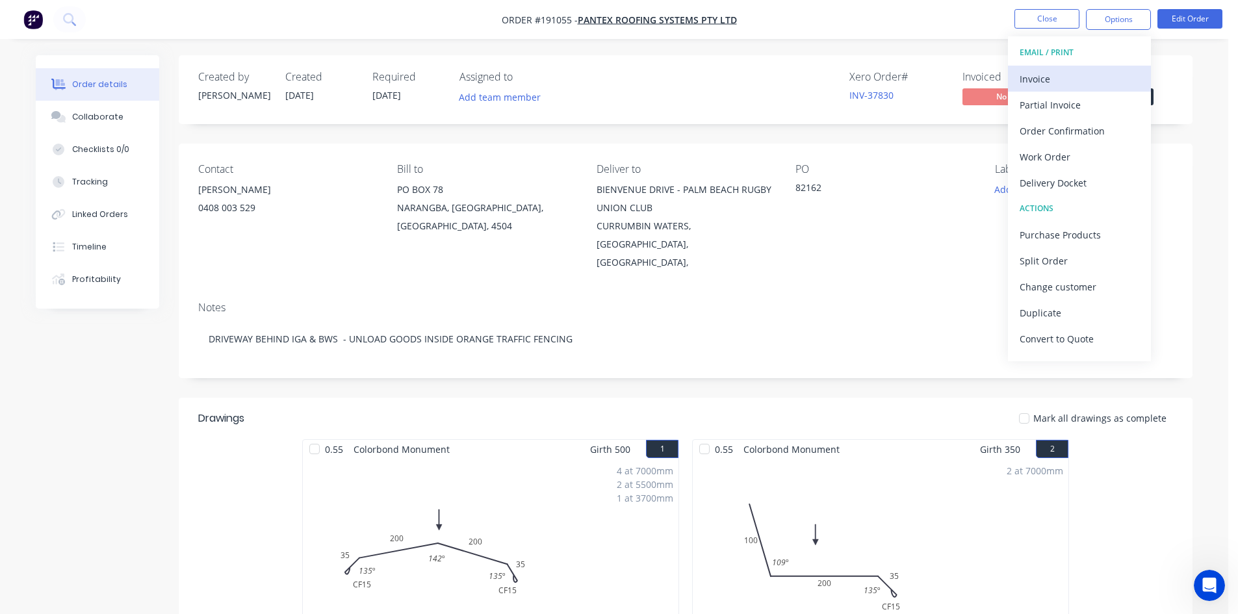
click at [1091, 68] on button "Invoice" at bounding box center [1079, 79] width 143 height 26
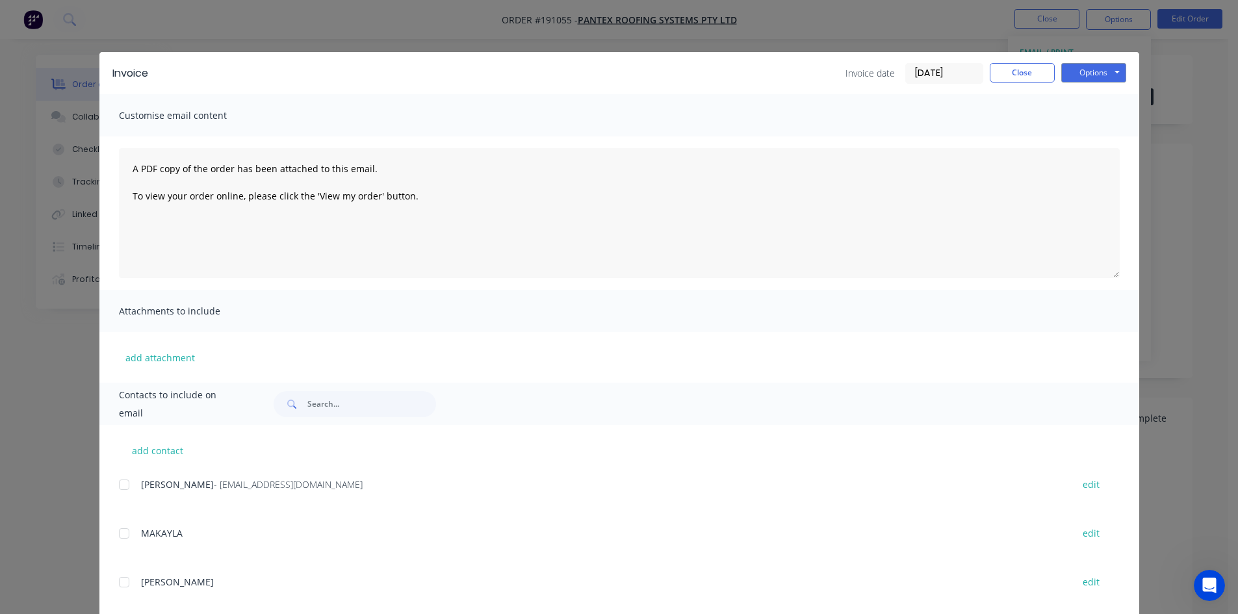
click at [118, 480] on div at bounding box center [124, 485] width 26 height 26
click at [1068, 78] on button "Options" at bounding box center [1093, 72] width 65 height 19
click at [1069, 134] on button "Email" at bounding box center [1102, 138] width 83 height 21
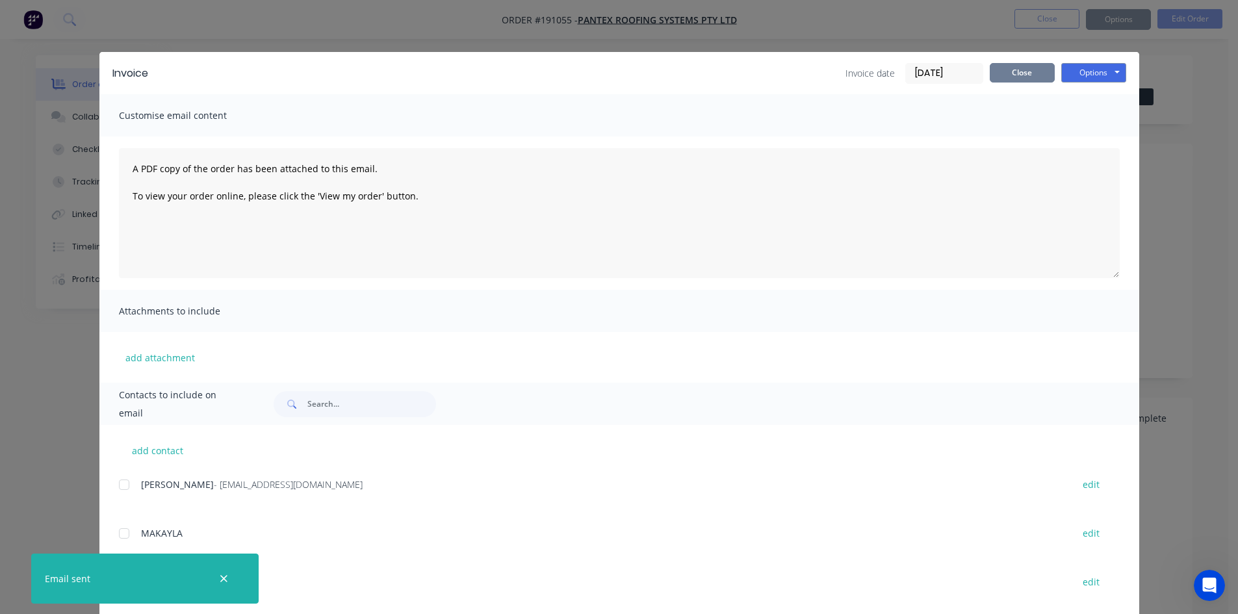
click at [1023, 71] on button "Close" at bounding box center [1021, 72] width 65 height 19
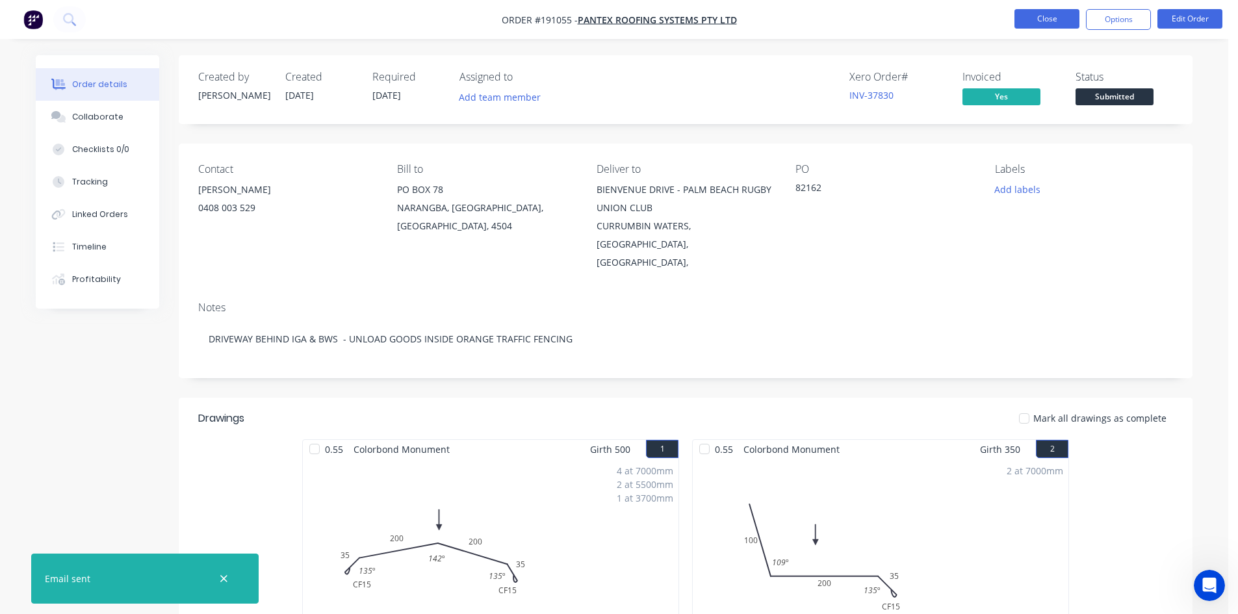
click at [1050, 20] on button "Close" at bounding box center [1046, 18] width 65 height 19
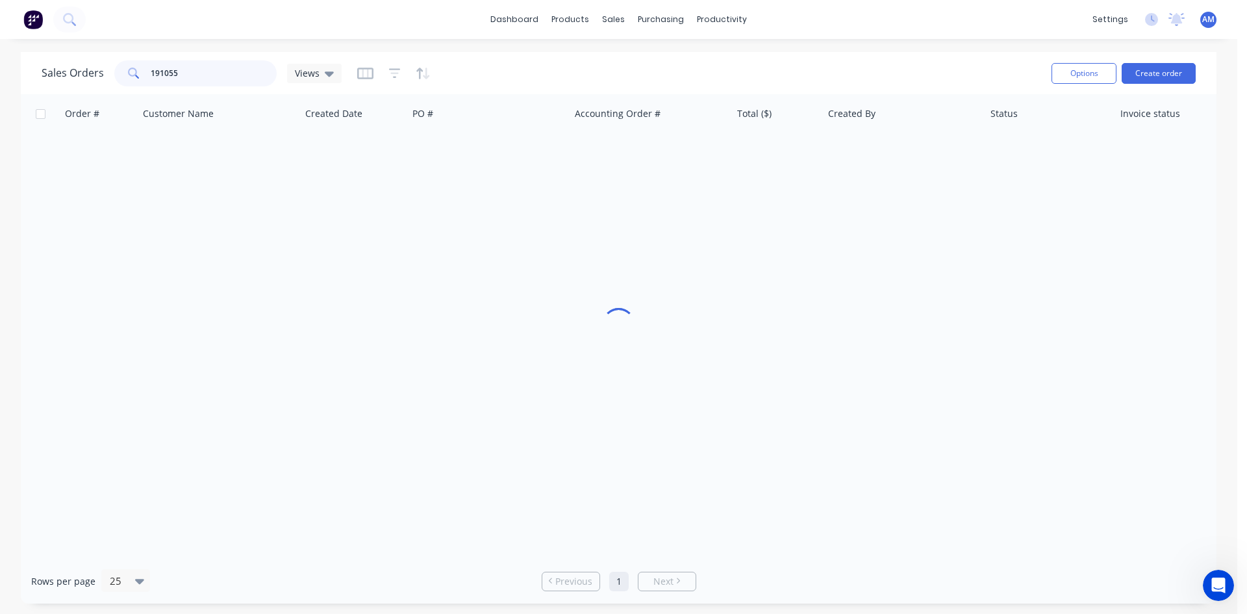
drag, startPoint x: 143, startPoint y: 69, endPoint x: 139, endPoint y: 54, distance: 15.4
click at [71, 65] on div "Sales Orders 191055 Views" at bounding box center [192, 73] width 300 height 26
type input "191115"
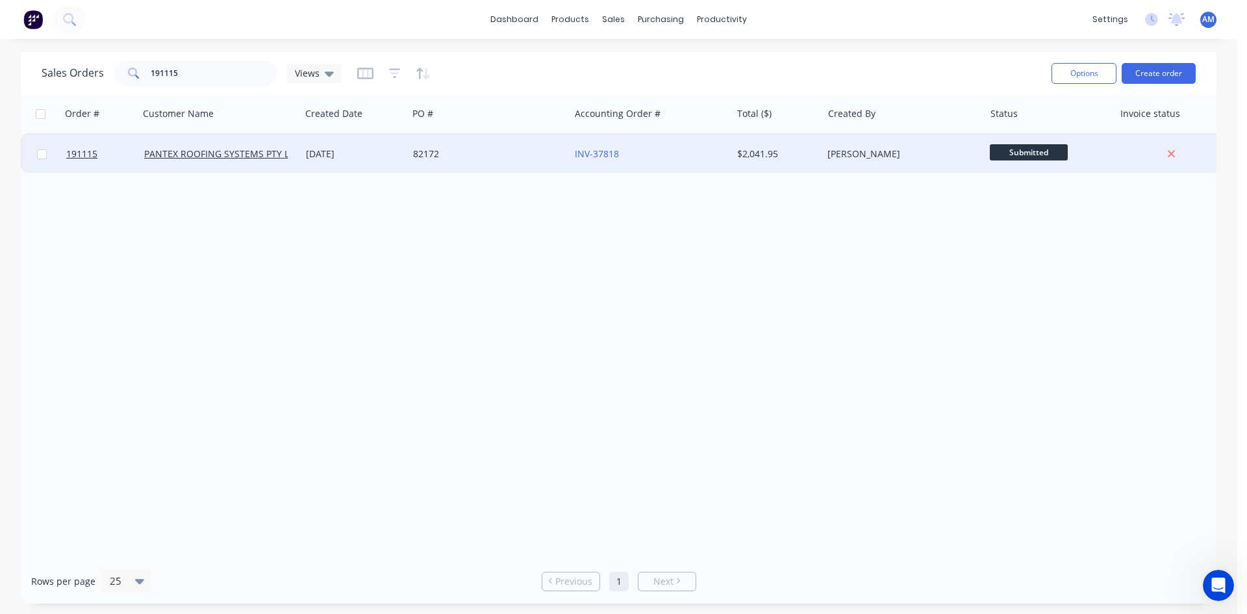
click at [557, 157] on div "82172" at bounding box center [488, 153] width 151 height 13
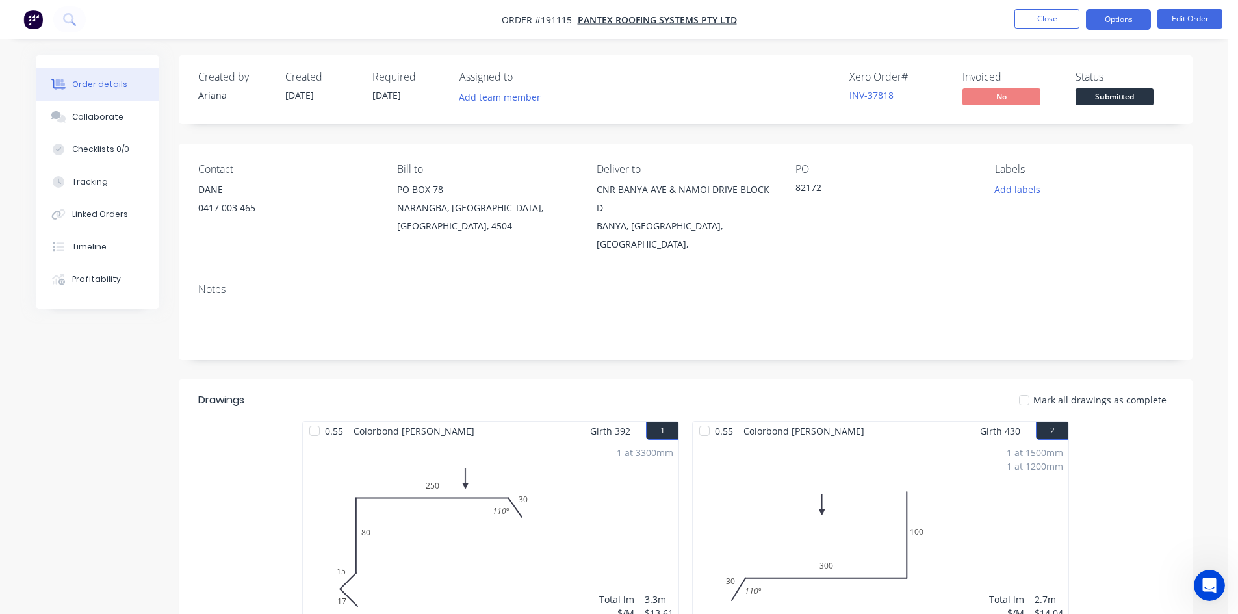
click at [1101, 22] on button "Options" at bounding box center [1118, 19] width 65 height 21
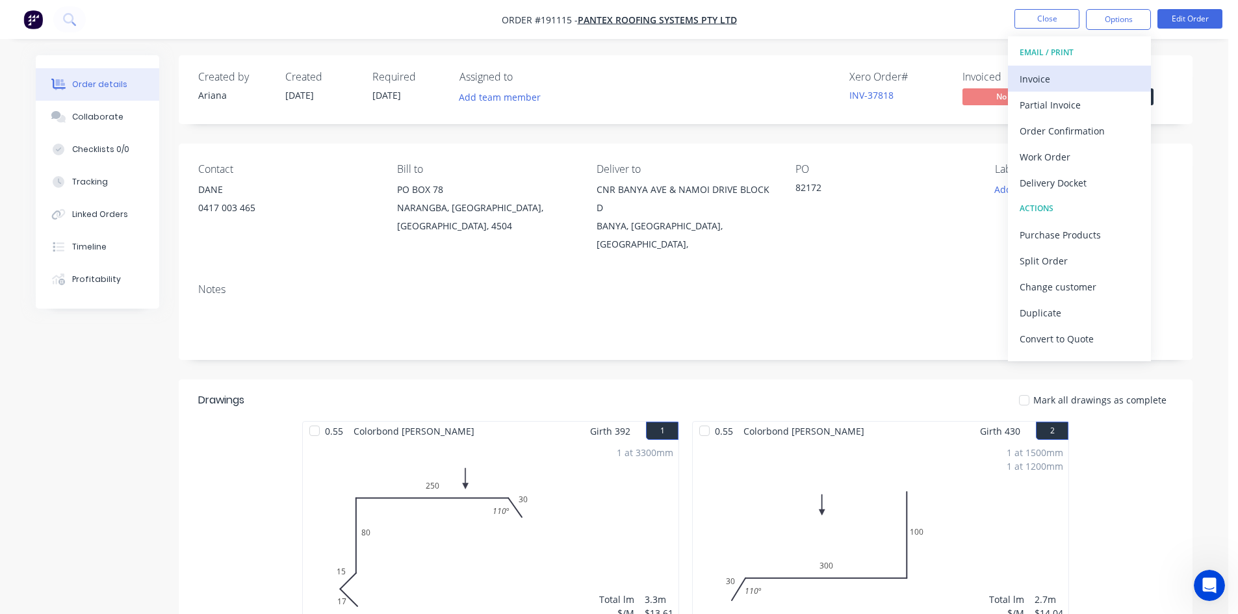
click at [1088, 68] on button "Invoice" at bounding box center [1079, 79] width 143 height 26
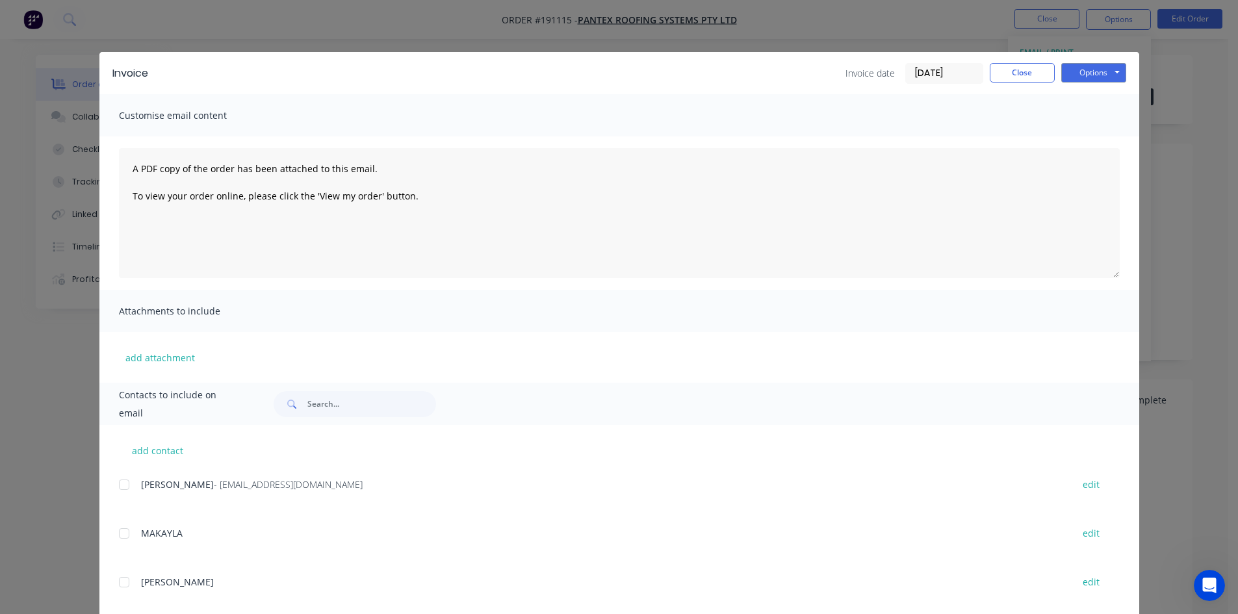
click at [118, 487] on div at bounding box center [124, 485] width 26 height 26
click at [1080, 71] on button "Options" at bounding box center [1093, 72] width 65 height 19
click at [1081, 146] on button "Email" at bounding box center [1102, 138] width 83 height 21
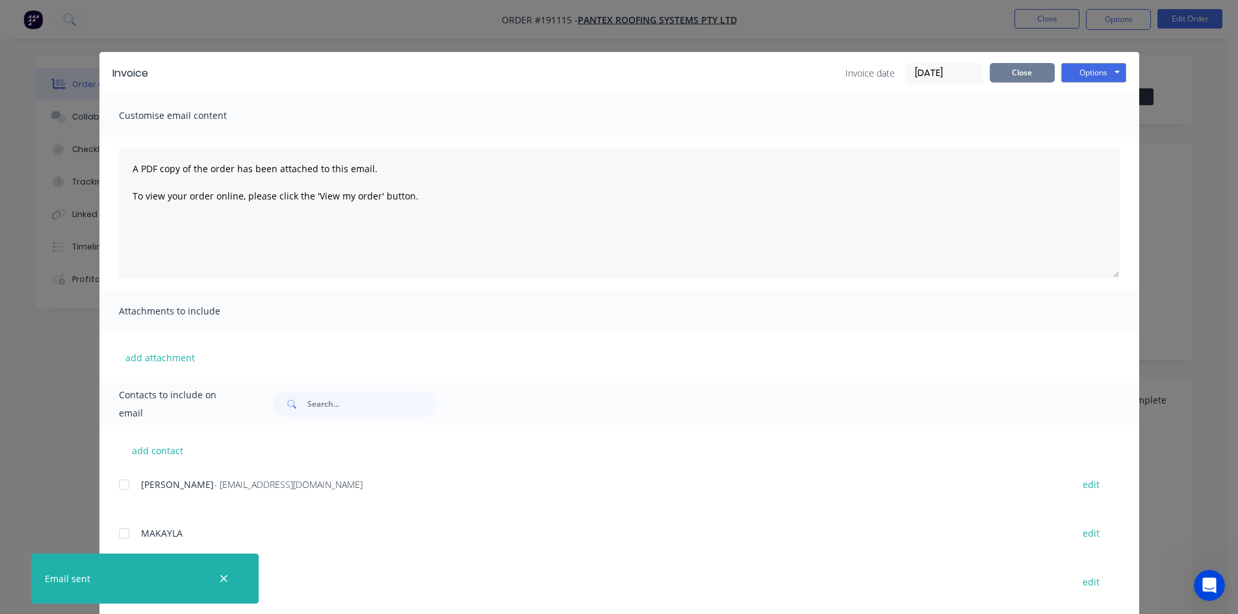
click at [1026, 68] on button "Close" at bounding box center [1021, 72] width 65 height 19
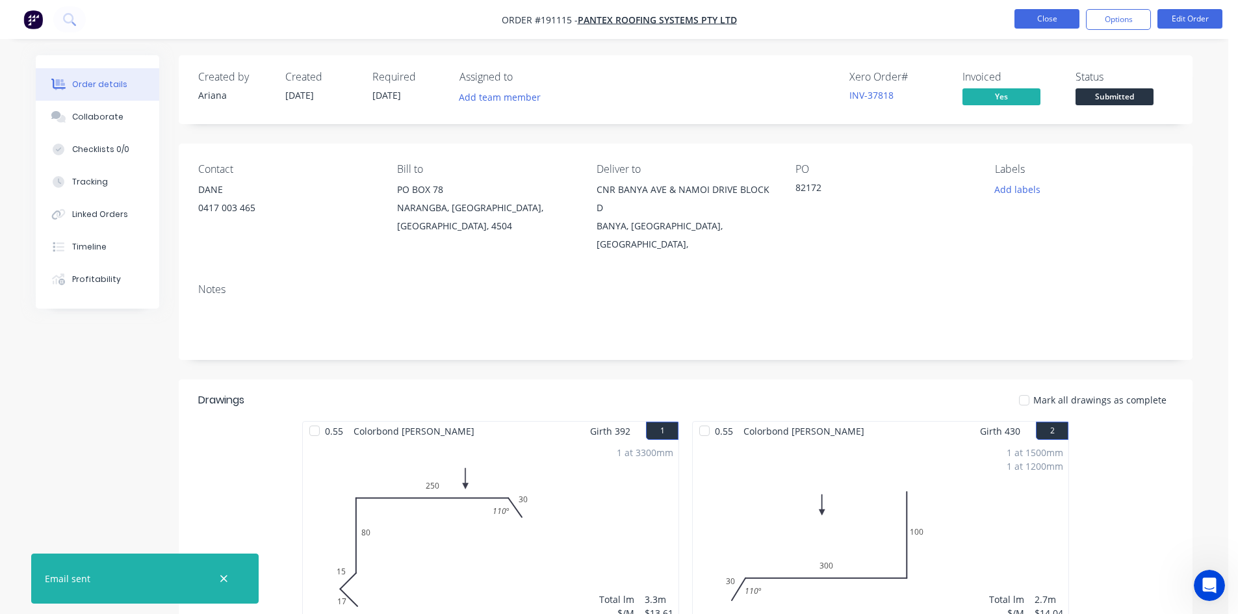
click at [1034, 25] on button "Close" at bounding box center [1046, 18] width 65 height 19
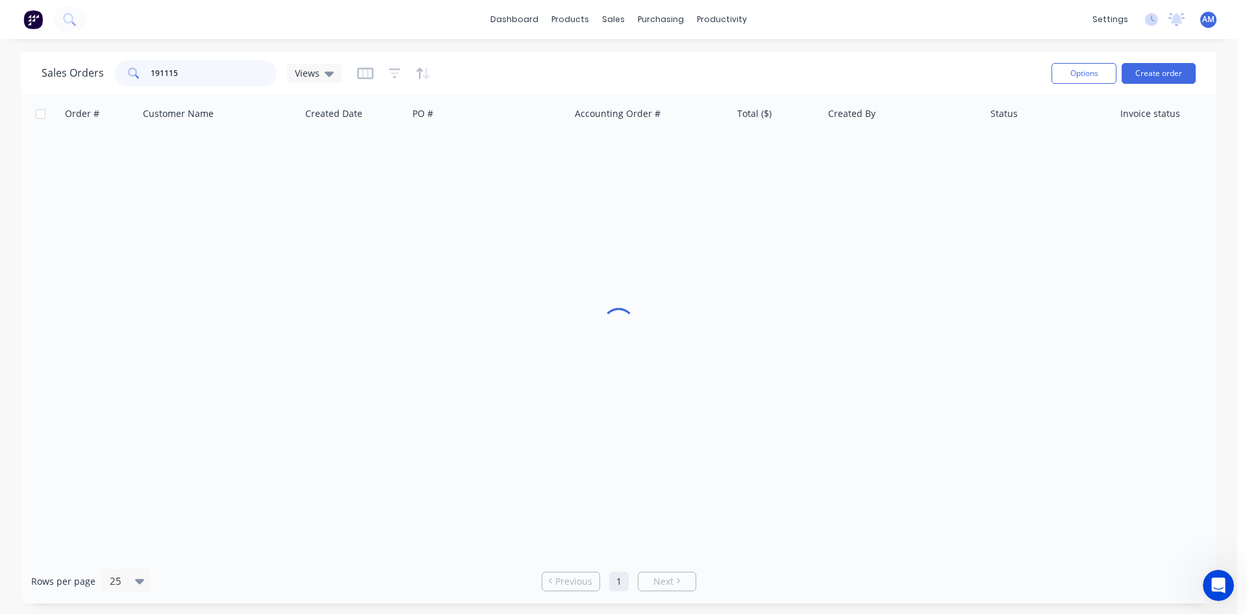
drag, startPoint x: 202, startPoint y: 65, endPoint x: 128, endPoint y: 70, distance: 74.2
click at [124, 73] on div "191115" at bounding box center [195, 73] width 162 height 26
type input "191079"
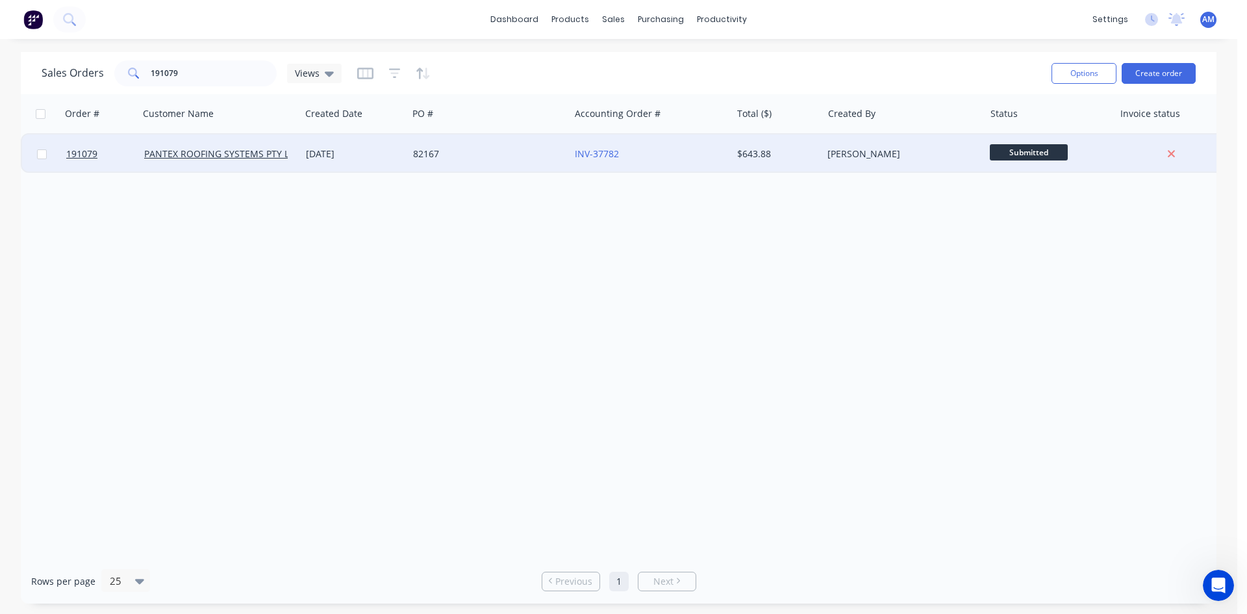
click at [479, 160] on div "82167" at bounding box center [489, 153] width 162 height 39
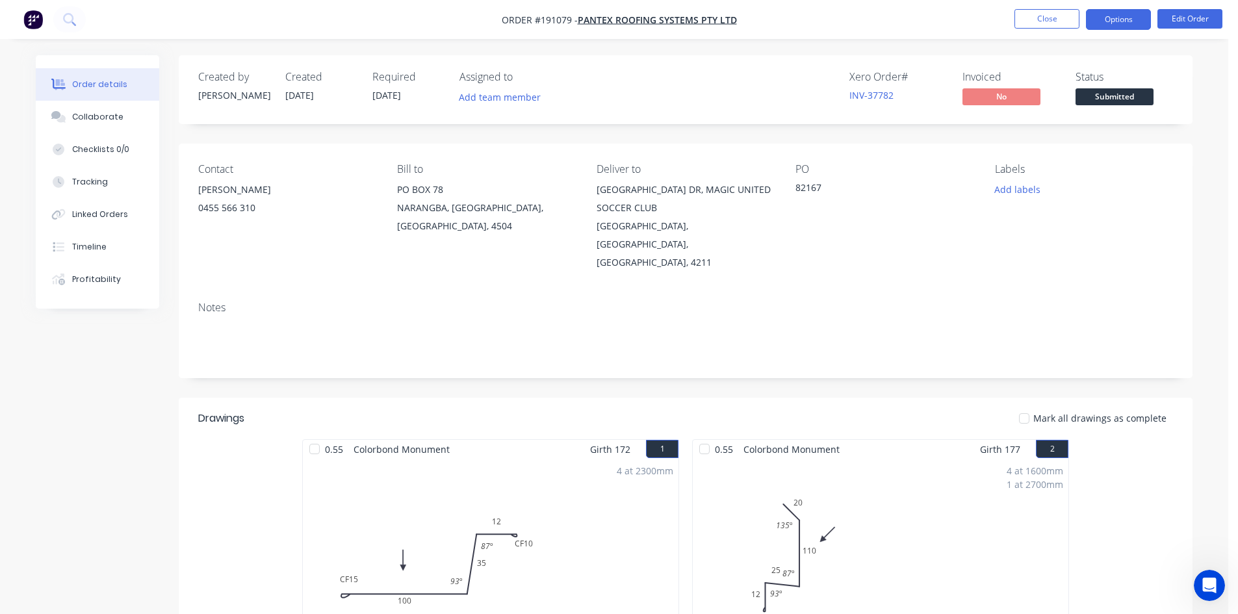
click at [1098, 25] on button "Options" at bounding box center [1118, 19] width 65 height 21
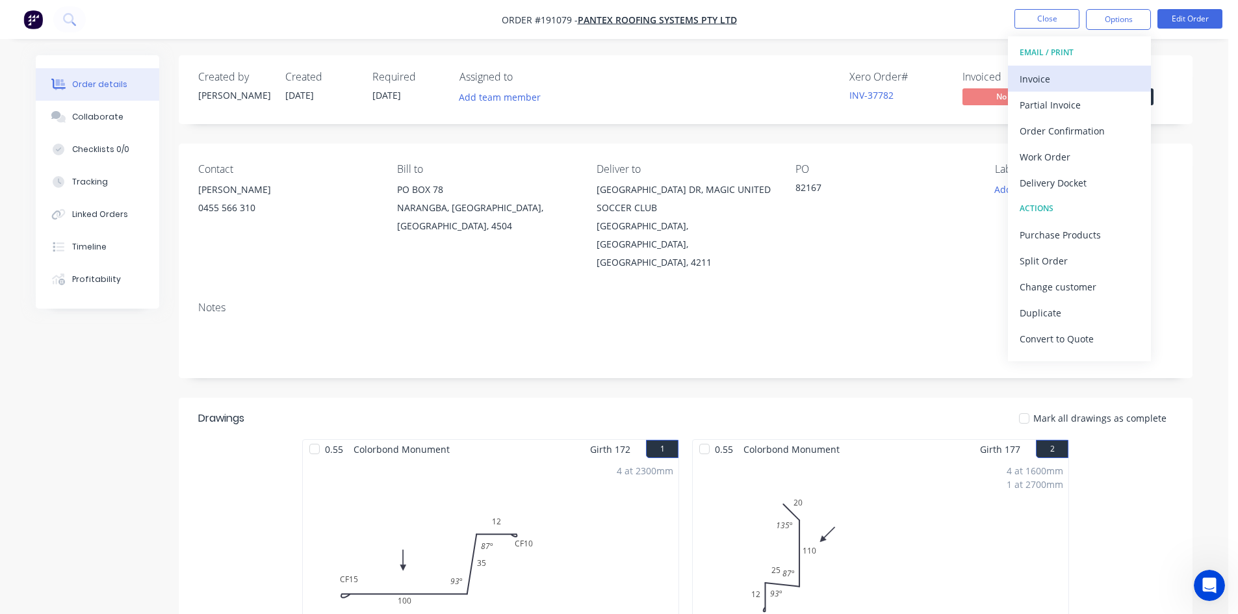
click at [1095, 68] on button "Invoice" at bounding box center [1079, 79] width 143 height 26
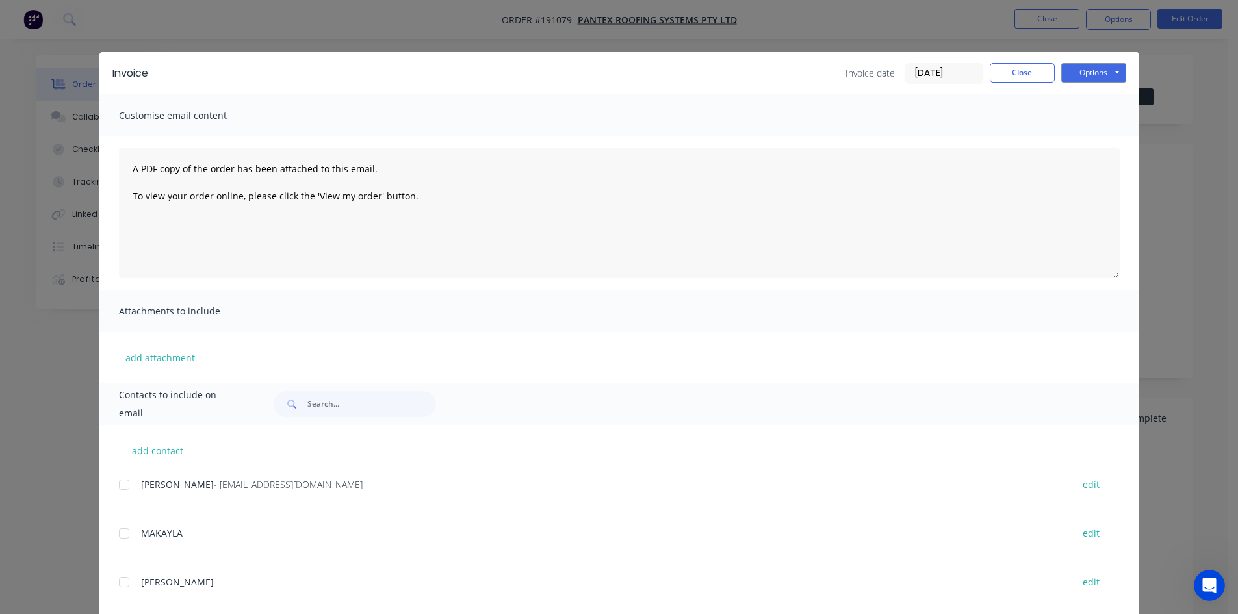
click at [116, 488] on div at bounding box center [124, 485] width 26 height 26
click at [1082, 74] on button "Options" at bounding box center [1093, 72] width 65 height 19
click at [1081, 140] on button "Email" at bounding box center [1102, 138] width 83 height 21
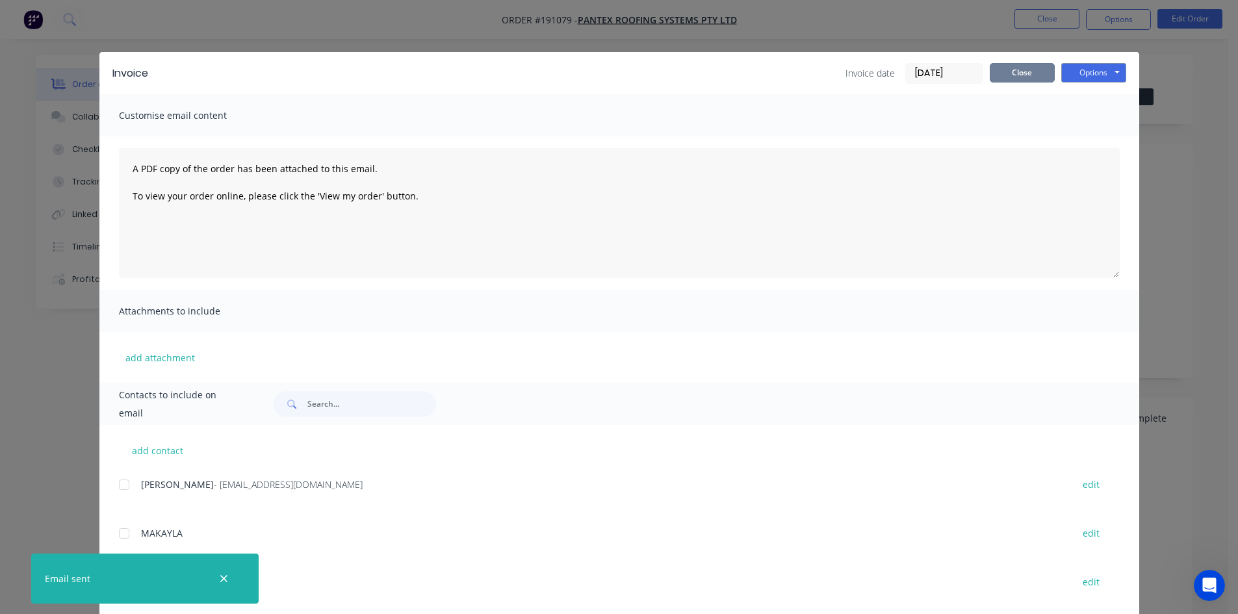
click at [1024, 72] on button "Close" at bounding box center [1021, 72] width 65 height 19
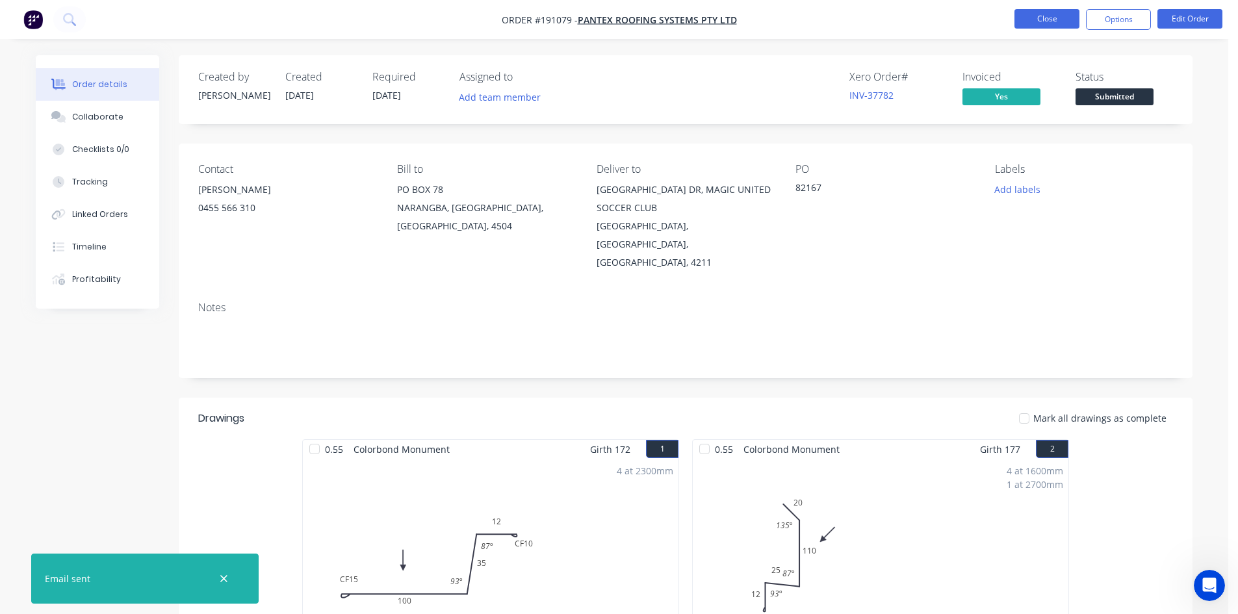
click at [1025, 24] on button "Close" at bounding box center [1046, 18] width 65 height 19
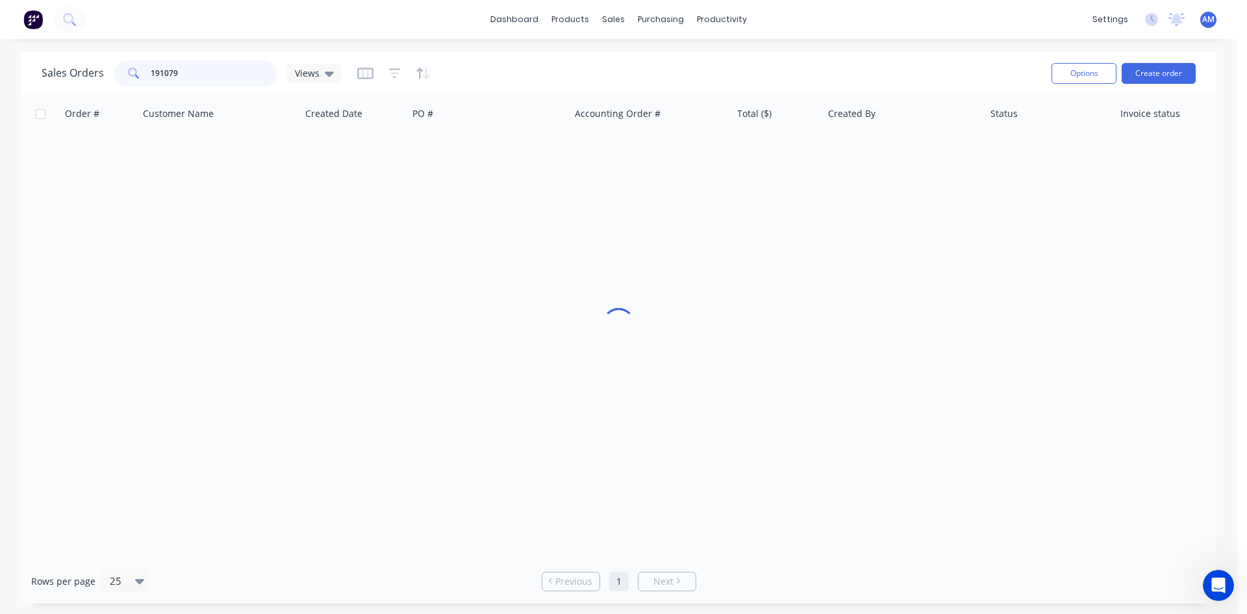
drag, startPoint x: 230, startPoint y: 74, endPoint x: 135, endPoint y: 74, distance: 94.9
click at [135, 74] on div "191079" at bounding box center [195, 73] width 162 height 26
type input "191060"
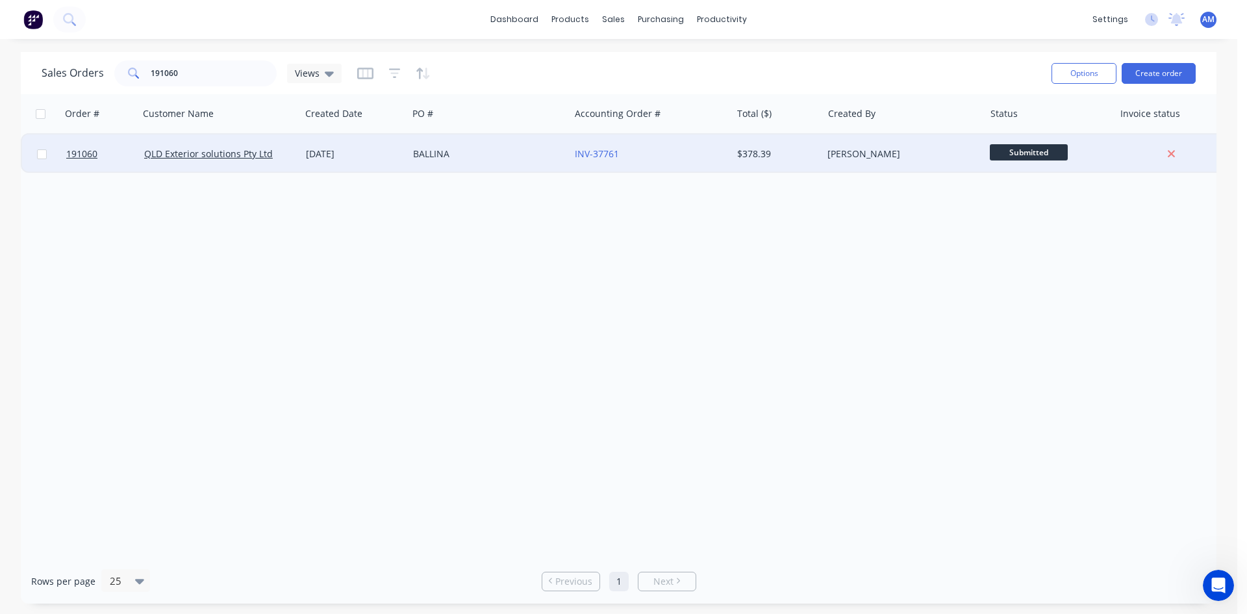
click at [492, 151] on div "BALLINA" at bounding box center [485, 153] width 144 height 13
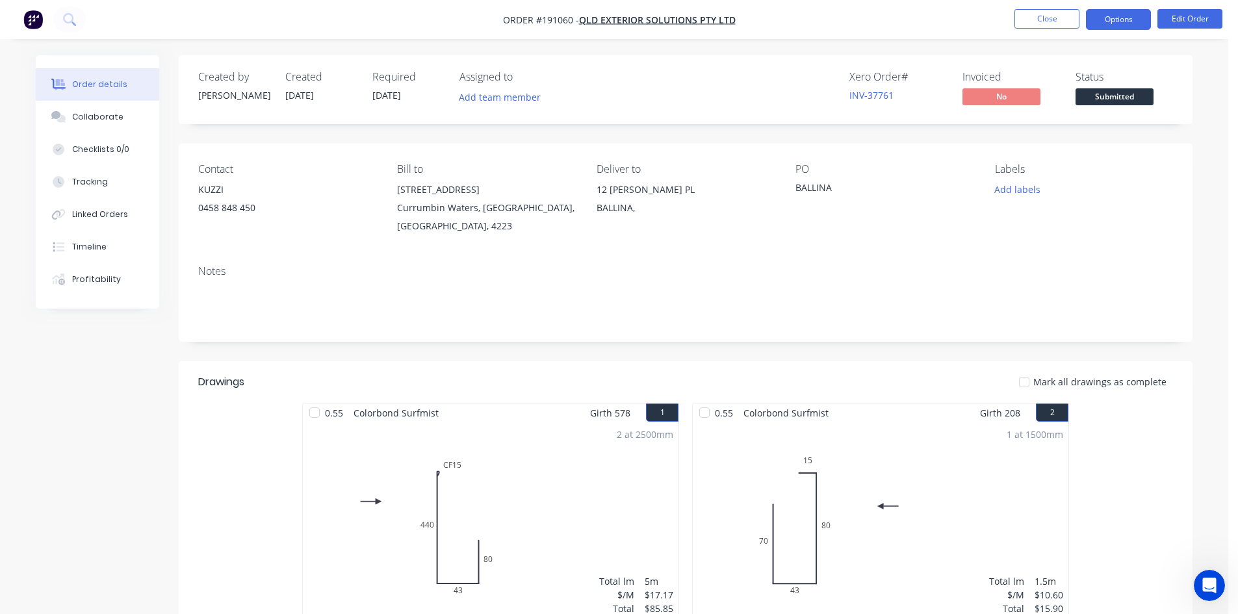
click at [1108, 22] on button "Options" at bounding box center [1118, 19] width 65 height 21
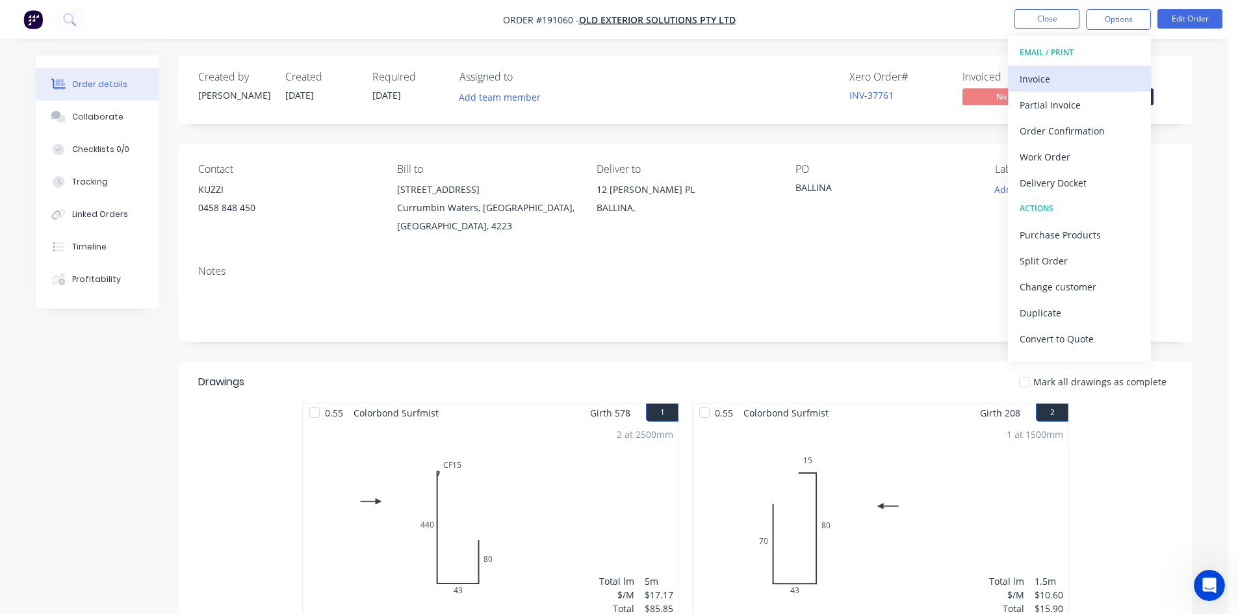
click at [1043, 83] on div "Invoice" at bounding box center [1079, 79] width 120 height 19
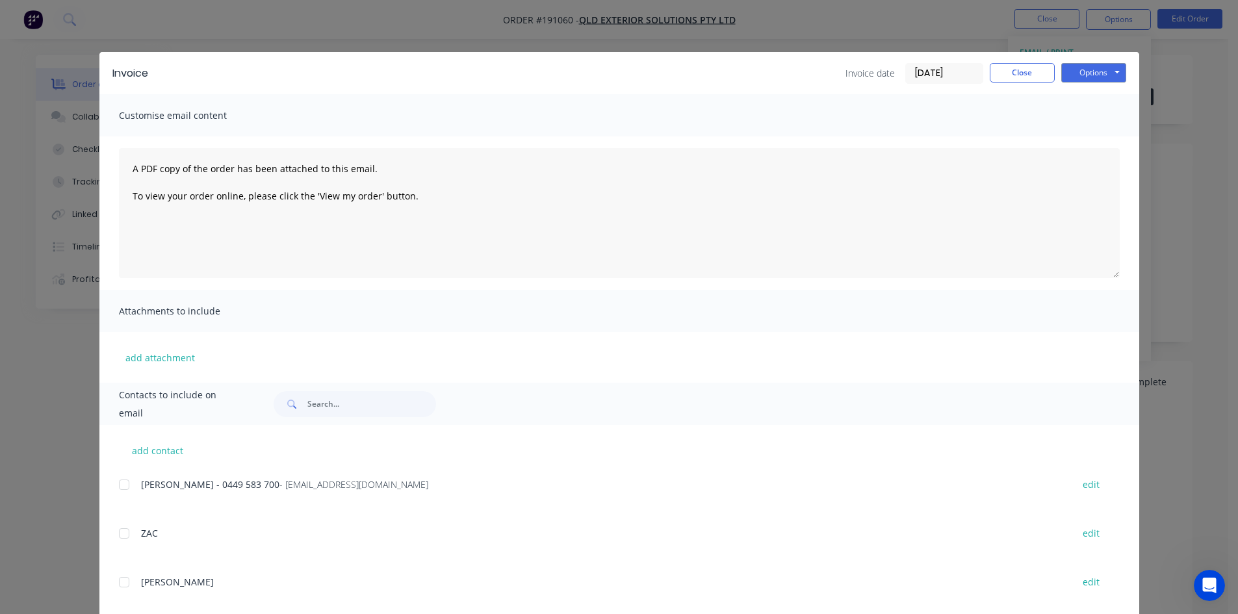
click at [123, 485] on div at bounding box center [124, 485] width 26 height 26
click at [1078, 66] on button "Options" at bounding box center [1093, 72] width 65 height 19
click at [1087, 142] on button "Email" at bounding box center [1102, 138] width 83 height 21
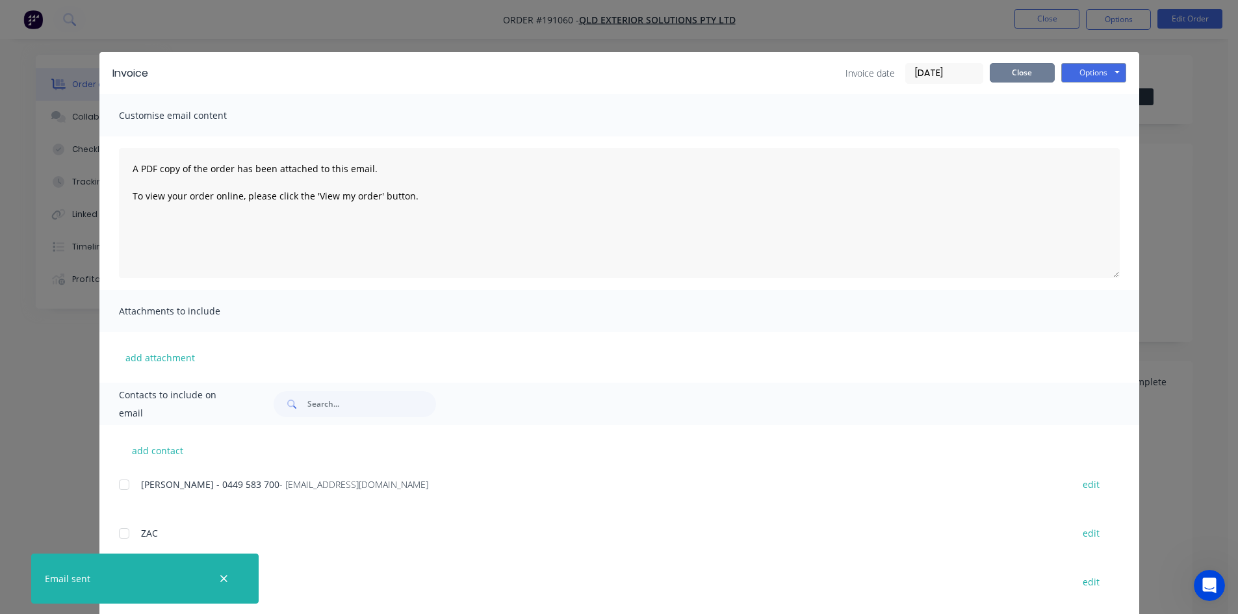
click at [1003, 71] on button "Close" at bounding box center [1021, 72] width 65 height 19
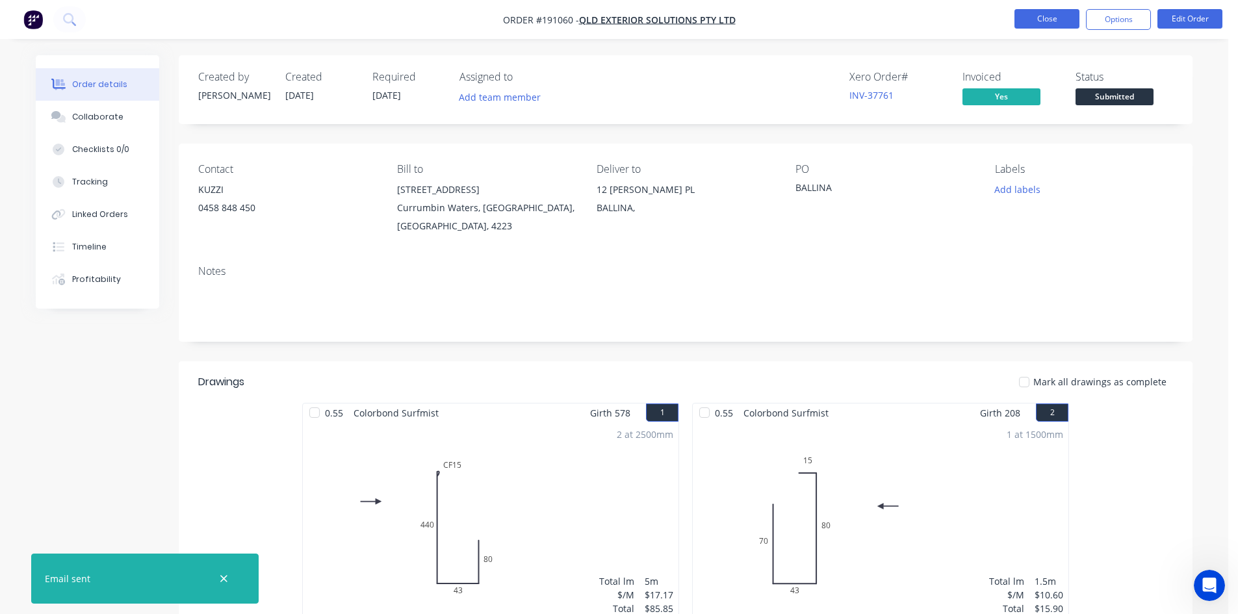
click at [1030, 25] on button "Close" at bounding box center [1046, 18] width 65 height 19
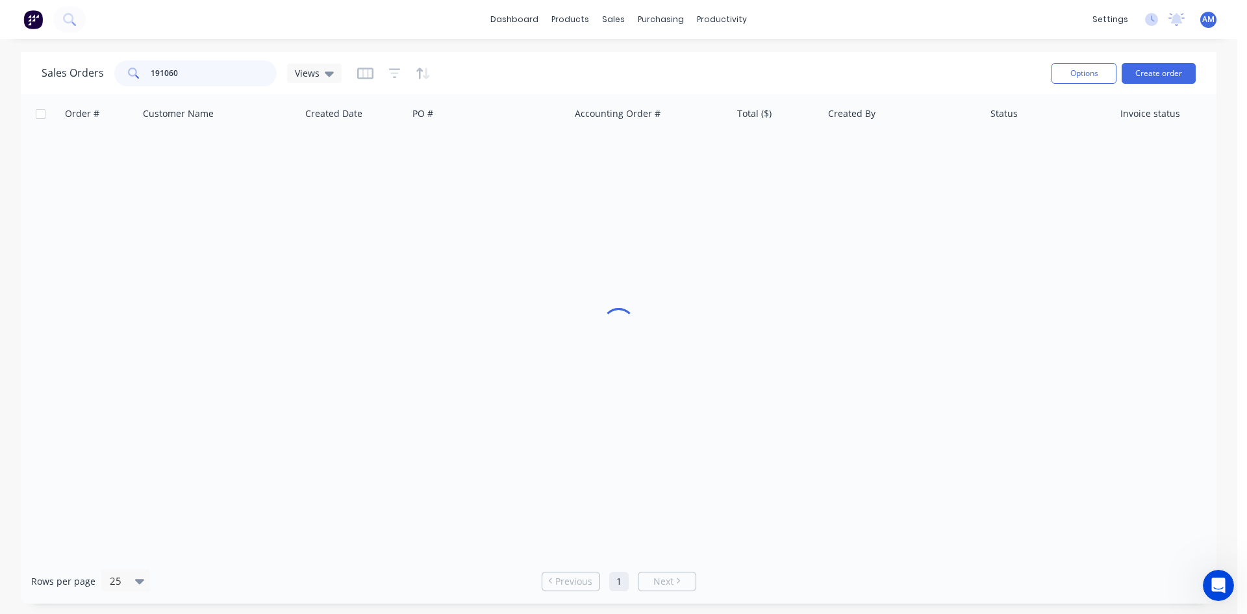
drag, startPoint x: 198, startPoint y: 75, endPoint x: 88, endPoint y: 69, distance: 110.0
click at [88, 69] on div "Sales Orders 191060 Views" at bounding box center [192, 73] width 300 height 26
type input "191181"
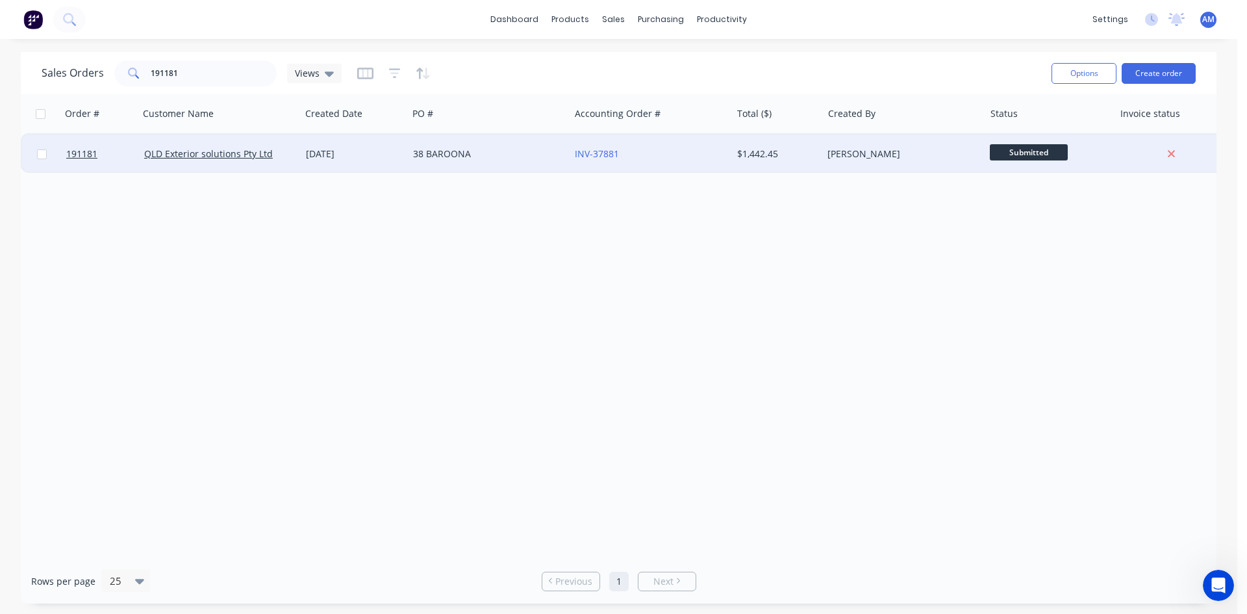
click at [513, 161] on div "38 BAROONA" at bounding box center [489, 153] width 162 height 39
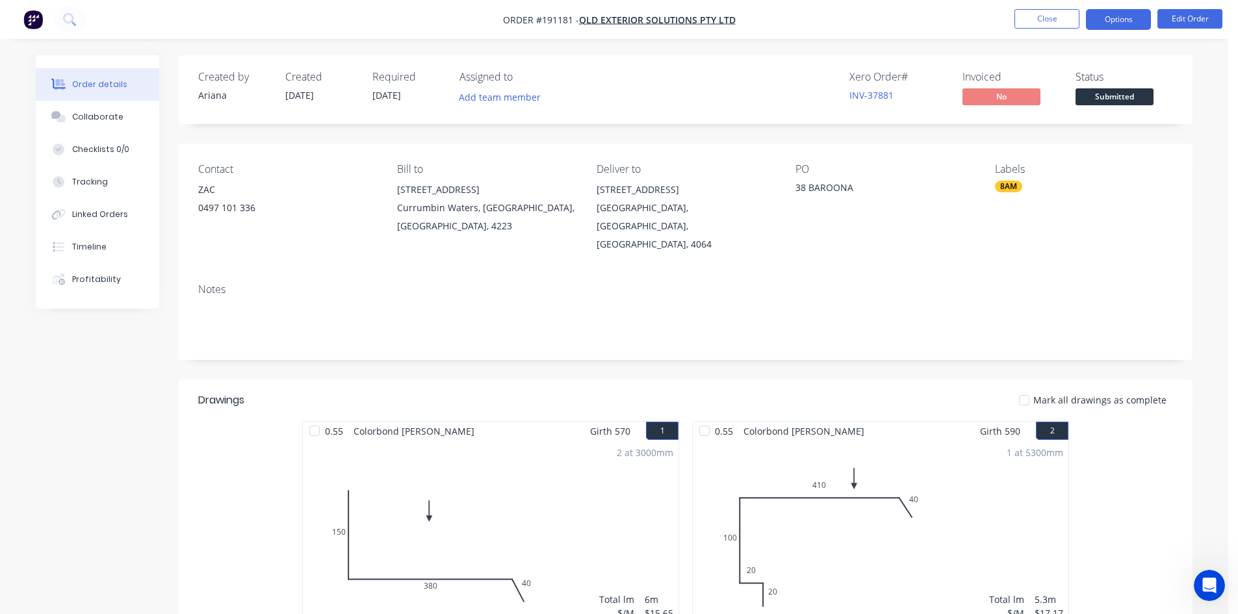
click at [1117, 23] on button "Options" at bounding box center [1118, 19] width 65 height 21
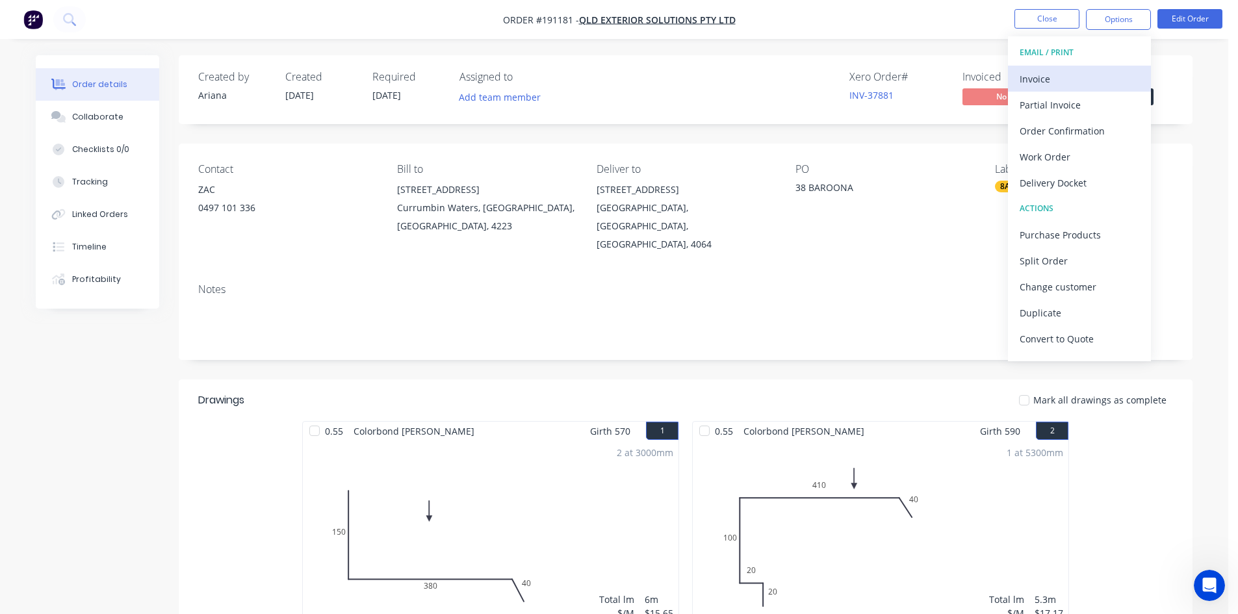
click at [1091, 68] on button "Invoice" at bounding box center [1079, 79] width 143 height 26
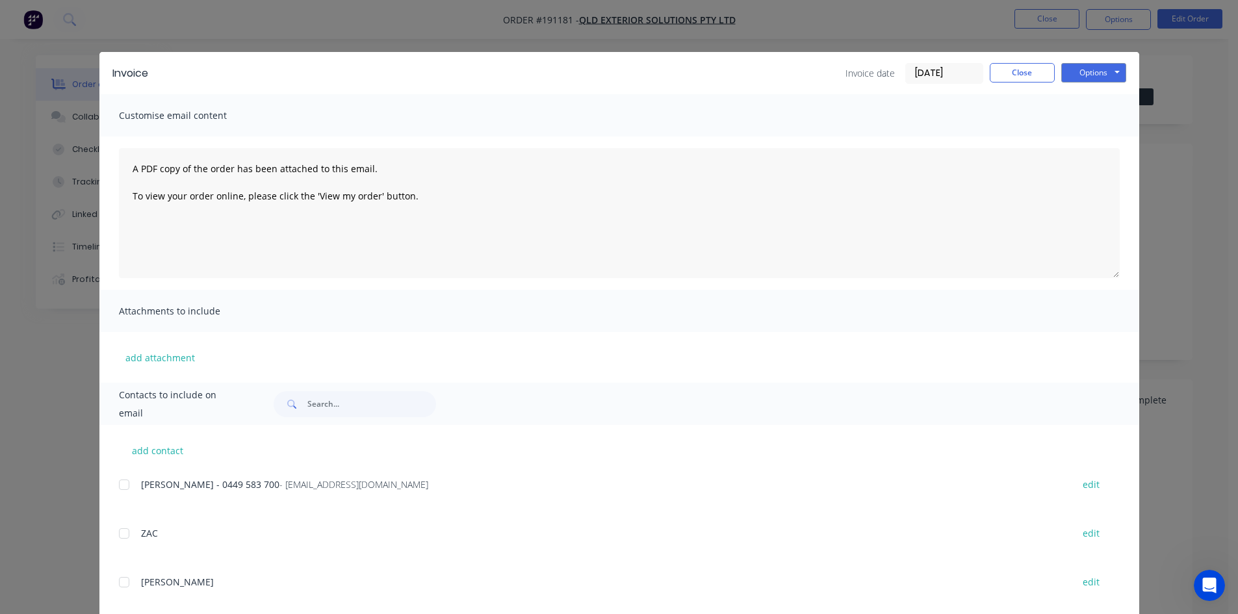
click at [121, 481] on div at bounding box center [124, 485] width 26 height 26
click at [1093, 72] on button "Options" at bounding box center [1093, 72] width 65 height 19
click at [1091, 135] on button "Email" at bounding box center [1102, 138] width 83 height 21
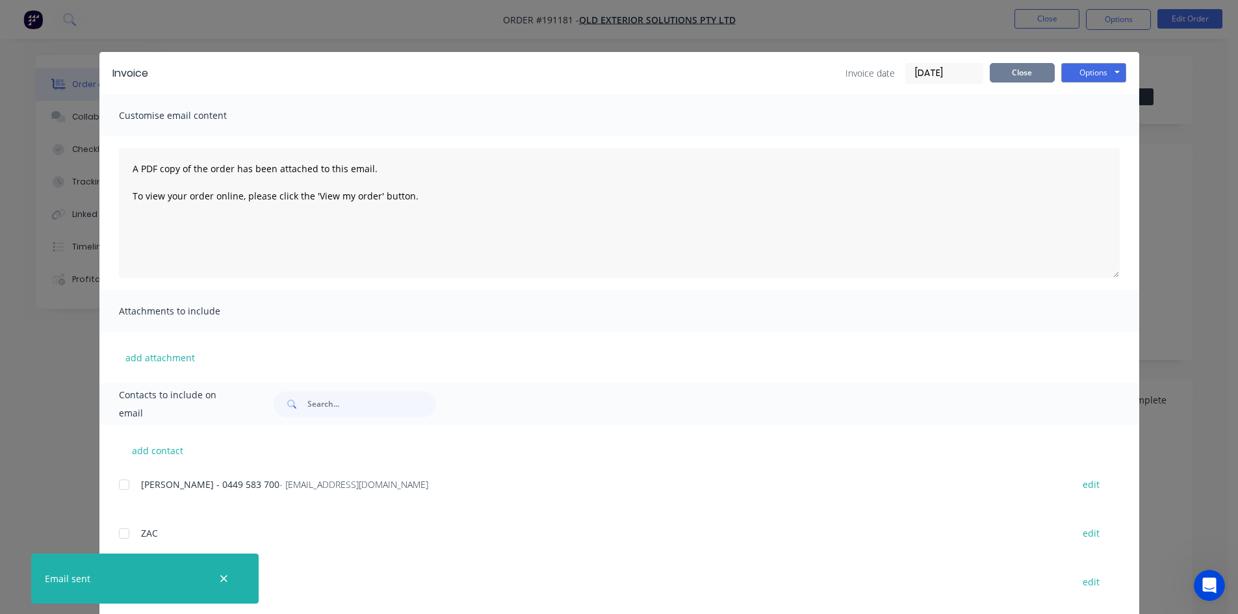
click at [1039, 67] on button "Close" at bounding box center [1021, 72] width 65 height 19
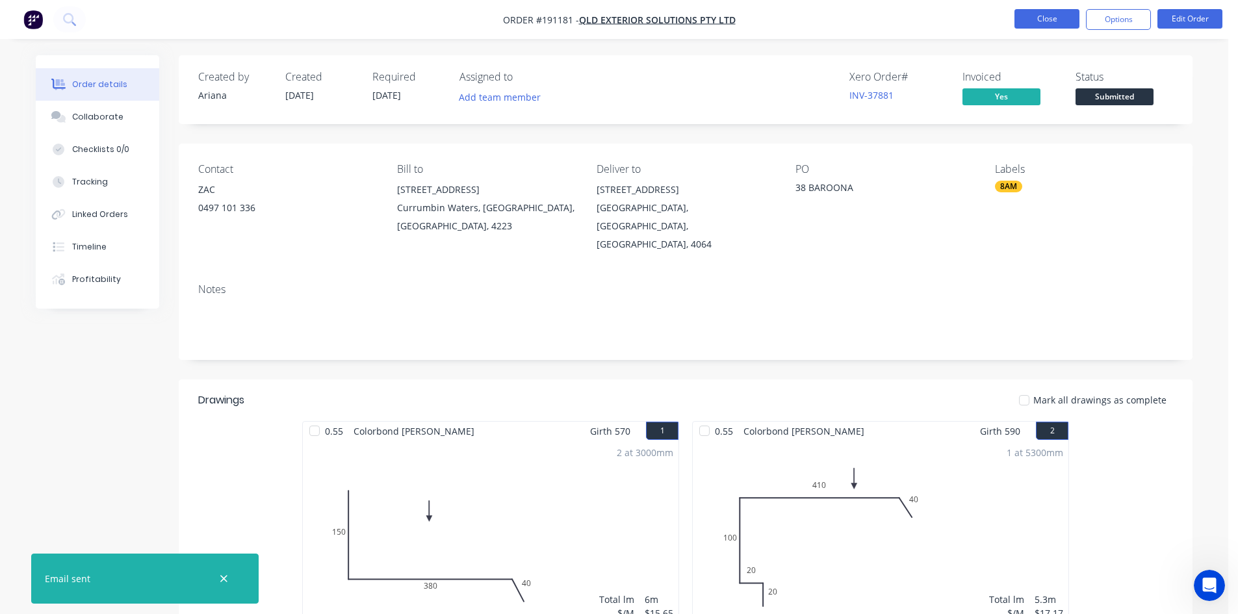
click at [1040, 26] on button "Close" at bounding box center [1046, 18] width 65 height 19
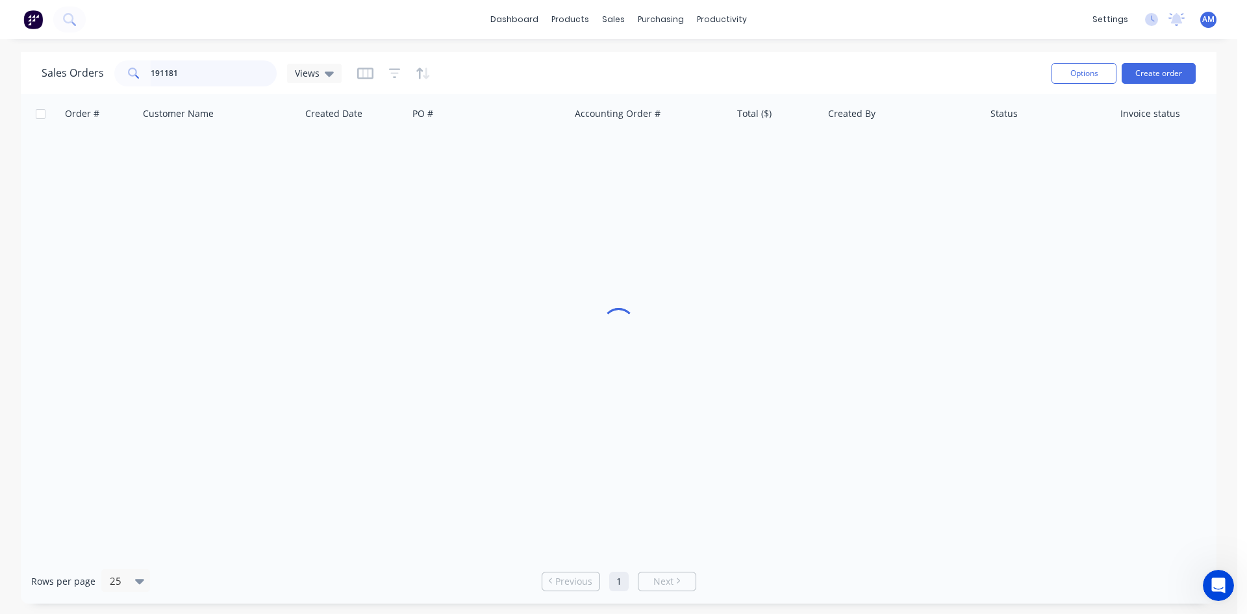
drag, startPoint x: 179, startPoint y: 80, endPoint x: 190, endPoint y: 66, distance: 18.1
click at [179, 77] on input "191181" at bounding box center [214, 73] width 127 height 26
drag, startPoint x: 190, startPoint y: 66, endPoint x: 83, endPoint y: 67, distance: 106.6
click at [83, 67] on div "Sales Orders 191181 Views" at bounding box center [192, 73] width 300 height 26
type input "190924"
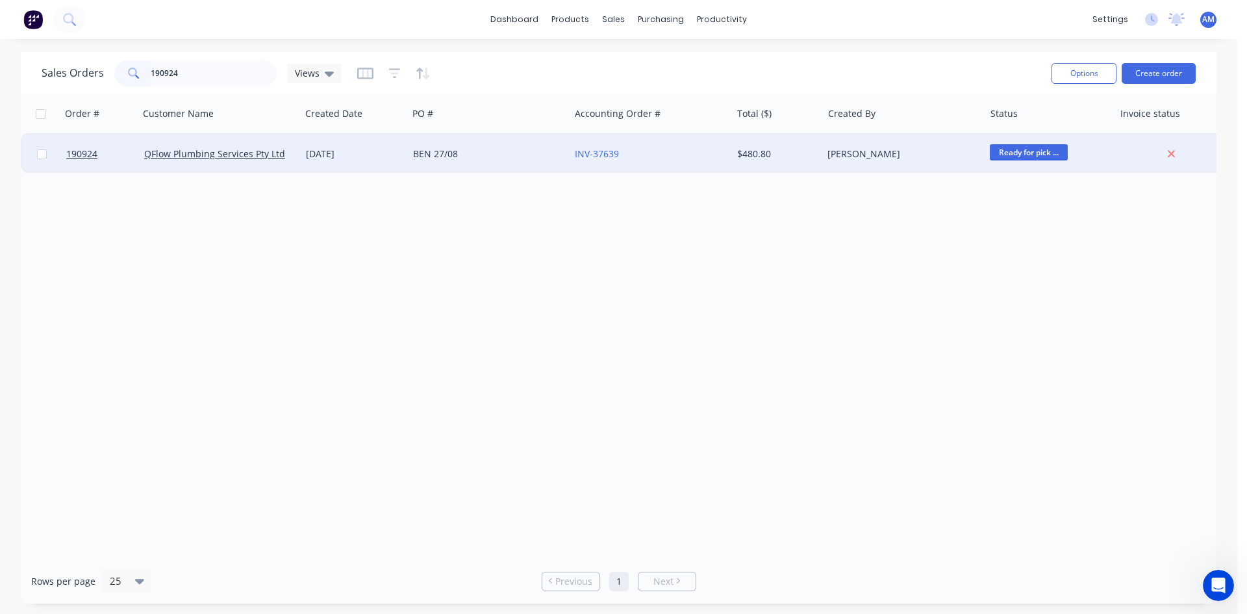
click at [533, 155] on div "BEN 27/08" at bounding box center [485, 153] width 144 height 13
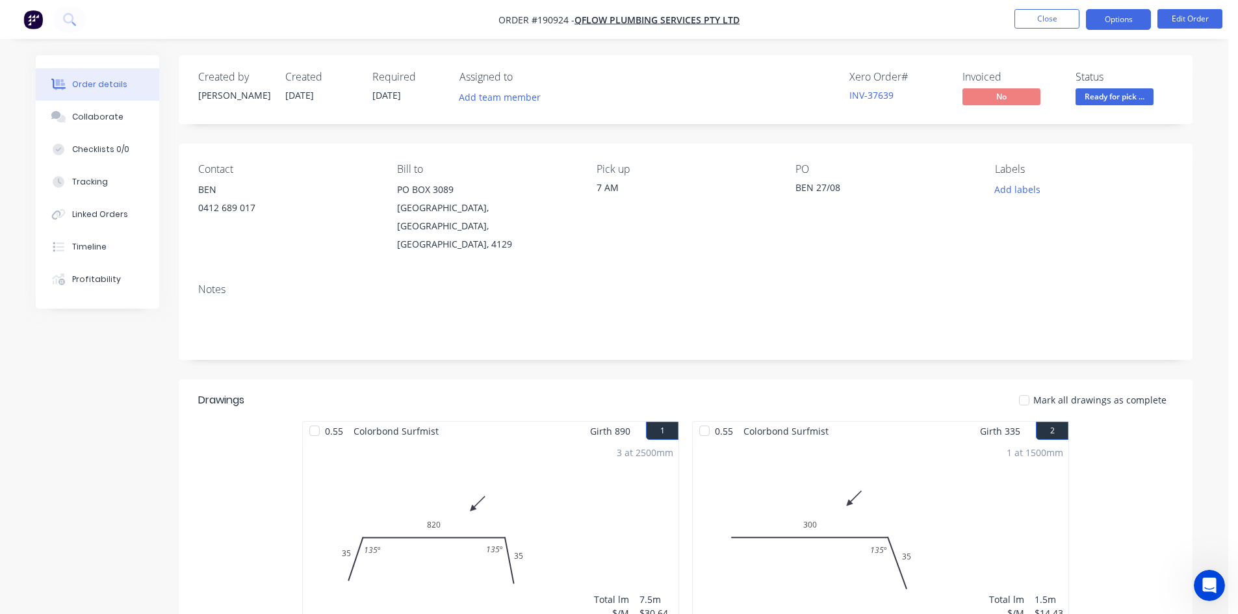
click at [1110, 24] on button "Options" at bounding box center [1118, 19] width 65 height 21
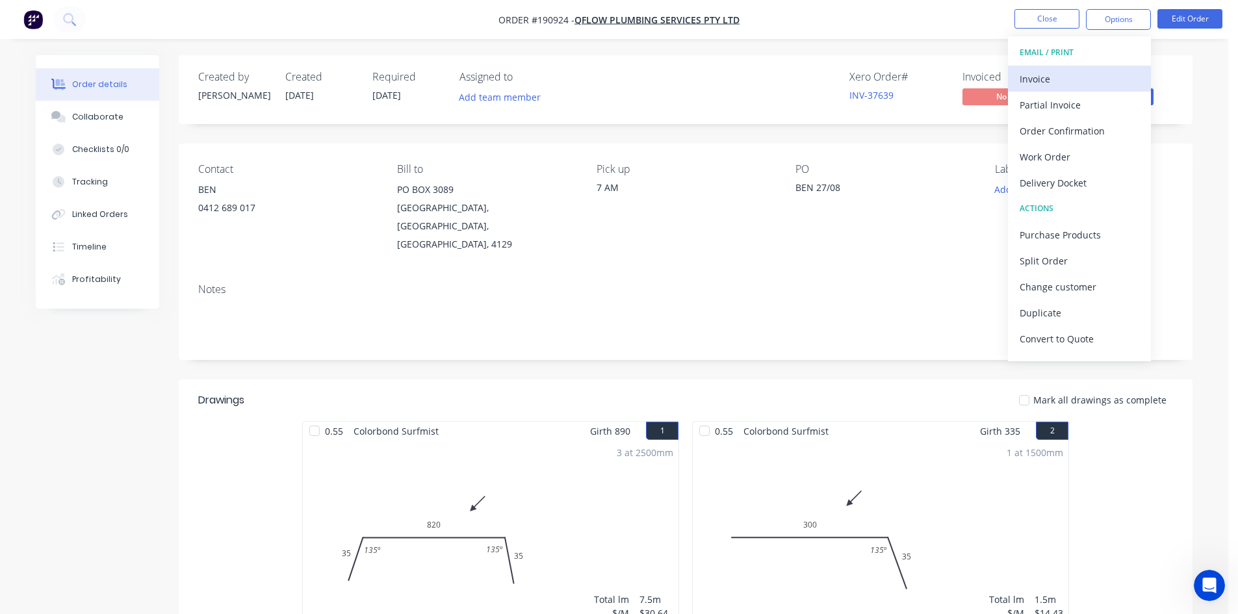
click at [1089, 77] on div "Invoice" at bounding box center [1079, 79] width 120 height 19
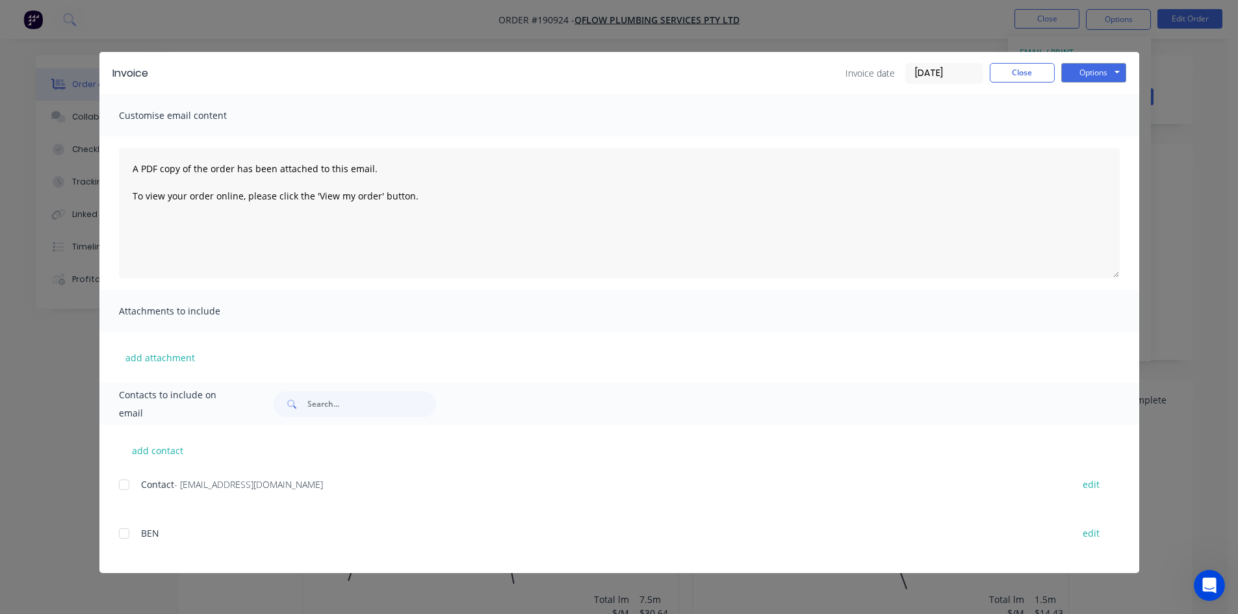
click at [126, 483] on div at bounding box center [124, 485] width 26 height 26
click at [1091, 73] on button "Options" at bounding box center [1093, 72] width 65 height 19
click at [1097, 134] on button "Email" at bounding box center [1102, 138] width 83 height 21
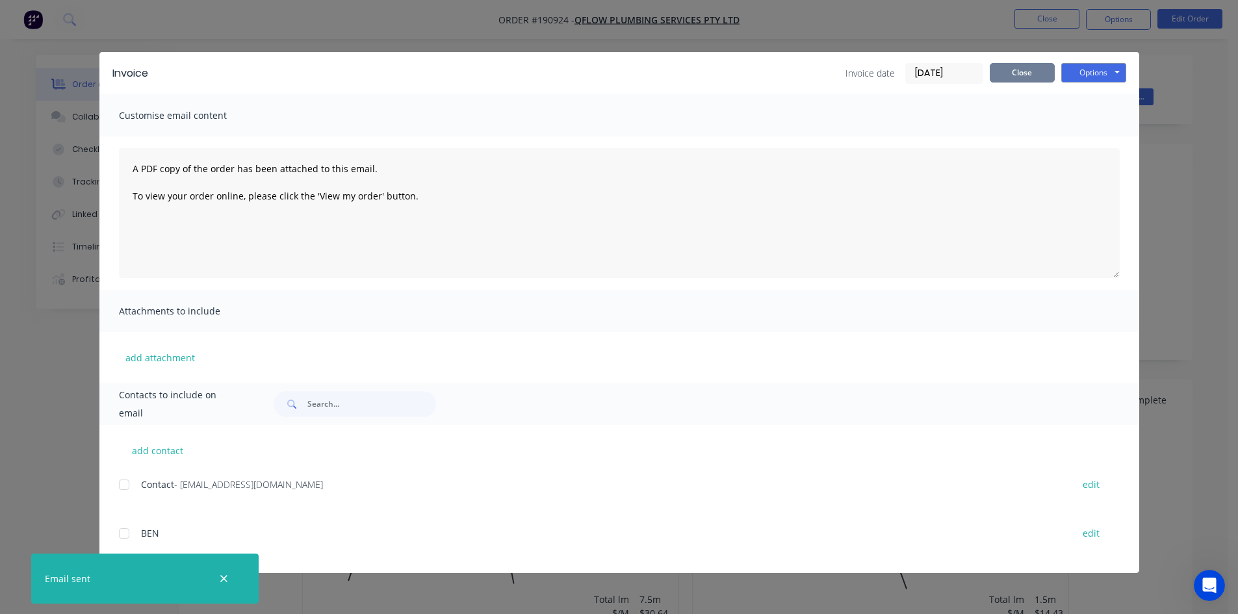
click at [1021, 82] on button "Close" at bounding box center [1021, 72] width 65 height 19
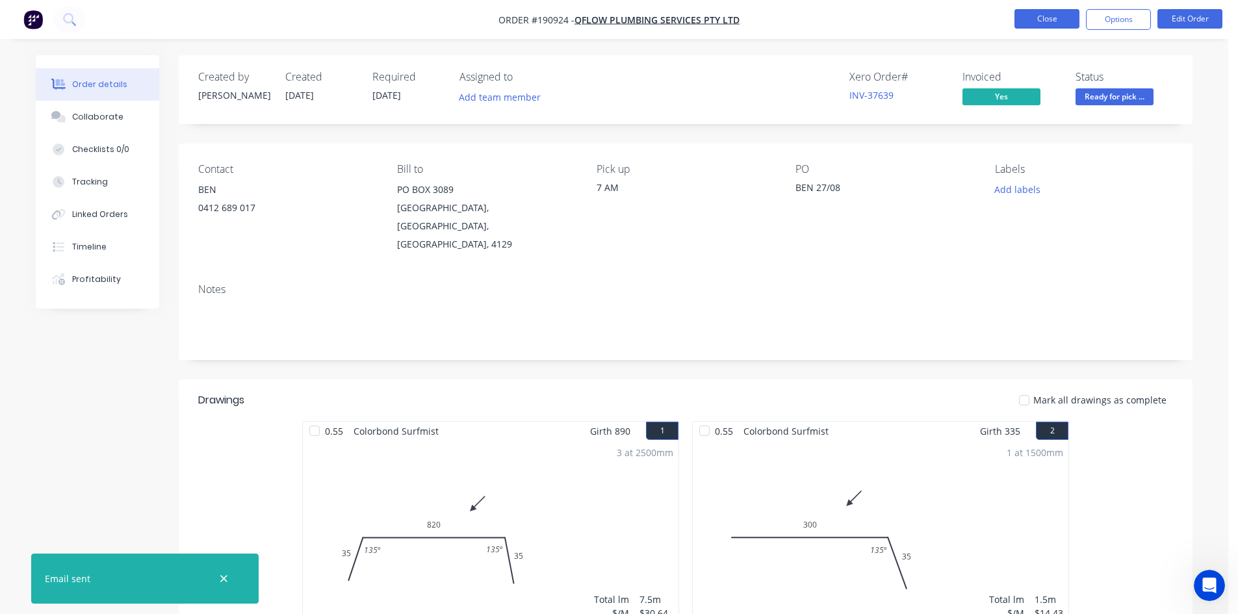
click at [1043, 24] on button "Close" at bounding box center [1046, 18] width 65 height 19
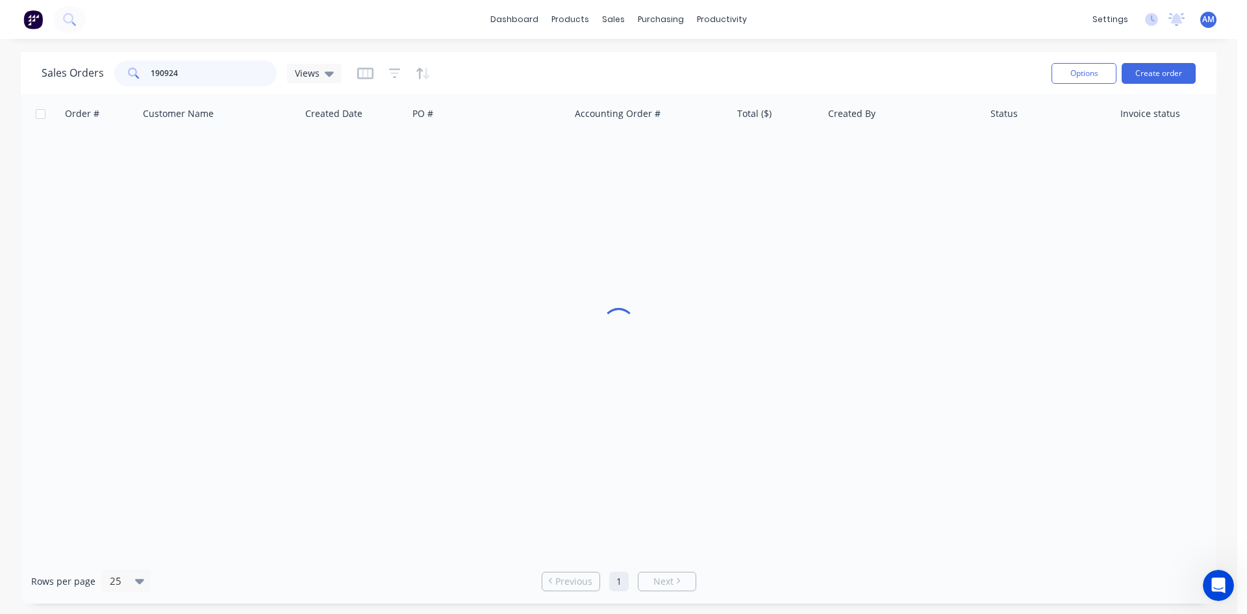
drag, startPoint x: 153, startPoint y: 66, endPoint x: 114, endPoint y: 65, distance: 39.0
click at [114, 65] on div "190924" at bounding box center [195, 73] width 162 height 26
type input "191154"
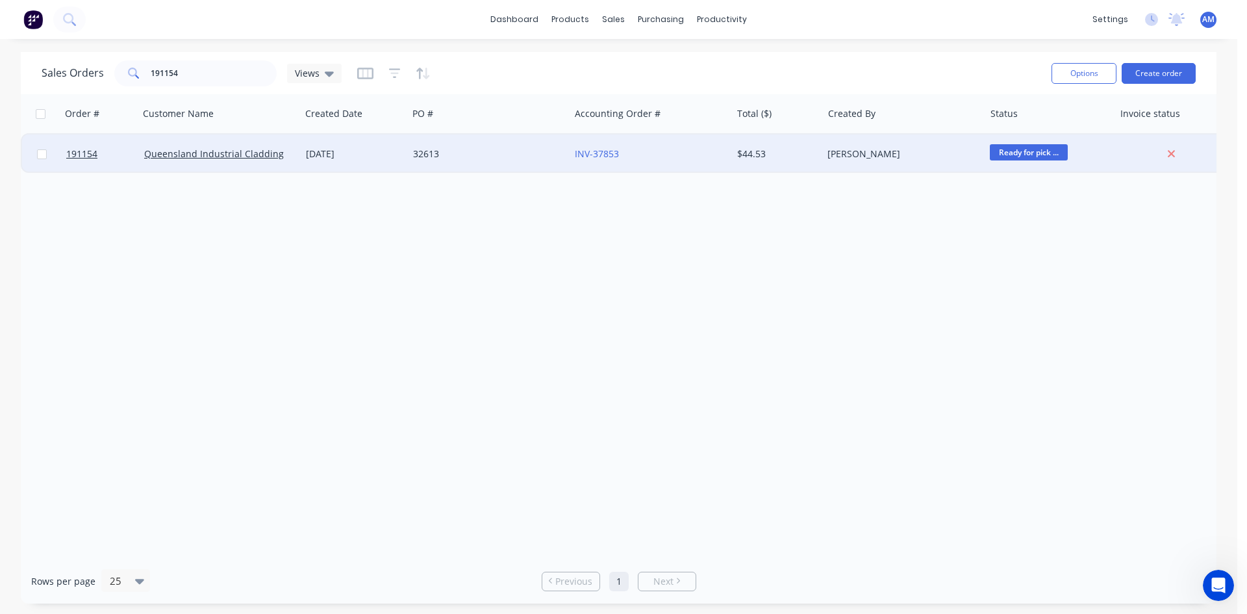
click at [498, 159] on div "32613" at bounding box center [485, 153] width 144 height 13
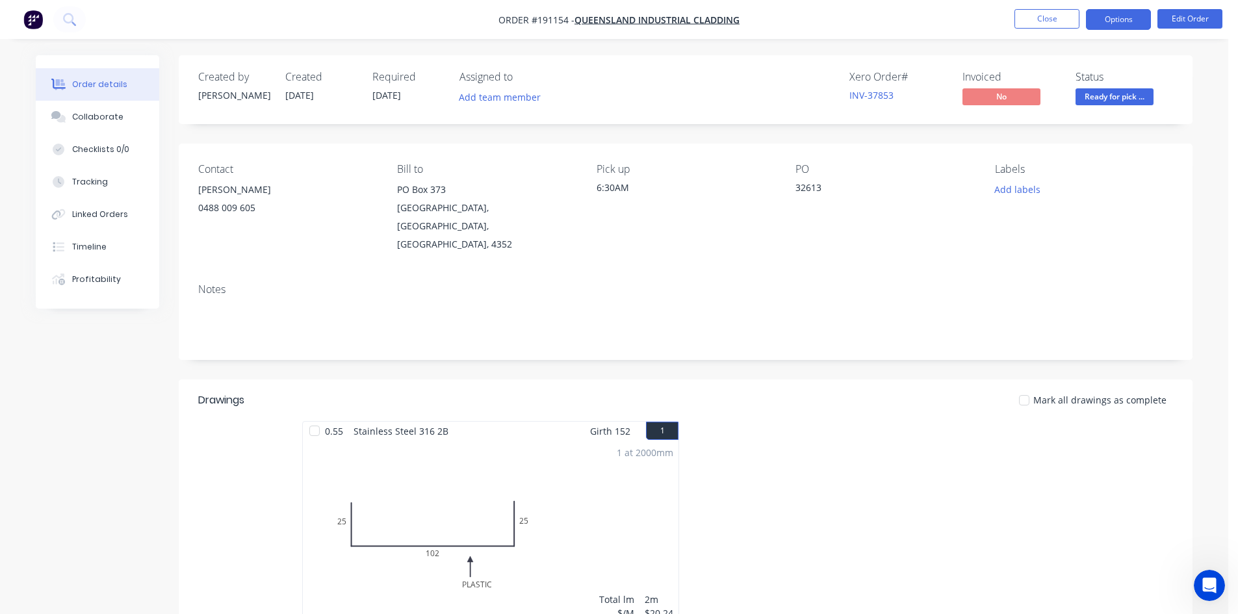
click at [1117, 27] on button "Options" at bounding box center [1118, 19] width 65 height 21
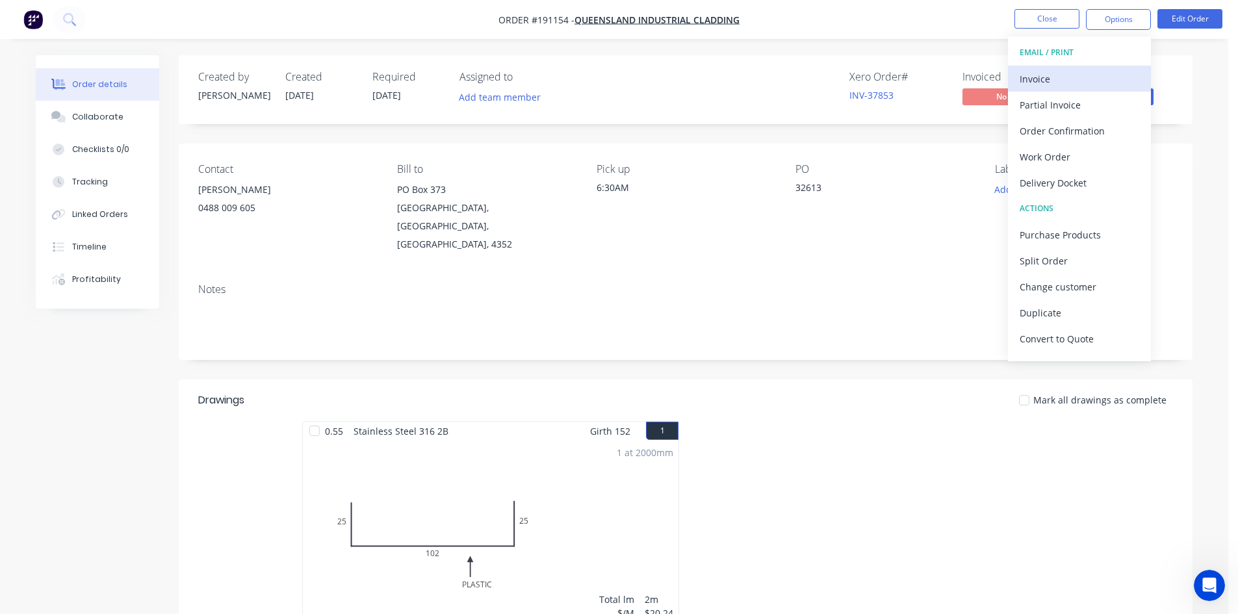
click at [1081, 76] on div "Invoice" at bounding box center [1079, 79] width 120 height 19
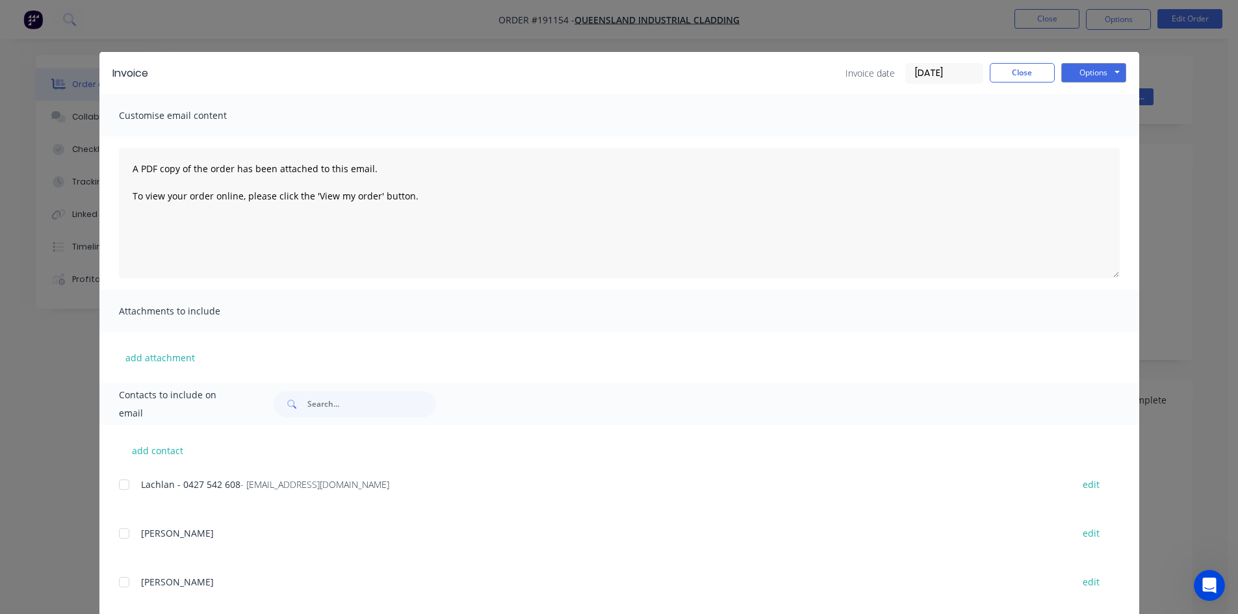
click at [121, 485] on div at bounding box center [124, 485] width 26 height 26
click at [1086, 74] on button "Options" at bounding box center [1093, 72] width 65 height 19
click at [1082, 138] on button "Email" at bounding box center [1102, 138] width 83 height 21
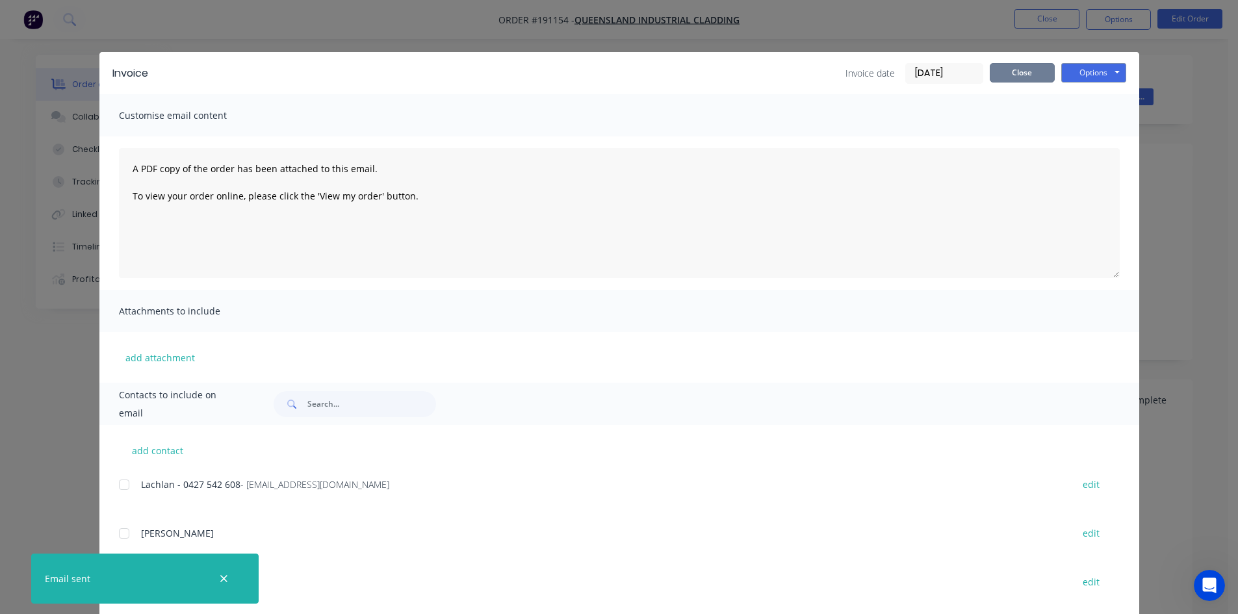
click at [1033, 78] on button "Close" at bounding box center [1021, 72] width 65 height 19
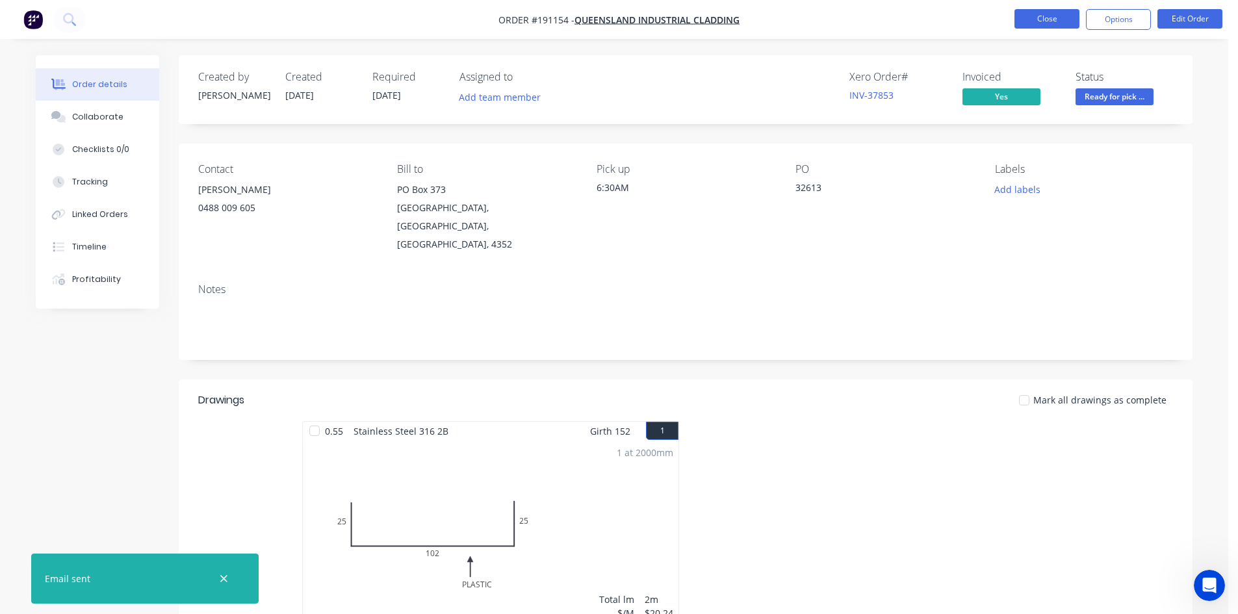
click at [1034, 23] on button "Close" at bounding box center [1046, 18] width 65 height 19
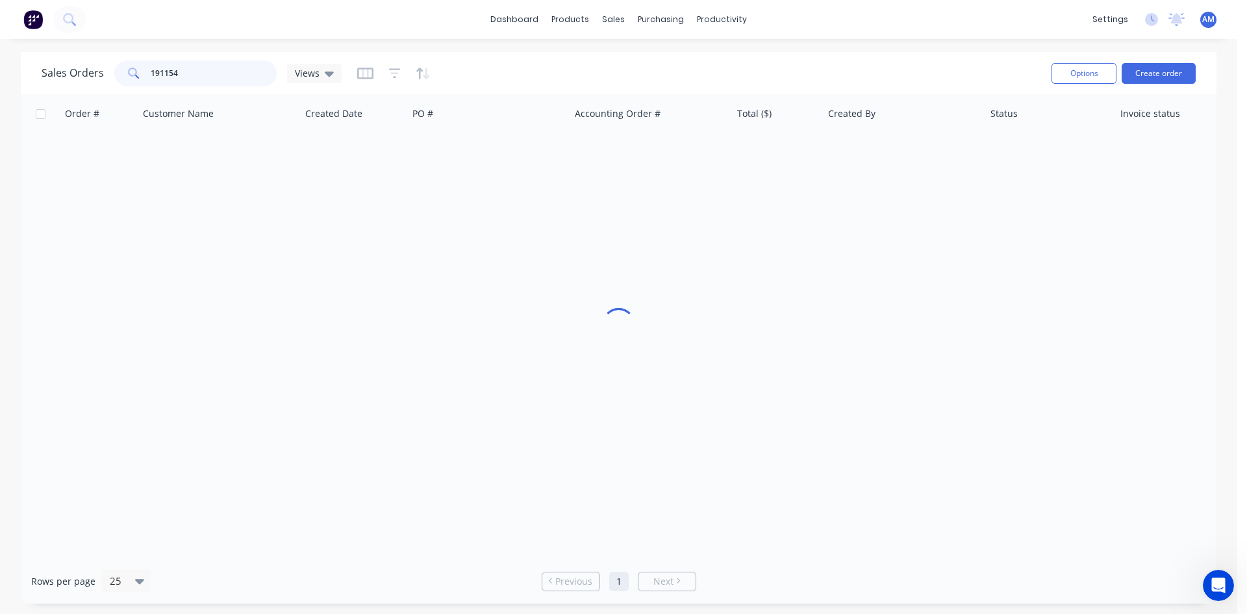
drag, startPoint x: 229, startPoint y: 70, endPoint x: 120, endPoint y: 68, distance: 109.2
click at [121, 72] on div "191154" at bounding box center [195, 73] width 162 height 26
type input "190978"
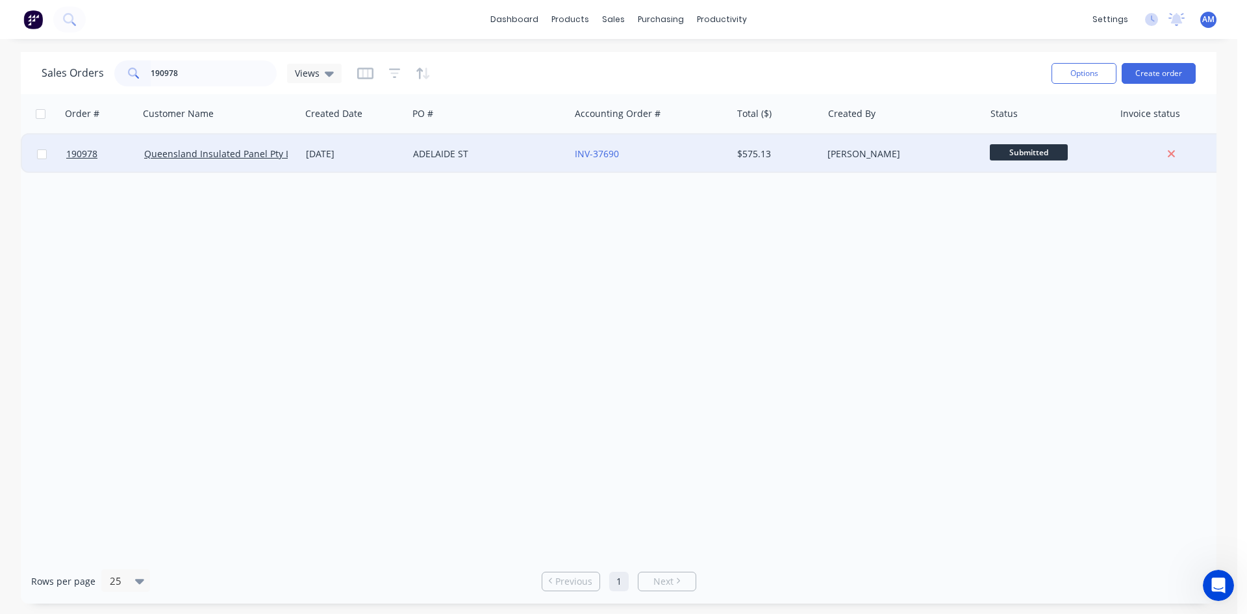
click at [537, 157] on div "ADELAIDE ST" at bounding box center [485, 153] width 144 height 13
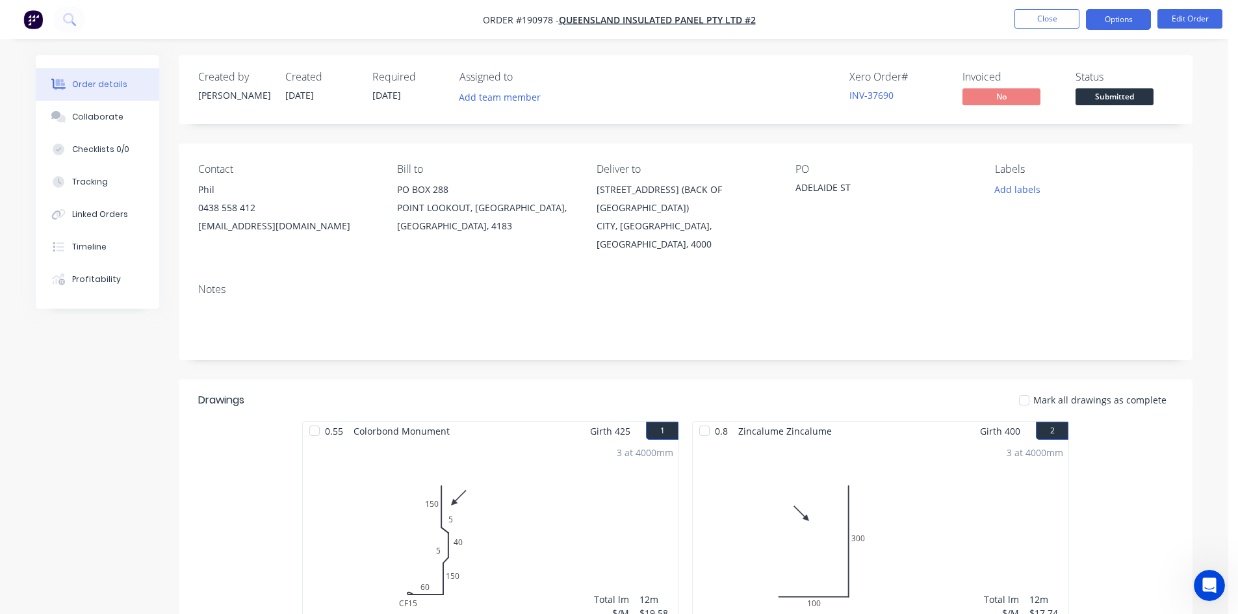
click at [1138, 25] on button "Options" at bounding box center [1118, 19] width 65 height 21
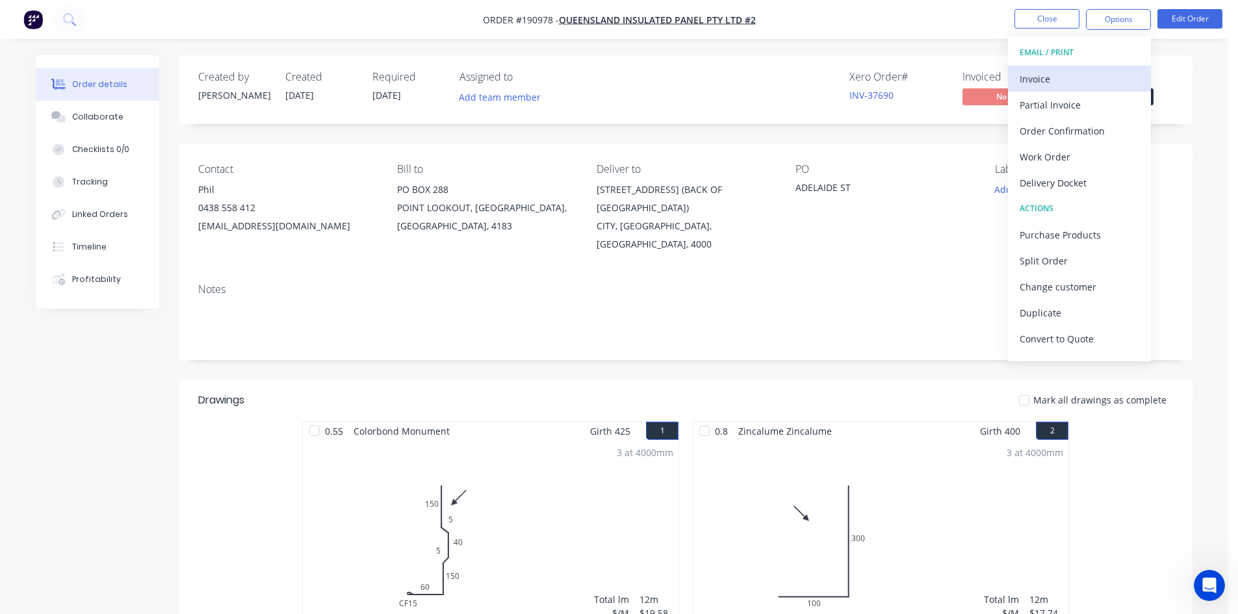
click at [1094, 70] on div "Invoice" at bounding box center [1079, 79] width 120 height 19
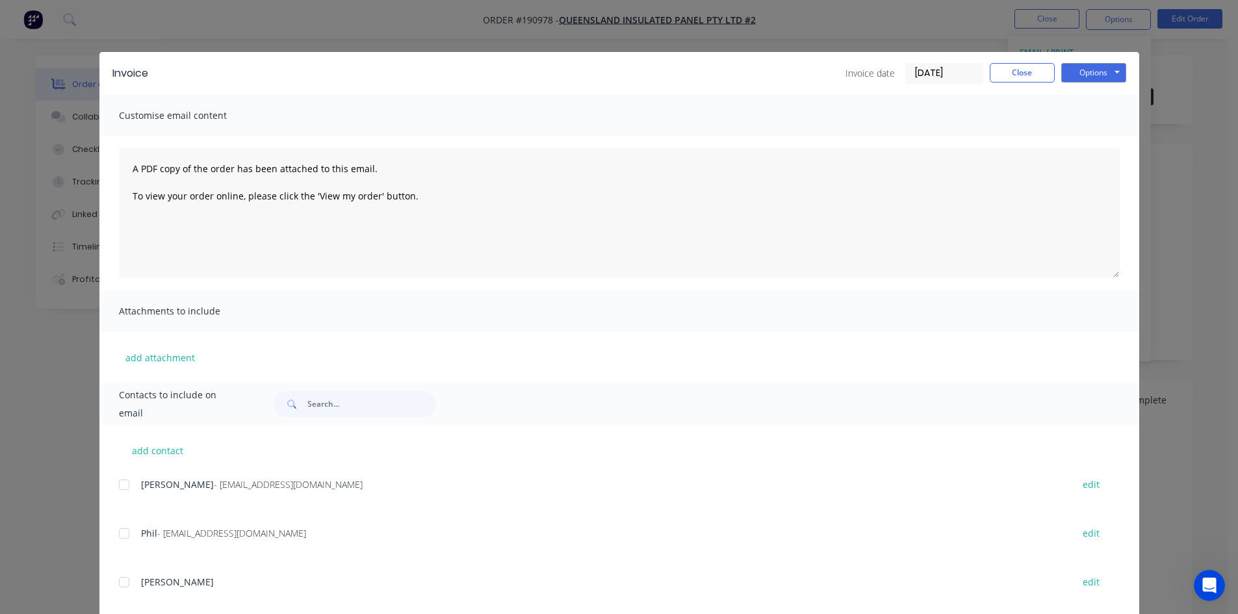
click at [120, 485] on div at bounding box center [124, 485] width 26 height 26
click at [120, 531] on div at bounding box center [124, 533] width 26 height 26
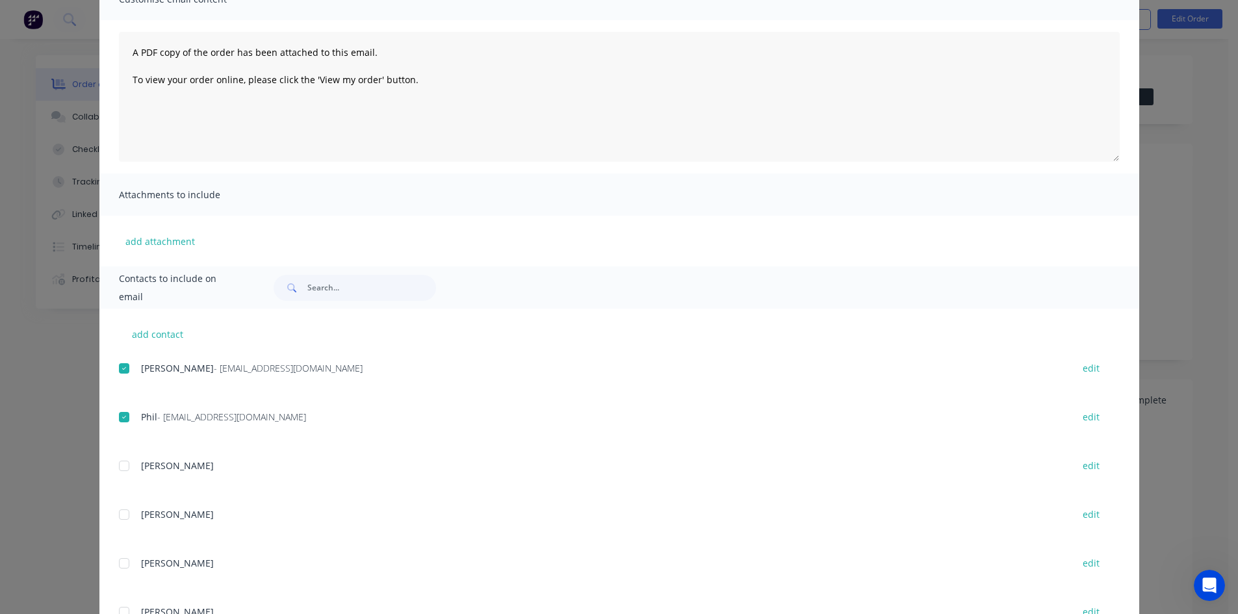
scroll to position [195, 0]
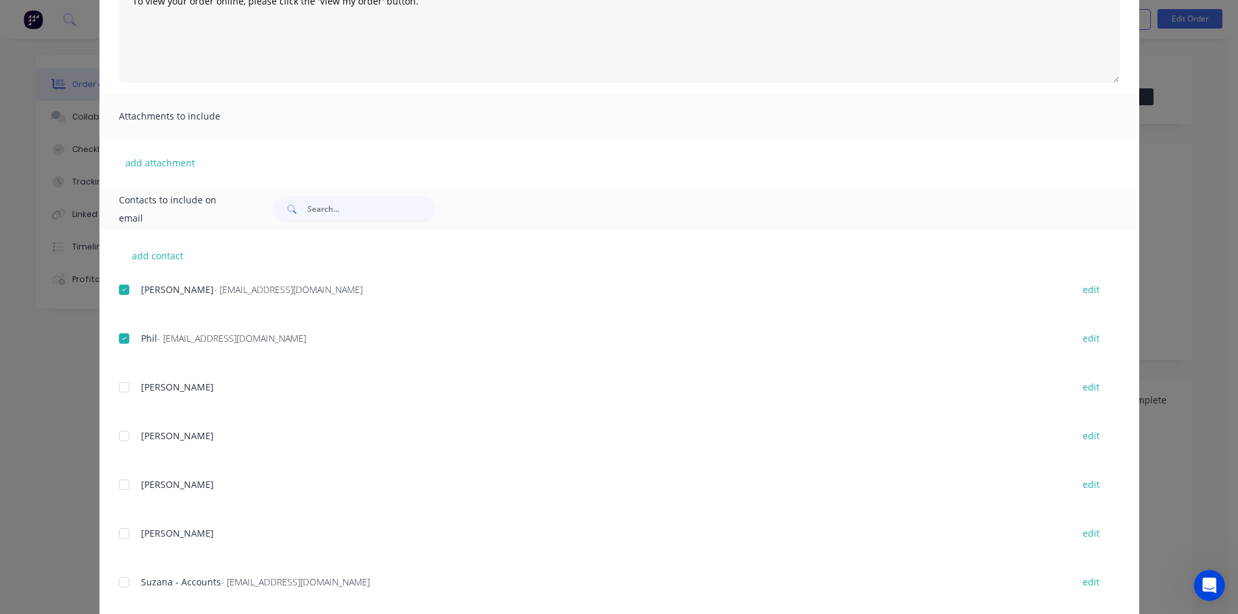
click at [120, 292] on div at bounding box center [124, 290] width 26 height 26
click at [125, 338] on div at bounding box center [124, 338] width 26 height 26
click at [118, 295] on div at bounding box center [124, 290] width 26 height 26
click at [118, 340] on div at bounding box center [124, 338] width 26 height 26
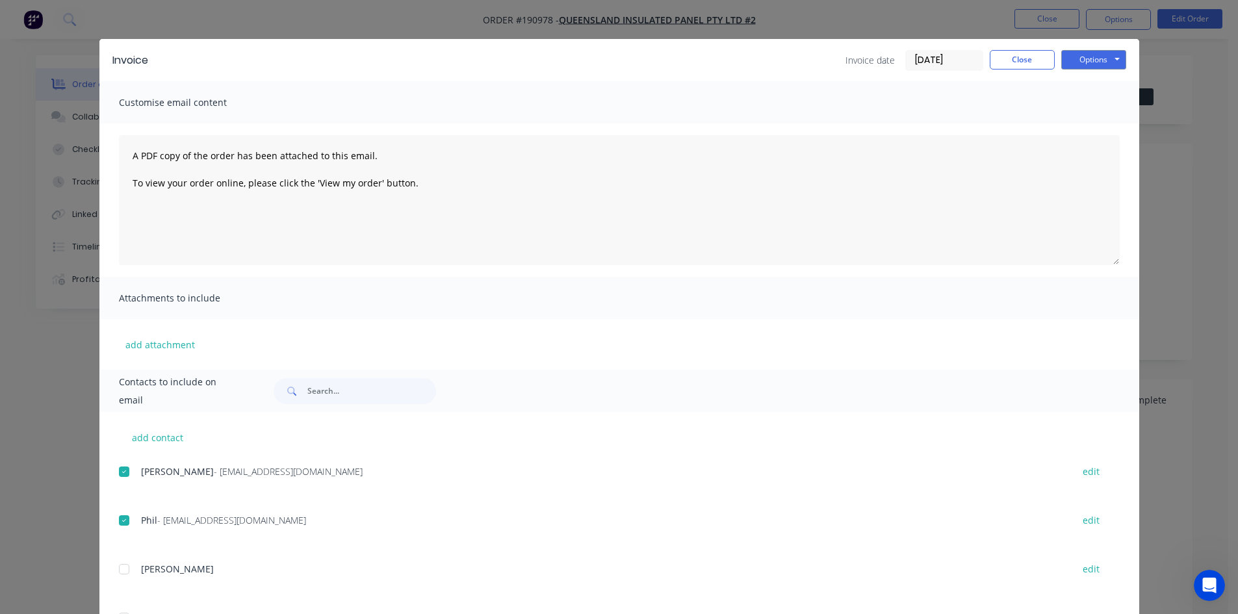
scroll to position [0, 0]
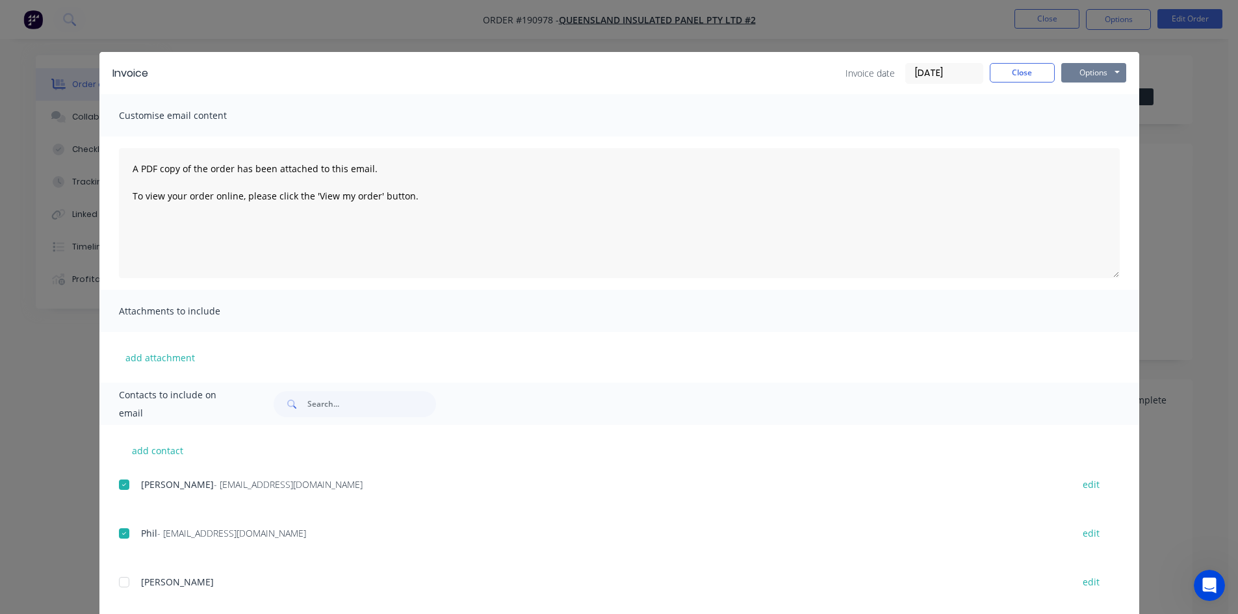
click at [1094, 68] on button "Options" at bounding box center [1093, 72] width 65 height 19
click at [1086, 135] on button "Email" at bounding box center [1102, 138] width 83 height 21
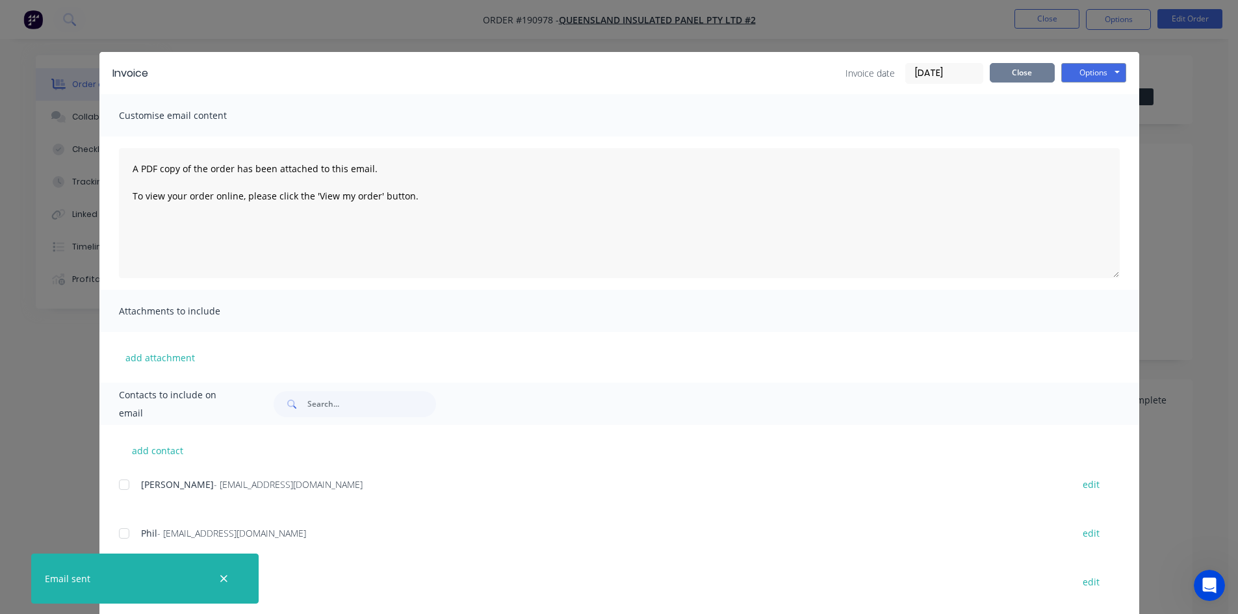
click at [1015, 75] on button "Close" at bounding box center [1021, 72] width 65 height 19
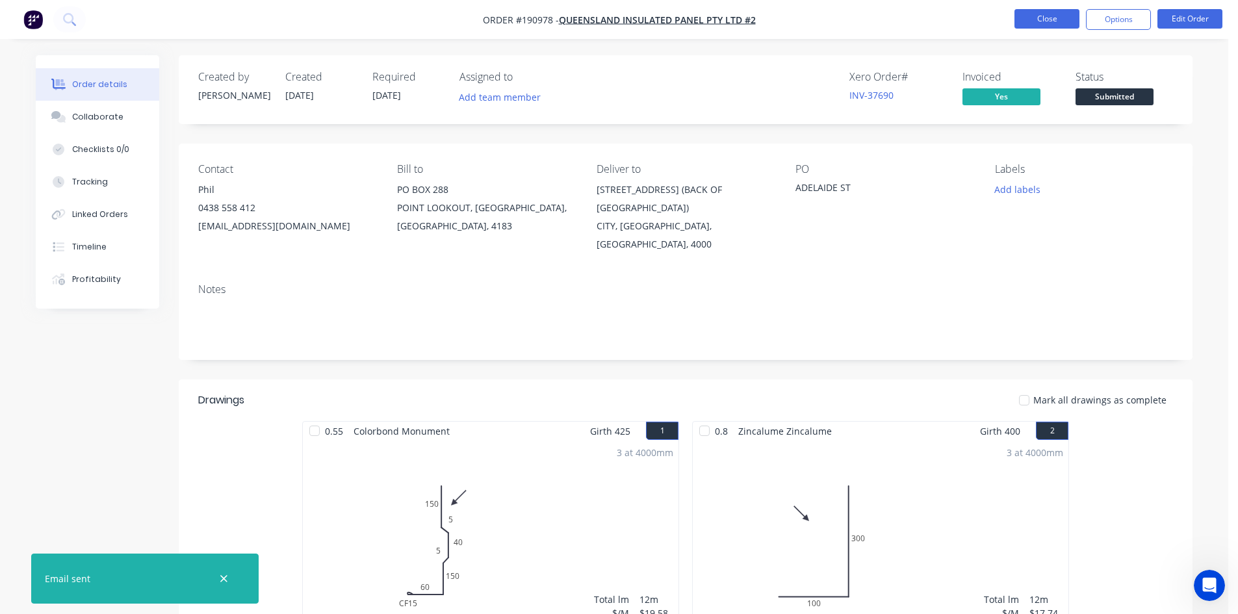
click at [1039, 21] on button "Close" at bounding box center [1046, 18] width 65 height 19
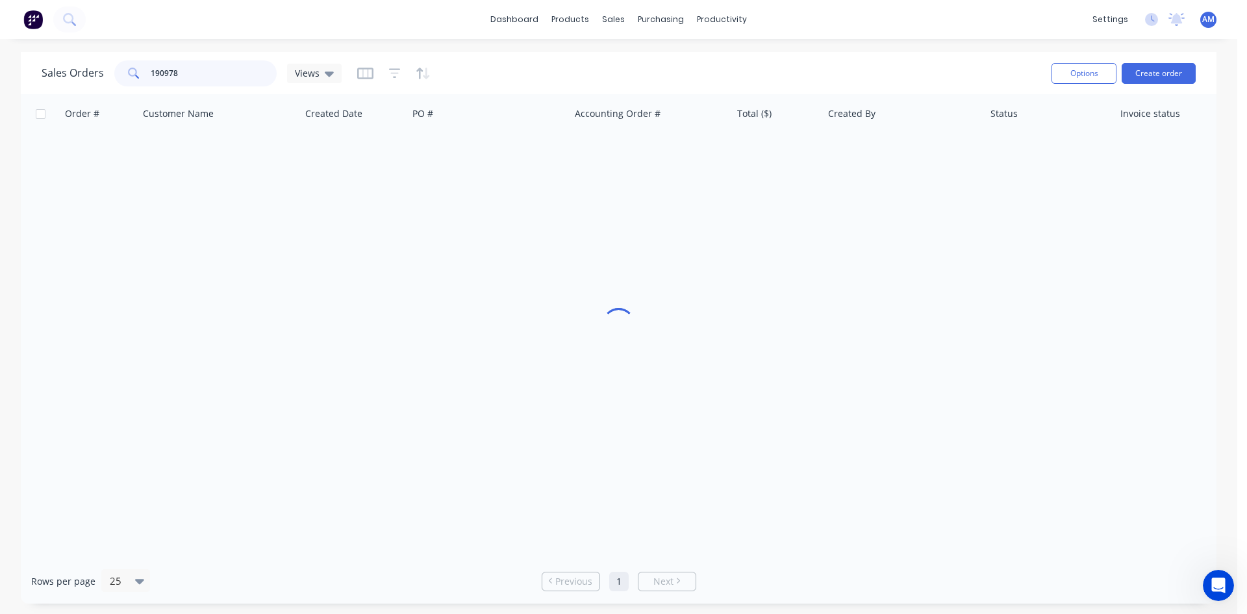
drag, startPoint x: 214, startPoint y: 72, endPoint x: 50, endPoint y: 64, distance: 163.9
click at [50, 64] on div "Sales Orders 190978 Views" at bounding box center [192, 73] width 300 height 26
type input "191118"
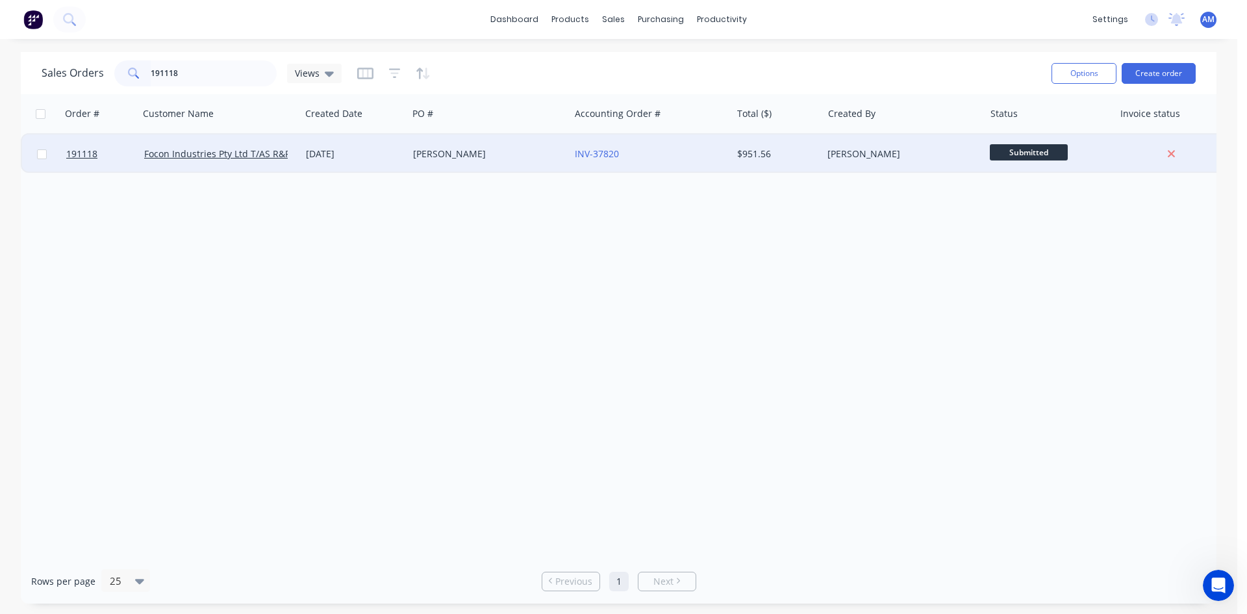
click at [524, 165] on div "Sweeney" at bounding box center [489, 153] width 162 height 39
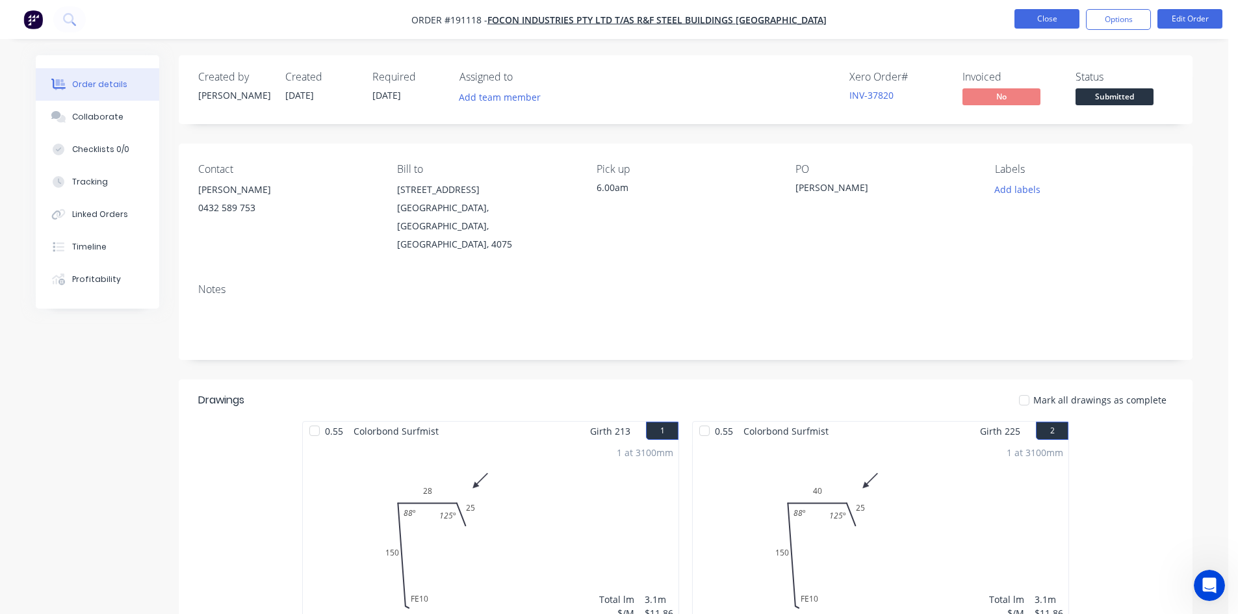
click at [1050, 27] on button "Close" at bounding box center [1046, 18] width 65 height 19
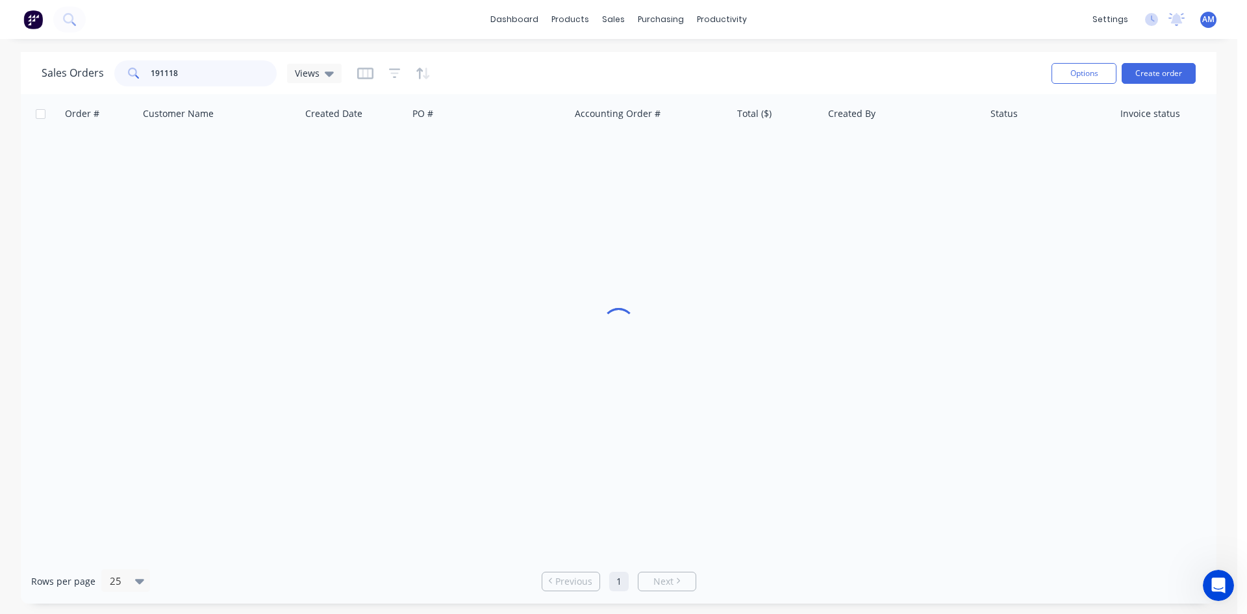
drag, startPoint x: 210, startPoint y: 72, endPoint x: 147, endPoint y: 55, distance: 65.4
click at [151, 61] on input "191118" at bounding box center [214, 73] width 127 height 26
type input "191118"
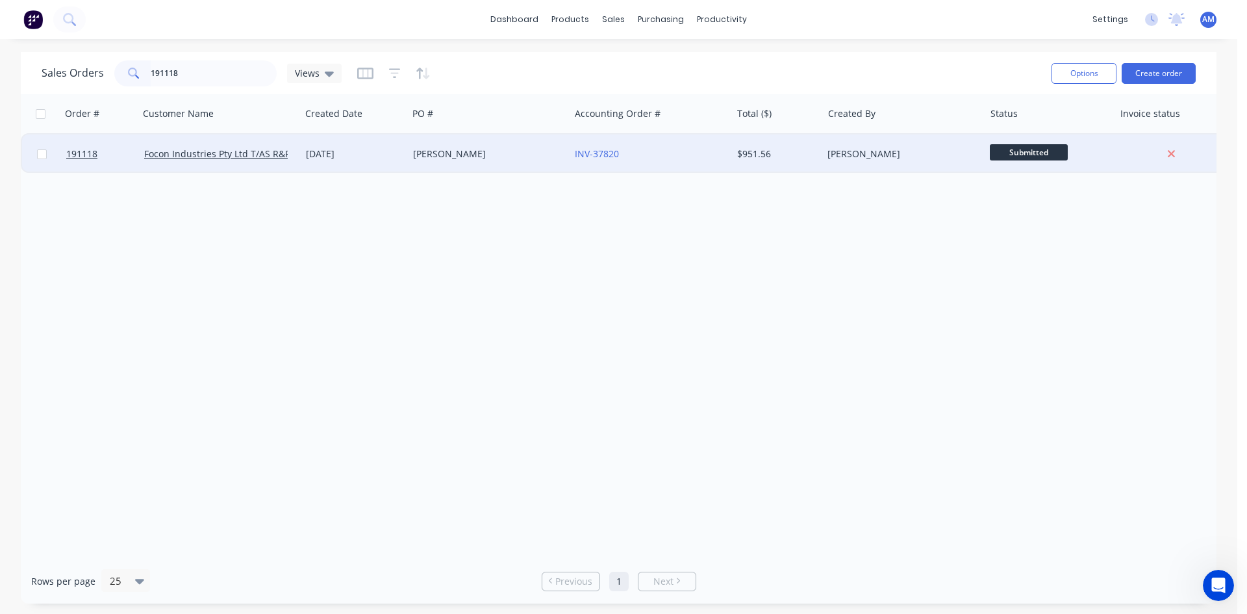
click at [470, 155] on div "Sweeney" at bounding box center [485, 153] width 144 height 13
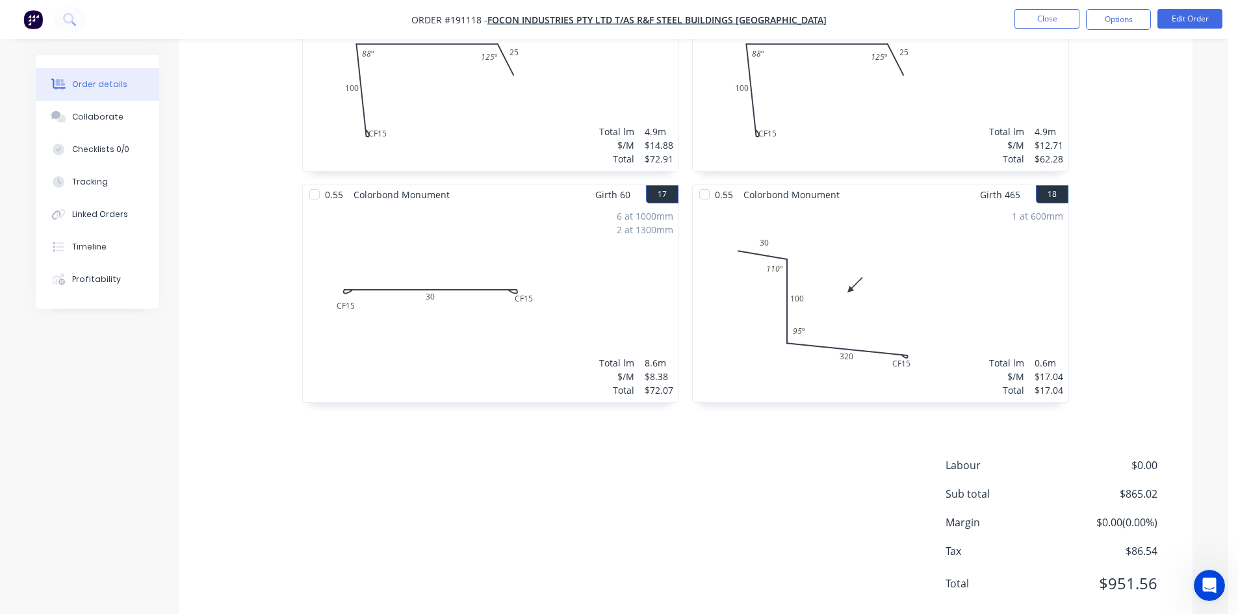
scroll to position [2089, 0]
click at [1111, 23] on button "Options" at bounding box center [1118, 19] width 65 height 21
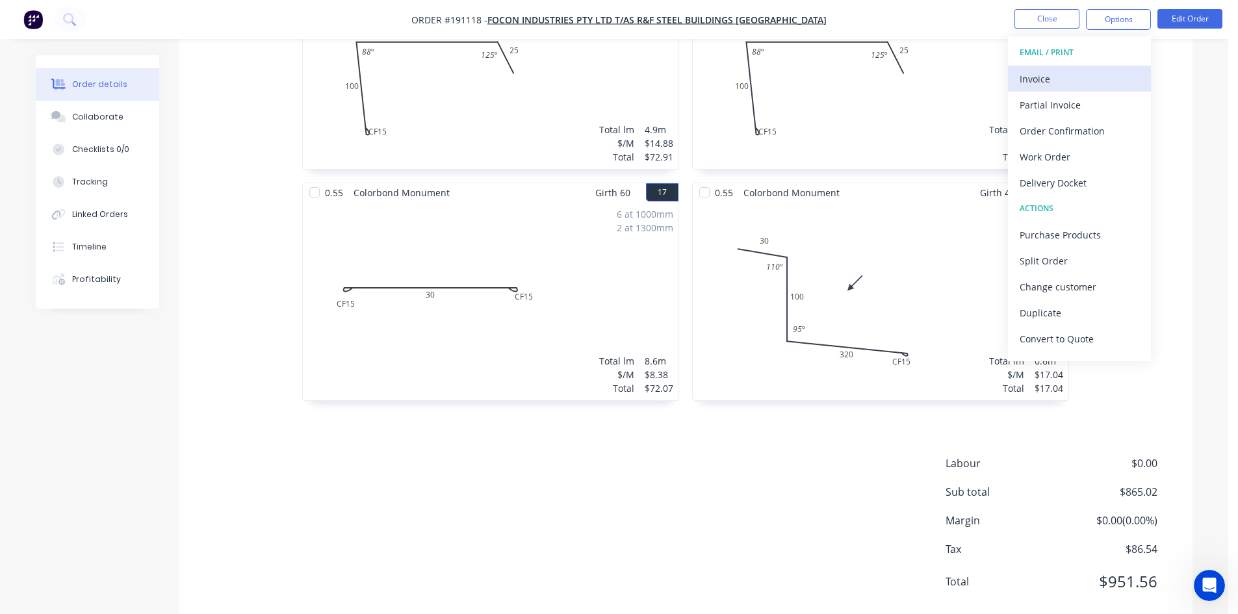
click at [1112, 73] on div "Invoice" at bounding box center [1079, 79] width 120 height 19
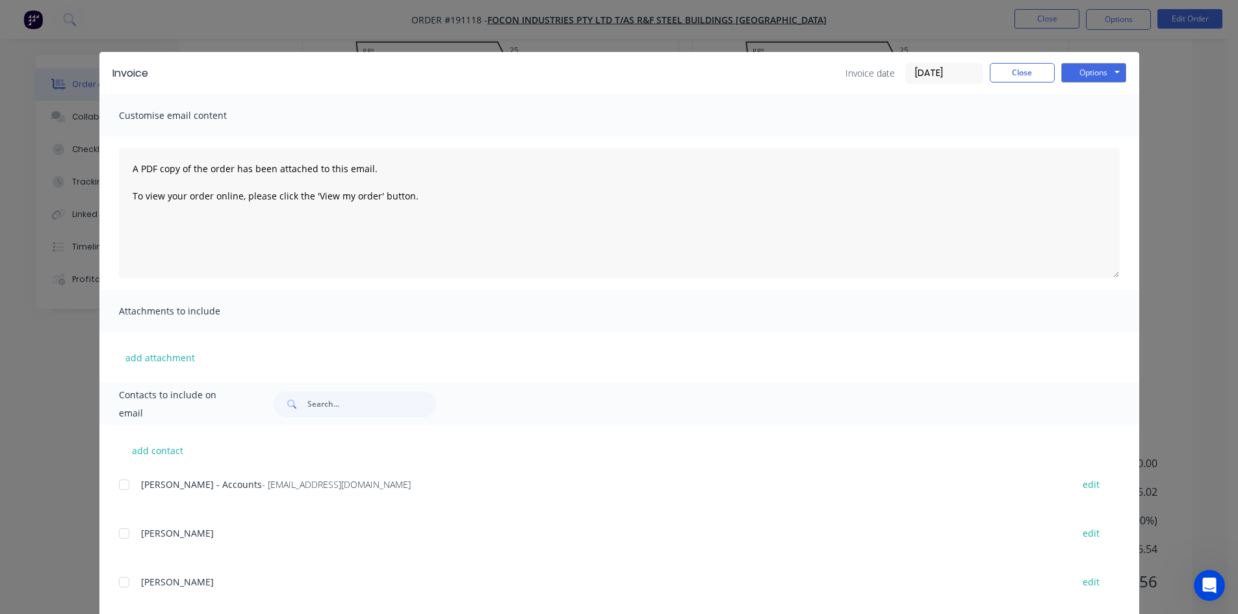
click at [121, 487] on div at bounding box center [124, 485] width 26 height 26
click at [1089, 73] on button "Options" at bounding box center [1093, 72] width 65 height 19
click at [1098, 135] on button "Email" at bounding box center [1102, 138] width 83 height 21
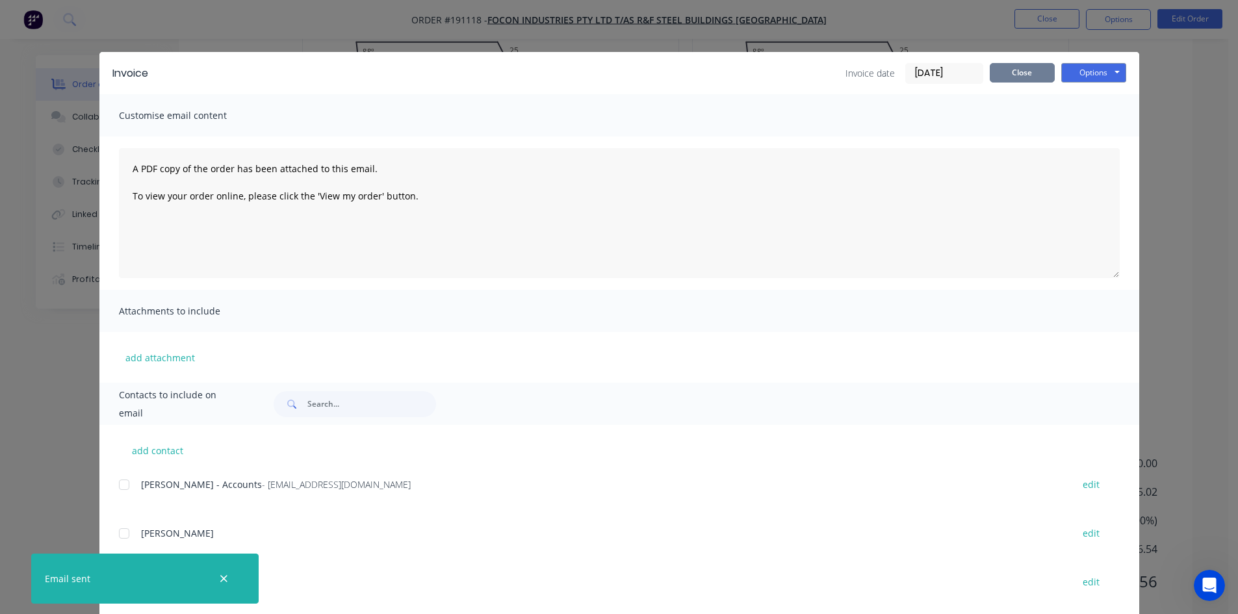
click at [1030, 72] on button "Close" at bounding box center [1021, 72] width 65 height 19
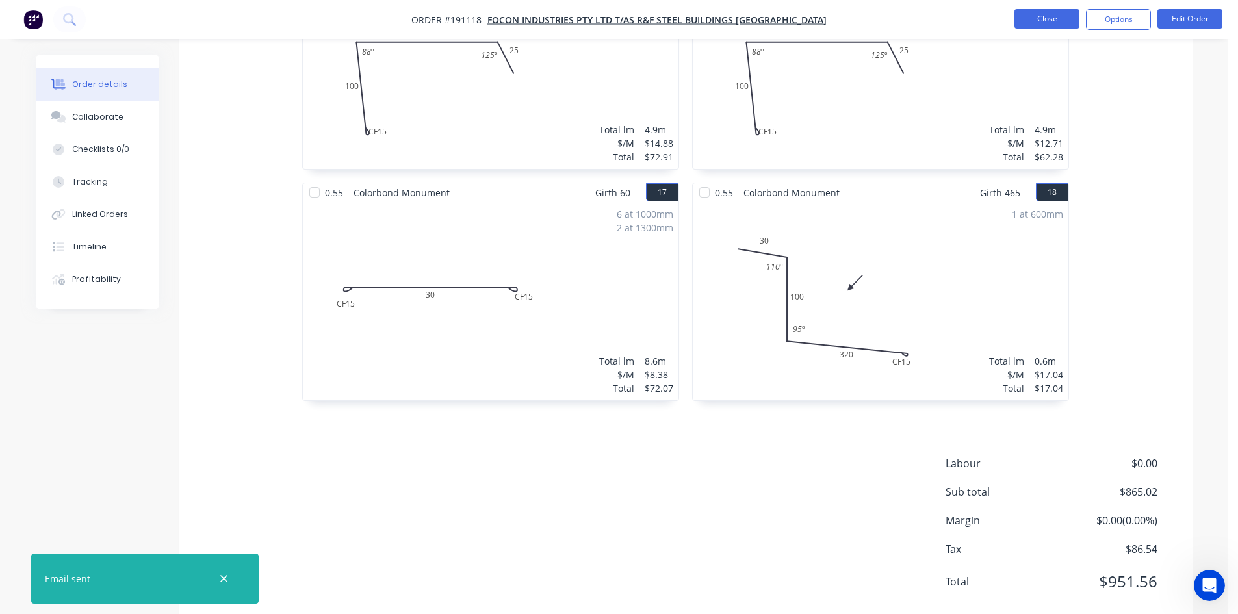
click at [1048, 12] on button "Close" at bounding box center [1046, 18] width 65 height 19
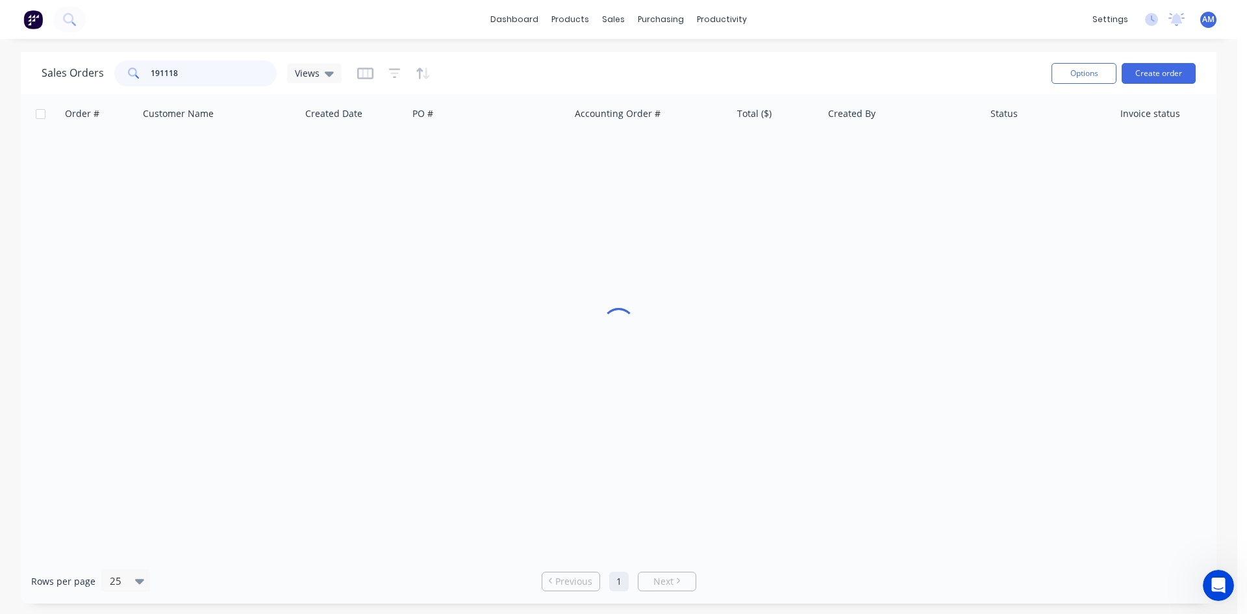
drag, startPoint x: 197, startPoint y: 75, endPoint x: 102, endPoint y: 74, distance: 95.5
click at [102, 74] on div "Sales Orders 191118 Views" at bounding box center [192, 73] width 300 height 26
type input "191119"
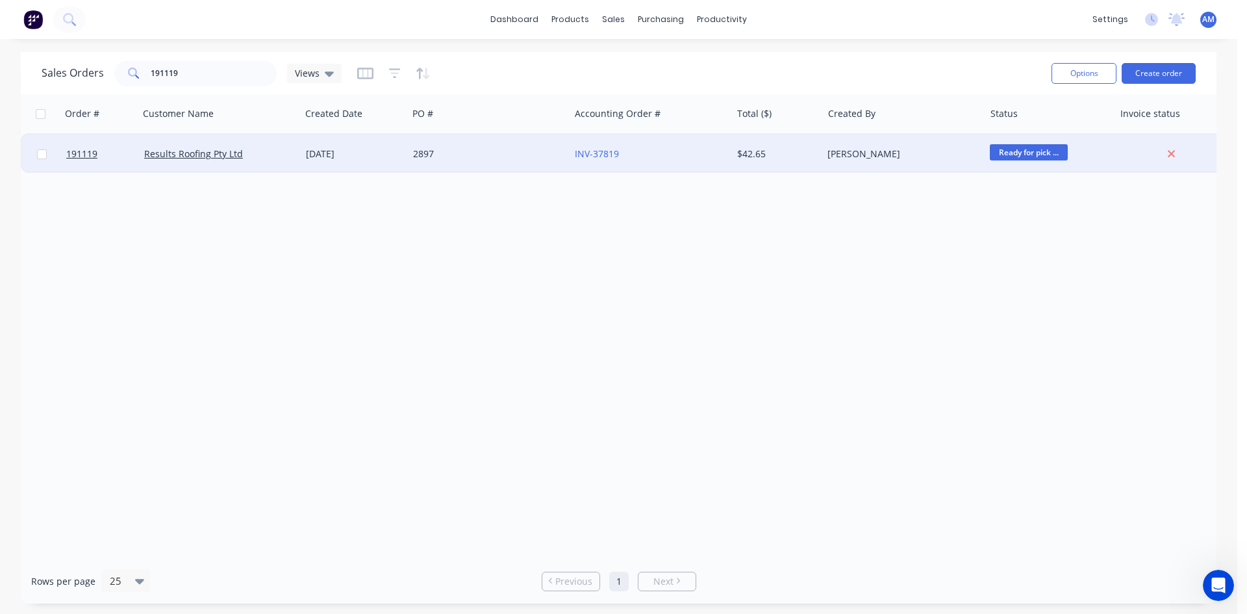
click at [485, 165] on div "2897" at bounding box center [489, 153] width 162 height 39
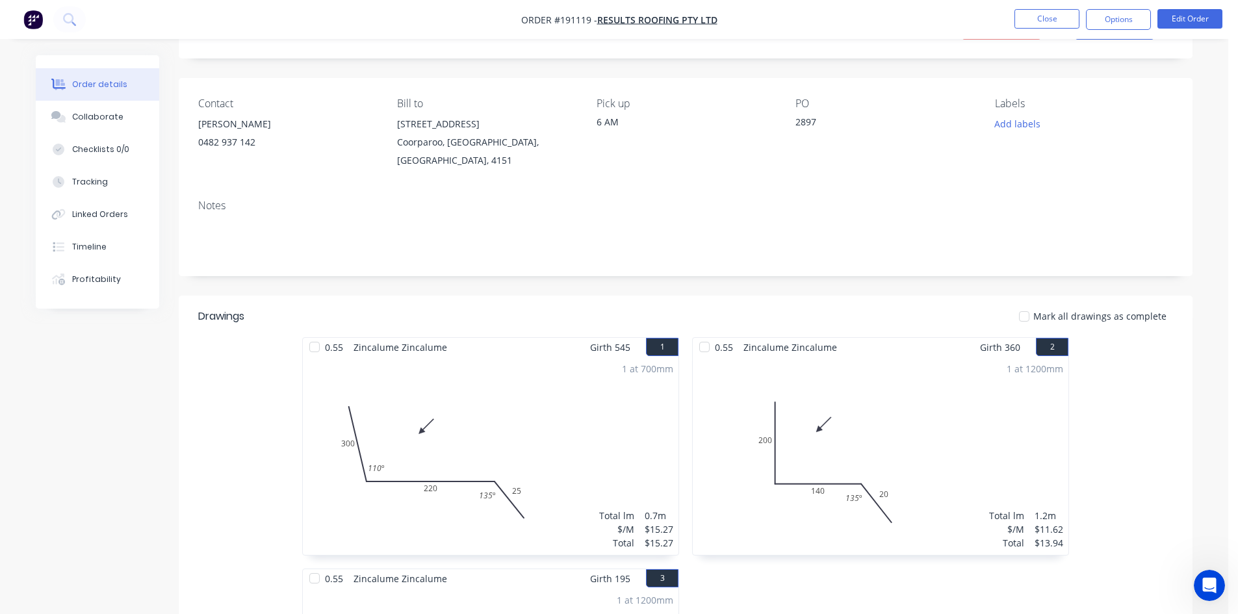
scroll to position [65, 0]
click at [1121, 17] on button "Options" at bounding box center [1118, 19] width 65 height 21
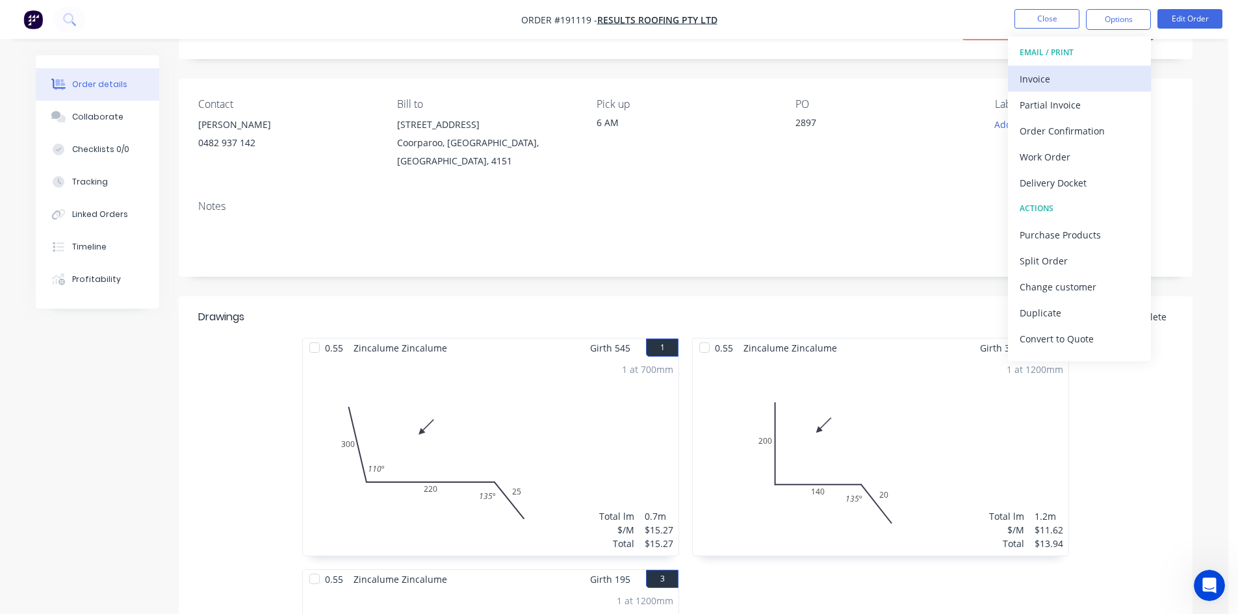
click at [1073, 68] on button "Invoice" at bounding box center [1079, 79] width 143 height 26
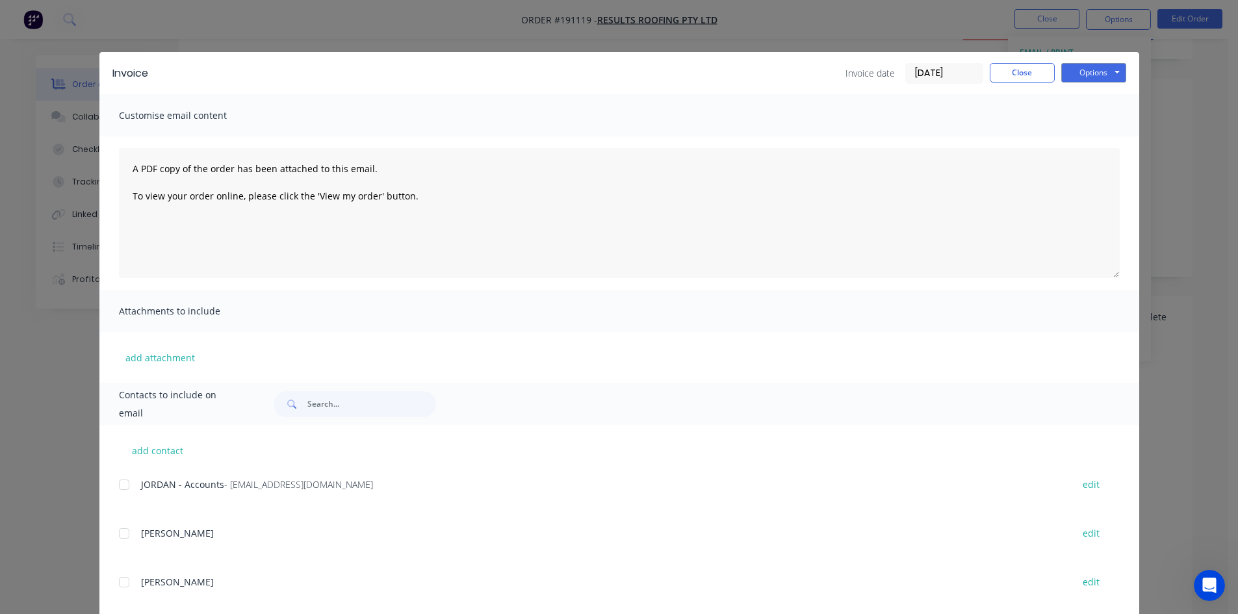
click at [117, 484] on div at bounding box center [124, 485] width 26 height 26
click at [1097, 74] on button "Options" at bounding box center [1093, 72] width 65 height 19
click at [1093, 134] on button "Email" at bounding box center [1102, 138] width 83 height 21
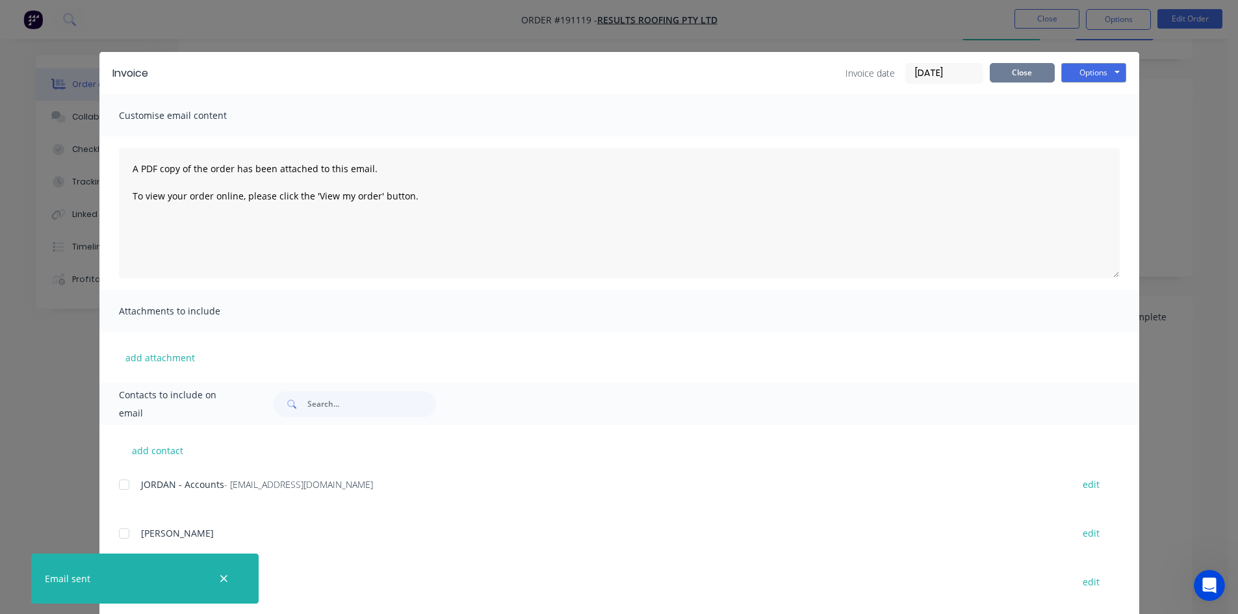
click at [1024, 71] on button "Close" at bounding box center [1021, 72] width 65 height 19
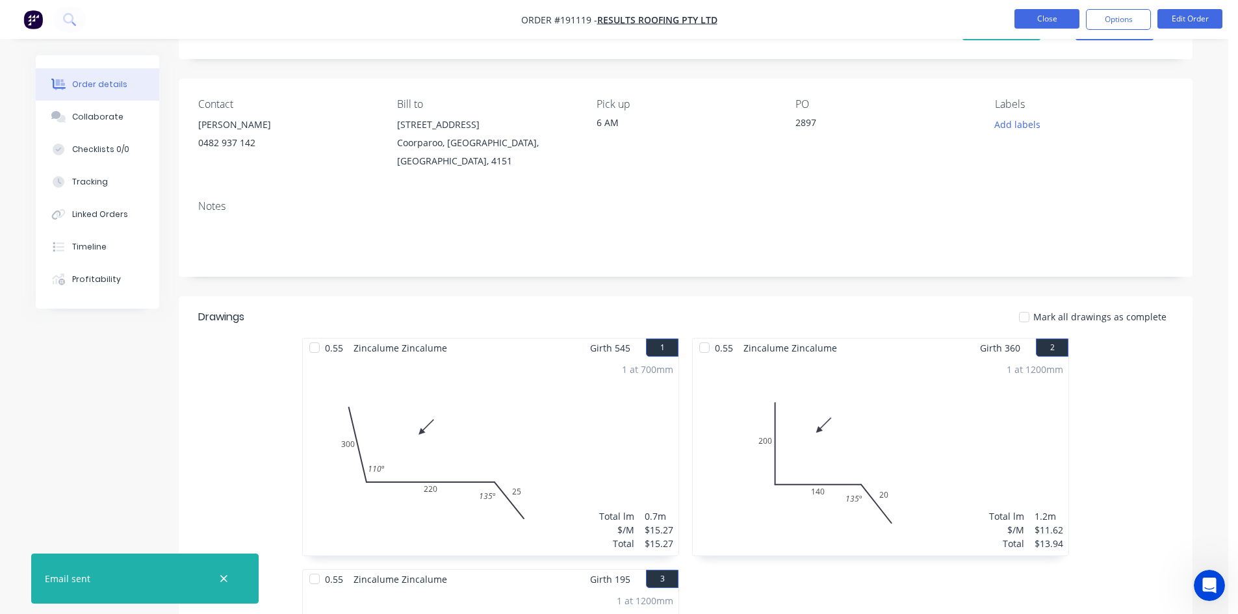
click at [1050, 23] on button "Close" at bounding box center [1046, 18] width 65 height 19
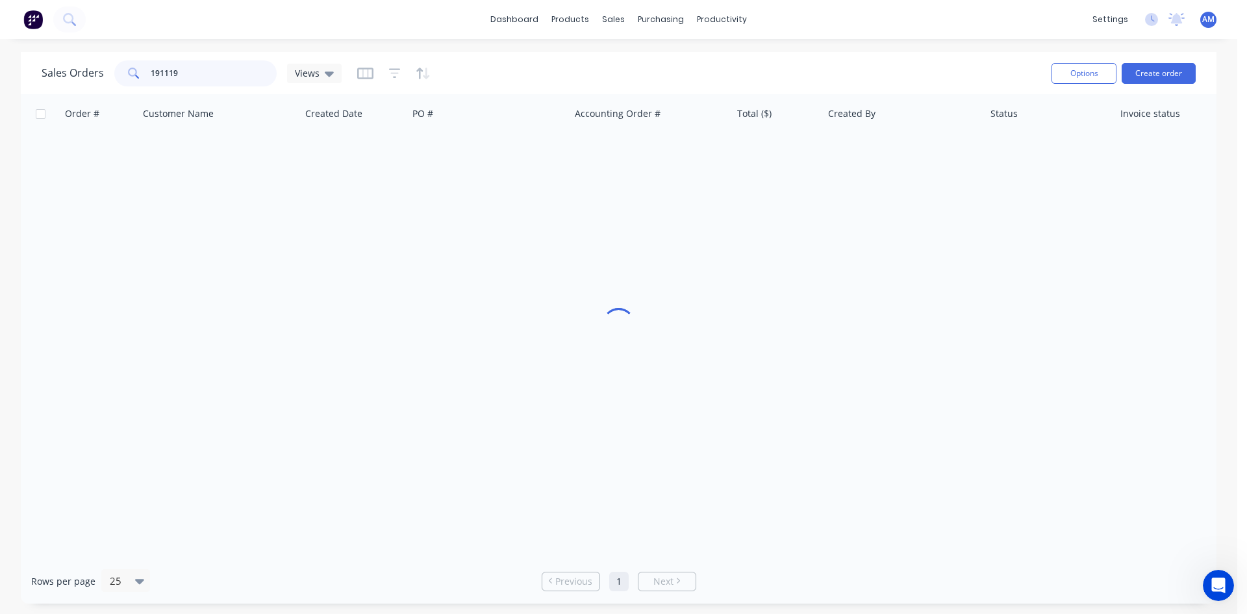
drag, startPoint x: 197, startPoint y: 72, endPoint x: 88, endPoint y: 68, distance: 109.2
click at [92, 70] on div "Sales Orders 191119 Views" at bounding box center [192, 73] width 300 height 26
type input "191087"
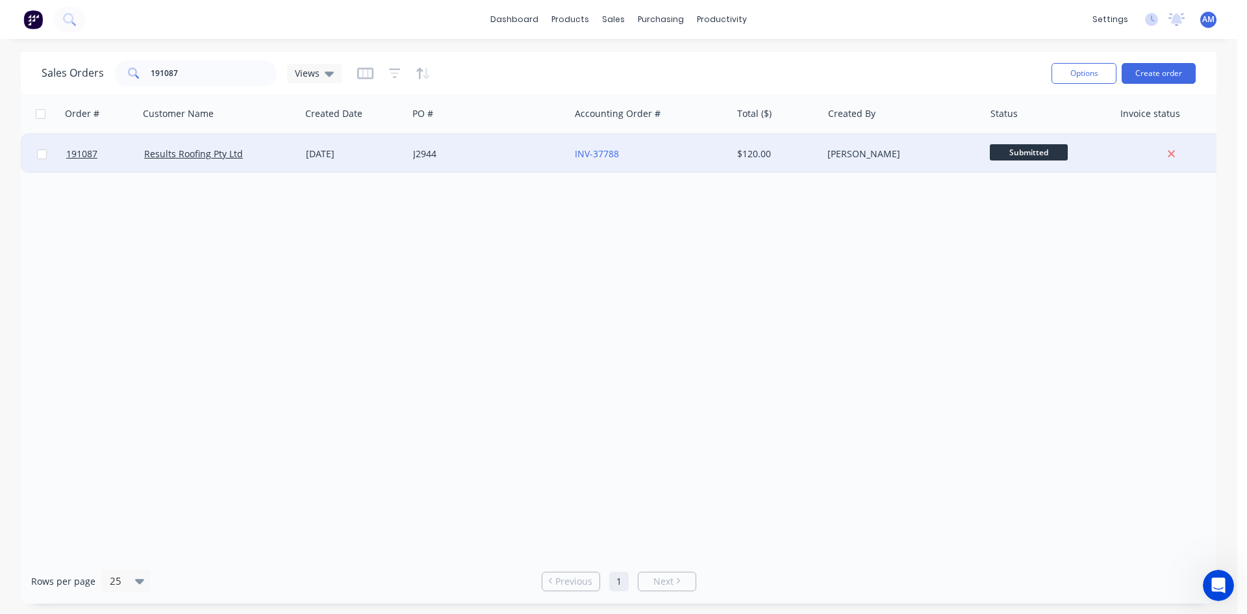
click at [459, 165] on div "J2944" at bounding box center [489, 153] width 162 height 39
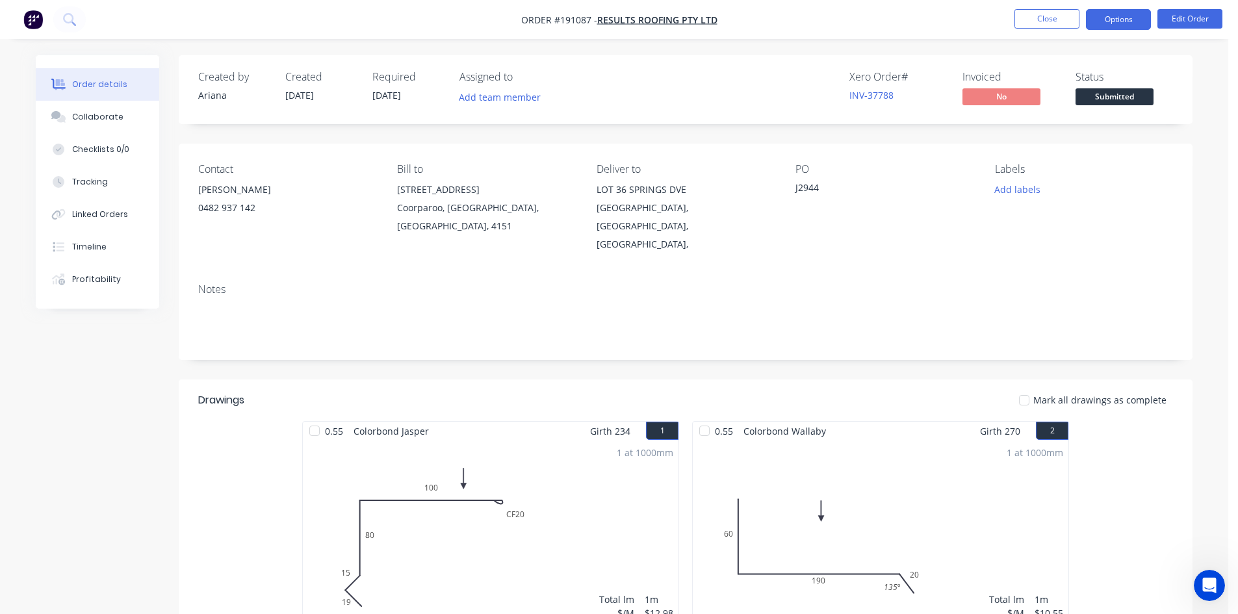
click at [1119, 21] on button "Options" at bounding box center [1118, 19] width 65 height 21
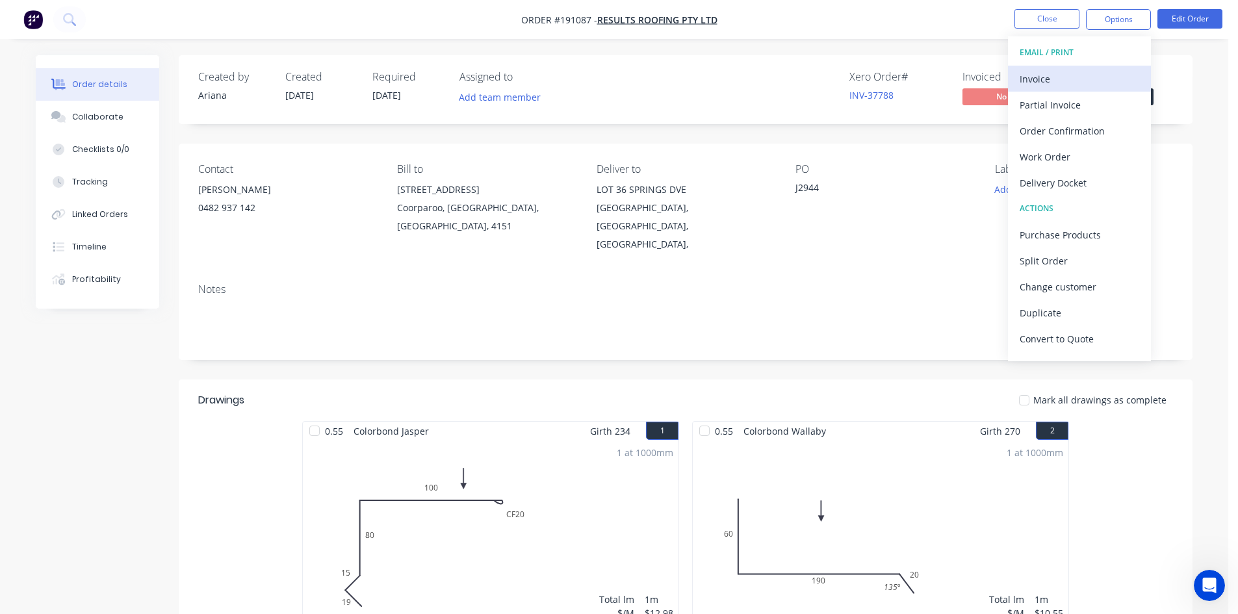
click at [1088, 72] on div "Invoice" at bounding box center [1079, 79] width 120 height 19
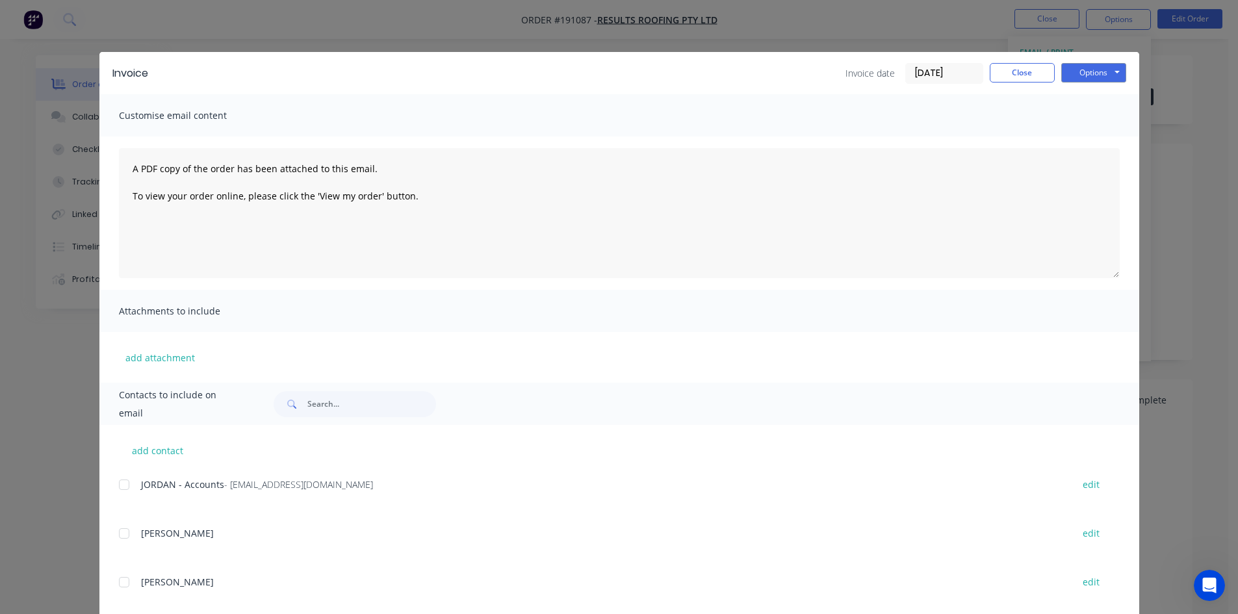
click at [123, 488] on div at bounding box center [124, 485] width 26 height 26
click at [1084, 72] on button "Options" at bounding box center [1093, 72] width 65 height 19
click at [1086, 136] on button "Email" at bounding box center [1102, 138] width 83 height 21
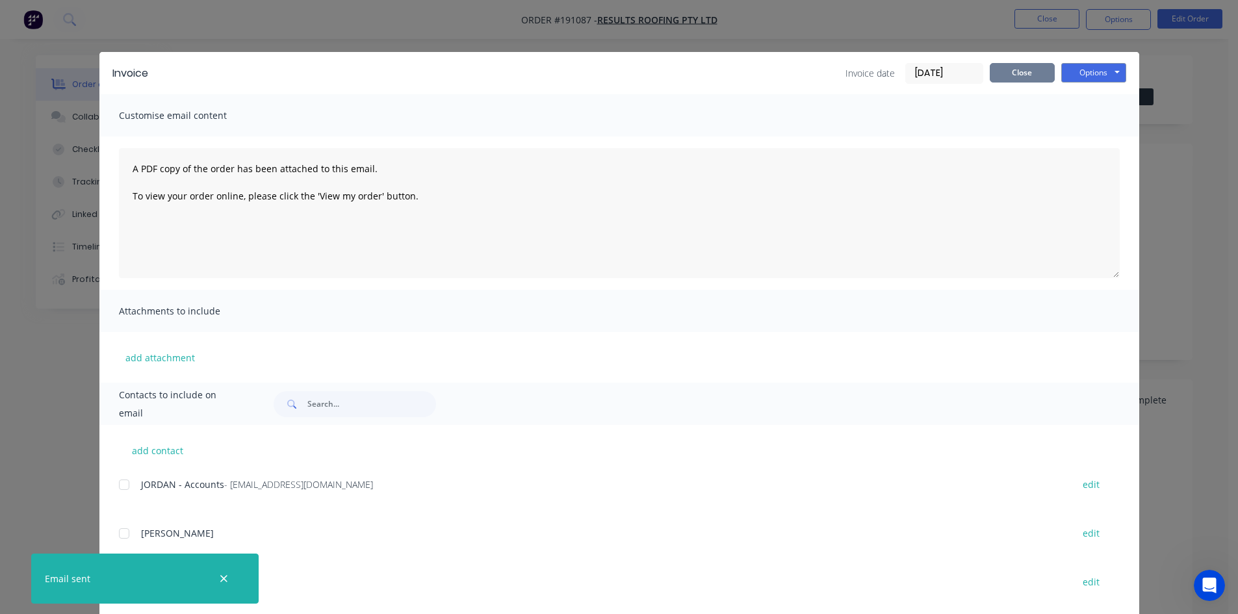
click at [1021, 77] on button "Close" at bounding box center [1021, 72] width 65 height 19
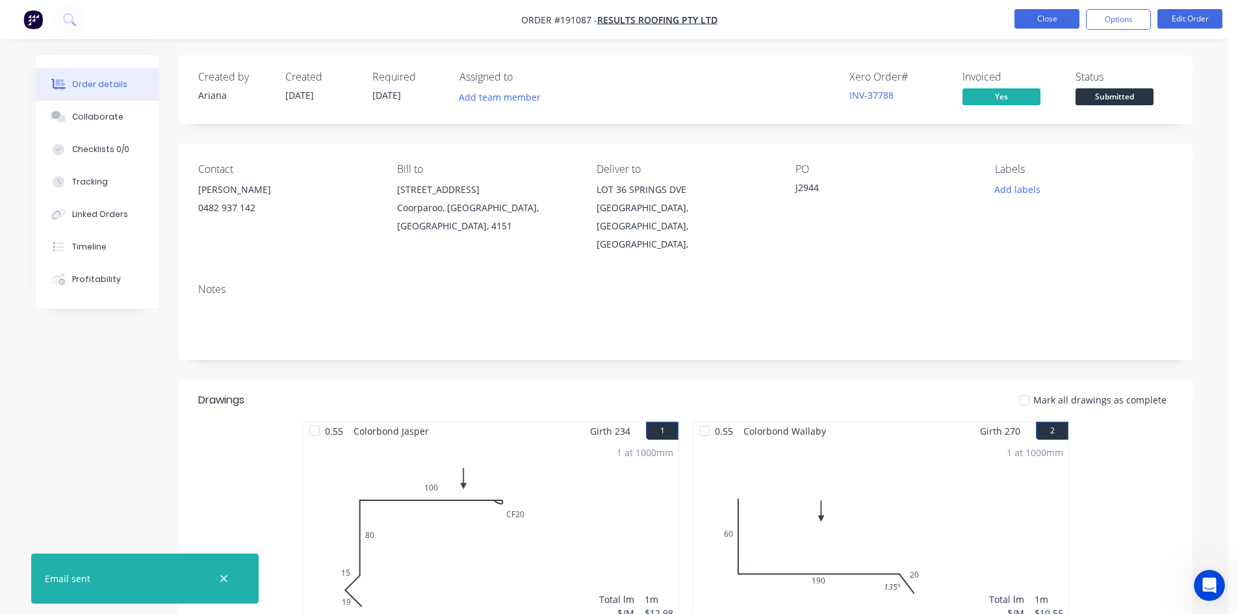
click at [1026, 21] on button "Close" at bounding box center [1046, 18] width 65 height 19
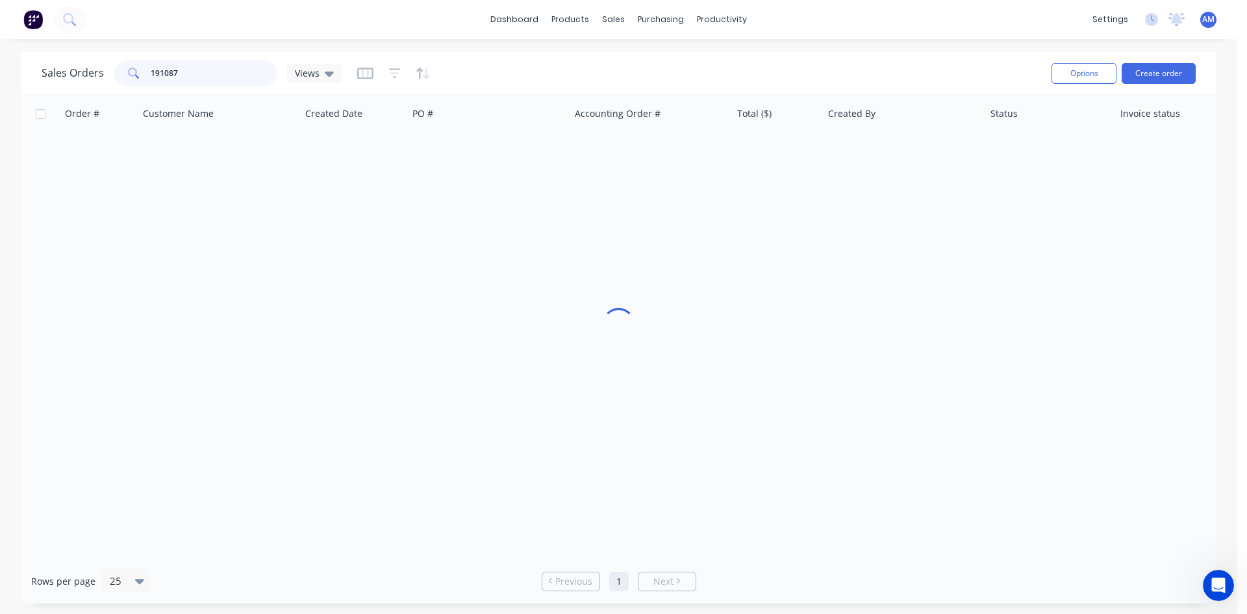
drag, startPoint x: 194, startPoint y: 70, endPoint x: 105, endPoint y: 68, distance: 89.7
click at [114, 70] on div "191087" at bounding box center [195, 73] width 162 height 26
type input "191097"
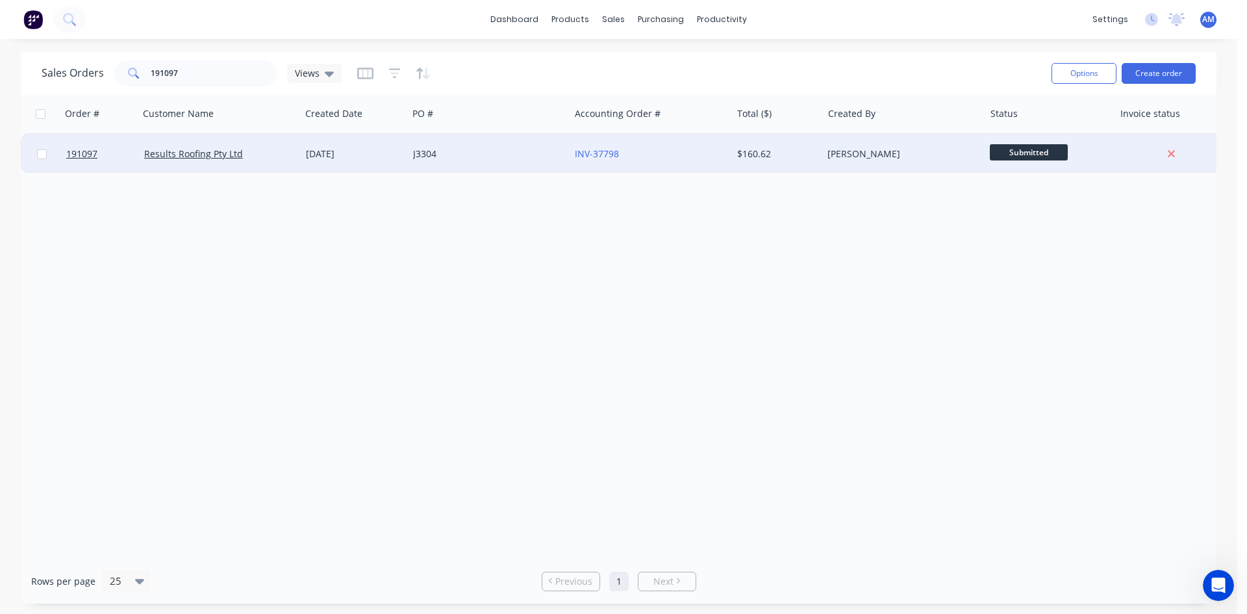
click at [481, 157] on div "J3304" at bounding box center [485, 153] width 144 height 13
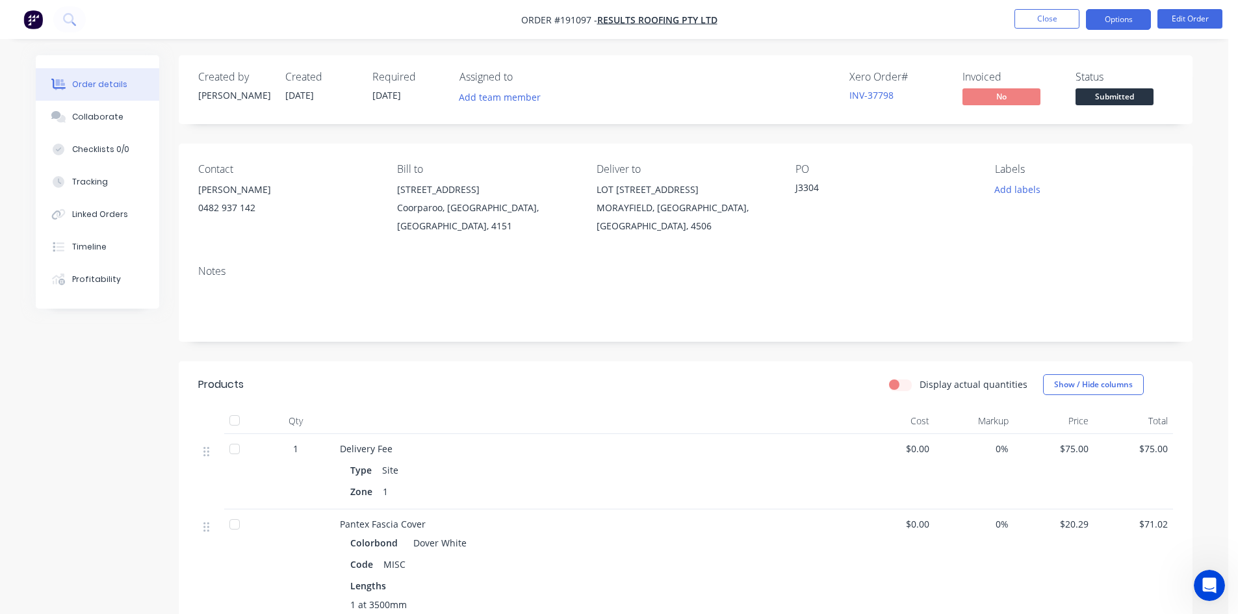
click at [1123, 21] on button "Options" at bounding box center [1118, 19] width 65 height 21
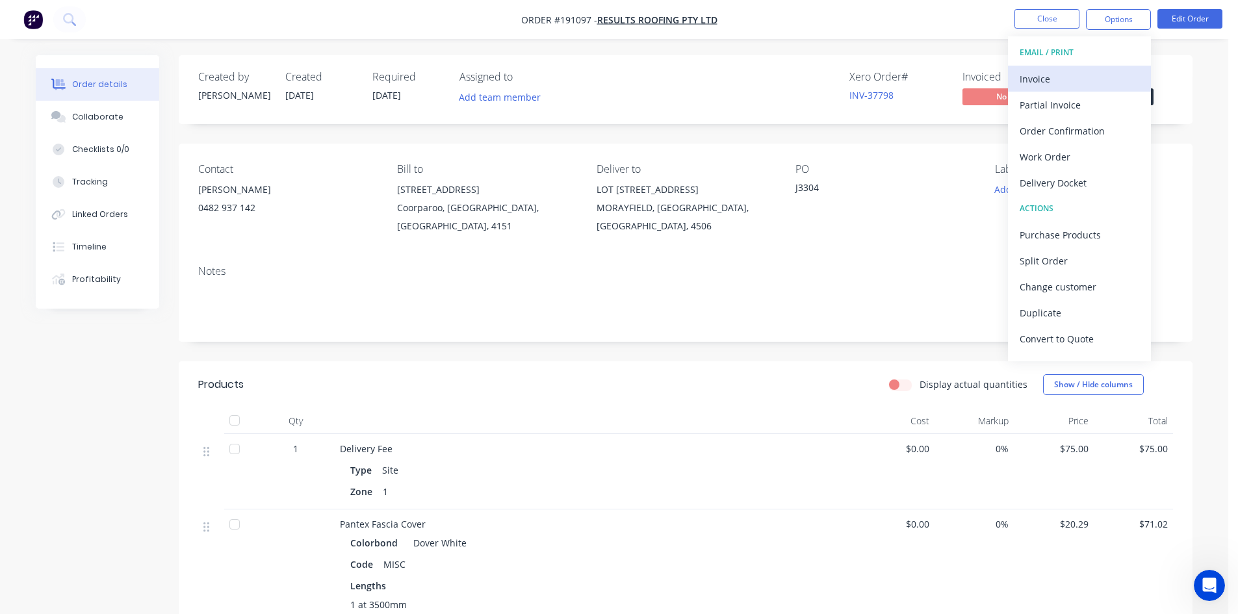
click at [1088, 74] on div "Invoice" at bounding box center [1079, 79] width 120 height 19
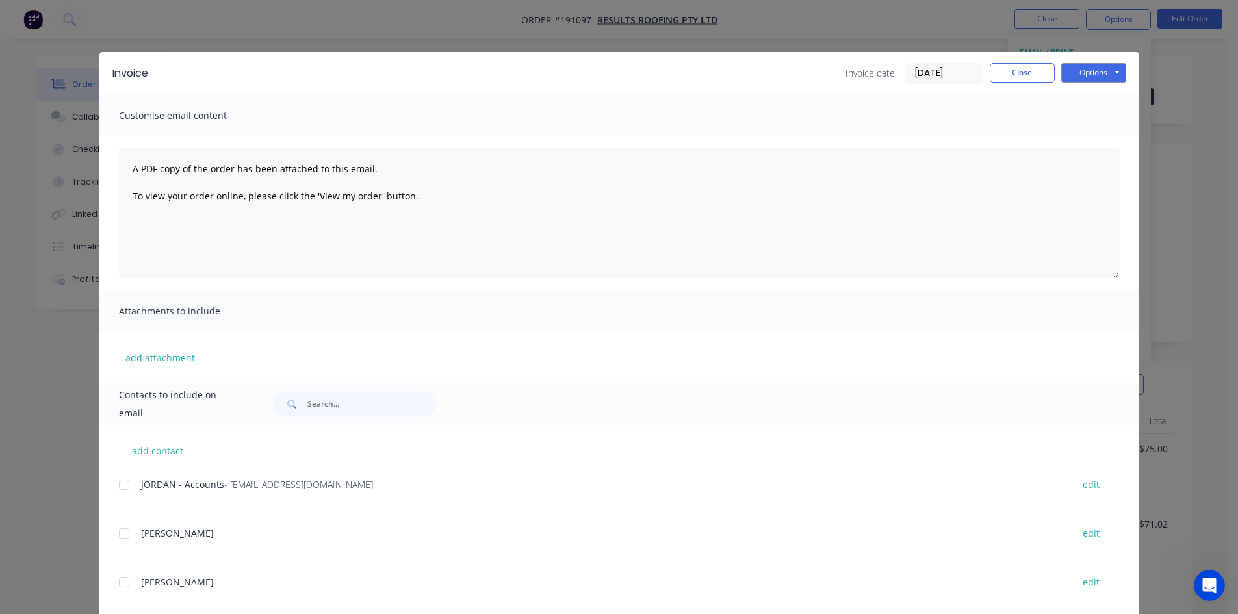
click at [119, 485] on div at bounding box center [124, 485] width 26 height 26
click at [1116, 68] on button "Options" at bounding box center [1093, 72] width 65 height 19
click at [1102, 135] on button "Email" at bounding box center [1102, 138] width 83 height 21
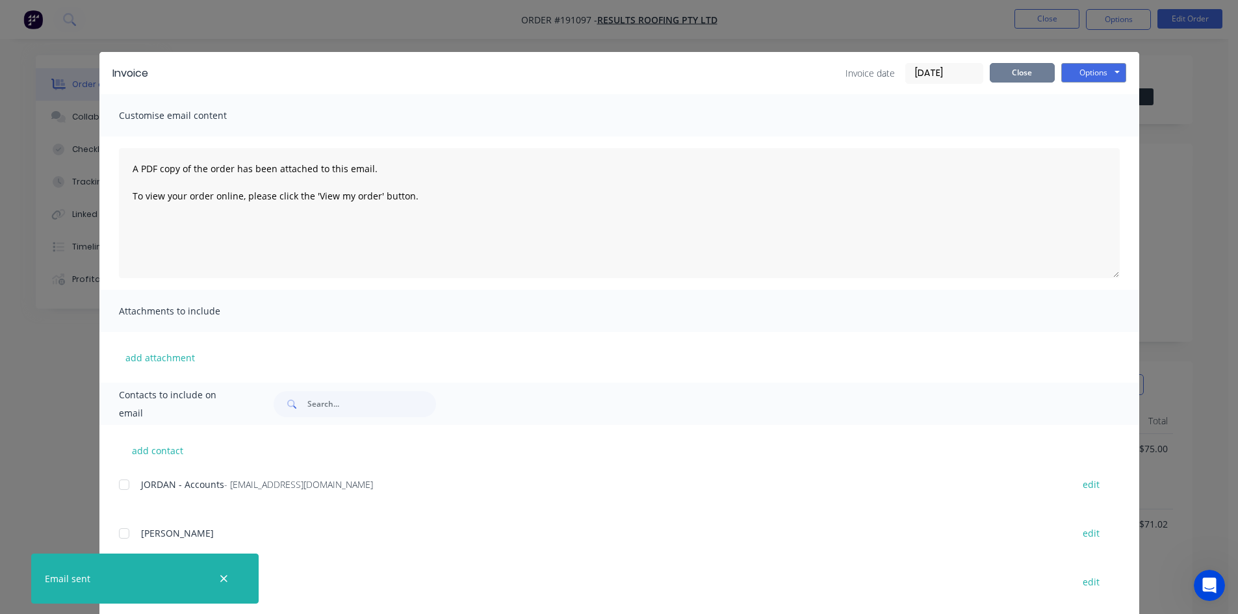
click at [1043, 80] on button "Close" at bounding box center [1021, 72] width 65 height 19
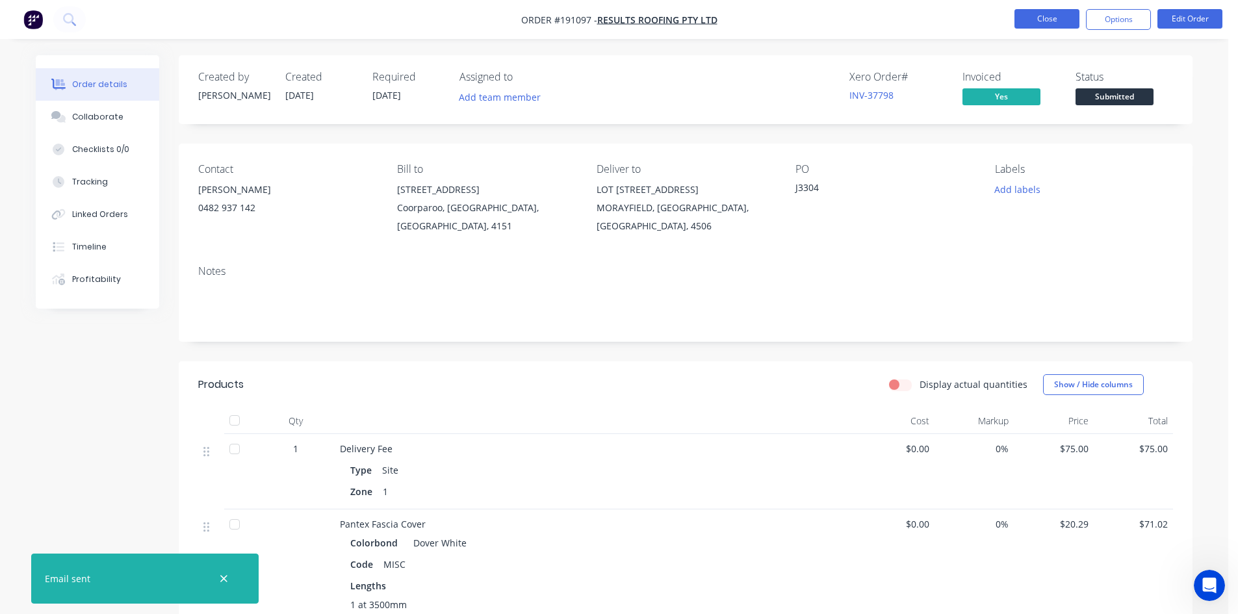
click at [1045, 18] on button "Close" at bounding box center [1046, 18] width 65 height 19
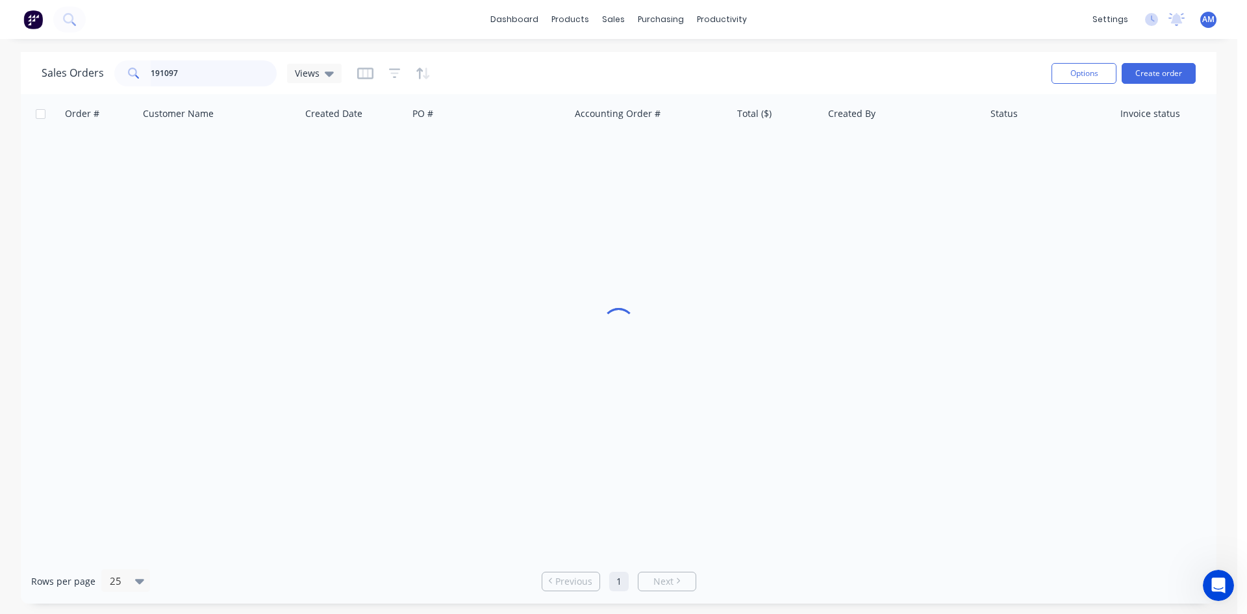
drag, startPoint x: 199, startPoint y: 70, endPoint x: 68, endPoint y: 63, distance: 132.0
click at [68, 63] on div "Sales Orders 191097 Views" at bounding box center [192, 73] width 300 height 26
type input "191124"
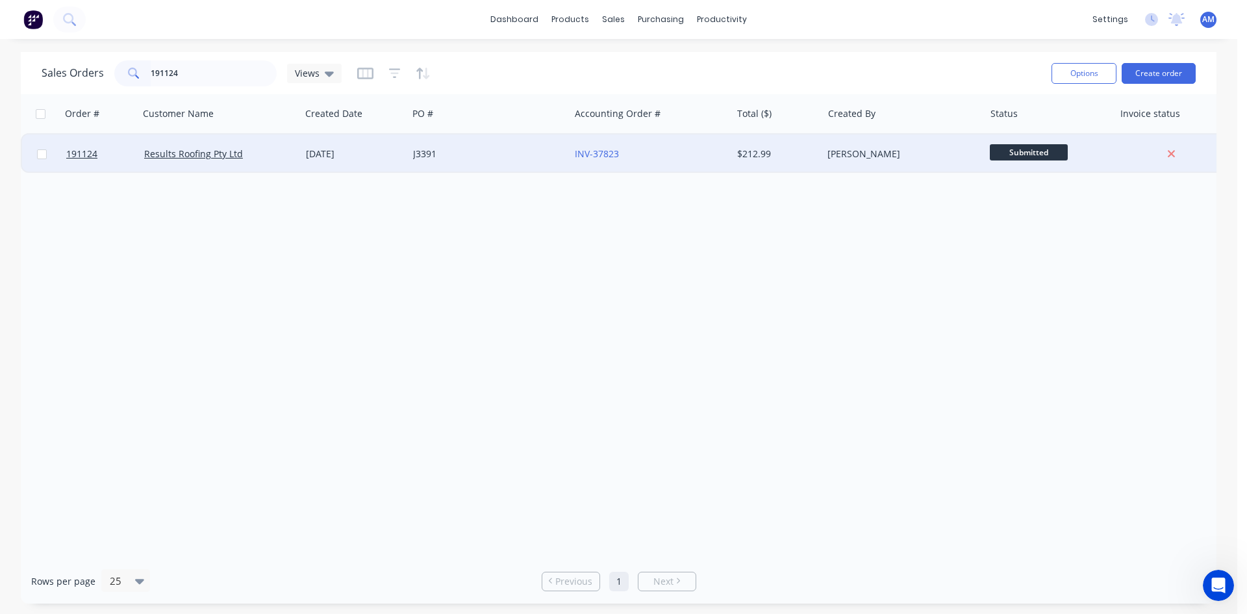
click at [477, 164] on div "J3391" at bounding box center [489, 153] width 162 height 39
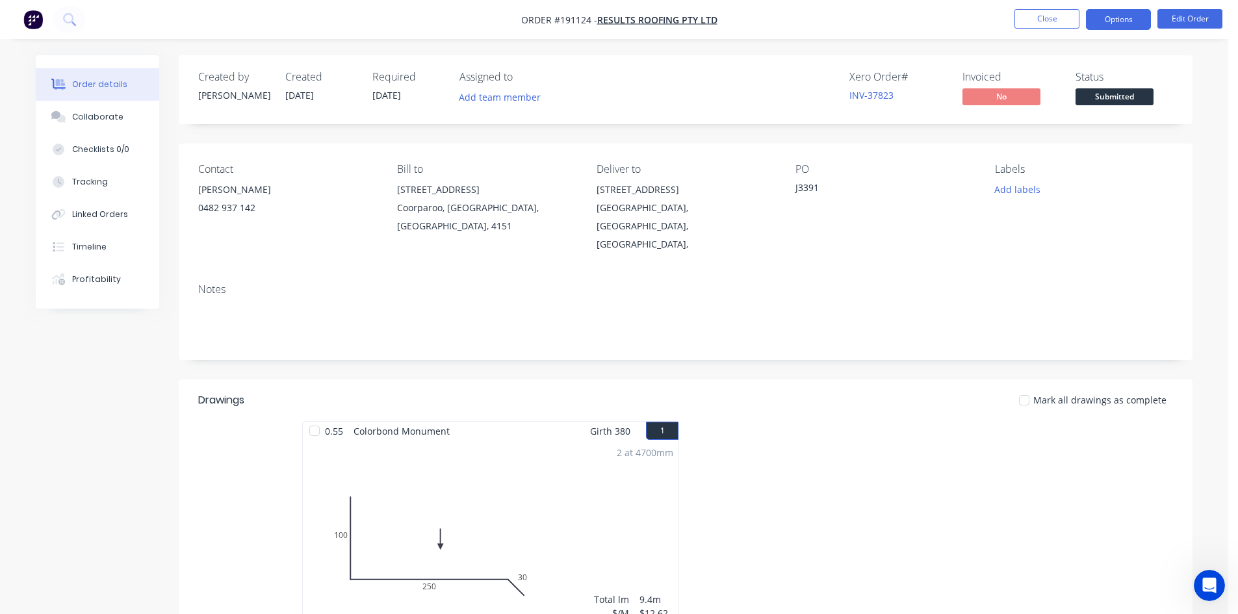
click at [1138, 19] on button "Options" at bounding box center [1118, 19] width 65 height 21
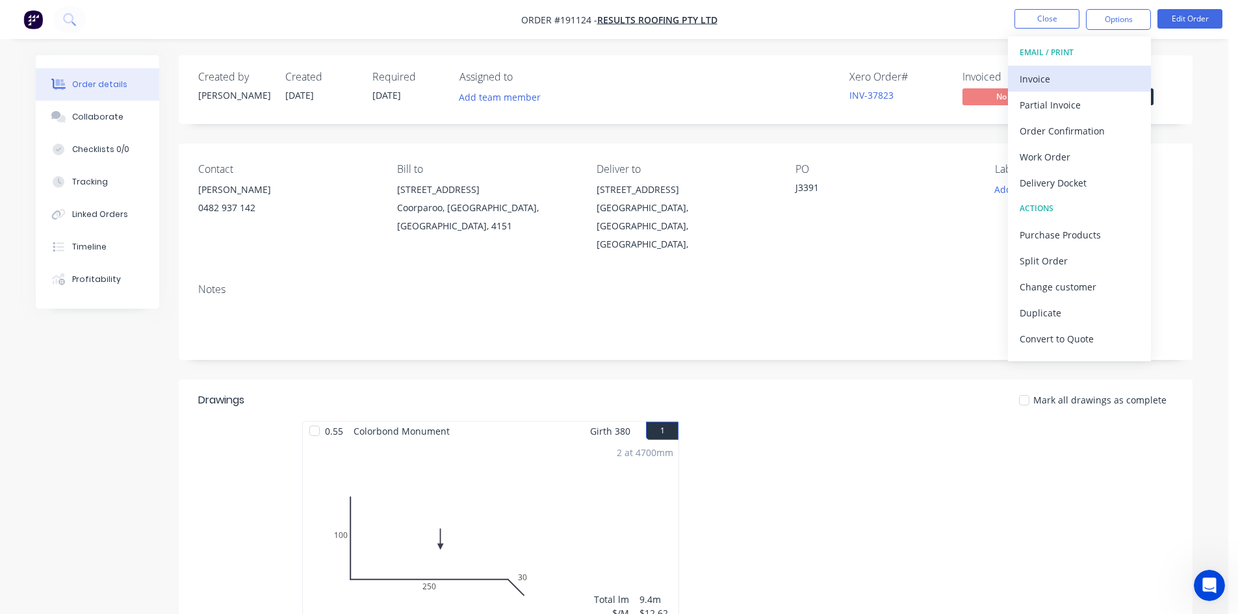
click at [1090, 75] on div "Invoice" at bounding box center [1079, 79] width 120 height 19
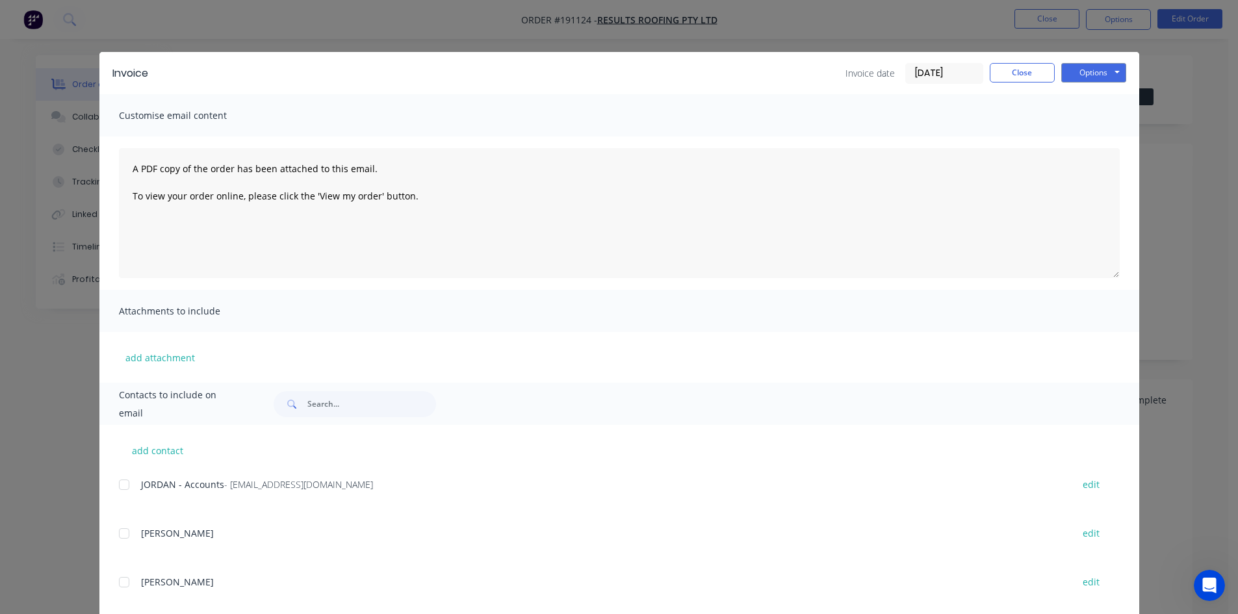
click at [116, 489] on div at bounding box center [124, 485] width 26 height 26
click at [1082, 71] on button "Options" at bounding box center [1093, 72] width 65 height 19
click at [1084, 134] on button "Email" at bounding box center [1102, 138] width 83 height 21
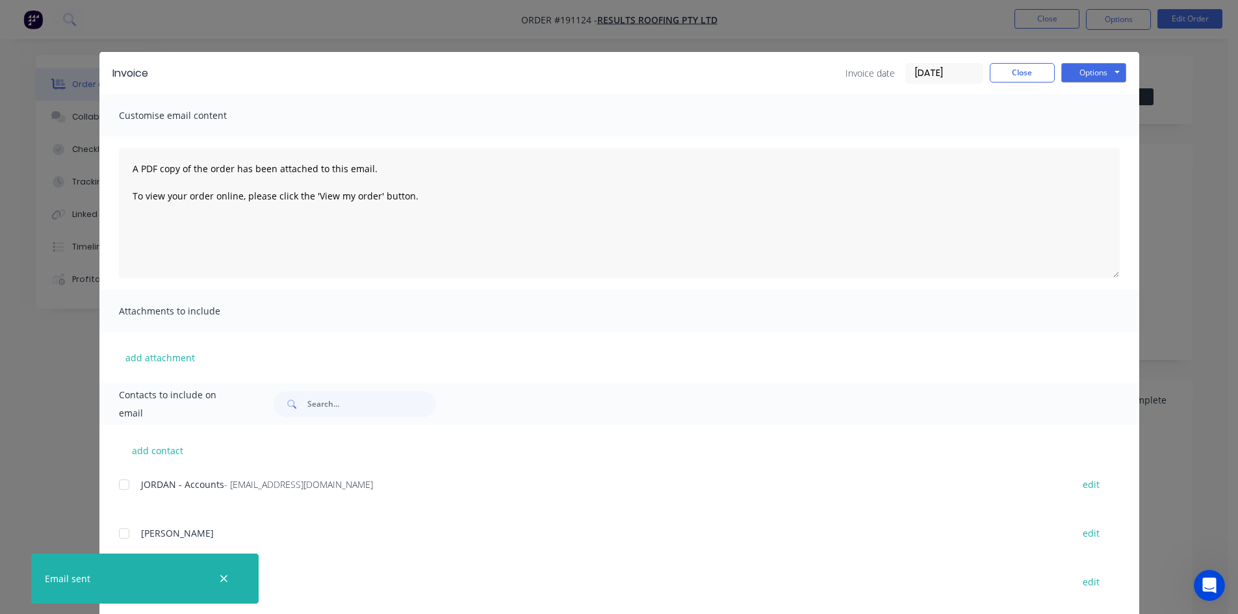
click at [1050, 73] on div "Invoice date 29/08/25 Close Options Preview Print Email" at bounding box center [985, 73] width 281 height 21
click at [1041, 66] on button "Close" at bounding box center [1021, 72] width 65 height 19
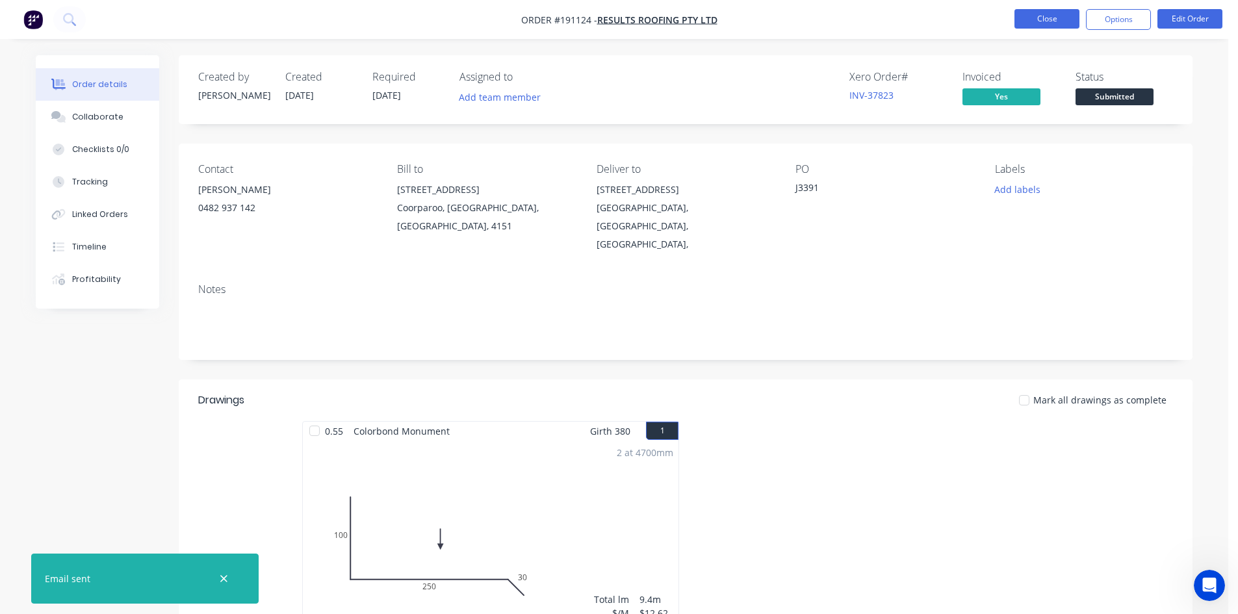
click at [1048, 18] on button "Close" at bounding box center [1046, 18] width 65 height 19
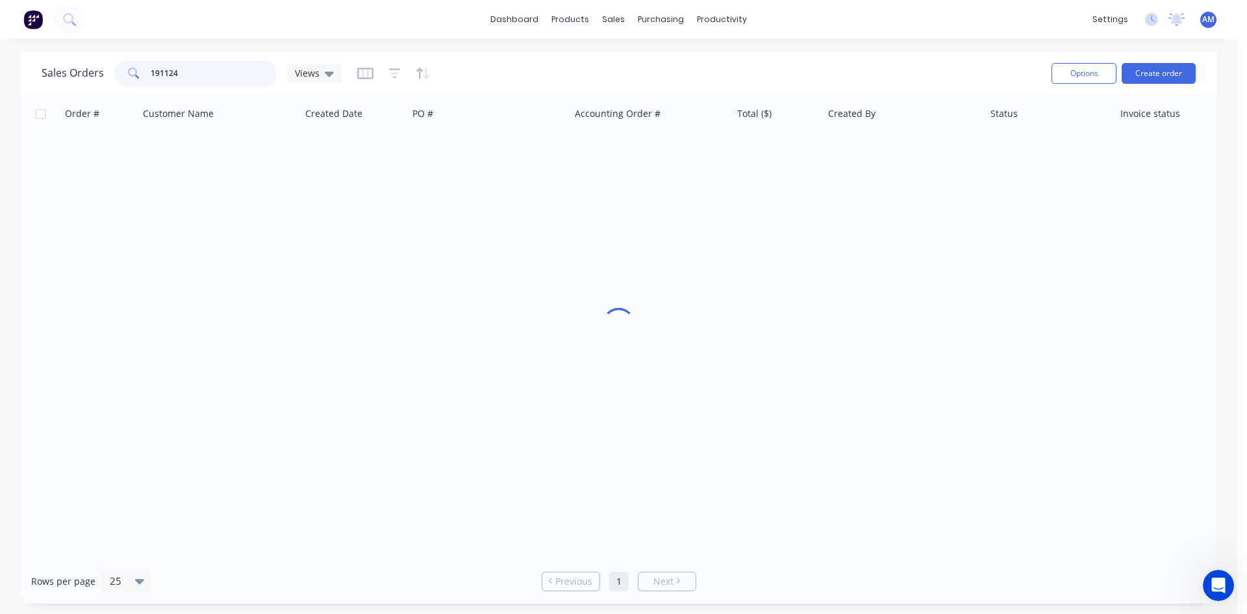
drag, startPoint x: 181, startPoint y: 74, endPoint x: 116, endPoint y: 59, distance: 66.7
click at [118, 62] on div "191124" at bounding box center [195, 73] width 162 height 26
type input "191114"
click at [541, 146] on div "J3422" at bounding box center [489, 153] width 162 height 39
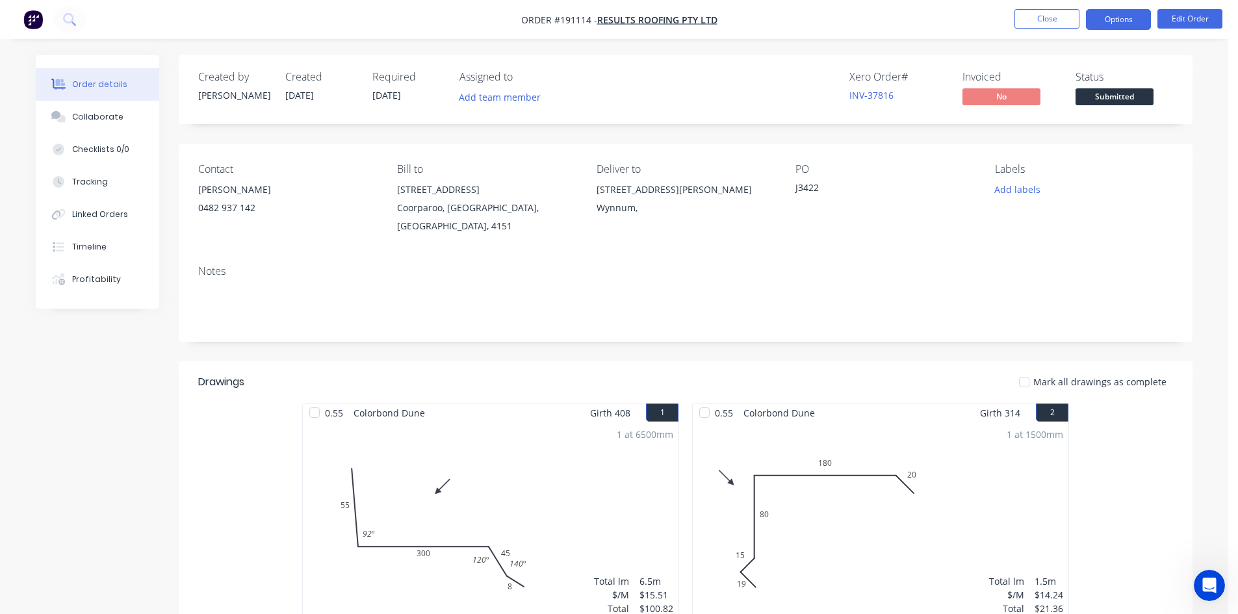
click at [1097, 16] on button "Options" at bounding box center [1118, 19] width 65 height 21
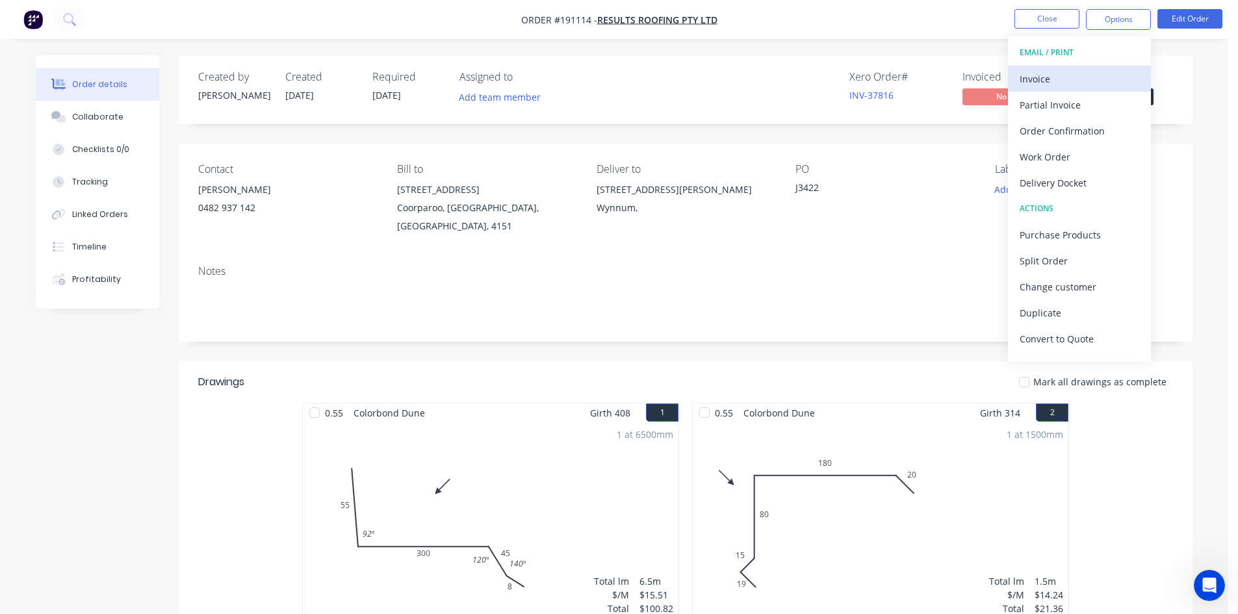
click at [1094, 66] on button "Invoice" at bounding box center [1079, 79] width 143 height 26
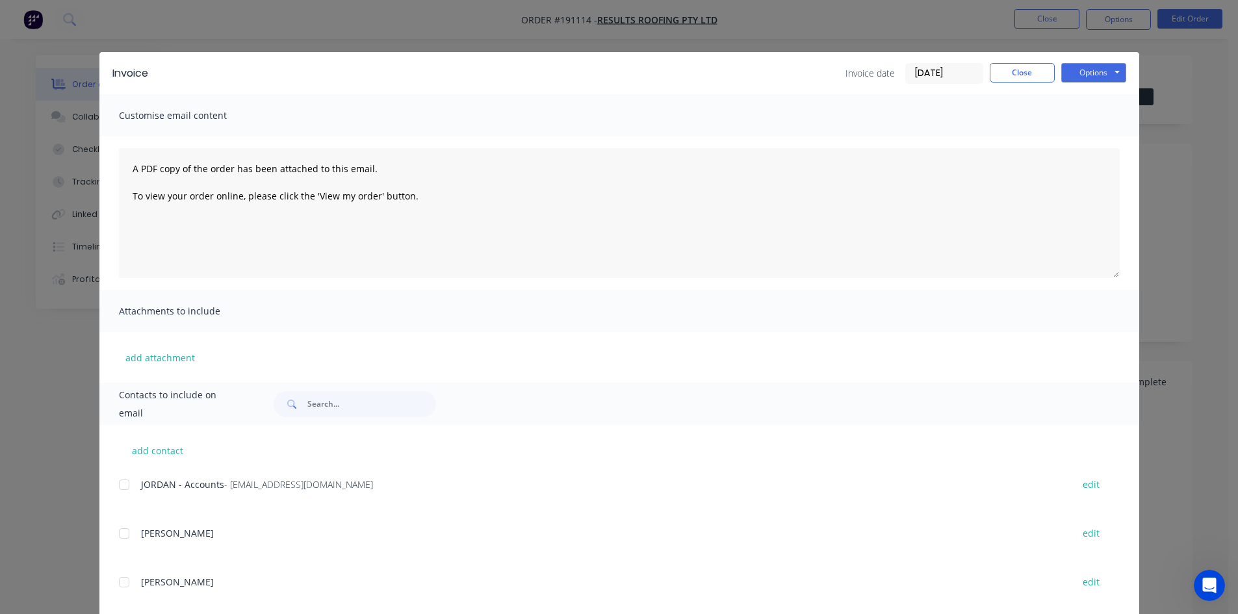
click at [116, 485] on div at bounding box center [124, 485] width 26 height 26
click at [1073, 73] on button "Options" at bounding box center [1093, 72] width 65 height 19
click at [1081, 136] on button "Email" at bounding box center [1102, 138] width 83 height 21
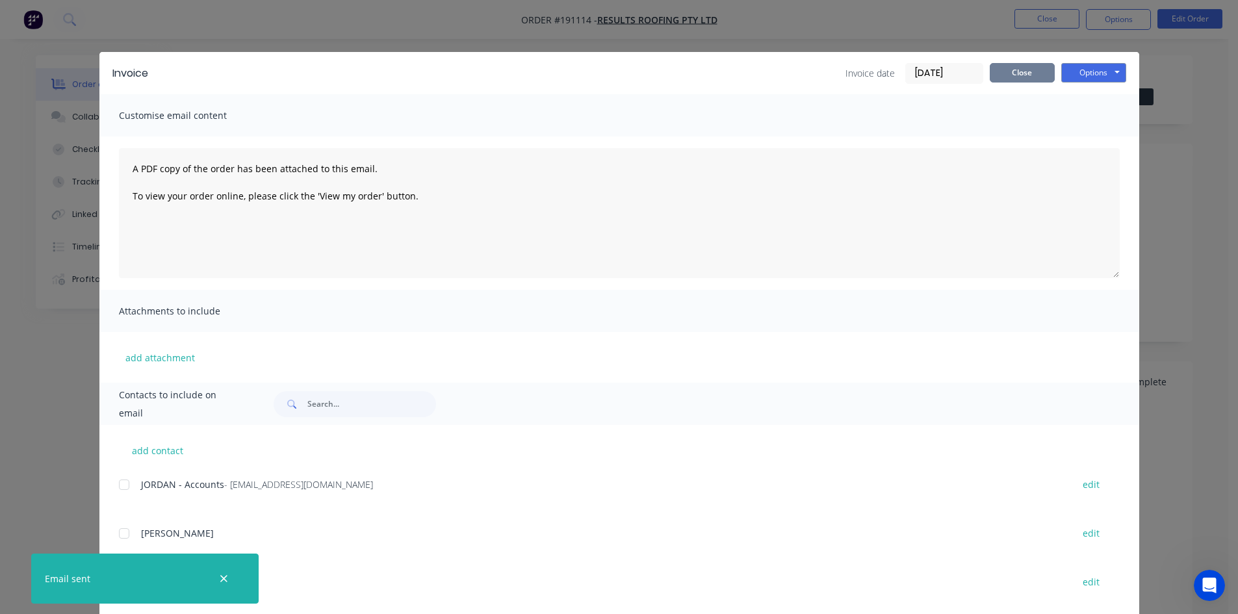
click at [1009, 77] on button "Close" at bounding box center [1021, 72] width 65 height 19
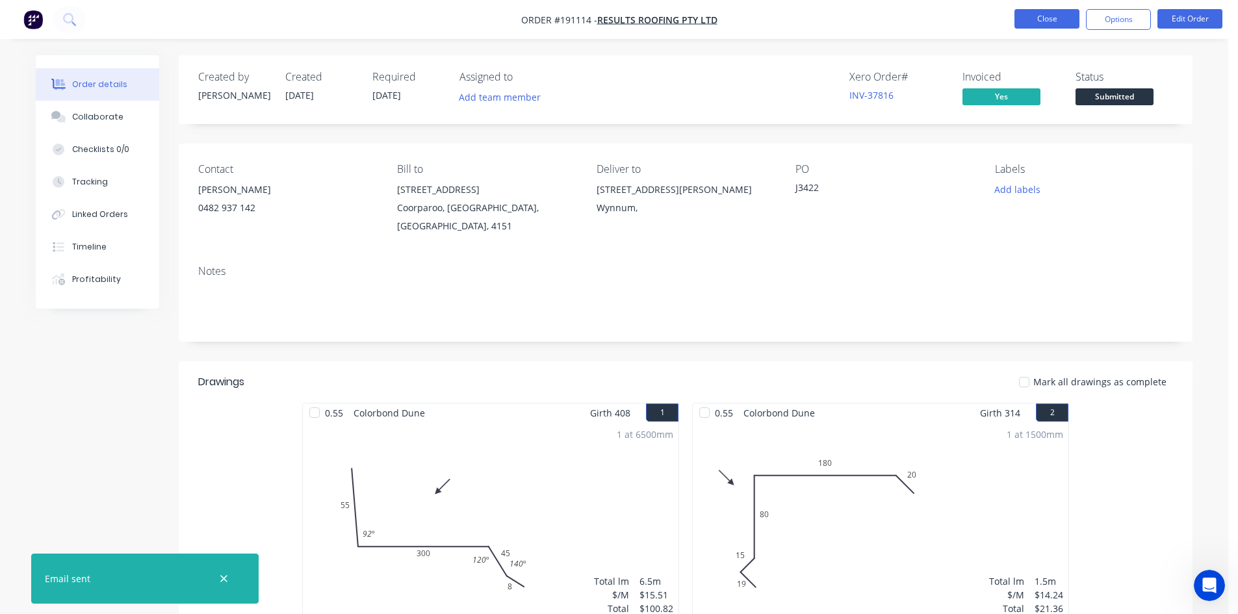
click at [1037, 25] on button "Close" at bounding box center [1046, 18] width 65 height 19
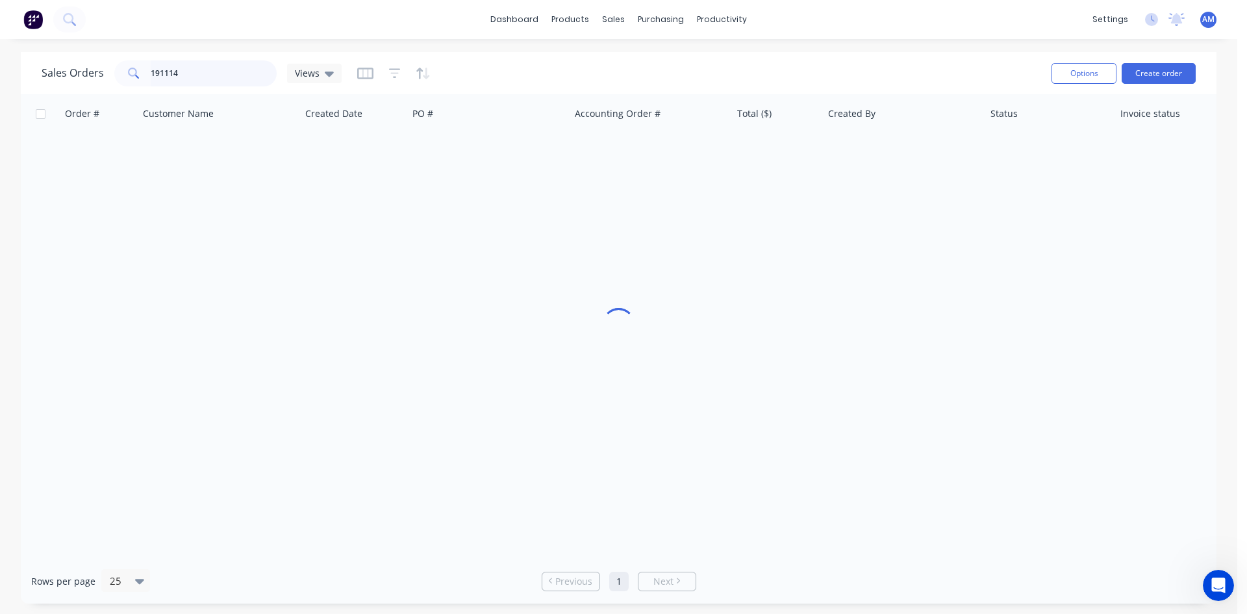
drag, startPoint x: 209, startPoint y: 70, endPoint x: 79, endPoint y: 68, distance: 130.6
click at [79, 68] on div "Sales Orders 191114 Views" at bounding box center [192, 73] width 300 height 26
type input "191183"
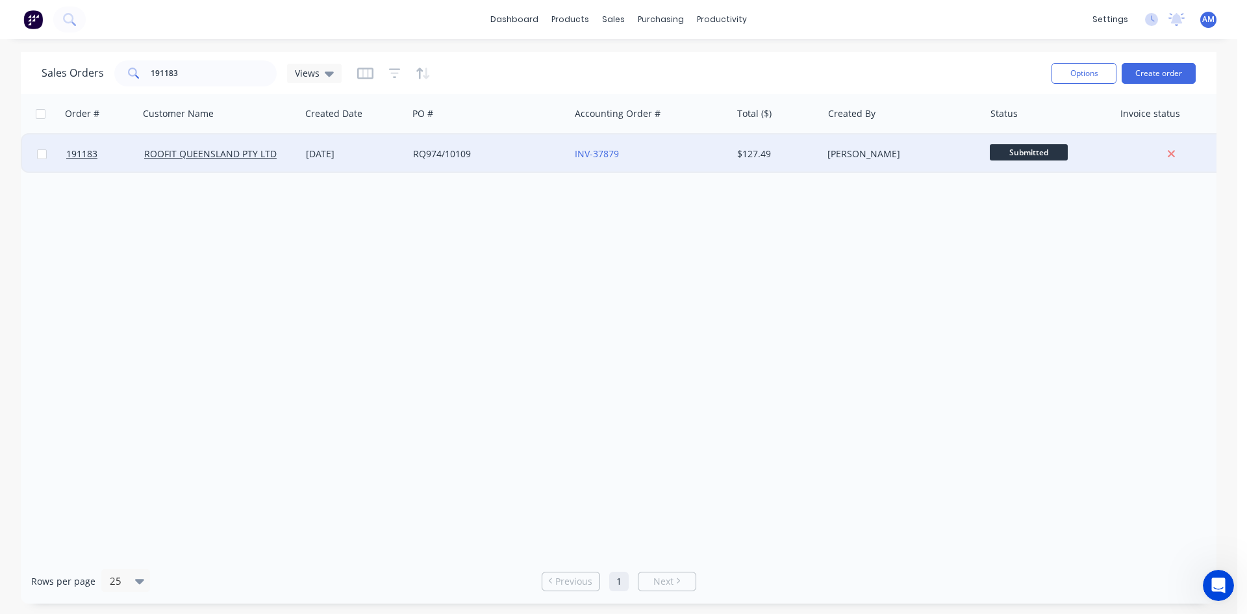
click at [520, 155] on div "RQ974/10109" at bounding box center [485, 153] width 144 height 13
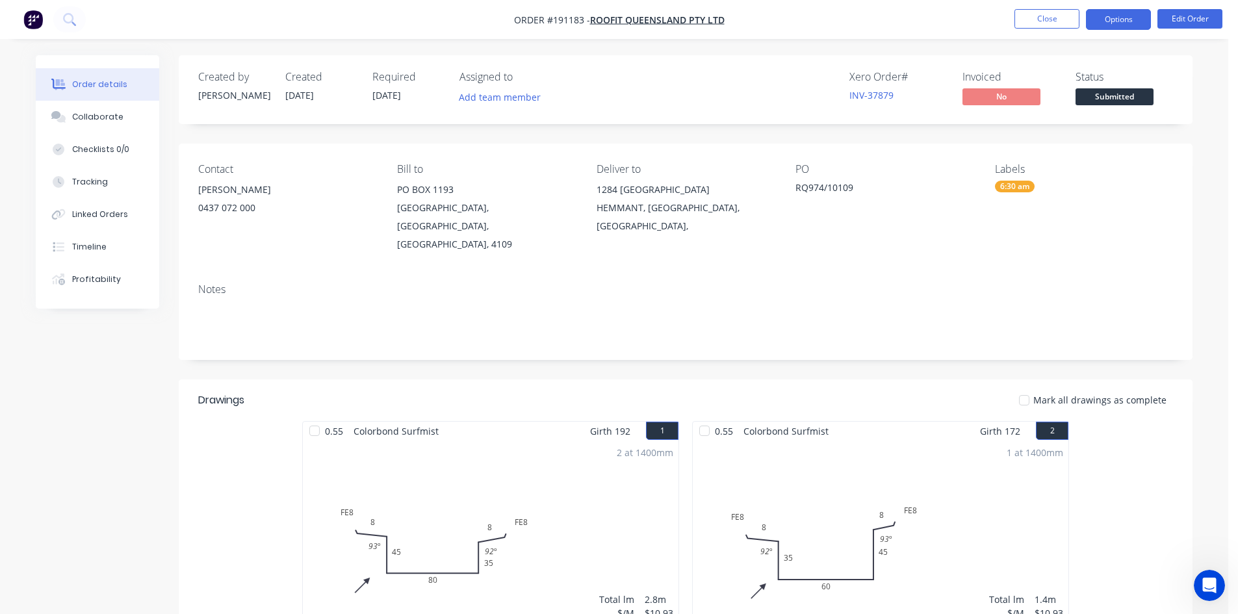
click at [1109, 16] on button "Options" at bounding box center [1118, 19] width 65 height 21
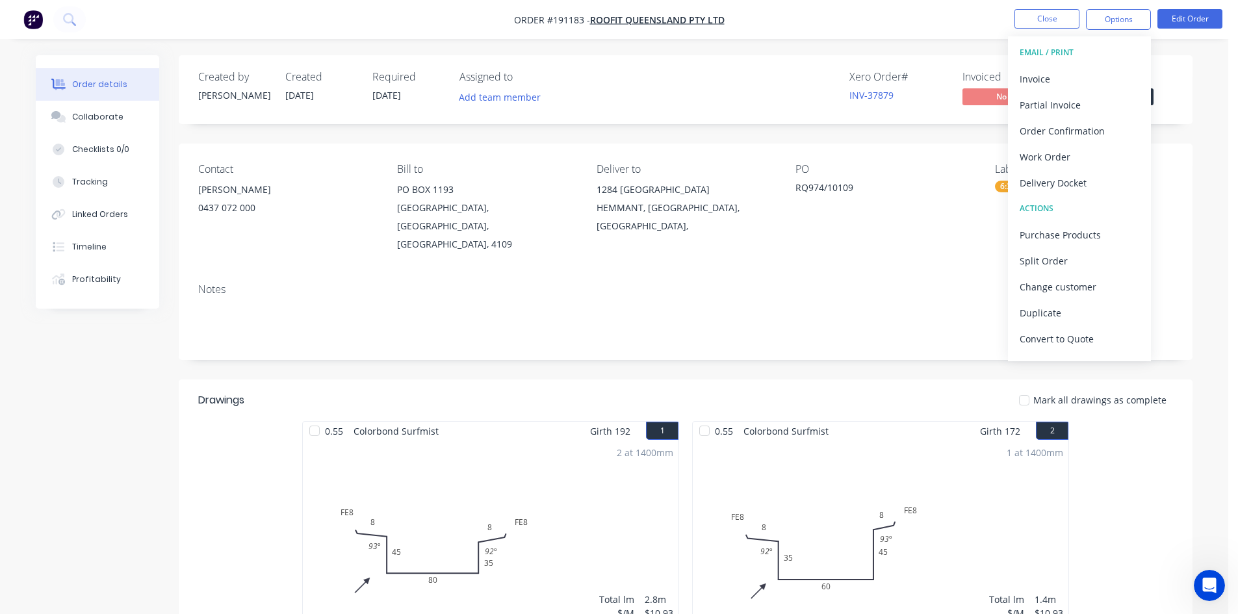
click at [1208, 149] on div "Order details Collaborate Checklists 0/0 Tracking Linked Orders Timeline Profit…" at bounding box center [614, 516] width 1228 height 1032
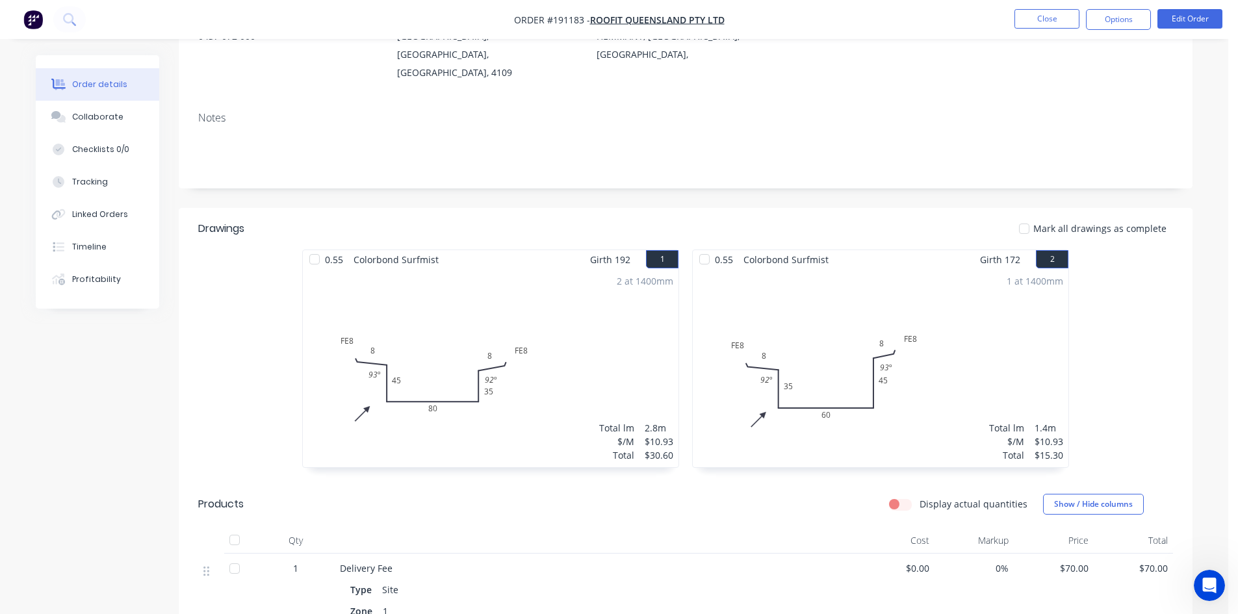
scroll to position [65, 0]
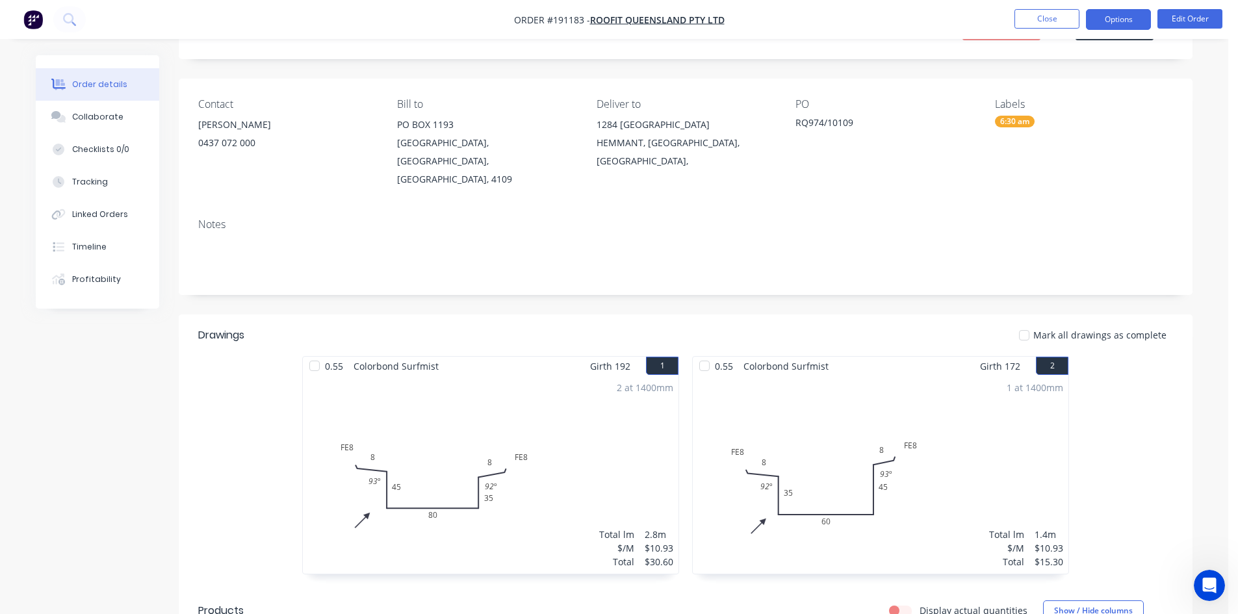
click at [1129, 22] on button "Options" at bounding box center [1118, 19] width 65 height 21
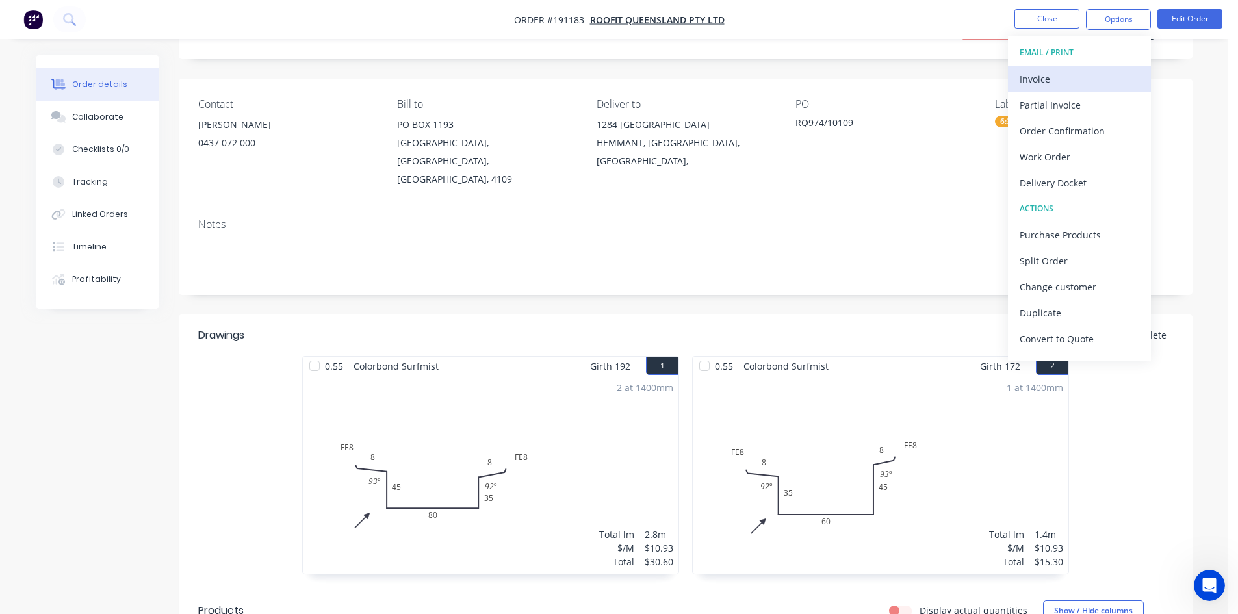
click at [1091, 70] on div "Invoice" at bounding box center [1079, 79] width 120 height 19
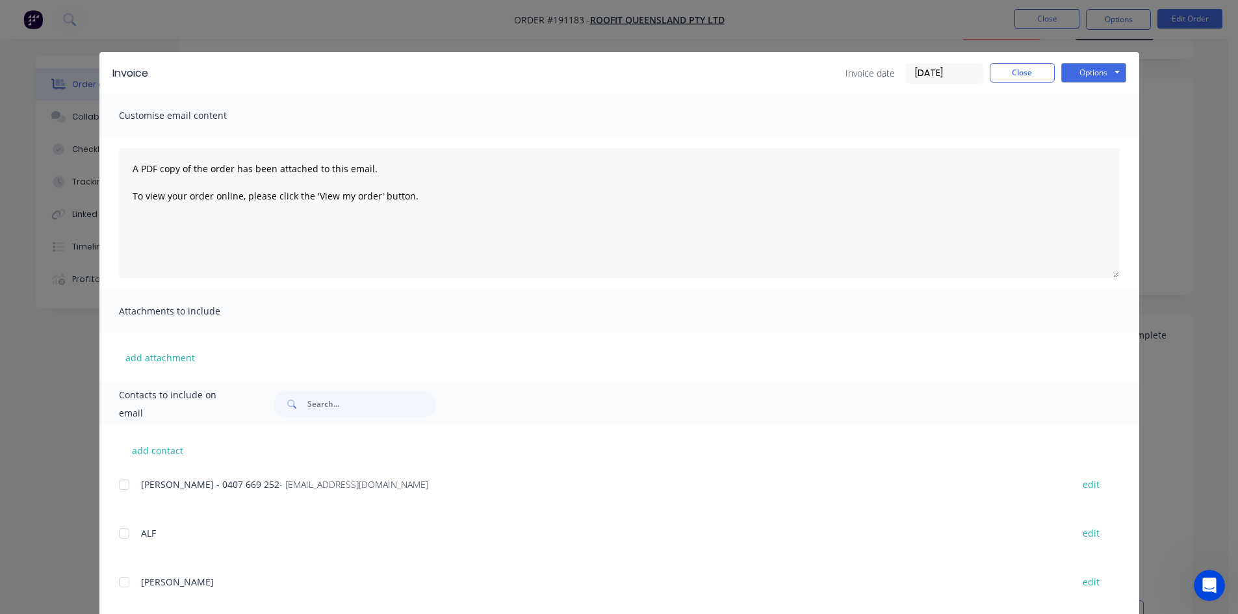
click at [120, 490] on div at bounding box center [124, 485] width 26 height 26
click at [1078, 77] on button "Options" at bounding box center [1093, 72] width 65 height 19
click at [1078, 134] on button "Email" at bounding box center [1102, 138] width 83 height 21
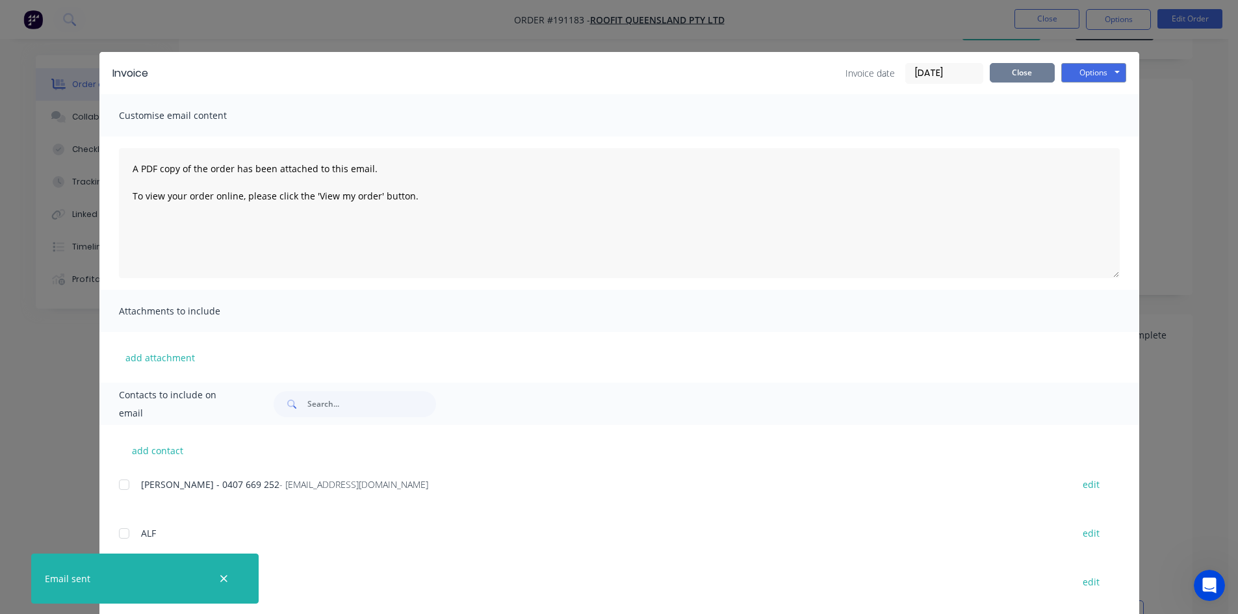
click at [1029, 78] on button "Close" at bounding box center [1021, 72] width 65 height 19
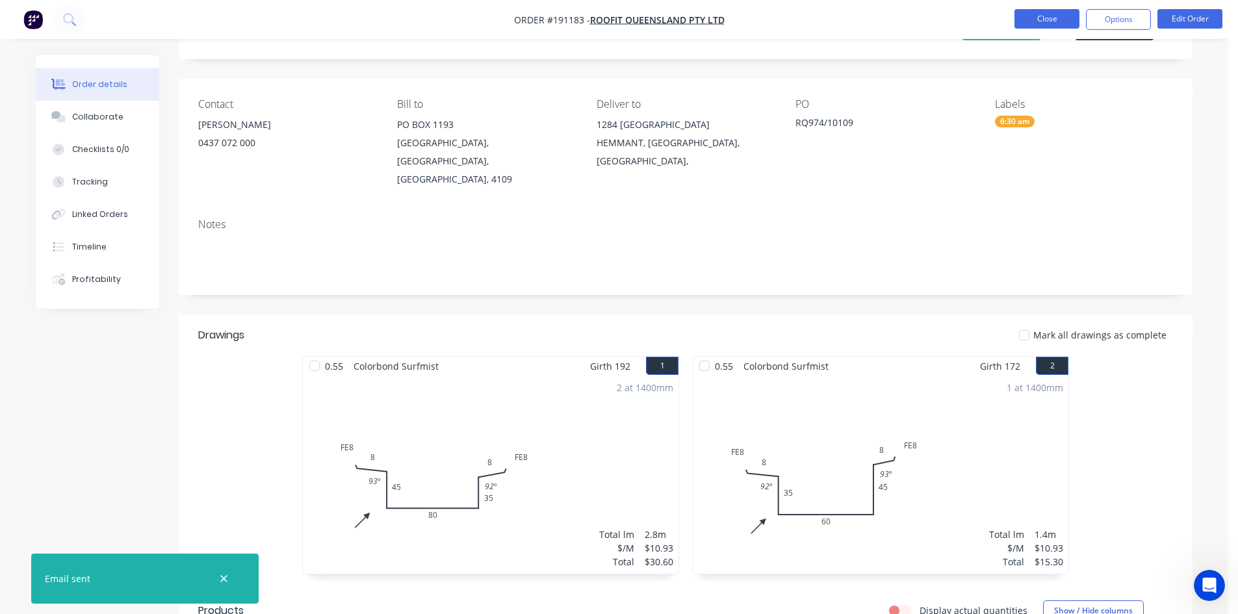
click at [1043, 19] on button "Close" at bounding box center [1046, 18] width 65 height 19
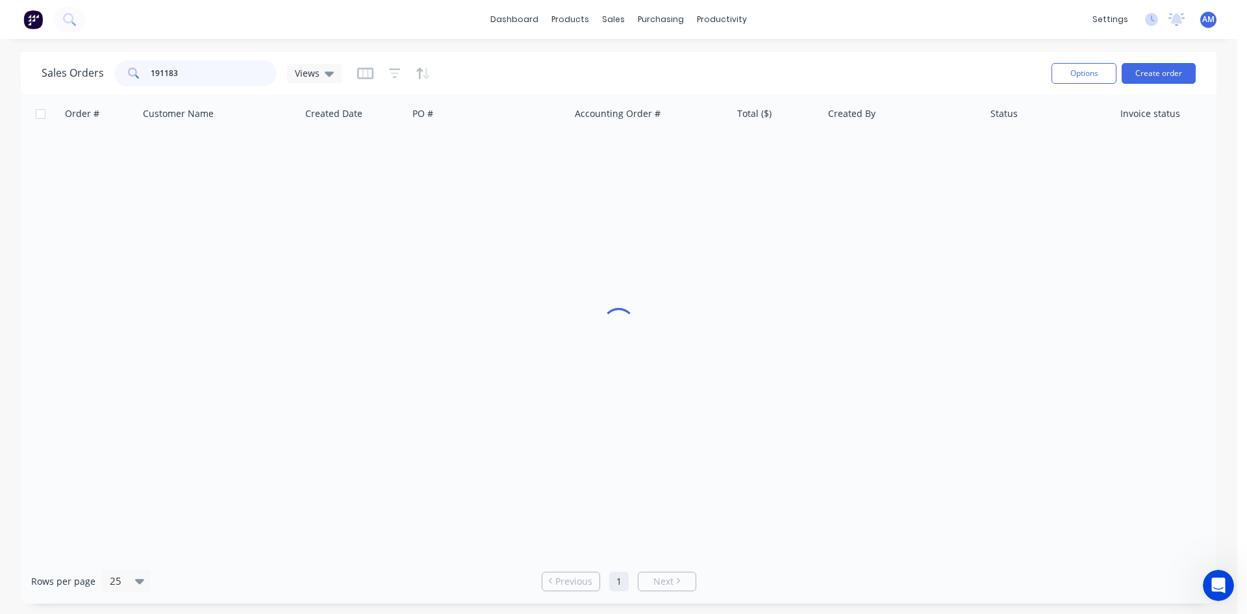
drag, startPoint x: 209, startPoint y: 66, endPoint x: 119, endPoint y: 70, distance: 89.7
click at [120, 70] on div "191183" at bounding box center [195, 73] width 162 height 26
type input "191190"
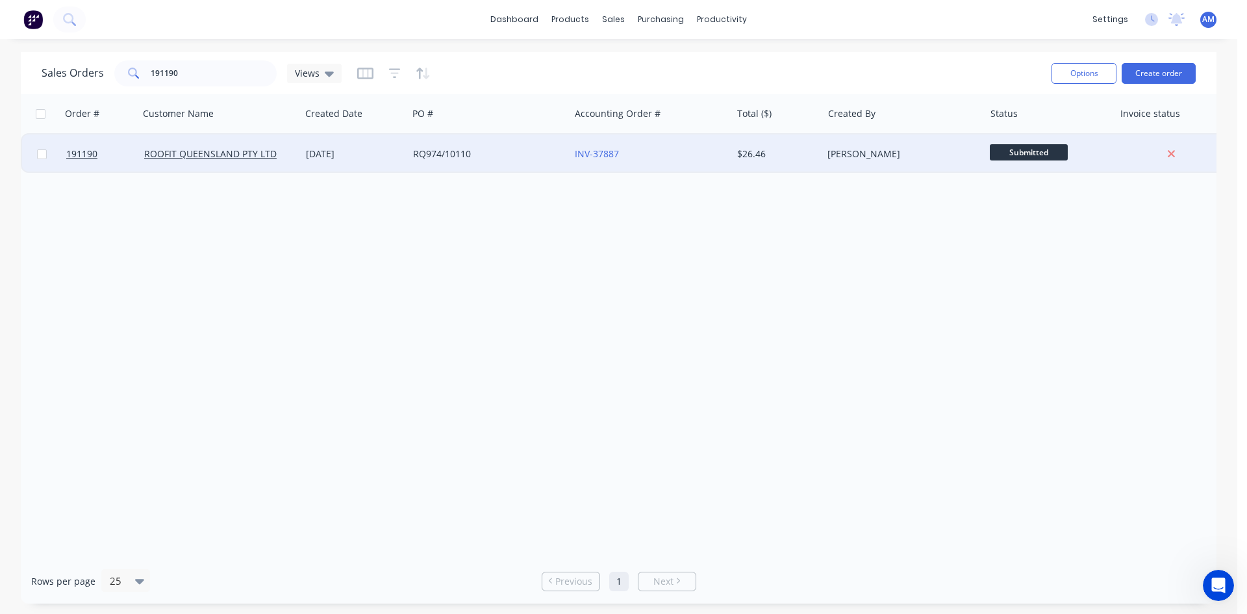
click at [680, 164] on div "INV-37887" at bounding box center [651, 153] width 162 height 39
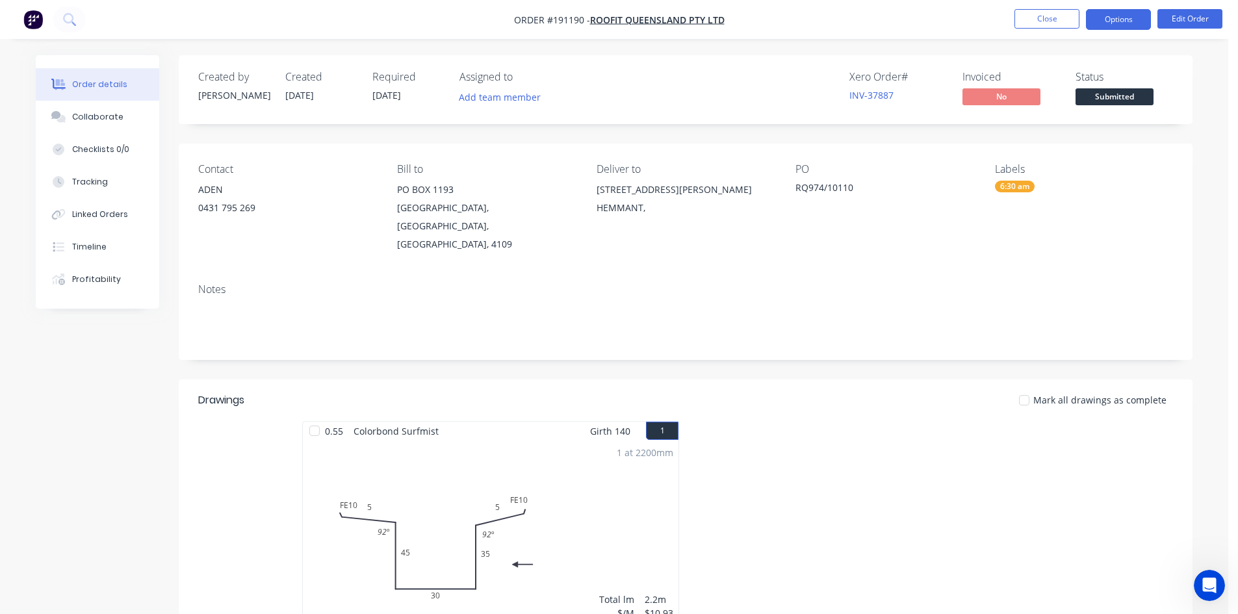
click at [1107, 20] on button "Options" at bounding box center [1118, 19] width 65 height 21
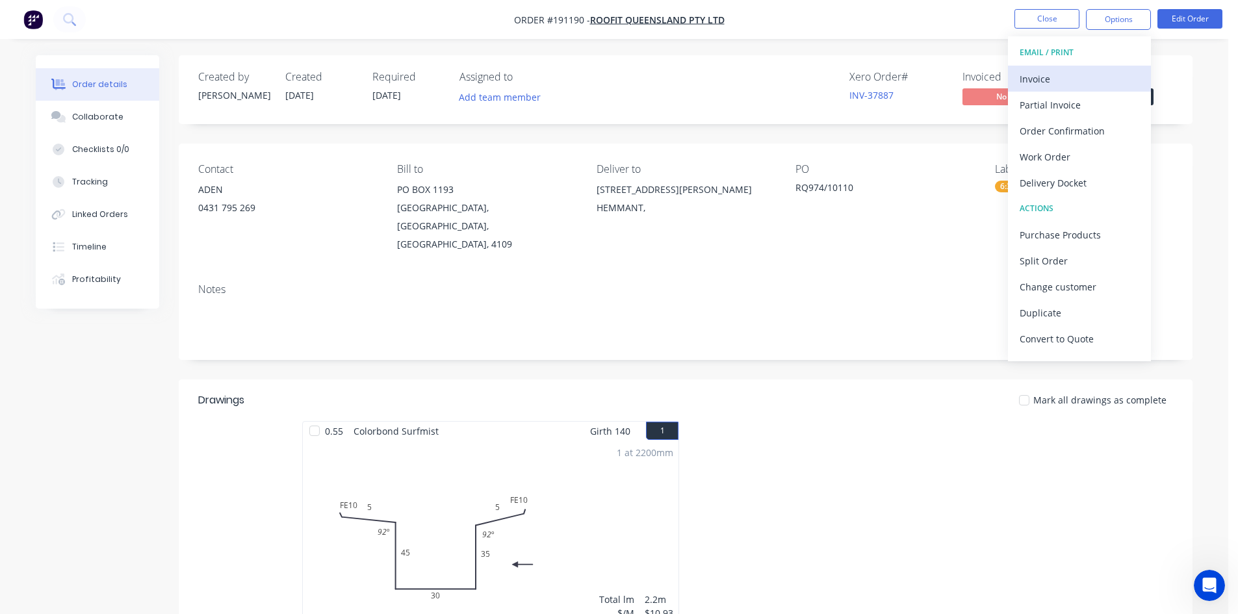
click at [1089, 76] on div "Invoice" at bounding box center [1079, 79] width 120 height 19
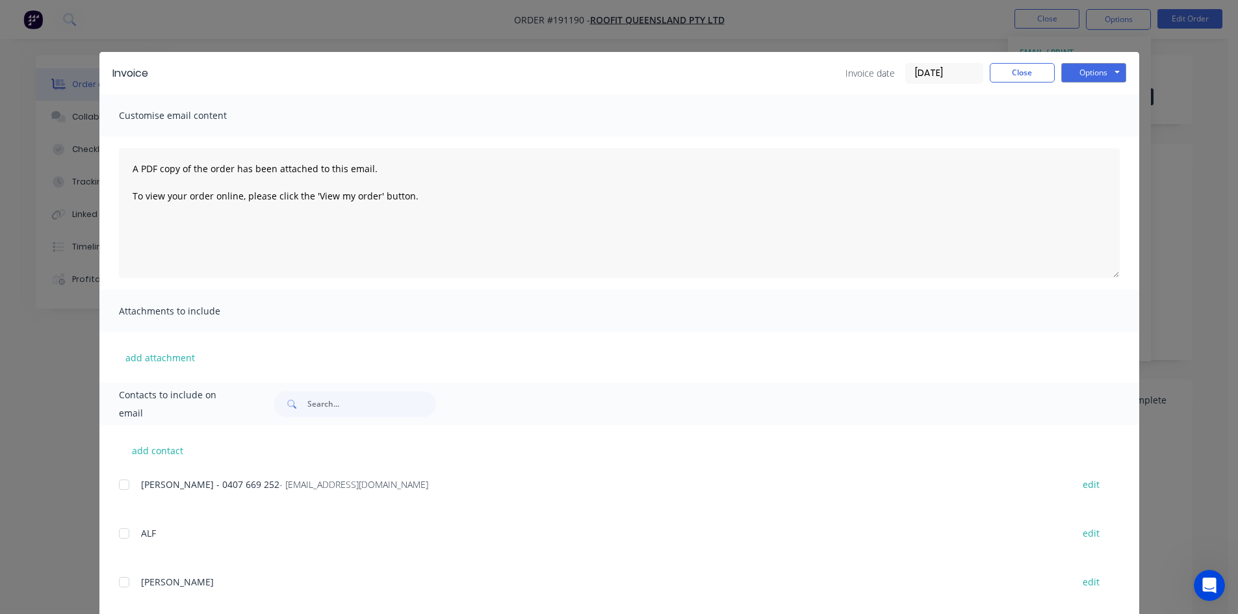
click at [120, 485] on div at bounding box center [124, 485] width 26 height 26
click at [1122, 74] on div "Invoice Invoice date 29/08/25 Close Options Preview Print Email" at bounding box center [618, 73] width 1039 height 42
click at [1112, 74] on button "Options" at bounding box center [1093, 72] width 65 height 19
click at [1108, 133] on button "Email" at bounding box center [1102, 138] width 83 height 21
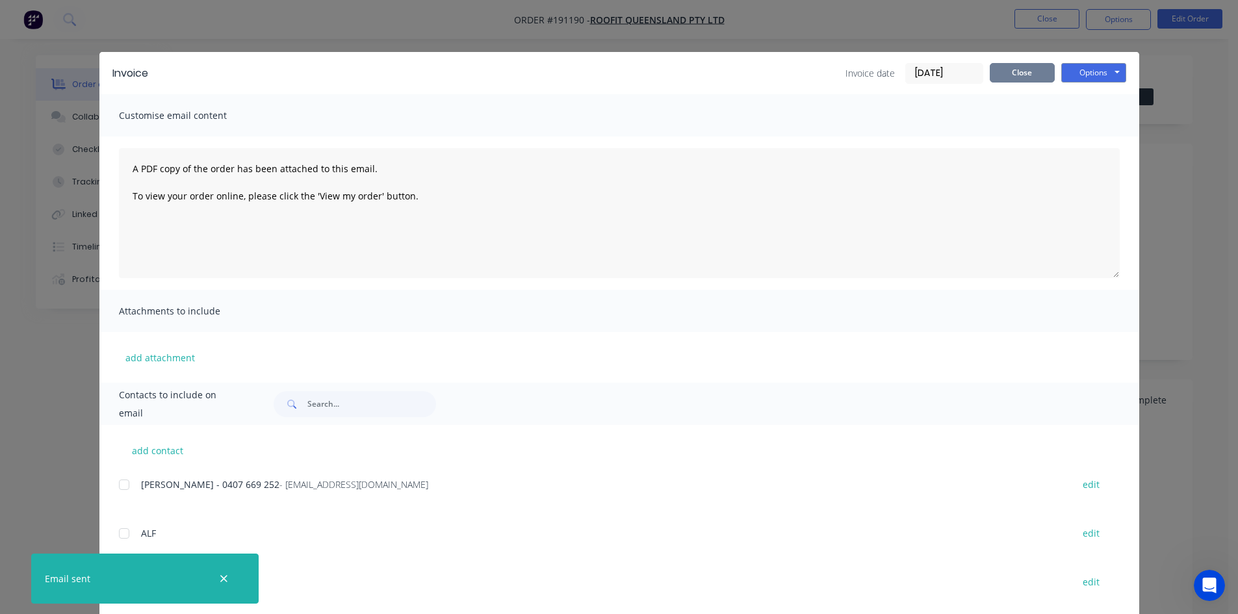
click at [1031, 75] on button "Close" at bounding box center [1021, 72] width 65 height 19
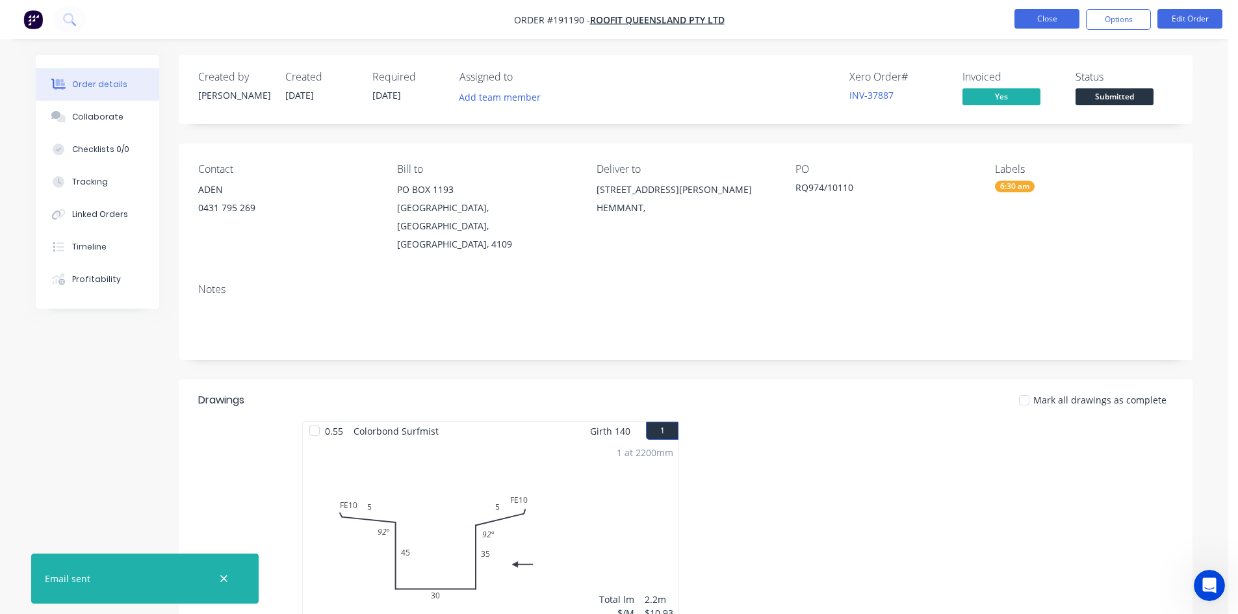
click at [1039, 23] on button "Close" at bounding box center [1046, 18] width 65 height 19
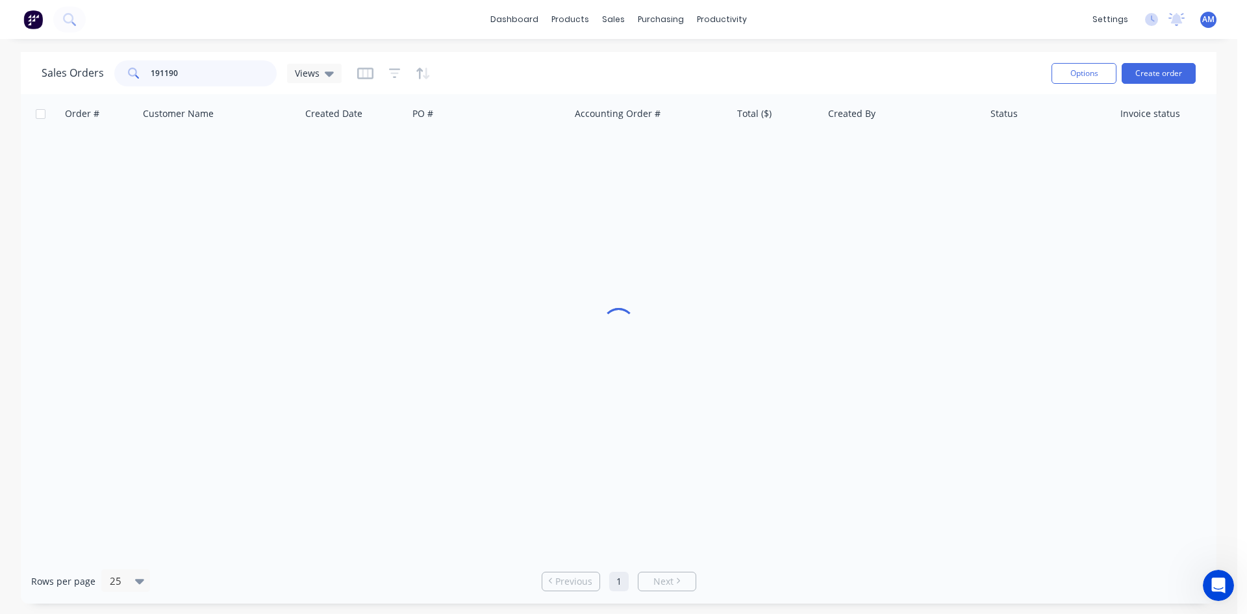
drag, startPoint x: 214, startPoint y: 71, endPoint x: 115, endPoint y: 69, distance: 99.4
click at [120, 70] on div "191190" at bounding box center [195, 73] width 162 height 26
type input "191134"
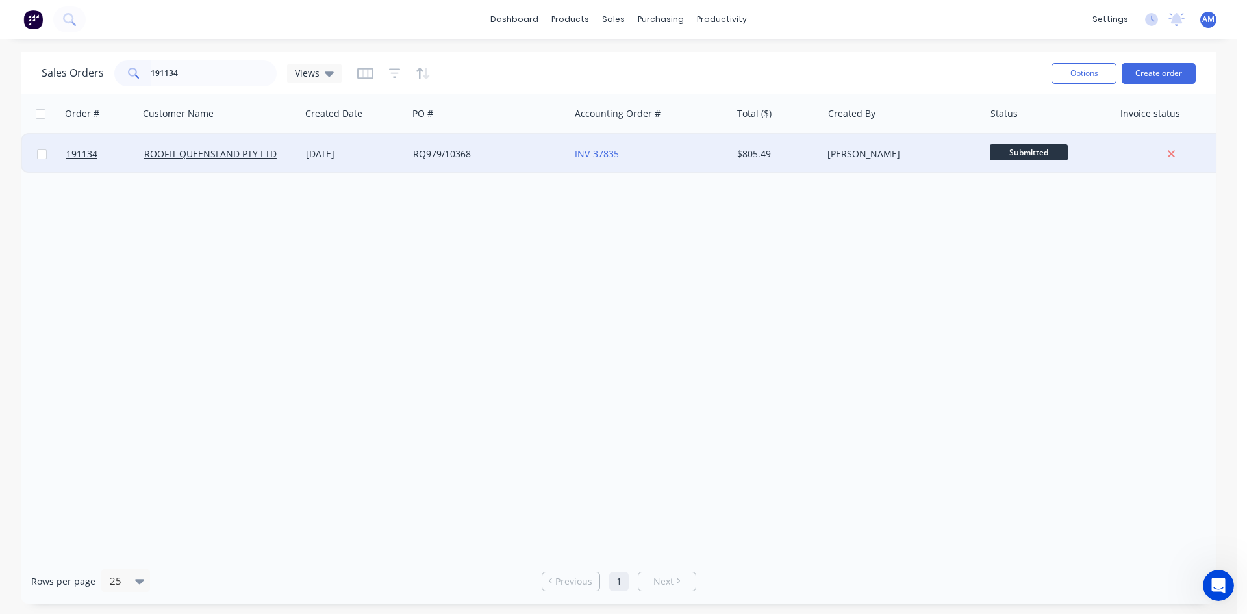
click at [471, 163] on div "RQ979/10368" at bounding box center [489, 153] width 162 height 39
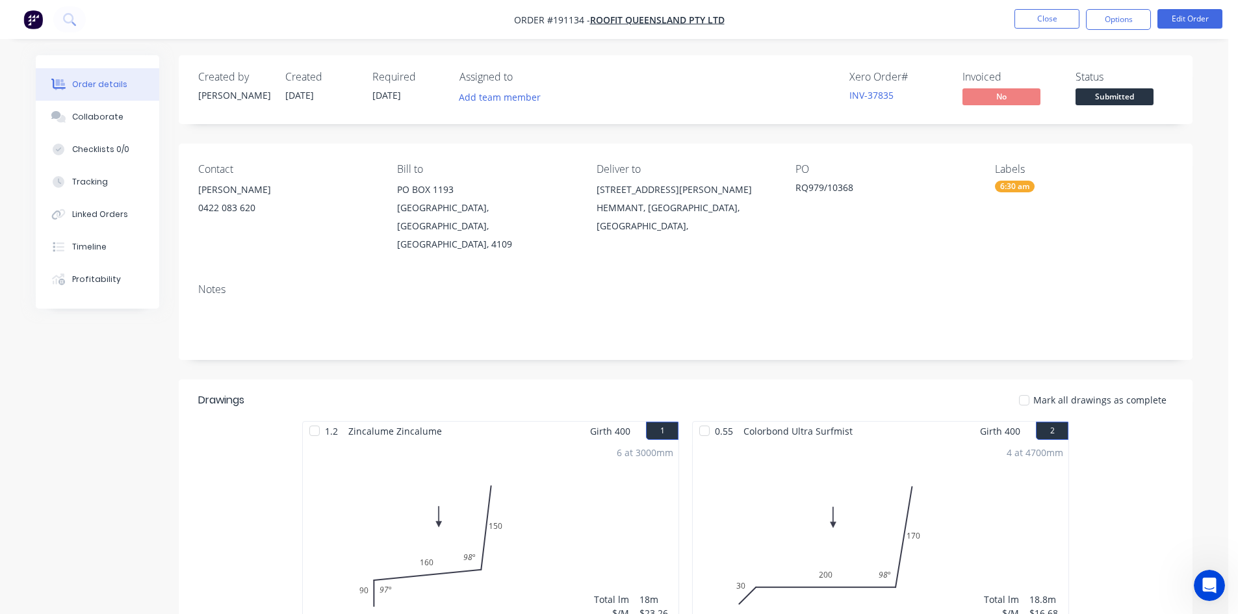
click at [1106, 32] on nav "Order #191134 - ROOFIT QUEENSLAND PTY LTD Close Options Edit Order" at bounding box center [619, 19] width 1238 height 39
click at [1108, 16] on button "Options" at bounding box center [1118, 19] width 65 height 21
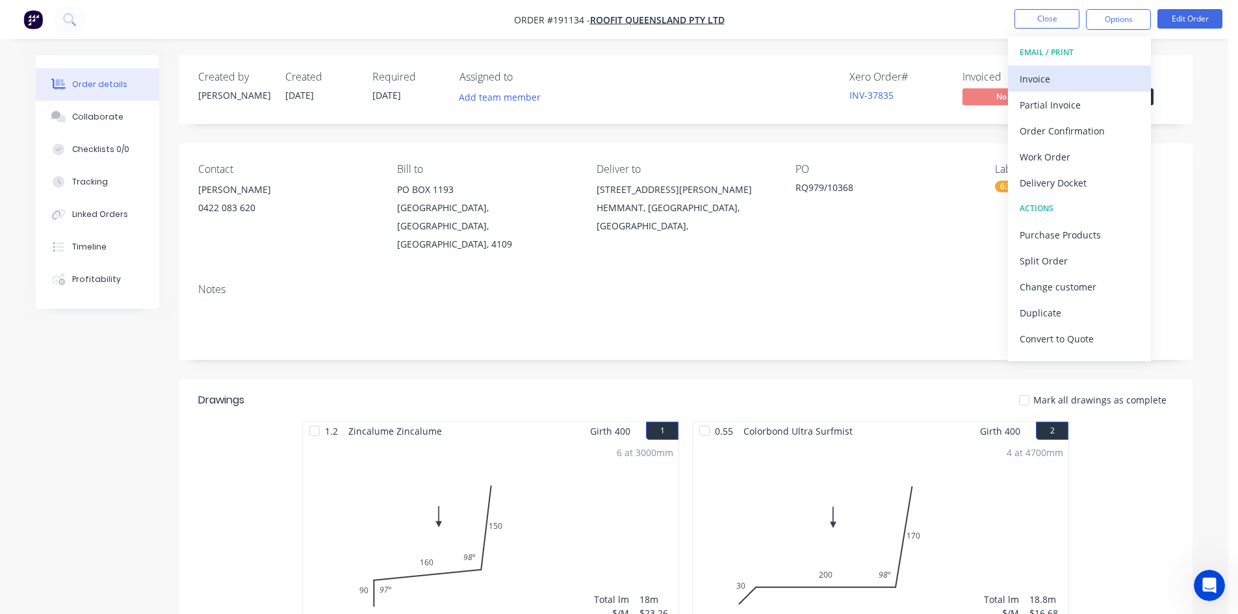
click at [1081, 67] on button "Invoice" at bounding box center [1079, 79] width 143 height 26
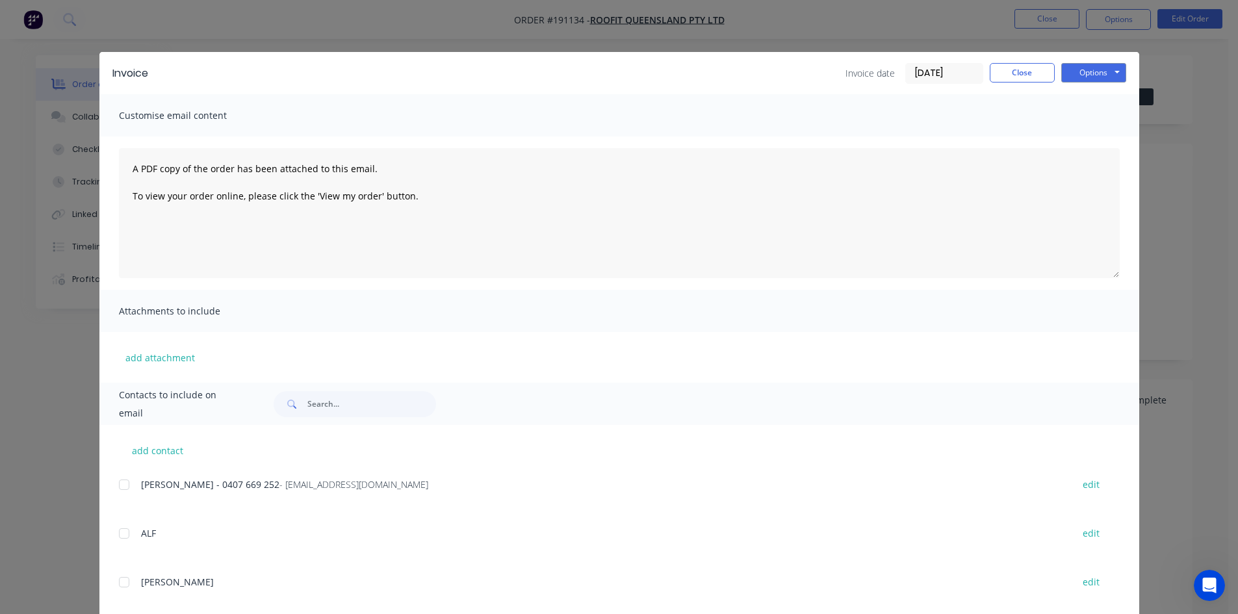
click at [119, 483] on div at bounding box center [124, 485] width 26 height 26
click at [1105, 69] on button "Options" at bounding box center [1093, 72] width 65 height 19
click at [1111, 133] on button "Email" at bounding box center [1102, 138] width 83 height 21
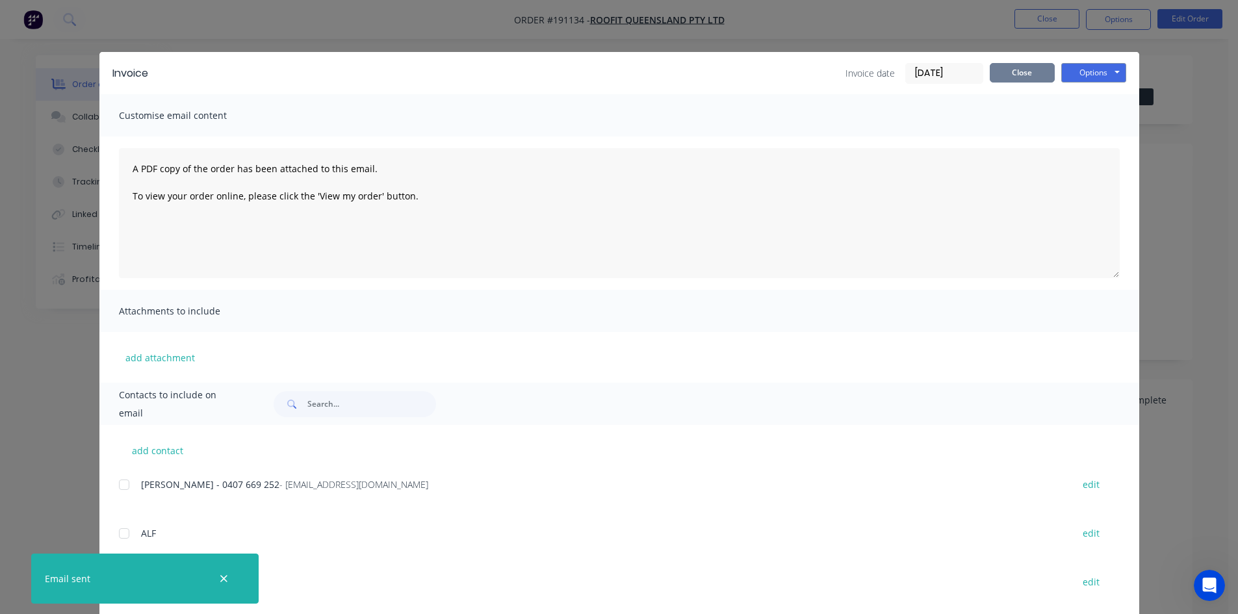
click at [1039, 73] on button "Close" at bounding box center [1021, 72] width 65 height 19
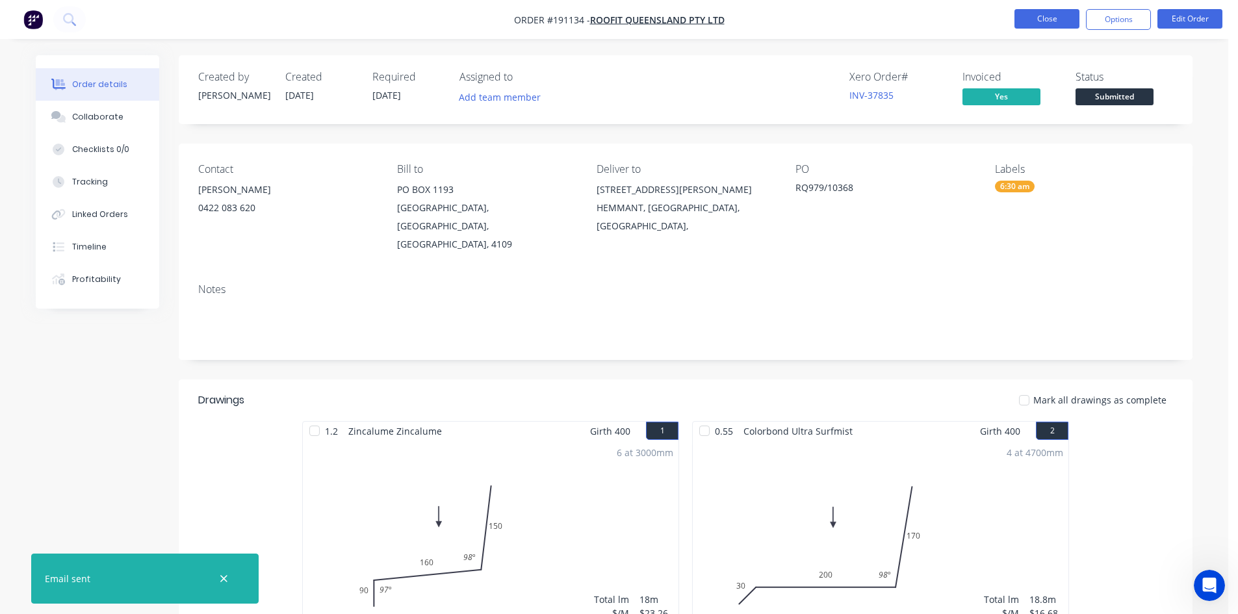
click at [1043, 21] on button "Close" at bounding box center [1046, 18] width 65 height 19
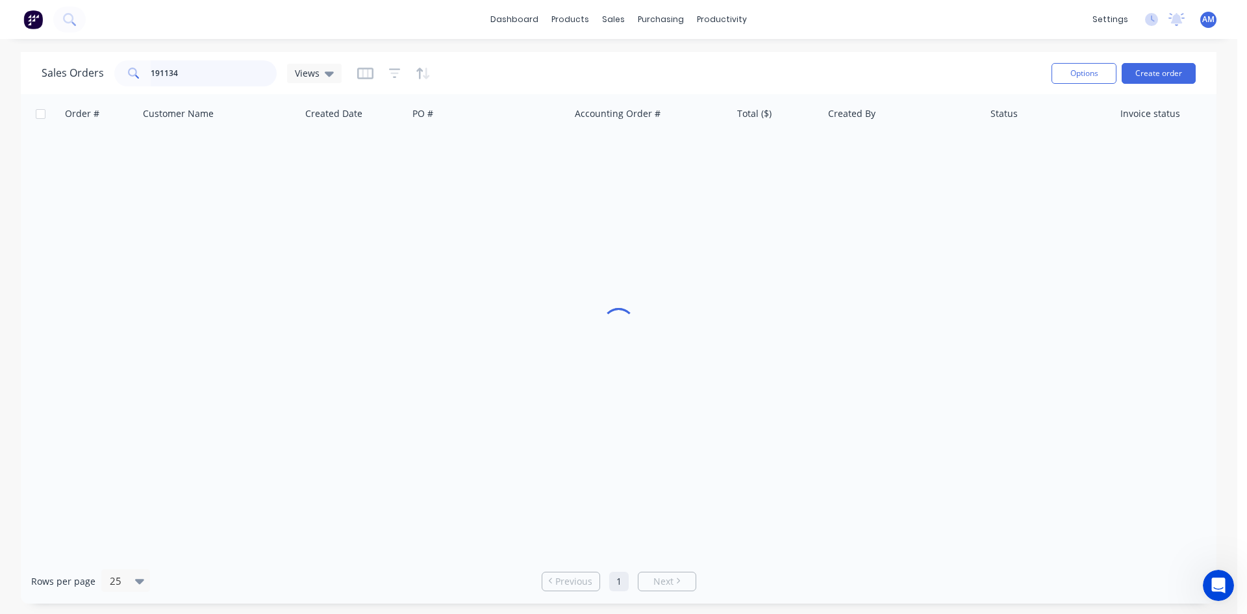
drag, startPoint x: 220, startPoint y: 70, endPoint x: 132, endPoint y: 71, distance: 88.4
click at [132, 71] on div "191134" at bounding box center [195, 73] width 162 height 26
type input "191135"
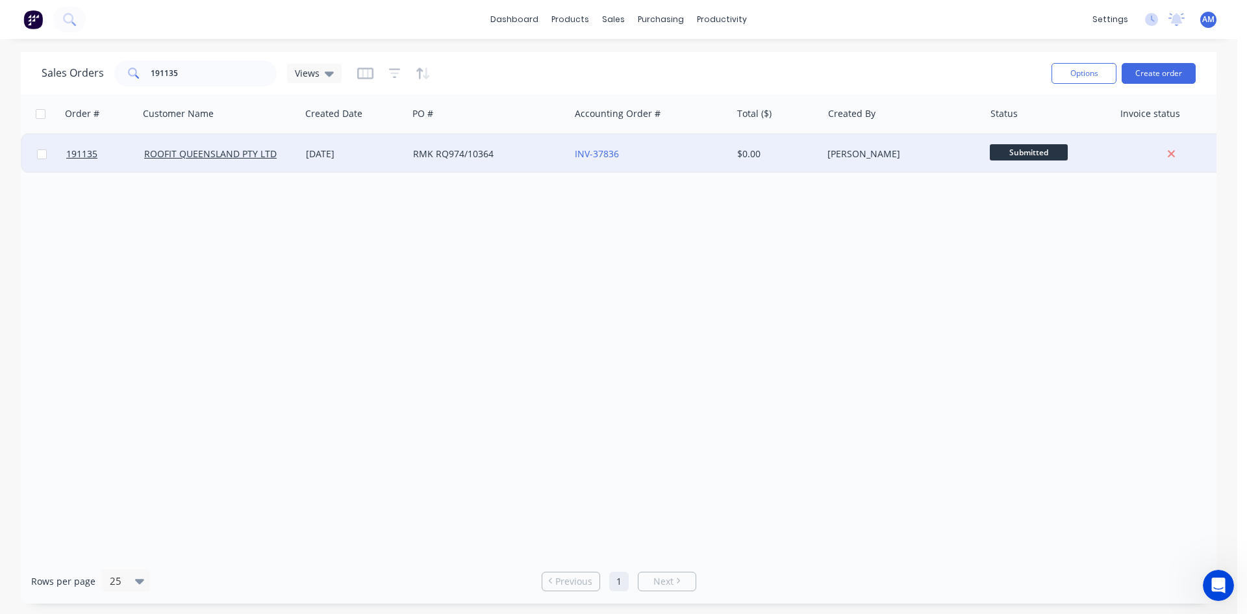
click at [544, 158] on div "RMK RQ974/10364" at bounding box center [485, 153] width 144 height 13
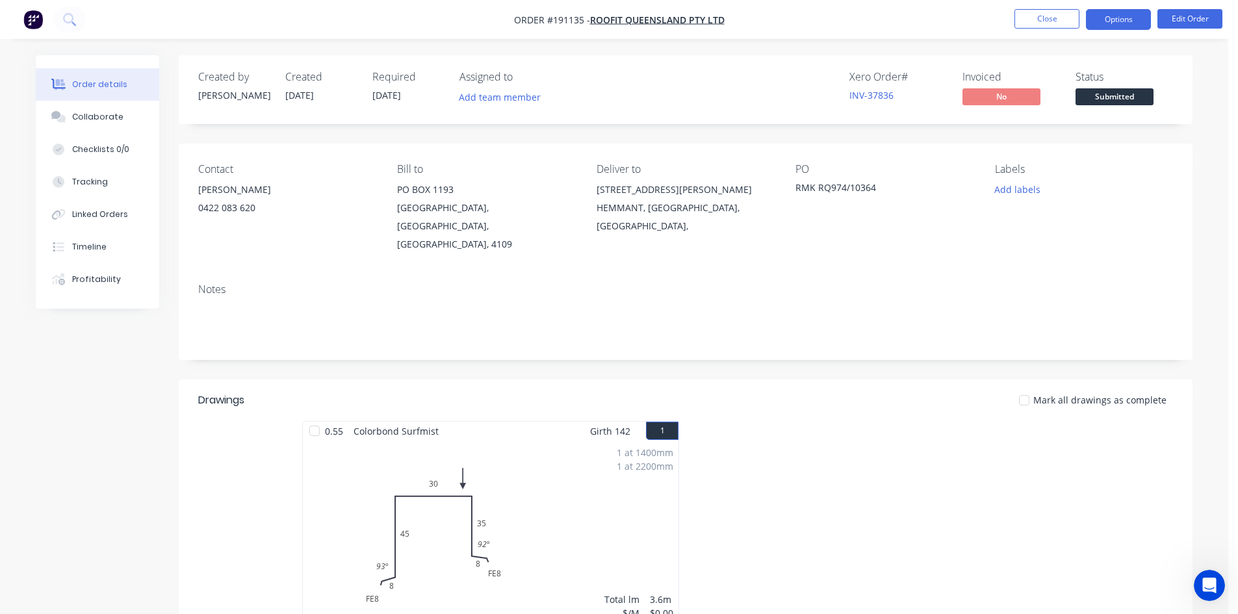
click at [1128, 21] on button "Options" at bounding box center [1118, 19] width 65 height 21
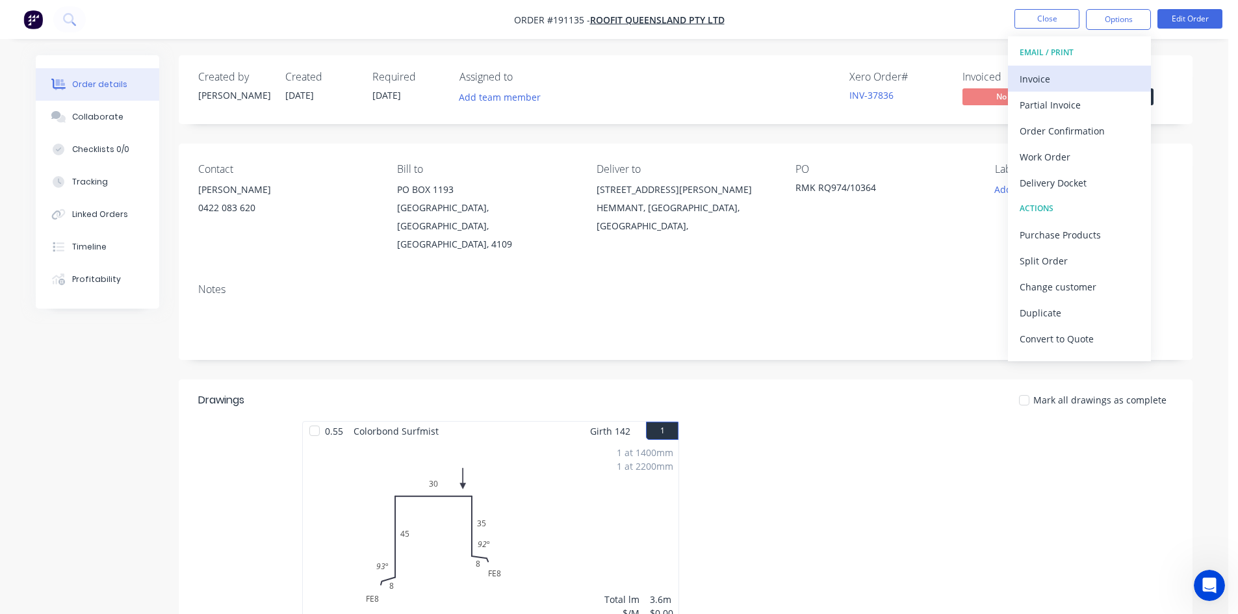
click at [1027, 81] on div "Invoice" at bounding box center [1079, 79] width 120 height 19
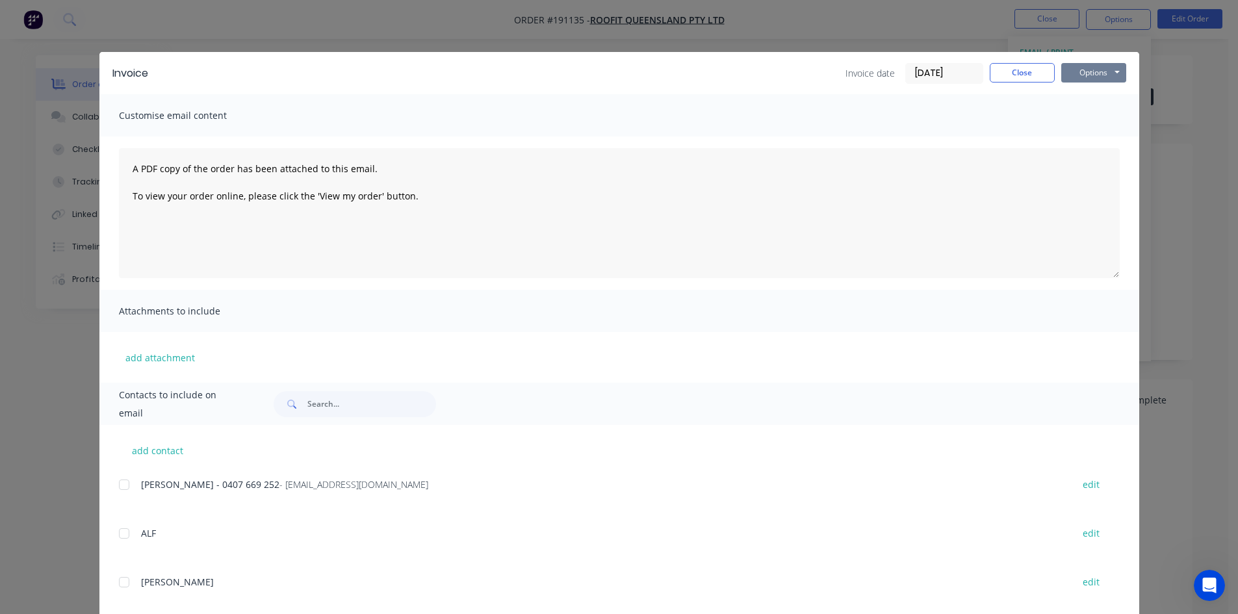
click at [1097, 72] on button "Options" at bounding box center [1093, 72] width 65 height 19
click at [1104, 116] on button "Print" at bounding box center [1102, 117] width 83 height 21
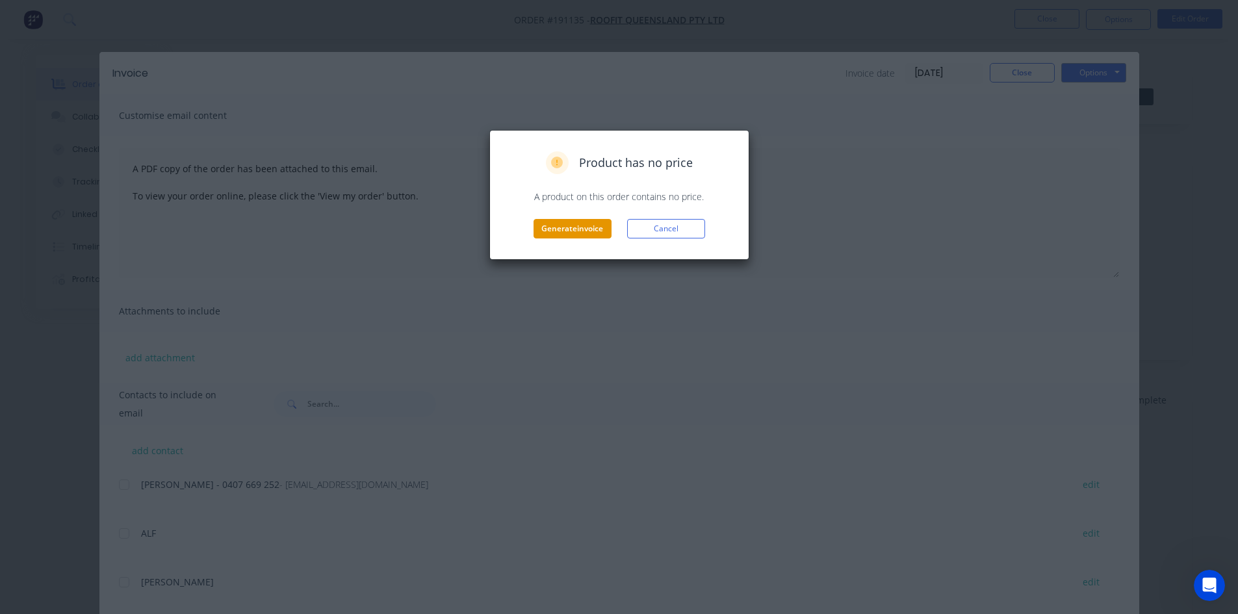
click at [592, 231] on button "Generate invoice" at bounding box center [572, 228] width 78 height 19
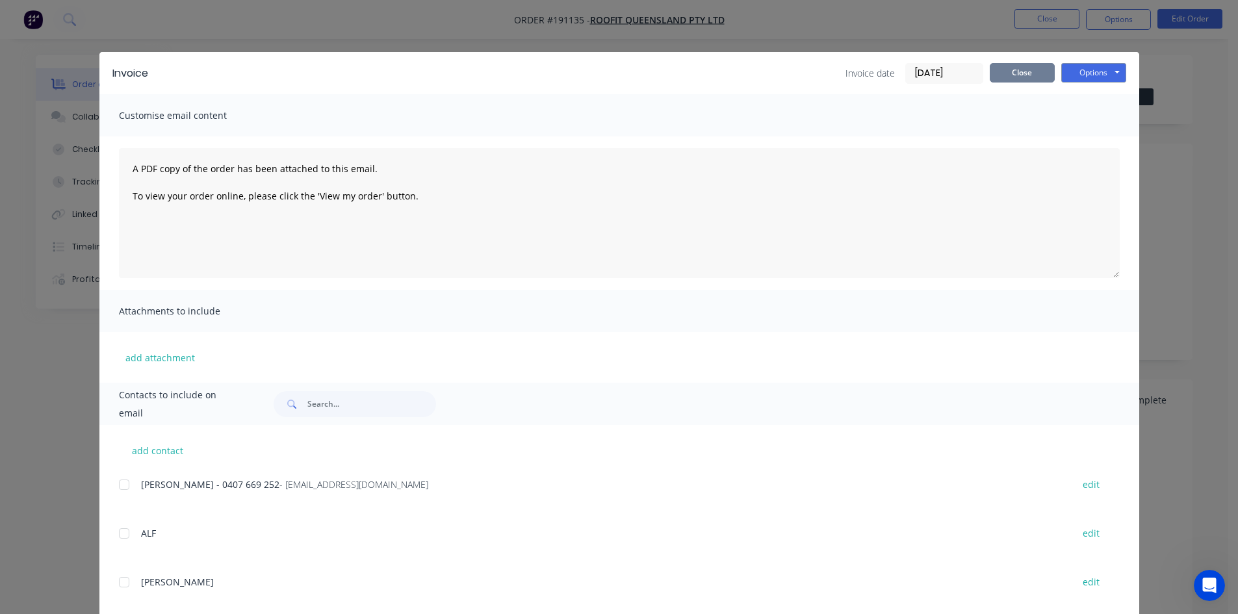
click at [1024, 65] on button "Close" at bounding box center [1021, 72] width 65 height 19
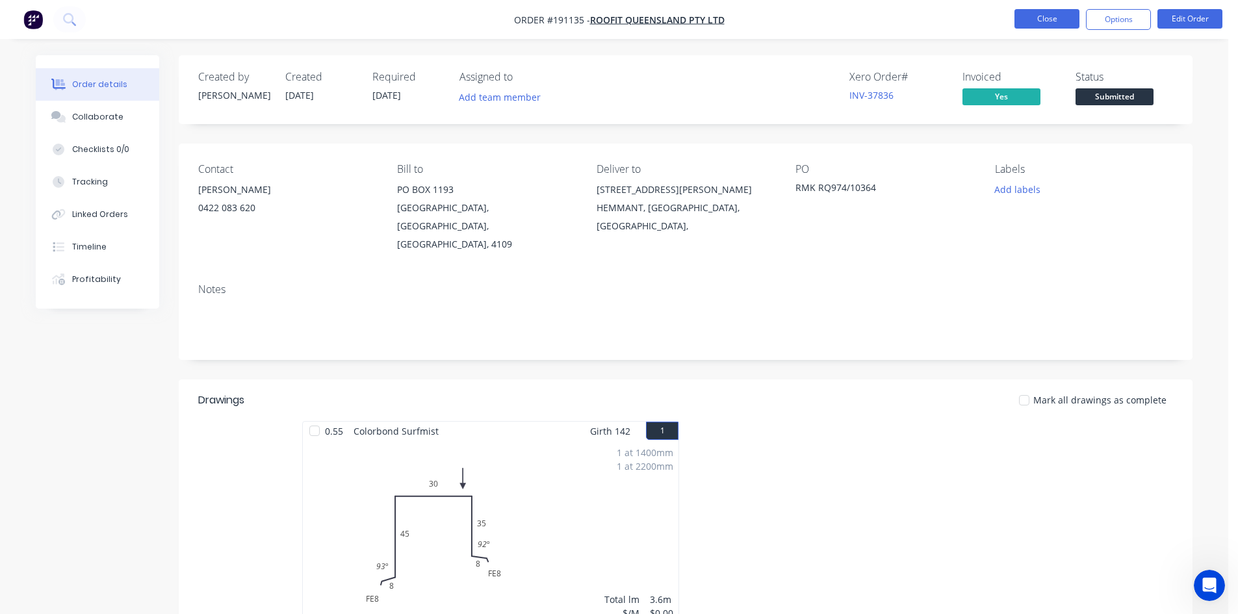
click at [1034, 23] on button "Close" at bounding box center [1046, 18] width 65 height 19
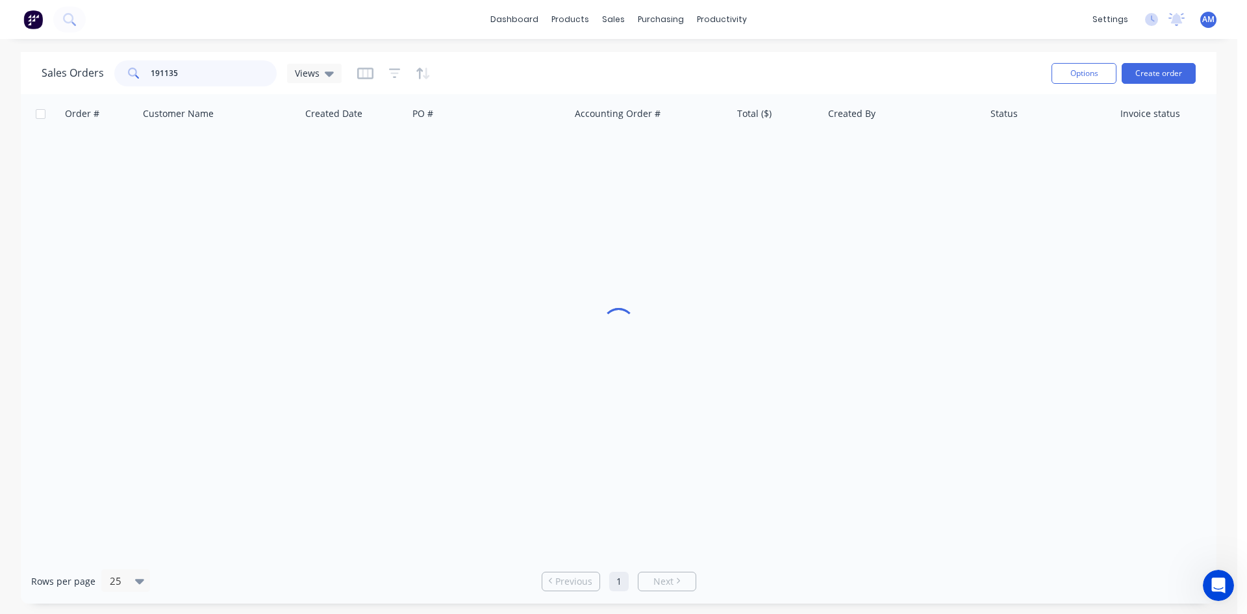
drag, startPoint x: 242, startPoint y: 75, endPoint x: 155, endPoint y: 79, distance: 86.5
click at [155, 79] on input "191135" at bounding box center [214, 73] width 127 height 26
type input "190199"
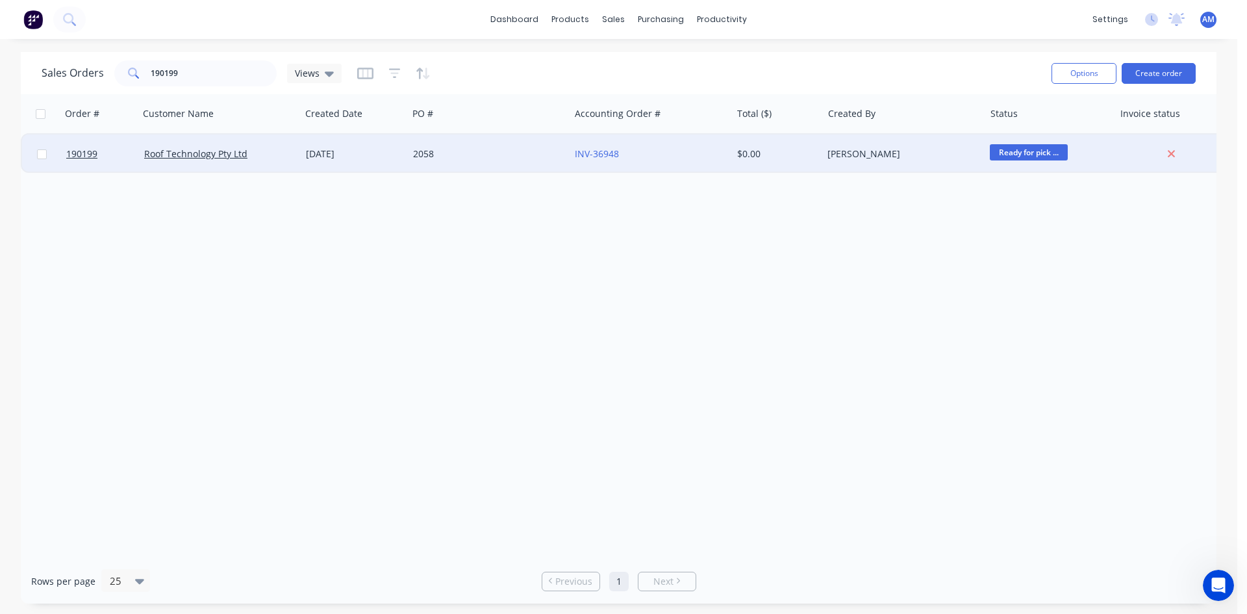
click at [530, 154] on div "2058" at bounding box center [485, 153] width 144 height 13
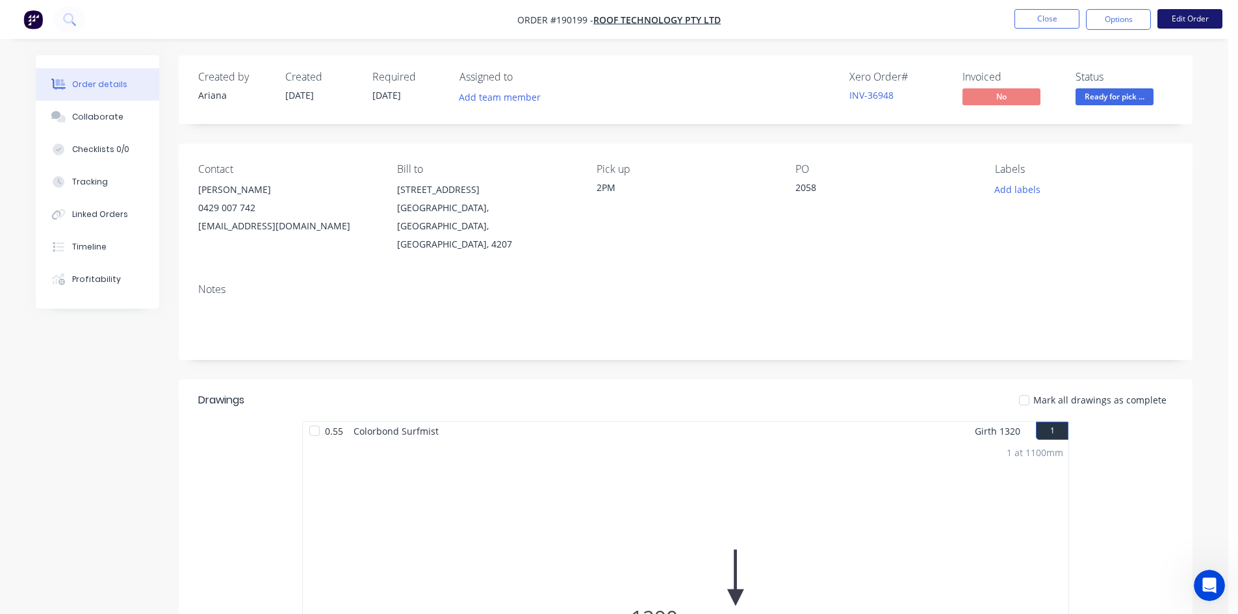
click at [1188, 22] on button "Edit Order" at bounding box center [1189, 18] width 65 height 19
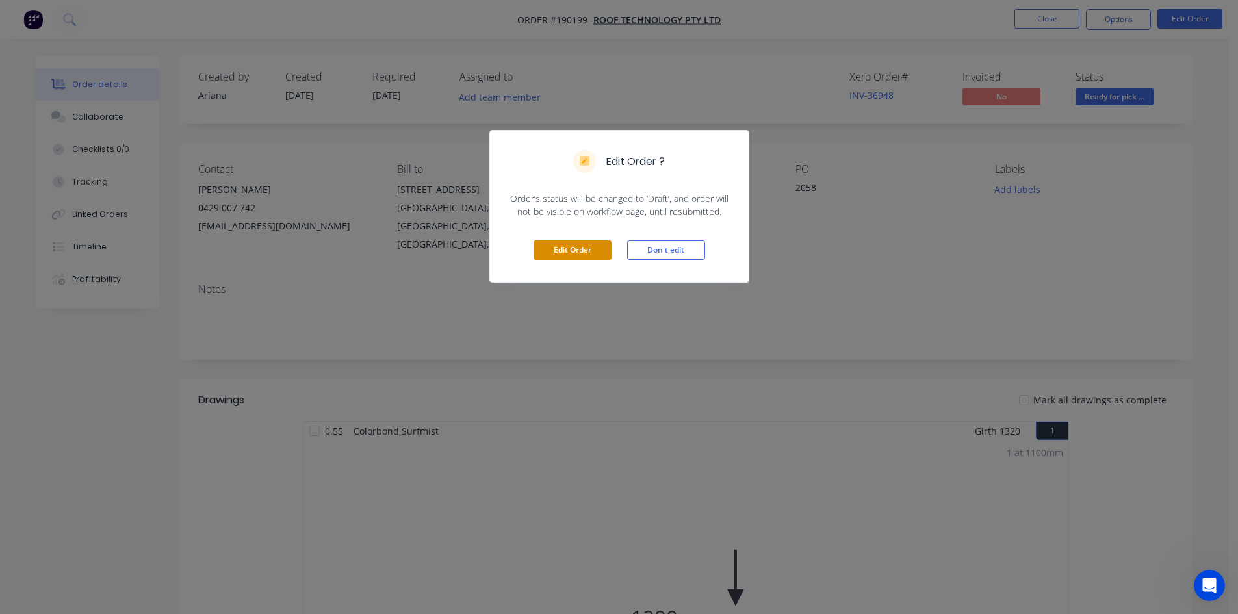
click at [577, 251] on button "Edit Order" at bounding box center [572, 249] width 78 height 19
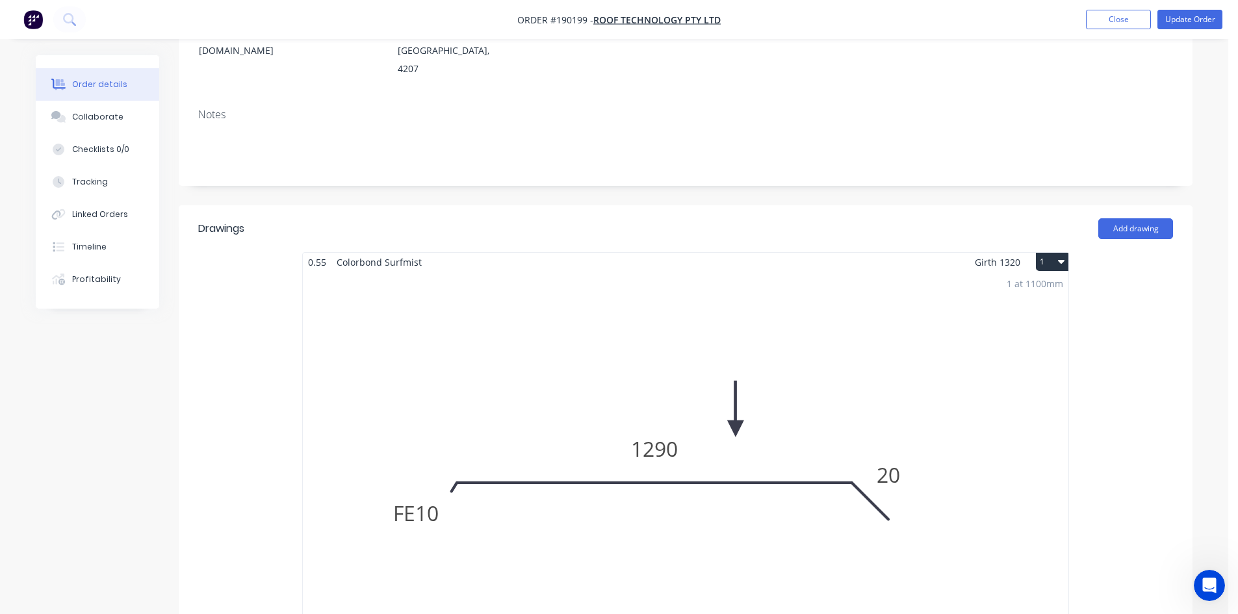
click at [565, 291] on div "1 at 1100mm Total lm $/M Total 1.1m $0.00 $0.00" at bounding box center [685, 470] width 765 height 396
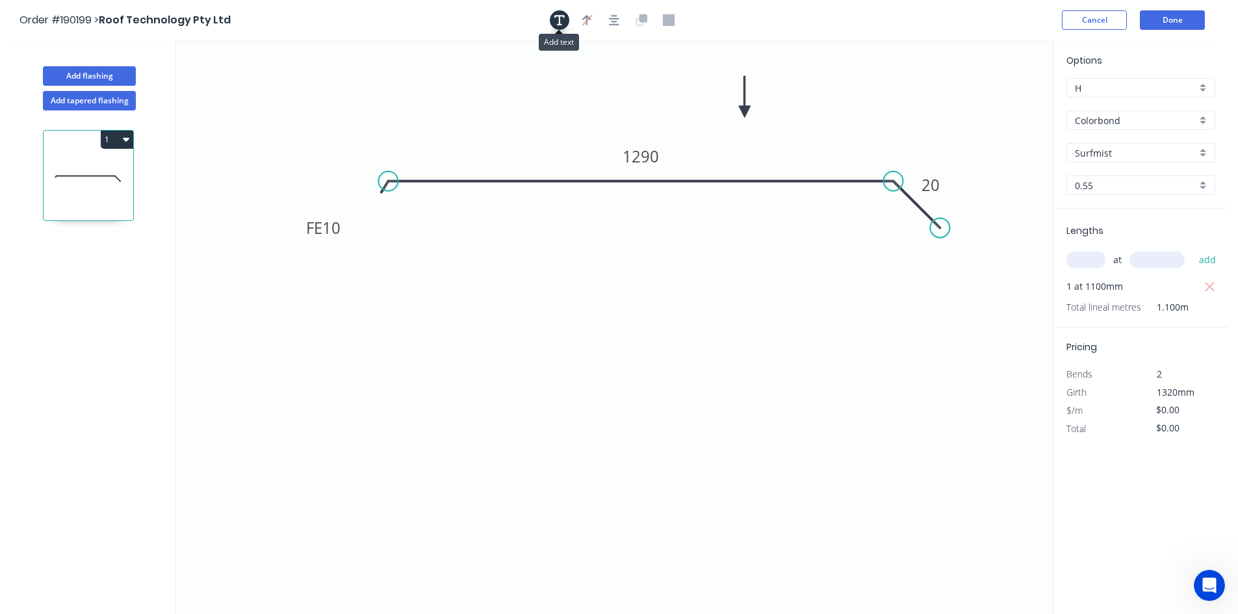
click at [559, 21] on icon "button" at bounding box center [559, 20] width 10 height 10
click at [253, 78] on textarea at bounding box center [259, 92] width 105 height 48
type textarea "Changed for Pricing"
click at [1078, 262] on input "text" at bounding box center [1085, 259] width 39 height 17
type input "1"
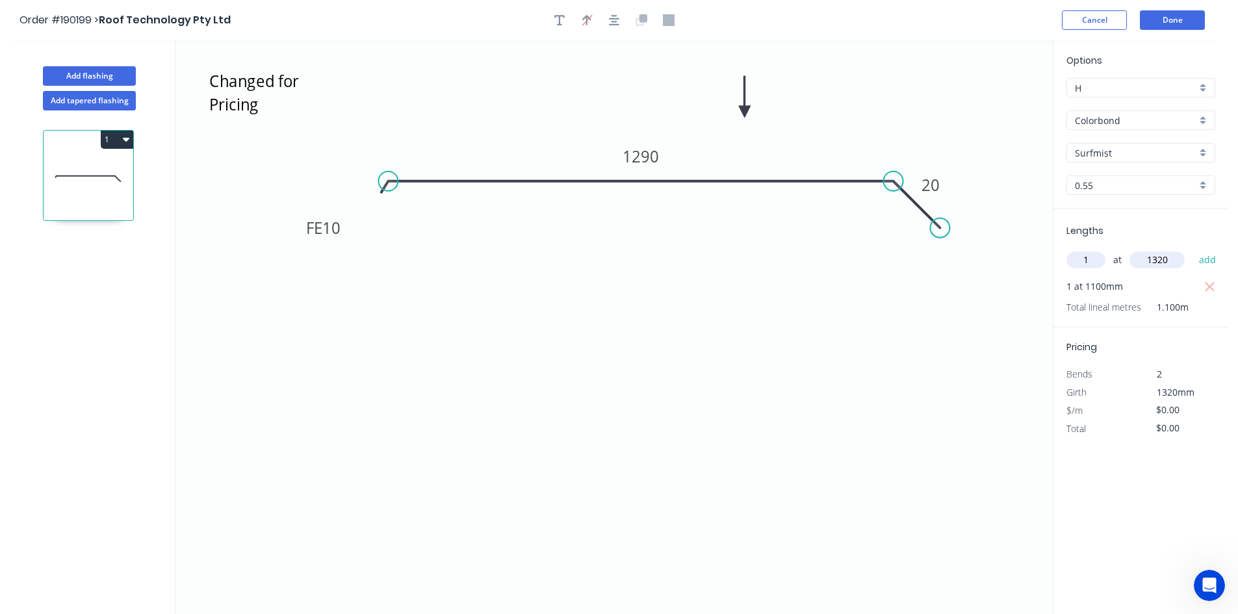
type input "1320"
click at [650, 151] on tspan "1290" at bounding box center [640, 156] width 36 height 21
click at [671, 134] on icon "Changed for Pricing FE 10 1070 20" at bounding box center [613, 327] width 877 height 574
type input "$27.92"
click at [1212, 282] on icon "button" at bounding box center [1210, 287] width 12 height 16
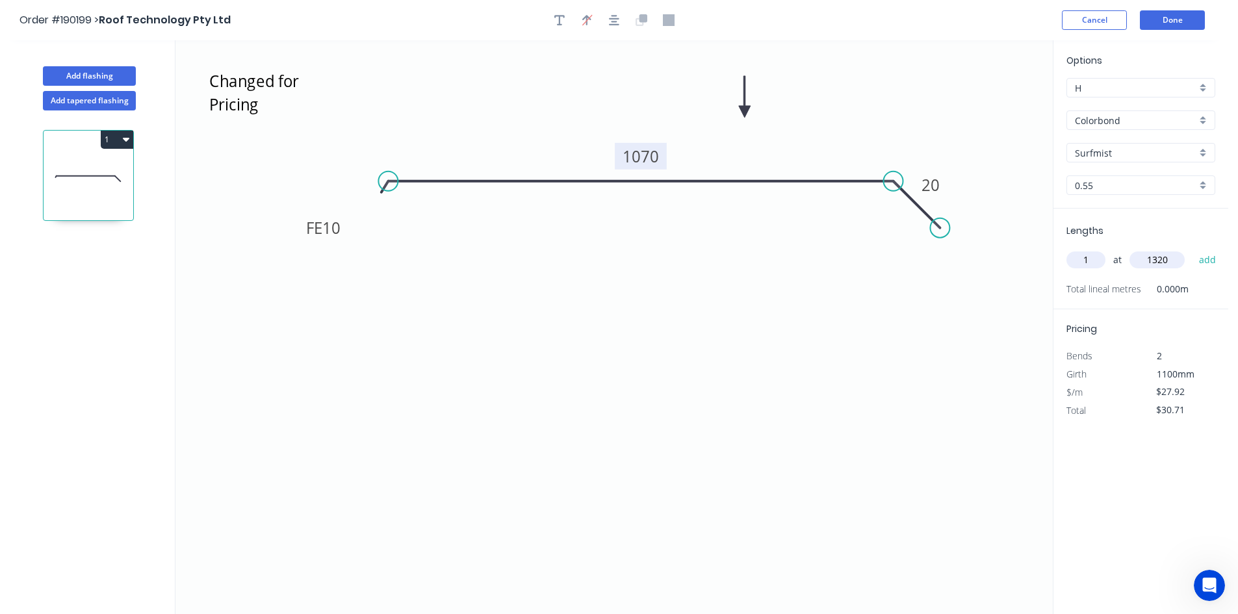
type input "$0.00"
click at [1215, 258] on button "add" at bounding box center [1207, 260] width 31 height 22
type input "$36.85"
click at [1175, 21] on button "Done" at bounding box center [1172, 19] width 65 height 19
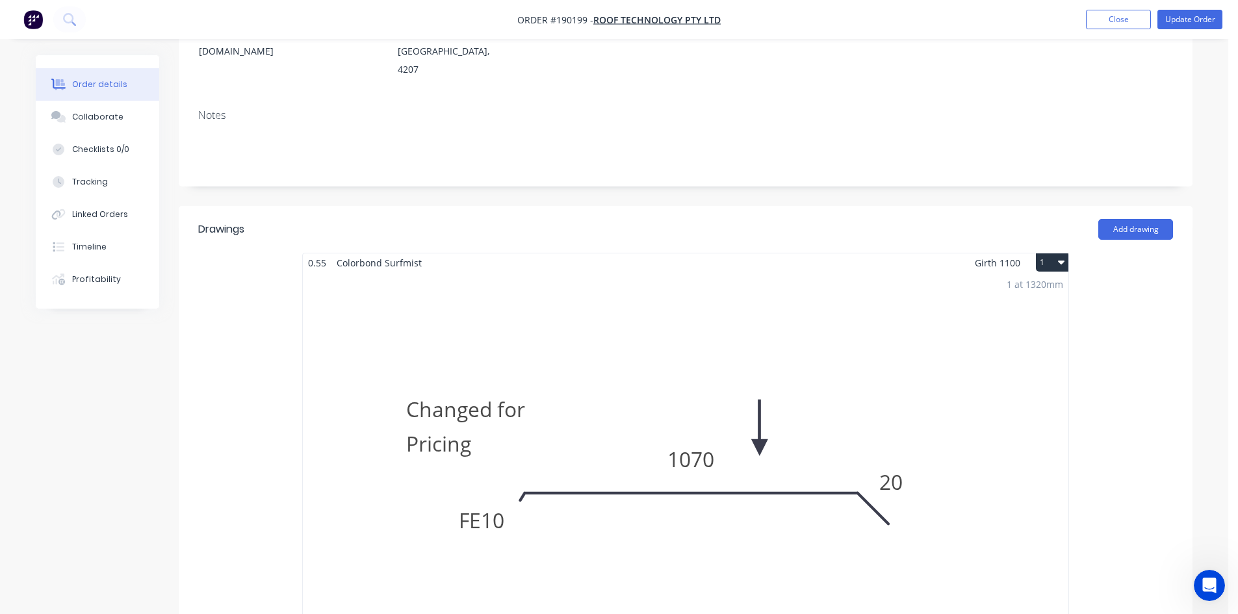
scroll to position [195, 0]
click at [1185, 20] on button "Update Order" at bounding box center [1189, 19] width 65 height 19
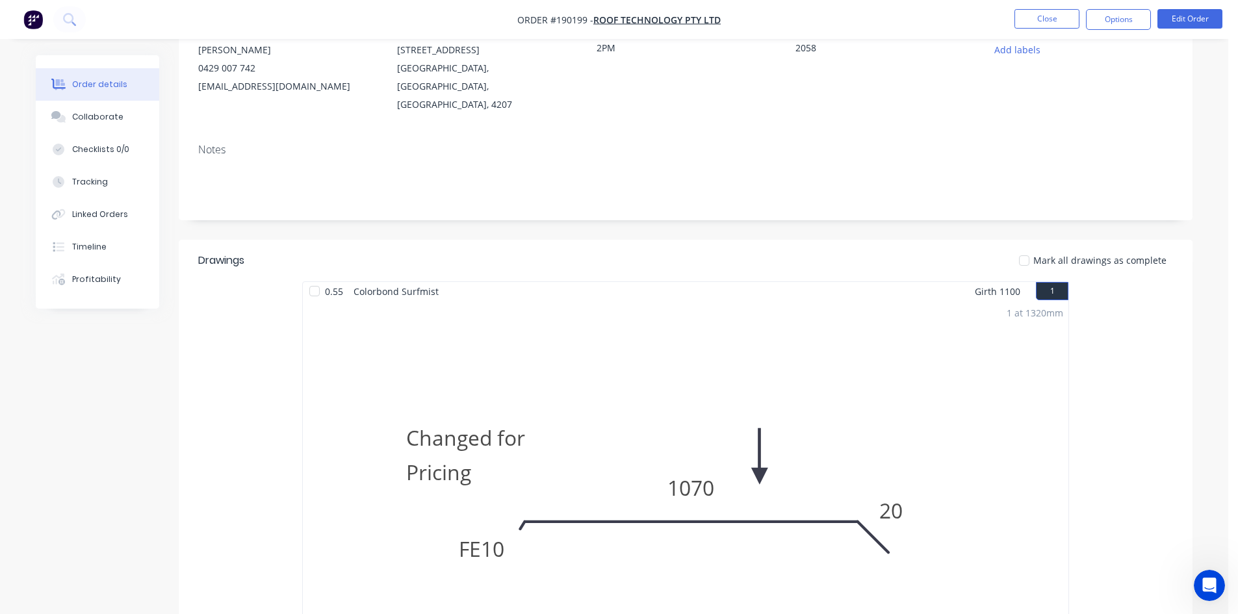
scroll to position [0, 0]
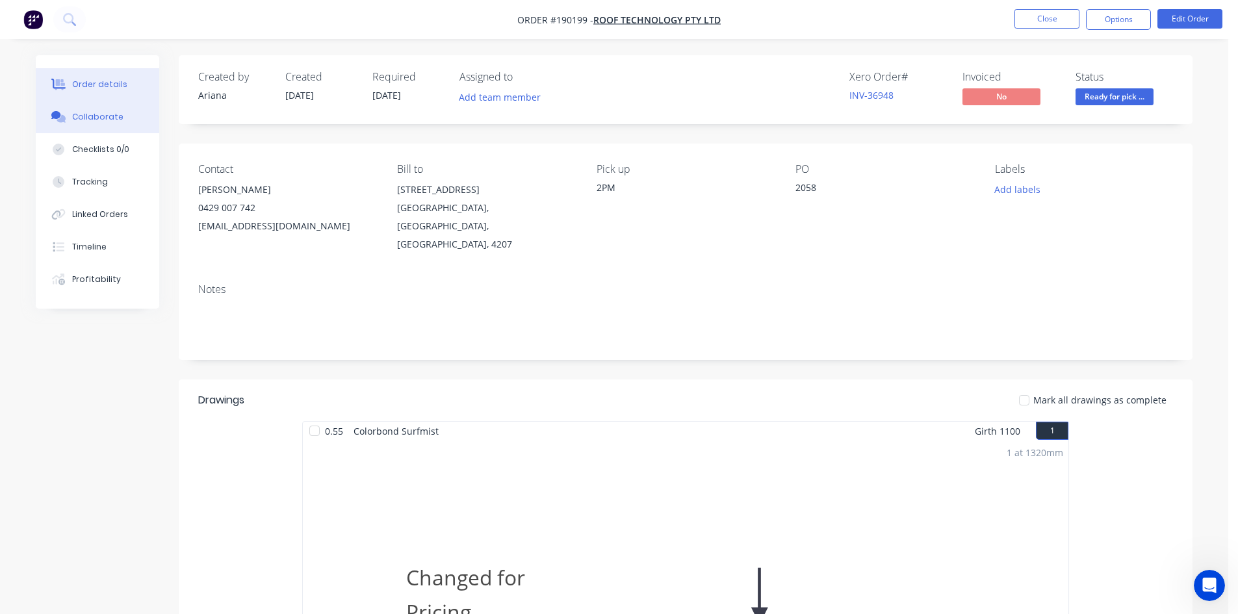
click at [55, 117] on icon at bounding box center [56, 115] width 10 height 8
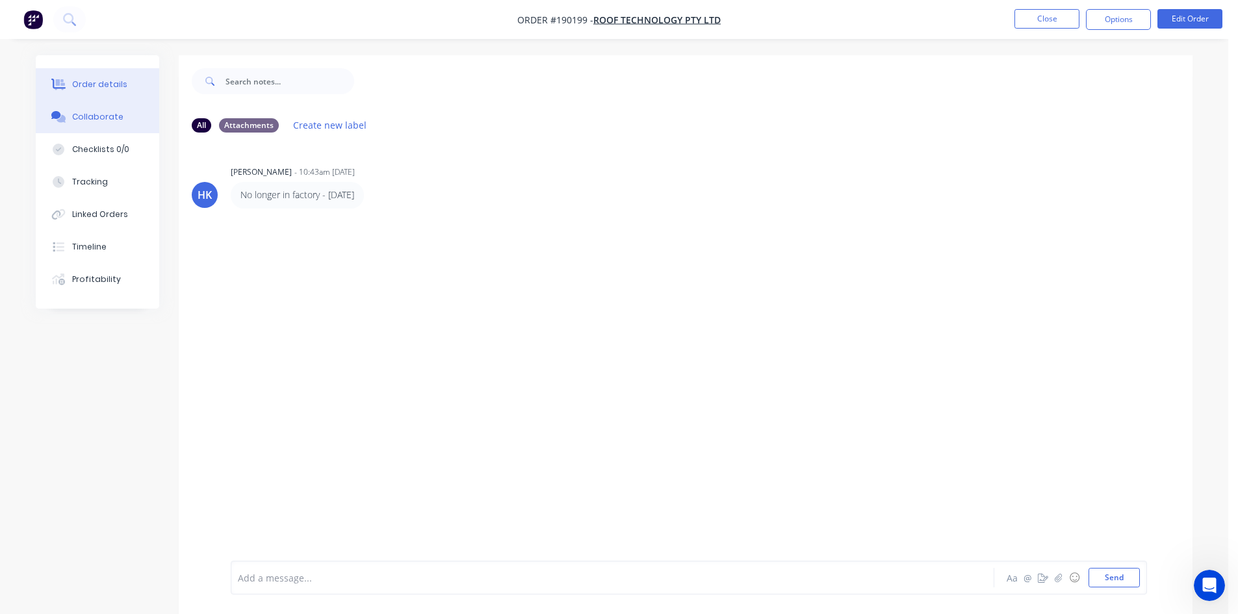
click at [88, 93] on button "Order details" at bounding box center [97, 84] width 123 height 32
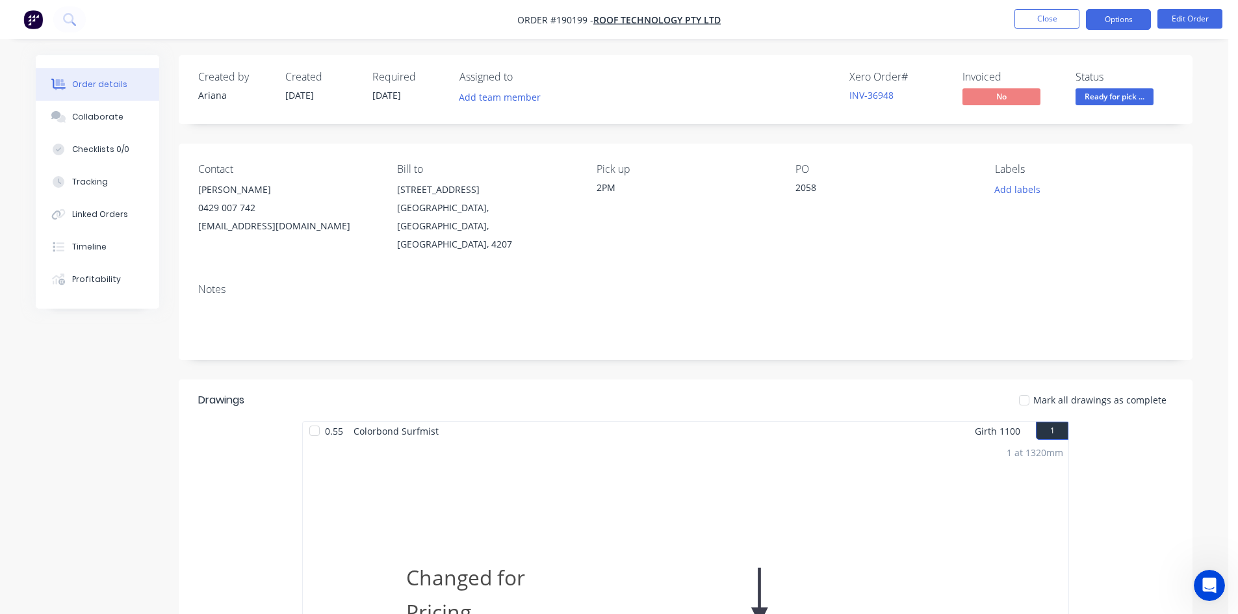
click at [1097, 19] on button "Options" at bounding box center [1118, 19] width 65 height 21
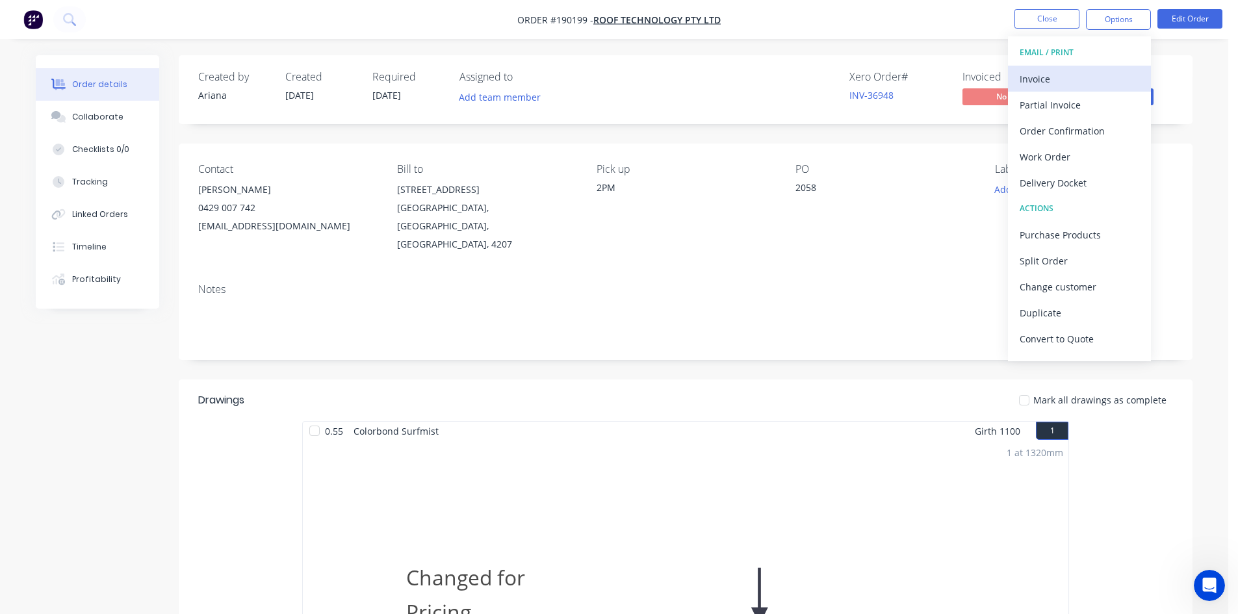
click at [1091, 71] on div "Invoice" at bounding box center [1079, 79] width 120 height 19
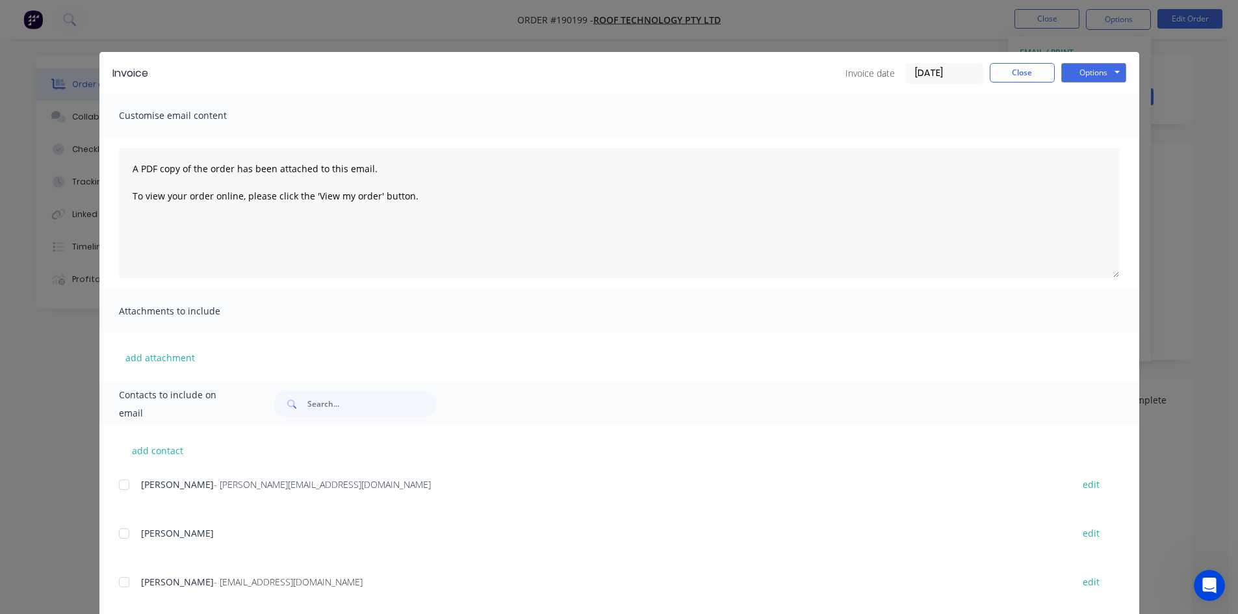
click at [117, 483] on div at bounding box center [124, 485] width 26 height 26
click at [120, 585] on div at bounding box center [124, 582] width 26 height 26
click at [1075, 79] on button "Options" at bounding box center [1093, 72] width 65 height 19
click at [1085, 133] on button "Email" at bounding box center [1102, 138] width 83 height 21
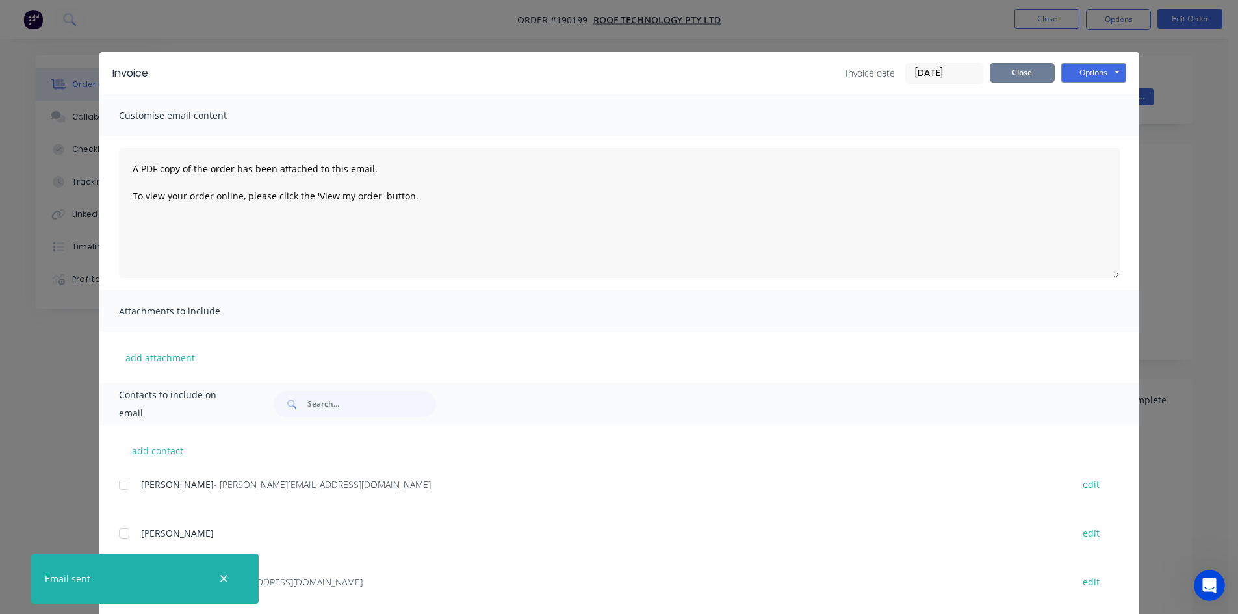
click at [1031, 70] on button "Close" at bounding box center [1021, 72] width 65 height 19
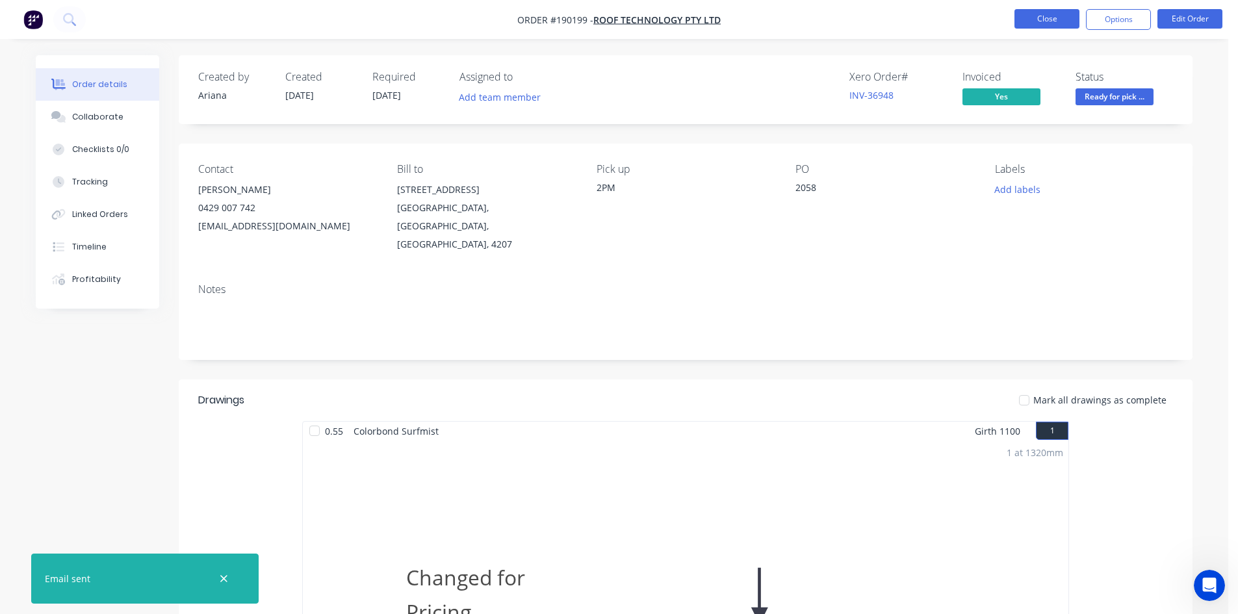
click at [1033, 21] on button "Close" at bounding box center [1046, 18] width 65 height 19
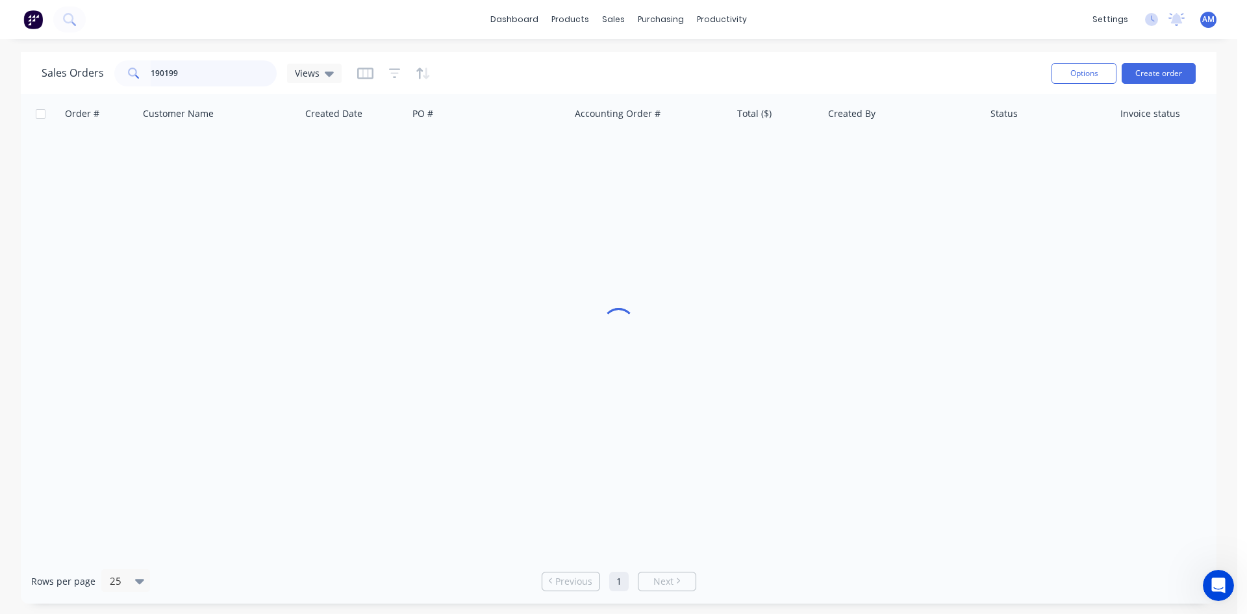
drag, startPoint x: 182, startPoint y: 73, endPoint x: 95, endPoint y: 63, distance: 87.0
click at [105, 71] on div "Sales Orders 190199 Views" at bounding box center [192, 73] width 300 height 26
type input "190966"
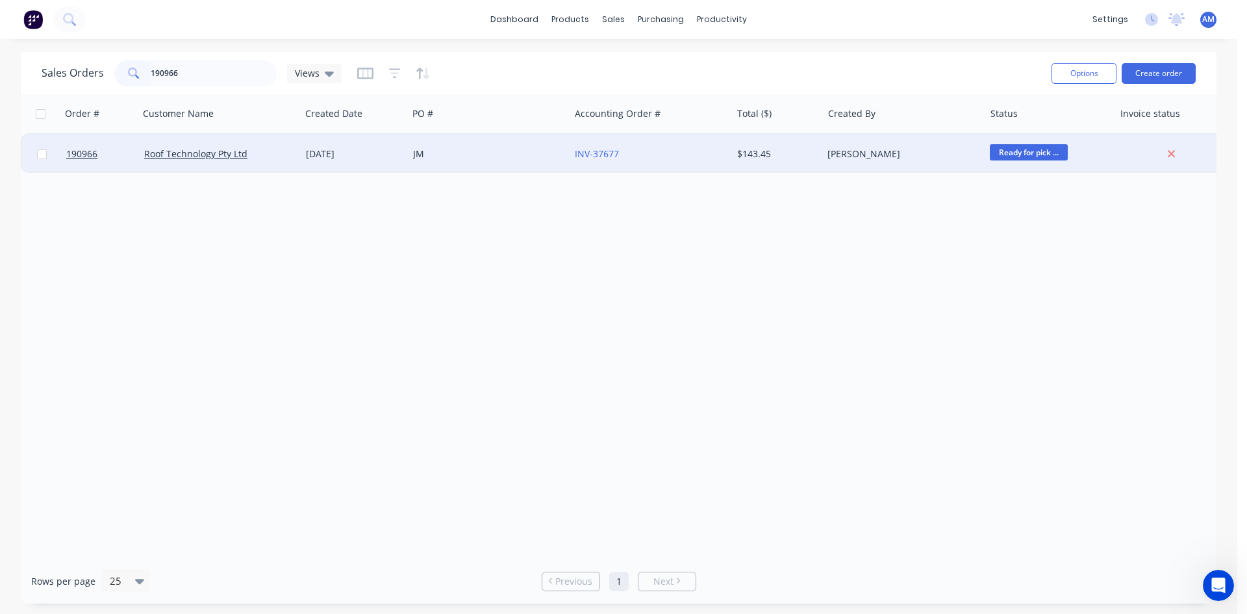
click at [532, 150] on div "JM" at bounding box center [485, 153] width 144 height 13
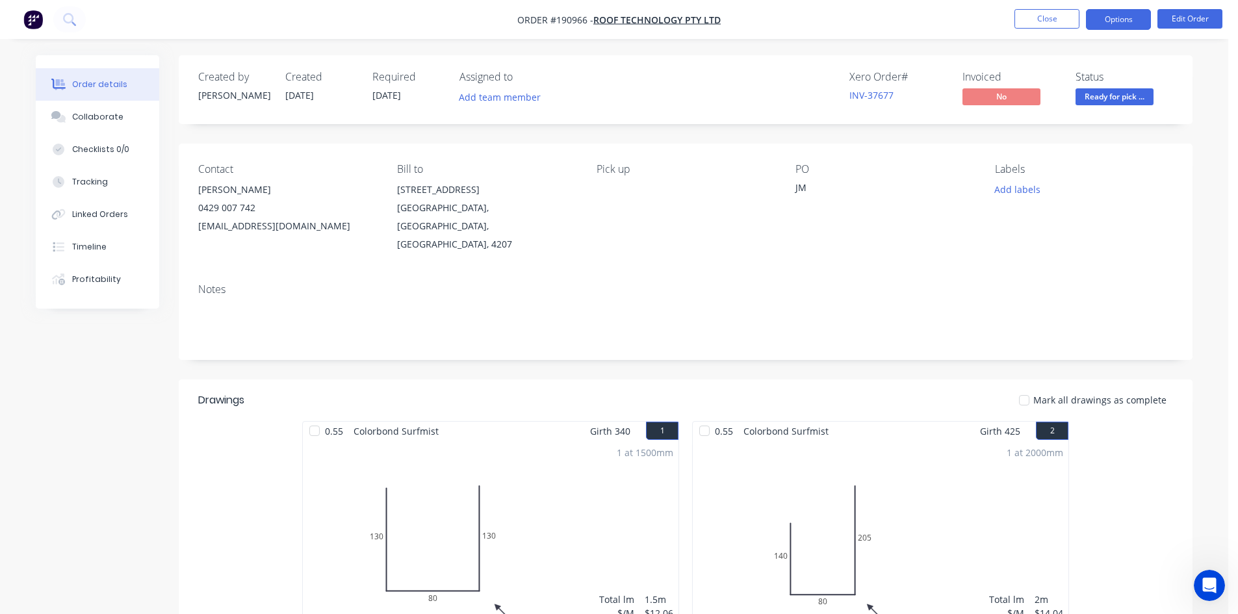
click at [1097, 16] on button "Options" at bounding box center [1118, 19] width 65 height 21
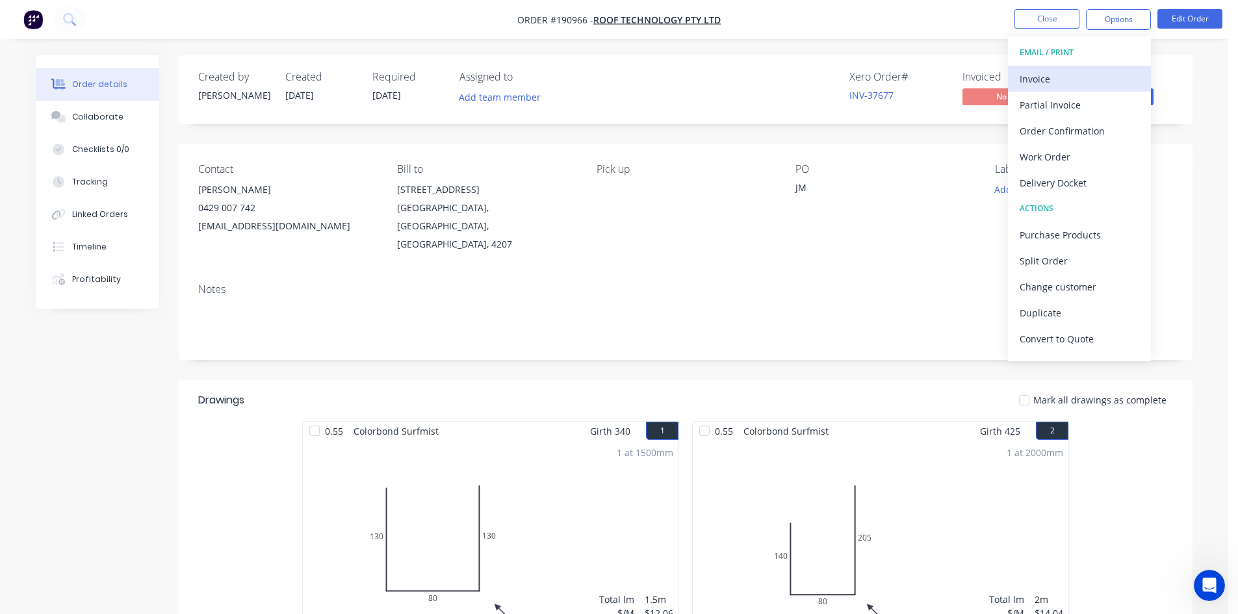
click at [1084, 71] on div "Invoice" at bounding box center [1079, 79] width 120 height 19
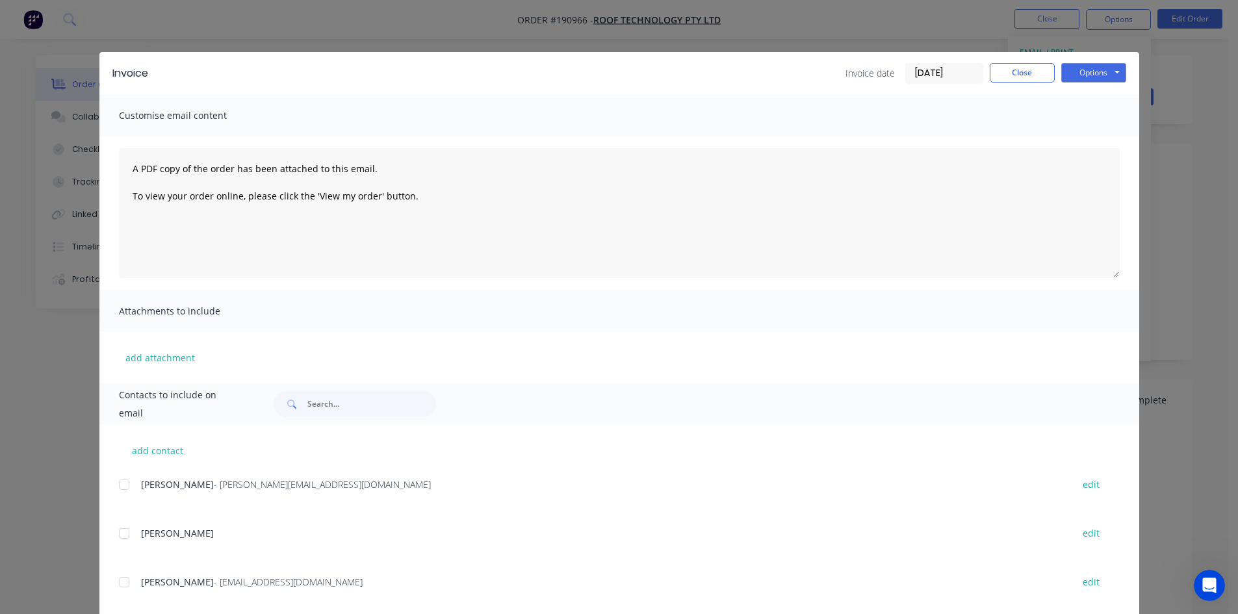
click at [120, 483] on div at bounding box center [124, 485] width 26 height 26
click at [119, 581] on div at bounding box center [124, 582] width 26 height 26
click at [1095, 71] on button "Options" at bounding box center [1093, 72] width 65 height 19
click at [1094, 132] on button "Email" at bounding box center [1102, 138] width 83 height 21
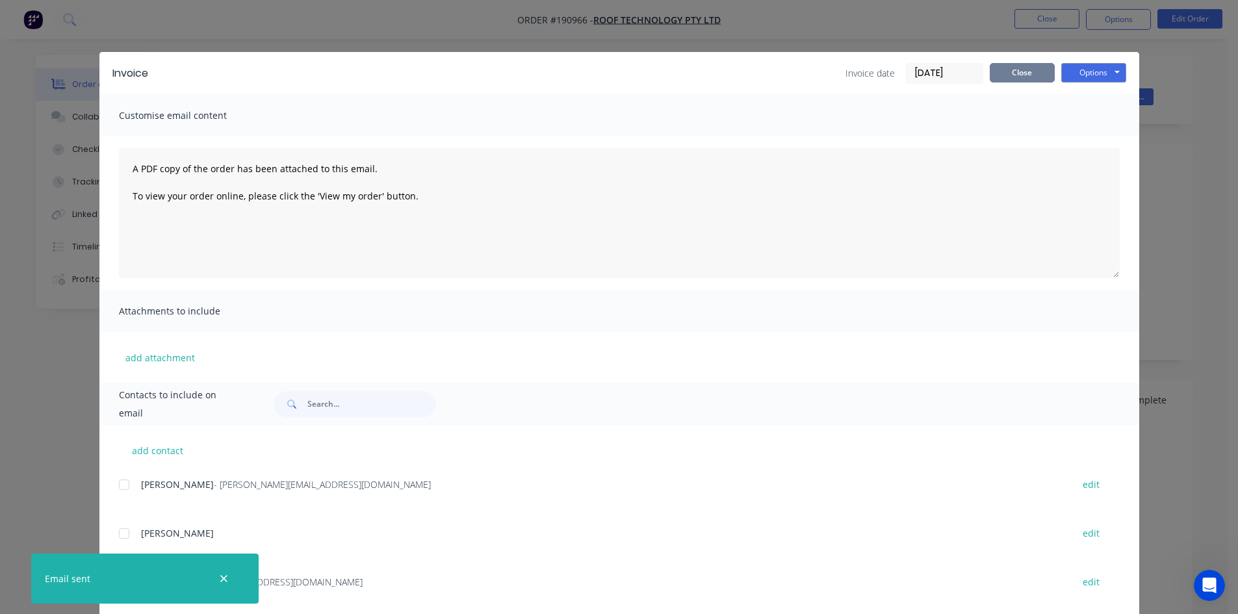
click at [1038, 69] on button "Close" at bounding box center [1021, 72] width 65 height 19
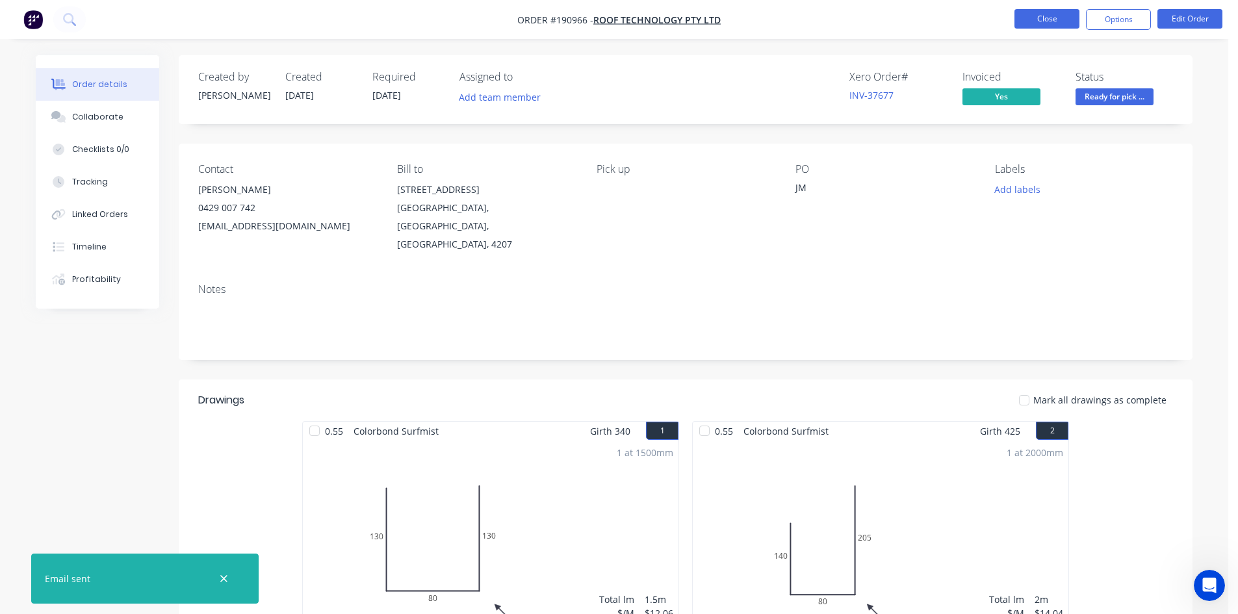
click at [1054, 12] on button "Close" at bounding box center [1046, 18] width 65 height 19
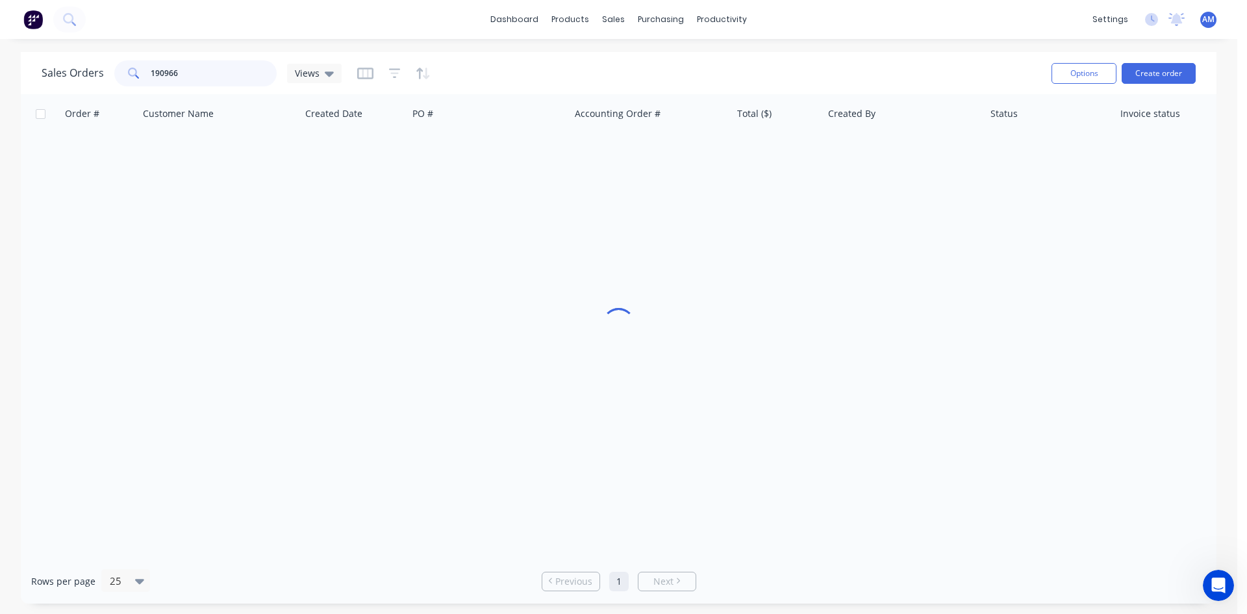
drag, startPoint x: 176, startPoint y: 78, endPoint x: 91, endPoint y: 63, distance: 86.4
click at [101, 66] on div "Sales Orders 190966 Views" at bounding box center [192, 73] width 300 height 26
type input "191126"
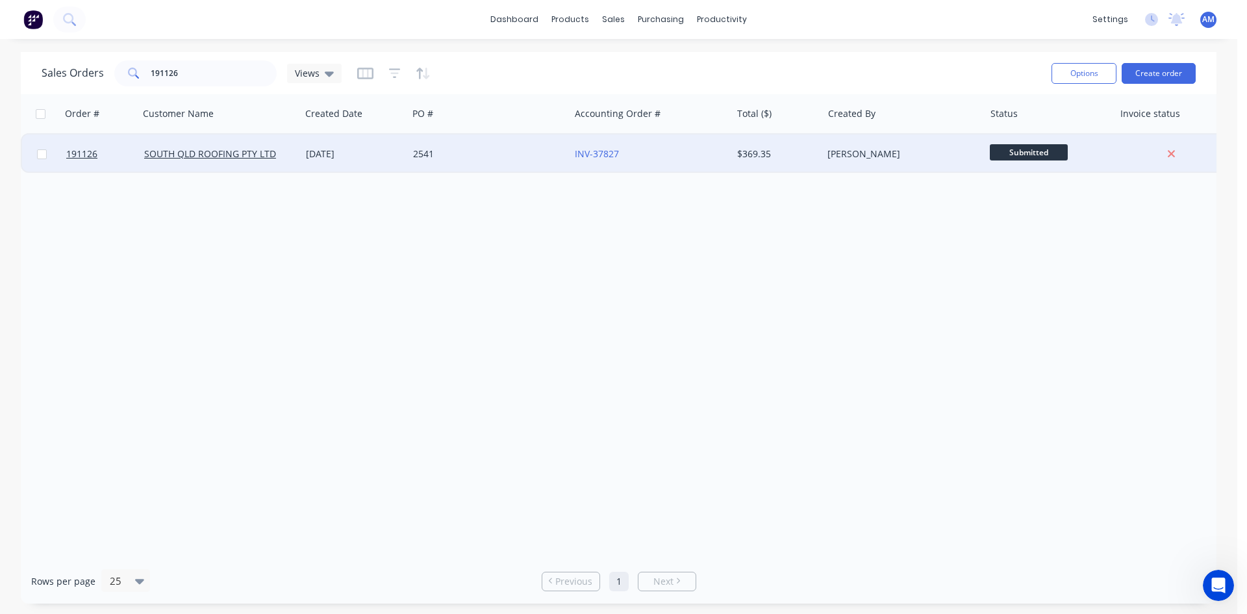
click at [509, 163] on div "2541" at bounding box center [489, 153] width 162 height 39
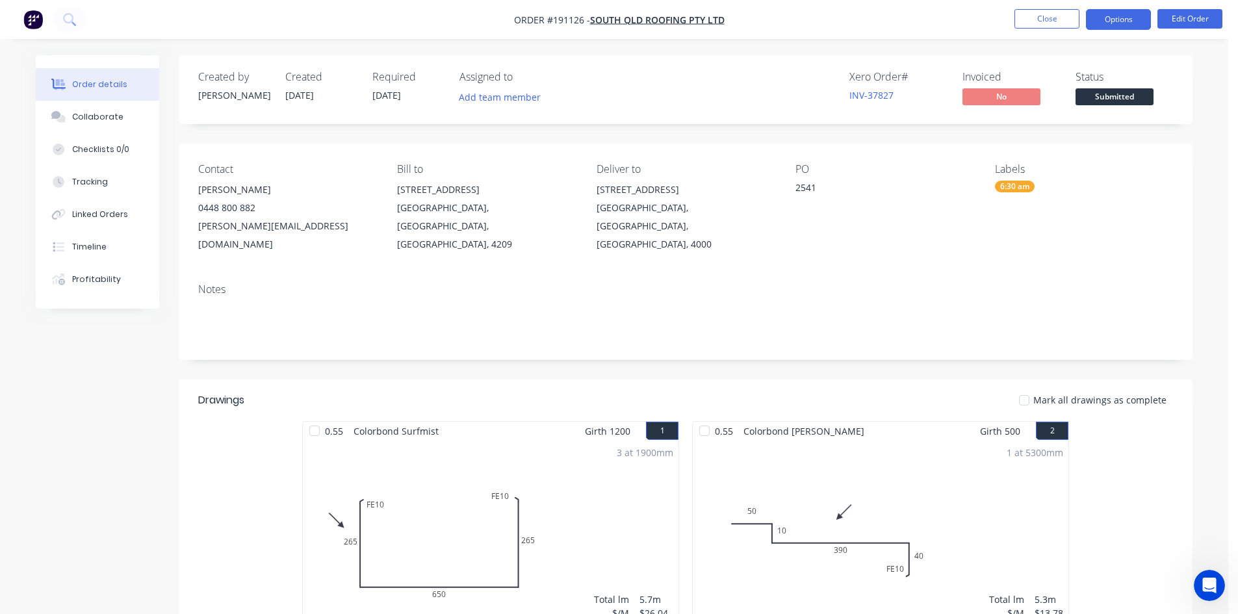
click at [1126, 21] on button "Options" at bounding box center [1118, 19] width 65 height 21
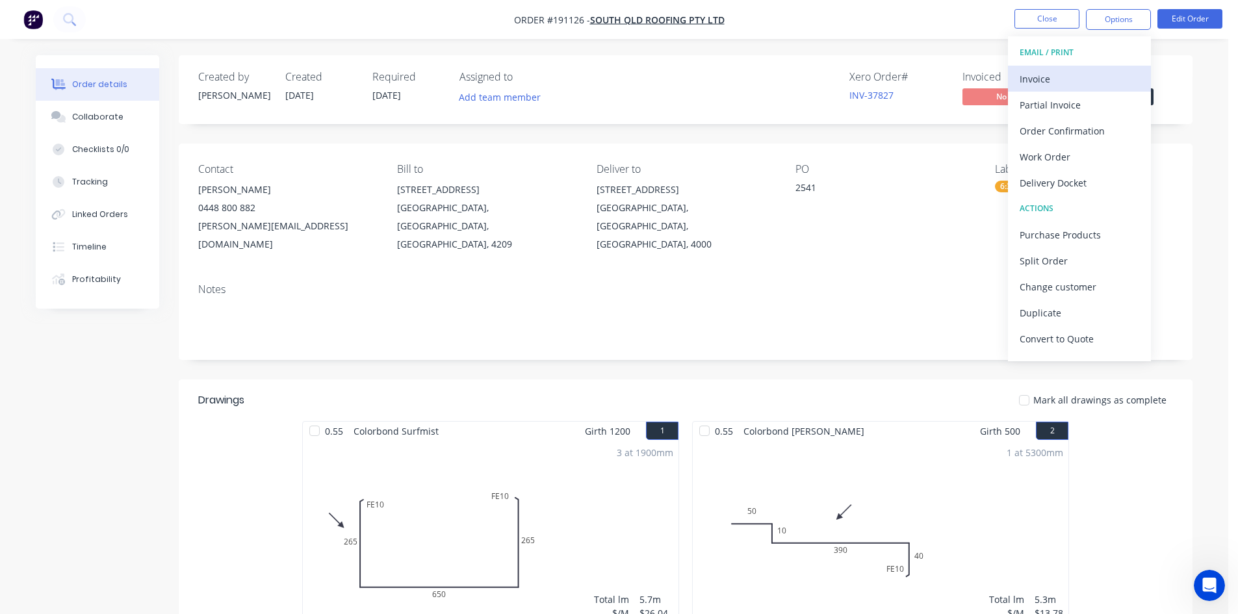
click at [1082, 73] on div "Invoice" at bounding box center [1079, 79] width 120 height 19
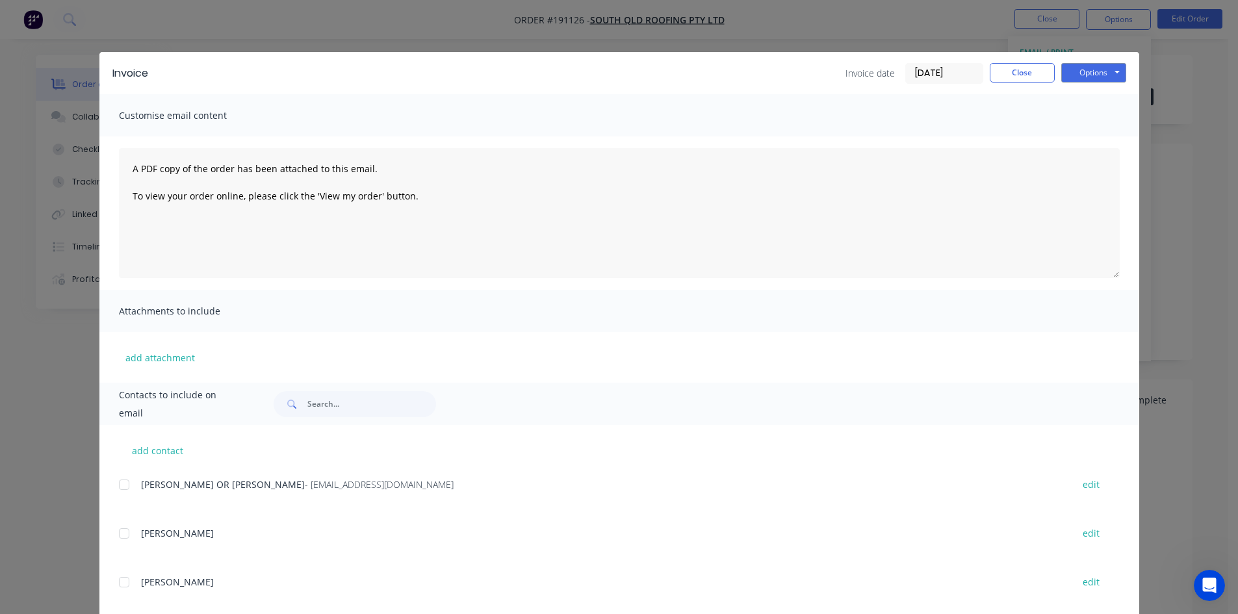
click at [122, 483] on div at bounding box center [124, 485] width 26 height 26
click at [1095, 64] on button "Options" at bounding box center [1093, 72] width 65 height 19
click at [1095, 139] on button "Email" at bounding box center [1102, 138] width 83 height 21
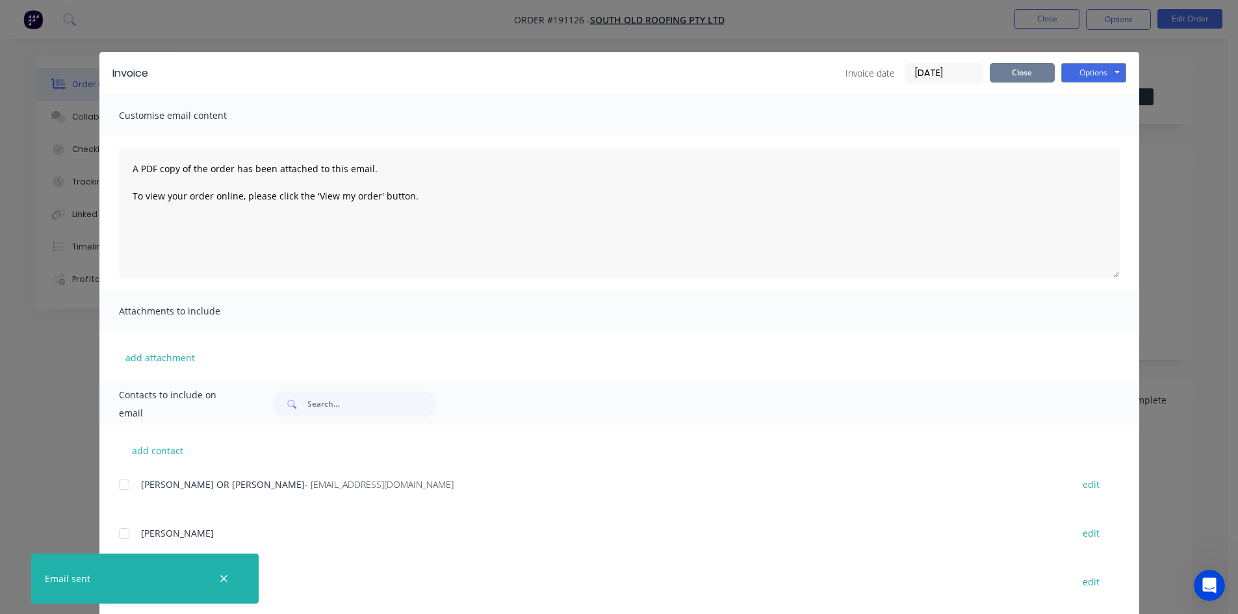
click at [1019, 73] on button "Close" at bounding box center [1021, 72] width 65 height 19
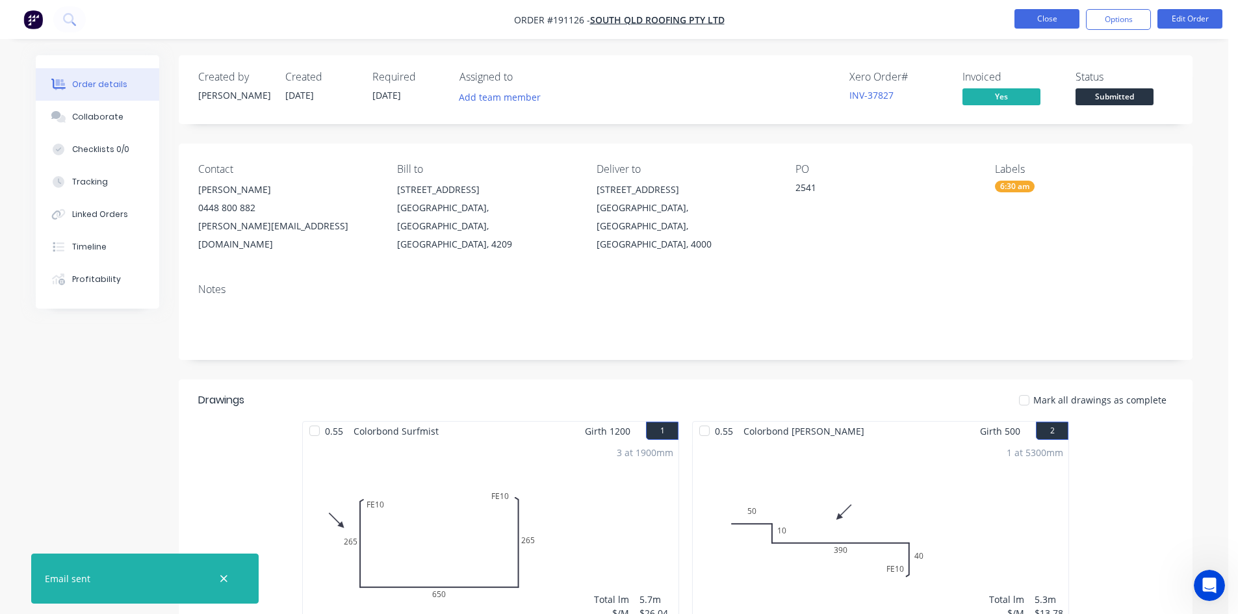
click at [1041, 18] on button "Close" at bounding box center [1046, 18] width 65 height 19
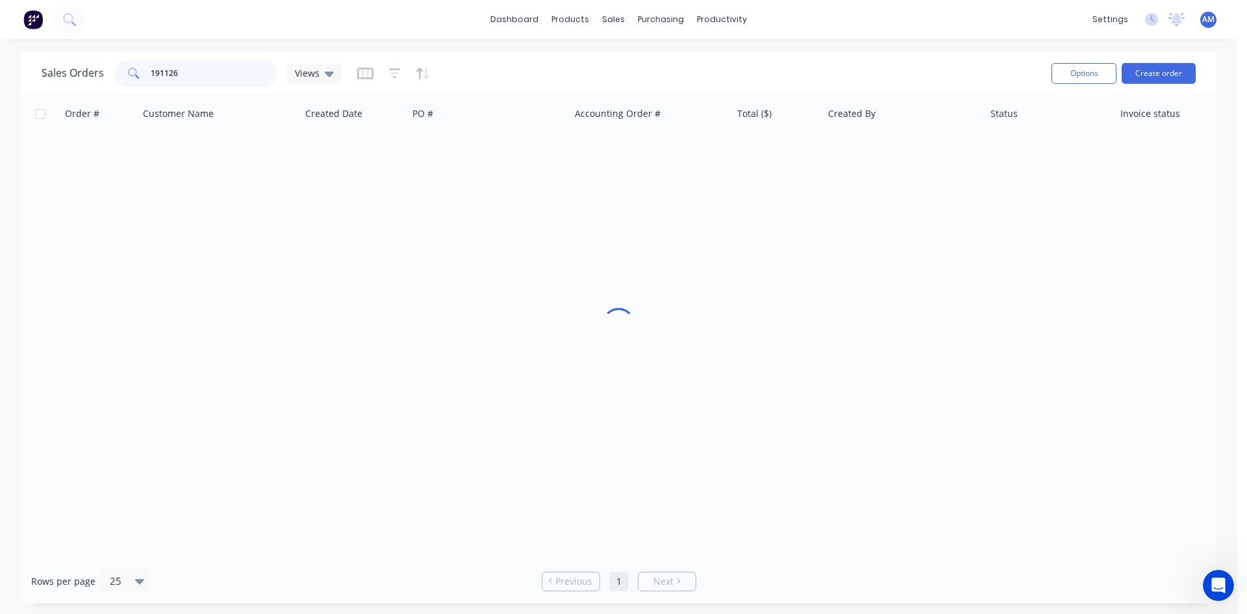
drag, startPoint x: 204, startPoint y: 70, endPoint x: 142, endPoint y: 69, distance: 61.7
click at [142, 69] on div "191126" at bounding box center [195, 73] width 162 height 26
type input "191128"
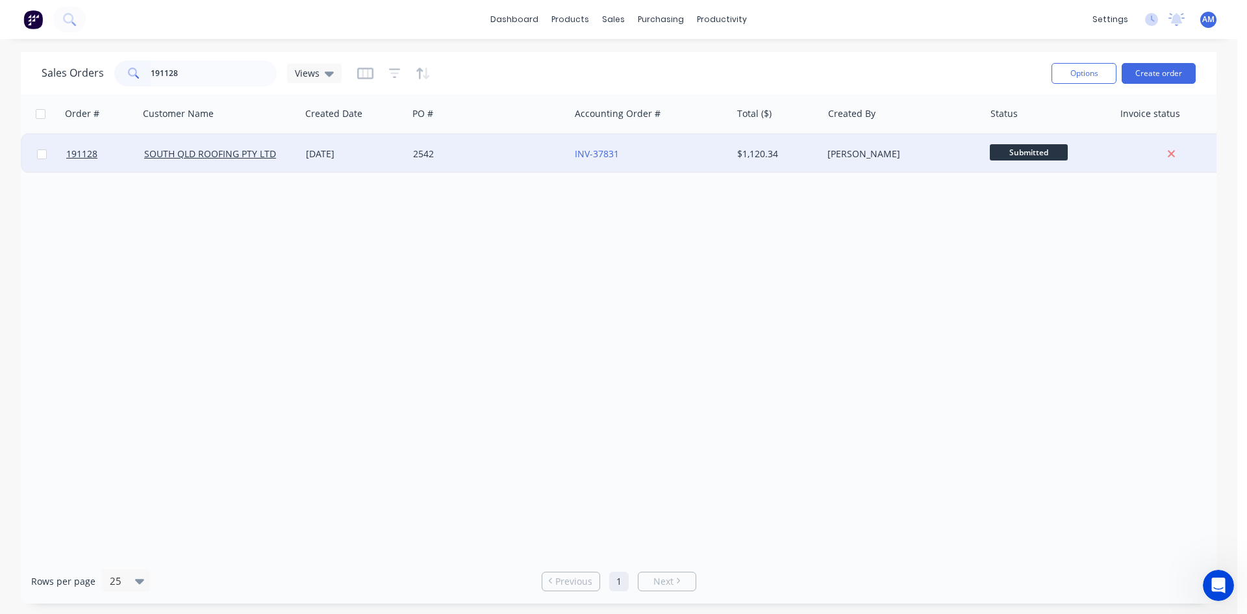
click at [505, 157] on div "2542" at bounding box center [485, 153] width 144 height 13
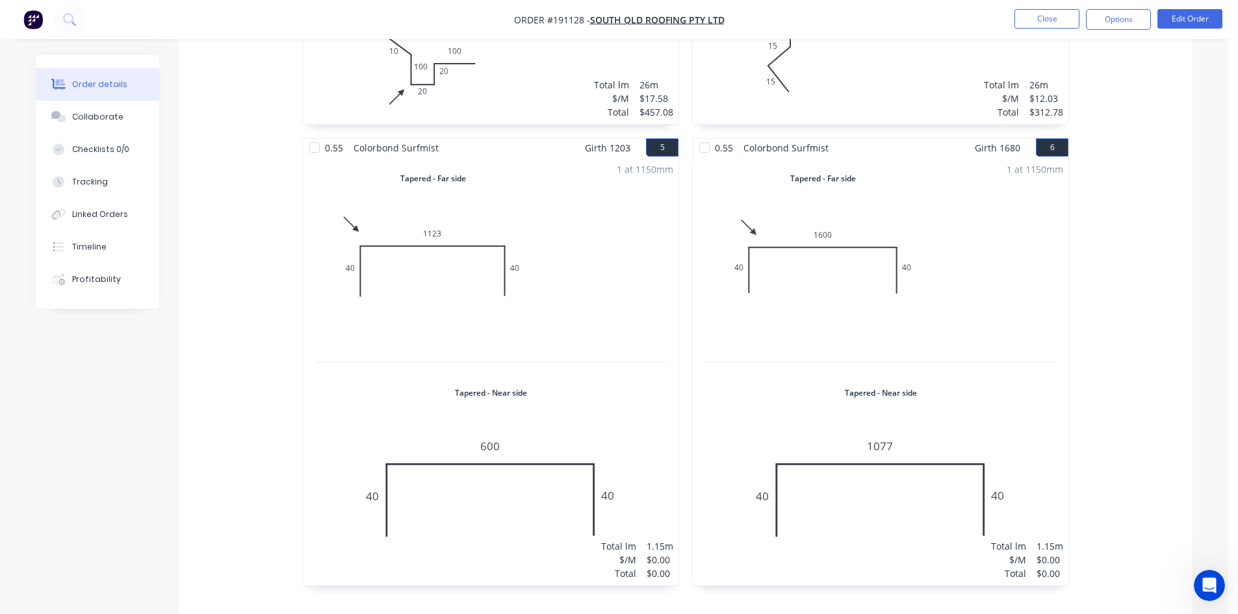
scroll to position [780, 0]
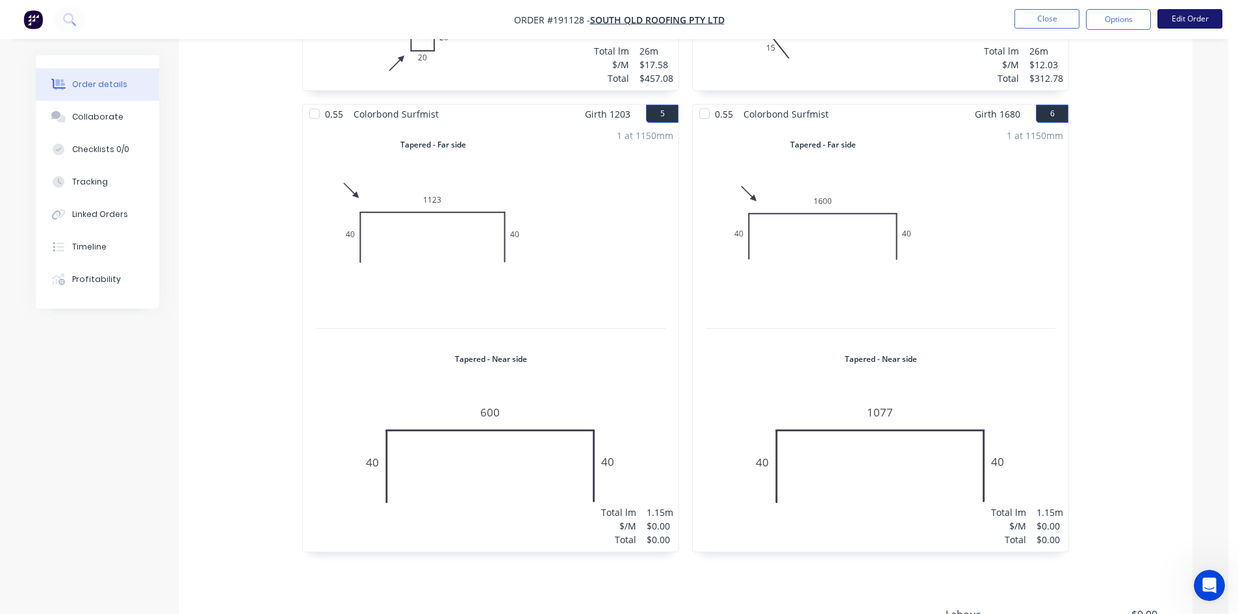
click at [1178, 22] on button "Edit Order" at bounding box center [1189, 18] width 65 height 19
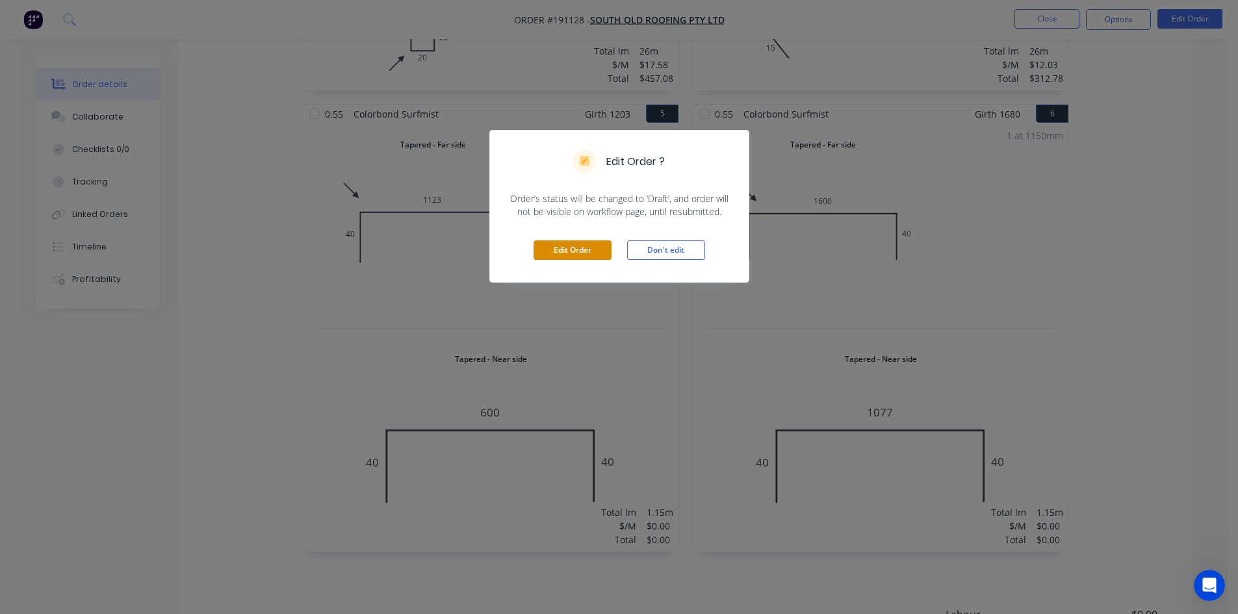
click at [552, 257] on button "Edit Order" at bounding box center [572, 249] width 78 height 19
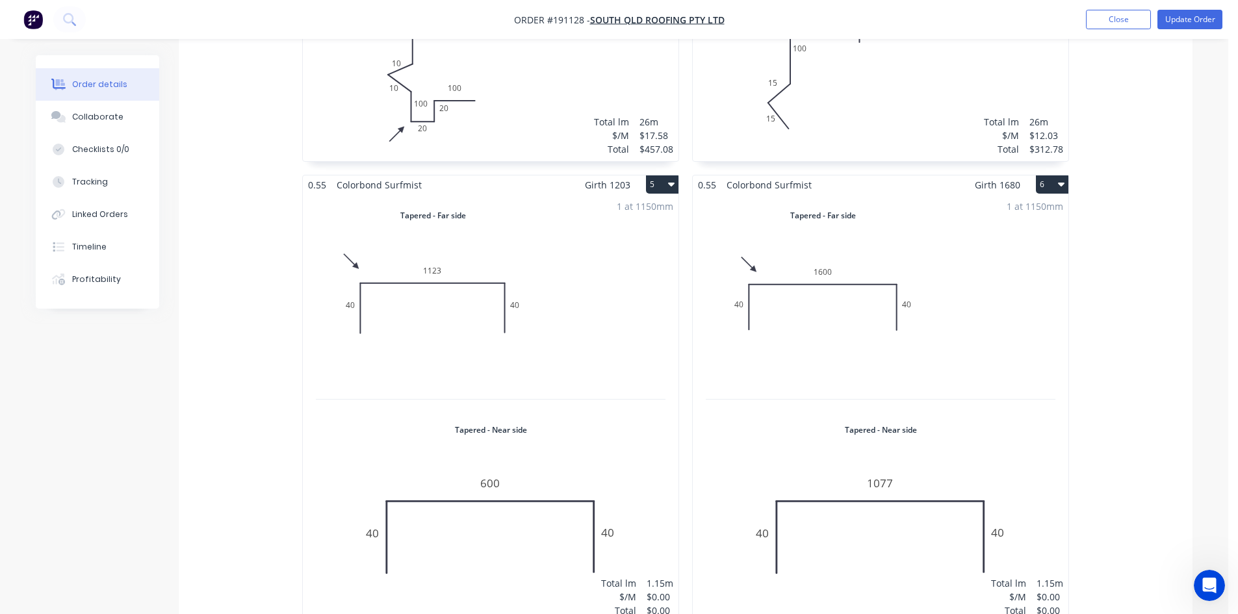
scroll to position [845, 0]
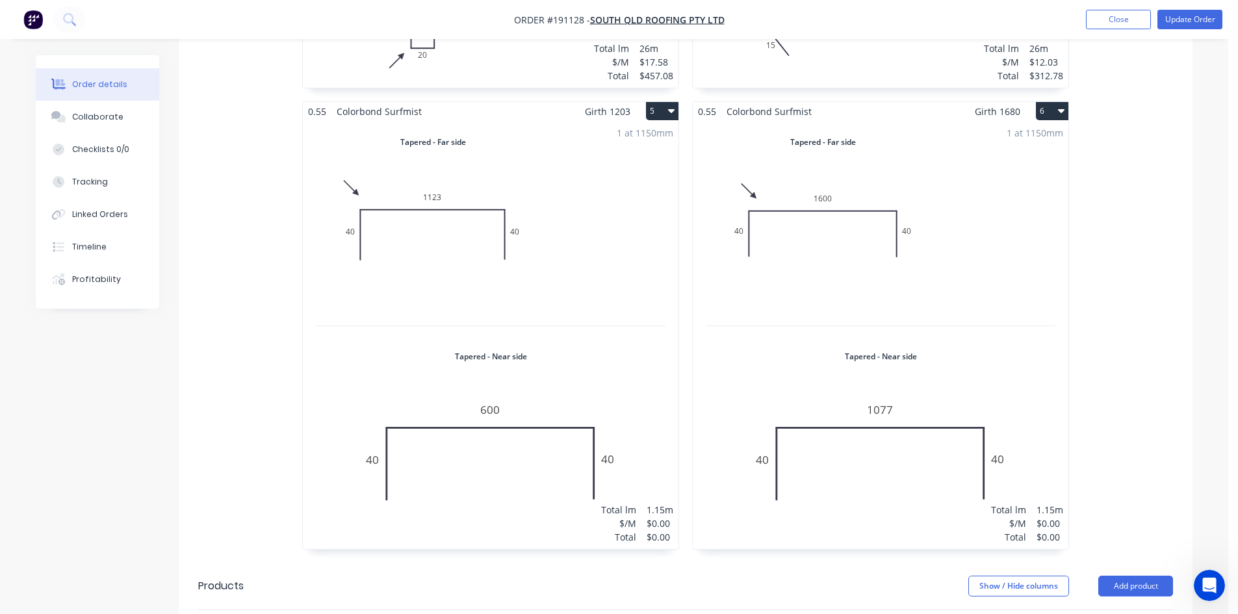
click at [630, 296] on div "1 at 1150mm Total lm $/M Total 1.15m $0.00 $0.00" at bounding box center [491, 335] width 376 height 428
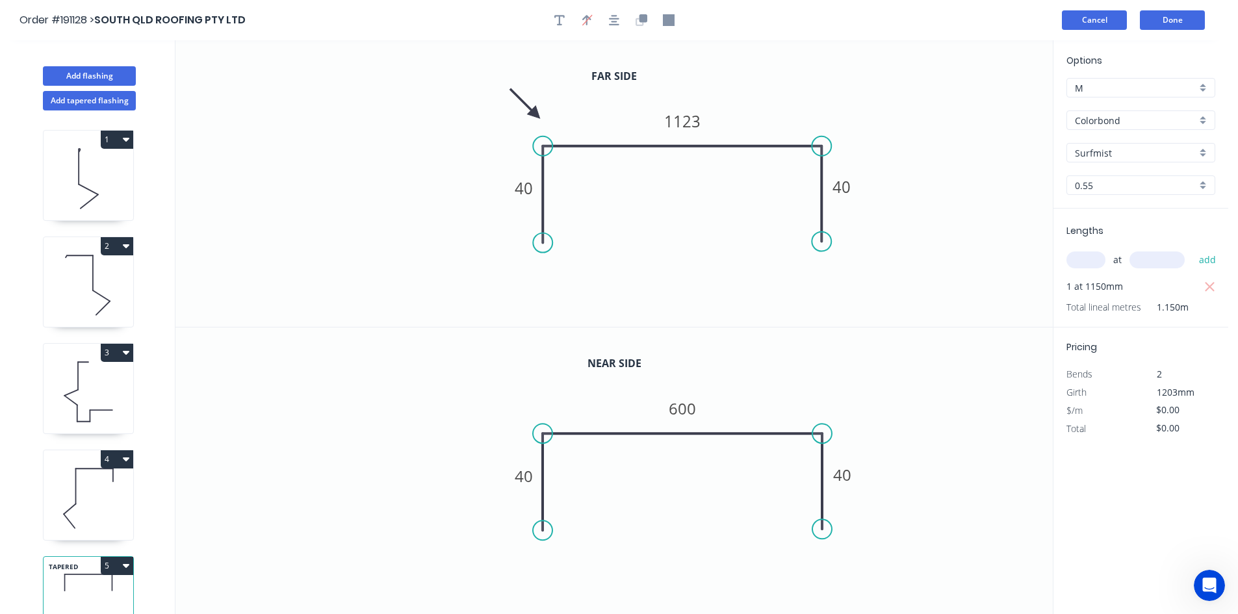
click at [1099, 24] on button "Cancel" at bounding box center [1094, 19] width 65 height 19
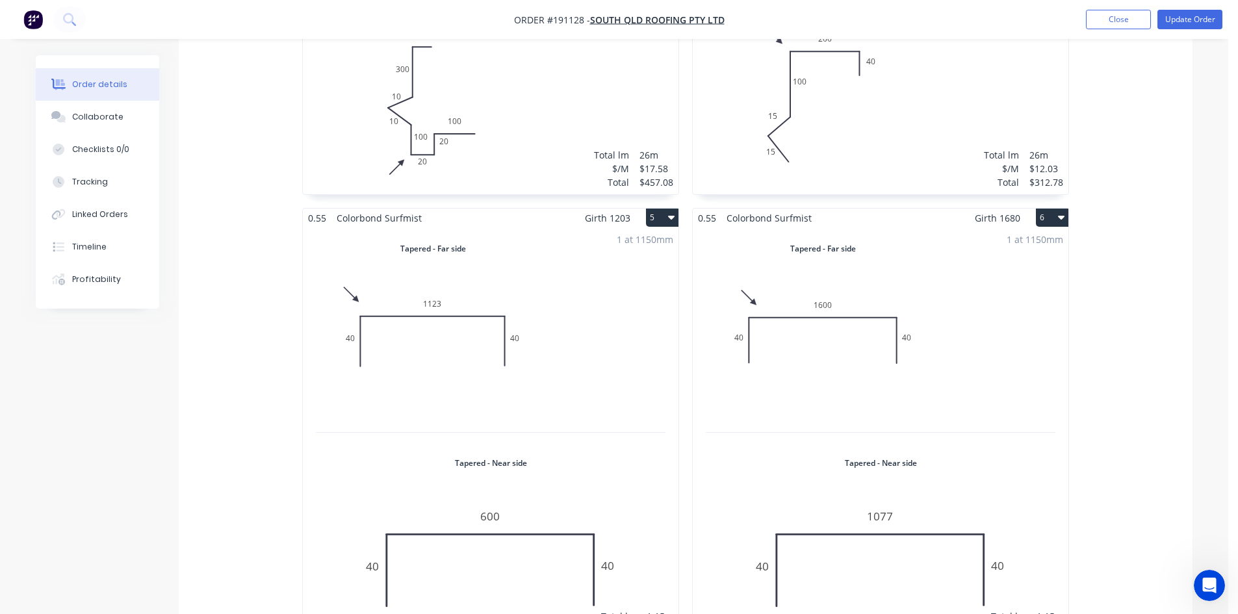
scroll to position [715, 0]
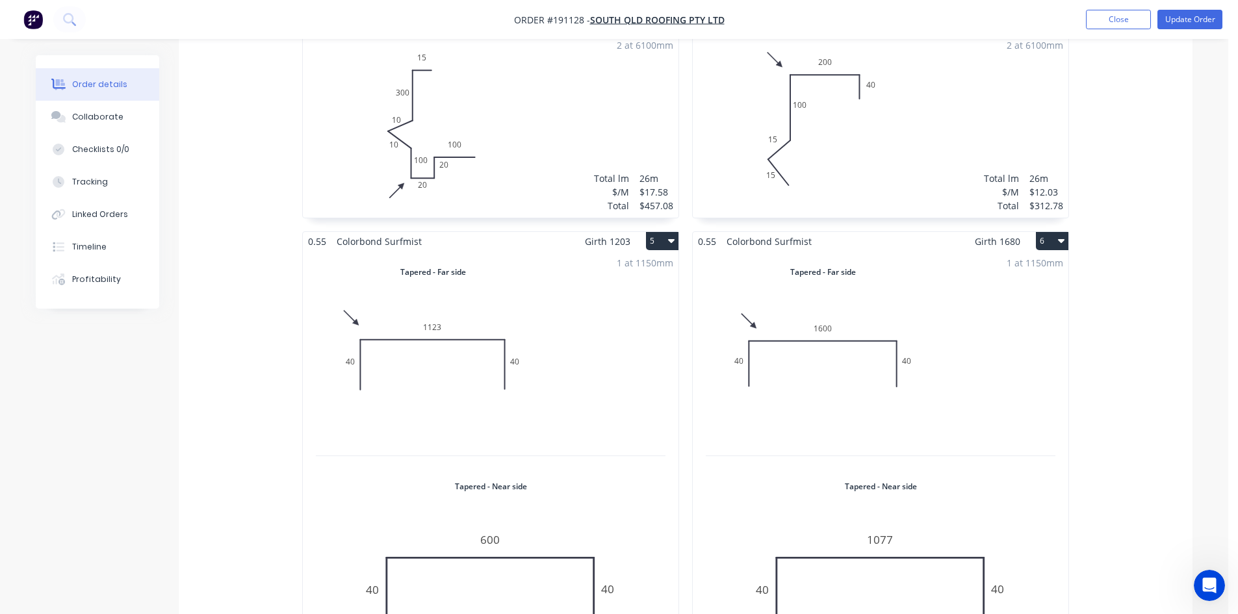
click at [641, 357] on div "1 at 1150mm Total lm $/M Total 1.15m $0.00 $0.00" at bounding box center [491, 465] width 376 height 428
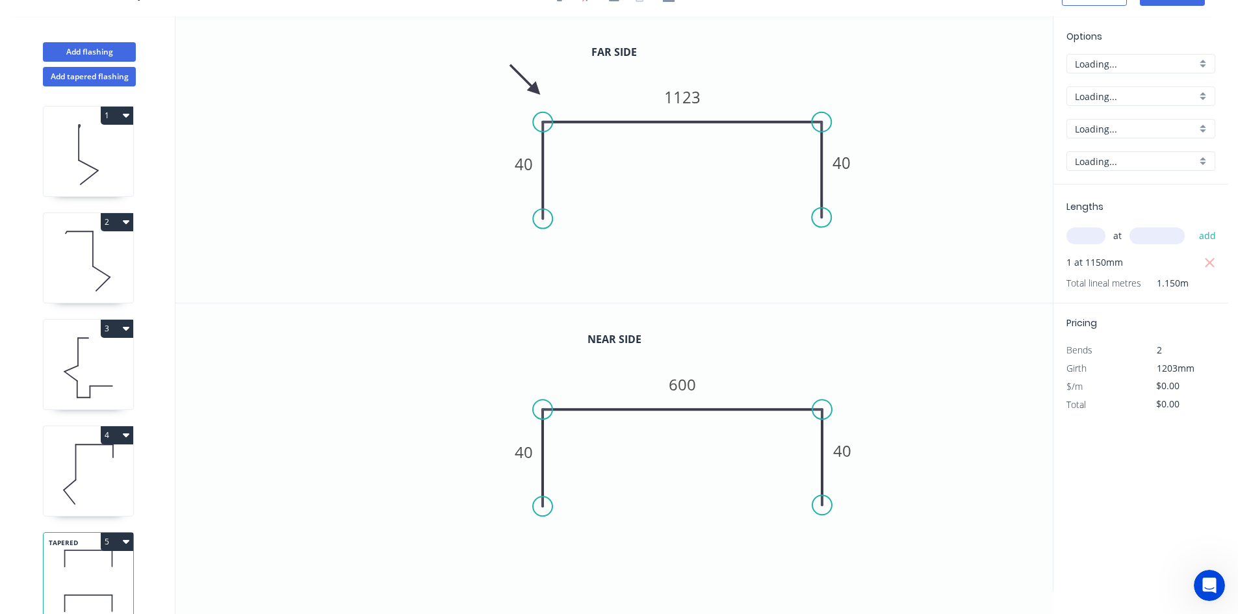
scroll to position [24, 0]
drag, startPoint x: 1179, startPoint y: 400, endPoint x: 1156, endPoint y: 400, distance: 23.4
click at [1156, 400] on input "$0.00" at bounding box center [1178, 404] width 44 height 18
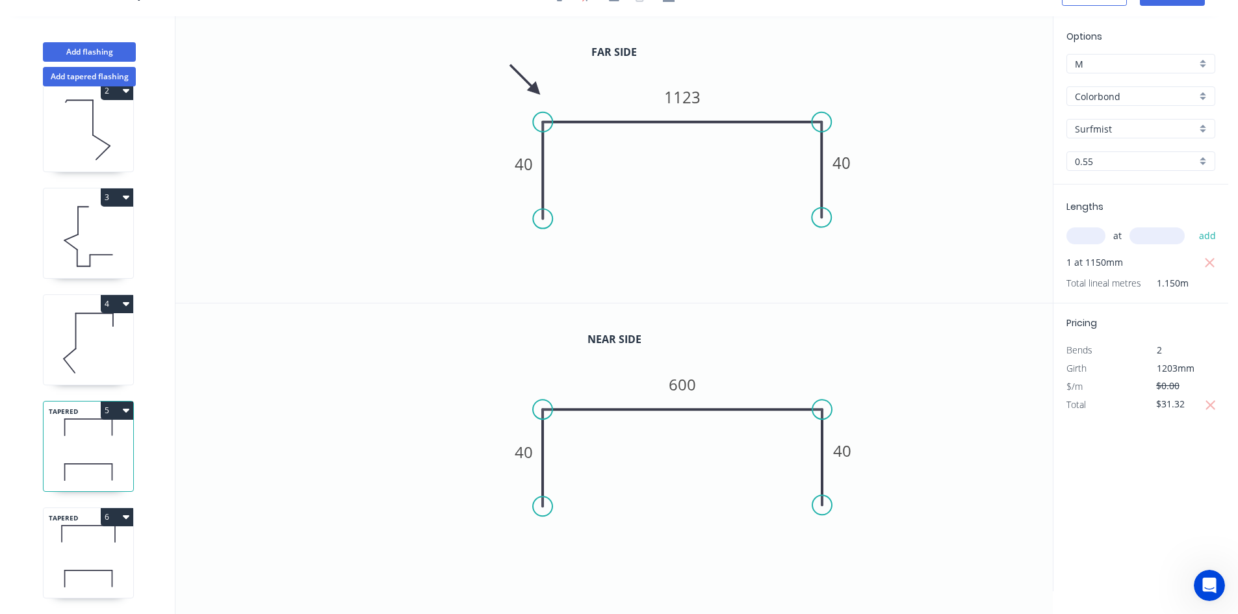
scroll to position [141, 0]
click at [95, 537] on icon at bounding box center [89, 534] width 90 height 38
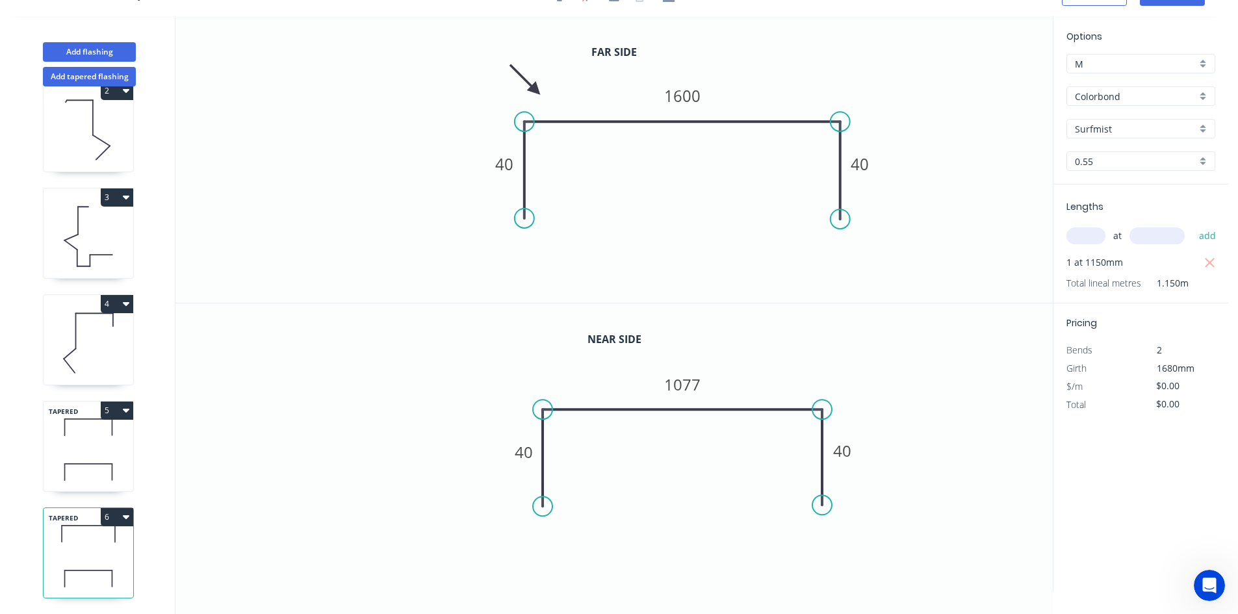
drag, startPoint x: 1177, startPoint y: 403, endPoint x: 1139, endPoint y: 403, distance: 37.7
click at [1139, 403] on div "Total $0.00" at bounding box center [1140, 405] width 168 height 18
type input "$43.73"
click at [1197, 441] on div "Options M M Colorbond Colorbond Colorbond (Premium) Colorbond Coolmax Colorbond…" at bounding box center [1139, 303] width 175 height 575
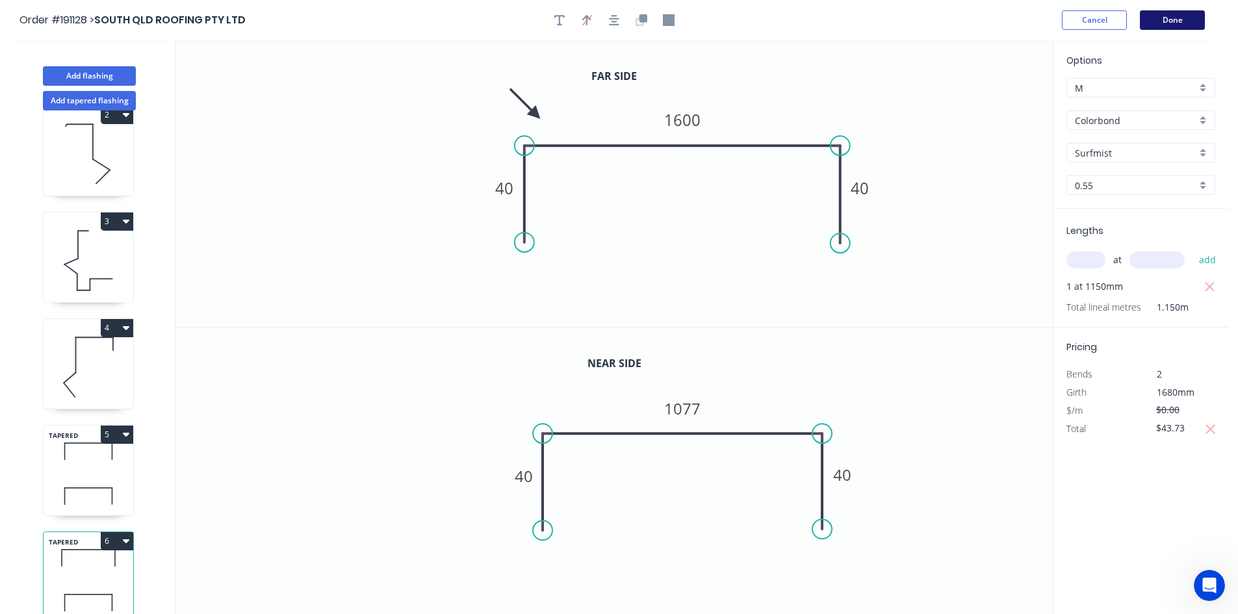
click at [1199, 18] on button "Done" at bounding box center [1172, 19] width 65 height 19
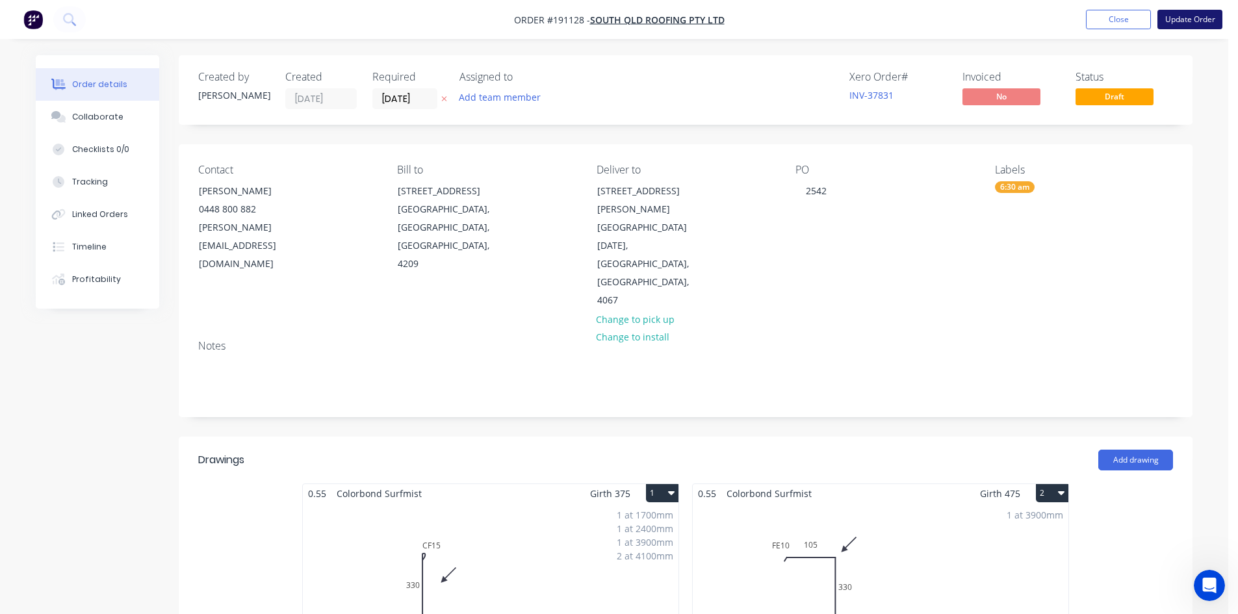
click at [1193, 25] on button "Update Order" at bounding box center [1189, 19] width 65 height 19
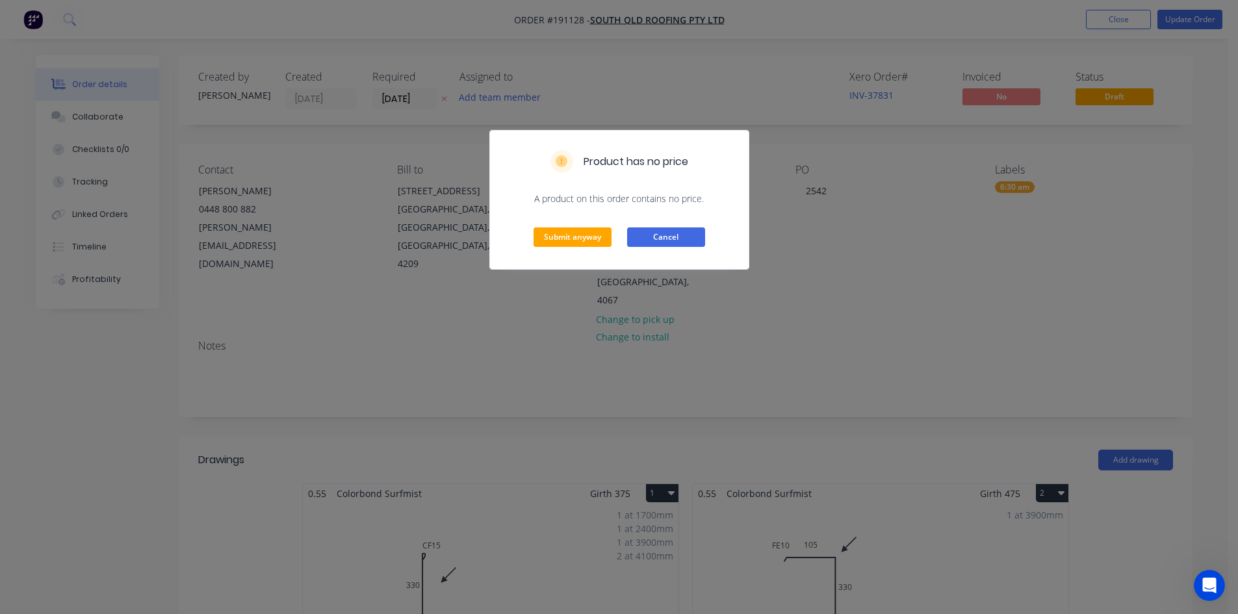
click at [689, 241] on button "Cancel" at bounding box center [666, 236] width 78 height 19
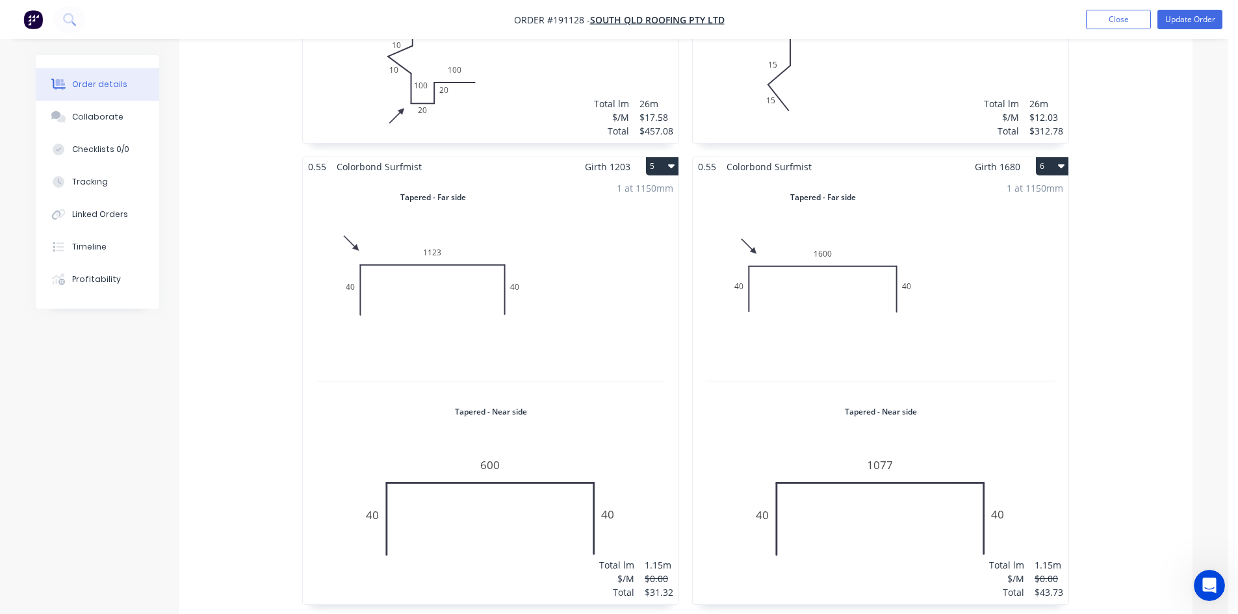
scroll to position [585, 0]
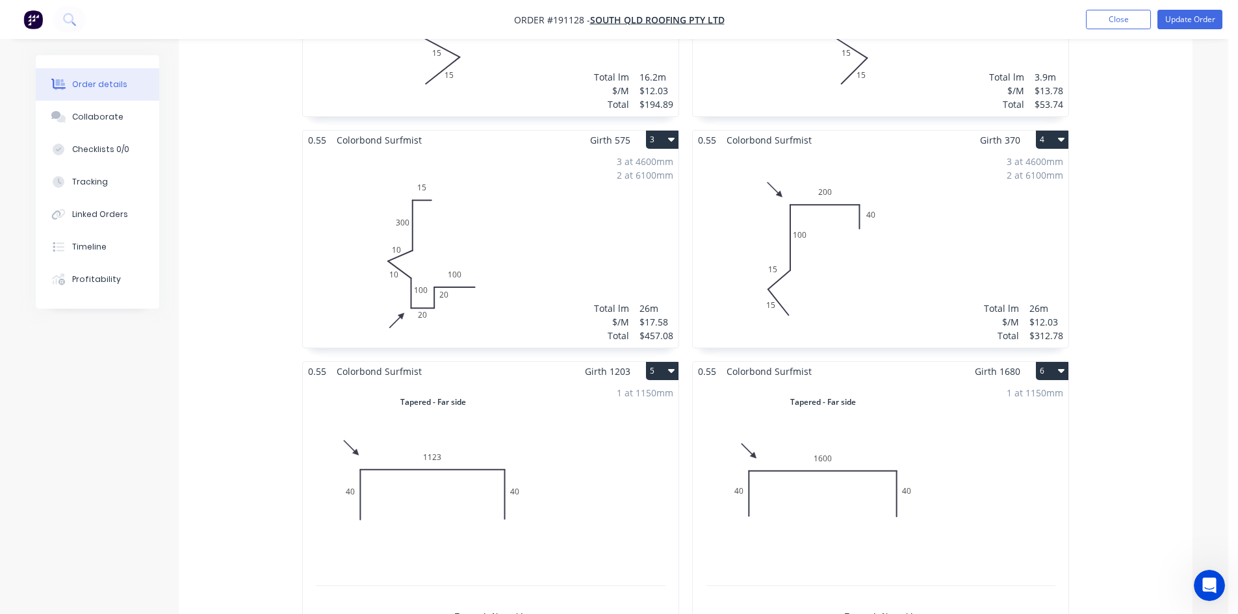
click at [1195, 31] on nav "Order #191128 - SOUTH QLD ROOFING PTY LTD Add product Close Update Order" at bounding box center [619, 19] width 1238 height 39
click at [1193, 25] on button "Update Order" at bounding box center [1189, 19] width 65 height 19
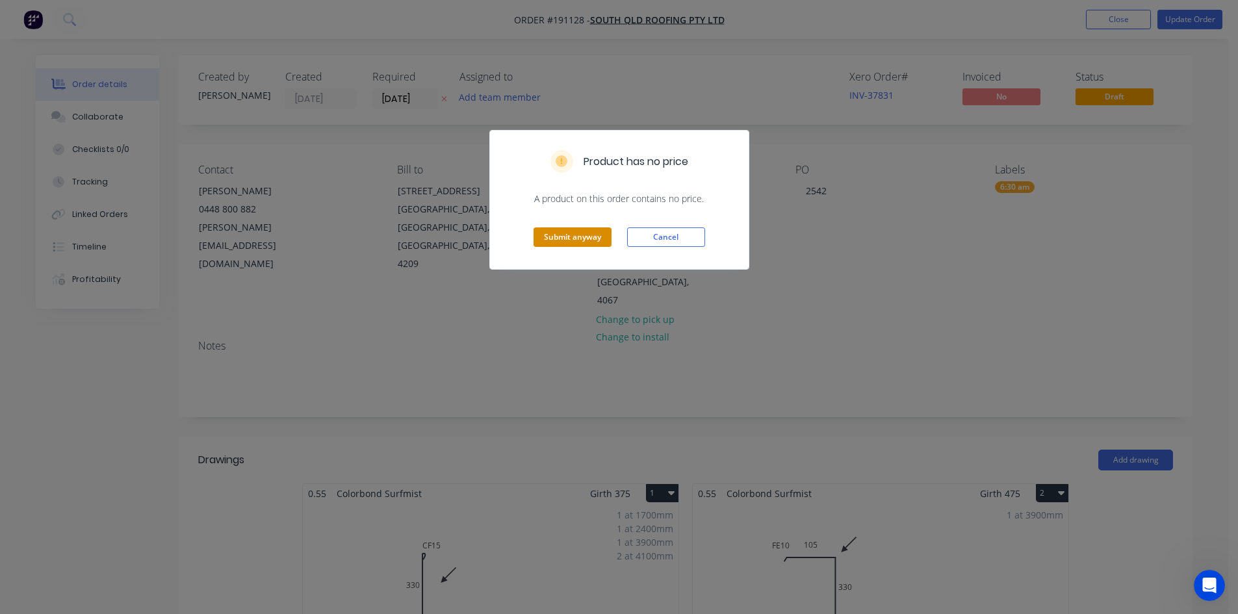
click at [603, 231] on button "Submit anyway" at bounding box center [572, 236] width 78 height 19
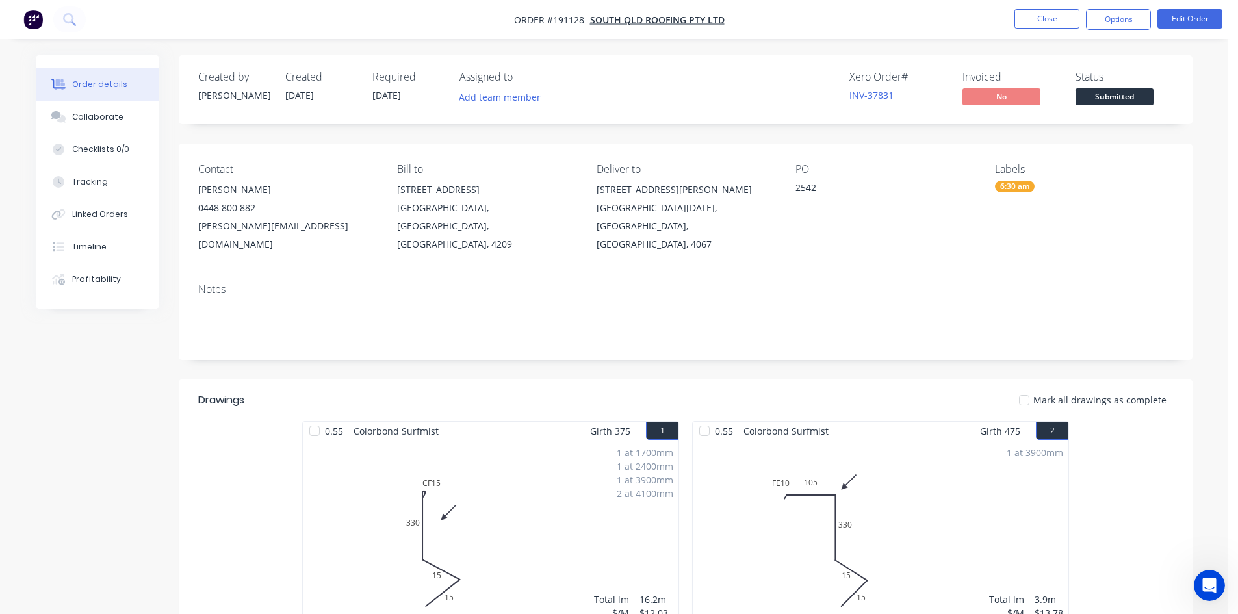
click at [1089, 31] on nav "Order #191128 - SOUTH QLD ROOFING PTY LTD Close Options Edit Order" at bounding box center [619, 19] width 1238 height 39
click at [1094, 27] on button "Options" at bounding box center [1118, 19] width 65 height 21
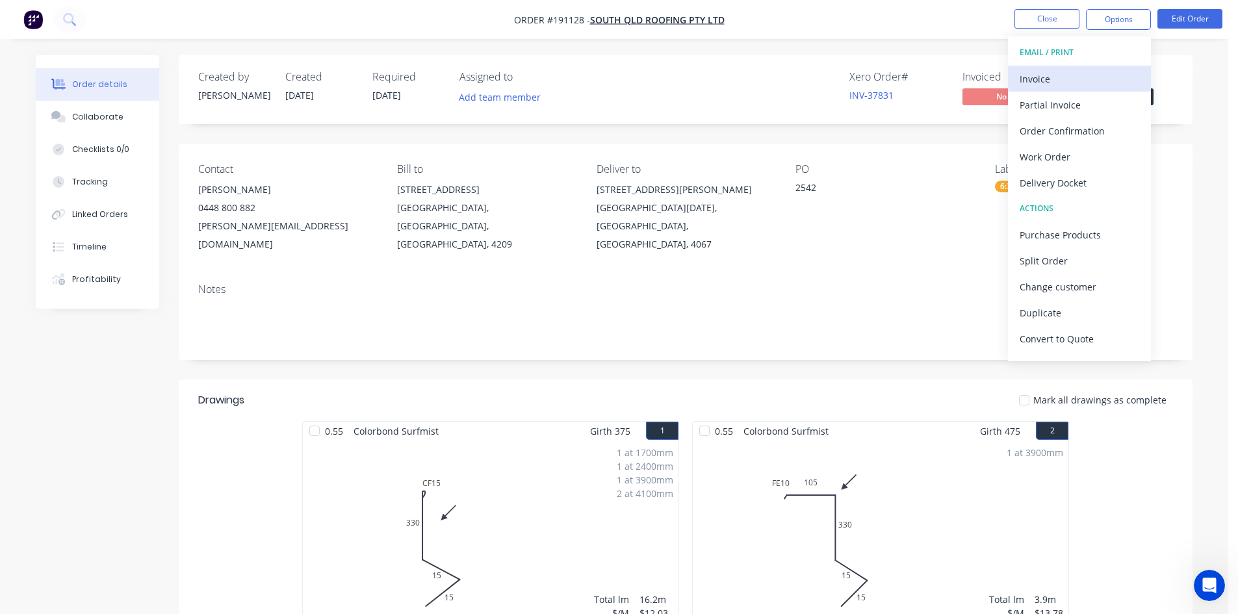
click at [1042, 84] on div "Invoice" at bounding box center [1079, 79] width 120 height 19
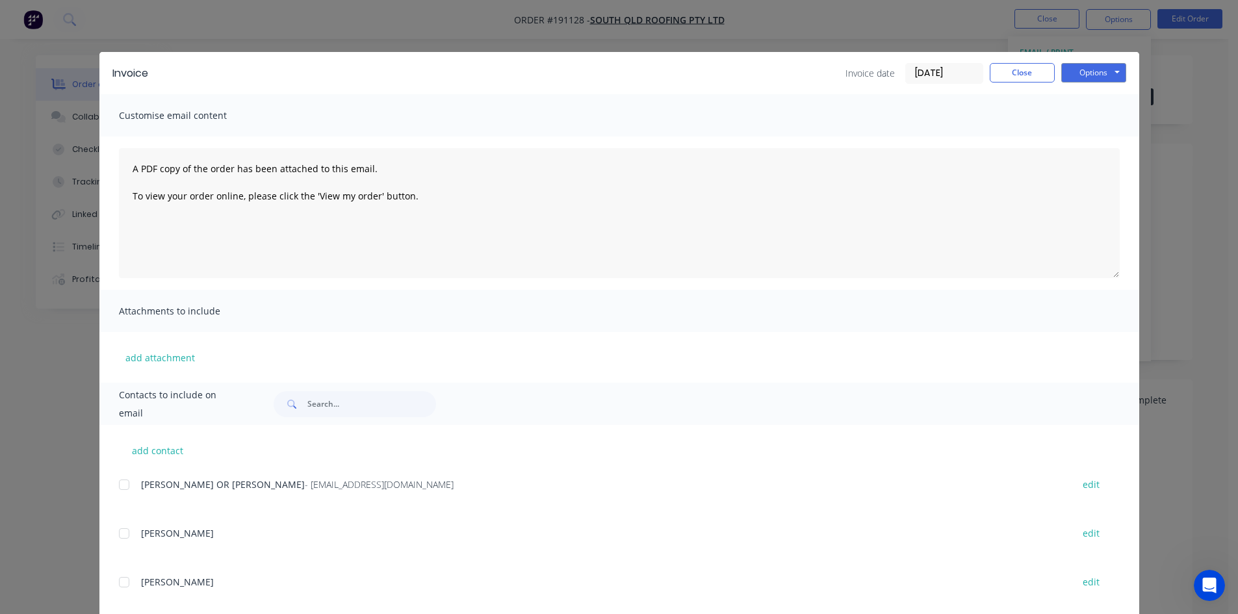
click at [120, 484] on div at bounding box center [124, 485] width 26 height 26
click at [1076, 77] on button "Options" at bounding box center [1093, 72] width 65 height 19
click at [1082, 139] on button "Email" at bounding box center [1102, 138] width 83 height 21
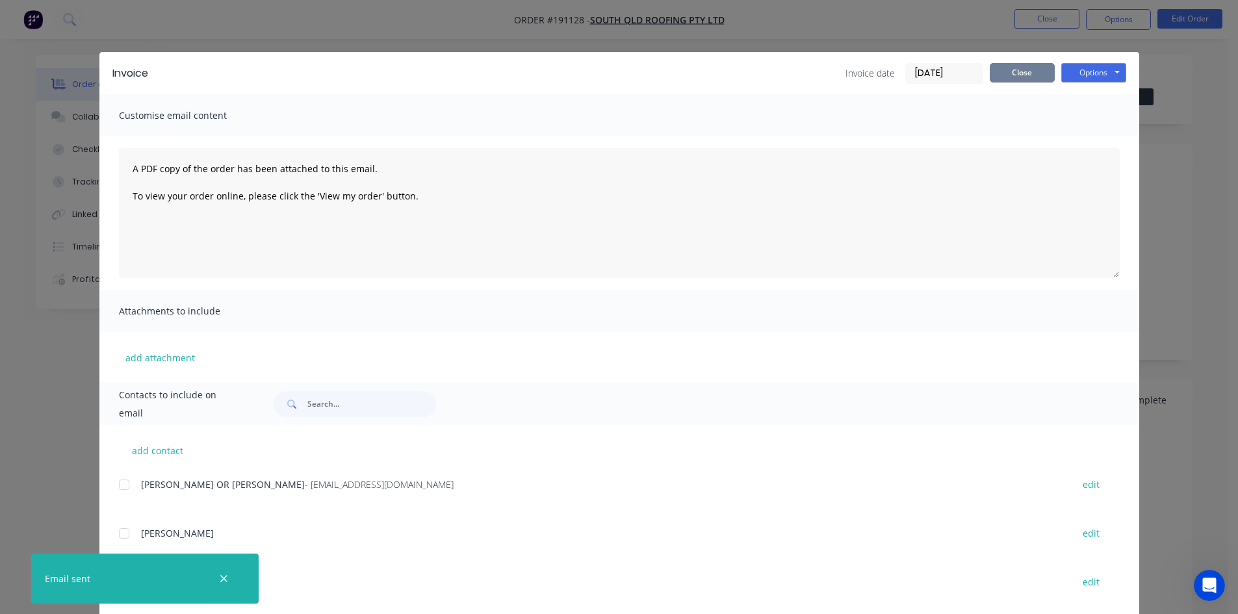
click at [1013, 70] on button "Close" at bounding box center [1021, 72] width 65 height 19
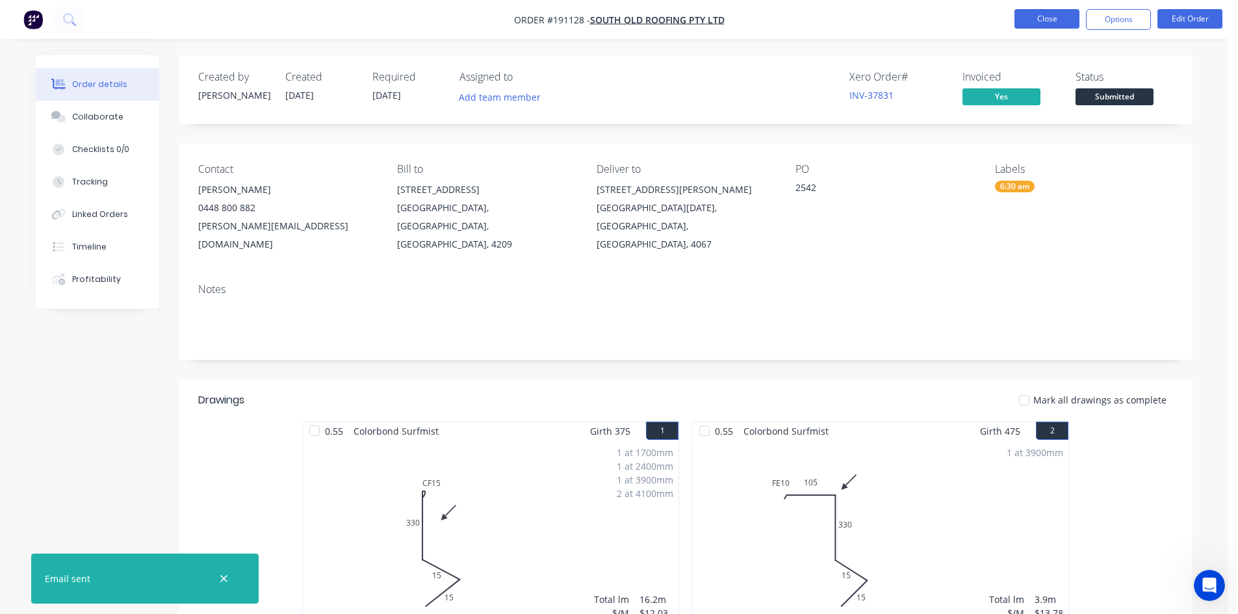
click at [1041, 19] on button "Close" at bounding box center [1046, 18] width 65 height 19
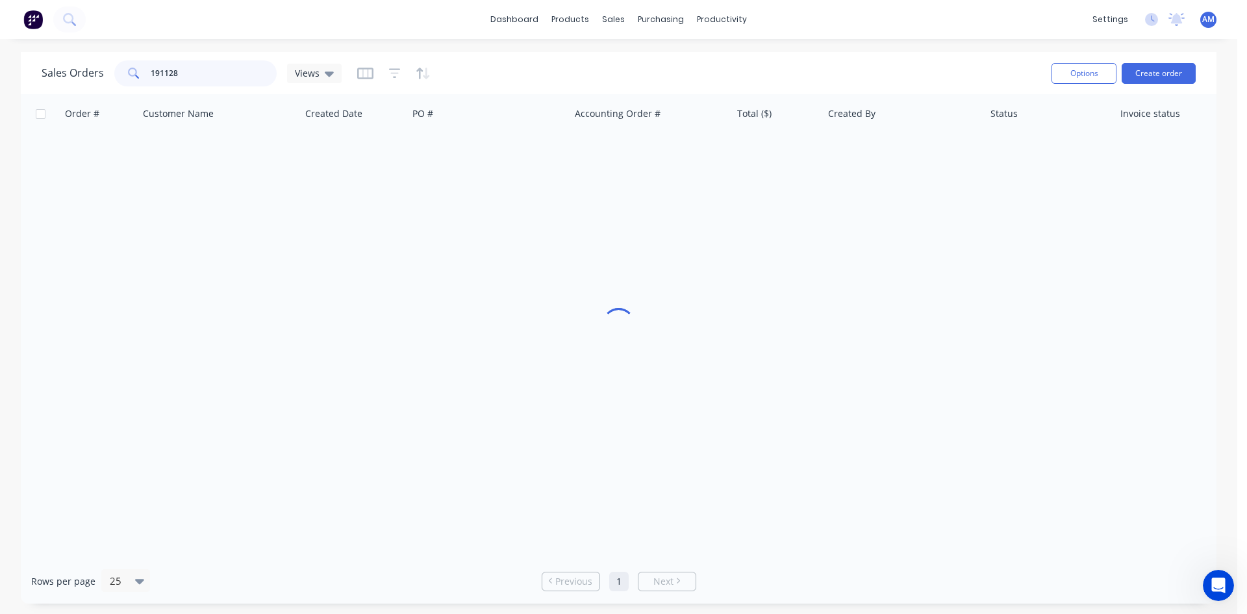
drag, startPoint x: 214, startPoint y: 66, endPoint x: 90, endPoint y: 66, distance: 123.4
click at [92, 66] on div "Sales Orders 191128 Views" at bounding box center [192, 73] width 300 height 26
type input "191165"
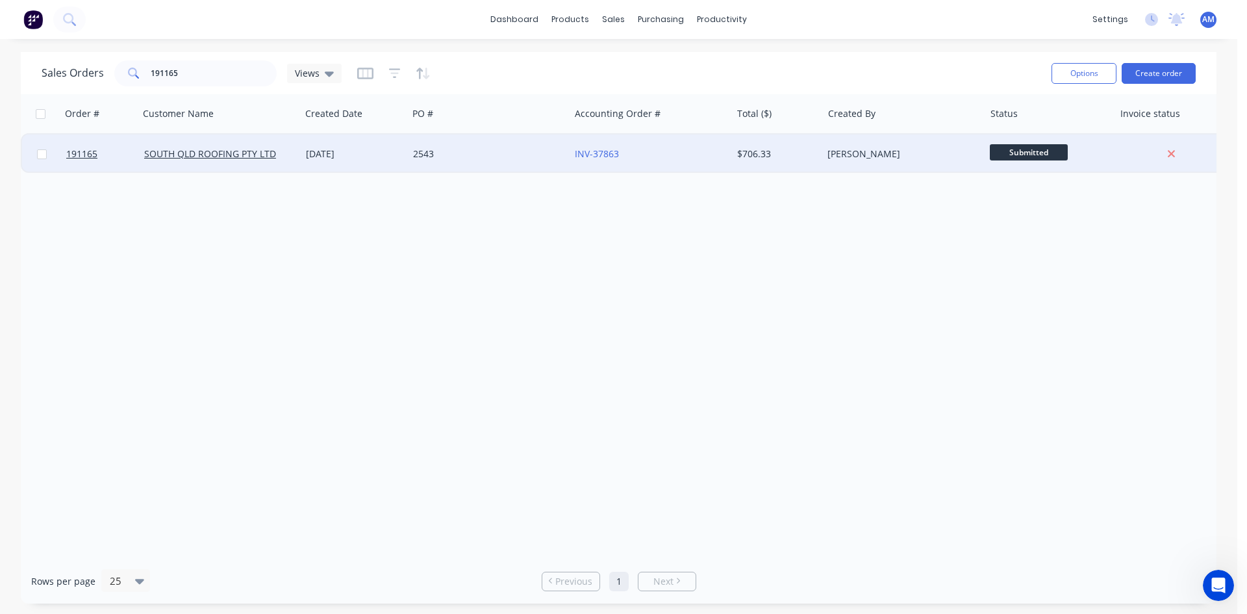
click at [542, 148] on div "2543" at bounding box center [485, 153] width 144 height 13
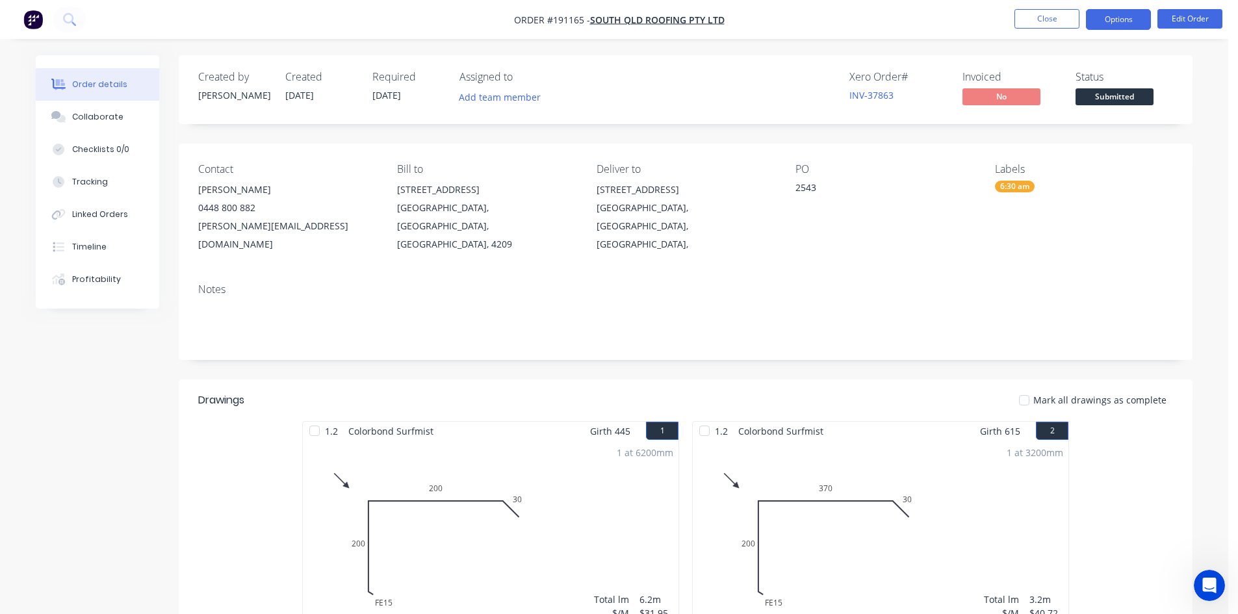
click at [1115, 24] on button "Options" at bounding box center [1118, 19] width 65 height 21
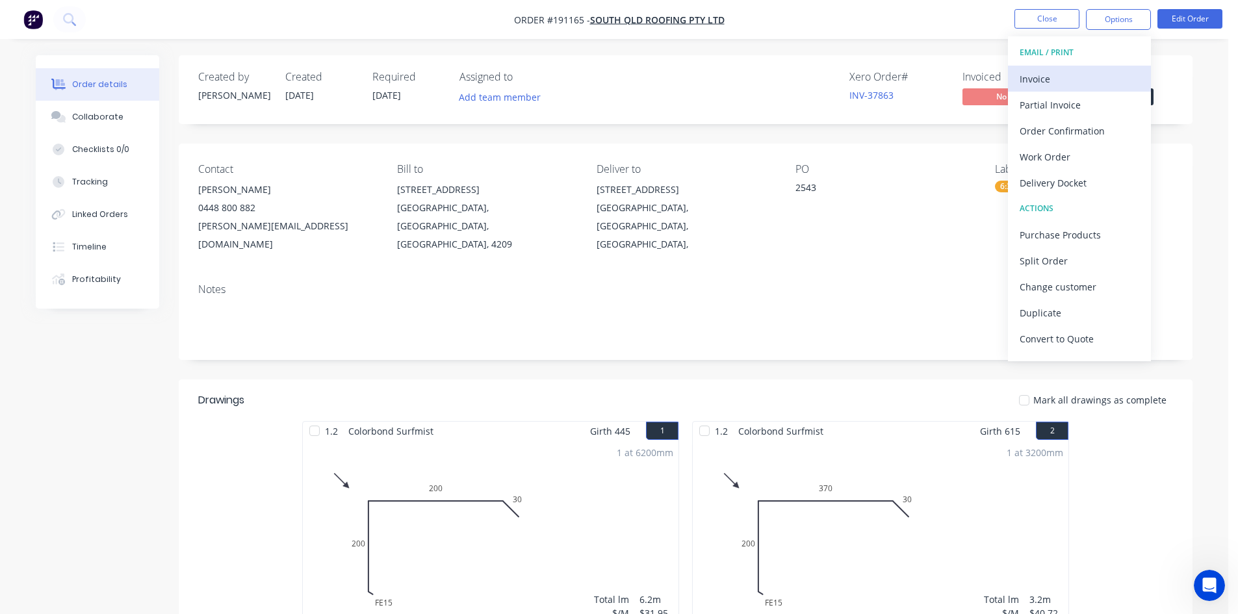
click at [1043, 79] on div "Invoice" at bounding box center [1079, 79] width 120 height 19
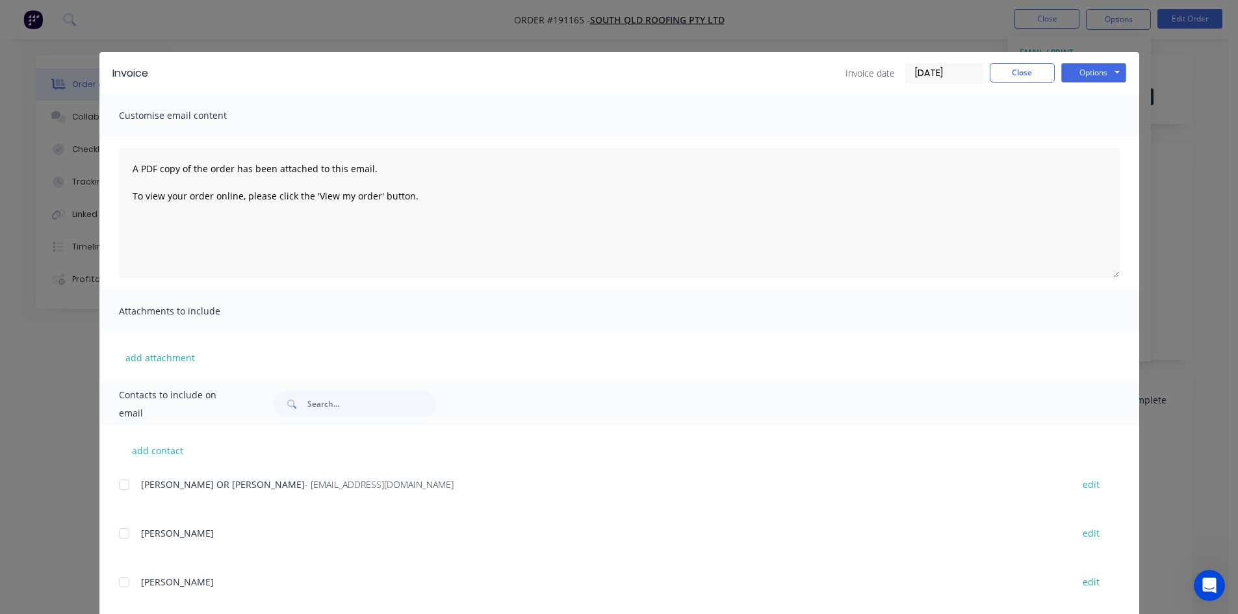
click at [120, 486] on div at bounding box center [124, 485] width 26 height 26
click at [1081, 65] on button "Options" at bounding box center [1093, 72] width 65 height 19
click at [1080, 139] on button "Email" at bounding box center [1102, 138] width 83 height 21
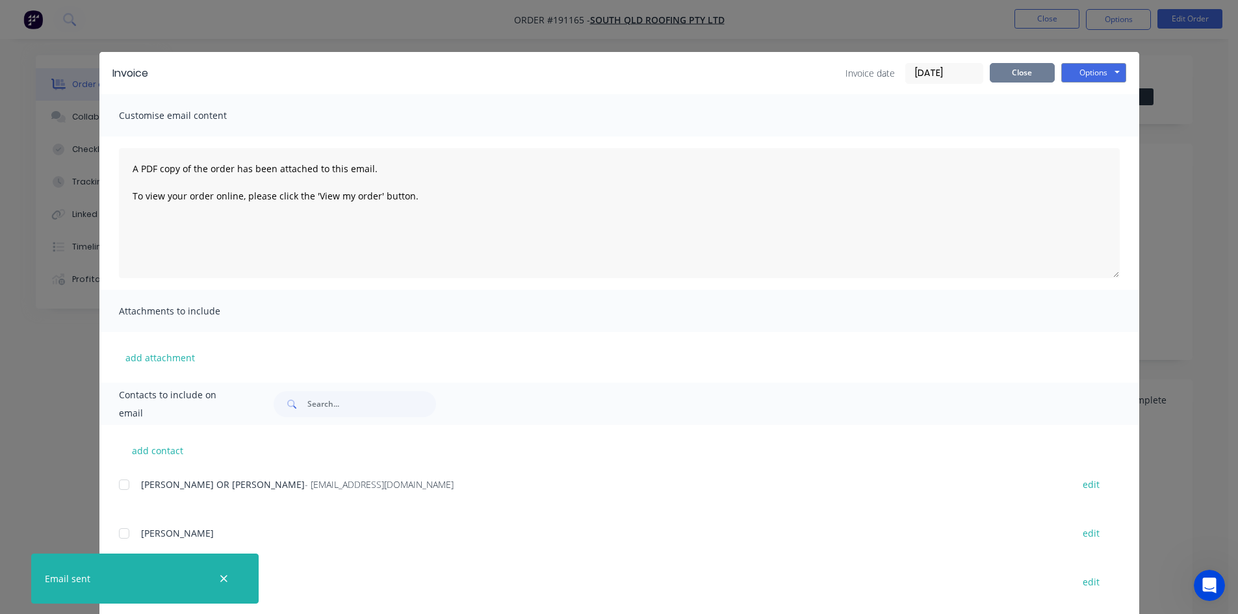
click at [1043, 67] on button "Close" at bounding box center [1021, 72] width 65 height 19
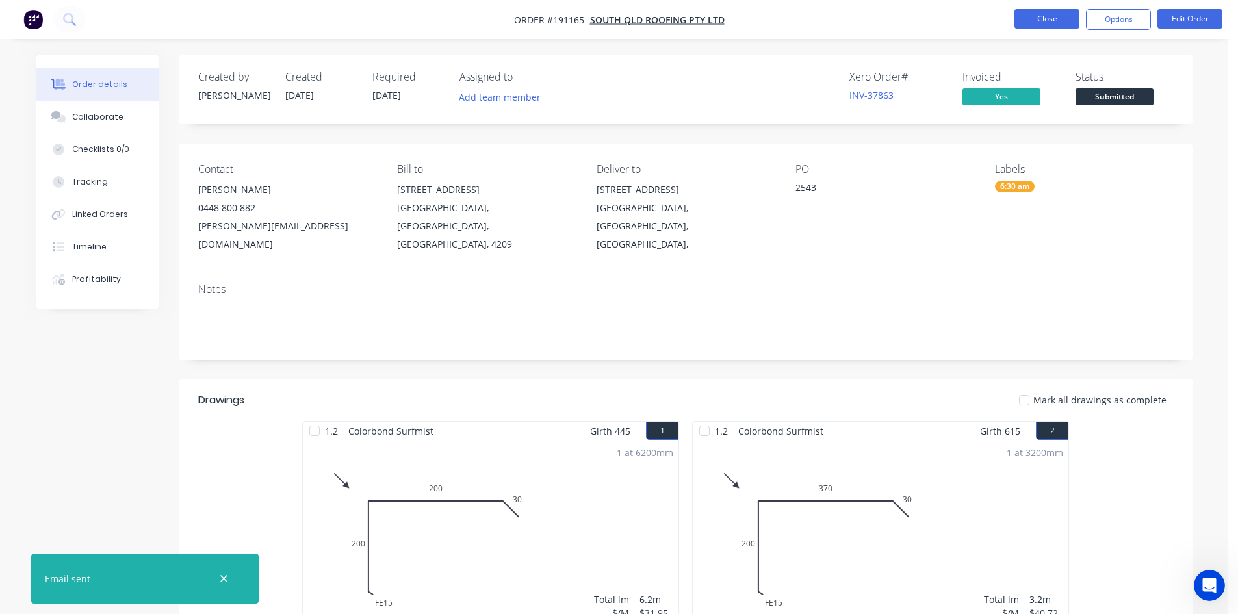
click at [1041, 19] on button "Close" at bounding box center [1046, 18] width 65 height 19
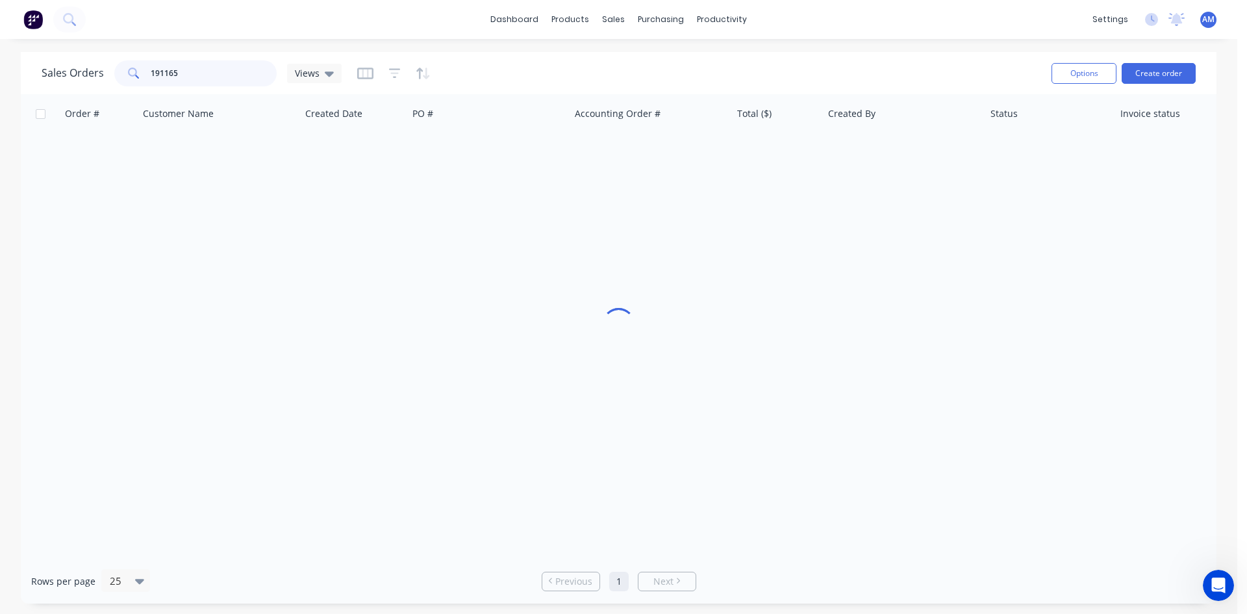
drag, startPoint x: 203, startPoint y: 71, endPoint x: 101, endPoint y: 62, distance: 102.4
click at [102, 64] on div "Sales Orders 191165 Views" at bounding box center [192, 73] width 300 height 26
type input "191176"
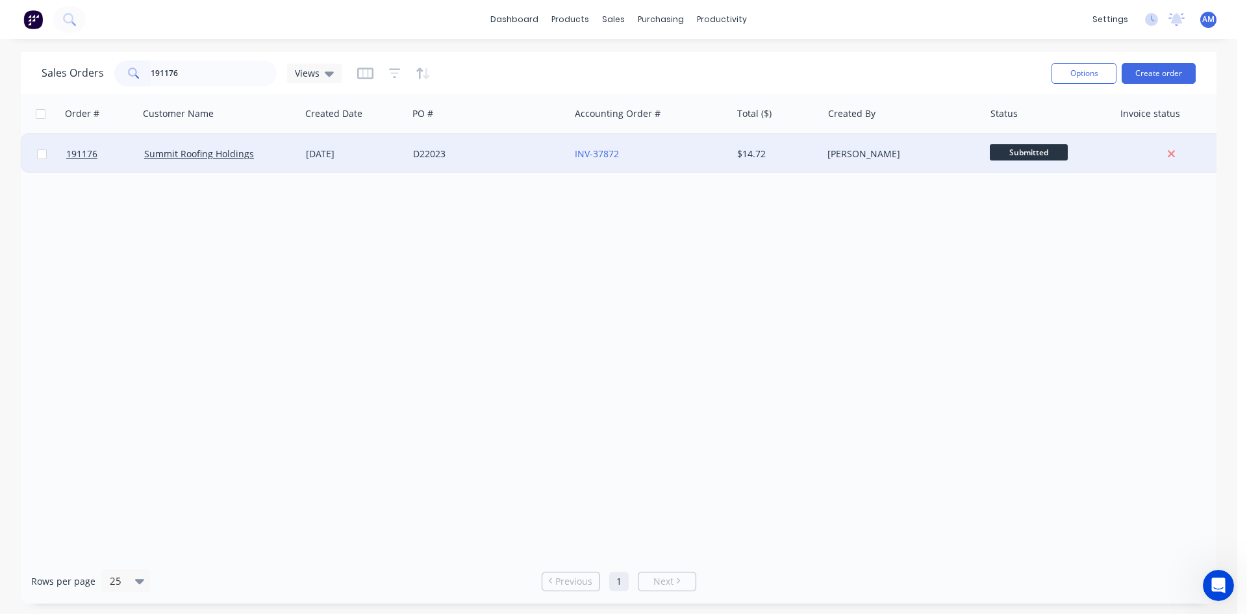
click at [480, 162] on div "D22023" at bounding box center [489, 153] width 162 height 39
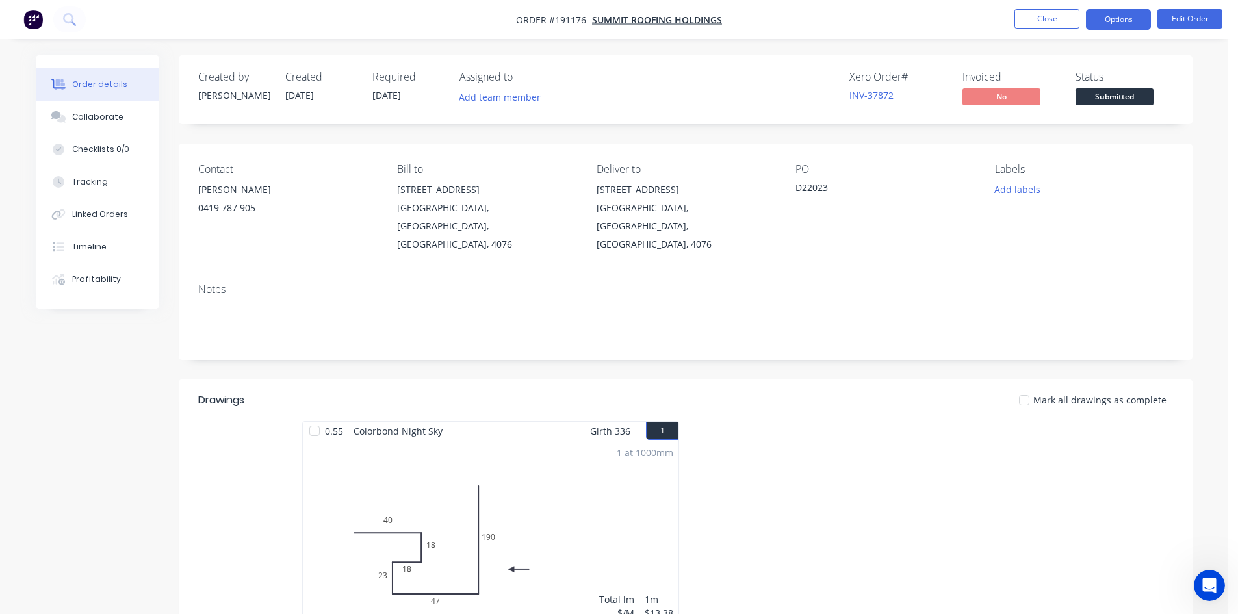
click at [1117, 25] on button "Options" at bounding box center [1118, 19] width 65 height 21
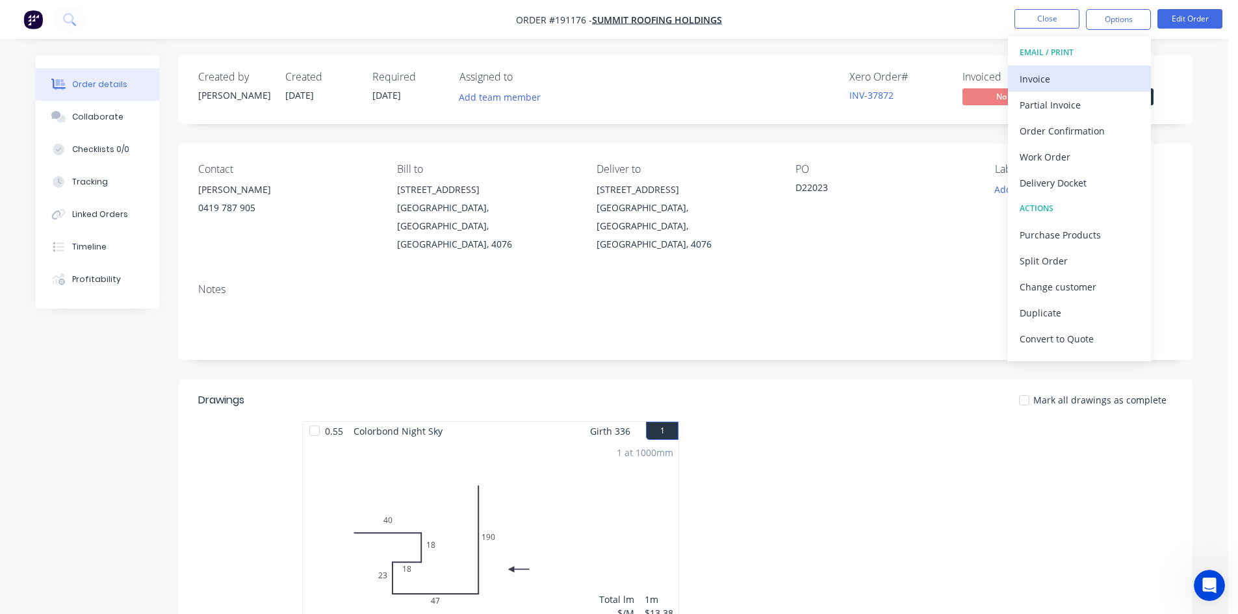
click at [1082, 70] on div "Invoice" at bounding box center [1079, 79] width 120 height 19
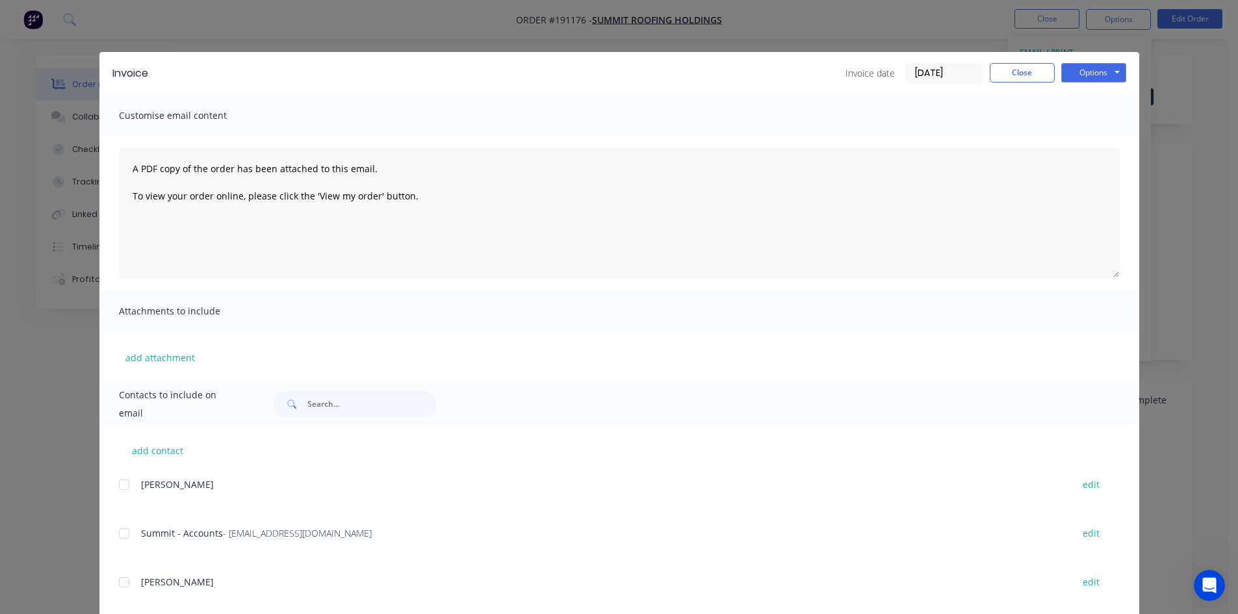
click at [117, 535] on div at bounding box center [124, 533] width 26 height 26
click at [1110, 73] on button "Options" at bounding box center [1093, 72] width 65 height 19
click at [1095, 132] on button "Email" at bounding box center [1102, 138] width 83 height 21
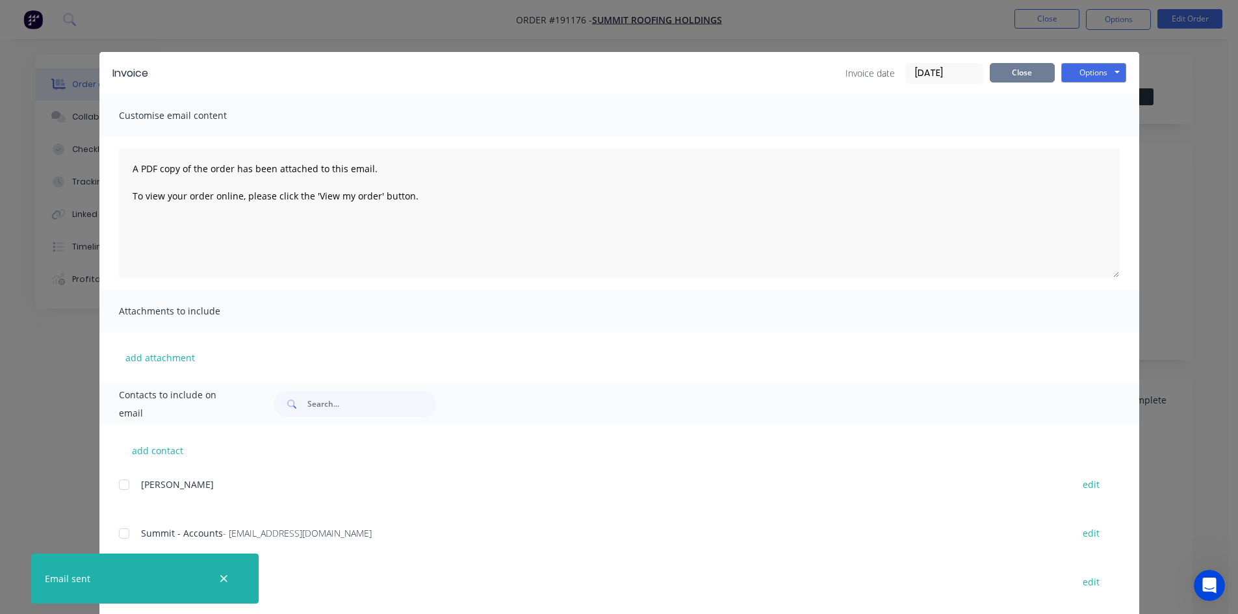
click at [1026, 70] on button "Close" at bounding box center [1021, 72] width 65 height 19
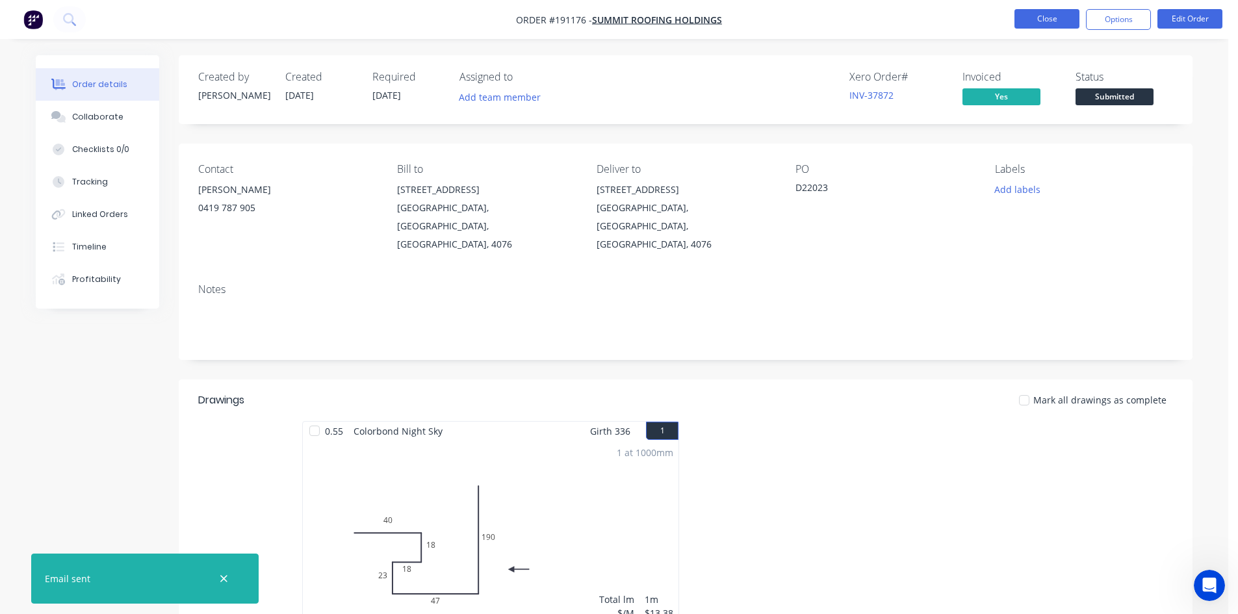
click at [1041, 9] on button "Close" at bounding box center [1046, 18] width 65 height 19
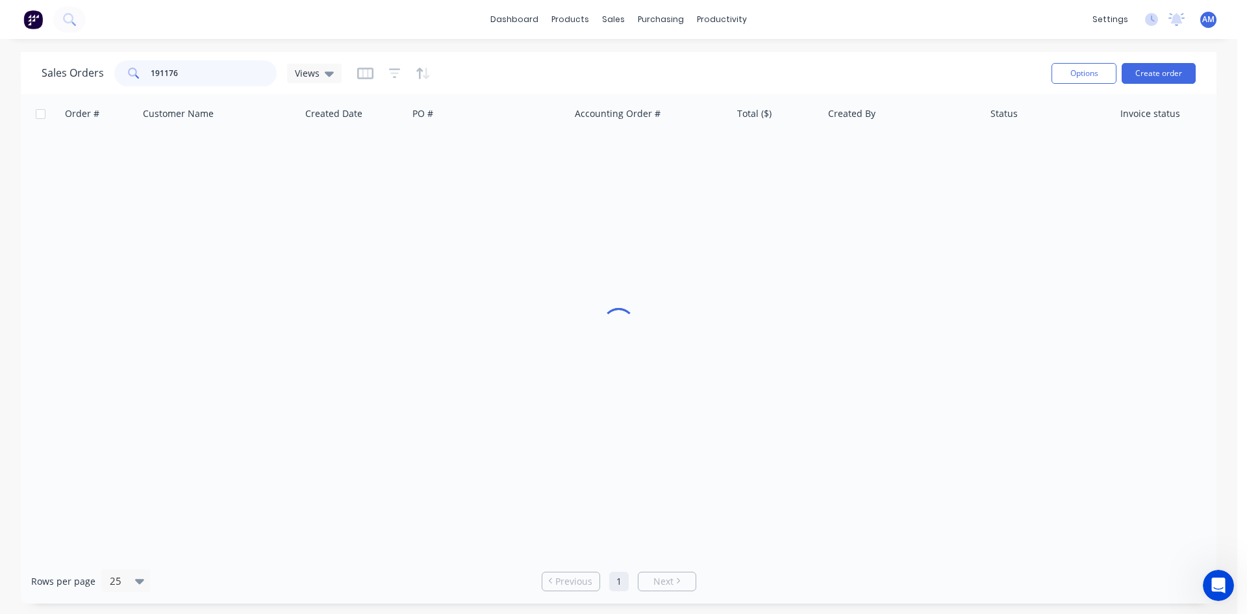
drag, startPoint x: 197, startPoint y: 75, endPoint x: 136, endPoint y: 73, distance: 61.1
click at [136, 73] on div "191176" at bounding box center [195, 73] width 162 height 26
type input "191182"
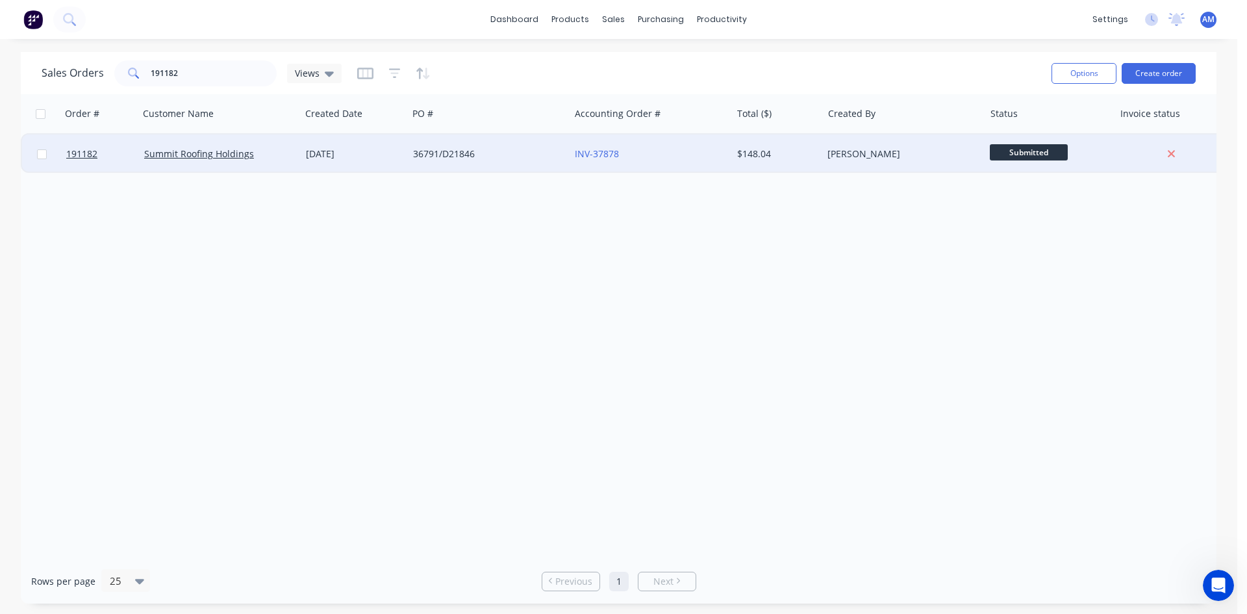
click at [650, 159] on div "INV-37878" at bounding box center [647, 153] width 144 height 13
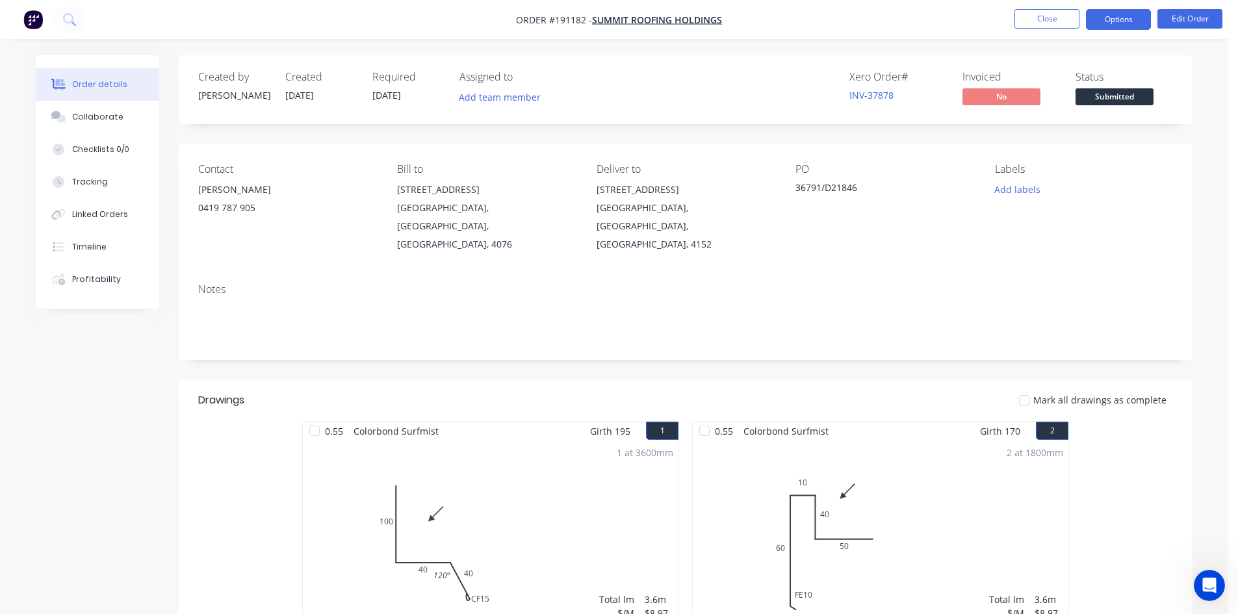
click at [1114, 19] on button "Options" at bounding box center [1118, 19] width 65 height 21
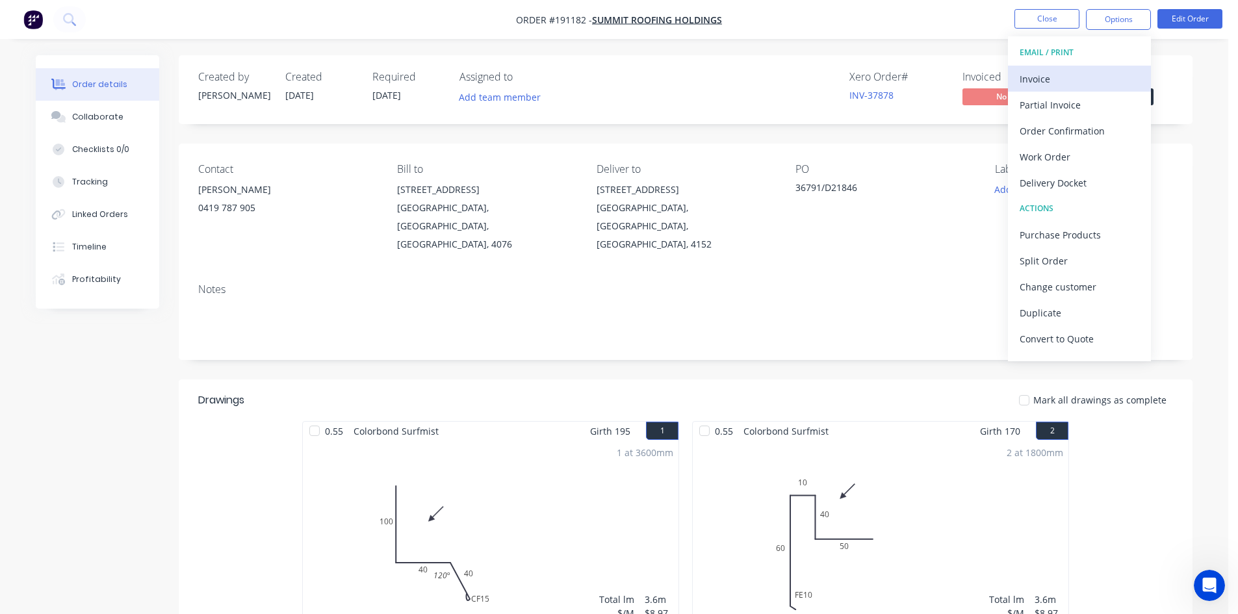
click at [1052, 72] on div "Invoice" at bounding box center [1079, 79] width 120 height 19
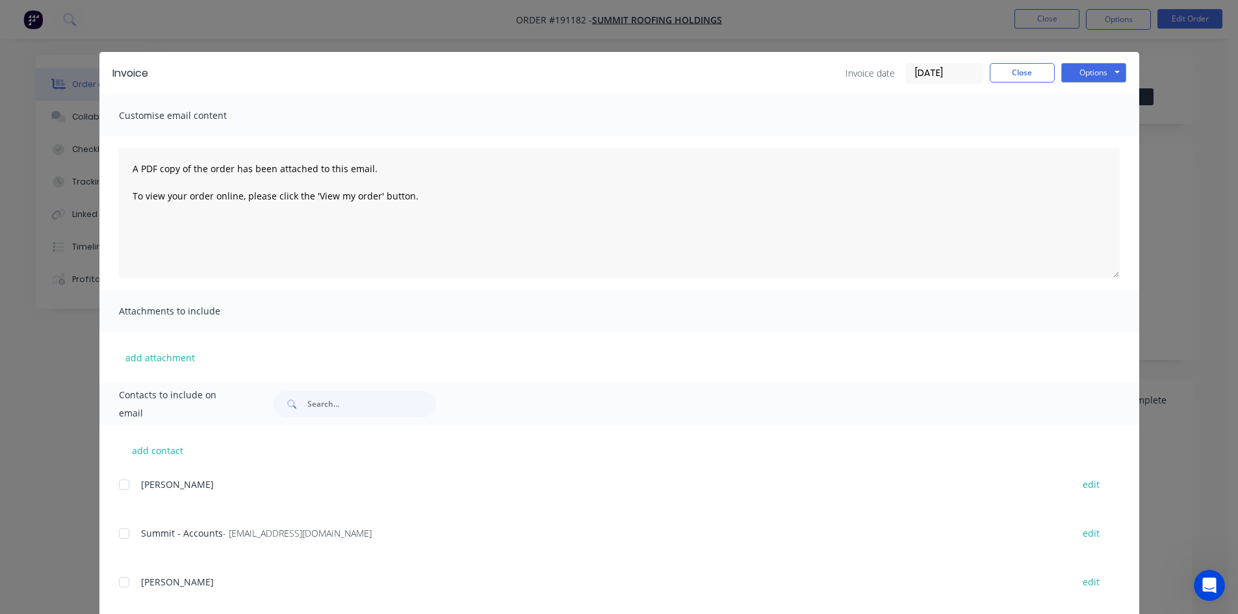
click at [124, 533] on div at bounding box center [124, 533] width 26 height 26
click at [1089, 63] on button "Options" at bounding box center [1093, 72] width 65 height 19
click at [1087, 135] on button "Email" at bounding box center [1102, 138] width 83 height 21
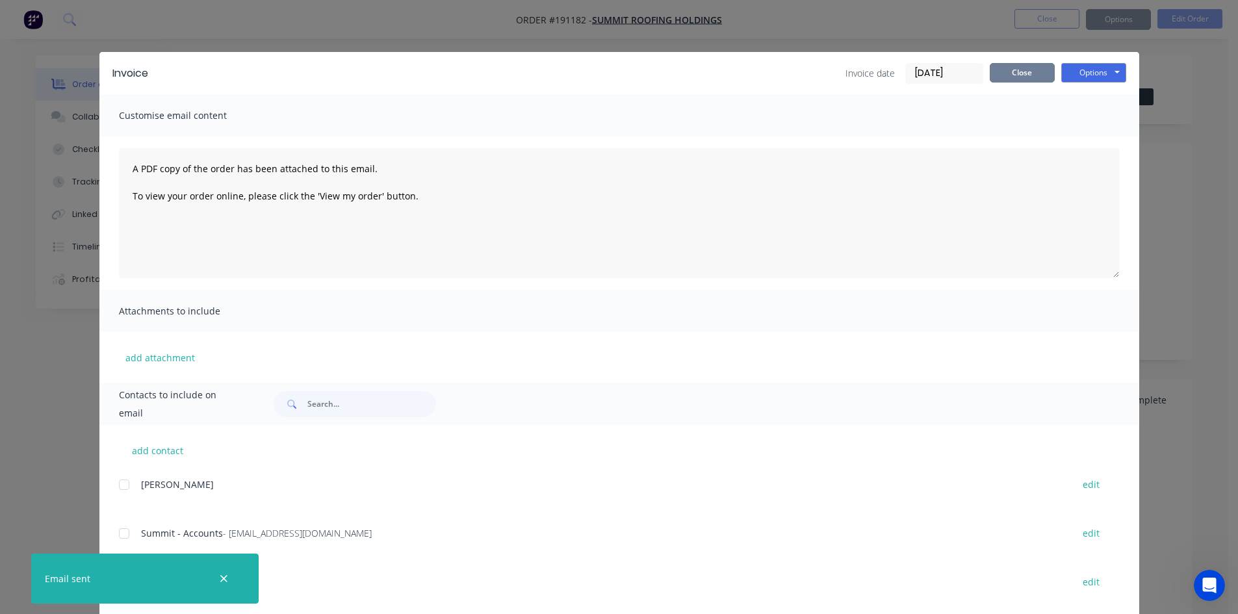
click at [1011, 76] on button "Close" at bounding box center [1021, 72] width 65 height 19
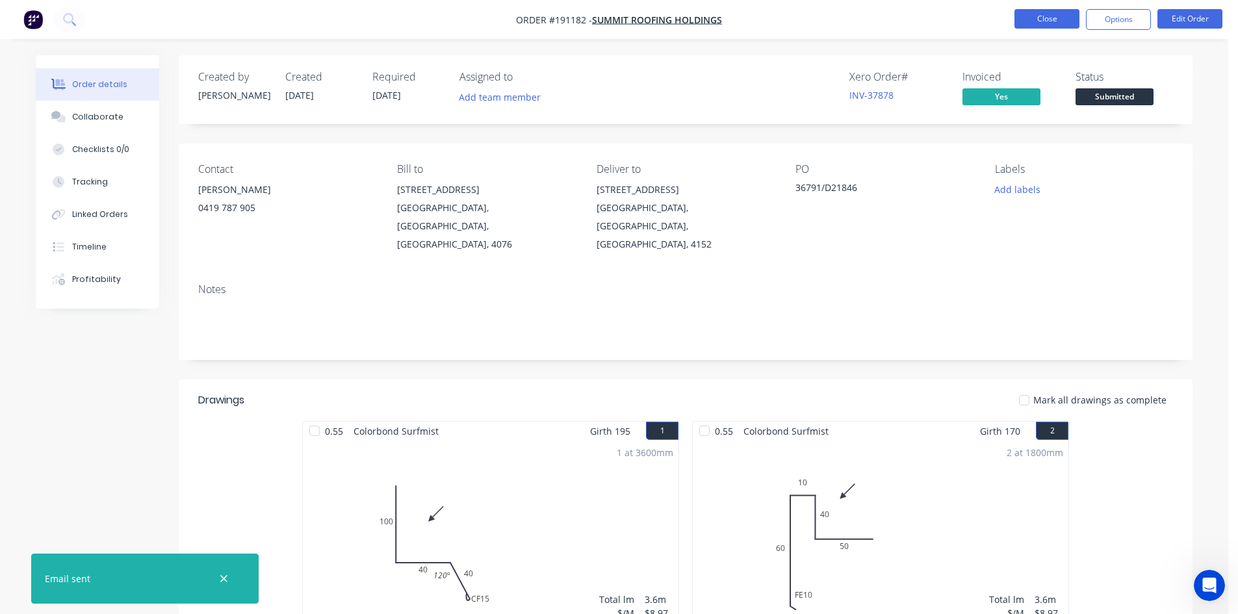
click at [1038, 25] on button "Close" at bounding box center [1046, 18] width 65 height 19
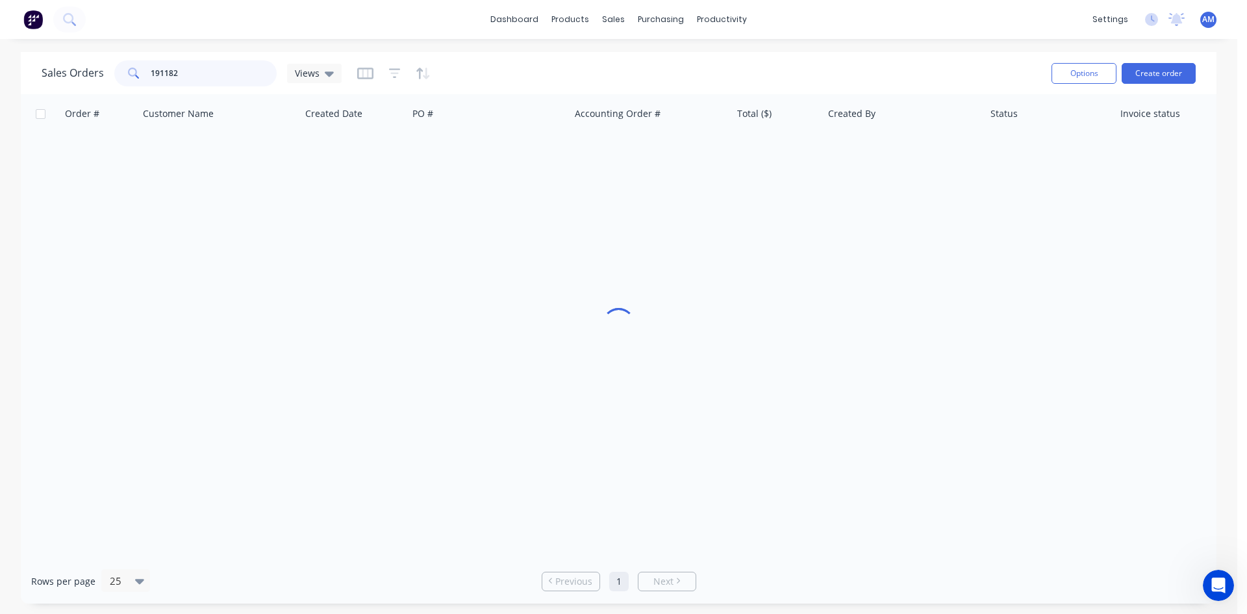
drag, startPoint x: 197, startPoint y: 70, endPoint x: 131, endPoint y: 68, distance: 66.3
click at [134, 68] on div "191182" at bounding box center [195, 73] width 162 height 26
type input "191129"
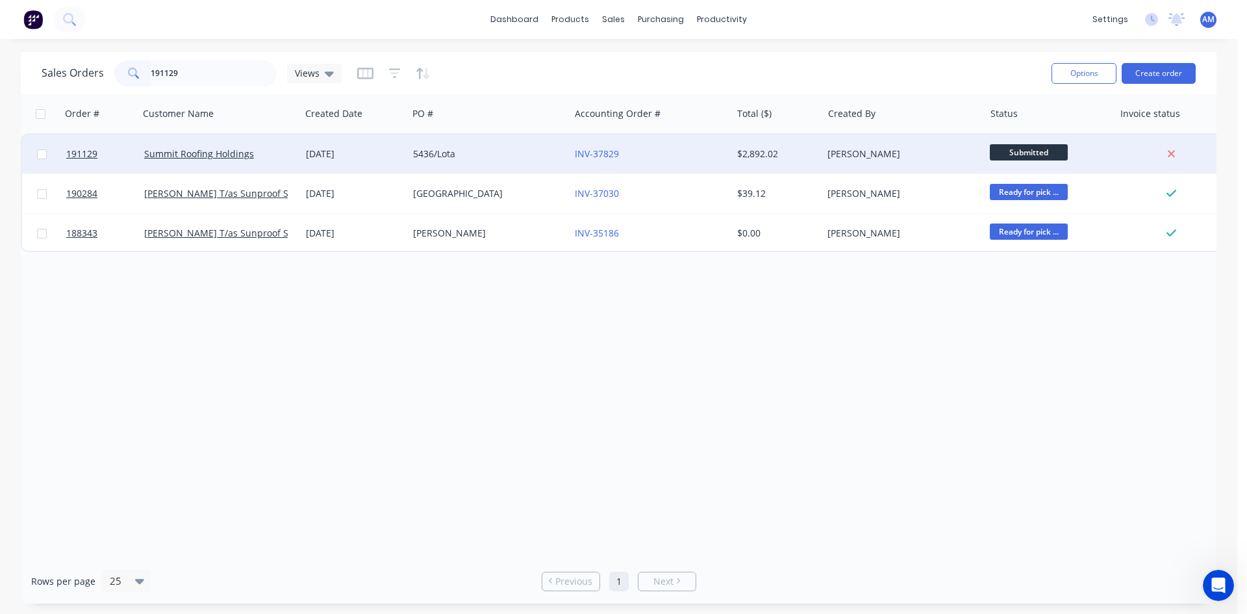
click at [525, 151] on div "5436/Lota" at bounding box center [485, 153] width 144 height 13
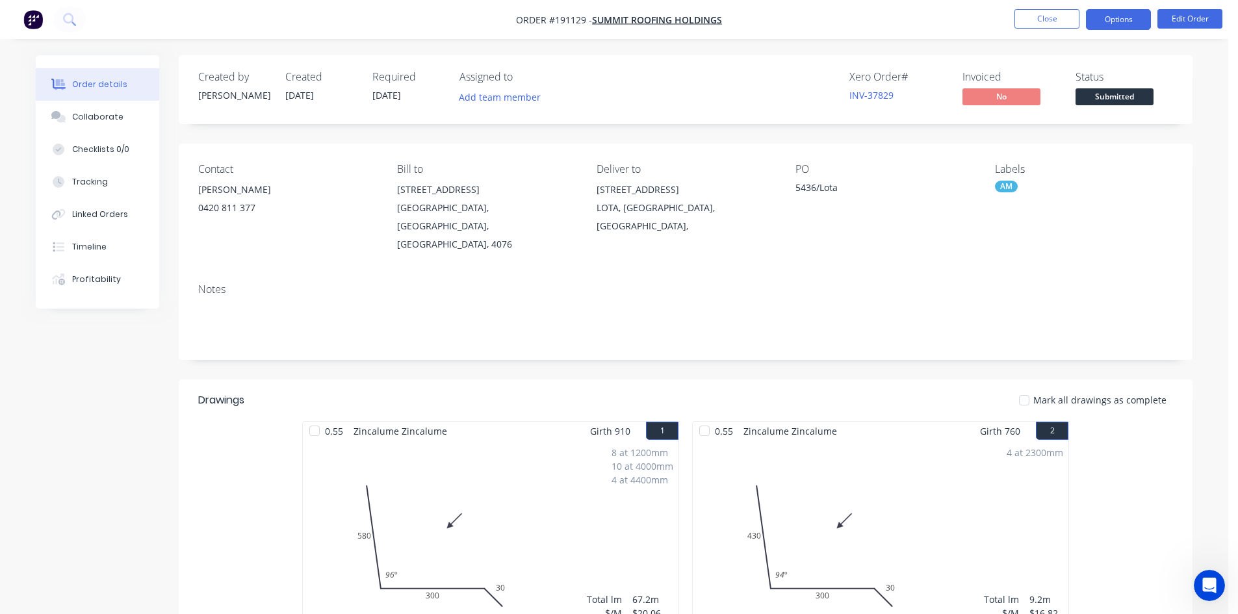
click at [1138, 18] on button "Options" at bounding box center [1118, 19] width 65 height 21
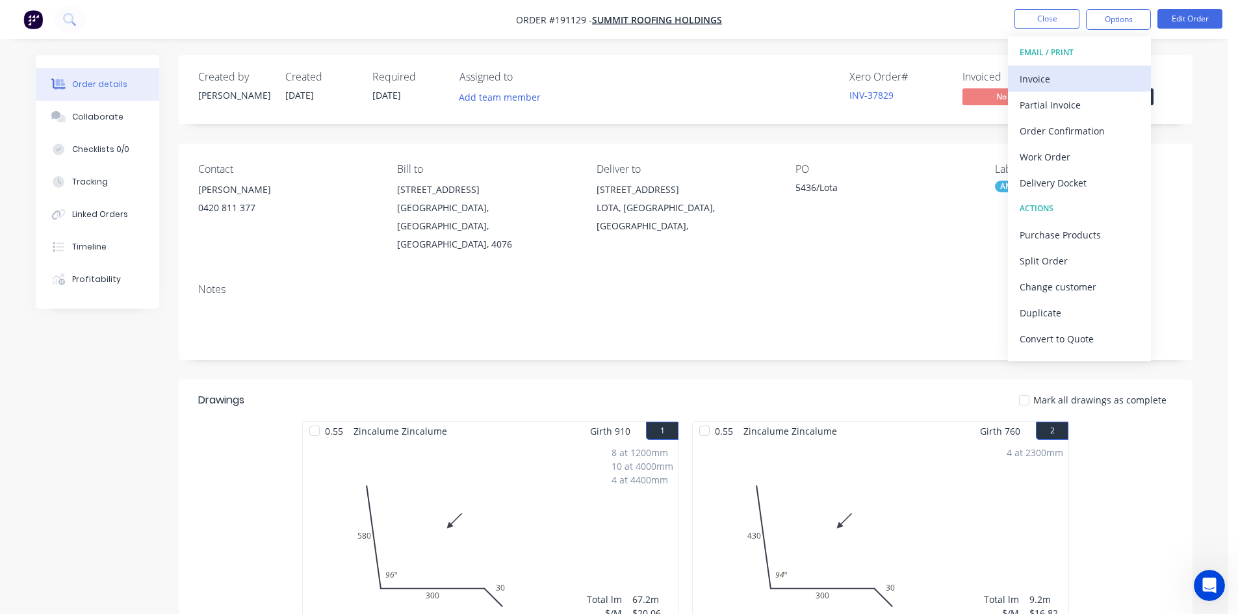
click at [1070, 73] on div "Invoice" at bounding box center [1079, 79] width 120 height 19
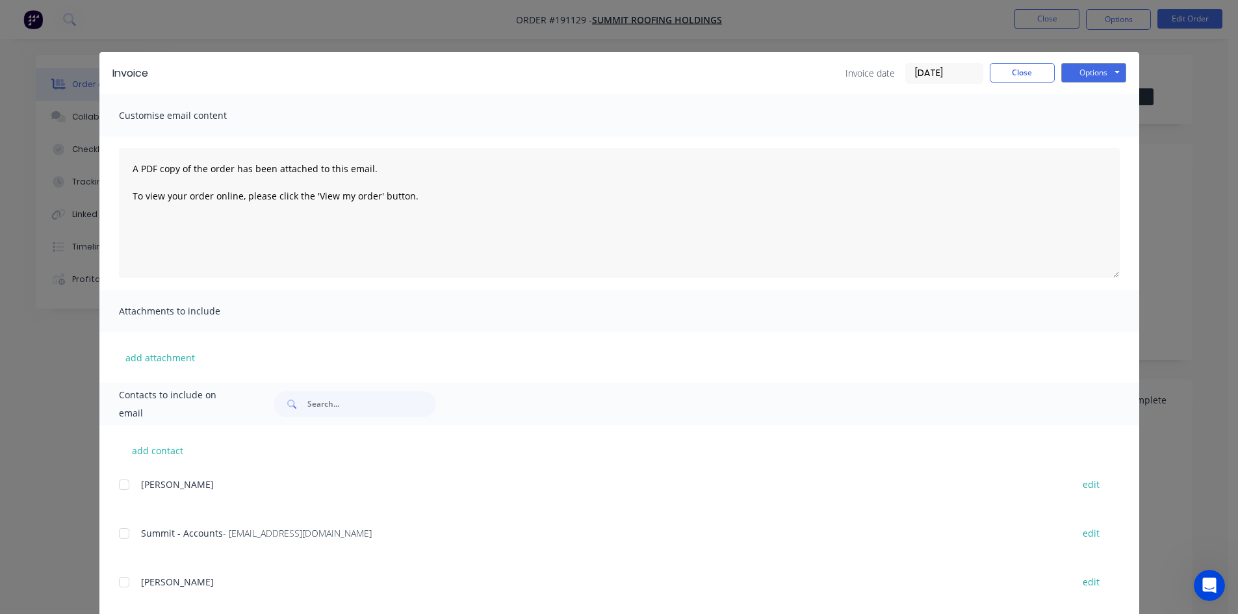
click at [123, 535] on div at bounding box center [124, 533] width 26 height 26
click at [1086, 72] on button "Options" at bounding box center [1093, 72] width 65 height 19
click at [1082, 135] on button "Email" at bounding box center [1102, 138] width 83 height 21
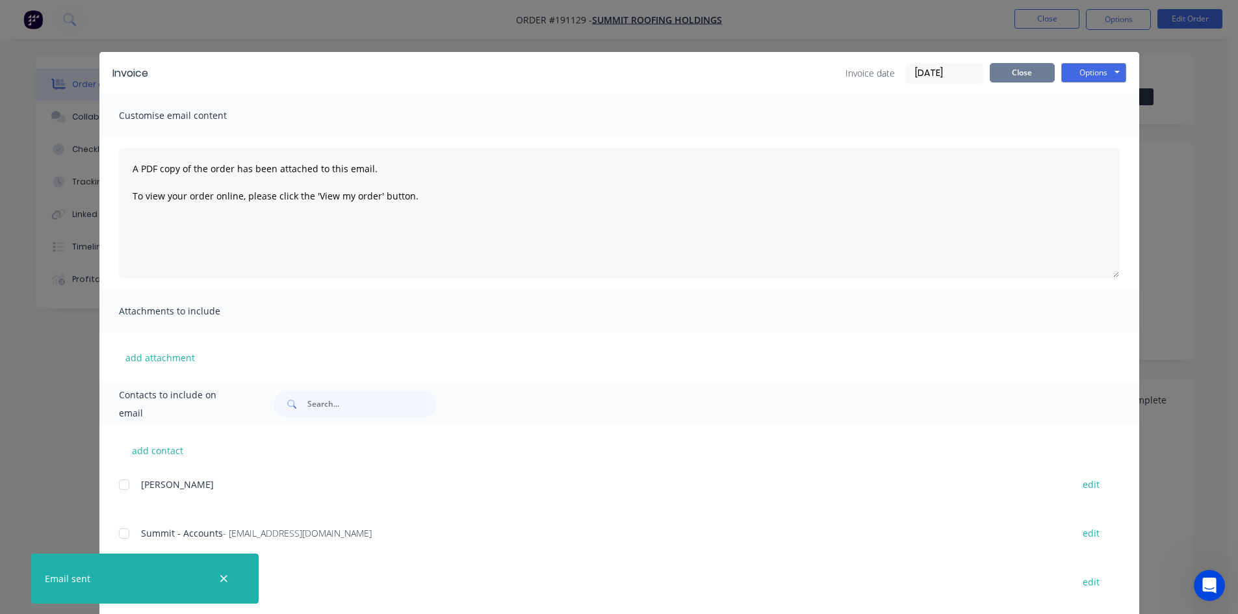
click at [1046, 64] on button "Close" at bounding box center [1021, 72] width 65 height 19
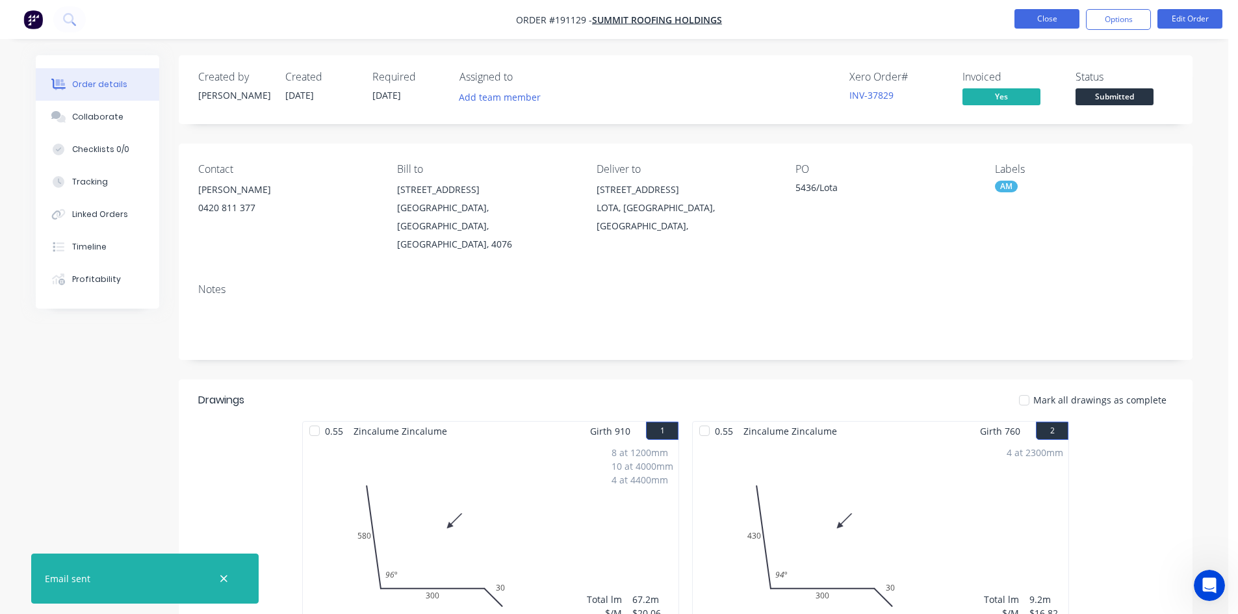
click at [1037, 22] on button "Close" at bounding box center [1046, 18] width 65 height 19
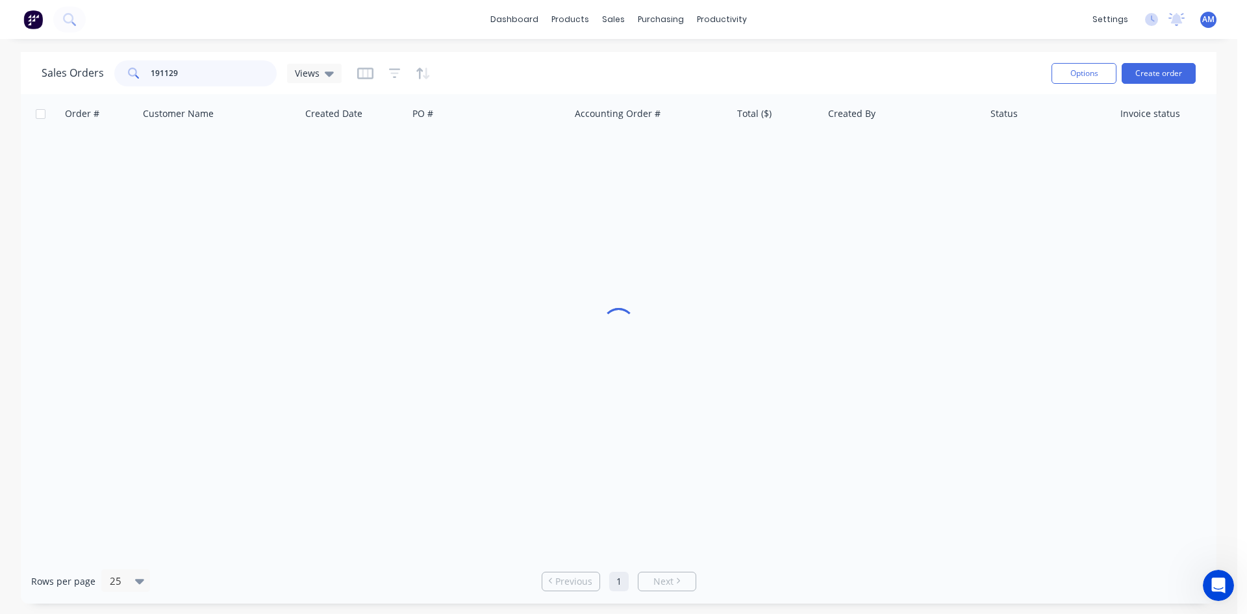
drag, startPoint x: 200, startPoint y: 70, endPoint x: 113, endPoint y: 75, distance: 87.3
click at [114, 75] on div "191129" at bounding box center [195, 73] width 162 height 26
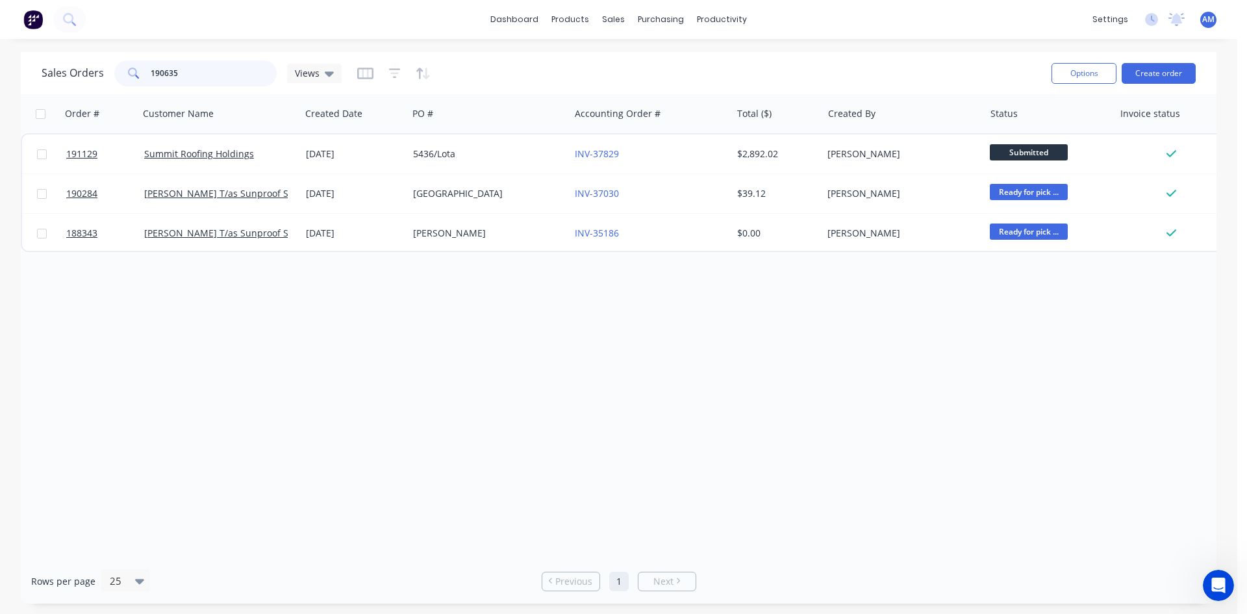
type input "190635"
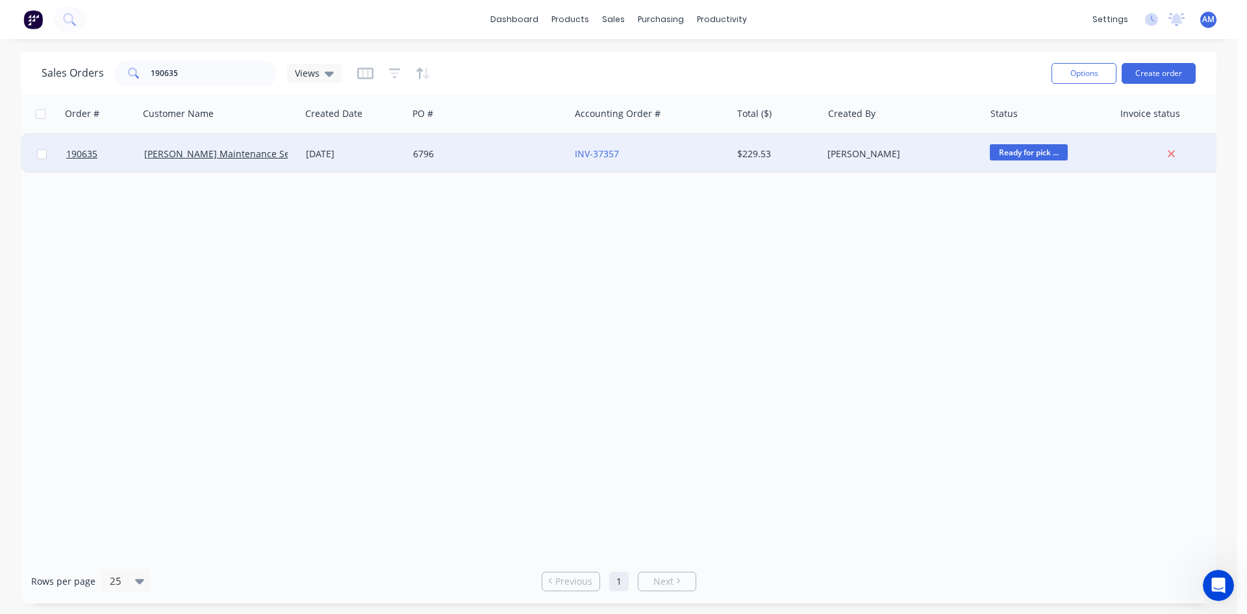
click at [516, 164] on div "6796" at bounding box center [489, 153] width 162 height 39
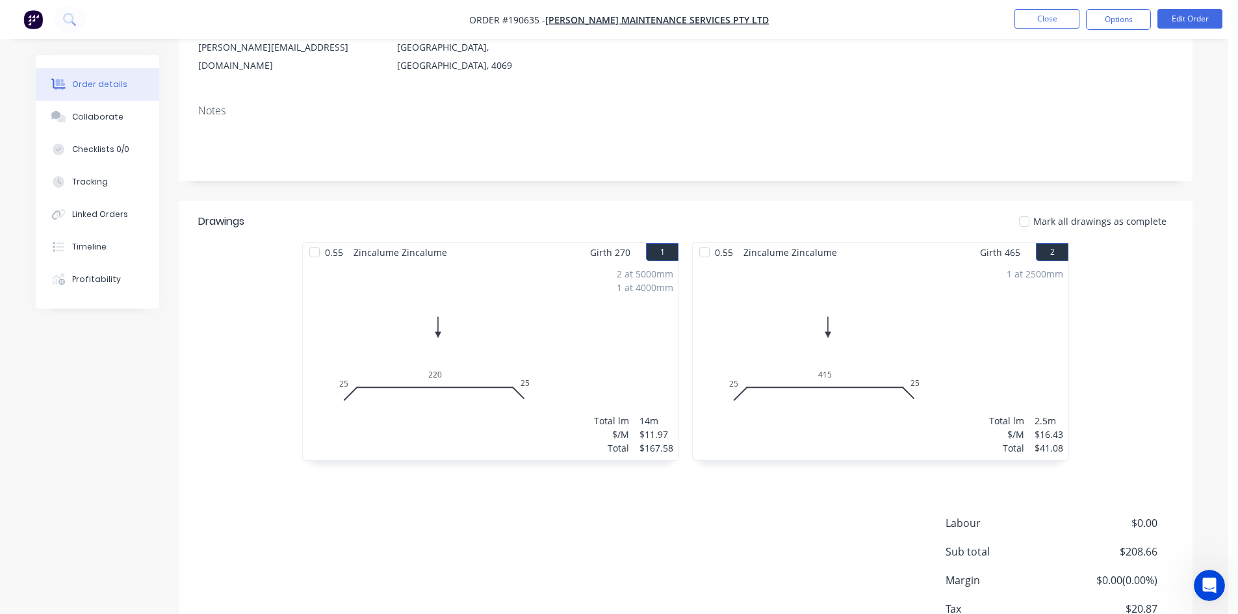
scroll to position [195, 0]
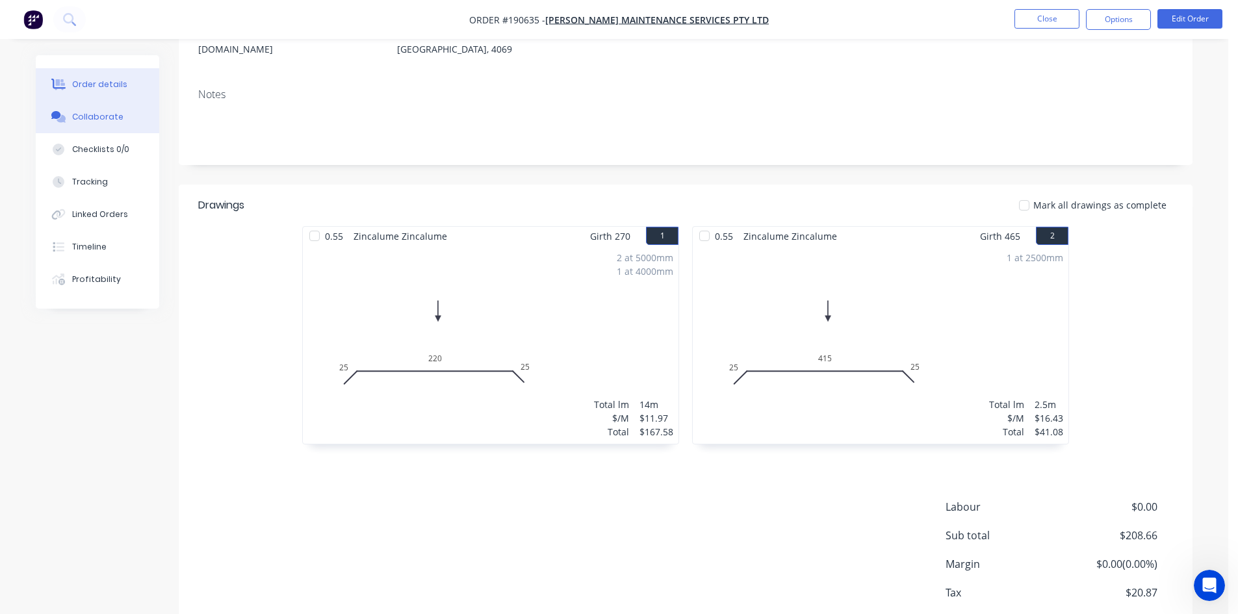
click at [96, 129] on button "Collaborate" at bounding box center [97, 117] width 123 height 32
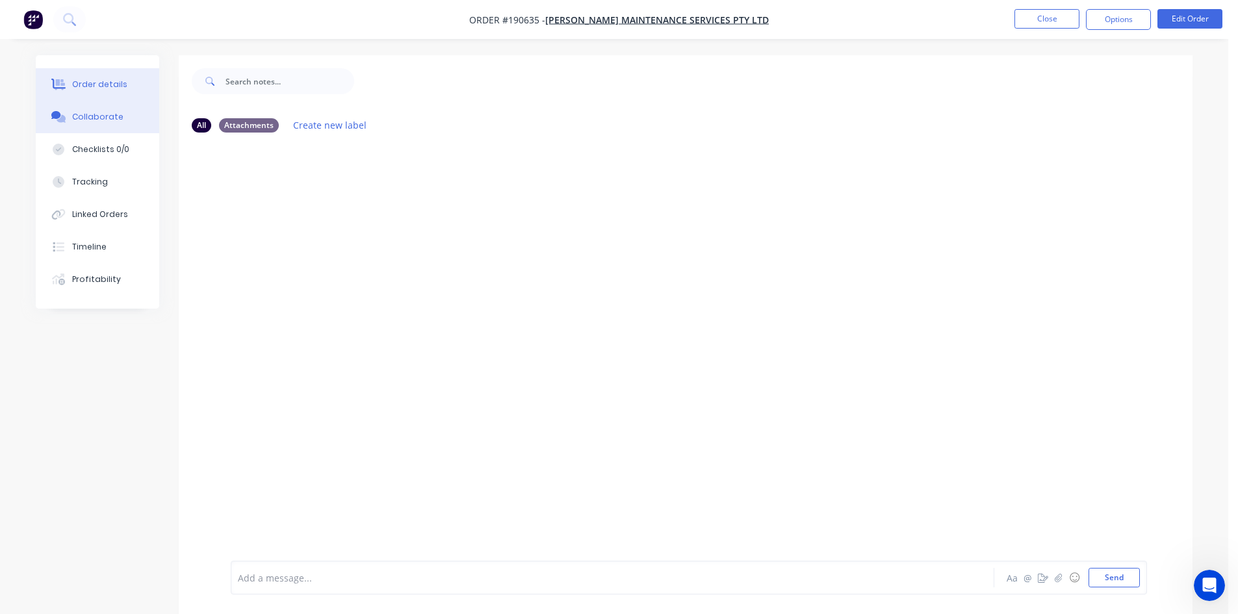
click at [103, 90] on button "Order details" at bounding box center [97, 84] width 123 height 32
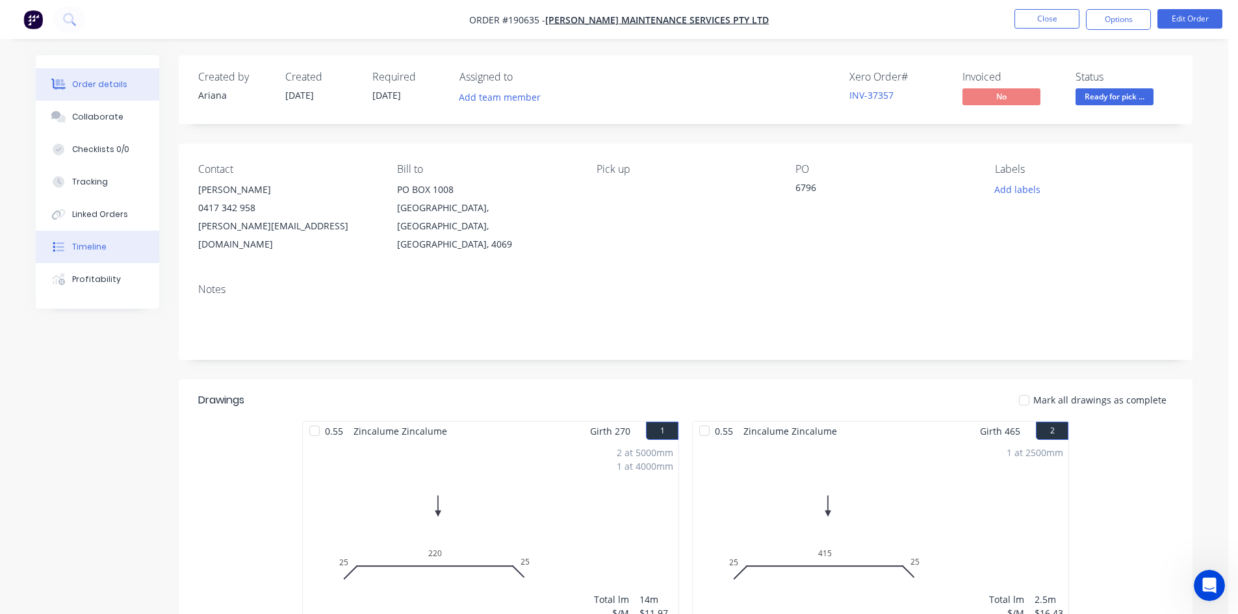
click at [103, 236] on button "Timeline" at bounding box center [97, 247] width 123 height 32
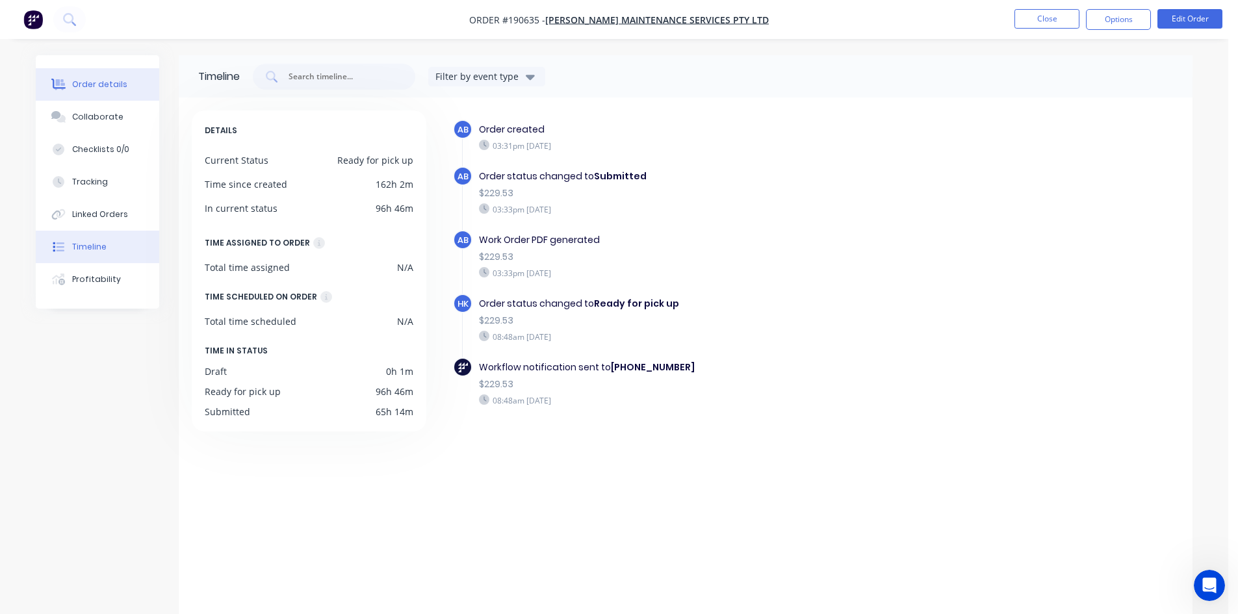
click at [110, 84] on div "Order details" at bounding box center [99, 85] width 55 height 12
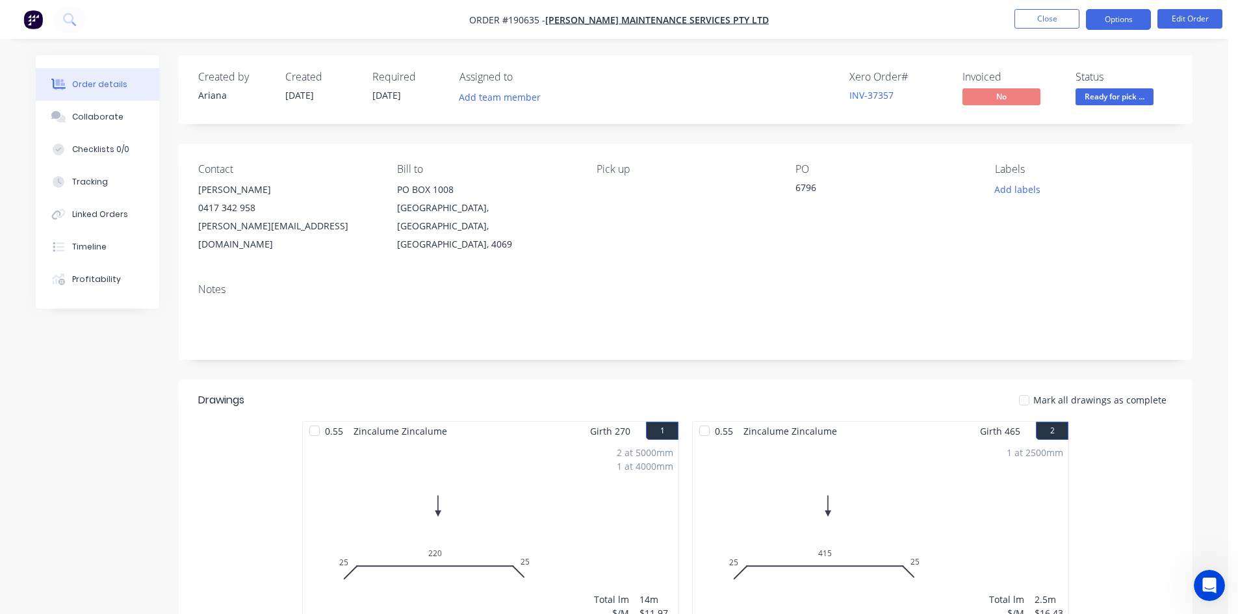
click at [1115, 16] on button "Options" at bounding box center [1118, 19] width 65 height 21
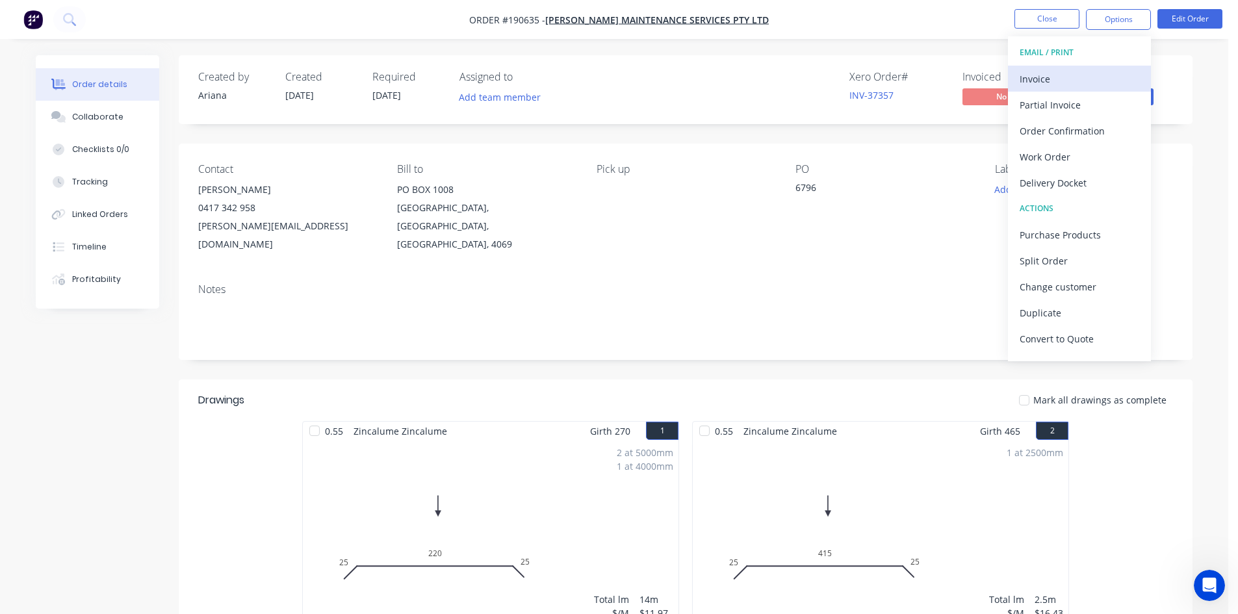
click at [1076, 78] on div "Invoice" at bounding box center [1079, 79] width 120 height 19
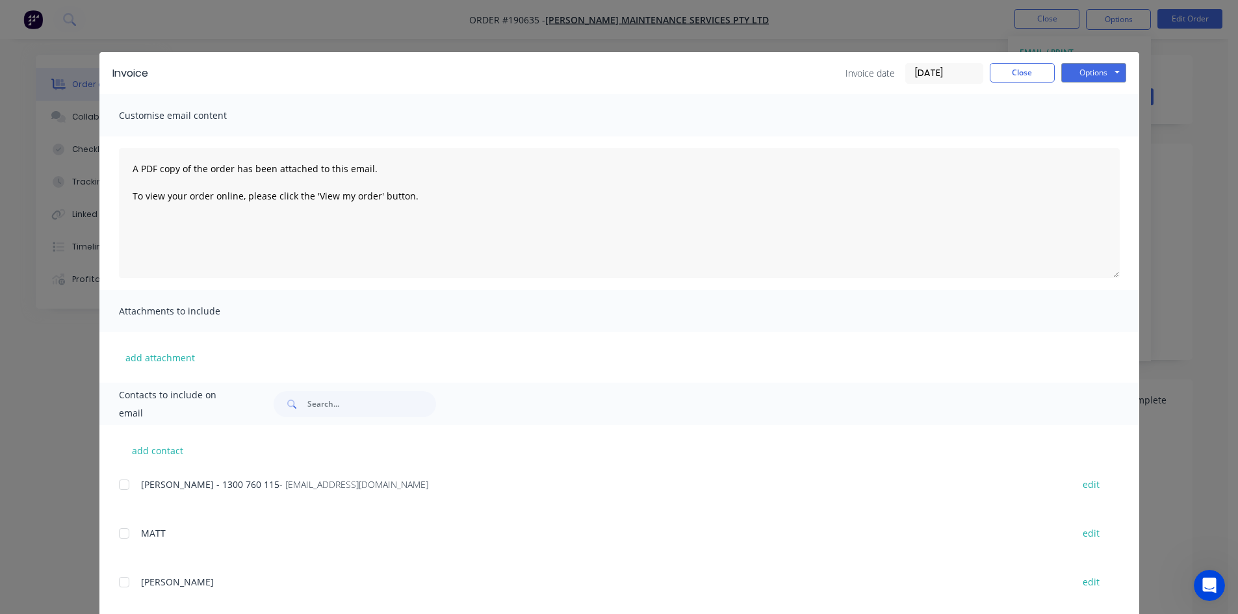
click at [116, 486] on div at bounding box center [124, 485] width 26 height 26
click at [1087, 70] on button "Options" at bounding box center [1093, 72] width 65 height 19
click at [1025, 66] on button "Close" at bounding box center [1021, 72] width 65 height 19
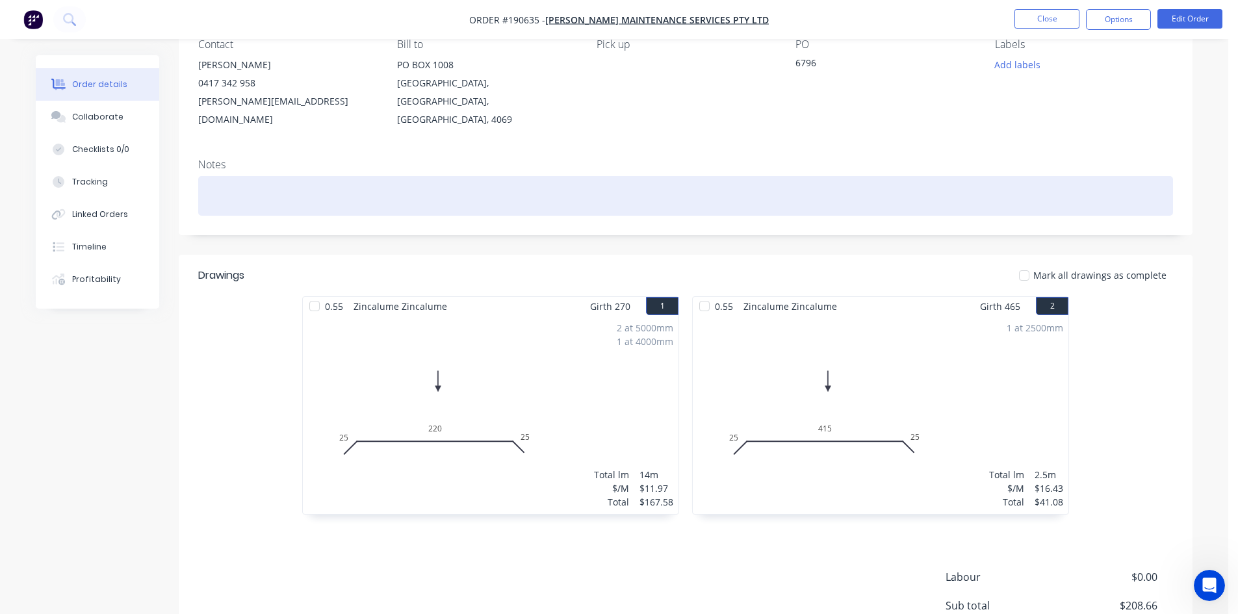
scroll to position [251, 0]
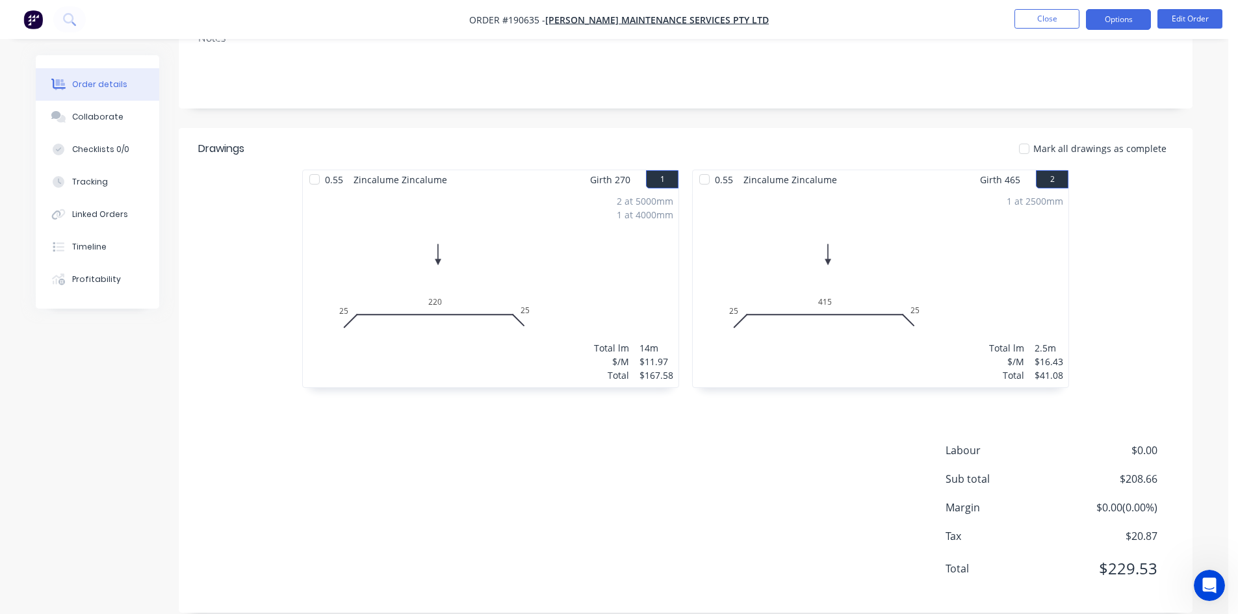
click at [1122, 21] on button "Options" at bounding box center [1118, 19] width 65 height 21
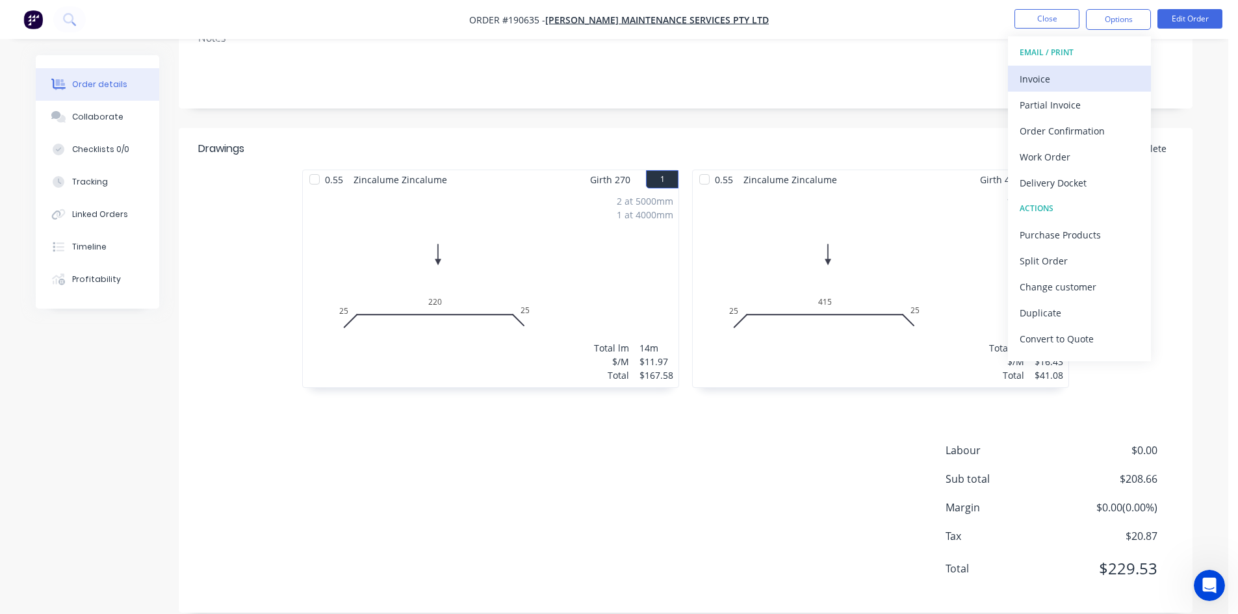
click at [1102, 71] on div "Invoice" at bounding box center [1079, 79] width 120 height 19
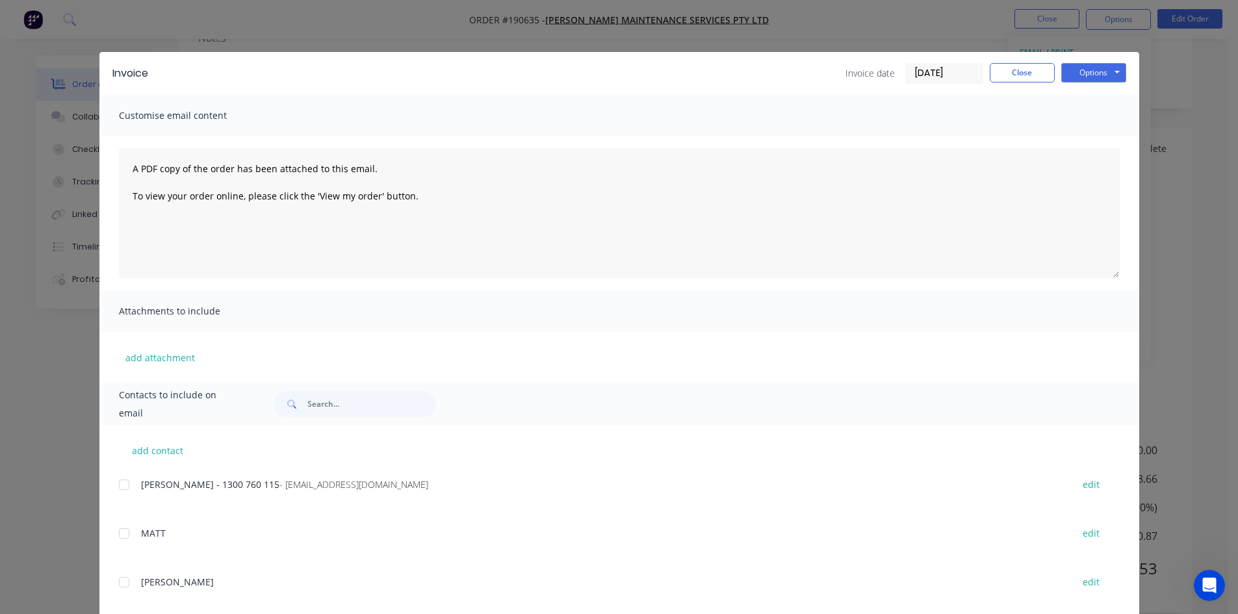
click at [124, 485] on div at bounding box center [124, 485] width 26 height 26
click at [1083, 76] on button "Options" at bounding box center [1093, 72] width 65 height 19
click at [1085, 134] on button "Email" at bounding box center [1102, 138] width 83 height 21
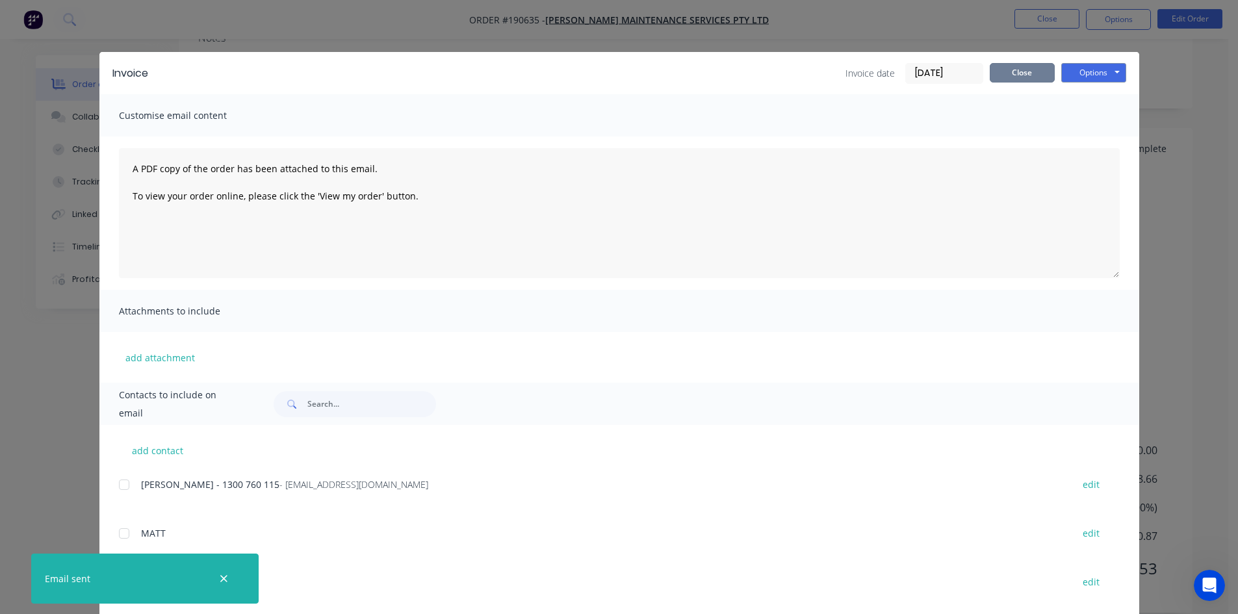
click at [1037, 69] on button "Close" at bounding box center [1021, 72] width 65 height 19
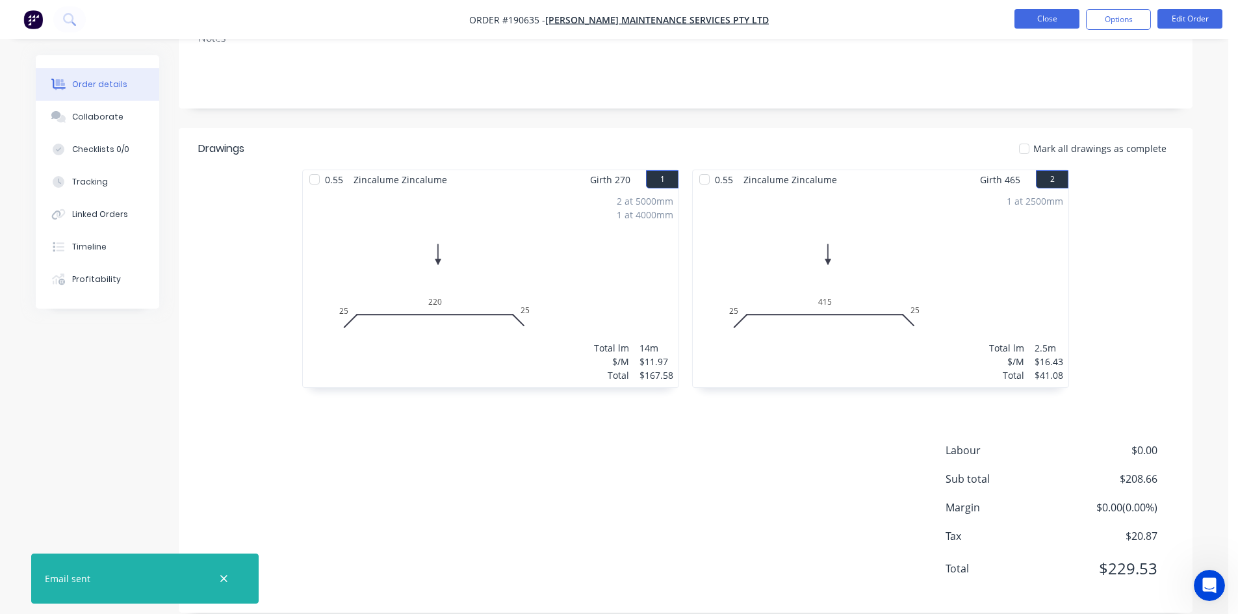
click at [1035, 19] on button "Close" at bounding box center [1046, 18] width 65 height 19
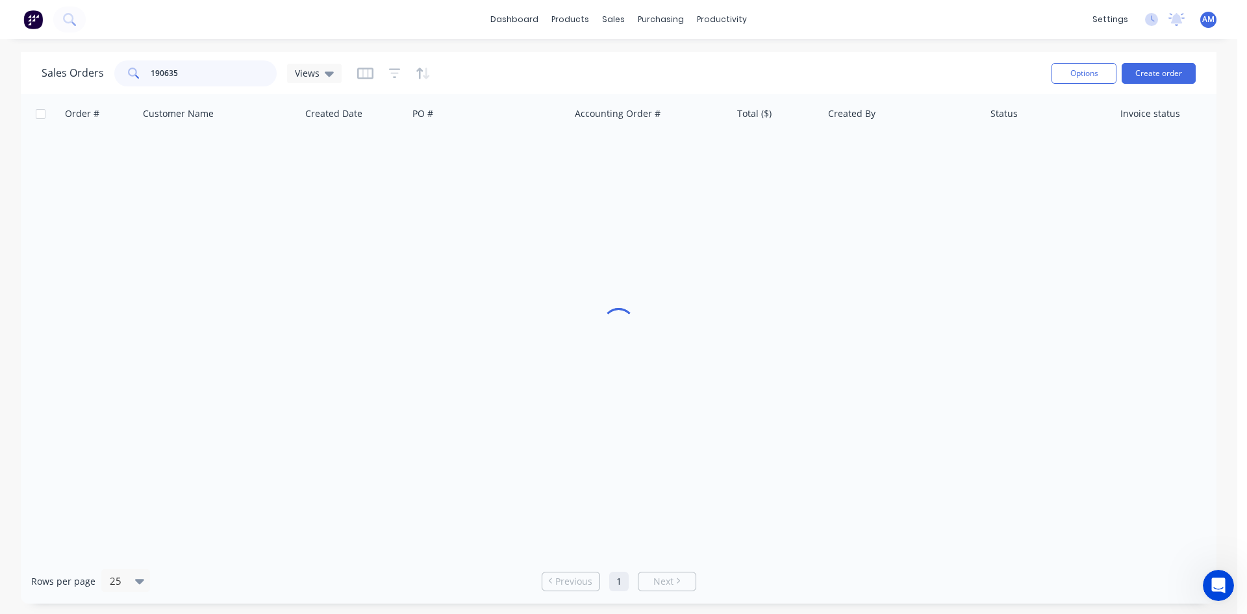
drag, startPoint x: 170, startPoint y: 75, endPoint x: 163, endPoint y: 72, distance: 7.8
click at [155, 75] on input "190635" at bounding box center [214, 73] width 127 height 26
drag, startPoint x: 196, startPoint y: 70, endPoint x: 136, endPoint y: 72, distance: 59.8
click at [136, 72] on div "190635" at bounding box center [195, 73] width 162 height 26
type input "191066"
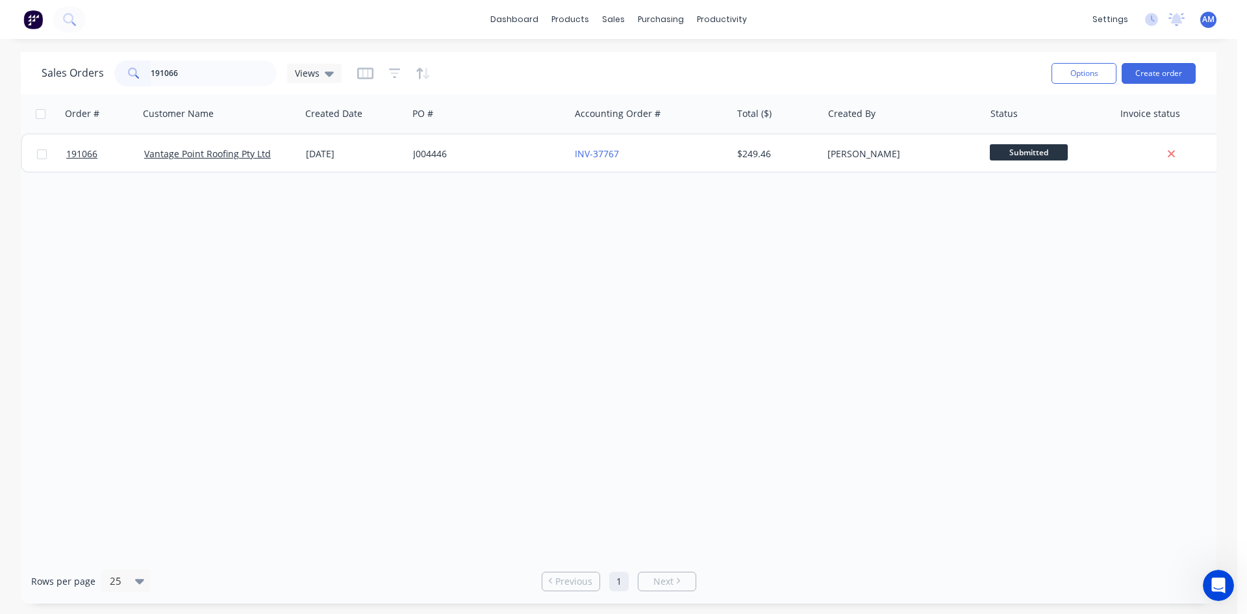
click at [688, 146] on div "INV-37767" at bounding box center [651, 153] width 162 height 39
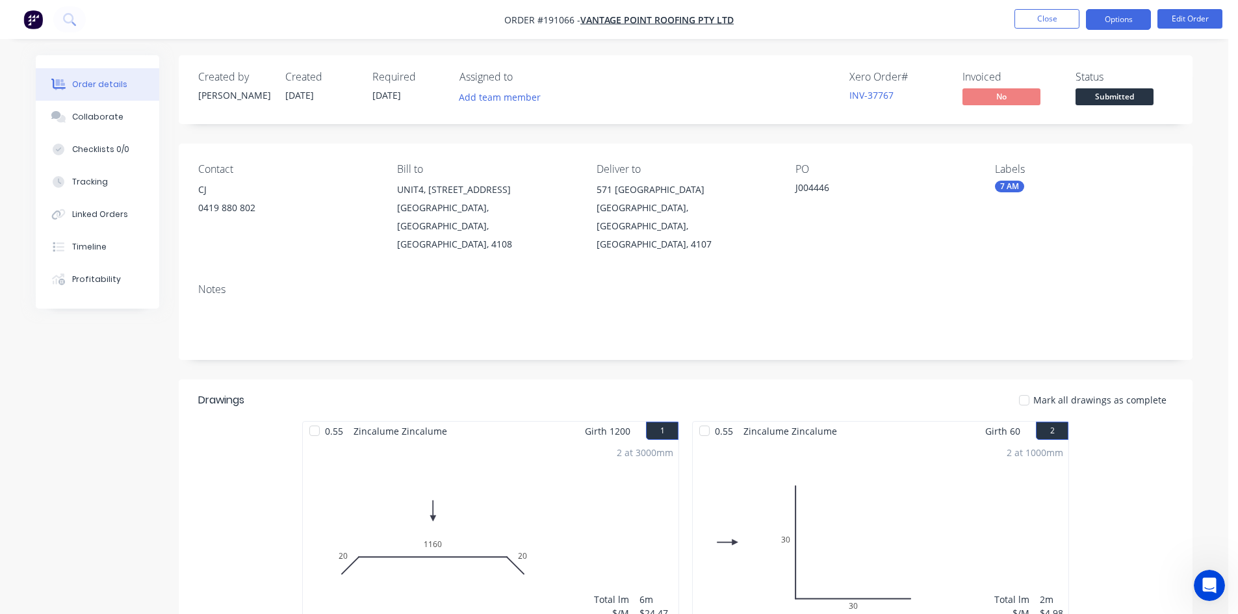
click at [1126, 26] on button "Options" at bounding box center [1118, 19] width 65 height 21
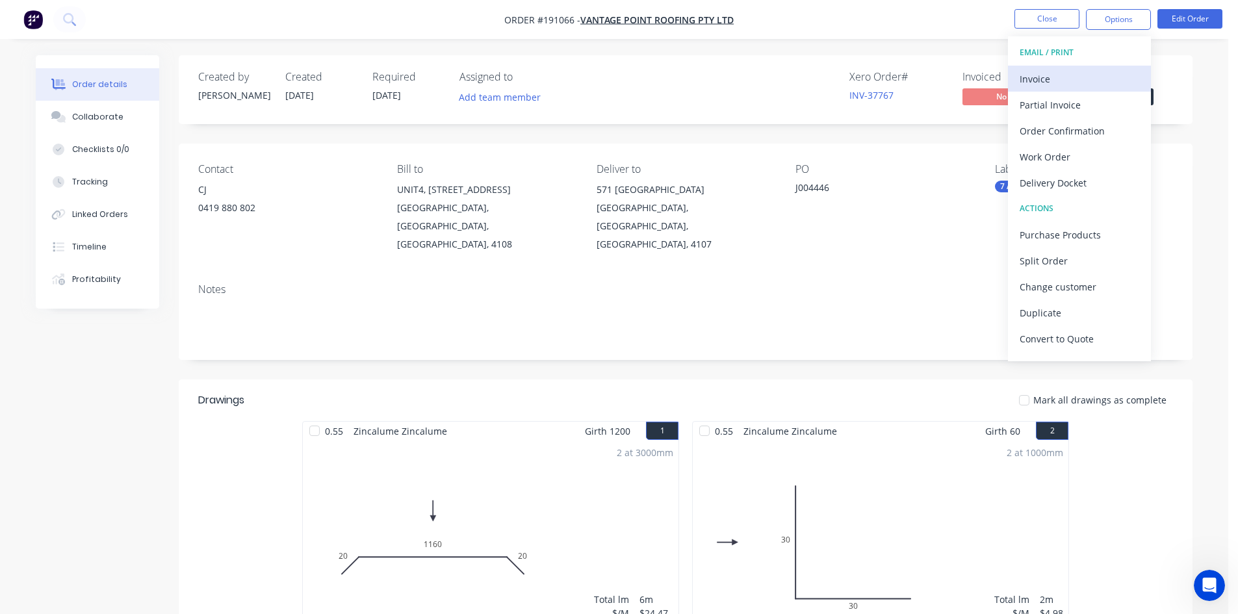
click at [1079, 74] on div "Invoice" at bounding box center [1079, 79] width 120 height 19
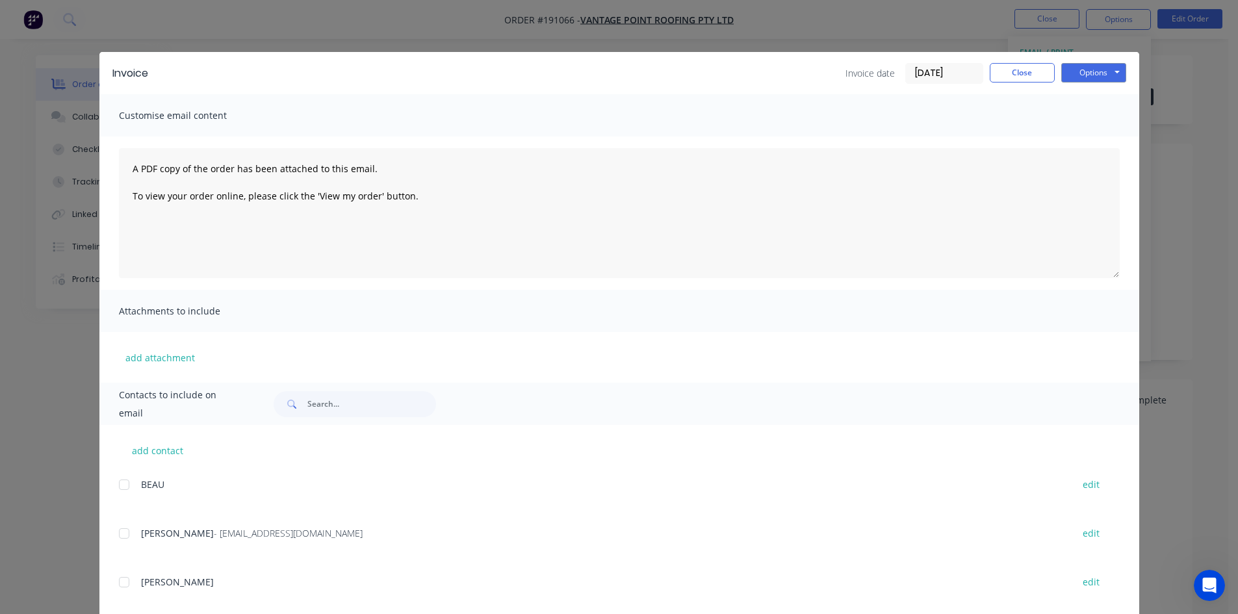
click at [116, 537] on div at bounding box center [124, 533] width 26 height 26
click at [1088, 75] on button "Options" at bounding box center [1093, 72] width 65 height 19
click at [1091, 136] on button "Email" at bounding box center [1102, 138] width 83 height 21
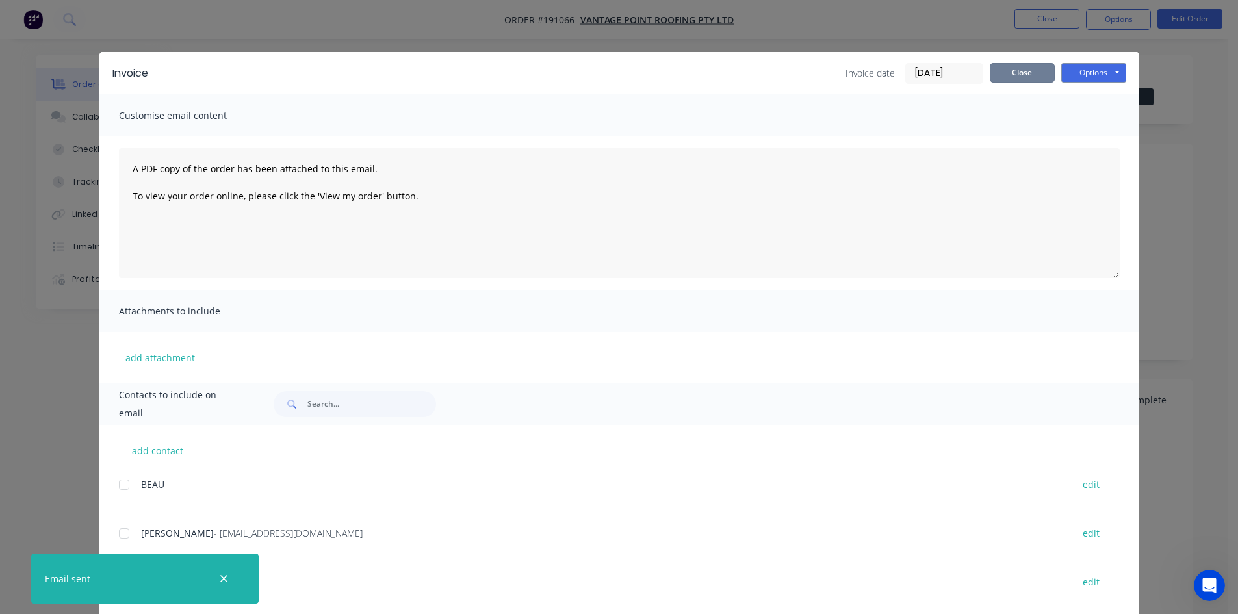
click at [1030, 75] on button "Close" at bounding box center [1021, 72] width 65 height 19
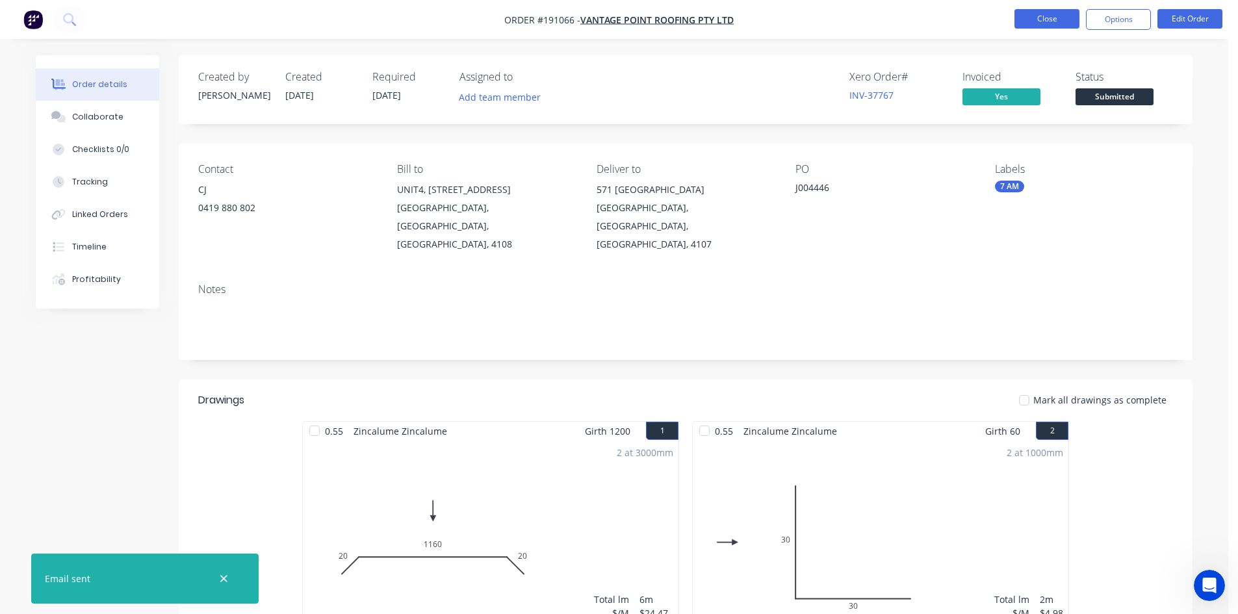
click at [1032, 15] on button "Close" at bounding box center [1046, 18] width 65 height 19
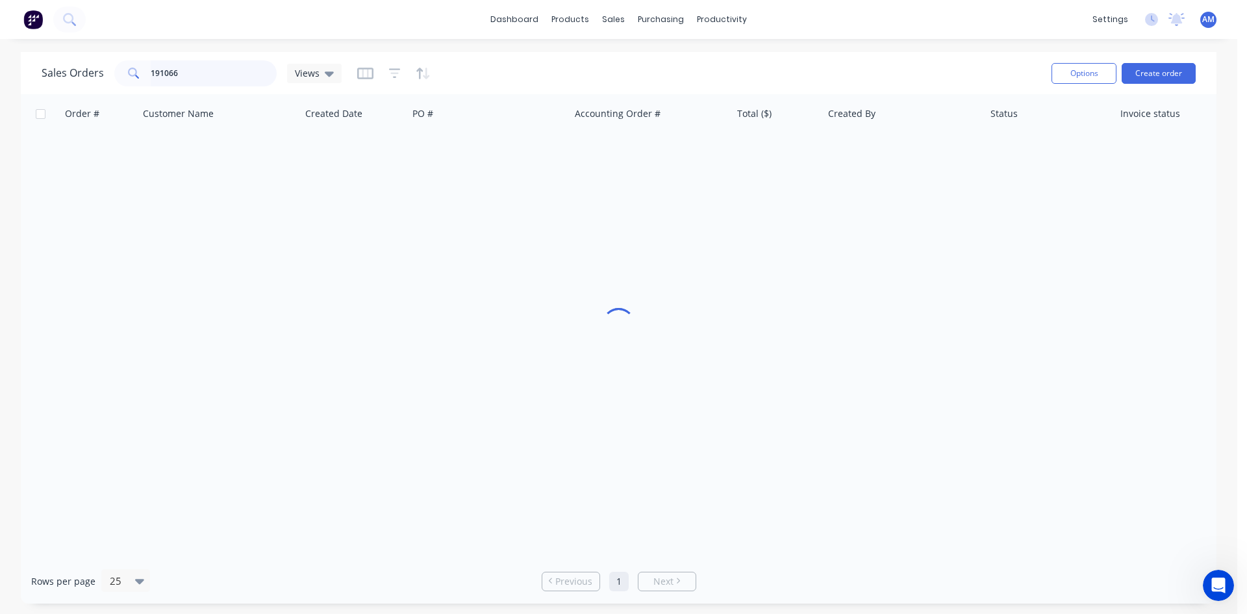
drag, startPoint x: 153, startPoint y: 68, endPoint x: 110, endPoint y: 69, distance: 42.2
click at [110, 69] on div "Sales Orders 191066 Views" at bounding box center [192, 73] width 300 height 26
type input "190365"
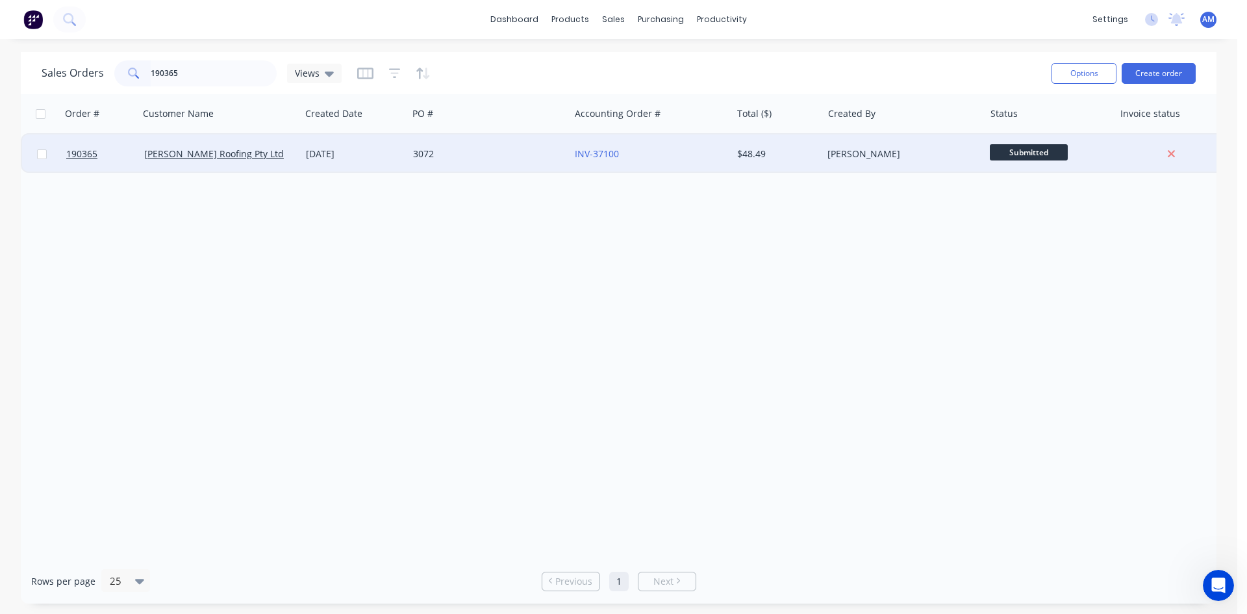
click at [652, 153] on div "INV-37100" at bounding box center [647, 153] width 144 height 13
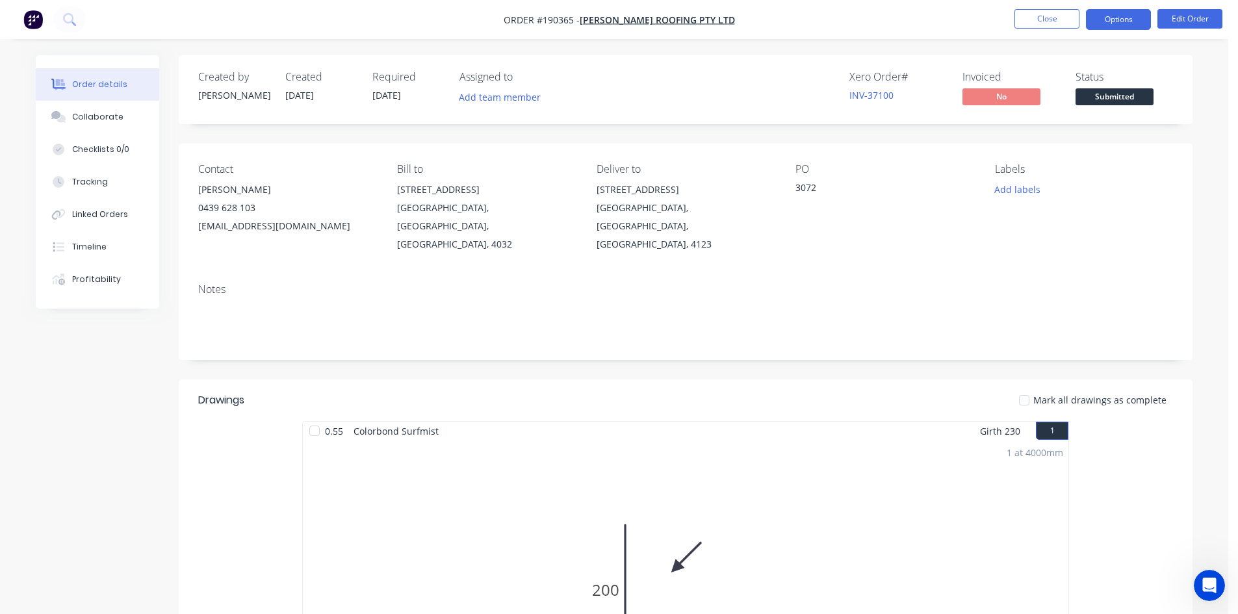
click at [1108, 19] on button "Options" at bounding box center [1118, 19] width 65 height 21
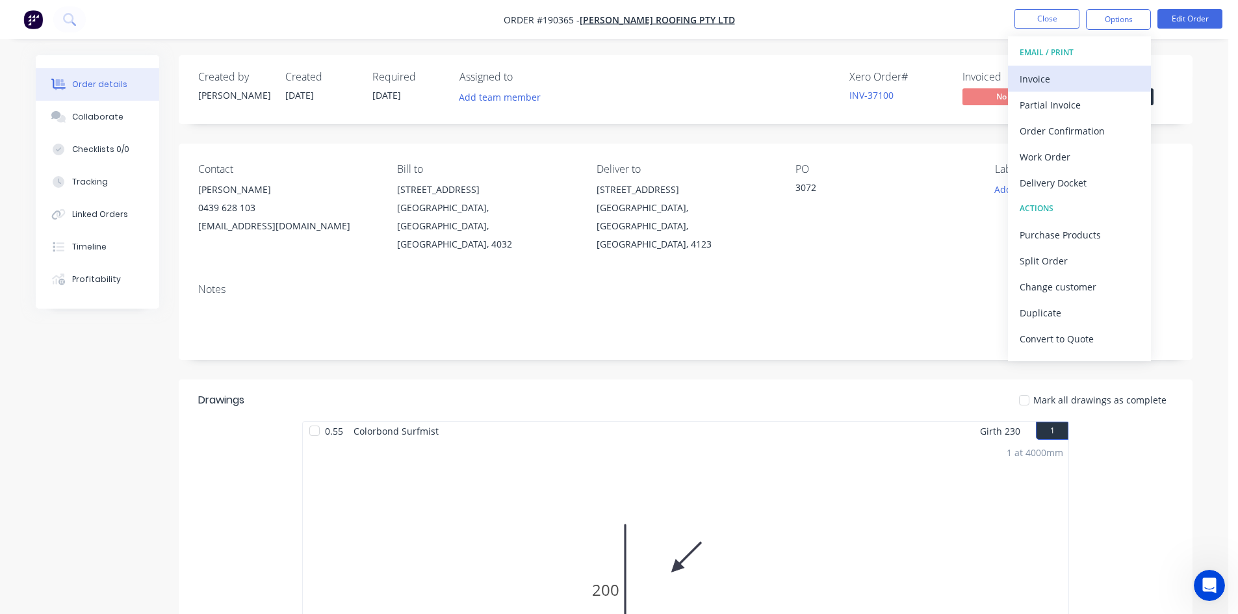
click at [1084, 77] on div "Invoice" at bounding box center [1079, 79] width 120 height 19
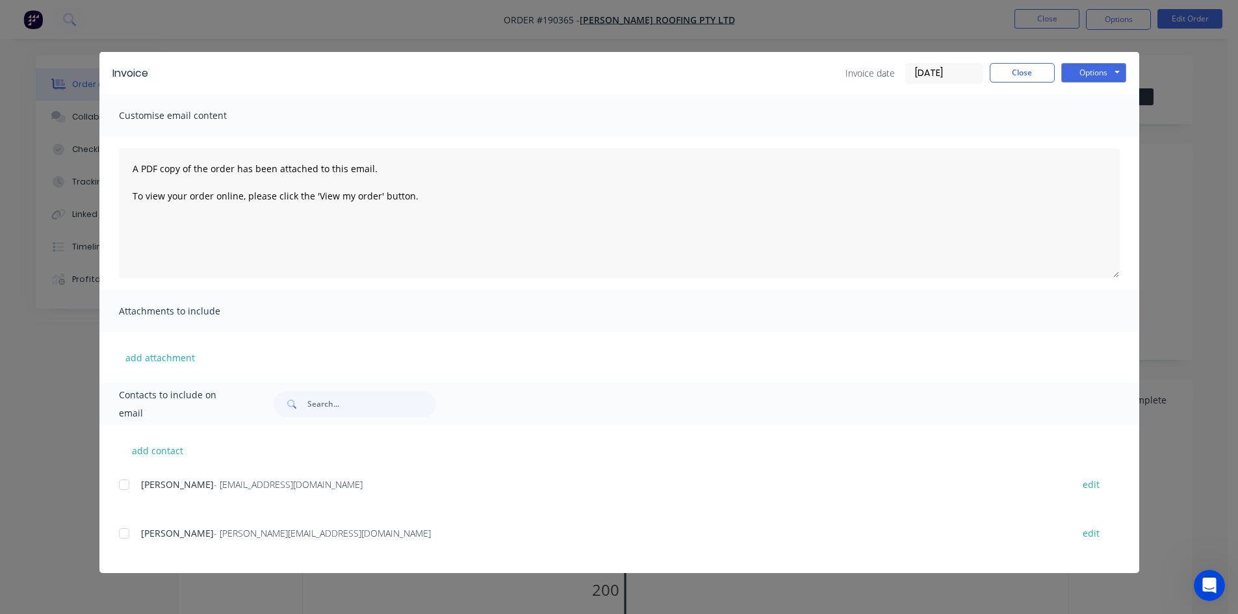
click at [126, 484] on div at bounding box center [124, 485] width 26 height 26
click at [119, 535] on div at bounding box center [124, 533] width 26 height 26
click at [1095, 77] on button "Options" at bounding box center [1093, 72] width 65 height 19
click at [1096, 134] on button "Email" at bounding box center [1102, 138] width 83 height 21
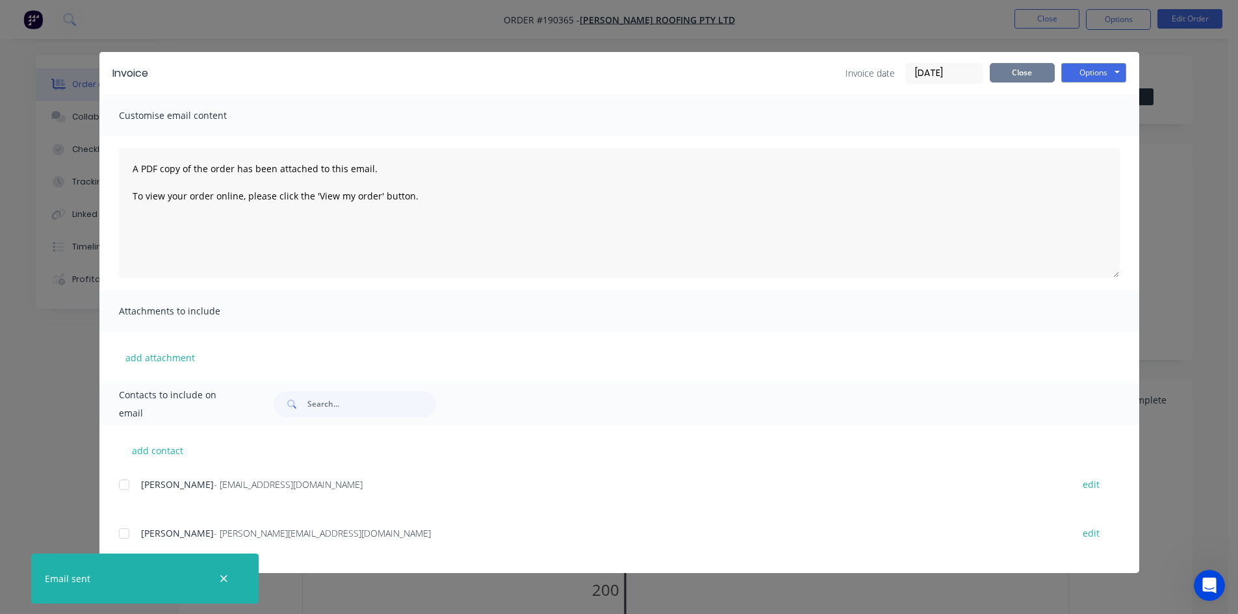
click at [1008, 77] on button "Close" at bounding box center [1021, 72] width 65 height 19
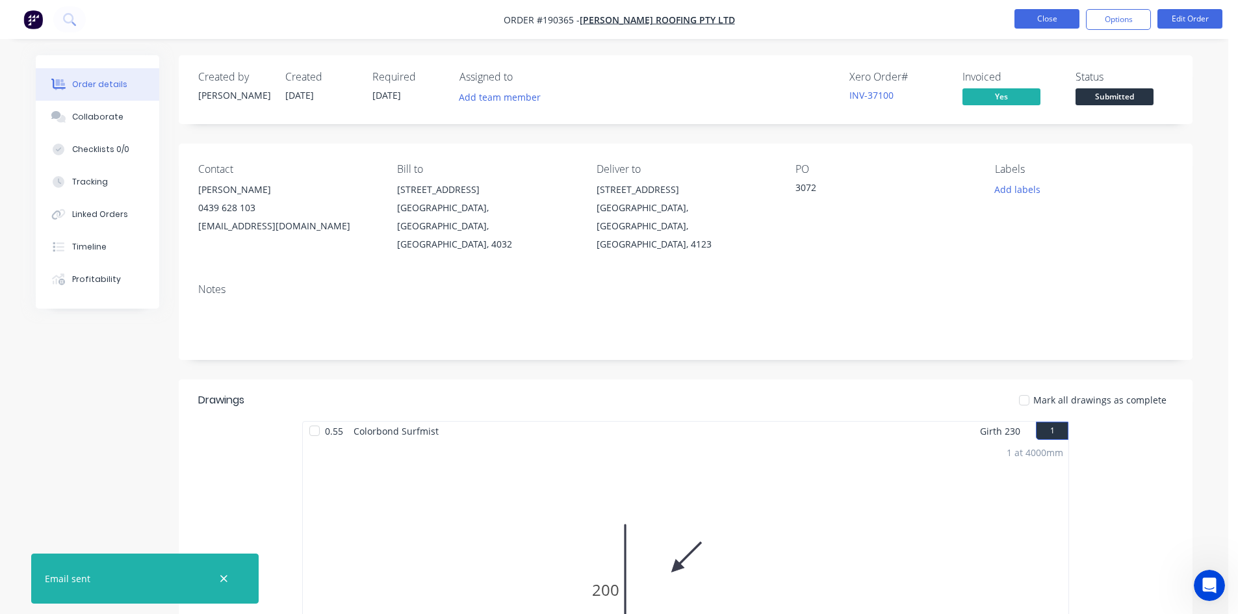
click at [1019, 18] on button "Close" at bounding box center [1046, 18] width 65 height 19
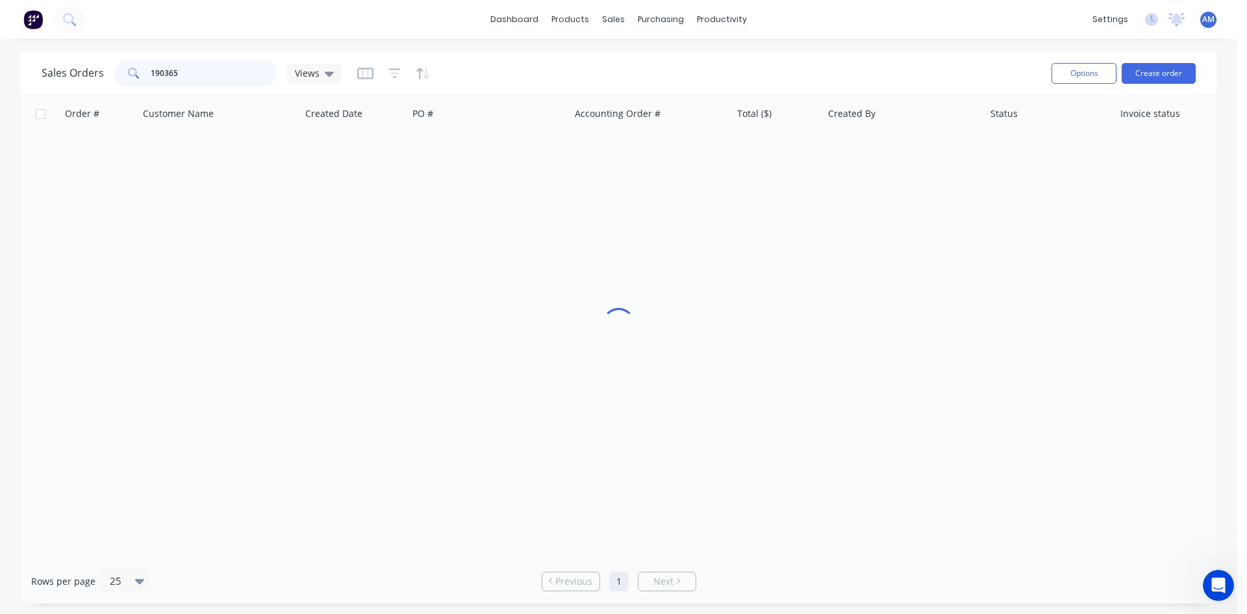
drag, startPoint x: 205, startPoint y: 78, endPoint x: 126, endPoint y: 72, distance: 78.8
click at [126, 72] on div "190365" at bounding box center [195, 73] width 162 height 26
type input "191138"
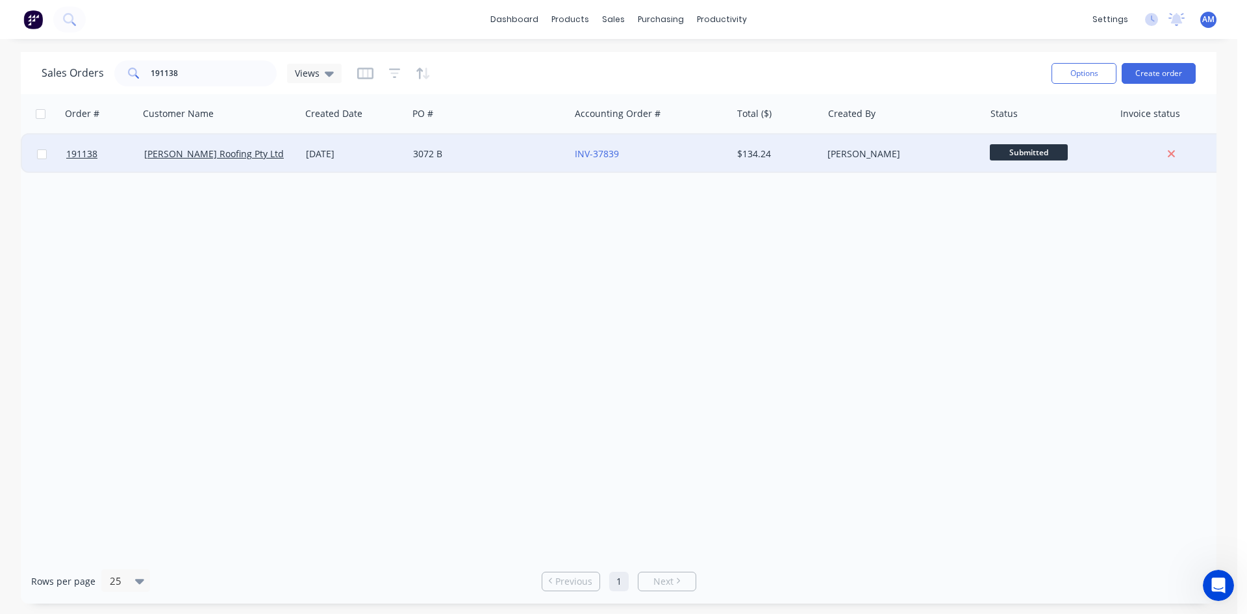
click at [526, 142] on div "3072 B" at bounding box center [489, 153] width 162 height 39
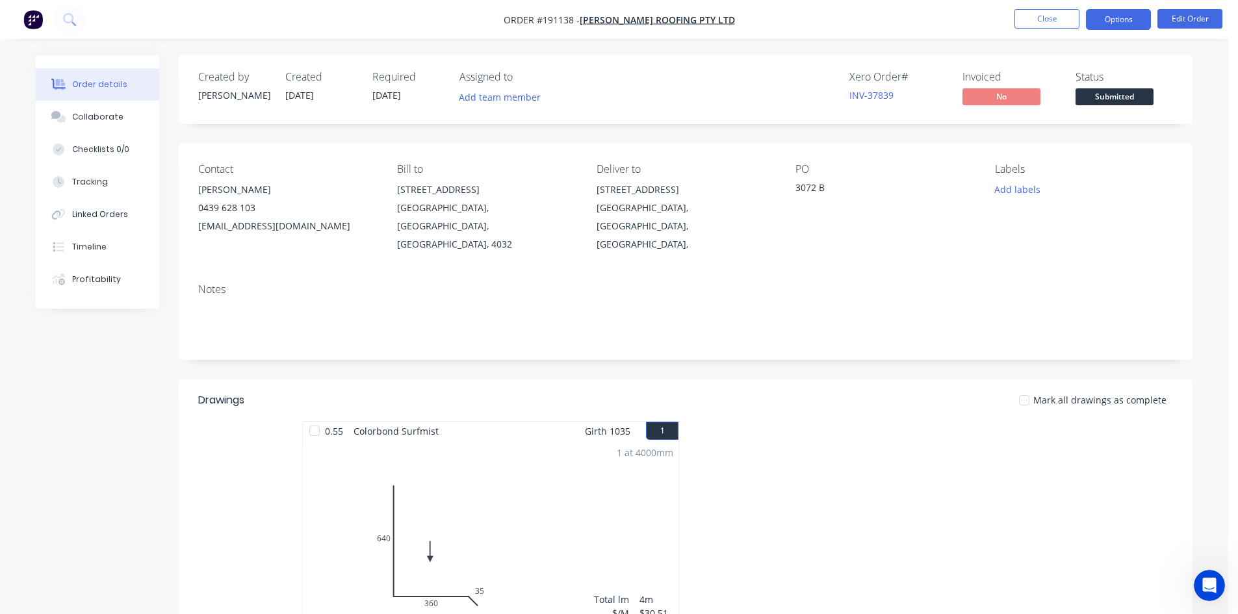
click at [1138, 16] on button "Options" at bounding box center [1118, 19] width 65 height 21
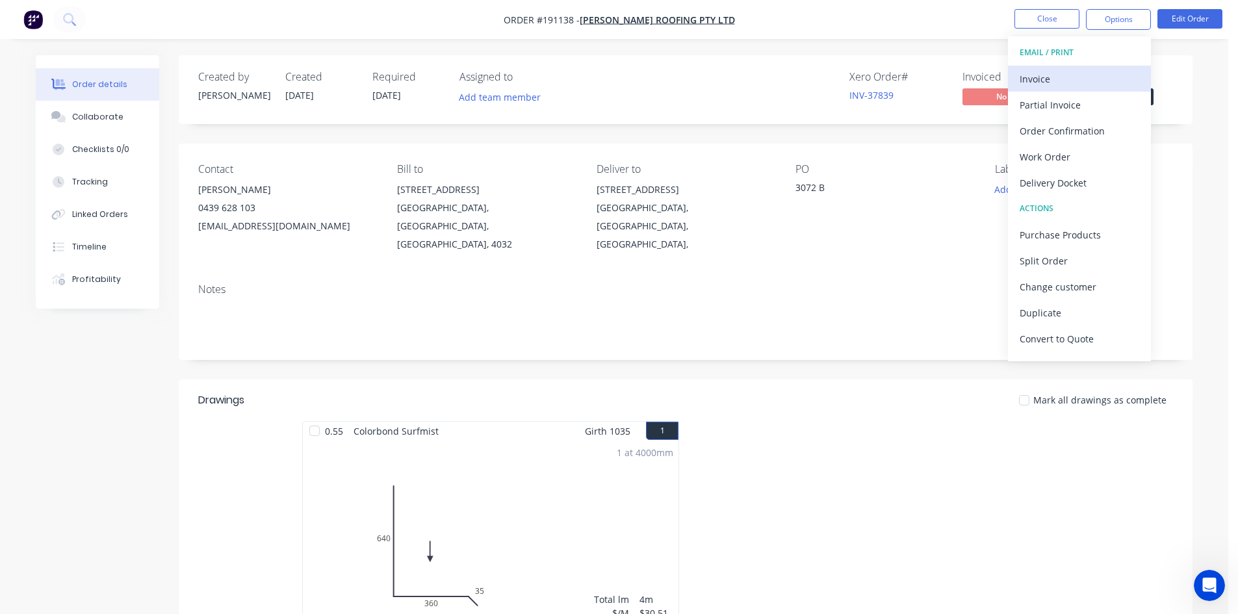
click at [1072, 78] on div "Invoice" at bounding box center [1079, 79] width 120 height 19
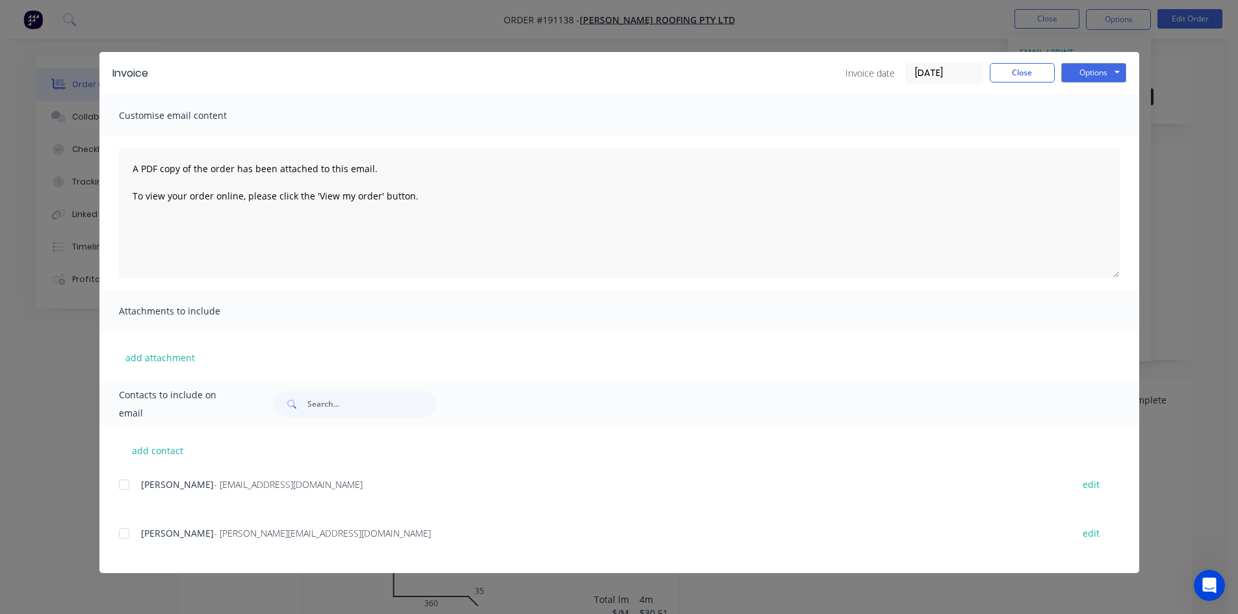
click at [125, 484] on div at bounding box center [124, 485] width 26 height 26
click at [121, 535] on div at bounding box center [124, 533] width 26 height 26
click at [1081, 70] on button "Options" at bounding box center [1093, 72] width 65 height 19
click at [1085, 141] on button "Email" at bounding box center [1102, 138] width 83 height 21
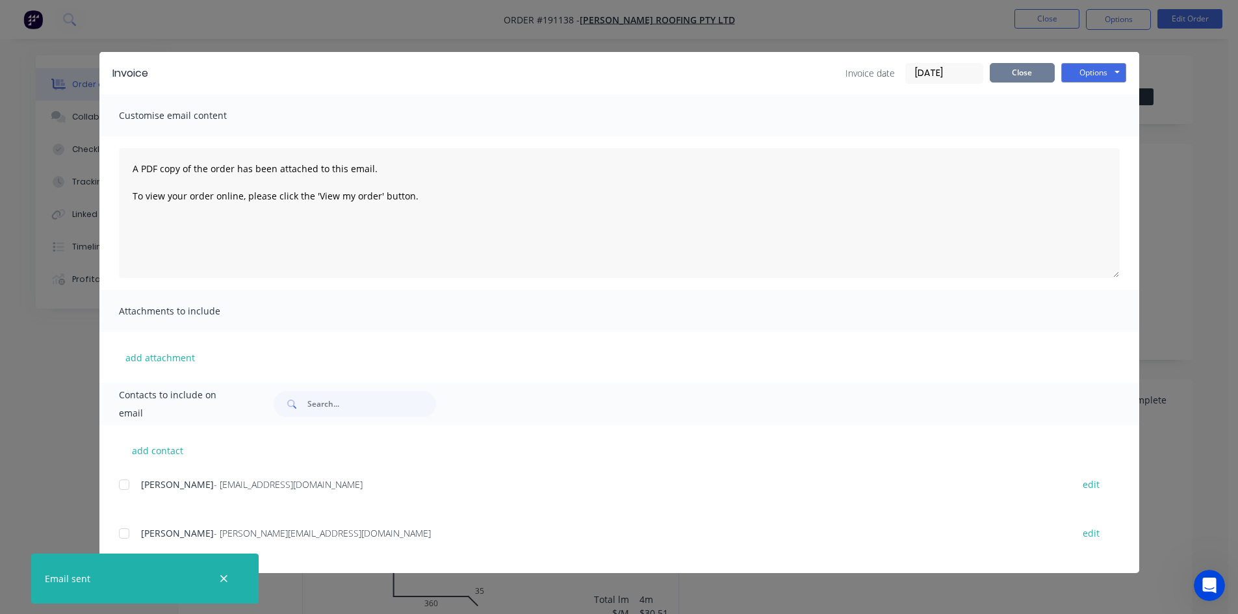
click at [1032, 71] on button "Close" at bounding box center [1021, 72] width 65 height 19
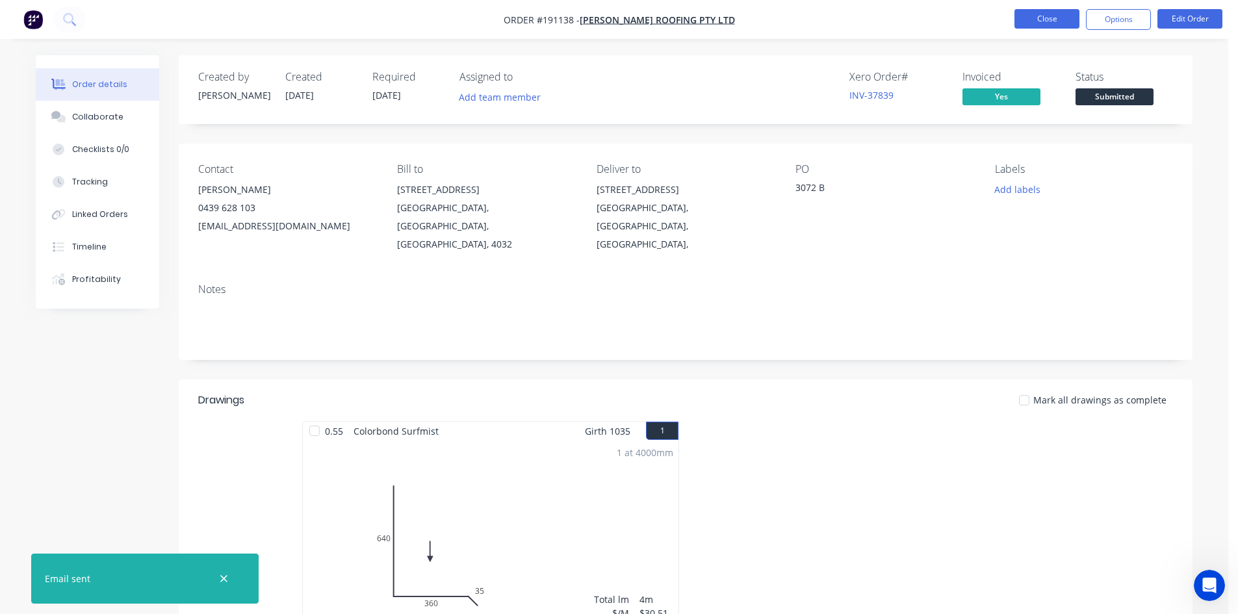
click at [1039, 19] on button "Close" at bounding box center [1046, 18] width 65 height 19
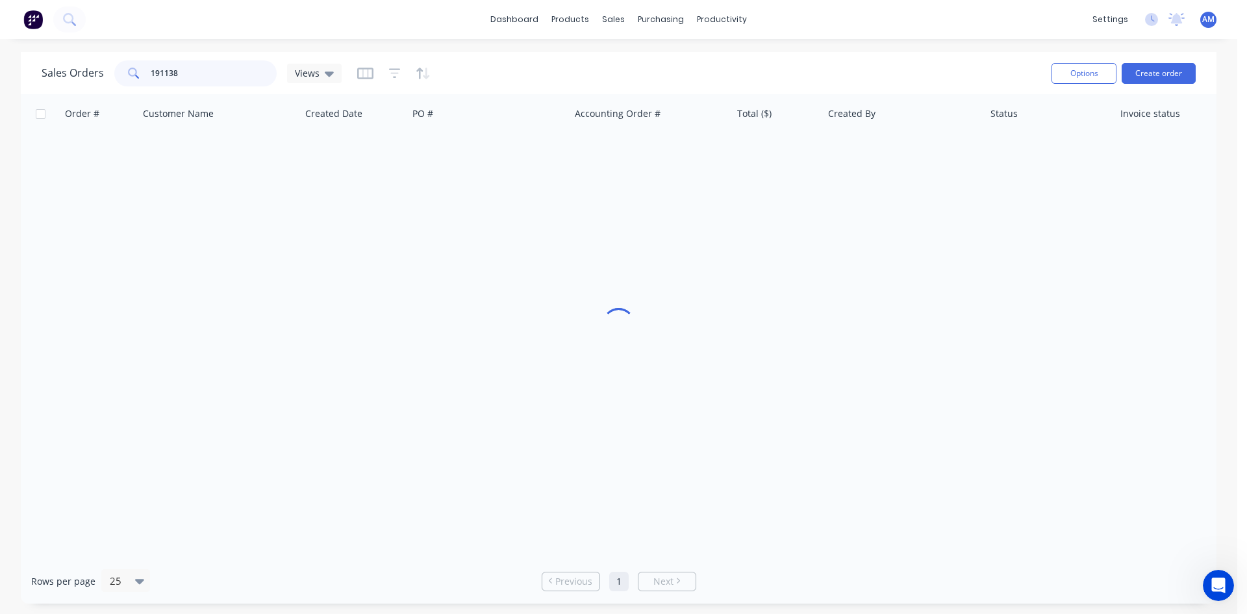
drag, startPoint x: 205, startPoint y: 66, endPoint x: 127, endPoint y: 70, distance: 78.7
click at [127, 70] on div "191138" at bounding box center [195, 73] width 162 height 26
type input "191136"
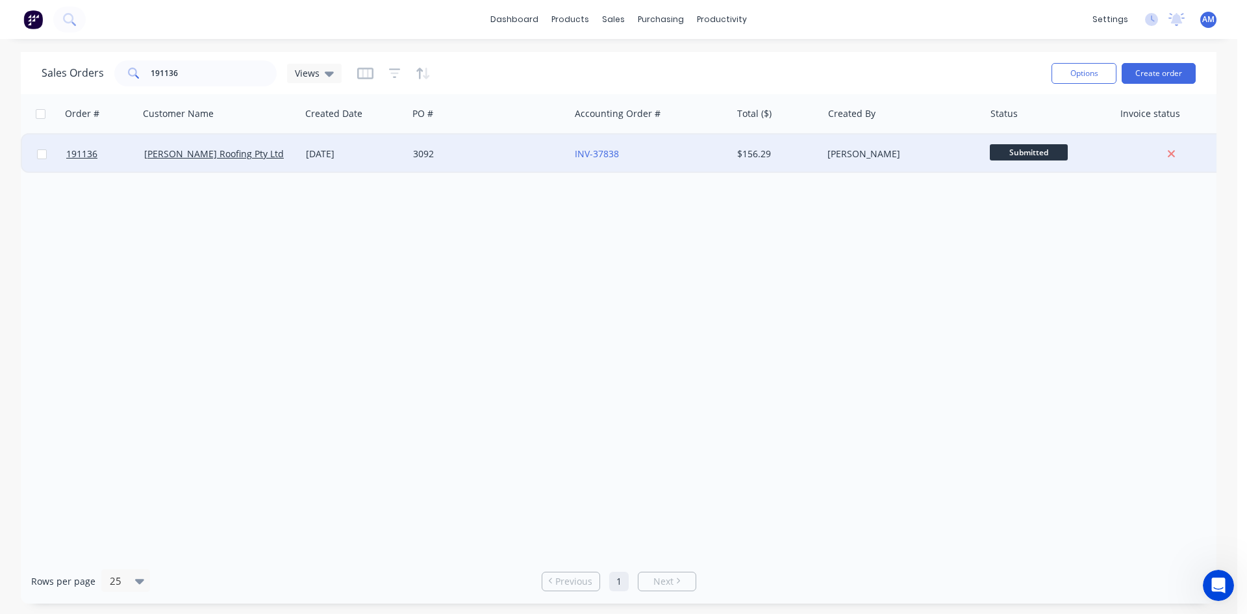
click at [511, 164] on div "3092" at bounding box center [489, 153] width 162 height 39
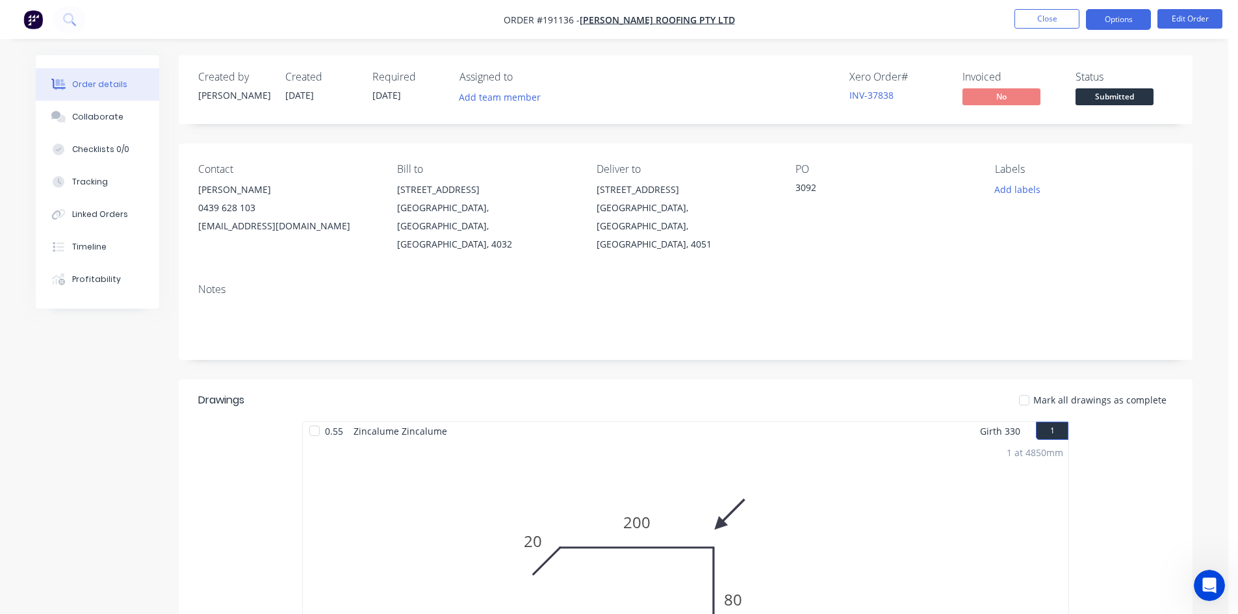
click at [1112, 29] on button "Options" at bounding box center [1118, 19] width 65 height 21
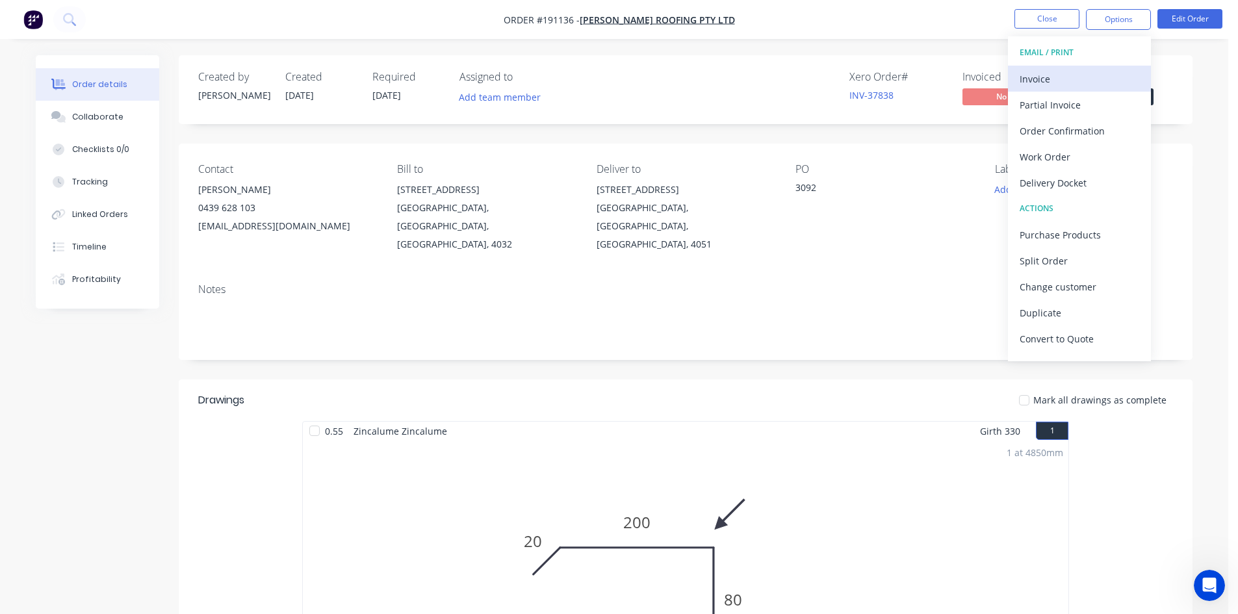
click at [1088, 71] on div "Invoice" at bounding box center [1079, 79] width 120 height 19
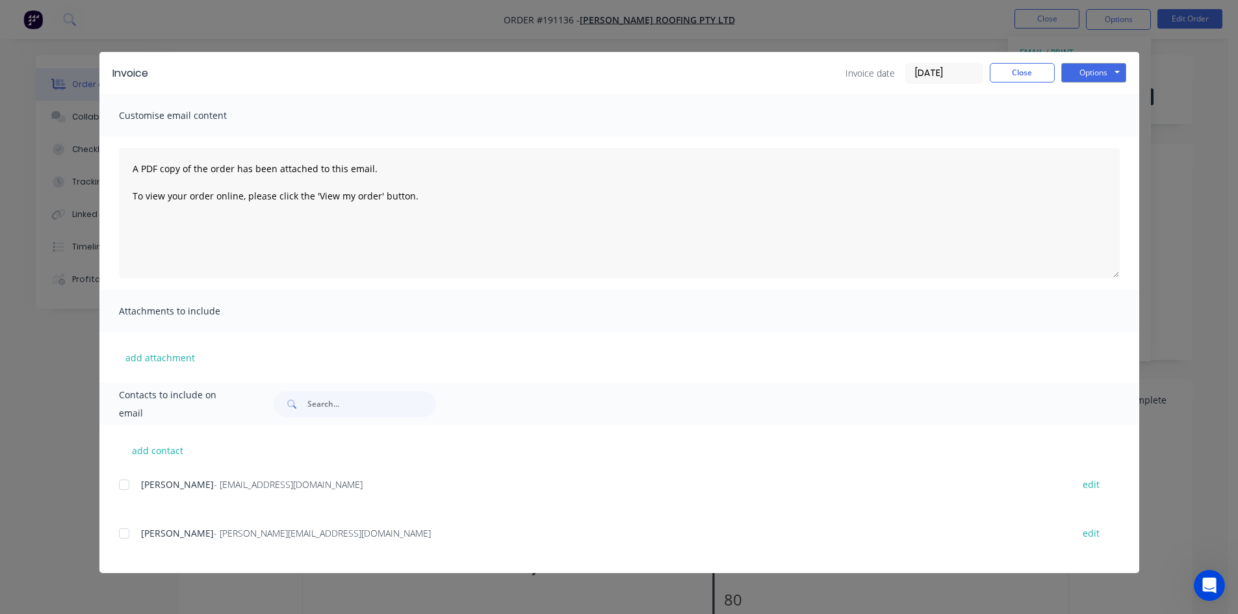
click at [121, 487] on div at bounding box center [124, 485] width 26 height 26
click at [127, 535] on div at bounding box center [124, 533] width 26 height 26
click at [1108, 68] on button "Options" at bounding box center [1093, 72] width 65 height 19
click at [1106, 136] on button "Email" at bounding box center [1102, 138] width 83 height 21
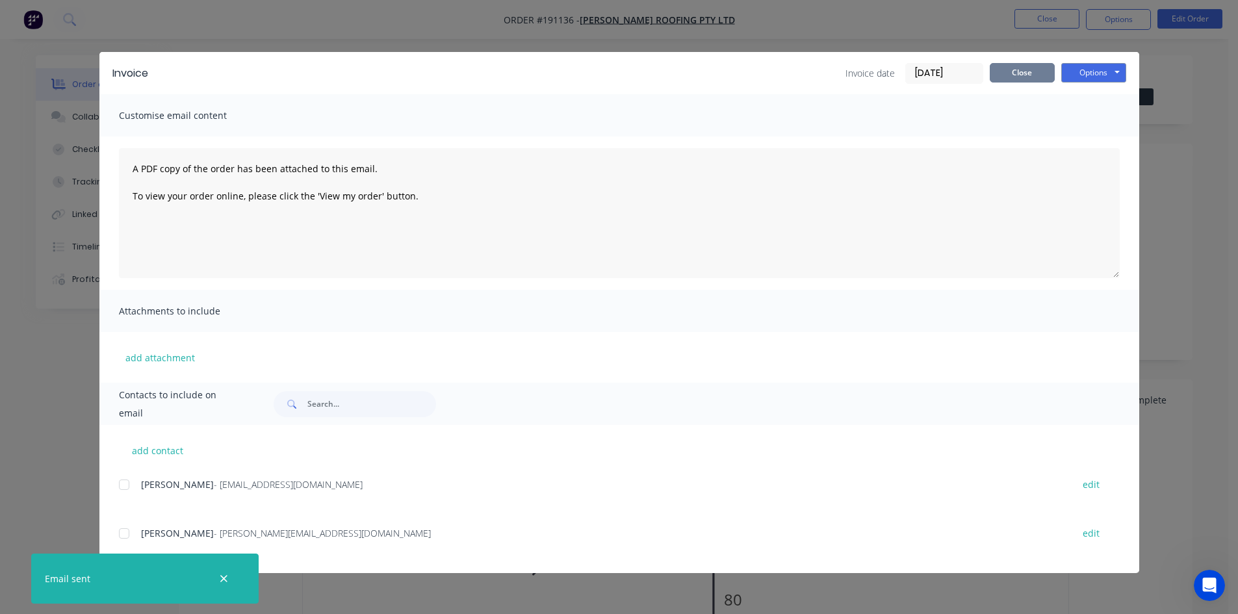
click at [1034, 78] on button "Close" at bounding box center [1021, 72] width 65 height 19
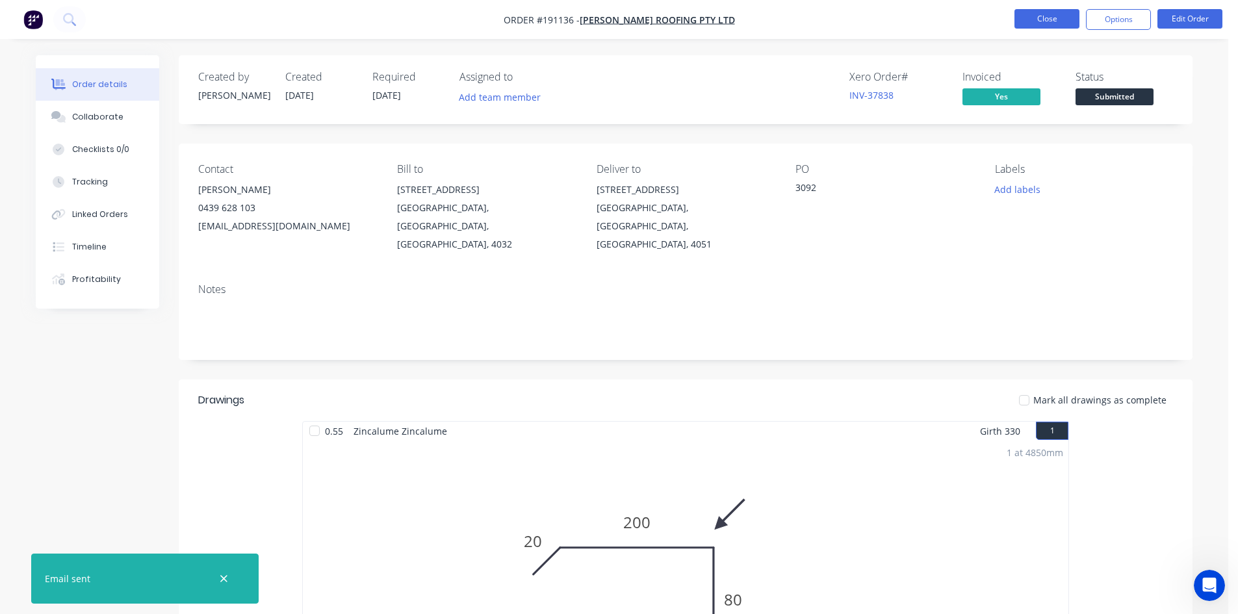
click at [1053, 16] on button "Close" at bounding box center [1046, 18] width 65 height 19
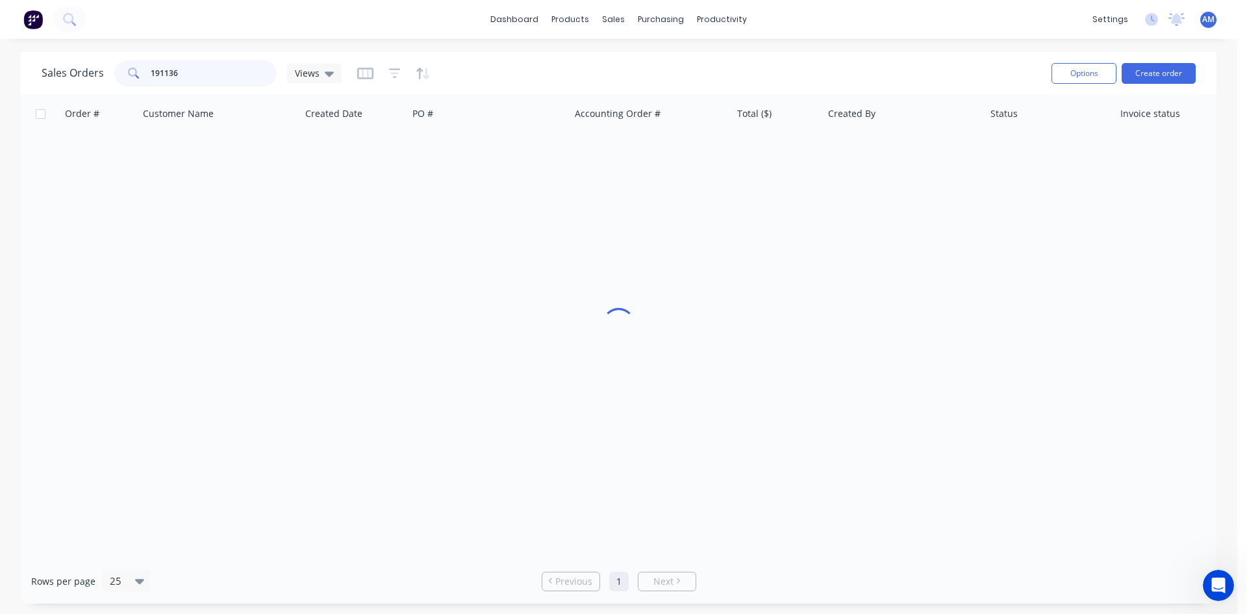
drag, startPoint x: 228, startPoint y: 80, endPoint x: 130, endPoint y: 68, distance: 98.9
click at [130, 68] on div "191136" at bounding box center [195, 73] width 162 height 26
type input "191132"
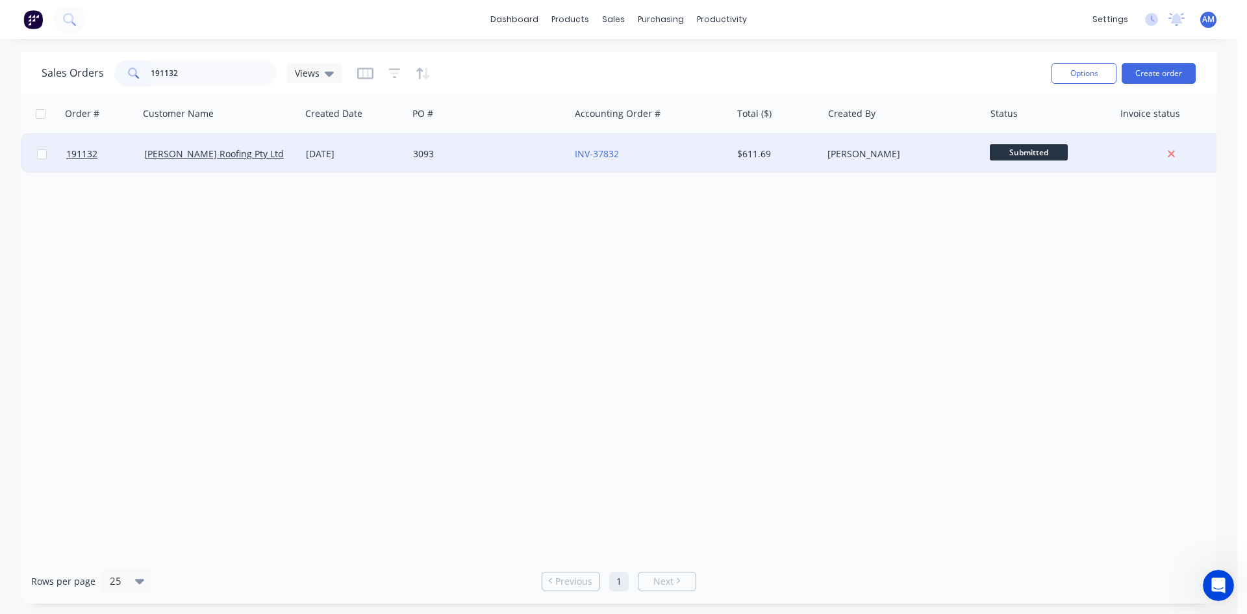
click at [532, 164] on div "3093" at bounding box center [489, 153] width 162 height 39
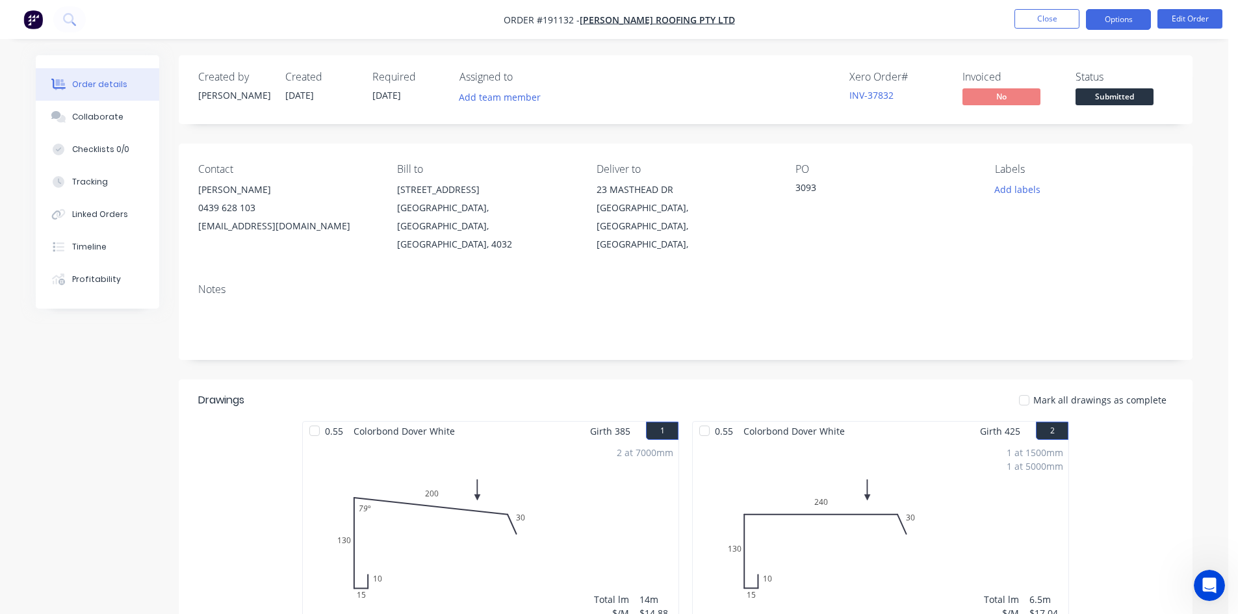
click at [1118, 21] on button "Options" at bounding box center [1118, 19] width 65 height 21
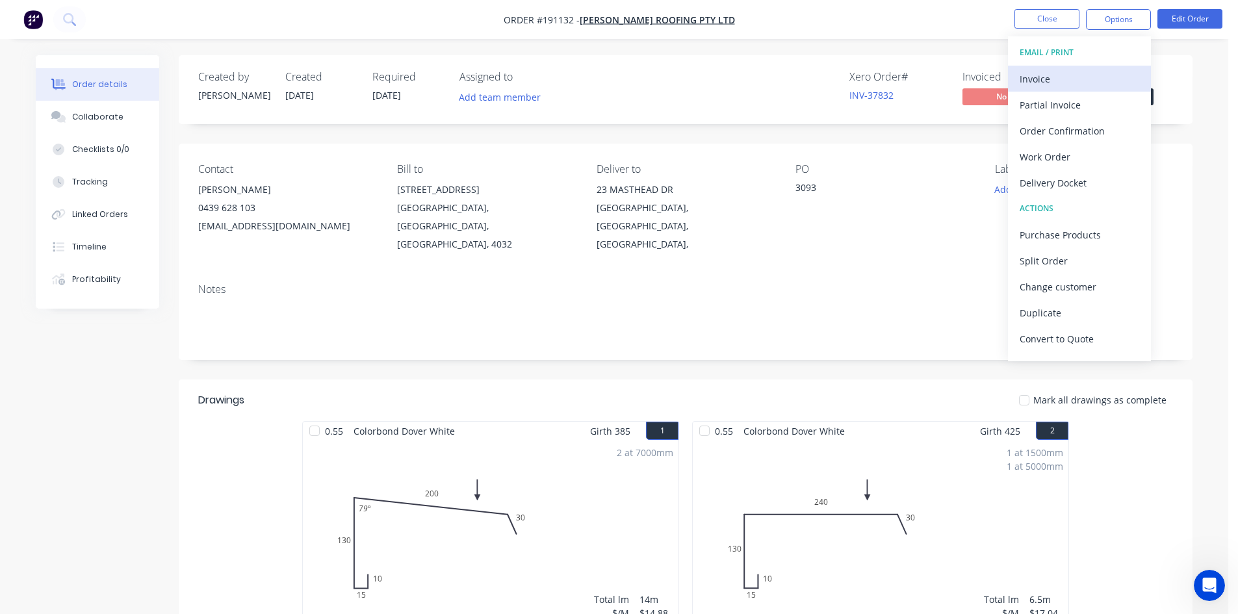
click at [1071, 70] on div "Invoice" at bounding box center [1079, 79] width 120 height 19
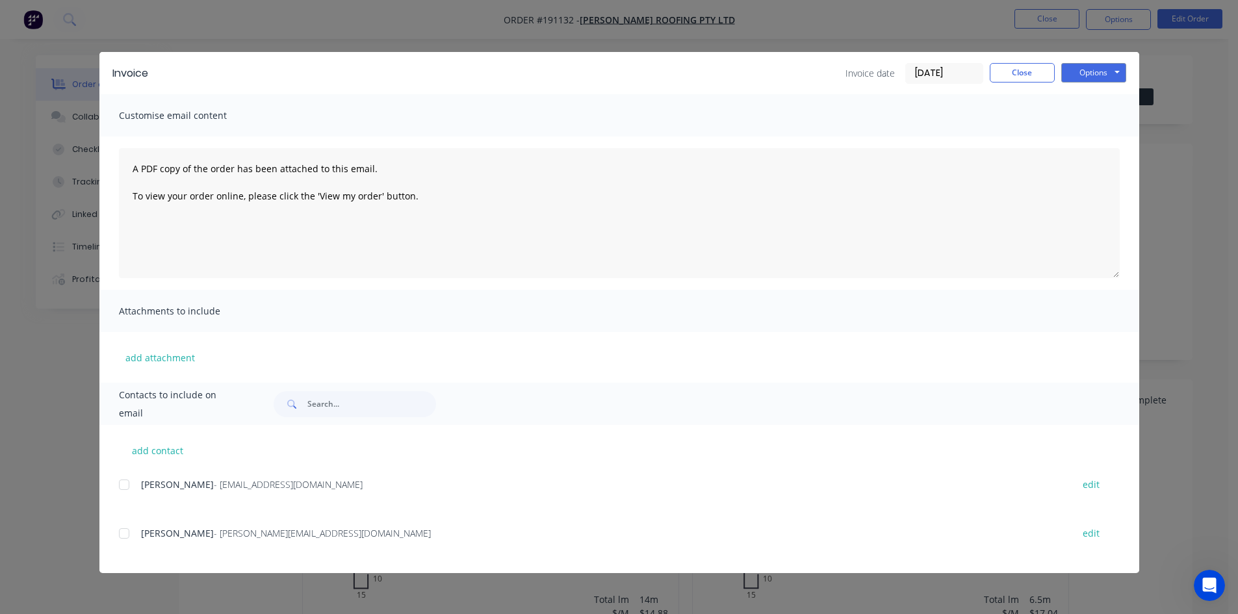
click at [123, 485] on div at bounding box center [124, 485] width 26 height 26
click at [127, 536] on div at bounding box center [124, 533] width 26 height 26
click at [1086, 79] on button "Options" at bounding box center [1093, 72] width 65 height 19
click at [1090, 135] on button "Email" at bounding box center [1102, 138] width 83 height 21
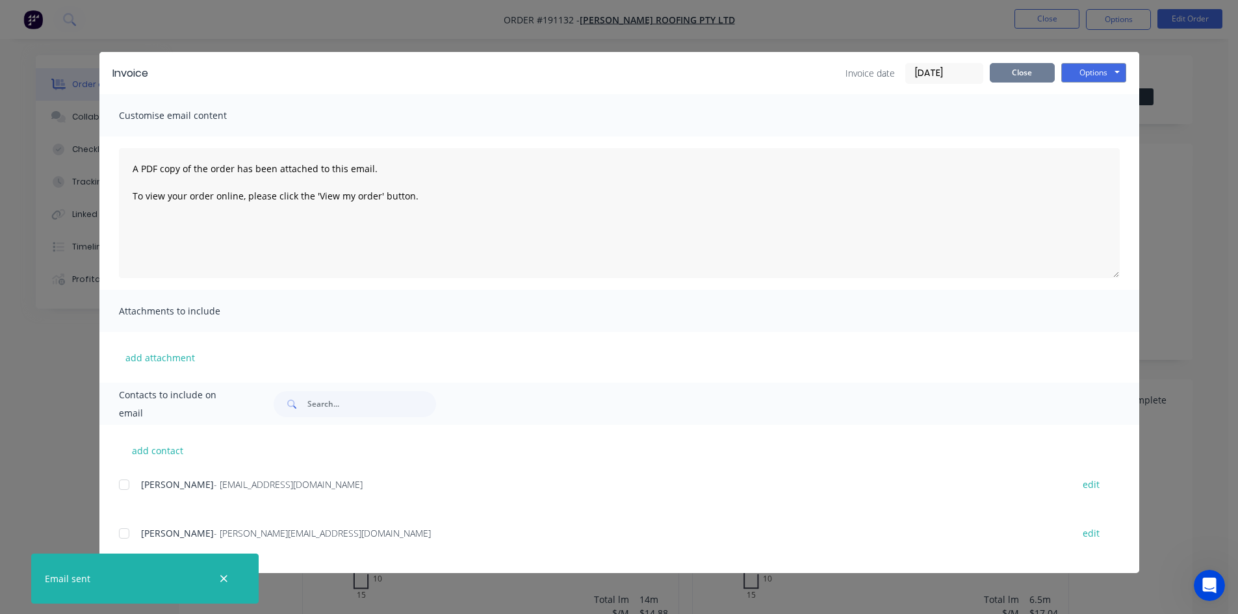
click at [1037, 64] on button "Close" at bounding box center [1021, 72] width 65 height 19
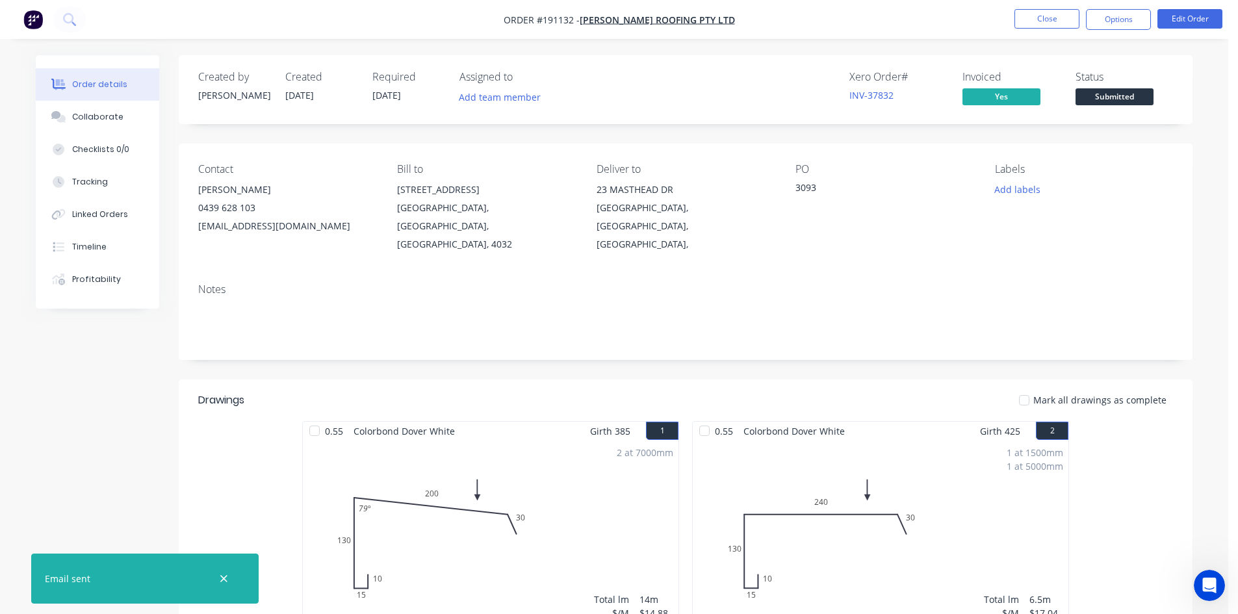
click at [1042, 31] on nav "Order #191132 - Webber Roofing Pty Ltd Close Options Edit Order" at bounding box center [619, 19] width 1238 height 39
click at [1047, 21] on button "Close" at bounding box center [1046, 18] width 65 height 19
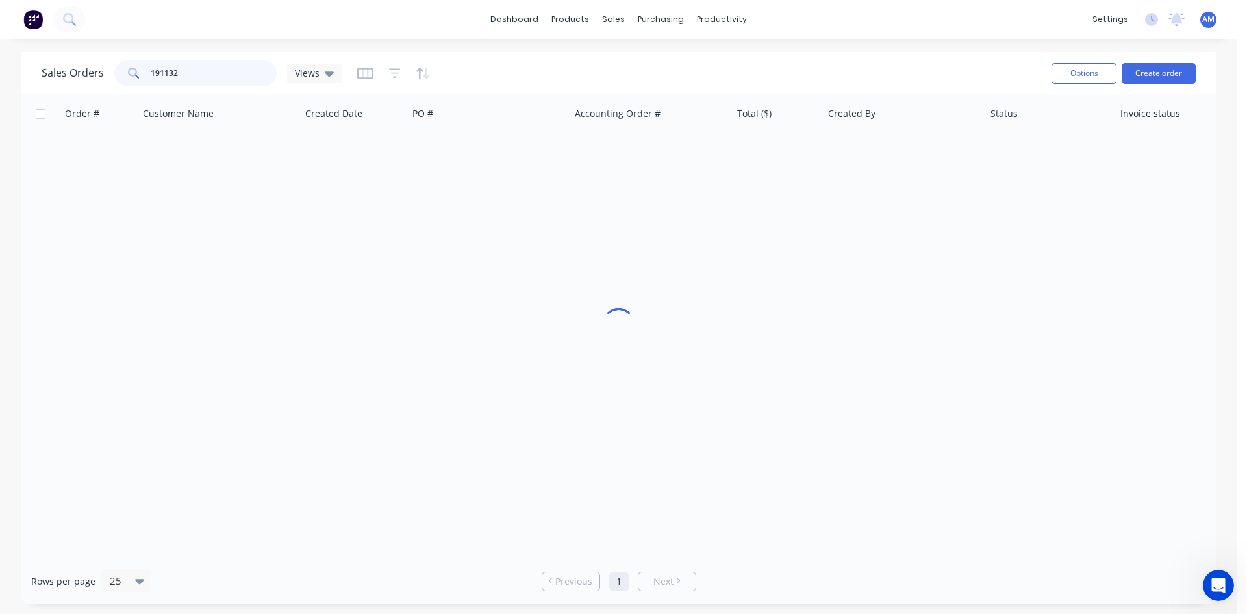
drag, startPoint x: 214, startPoint y: 68, endPoint x: 118, endPoint y: 77, distance: 96.6
click at [118, 79] on div "191132" at bounding box center [195, 73] width 162 height 26
type input "190422"
click at [524, 159] on div "LOREBURN ST" at bounding box center [485, 153] width 144 height 13
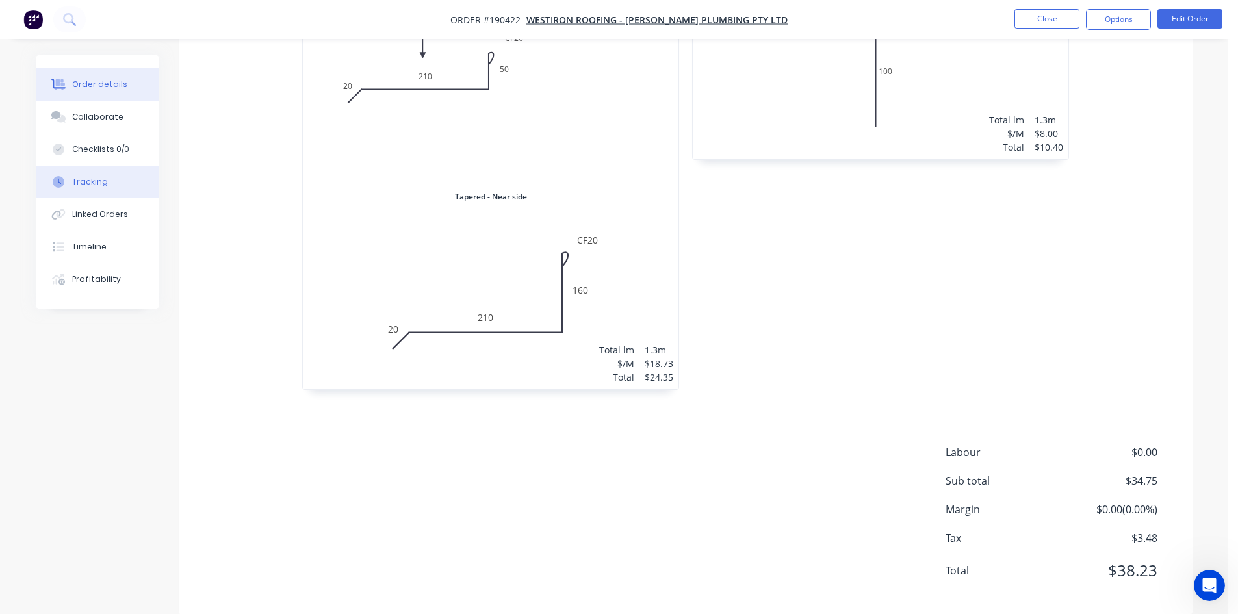
scroll to position [481, 0]
click at [109, 118] on div "Collaborate" at bounding box center [97, 117] width 51 height 12
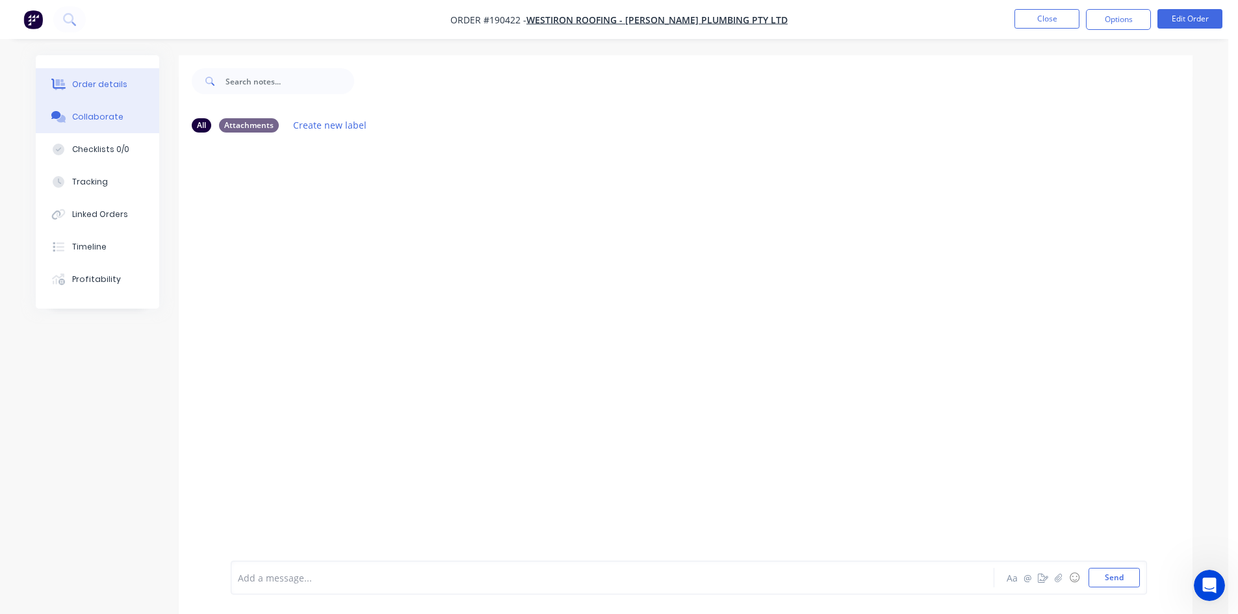
click at [108, 93] on button "Order details" at bounding box center [97, 84] width 123 height 32
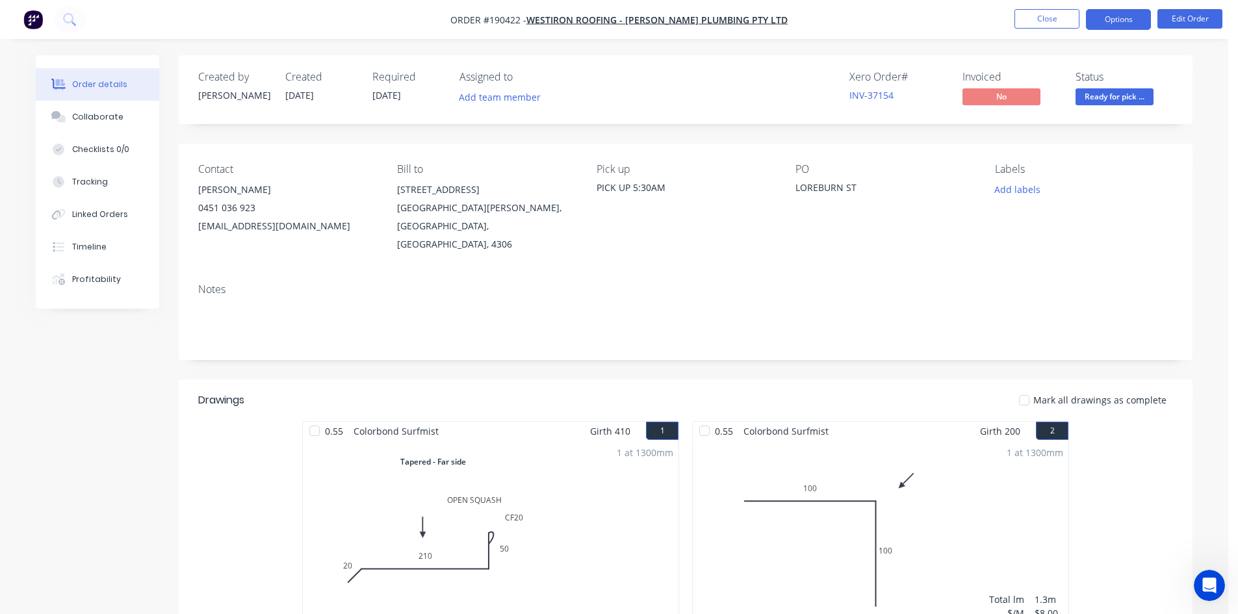
click at [1119, 25] on button "Options" at bounding box center [1118, 19] width 65 height 21
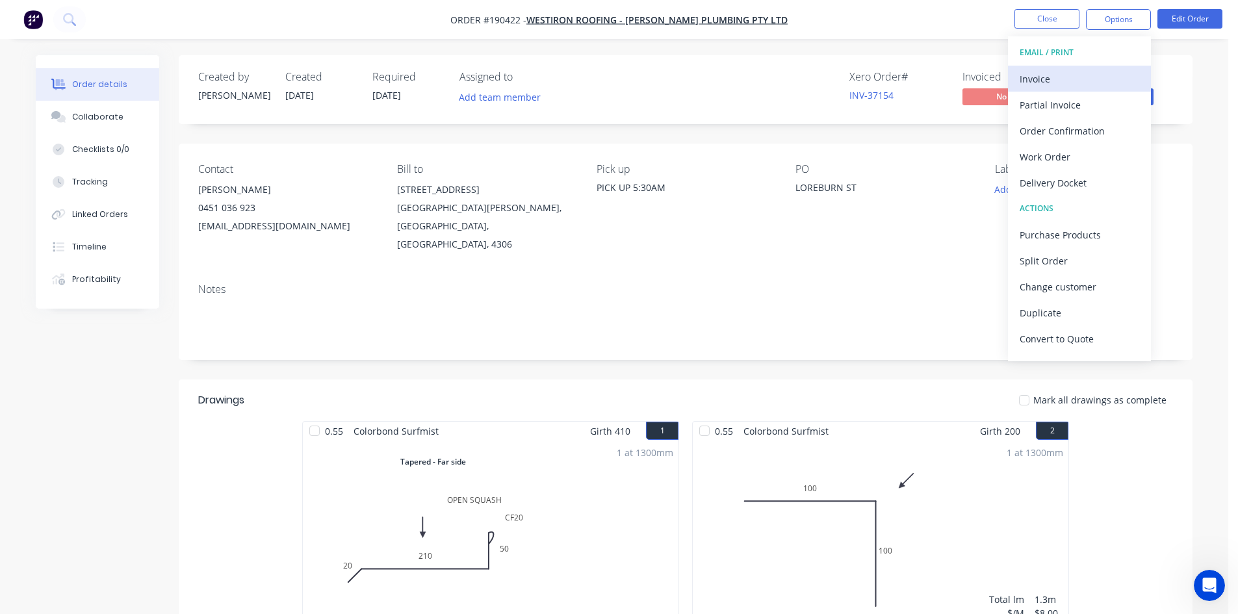
click at [1095, 70] on div "Invoice" at bounding box center [1079, 79] width 120 height 19
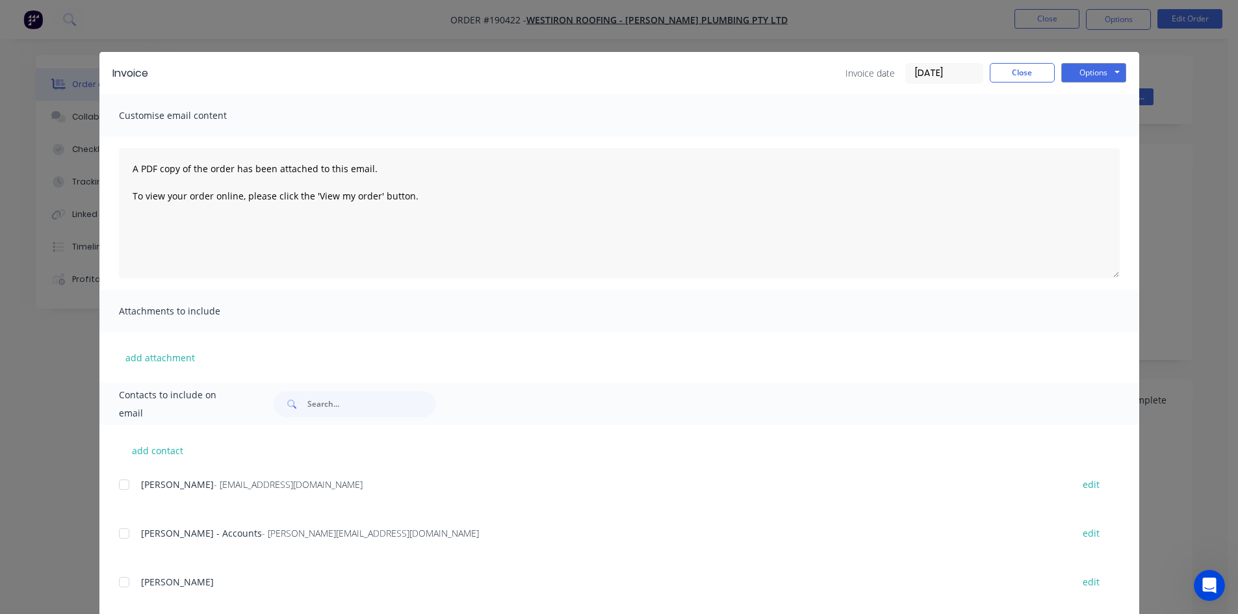
click at [118, 482] on div at bounding box center [124, 485] width 26 height 26
click at [114, 533] on div at bounding box center [124, 533] width 26 height 26
click at [1089, 71] on button "Options" at bounding box center [1093, 72] width 65 height 19
click at [1095, 136] on button "Email" at bounding box center [1102, 138] width 83 height 21
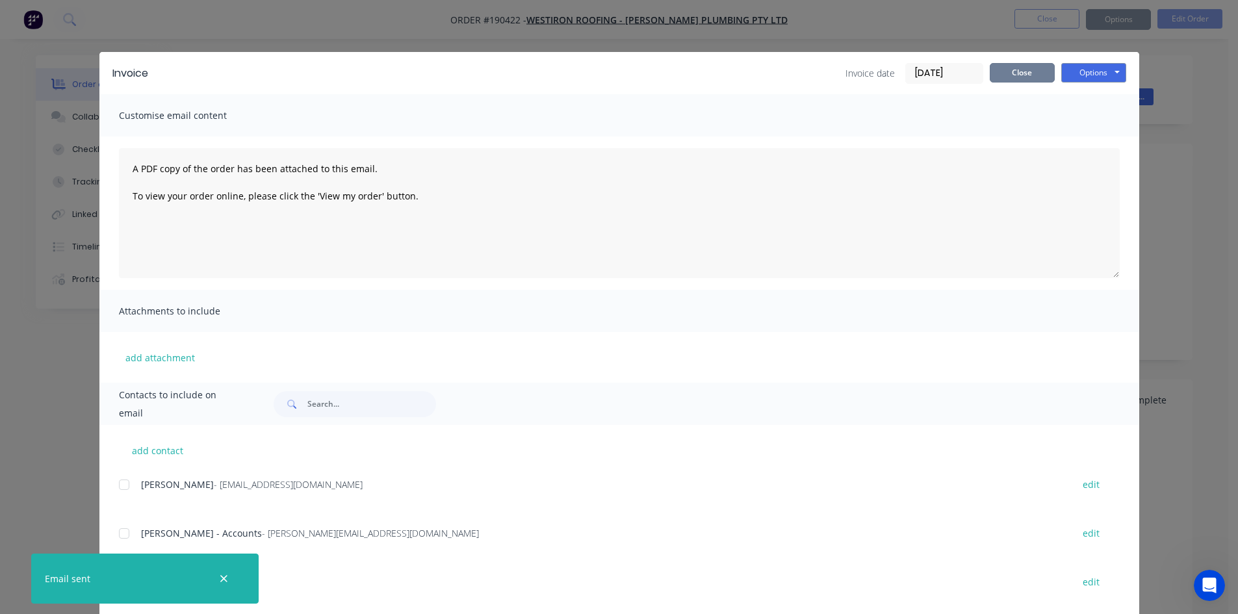
click at [1015, 68] on button "Close" at bounding box center [1021, 72] width 65 height 19
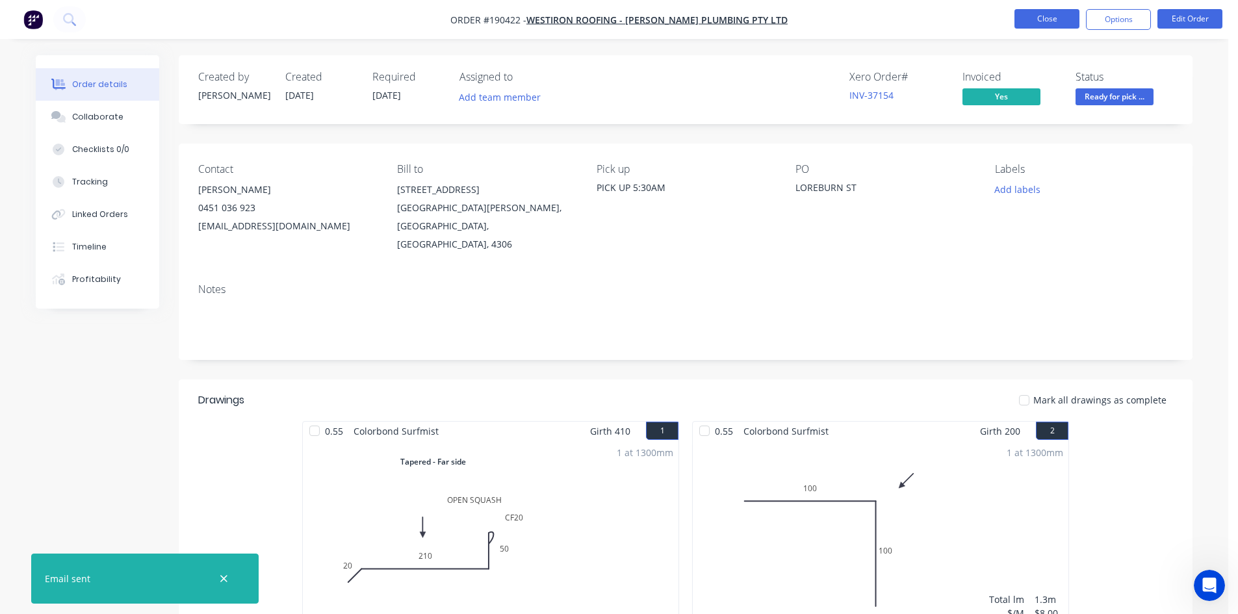
click at [1037, 18] on button "Close" at bounding box center [1046, 18] width 65 height 19
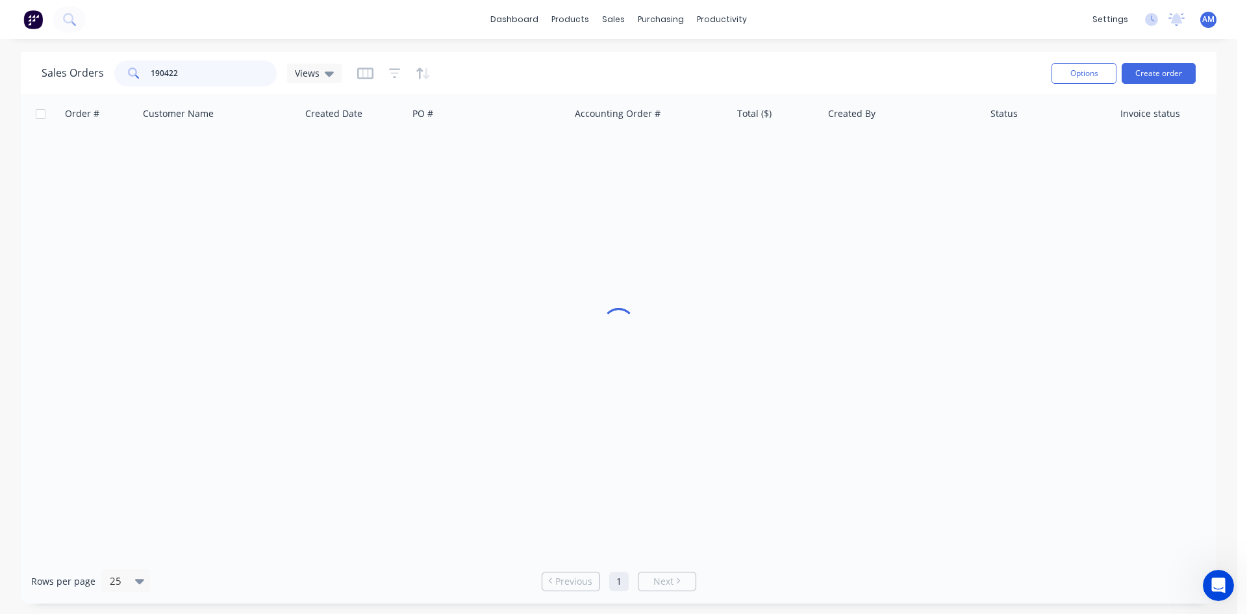
drag, startPoint x: 204, startPoint y: 75, endPoint x: 84, endPoint y: 64, distance: 120.0
click at [87, 70] on div "Sales Orders 190422 Views" at bounding box center [192, 73] width 300 height 26
type input "190881"
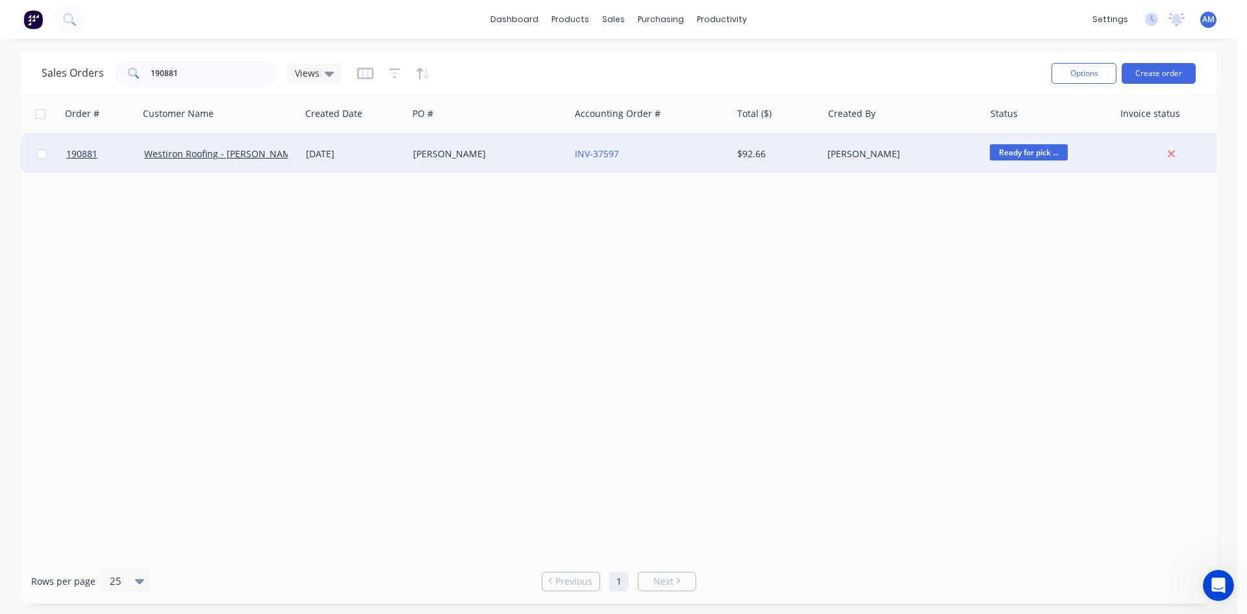
click at [505, 159] on div "ASHMORE" at bounding box center [485, 153] width 144 height 13
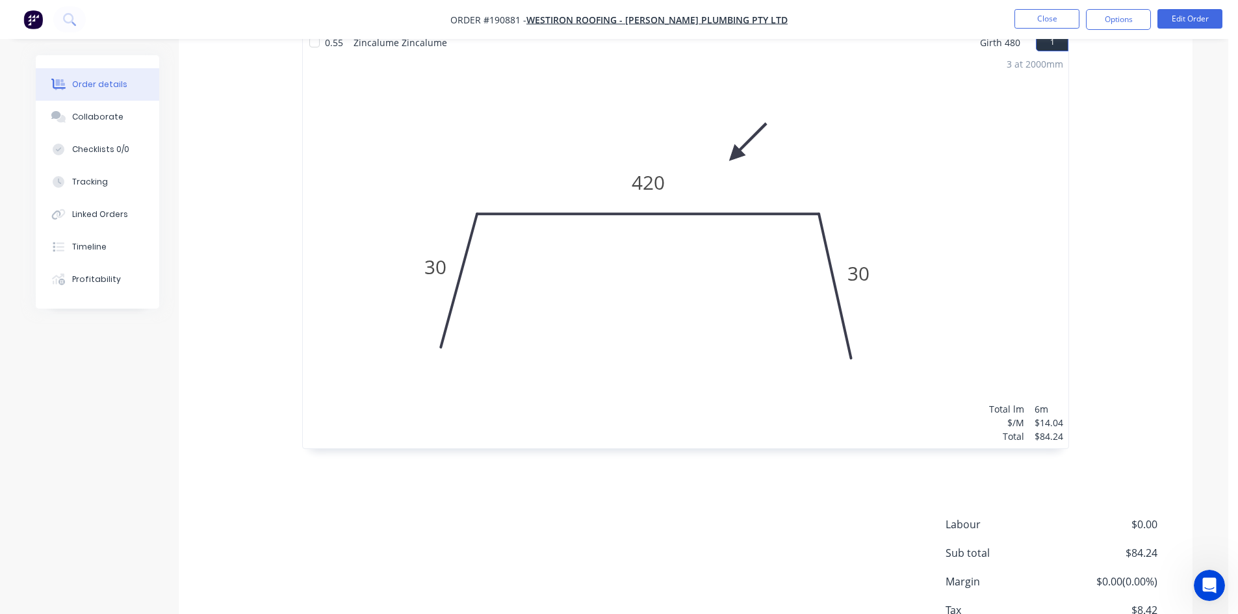
scroll to position [390, 0]
drag, startPoint x: 133, startPoint y: 114, endPoint x: 122, endPoint y: 94, distance: 22.7
click at [132, 114] on button "Collaborate" at bounding box center [97, 117] width 123 height 32
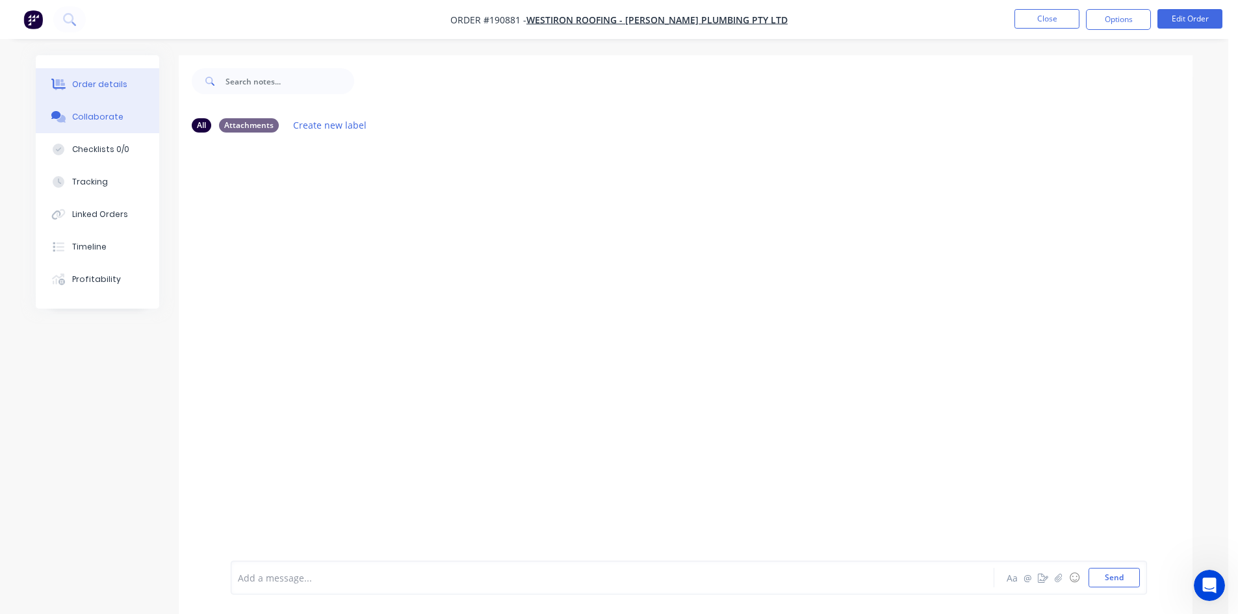
click at [112, 81] on div "Order details" at bounding box center [99, 85] width 55 height 12
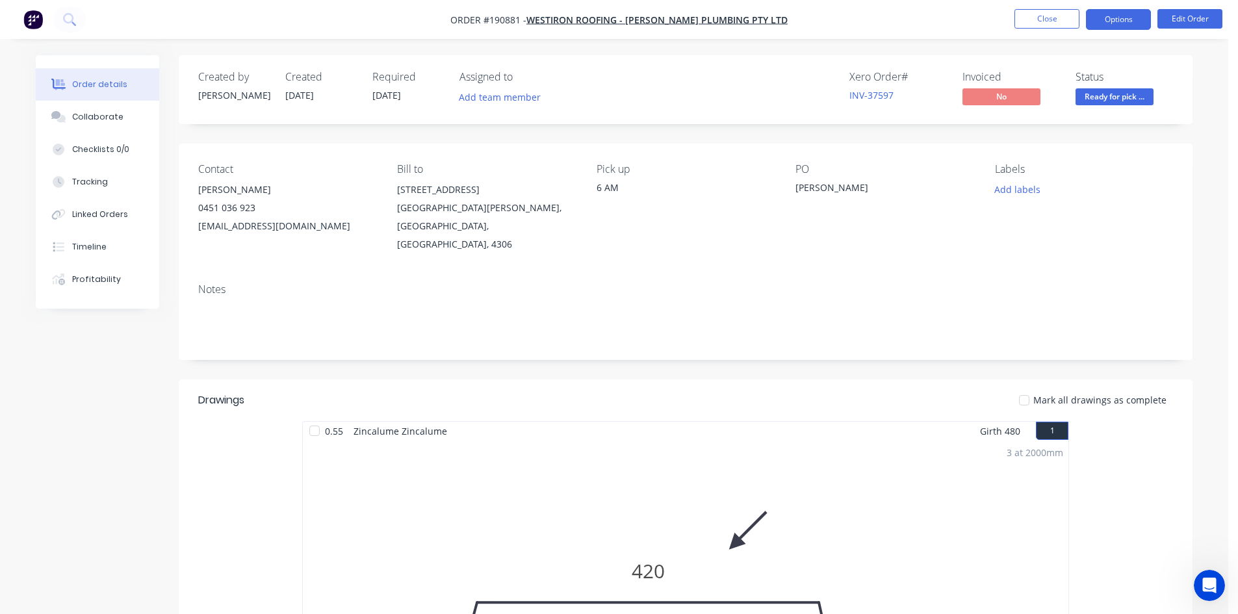
click at [1123, 17] on button "Options" at bounding box center [1118, 19] width 65 height 21
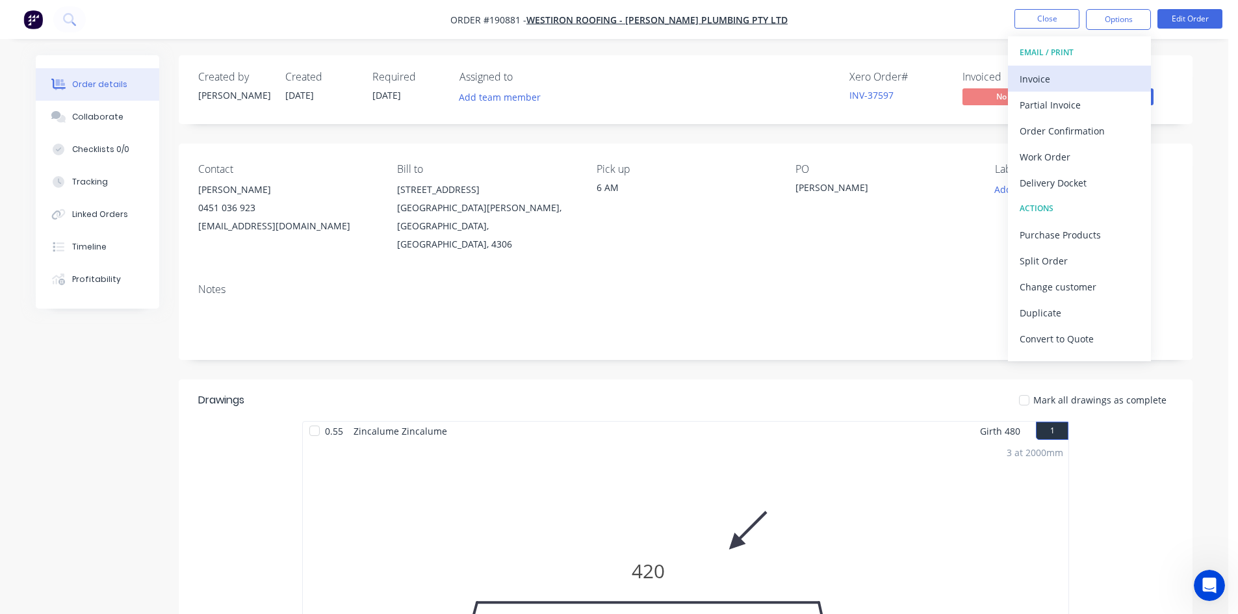
click at [1069, 79] on div "Invoice" at bounding box center [1079, 79] width 120 height 19
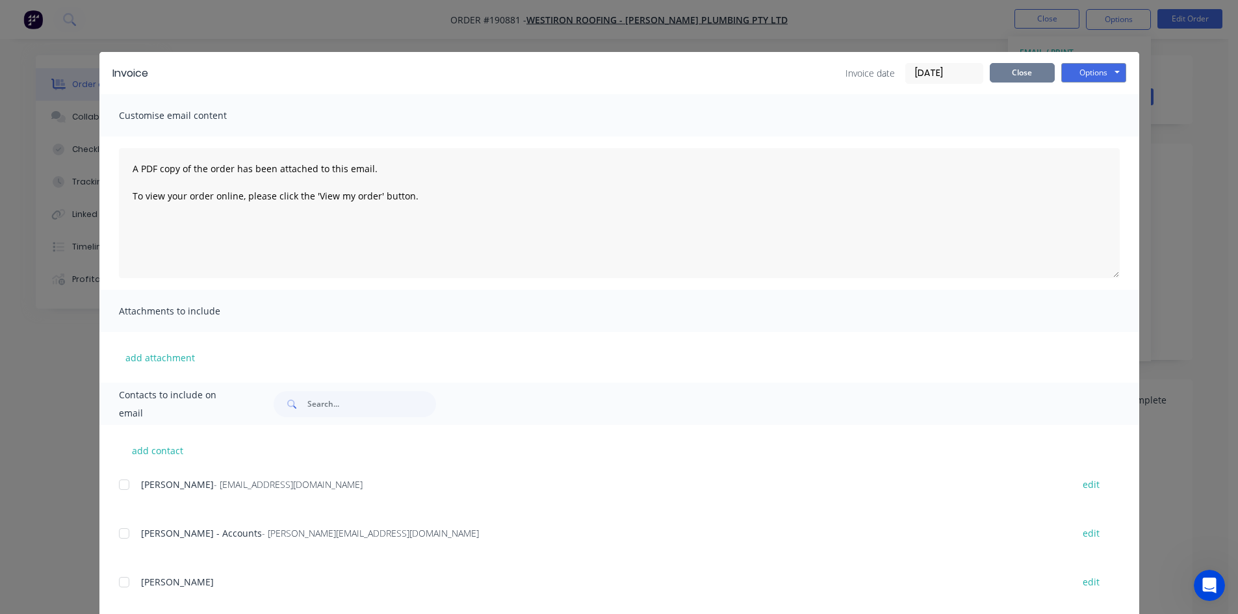
click at [1002, 73] on button "Close" at bounding box center [1021, 72] width 65 height 19
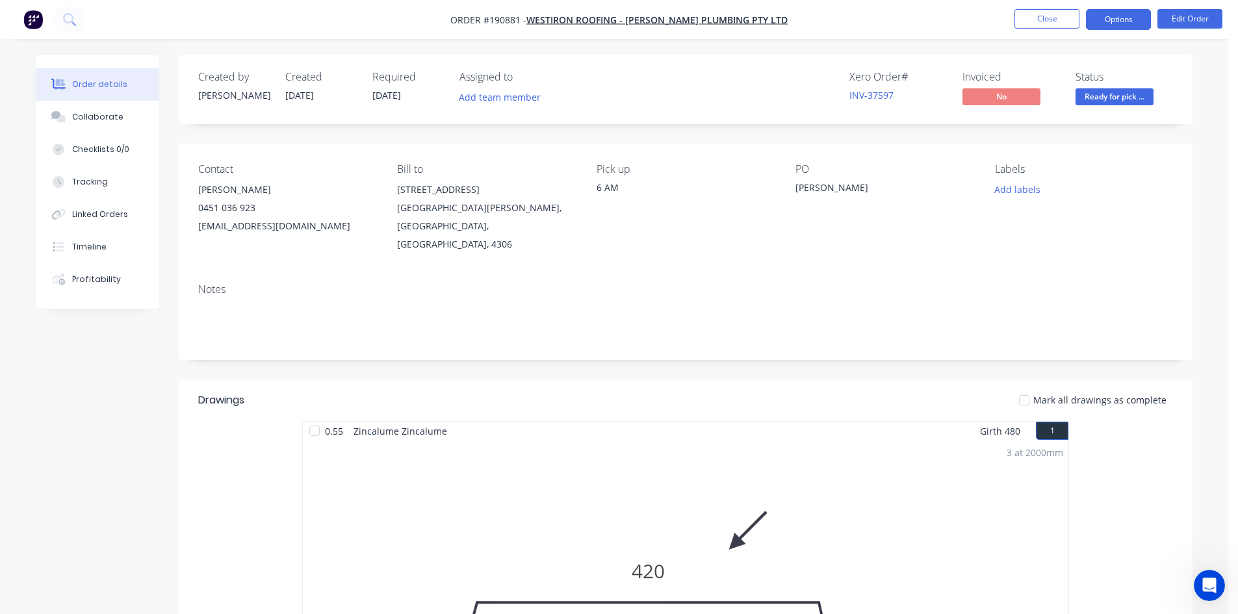
click at [1130, 25] on button "Options" at bounding box center [1118, 19] width 65 height 21
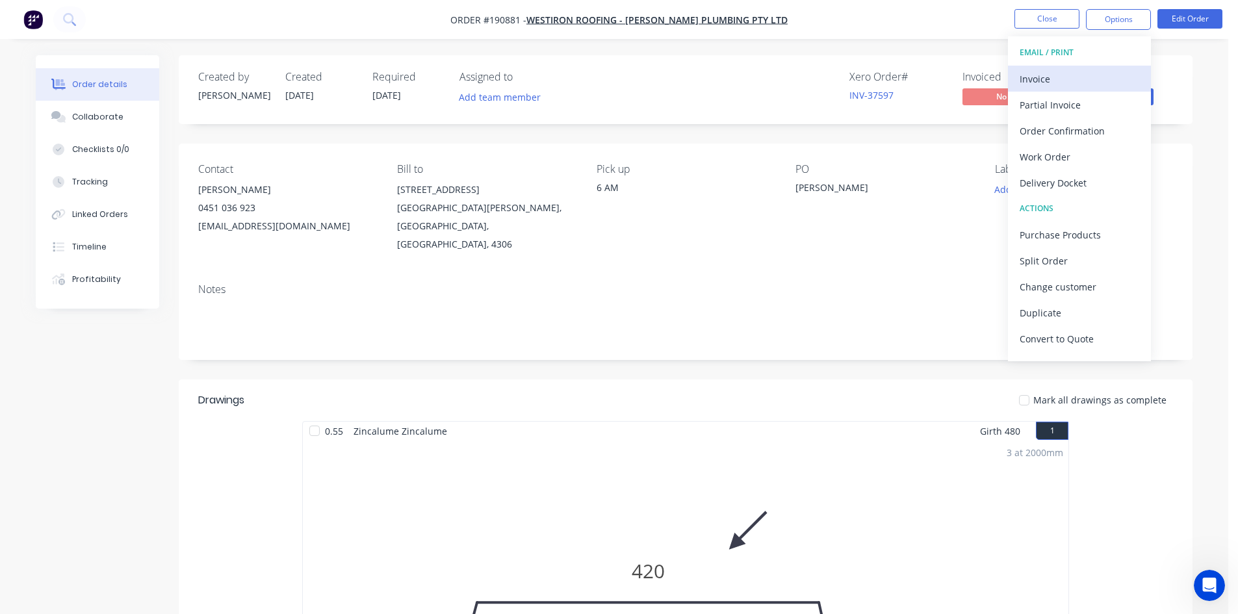
click at [1102, 68] on button "Invoice" at bounding box center [1079, 79] width 143 height 26
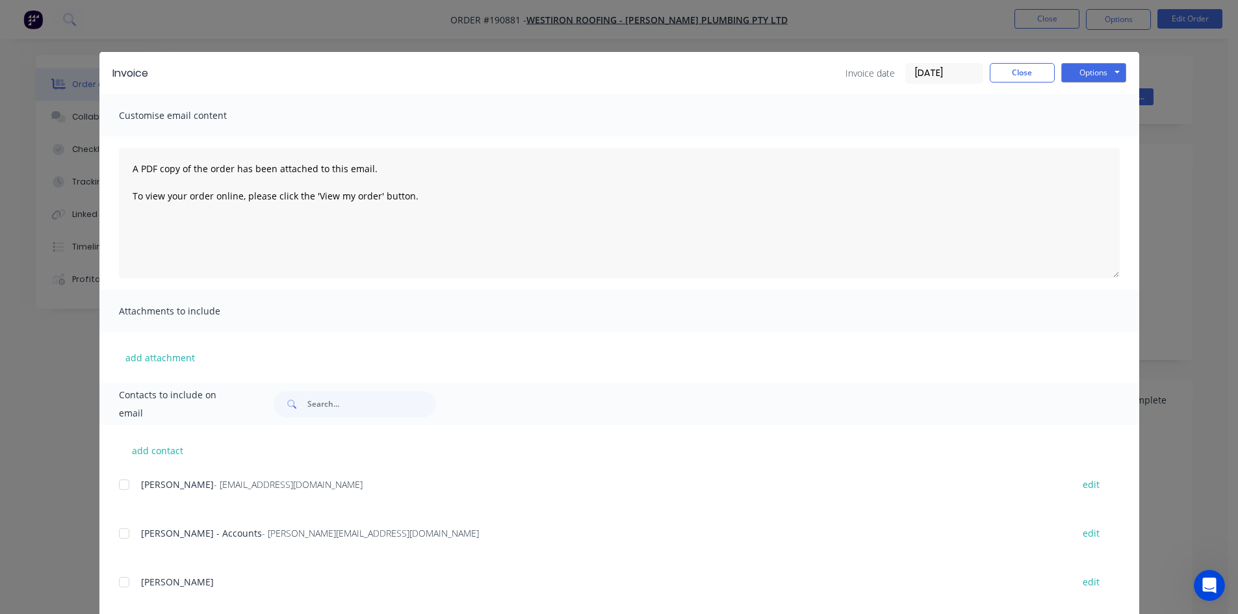
click at [121, 537] on div at bounding box center [124, 533] width 26 height 26
click at [1081, 74] on button "Options" at bounding box center [1093, 72] width 65 height 19
click at [1085, 136] on button "Email" at bounding box center [1102, 138] width 83 height 21
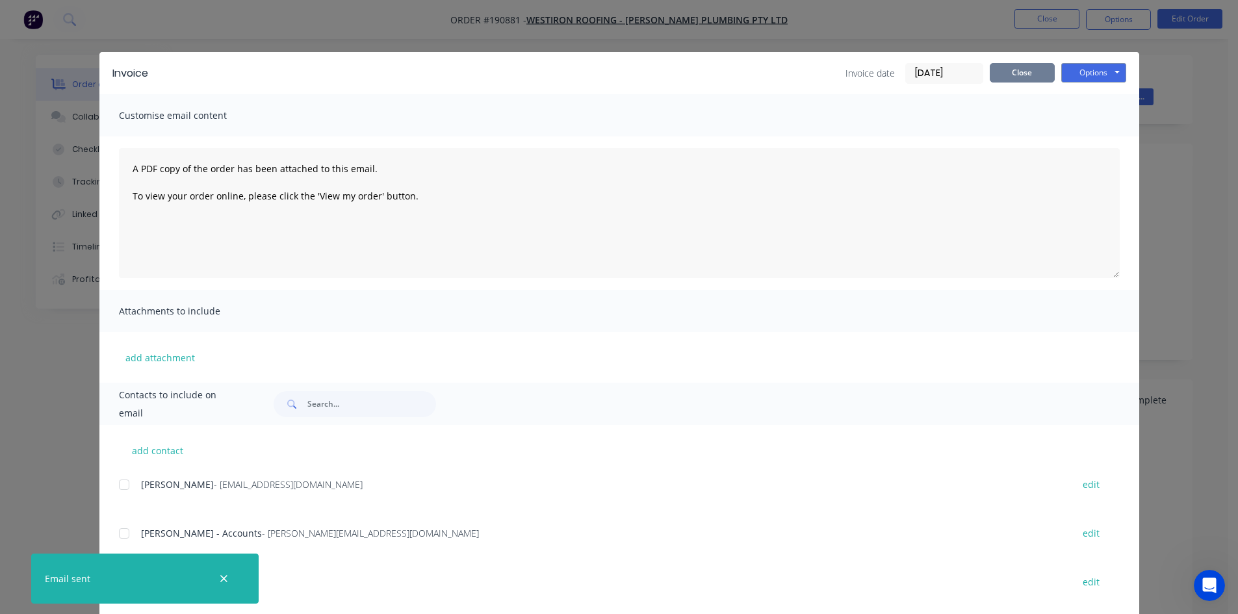
click at [1036, 79] on button "Close" at bounding box center [1021, 72] width 65 height 19
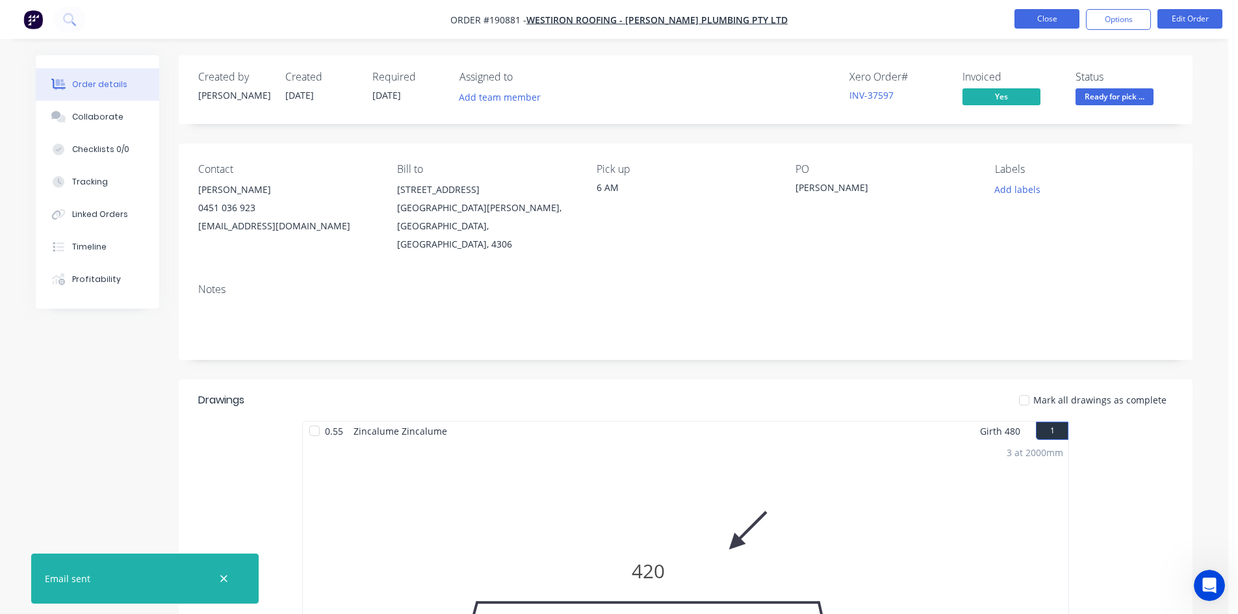
click at [1052, 22] on button "Close" at bounding box center [1046, 18] width 65 height 19
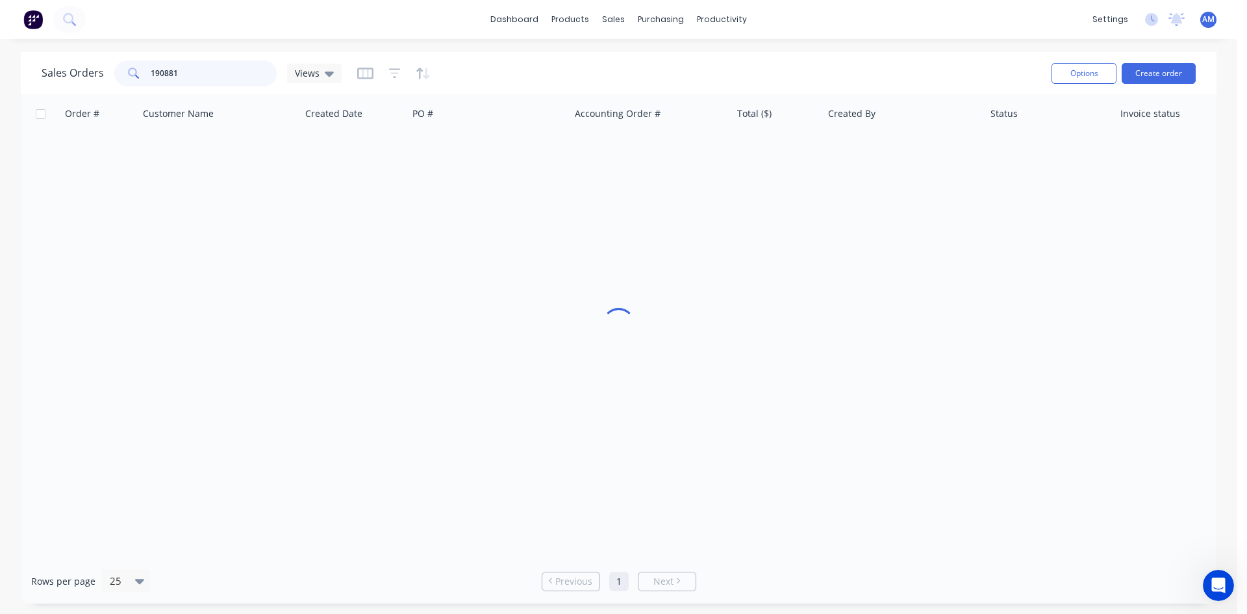
drag, startPoint x: 210, startPoint y: 73, endPoint x: 134, endPoint y: 71, distance: 75.4
click at [134, 71] on div "190881" at bounding box center [195, 73] width 162 height 26
type input "191160"
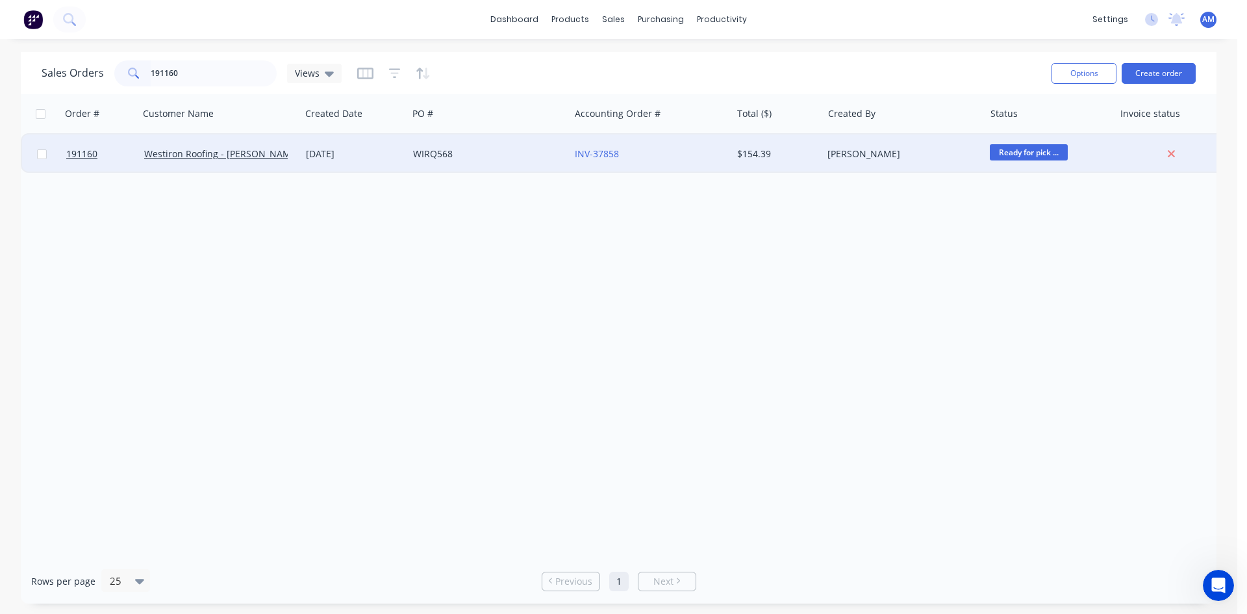
click at [544, 162] on div "WIRQ568" at bounding box center [489, 153] width 162 height 39
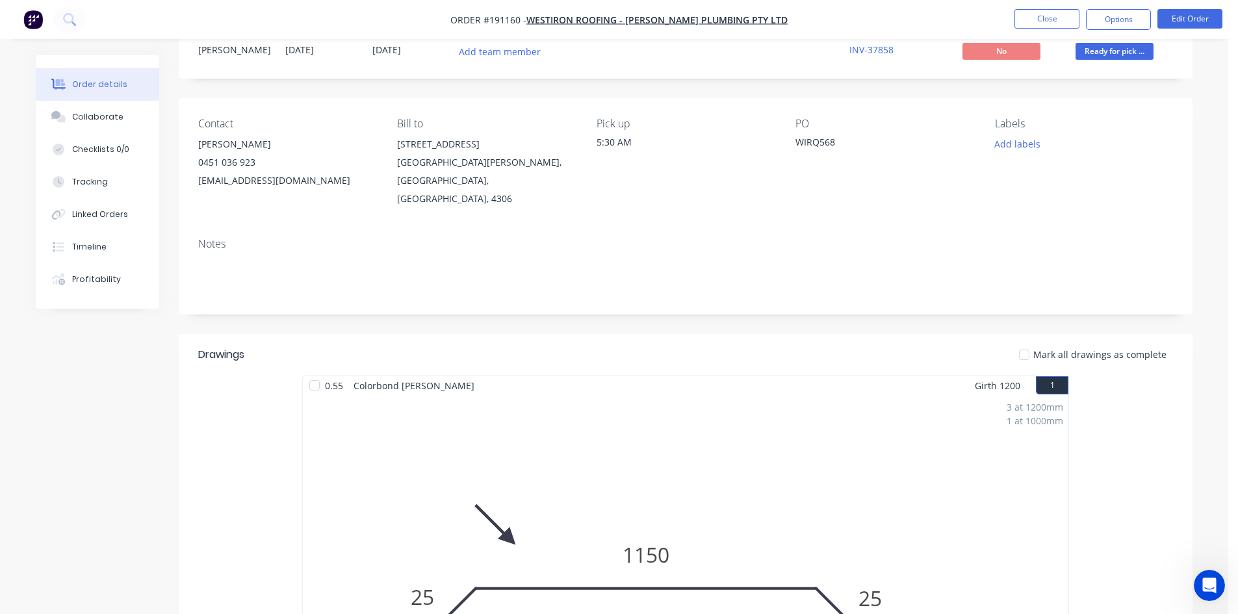
scroll to position [8, 0]
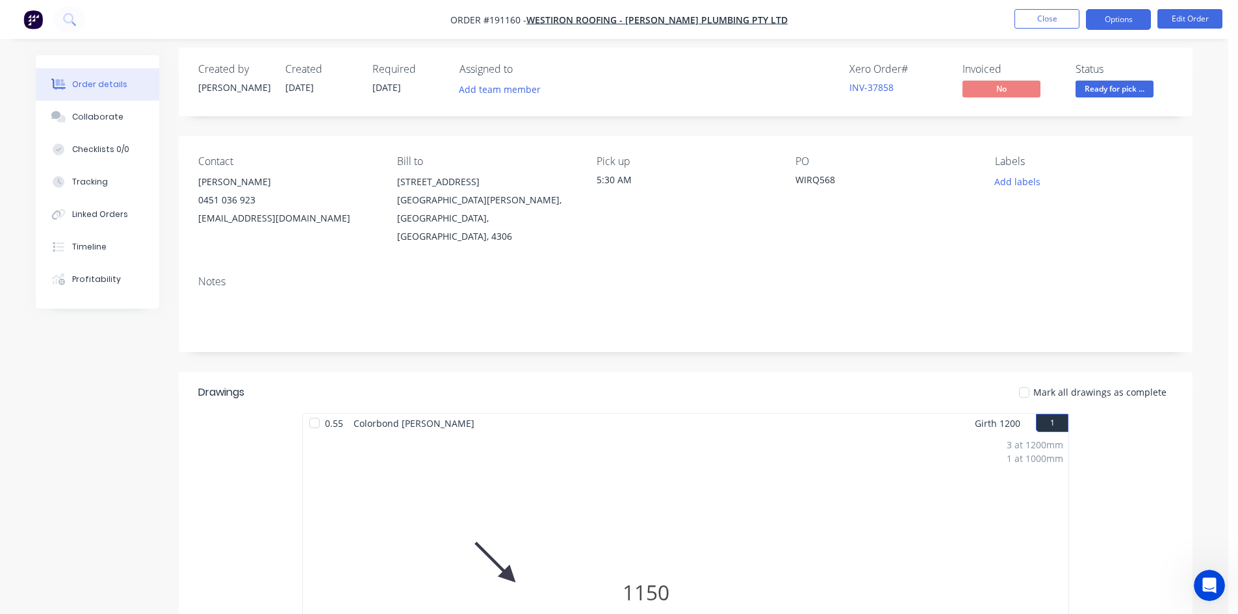
click at [1119, 18] on button "Options" at bounding box center [1118, 19] width 65 height 21
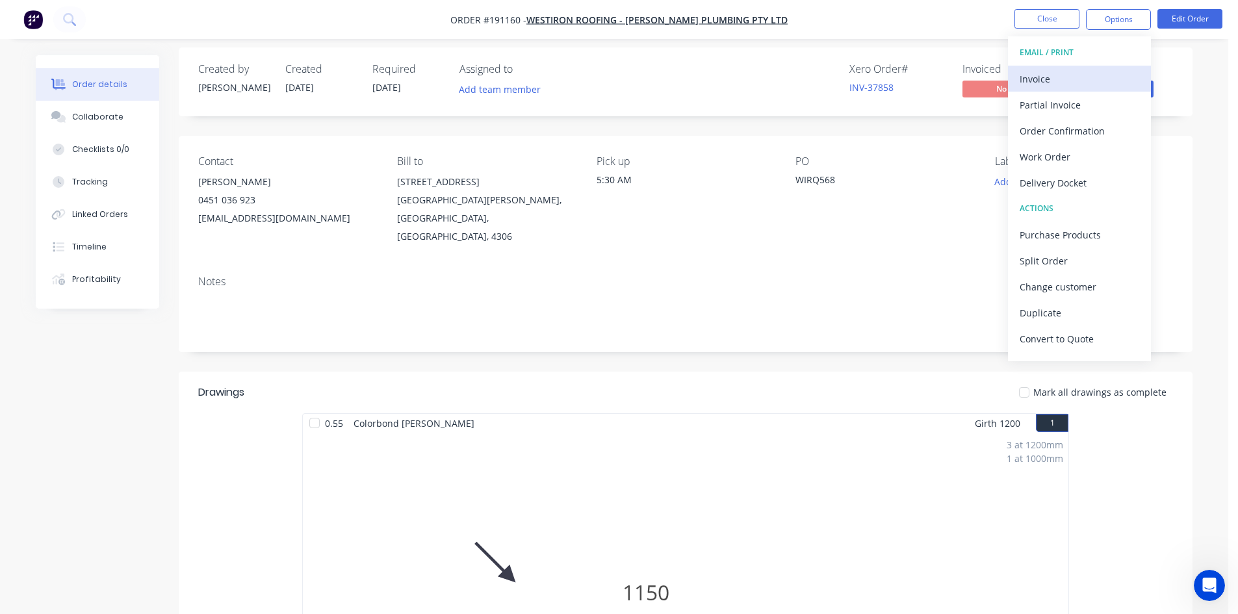
click at [1092, 70] on div "Invoice" at bounding box center [1079, 79] width 120 height 19
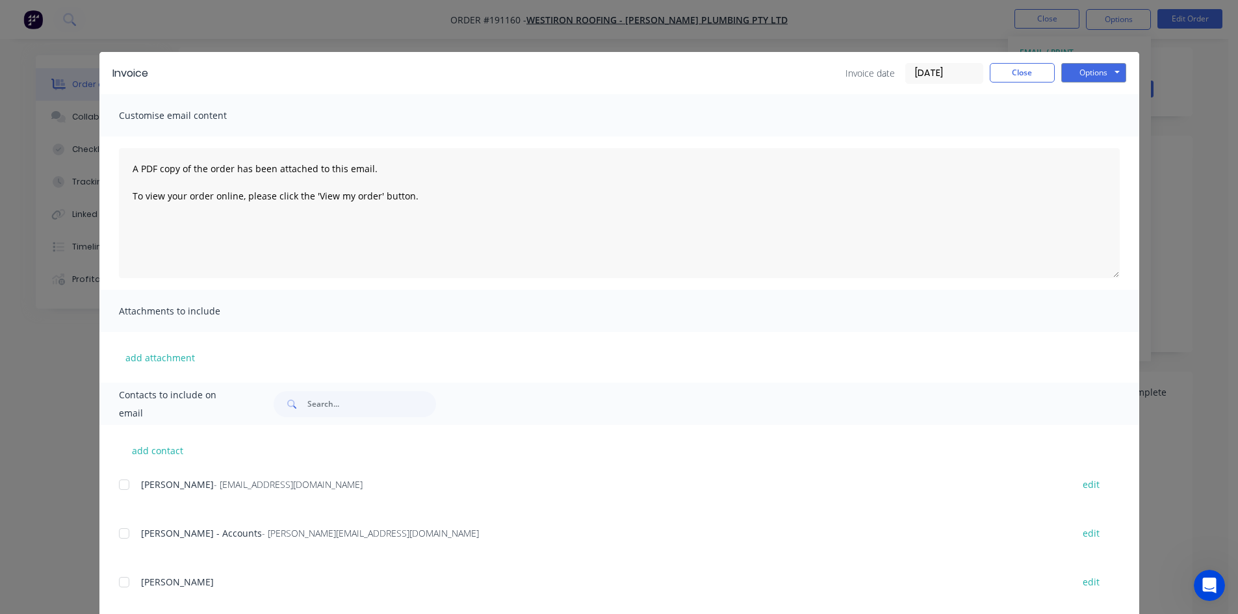
click at [118, 535] on div at bounding box center [124, 533] width 26 height 26
click at [1101, 71] on button "Options" at bounding box center [1093, 72] width 65 height 19
click at [1097, 138] on button "Email" at bounding box center [1102, 138] width 83 height 21
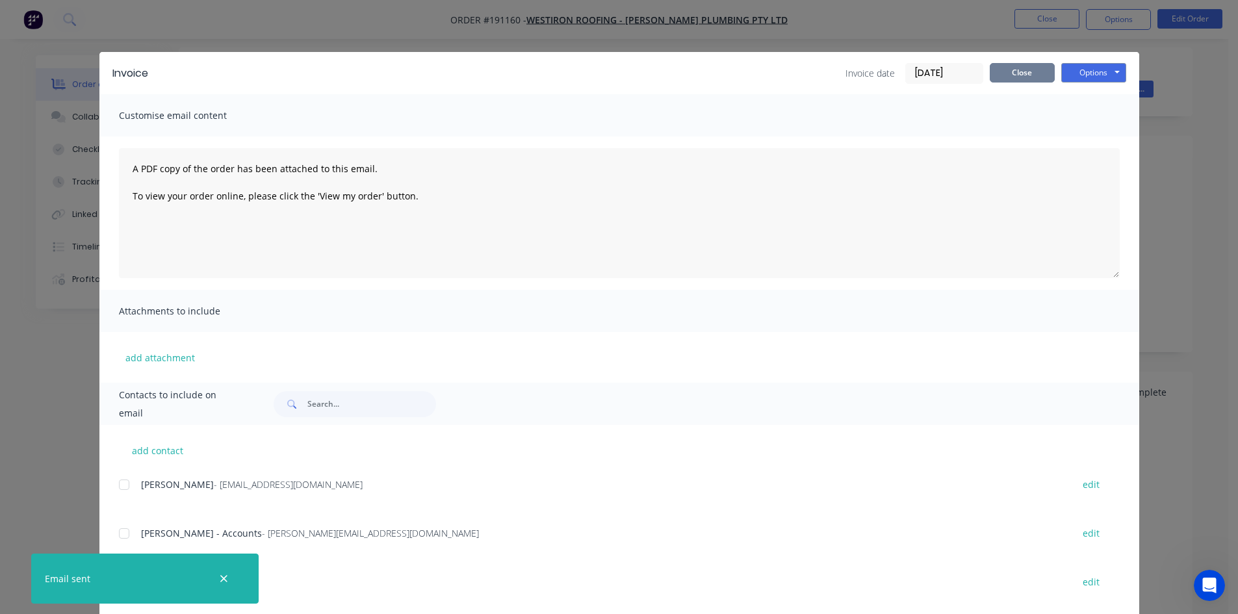
click at [1013, 76] on button "Close" at bounding box center [1021, 72] width 65 height 19
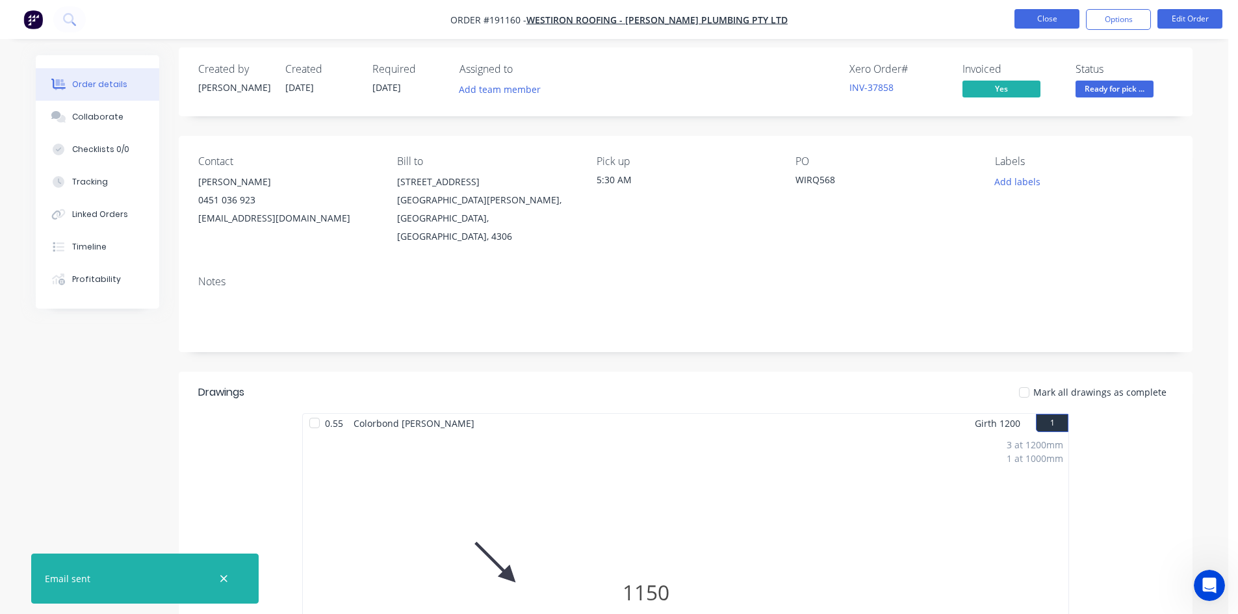
click at [1042, 19] on button "Close" at bounding box center [1046, 18] width 65 height 19
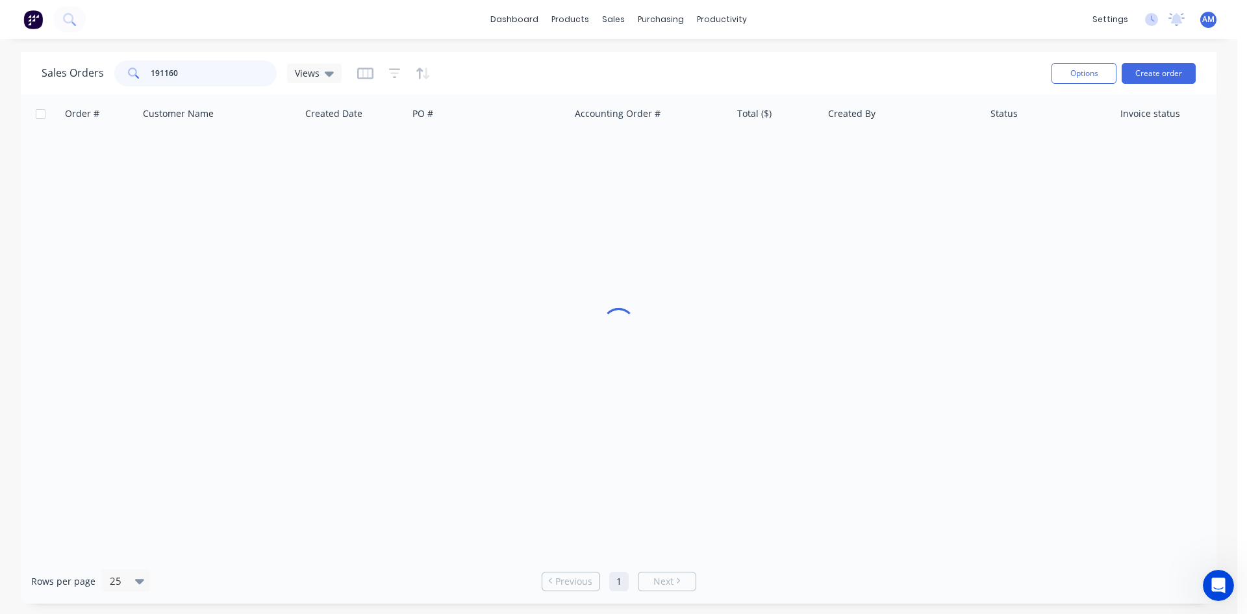
drag, startPoint x: 218, startPoint y: 70, endPoint x: 92, endPoint y: 62, distance: 126.9
click at [101, 65] on div "Sales Orders 191160 Views" at bounding box center [192, 73] width 300 height 26
type input "191086"
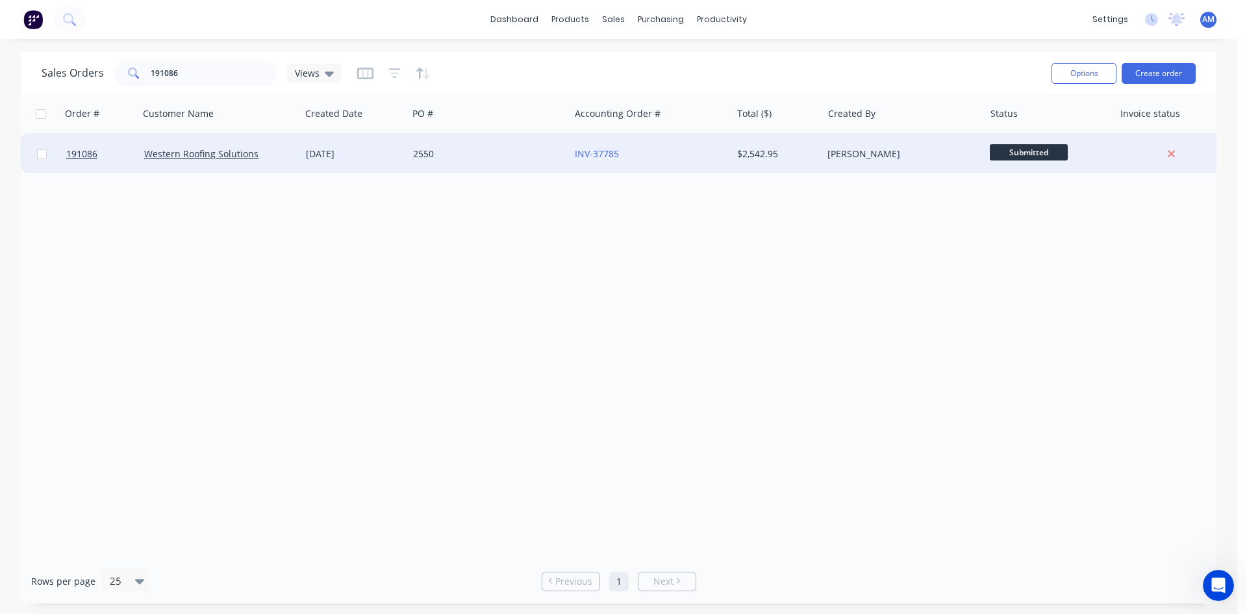
click at [489, 155] on div "2550" at bounding box center [485, 153] width 144 height 13
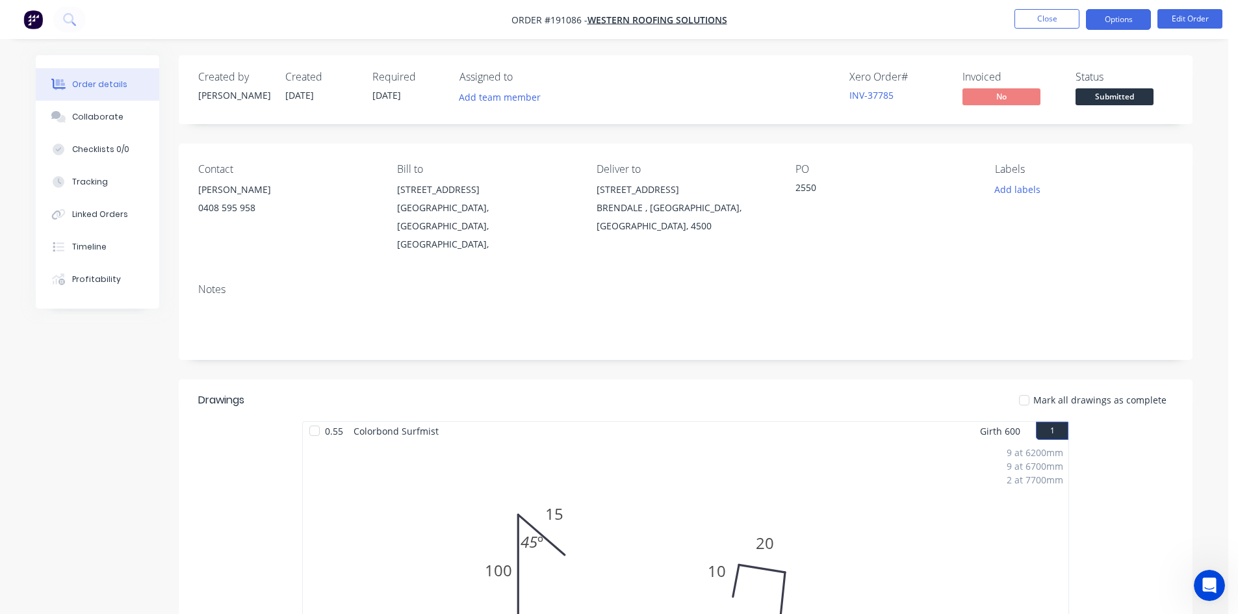
click at [1115, 22] on button "Options" at bounding box center [1118, 19] width 65 height 21
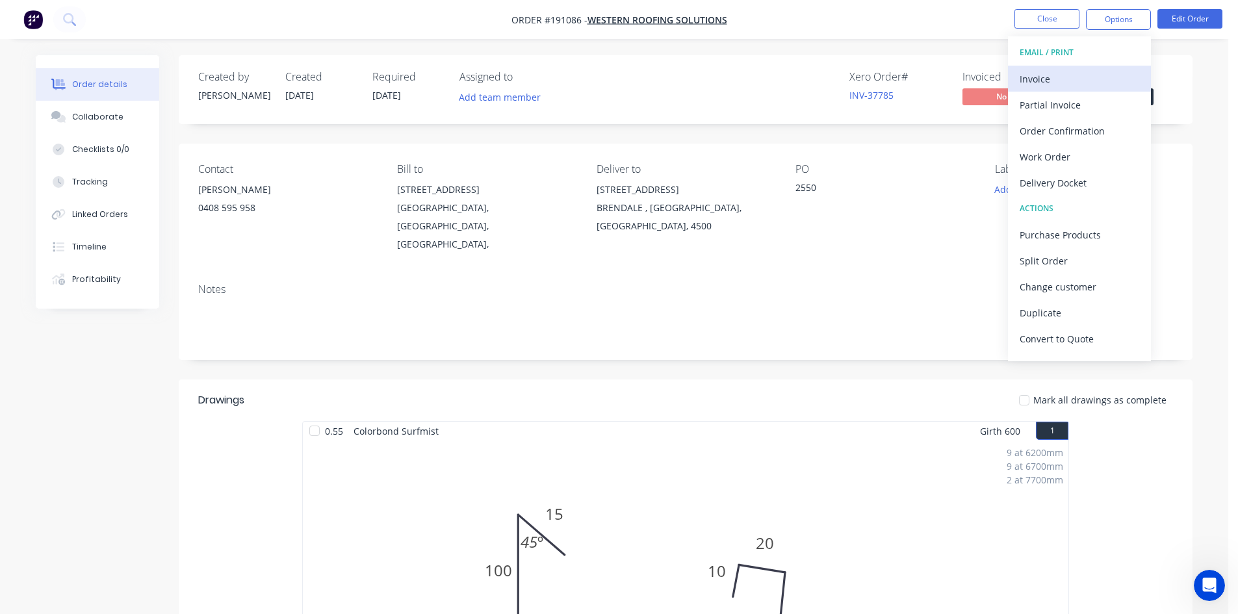
click at [1084, 74] on div "Invoice" at bounding box center [1079, 79] width 120 height 19
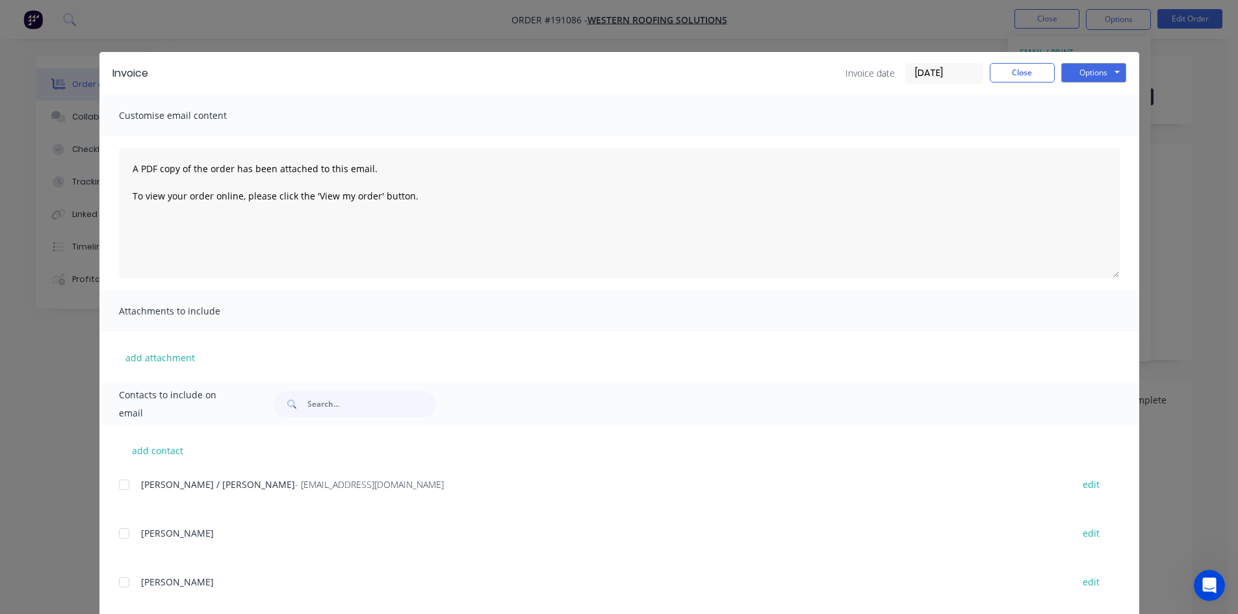
click at [120, 483] on div at bounding box center [124, 485] width 26 height 26
click at [1093, 73] on button "Options" at bounding box center [1093, 72] width 65 height 19
click at [1083, 136] on button "Email" at bounding box center [1102, 138] width 83 height 21
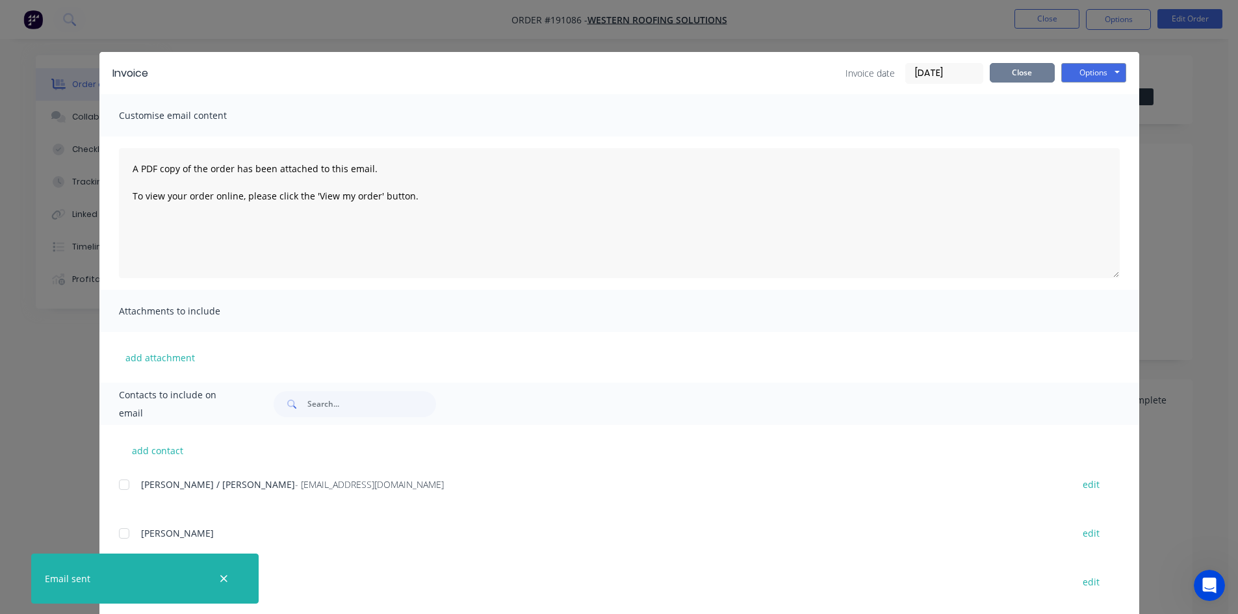
click at [1021, 73] on button "Close" at bounding box center [1021, 72] width 65 height 19
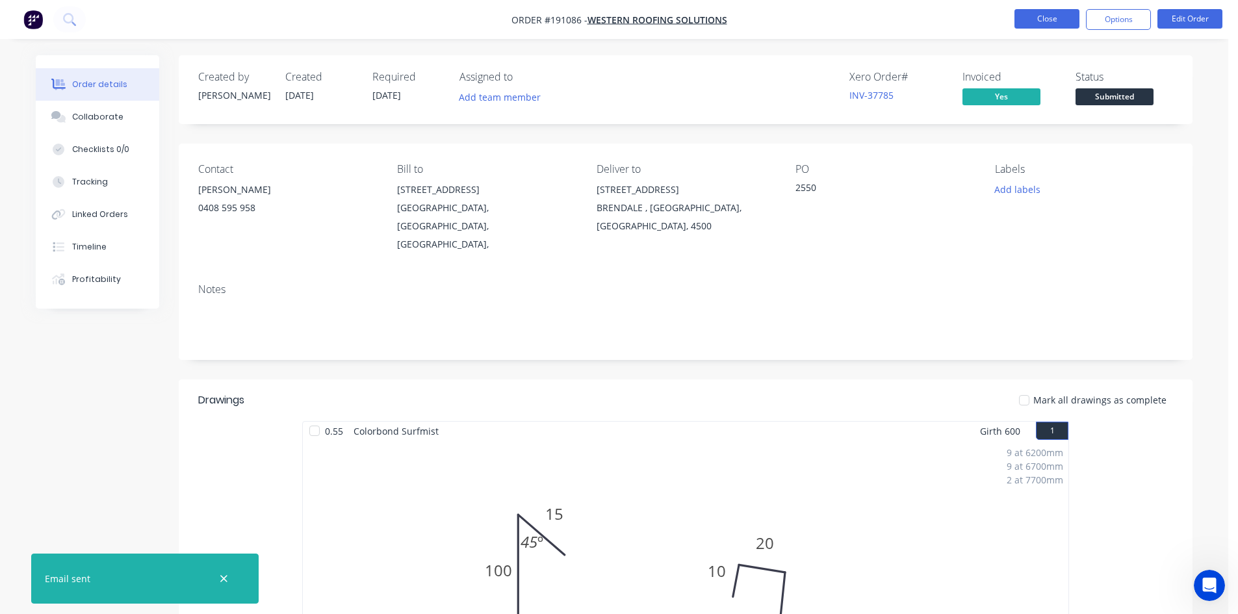
click at [1045, 24] on button "Close" at bounding box center [1046, 18] width 65 height 19
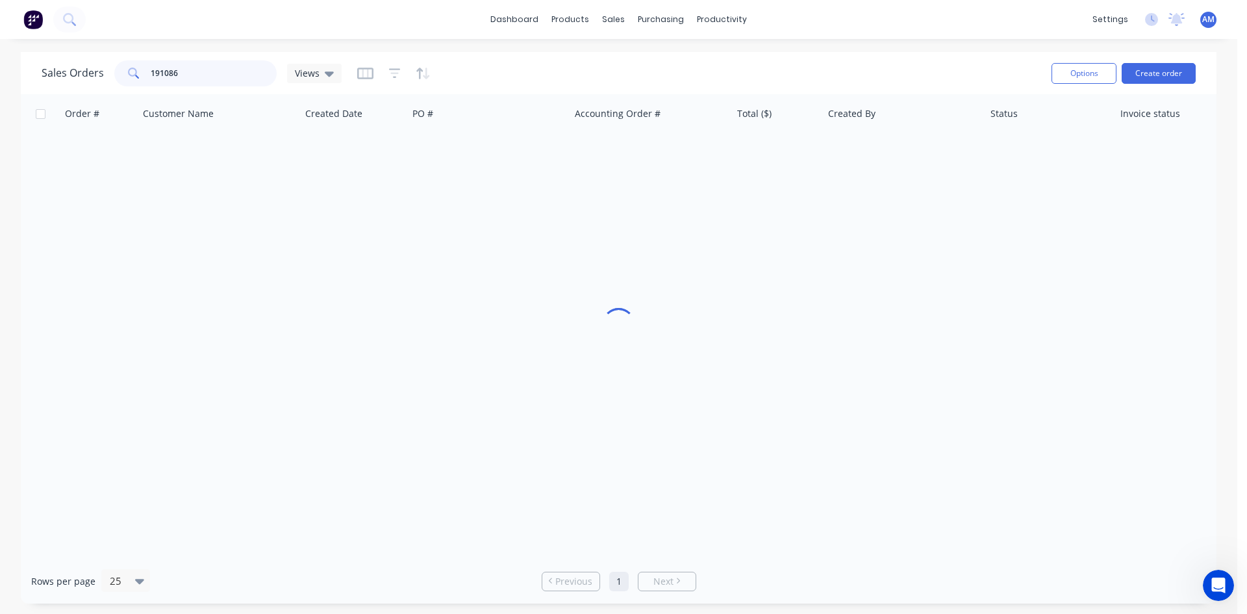
drag, startPoint x: 203, startPoint y: 75, endPoint x: 99, endPoint y: 79, distance: 104.0
click at [99, 79] on div "Sales Orders 191086 Views" at bounding box center [192, 73] width 300 height 26
type input "191142"
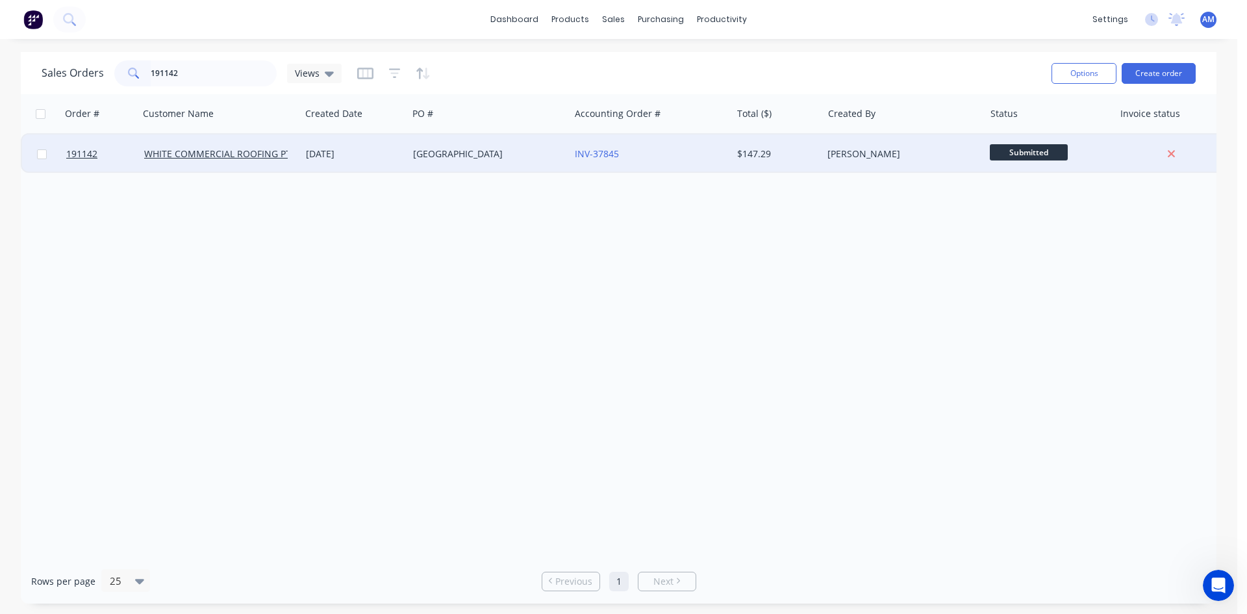
click at [524, 159] on div "KINGS COLLEGE" at bounding box center [485, 153] width 144 height 13
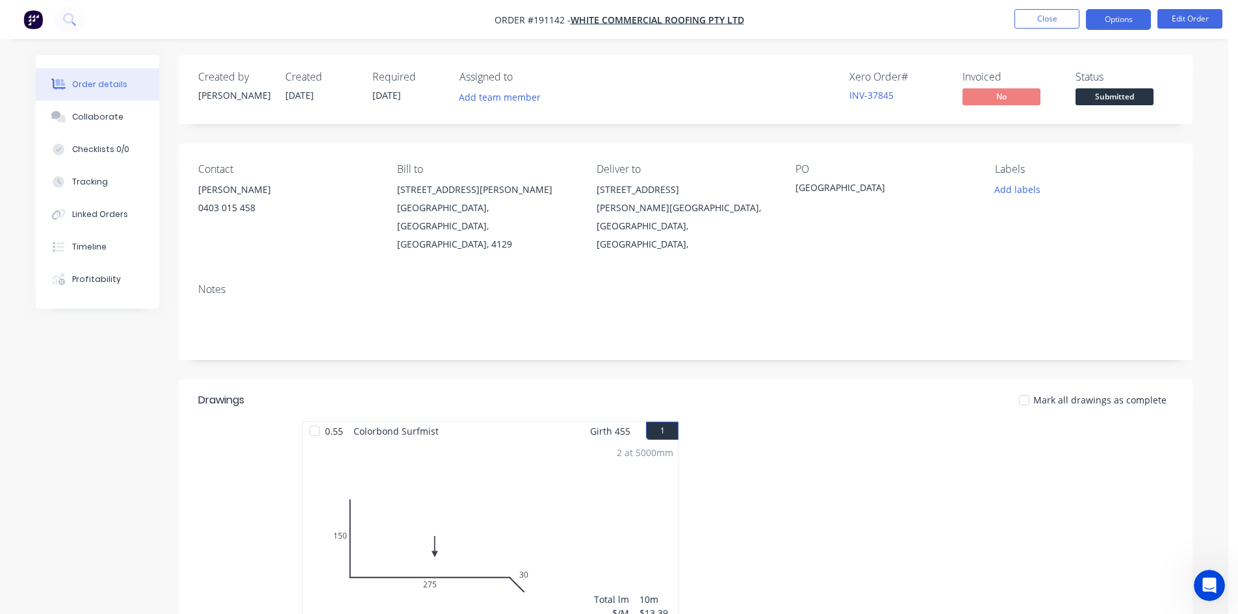
click at [1126, 29] on button "Options" at bounding box center [1118, 19] width 65 height 21
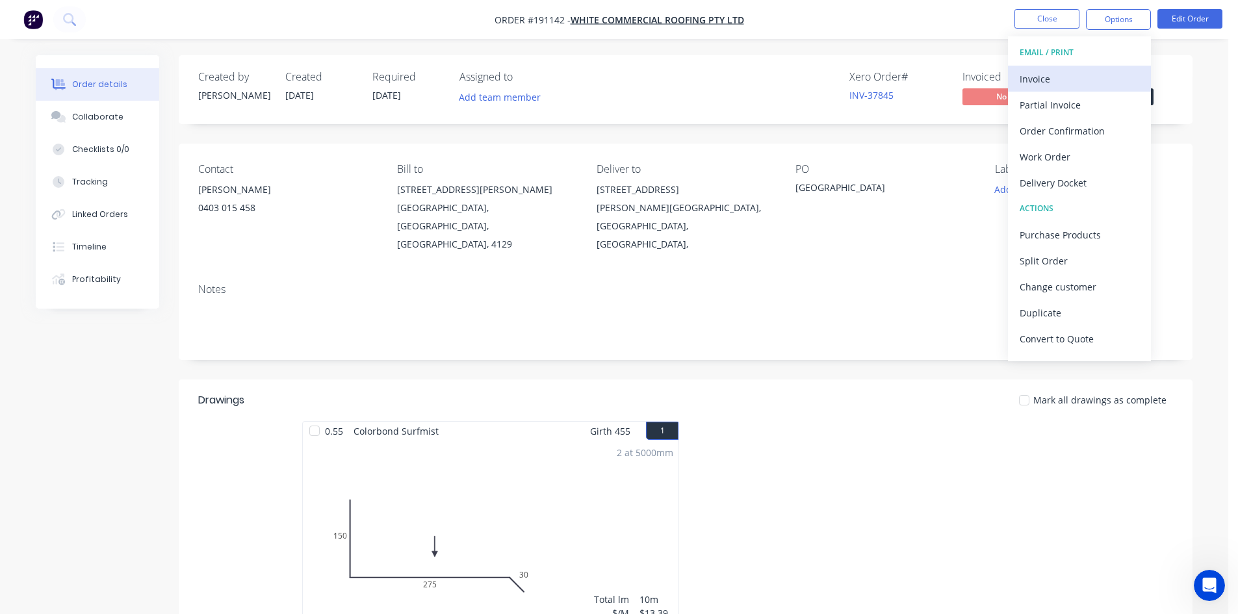
click at [1084, 74] on div "Invoice" at bounding box center [1079, 79] width 120 height 19
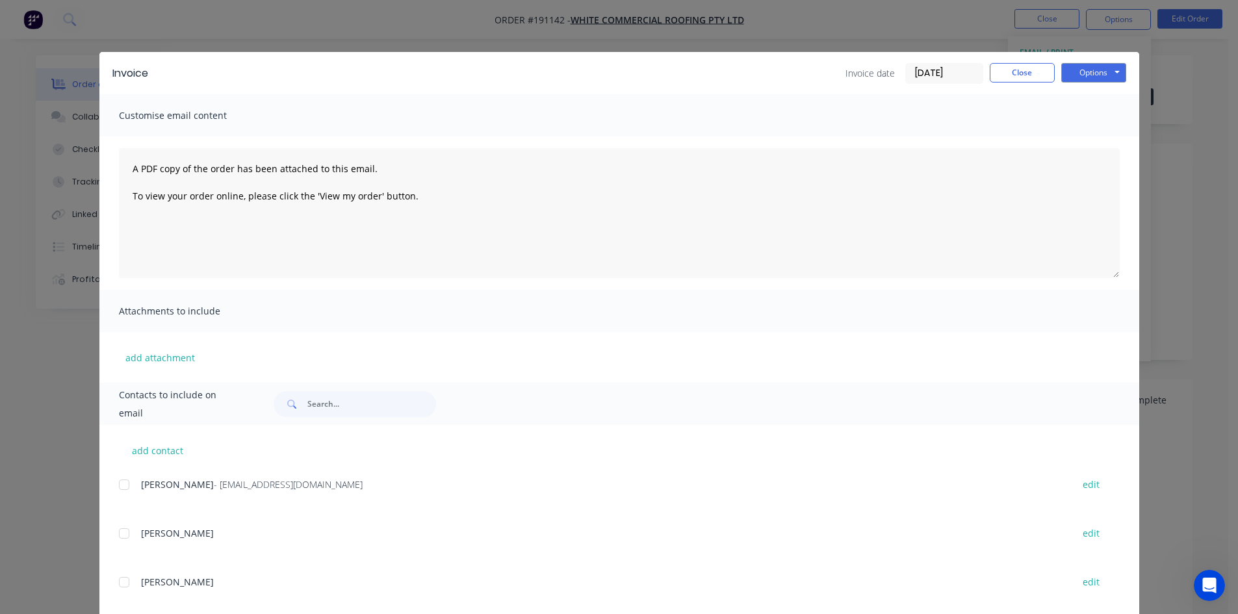
click at [118, 485] on div at bounding box center [124, 485] width 26 height 26
click at [1099, 69] on button "Options" at bounding box center [1093, 72] width 65 height 19
click at [1090, 142] on button "Email" at bounding box center [1102, 138] width 83 height 21
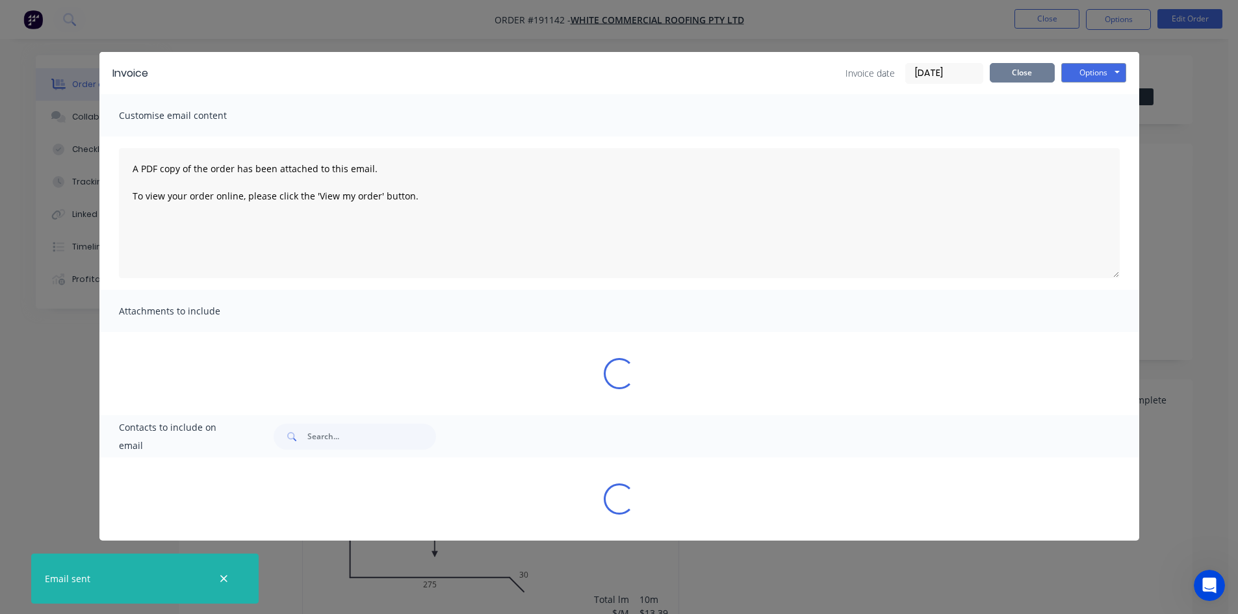
click at [1015, 79] on button "Close" at bounding box center [1021, 72] width 65 height 19
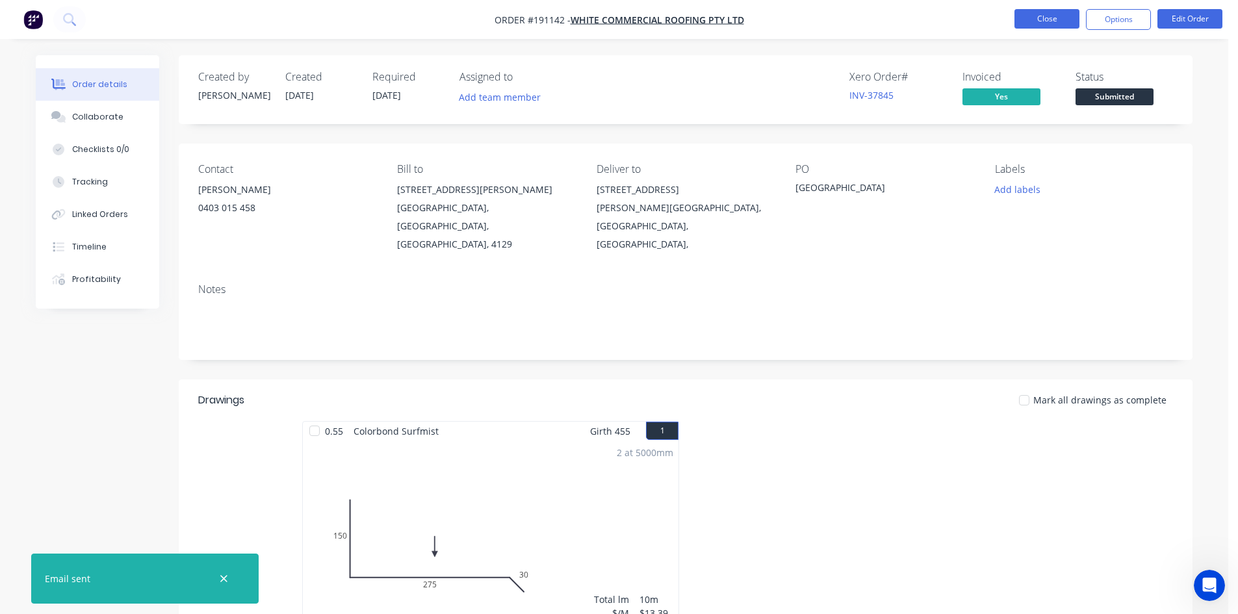
click at [1040, 16] on button "Close" at bounding box center [1046, 18] width 65 height 19
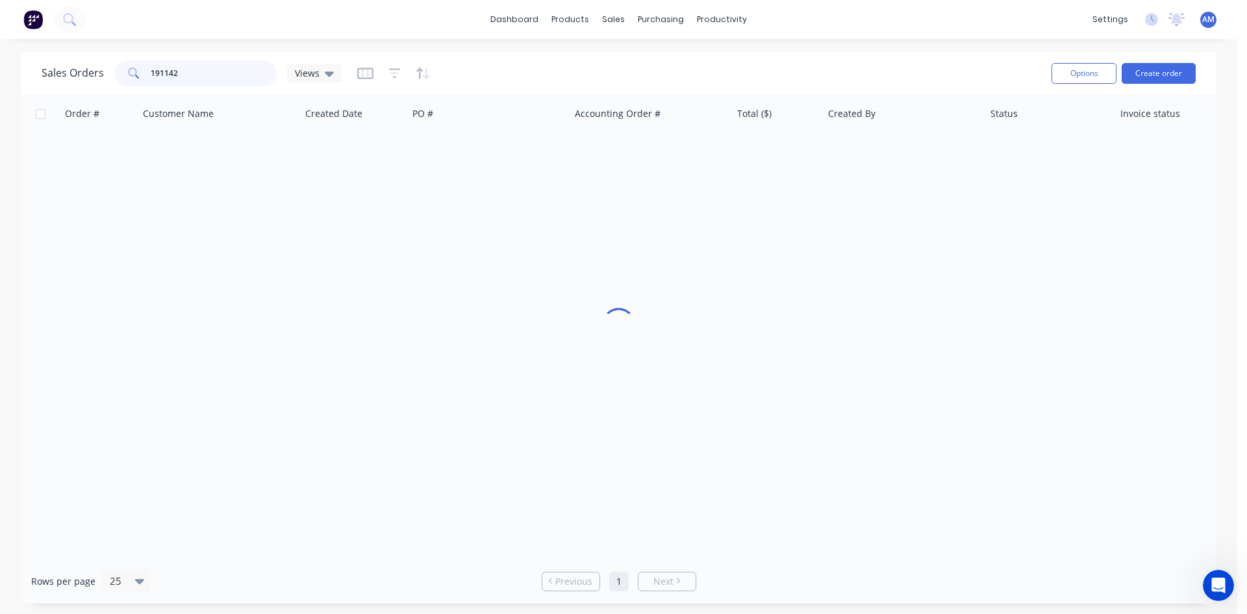
drag, startPoint x: 227, startPoint y: 73, endPoint x: 32, endPoint y: 65, distance: 194.4
click at [32, 65] on div "Sales Orders 191142 Views Options Create order" at bounding box center [619, 73] width 1196 height 42
type input "191049"
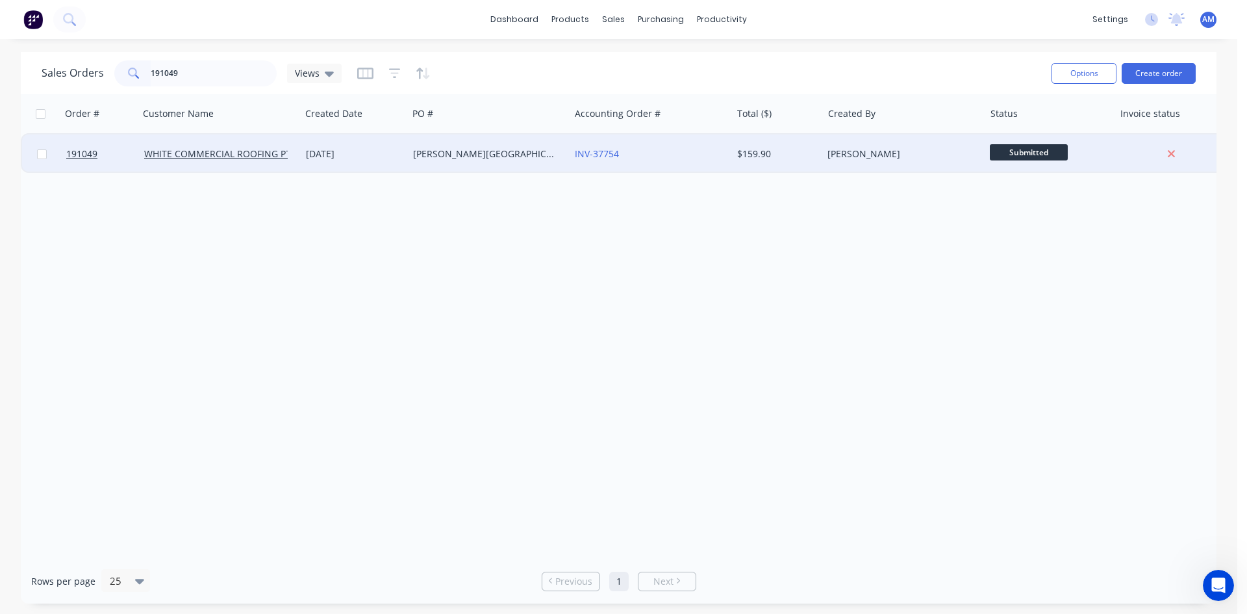
click at [511, 169] on div "bracken ridge tavern" at bounding box center [489, 153] width 162 height 39
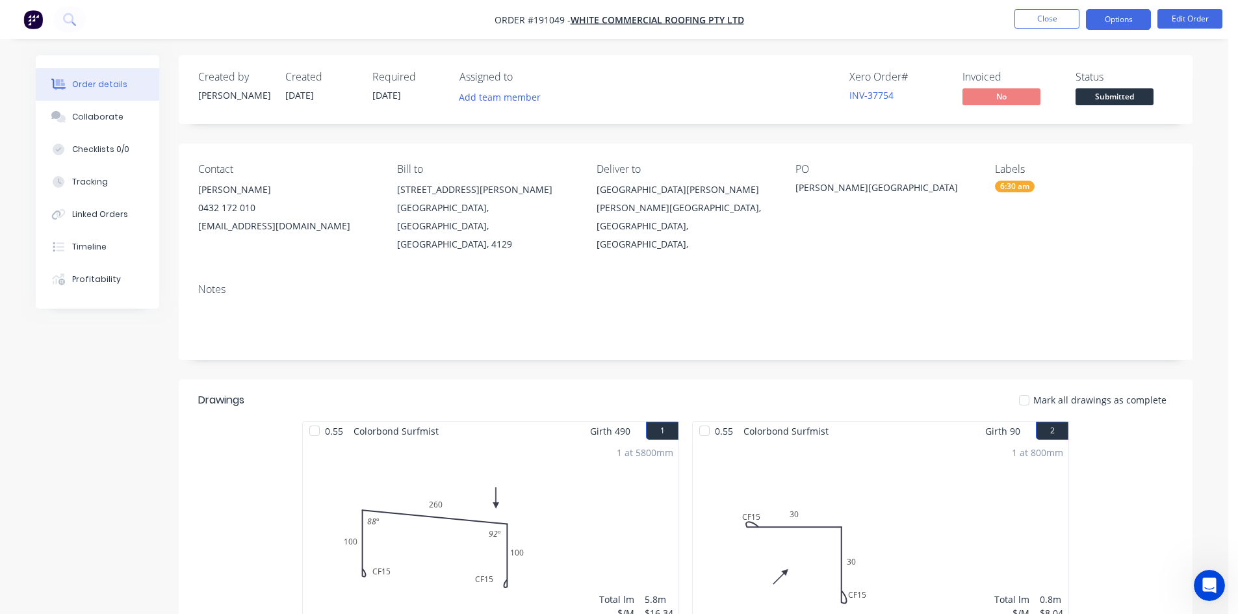
click at [1117, 18] on button "Options" at bounding box center [1118, 19] width 65 height 21
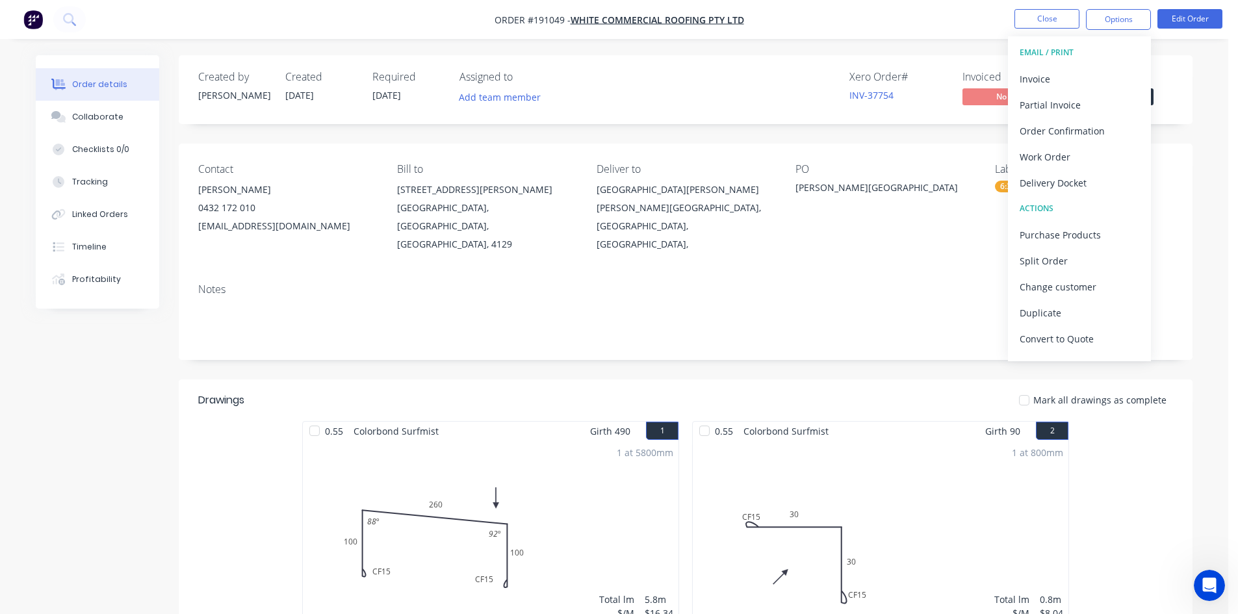
click at [1088, 64] on button "EMAIL / PRINT" at bounding box center [1079, 53] width 143 height 26
click at [1086, 70] on div "Invoice" at bounding box center [1079, 79] width 120 height 19
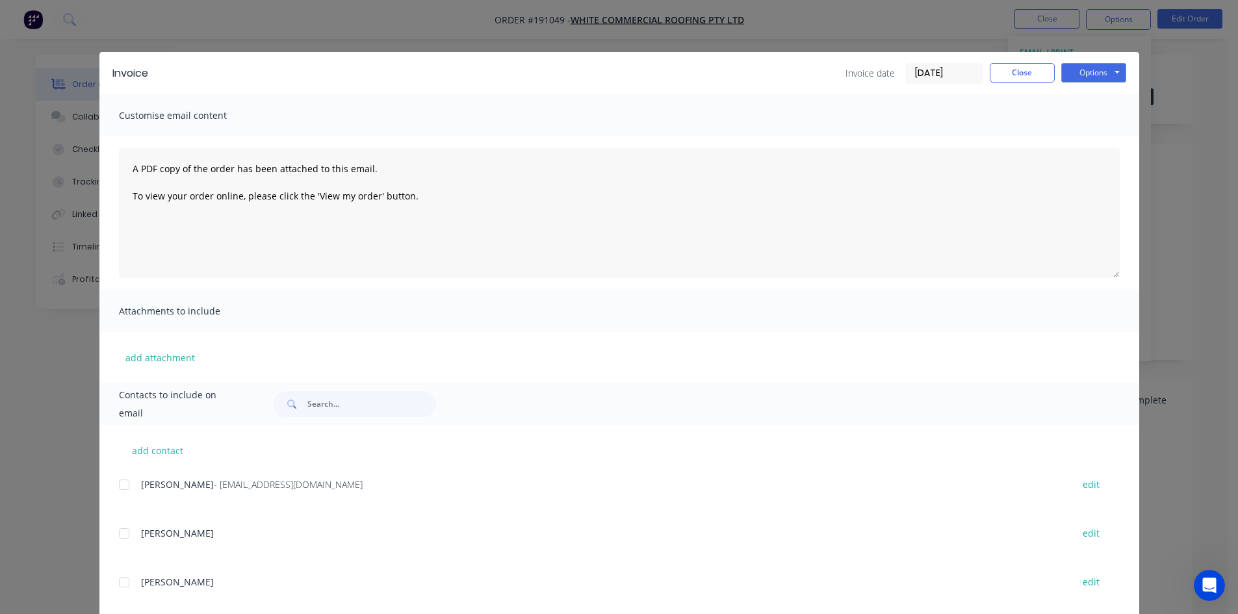
click at [120, 483] on div at bounding box center [124, 485] width 26 height 26
click at [1082, 75] on button "Options" at bounding box center [1093, 72] width 65 height 19
click at [1083, 134] on button "Email" at bounding box center [1102, 138] width 83 height 21
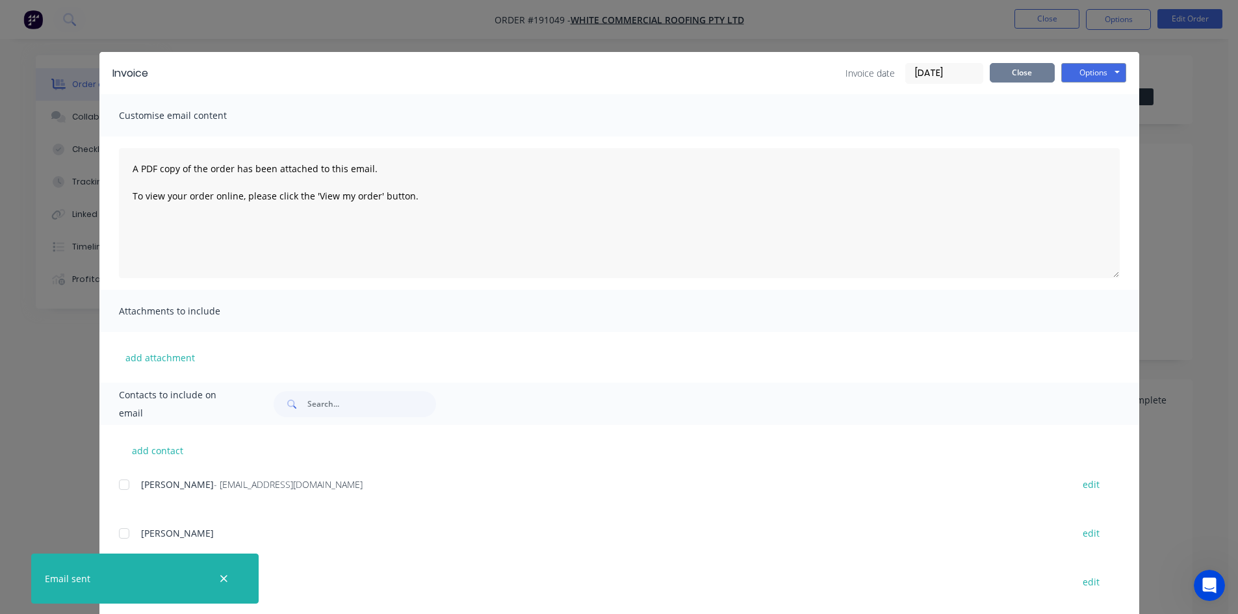
click at [1025, 78] on button "Close" at bounding box center [1021, 72] width 65 height 19
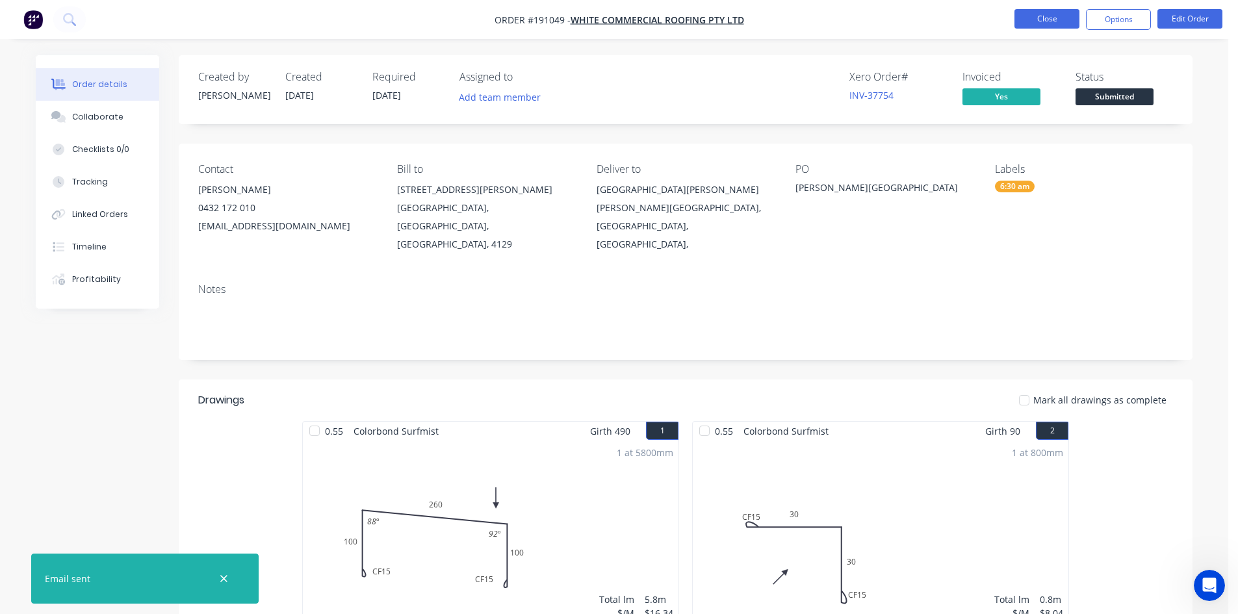
click at [1035, 12] on button "Close" at bounding box center [1046, 18] width 65 height 19
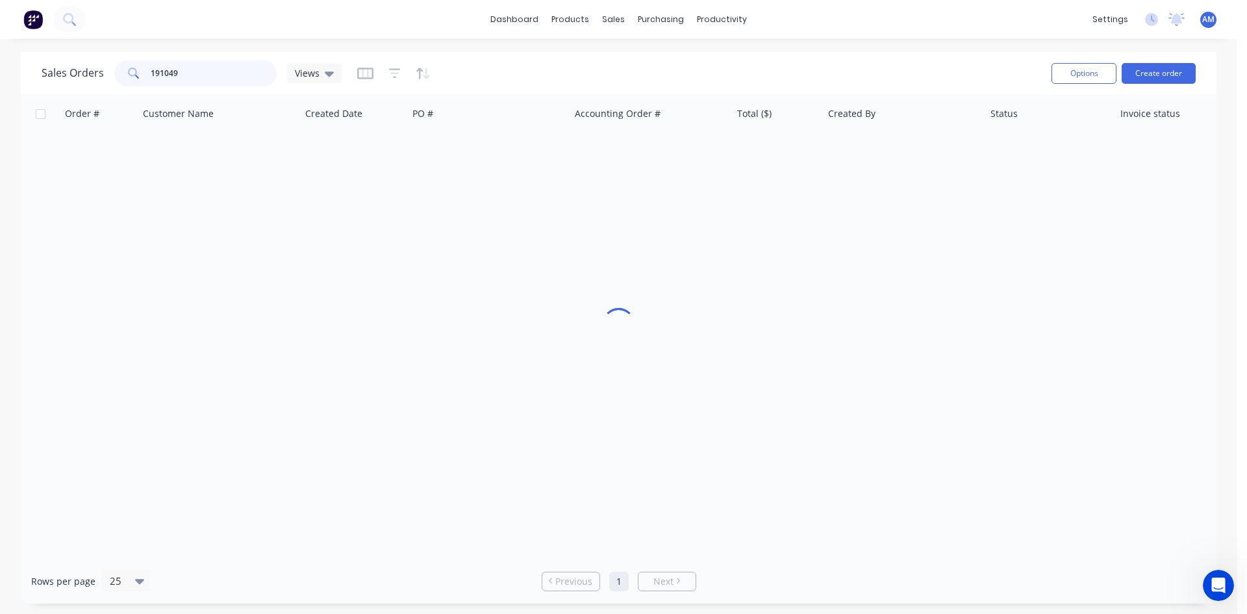
drag, startPoint x: 192, startPoint y: 68, endPoint x: 100, endPoint y: 68, distance: 91.6
click at [100, 68] on div "Sales Orders 191049 Views" at bounding box center [192, 73] width 300 height 26
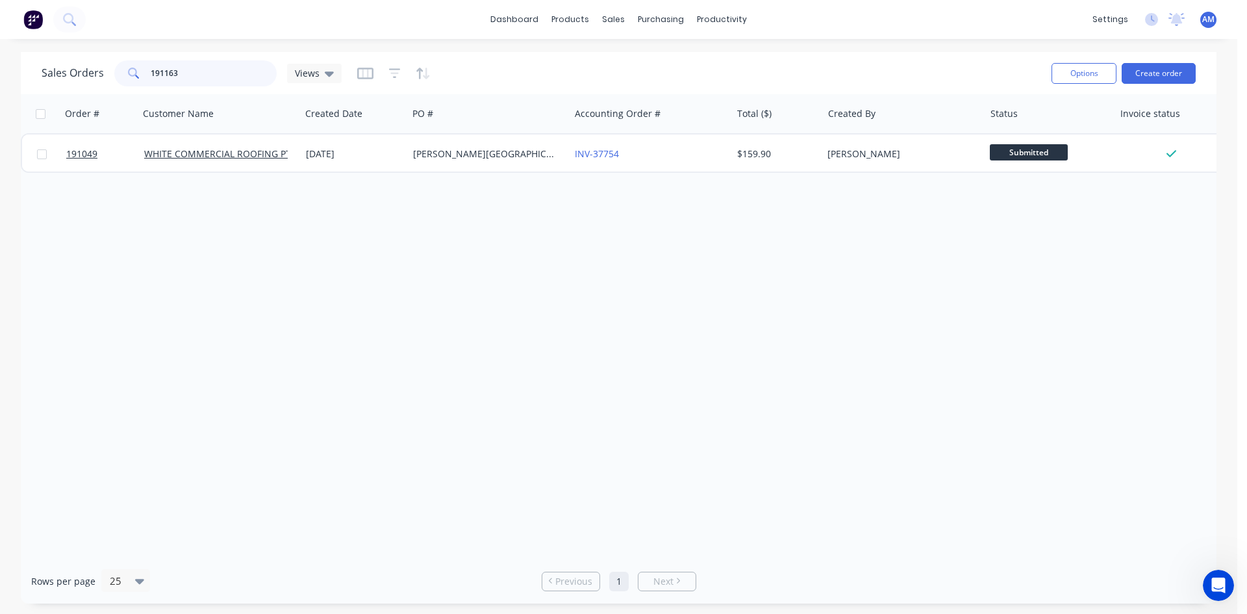
type input "191163"
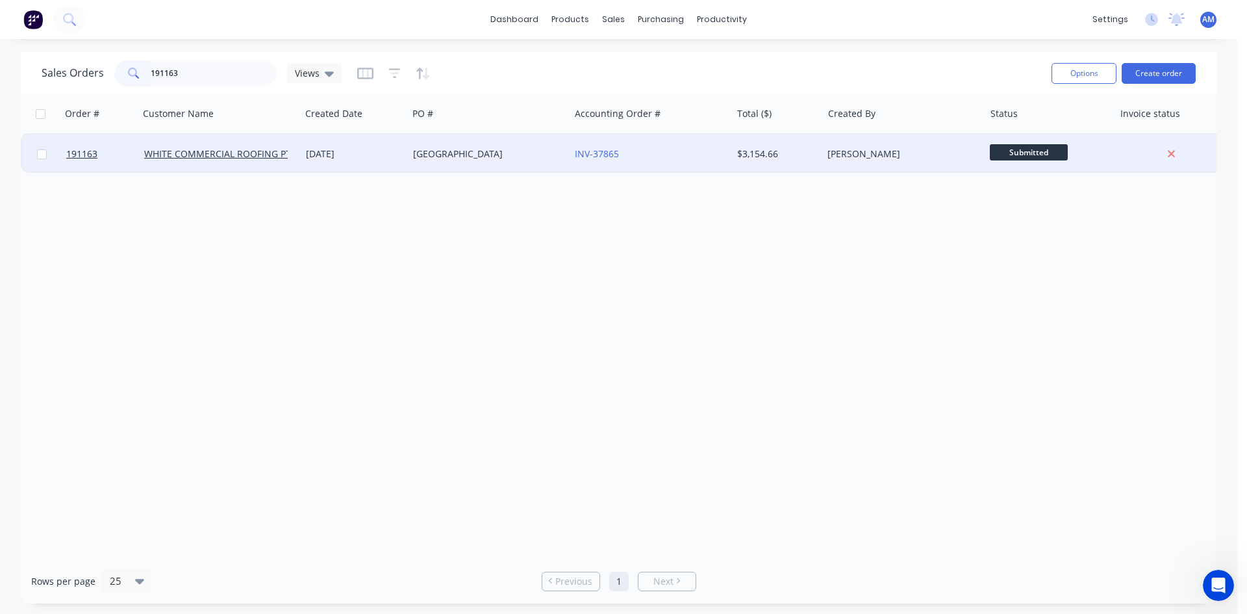
click at [544, 148] on div "FERNY GROVE" at bounding box center [485, 153] width 144 height 13
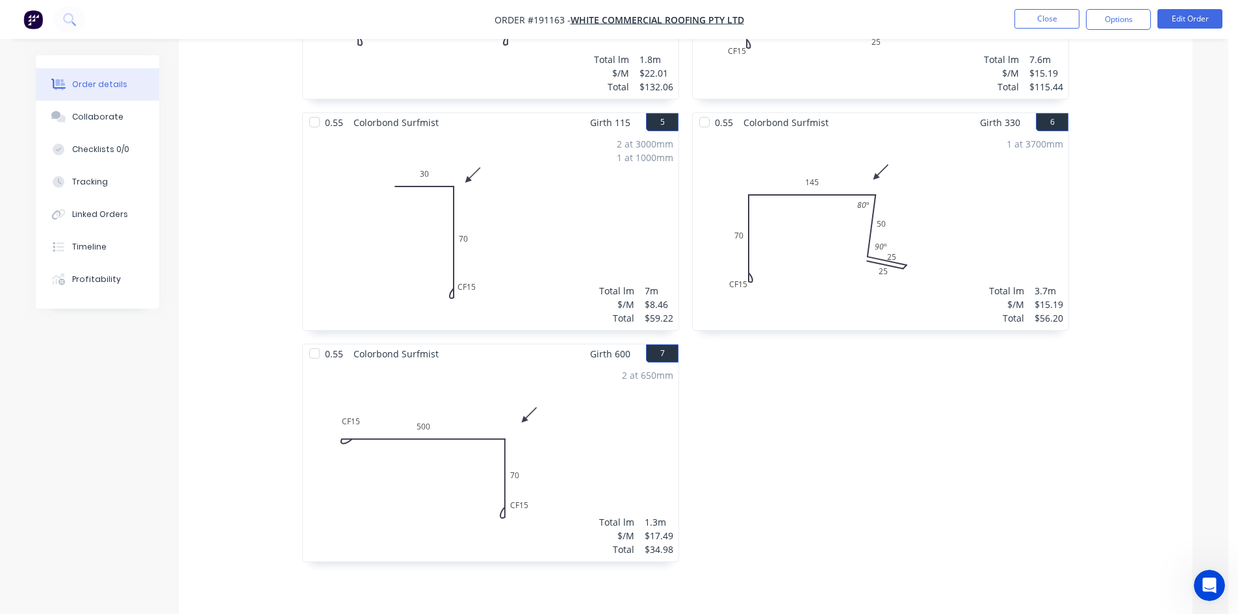
scroll to position [963, 0]
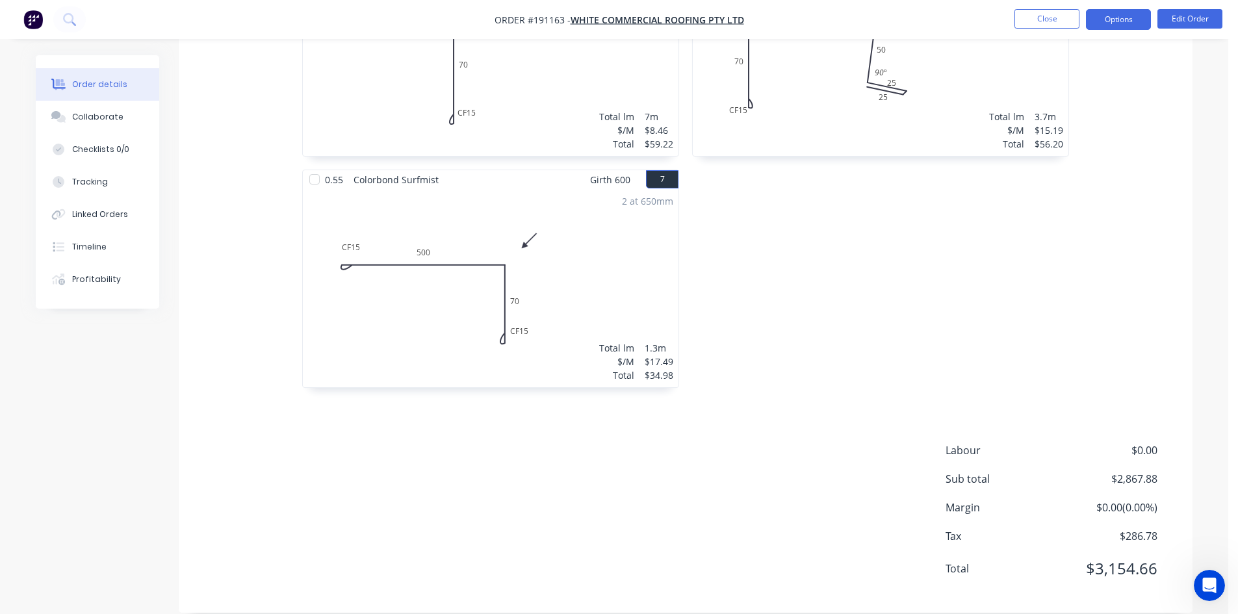
click at [1104, 20] on button "Options" at bounding box center [1118, 19] width 65 height 21
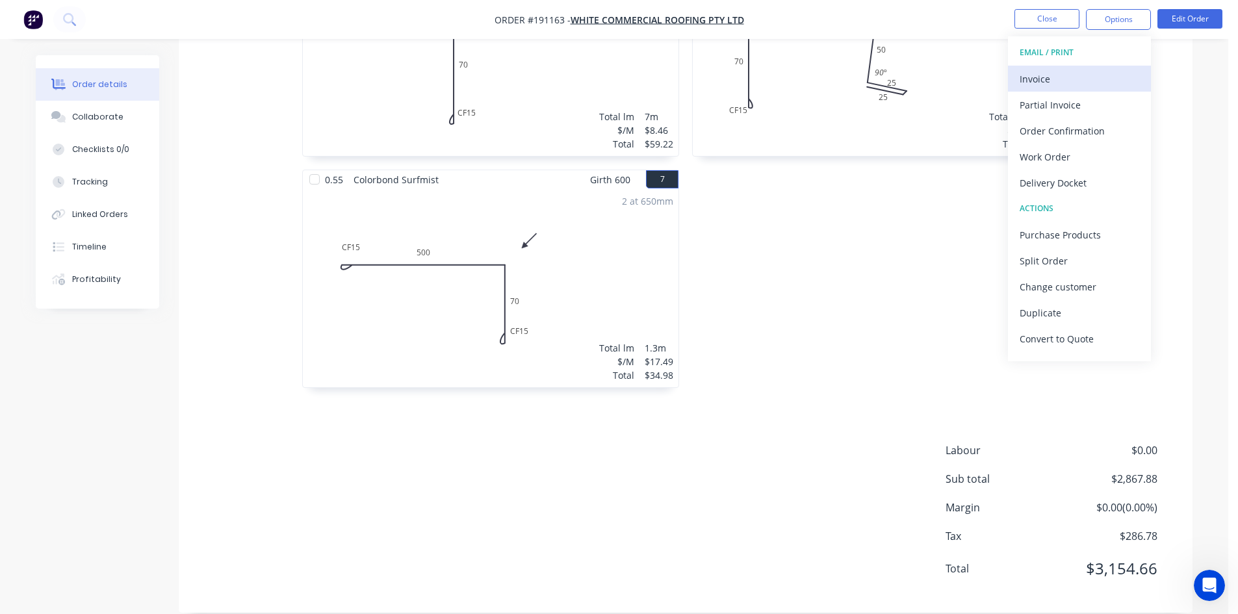
click at [1067, 70] on div "Invoice" at bounding box center [1079, 79] width 120 height 19
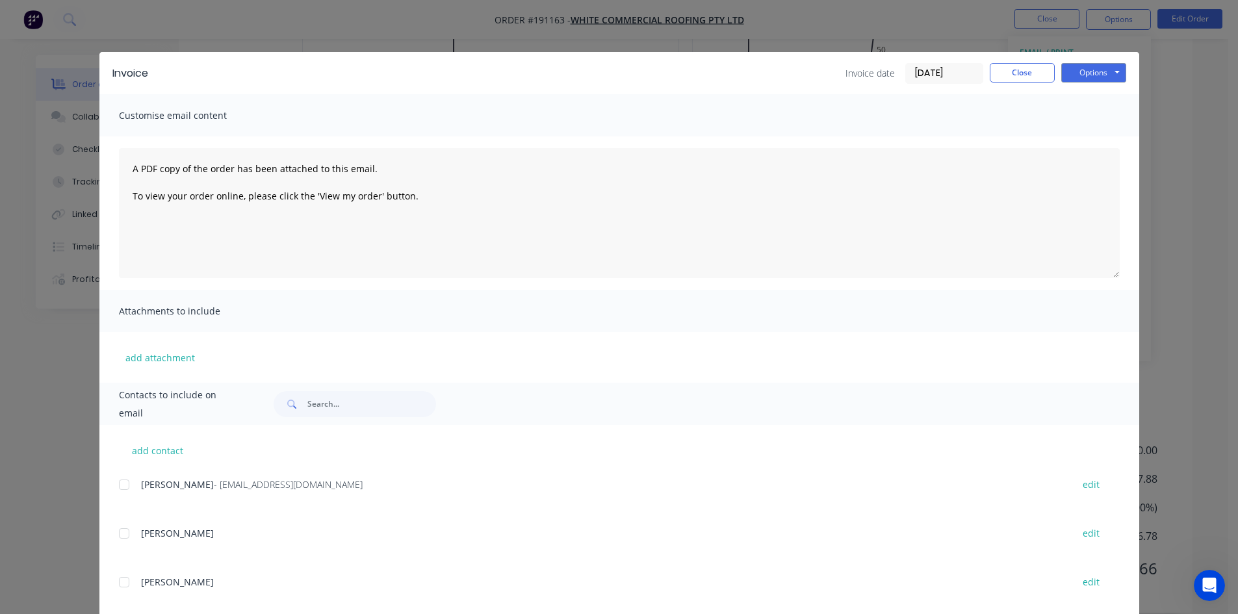
click at [120, 488] on div at bounding box center [124, 485] width 26 height 26
click at [1090, 65] on button "Options" at bounding box center [1093, 72] width 65 height 19
click at [1090, 140] on button "Email" at bounding box center [1102, 138] width 83 height 21
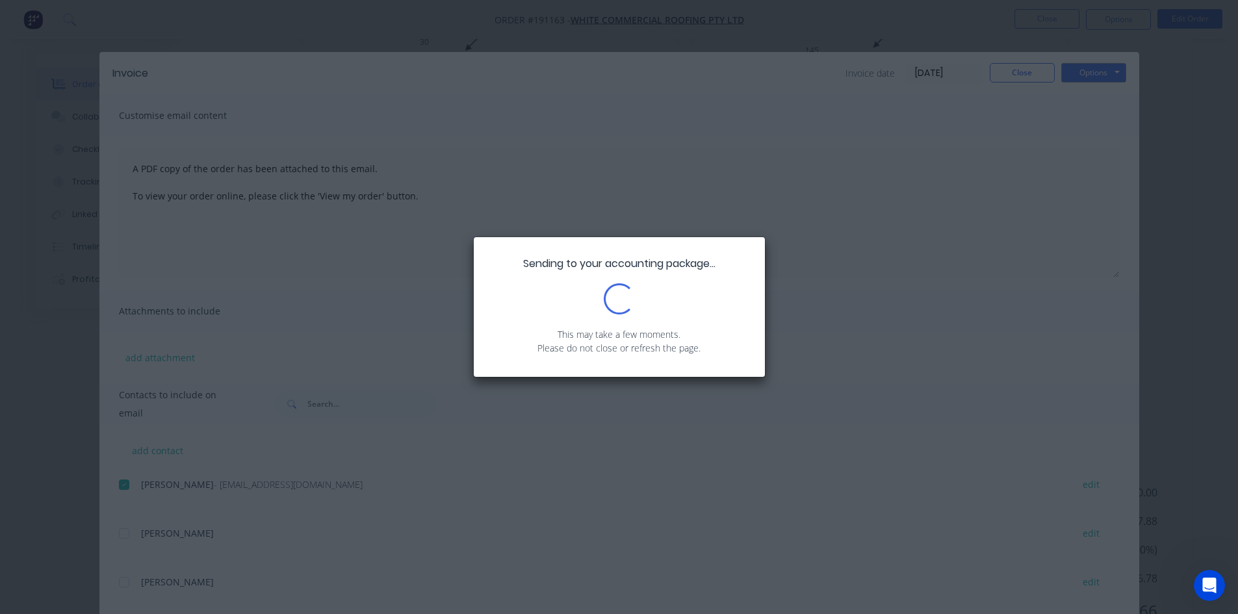
scroll to position [898, 0]
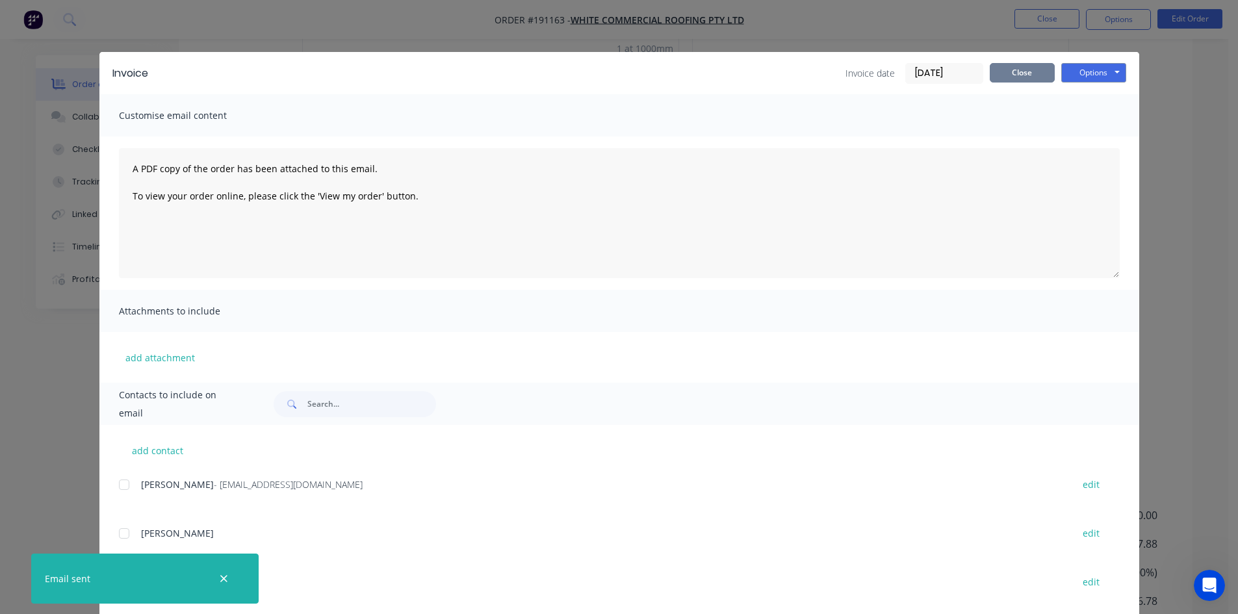
click at [1030, 70] on button "Close" at bounding box center [1021, 72] width 65 height 19
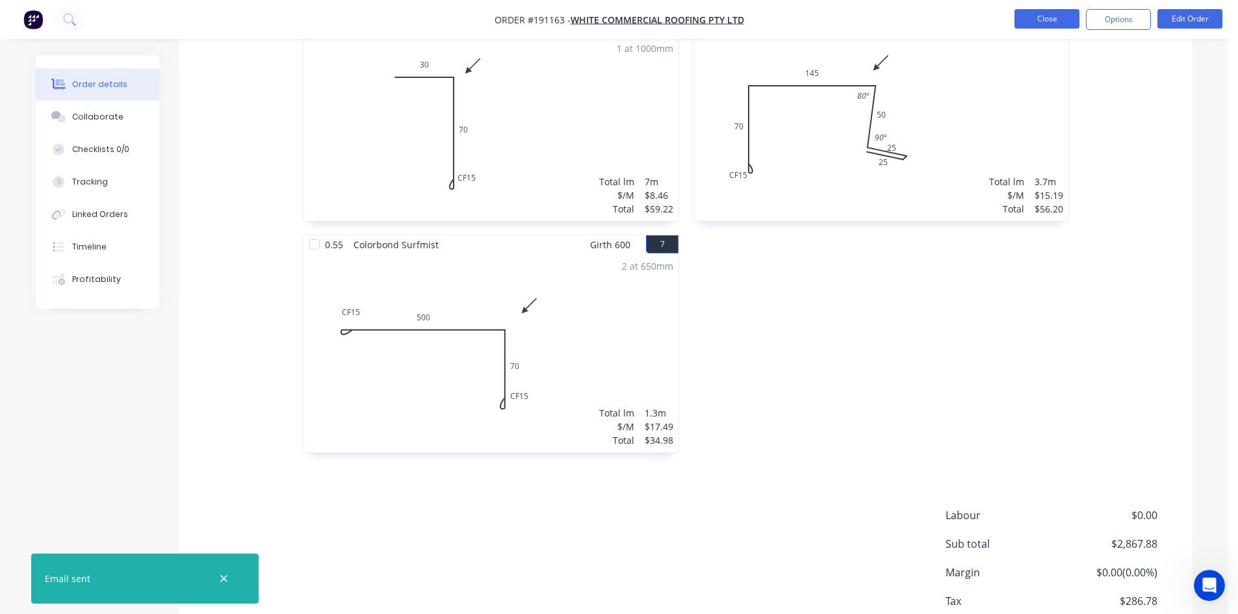
click at [1045, 16] on button "Close" at bounding box center [1046, 18] width 65 height 19
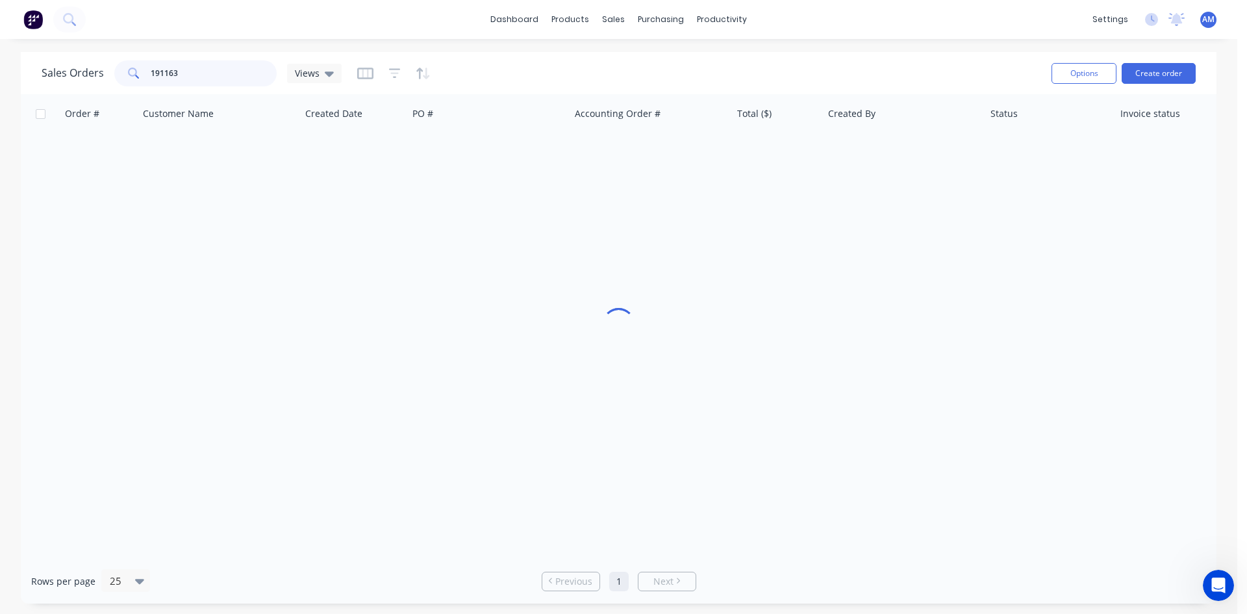
drag, startPoint x: 192, startPoint y: 71, endPoint x: 100, endPoint y: 69, distance: 92.3
click at [100, 69] on div "Sales Orders 191163 Views" at bounding box center [192, 73] width 300 height 26
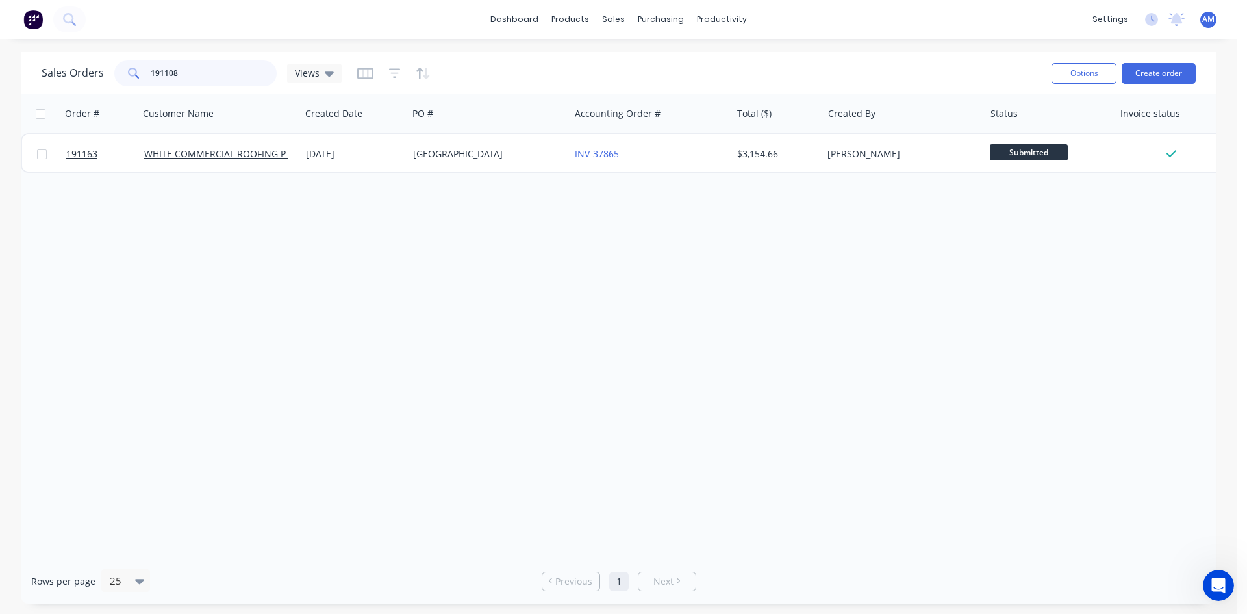
type input "191108"
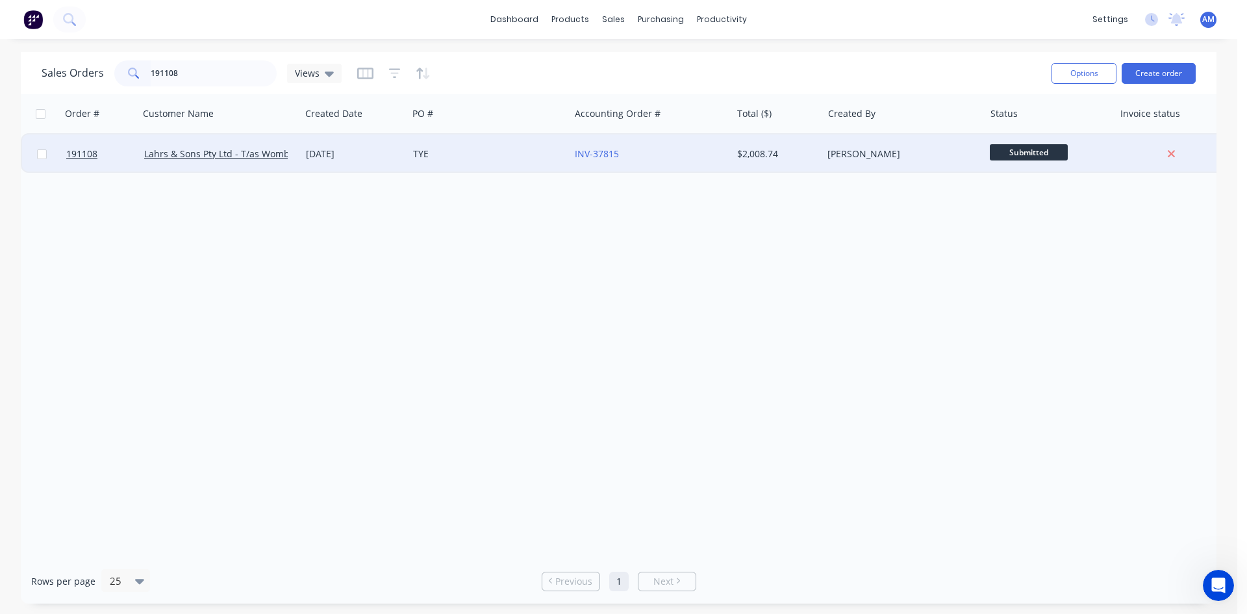
click at [533, 155] on div "TYE" at bounding box center [485, 153] width 144 height 13
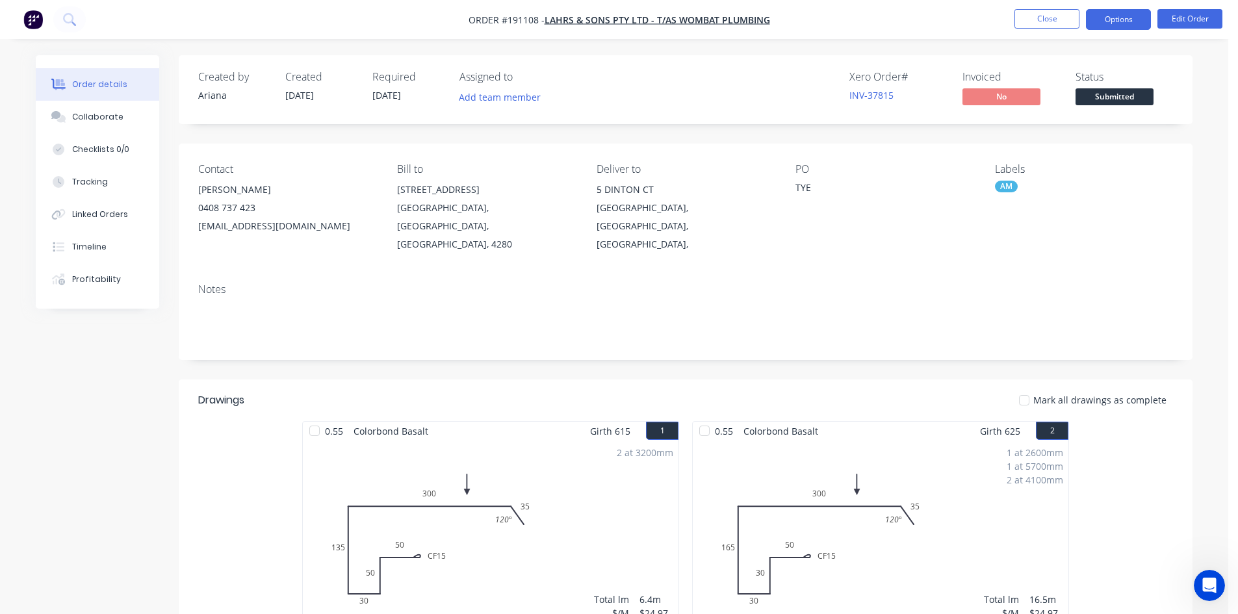
click at [1117, 23] on button "Options" at bounding box center [1118, 19] width 65 height 21
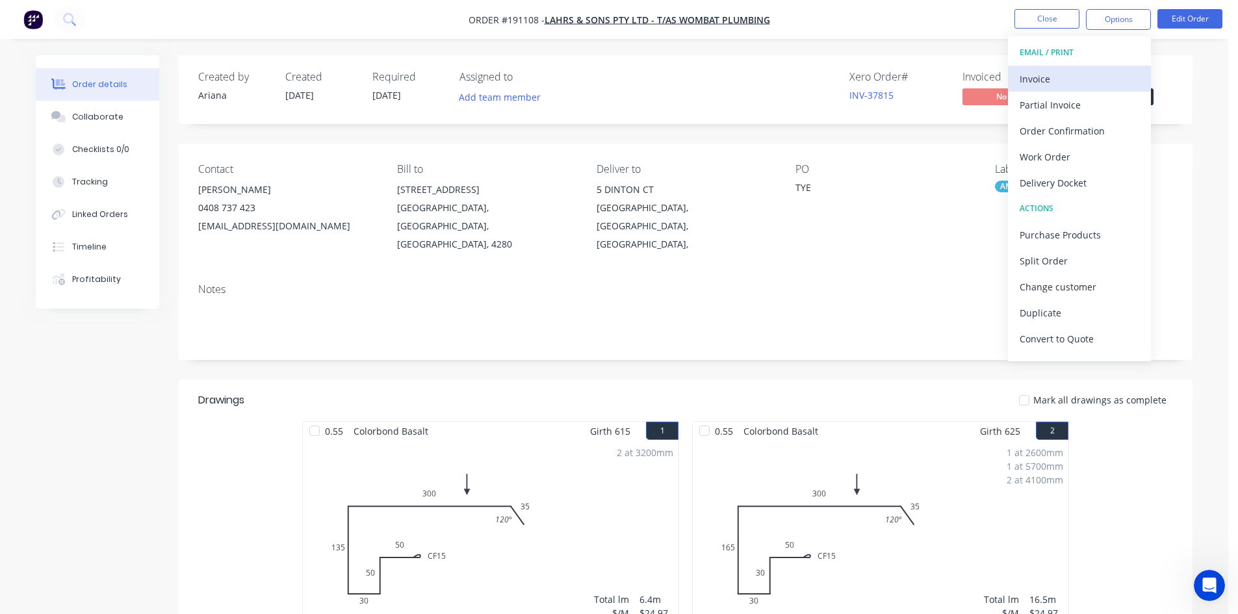
click at [1090, 70] on div "Invoice" at bounding box center [1079, 79] width 120 height 19
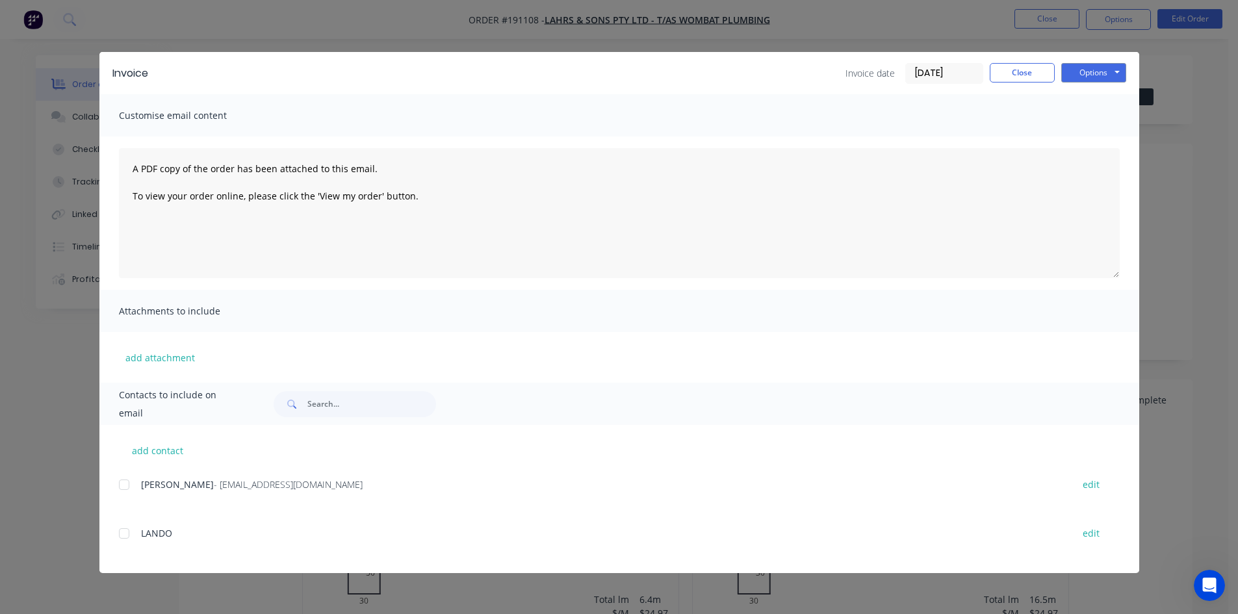
click at [126, 487] on div at bounding box center [124, 485] width 26 height 26
click at [1090, 73] on button "Options" at bounding box center [1093, 72] width 65 height 19
click at [1093, 133] on button "Email" at bounding box center [1102, 138] width 83 height 21
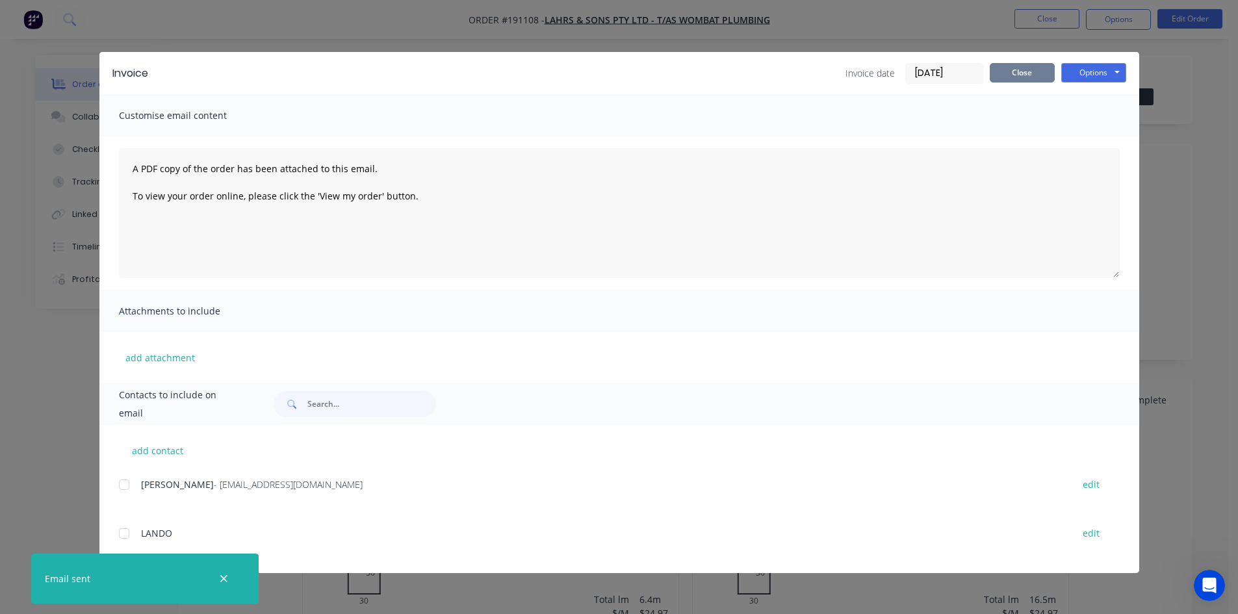
click at [1032, 73] on button "Close" at bounding box center [1021, 72] width 65 height 19
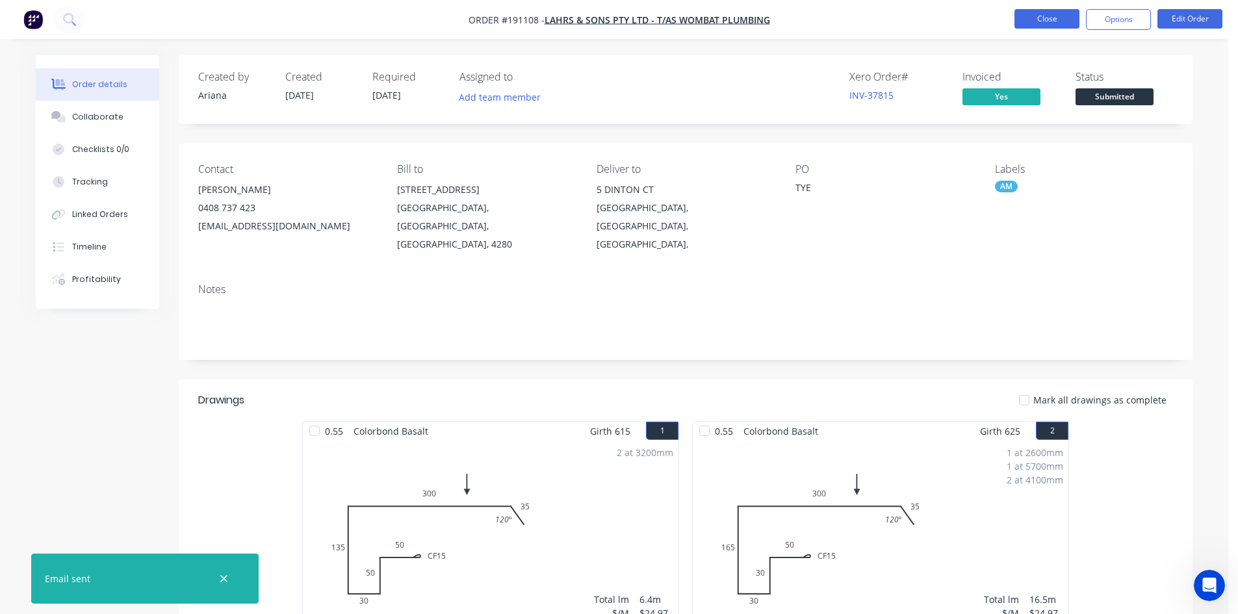
click at [1059, 23] on button "Close" at bounding box center [1046, 18] width 65 height 19
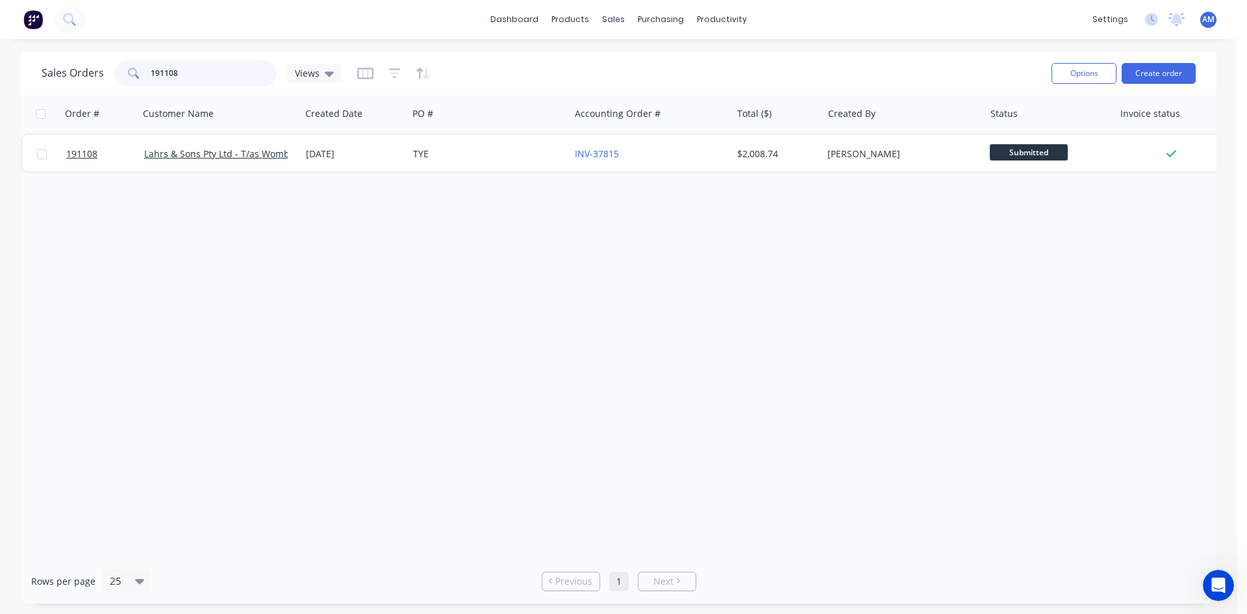
drag, startPoint x: 187, startPoint y: 73, endPoint x: 100, endPoint y: 71, distance: 87.1
click at [100, 71] on div "Sales Orders 191108 Views" at bounding box center [192, 73] width 300 height 26
